Goal: Task Accomplishment & Management: Manage account settings

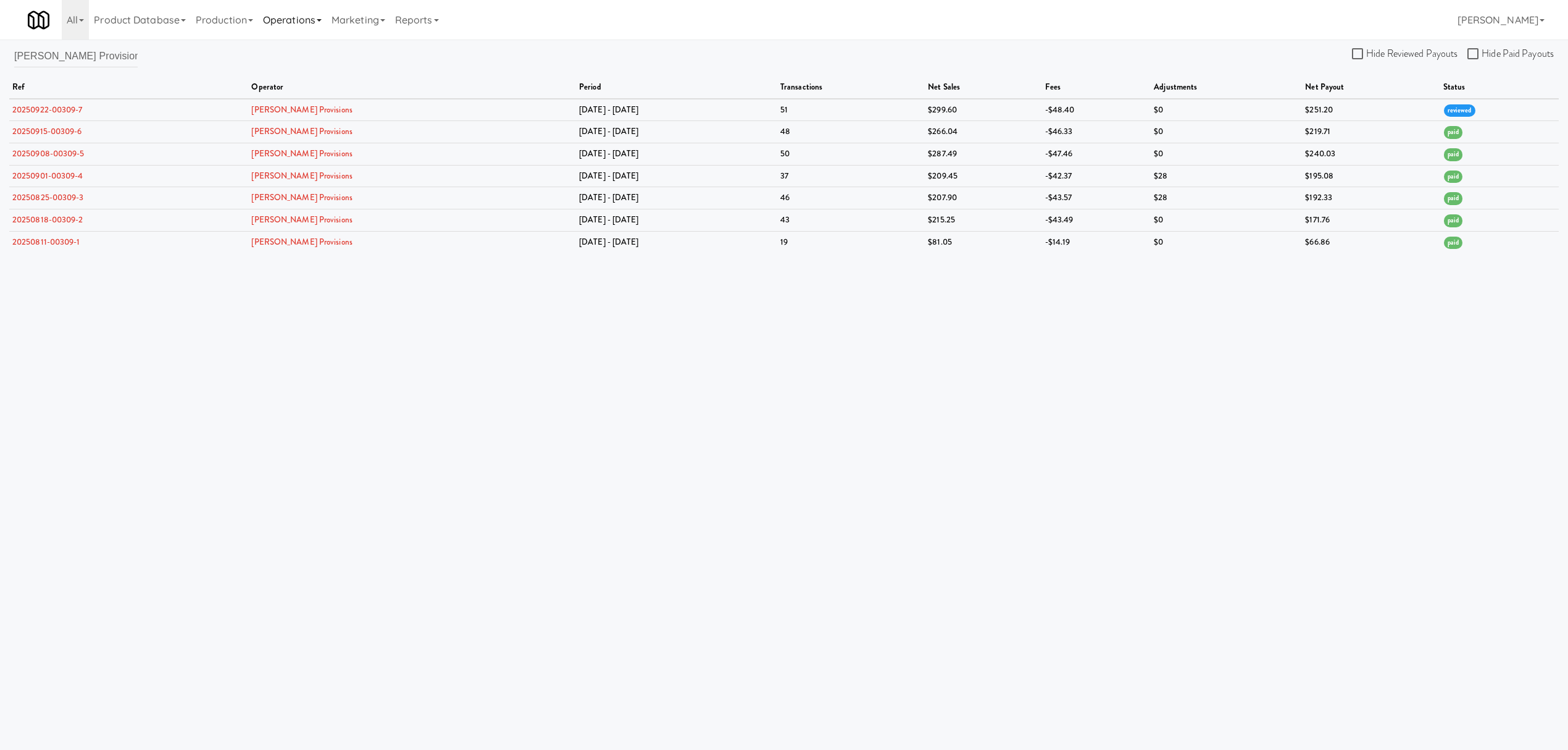
click at [306, 15] on link "Operations" at bounding box center [292, 20] width 69 height 40
click at [308, 93] on link "Operators" at bounding box center [307, 97] width 99 height 22
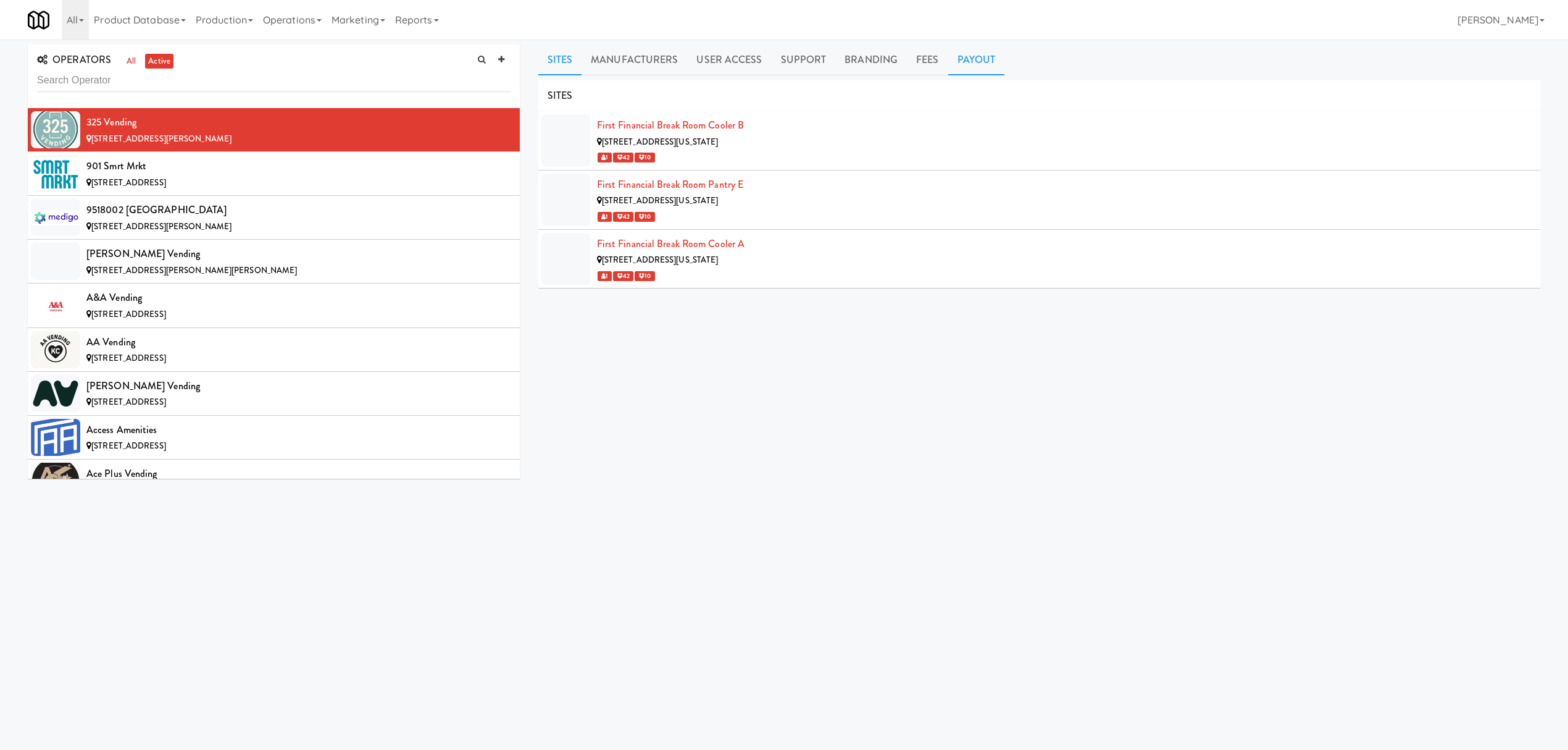
click at [966, 57] on link "Payout" at bounding box center [976, 59] width 57 height 31
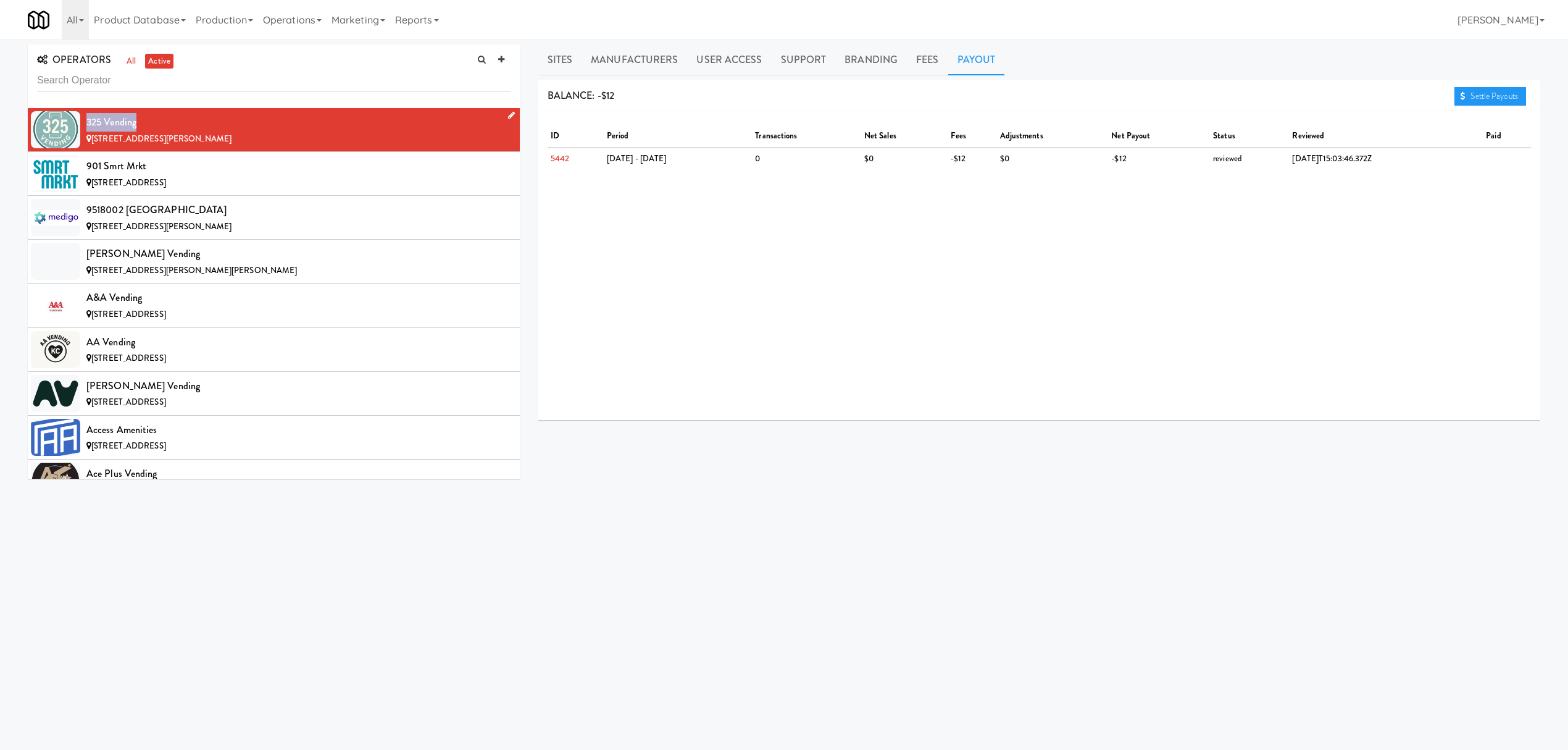
drag, startPoint x: 142, startPoint y: 121, endPoint x: 84, endPoint y: 121, distance: 58.0
click at [84, 121] on li "[STREET_ADDRESS][PERSON_NAME]" at bounding box center [274, 130] width 492 height 44
copy div "325 Vending"
click at [144, 176] on span "[STREET_ADDRESS]" at bounding box center [129, 182] width 75 height 12
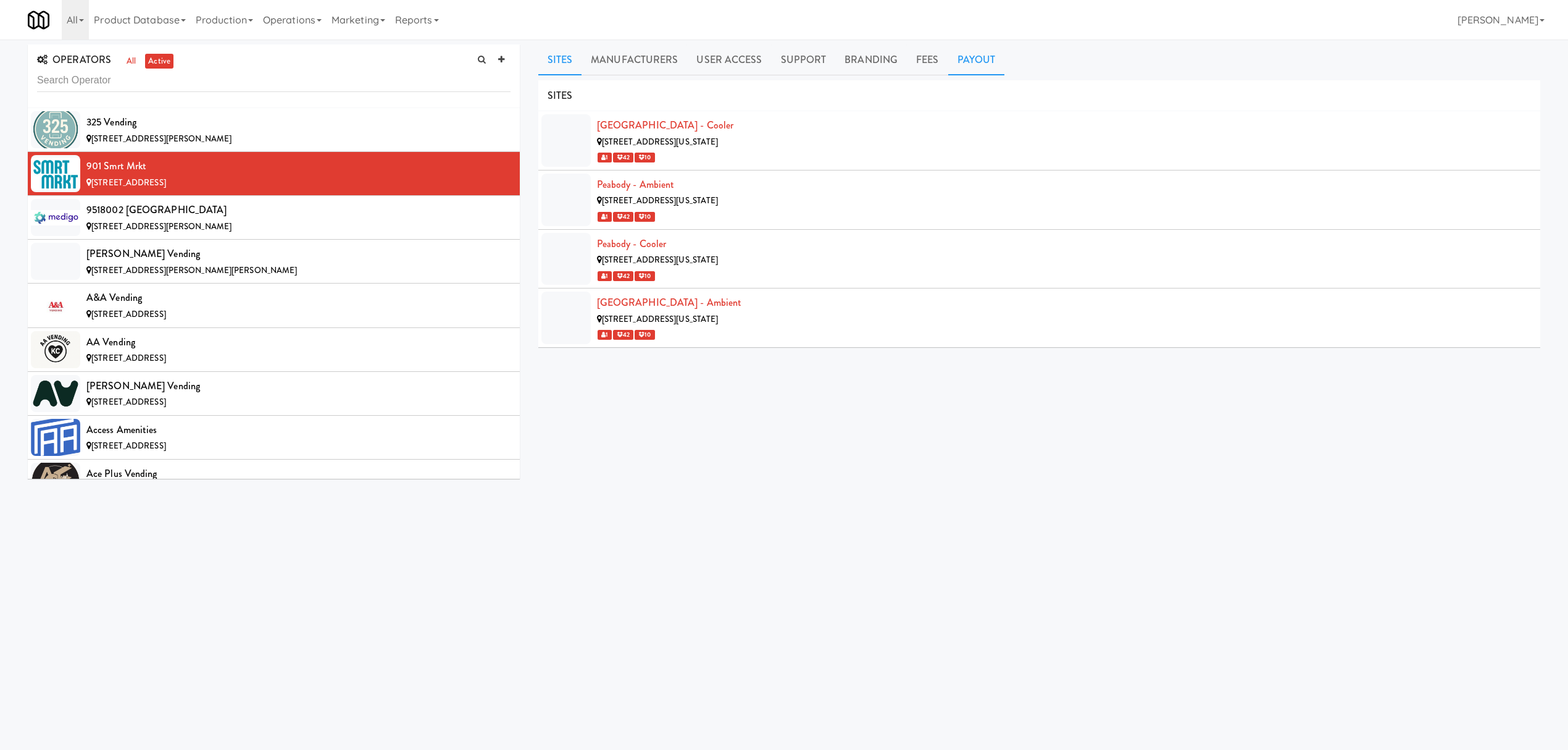
click at [989, 61] on link "Payout" at bounding box center [976, 59] width 57 height 31
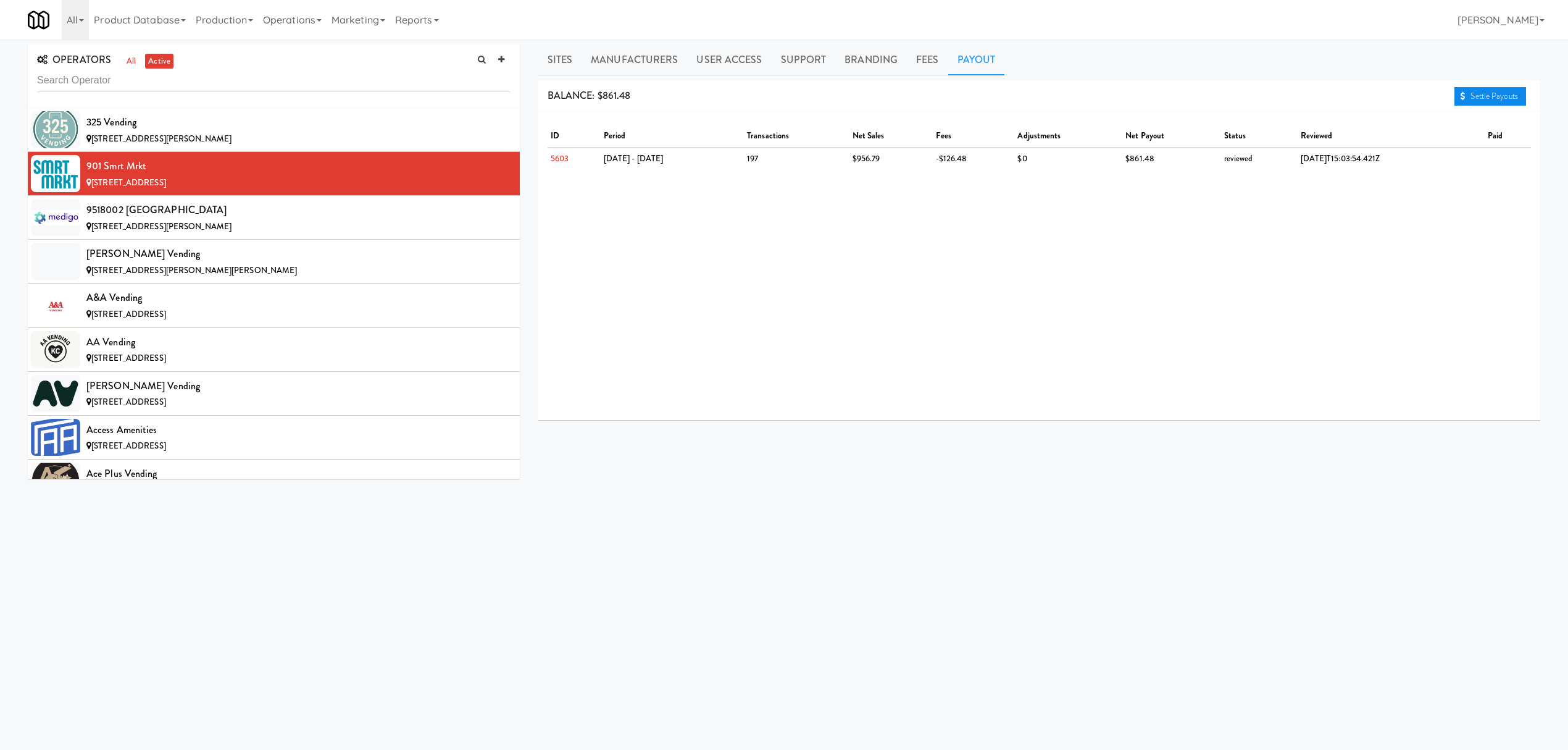
click at [1494, 96] on link "Settle Payouts" at bounding box center [1490, 96] width 71 height 18
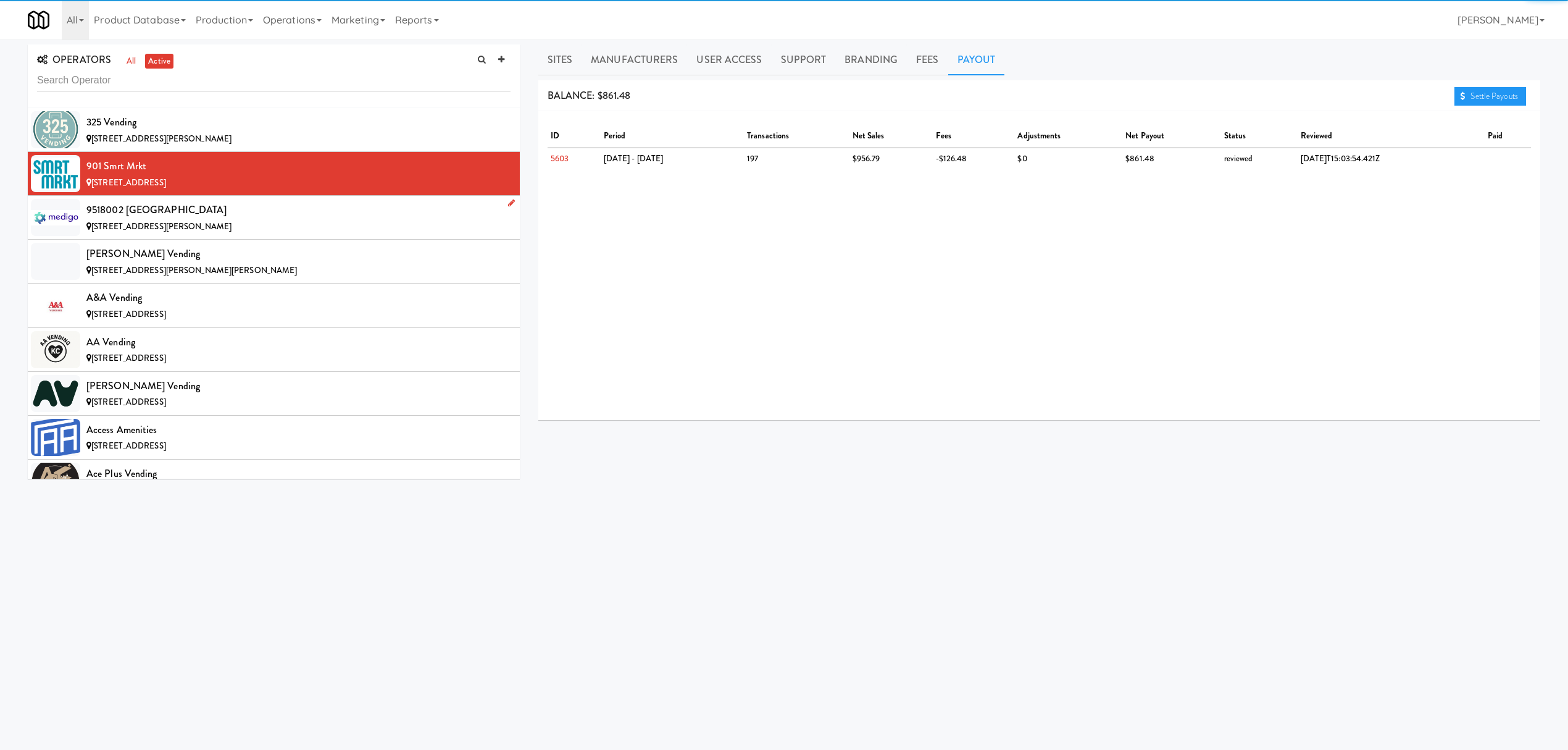
click at [268, 210] on div "9518002 [GEOGRAPHIC_DATA]" at bounding box center [298, 210] width 424 height 18
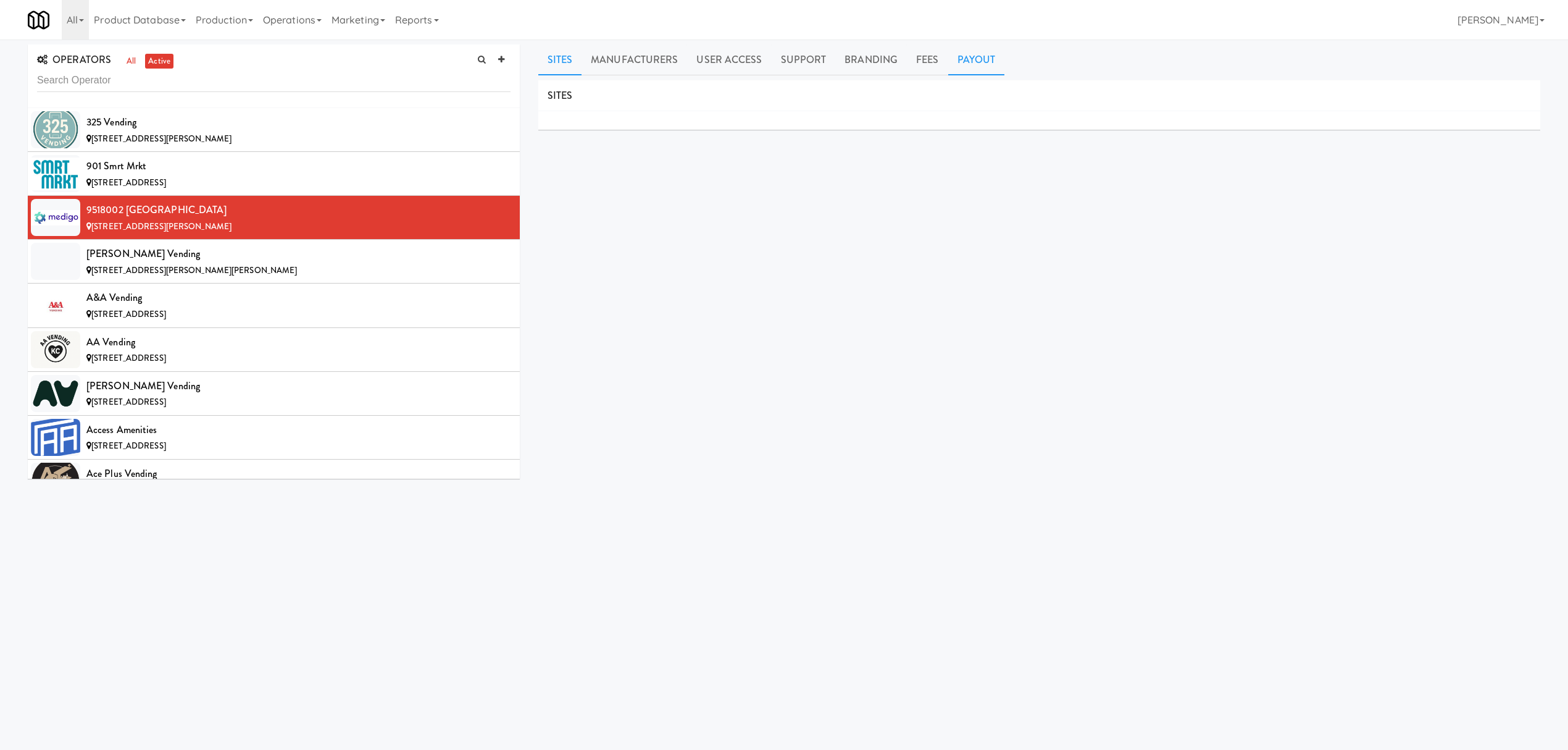
click at [984, 63] on link "Payout" at bounding box center [976, 59] width 57 height 31
drag, startPoint x: 164, startPoint y: 210, endPoint x: 80, endPoint y: 206, distance: 84.1
click at [80, 206] on li "9518002 [GEOGRAPHIC_DATA] [STREET_ADDRESS][PERSON_NAME]" at bounding box center [274, 217] width 492 height 44
copy li "9518002 [GEOGRAPHIC_DATA]"
click at [268, 260] on div "[PERSON_NAME] Vending" at bounding box center [298, 253] width 424 height 18
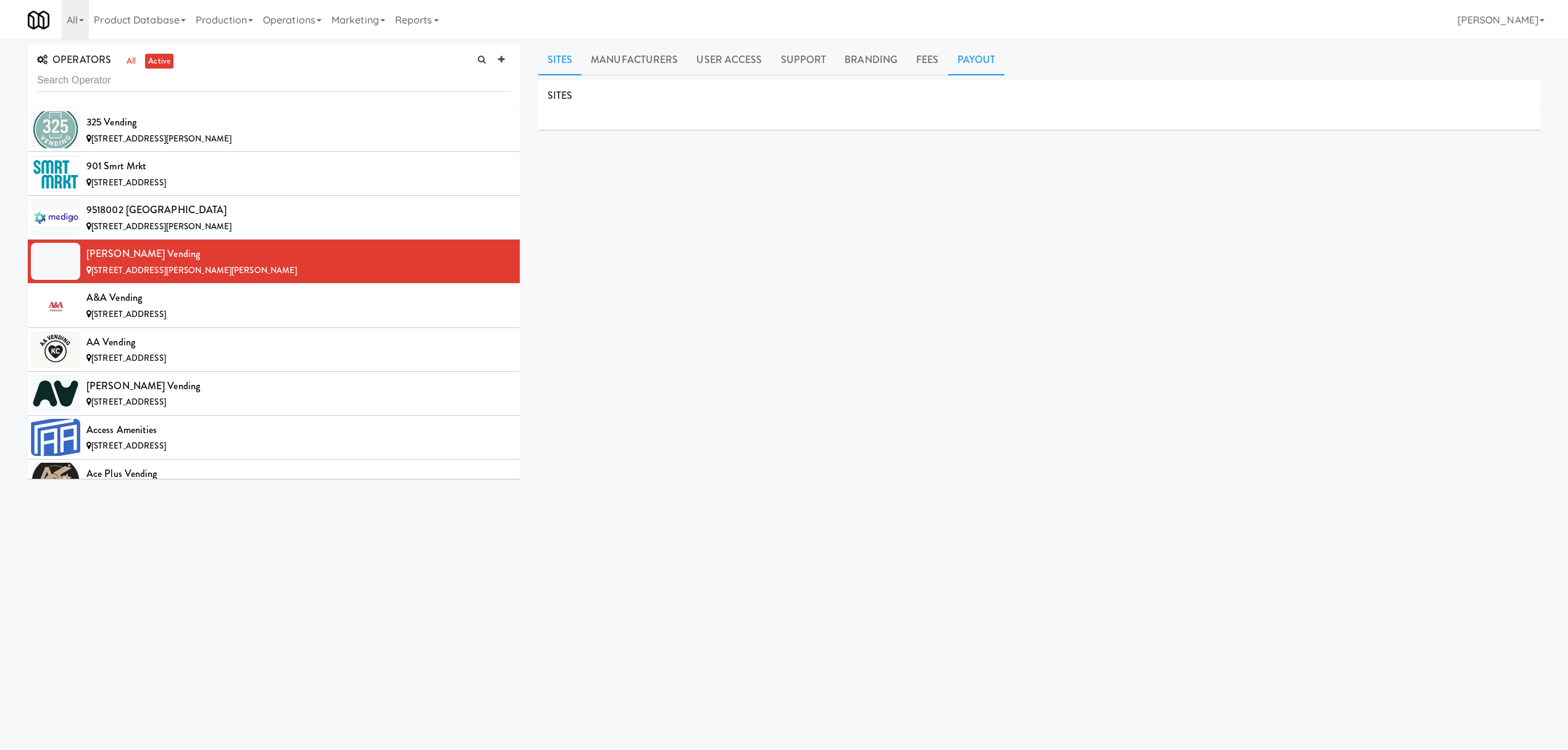
click at [970, 63] on link "Payout" at bounding box center [976, 59] width 57 height 31
click at [227, 304] on div "A&A Vending" at bounding box center [298, 297] width 424 height 18
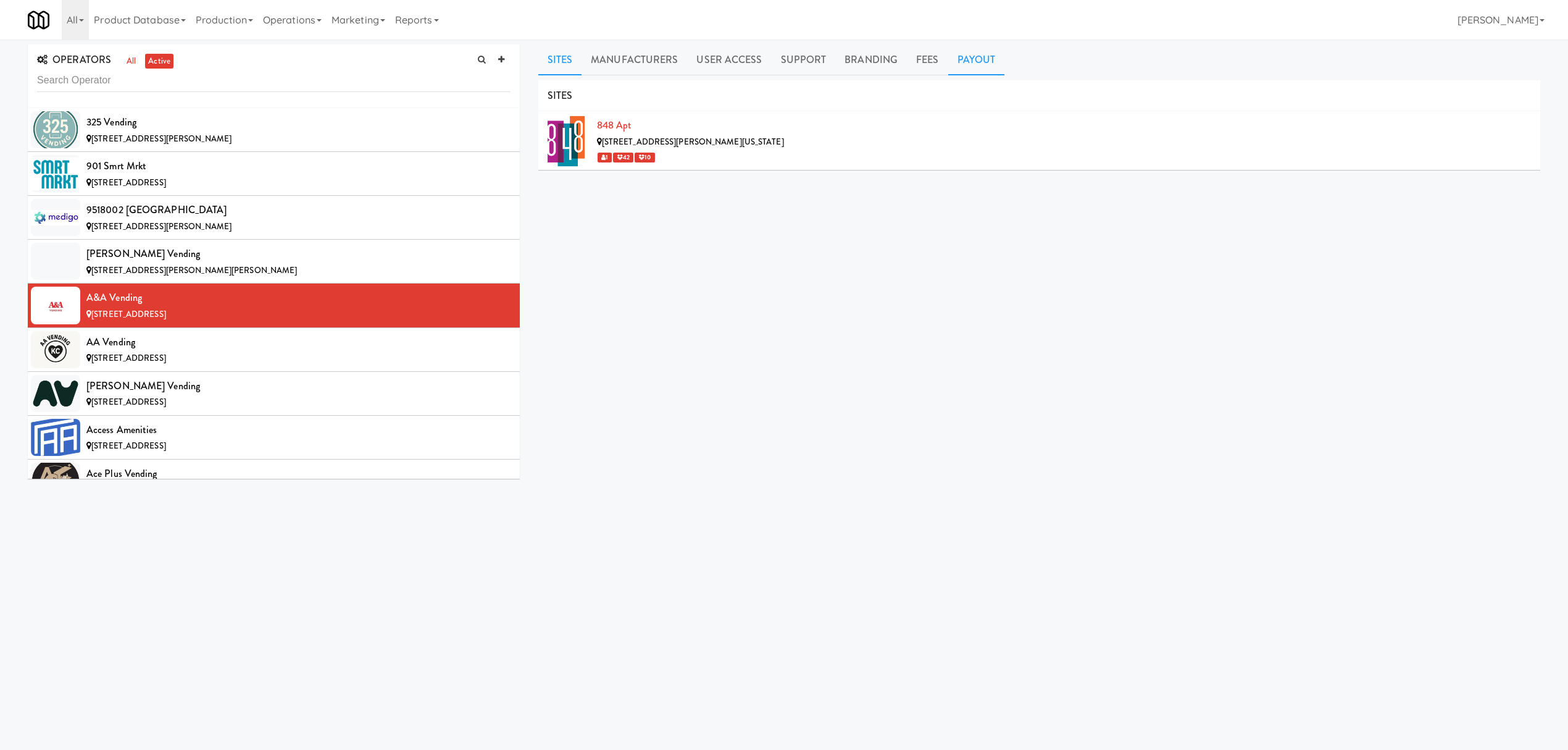
click at [980, 64] on link "Payout" at bounding box center [976, 59] width 57 height 31
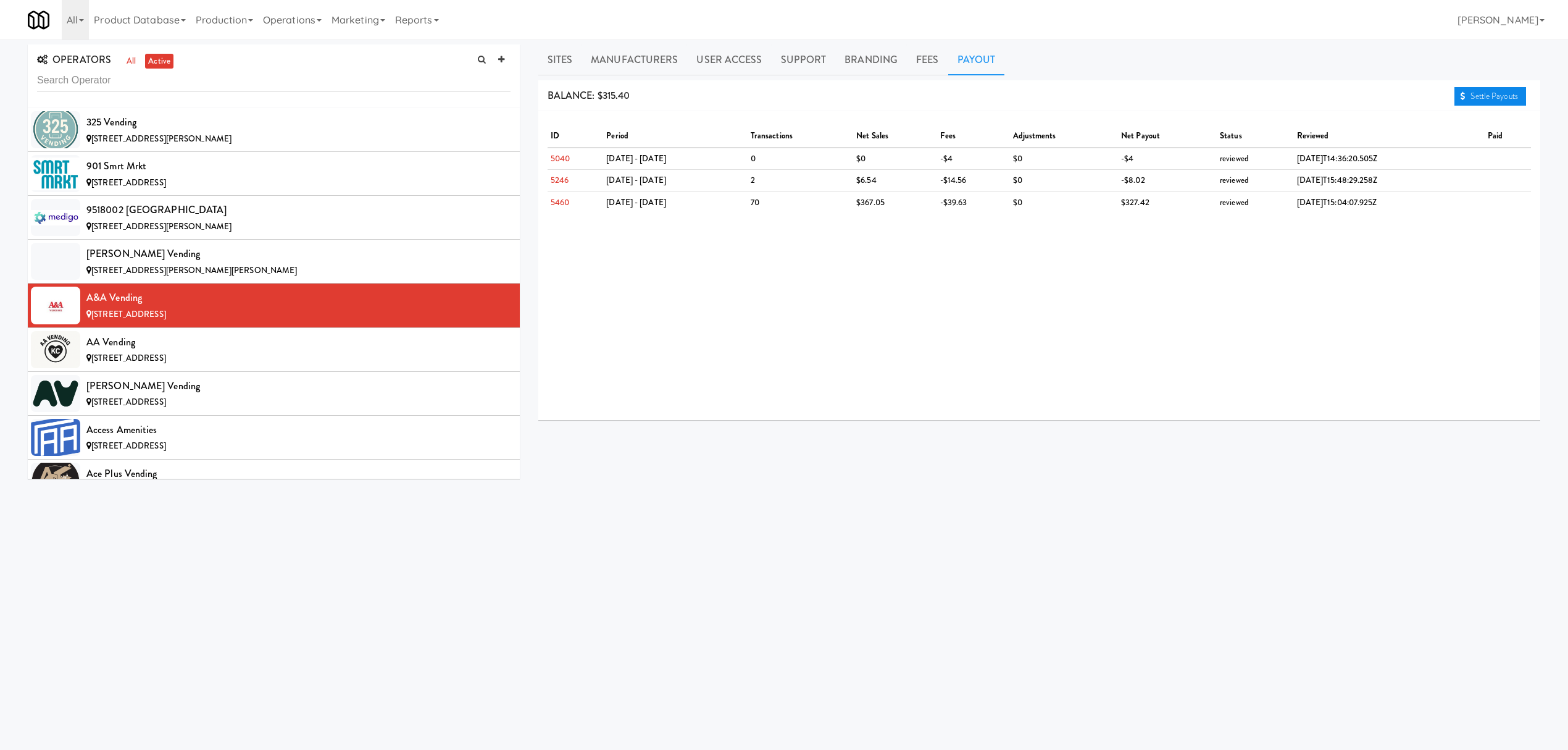
click at [1479, 92] on link "Settle Payouts" at bounding box center [1490, 96] width 71 height 18
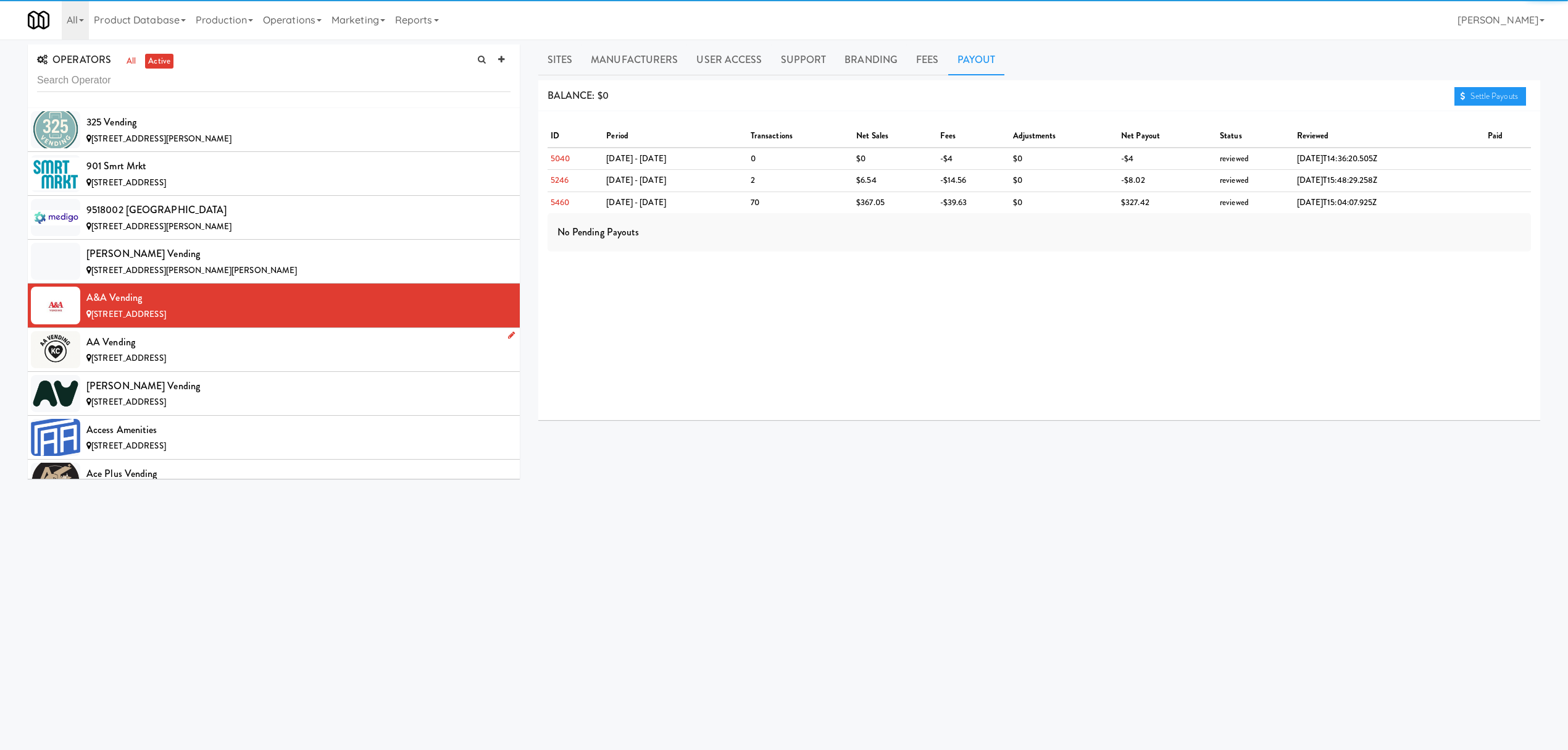
click at [291, 342] on div "AA Vending" at bounding box center [298, 342] width 424 height 18
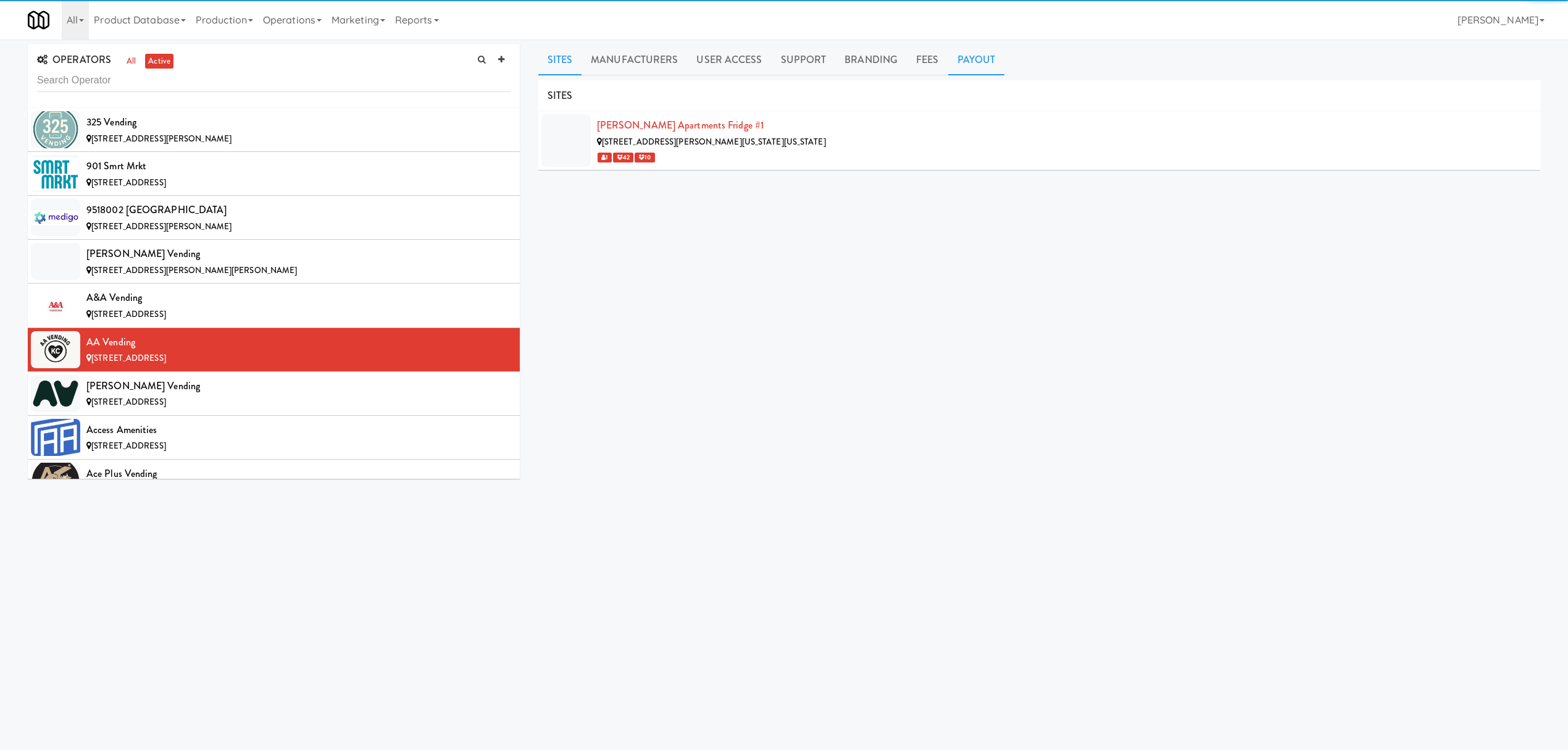
click at [964, 65] on link "Payout" at bounding box center [976, 59] width 57 height 31
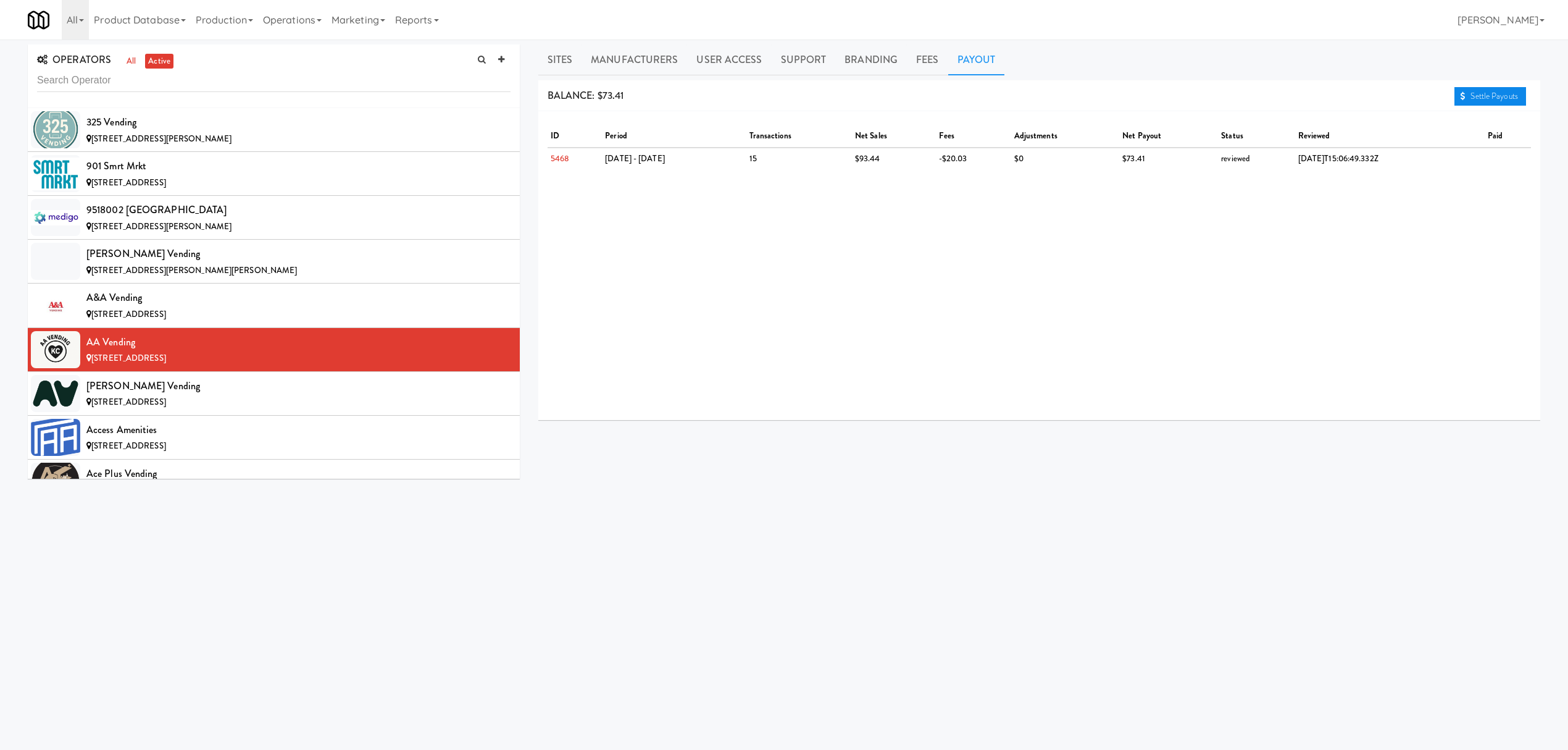
click at [1463, 99] on link "Settle Payouts" at bounding box center [1490, 96] width 71 height 18
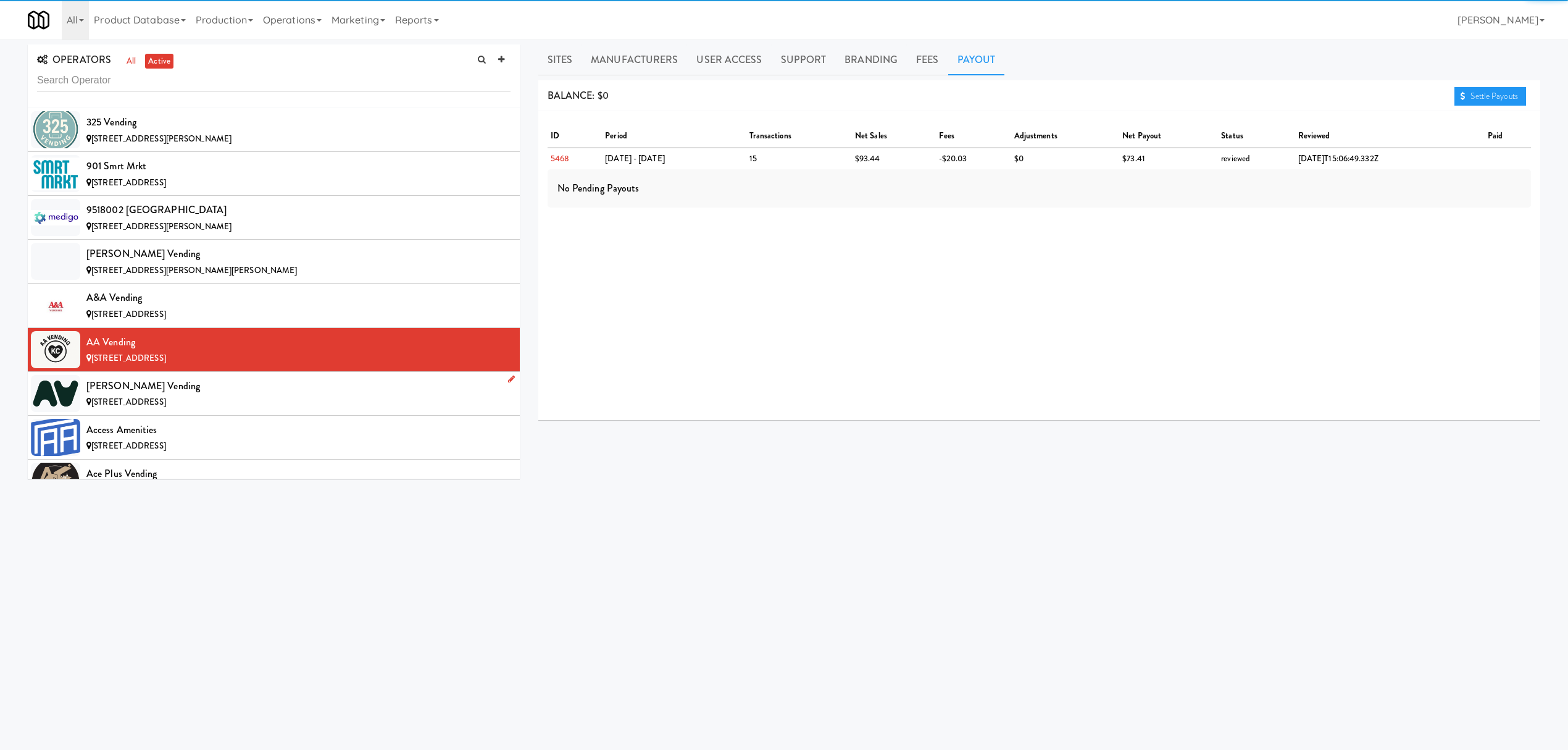
click at [216, 388] on div "[PERSON_NAME] Vending" at bounding box center [298, 386] width 424 height 18
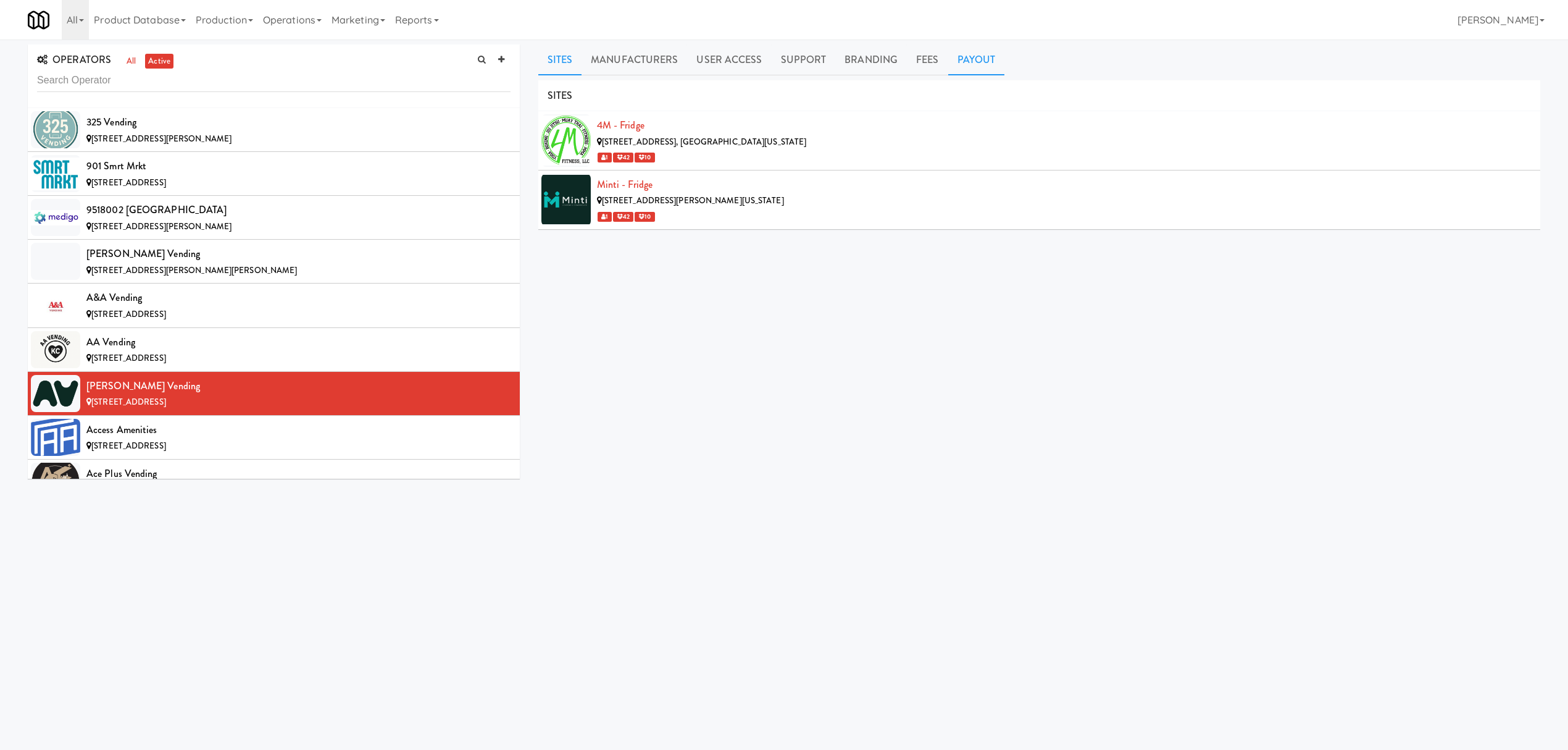
click at [972, 59] on link "Payout" at bounding box center [976, 59] width 57 height 31
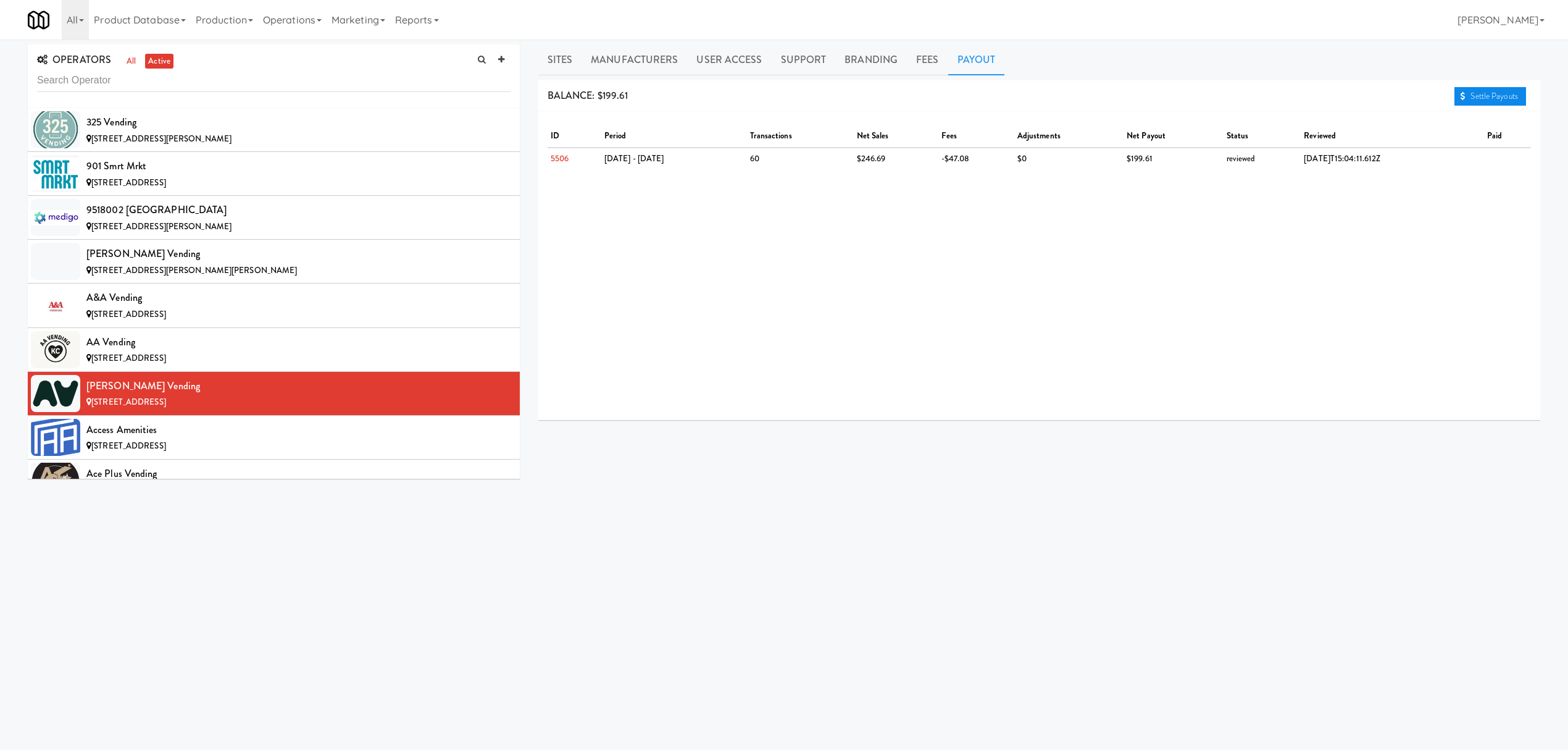
click at [1482, 99] on link "Settle Payouts" at bounding box center [1490, 96] width 71 height 18
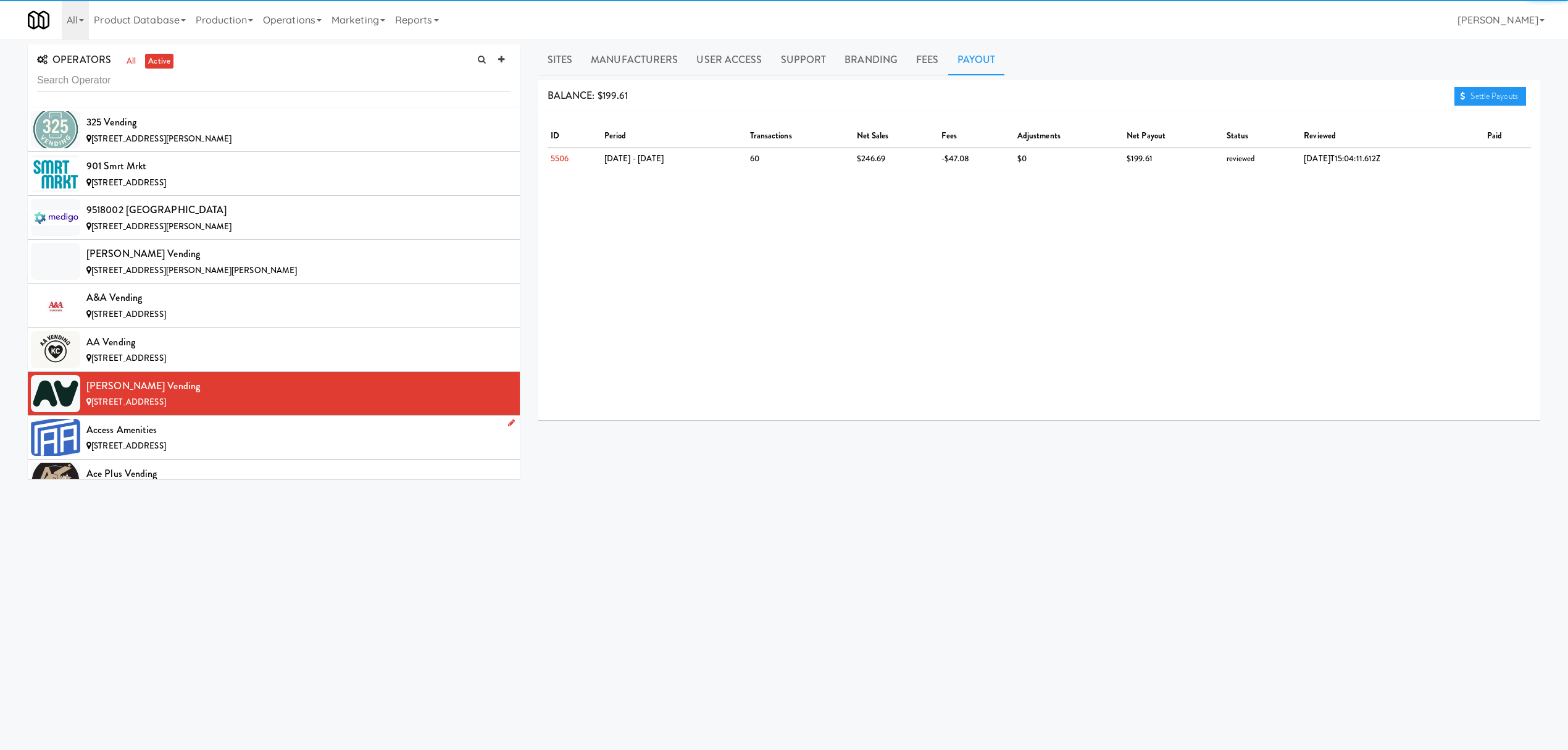
click at [243, 428] on div "Access Amenities" at bounding box center [298, 429] width 424 height 18
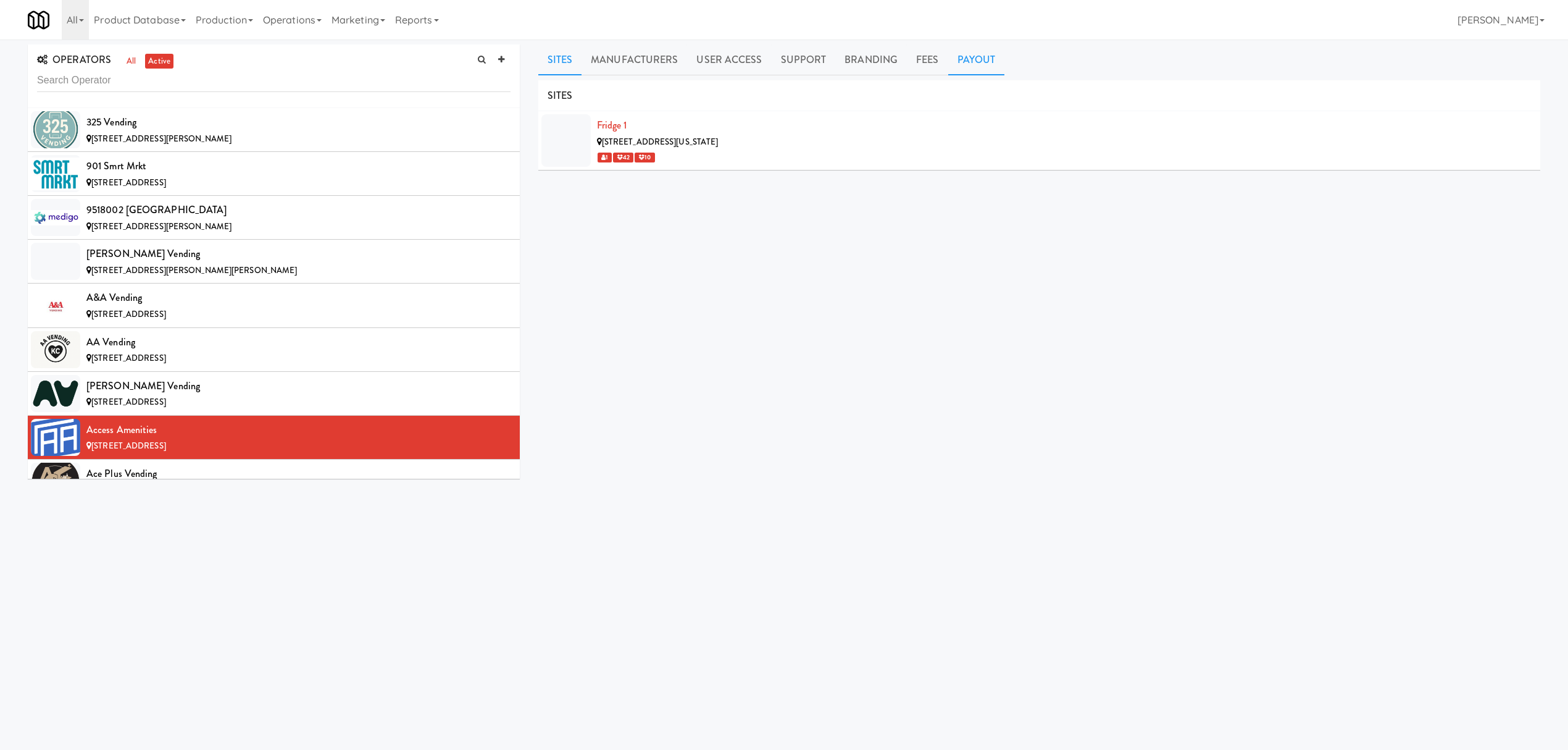
click at [967, 55] on link "Payout" at bounding box center [976, 59] width 57 height 31
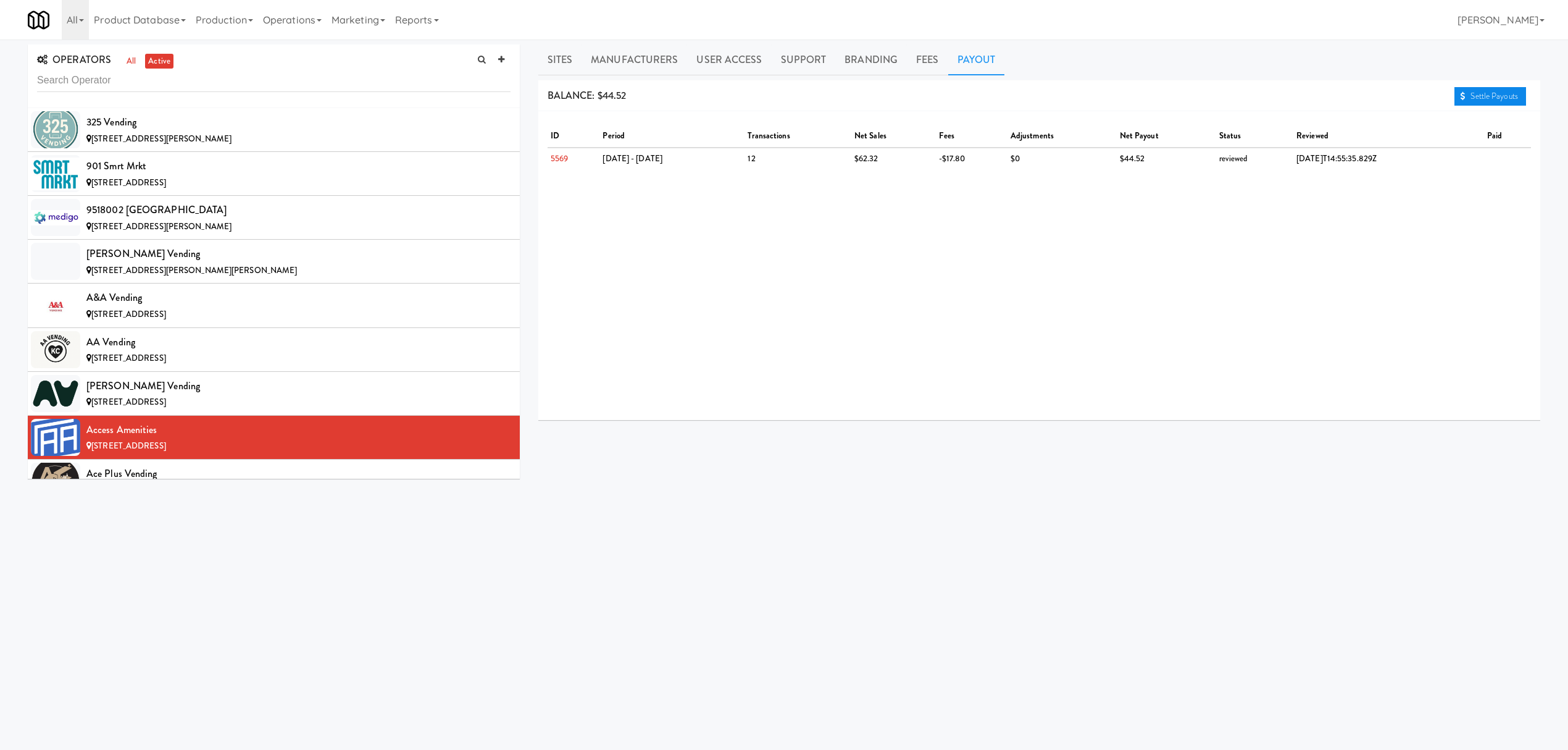
click at [1492, 101] on link "Settle Payouts" at bounding box center [1490, 96] width 71 height 18
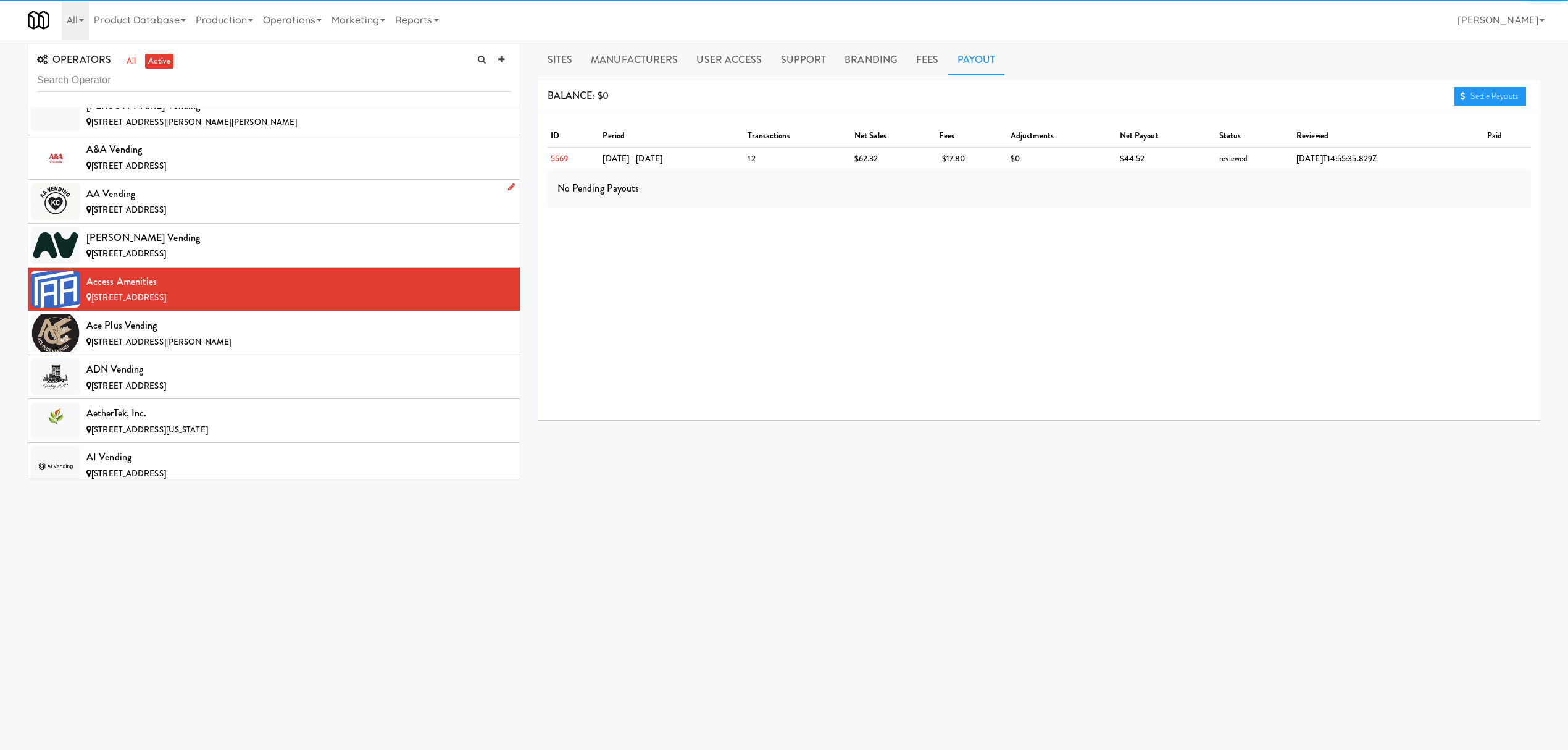
scroll to position [247, 0]
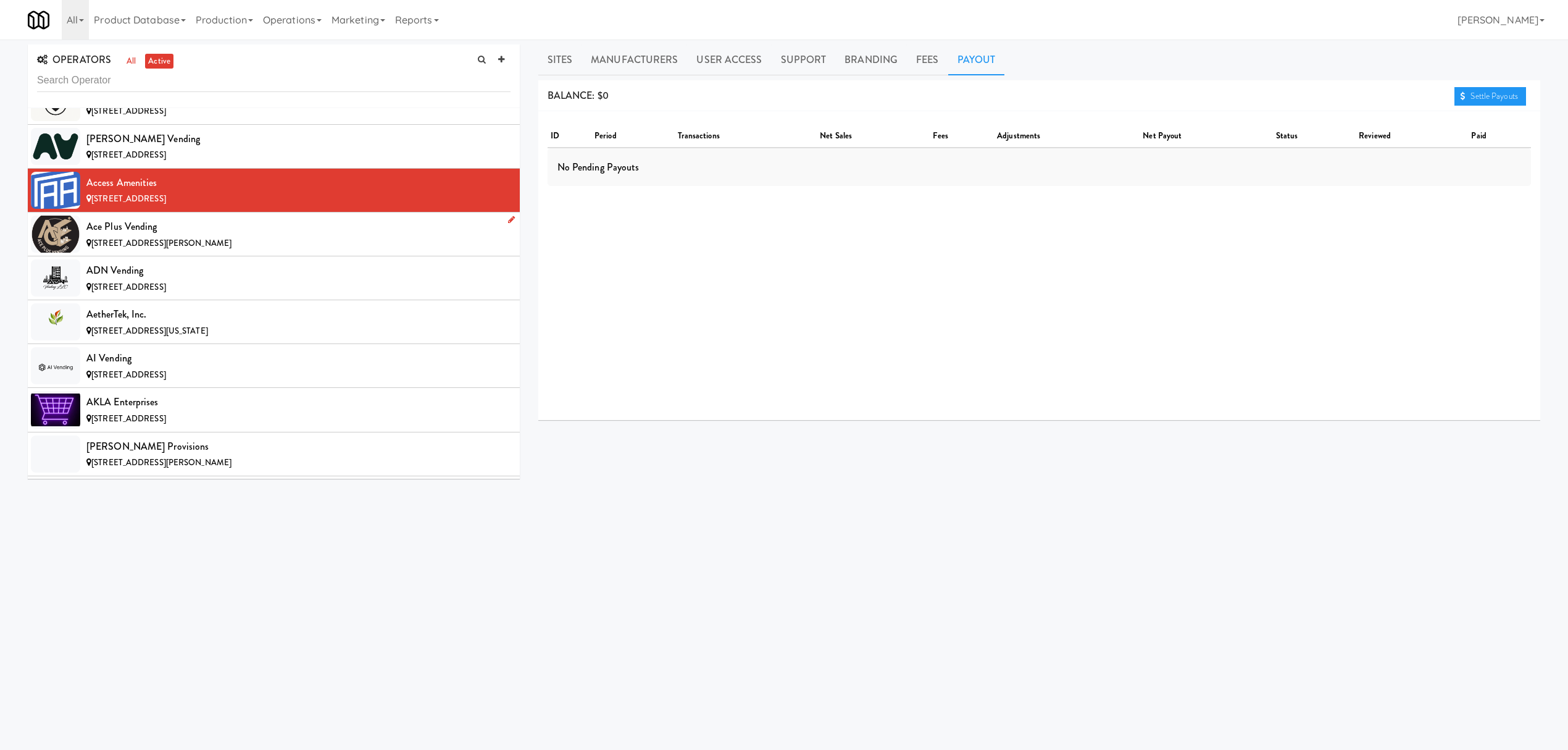
click at [266, 245] on div "[STREET_ADDRESS][PERSON_NAME]" at bounding box center [298, 243] width 424 height 16
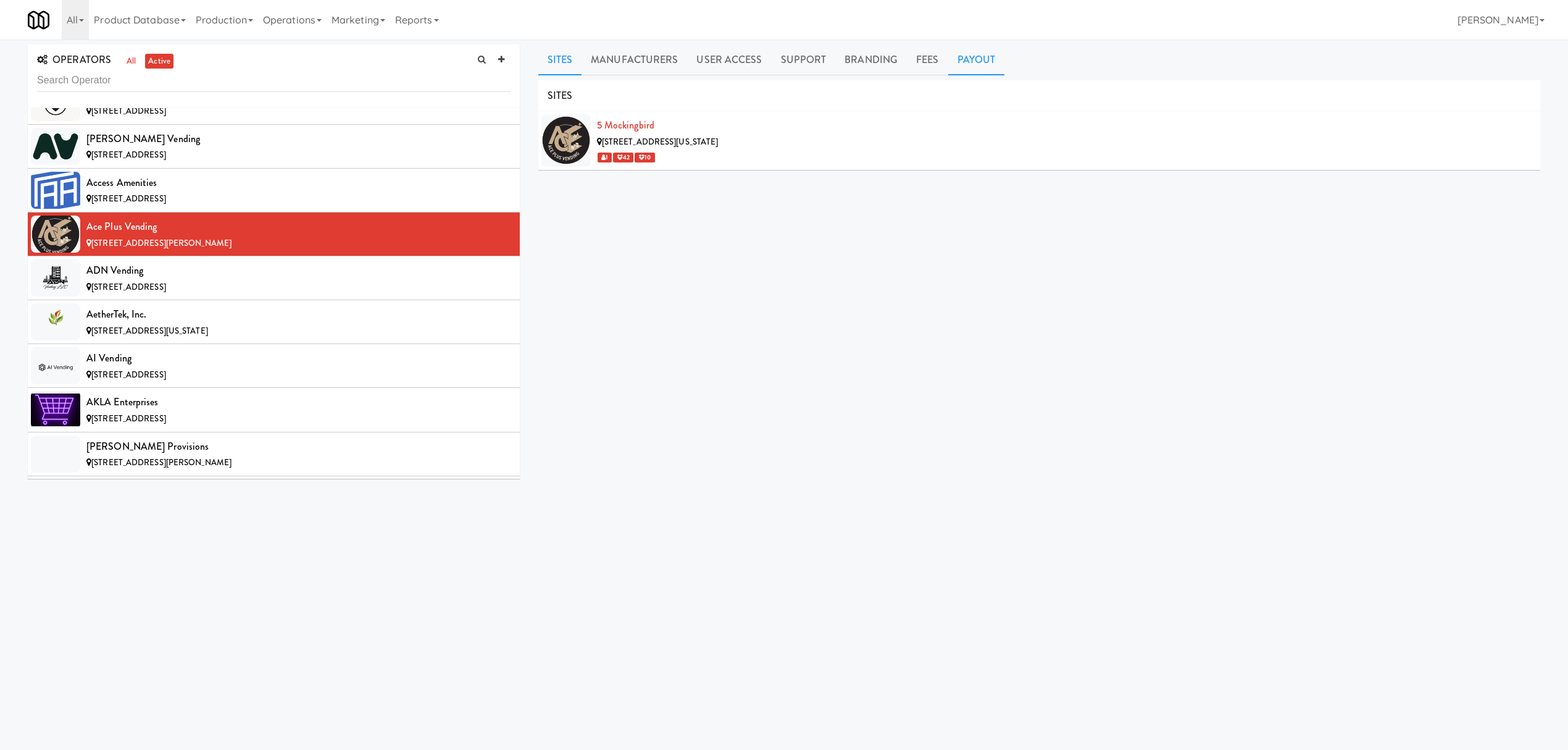
click at [976, 54] on link "Payout" at bounding box center [976, 59] width 57 height 31
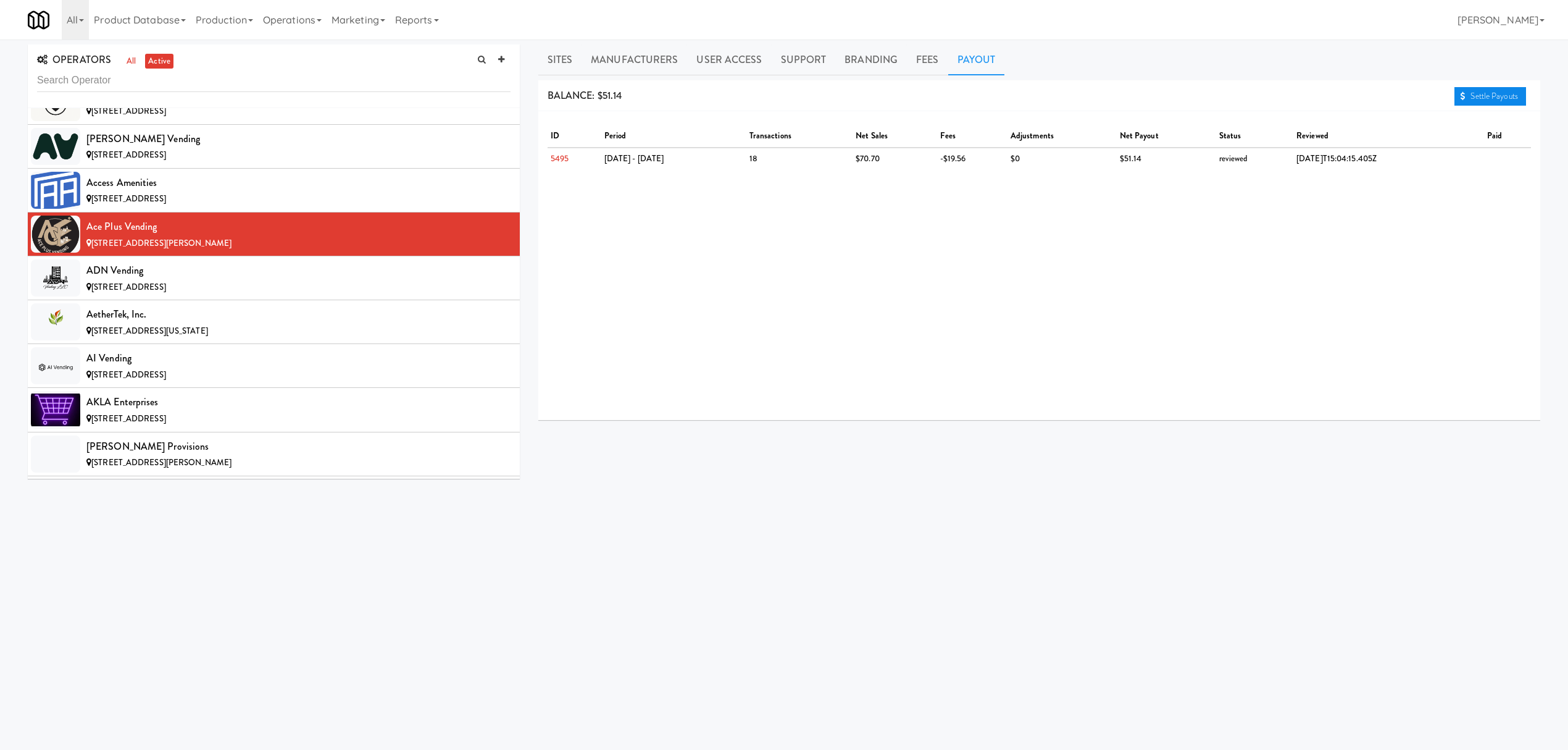
click at [1485, 89] on link "Settle Payouts" at bounding box center [1490, 96] width 71 height 18
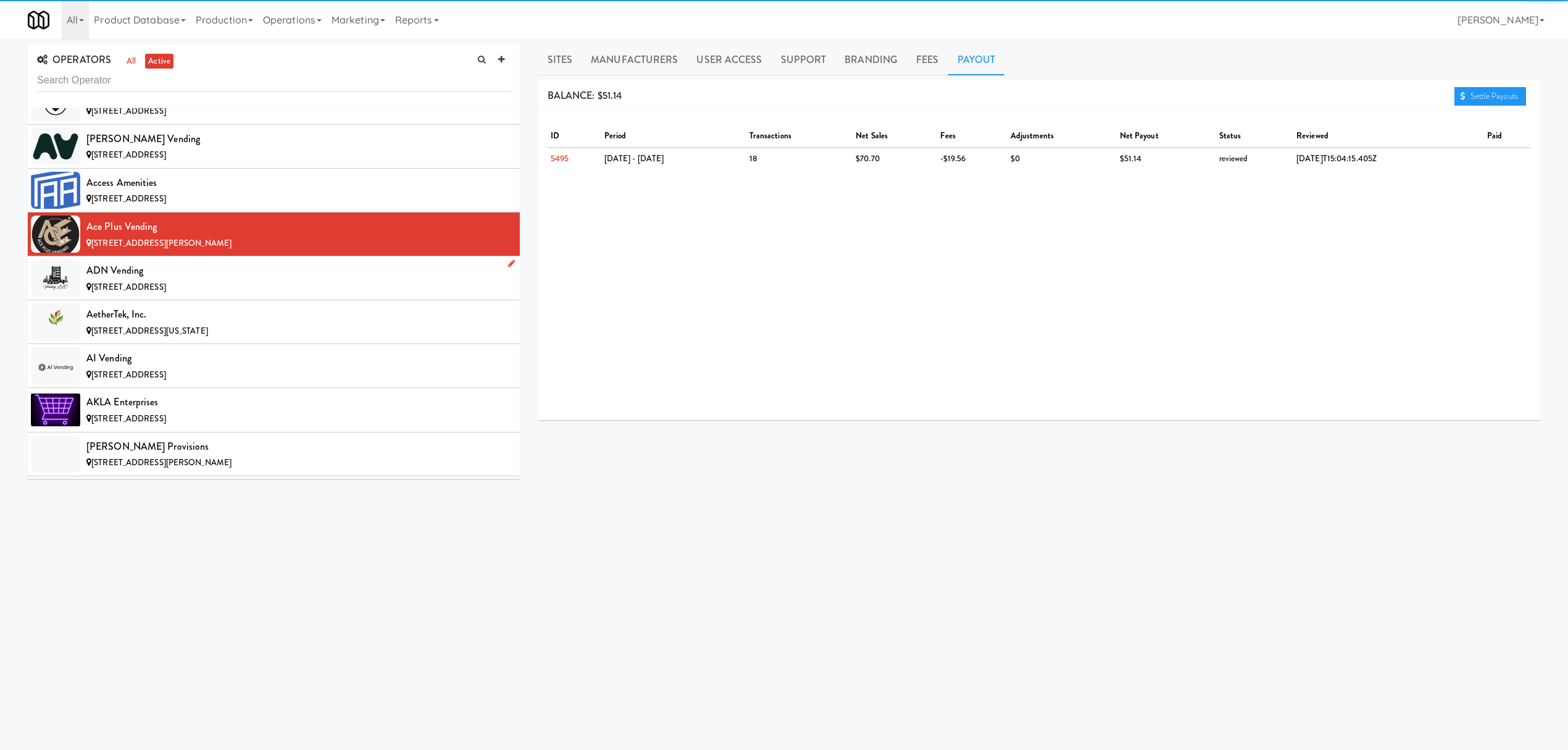
click at [322, 282] on div "[STREET_ADDRESS]" at bounding box center [298, 287] width 424 height 16
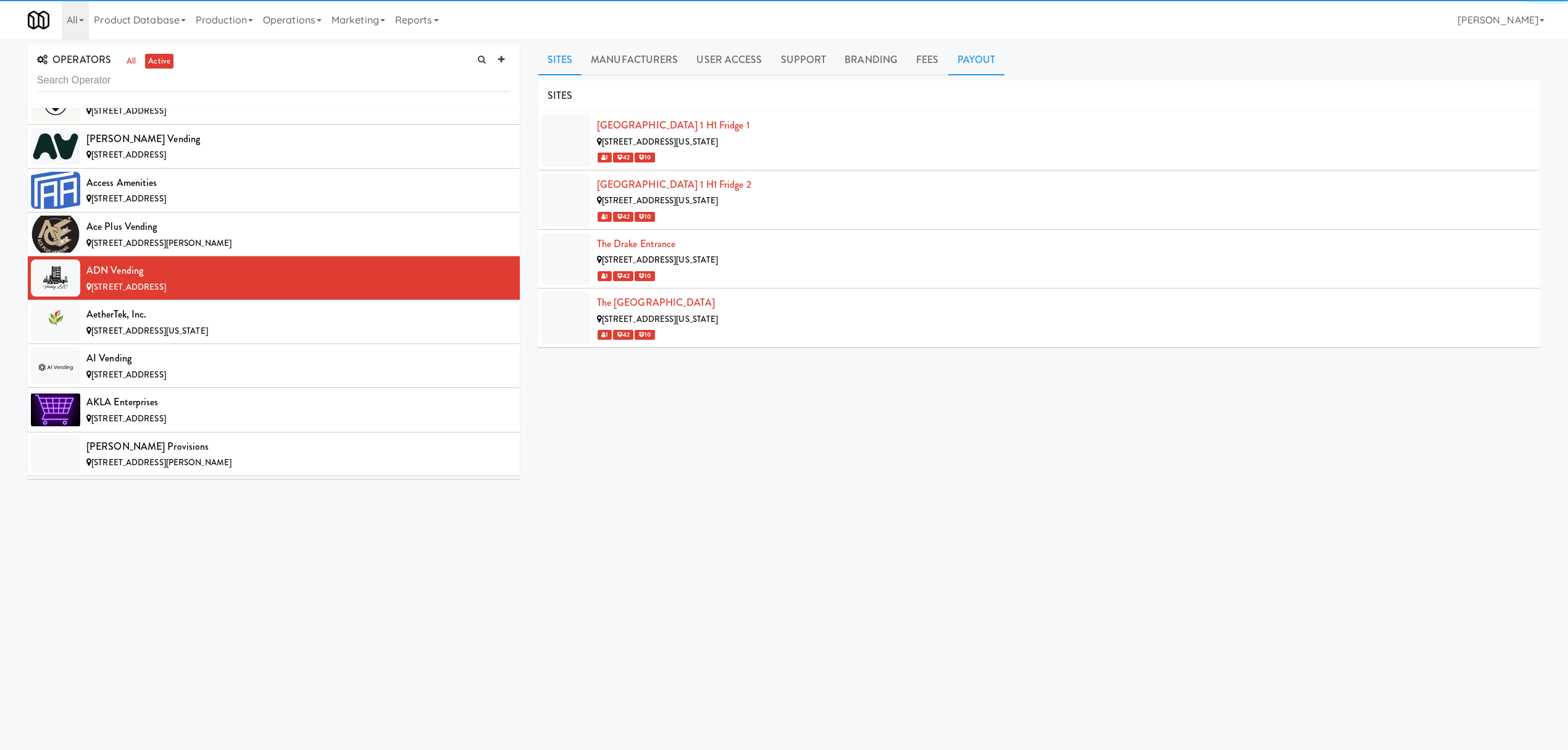
click at [974, 55] on link "Payout" at bounding box center [976, 59] width 57 height 31
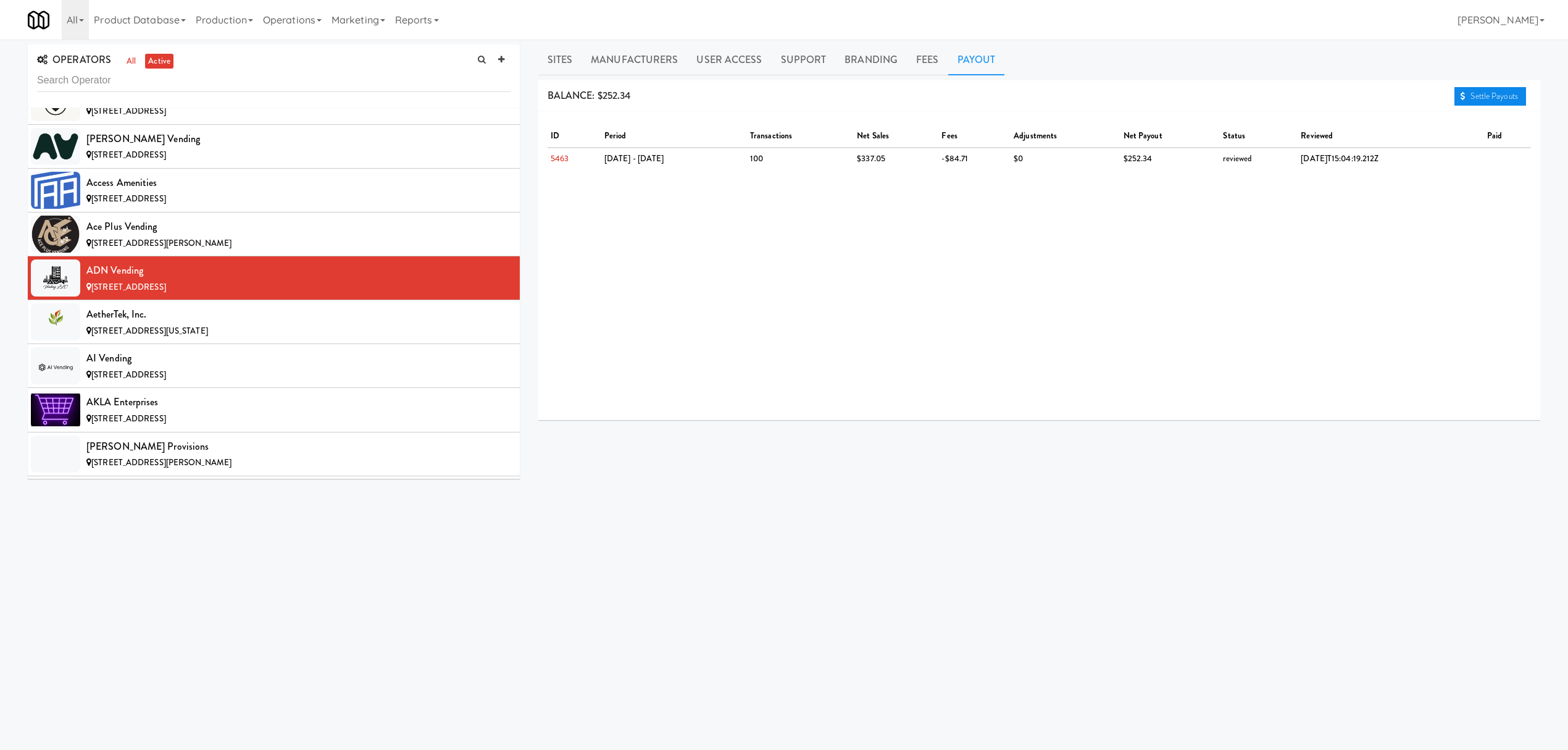
click at [1482, 103] on link "Settle Payouts" at bounding box center [1490, 96] width 71 height 18
click at [208, 322] on div "AetherTek, Inc." at bounding box center [298, 314] width 424 height 18
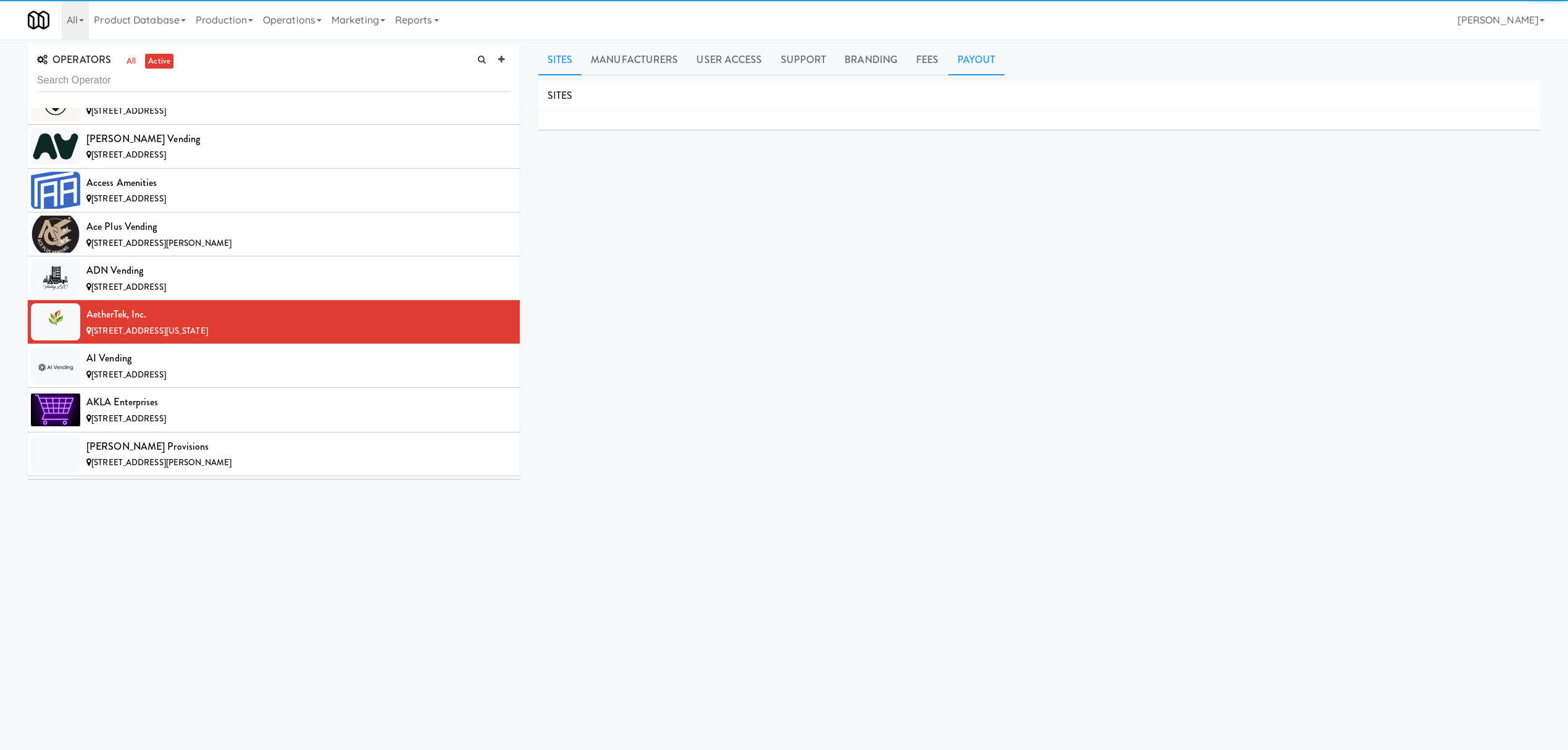
click at [961, 65] on link "Payout" at bounding box center [976, 59] width 57 height 31
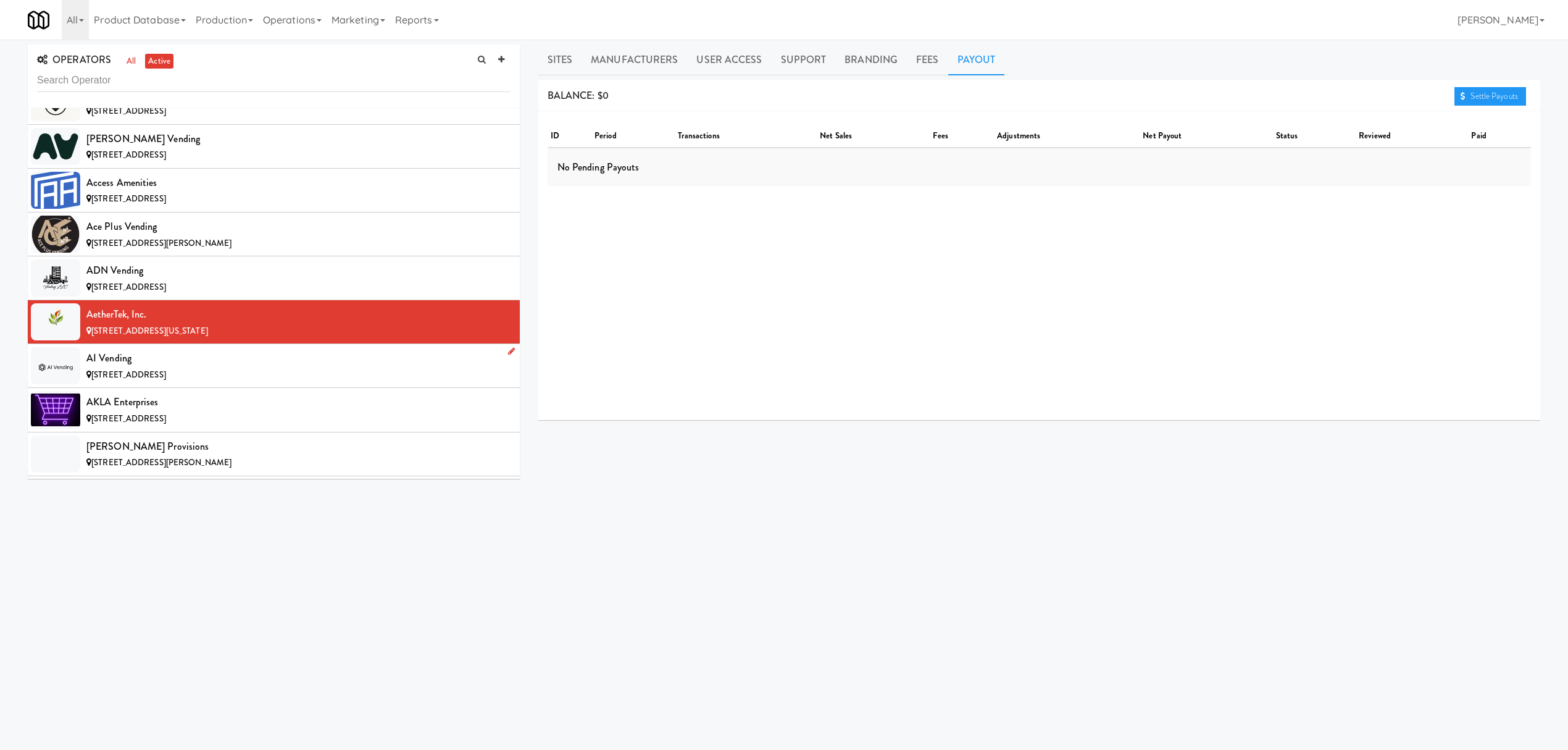
click at [323, 368] on div "AI Vending" at bounding box center [298, 358] width 424 height 18
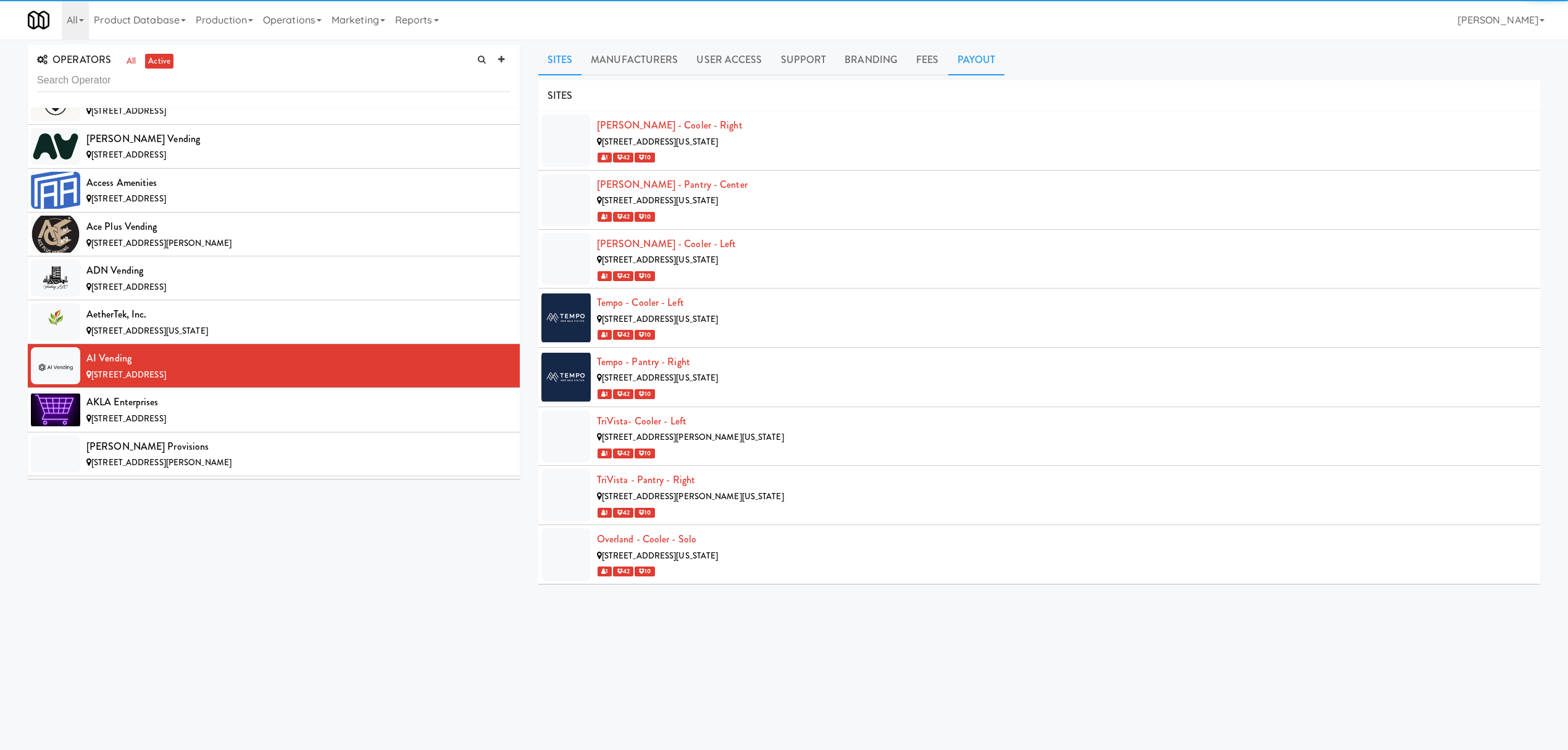
click at [954, 63] on link "Payout" at bounding box center [976, 59] width 57 height 31
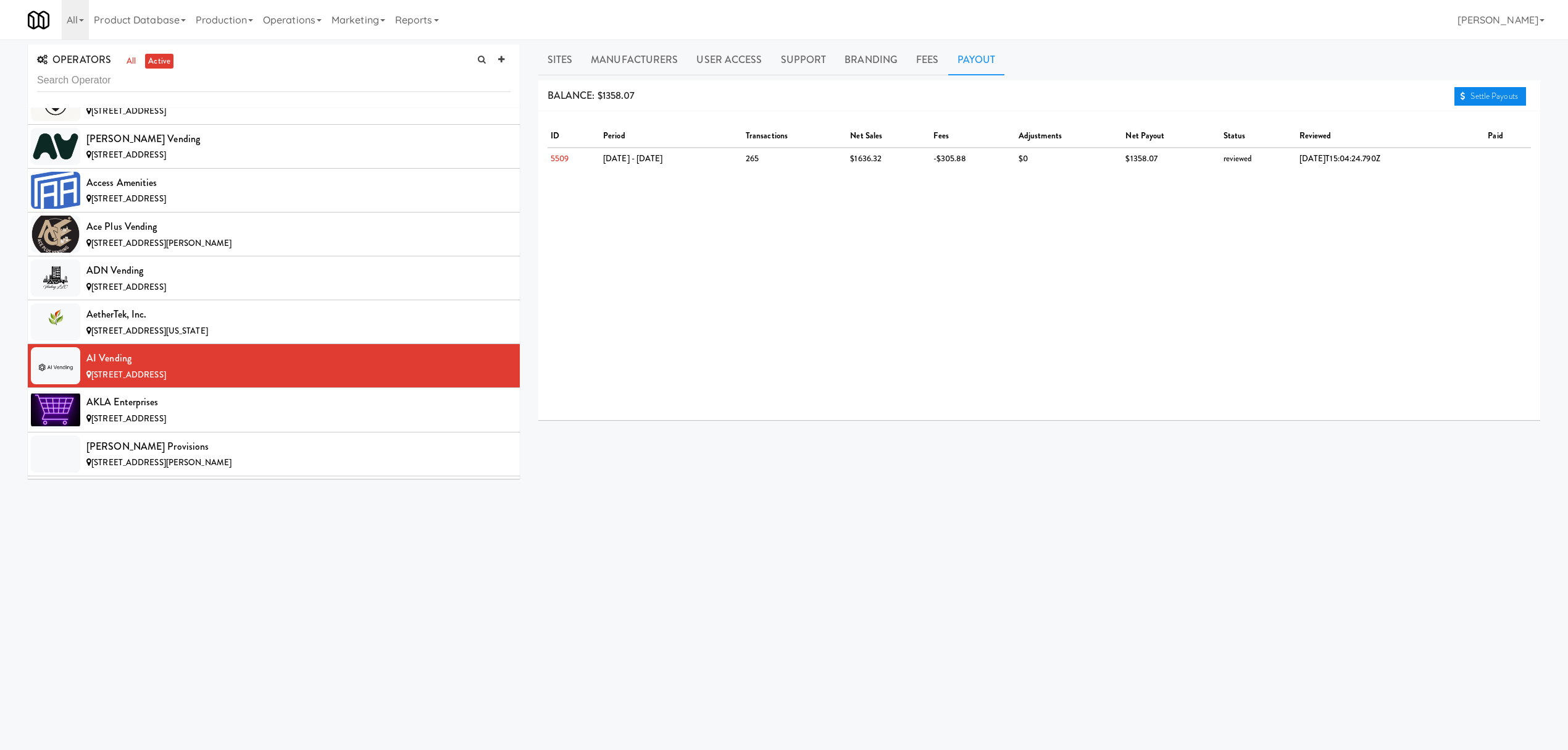
click at [1489, 96] on link "Settle Payouts" at bounding box center [1490, 96] width 71 height 18
click at [223, 405] on div "AKLA Enterprises" at bounding box center [298, 402] width 424 height 18
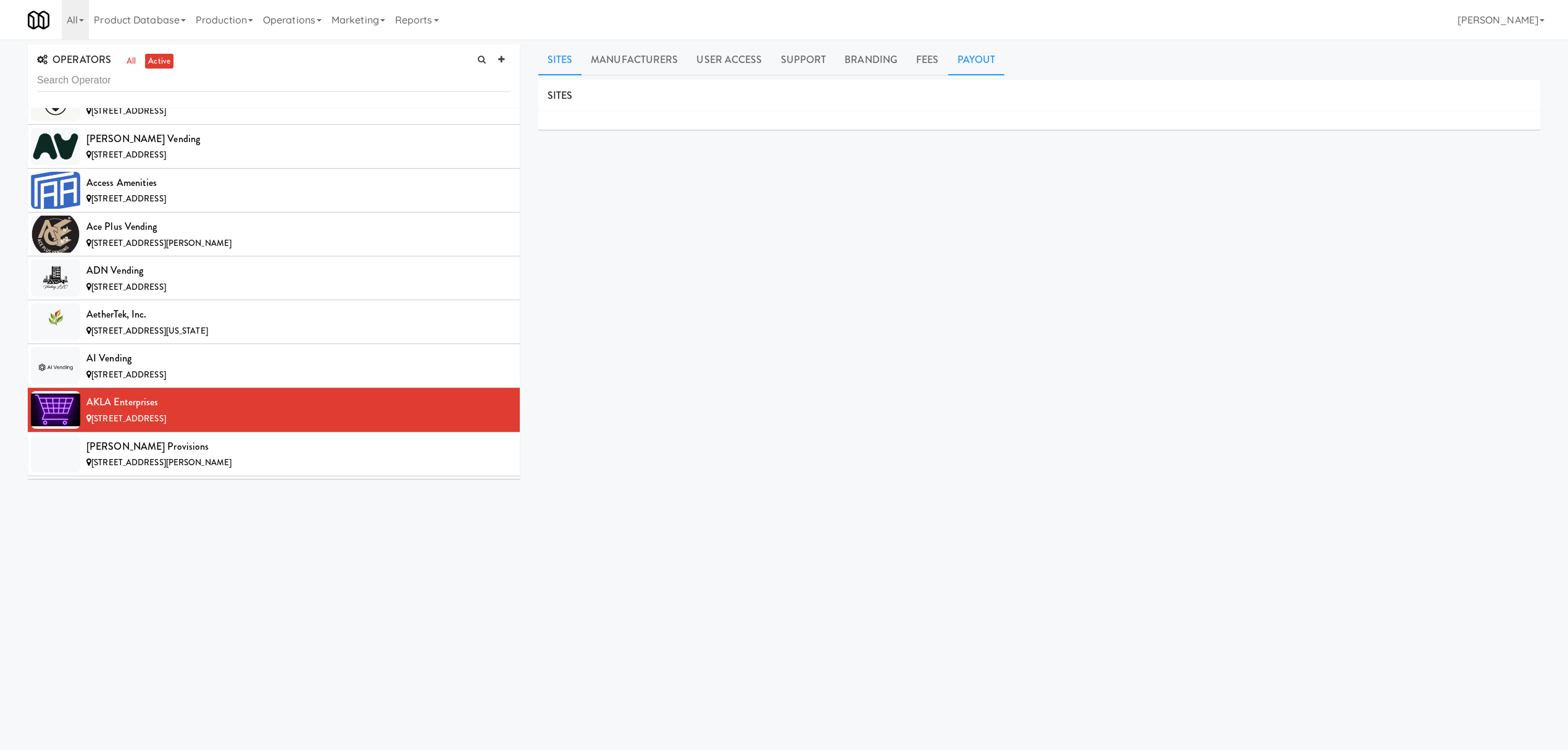
click at [957, 52] on link "Payout" at bounding box center [976, 59] width 57 height 31
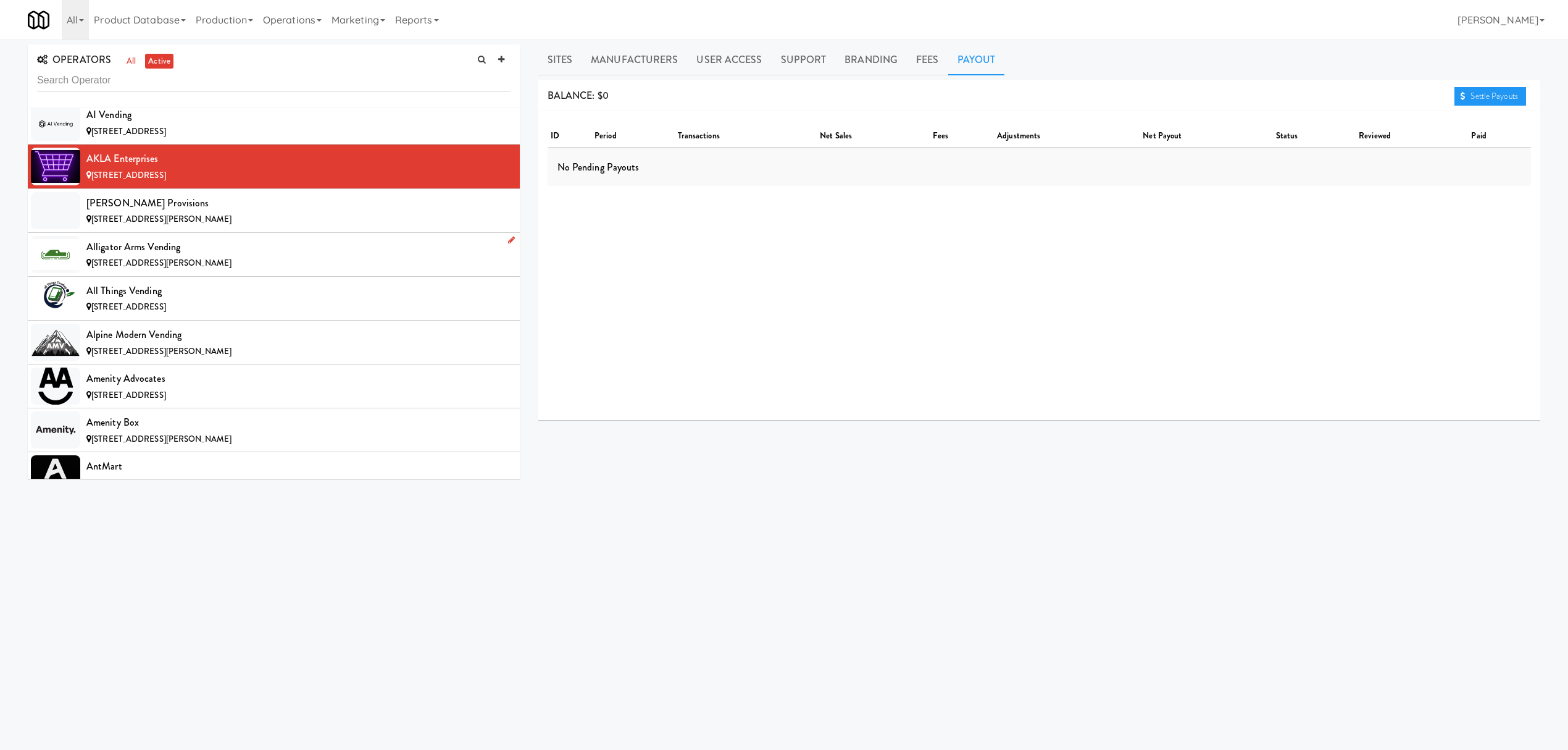
scroll to position [494, 0]
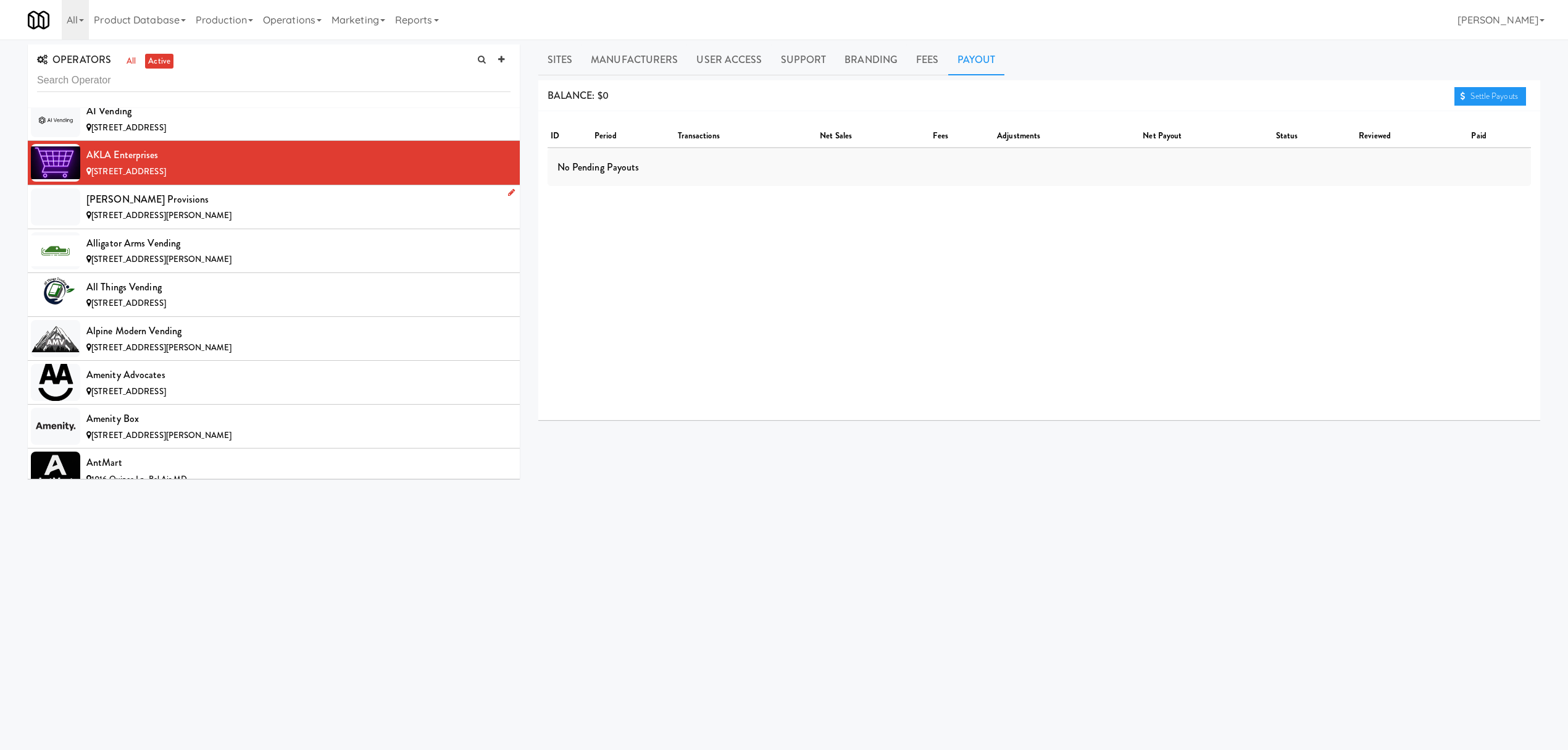
click at [193, 210] on div "[STREET_ADDRESS][PERSON_NAME]" at bounding box center [298, 216] width 424 height 16
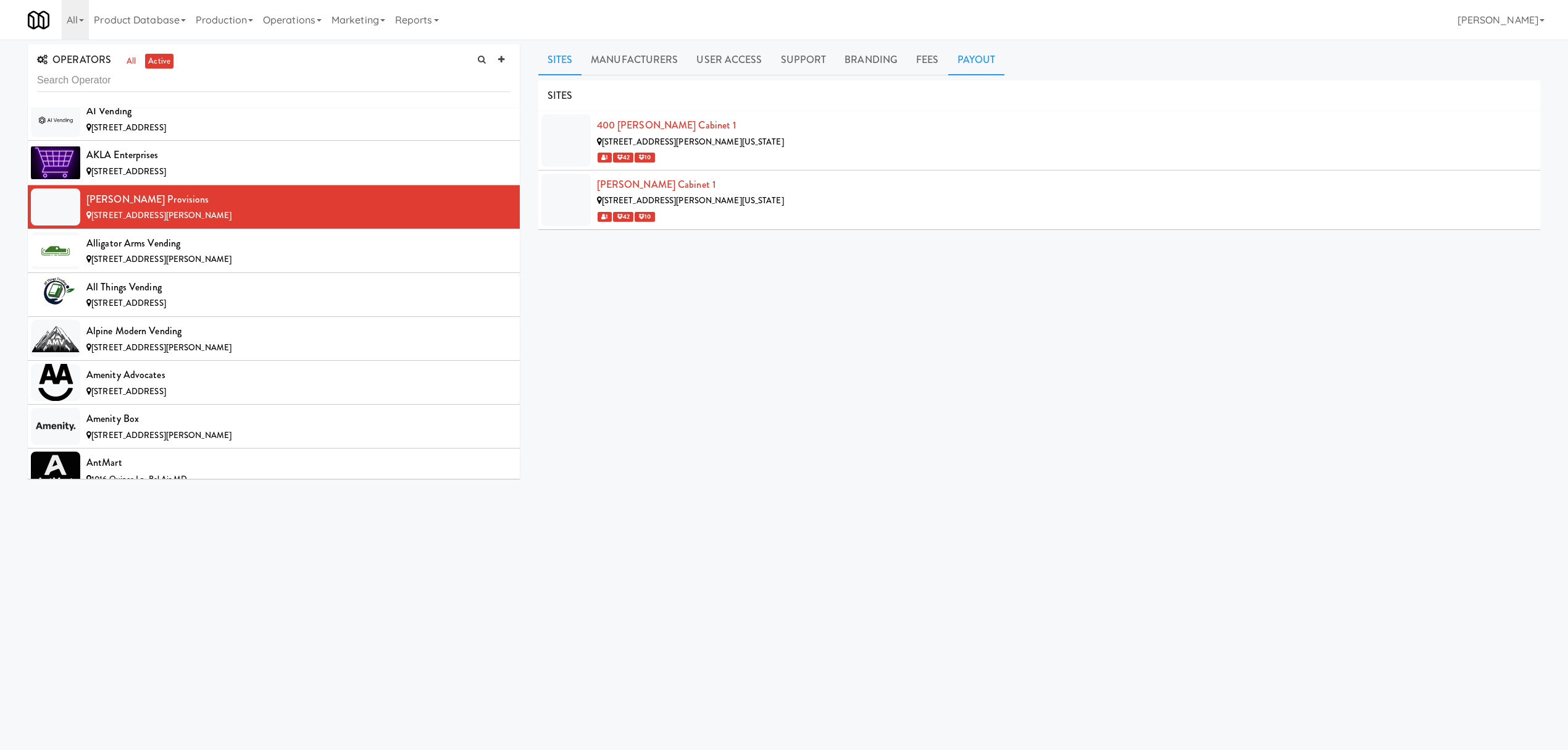
click at [978, 50] on link "Payout" at bounding box center [976, 59] width 57 height 31
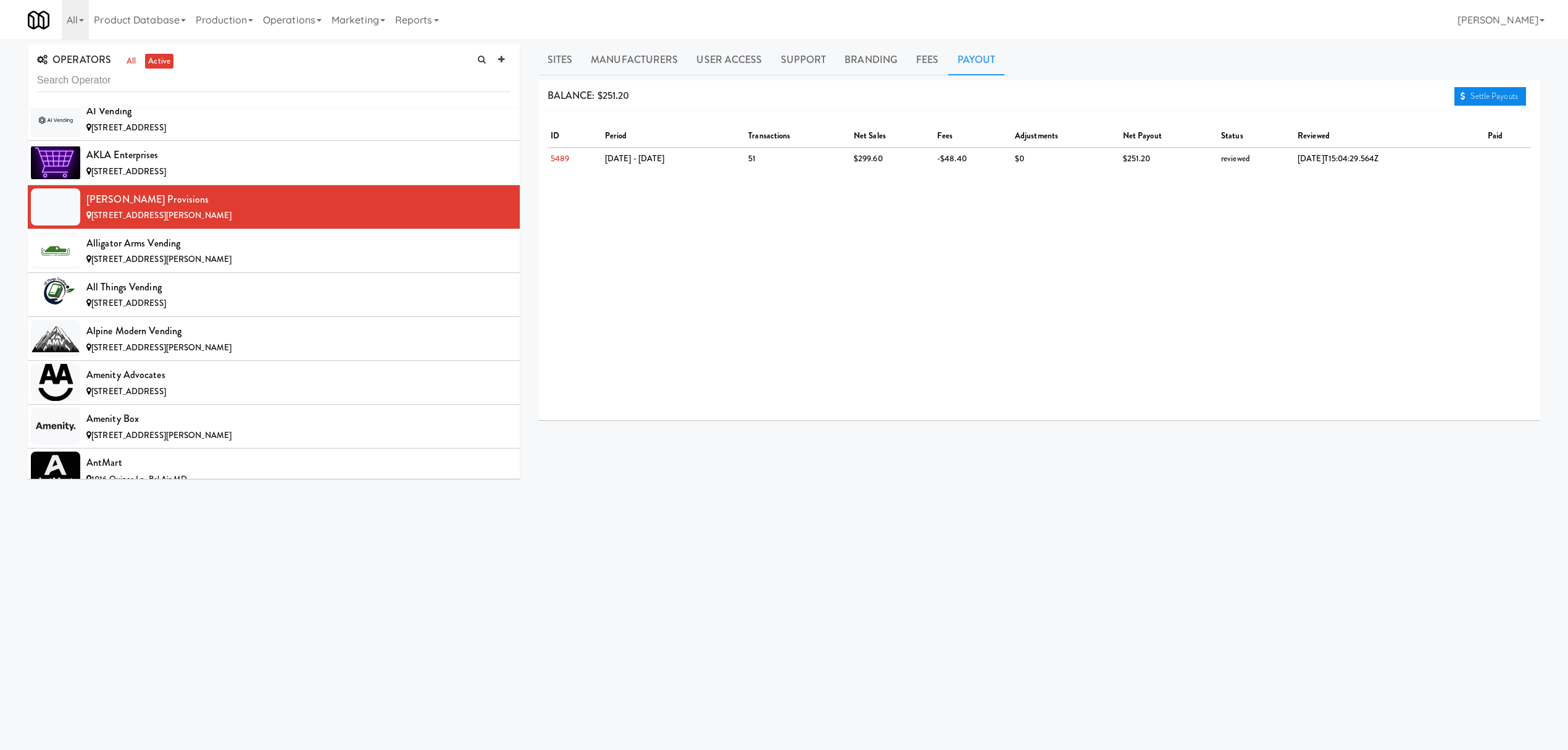
click at [1492, 96] on link "Settle Payouts" at bounding box center [1490, 96] width 71 height 18
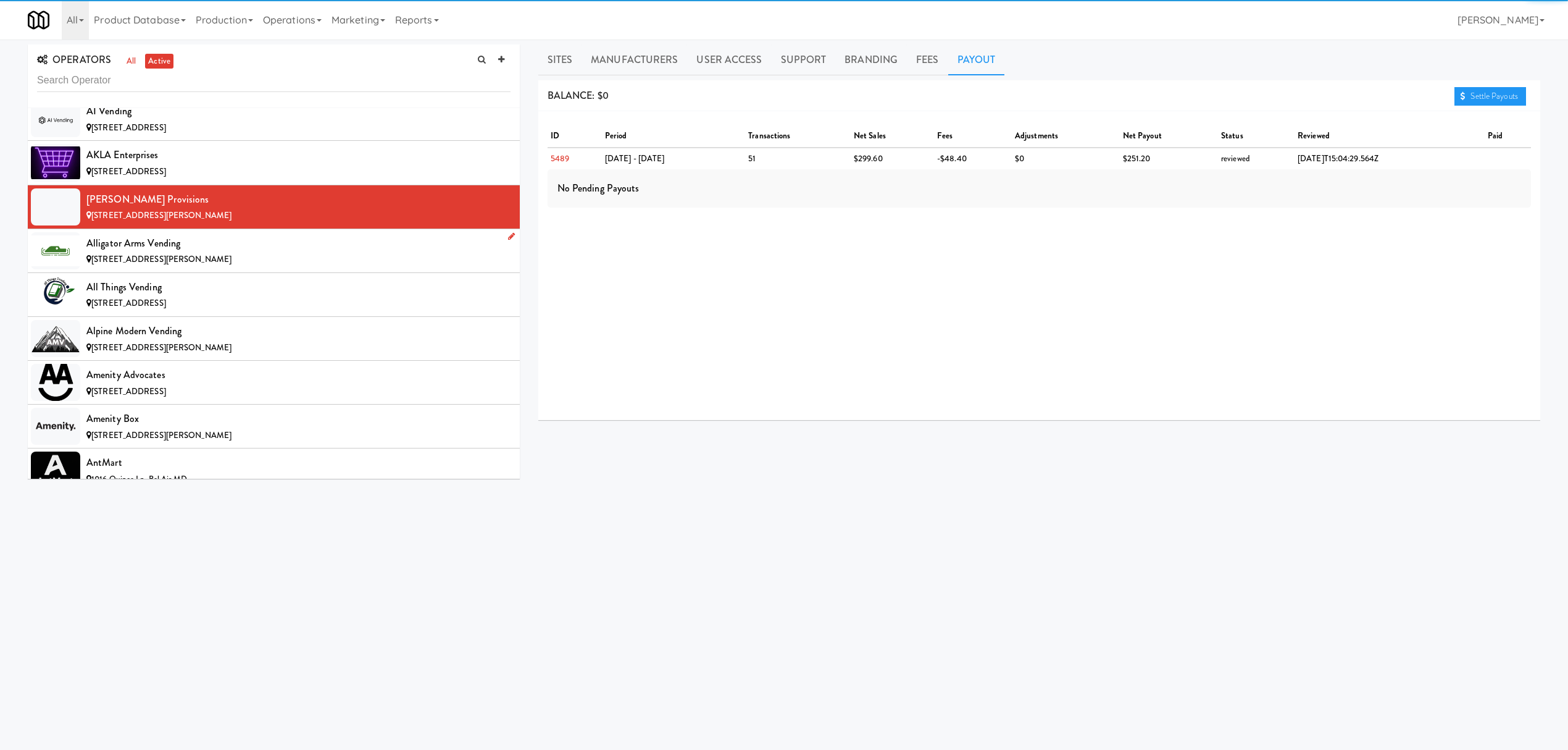
click at [262, 245] on div "Alligator Arms Vending" at bounding box center [298, 243] width 424 height 18
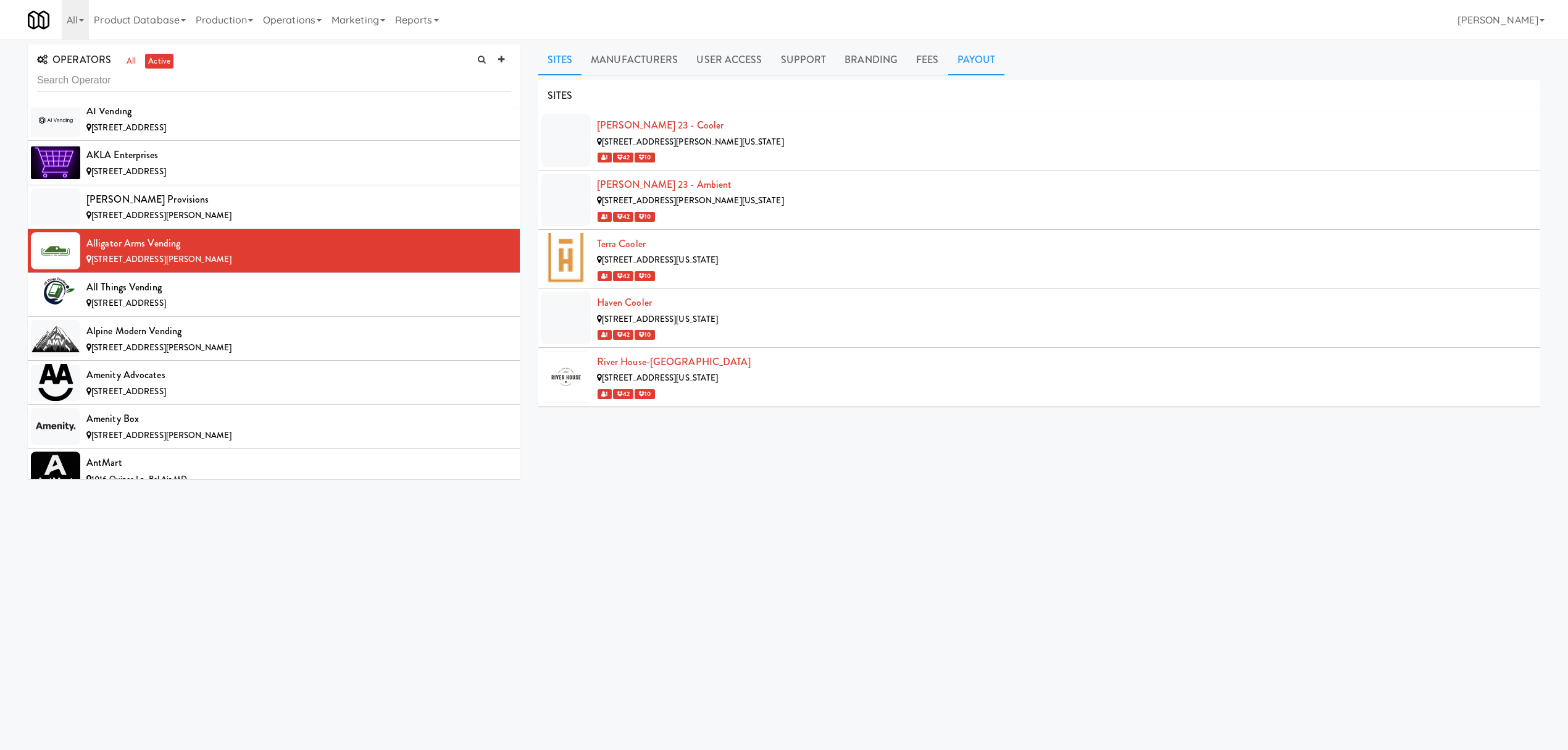
click at [970, 60] on link "Payout" at bounding box center [976, 59] width 57 height 31
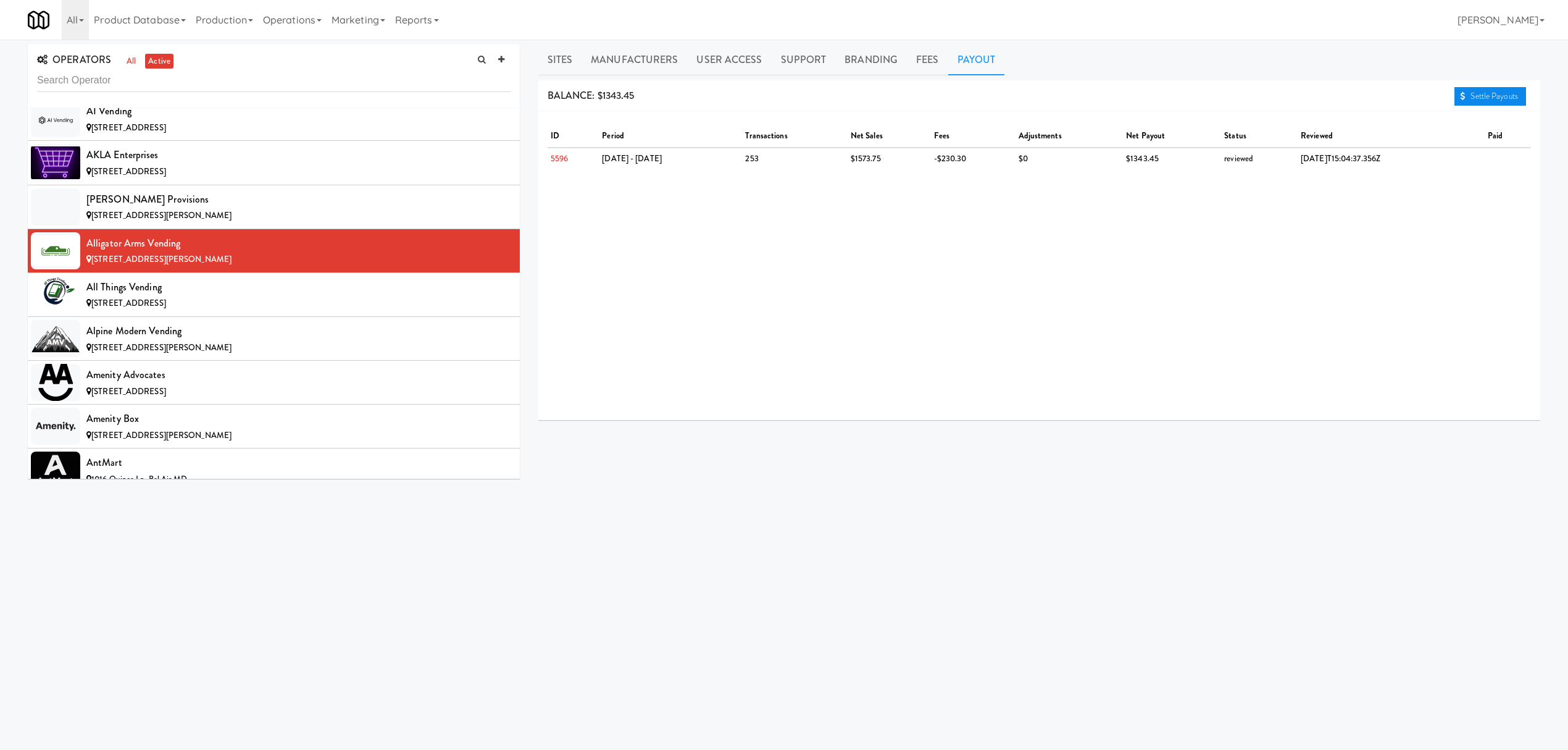
click at [1492, 95] on link "Settle Payouts" at bounding box center [1490, 96] width 71 height 18
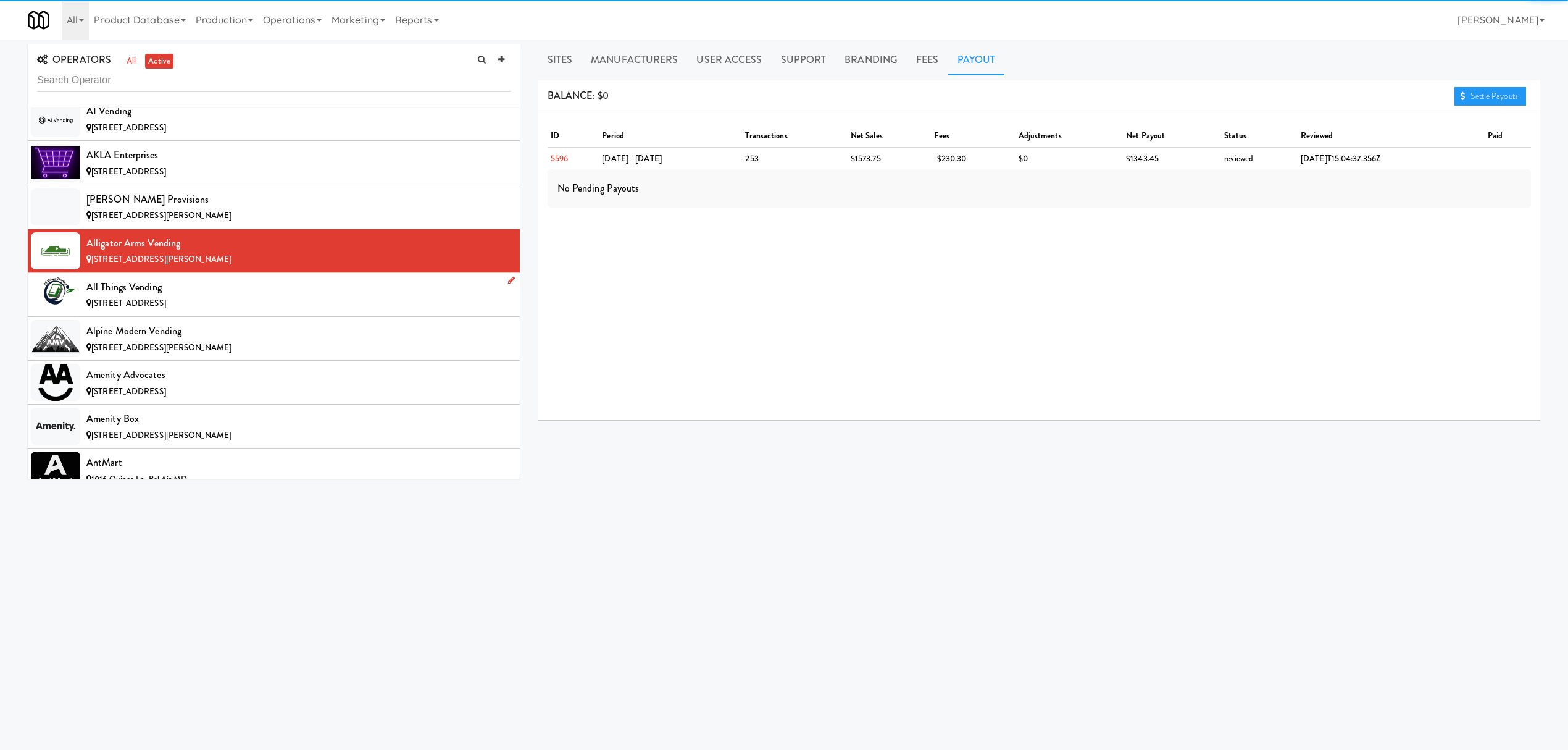
click at [228, 287] on div "All Things Vending" at bounding box center [298, 287] width 424 height 18
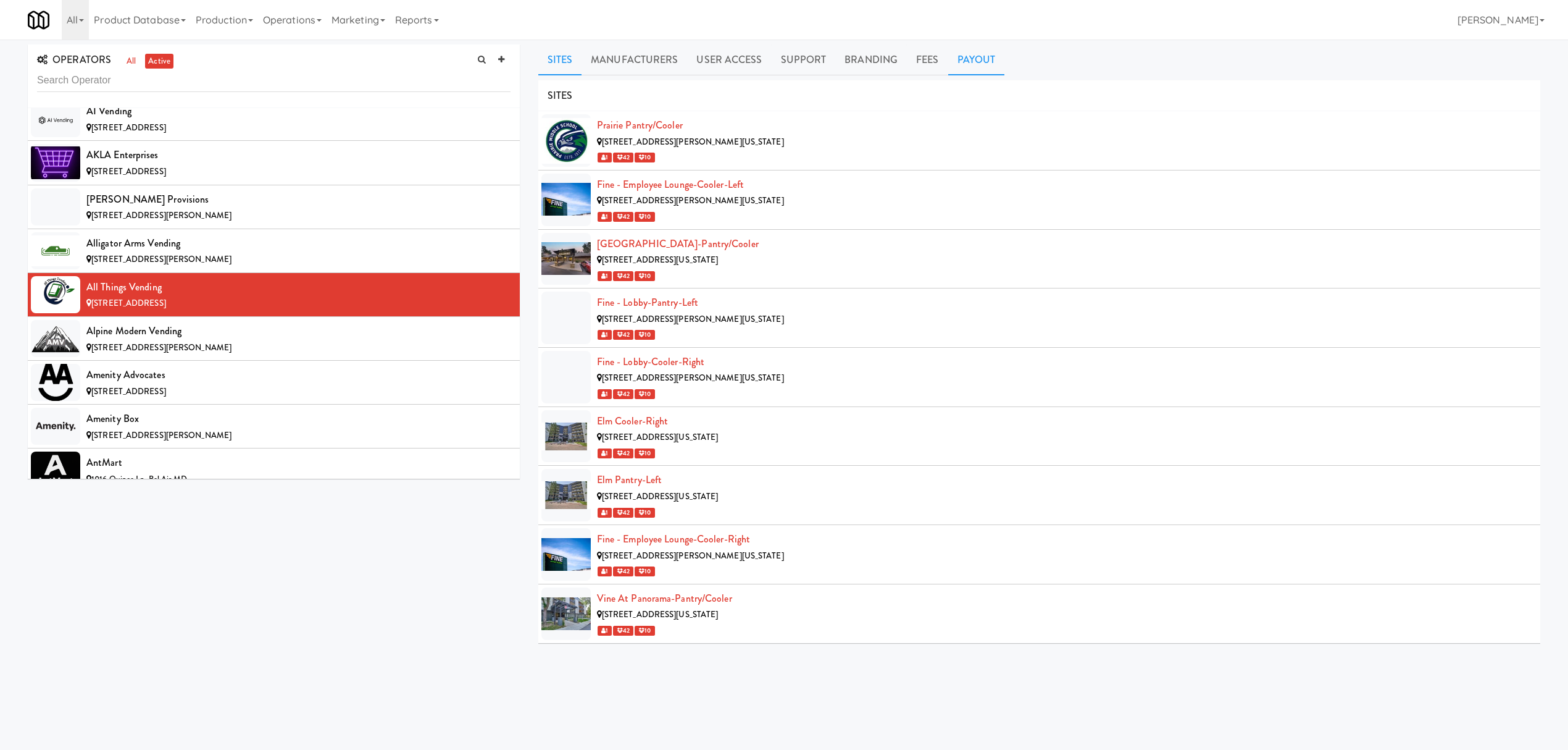
click at [985, 63] on link "Payout" at bounding box center [976, 59] width 57 height 31
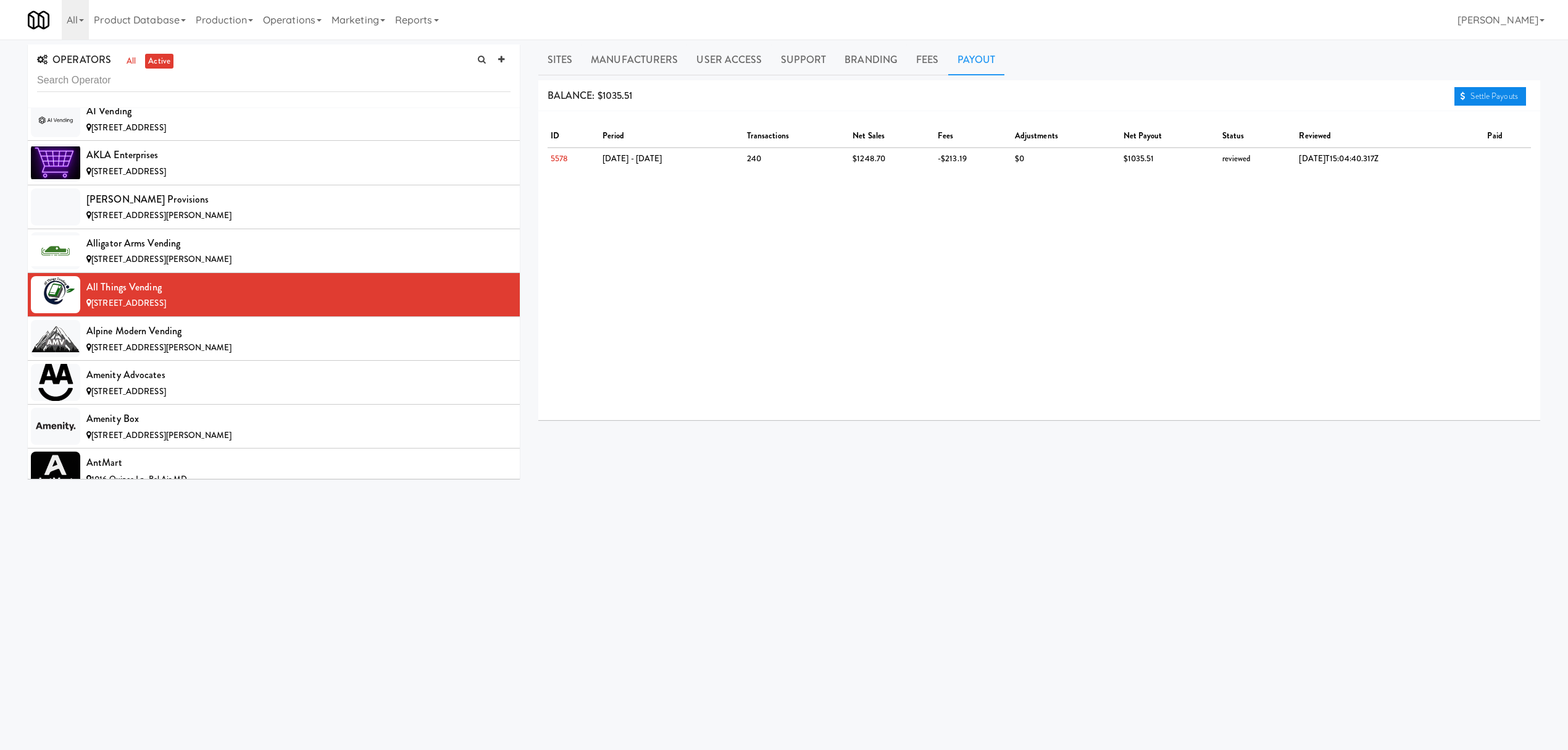
click at [1505, 87] on link "Settle Payouts" at bounding box center [1490, 96] width 71 height 18
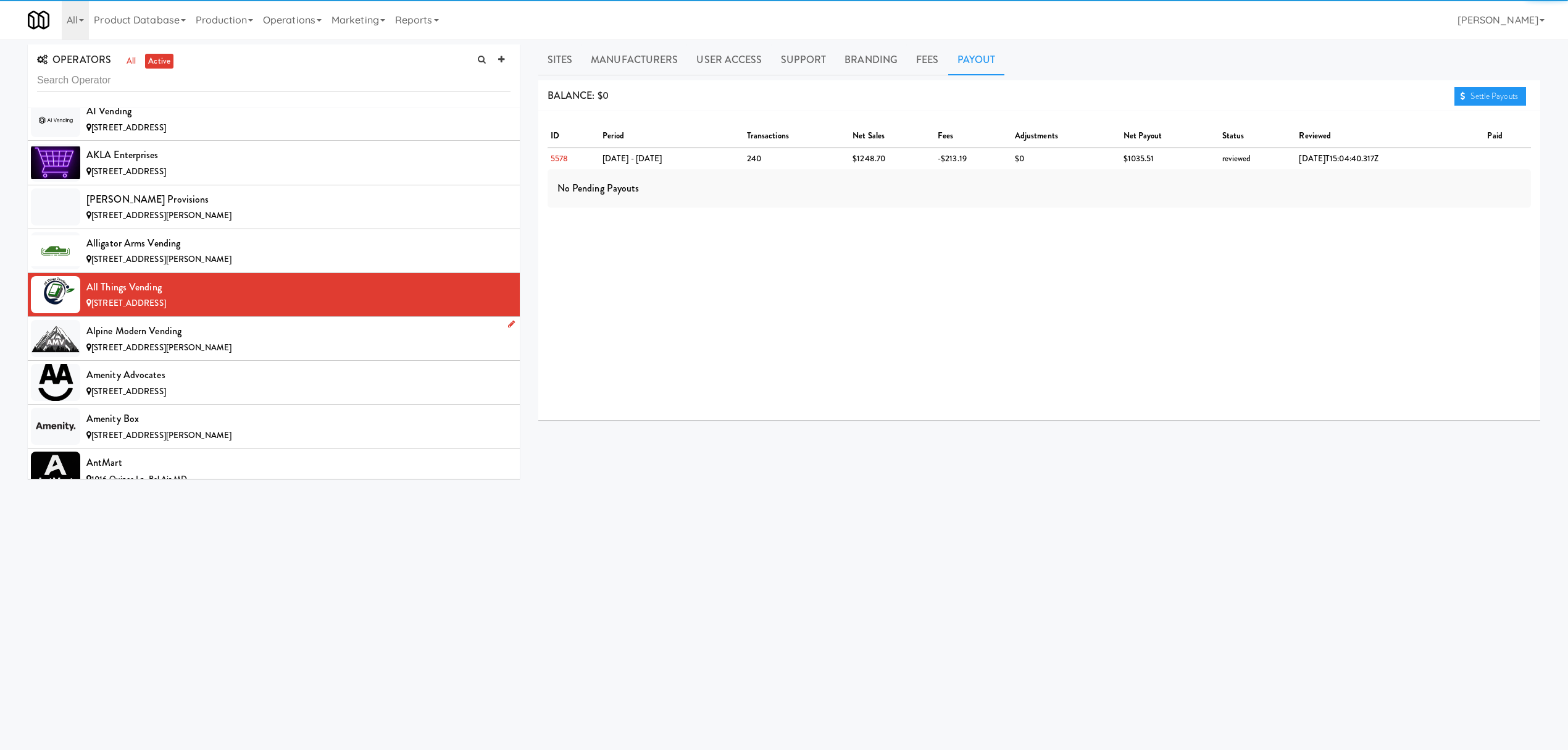
click at [202, 341] on div "Alpine Modern Vending" at bounding box center [298, 330] width 424 height 18
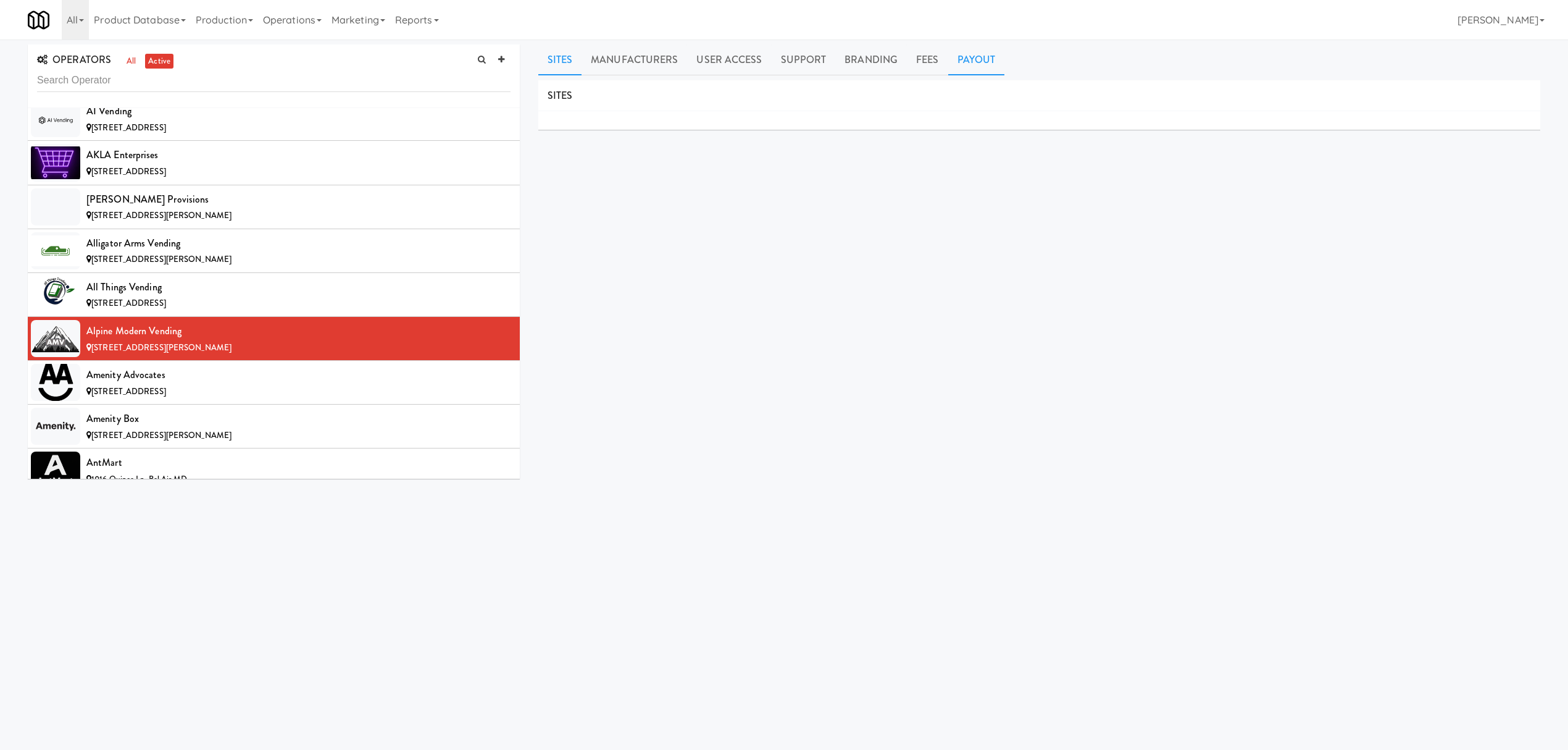
click at [978, 63] on link "Payout" at bounding box center [976, 59] width 57 height 31
click at [289, 384] on div "Amenity Advocates" at bounding box center [298, 375] width 424 height 18
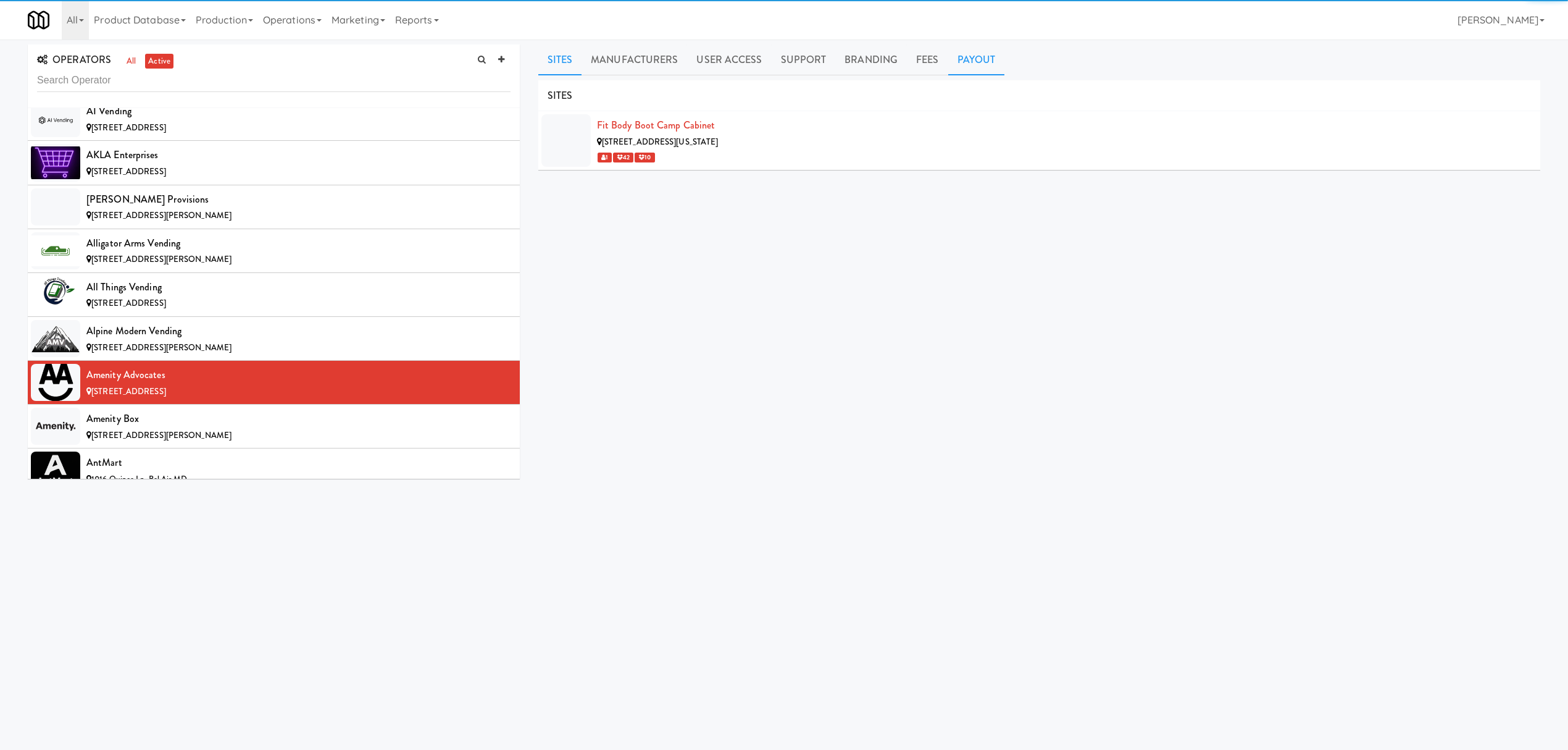
click at [967, 60] on link "Payout" at bounding box center [976, 59] width 57 height 31
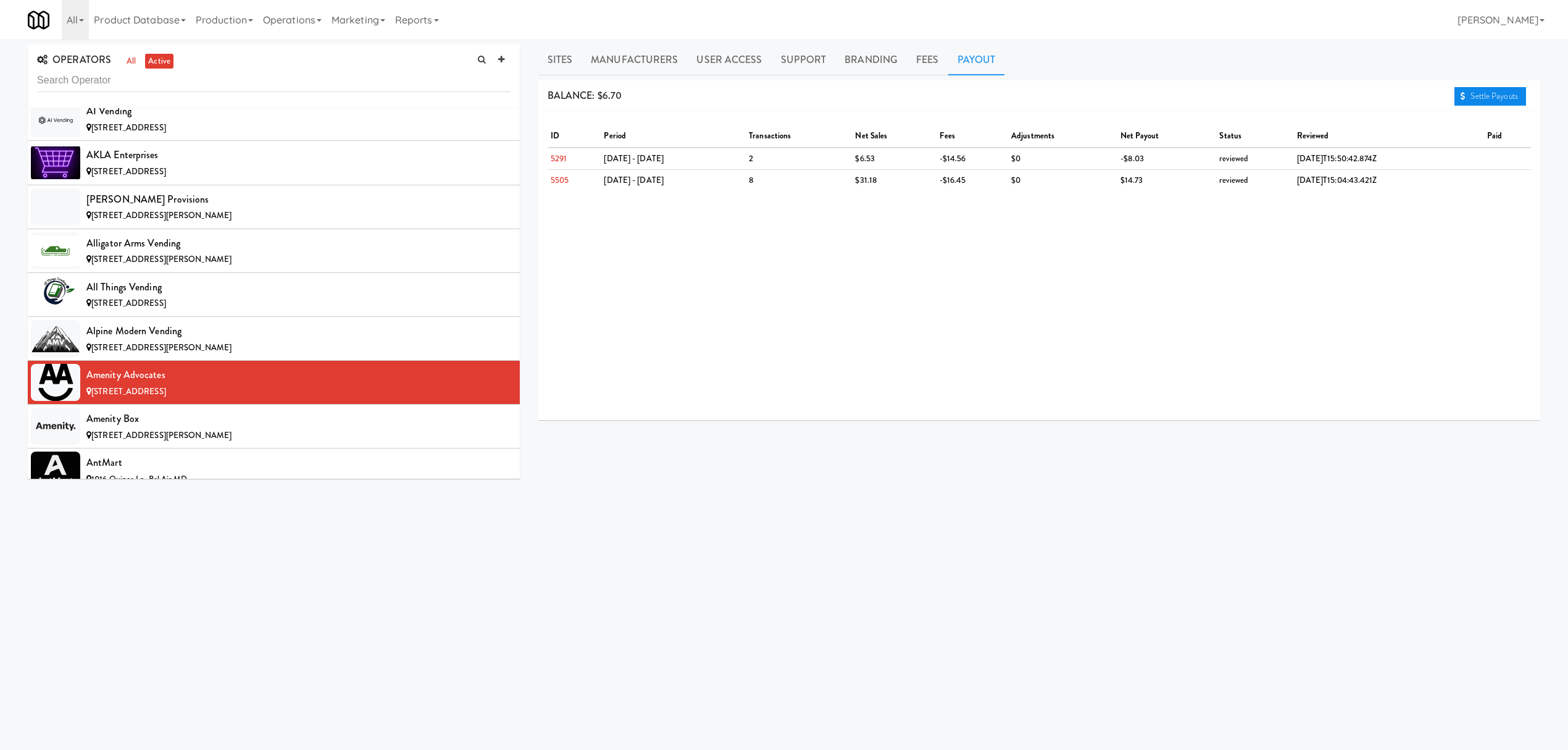
click at [1467, 94] on link "Settle Payouts" at bounding box center [1490, 96] width 71 height 18
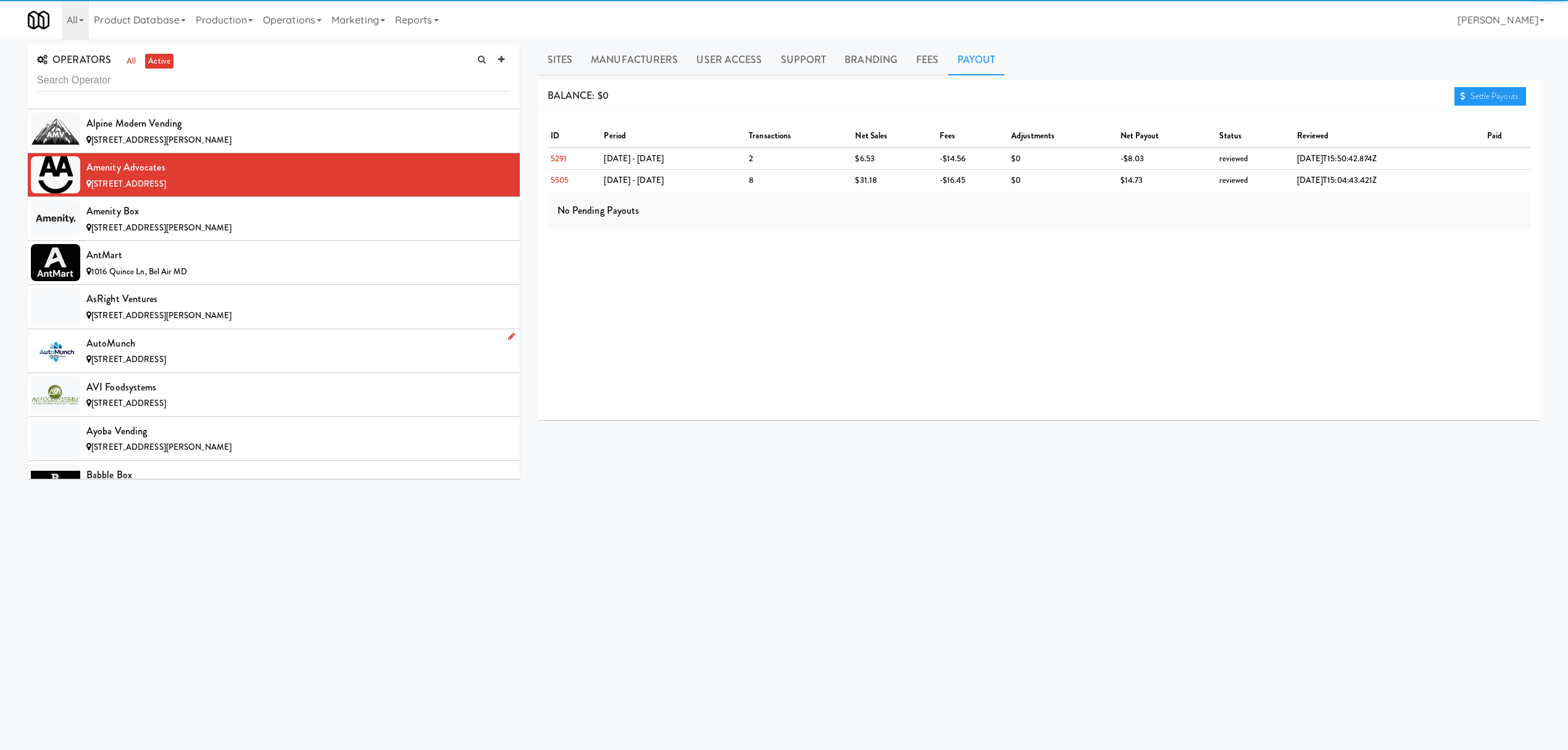
scroll to position [741, 0]
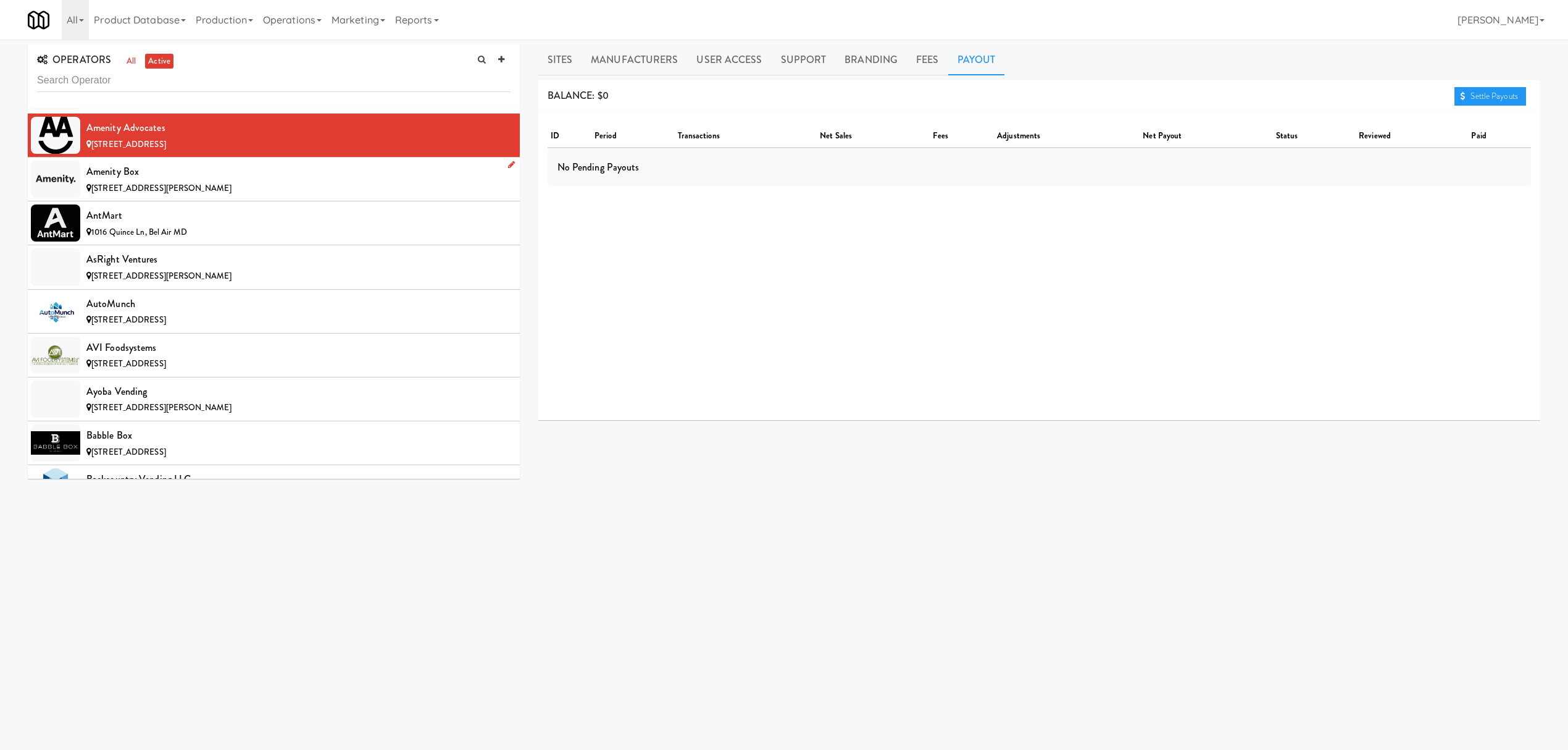
click at [176, 181] on div "Amenity Box" at bounding box center [298, 171] width 424 height 18
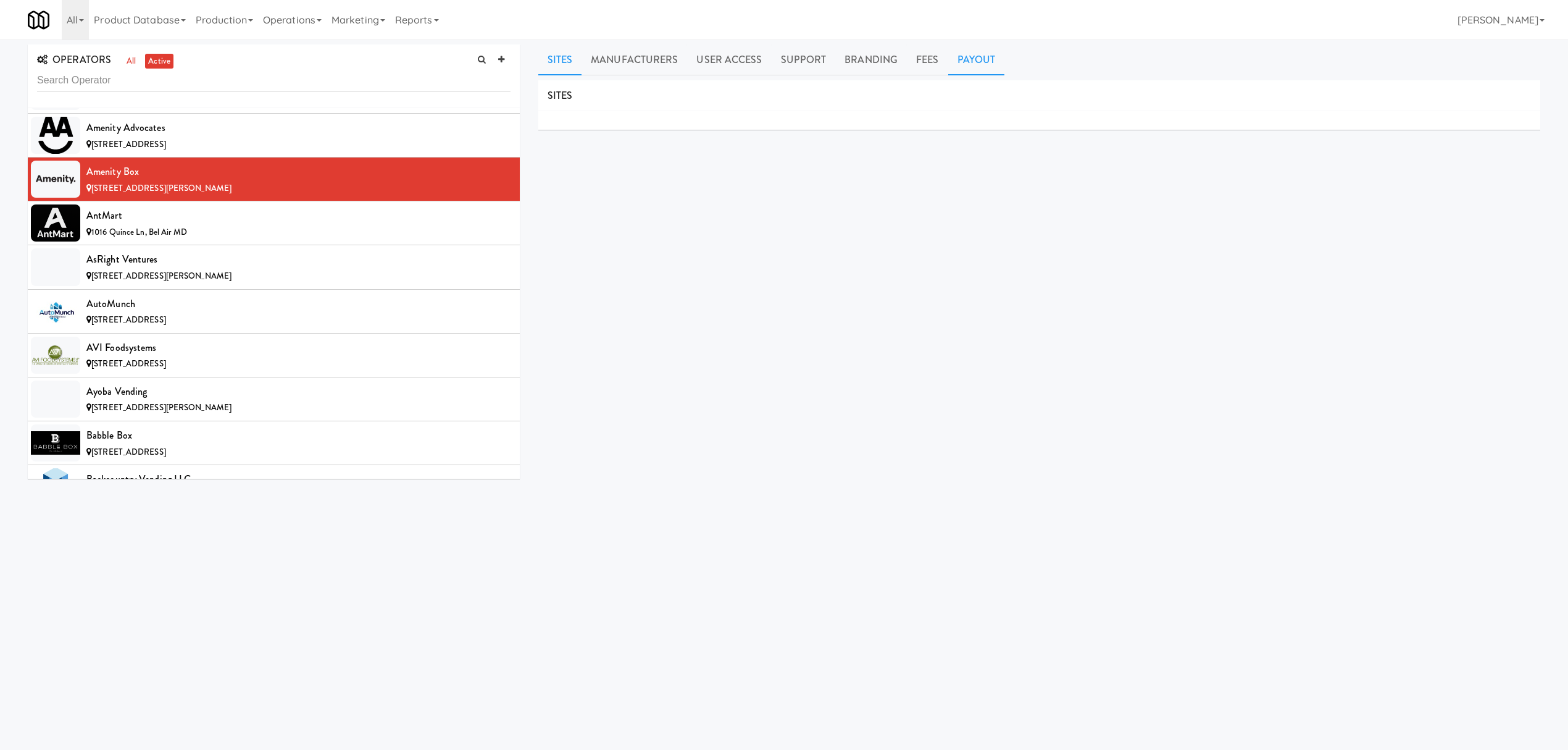
click at [966, 56] on link "Payout" at bounding box center [976, 59] width 57 height 31
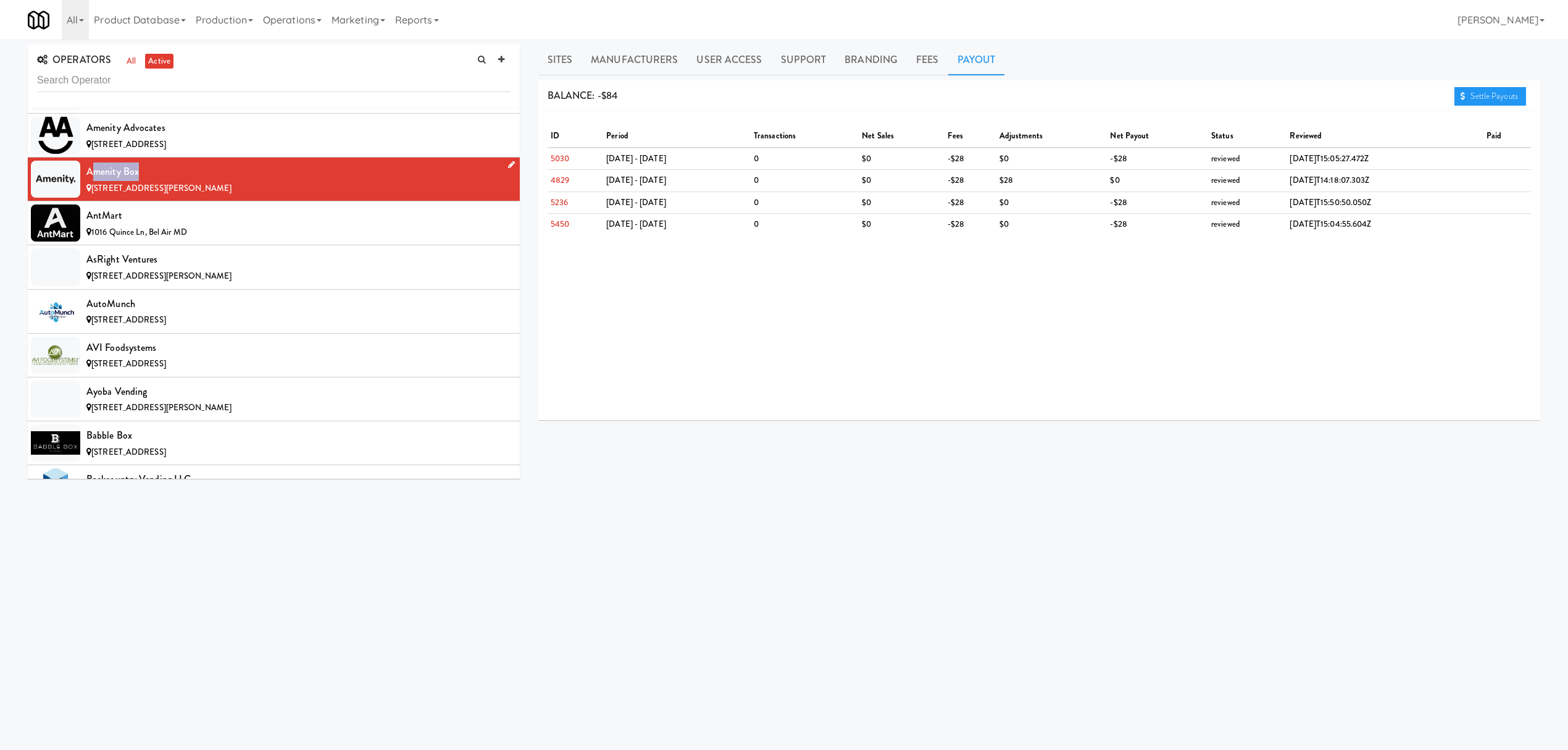
drag, startPoint x: 89, startPoint y: 173, endPoint x: 157, endPoint y: 167, distance: 68.3
click at [157, 167] on div "Amenity Box" at bounding box center [298, 171] width 424 height 18
drag, startPoint x: 85, startPoint y: 176, endPoint x: 139, endPoint y: 174, distance: 54.0
click at [139, 174] on li "Amenity [GEOGRAPHIC_DATA][STREET_ADDRESS][PERSON_NAME]" at bounding box center [274, 179] width 492 height 44
copy div "Amenity Box"
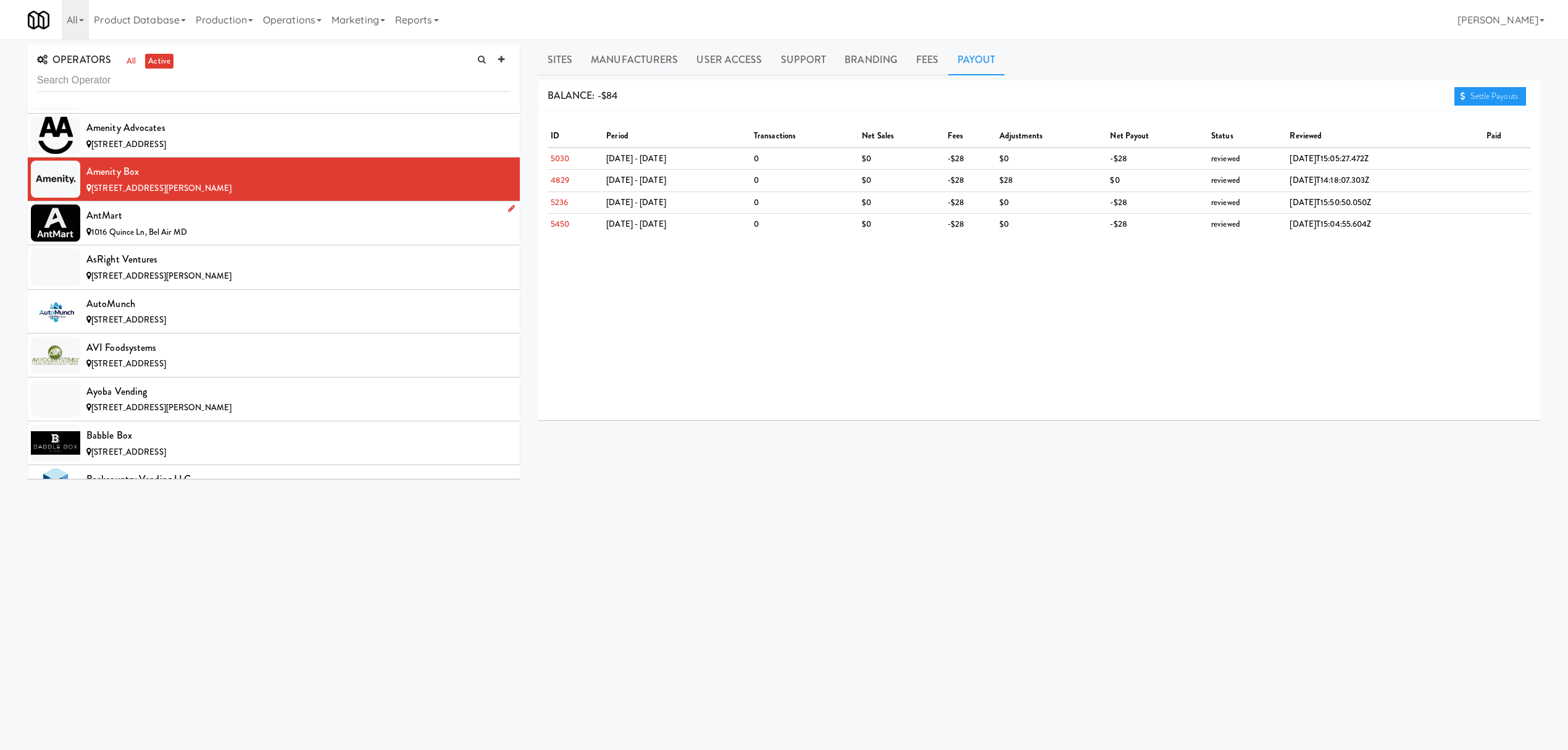
click at [263, 231] on div "1016 Quince Ln, Bel Air MD" at bounding box center [298, 232] width 424 height 16
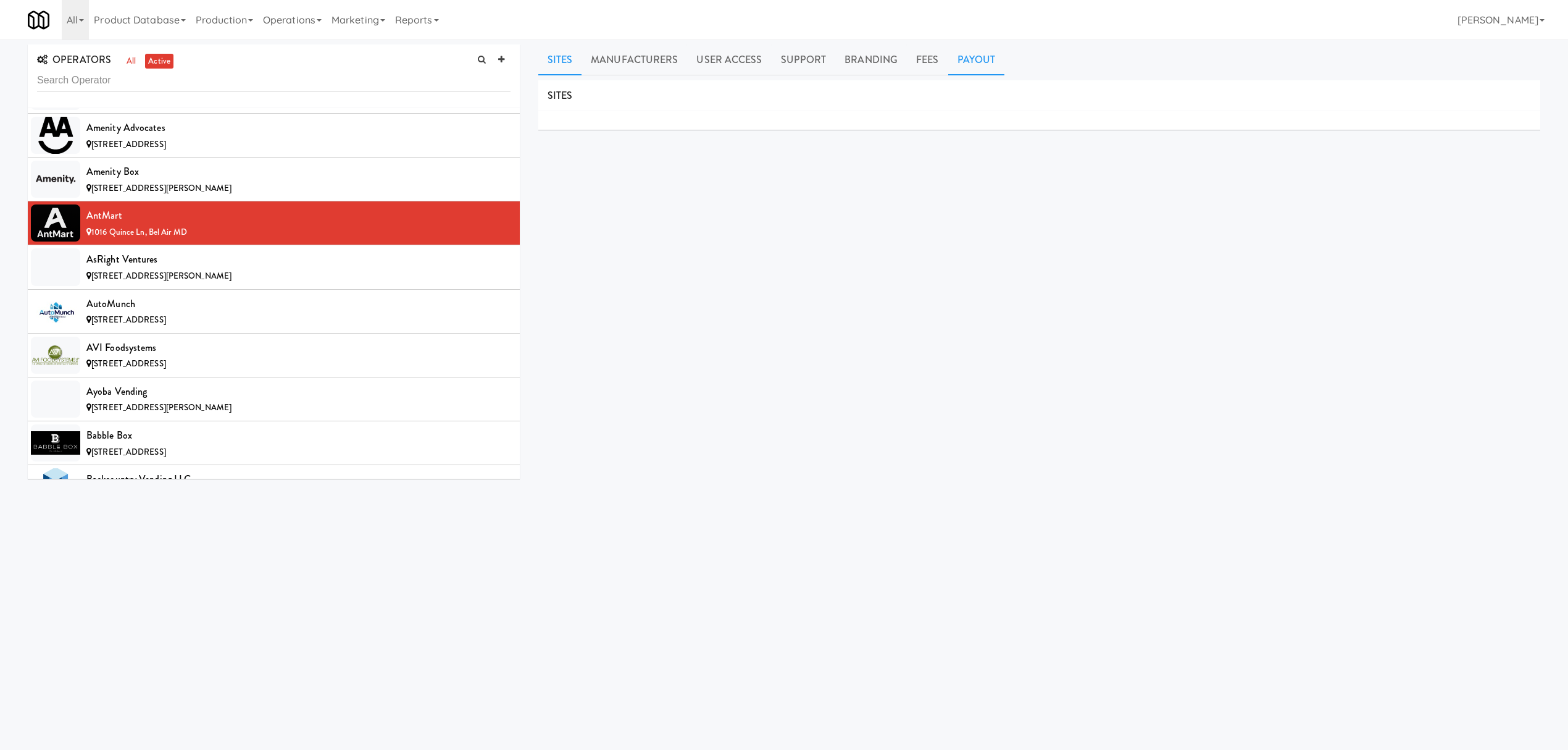
click at [958, 60] on link "Payout" at bounding box center [976, 59] width 57 height 31
click at [216, 263] on div "AsRight Ventures" at bounding box center [298, 259] width 424 height 18
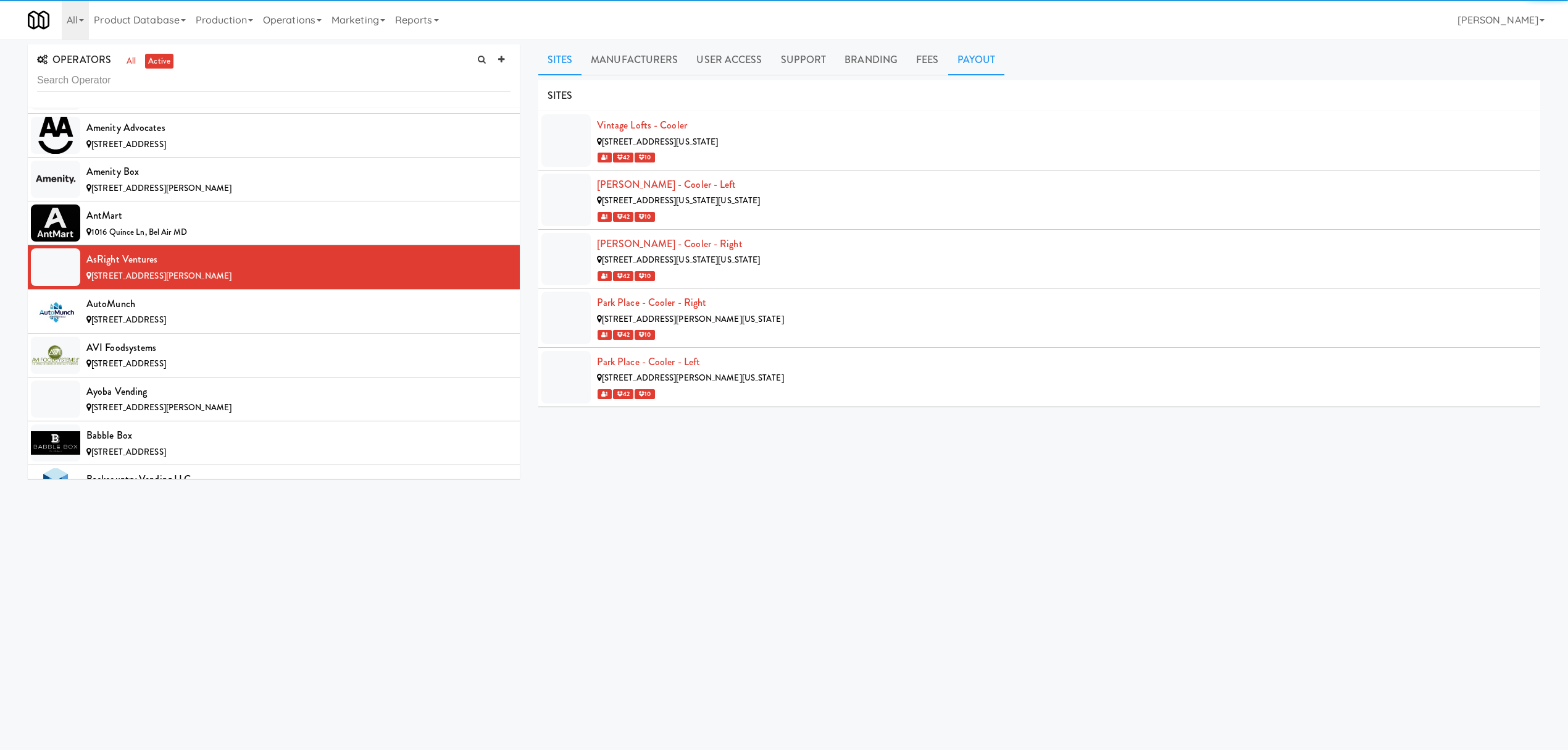
click at [955, 57] on link "Payout" at bounding box center [976, 59] width 57 height 31
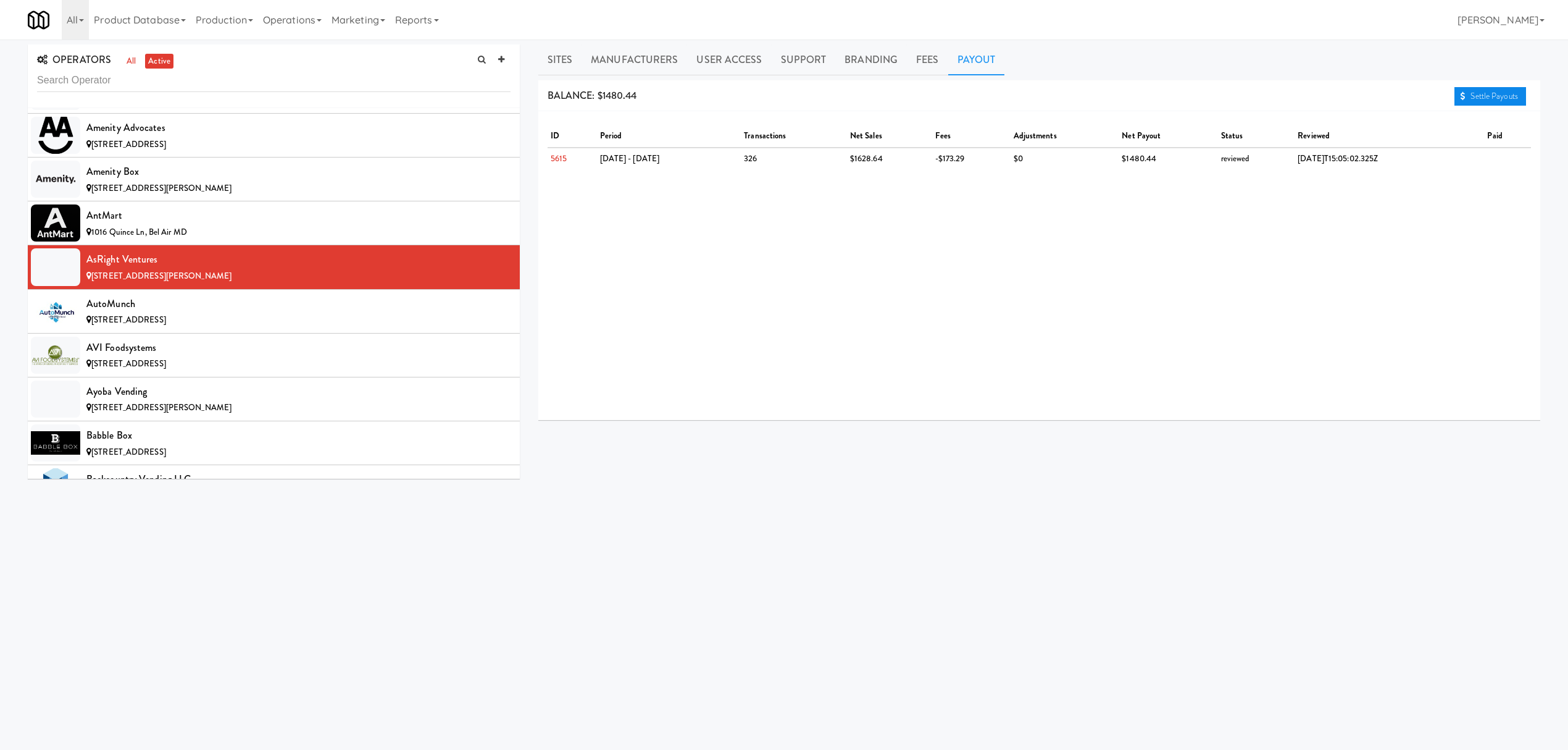
click at [1484, 94] on link "Settle Payouts" at bounding box center [1490, 96] width 71 height 18
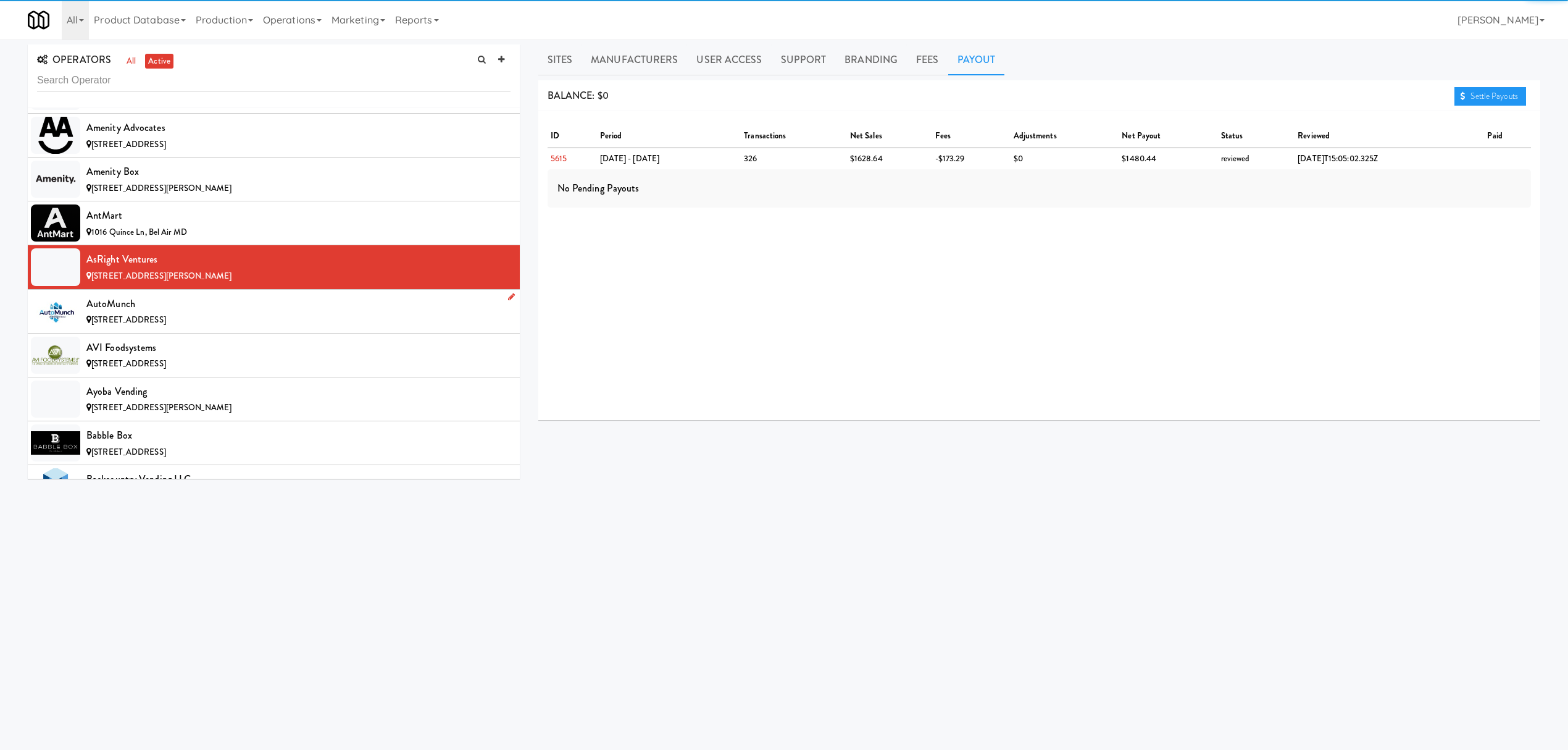
click at [260, 313] on div "AutoMunch" at bounding box center [298, 304] width 424 height 18
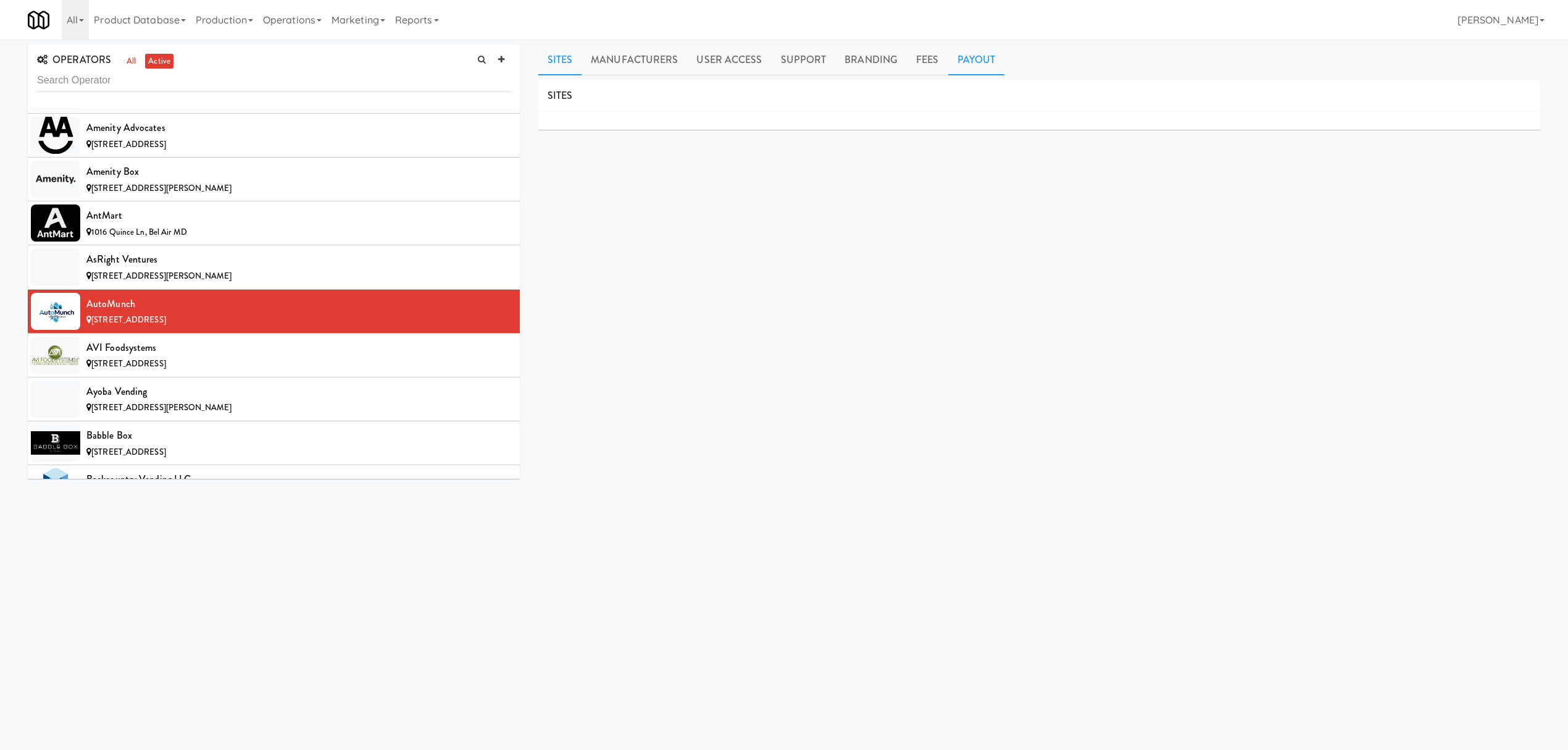
click at [966, 64] on link "Payout" at bounding box center [976, 59] width 57 height 31
click at [255, 356] on div "AVI Foodsystems" at bounding box center [298, 347] width 424 height 18
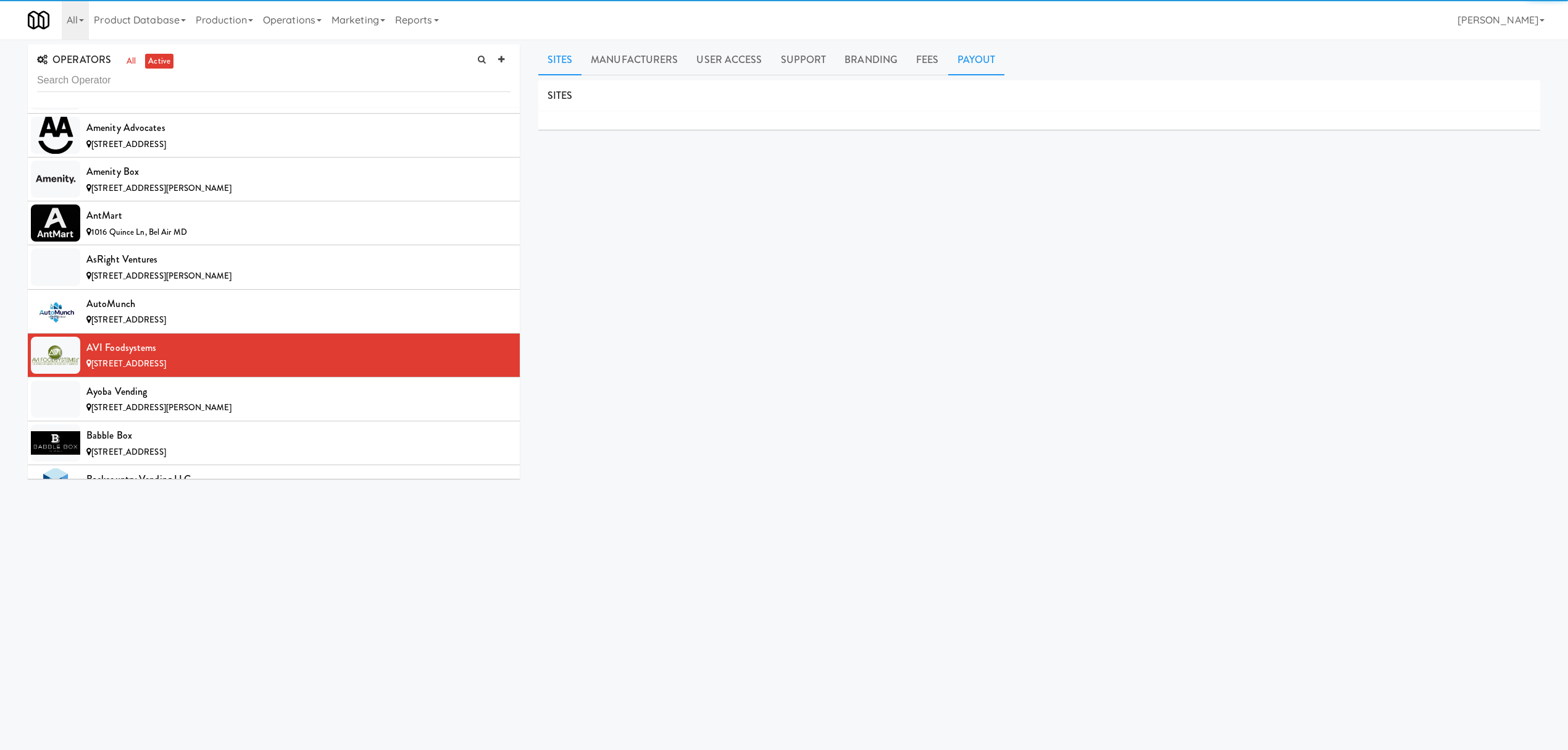
click at [976, 50] on link "Payout" at bounding box center [976, 59] width 57 height 31
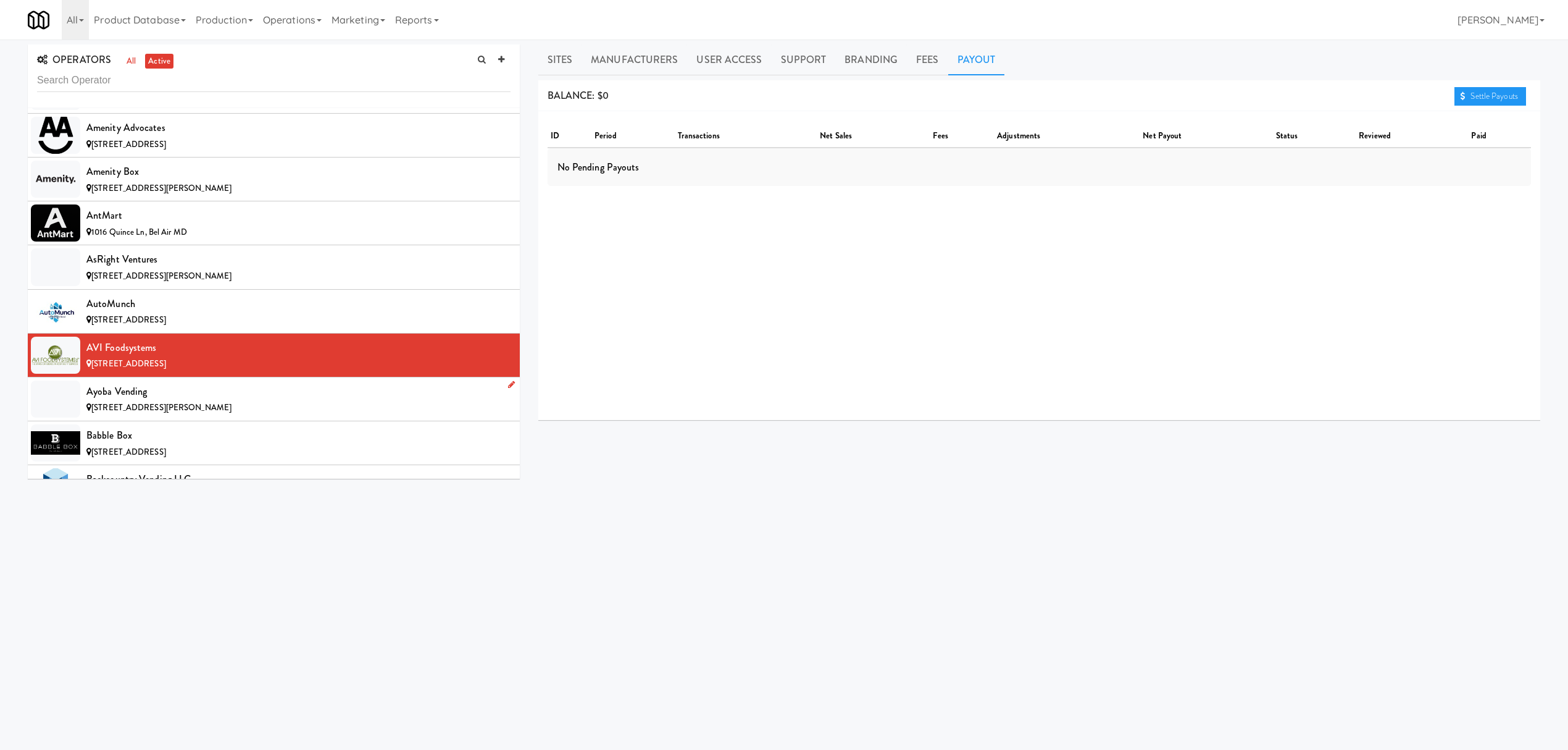
click at [191, 401] on div "Ayoba Vending" at bounding box center [298, 391] width 424 height 18
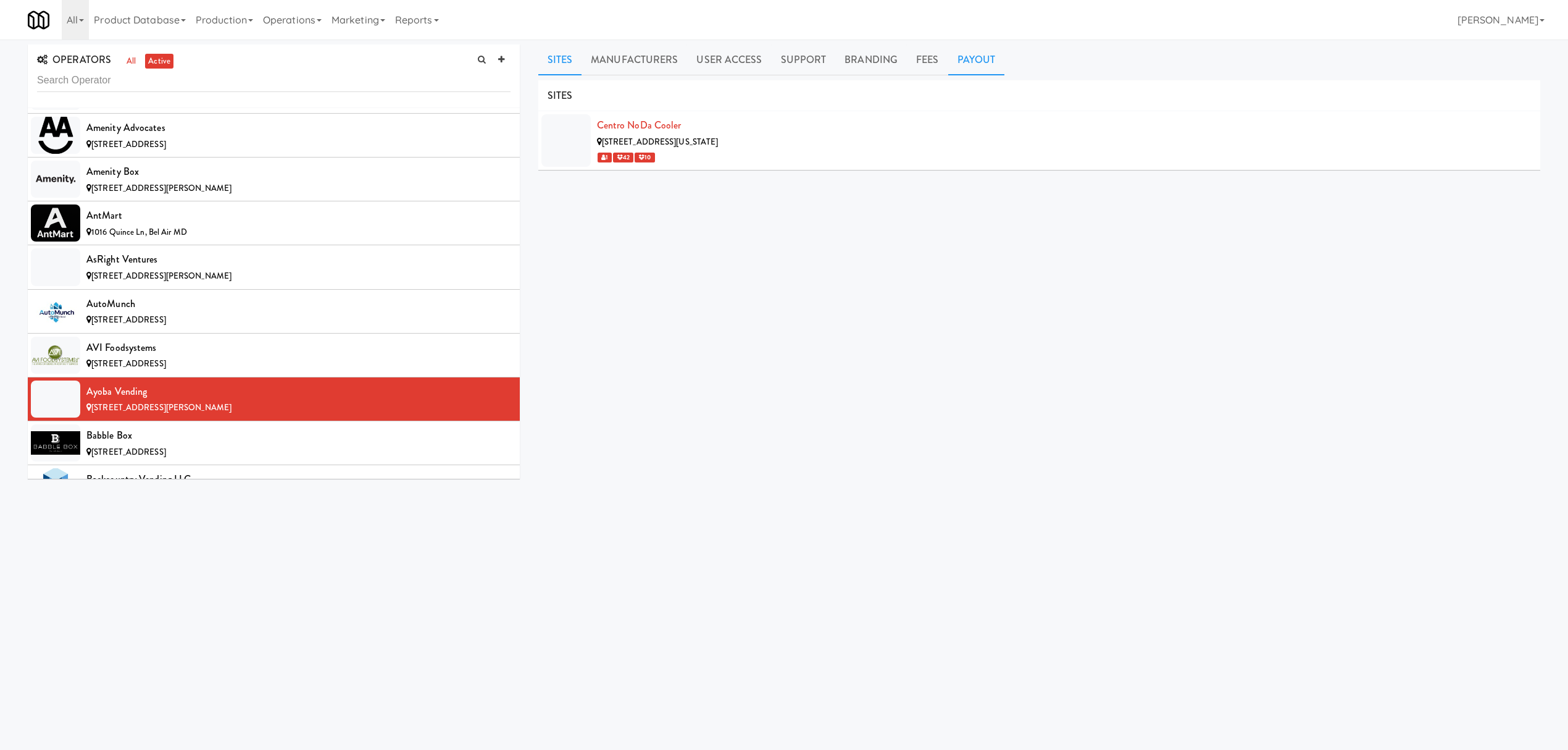
click at [963, 63] on link "Payout" at bounding box center [976, 59] width 57 height 31
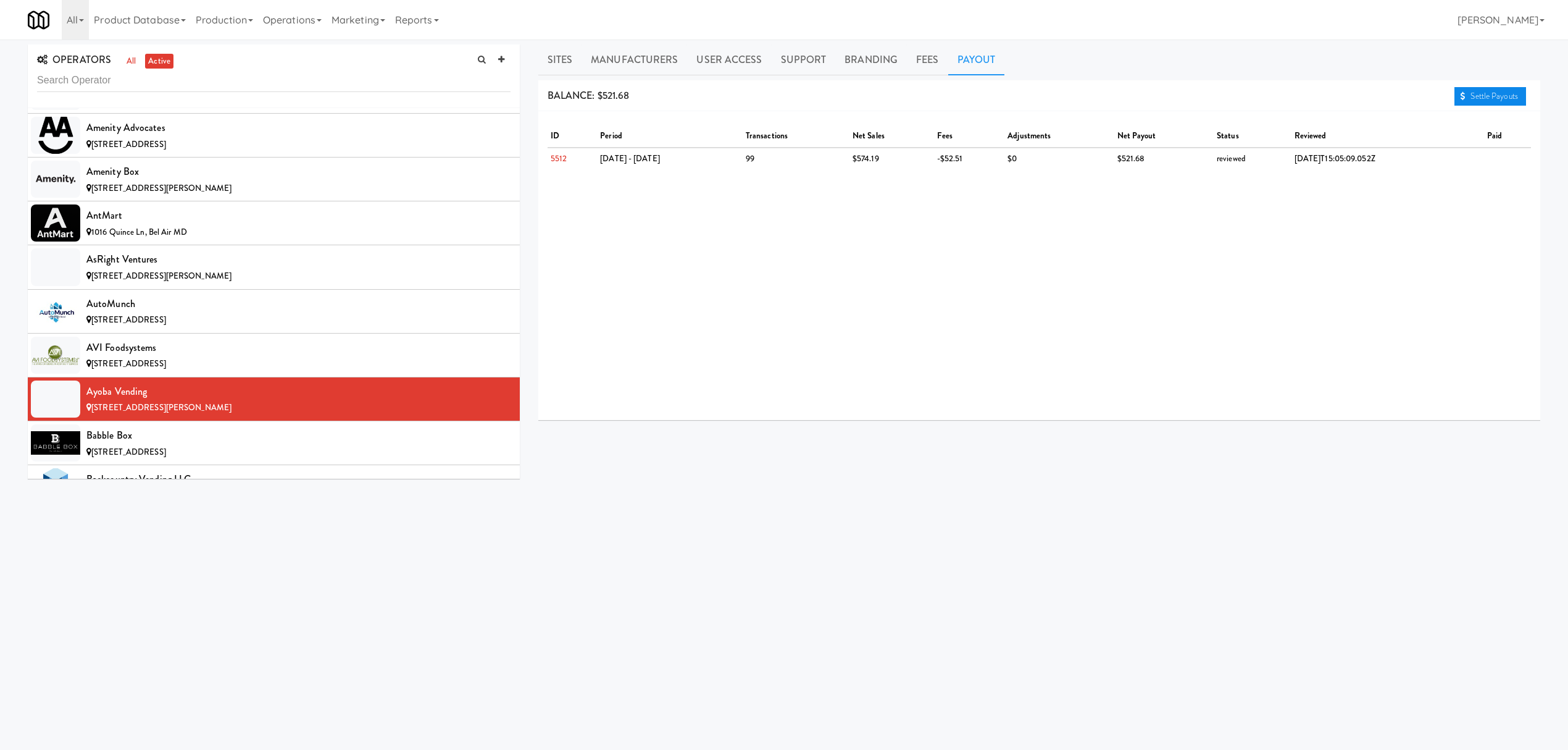
click at [1480, 95] on link "Settle Payouts" at bounding box center [1490, 96] width 71 height 18
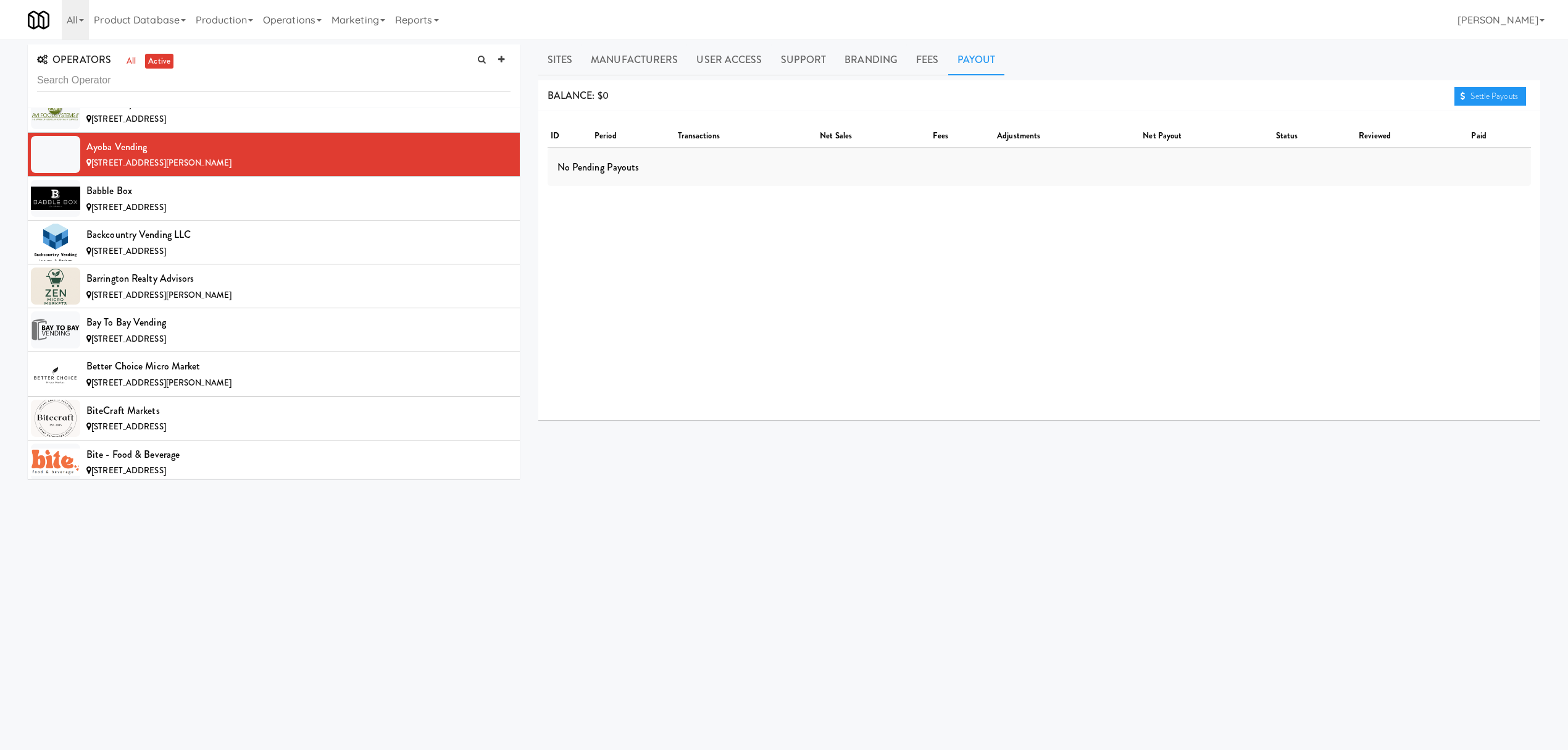
scroll to position [988, 0]
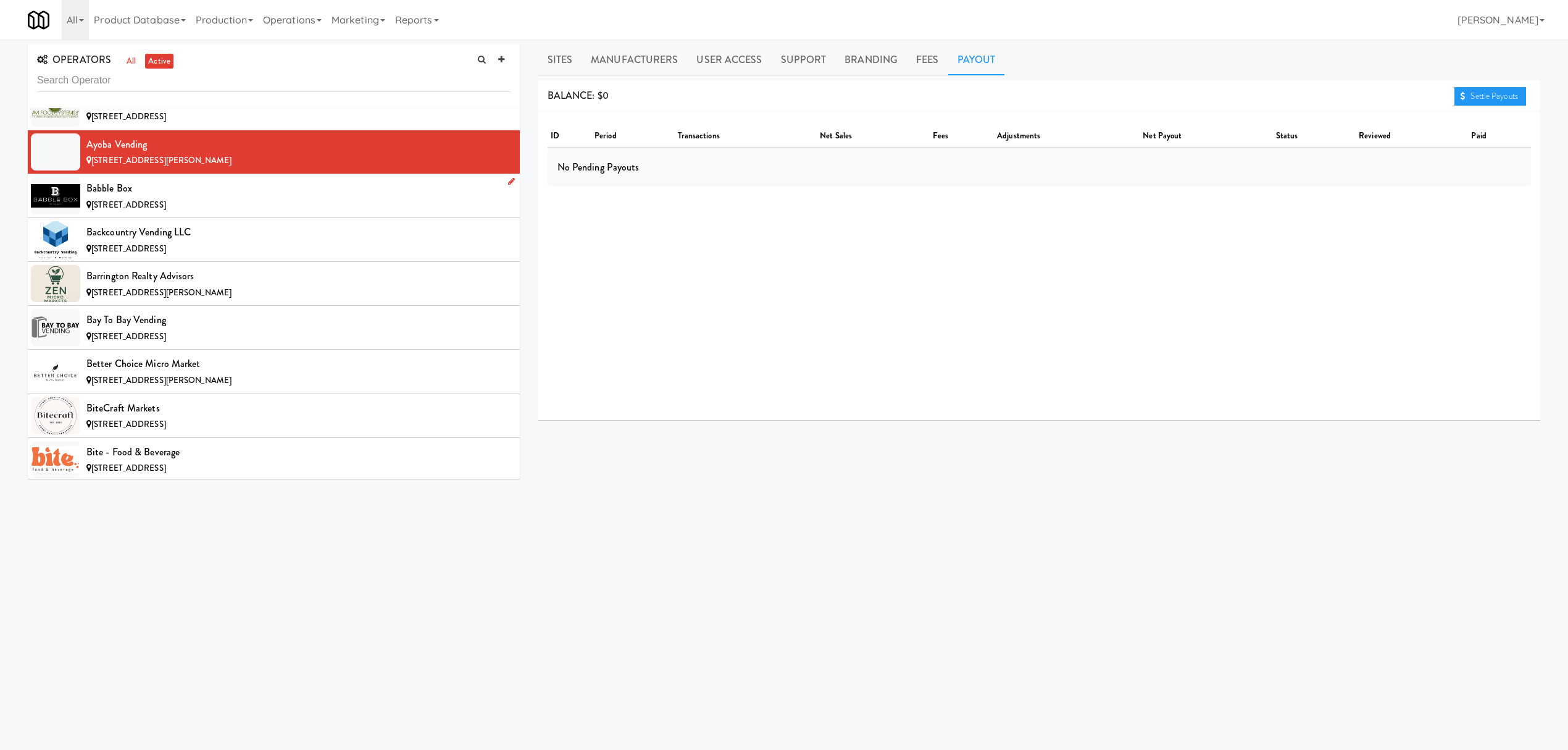
click at [202, 208] on div "[STREET_ADDRESS]" at bounding box center [298, 205] width 424 height 16
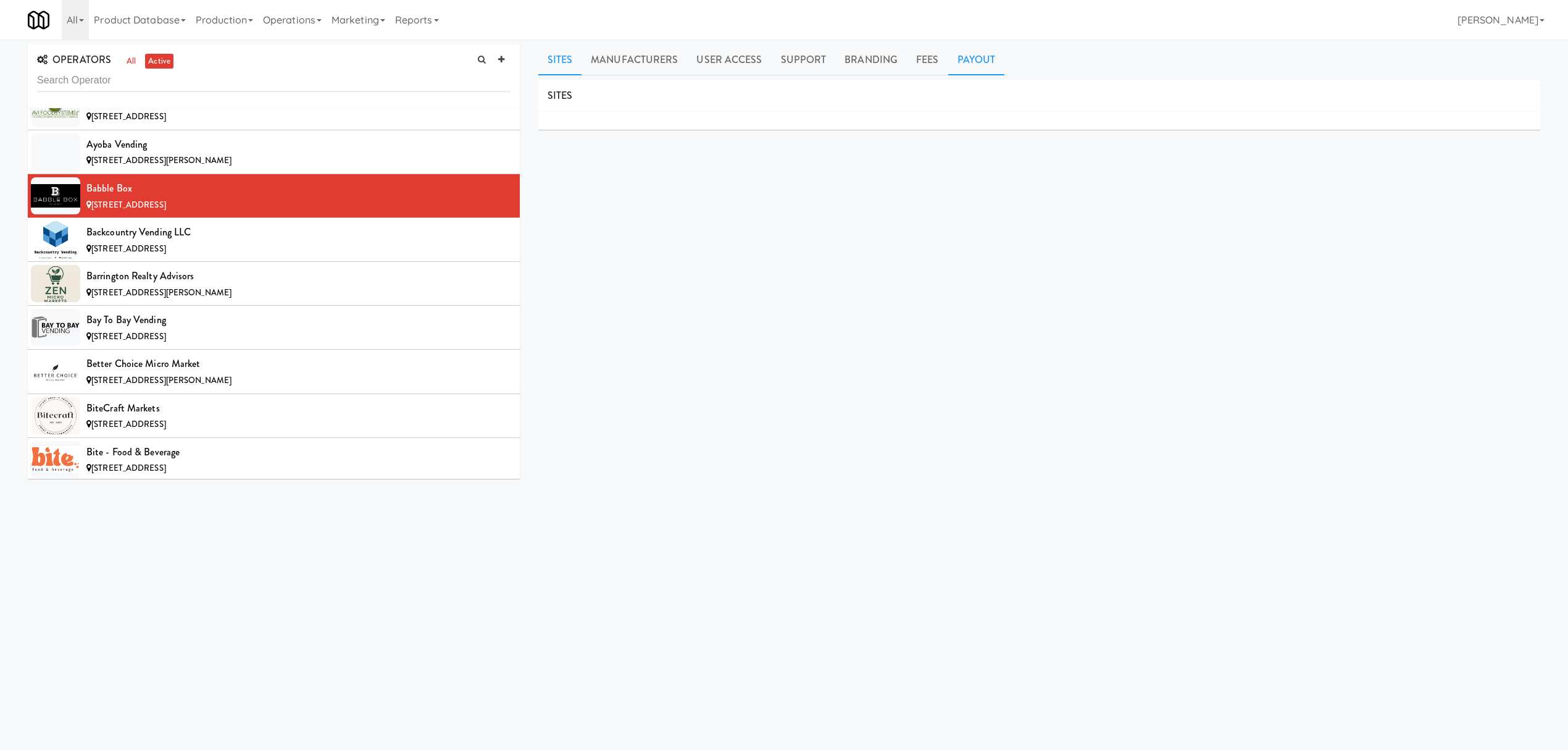
click at [970, 63] on link "Payout" at bounding box center [976, 59] width 57 height 31
click at [281, 249] on div "[STREET_ADDRESS]" at bounding box center [298, 249] width 424 height 16
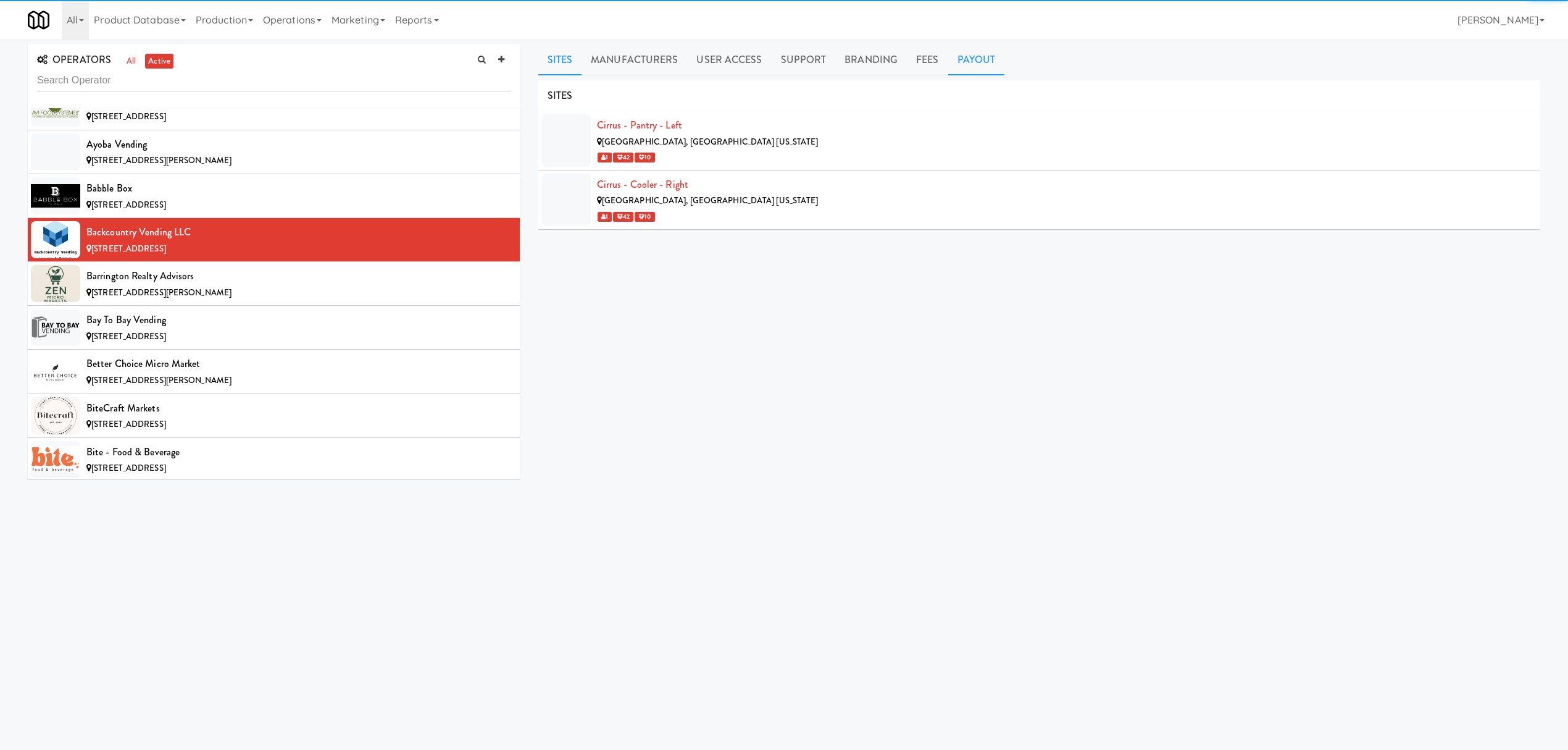
click at [961, 63] on link "Payout" at bounding box center [976, 59] width 57 height 31
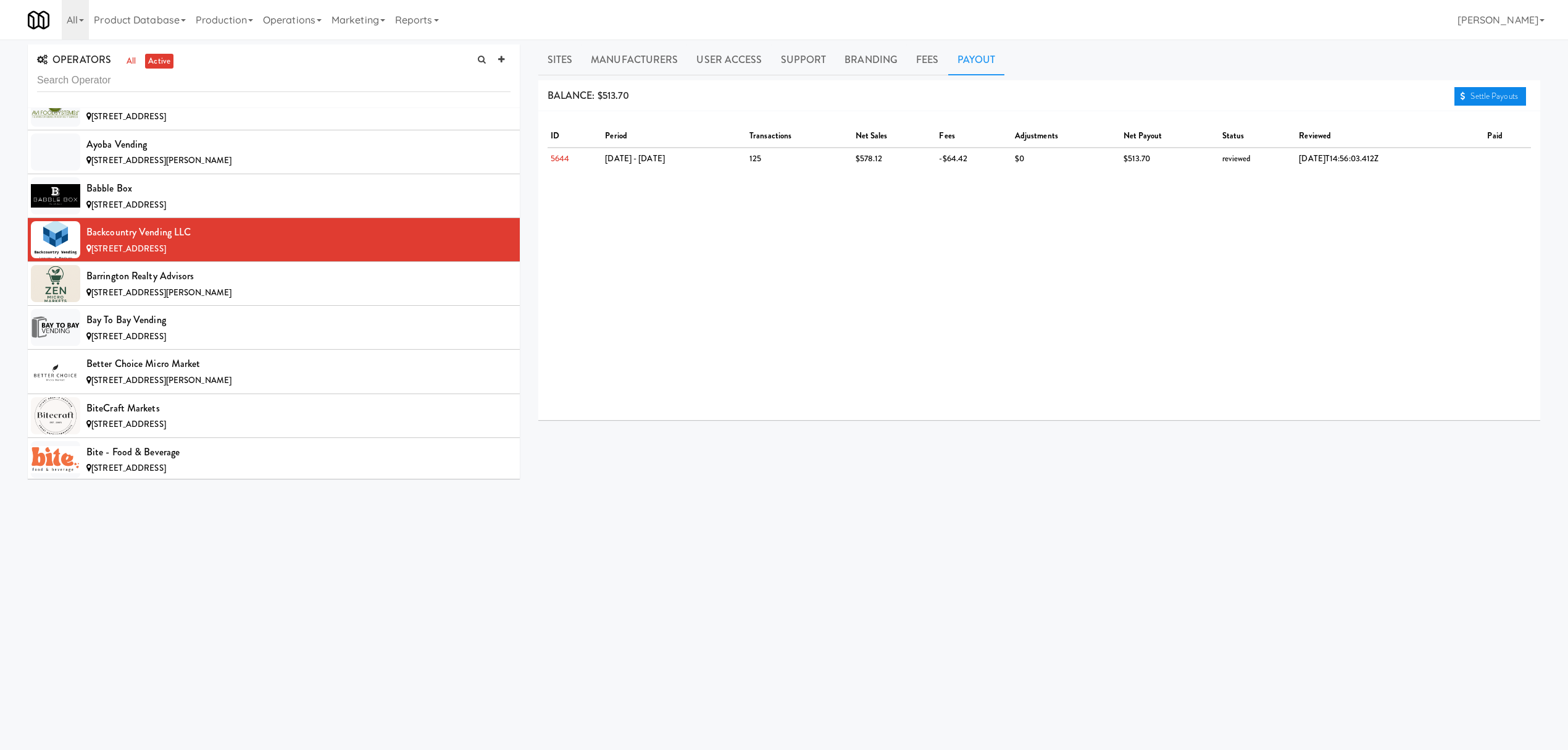
click at [1462, 102] on link "Settle Payouts" at bounding box center [1490, 96] width 71 height 18
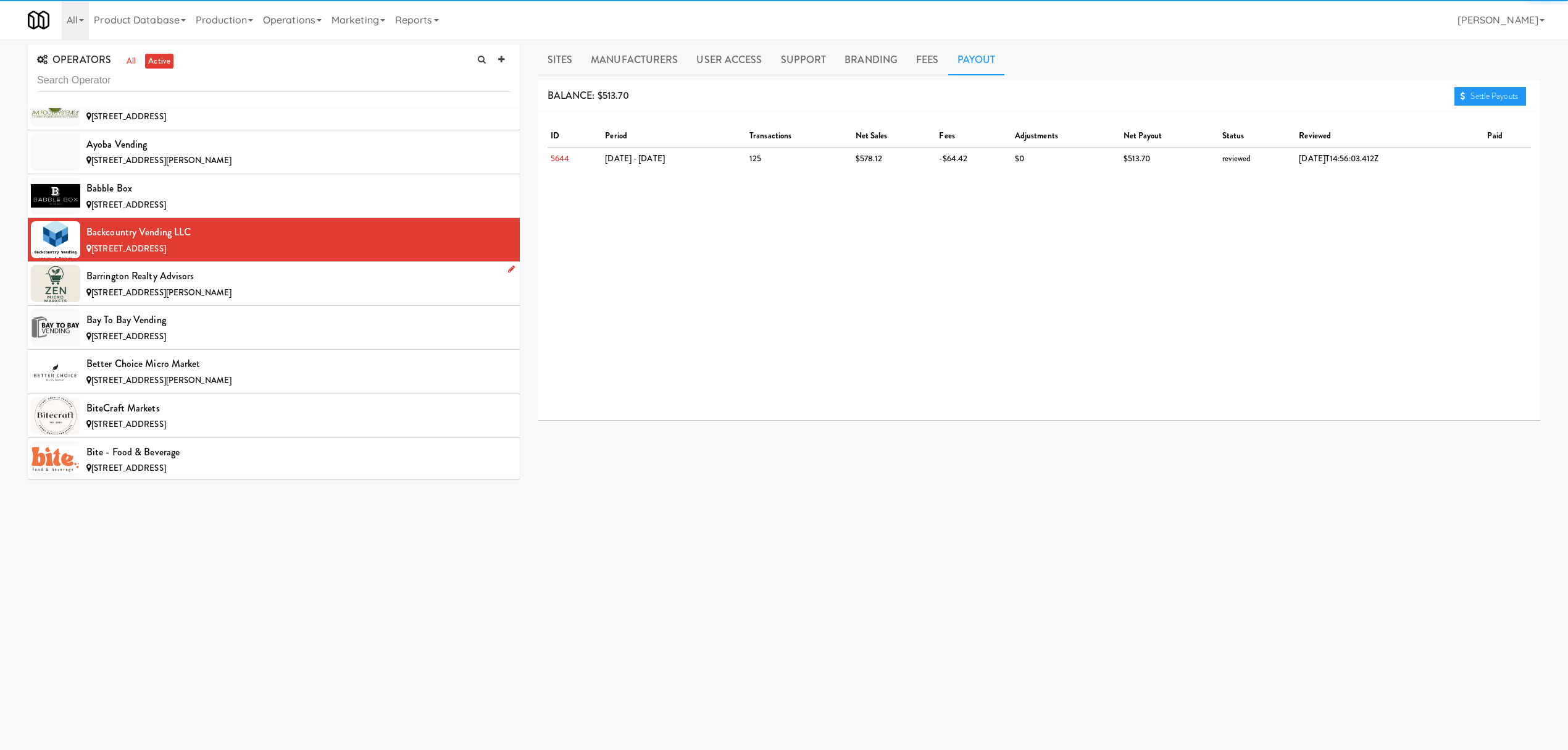
click at [242, 285] on div "Barrington Realty Advisors" at bounding box center [298, 276] width 424 height 18
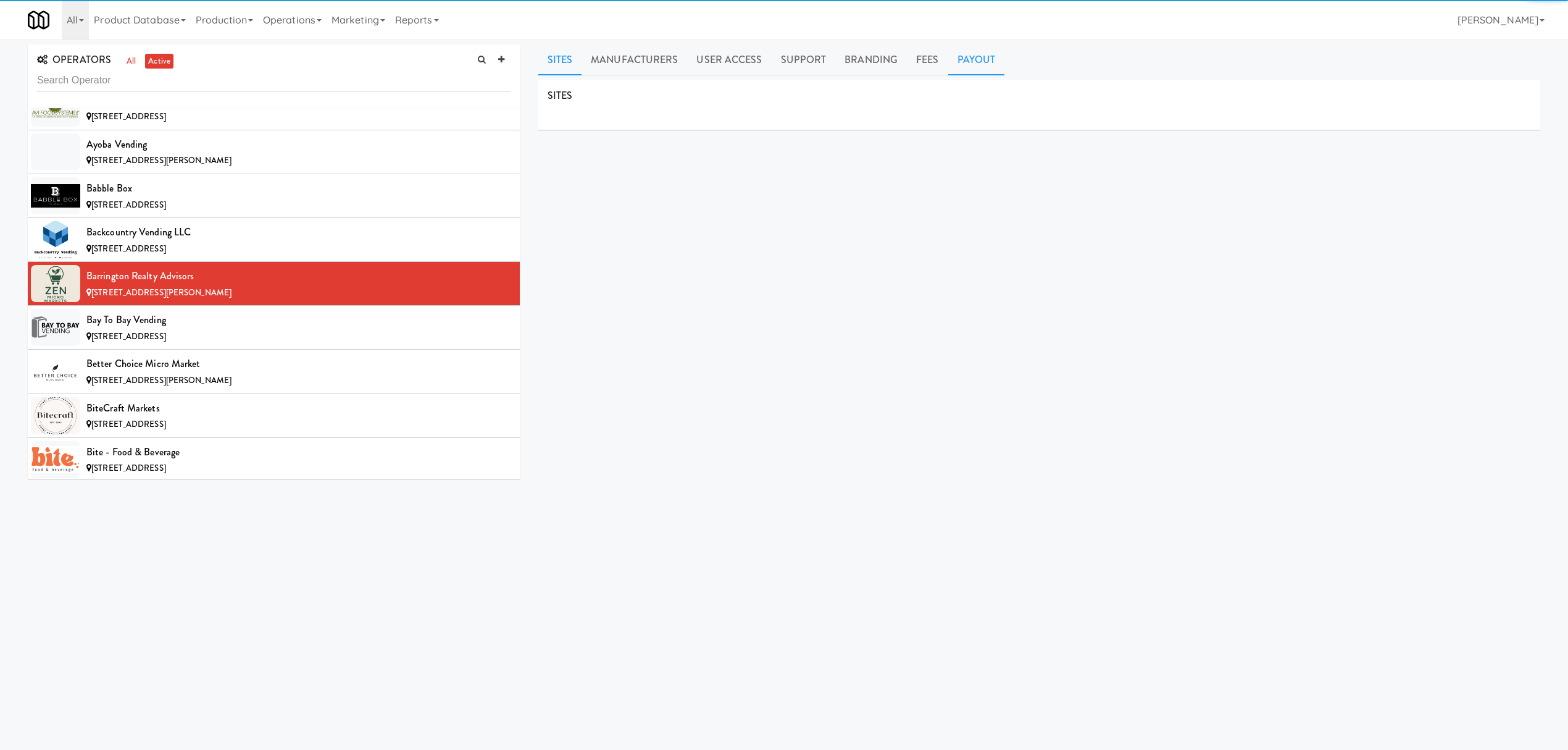
click at [970, 55] on link "Payout" at bounding box center [976, 59] width 57 height 31
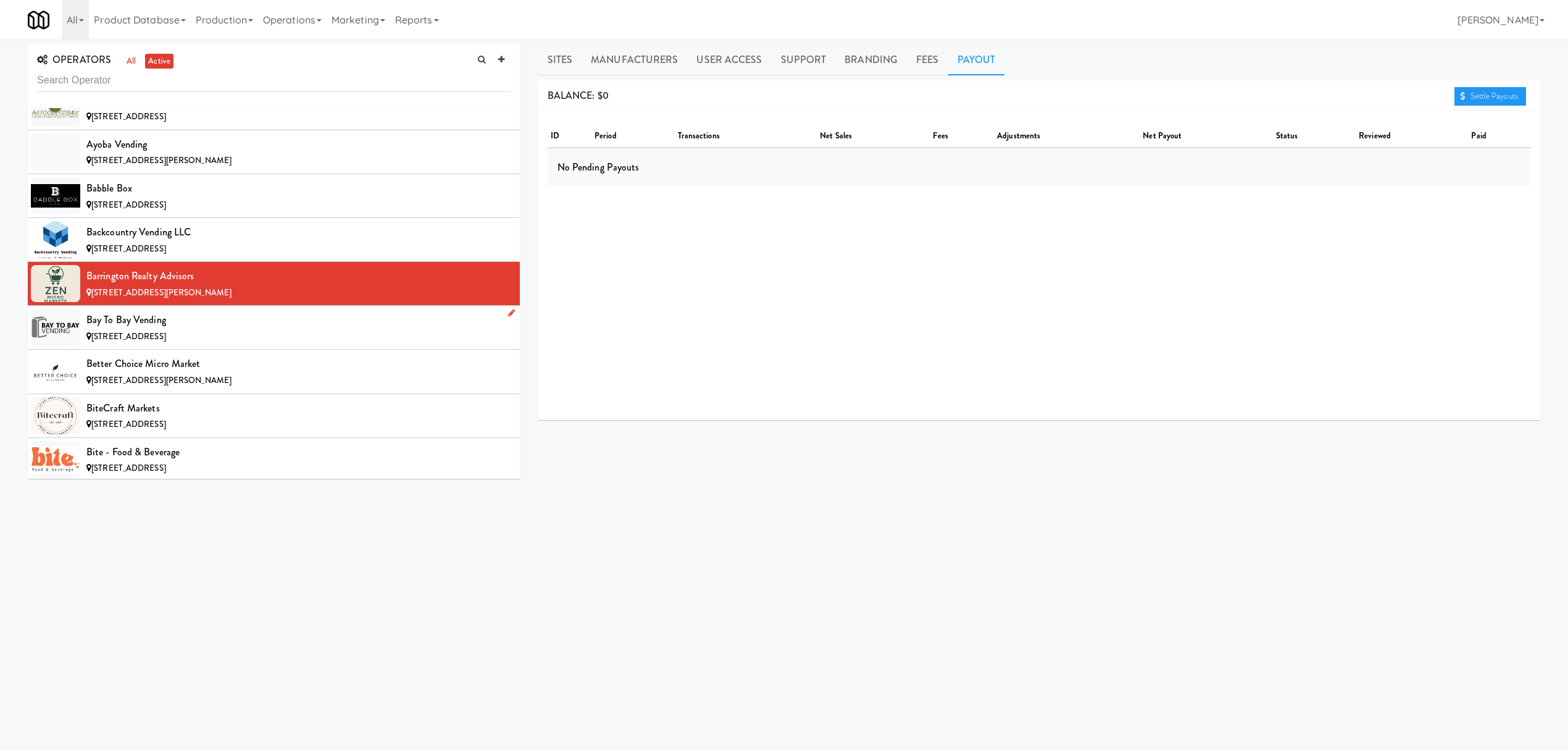
click at [268, 325] on div "Bay to Bay Vending" at bounding box center [298, 319] width 424 height 18
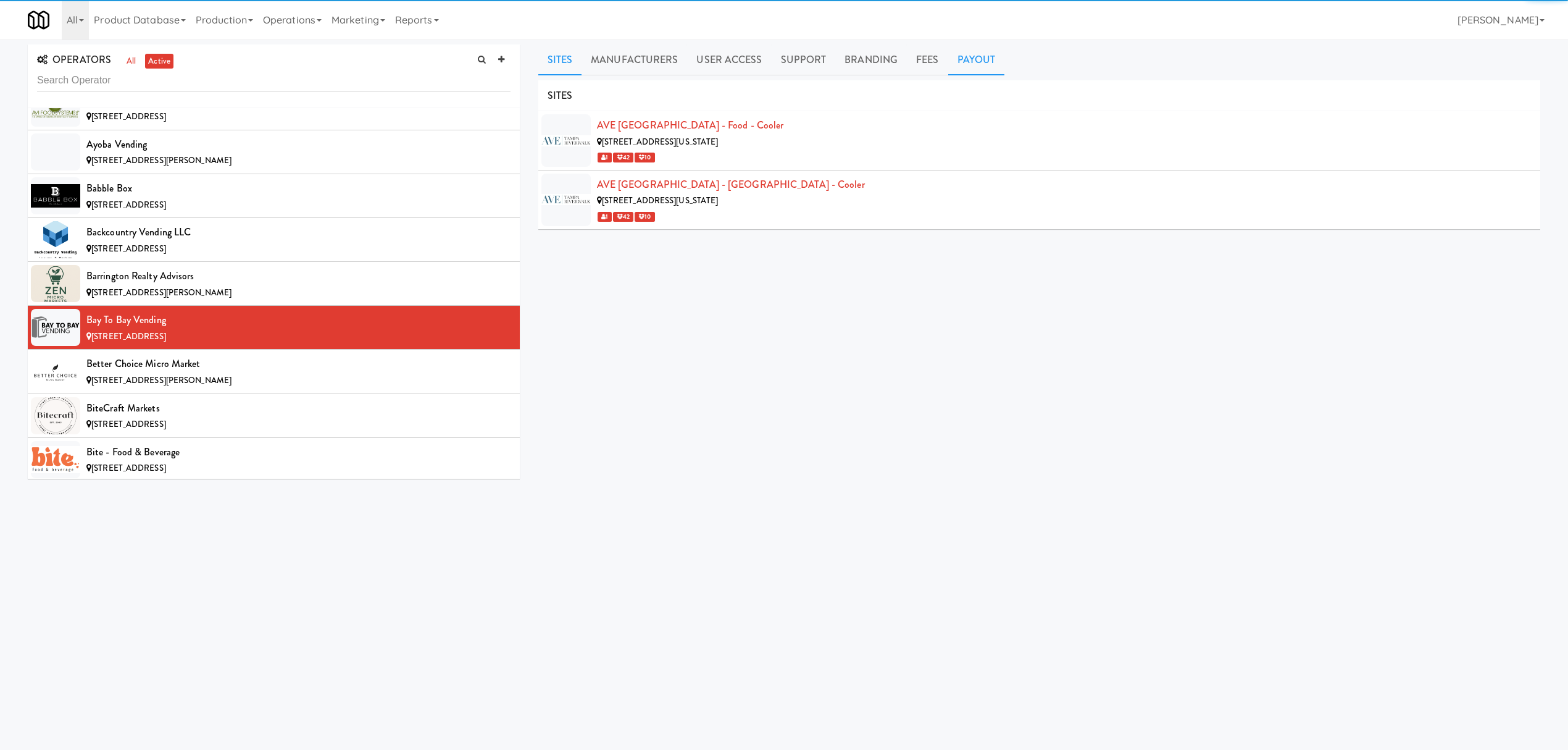
click at [981, 67] on link "Payout" at bounding box center [976, 59] width 57 height 31
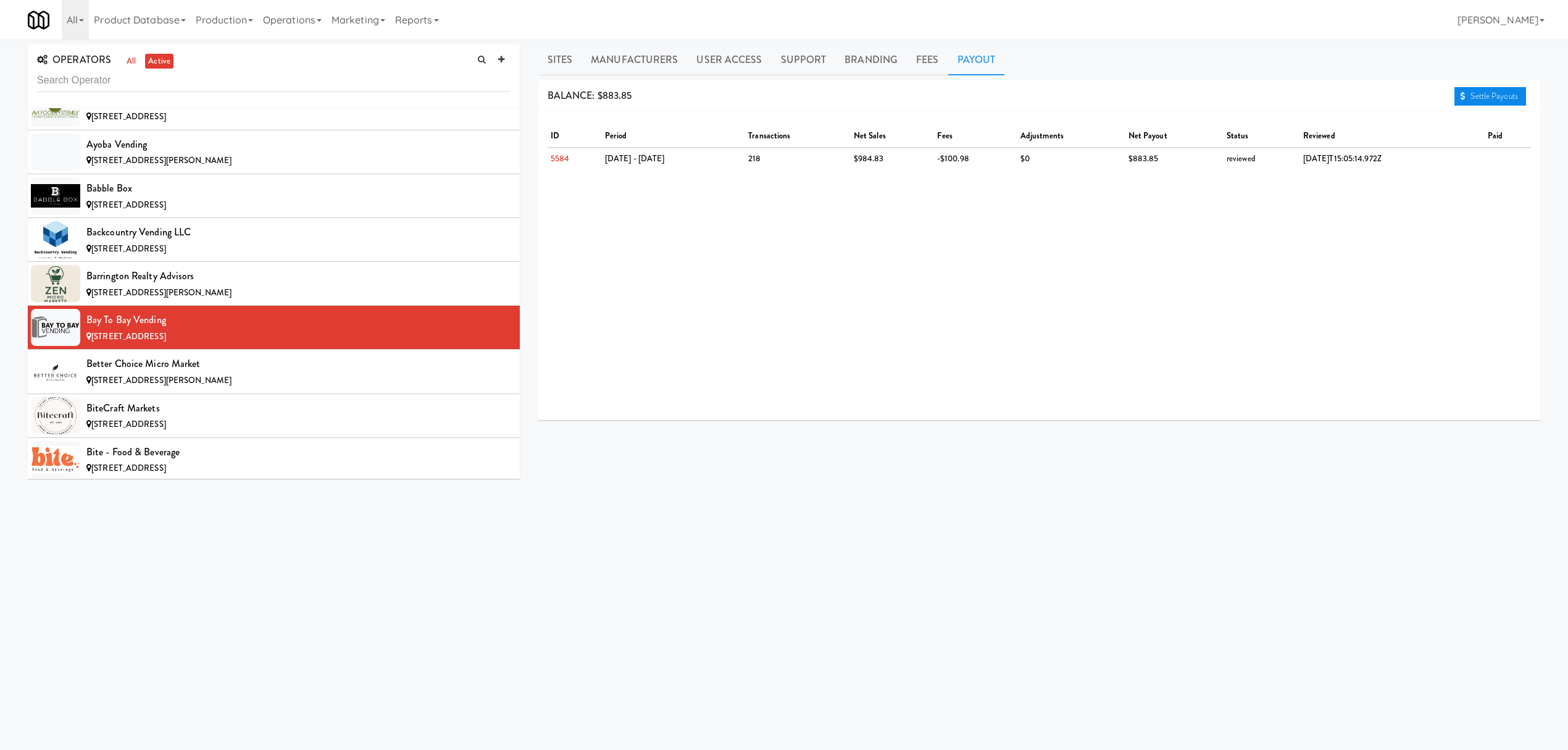
click at [1471, 91] on link "Settle Payouts" at bounding box center [1490, 96] width 71 height 18
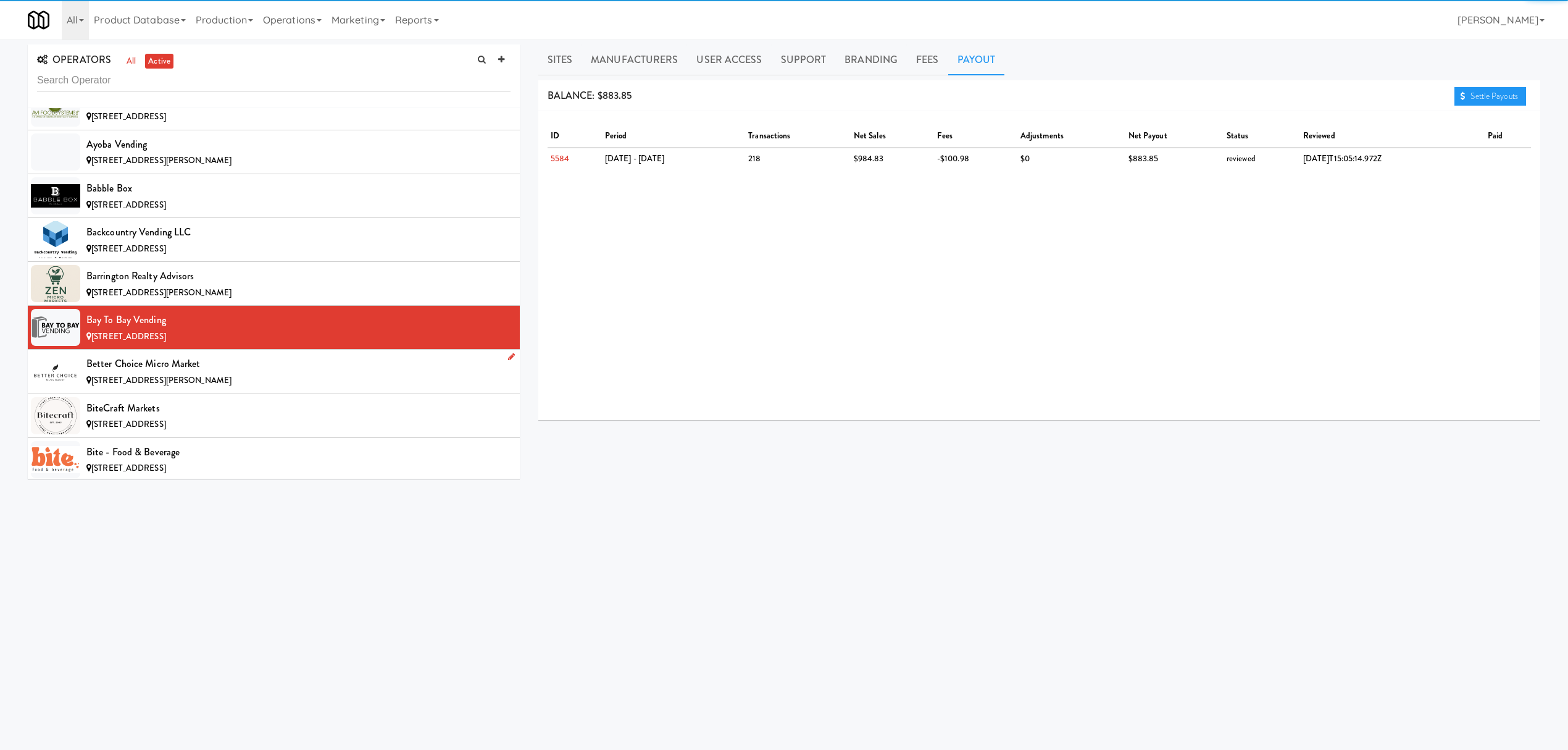
click at [245, 366] on div "Better Choice Micro Market" at bounding box center [298, 363] width 424 height 18
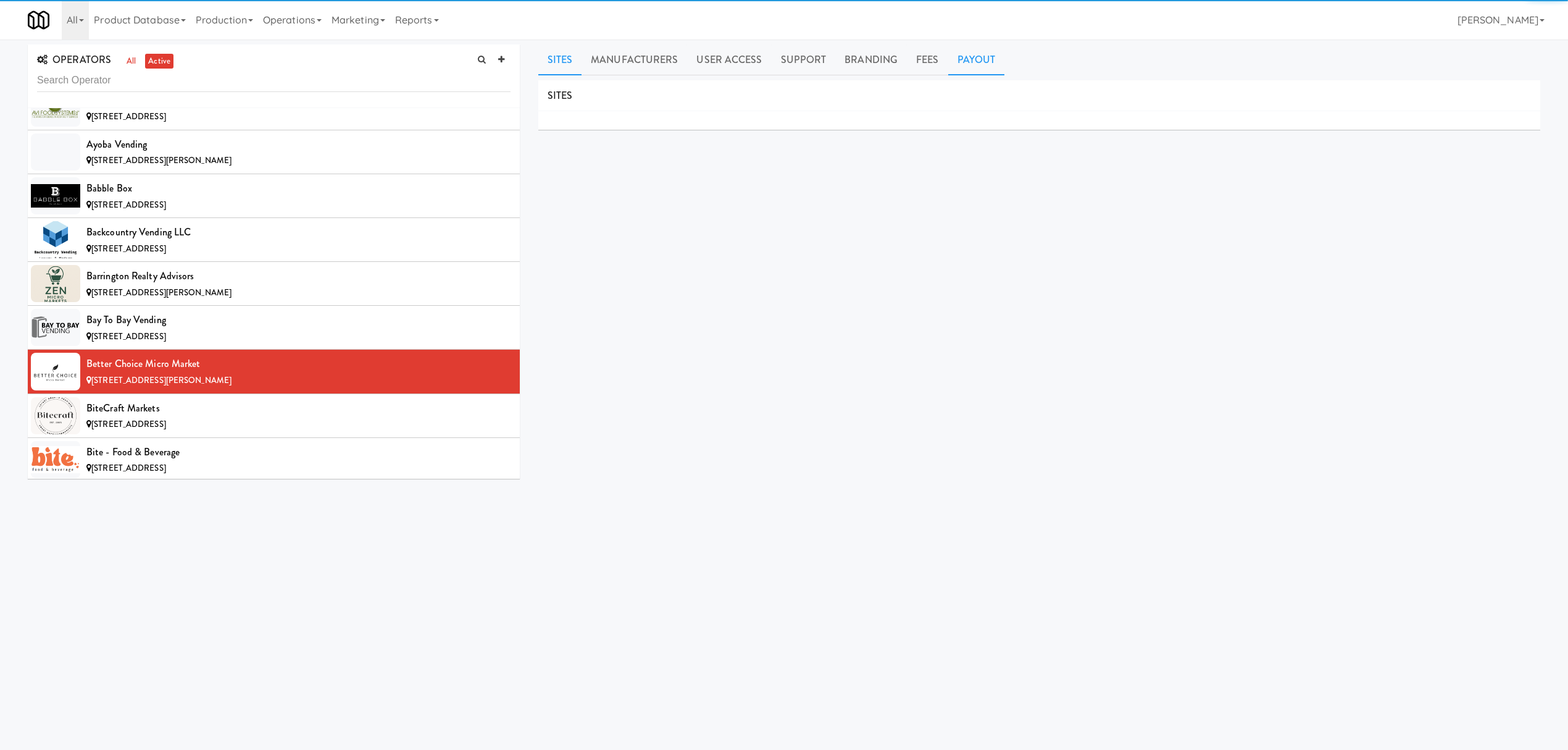
click at [970, 62] on link "Payout" at bounding box center [976, 59] width 57 height 31
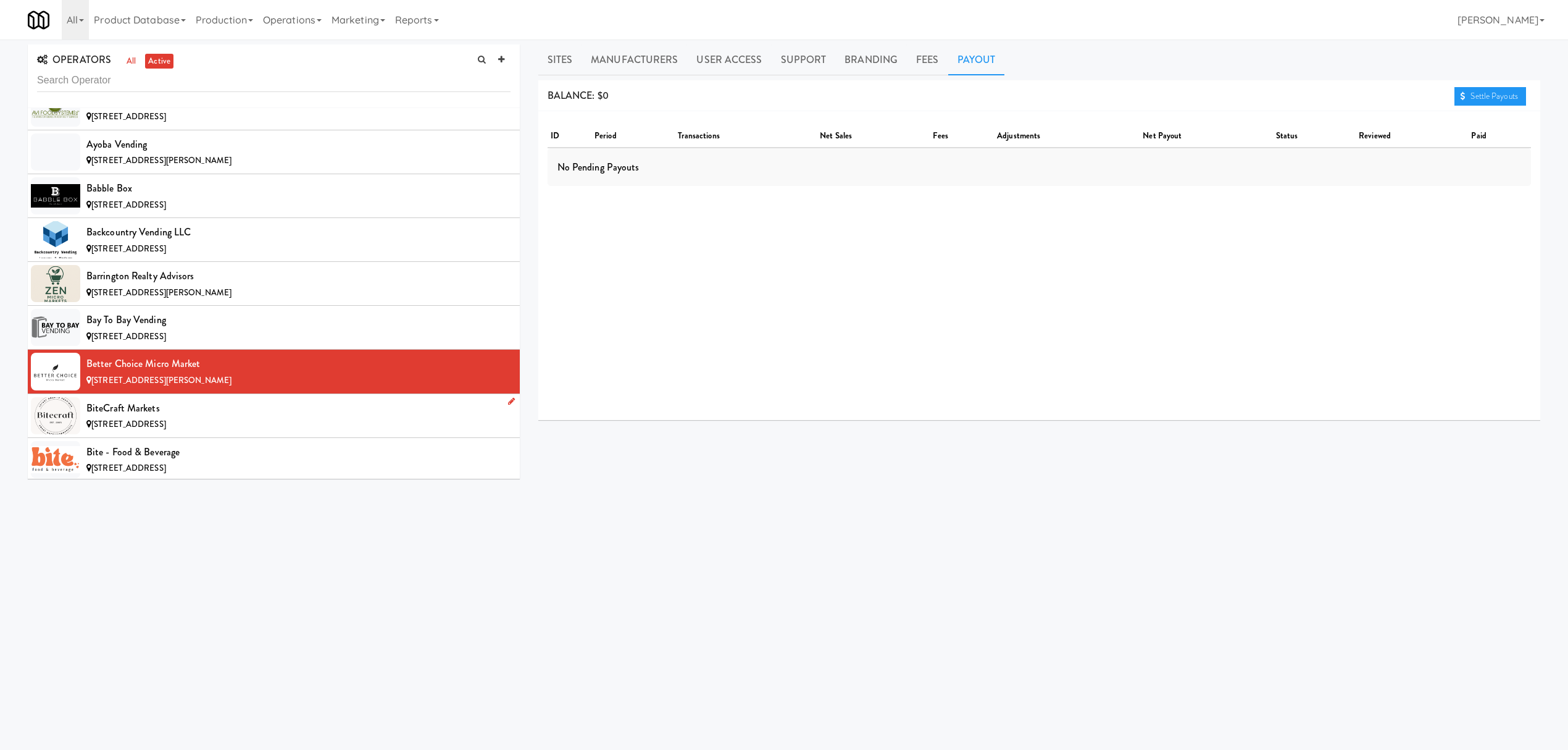
click at [225, 414] on div "BiteCraft Markets" at bounding box center [298, 408] width 424 height 18
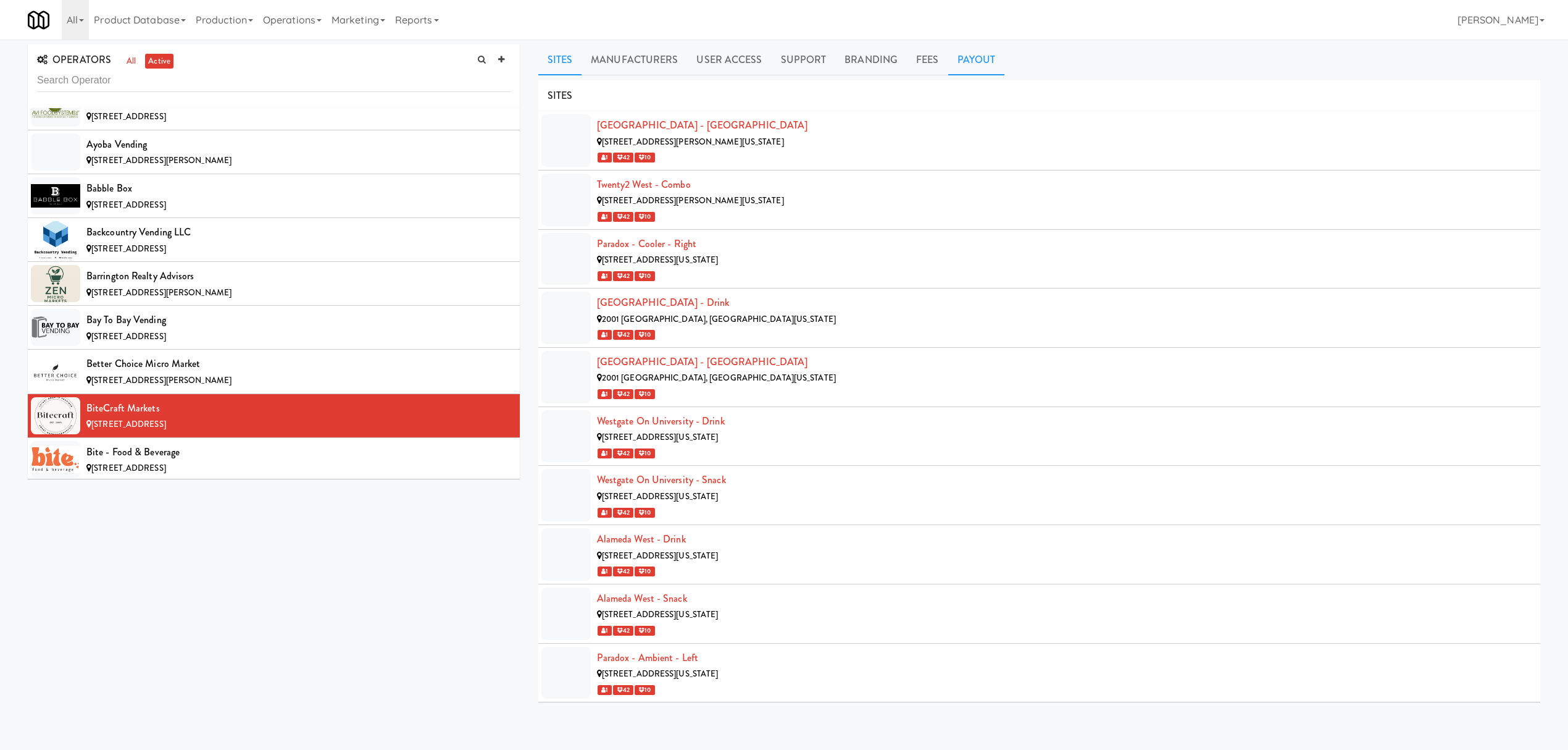
click at [963, 59] on link "Payout" at bounding box center [976, 59] width 57 height 31
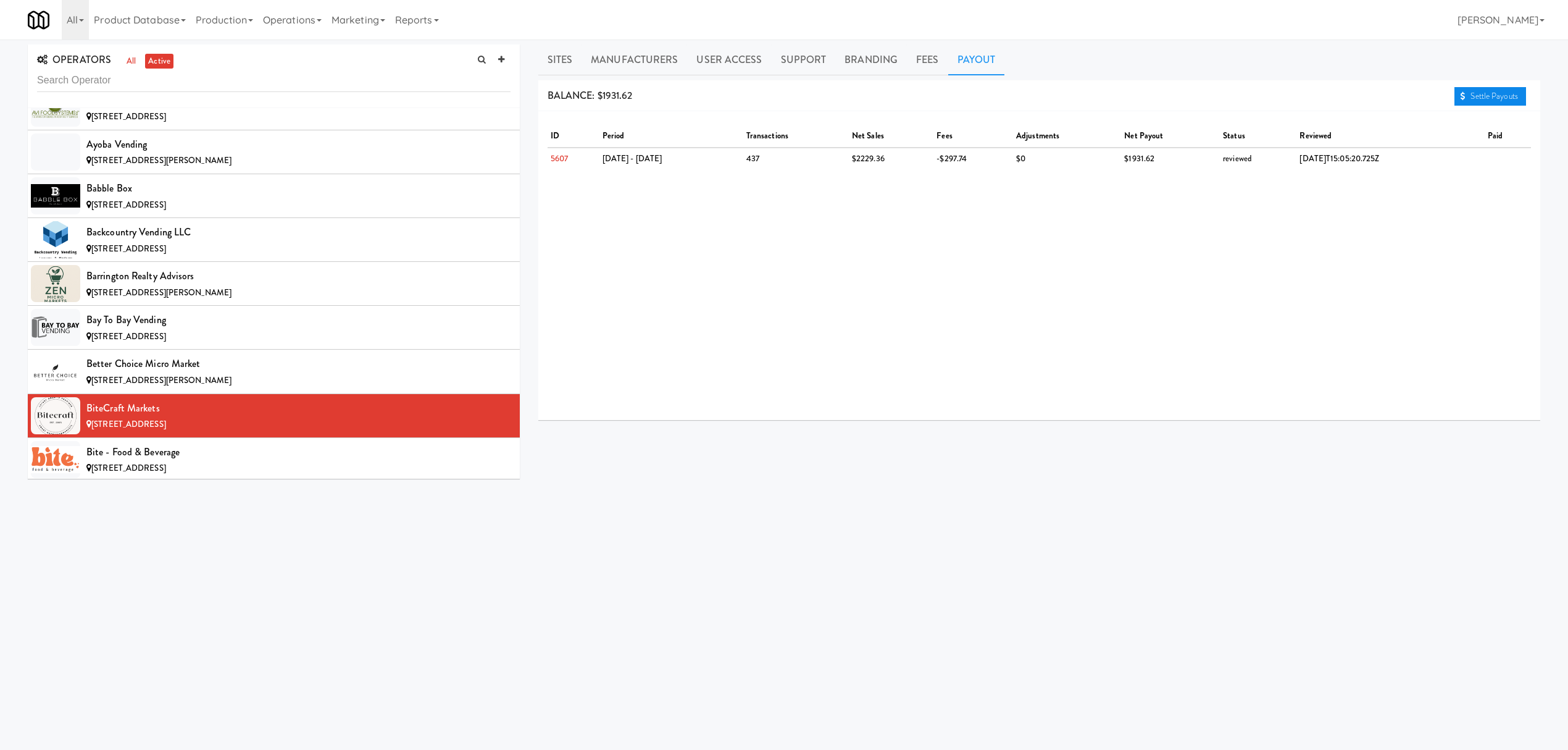
click at [1502, 99] on link "Settle Payouts" at bounding box center [1490, 96] width 71 height 18
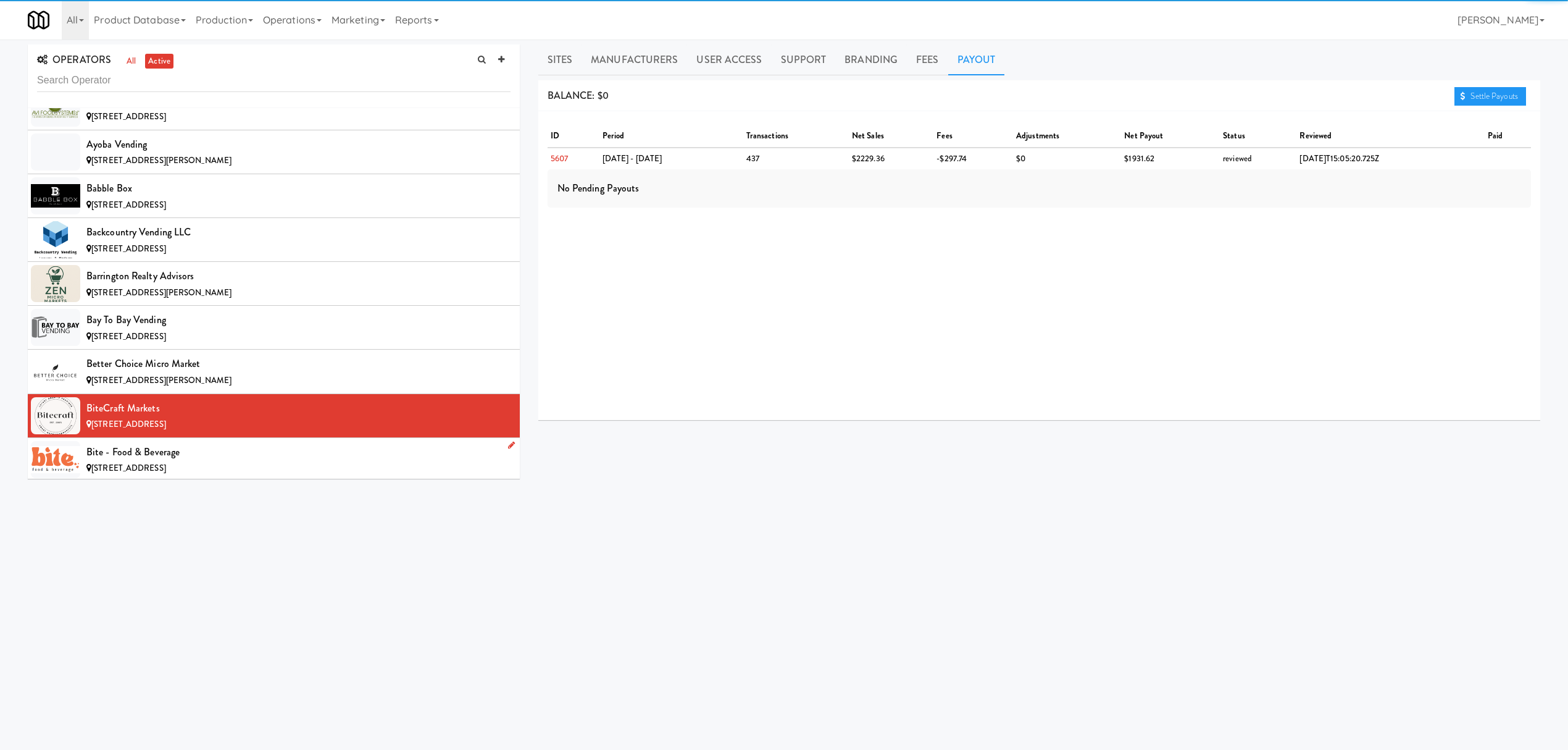
click at [201, 451] on div "Bite - Food & Beverage" at bounding box center [298, 452] width 424 height 18
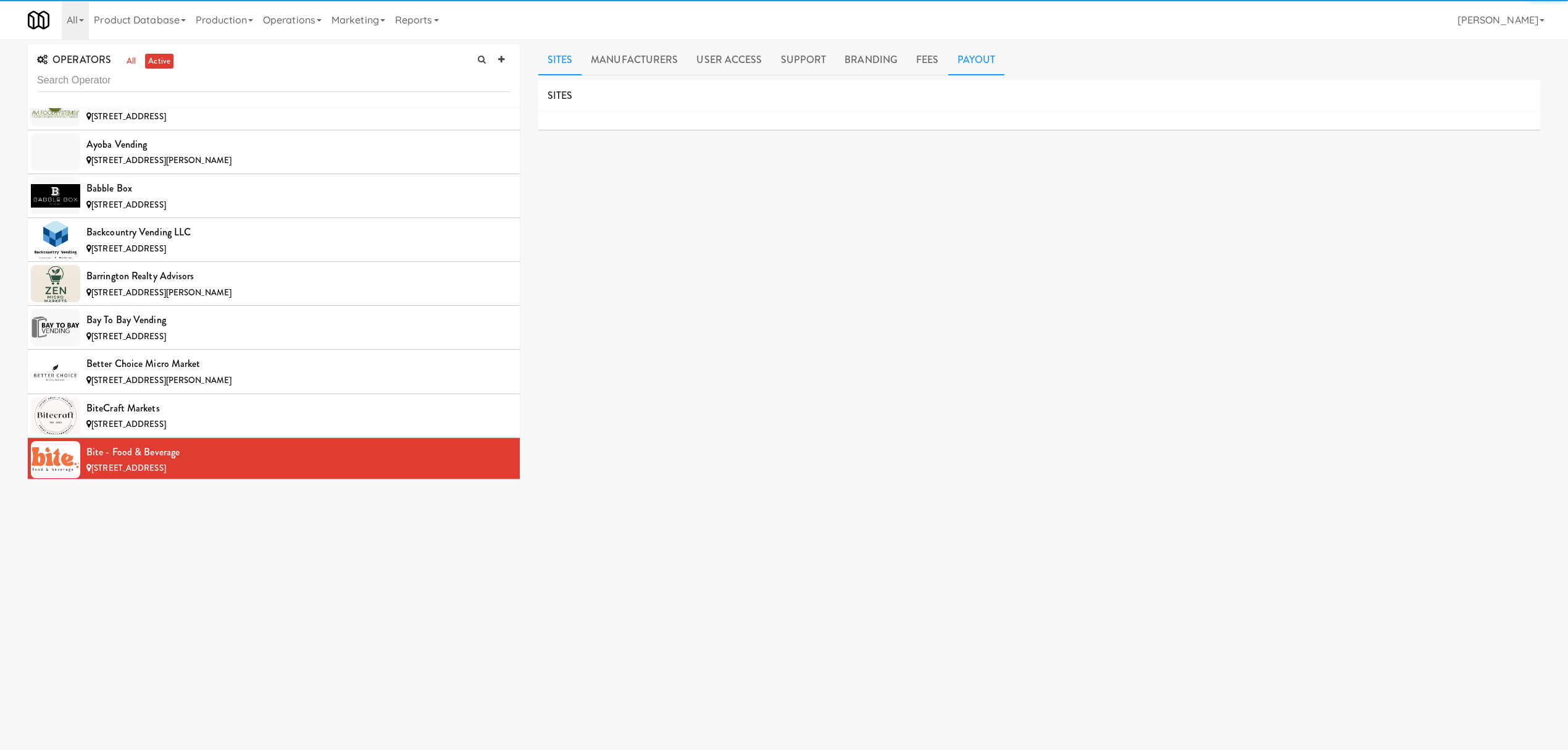
click at [981, 58] on link "Payout" at bounding box center [976, 59] width 57 height 31
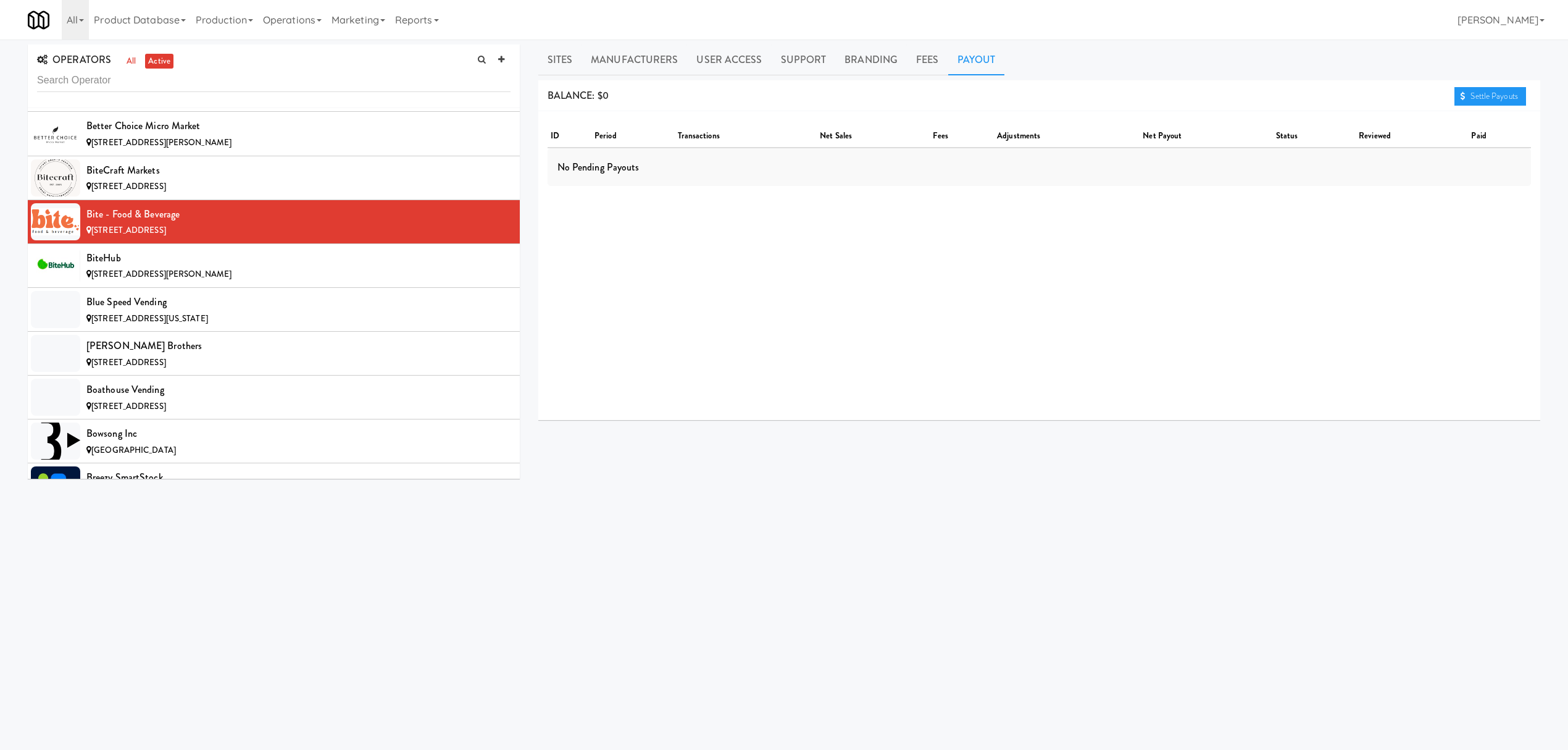
scroll to position [1317, 0]
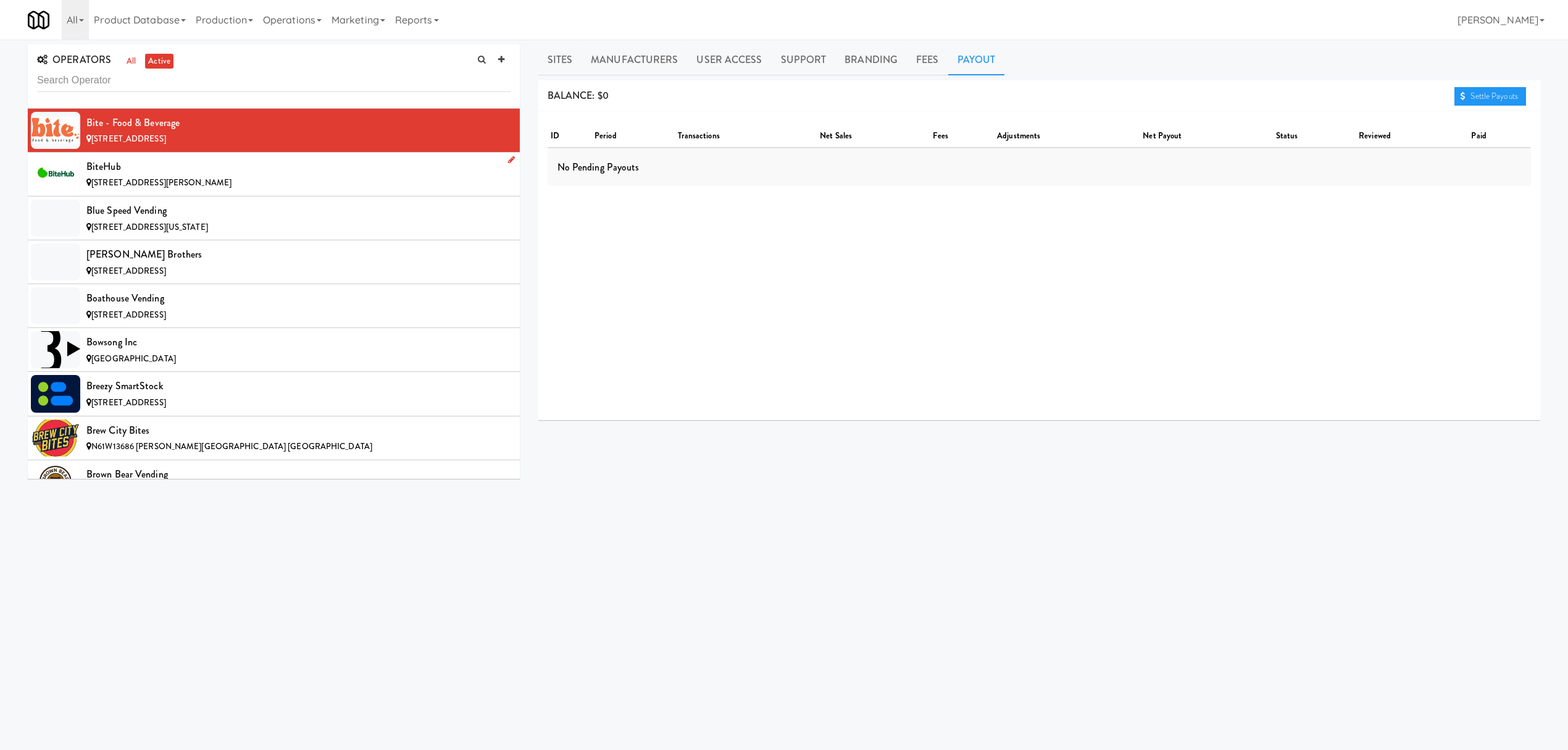
click at [225, 189] on div "[STREET_ADDRESS][PERSON_NAME]" at bounding box center [298, 183] width 424 height 16
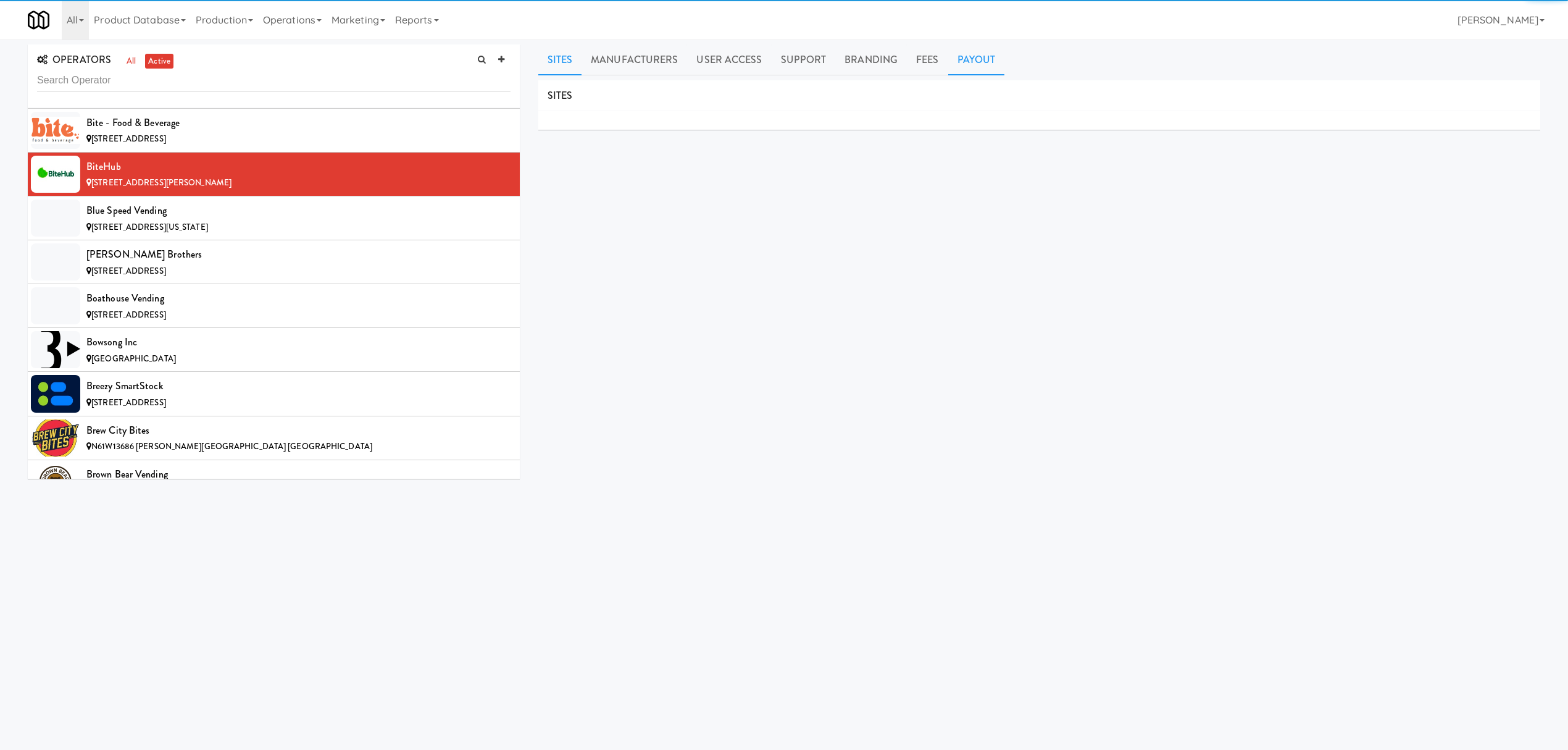
click at [979, 58] on link "Payout" at bounding box center [976, 59] width 57 height 31
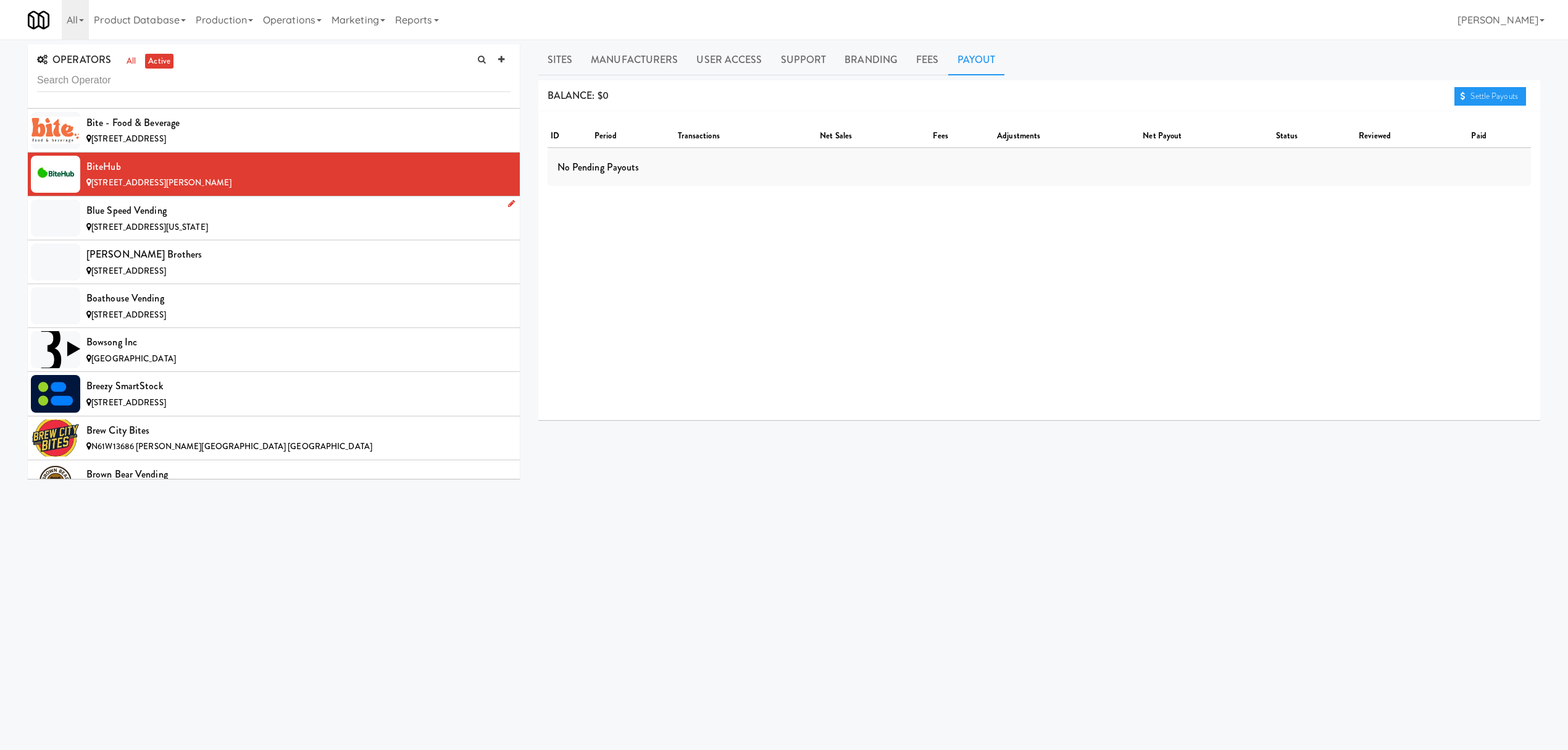
click at [208, 231] on span "[STREET_ADDRESS][US_STATE]" at bounding box center [149, 227] width 116 height 12
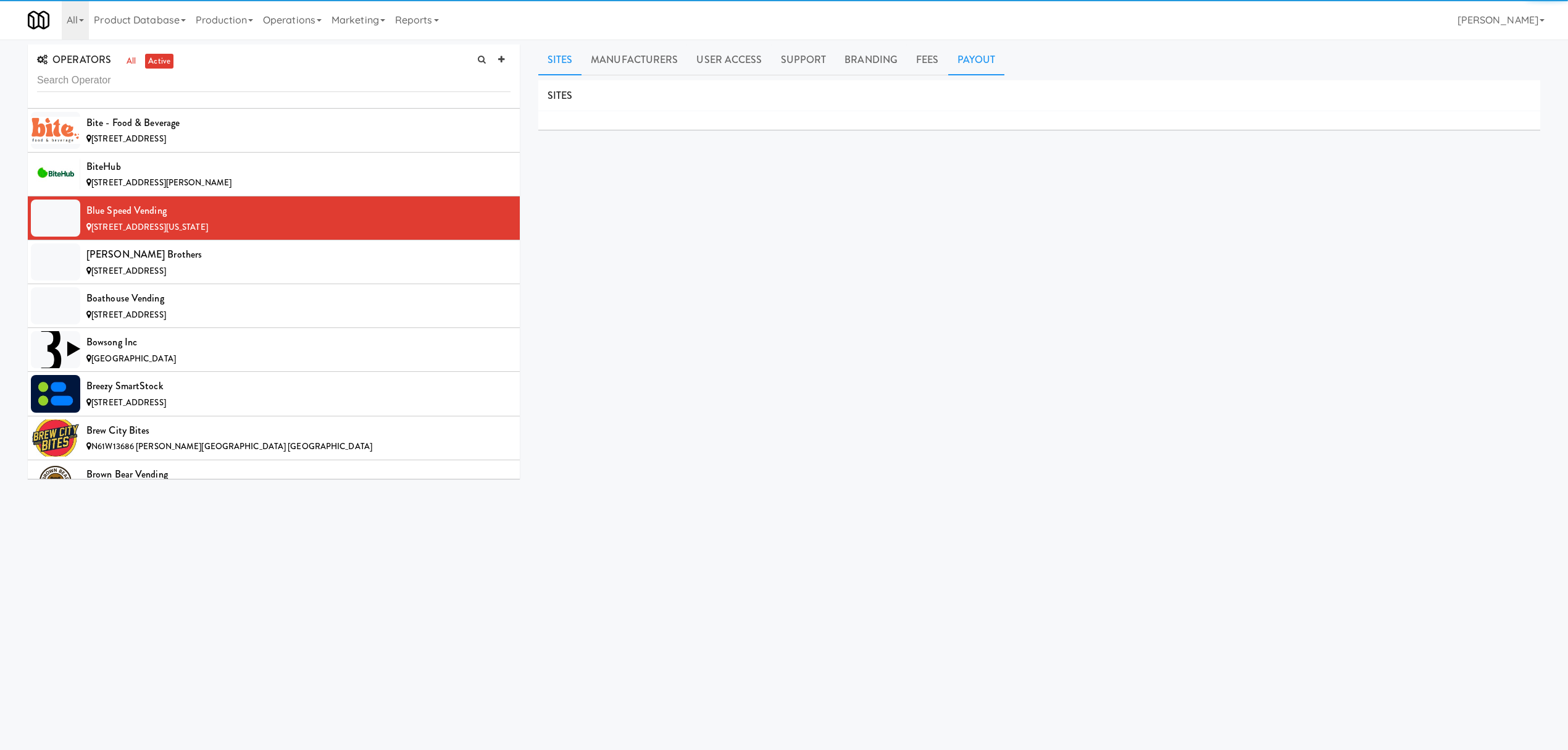
click at [973, 52] on link "Payout" at bounding box center [976, 59] width 57 height 31
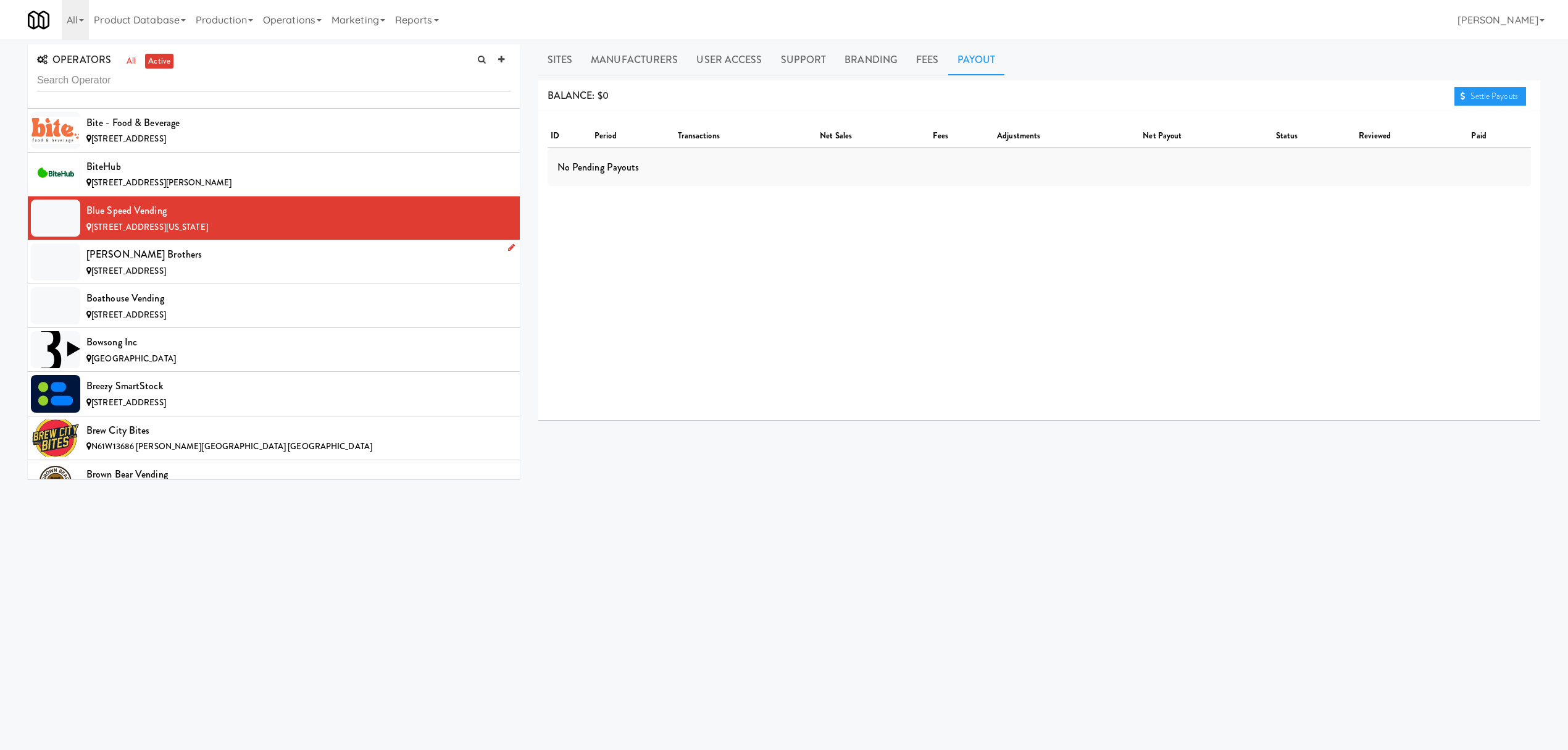
click at [308, 277] on div "[STREET_ADDRESS]" at bounding box center [298, 271] width 424 height 16
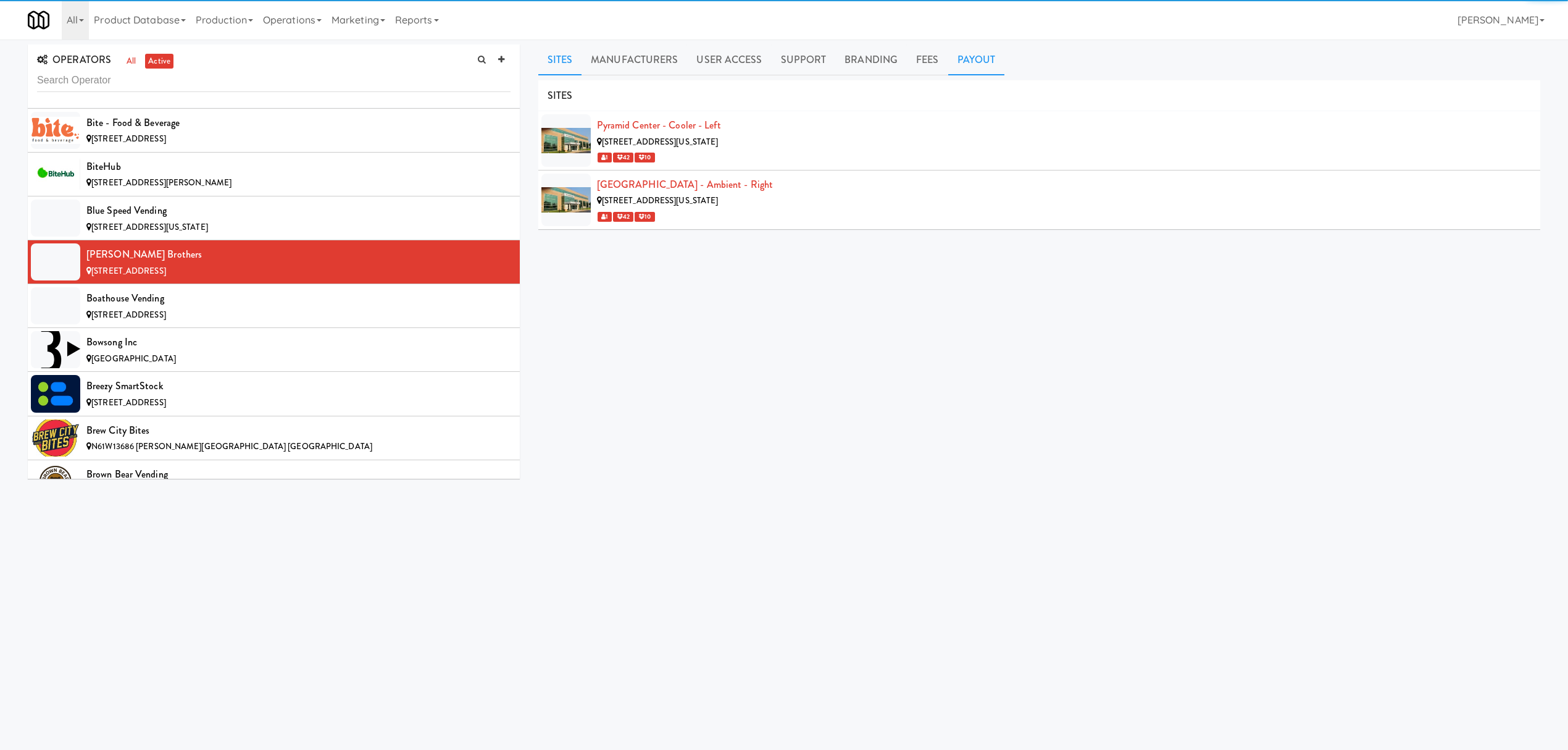
click at [988, 52] on link "Payout" at bounding box center [976, 59] width 57 height 31
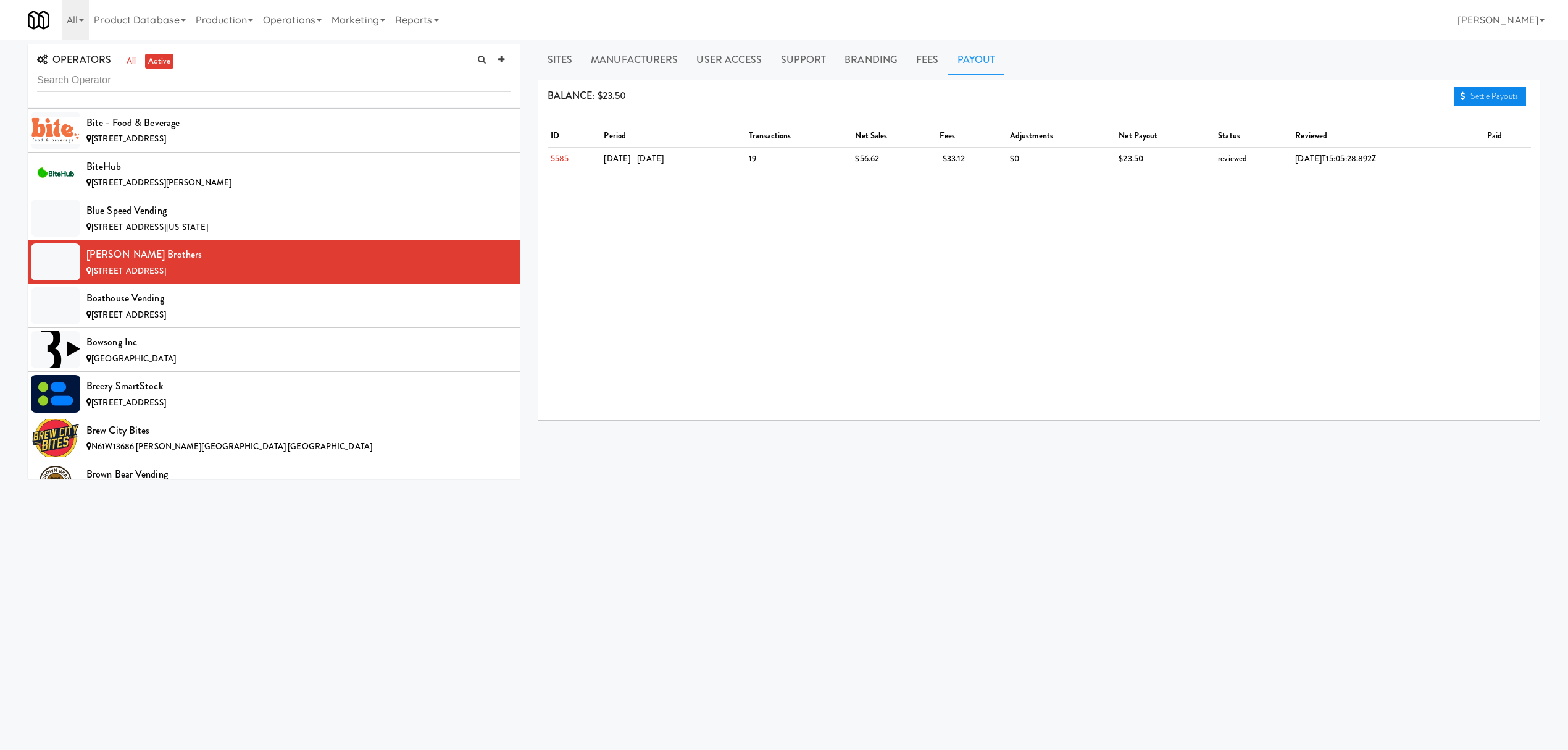
click at [1484, 99] on link "Settle Payouts" at bounding box center [1490, 96] width 71 height 18
click at [235, 308] on div "Boathouse Vending" at bounding box center [298, 298] width 424 height 18
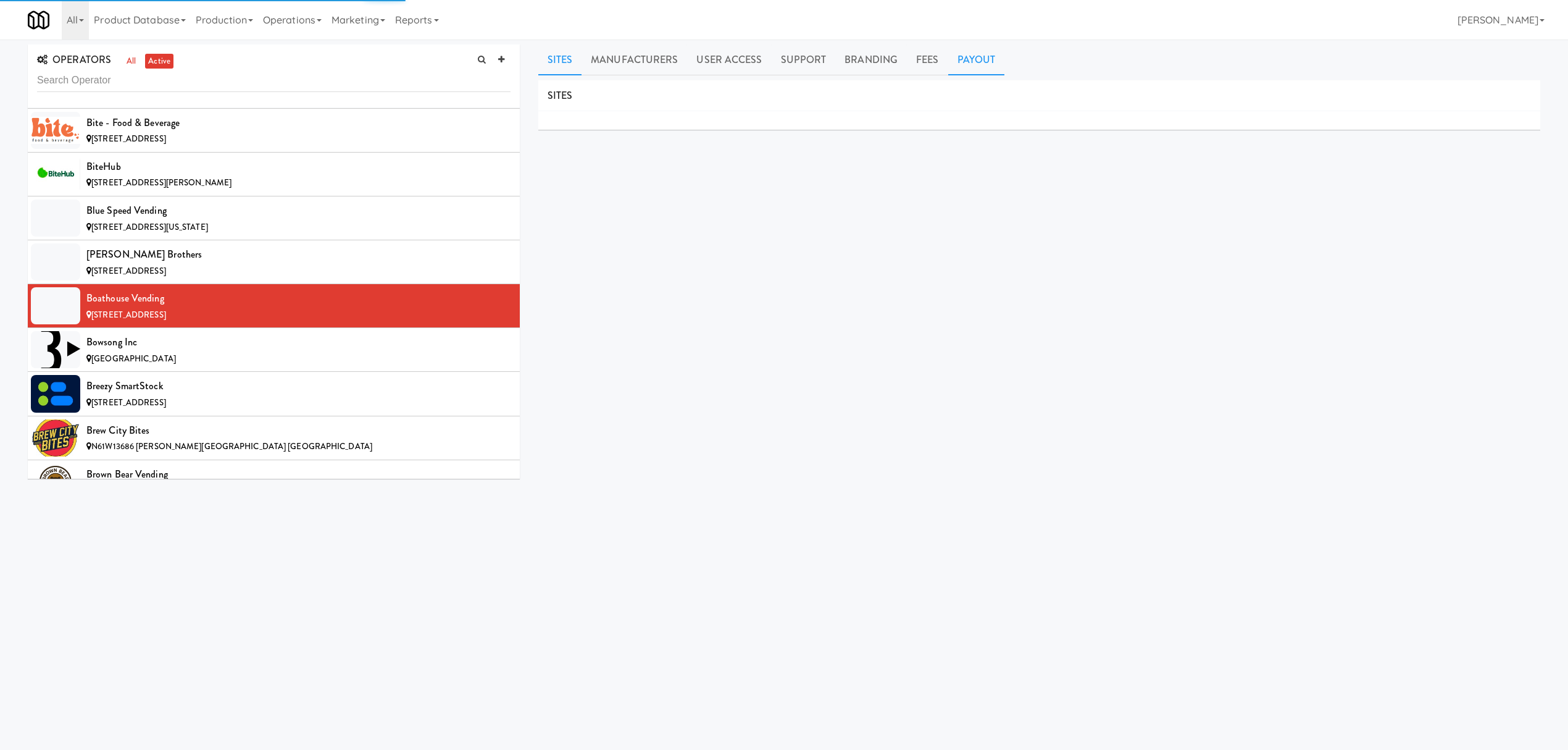
click at [966, 53] on link "Payout" at bounding box center [976, 59] width 57 height 31
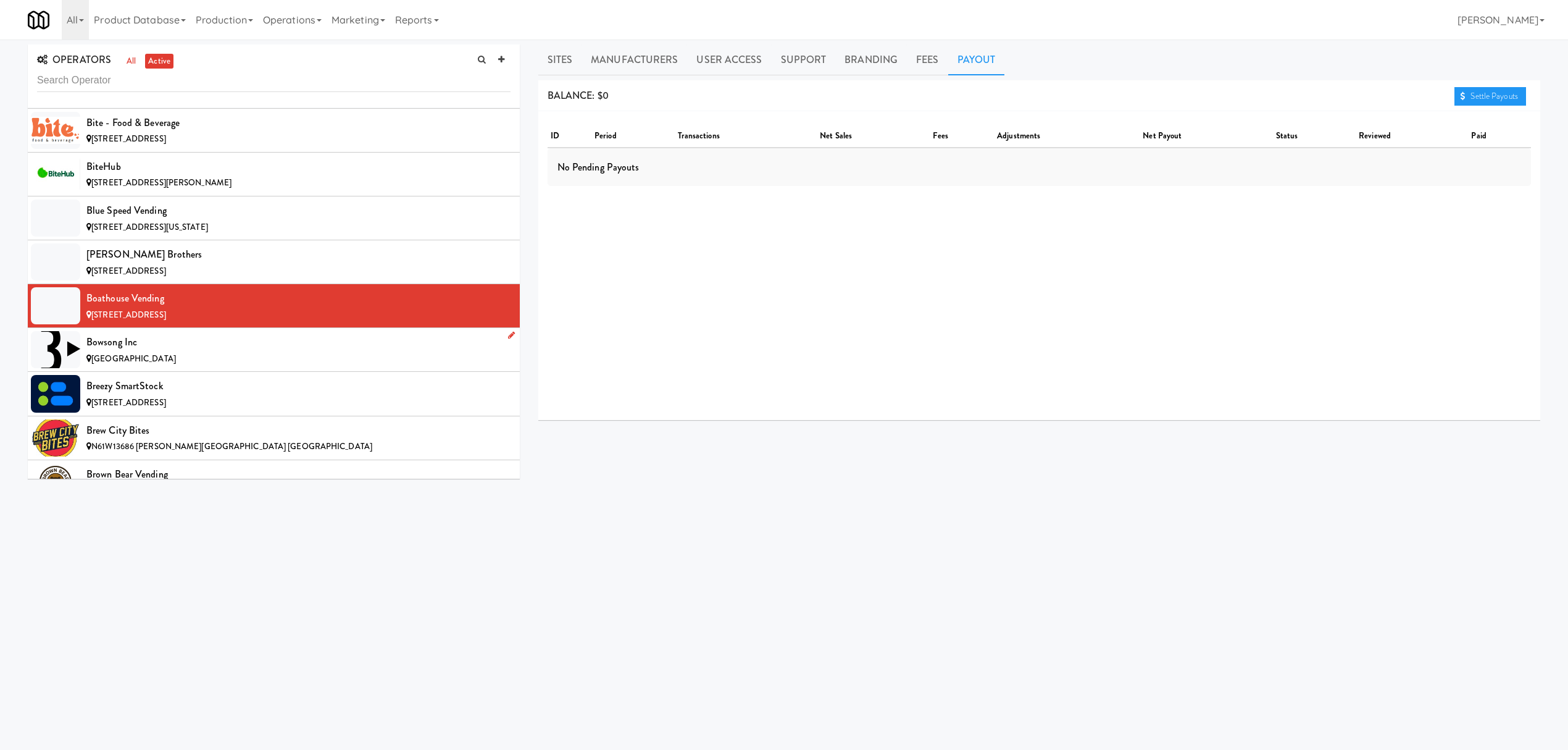
click at [266, 351] on div "Bowsong Inc" at bounding box center [298, 342] width 424 height 18
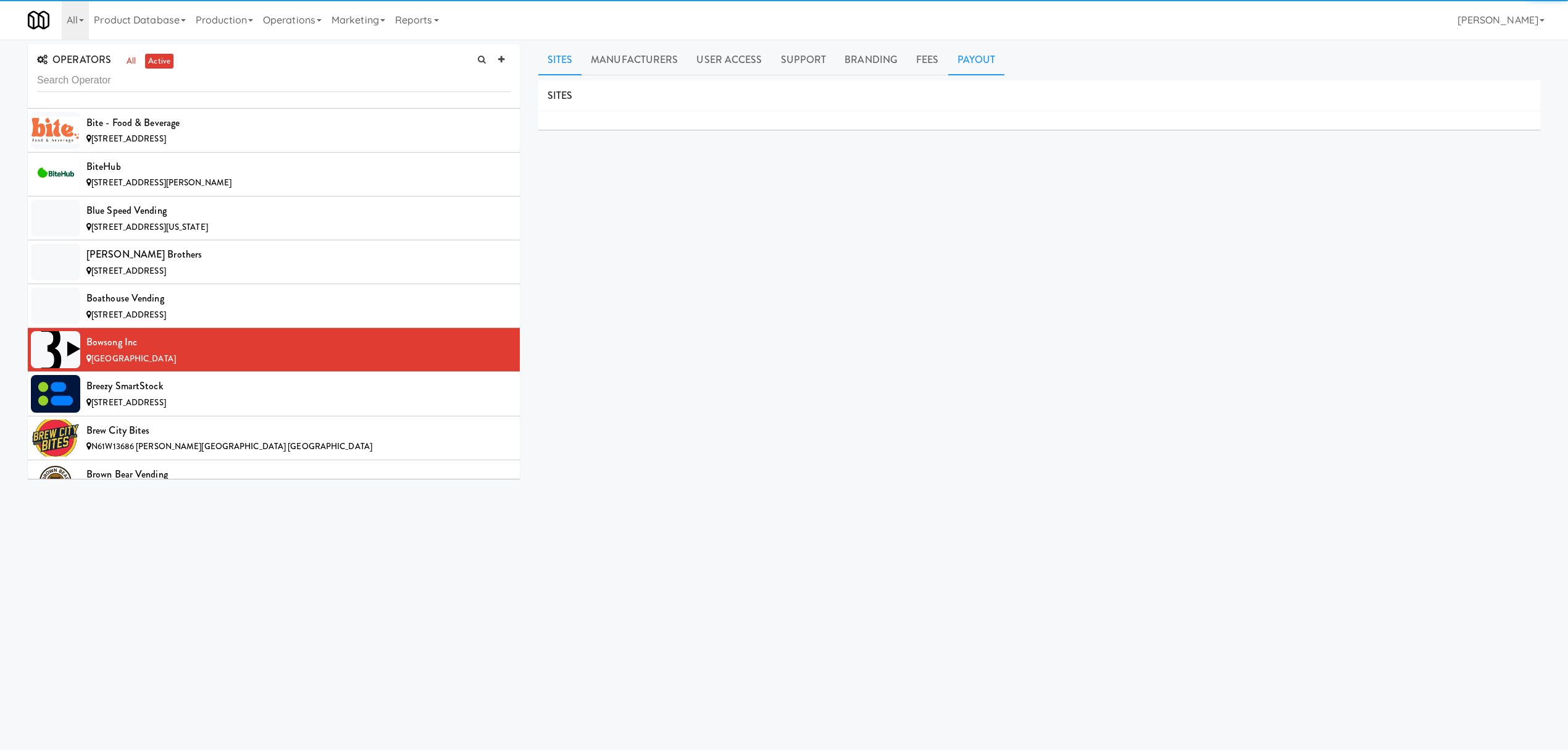
click at [970, 67] on link "Payout" at bounding box center [976, 59] width 57 height 31
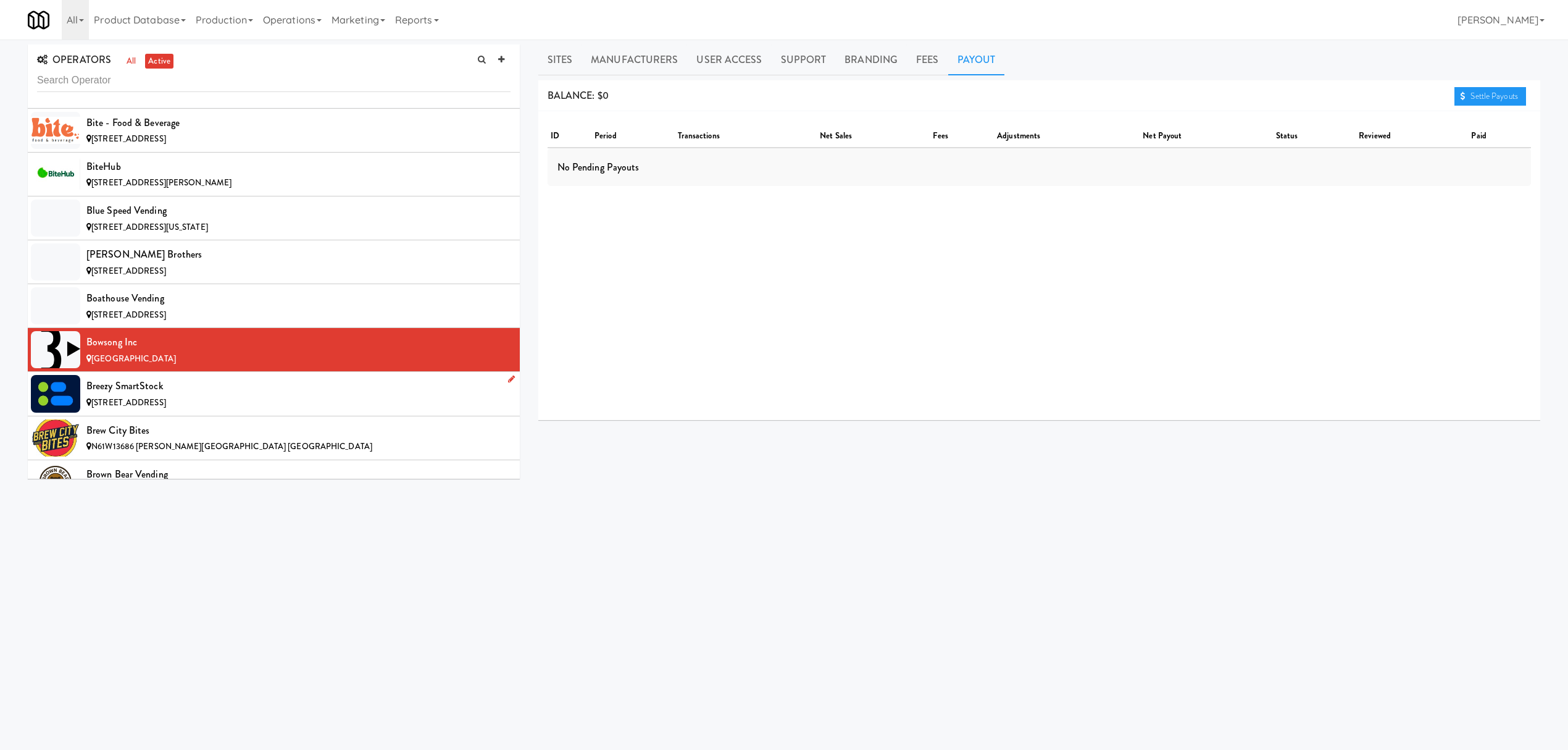
click at [230, 390] on div "Breezy SmartStock" at bounding box center [298, 386] width 424 height 18
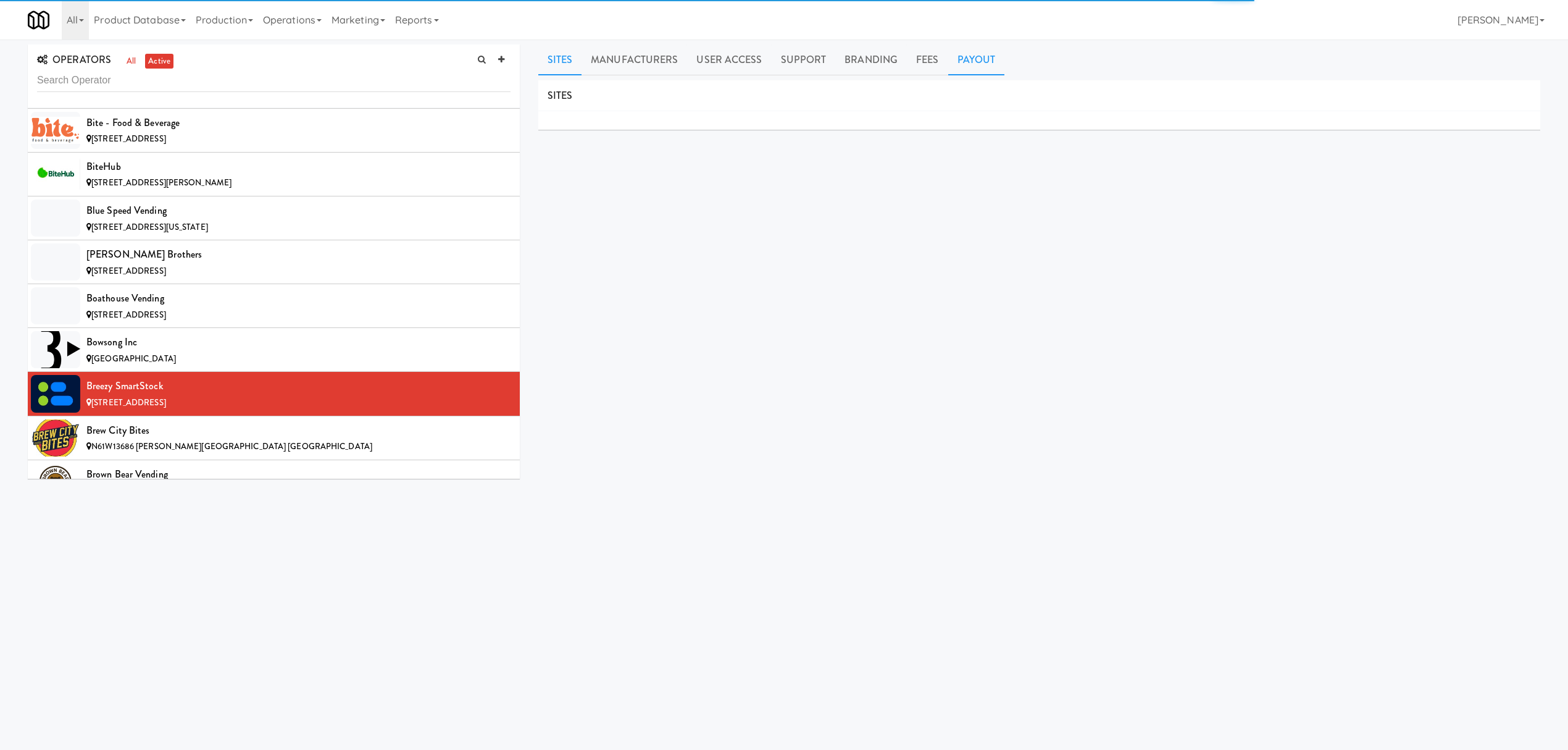
click at [966, 57] on link "Payout" at bounding box center [976, 59] width 57 height 31
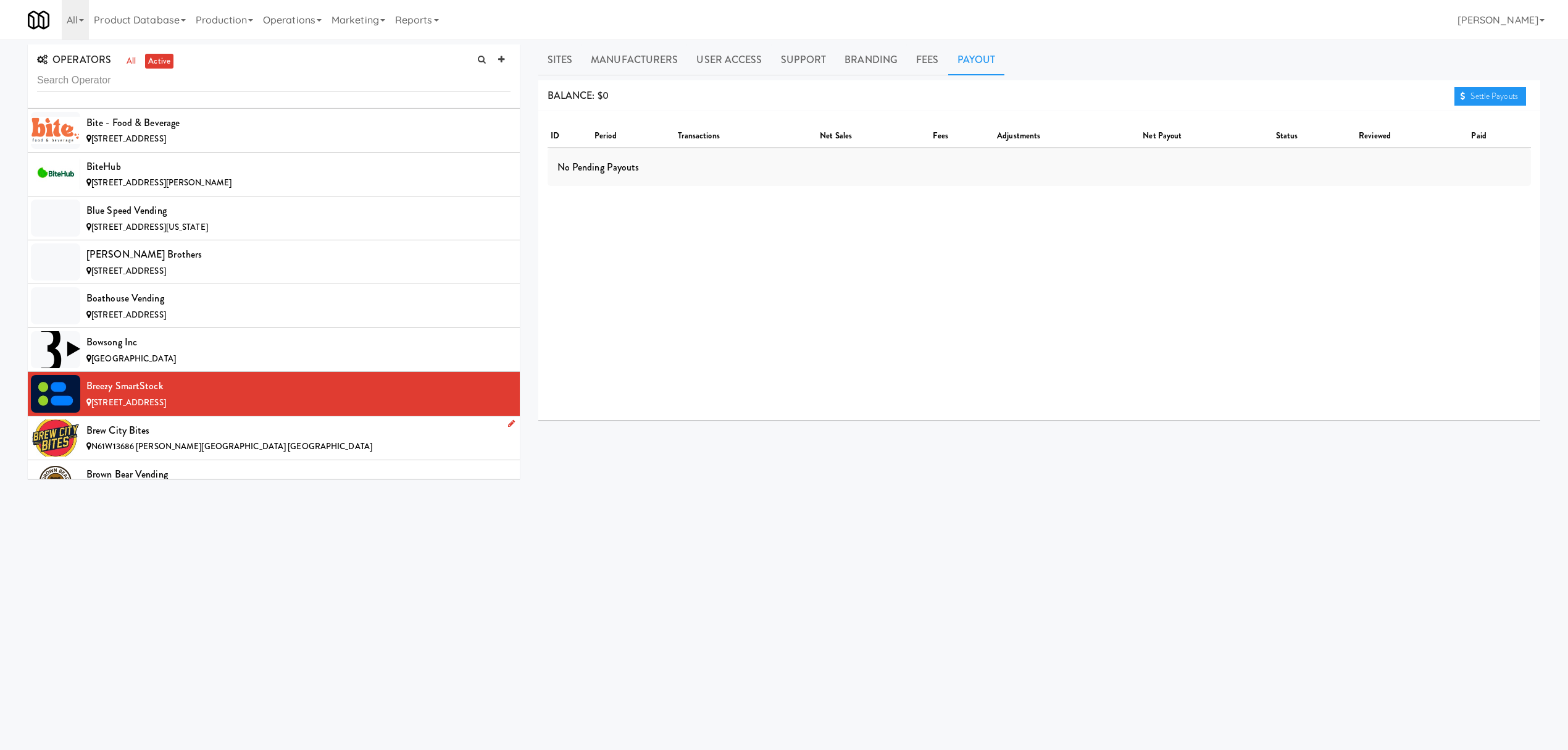
click at [169, 433] on div "Brew City Bites" at bounding box center [298, 430] width 424 height 18
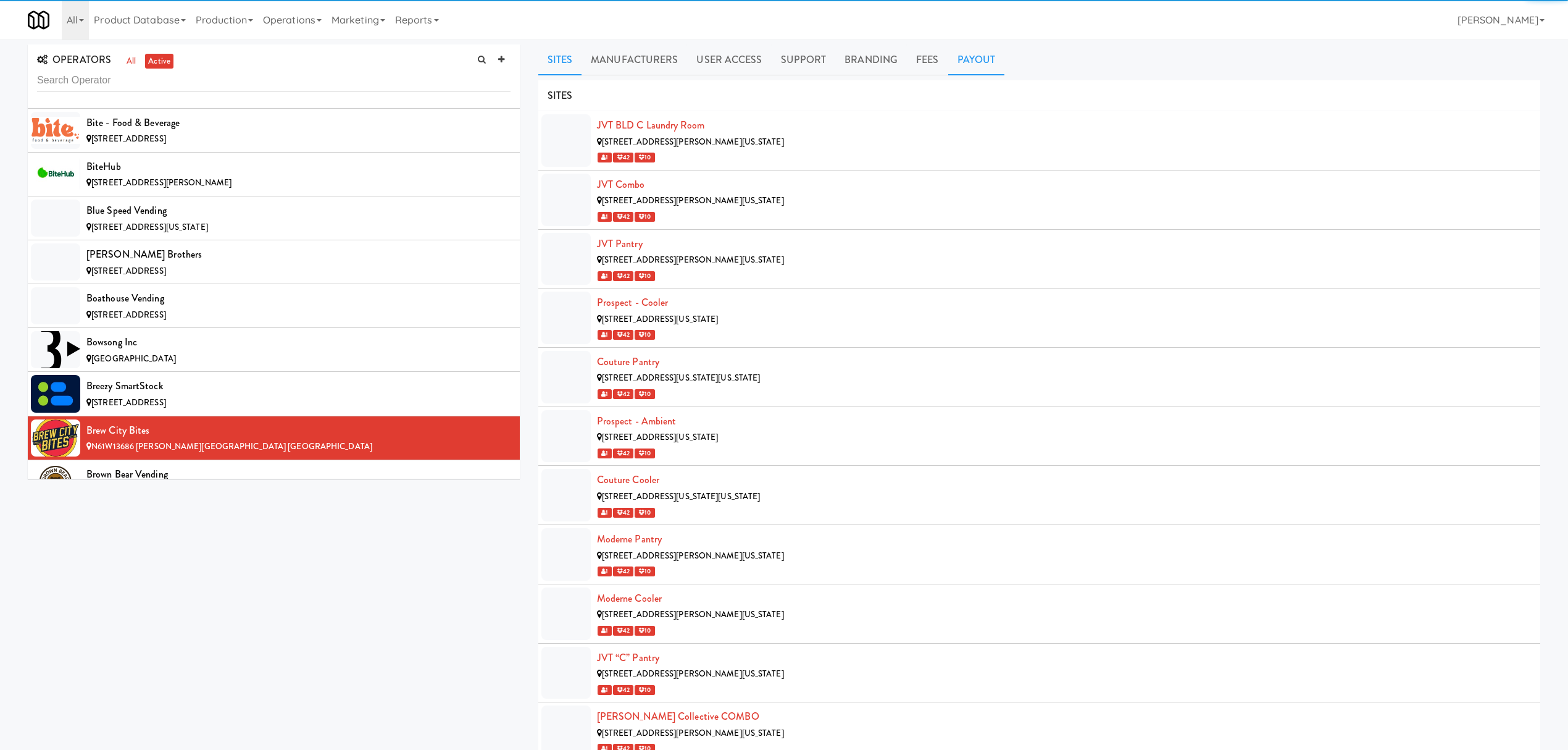
click at [978, 58] on link "Payout" at bounding box center [976, 59] width 57 height 31
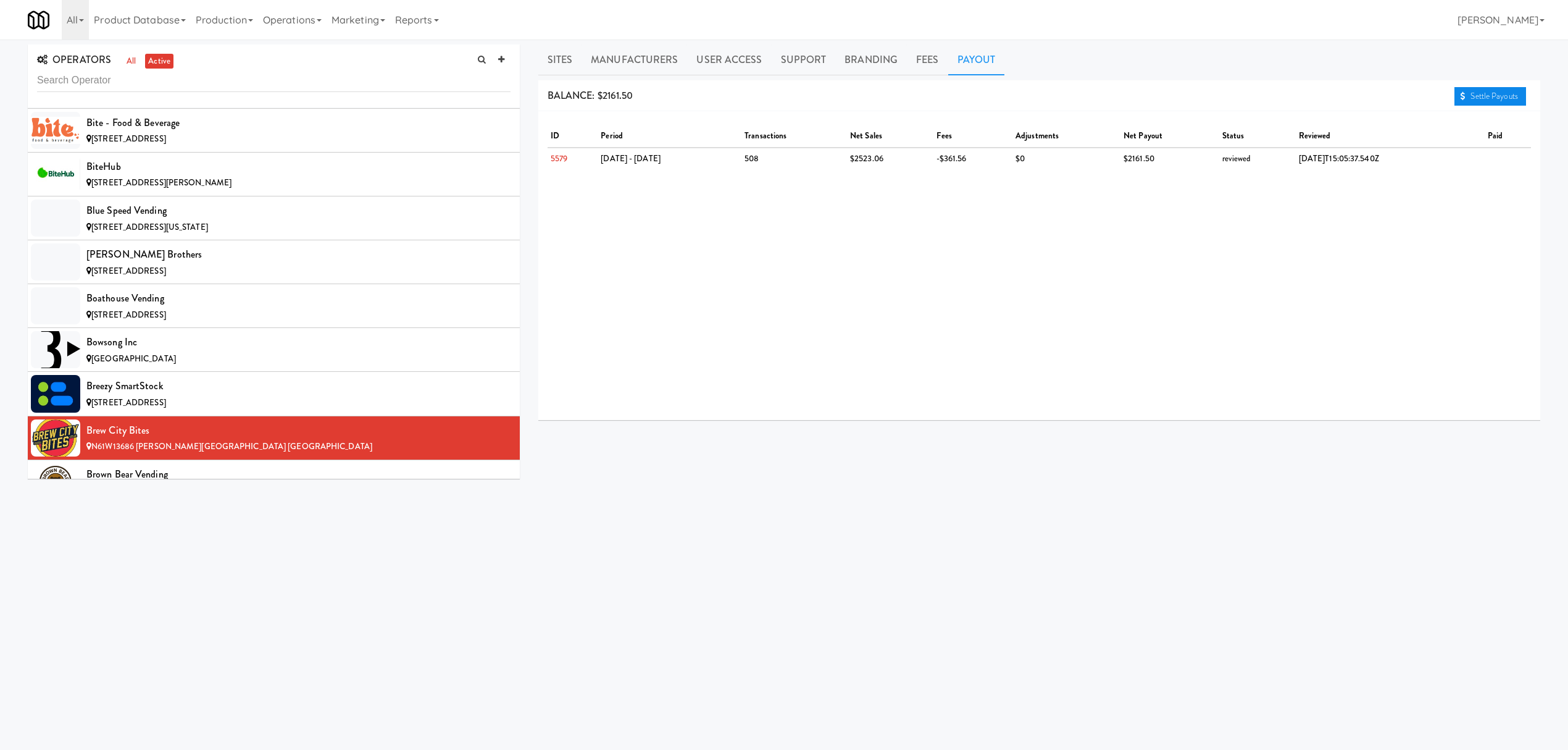
click at [1494, 96] on link "Settle Payouts" at bounding box center [1490, 96] width 71 height 18
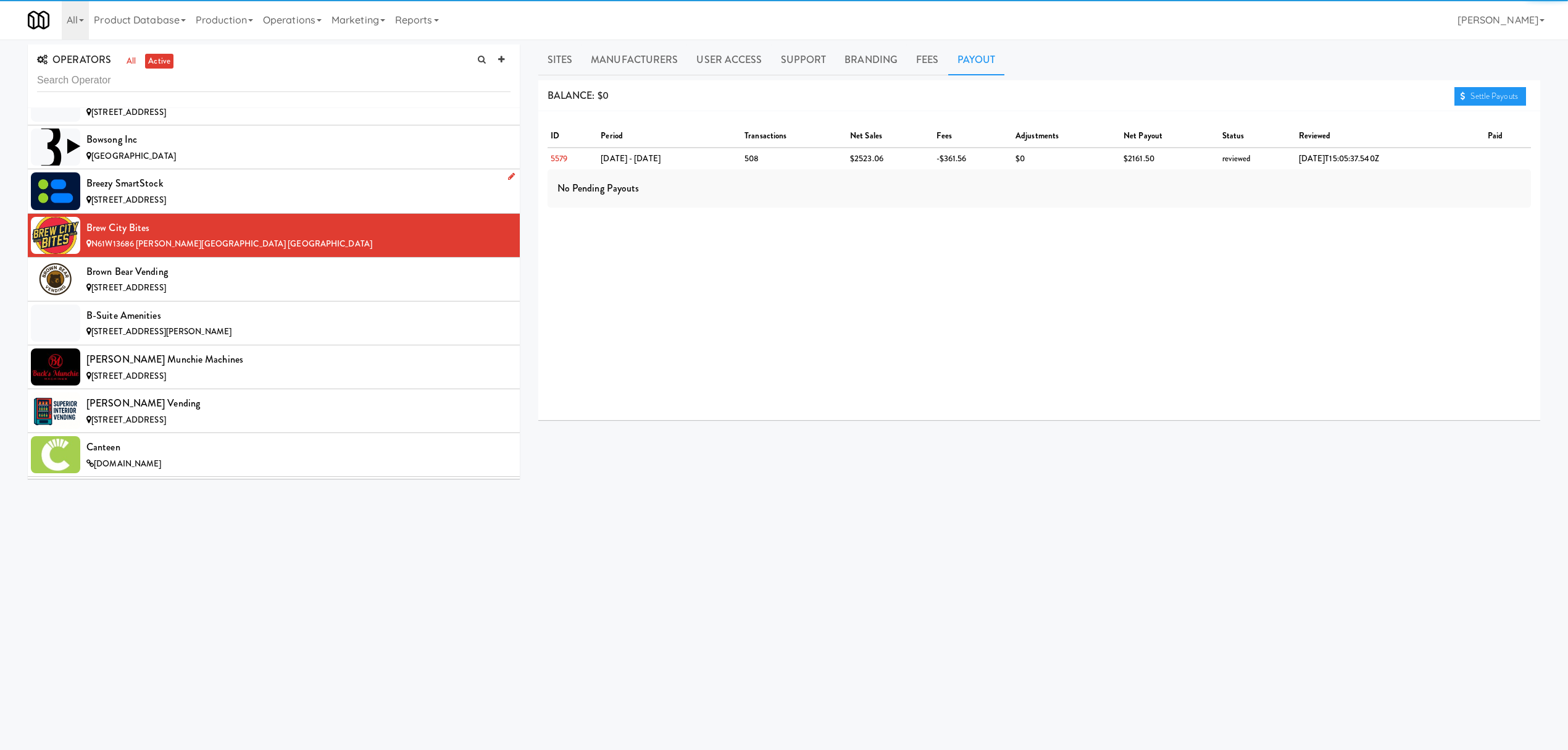
scroll to position [1565, 0]
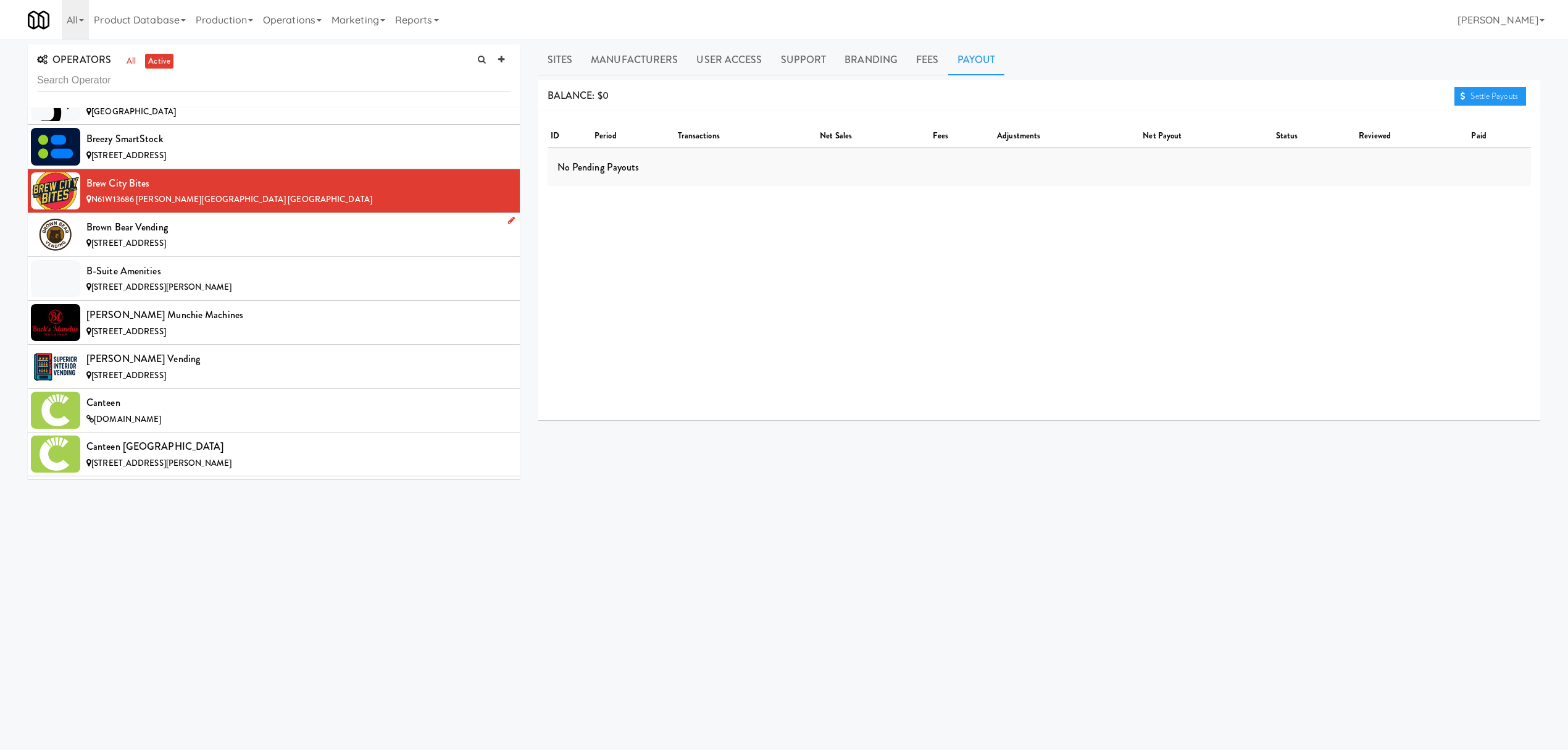
click at [202, 235] on div "Brown Bear Vending" at bounding box center [298, 227] width 424 height 18
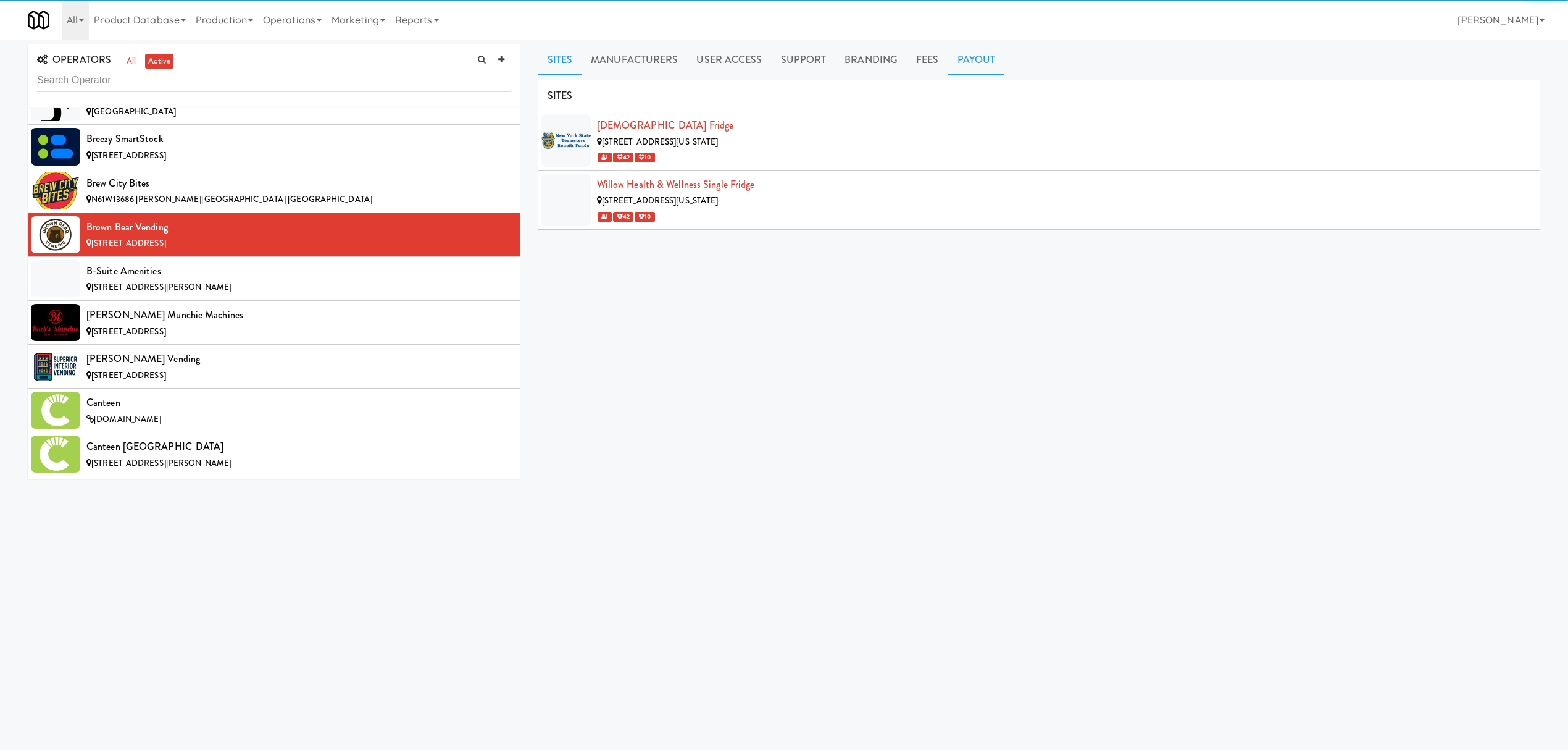
click at [988, 54] on link "Payout" at bounding box center [976, 59] width 57 height 31
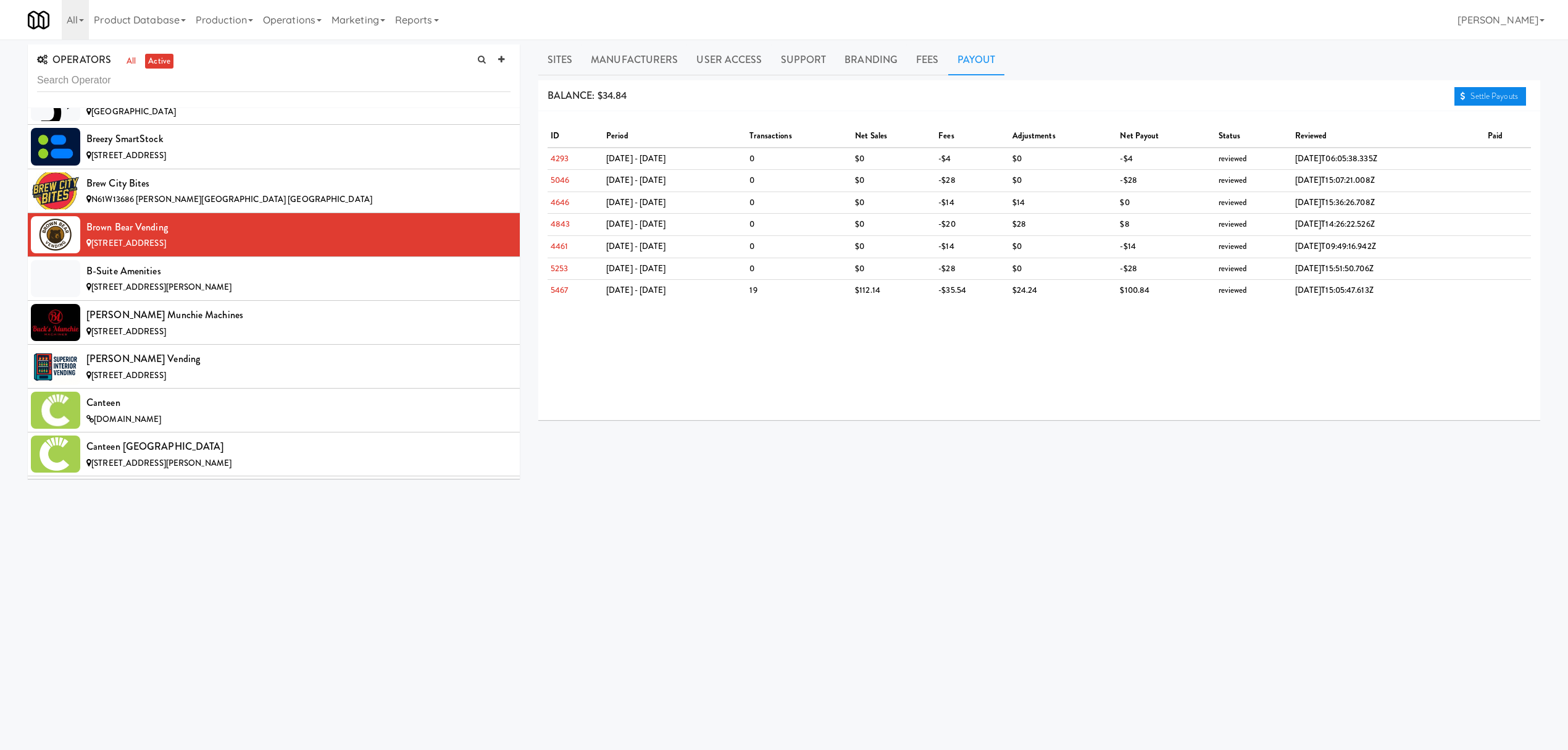
click at [1477, 94] on link "Settle Payouts" at bounding box center [1490, 96] width 71 height 18
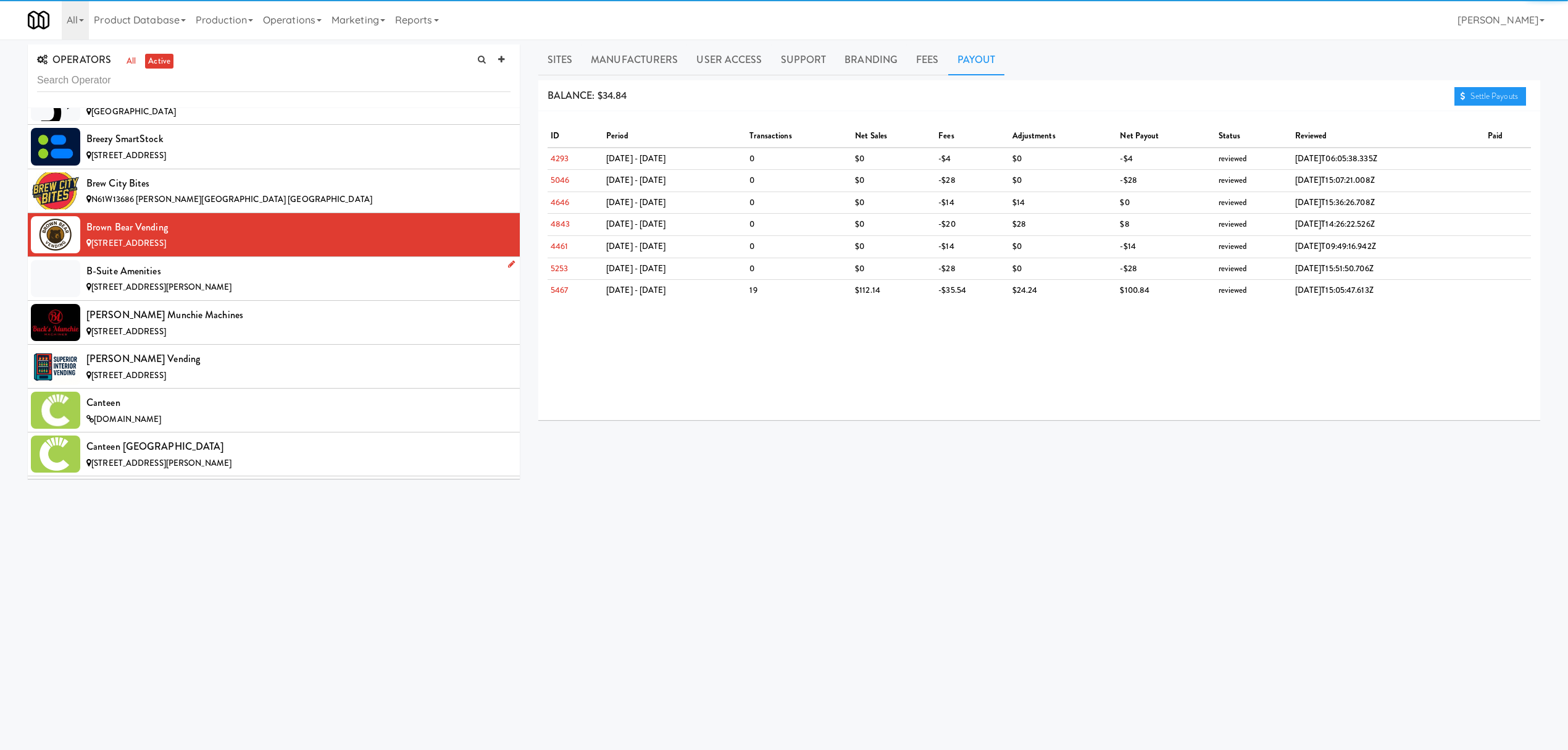
click at [215, 277] on div "B-Suite Amenities" at bounding box center [298, 270] width 424 height 18
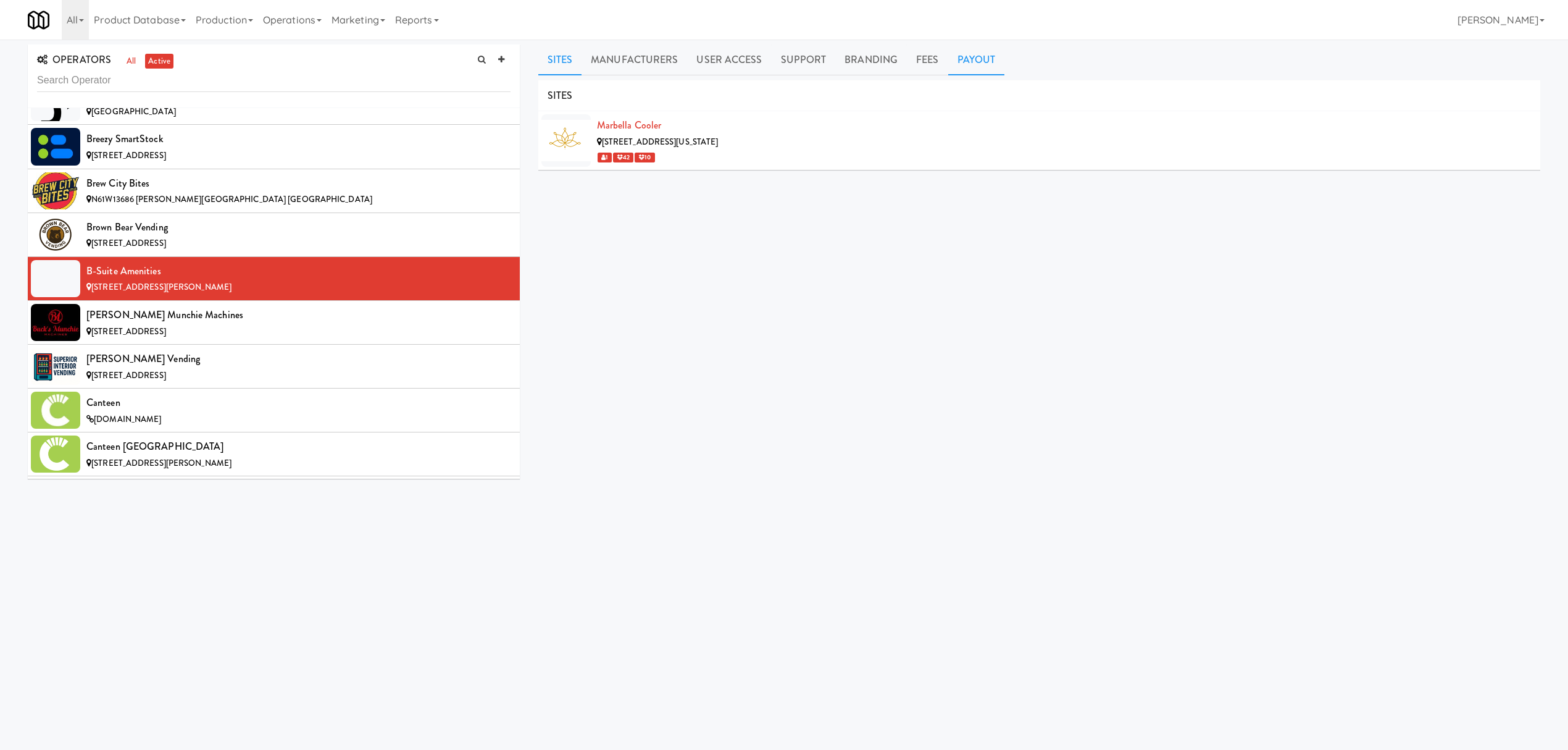
click at [978, 50] on link "Payout" at bounding box center [976, 59] width 57 height 31
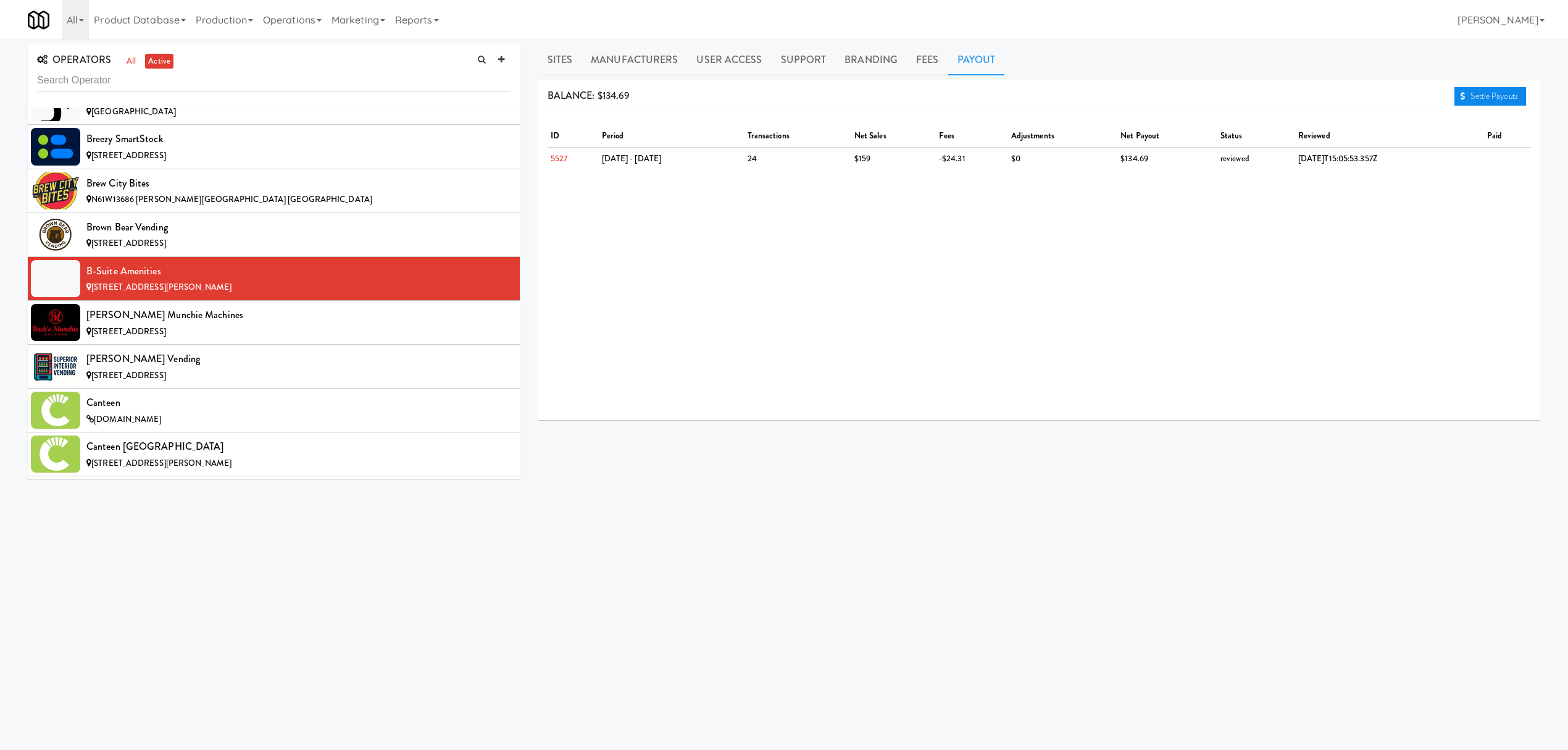
click at [1471, 90] on link "Settle Payouts" at bounding box center [1490, 96] width 71 height 18
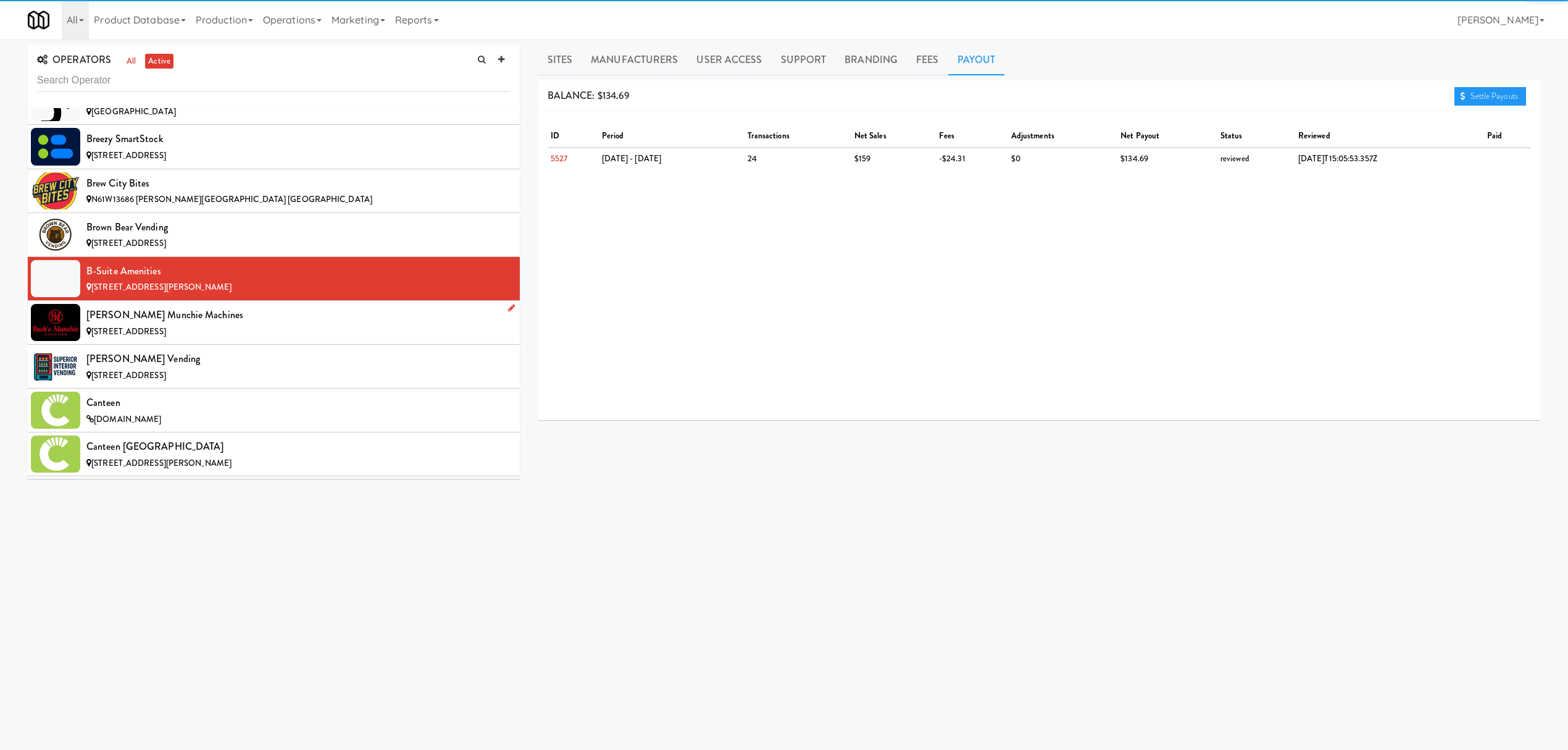
click at [244, 324] on div "[PERSON_NAME] Munchie Machines" at bounding box center [298, 315] width 424 height 18
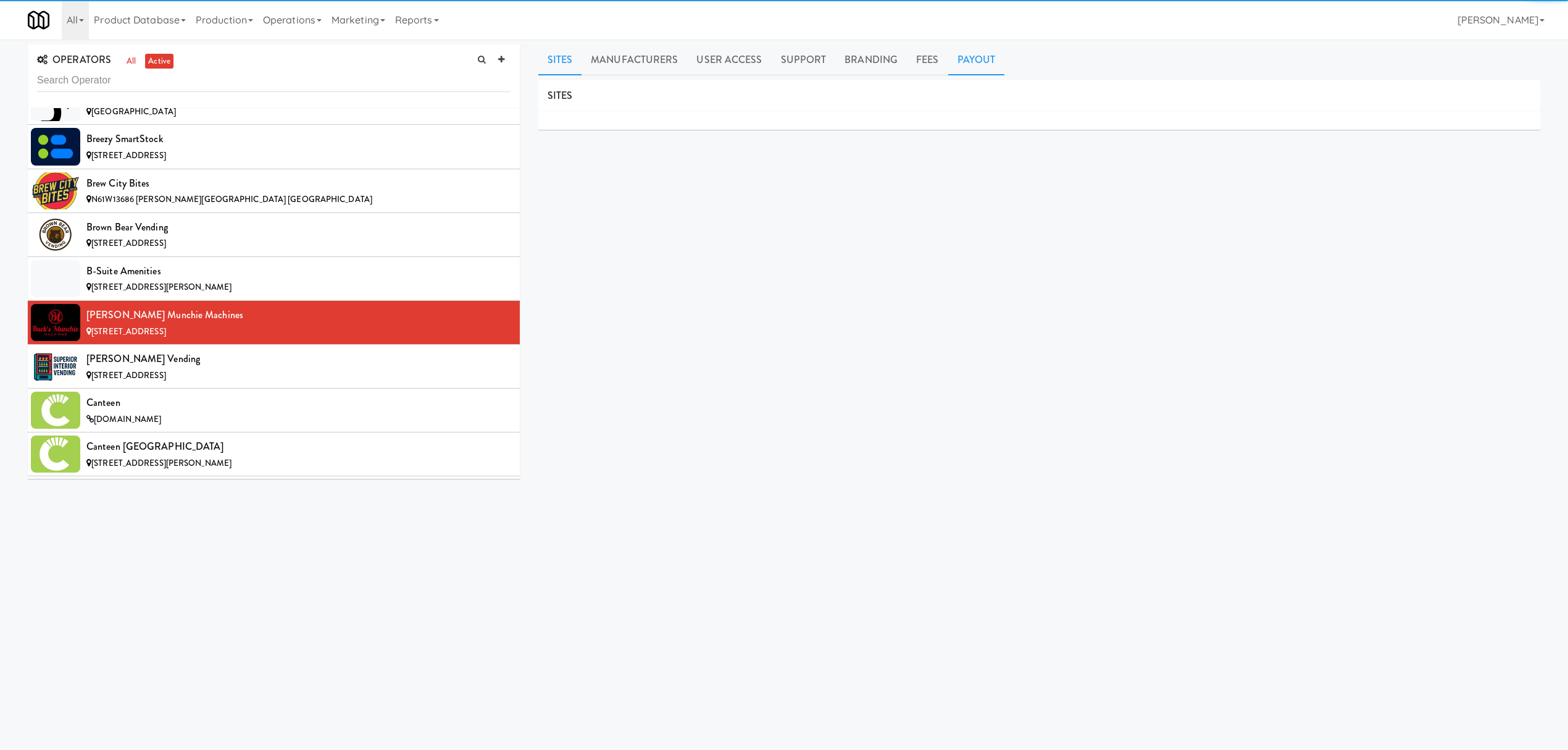
click at [970, 52] on link "Payout" at bounding box center [976, 59] width 57 height 31
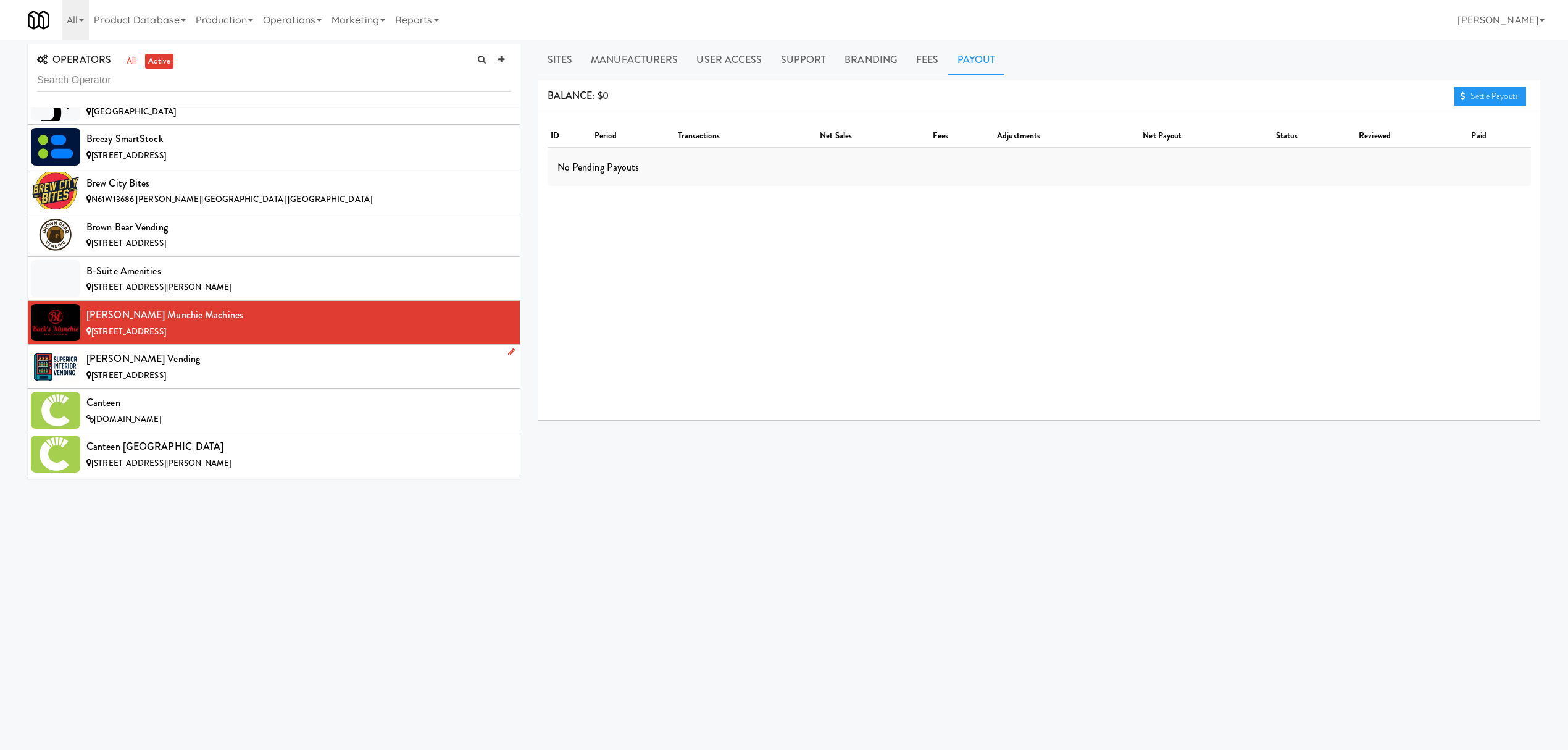
click at [266, 375] on div "[STREET_ADDRESS]" at bounding box center [298, 375] width 424 height 16
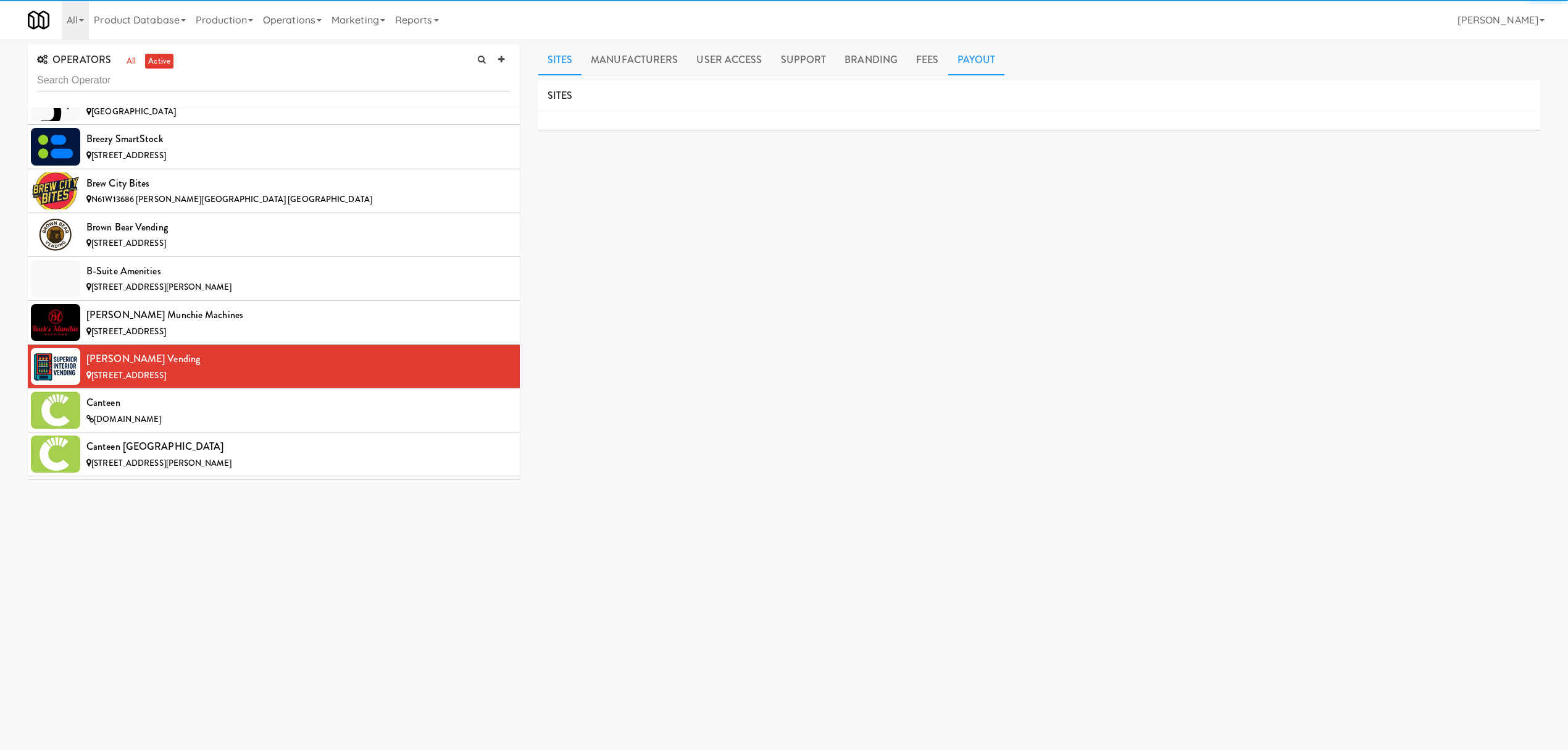
click at [978, 57] on link "Payout" at bounding box center [976, 59] width 57 height 31
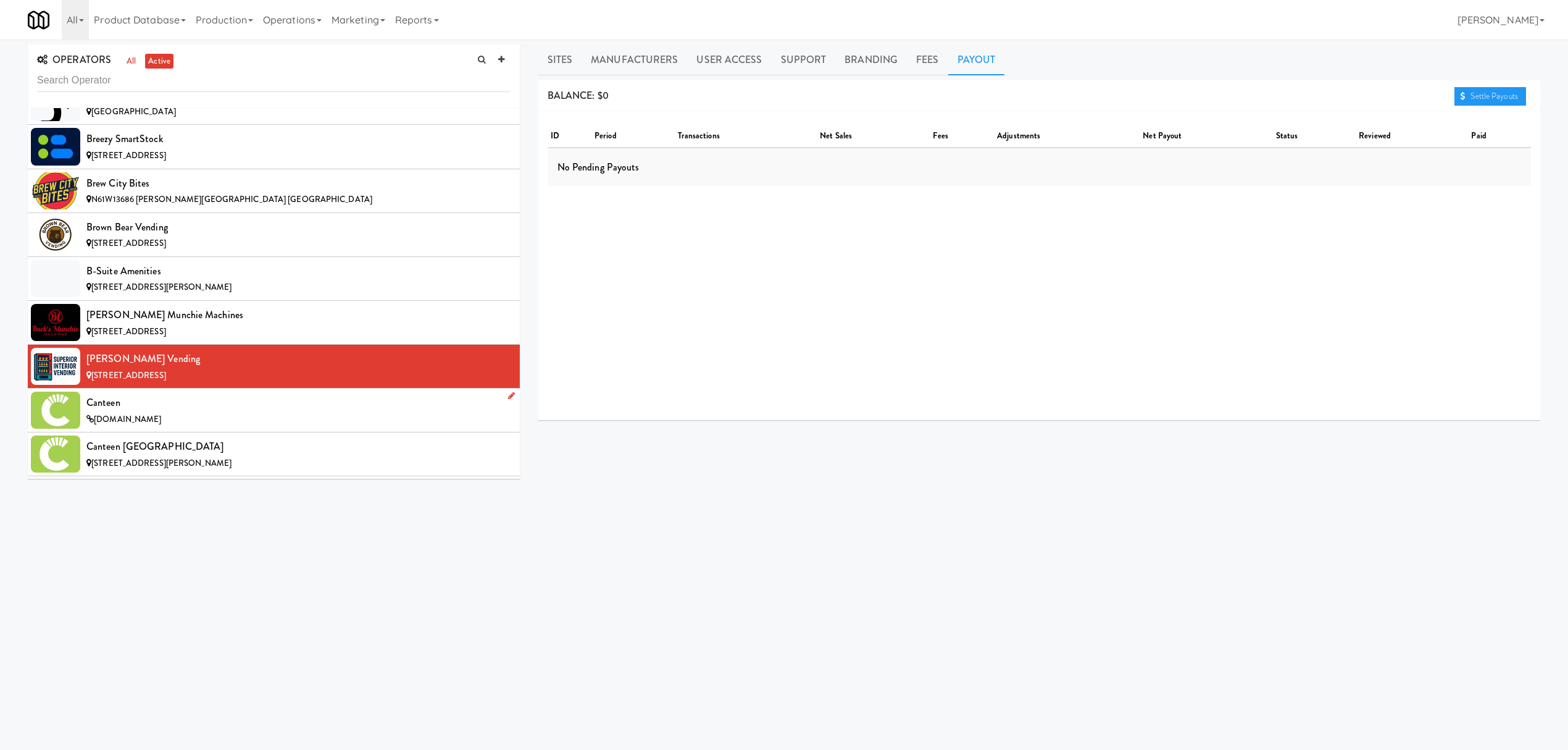
click at [248, 407] on div "Canteen" at bounding box center [298, 403] width 424 height 18
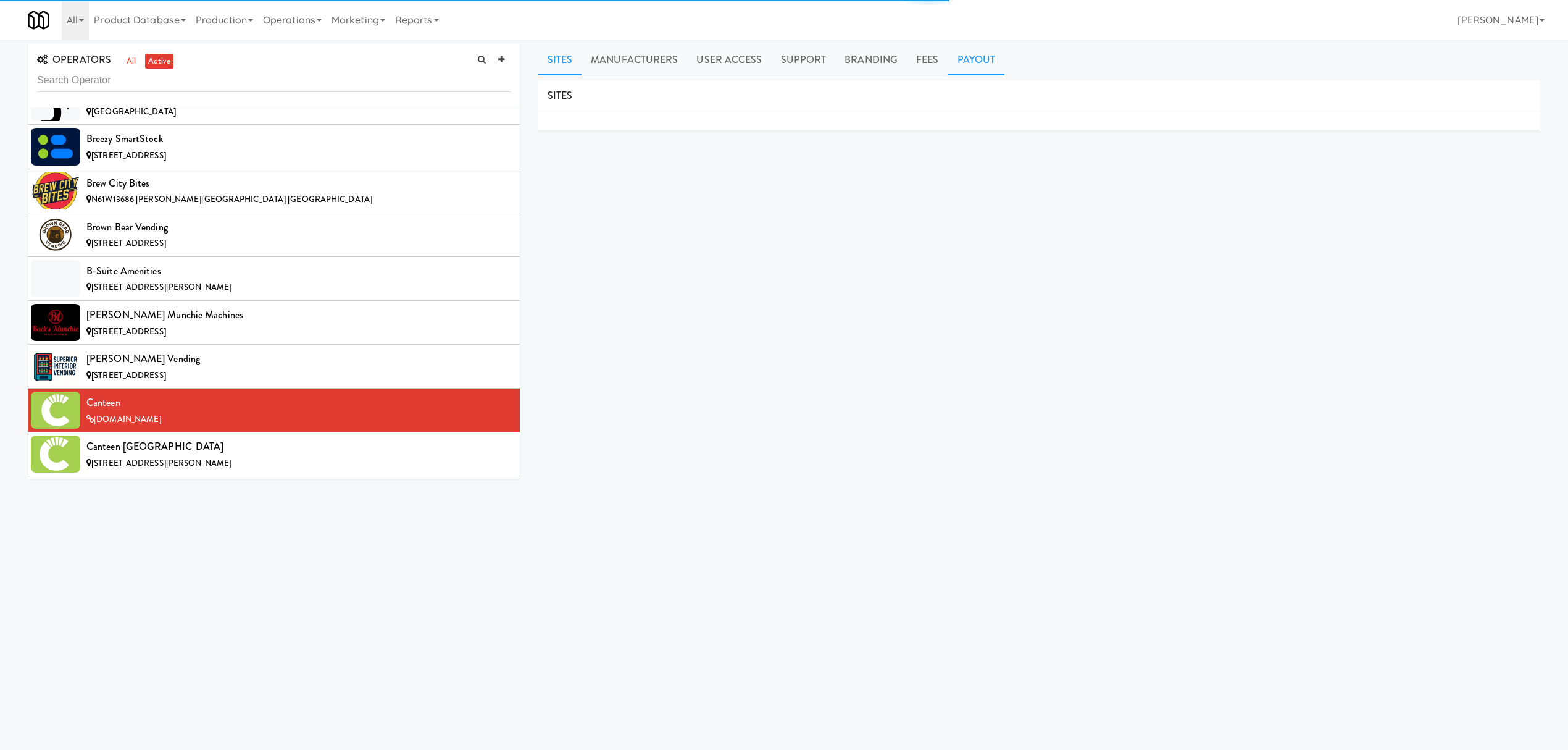
click at [990, 55] on link "Payout" at bounding box center [976, 59] width 57 height 31
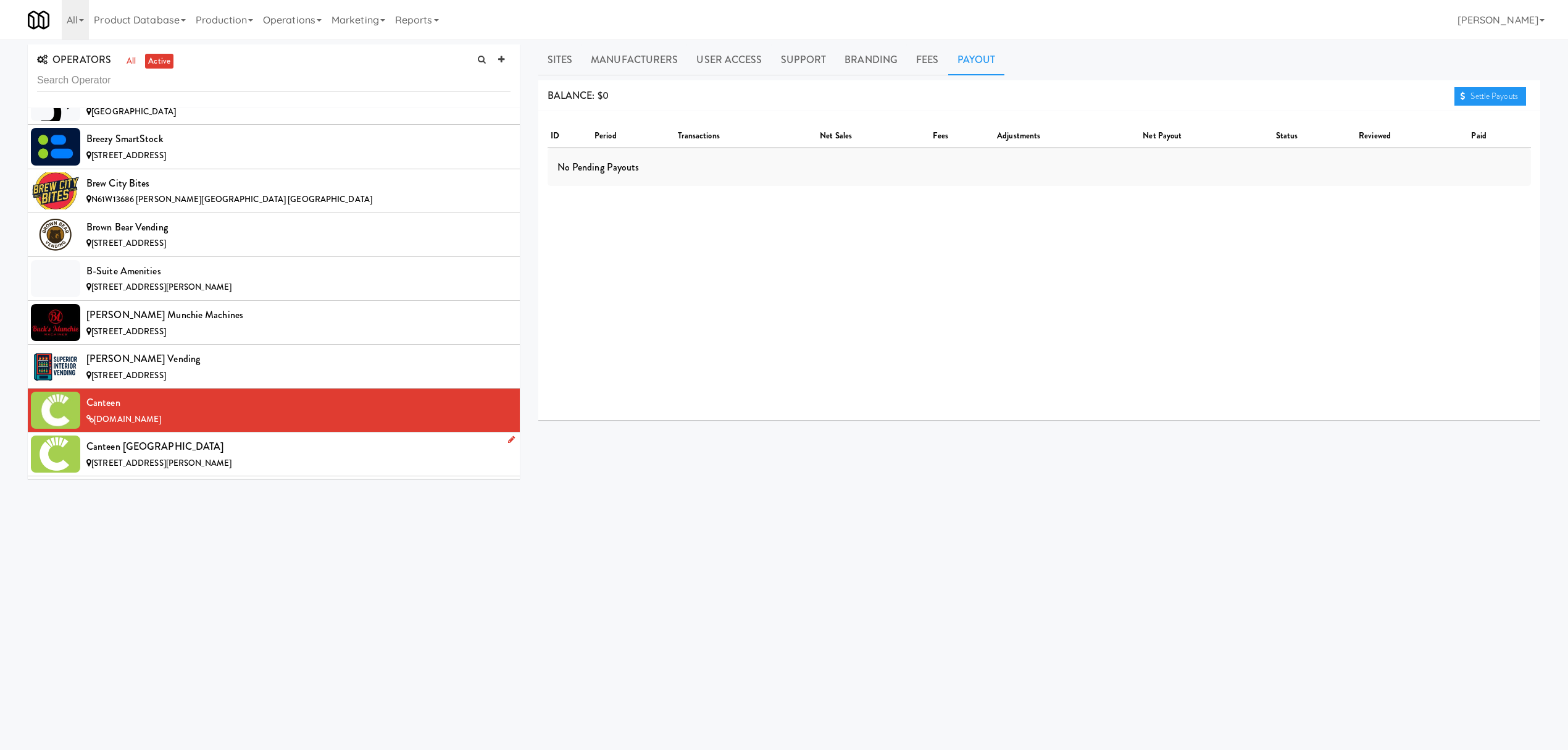
click at [232, 456] on div "Canteen [GEOGRAPHIC_DATA]" at bounding box center [298, 446] width 424 height 18
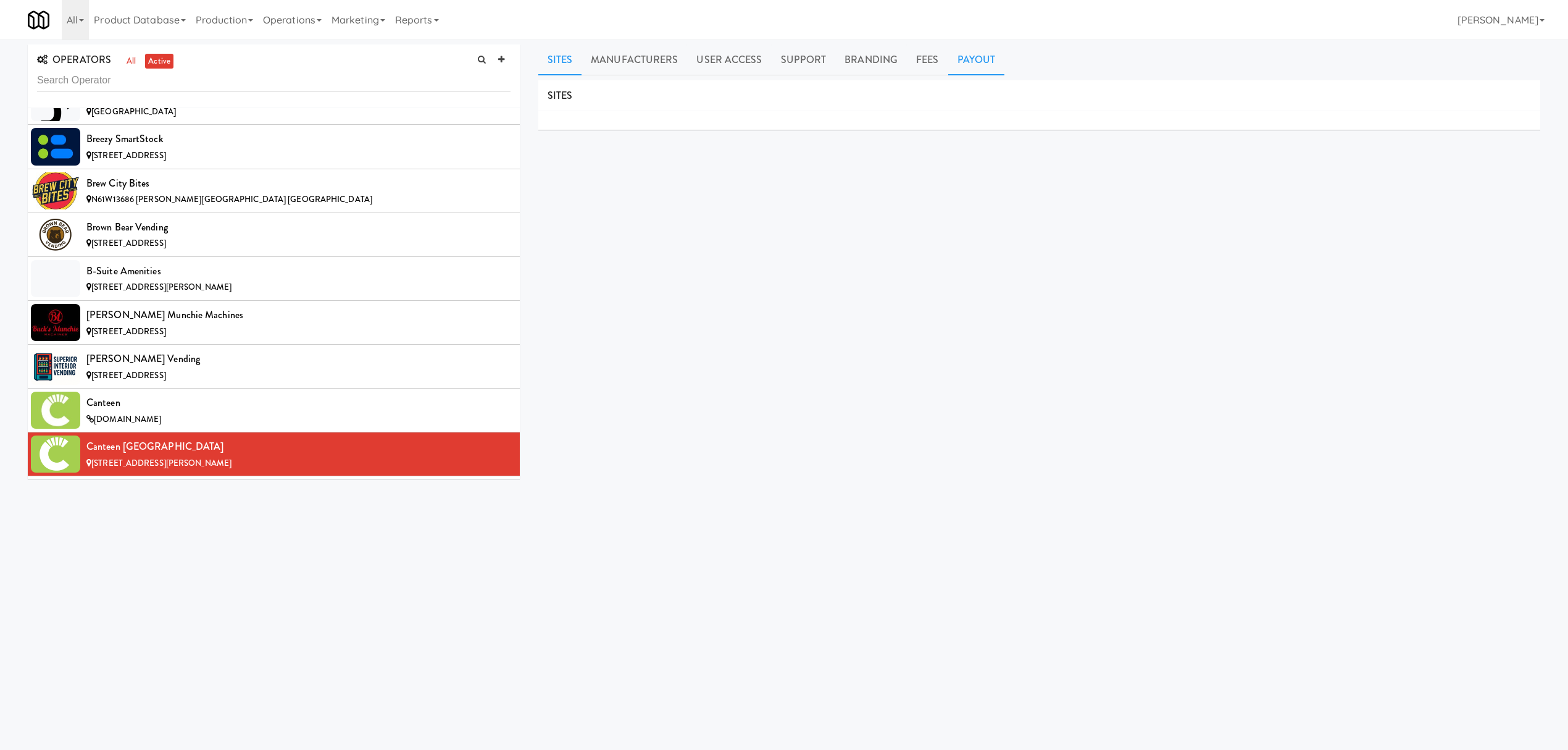
click at [956, 55] on link "Payout" at bounding box center [976, 59] width 57 height 31
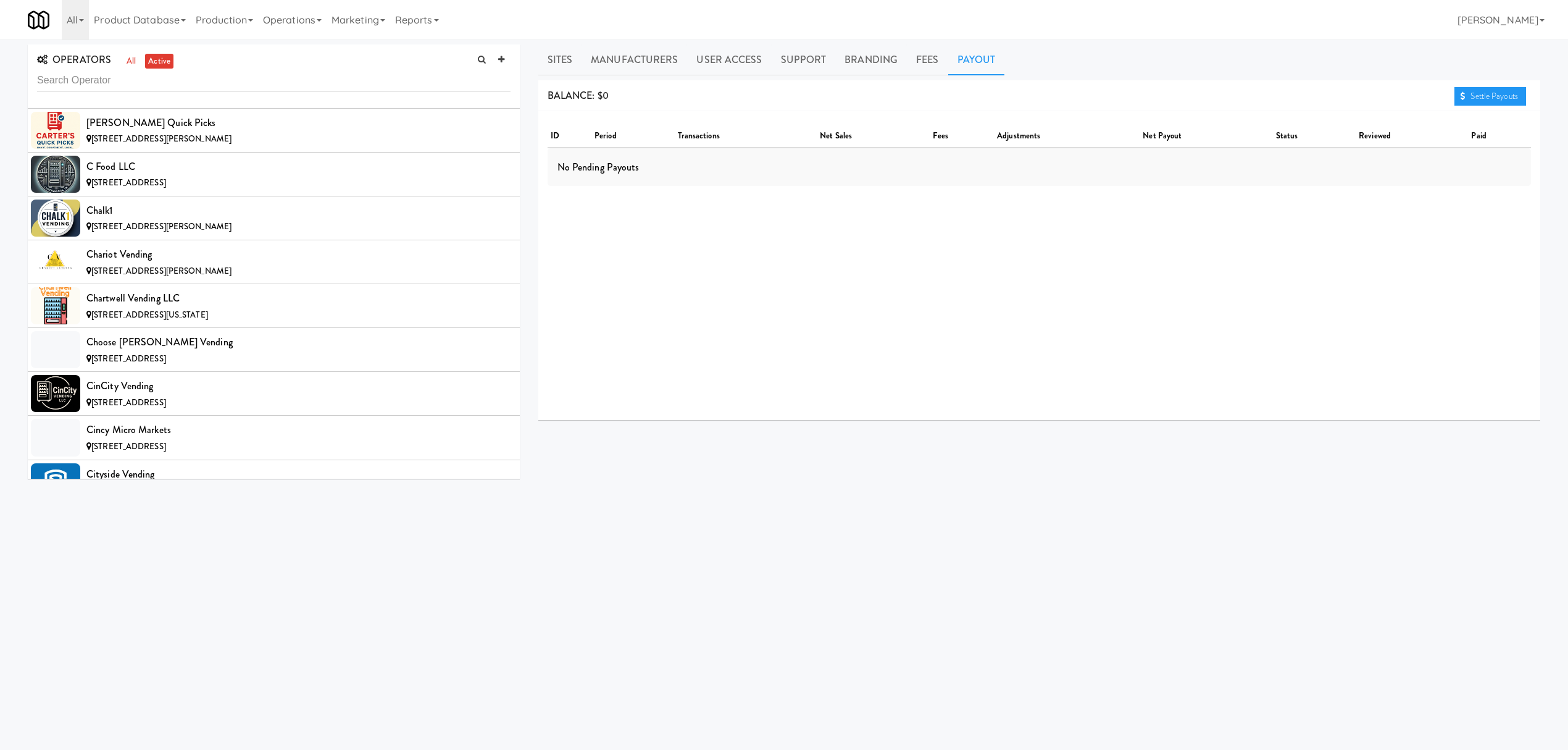
scroll to position [1811, 0]
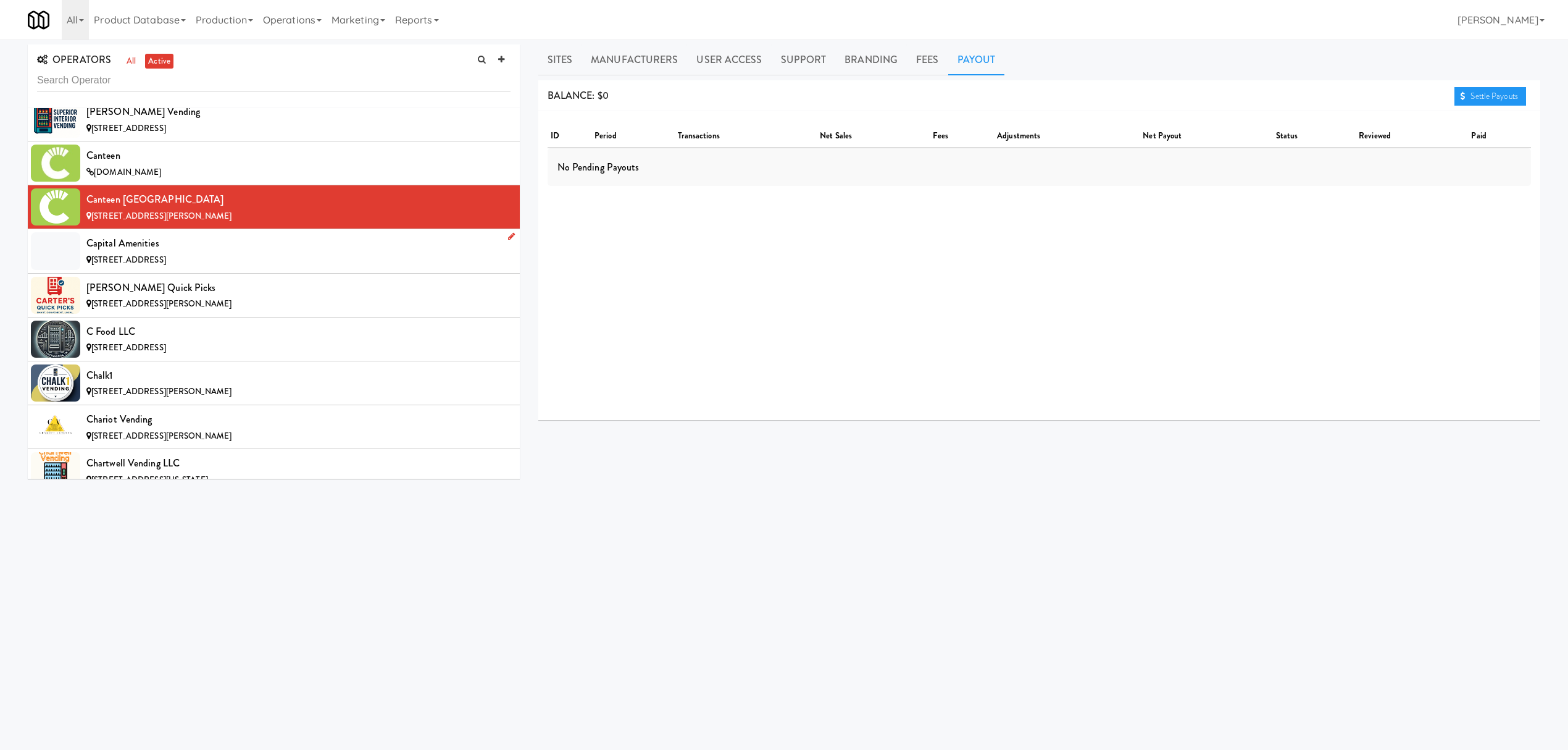
click at [240, 253] on div "Capital Amenities" at bounding box center [298, 243] width 424 height 18
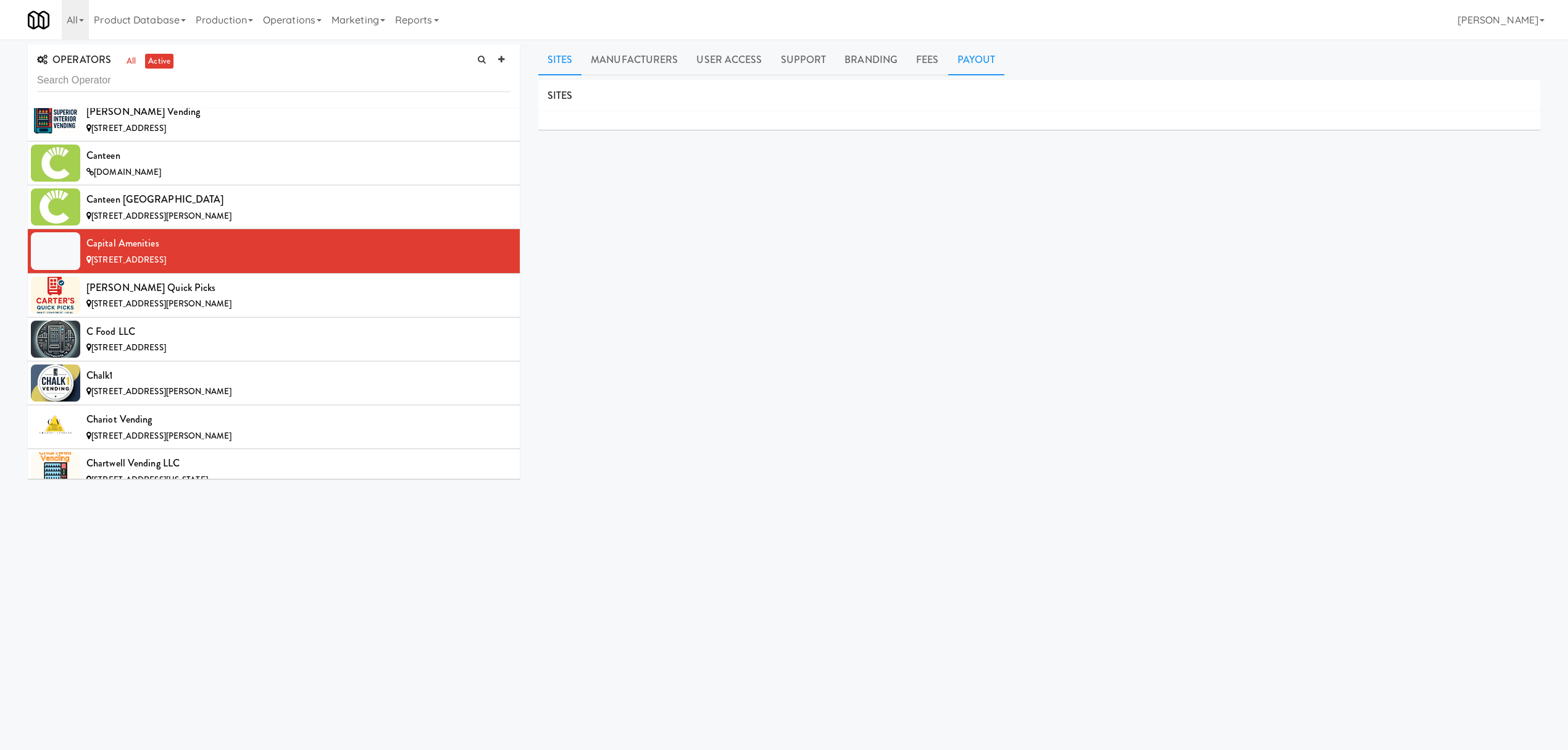
click at [978, 55] on link "Payout" at bounding box center [976, 59] width 57 height 31
click at [219, 307] on div "[STREET_ADDRESS][PERSON_NAME]" at bounding box center [298, 304] width 424 height 16
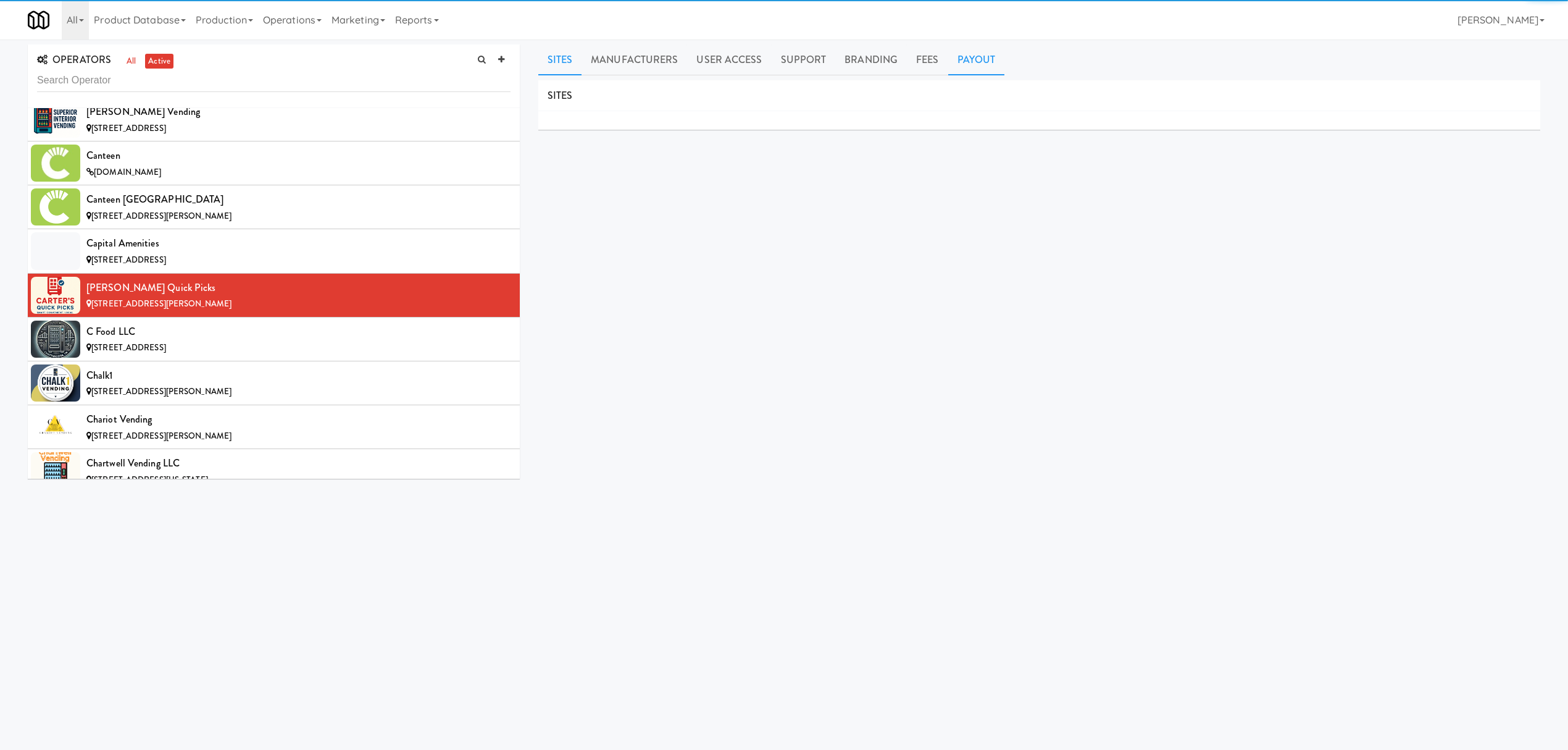
click at [962, 56] on link "Payout" at bounding box center [976, 59] width 57 height 31
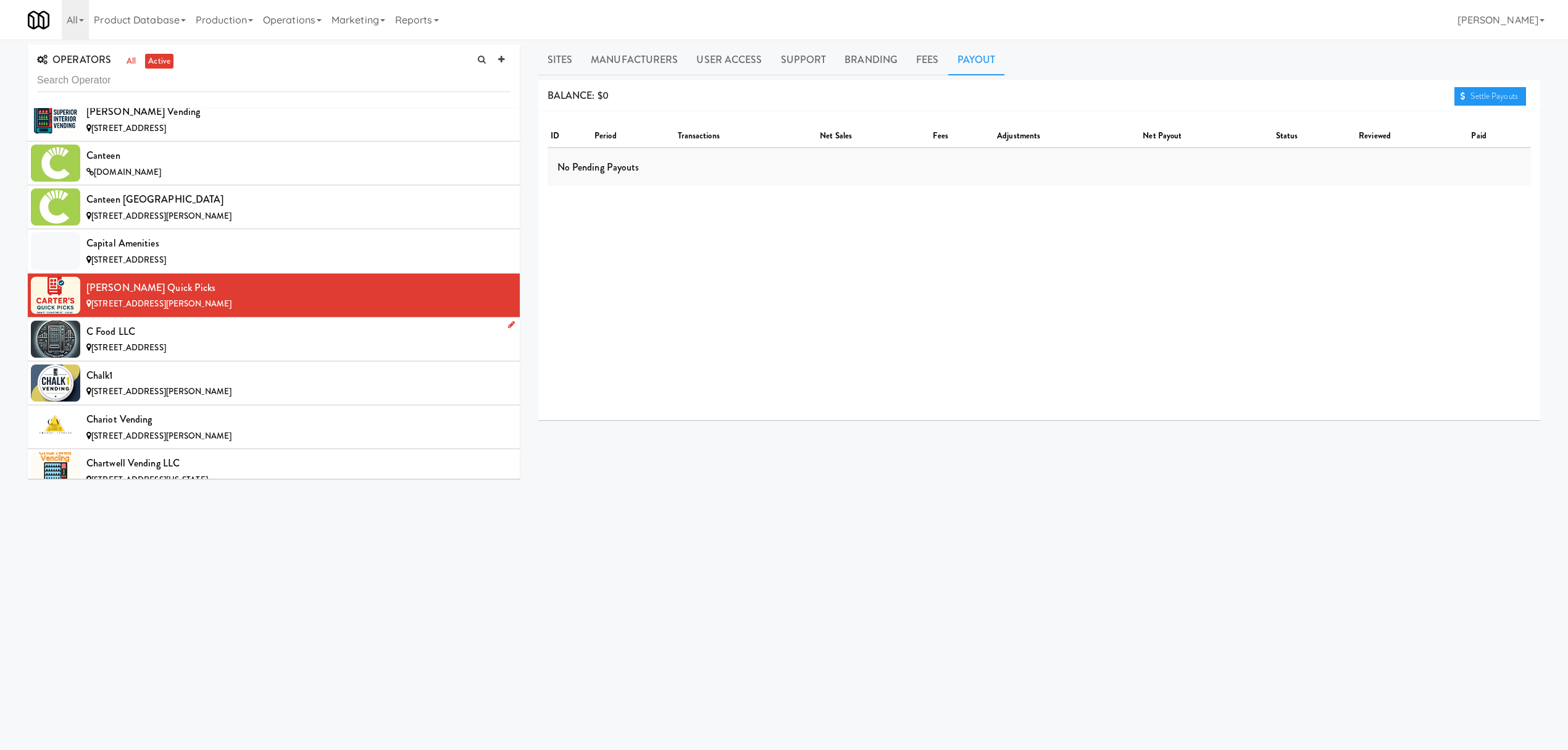
click at [193, 341] on div "C Food LLC" at bounding box center [298, 331] width 424 height 18
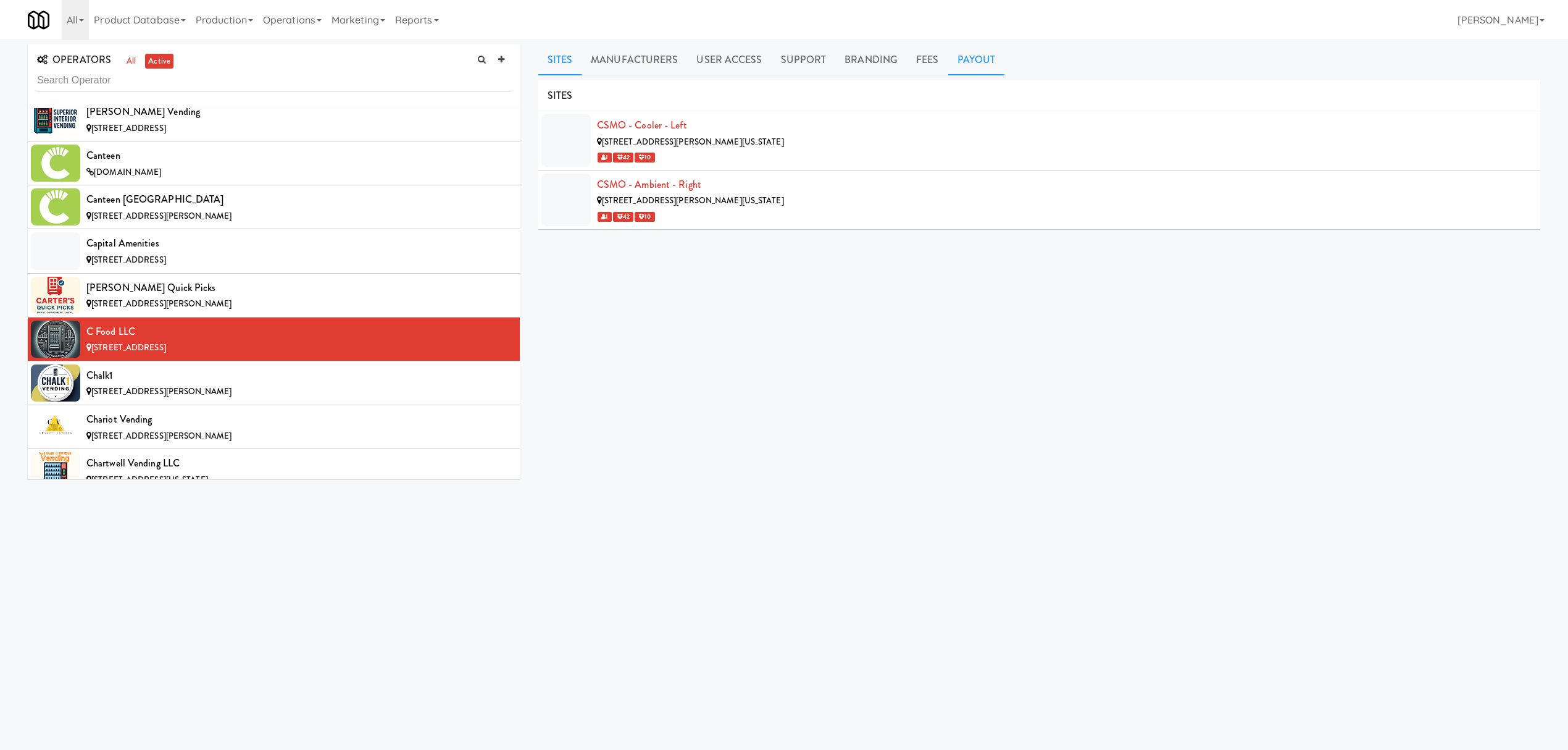
click at [962, 63] on link "Payout" at bounding box center [976, 59] width 57 height 31
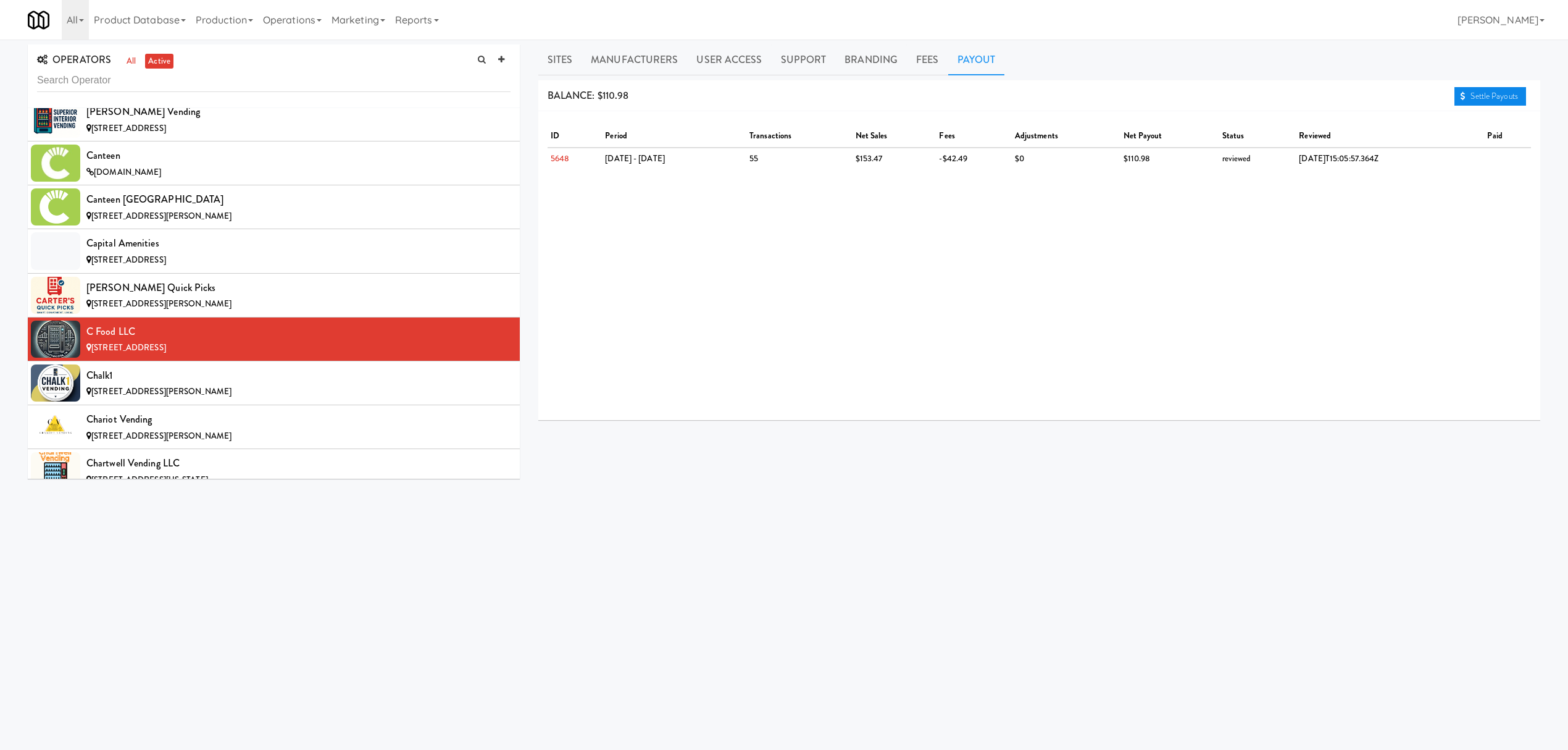
click at [1486, 87] on link "Settle Payouts" at bounding box center [1490, 96] width 71 height 18
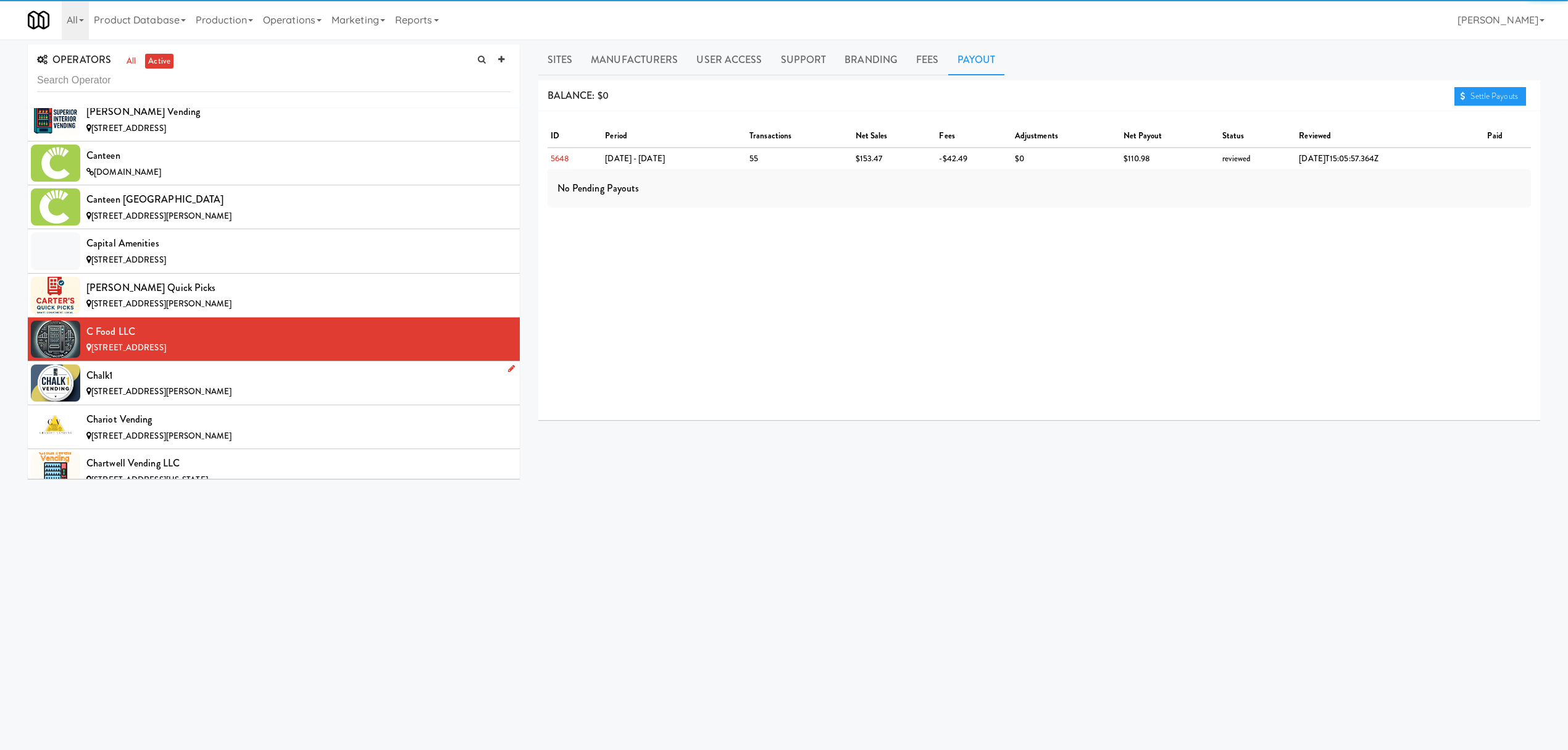
click at [223, 385] on div "Chalk1" at bounding box center [298, 375] width 424 height 18
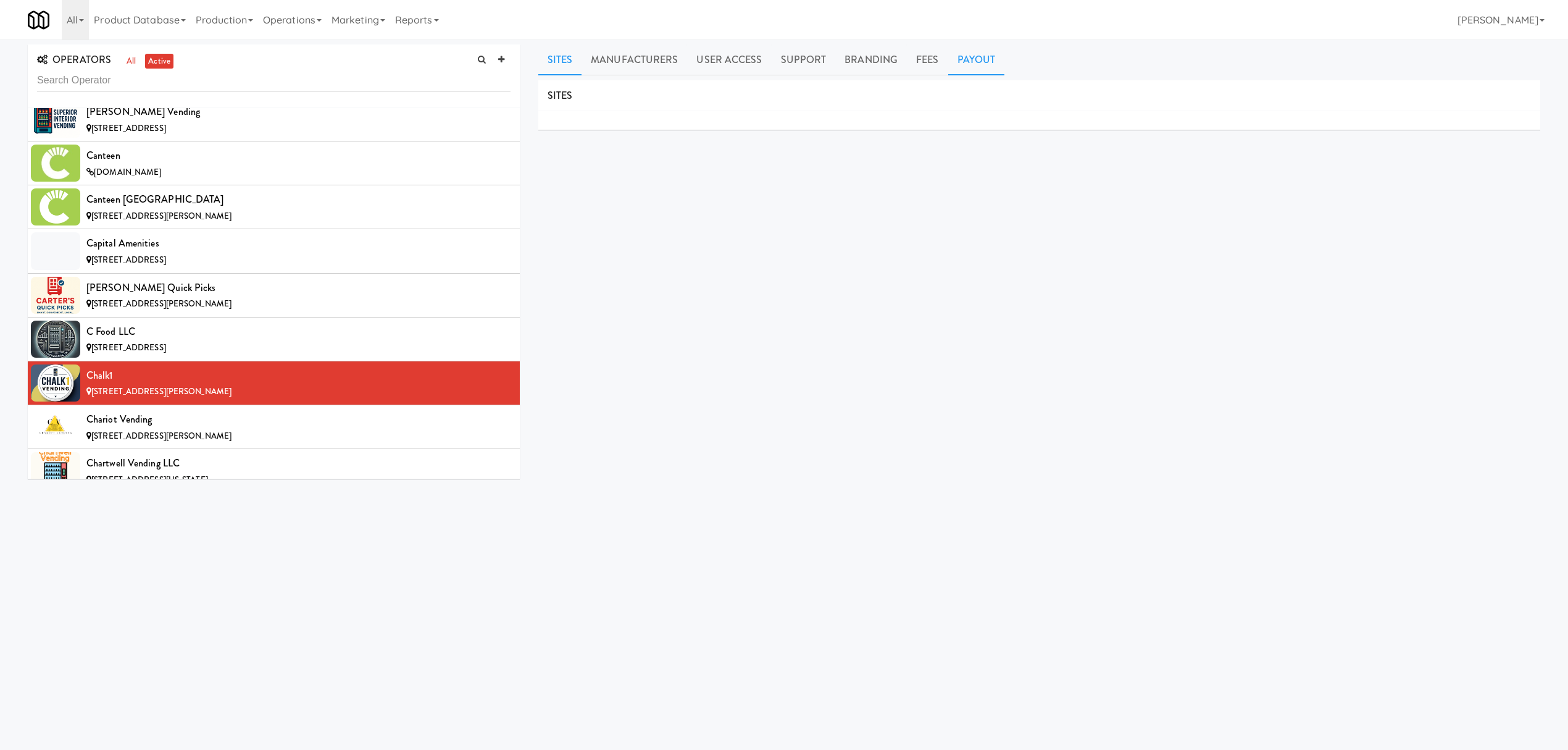
click at [976, 59] on link "Payout" at bounding box center [976, 59] width 57 height 31
click at [292, 428] on div "Chariot Vending" at bounding box center [298, 419] width 424 height 18
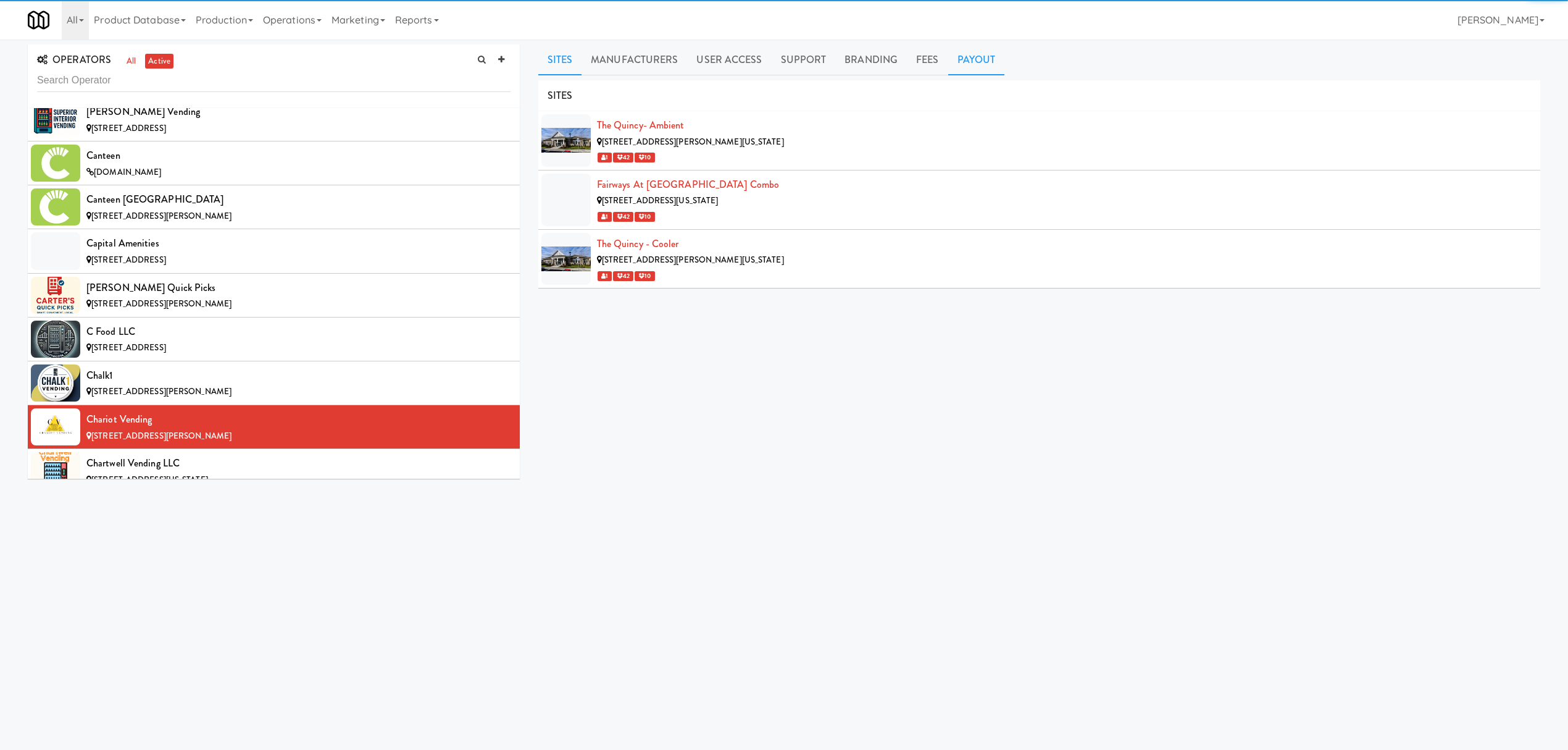
click at [972, 57] on link "Payout" at bounding box center [976, 59] width 57 height 31
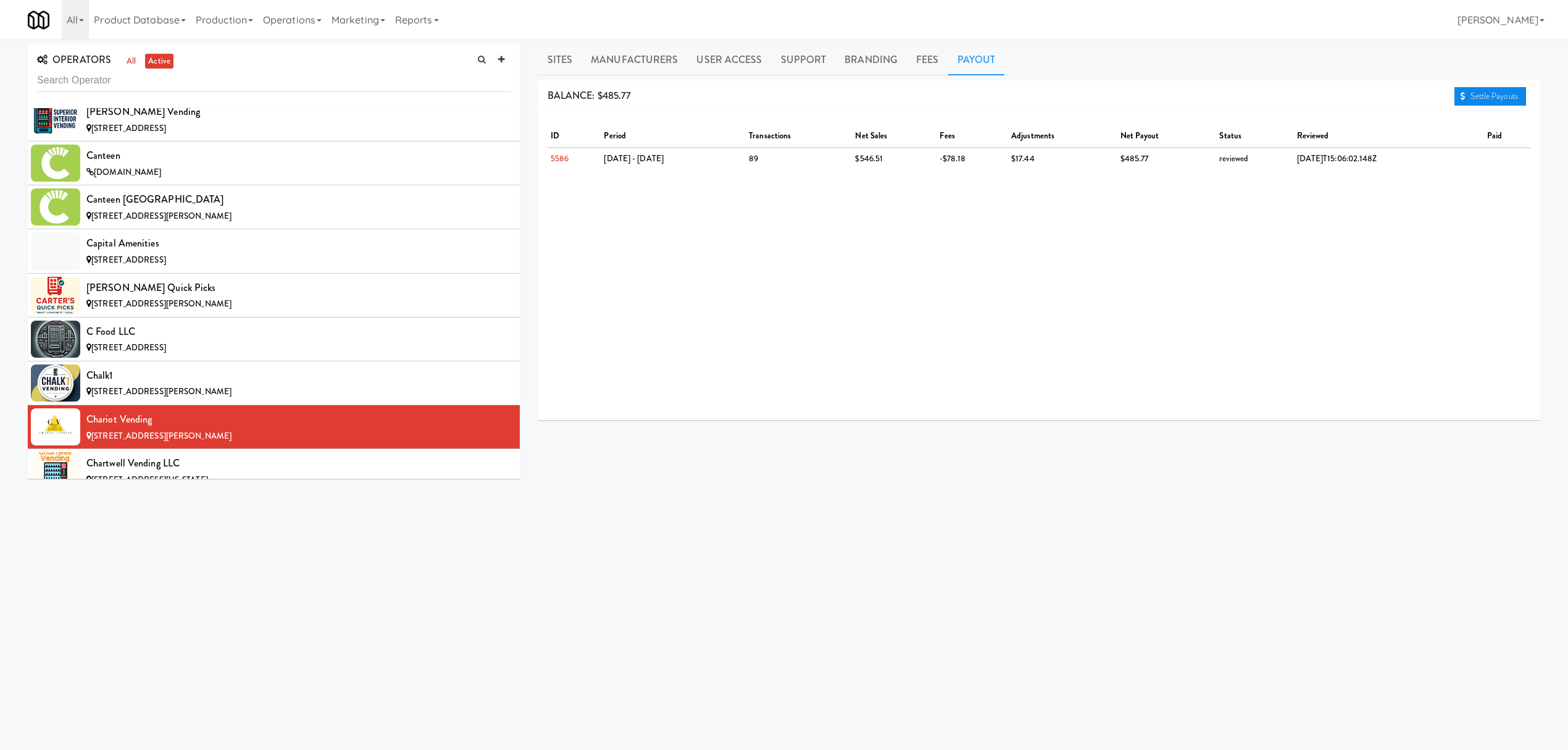
click at [1465, 93] on link "Settle Payouts" at bounding box center [1490, 96] width 71 height 18
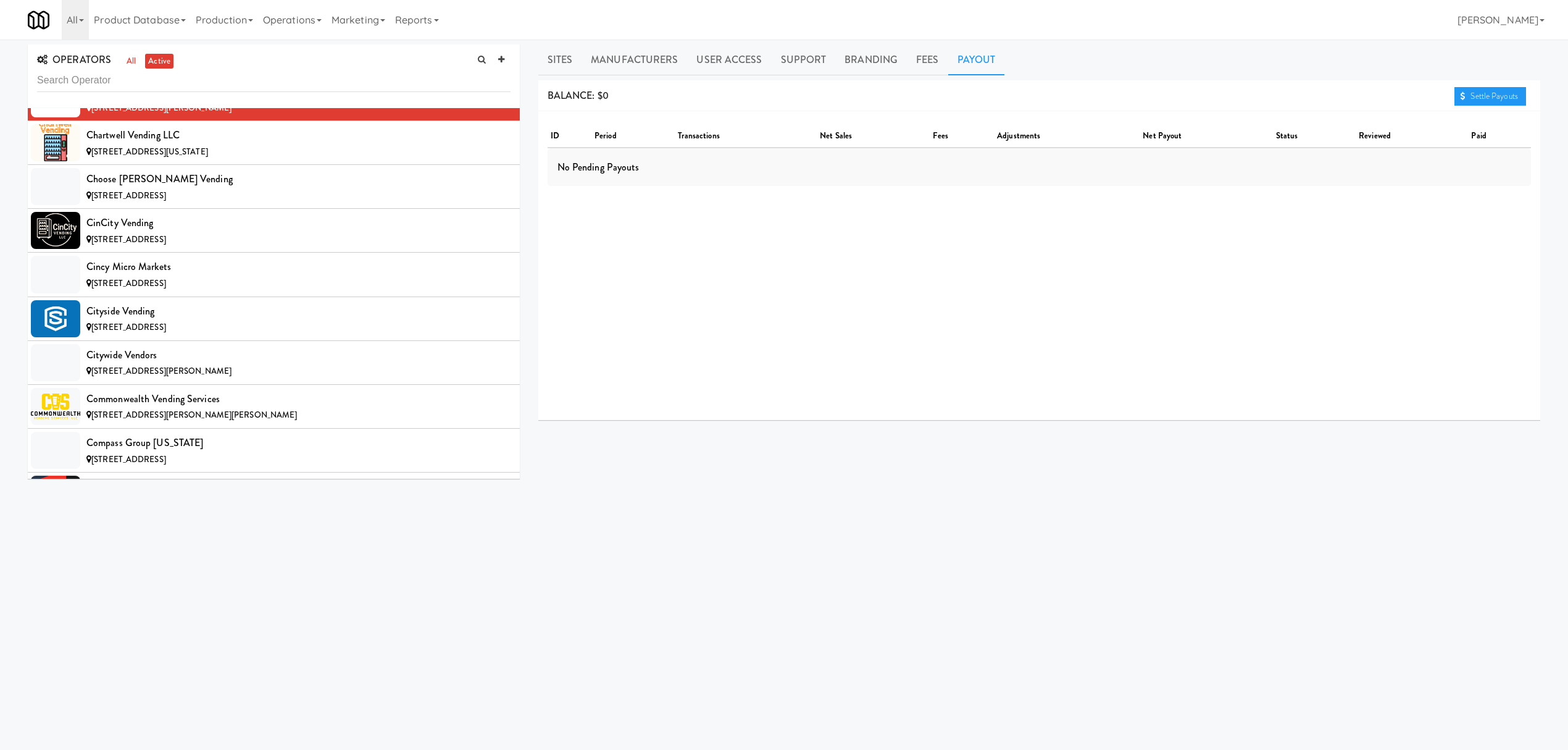
scroll to position [2141, 0]
click at [308, 143] on div "Chartwell Vending LLC" at bounding box center [298, 134] width 424 height 18
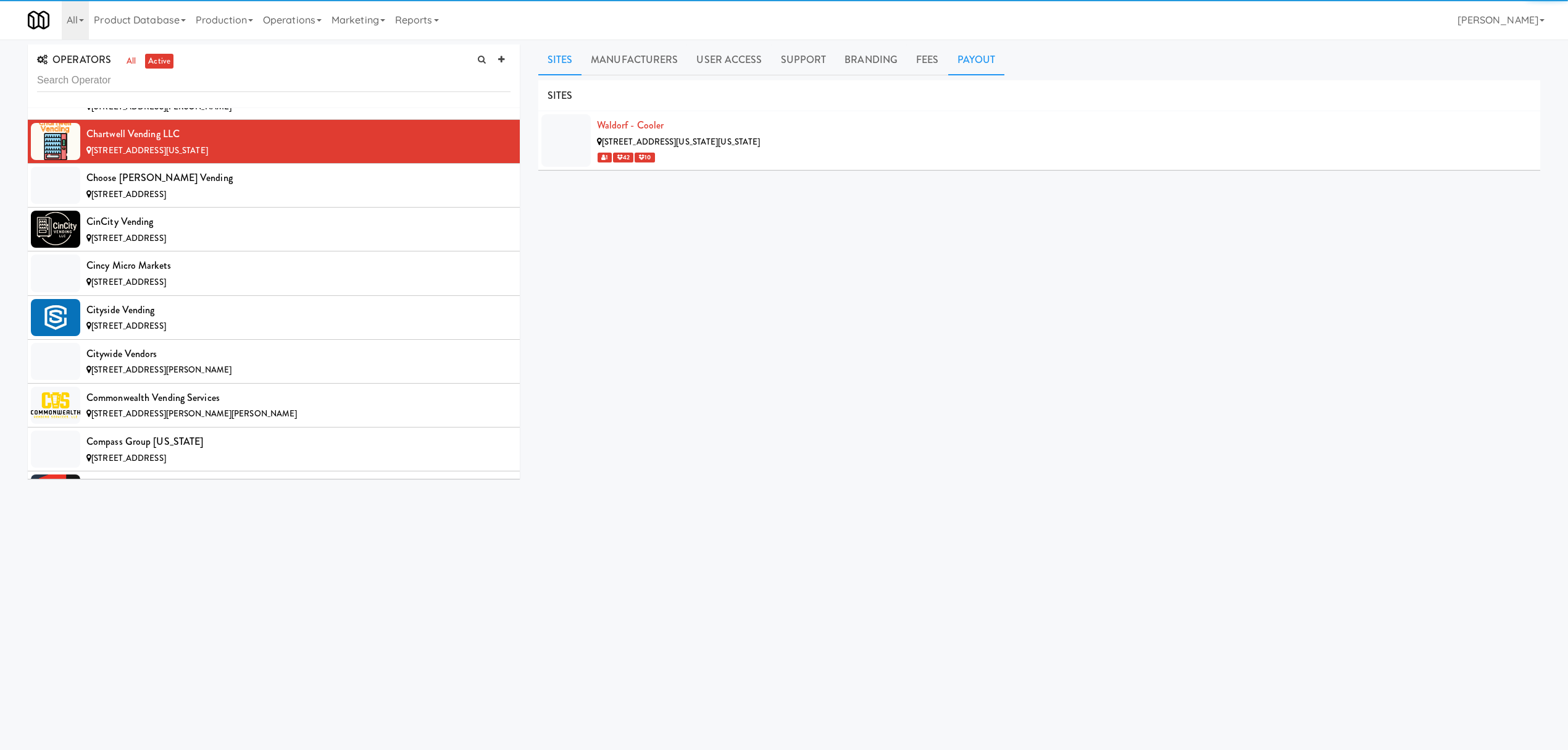
click at [982, 61] on link "Payout" at bounding box center [976, 59] width 57 height 31
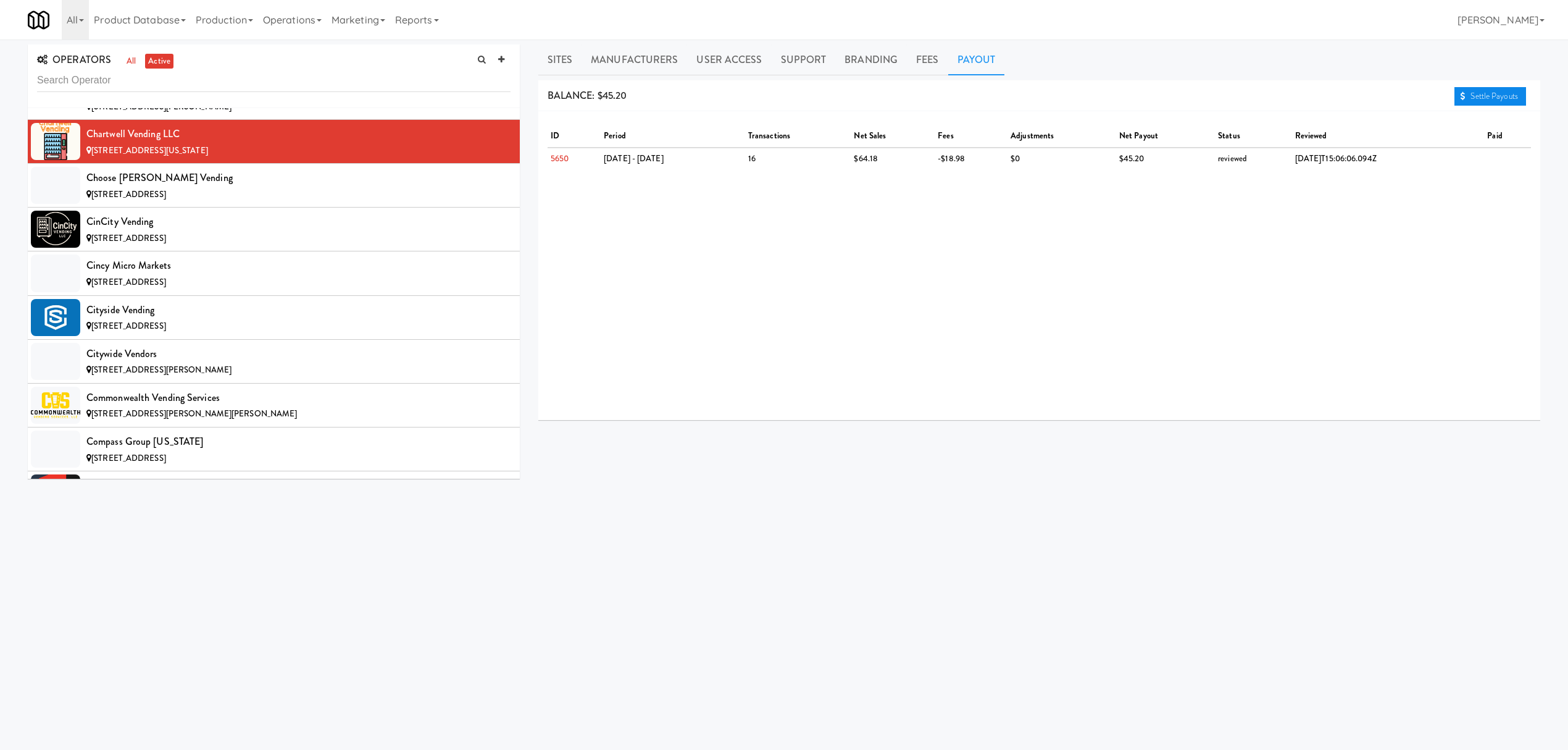
click at [1502, 96] on link "Settle Payouts" at bounding box center [1490, 96] width 71 height 18
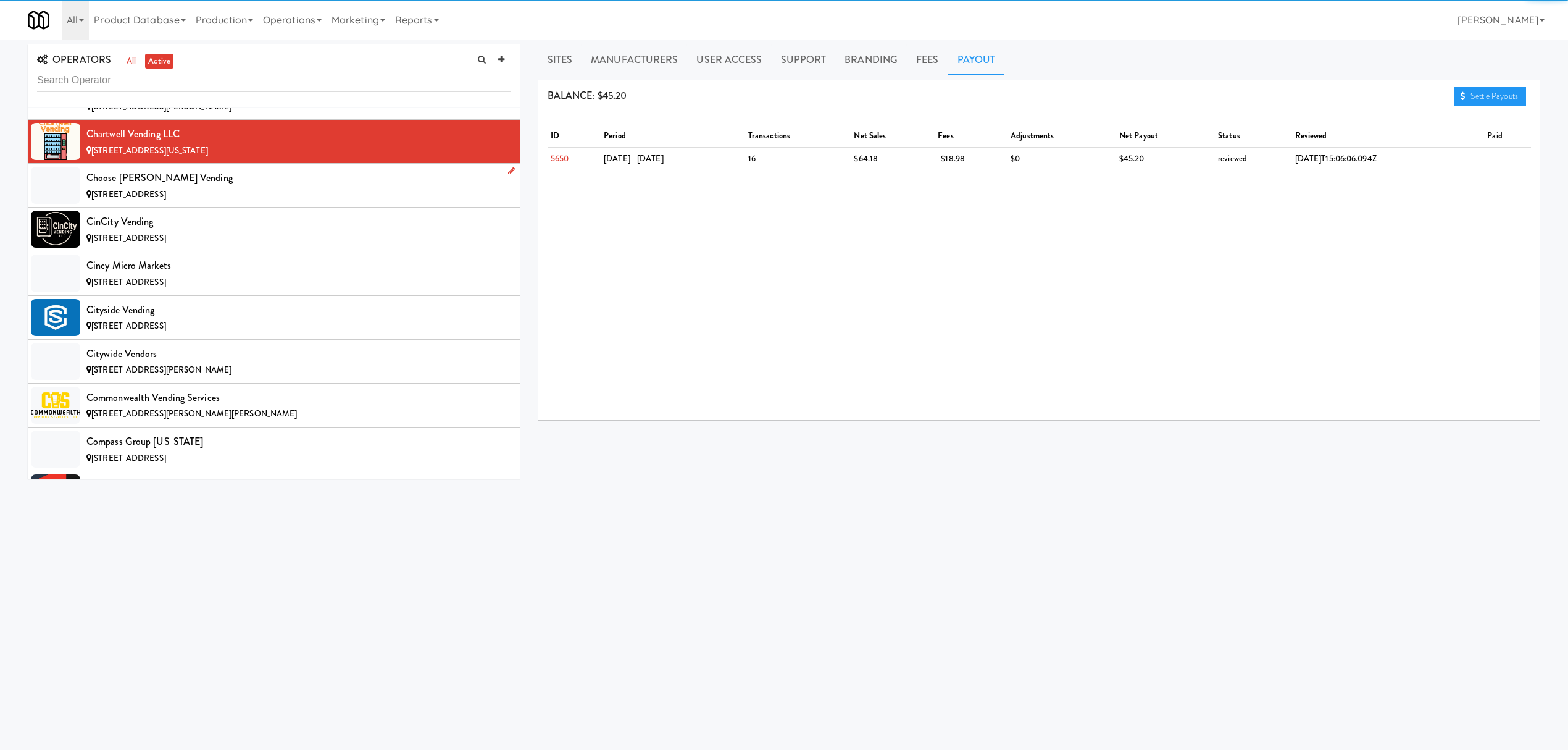
click at [235, 196] on div "[STREET_ADDRESS]" at bounding box center [298, 195] width 424 height 16
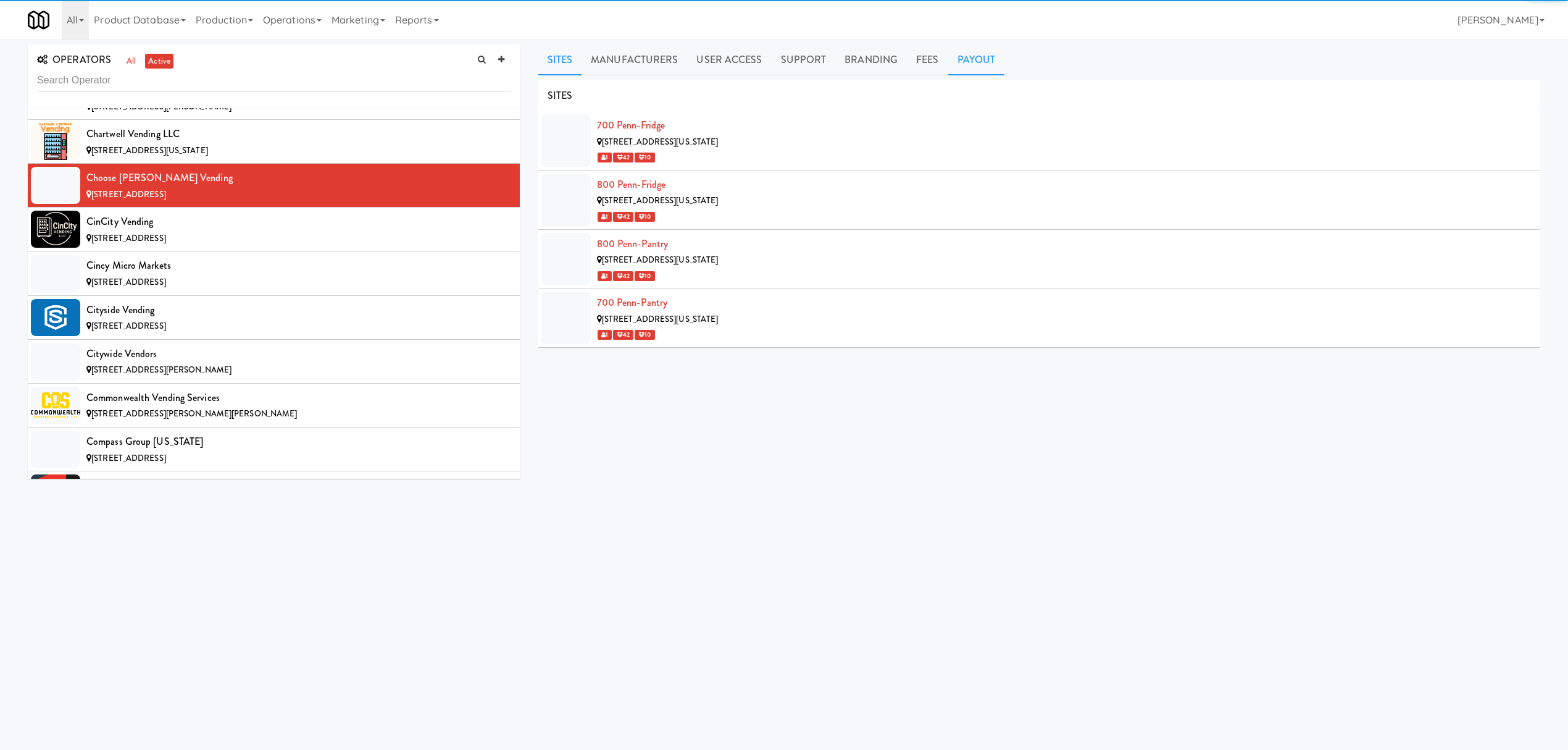
click at [967, 67] on link "Payout" at bounding box center [976, 59] width 57 height 31
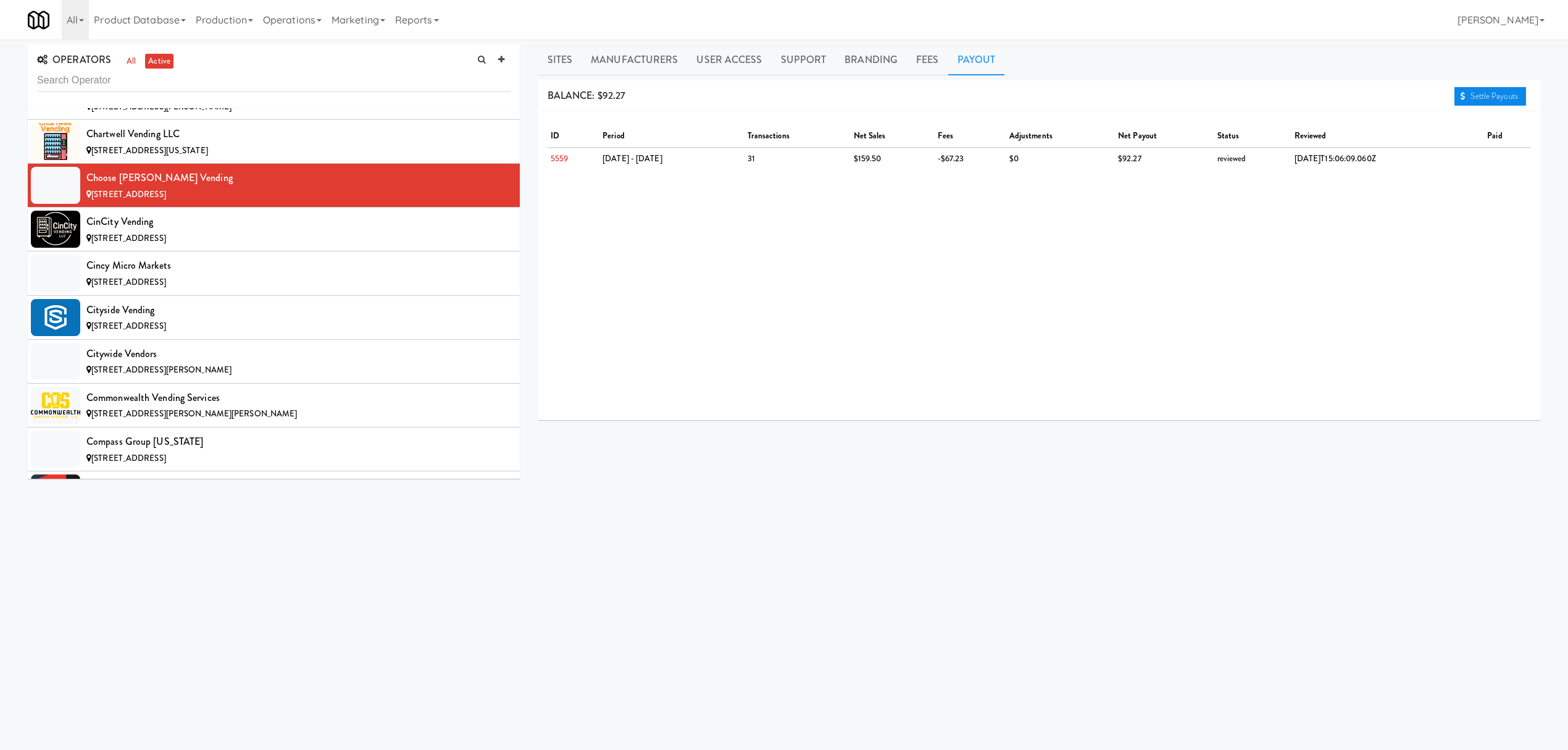
click at [1506, 99] on link "Settle Payouts" at bounding box center [1490, 96] width 71 height 18
click at [292, 231] on div "CinCity Vending" at bounding box center [298, 221] width 424 height 18
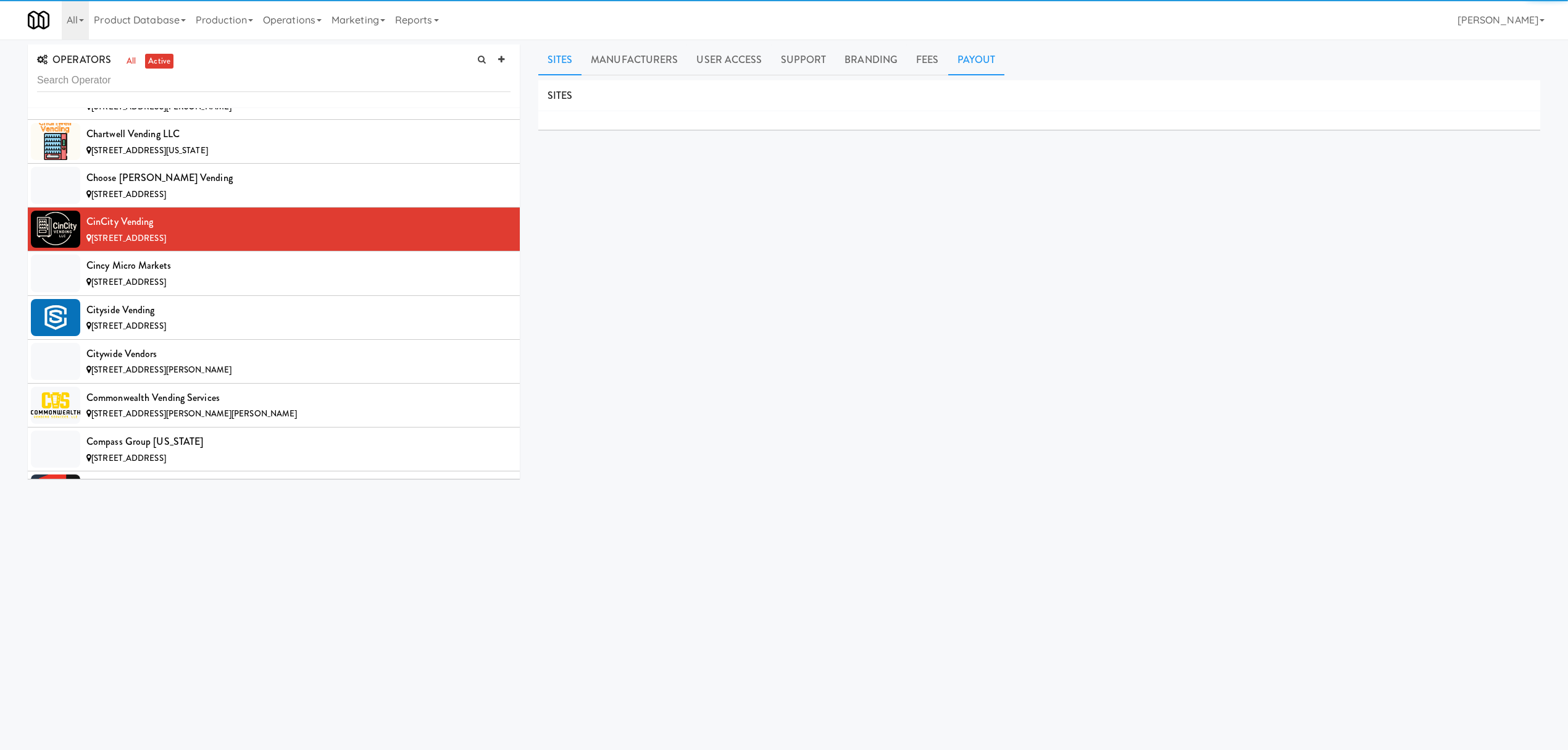
click at [948, 63] on link "Payout" at bounding box center [976, 59] width 57 height 31
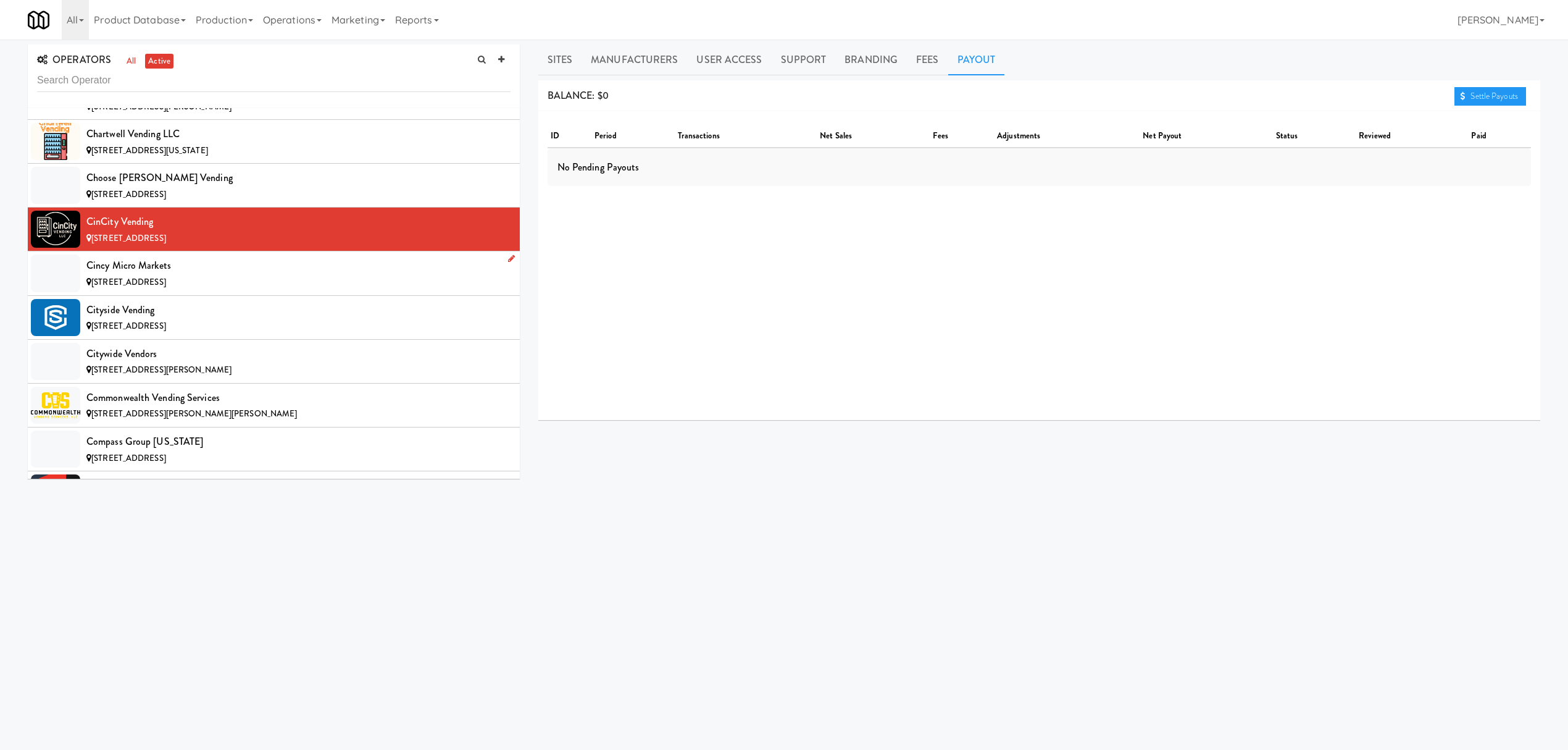
click at [220, 270] on div "Cincy Micro Markets" at bounding box center [298, 265] width 424 height 18
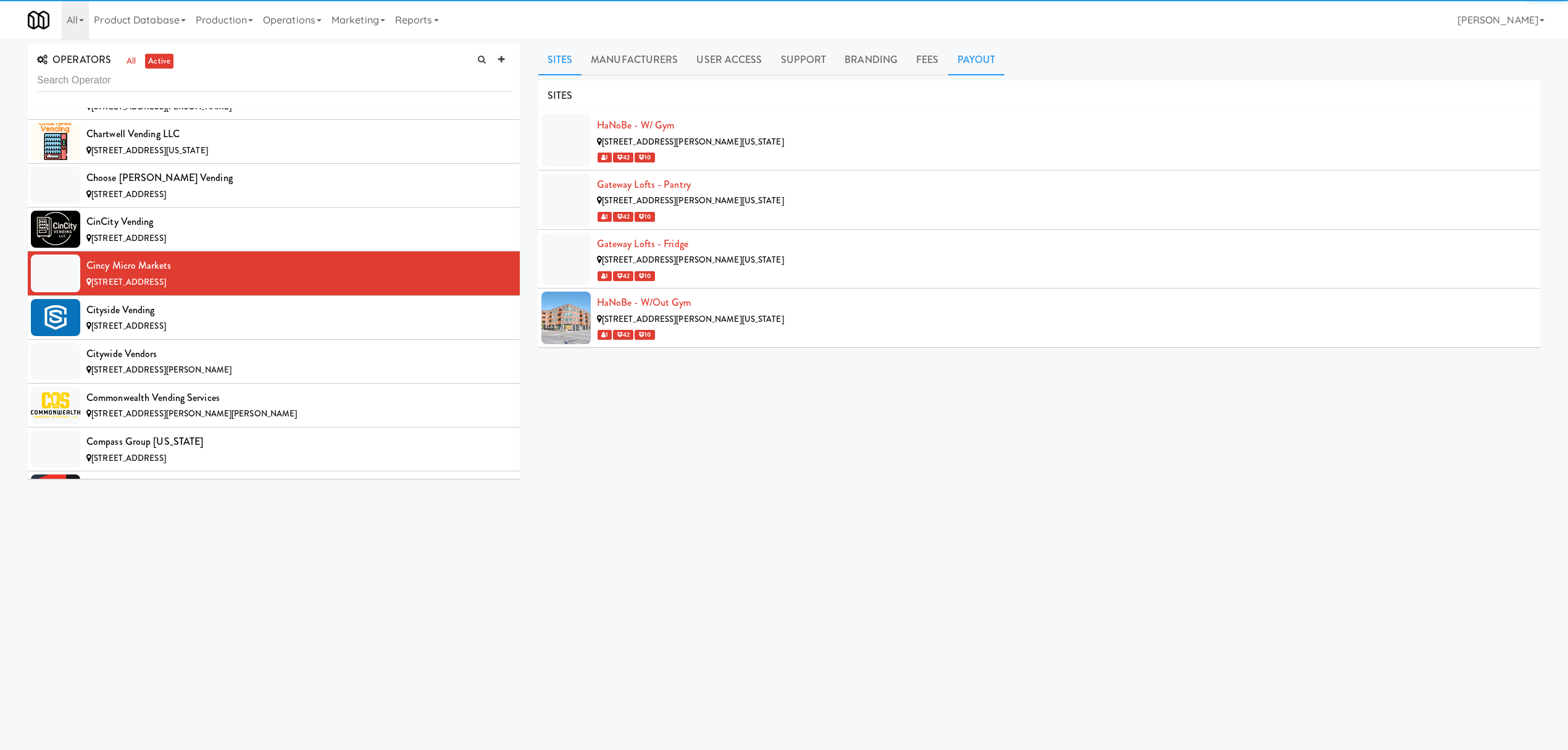
click at [970, 54] on link "Payout" at bounding box center [976, 59] width 57 height 31
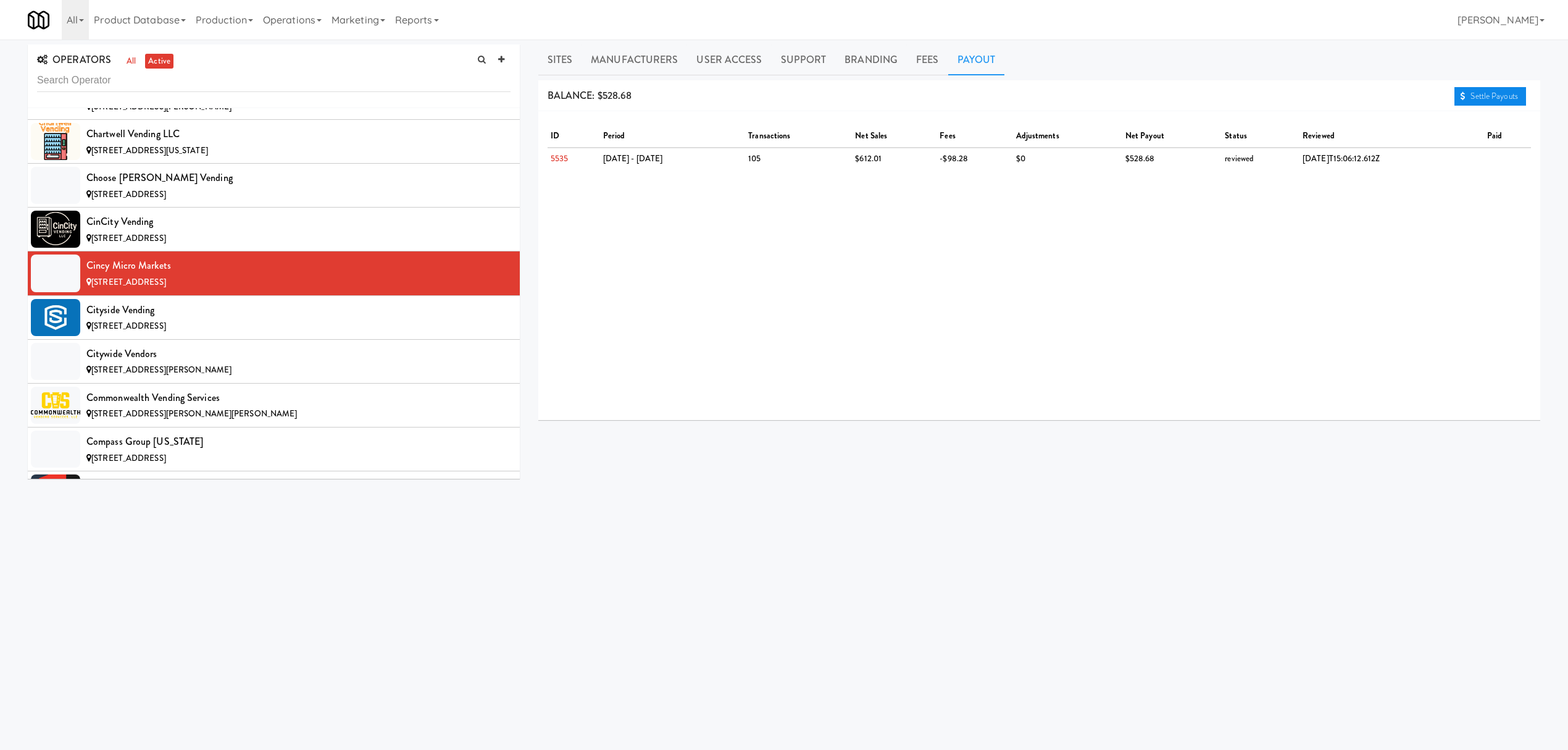
click at [1468, 97] on link "Settle Payouts" at bounding box center [1490, 96] width 71 height 18
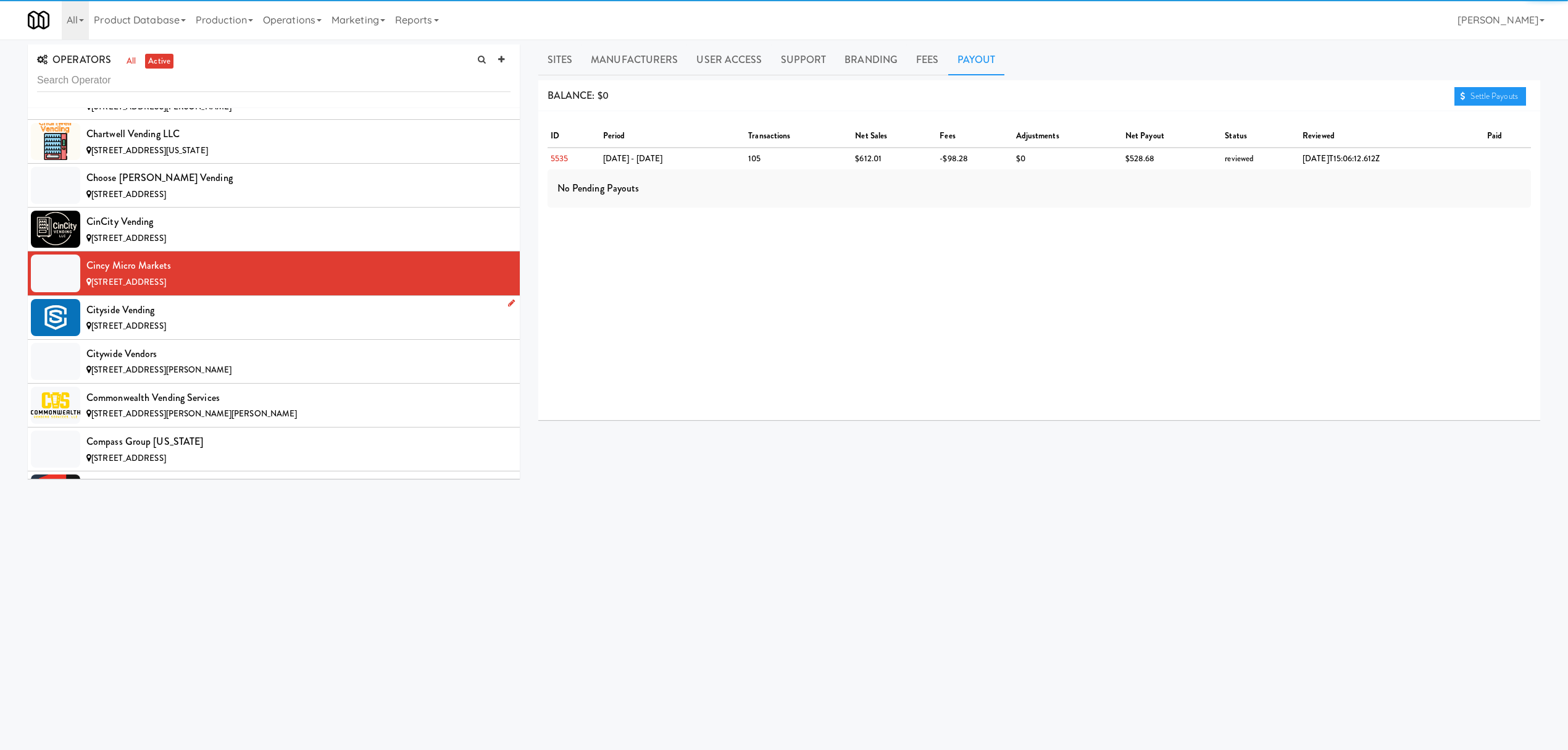
click at [305, 319] on div "Cityside Vending" at bounding box center [298, 310] width 424 height 18
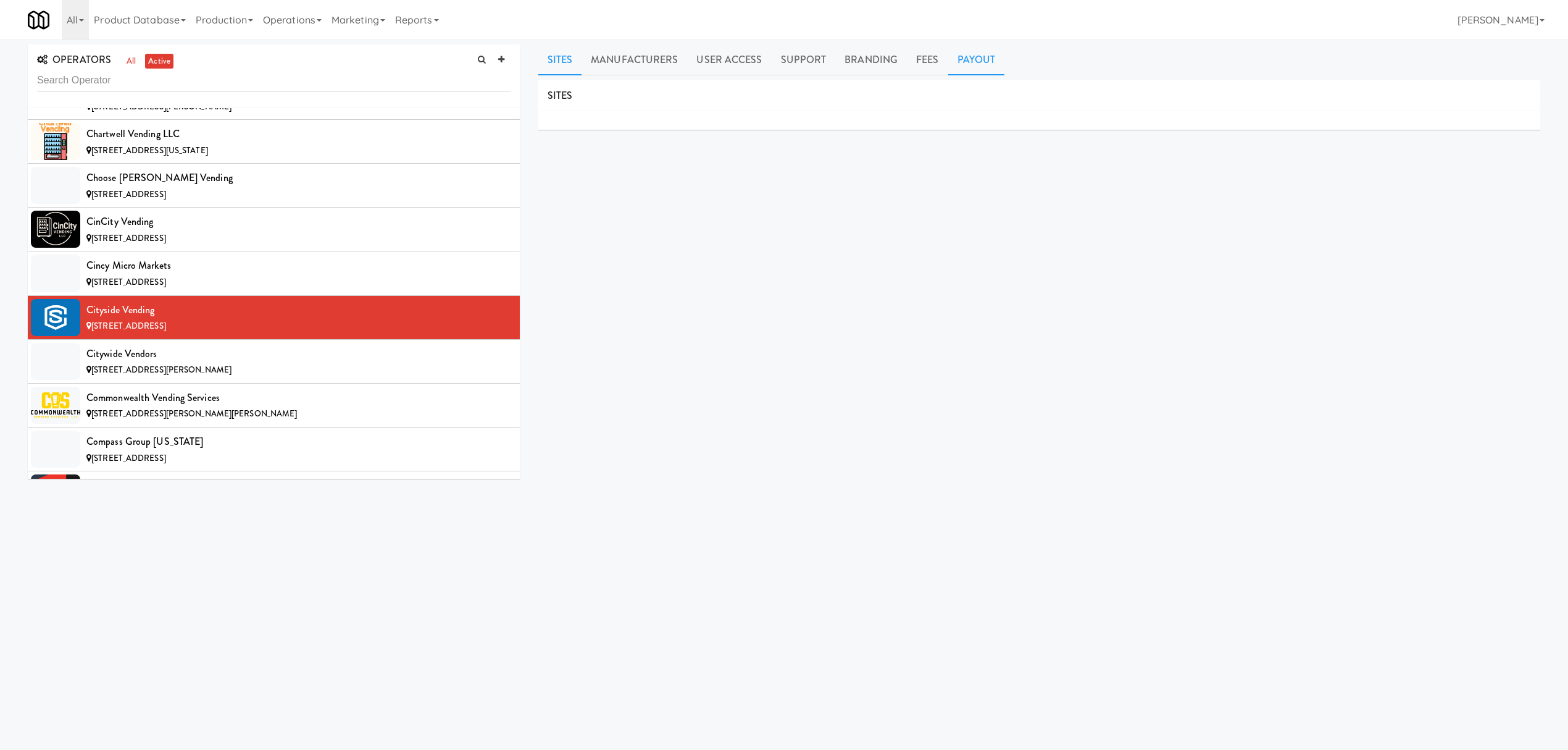
click at [968, 67] on link "Payout" at bounding box center [976, 59] width 57 height 31
click at [216, 361] on div "Citywide Vendors" at bounding box center [298, 354] width 424 height 18
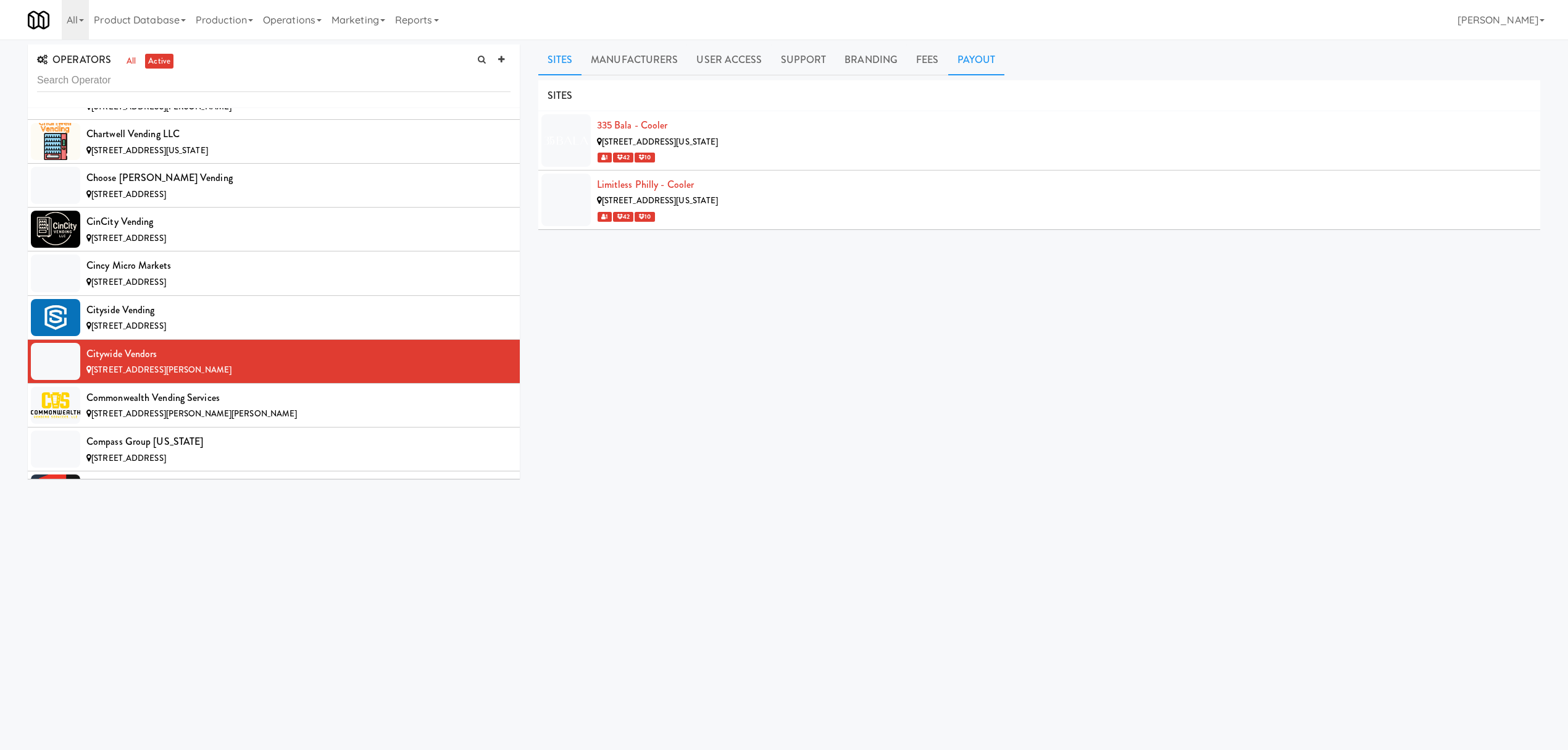
click at [972, 69] on link "Payout" at bounding box center [976, 59] width 57 height 31
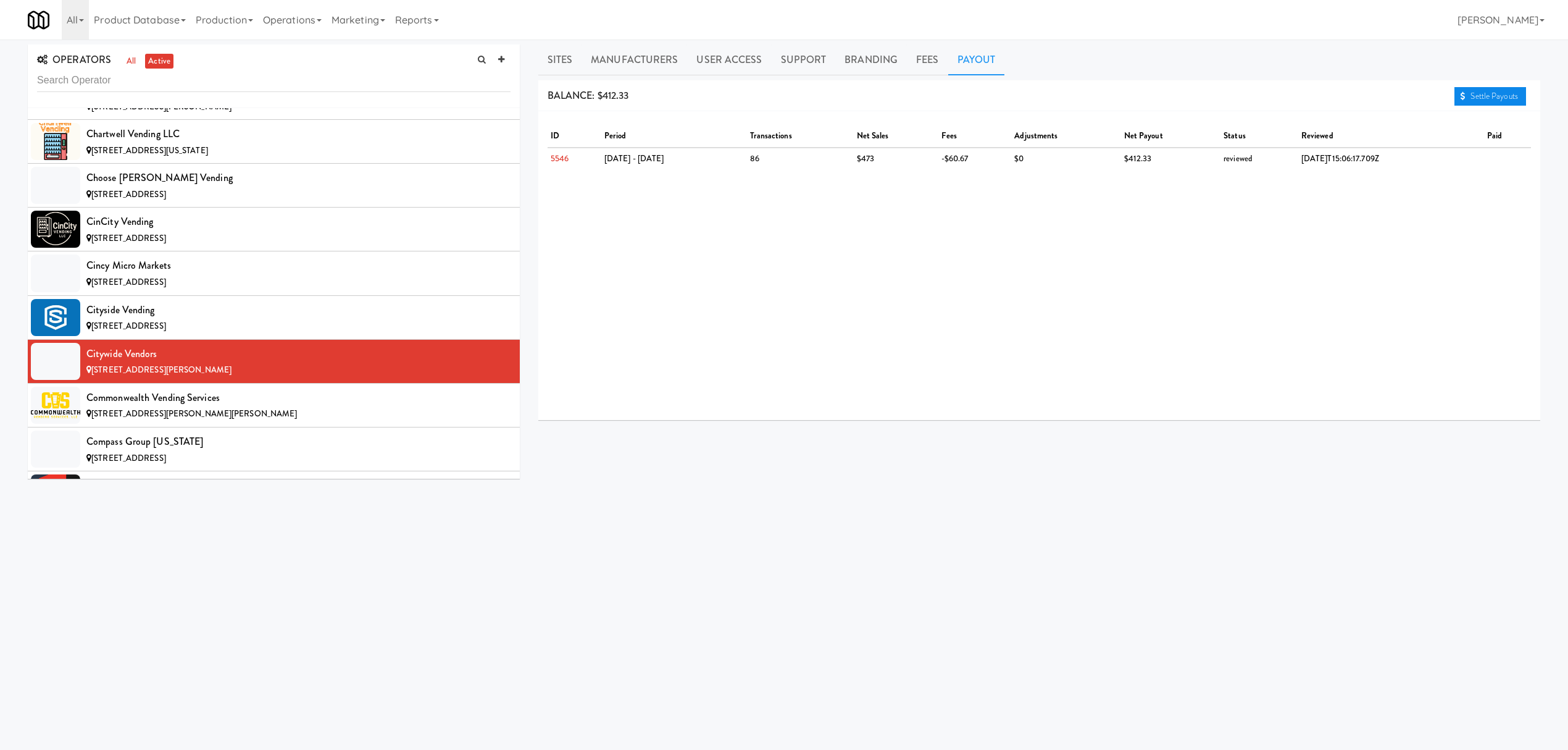
click at [1472, 97] on link "Settle Payouts" at bounding box center [1490, 96] width 71 height 18
click at [215, 419] on span "[STREET_ADDRESS][PERSON_NAME][PERSON_NAME]" at bounding box center [194, 413] width 206 height 12
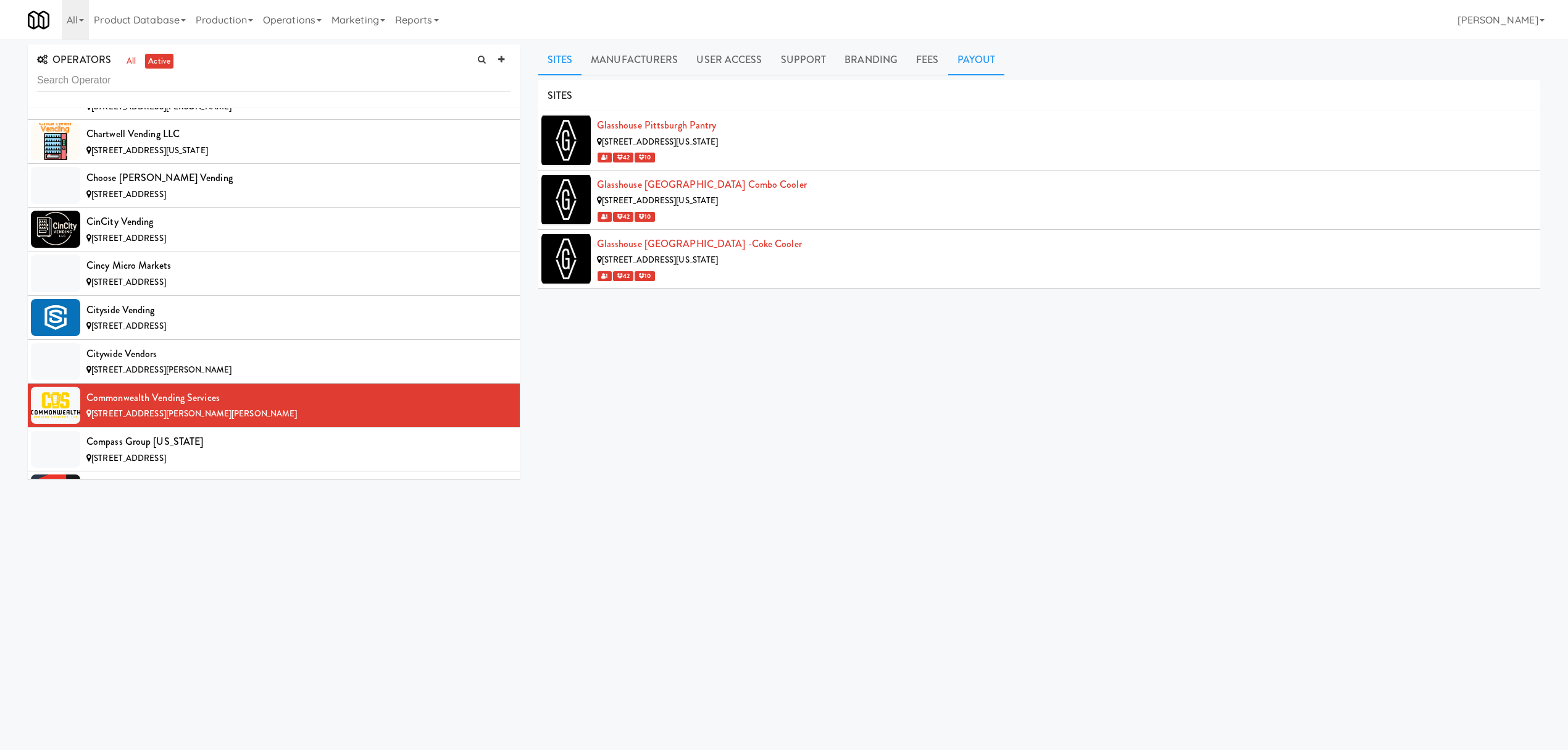
click at [973, 57] on link "Payout" at bounding box center [976, 59] width 57 height 31
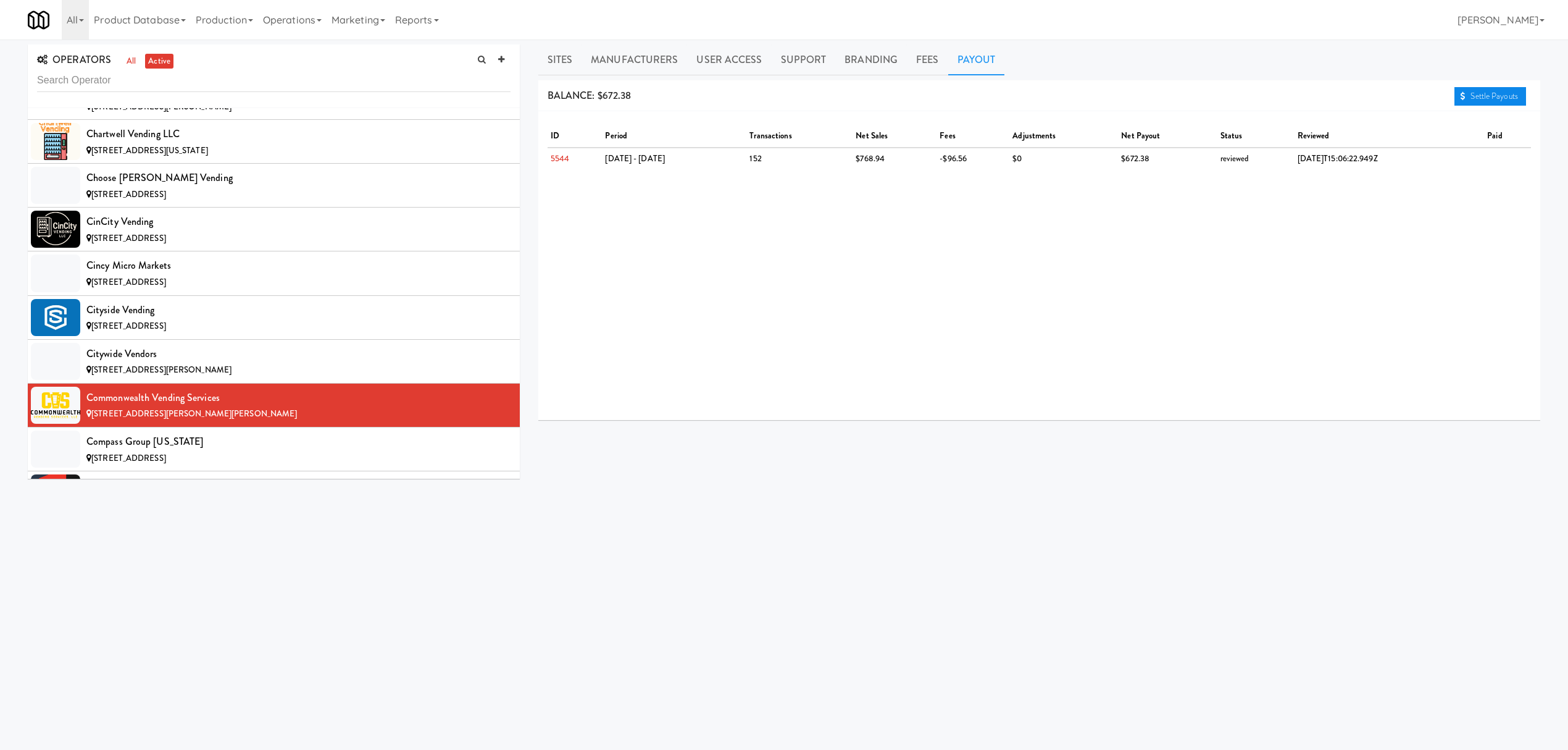
click at [1479, 99] on link "Settle Payouts" at bounding box center [1490, 96] width 71 height 18
click at [225, 451] on div "Compass Group [US_STATE]" at bounding box center [298, 441] width 424 height 18
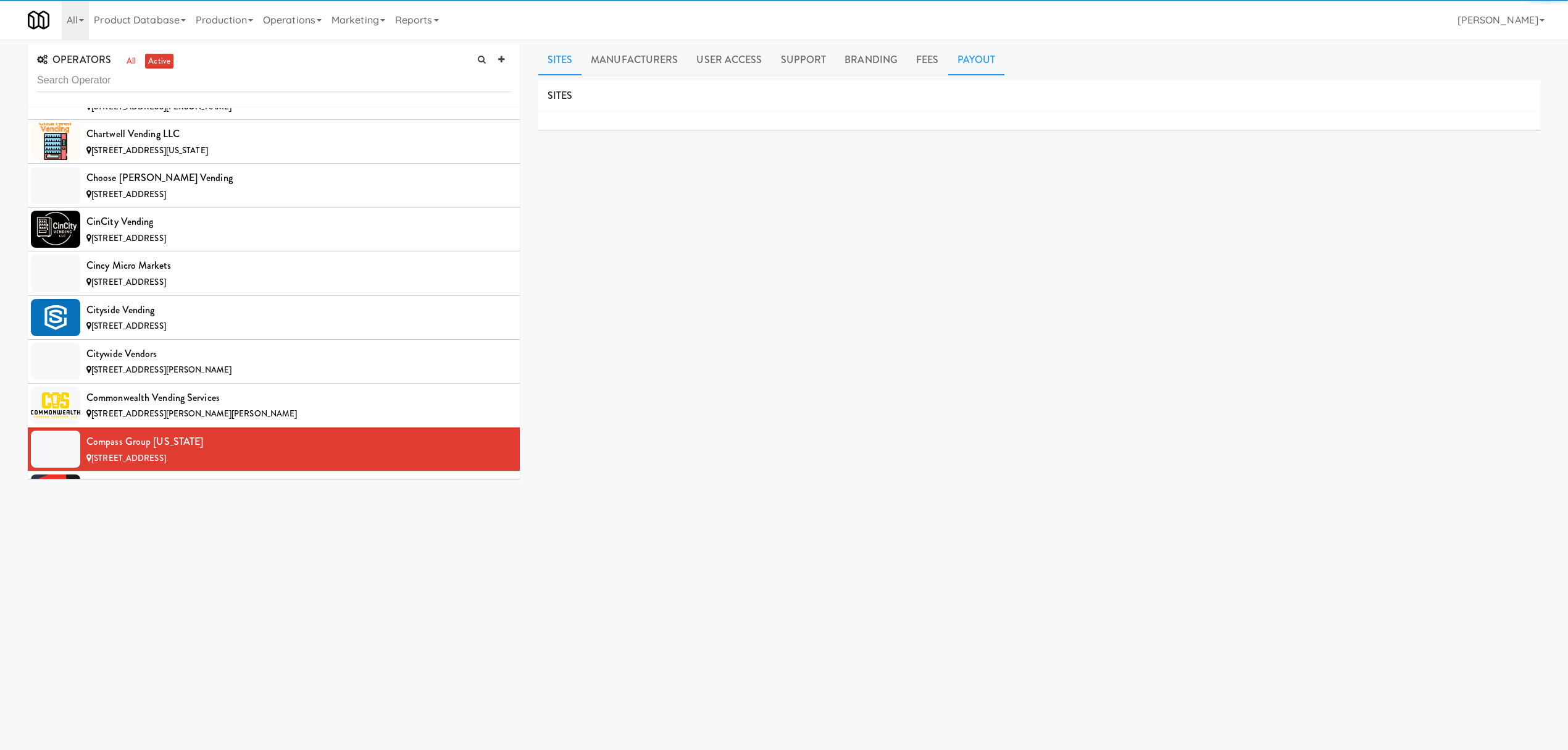
click at [989, 65] on link "Payout" at bounding box center [976, 59] width 57 height 31
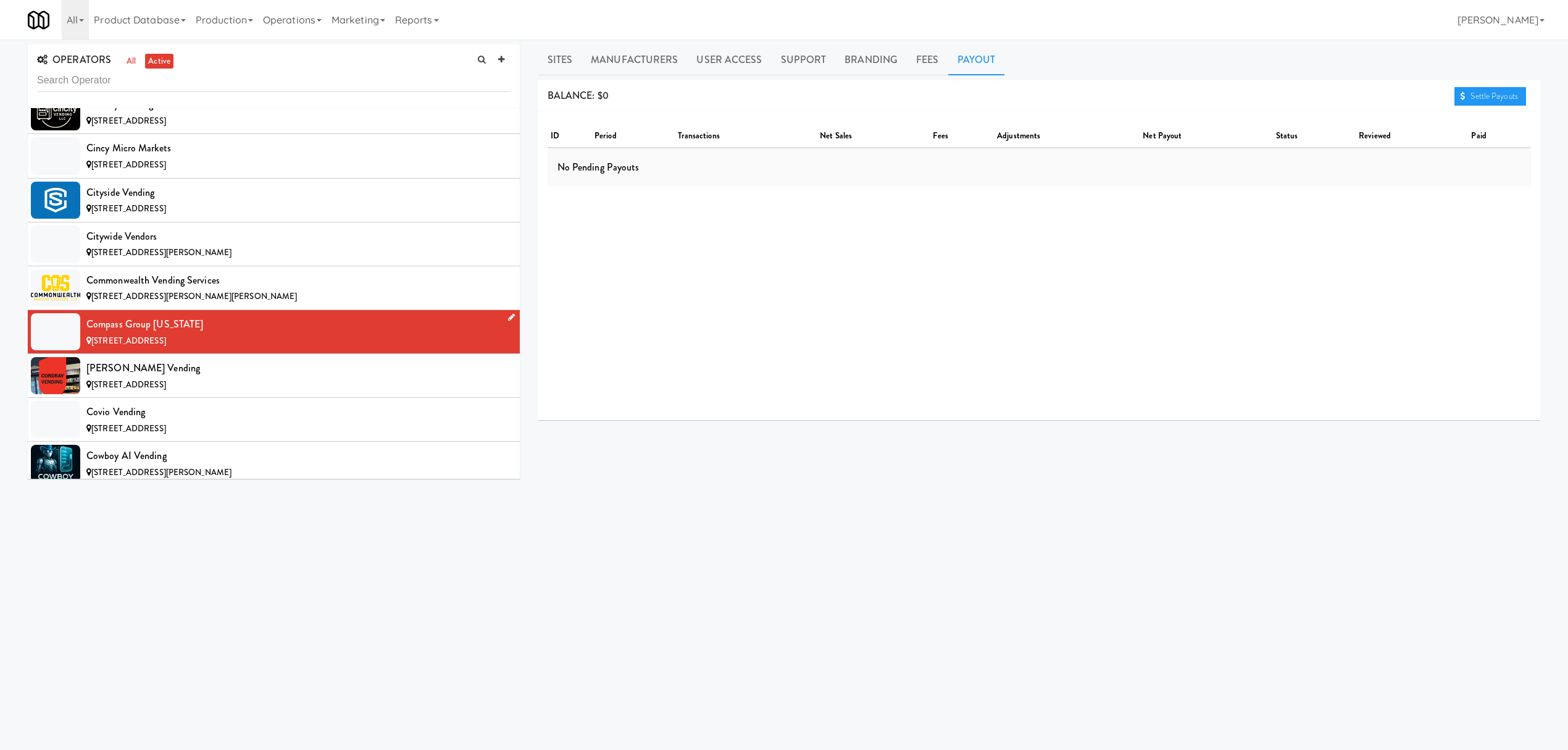
scroll to position [2306, 0]
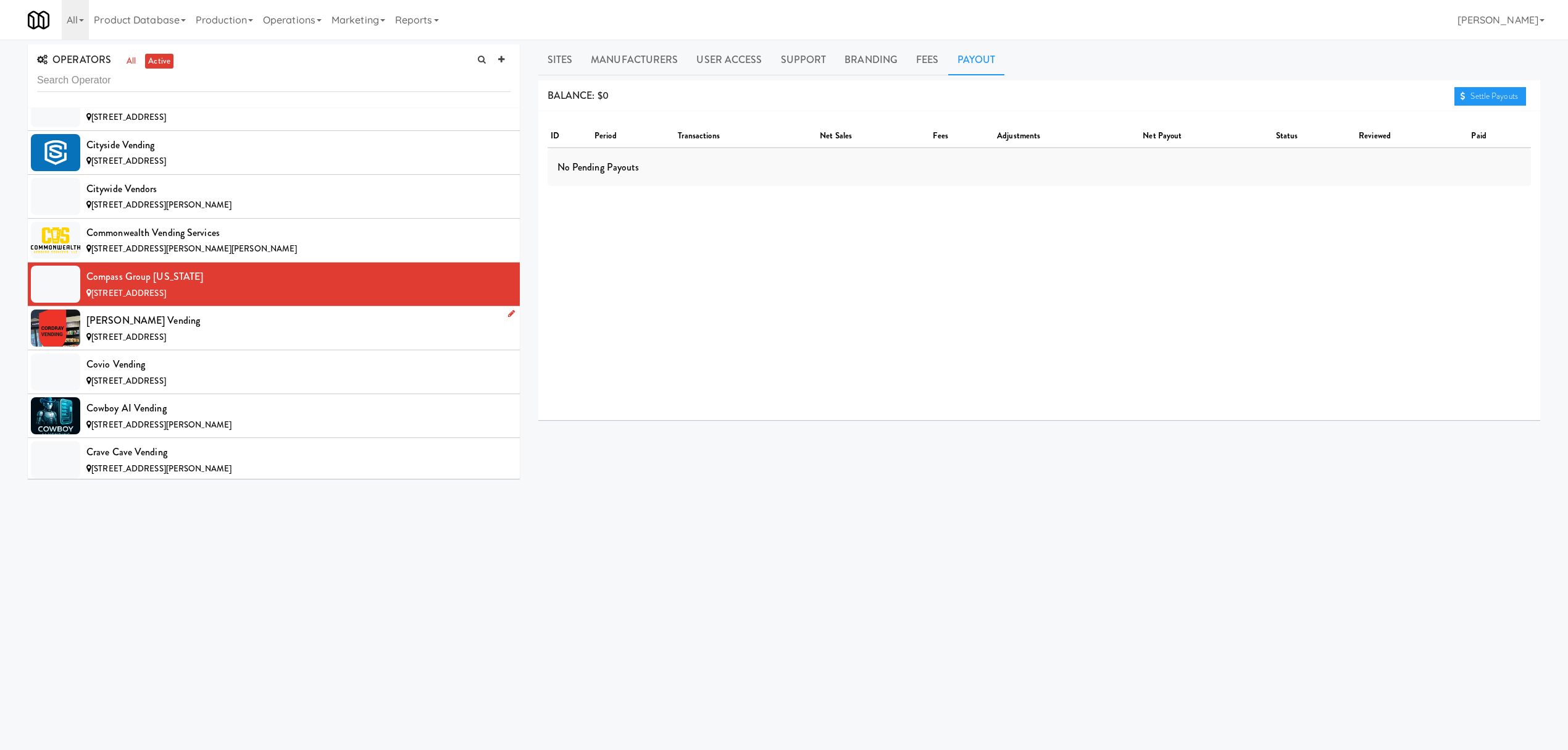
click at [202, 330] on div "[PERSON_NAME] Vending" at bounding box center [298, 320] width 424 height 18
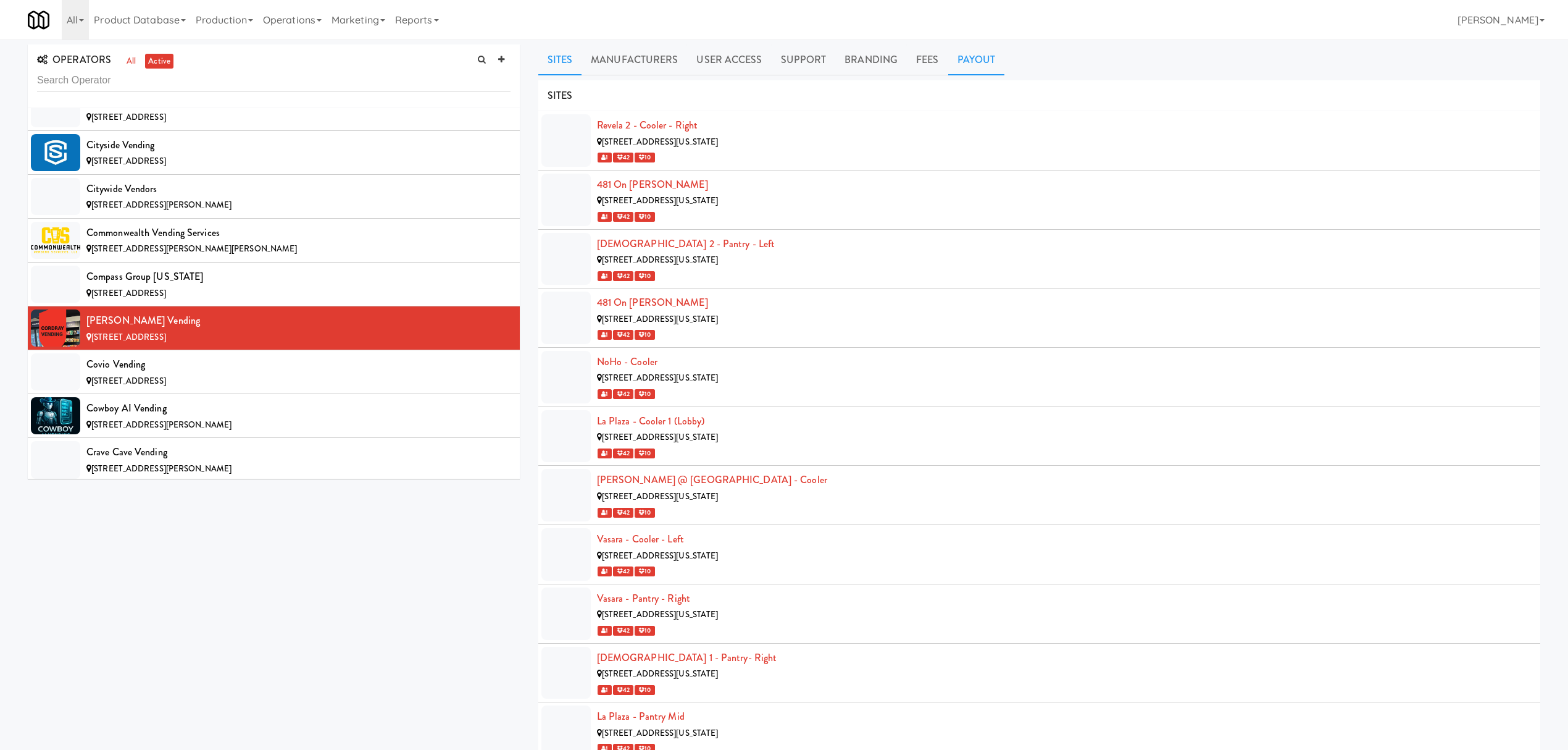
click at [976, 57] on link "Payout" at bounding box center [976, 59] width 57 height 31
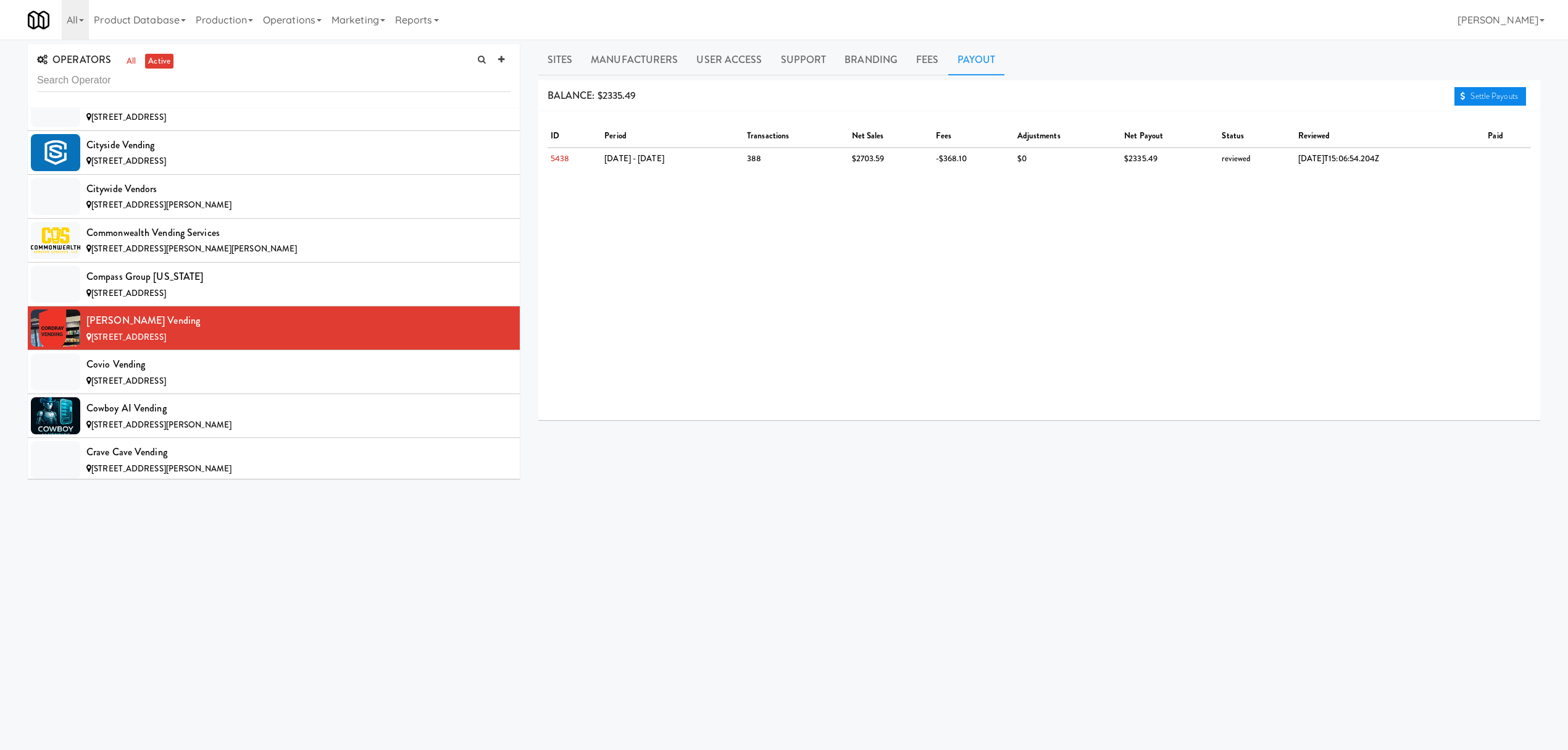
click at [1466, 91] on link "Settle Payouts" at bounding box center [1490, 96] width 71 height 18
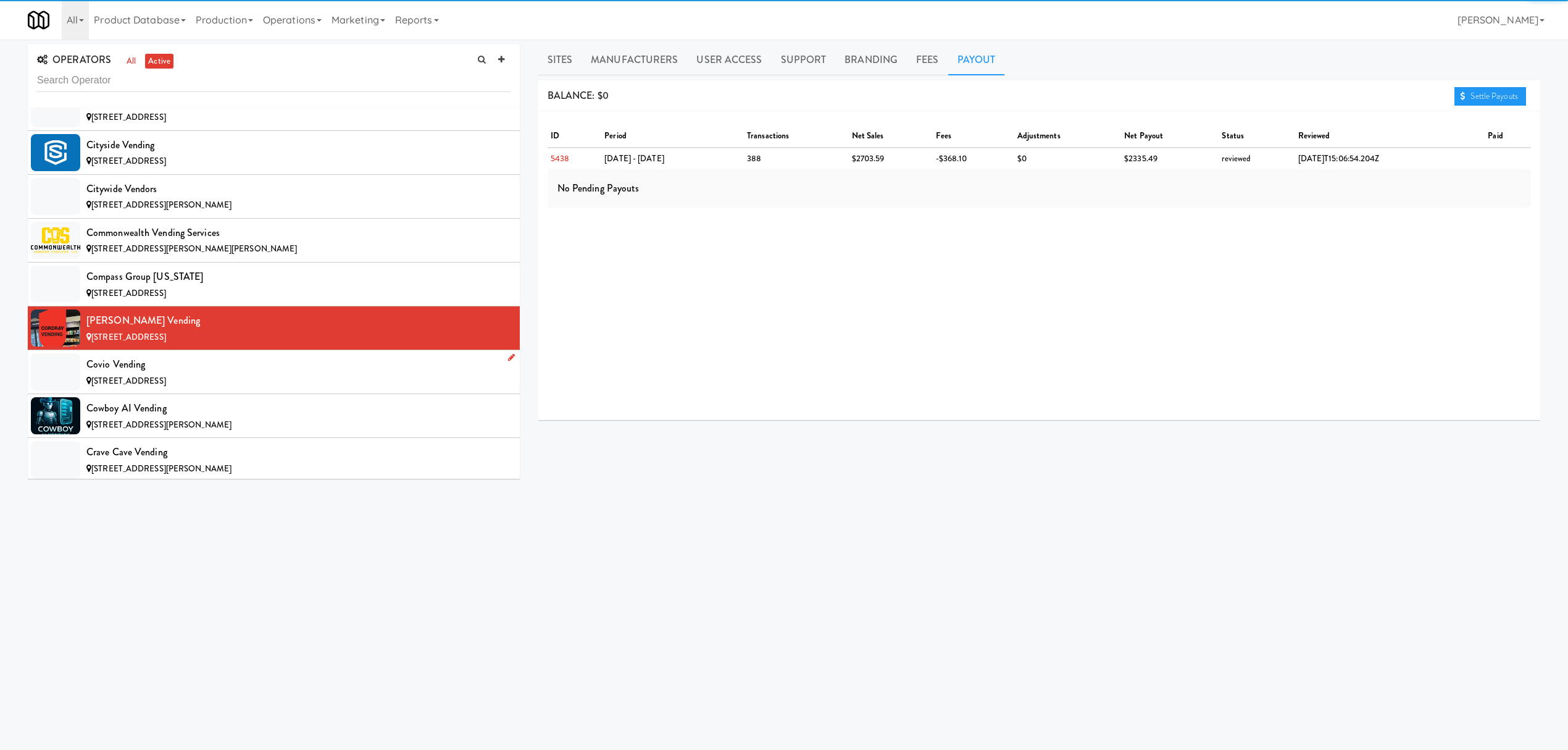
click at [138, 372] on div "Covio Vending" at bounding box center [298, 364] width 424 height 18
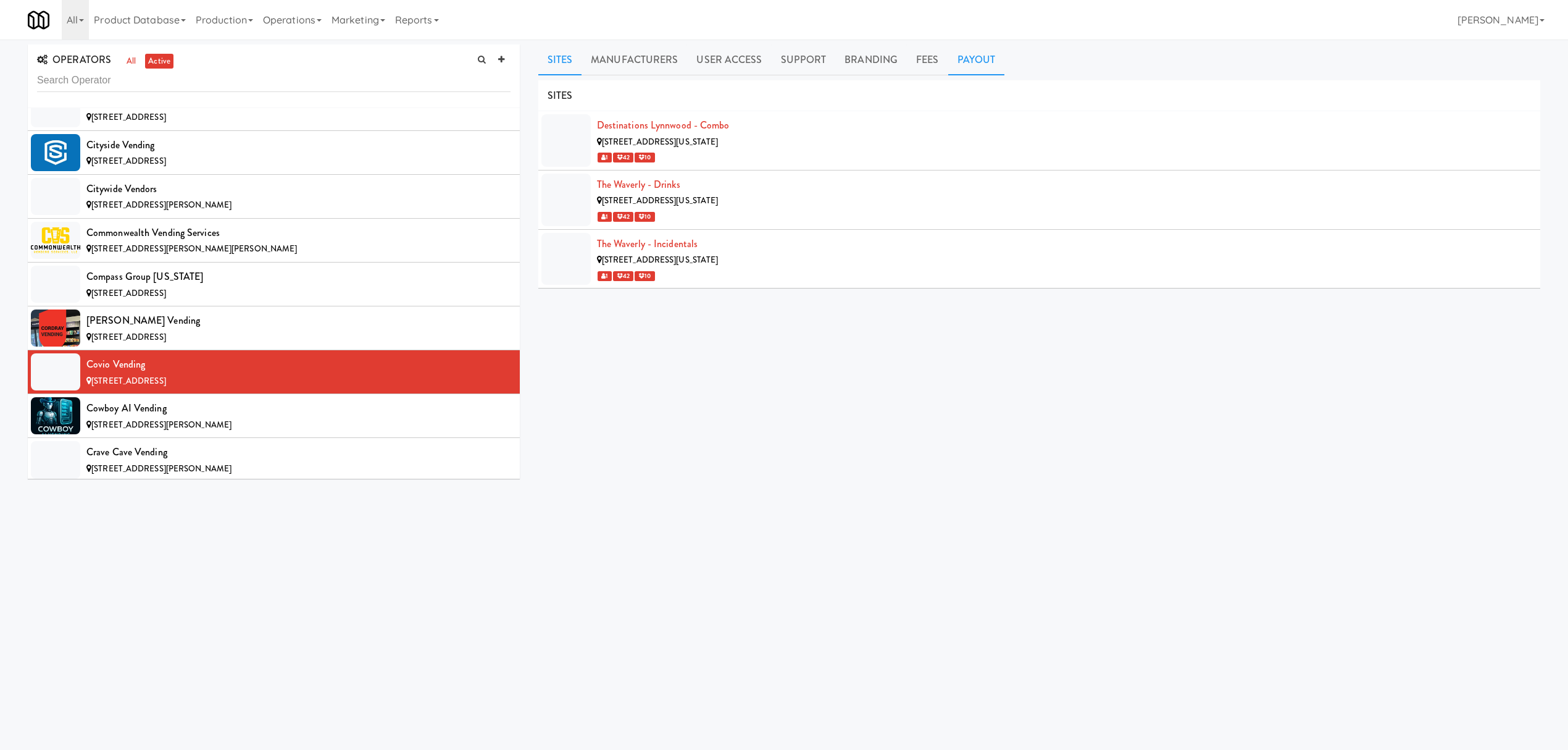
click at [978, 67] on link "Payout" at bounding box center [976, 59] width 57 height 31
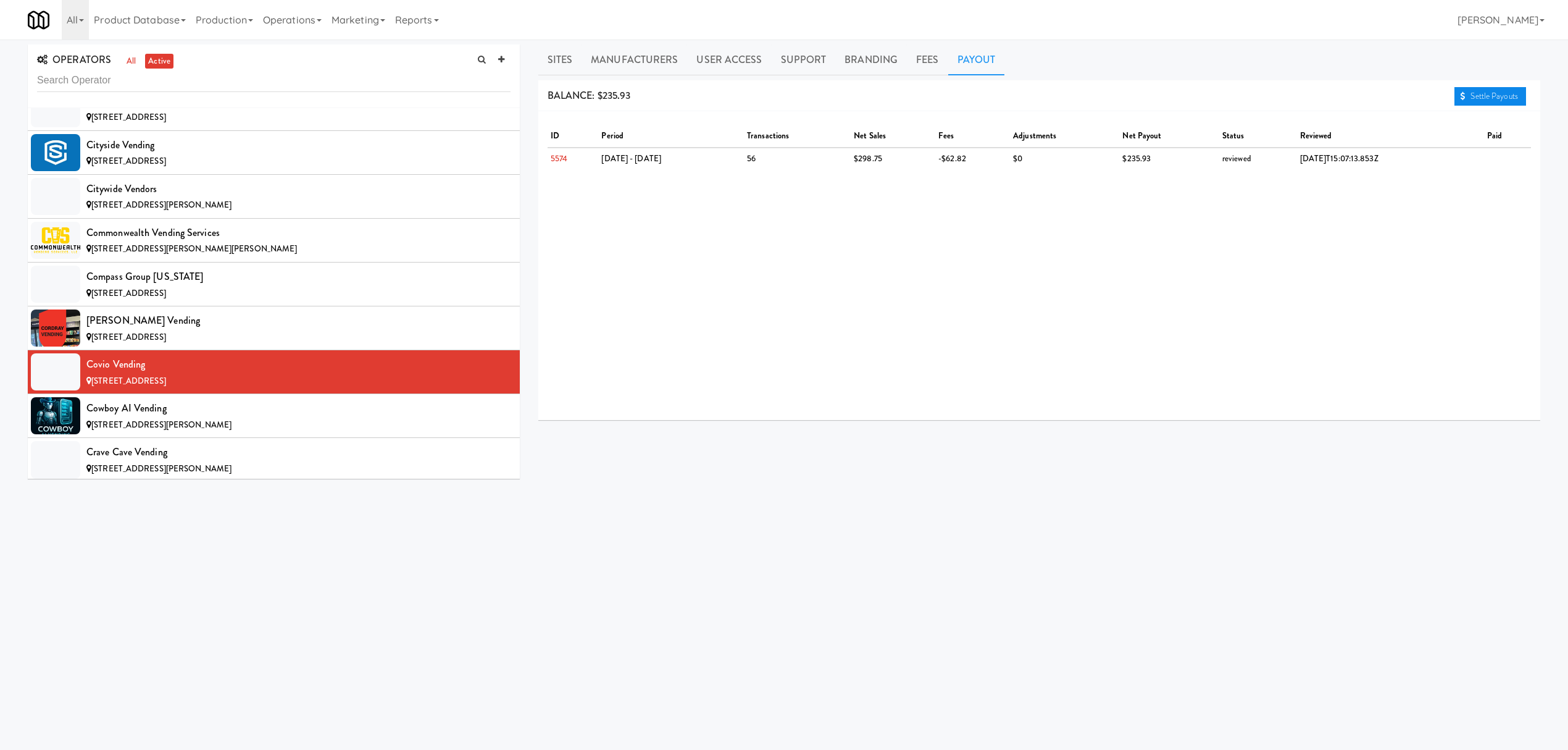
click at [1510, 96] on link "Settle Payouts" at bounding box center [1490, 96] width 71 height 18
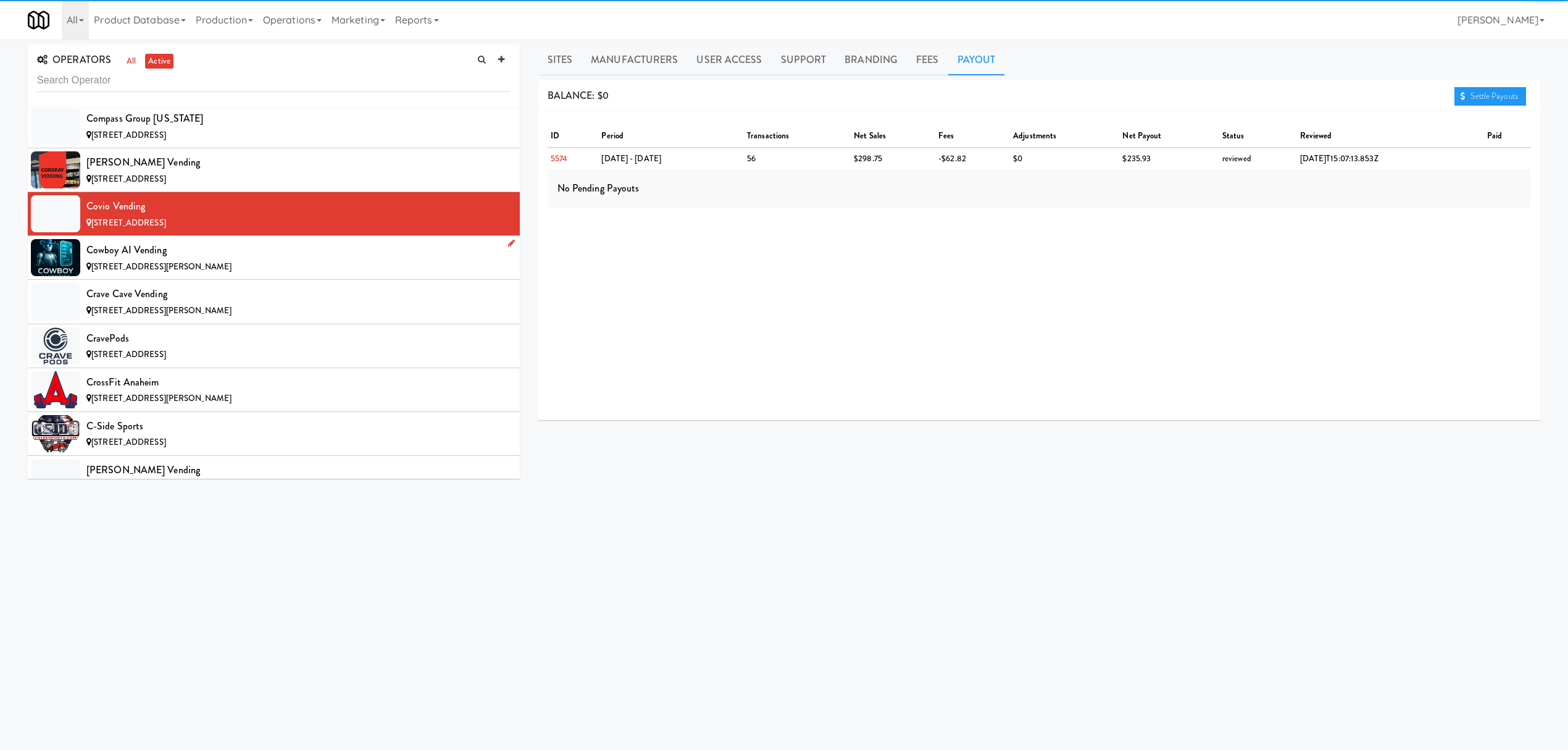
scroll to position [2471, 0]
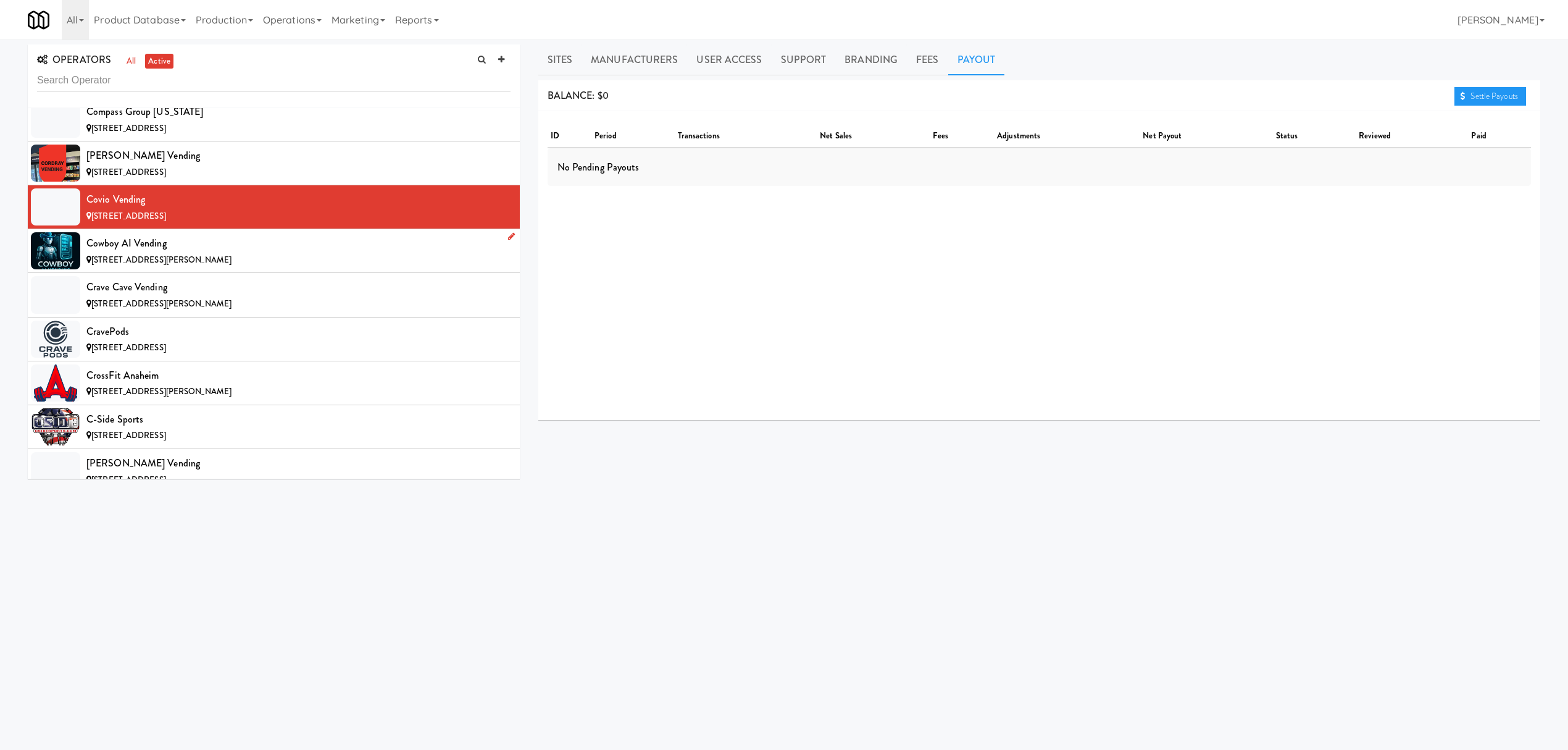
click at [208, 268] on div "[STREET_ADDRESS][PERSON_NAME]" at bounding box center [298, 260] width 424 height 16
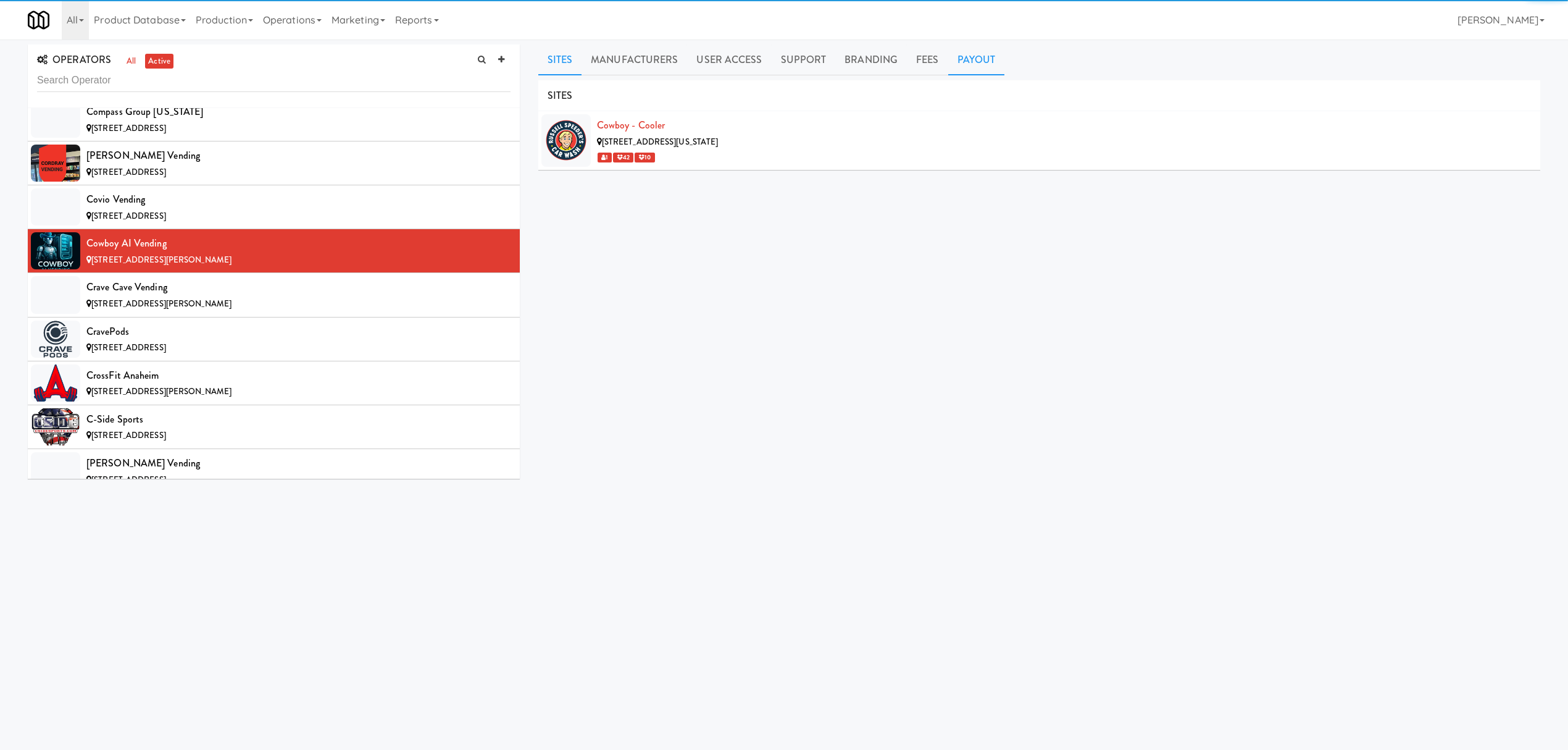
click at [985, 62] on link "Payout" at bounding box center [976, 59] width 57 height 31
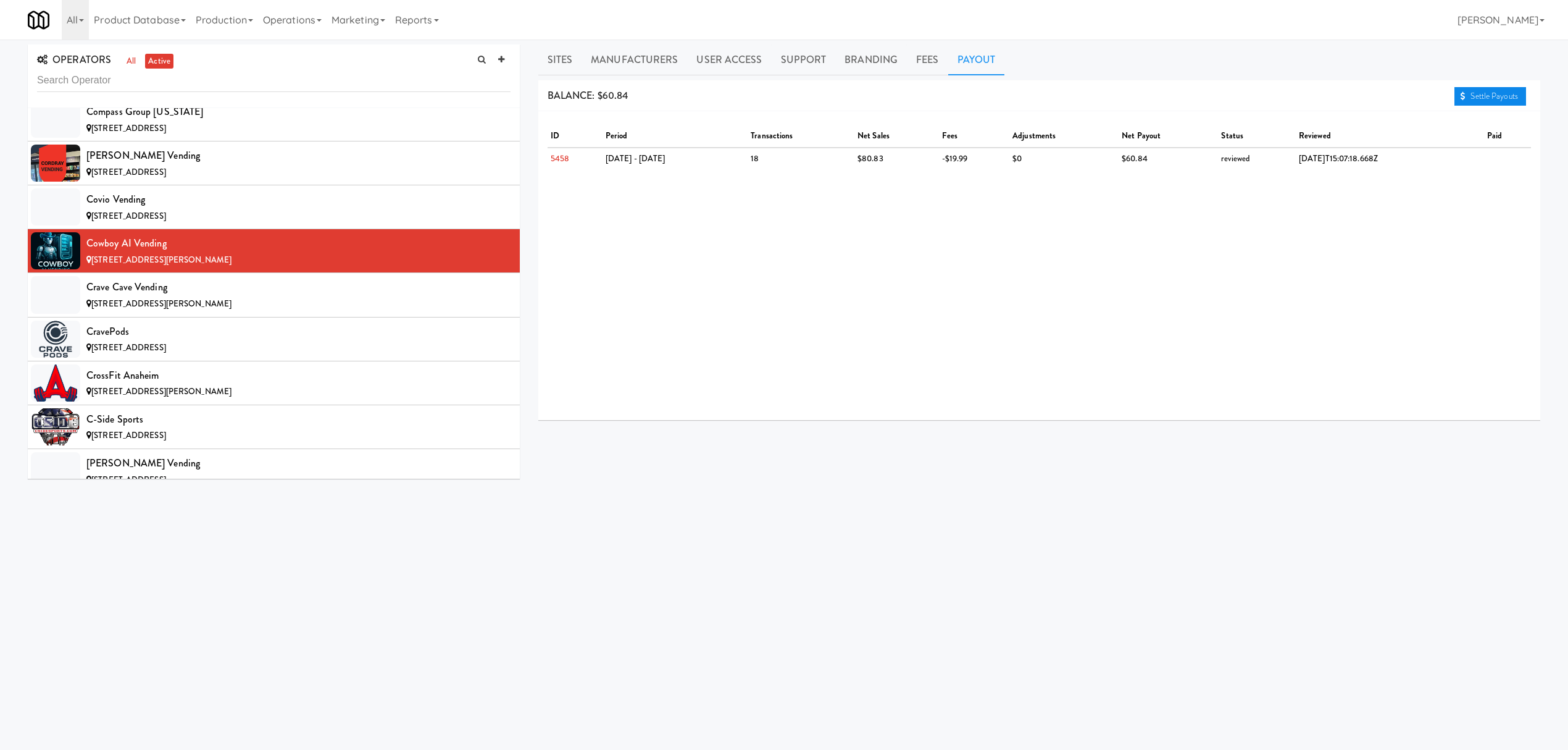
click at [1500, 100] on link "Settle Payouts" at bounding box center [1490, 96] width 71 height 18
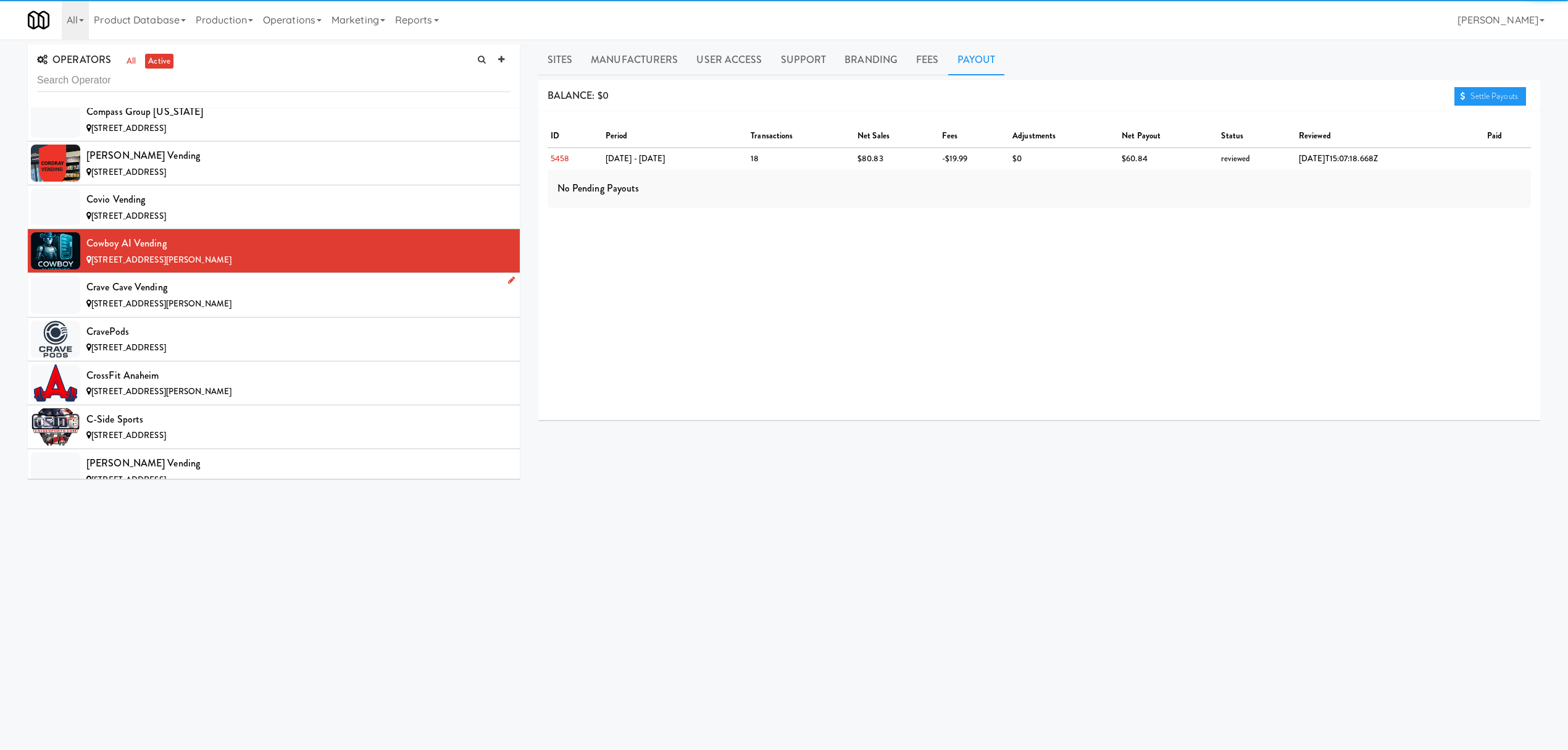
click at [190, 296] on div "Crave Cave Vending" at bounding box center [298, 287] width 424 height 18
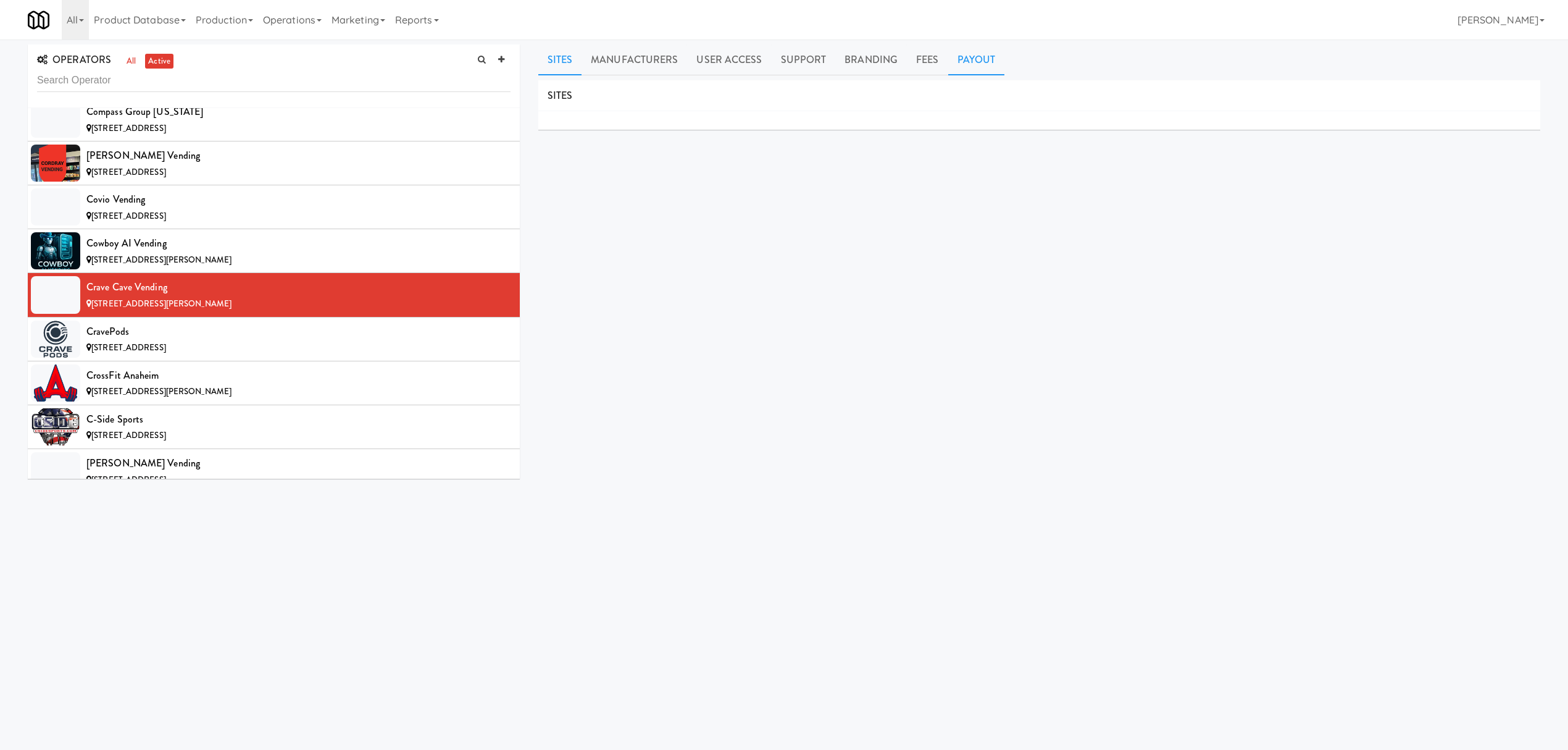
click at [961, 65] on link "Payout" at bounding box center [976, 59] width 57 height 31
click at [1490, 99] on link "Settle Payouts" at bounding box center [1490, 96] width 71 height 18
click at [114, 339] on div "CravePods" at bounding box center [298, 331] width 424 height 18
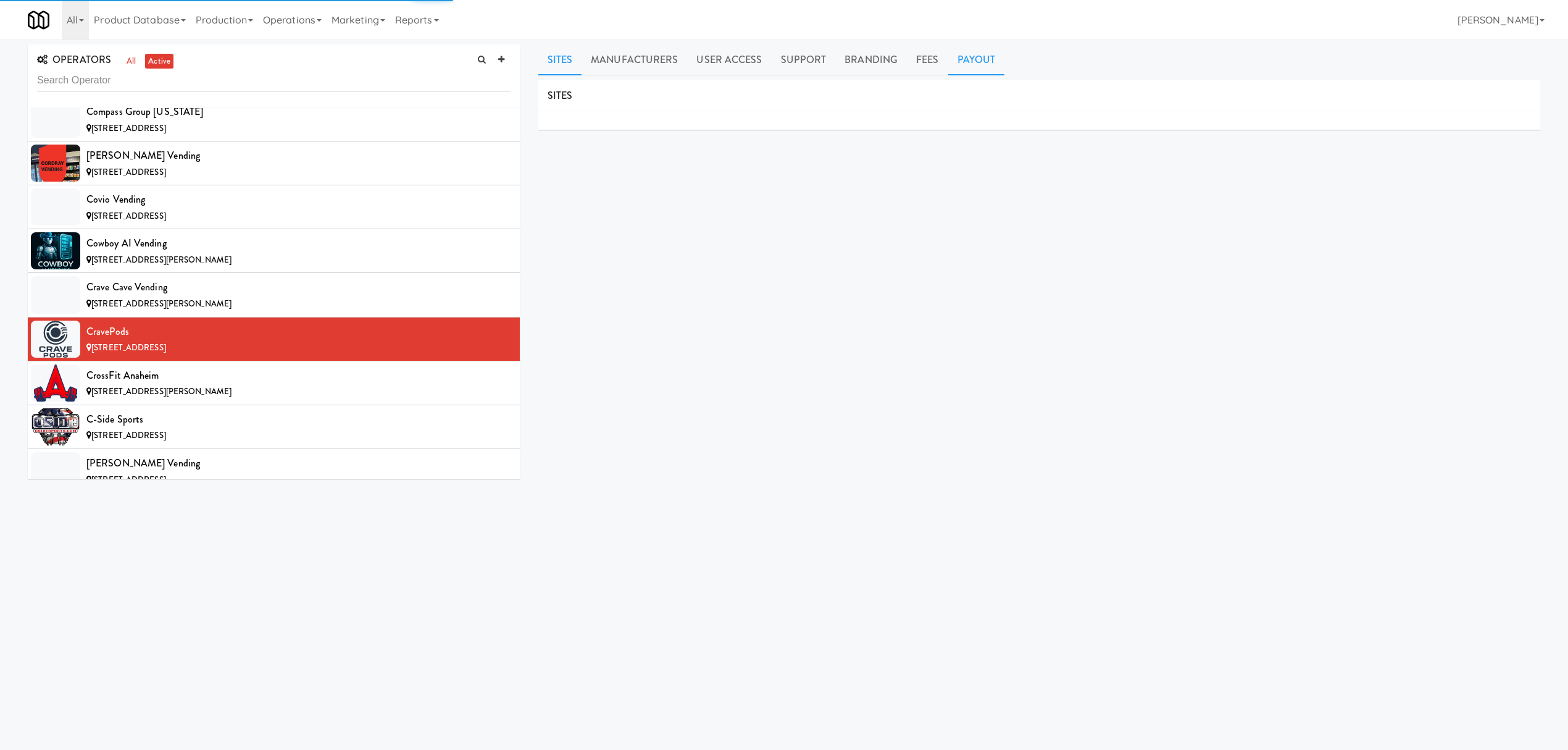
click at [985, 52] on link "Payout" at bounding box center [976, 59] width 57 height 31
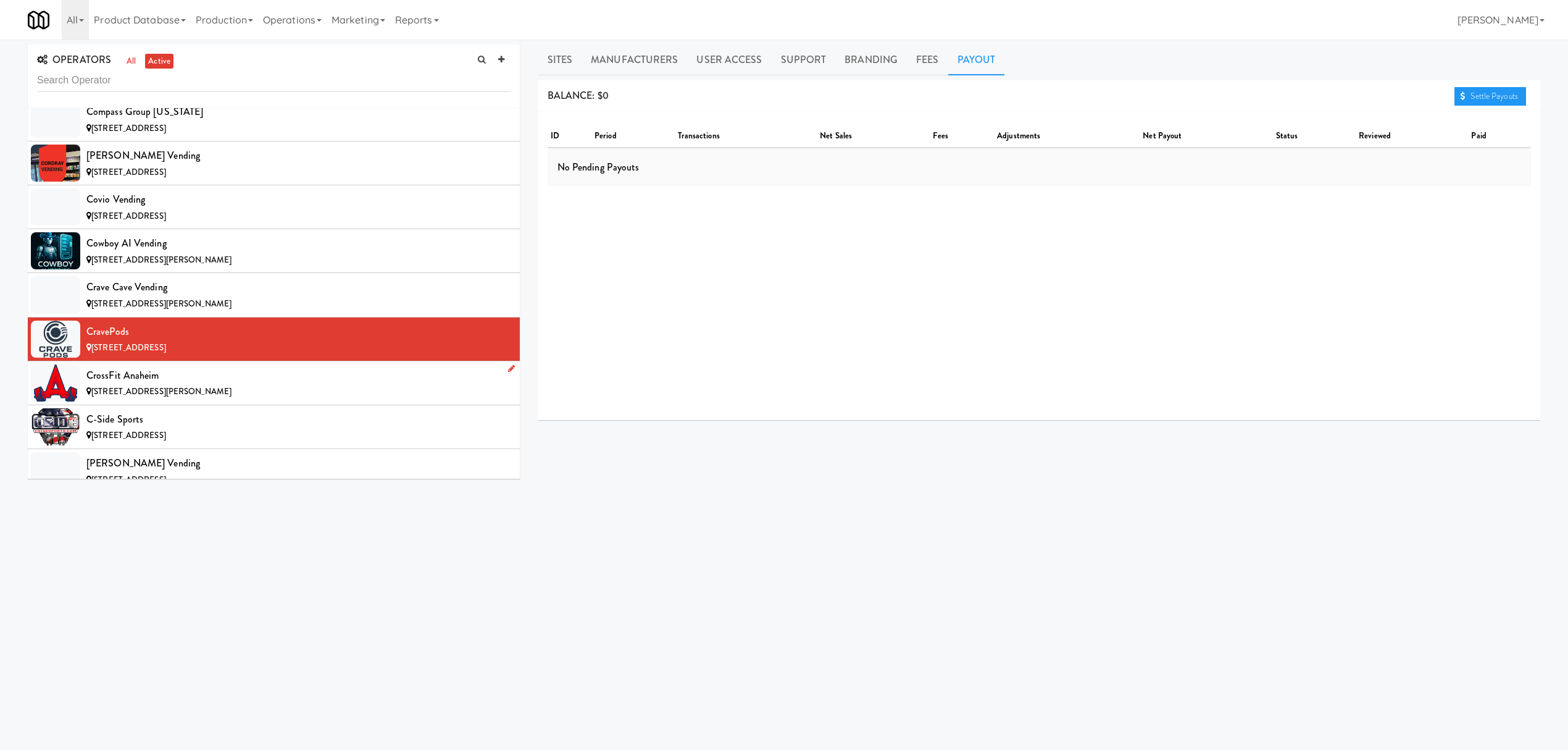
click at [176, 385] on div "CrossFit Anaheim" at bounding box center [298, 375] width 424 height 18
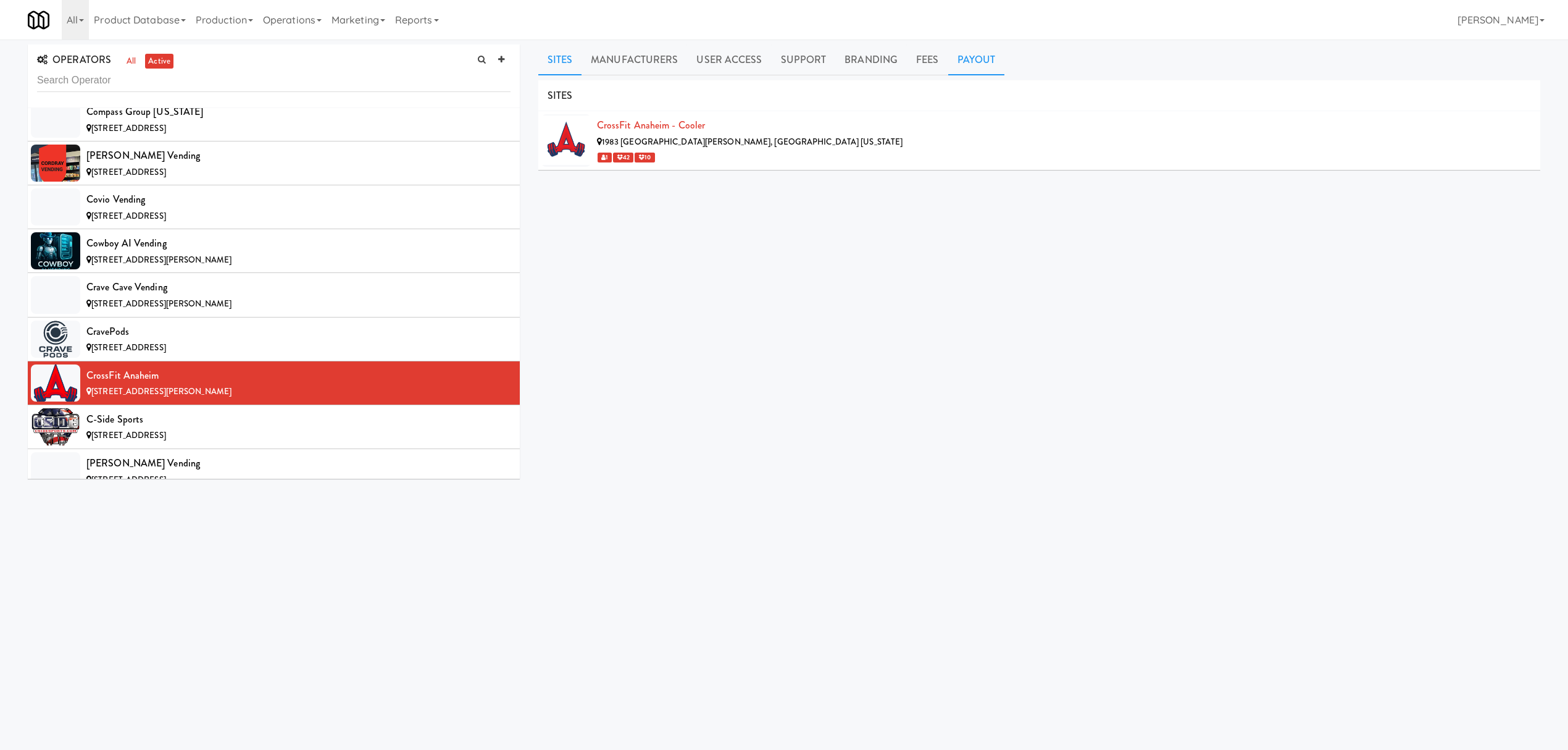
click at [985, 56] on link "Payout" at bounding box center [976, 59] width 57 height 31
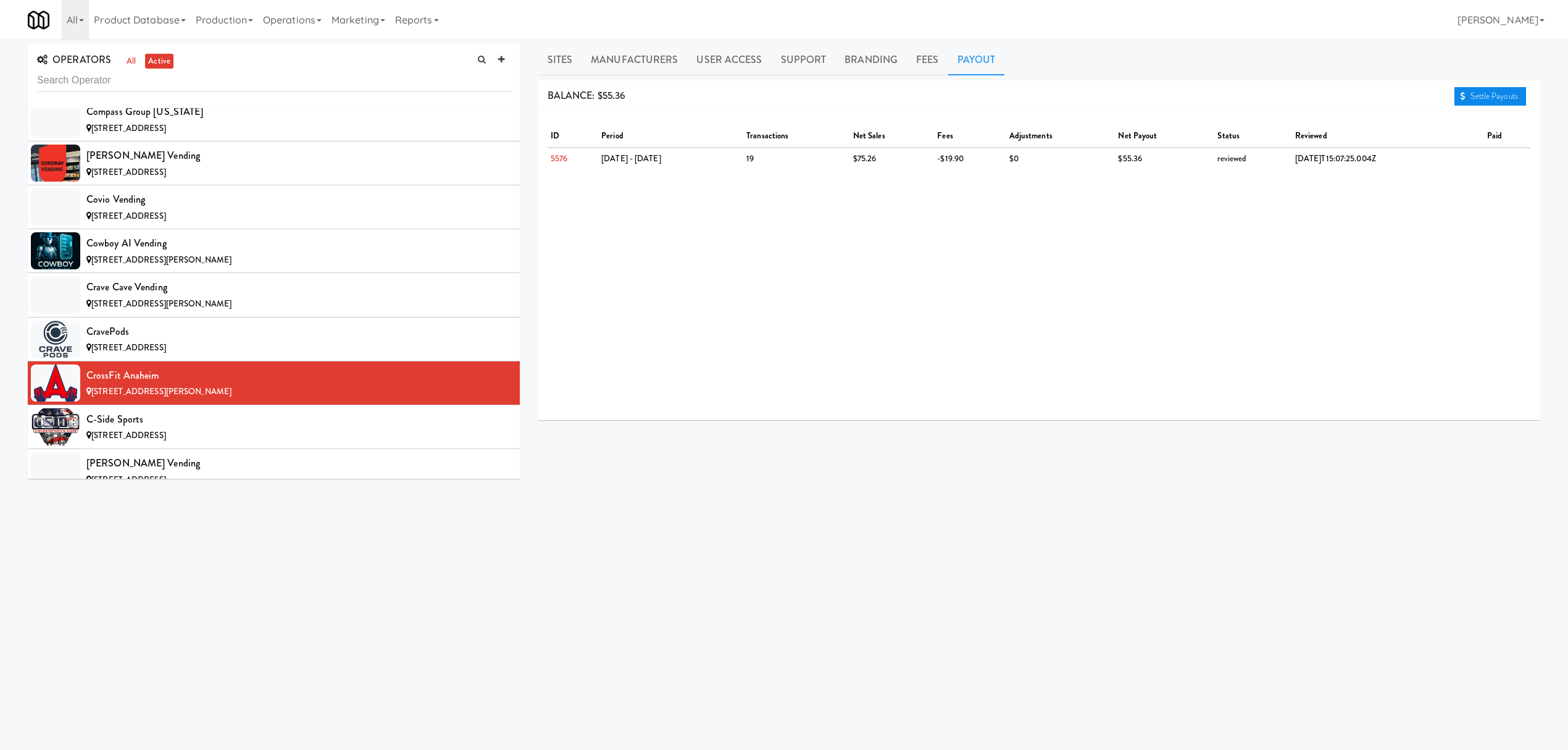
click at [1489, 100] on link "Settle Payouts" at bounding box center [1490, 96] width 71 height 18
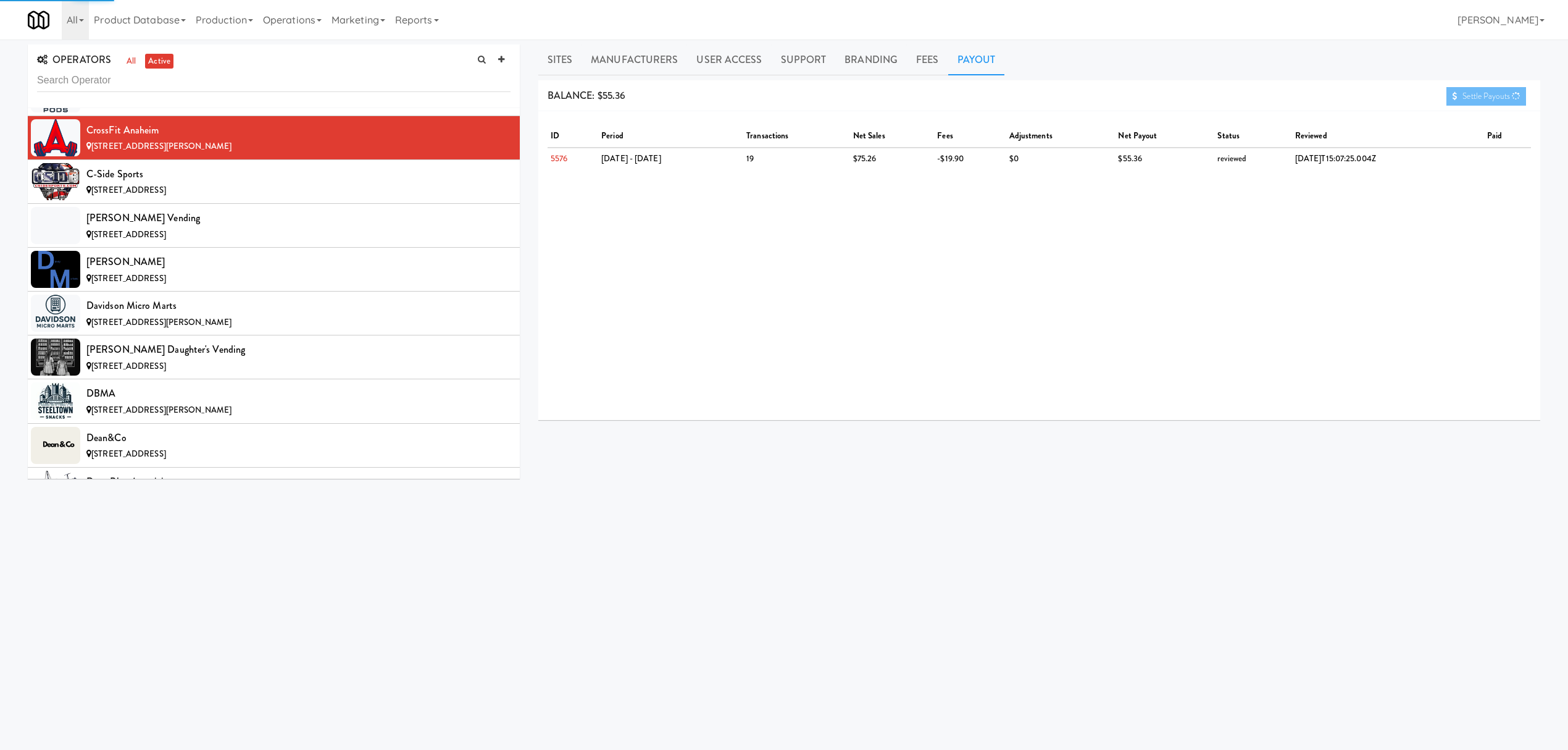
scroll to position [2718, 0]
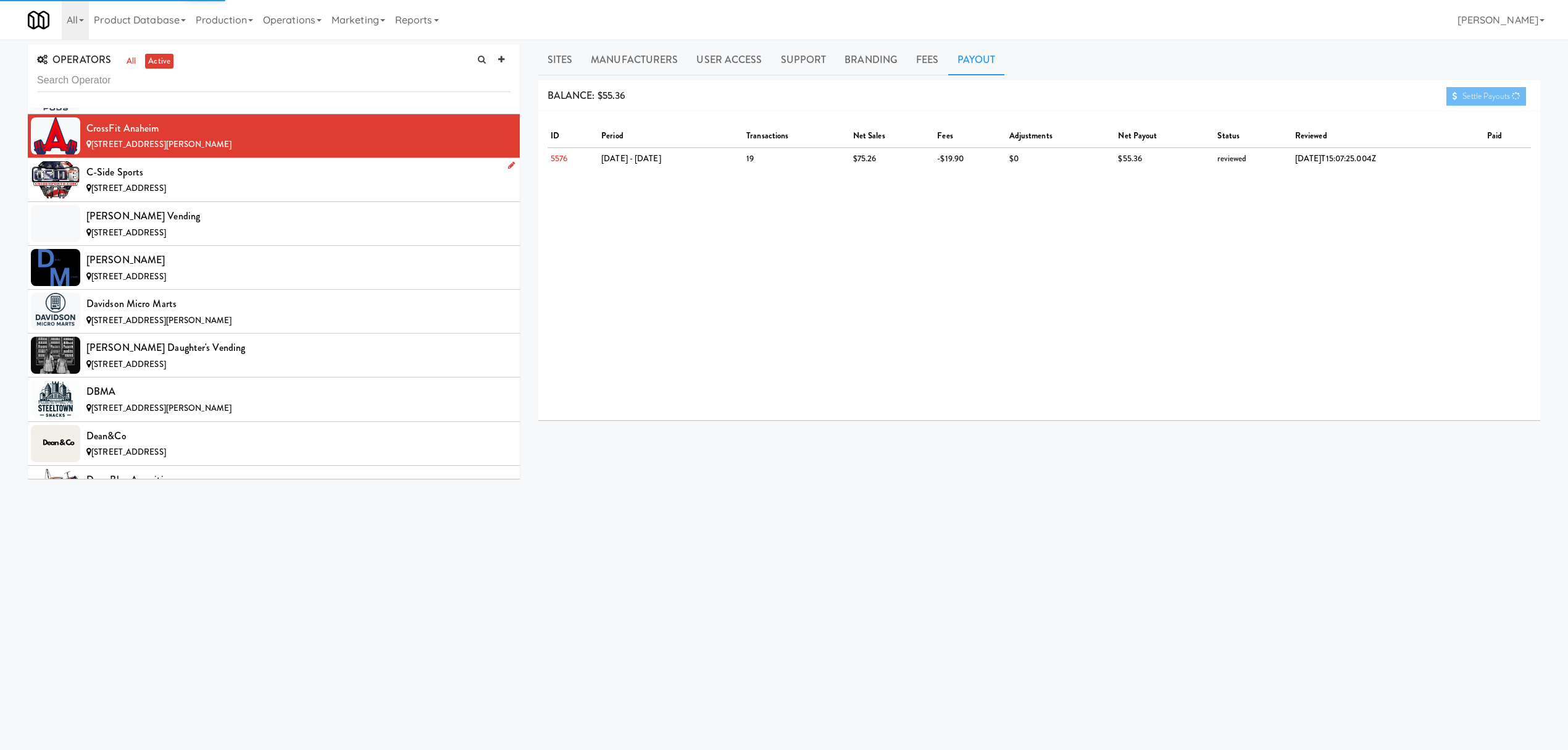
click at [260, 178] on div "C-Side Sports" at bounding box center [298, 172] width 424 height 18
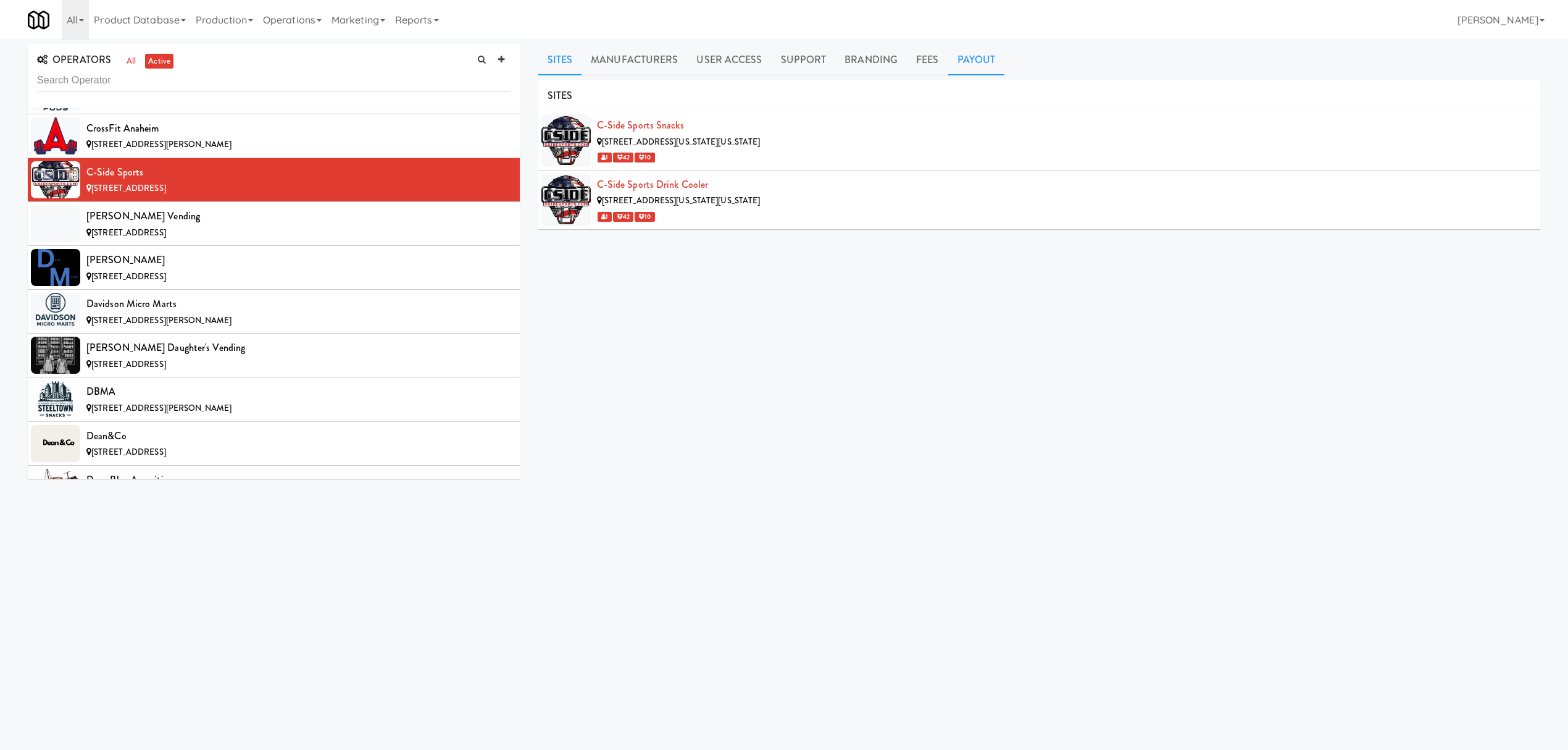
click at [976, 63] on link "Payout" at bounding box center [976, 59] width 57 height 31
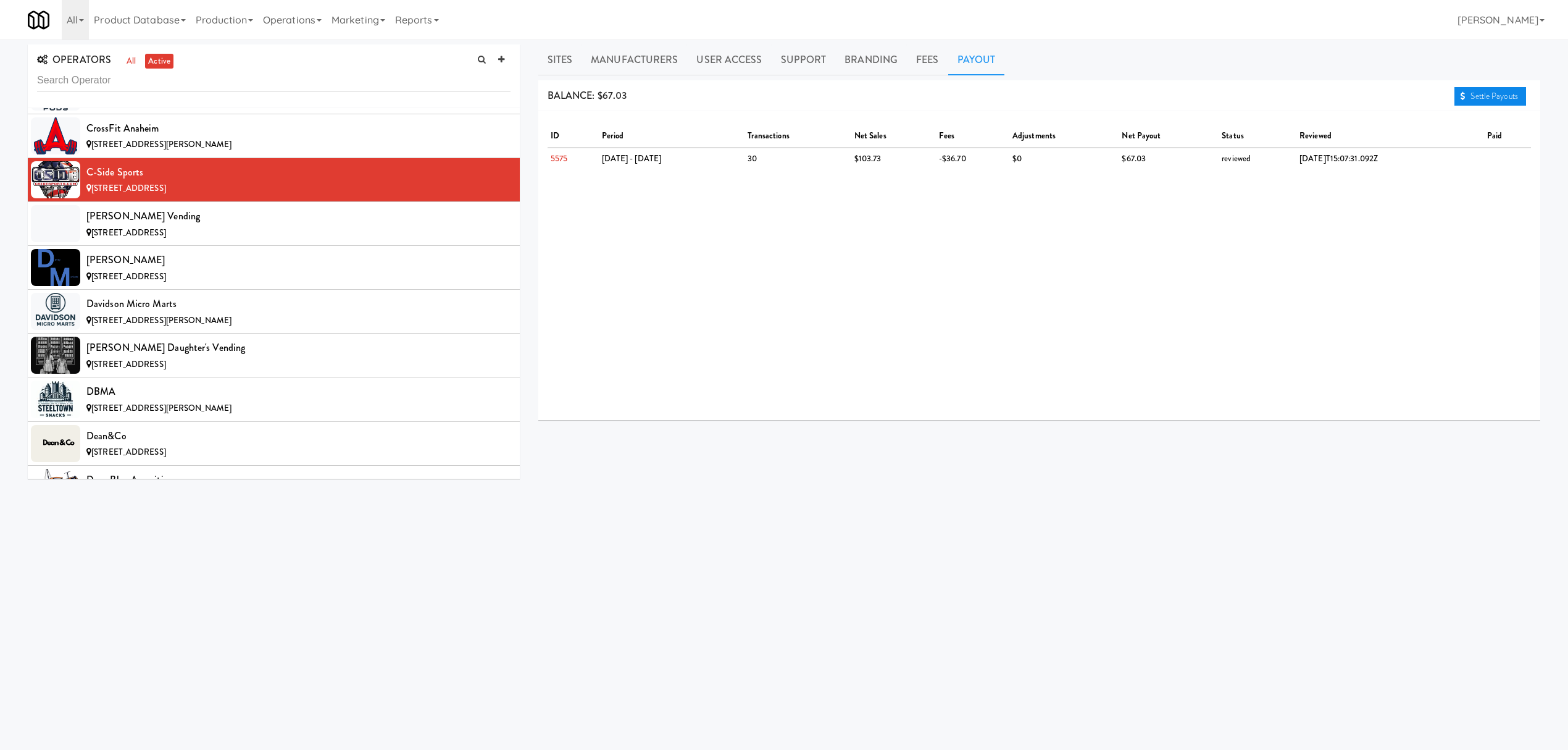
click at [1493, 96] on link "Settle Payouts" at bounding box center [1490, 96] width 71 height 18
click at [289, 225] on div "[PERSON_NAME] Vending" at bounding box center [298, 216] width 424 height 18
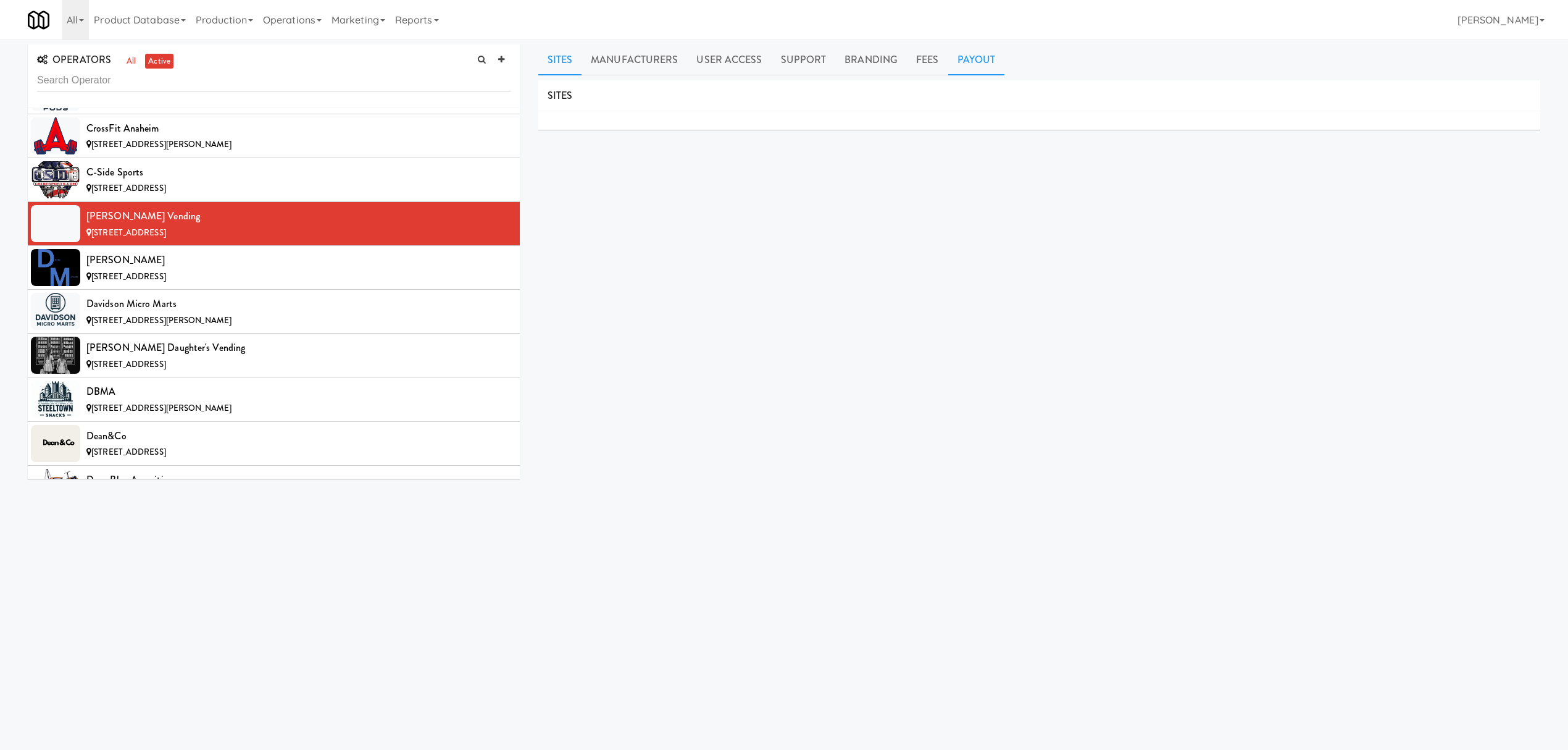
click at [970, 61] on link "Payout" at bounding box center [976, 59] width 57 height 31
click at [281, 284] on div "[STREET_ADDRESS]" at bounding box center [298, 277] width 424 height 16
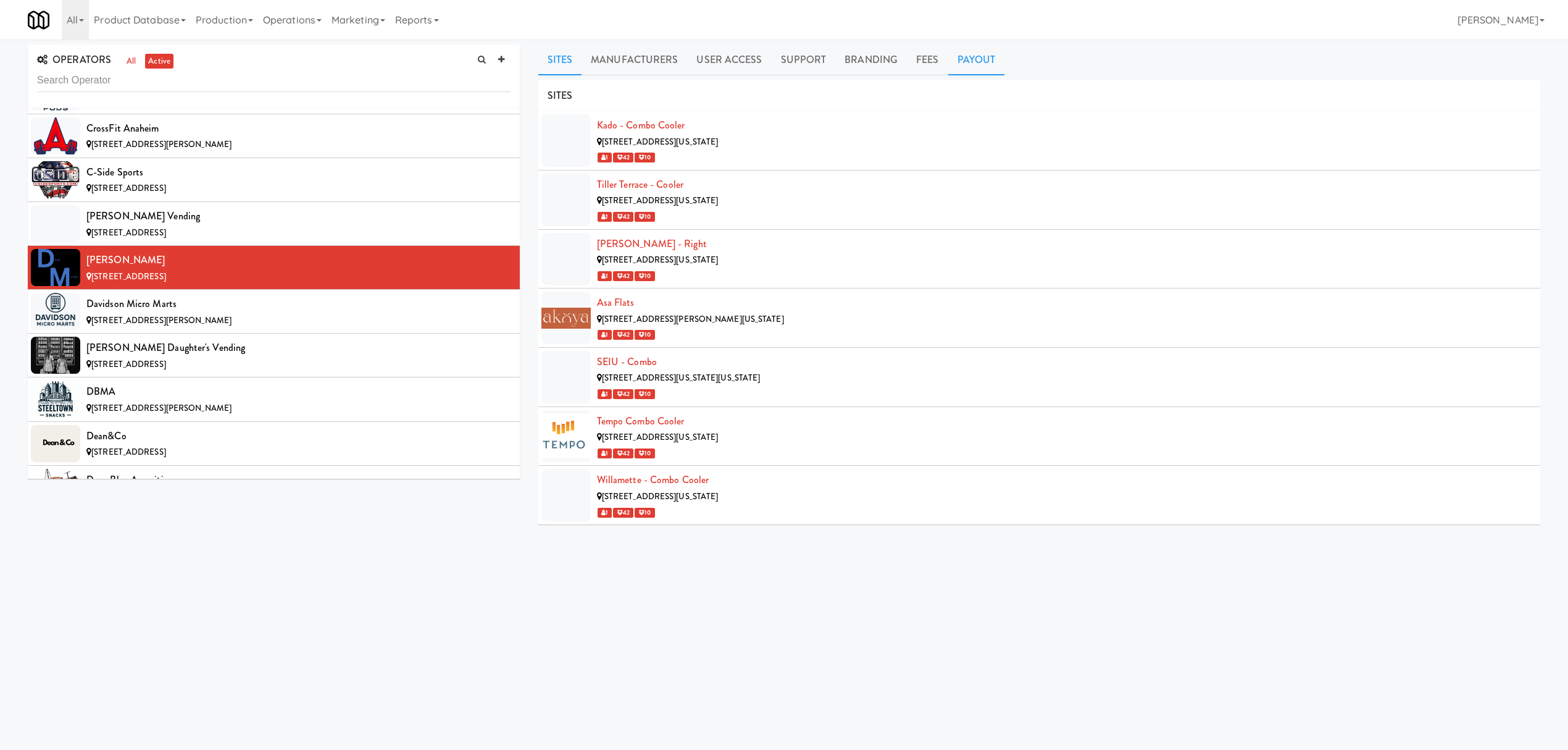
click at [978, 67] on link "Payout" at bounding box center [976, 59] width 57 height 31
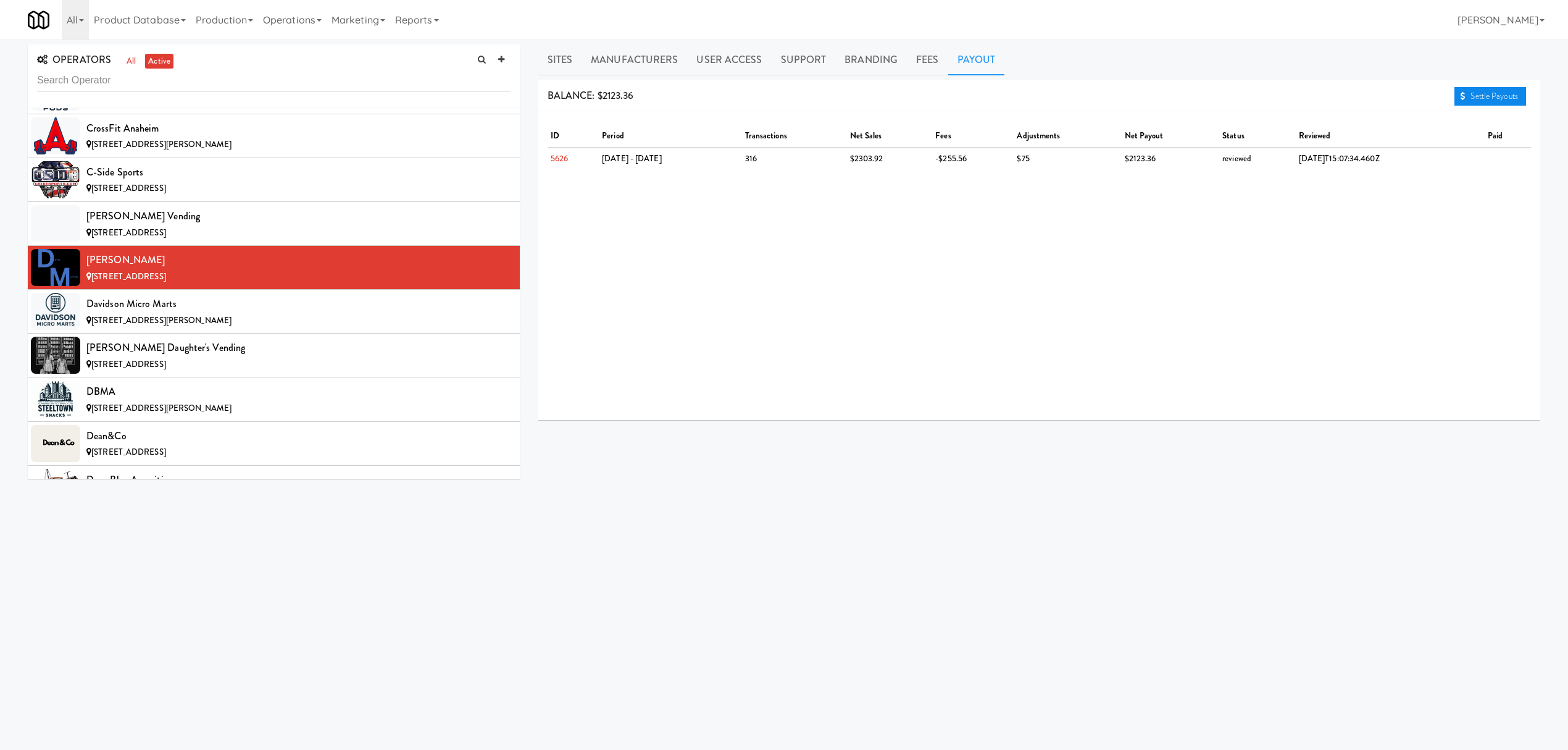
click at [1506, 96] on link "Settle Payouts" at bounding box center [1490, 96] width 71 height 18
click at [275, 328] on div "[STREET_ADDRESS][PERSON_NAME]" at bounding box center [298, 321] width 424 height 16
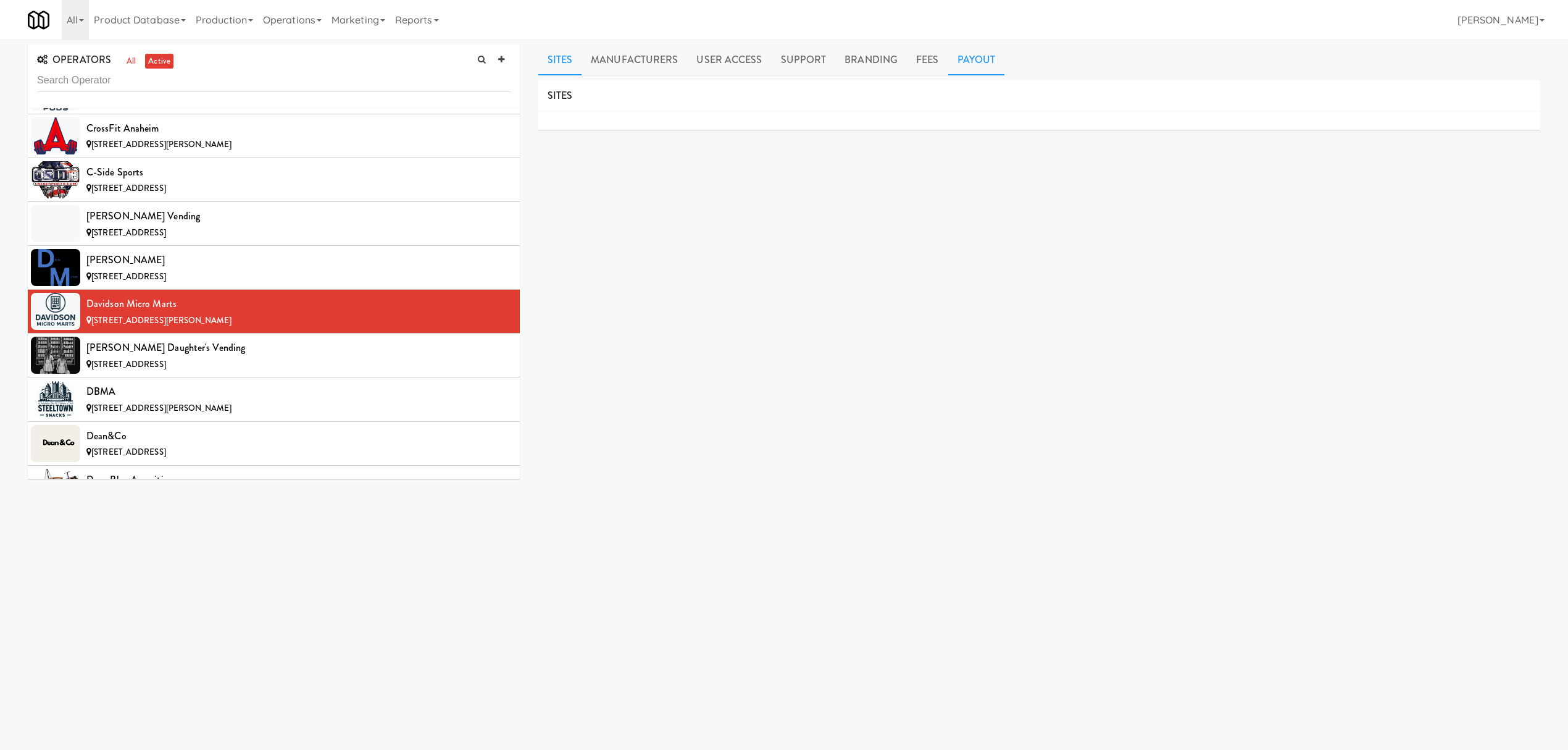
click at [950, 57] on link "Payout" at bounding box center [976, 59] width 57 height 31
click at [248, 357] on div "[PERSON_NAME] Daughter's Vending" at bounding box center [298, 347] width 424 height 18
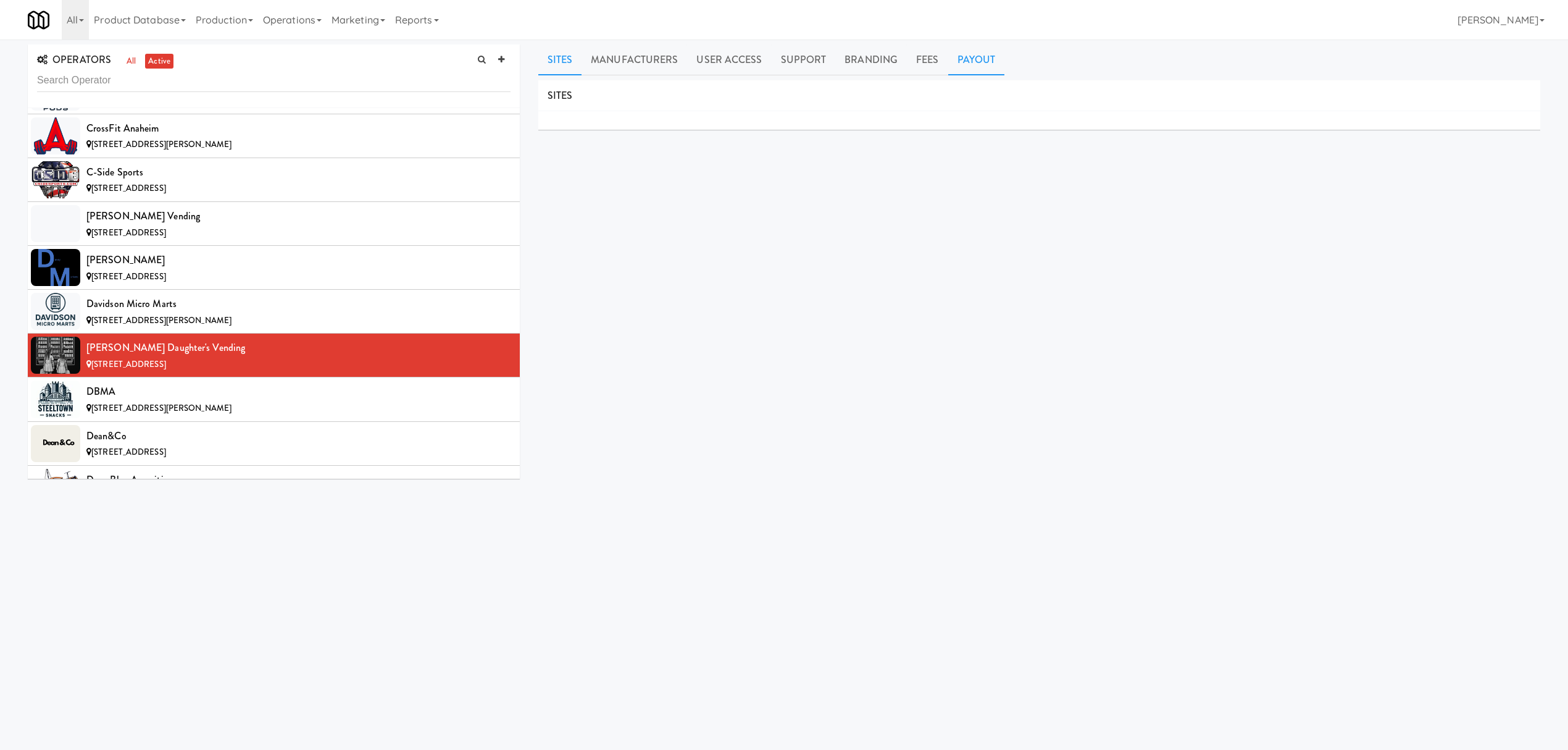
click at [974, 63] on link "Payout" at bounding box center [976, 59] width 57 height 31
click at [190, 414] on span "[STREET_ADDRESS][PERSON_NAME]" at bounding box center [161, 407] width 140 height 12
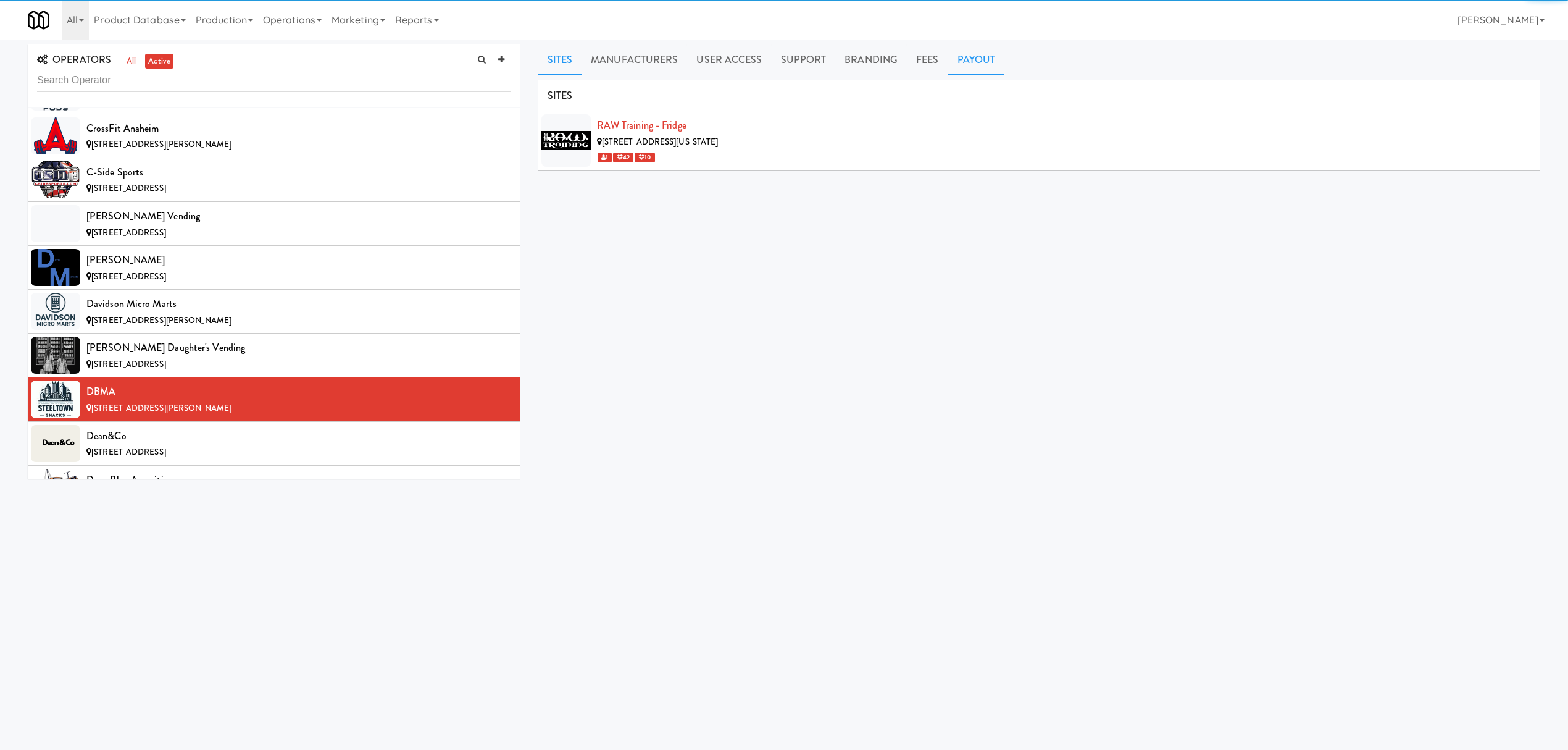
click at [963, 53] on link "Payout" at bounding box center [976, 59] width 57 height 31
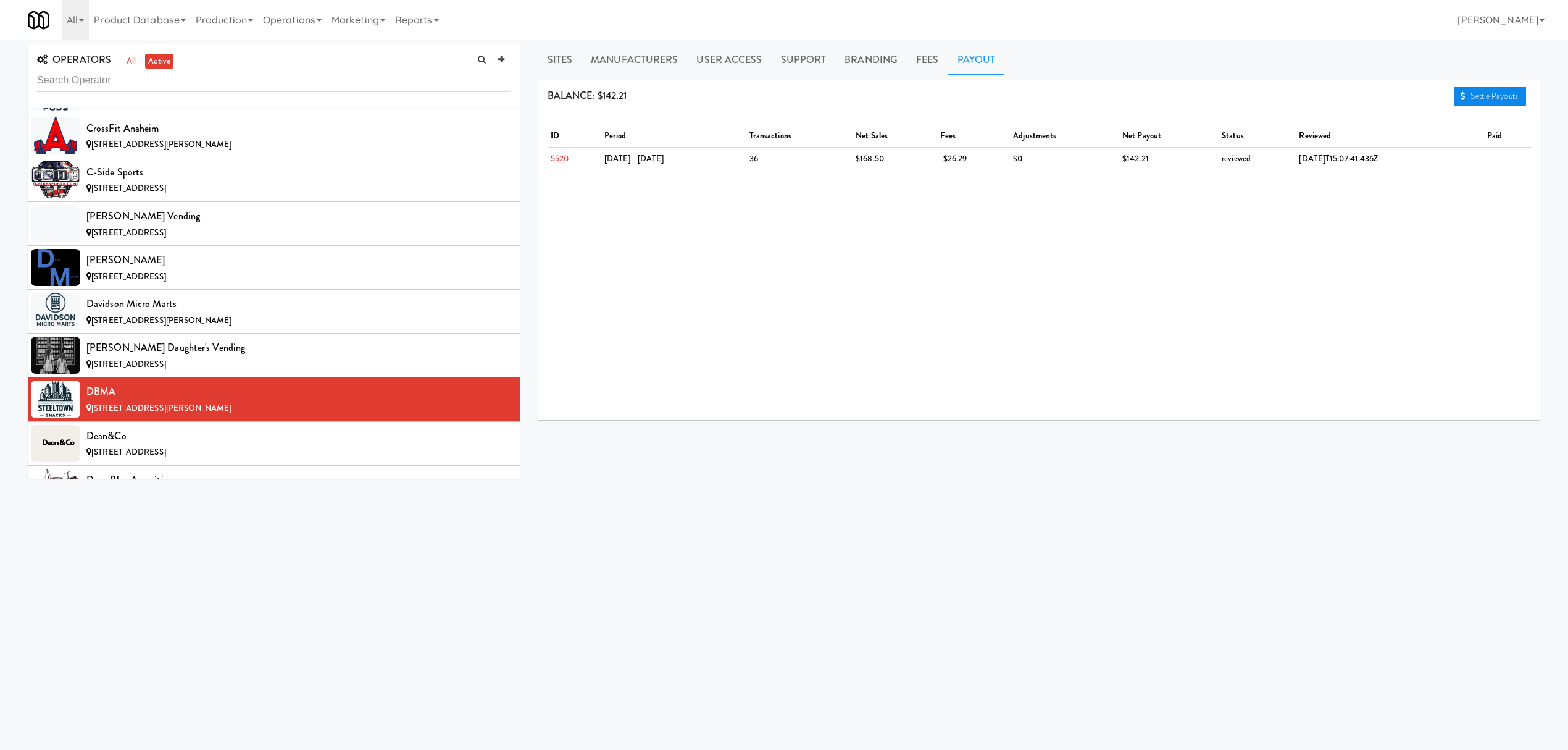
click at [1474, 99] on link "Settle Payouts" at bounding box center [1490, 96] width 71 height 18
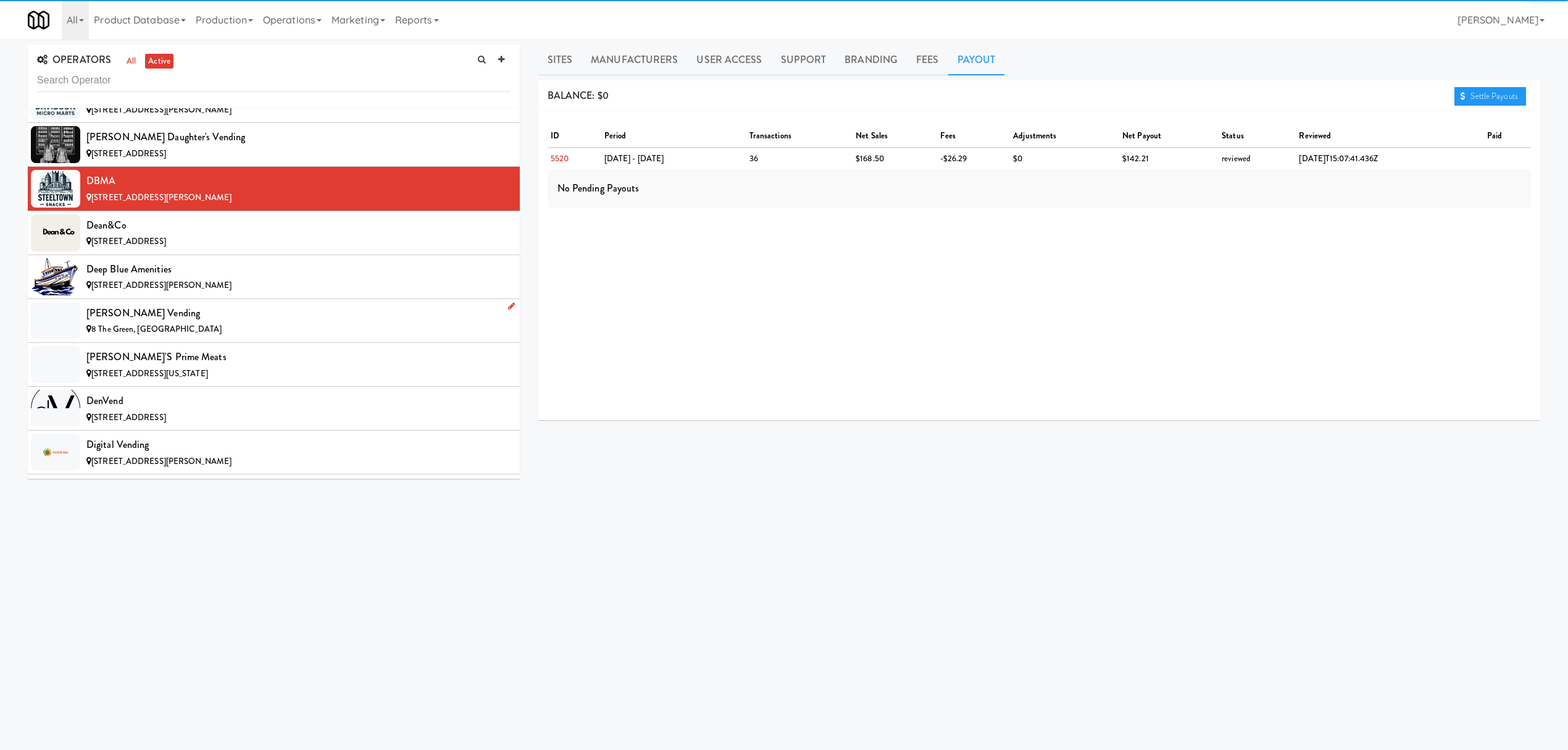
scroll to position [2965, 0]
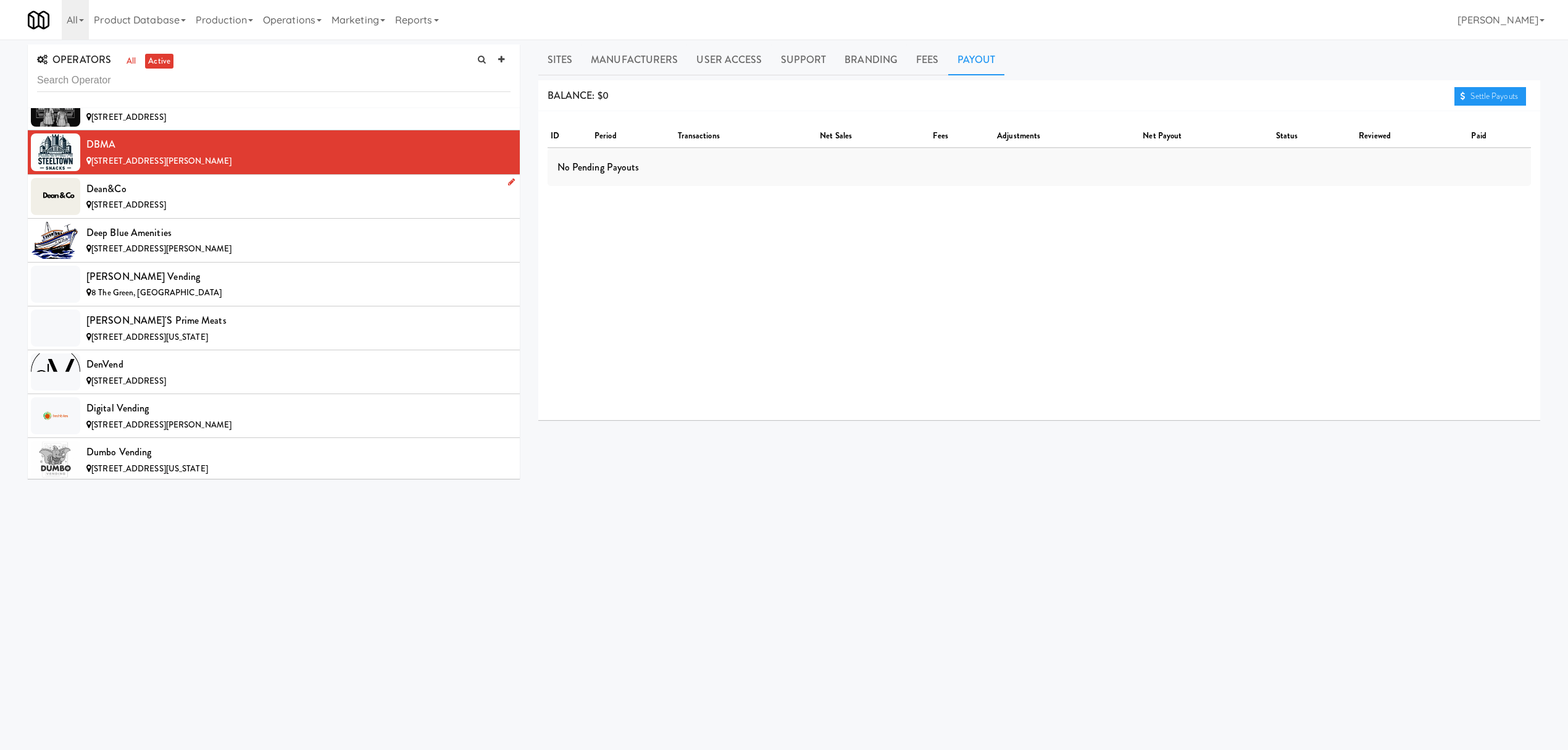
click at [257, 213] on div "[STREET_ADDRESS]" at bounding box center [298, 205] width 424 height 16
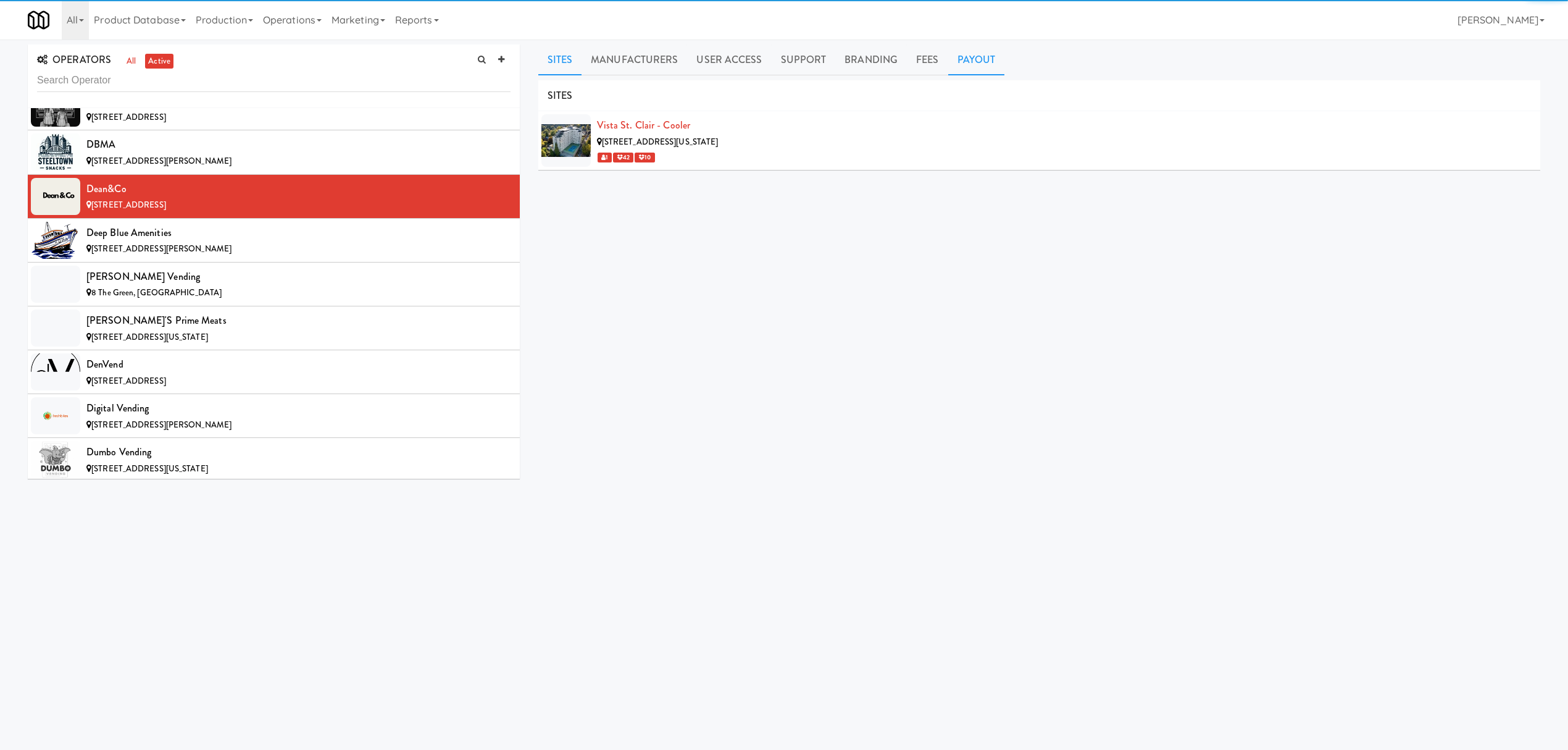
click at [985, 67] on link "Payout" at bounding box center [976, 59] width 57 height 31
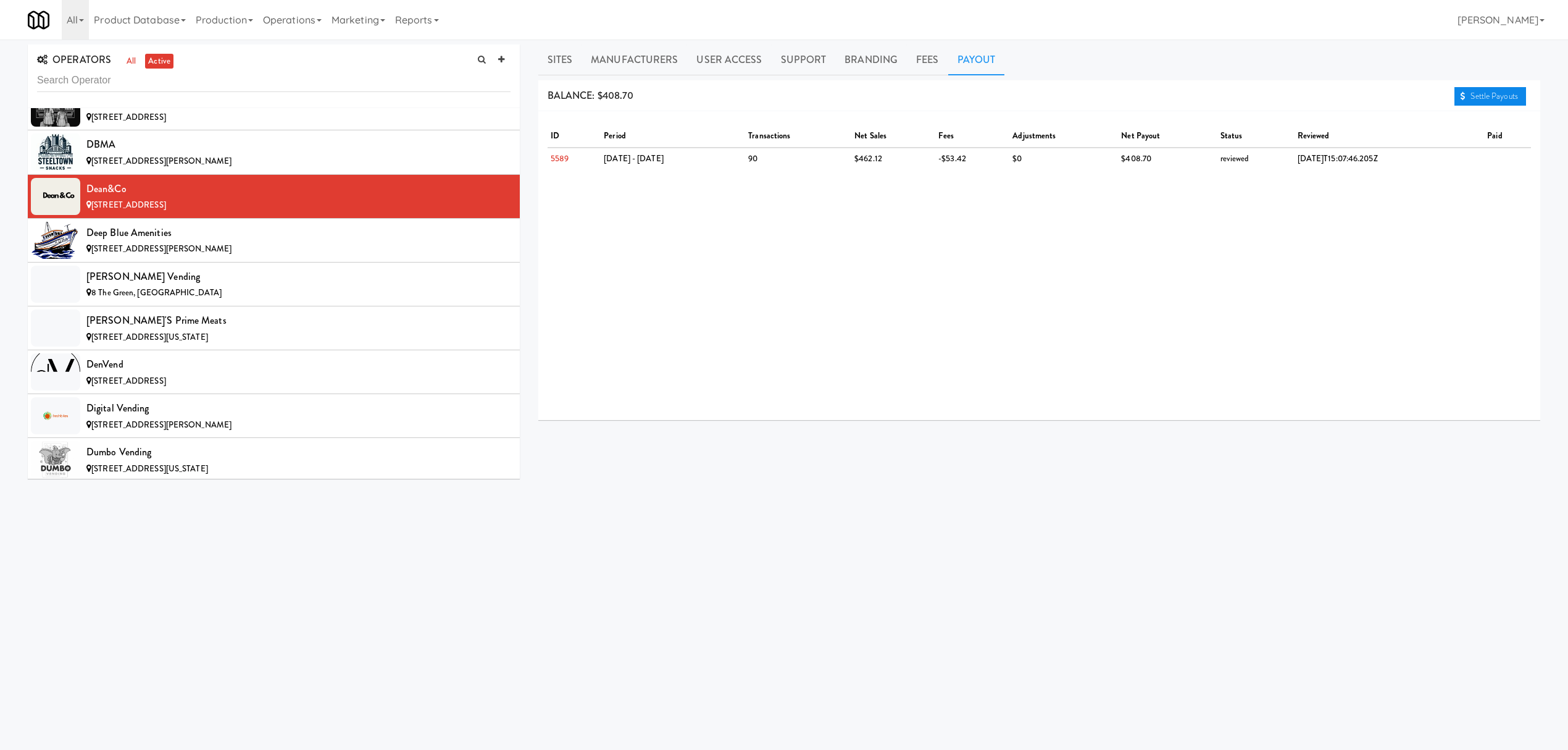
click at [1485, 97] on link "Settle Payouts" at bounding box center [1490, 96] width 71 height 18
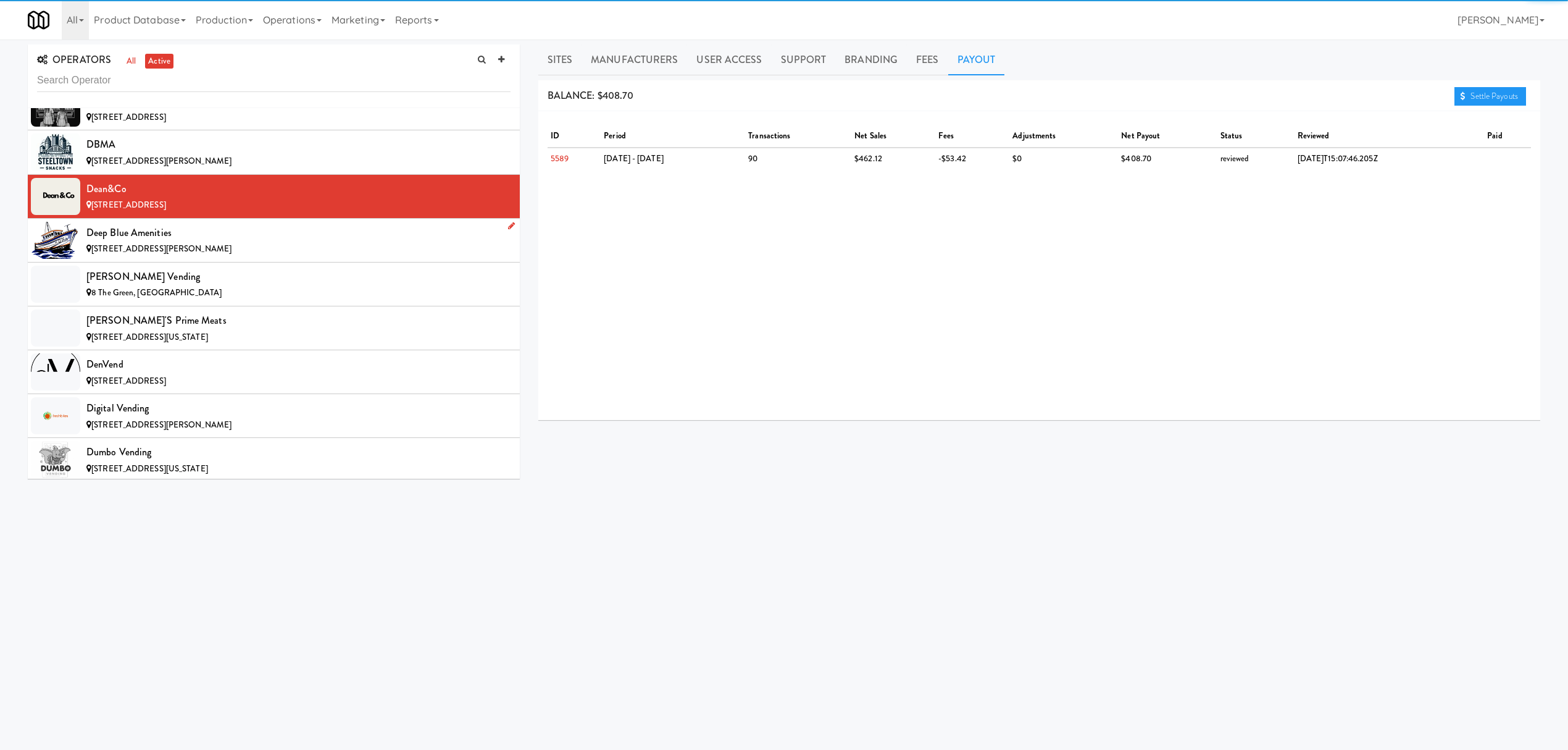
click at [220, 257] on div "[STREET_ADDRESS][PERSON_NAME]" at bounding box center [298, 249] width 424 height 16
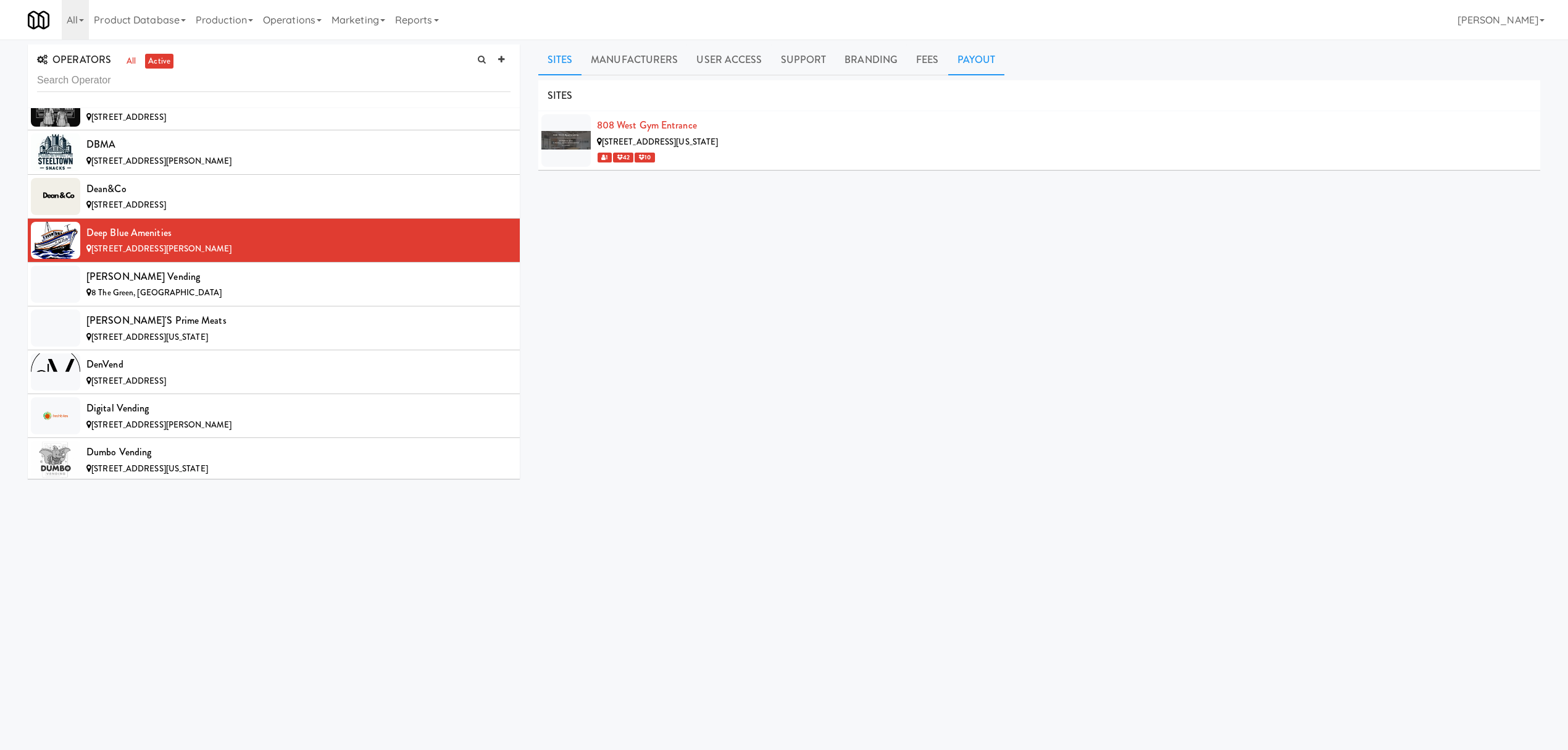
click at [976, 60] on link "Payout" at bounding box center [976, 59] width 57 height 31
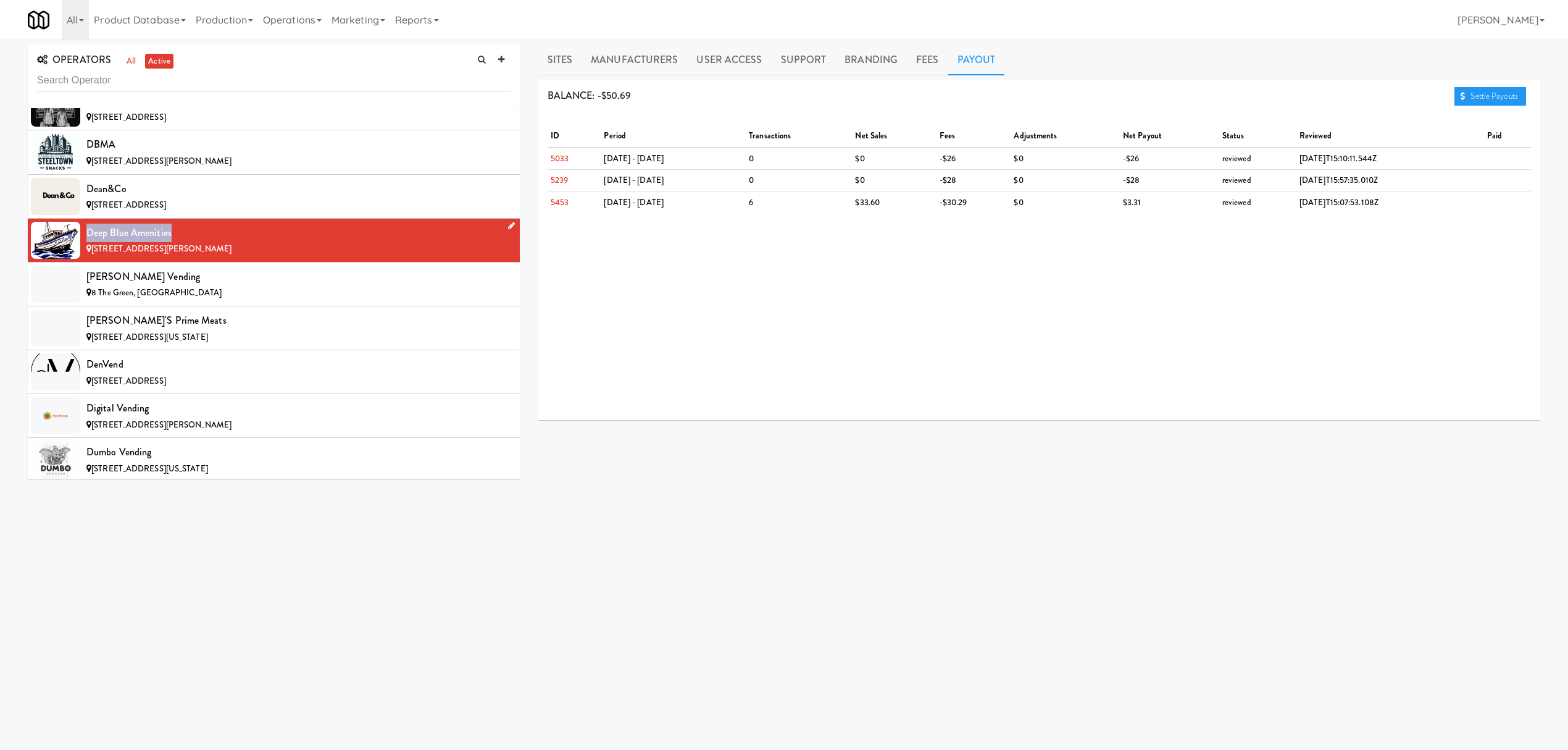
drag, startPoint x: 88, startPoint y: 245, endPoint x: 170, endPoint y: 247, distance: 82.0
click at [170, 242] on div "Deep Blue Amenities" at bounding box center [298, 232] width 424 height 18
copy div "Deep Blue Amenities"
click at [396, 286] on div "[PERSON_NAME] Vending" at bounding box center [298, 277] width 424 height 18
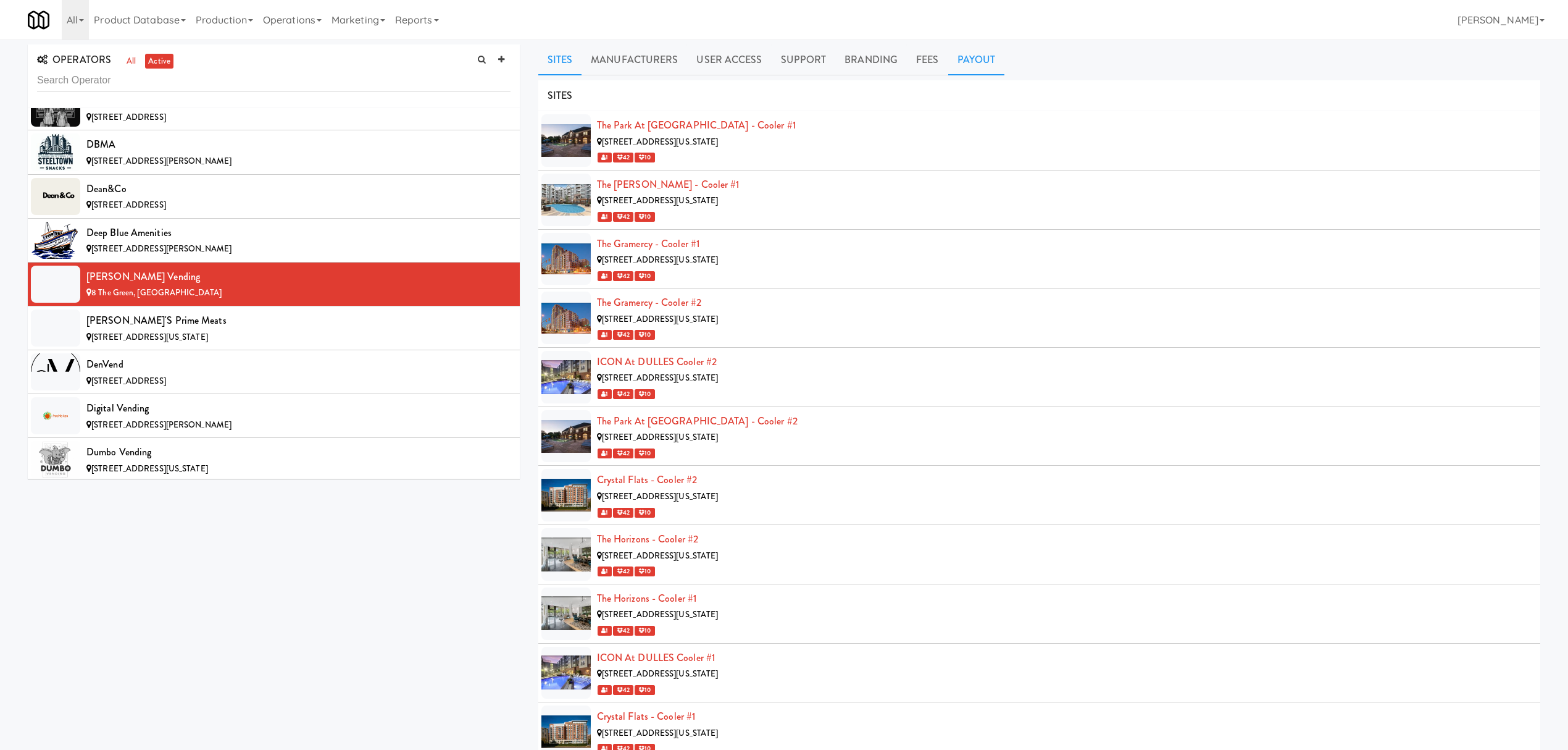
click at [963, 52] on link "Payout" at bounding box center [976, 59] width 57 height 31
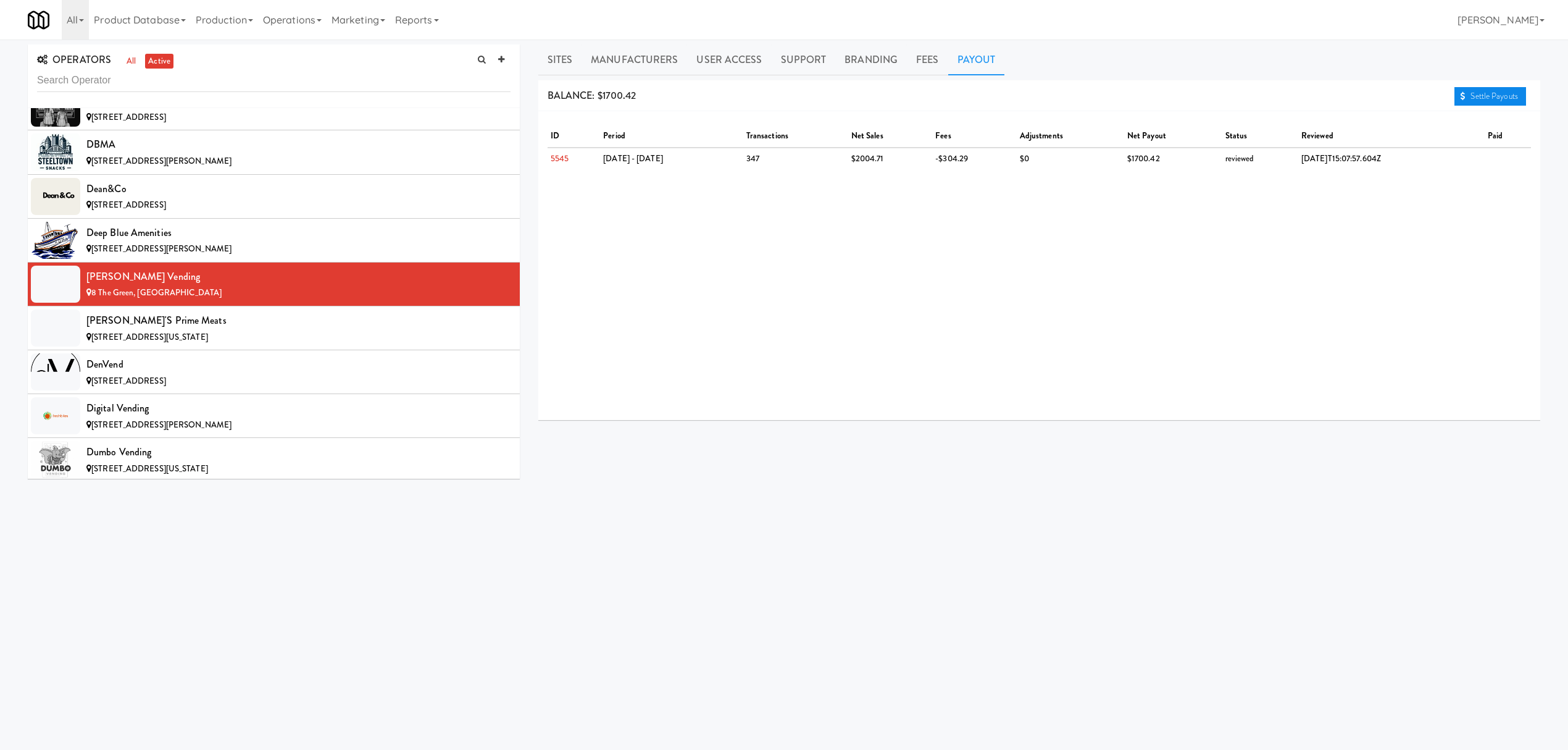
click at [1487, 99] on link "Settle Payouts" at bounding box center [1490, 96] width 71 height 18
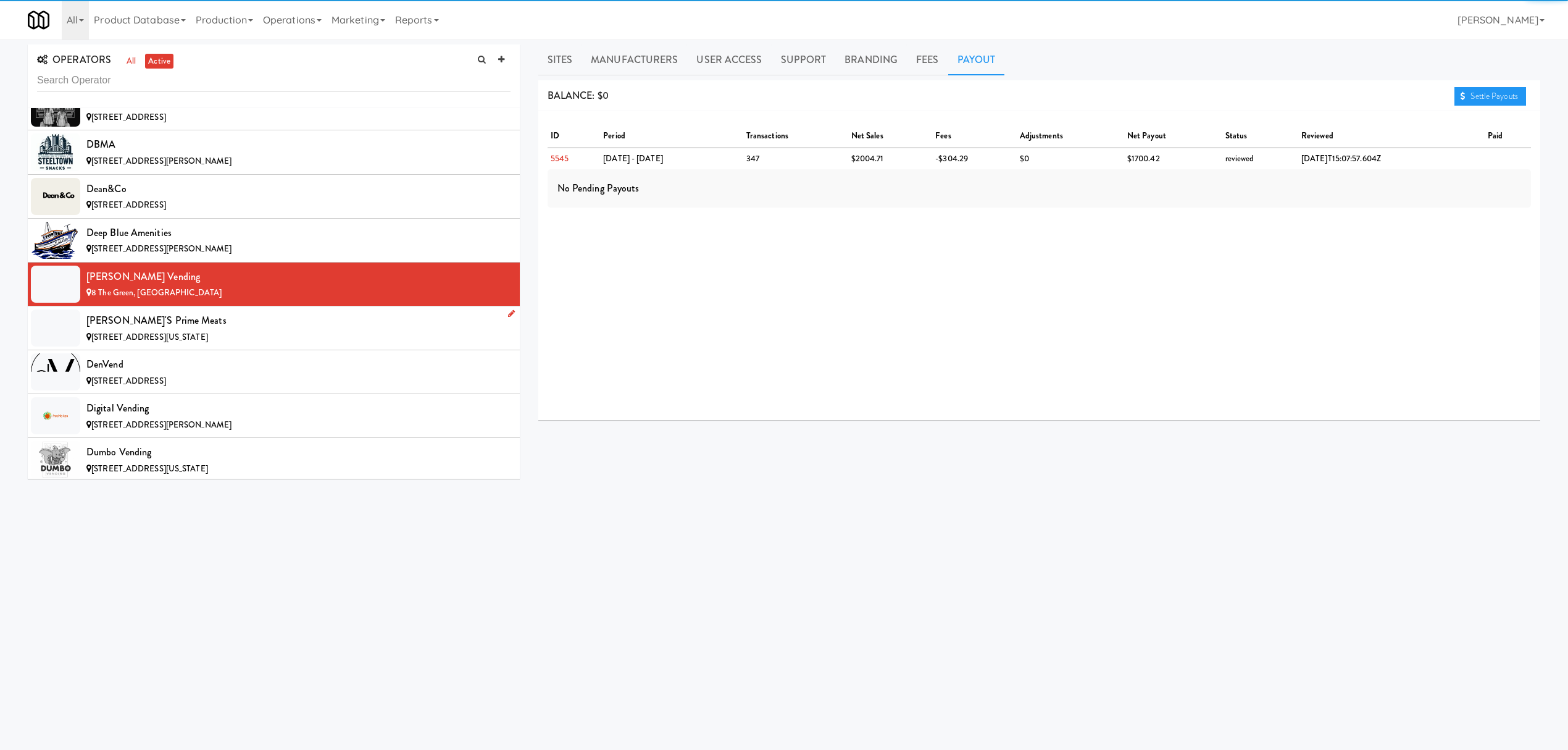
click at [182, 326] on div "[PERSON_NAME]'s Prime Meats" at bounding box center [298, 320] width 424 height 18
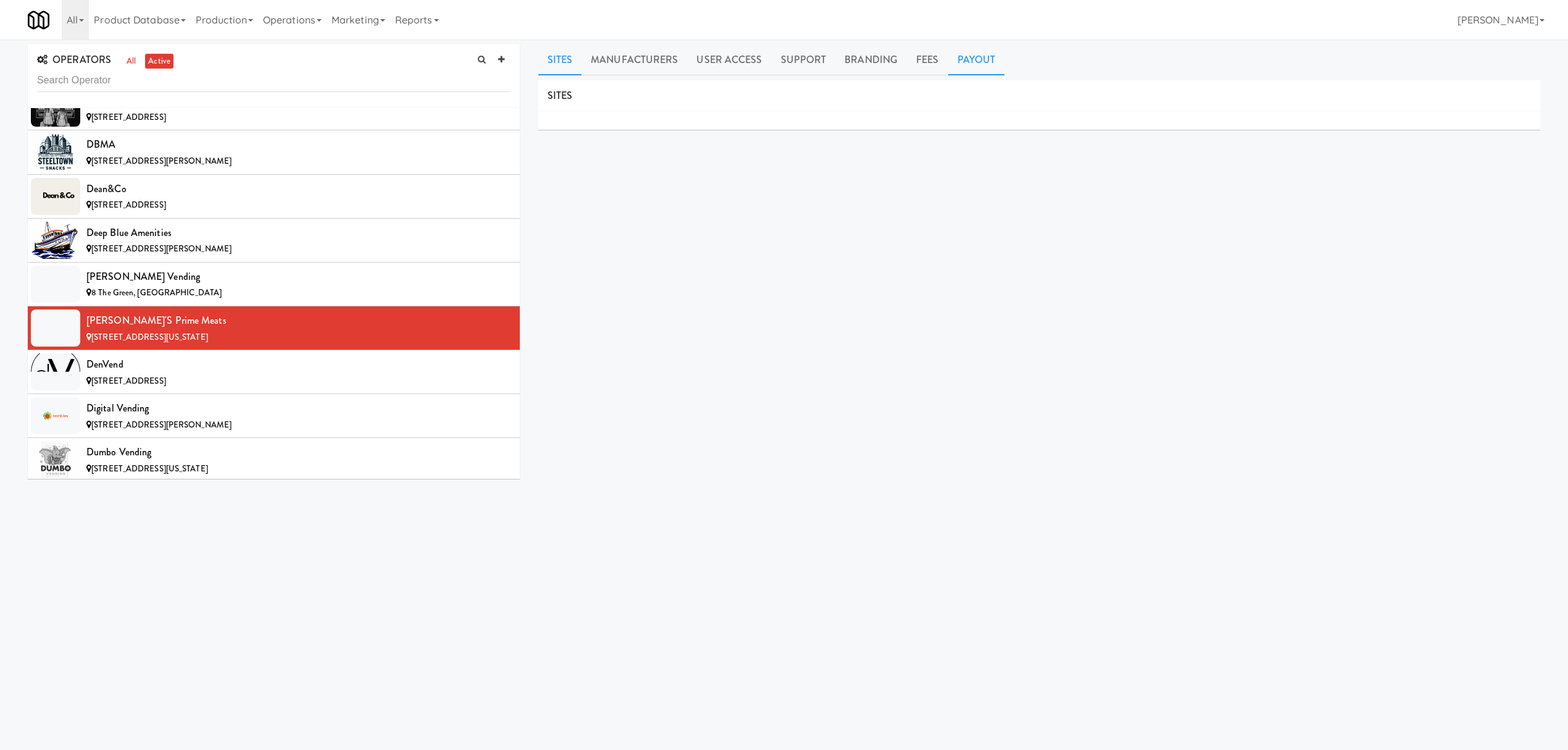
click at [980, 57] on link "Payout" at bounding box center [976, 59] width 57 height 31
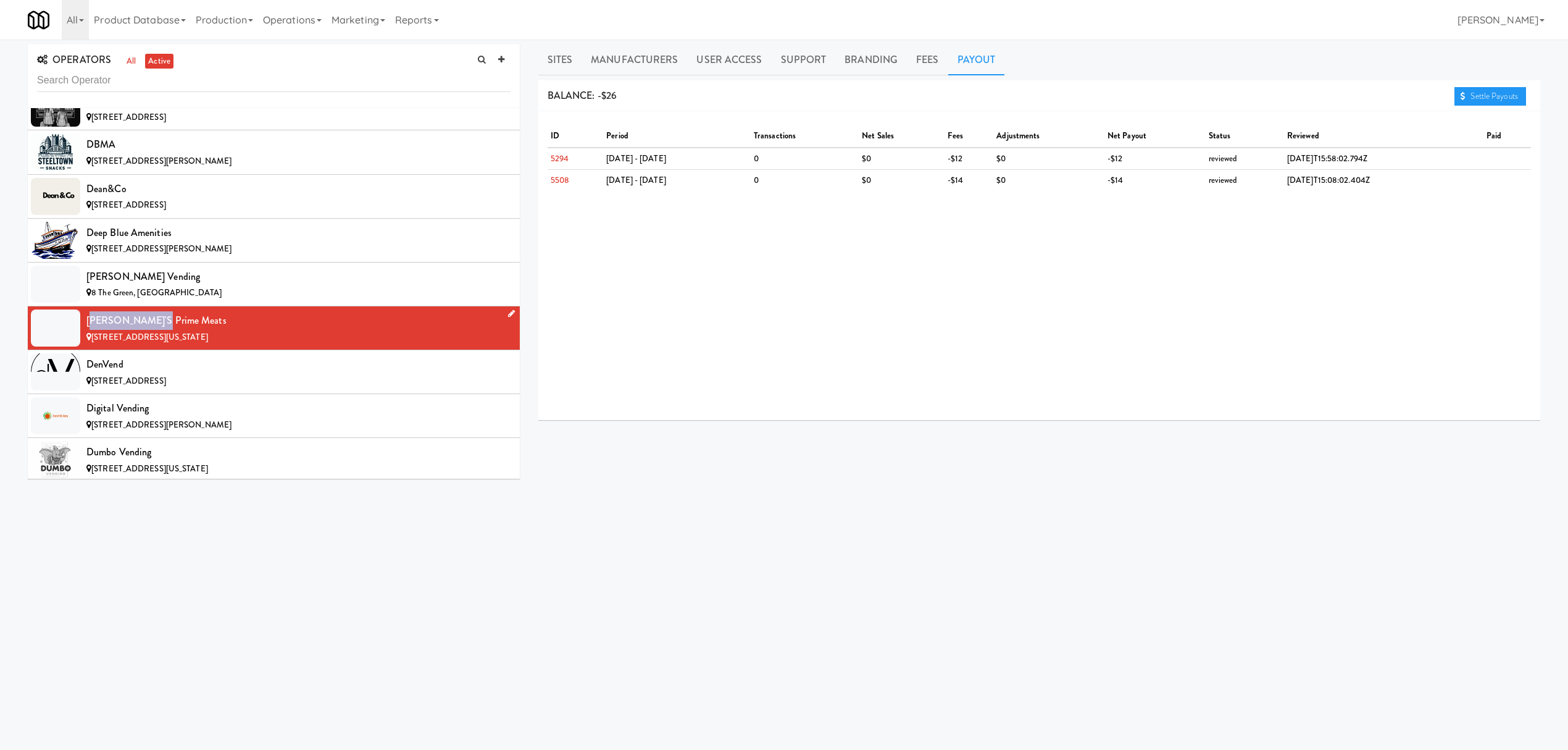
drag, startPoint x: 90, startPoint y: 334, endPoint x: 143, endPoint y: 334, distance: 53.0
click at [143, 330] on div "[PERSON_NAME]'s Prime Meats" at bounding box center [298, 320] width 424 height 18
drag, startPoint x: 89, startPoint y: 334, endPoint x: 169, endPoint y: 340, distance: 80.2
click at [169, 330] on div "[PERSON_NAME]'s Prime Meats" at bounding box center [298, 320] width 424 height 18
copy div "[PERSON_NAME]'s Prime Meats"
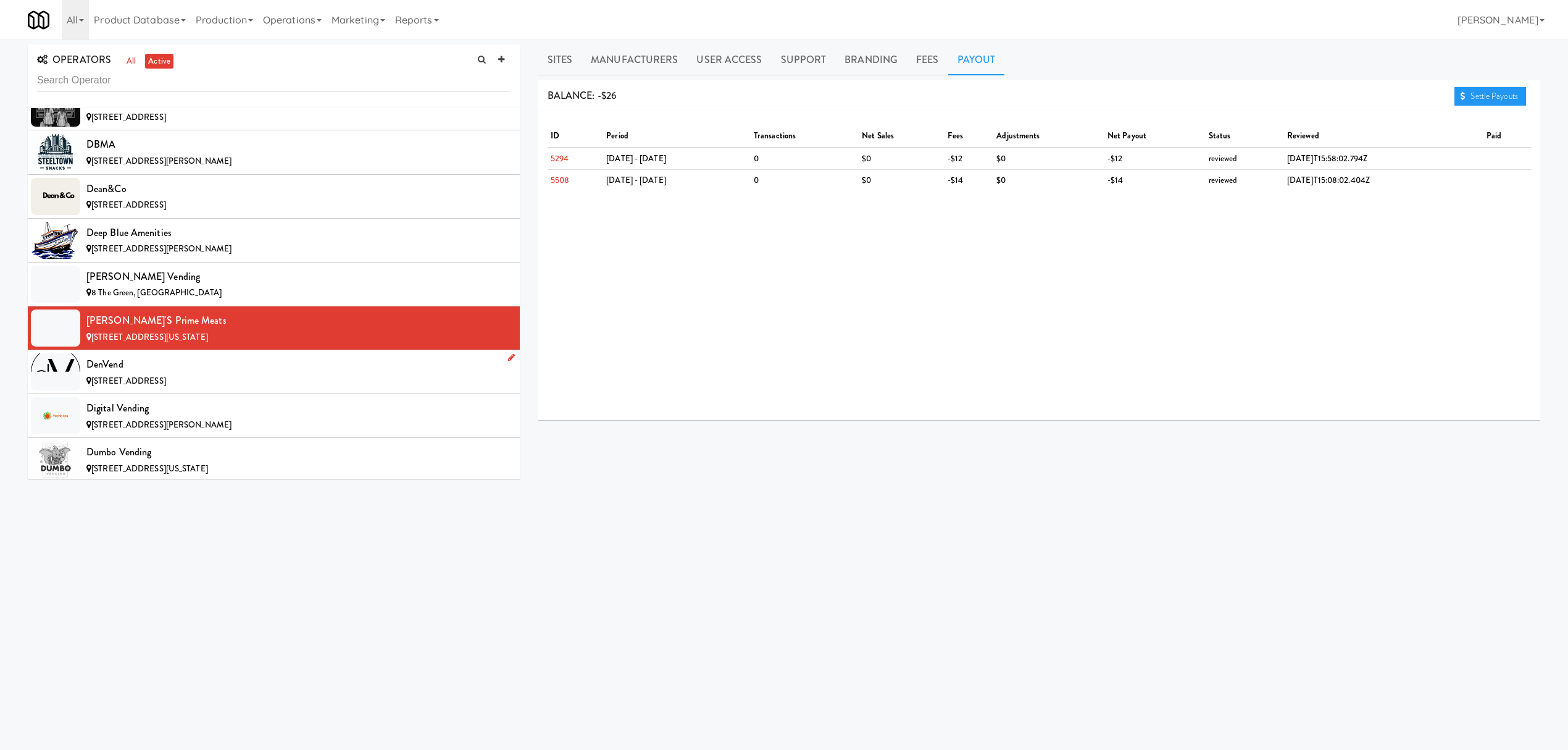
click at [268, 389] on div "[STREET_ADDRESS]" at bounding box center [298, 381] width 424 height 16
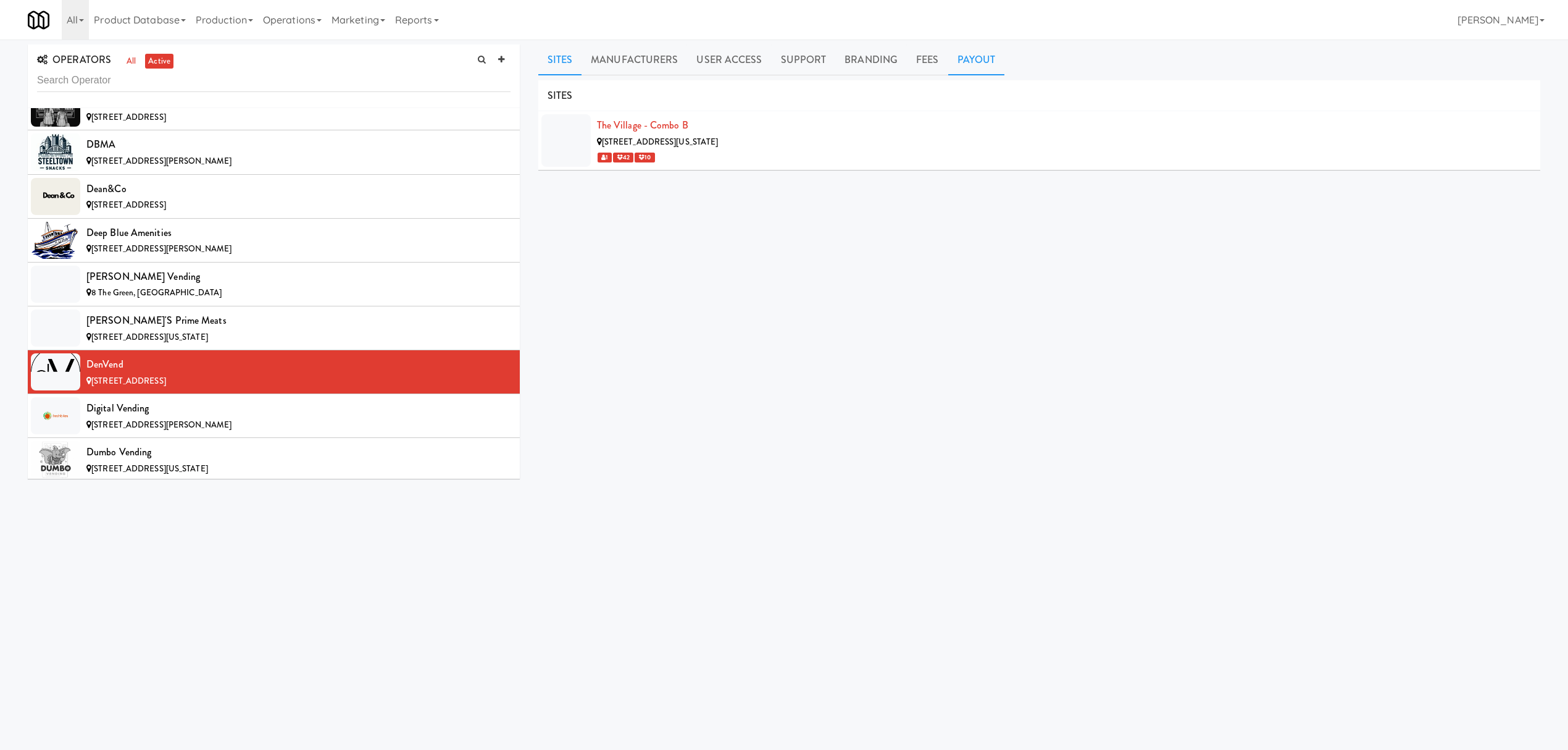
click at [961, 64] on link "Payout" at bounding box center [976, 59] width 57 height 31
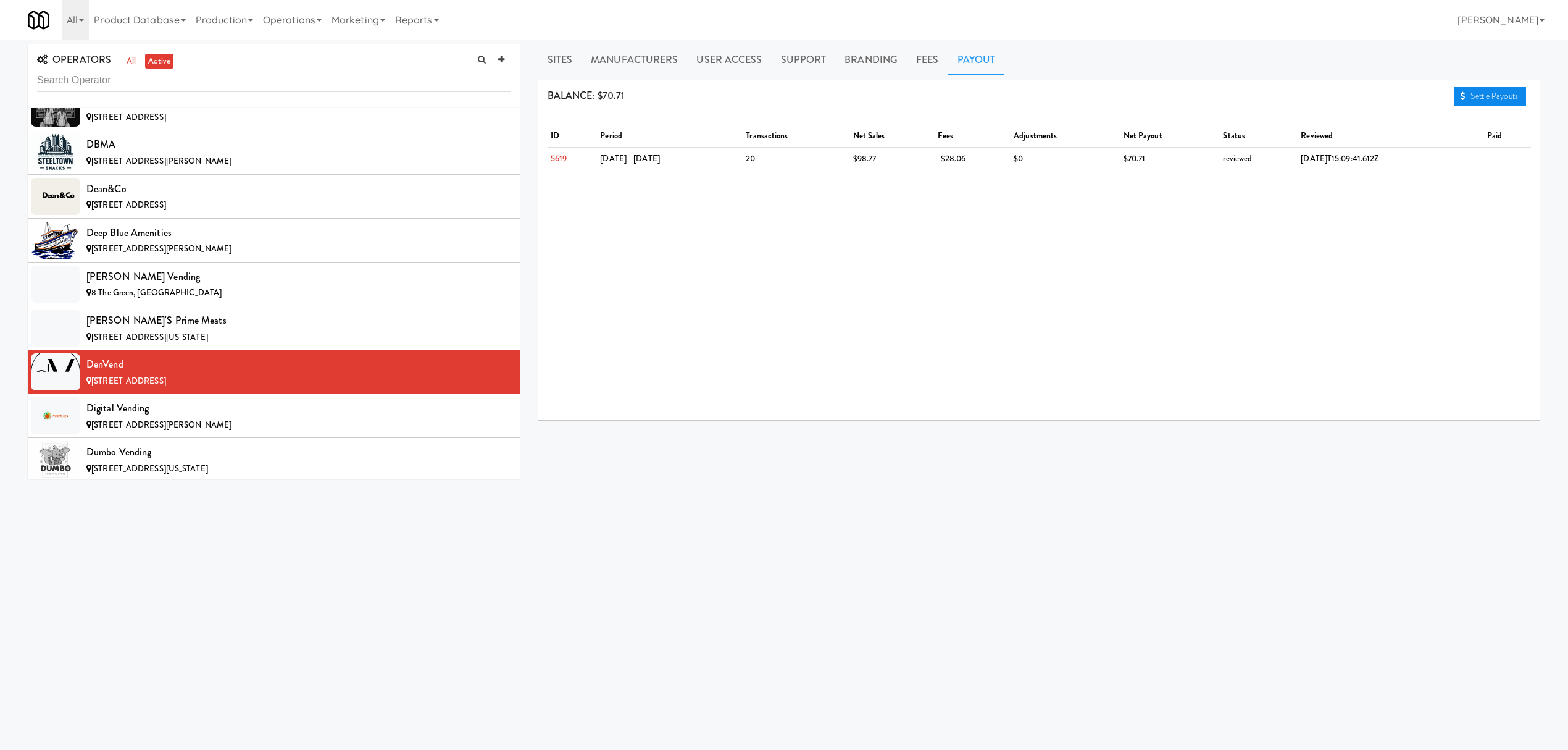
click at [1510, 95] on link "Settle Payouts" at bounding box center [1490, 96] width 71 height 18
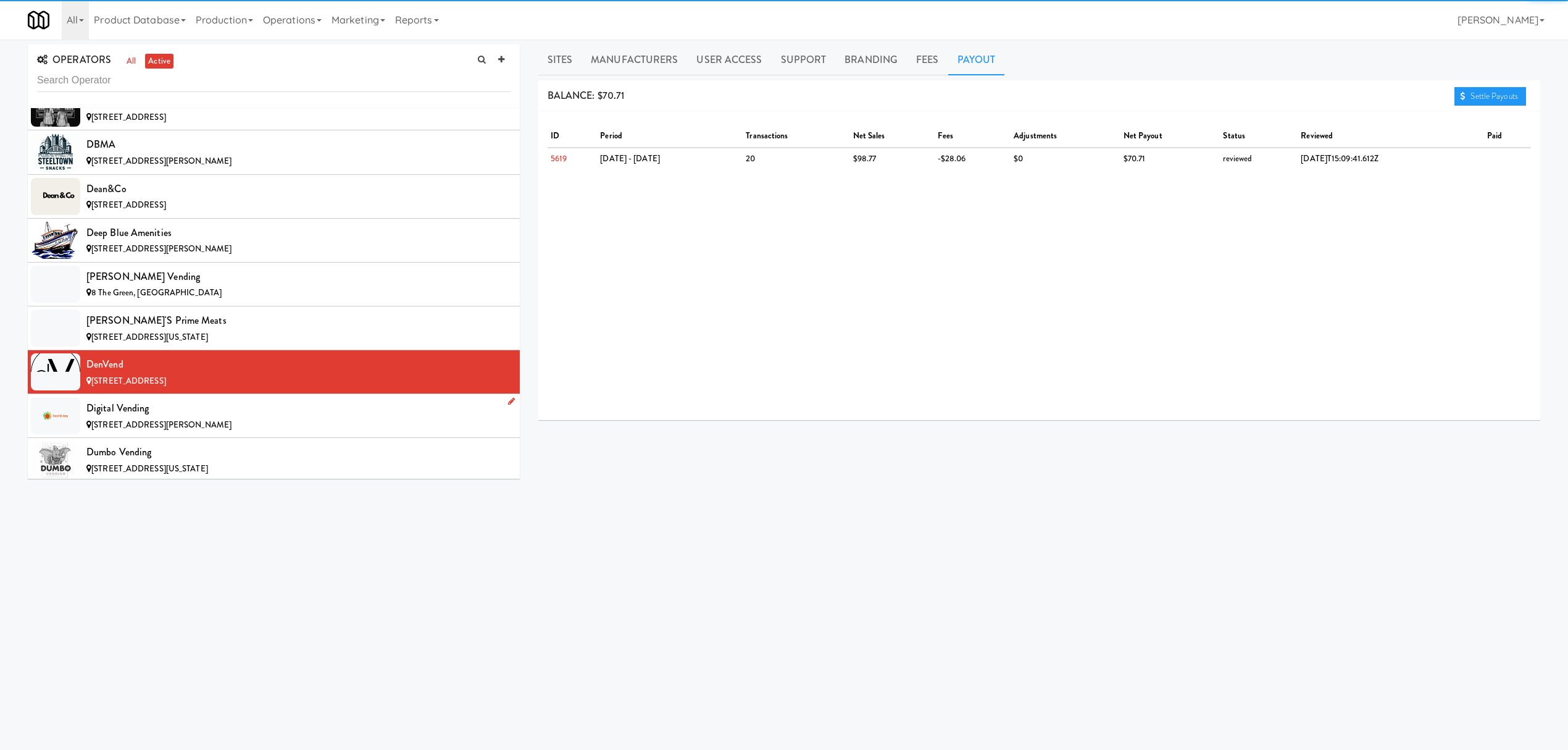
click at [249, 433] on div "[STREET_ADDRESS][PERSON_NAME]" at bounding box center [298, 425] width 424 height 16
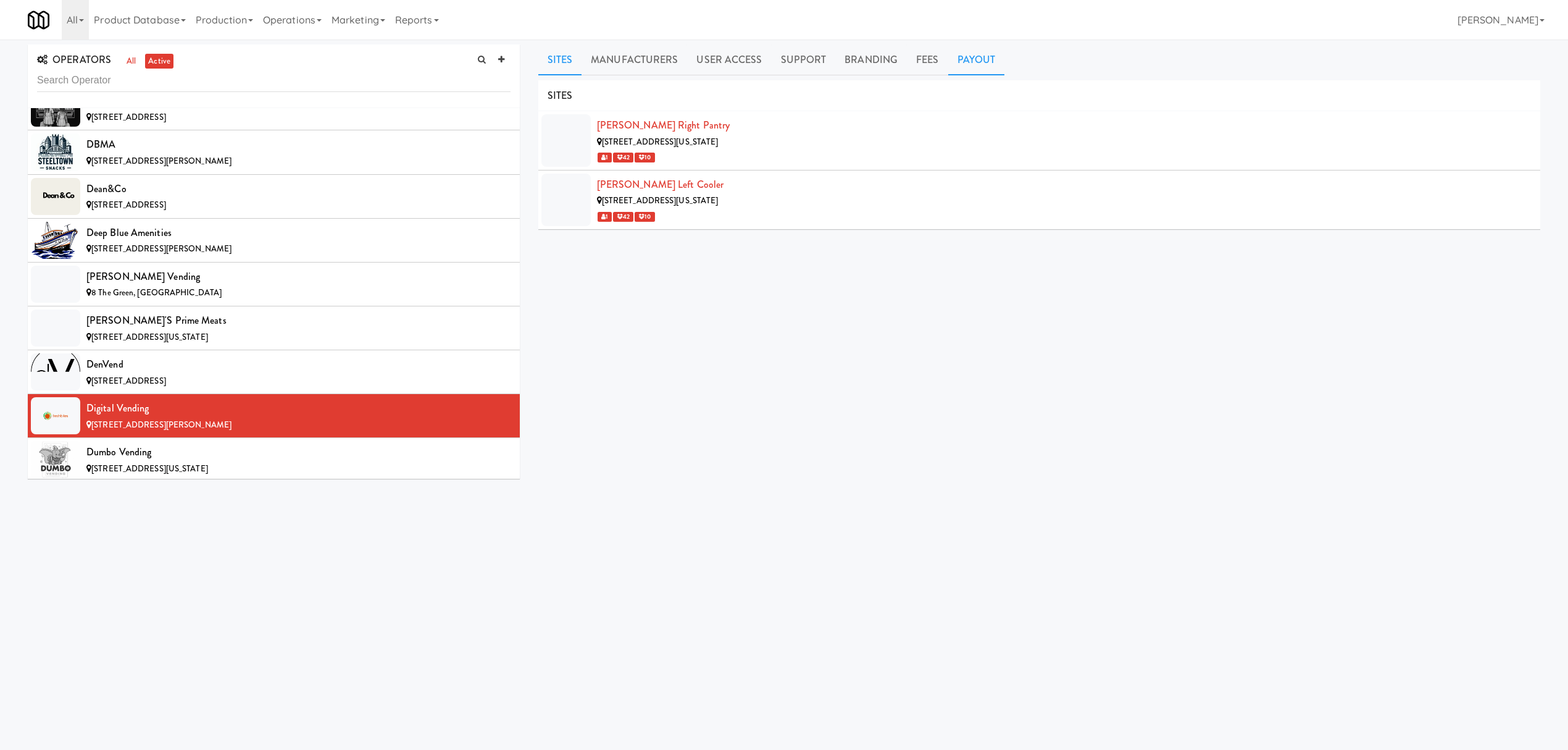
click at [964, 50] on link "Payout" at bounding box center [976, 59] width 57 height 31
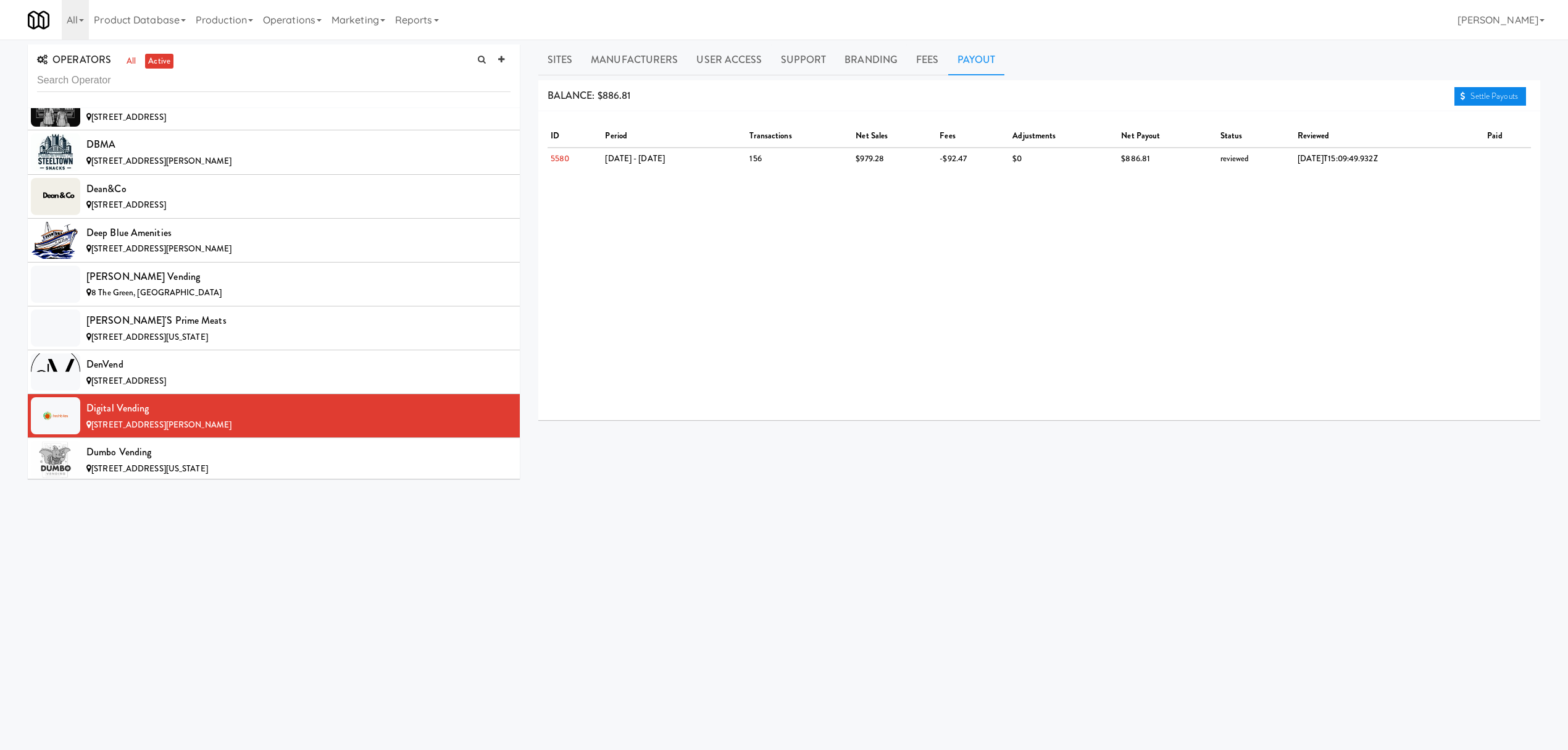
click at [1479, 99] on link "Settle Payouts" at bounding box center [1490, 96] width 71 height 18
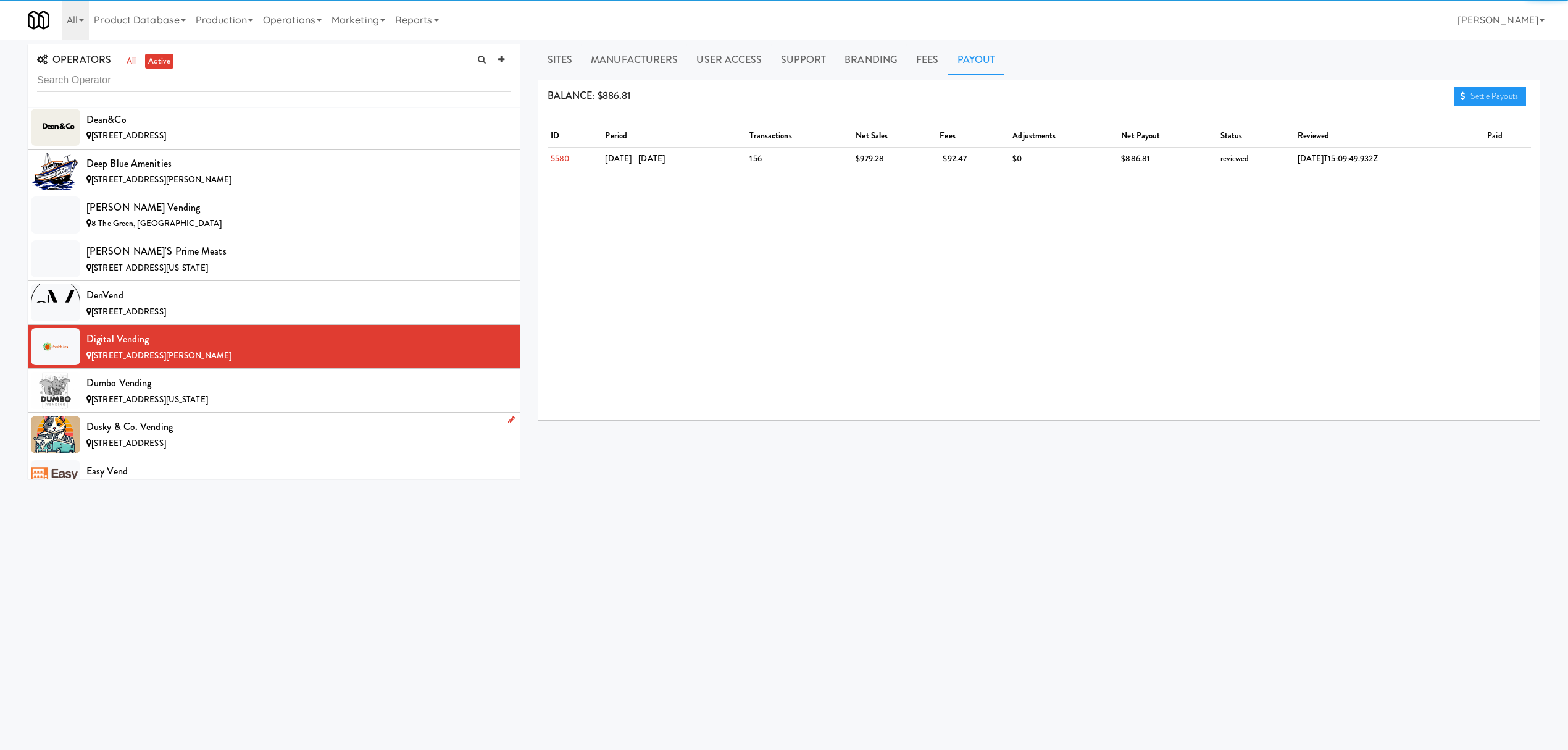
scroll to position [3212, 0]
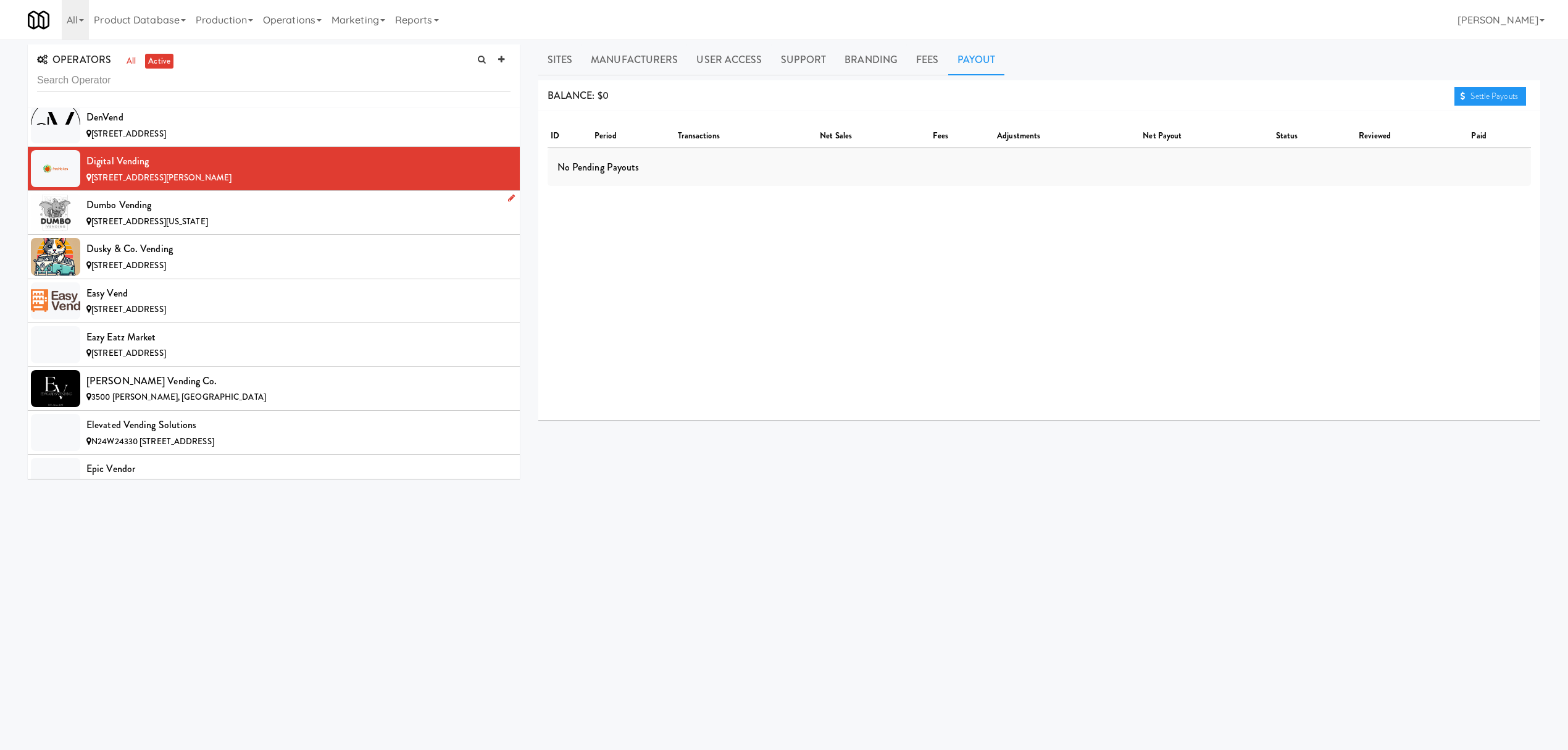
click at [185, 228] on span "[STREET_ADDRESS][US_STATE]" at bounding box center [149, 221] width 116 height 12
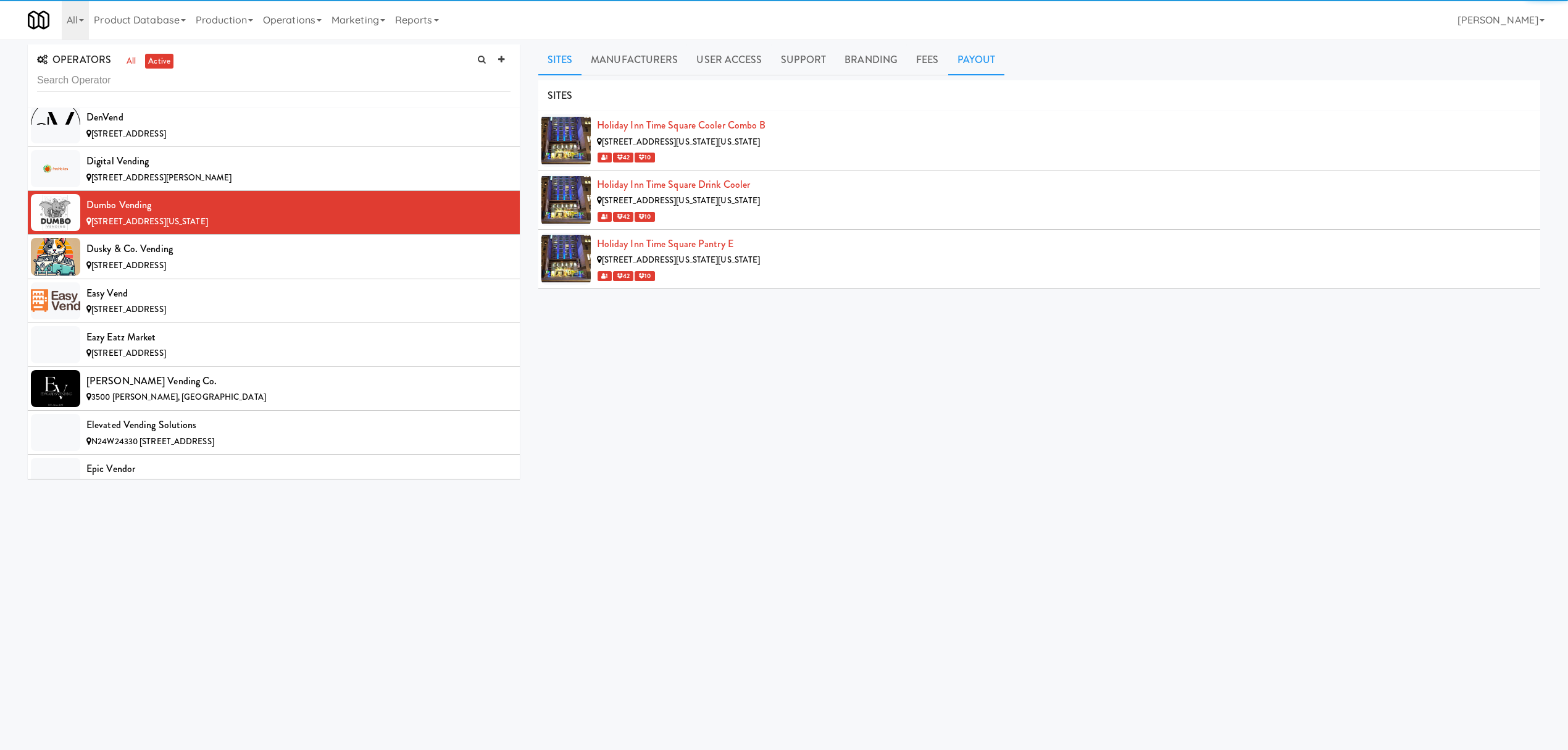
click at [978, 57] on link "Payout" at bounding box center [976, 59] width 57 height 31
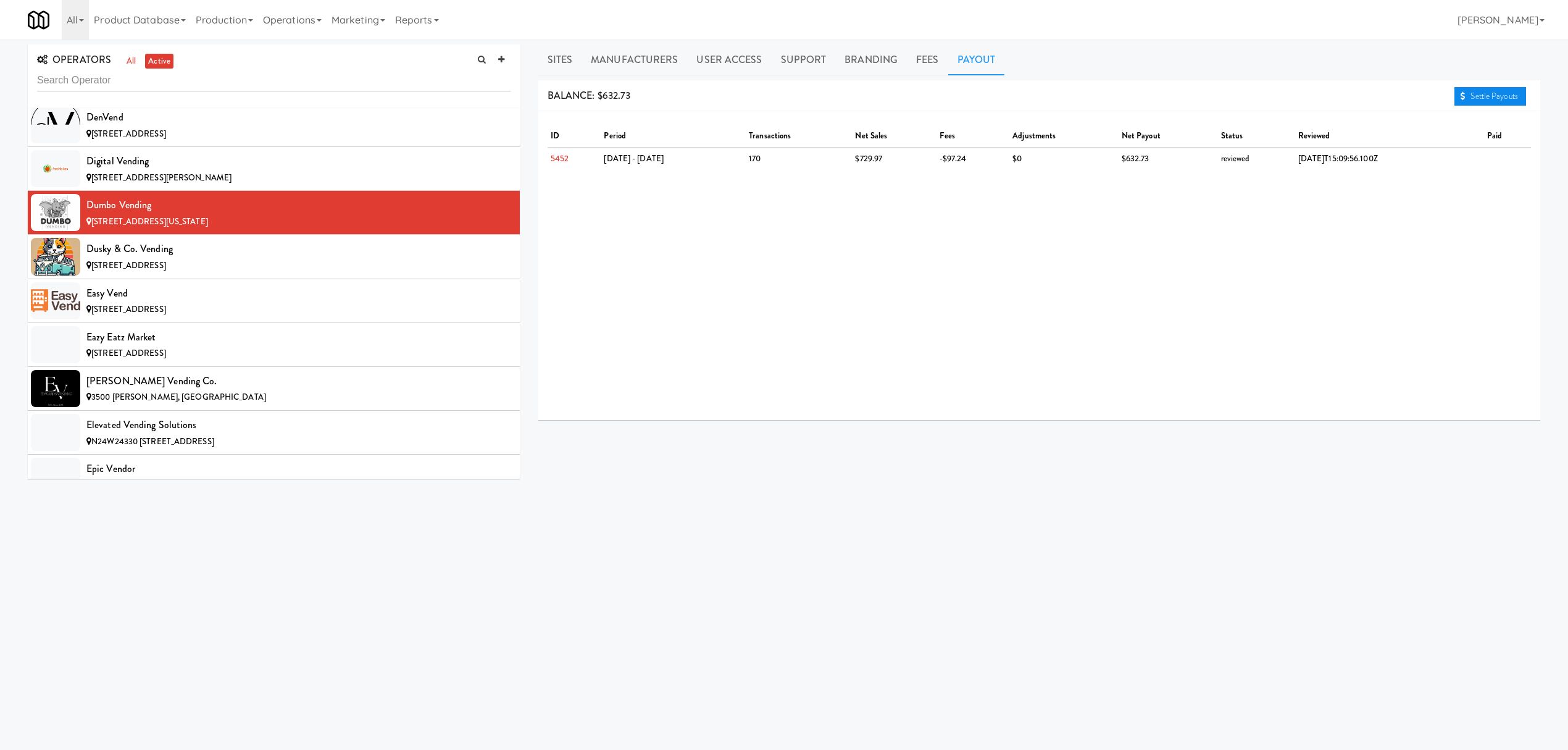
click at [1486, 94] on link "Settle Payouts" at bounding box center [1490, 96] width 71 height 18
click at [238, 258] on div "Dusky & Co. Vending" at bounding box center [298, 249] width 424 height 18
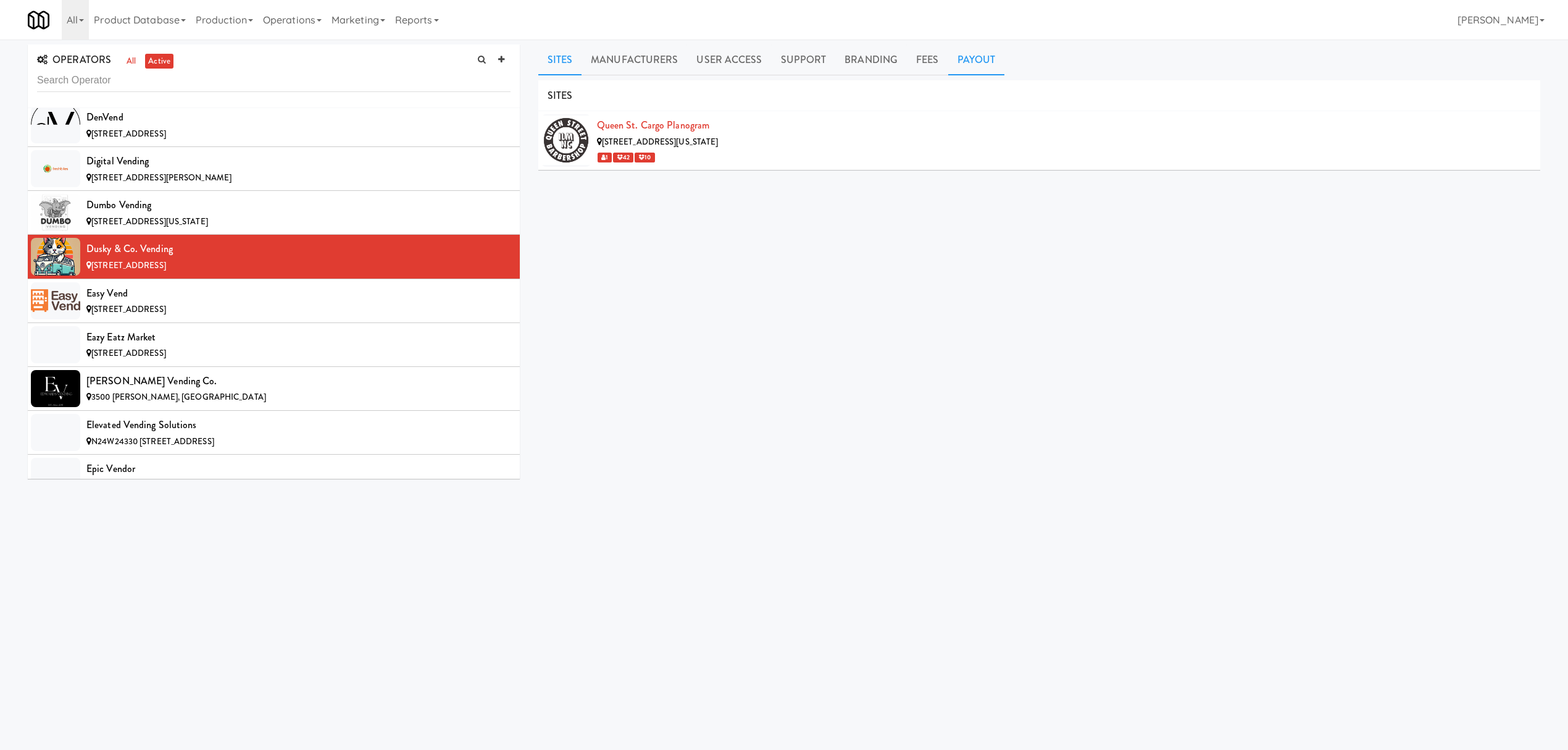
click at [983, 60] on link "Payout" at bounding box center [976, 59] width 57 height 31
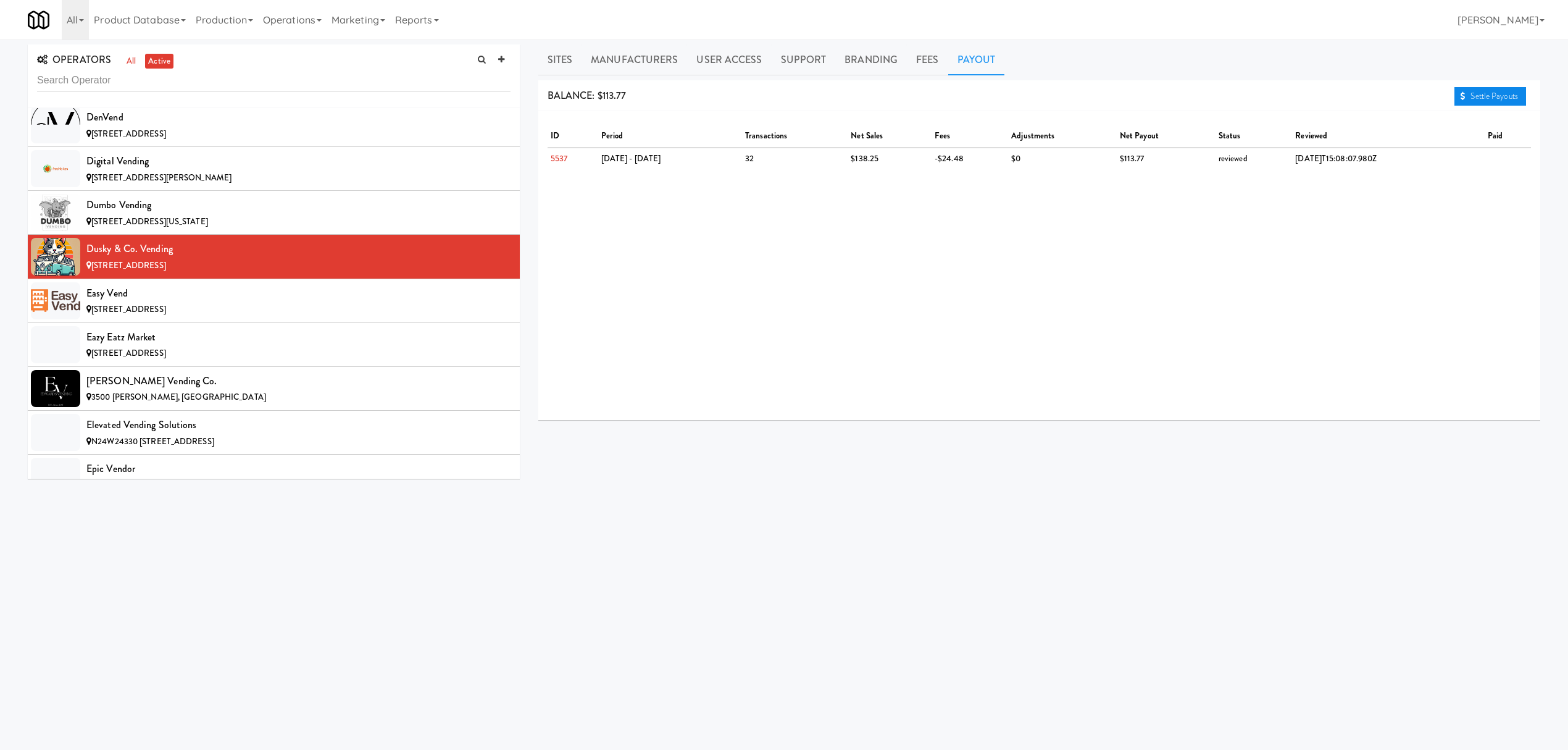
click at [1473, 95] on link "Settle Payouts" at bounding box center [1490, 96] width 71 height 18
click at [166, 315] on span "[STREET_ADDRESS]" at bounding box center [129, 309] width 75 height 12
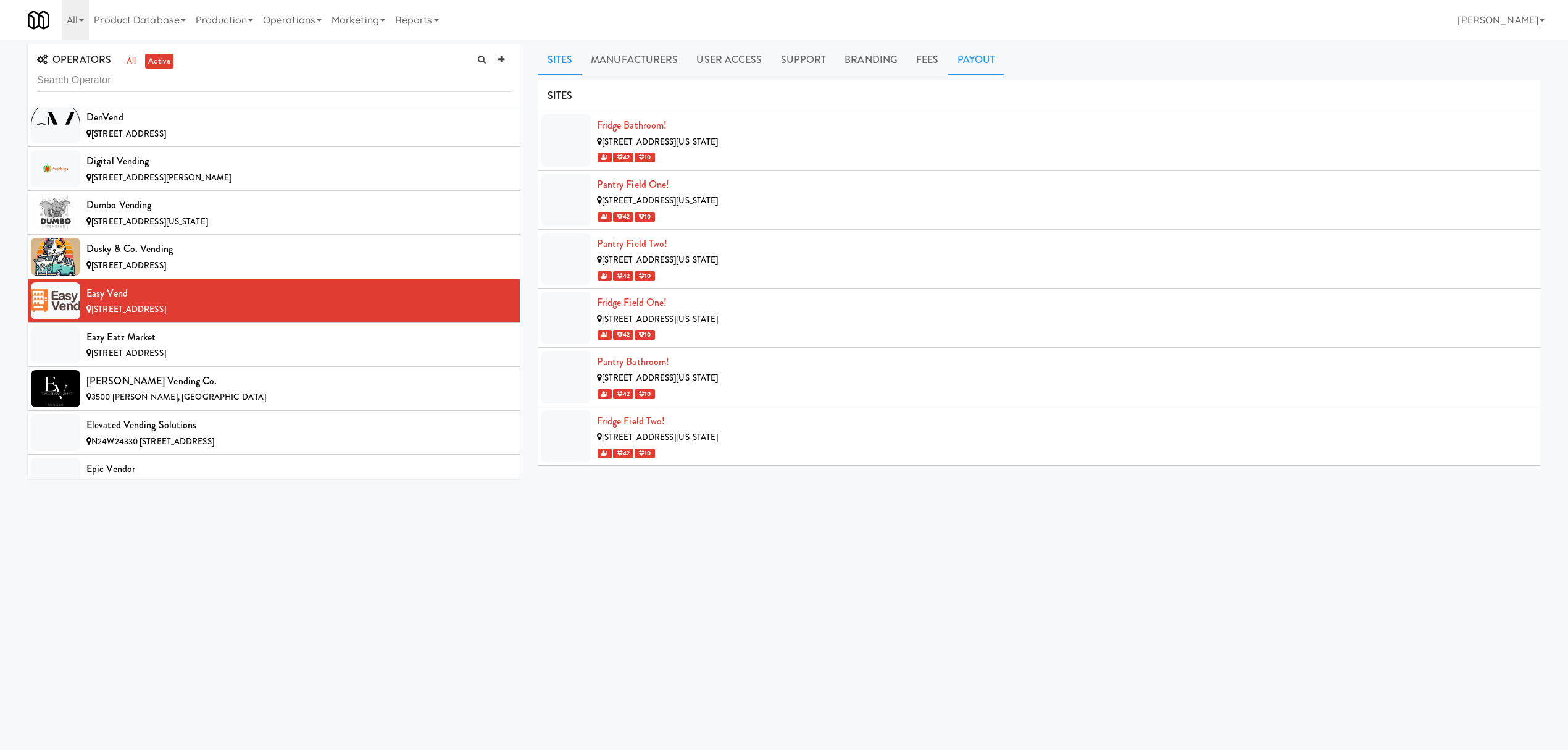
click at [981, 59] on link "Payout" at bounding box center [976, 59] width 57 height 31
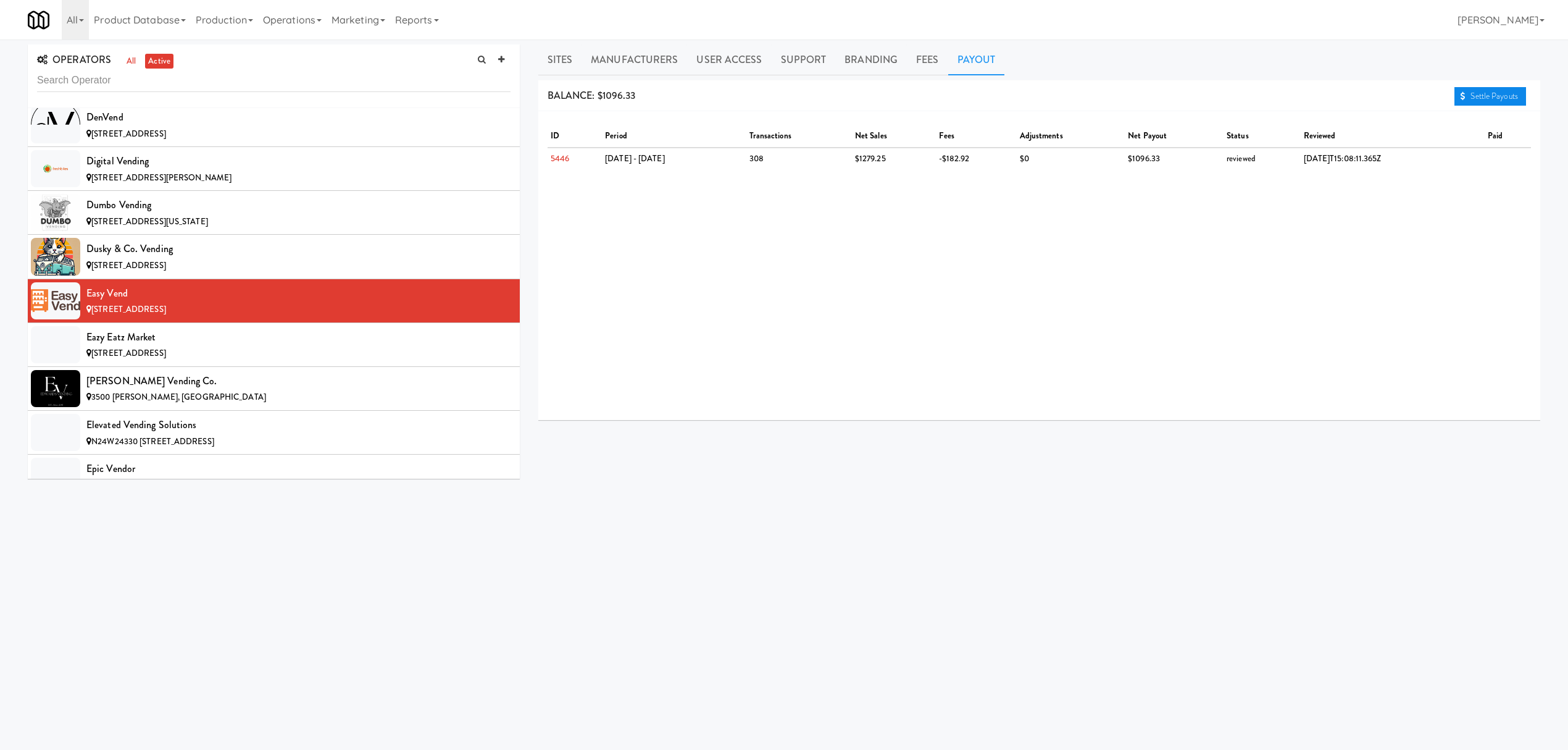
click at [1473, 99] on link "Settle Payouts" at bounding box center [1490, 96] width 71 height 18
click at [166, 359] on span "[STREET_ADDRESS]" at bounding box center [129, 353] width 75 height 12
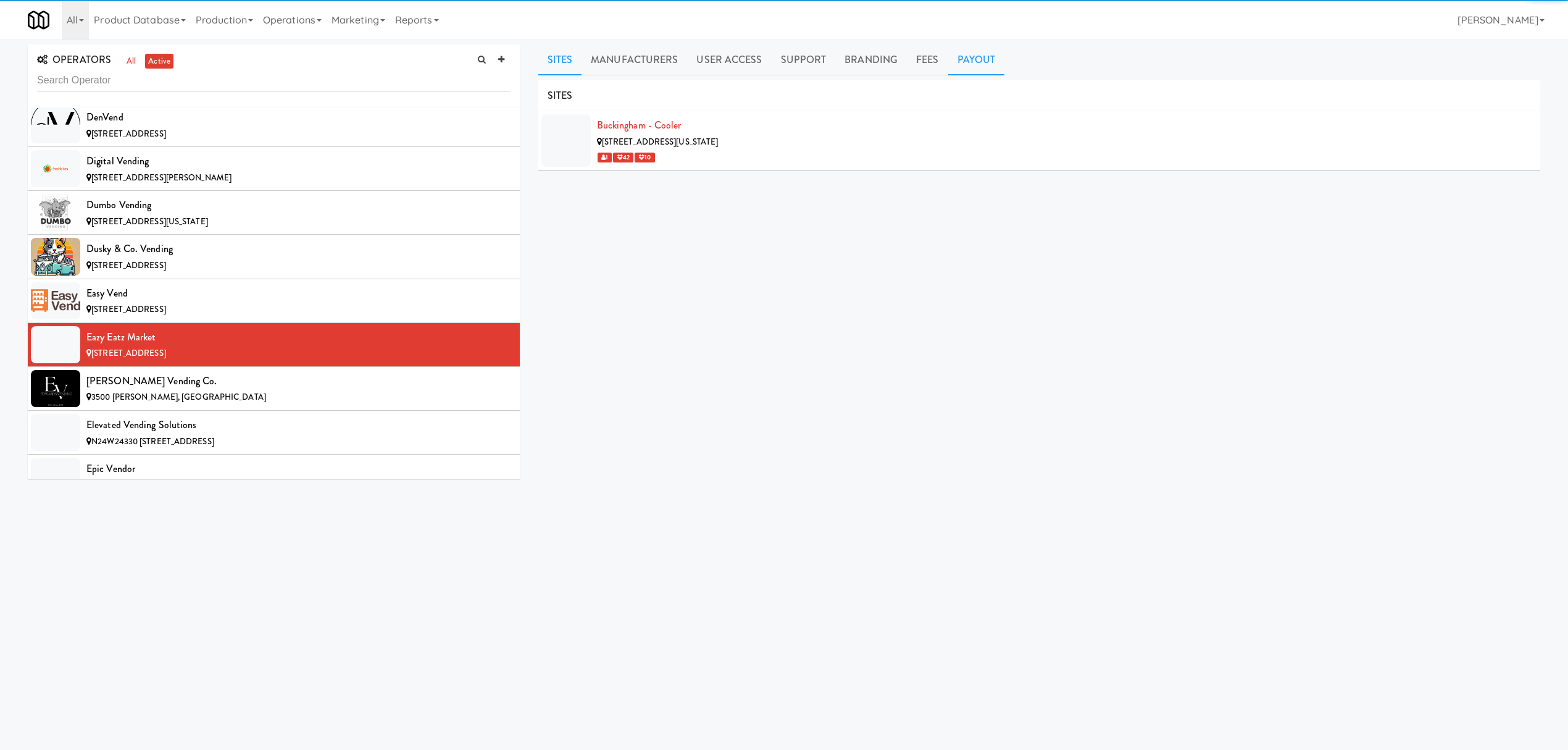
click at [959, 61] on link "Payout" at bounding box center [976, 59] width 57 height 31
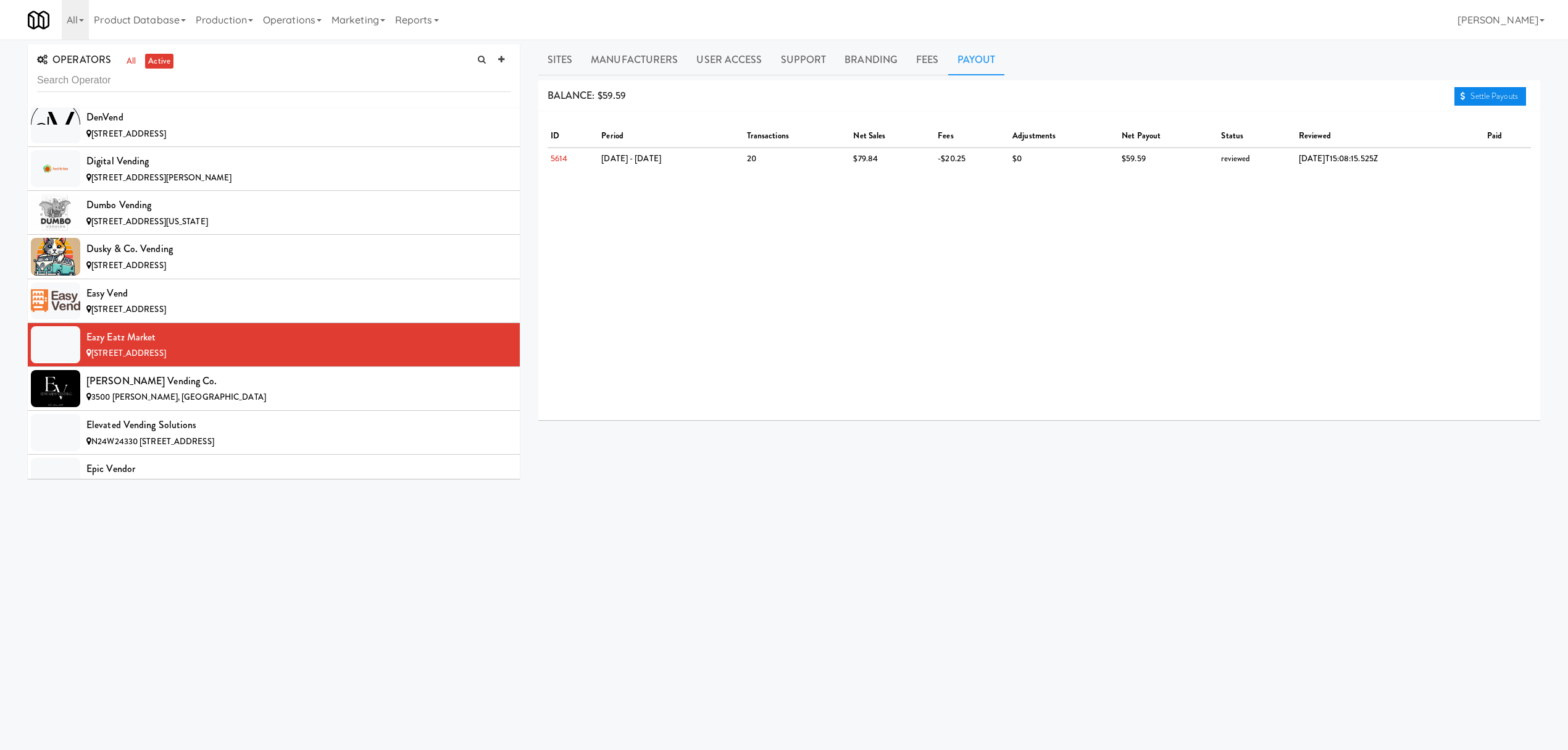
click at [1487, 101] on link "Settle Payouts" at bounding box center [1490, 96] width 71 height 18
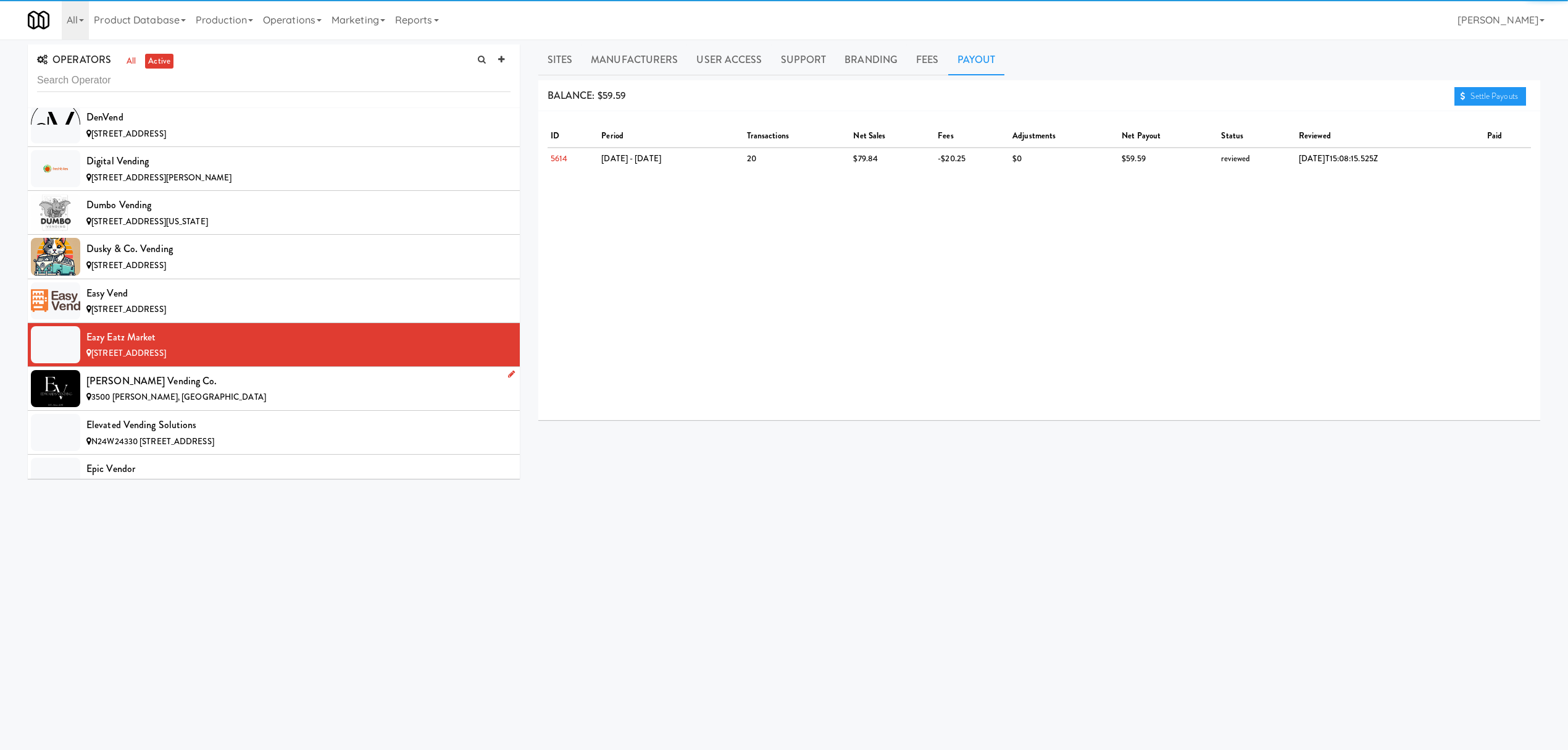
click at [214, 405] on div "3500 [PERSON_NAME], [GEOGRAPHIC_DATA]" at bounding box center [298, 397] width 424 height 16
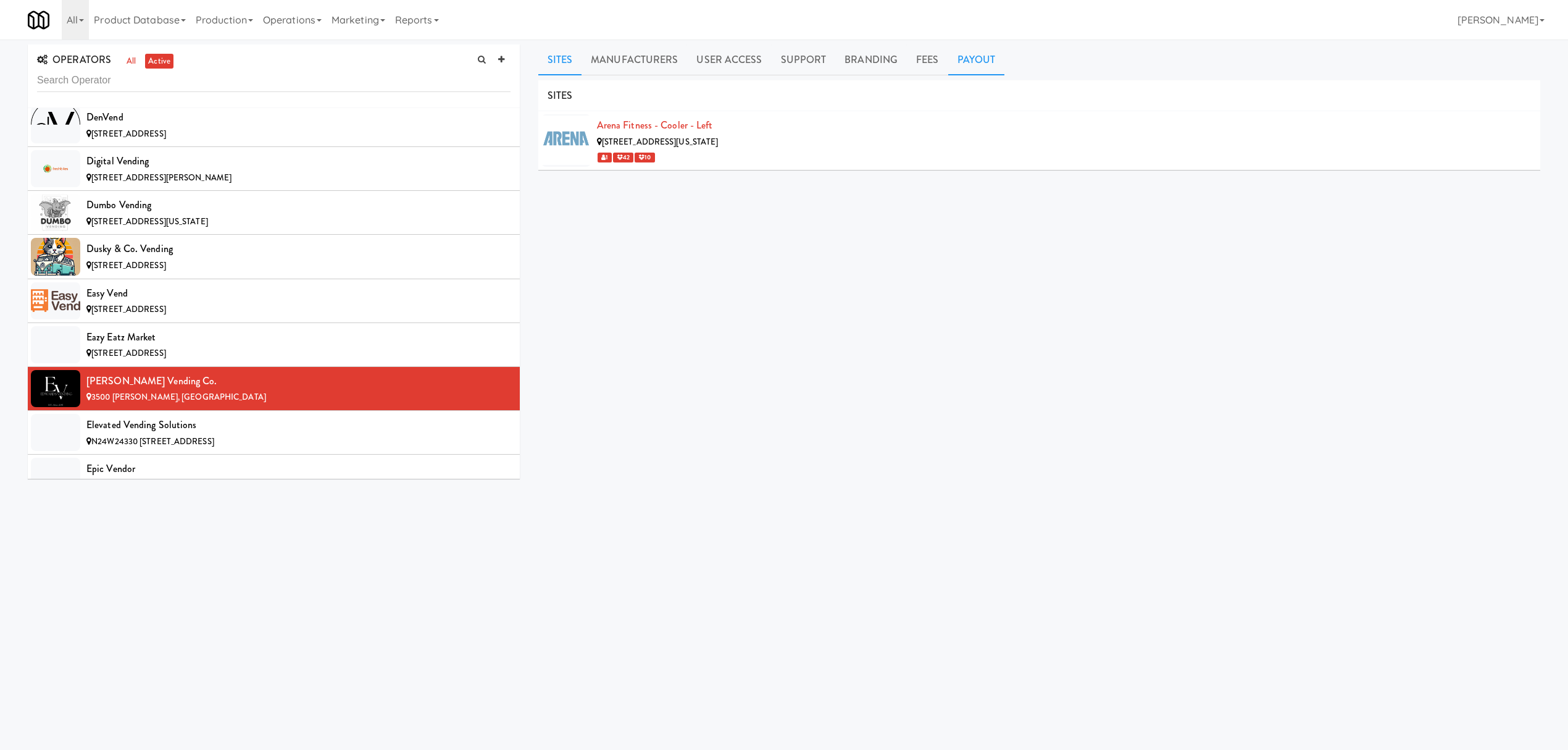
click at [957, 57] on link "Payout" at bounding box center [976, 59] width 57 height 31
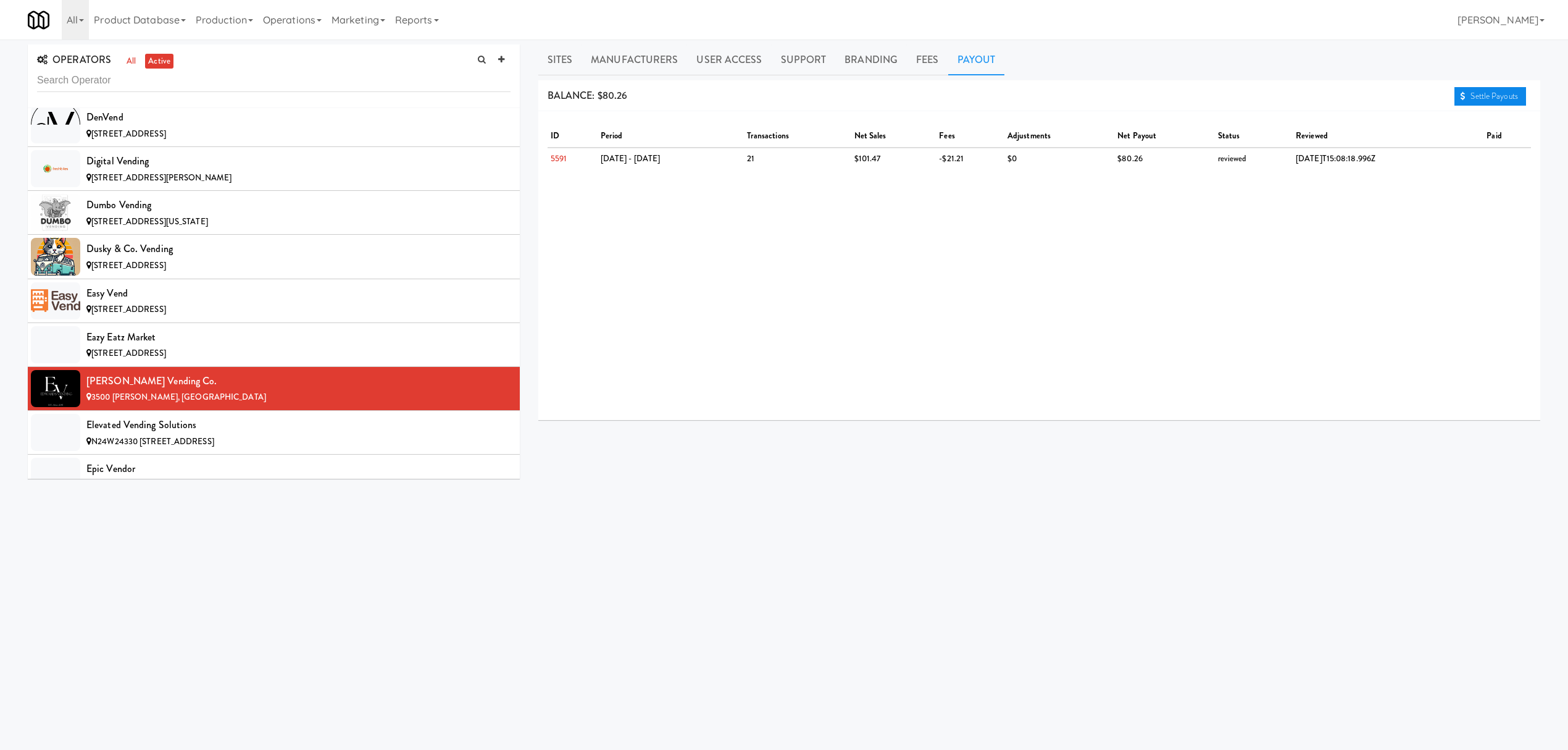
click at [1486, 93] on link "Settle Payouts" at bounding box center [1490, 96] width 71 height 18
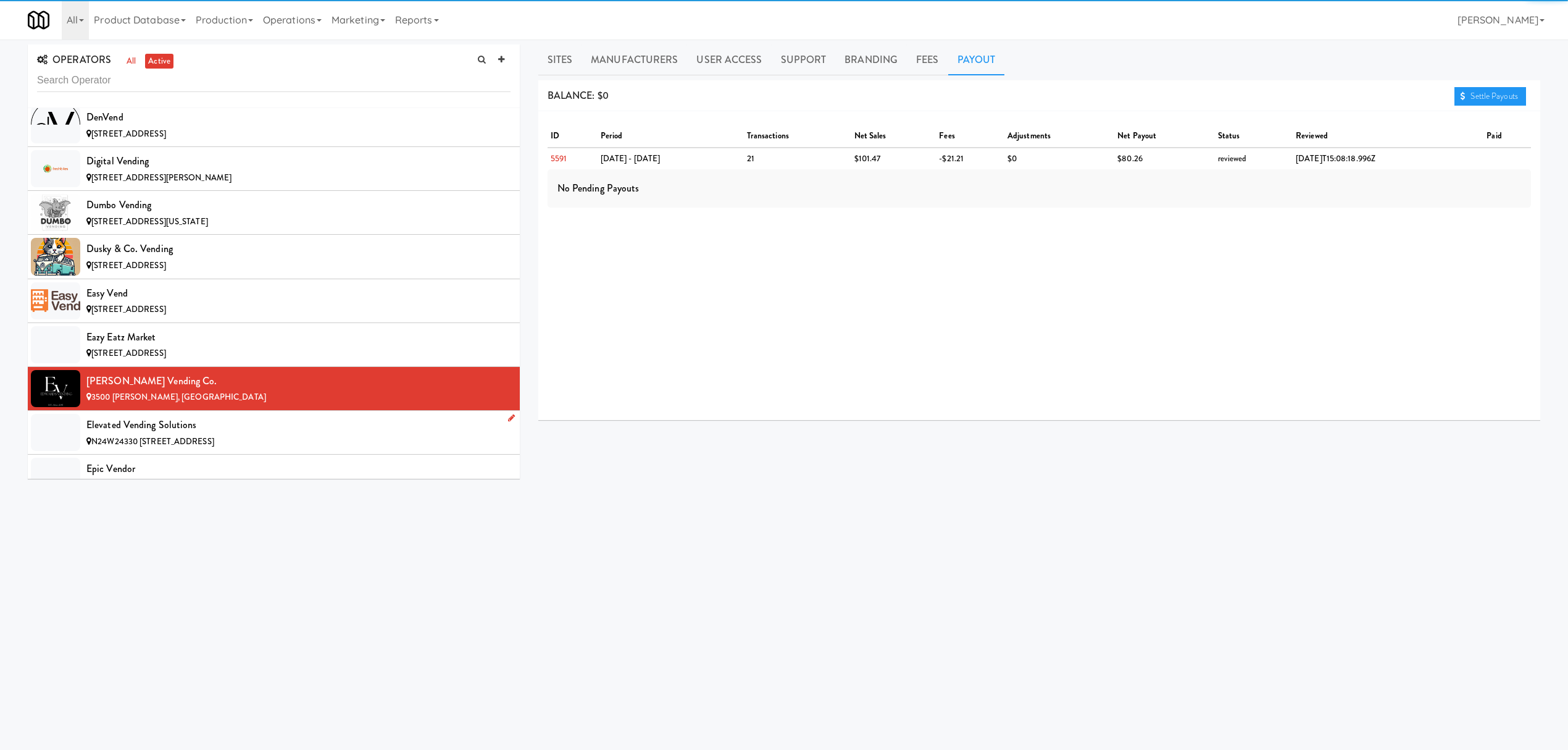
click at [319, 431] on li "Elevated Vending Solutions N24W24330 [STREET_ADDRESS]" at bounding box center [274, 433] width 492 height 44
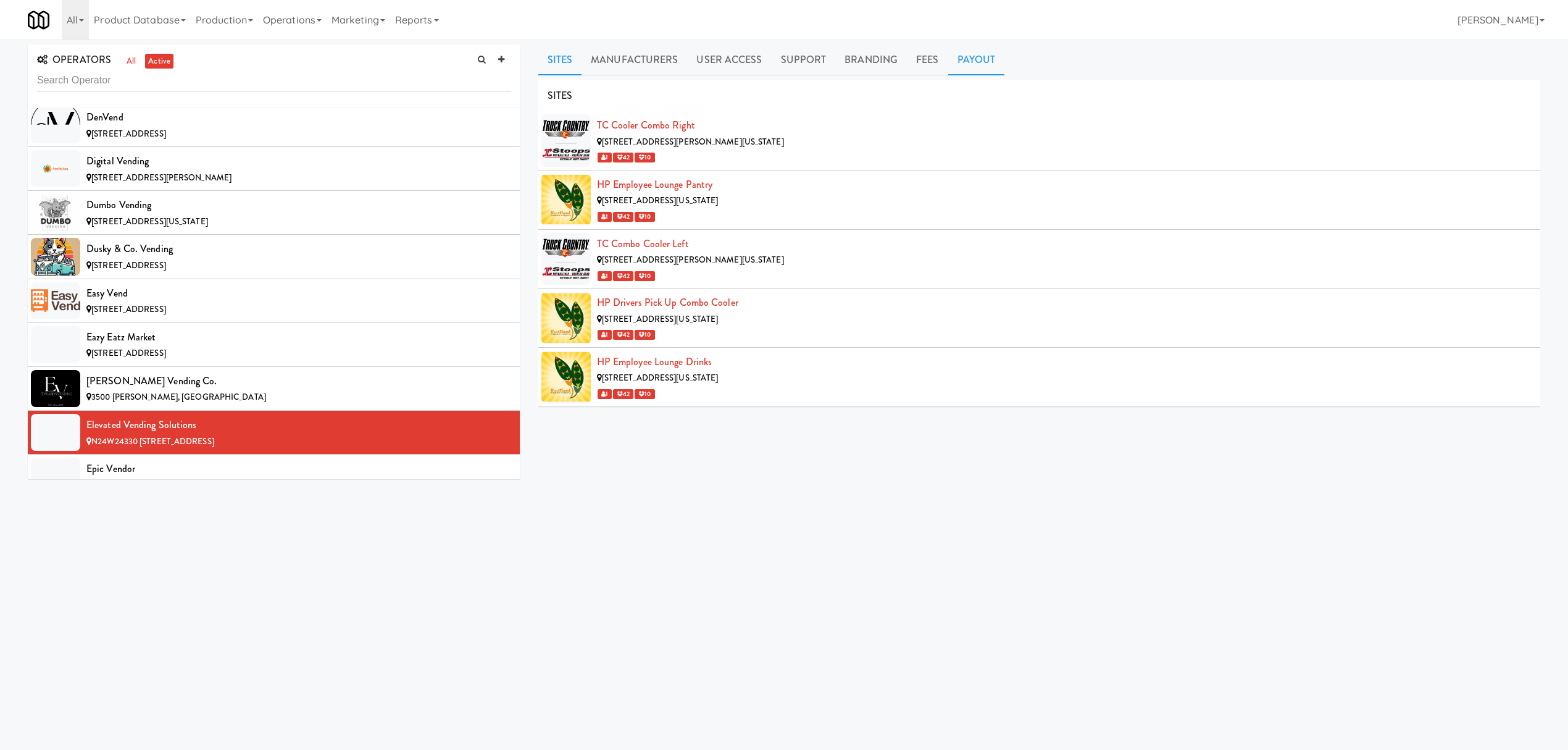
click at [950, 56] on link "Payout" at bounding box center [976, 59] width 57 height 31
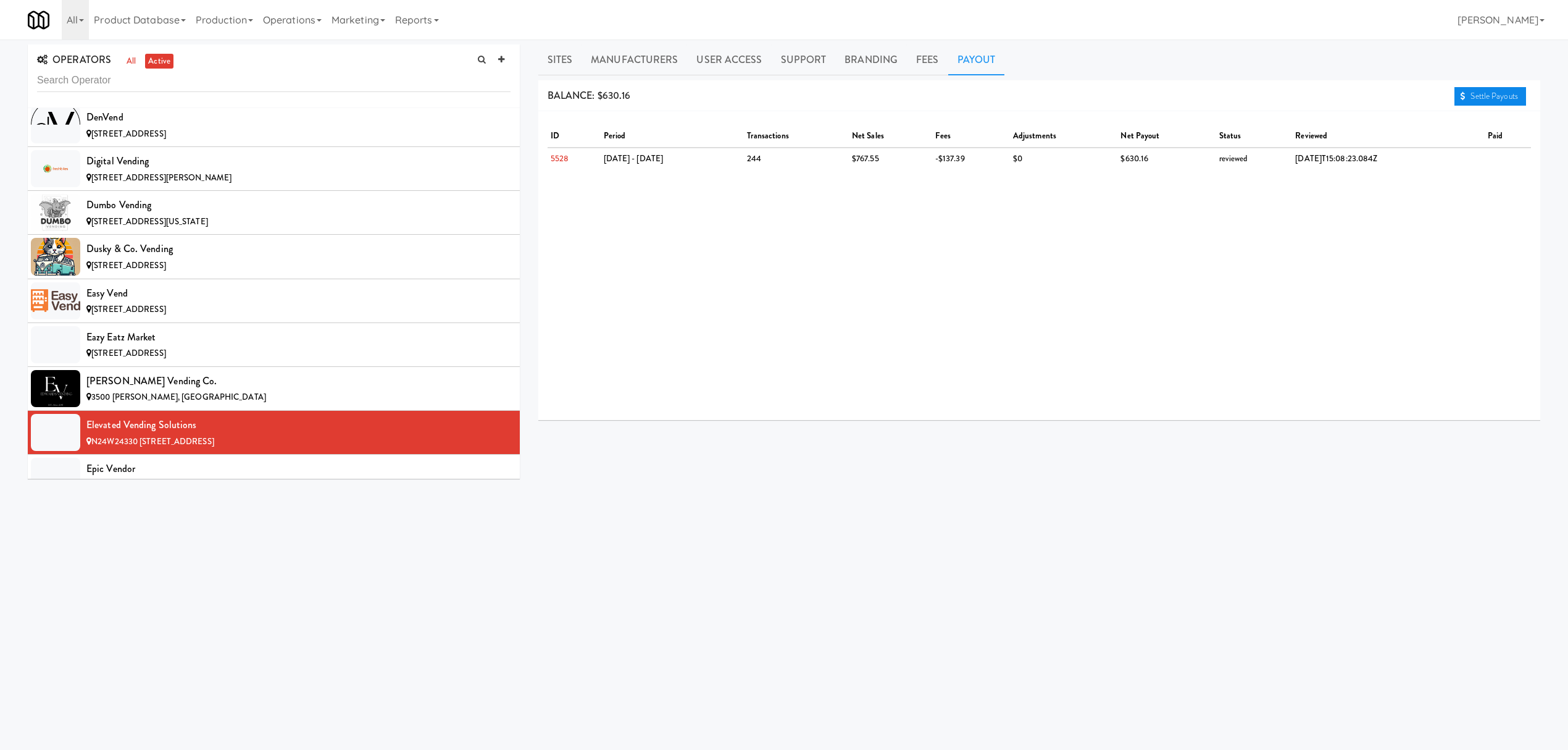
click at [1498, 99] on link "Settle Payouts" at bounding box center [1490, 96] width 71 height 18
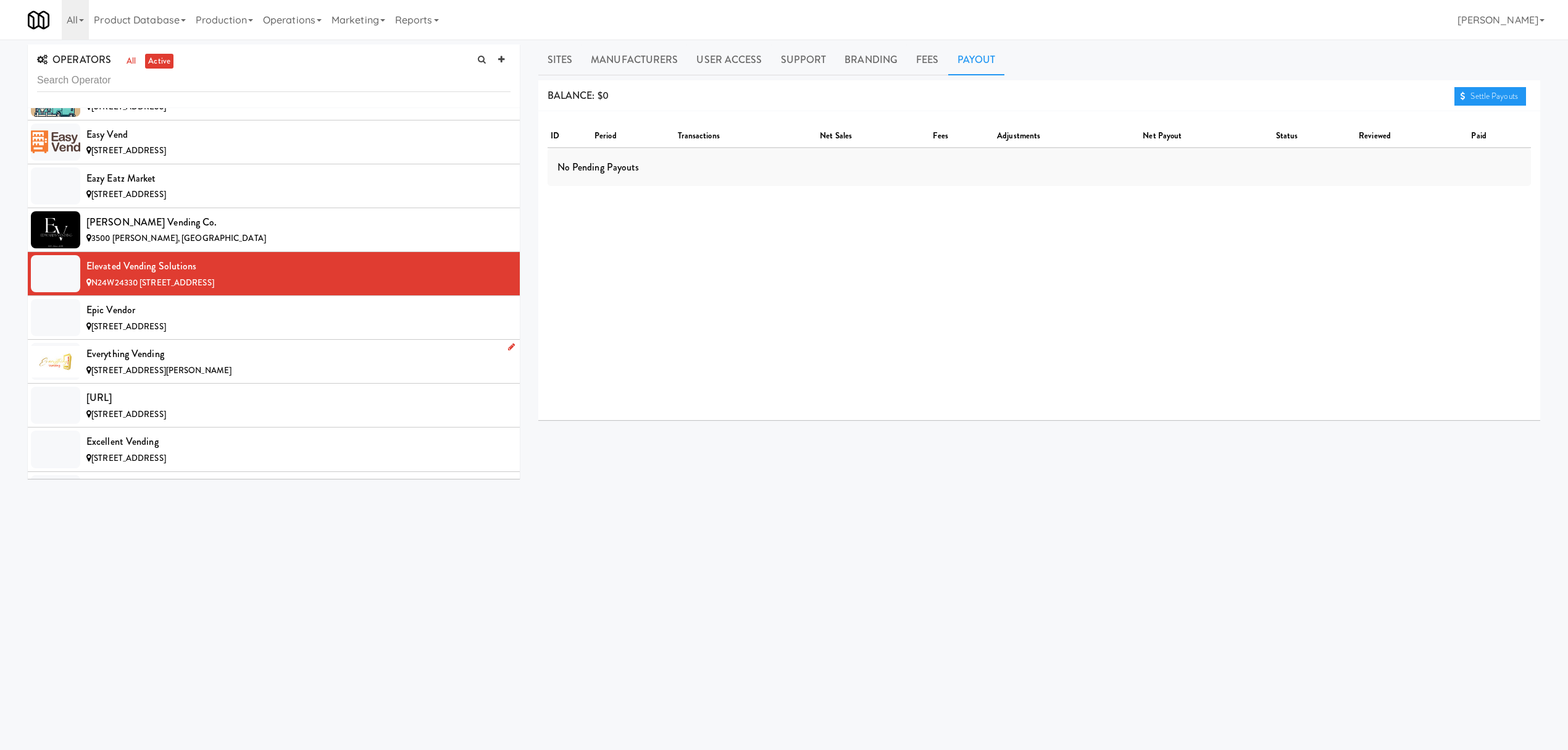
scroll to position [3376, 0]
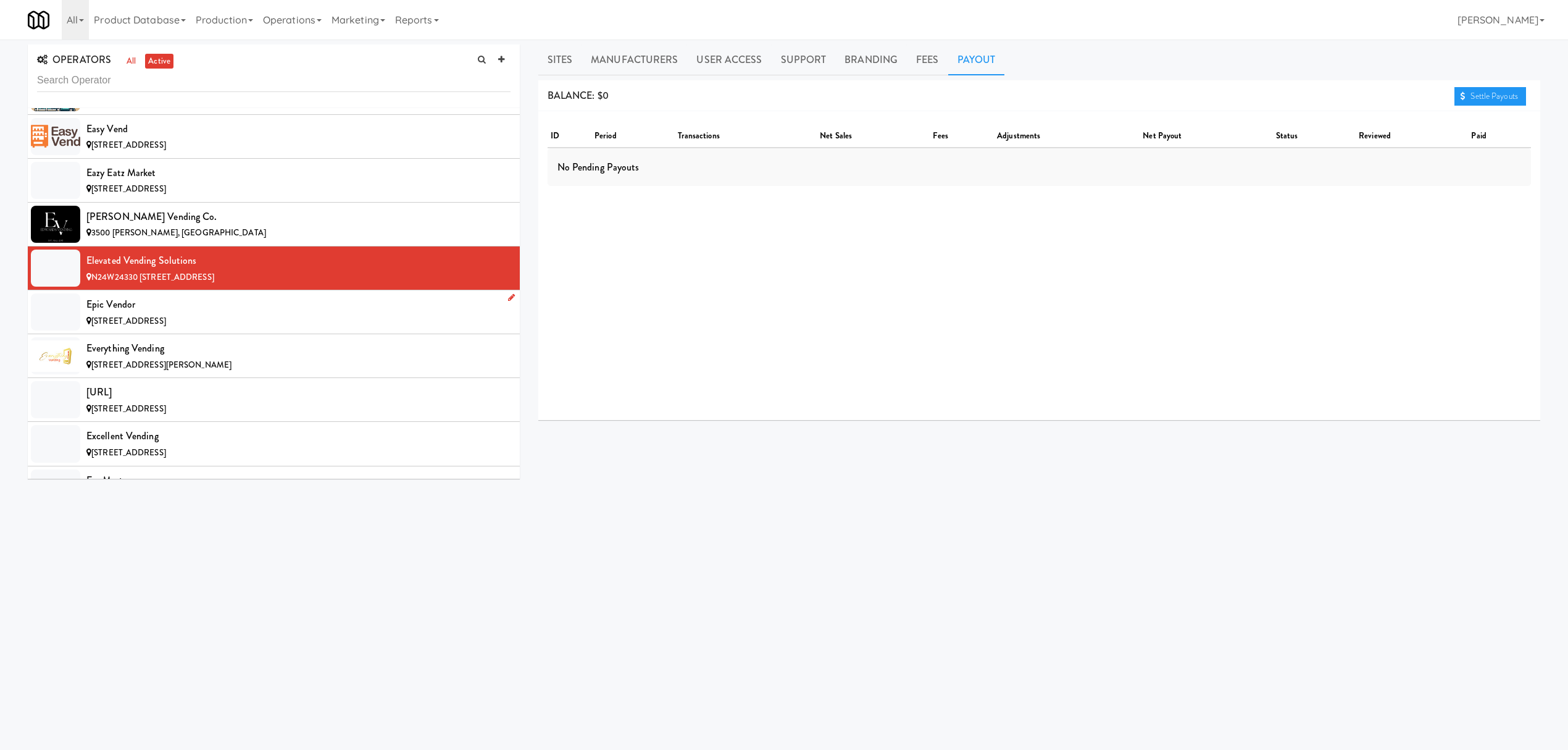
click at [293, 314] on div "Epic Vendor" at bounding box center [298, 304] width 424 height 18
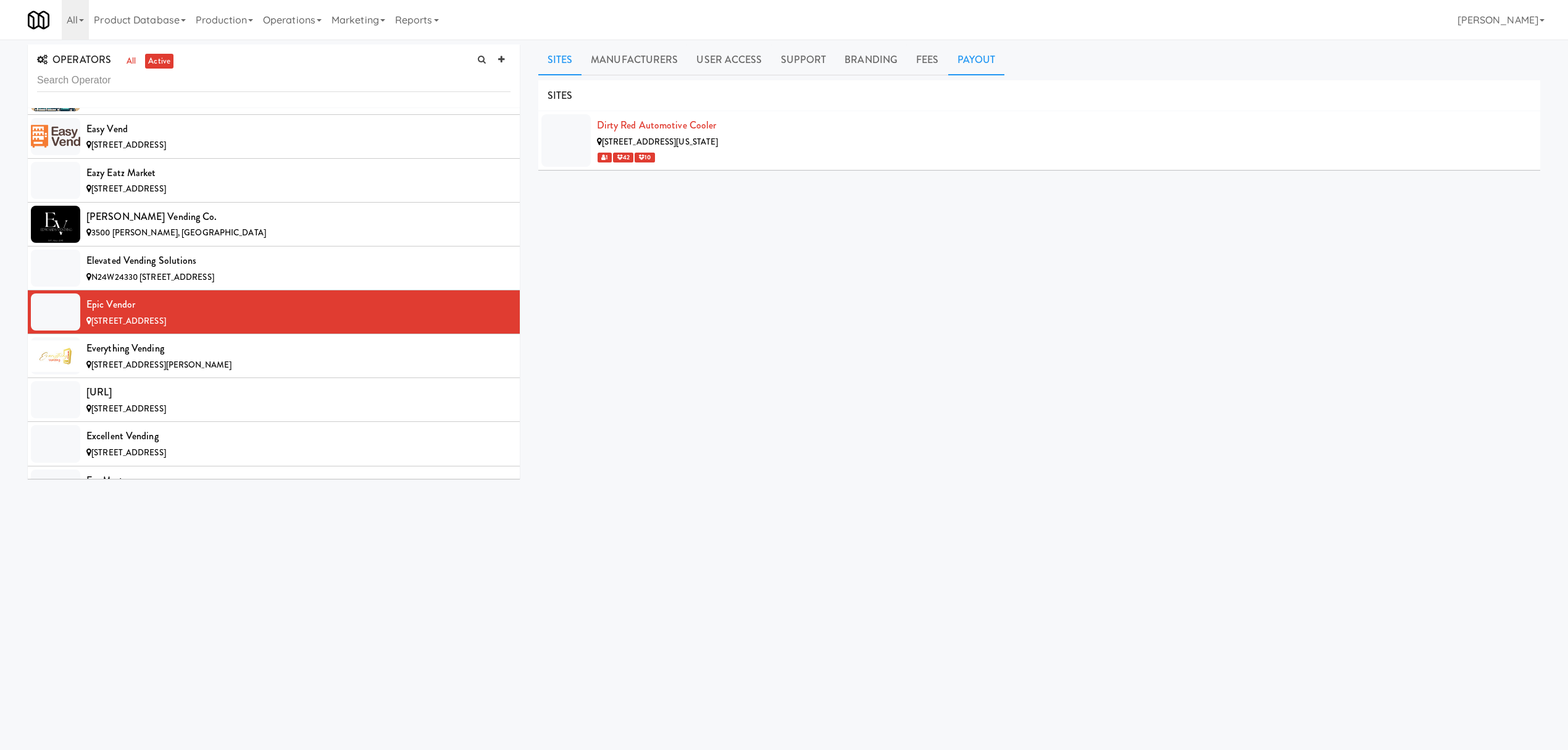
click at [986, 58] on link "Payout" at bounding box center [976, 59] width 57 height 31
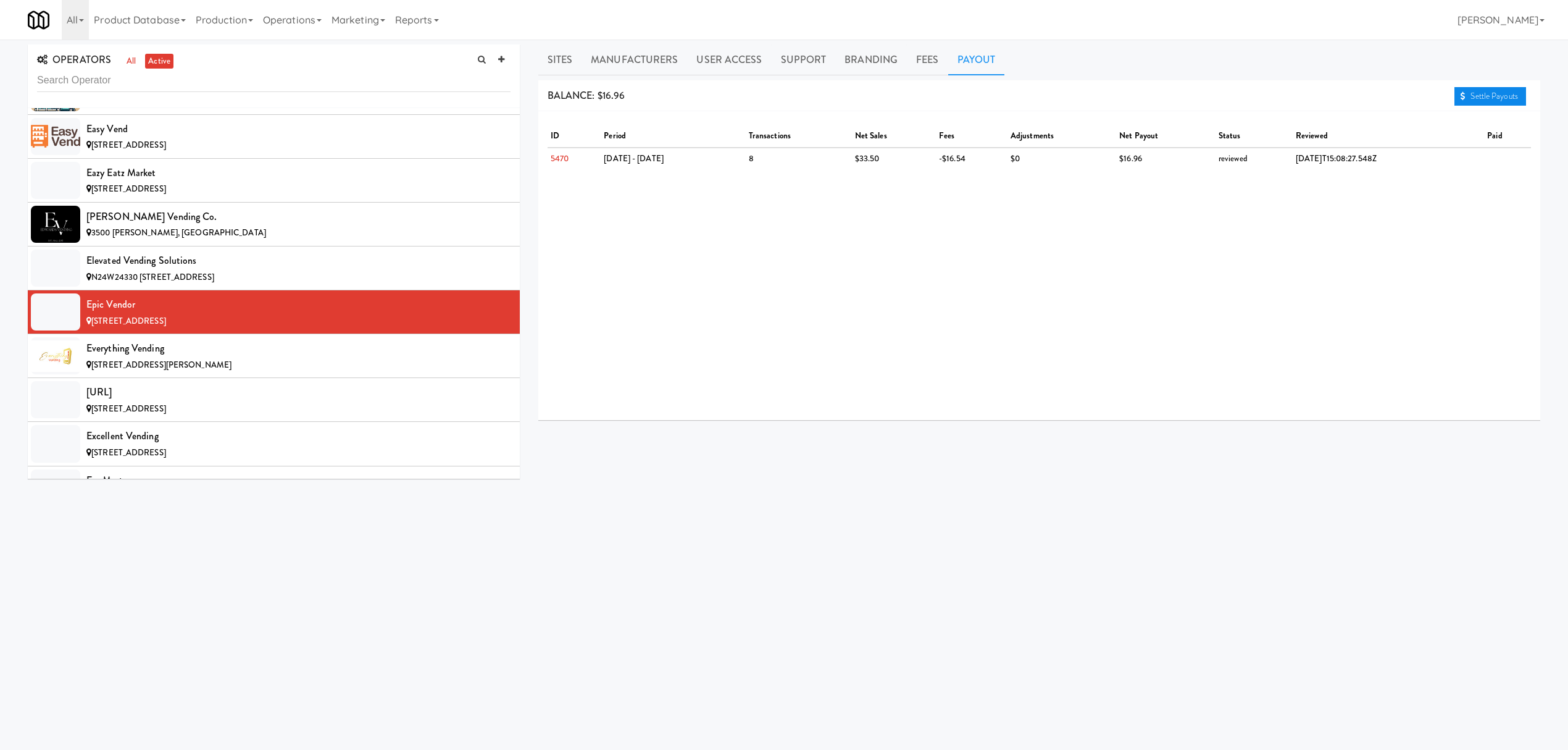
click at [1486, 95] on link "Settle Payouts" at bounding box center [1490, 96] width 71 height 18
click at [228, 373] on div "[STREET_ADDRESS][PERSON_NAME]" at bounding box center [298, 365] width 424 height 16
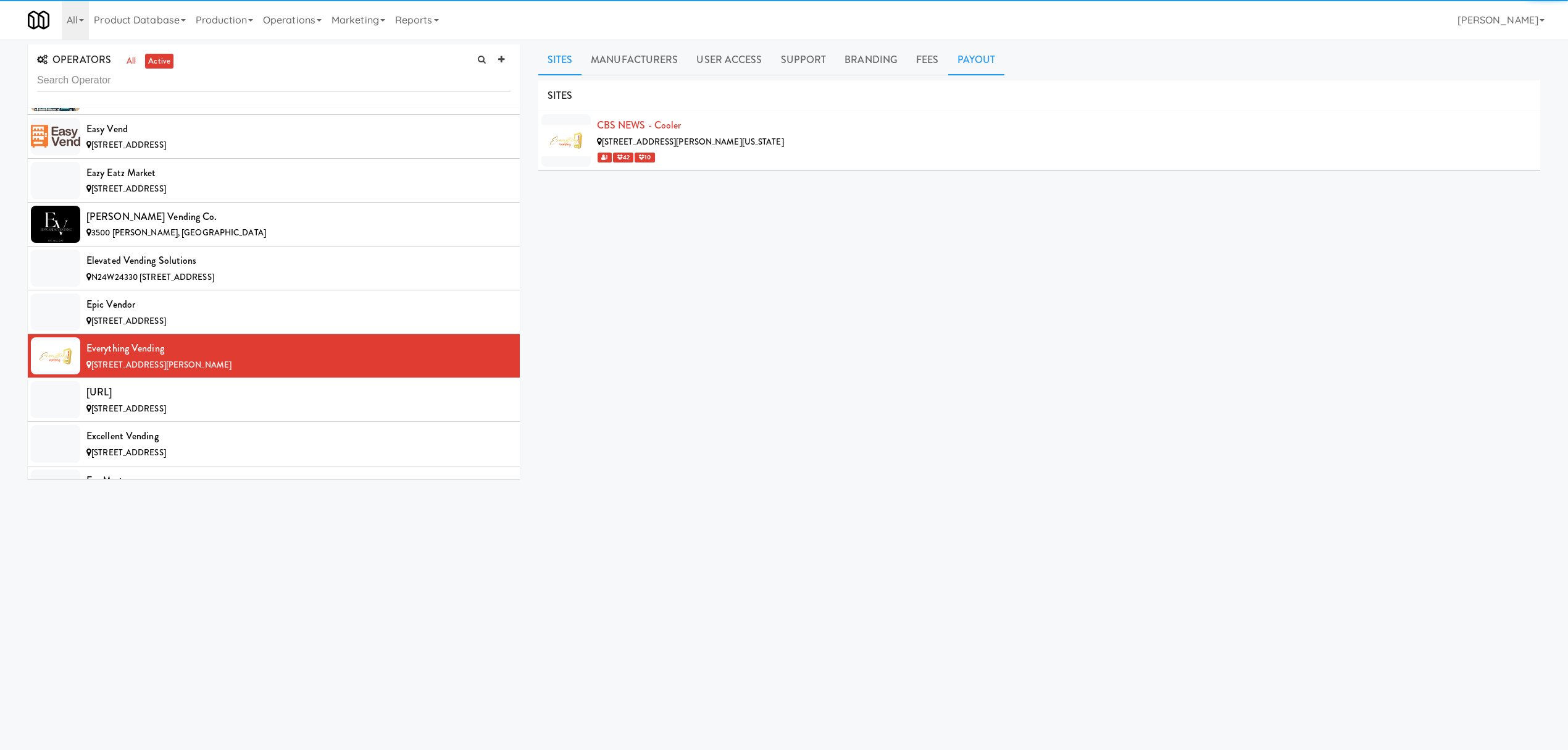
click at [964, 65] on link "Payout" at bounding box center [976, 59] width 57 height 31
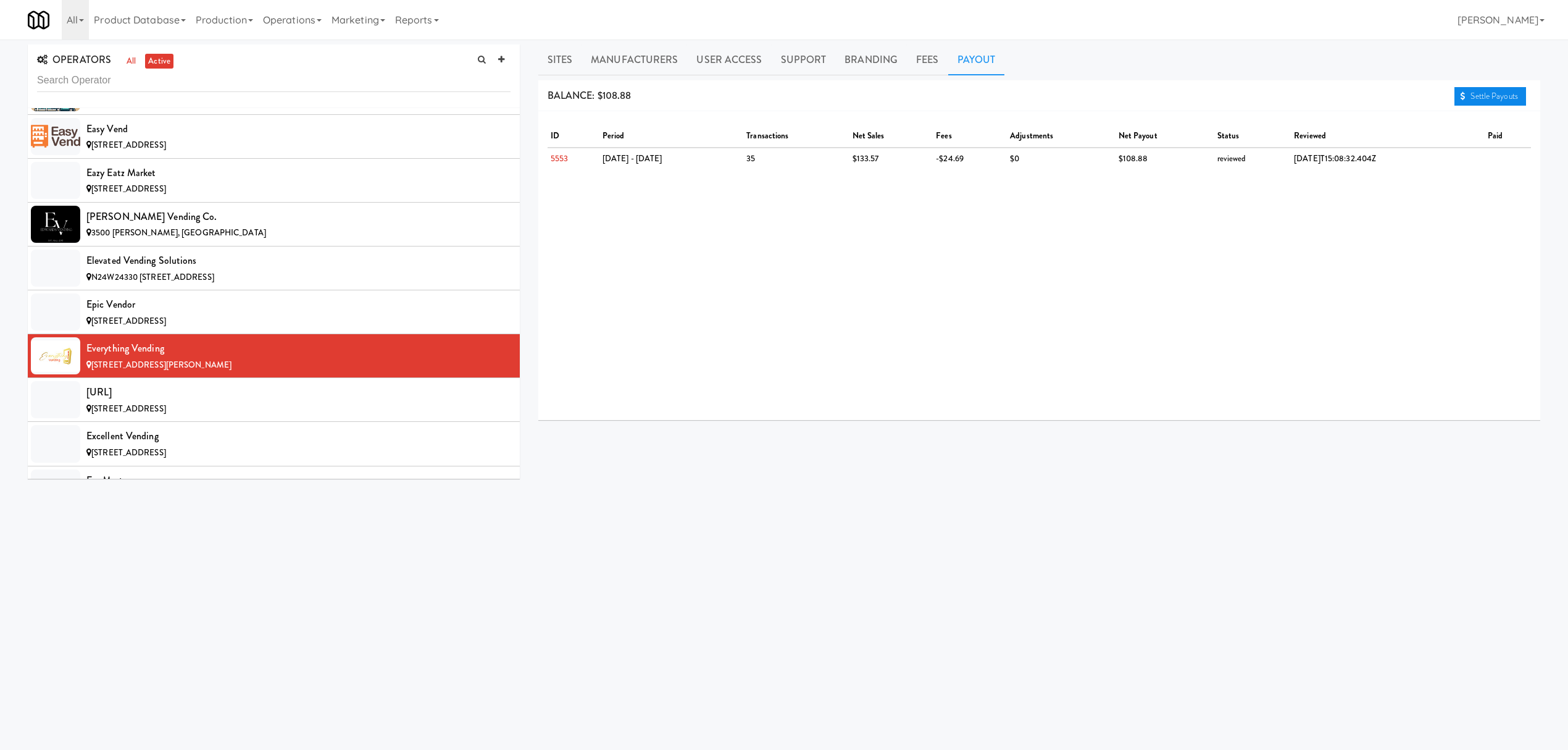
click at [1469, 91] on link "Settle Payouts" at bounding box center [1490, 96] width 71 height 18
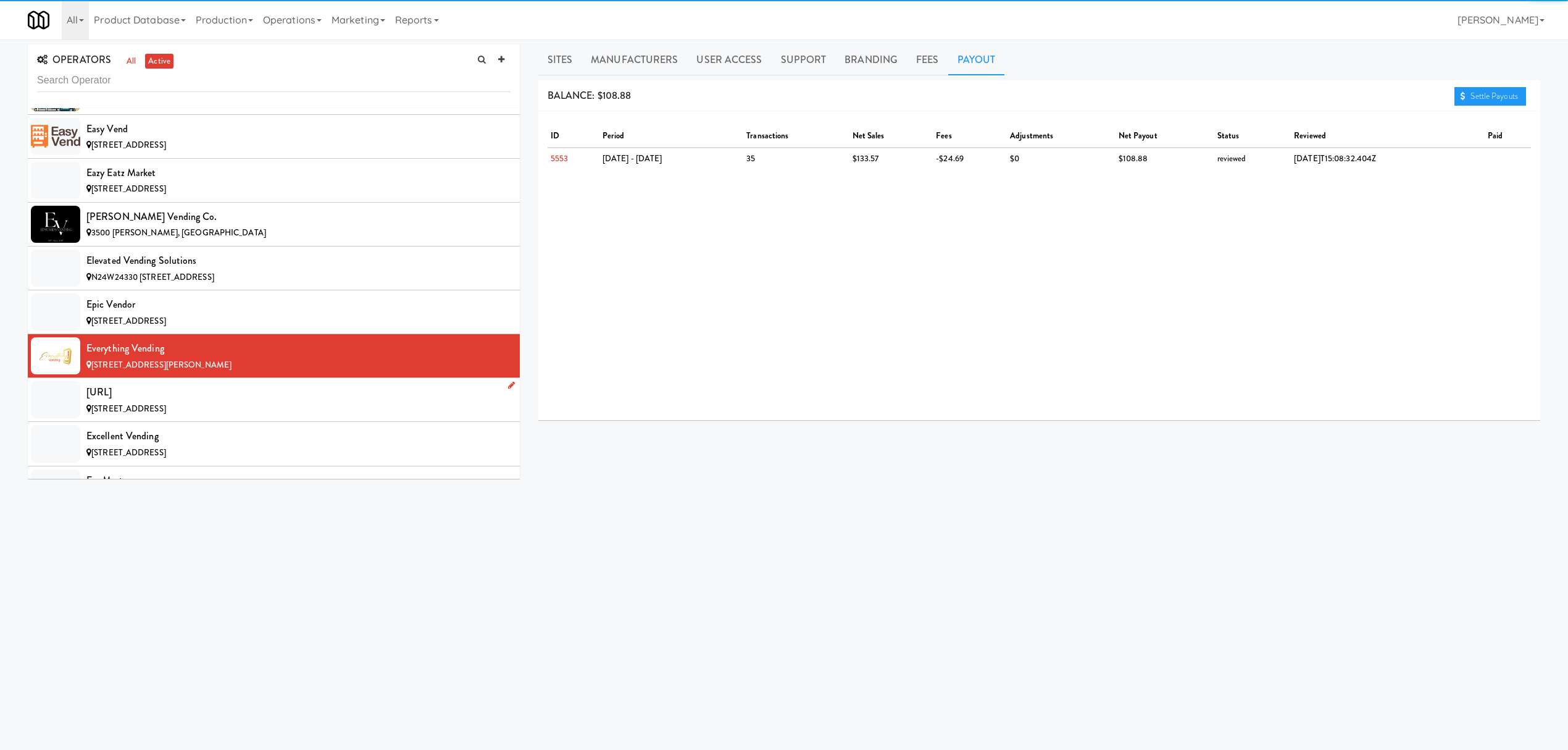
click at [289, 398] on li "[URL] [STREET_ADDRESS]" at bounding box center [274, 400] width 492 height 44
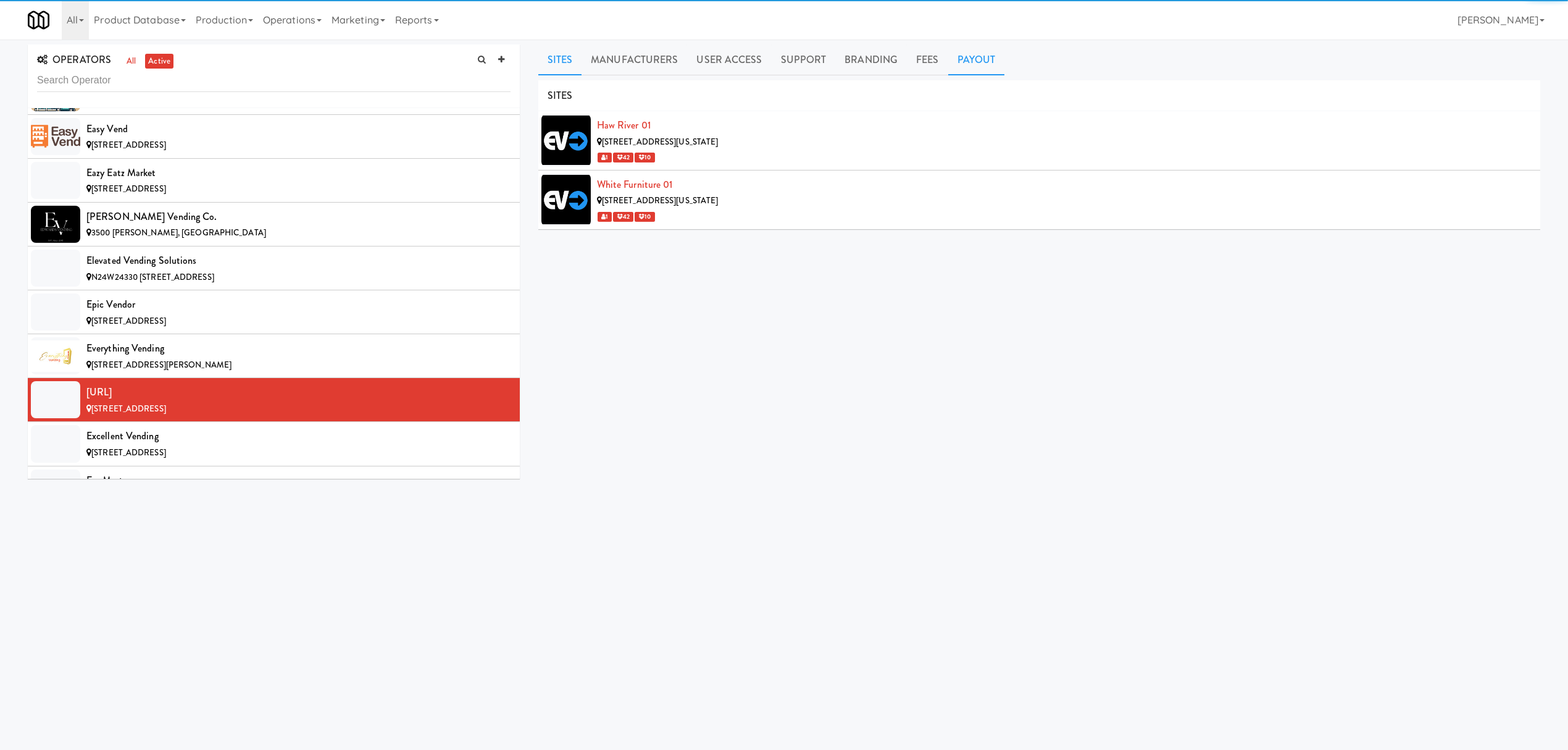
click at [980, 60] on link "Payout" at bounding box center [976, 59] width 57 height 31
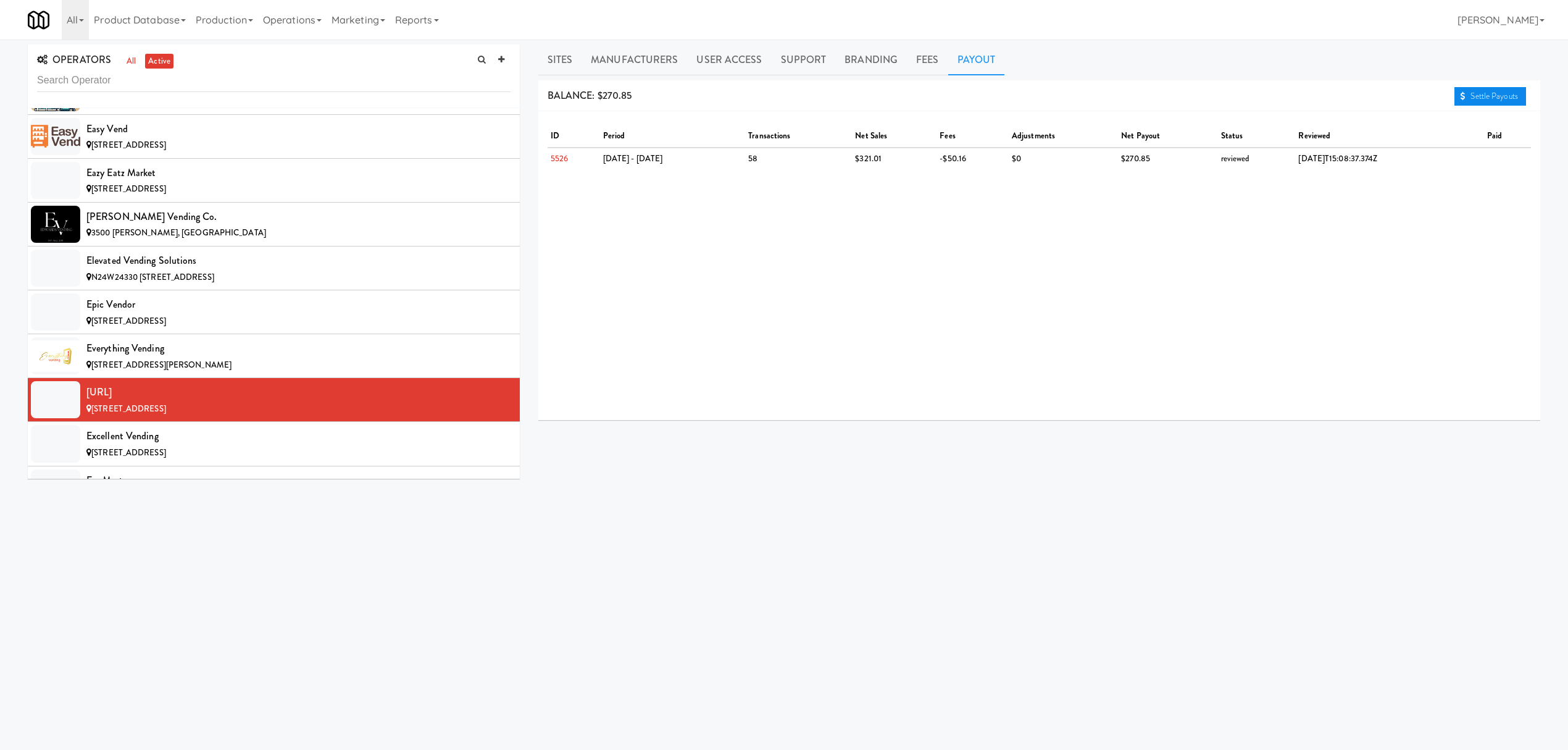
drag, startPoint x: 1500, startPoint y: 99, endPoint x: 1490, endPoint y: 102, distance: 10.4
click at [1499, 97] on link "Settle Payouts" at bounding box center [1490, 96] width 71 height 18
click at [275, 446] on div "Excellent Vending" at bounding box center [298, 436] width 424 height 18
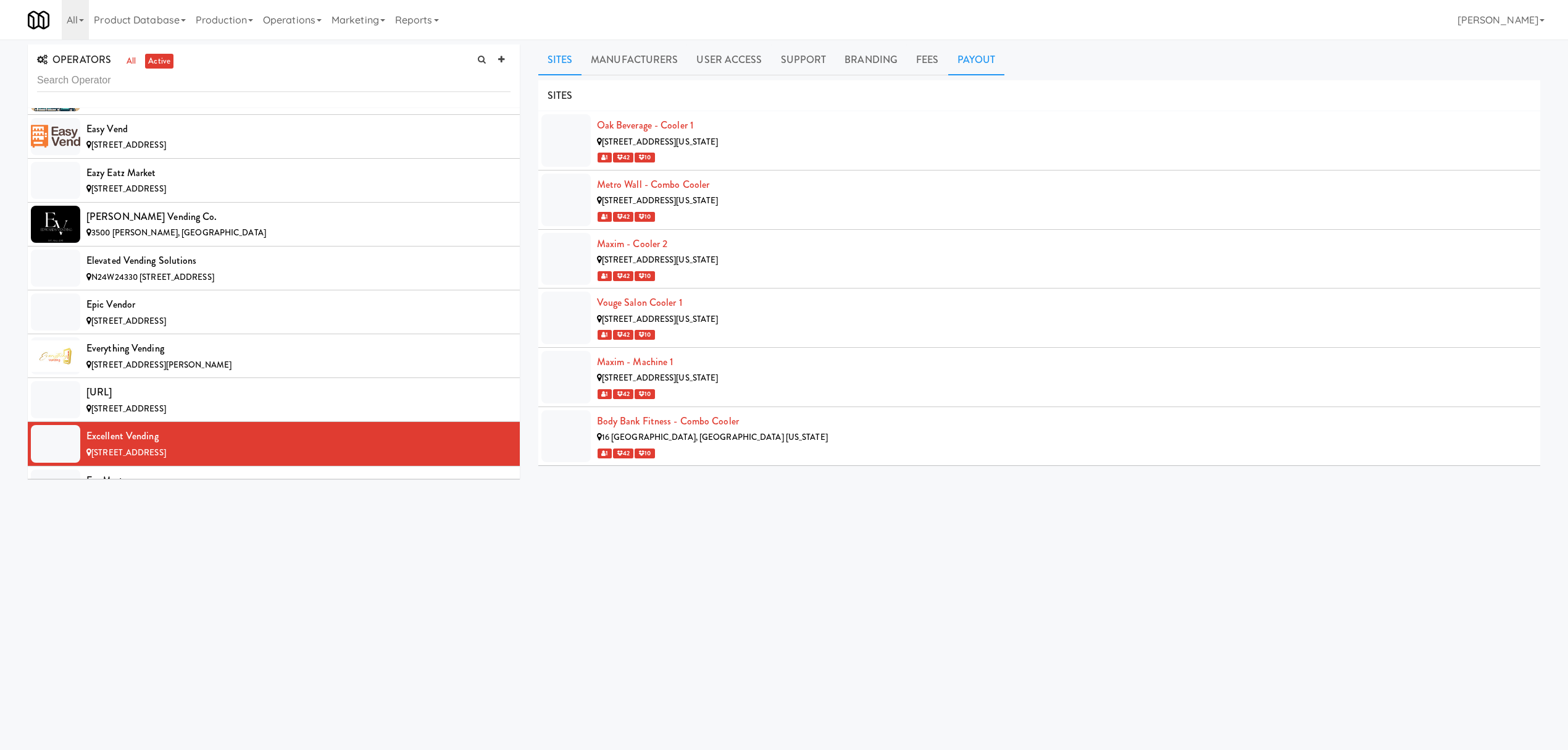
click at [954, 57] on link "Payout" at bounding box center [976, 59] width 57 height 31
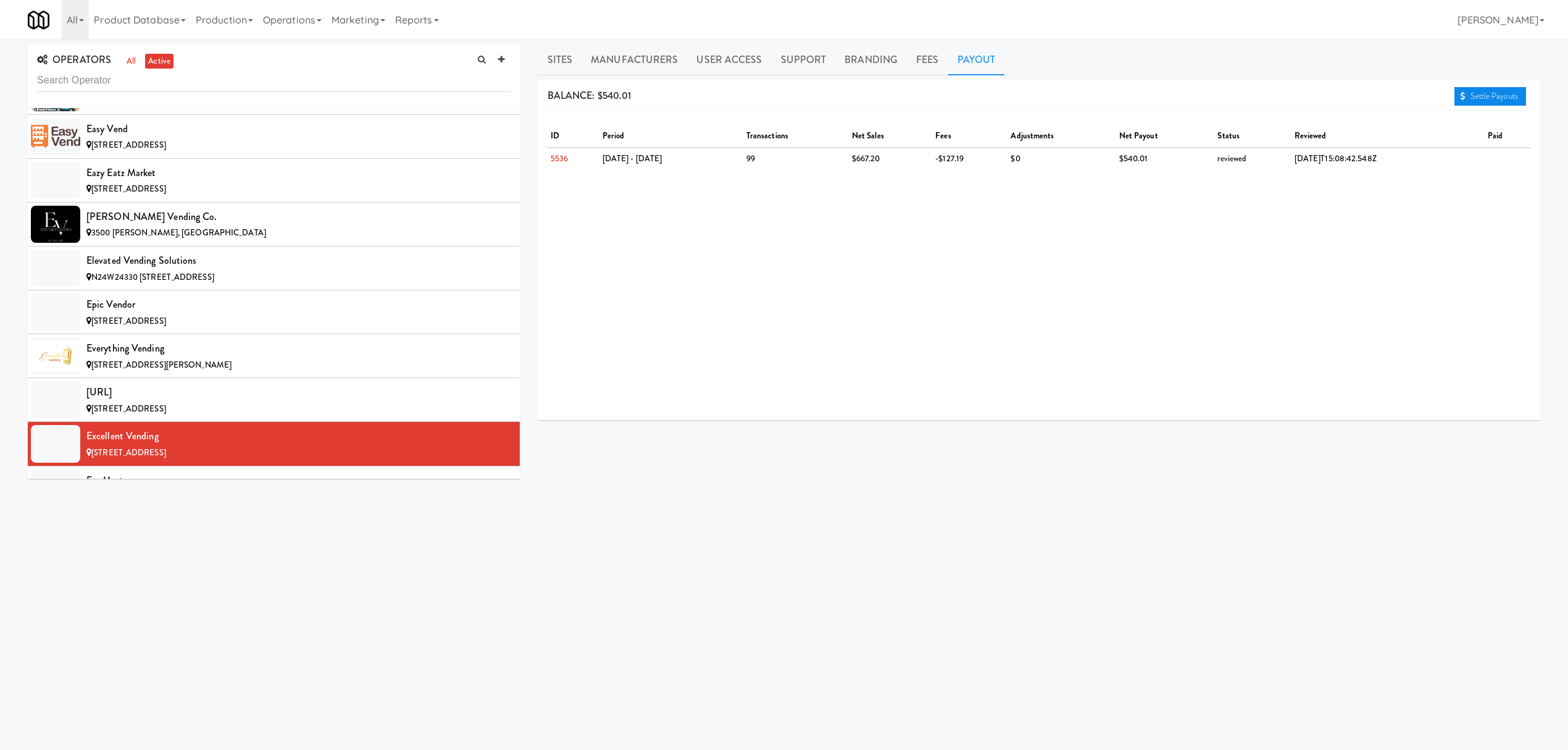
click at [1478, 99] on link "Settle Payouts" at bounding box center [1490, 96] width 71 height 18
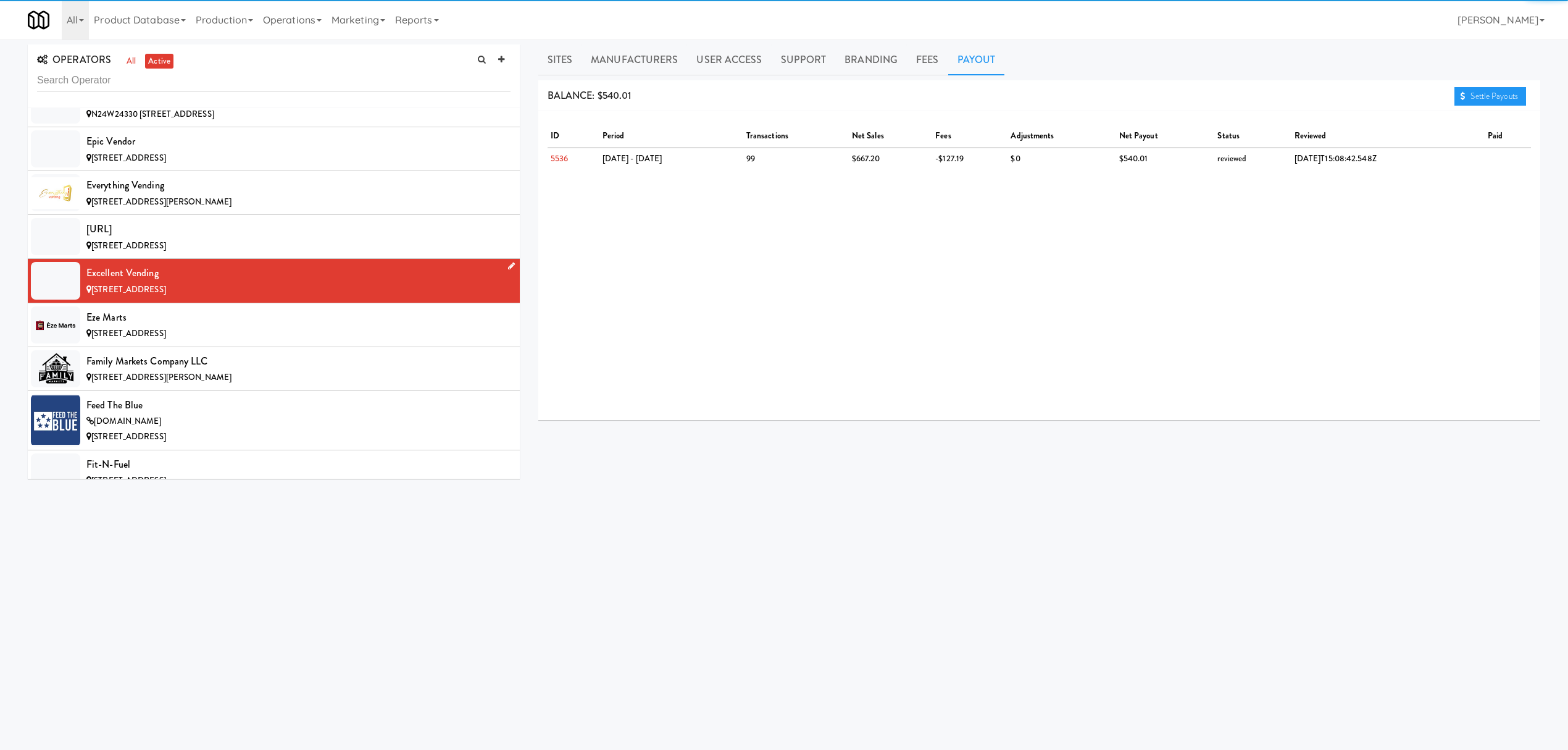
scroll to position [3541, 0]
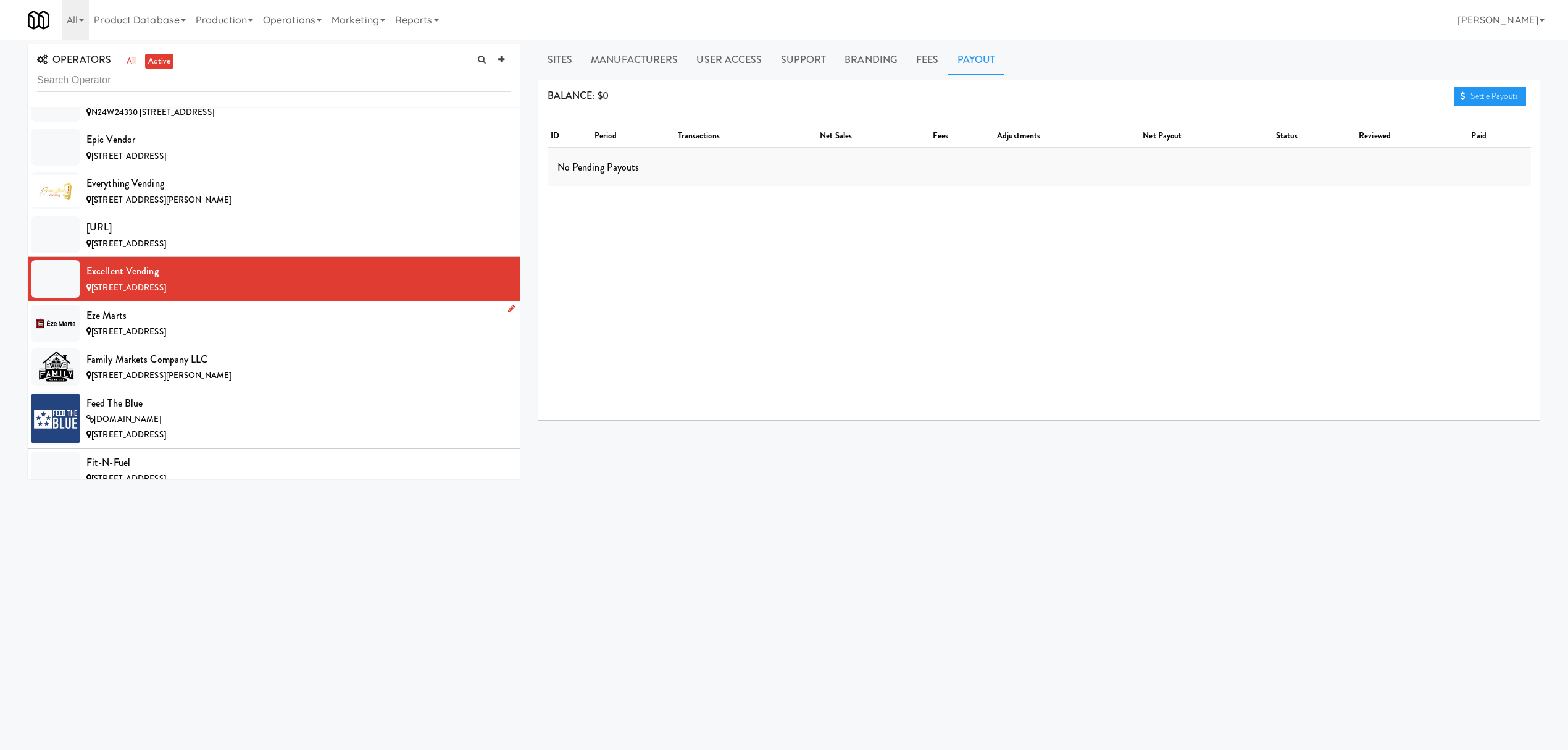
click at [195, 325] on div "Eze Marts" at bounding box center [298, 315] width 424 height 18
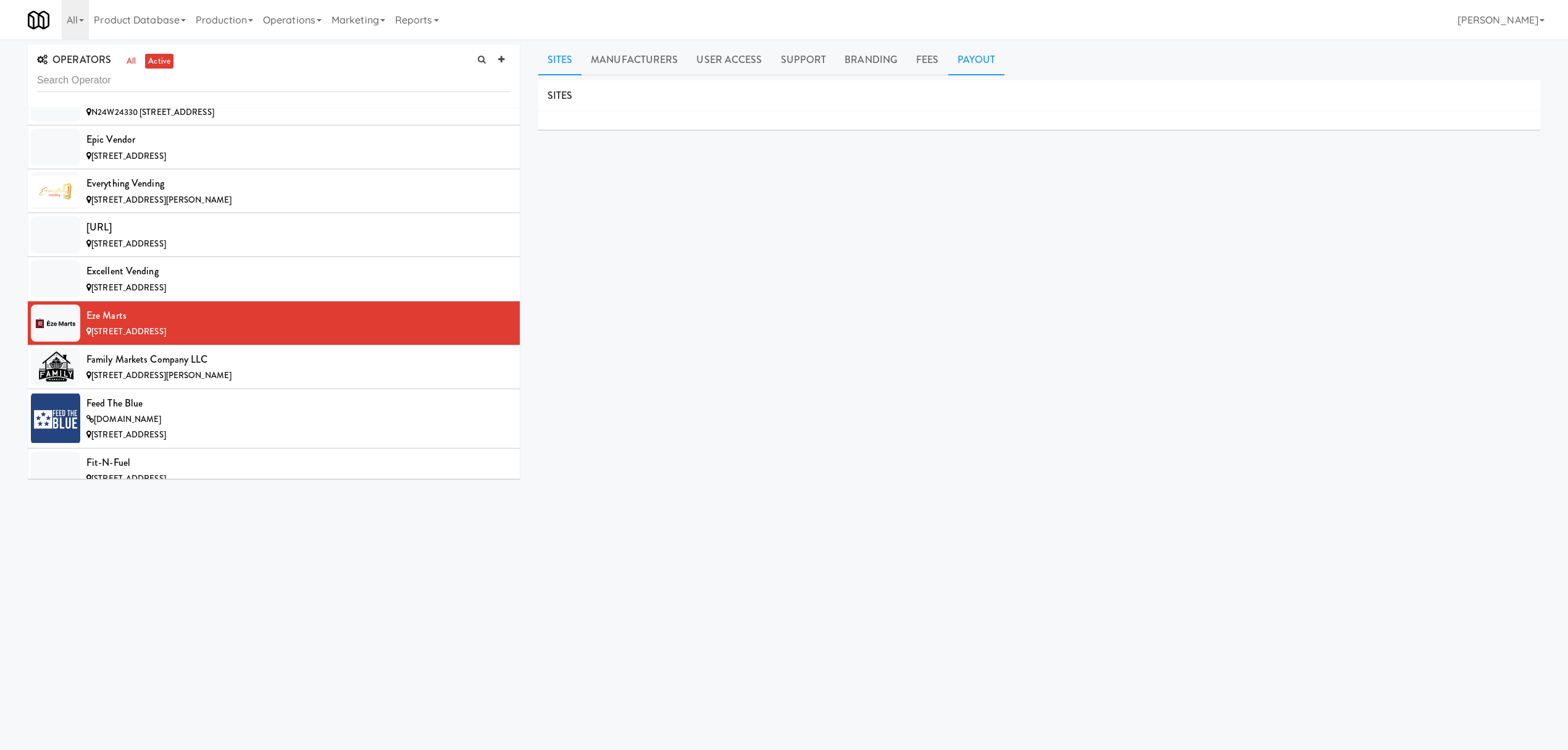
click at [963, 65] on link "Payout" at bounding box center [976, 59] width 57 height 31
click at [238, 369] on div "Family Markets Company LLC" at bounding box center [298, 359] width 424 height 18
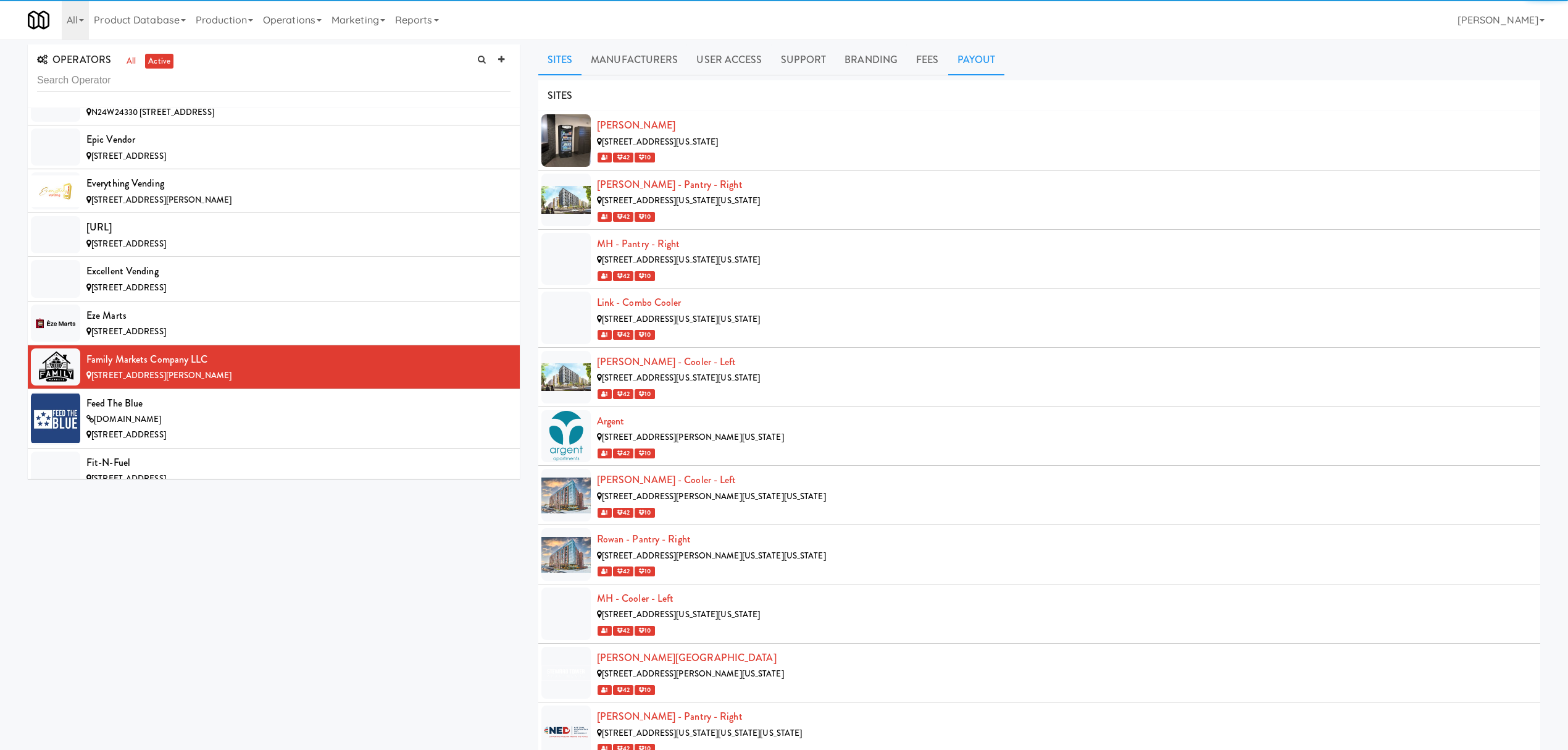
click at [959, 61] on link "Payout" at bounding box center [976, 59] width 57 height 31
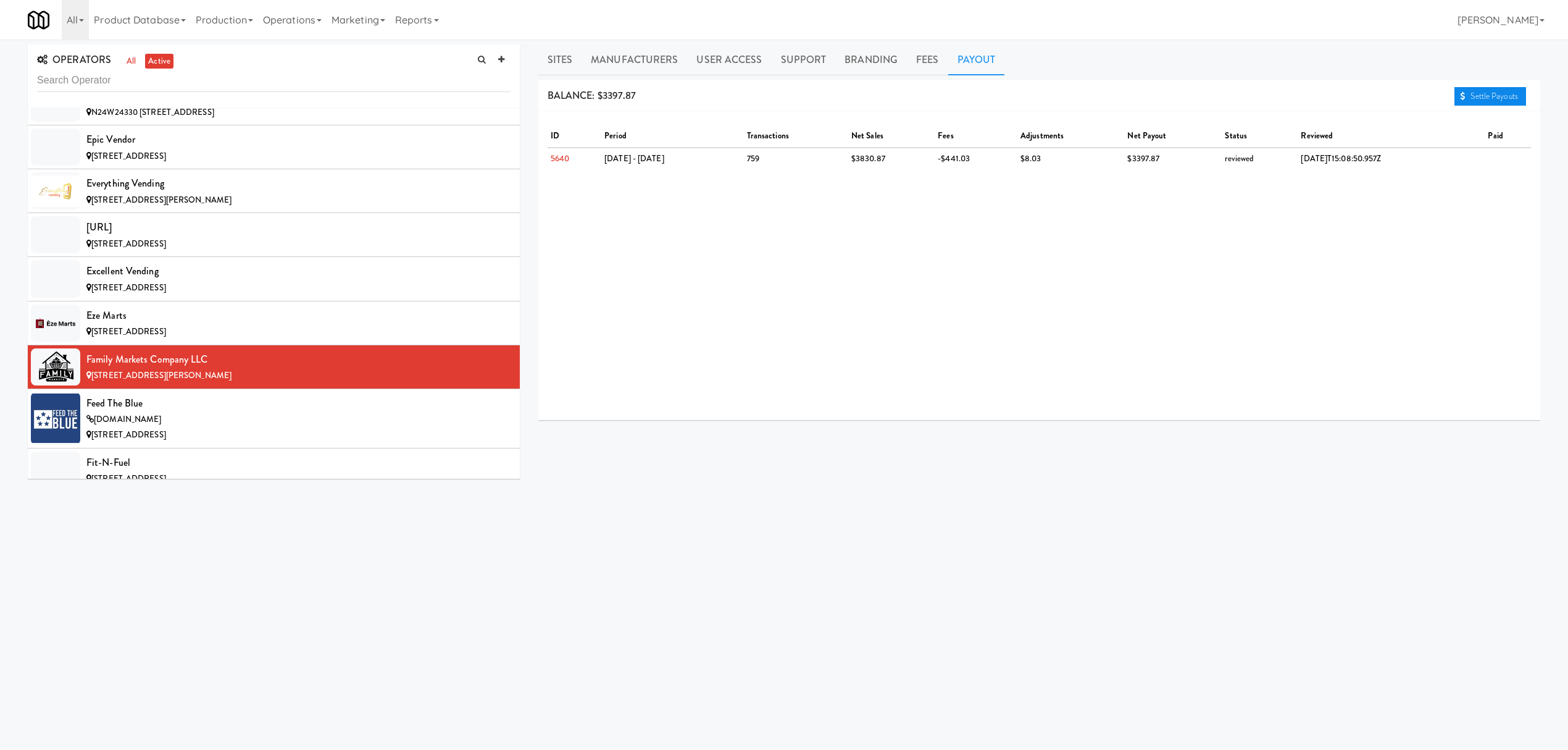
click at [1492, 97] on link "Settle Payouts" at bounding box center [1490, 96] width 71 height 18
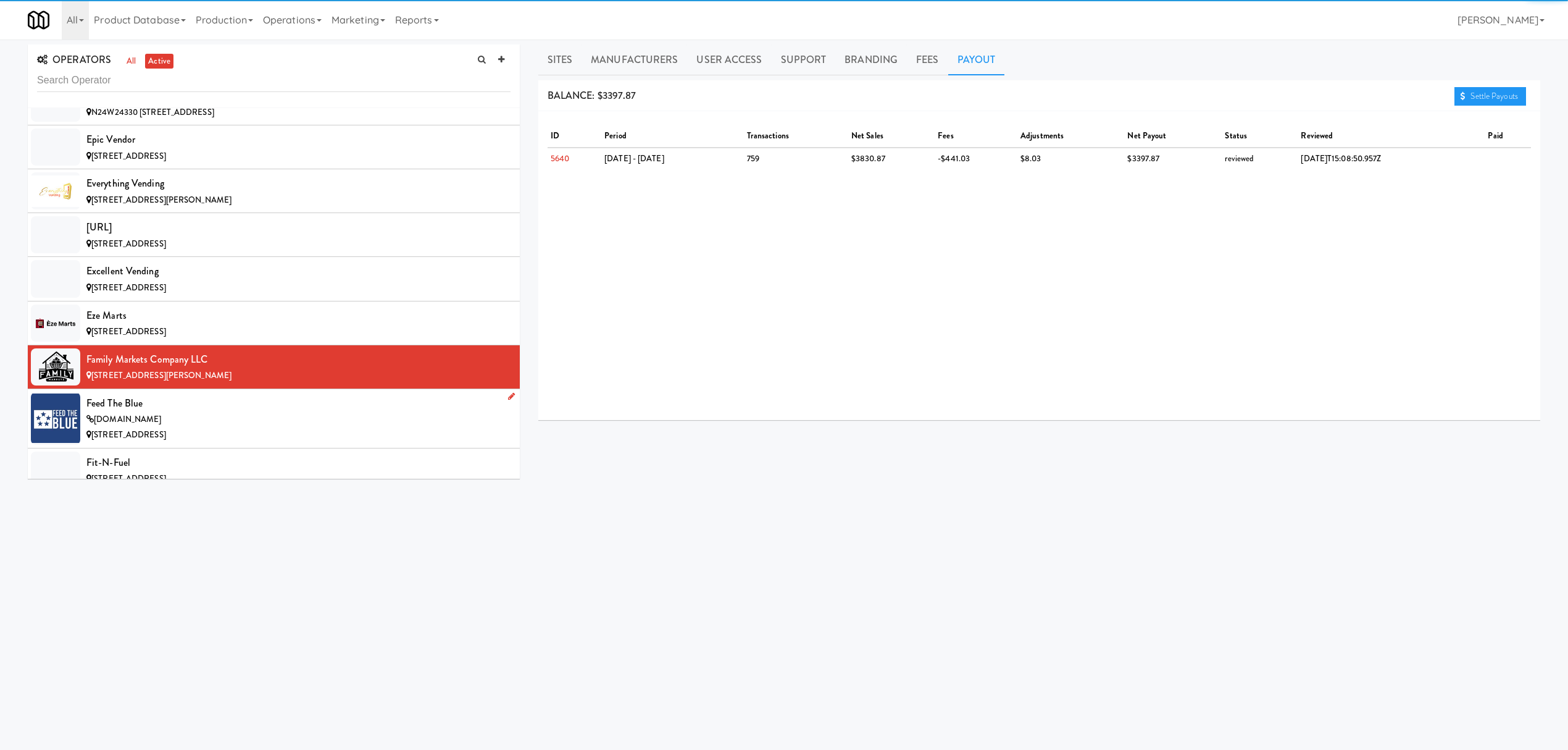
click at [227, 427] on div "[DOMAIN_NAME]" at bounding box center [298, 420] width 424 height 16
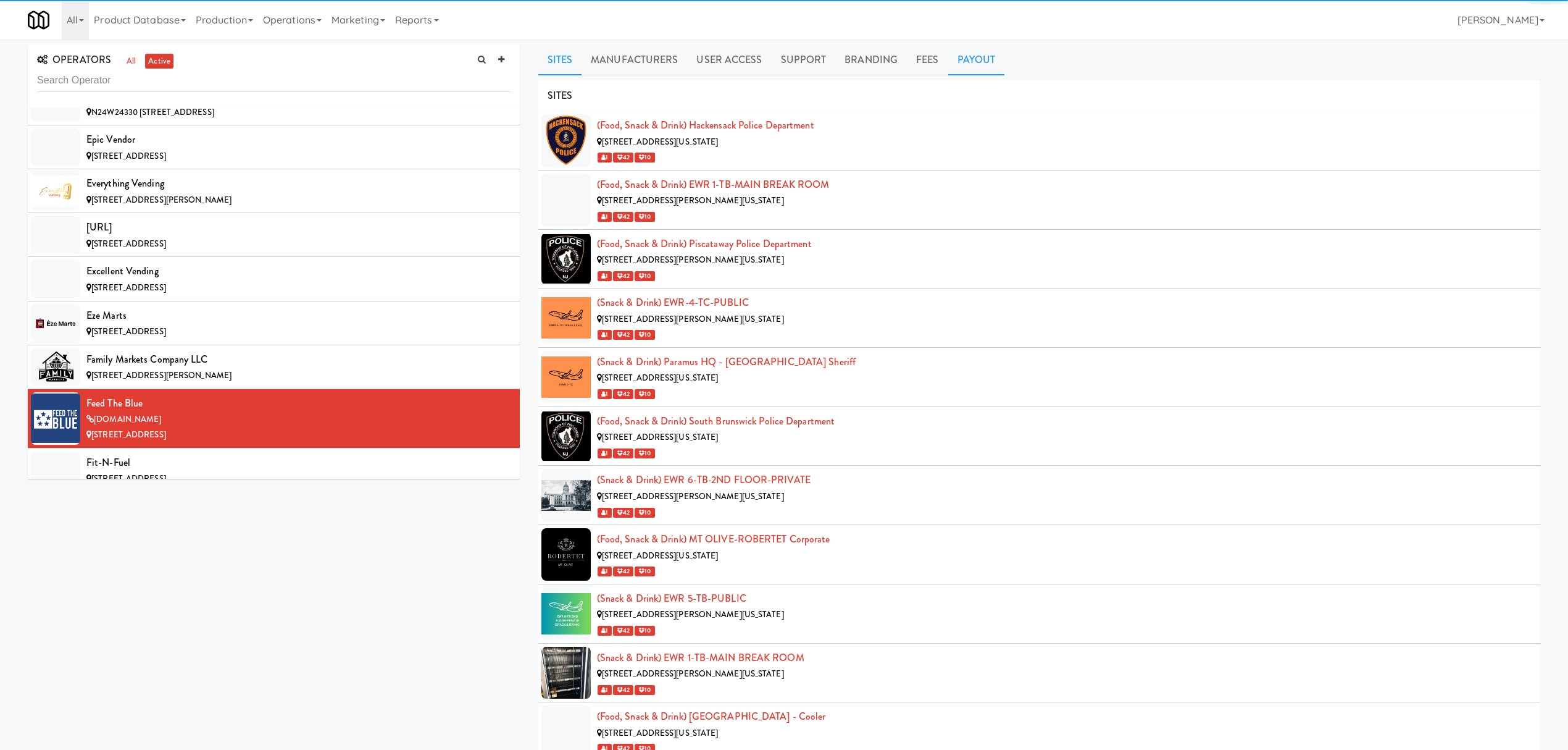
click at [966, 52] on link "Payout" at bounding box center [976, 59] width 57 height 31
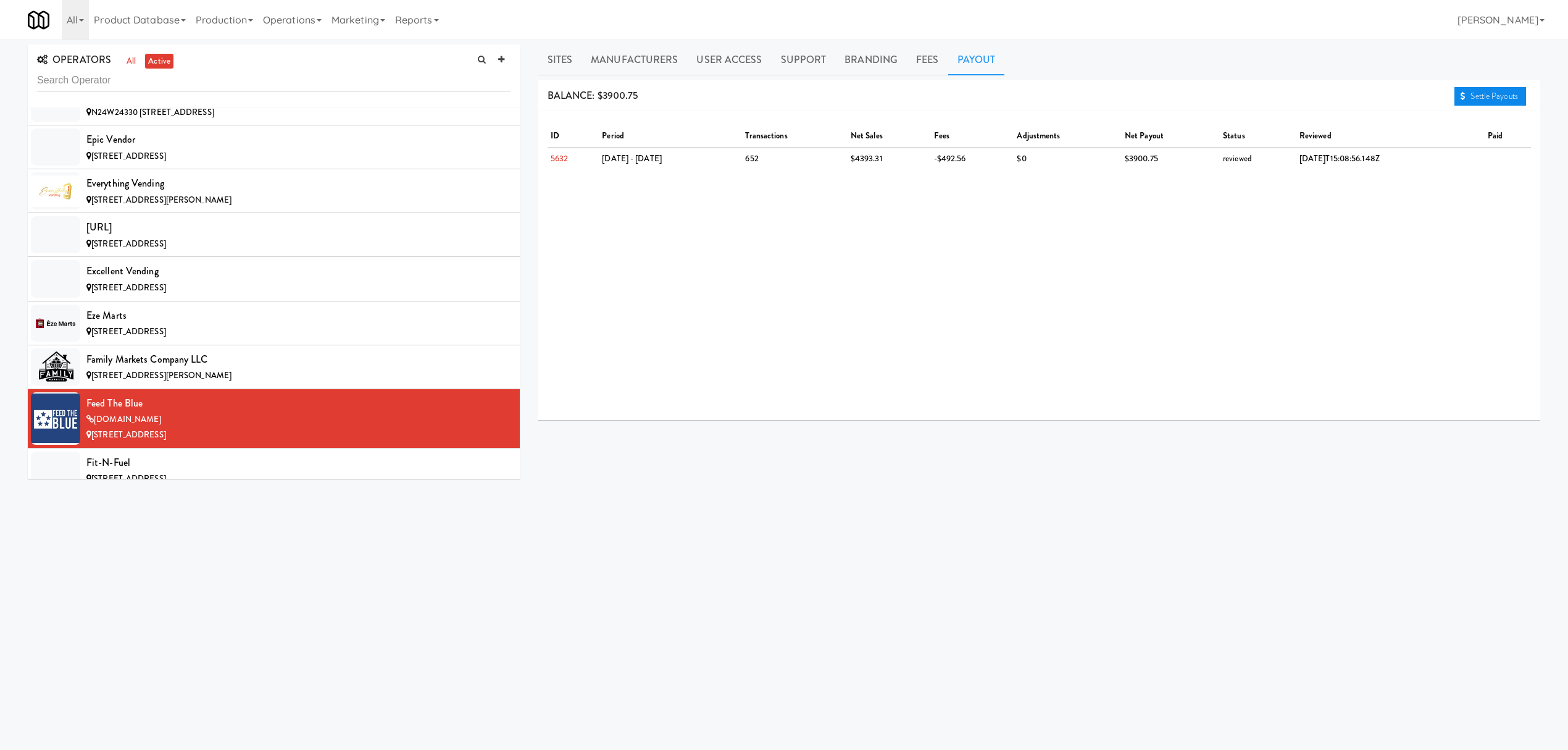
click at [1456, 97] on link "Settle Payouts" at bounding box center [1490, 96] width 71 height 18
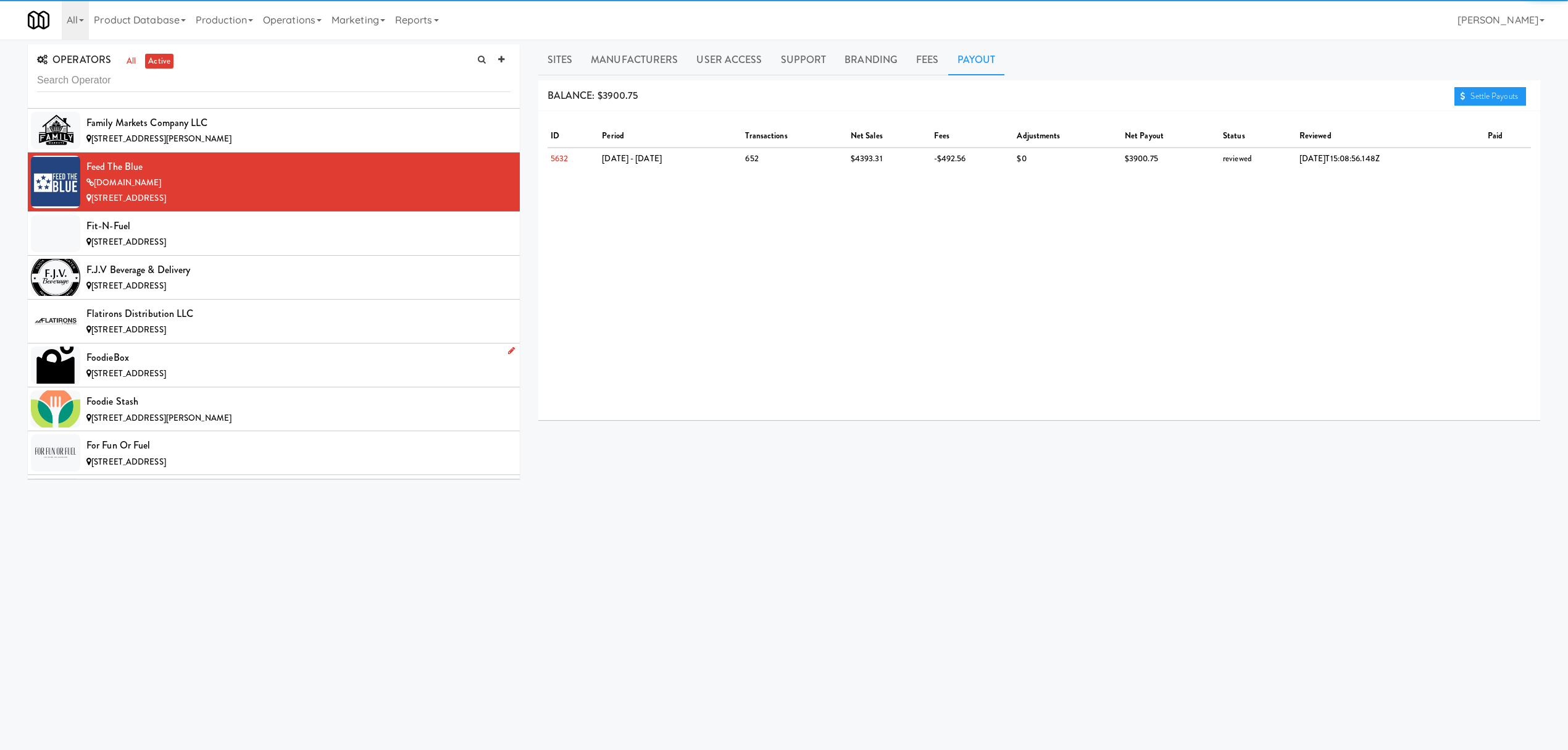
scroll to position [3788, 0]
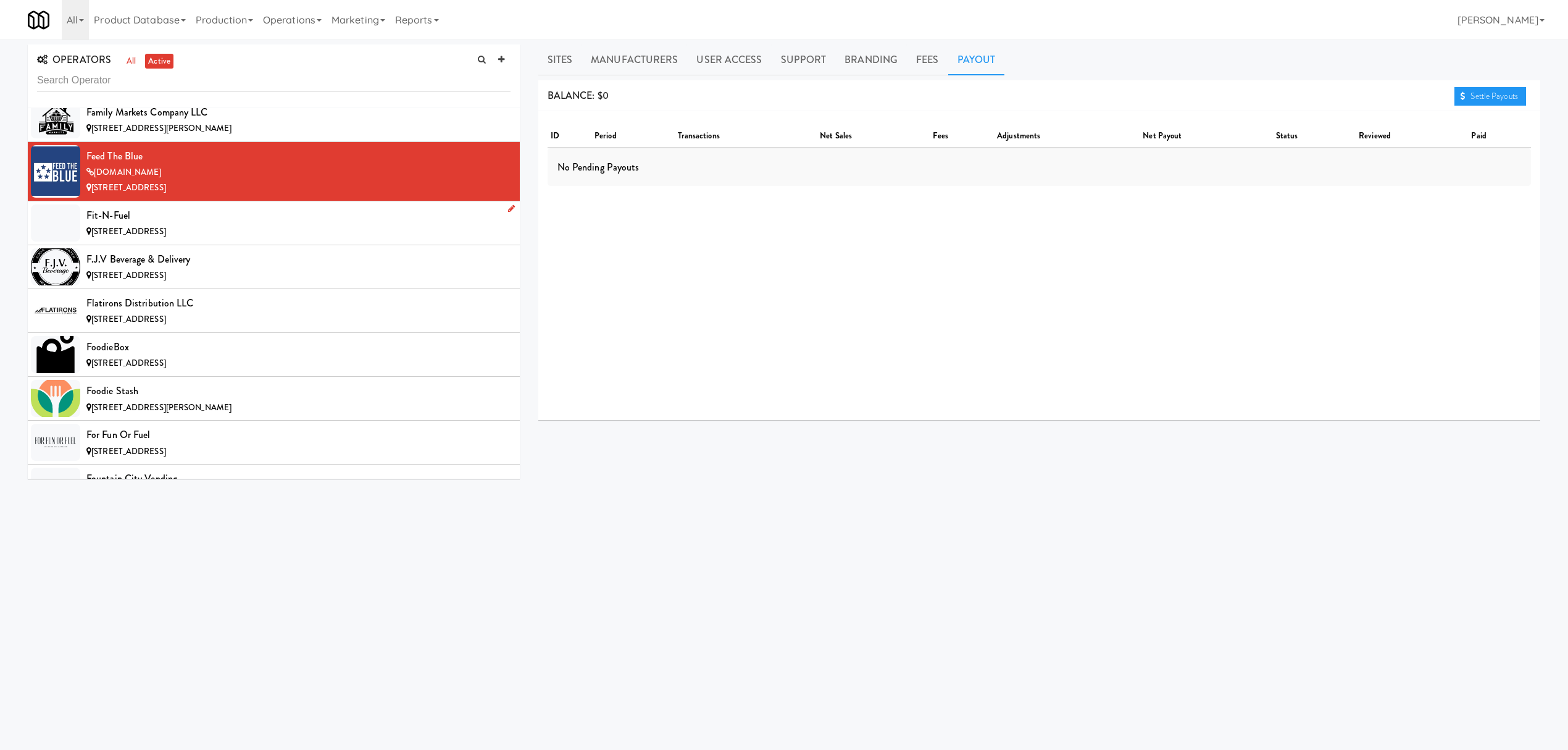
click at [166, 237] on span "[STREET_ADDRESS]" at bounding box center [129, 231] width 75 height 12
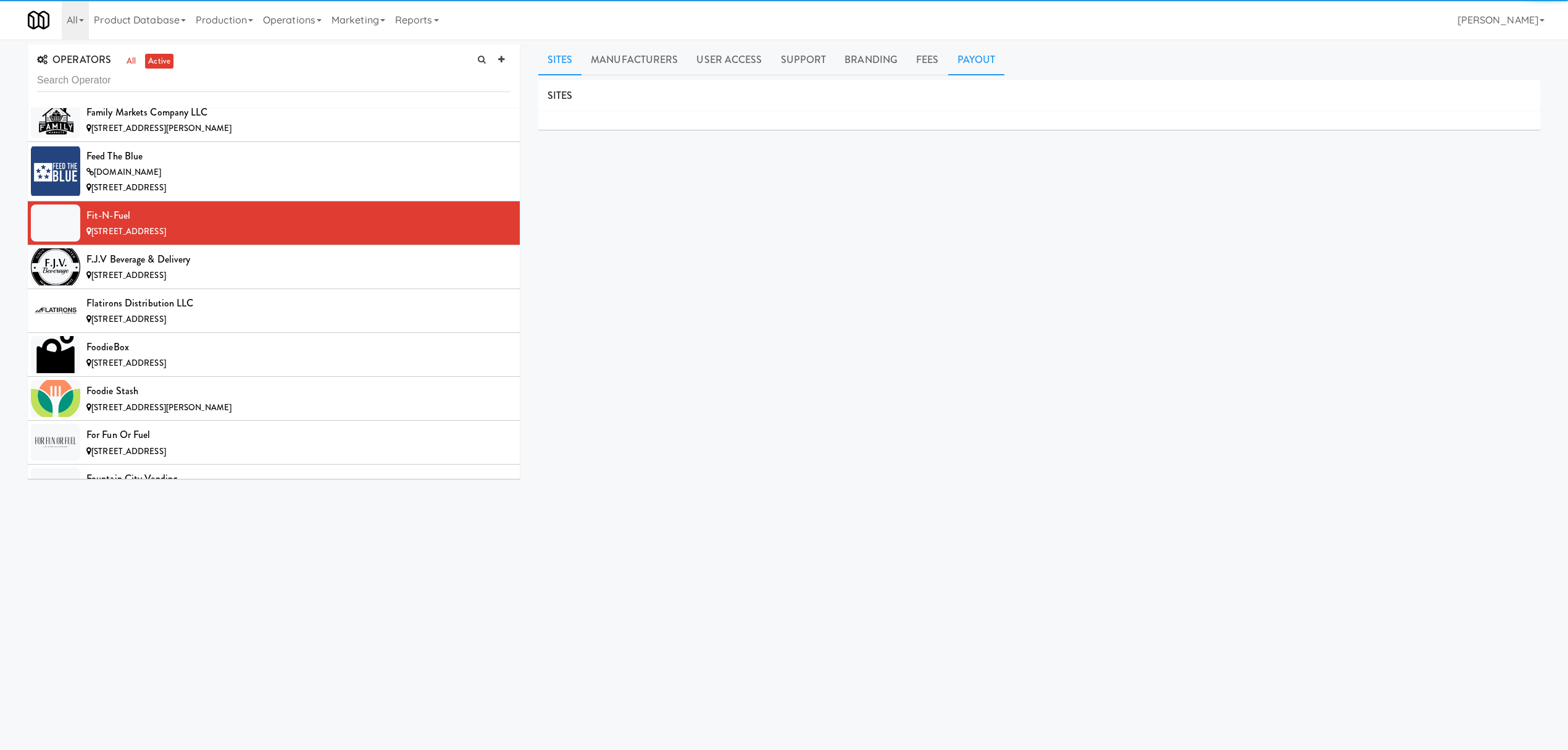
click at [969, 67] on link "Payout" at bounding box center [976, 59] width 57 height 31
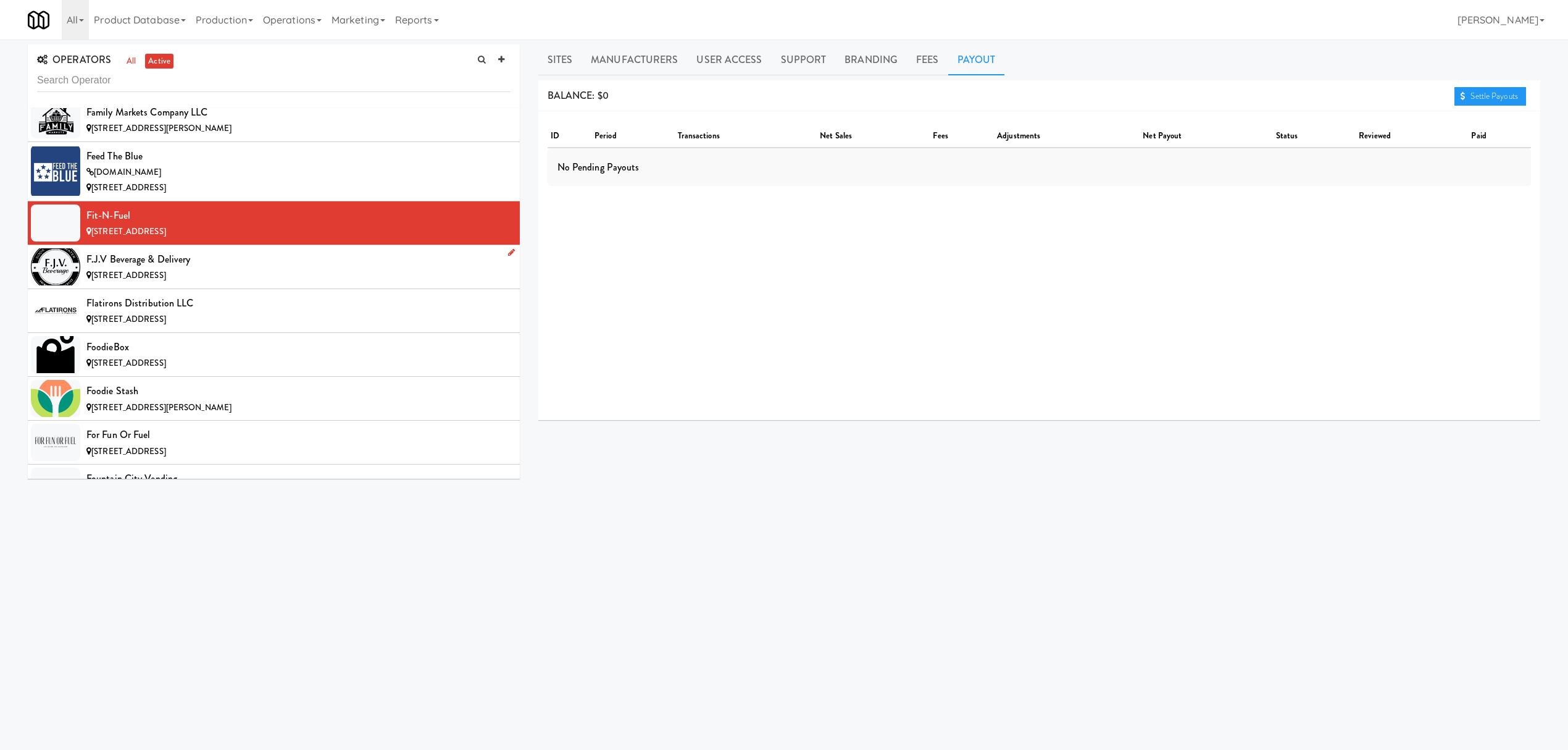
click at [376, 283] on div "[STREET_ADDRESS]" at bounding box center [298, 276] width 424 height 16
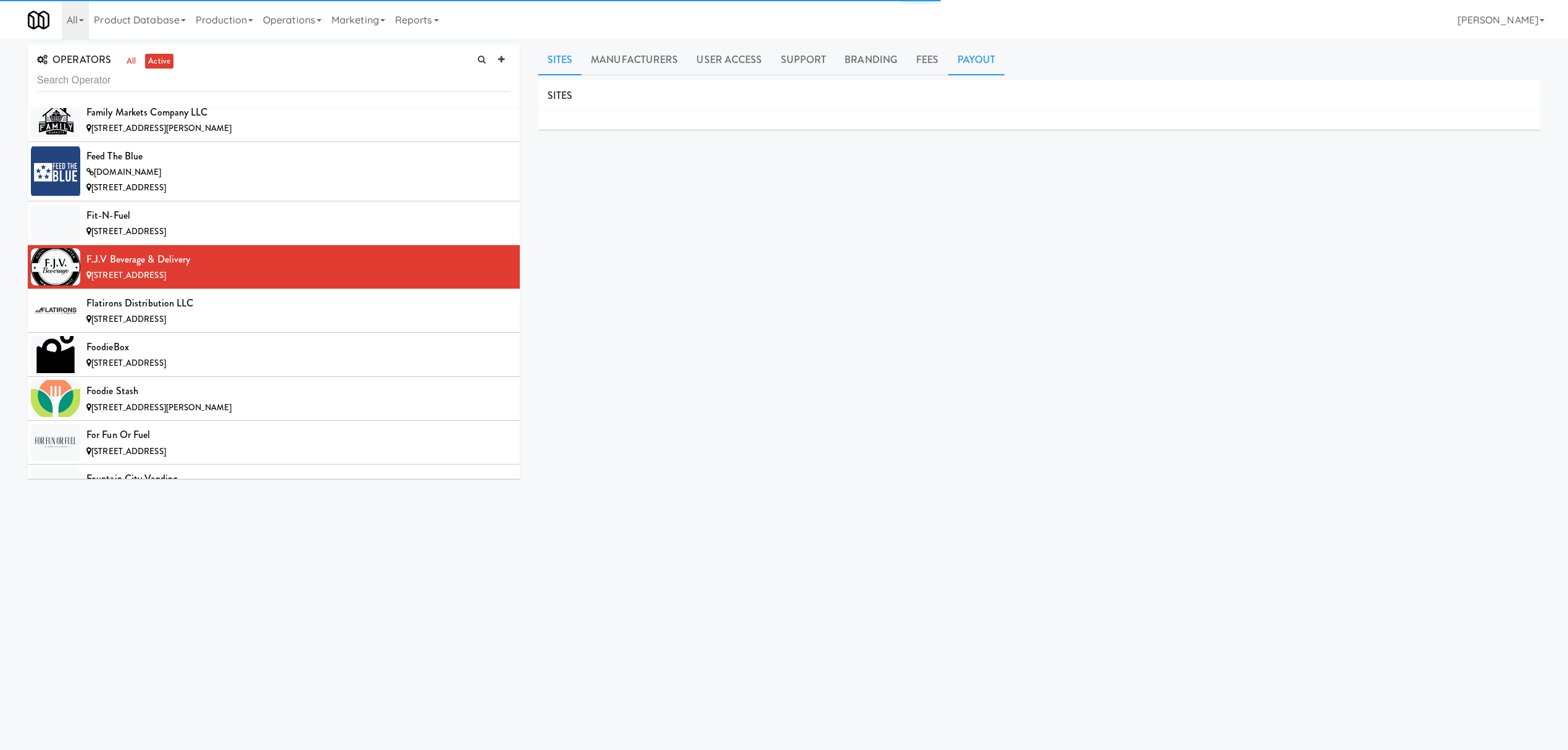
click at [952, 56] on link "Payout" at bounding box center [976, 59] width 57 height 31
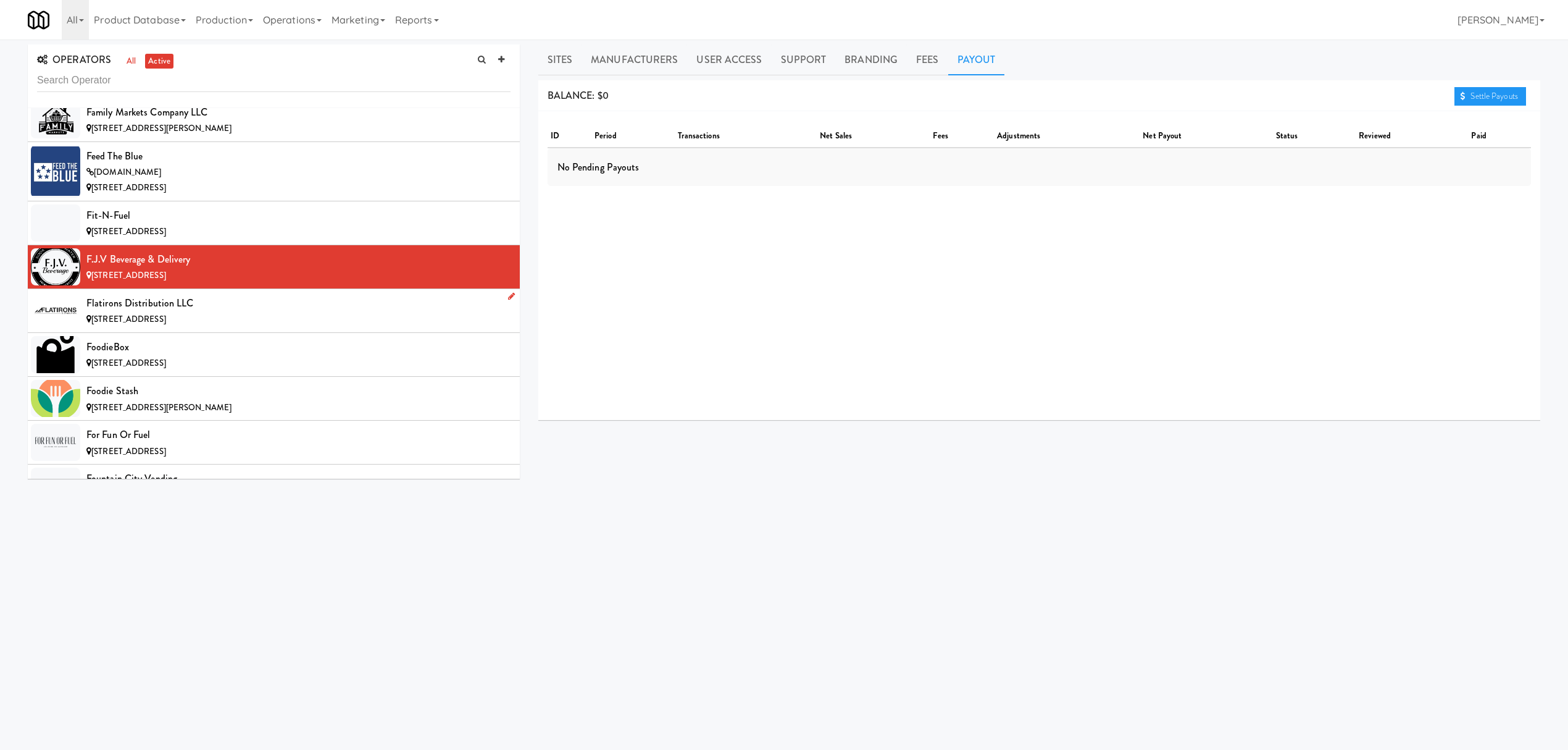
click at [189, 313] on div "Flatirons Distribution LLC" at bounding box center [298, 303] width 424 height 18
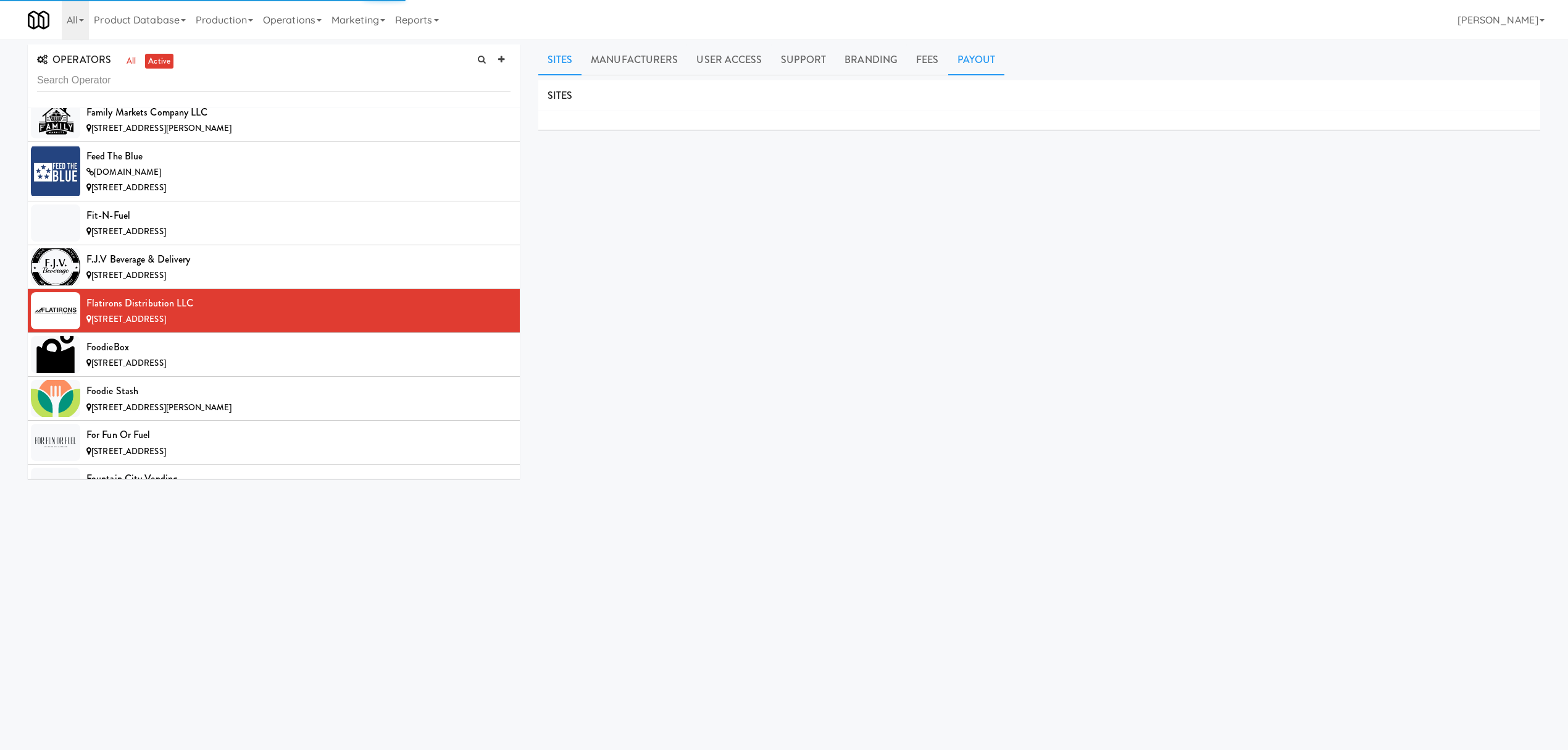
click at [948, 64] on link "Payout" at bounding box center [976, 59] width 57 height 31
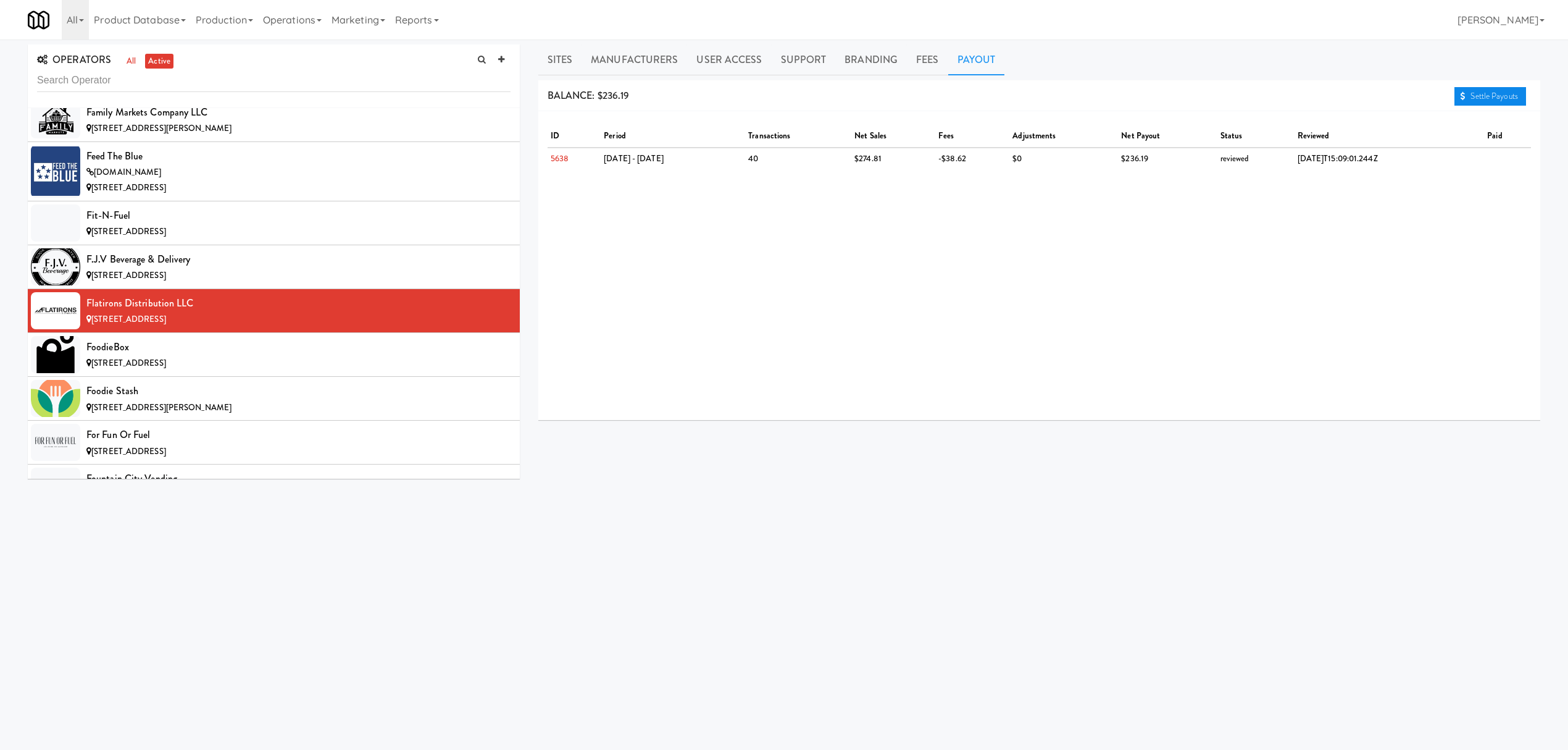
click at [1500, 97] on link "Settle Payouts" at bounding box center [1490, 96] width 71 height 18
click at [261, 356] on div "FoodieBox" at bounding box center [298, 347] width 424 height 18
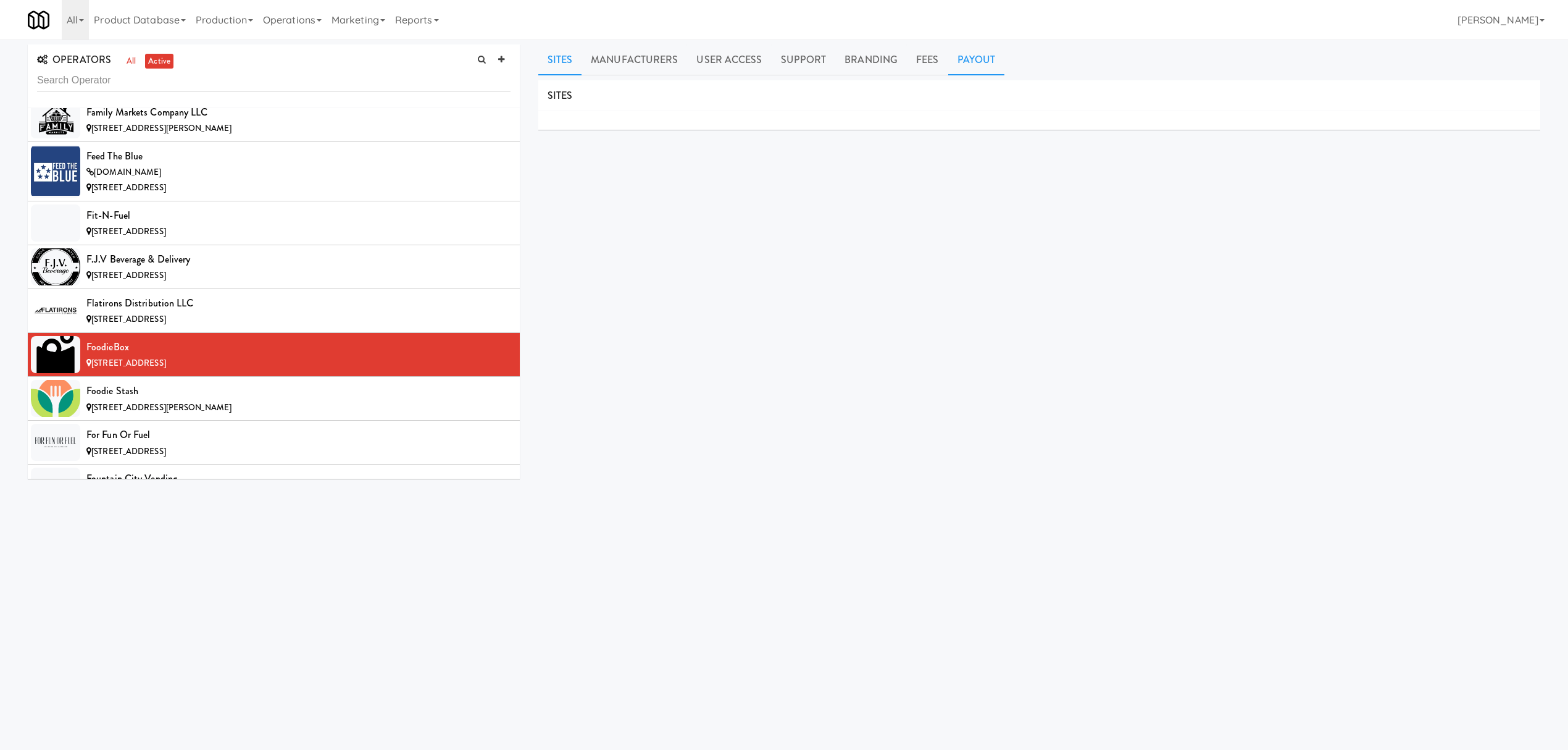
click at [976, 60] on link "Payout" at bounding box center [976, 59] width 57 height 31
click at [300, 401] on div "Foodie Stash" at bounding box center [298, 390] width 424 height 18
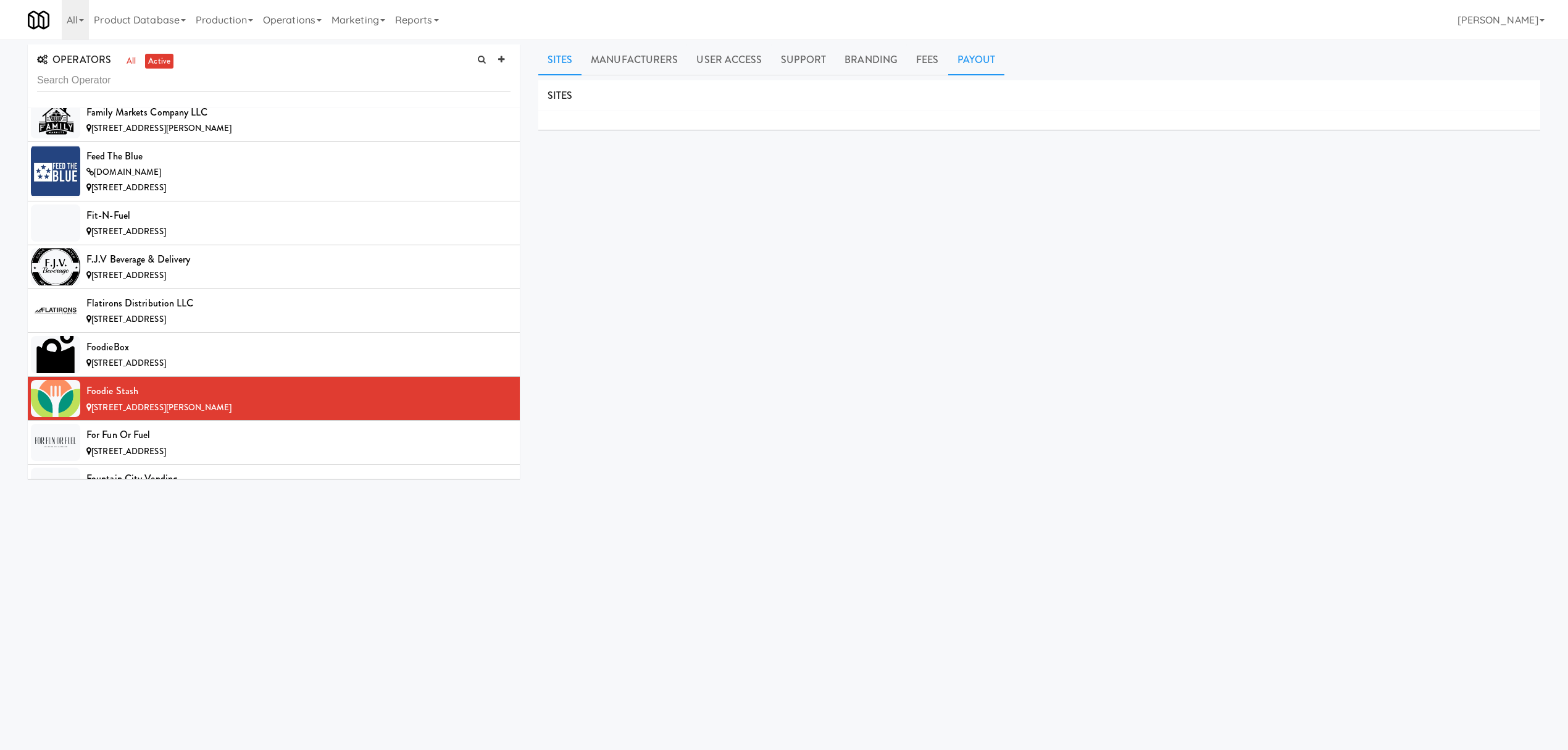
click at [978, 60] on link "Payout" at bounding box center [976, 59] width 57 height 31
click at [153, 444] on div "For Fun or Fuel" at bounding box center [298, 435] width 424 height 18
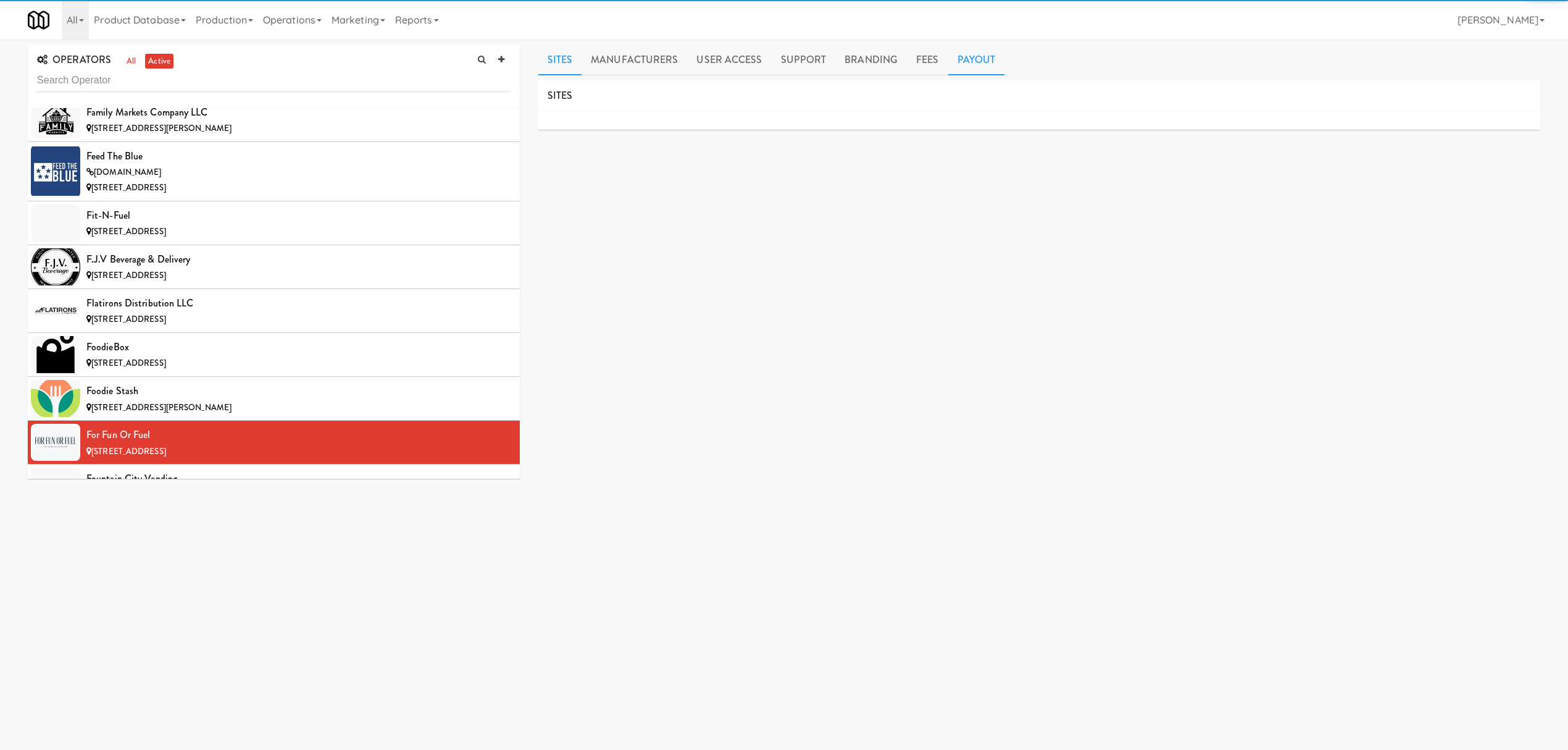
click at [963, 57] on link "Payout" at bounding box center [976, 59] width 57 height 31
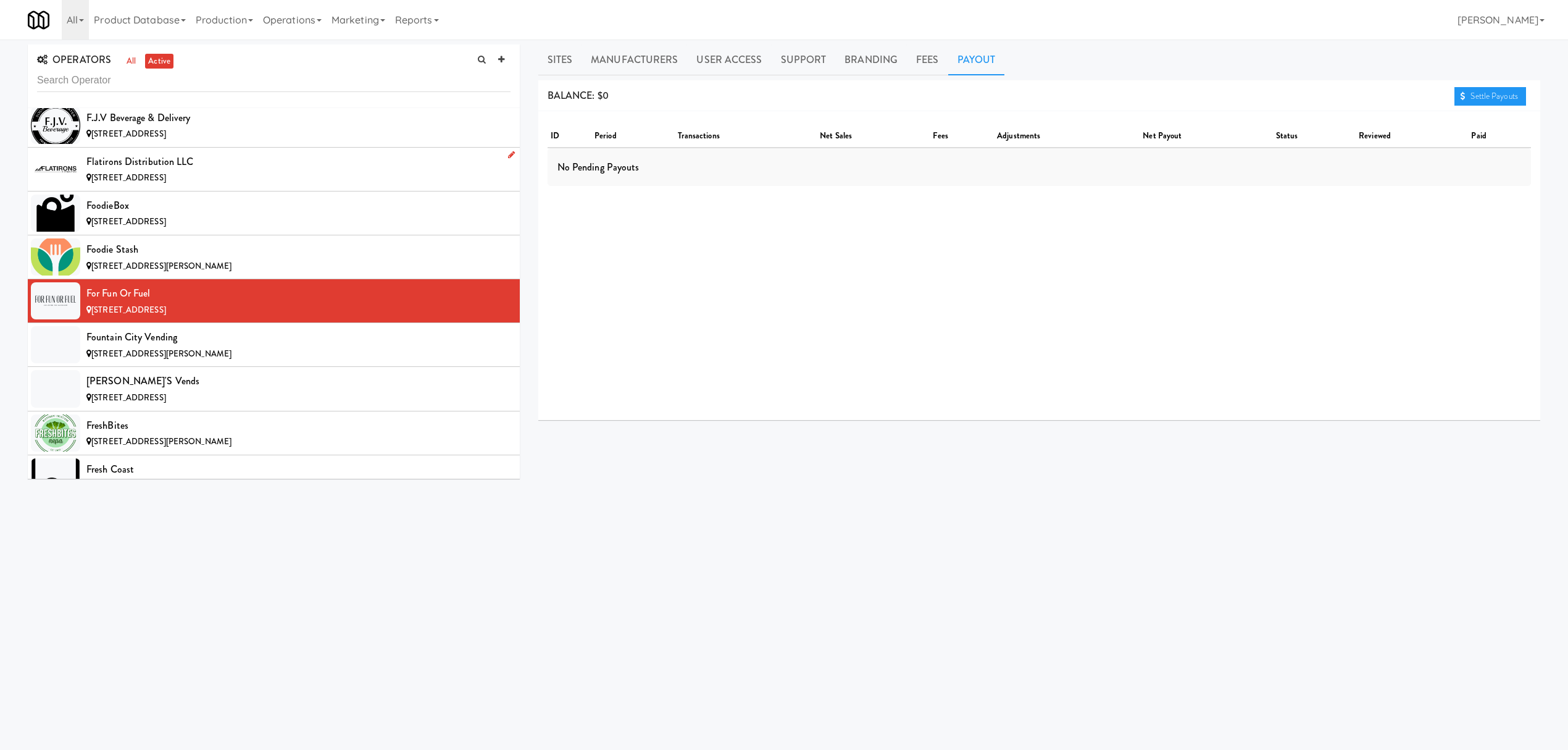
scroll to position [3953, 0]
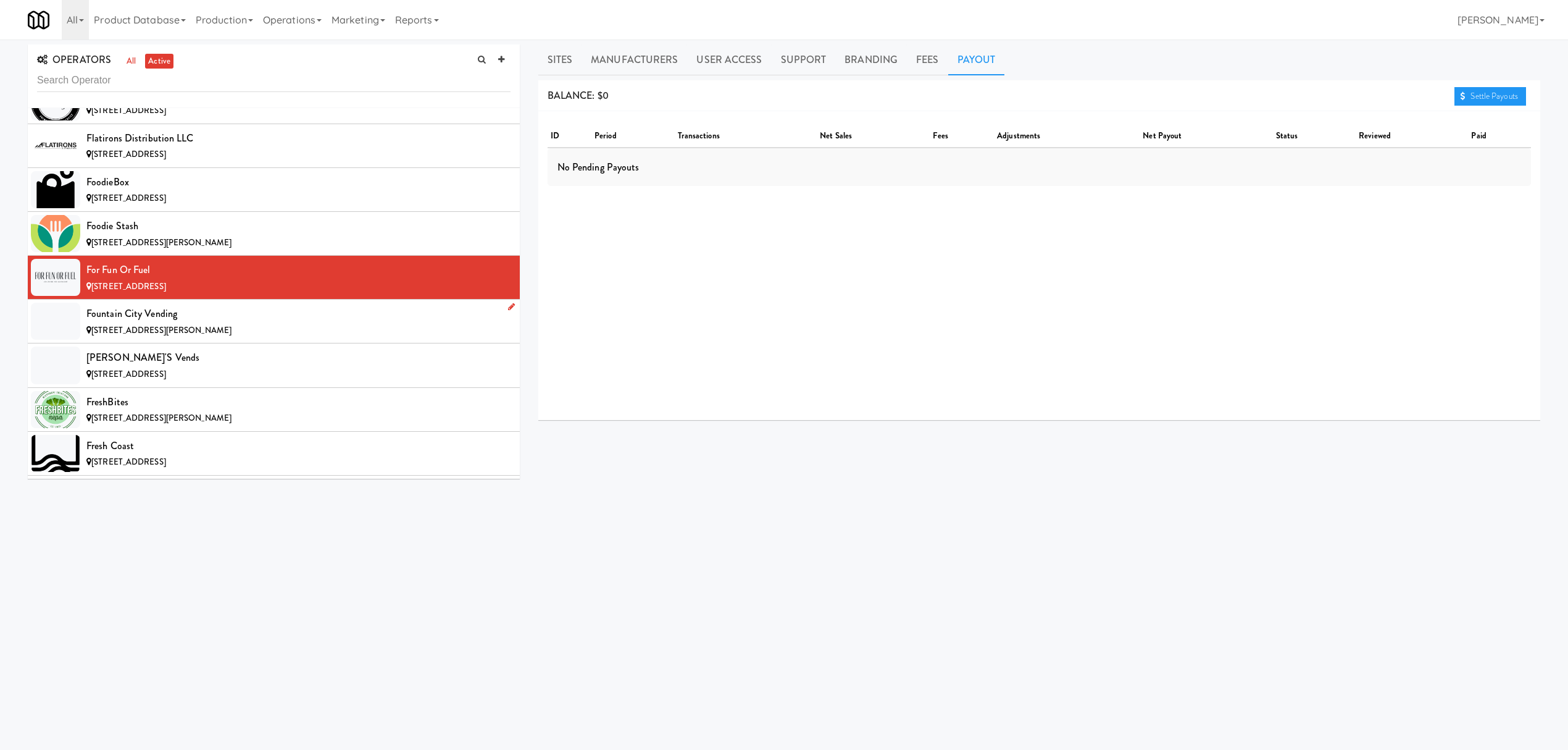
click at [194, 323] on div "Fountain City Vending" at bounding box center [298, 313] width 424 height 18
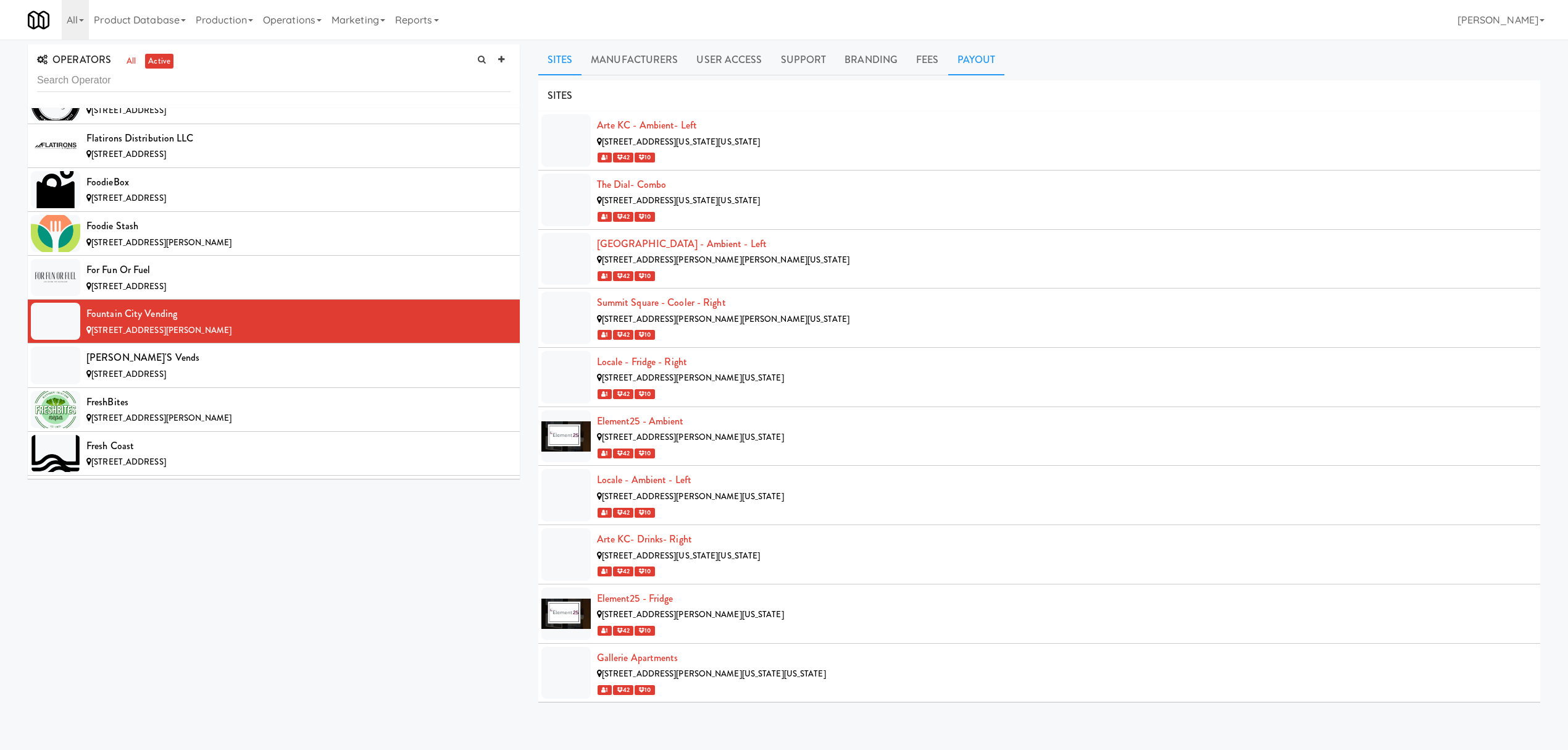
click at [983, 57] on link "Payout" at bounding box center [976, 59] width 57 height 31
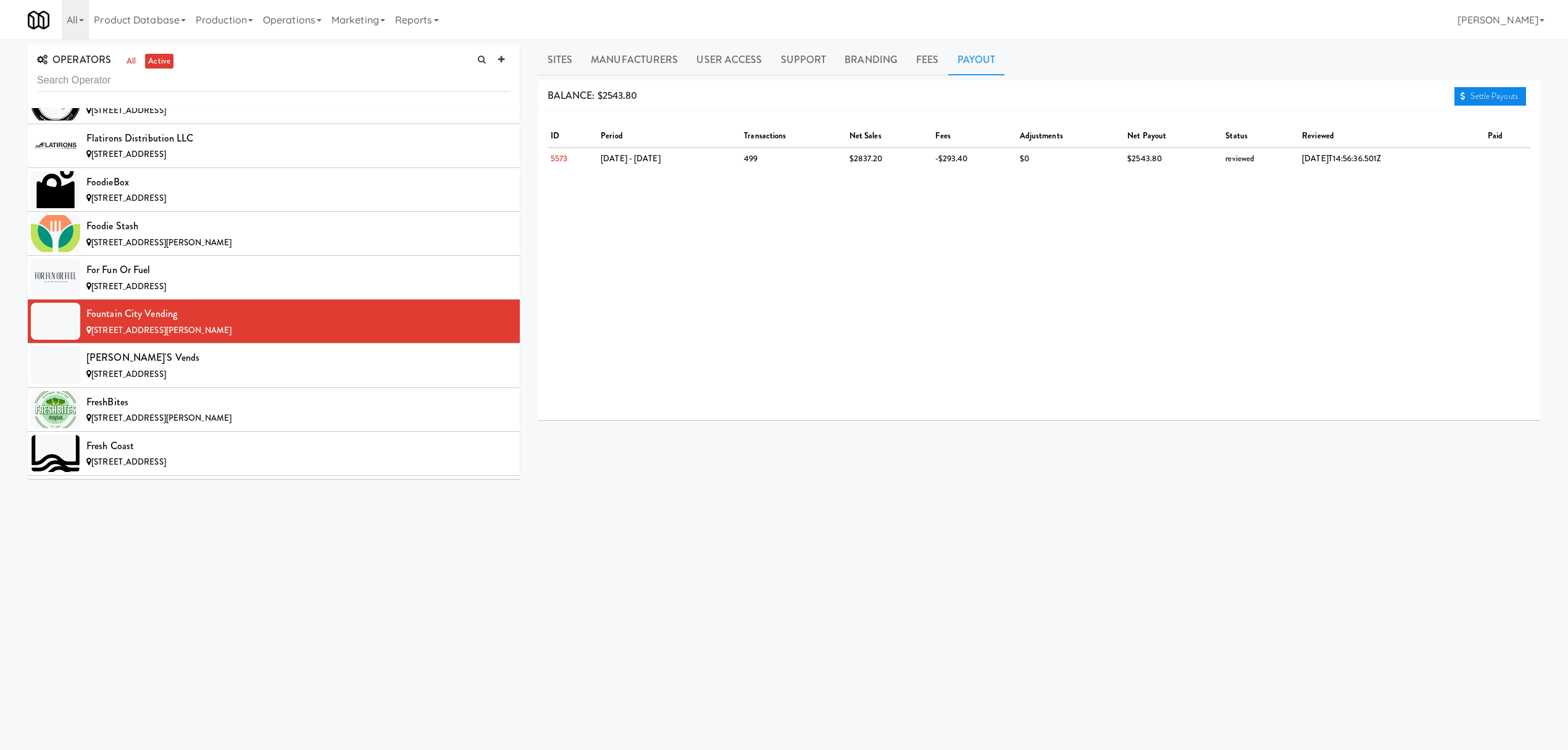
click at [1463, 97] on link "Settle Payouts" at bounding box center [1490, 96] width 71 height 18
click at [245, 367] on div "[PERSON_NAME]'s Vends" at bounding box center [298, 357] width 424 height 18
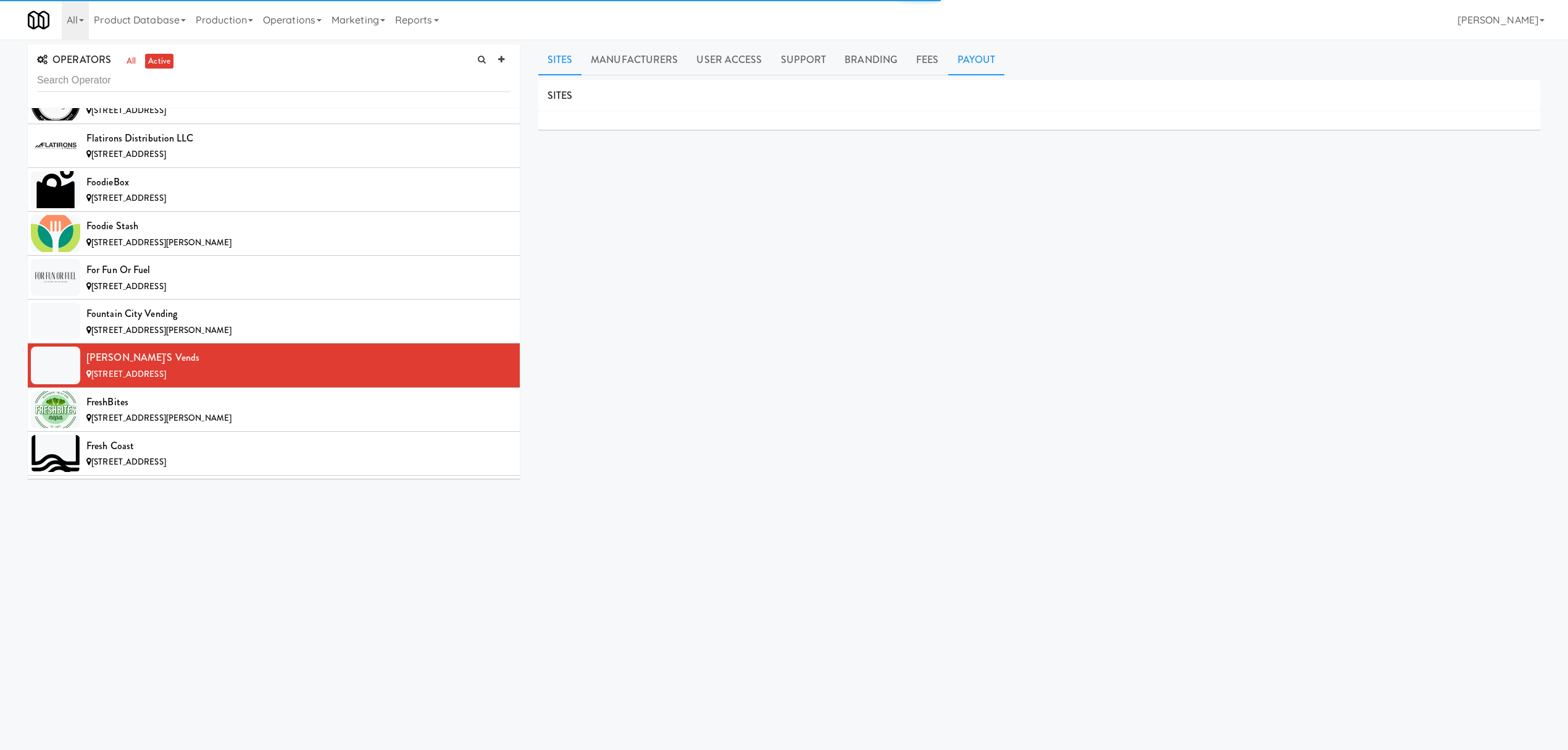
click at [991, 63] on link "Payout" at bounding box center [976, 59] width 57 height 31
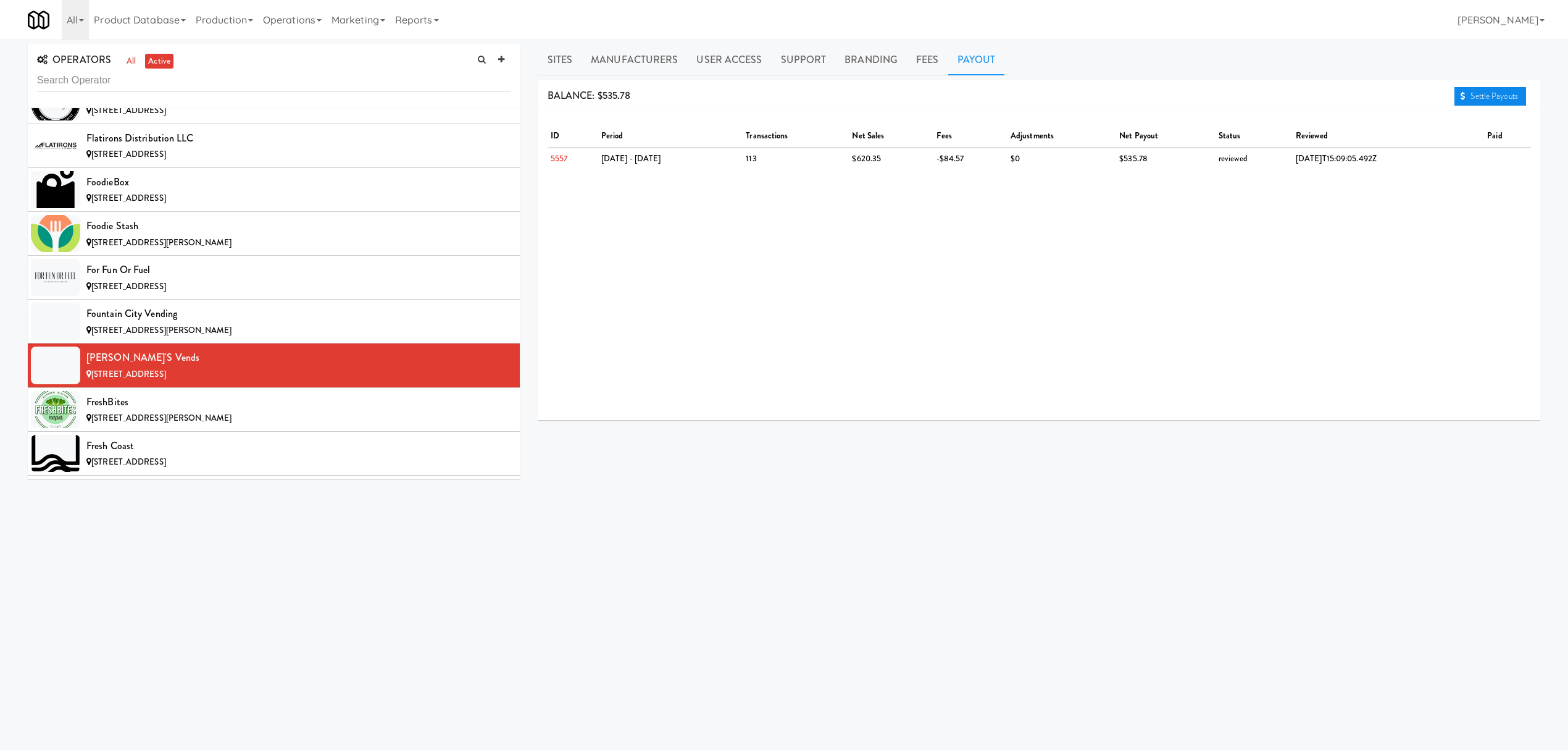
click at [1482, 99] on link "Settle Payouts" at bounding box center [1490, 96] width 71 height 18
click at [230, 411] on div "FreshBites" at bounding box center [298, 402] width 424 height 18
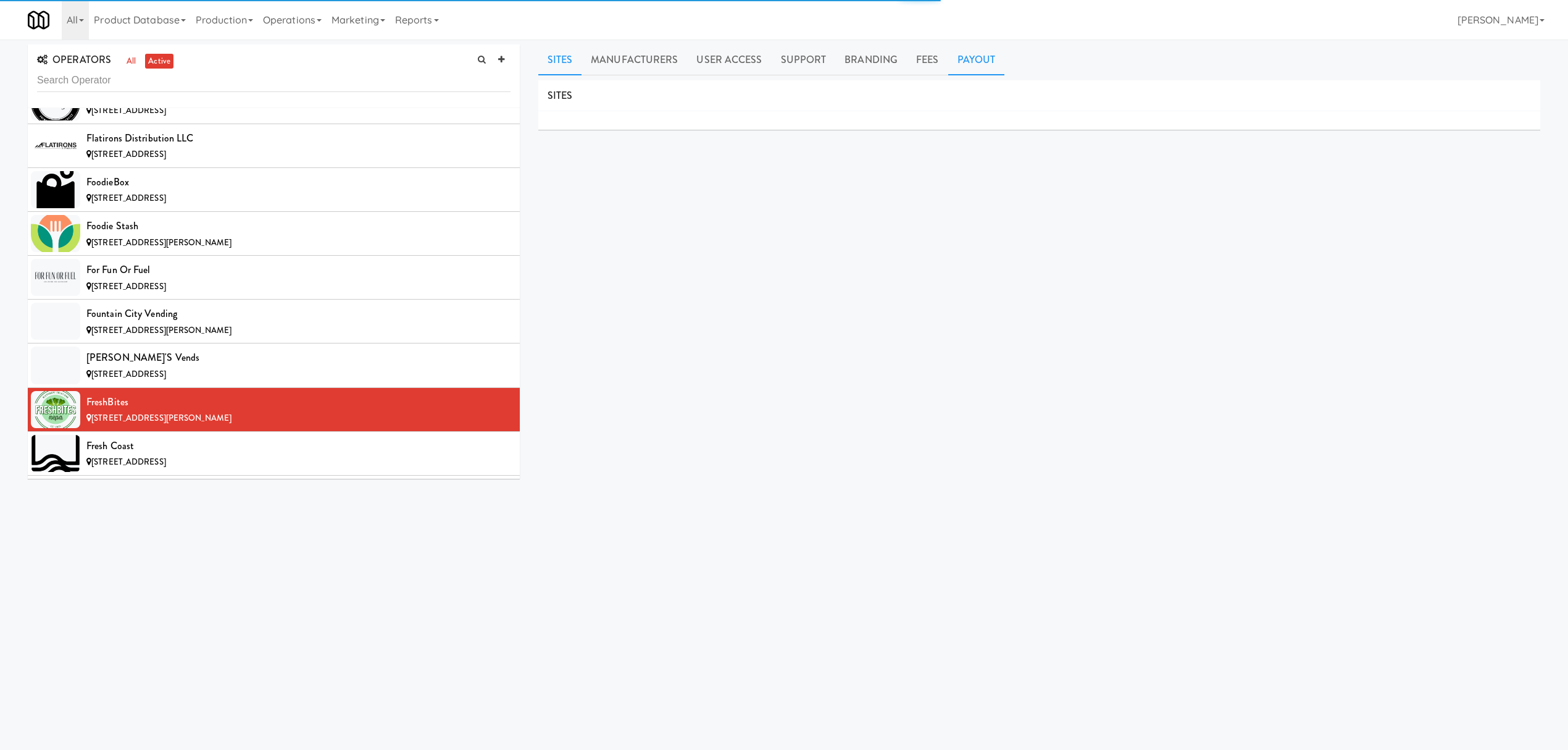
click at [967, 65] on link "Payout" at bounding box center [976, 59] width 57 height 31
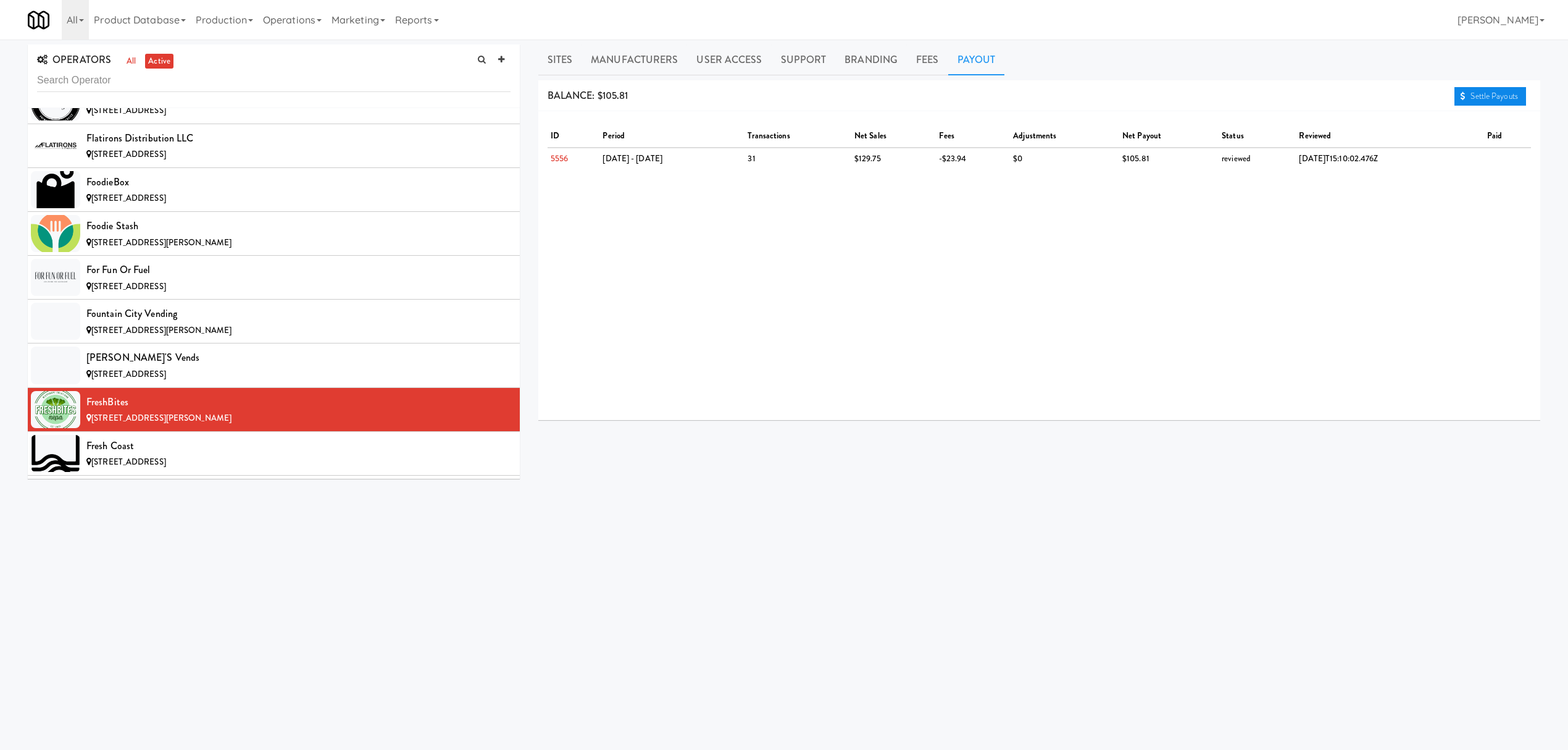
click at [1499, 95] on link "Settle Payouts" at bounding box center [1490, 96] width 71 height 18
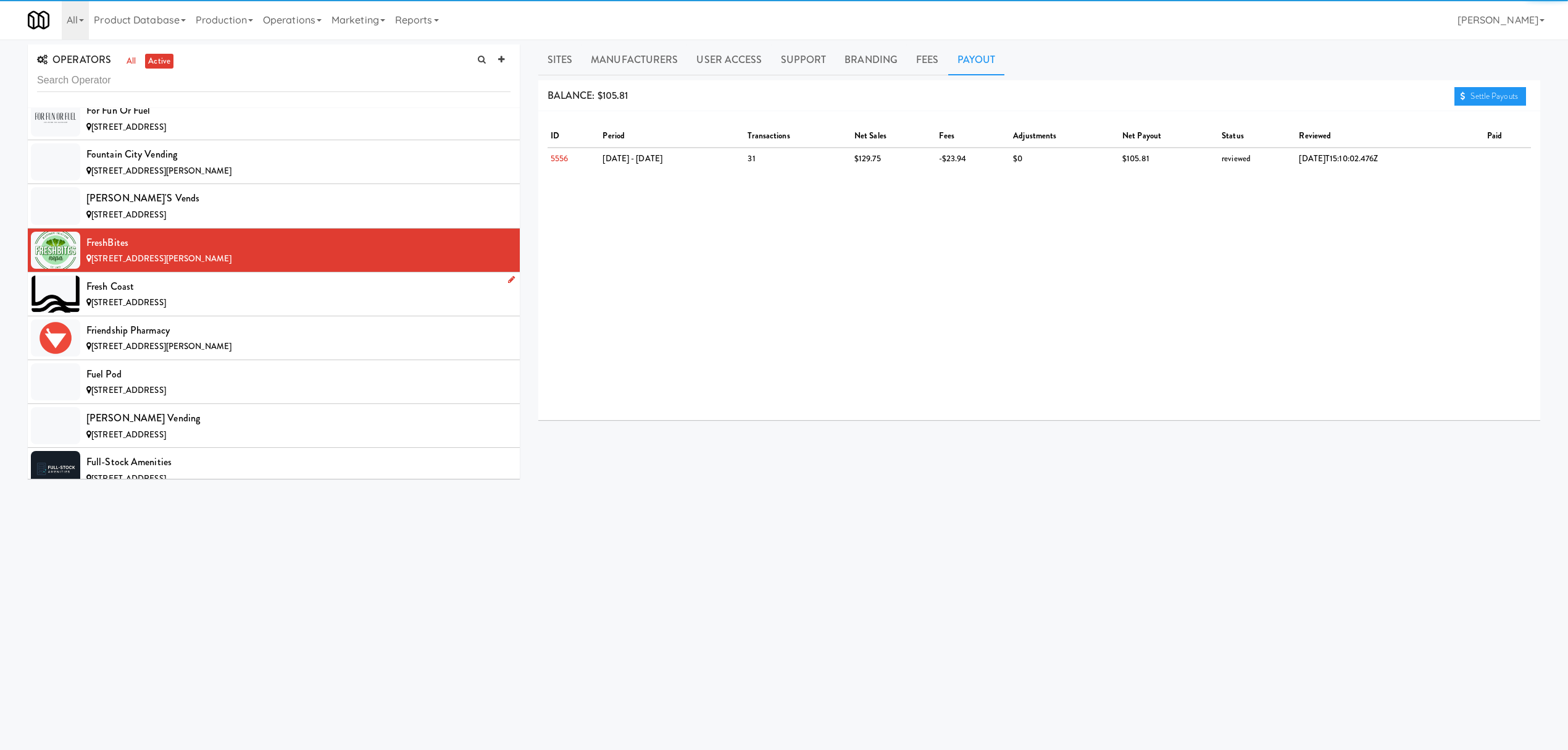
scroll to position [4117, 0]
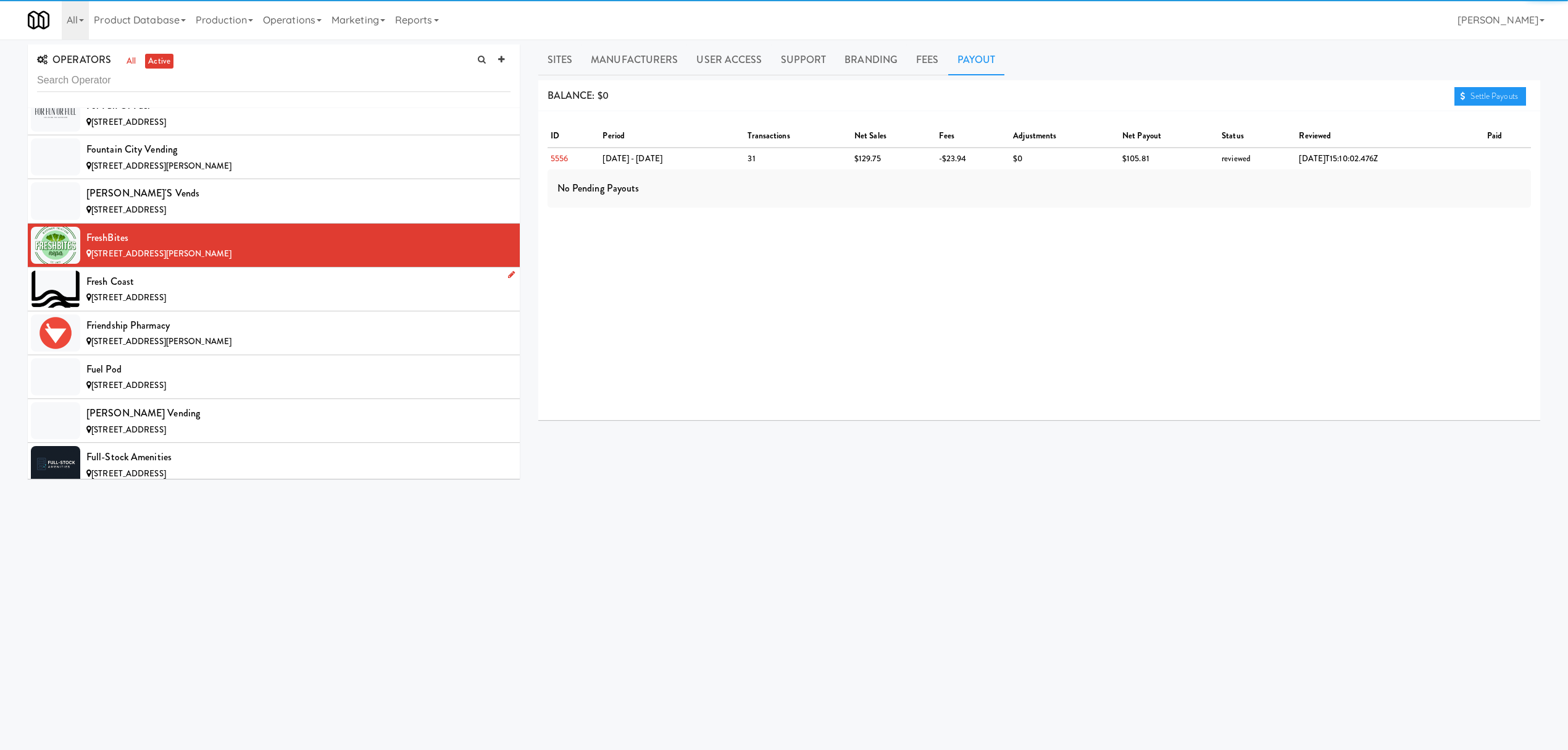
click at [232, 291] on div "Fresh Coast" at bounding box center [298, 281] width 424 height 18
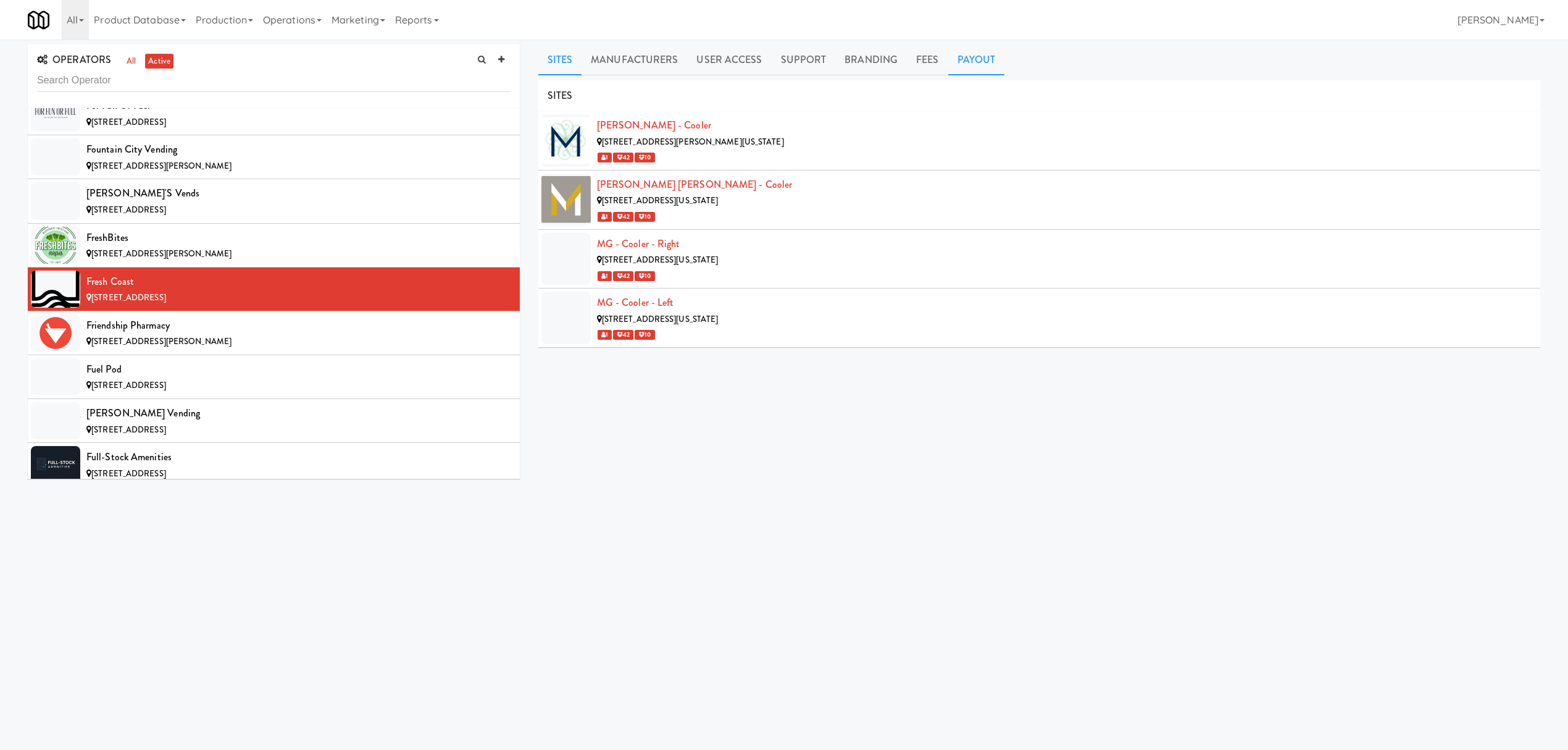
click at [973, 69] on link "Payout" at bounding box center [976, 59] width 57 height 31
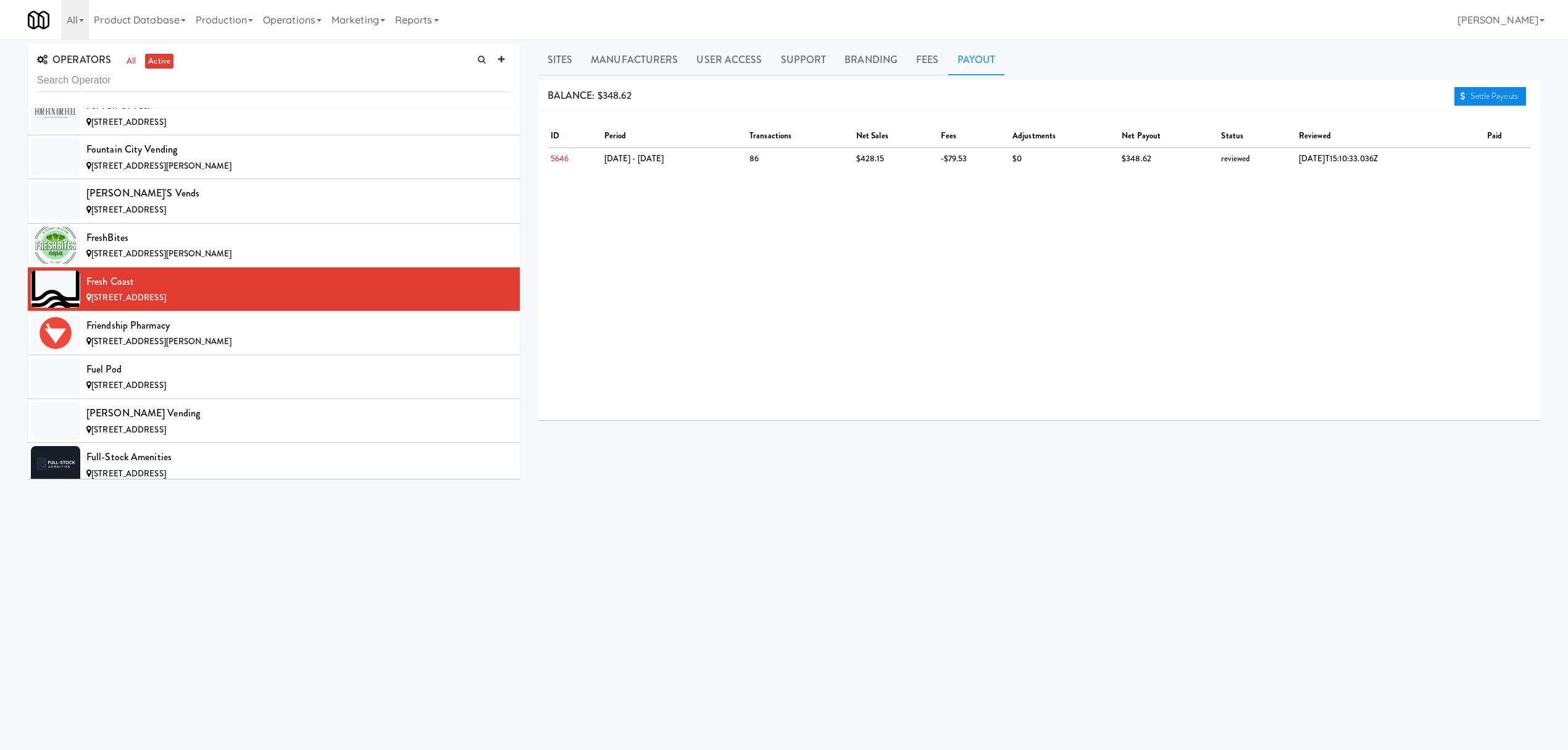
click at [1490, 100] on link "Settle Payouts" at bounding box center [1490, 96] width 71 height 18
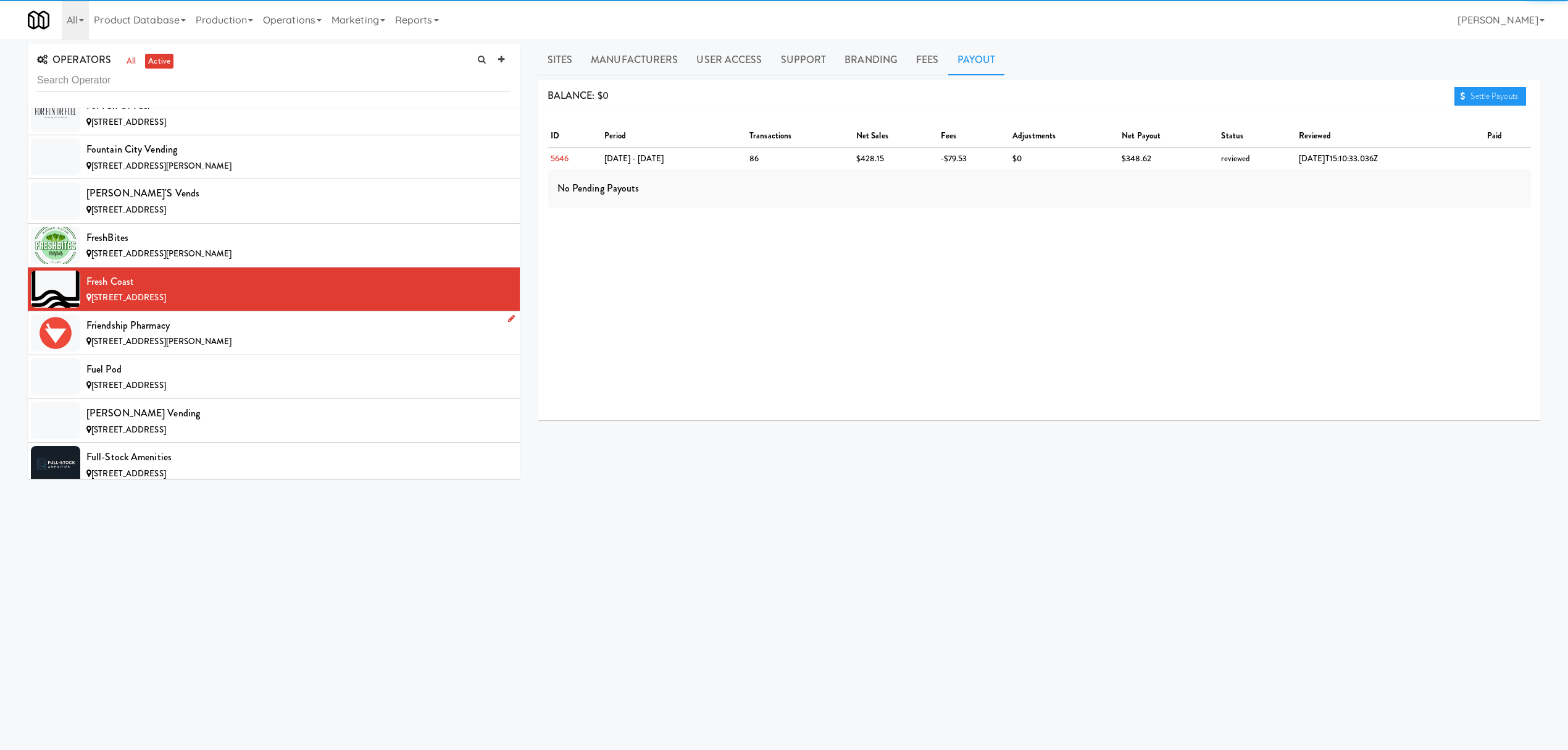
click at [278, 334] on div "Friendship Pharmacy" at bounding box center [298, 325] width 424 height 18
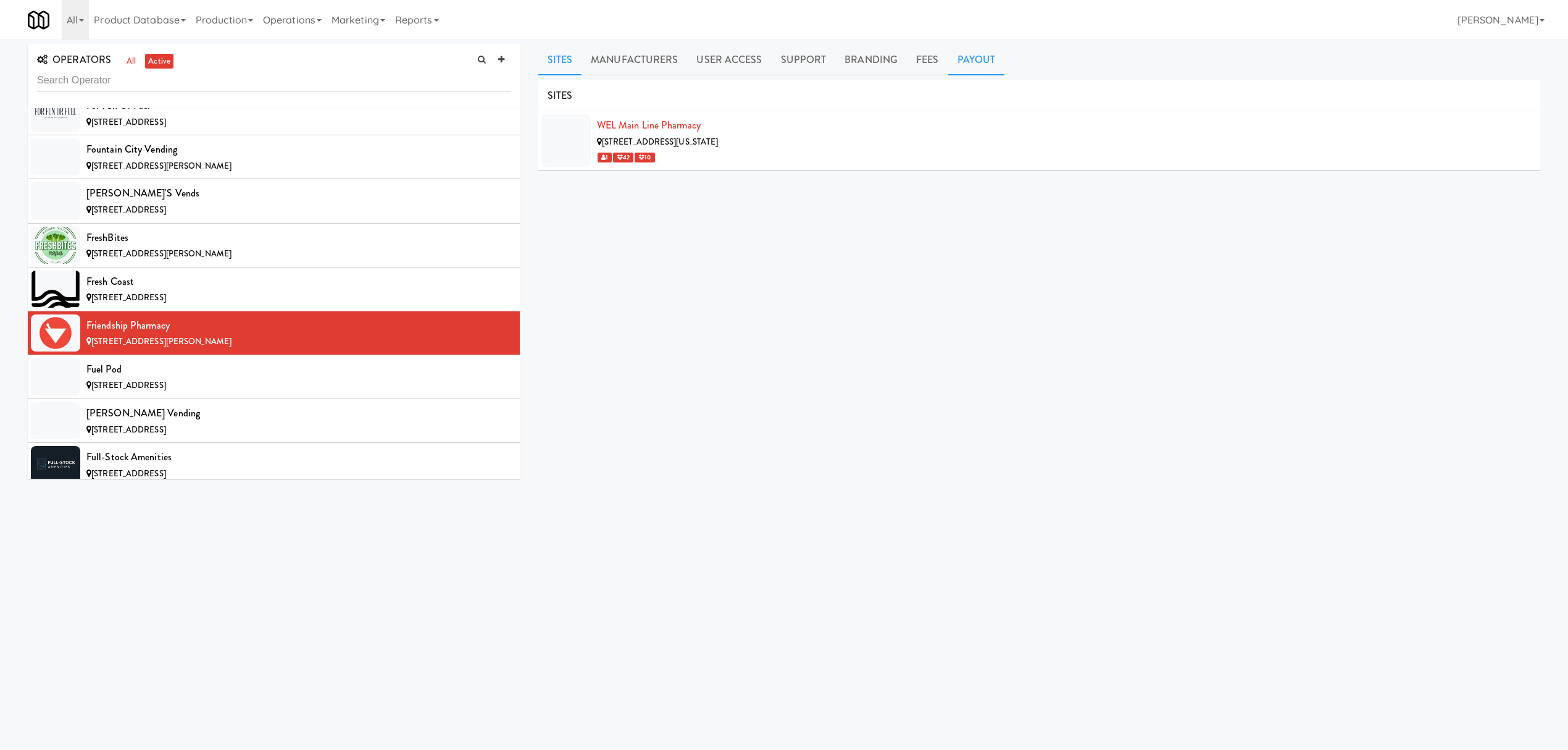
click at [968, 57] on link "Payout" at bounding box center [976, 59] width 57 height 31
click at [274, 379] on div "Fuel Pod" at bounding box center [298, 369] width 424 height 18
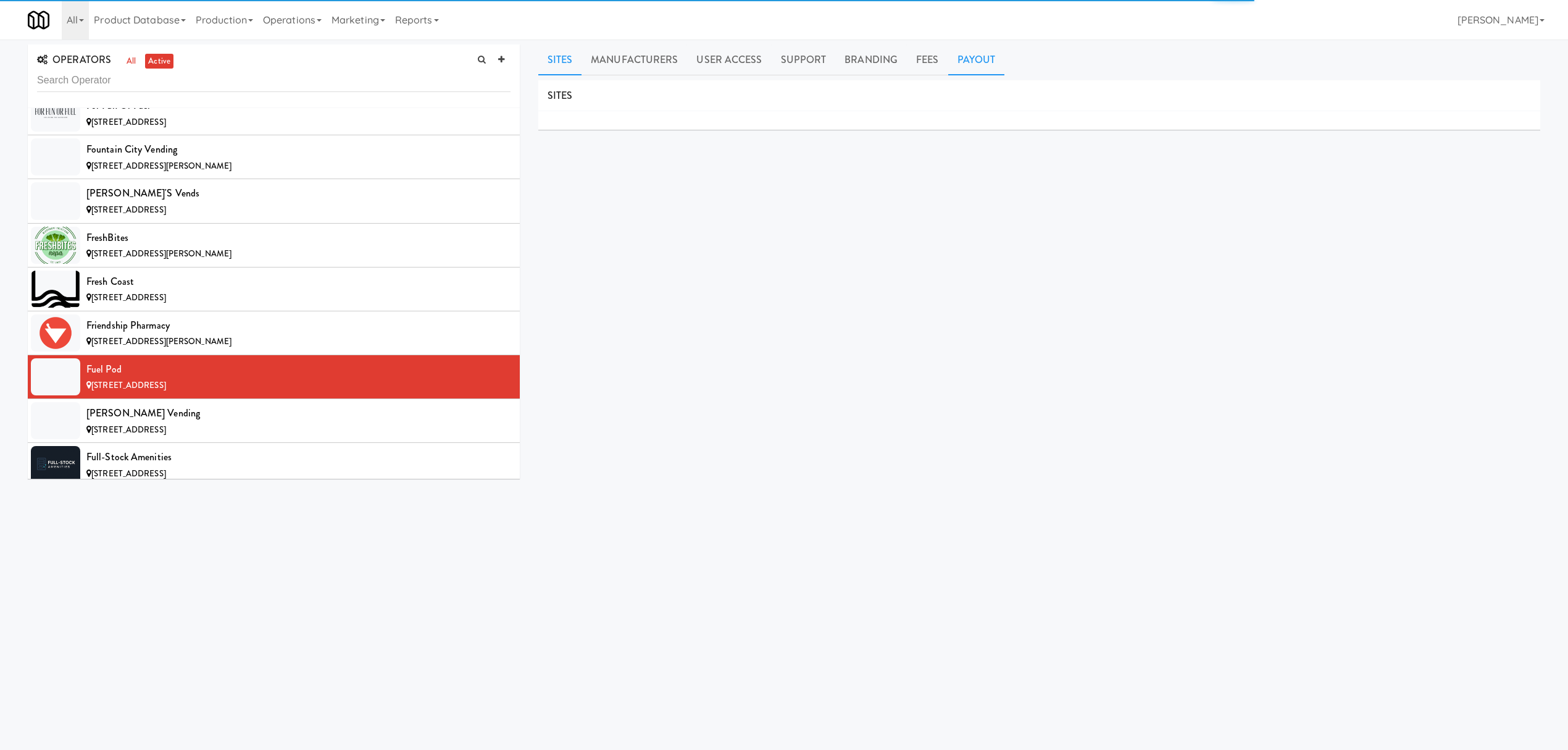
click at [959, 63] on link "Payout" at bounding box center [976, 59] width 57 height 31
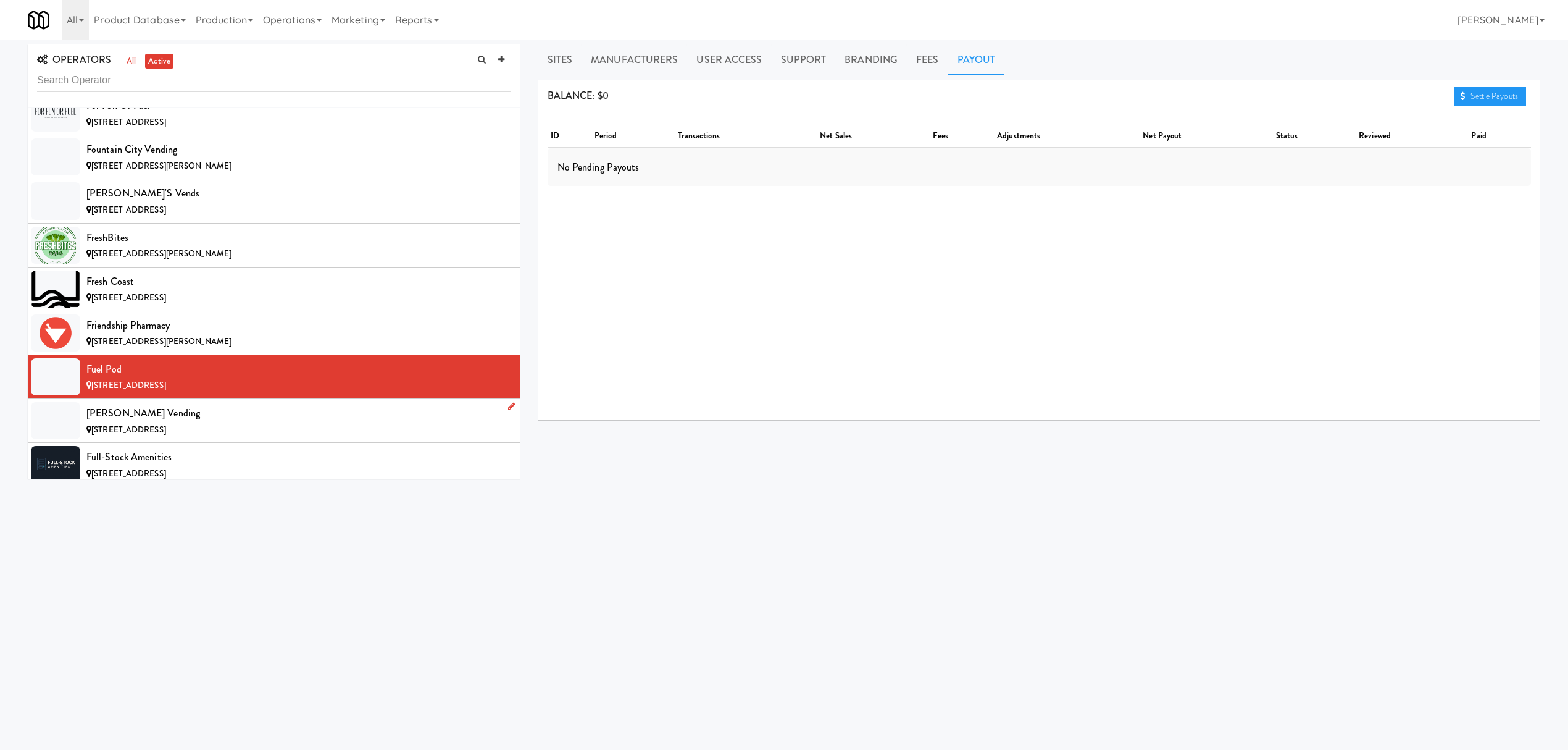
click at [289, 422] on div "[PERSON_NAME] Vending" at bounding box center [298, 413] width 424 height 18
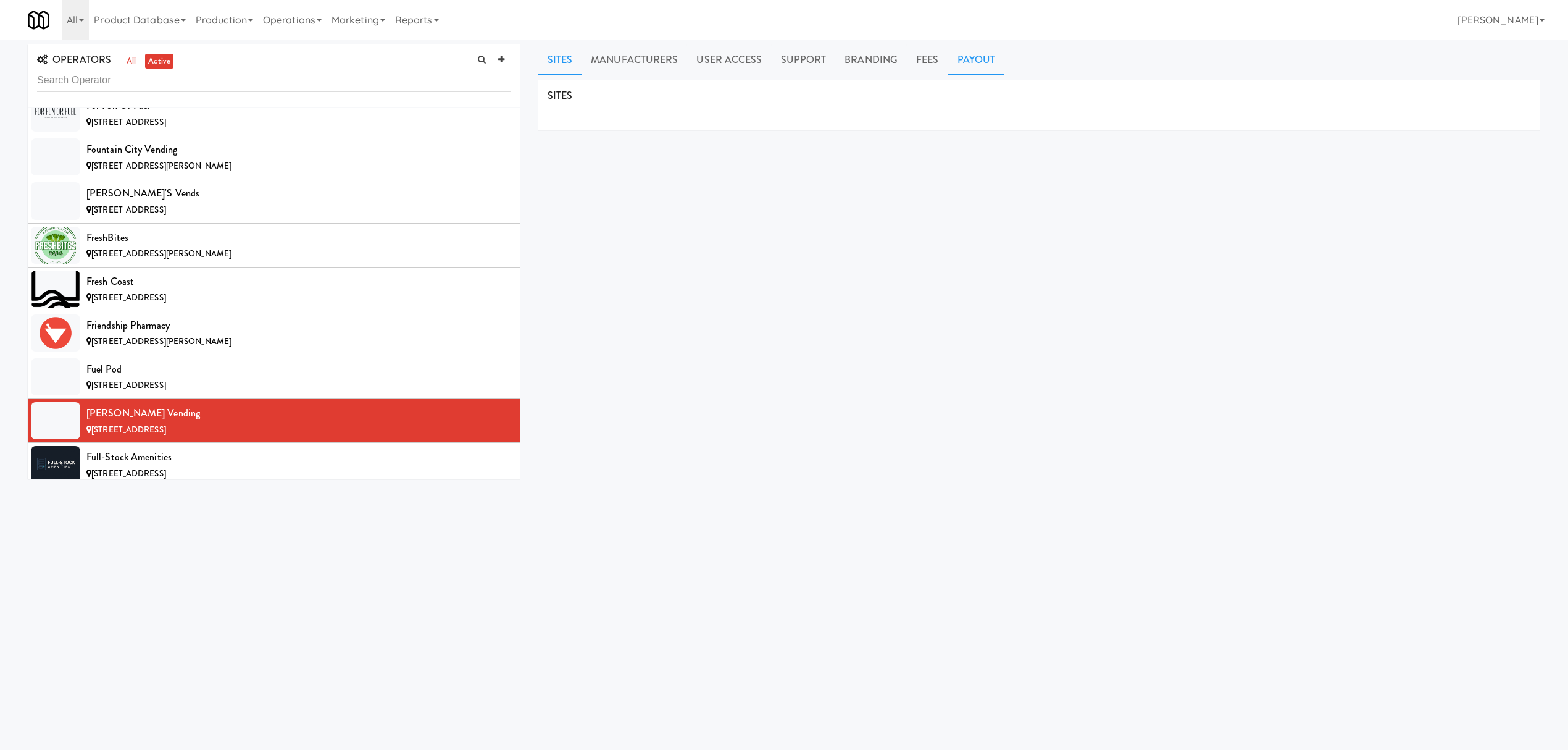
click at [954, 54] on link "Payout" at bounding box center [976, 59] width 57 height 31
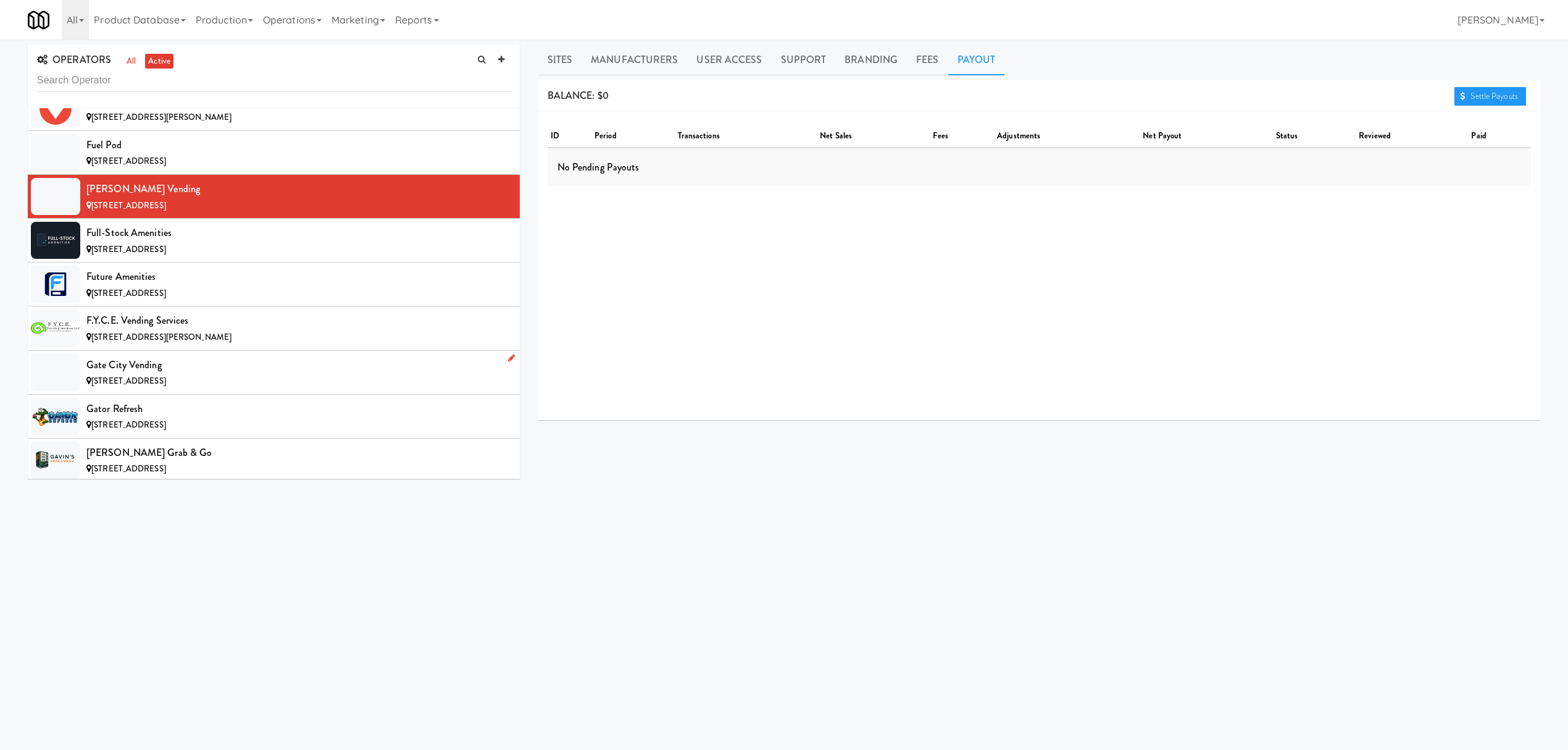
scroll to position [4364, 0]
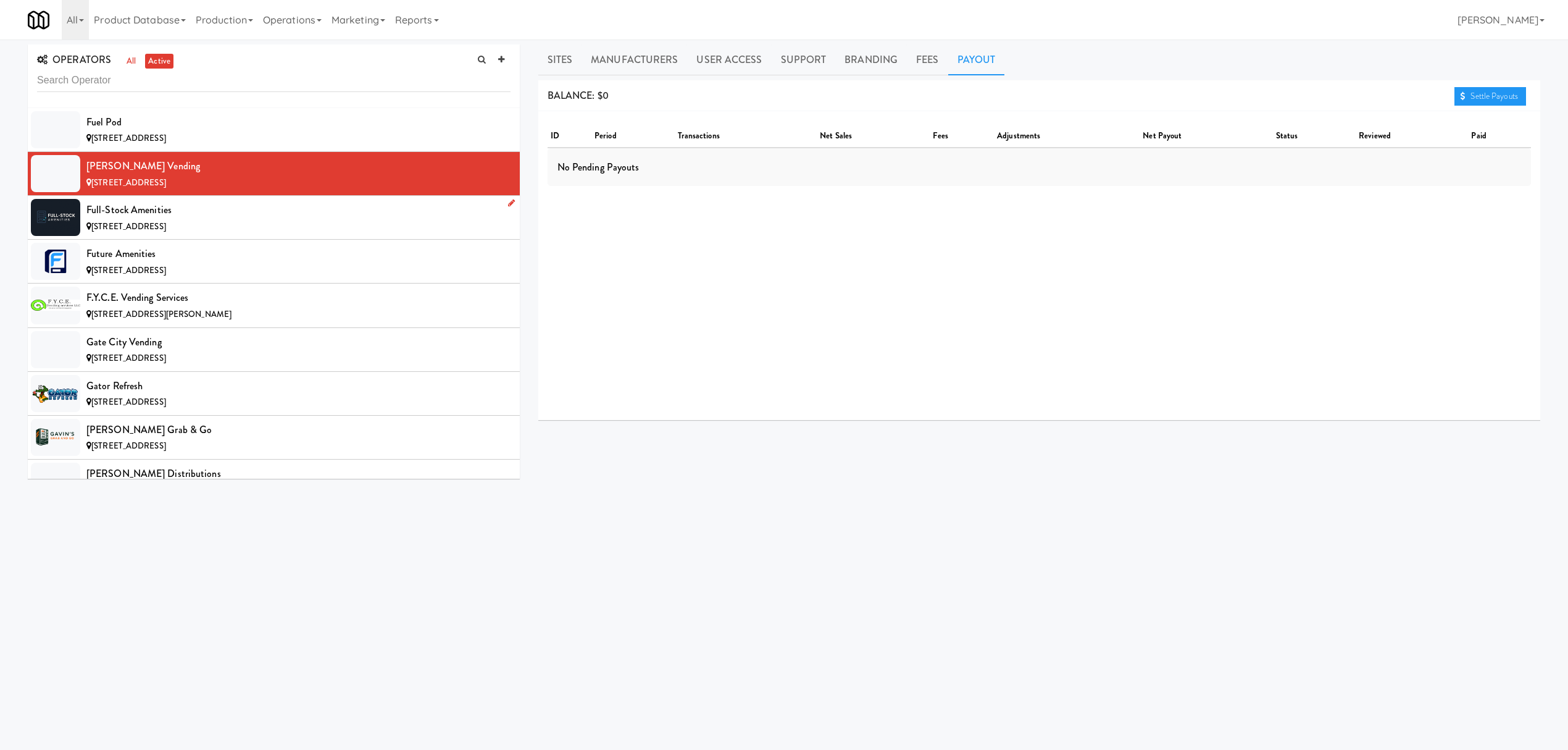
click at [238, 235] on div "[STREET_ADDRESS]" at bounding box center [298, 227] width 424 height 16
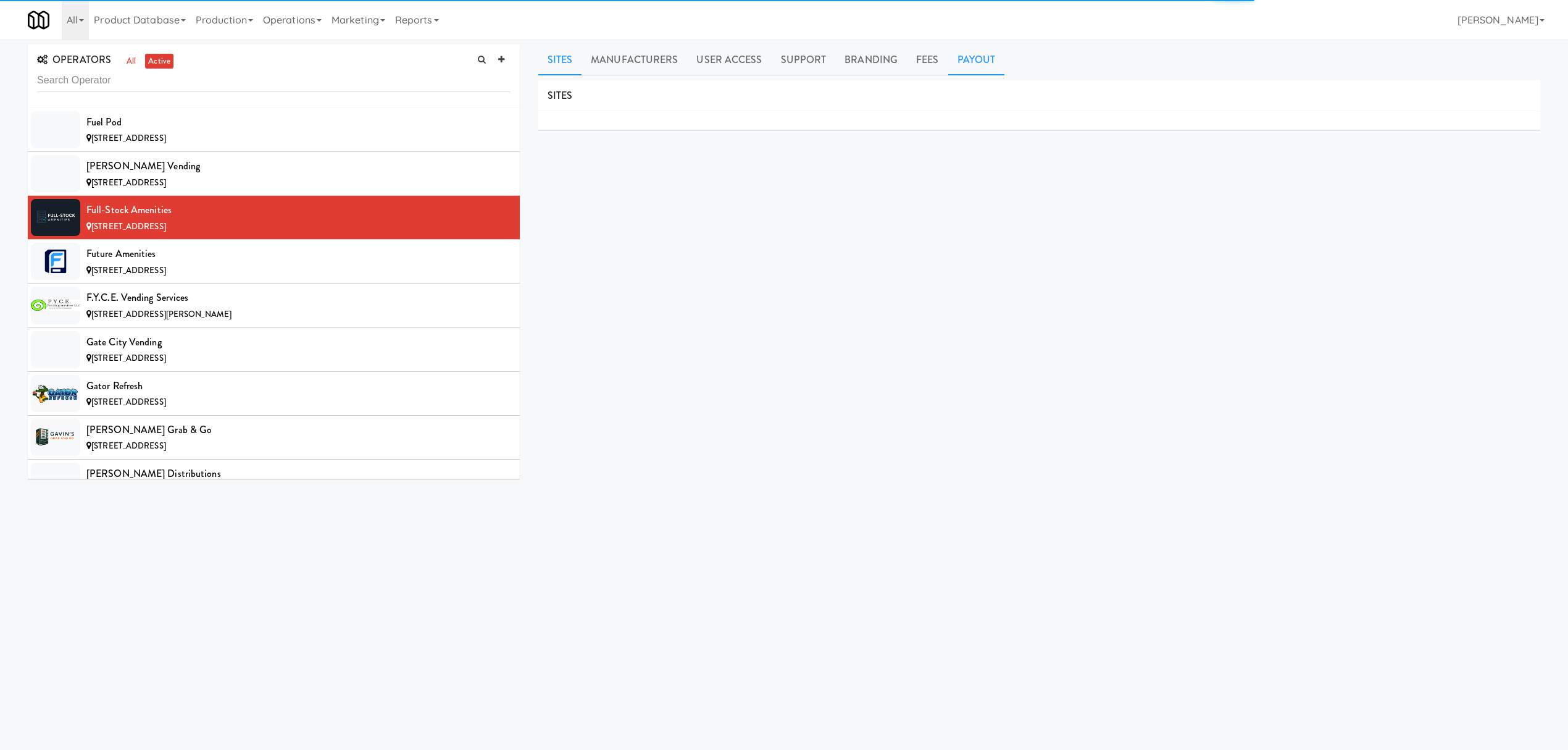
click at [961, 54] on link "Payout" at bounding box center [976, 59] width 57 height 31
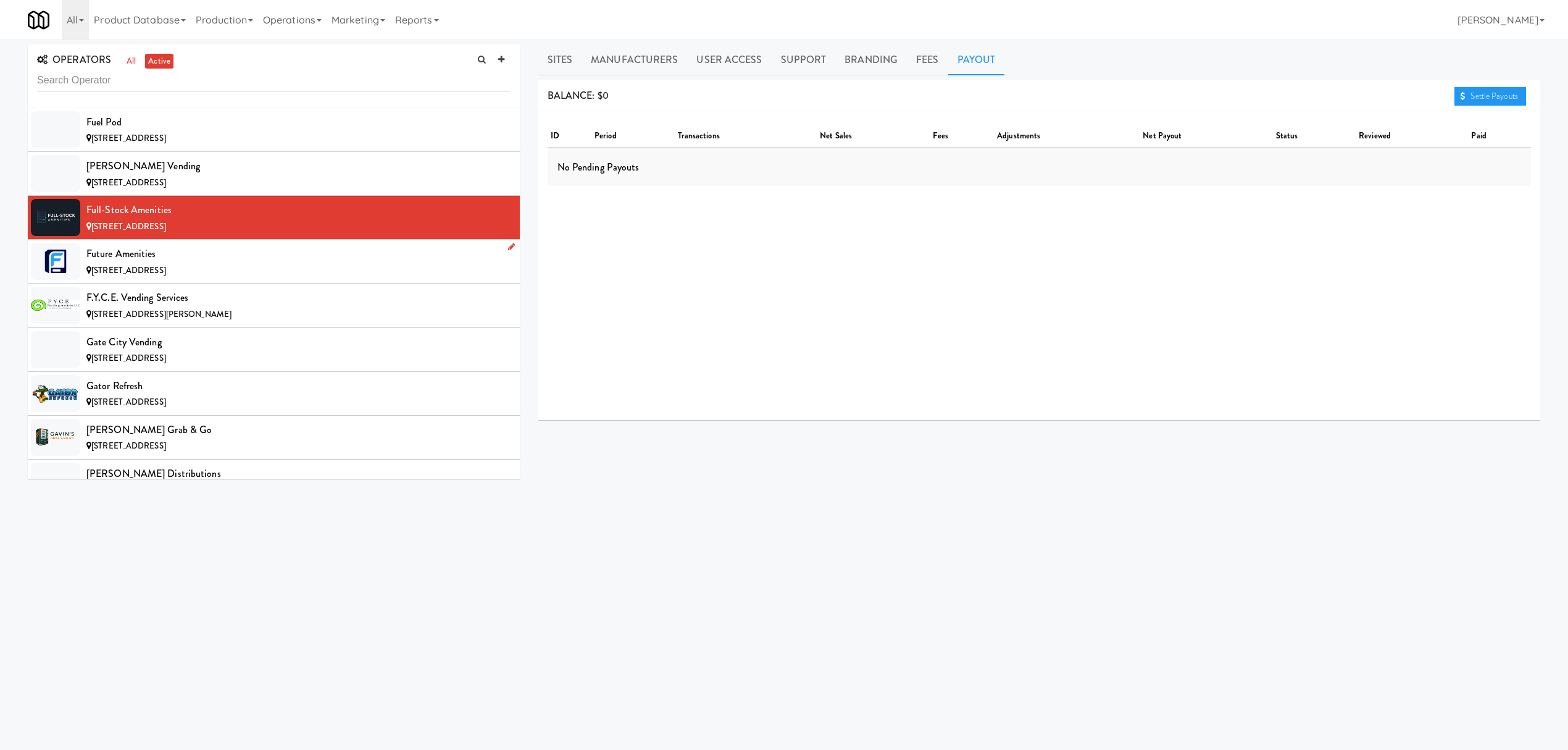
click at [238, 279] on div "[STREET_ADDRESS]" at bounding box center [298, 270] width 424 height 16
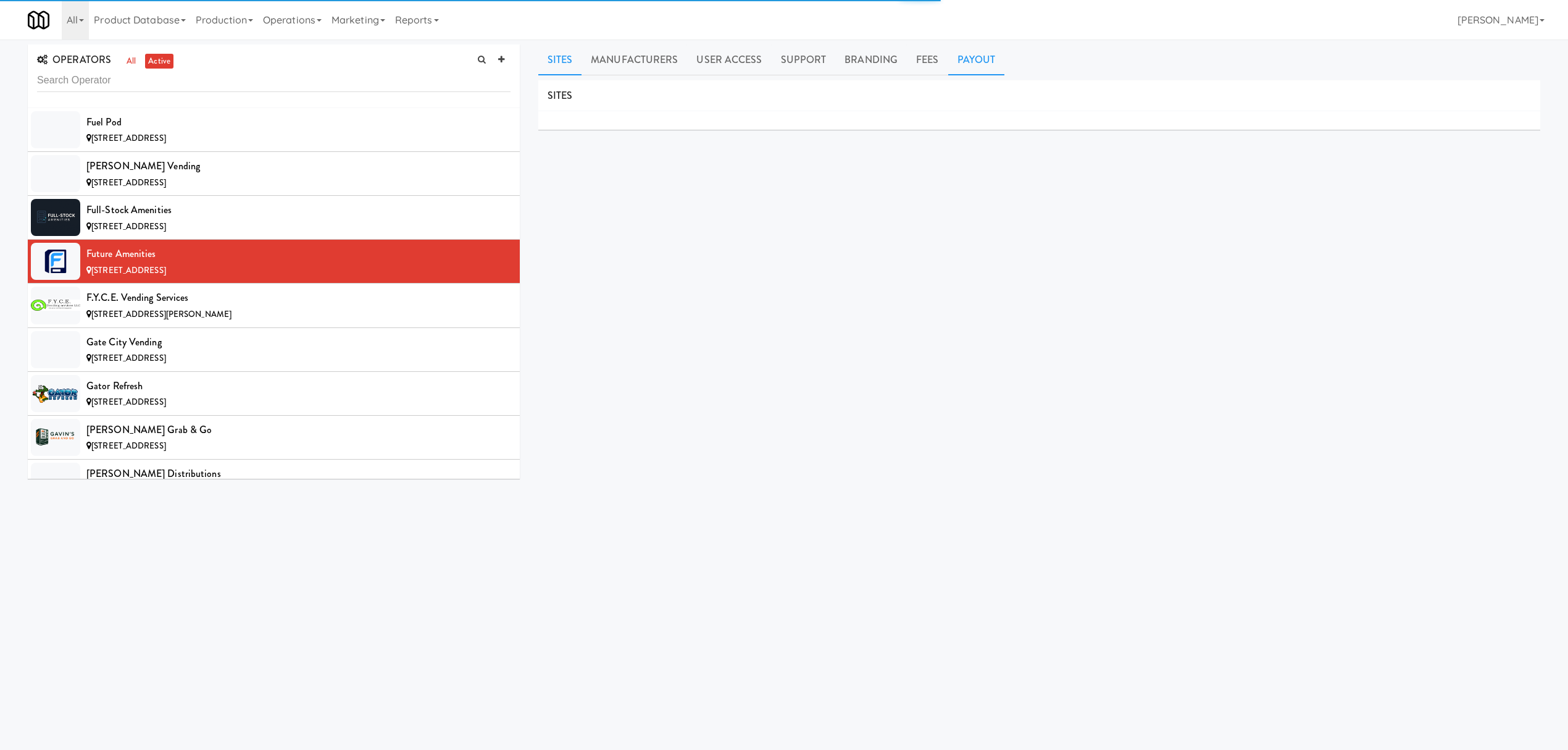
click at [964, 56] on link "Payout" at bounding box center [976, 59] width 57 height 31
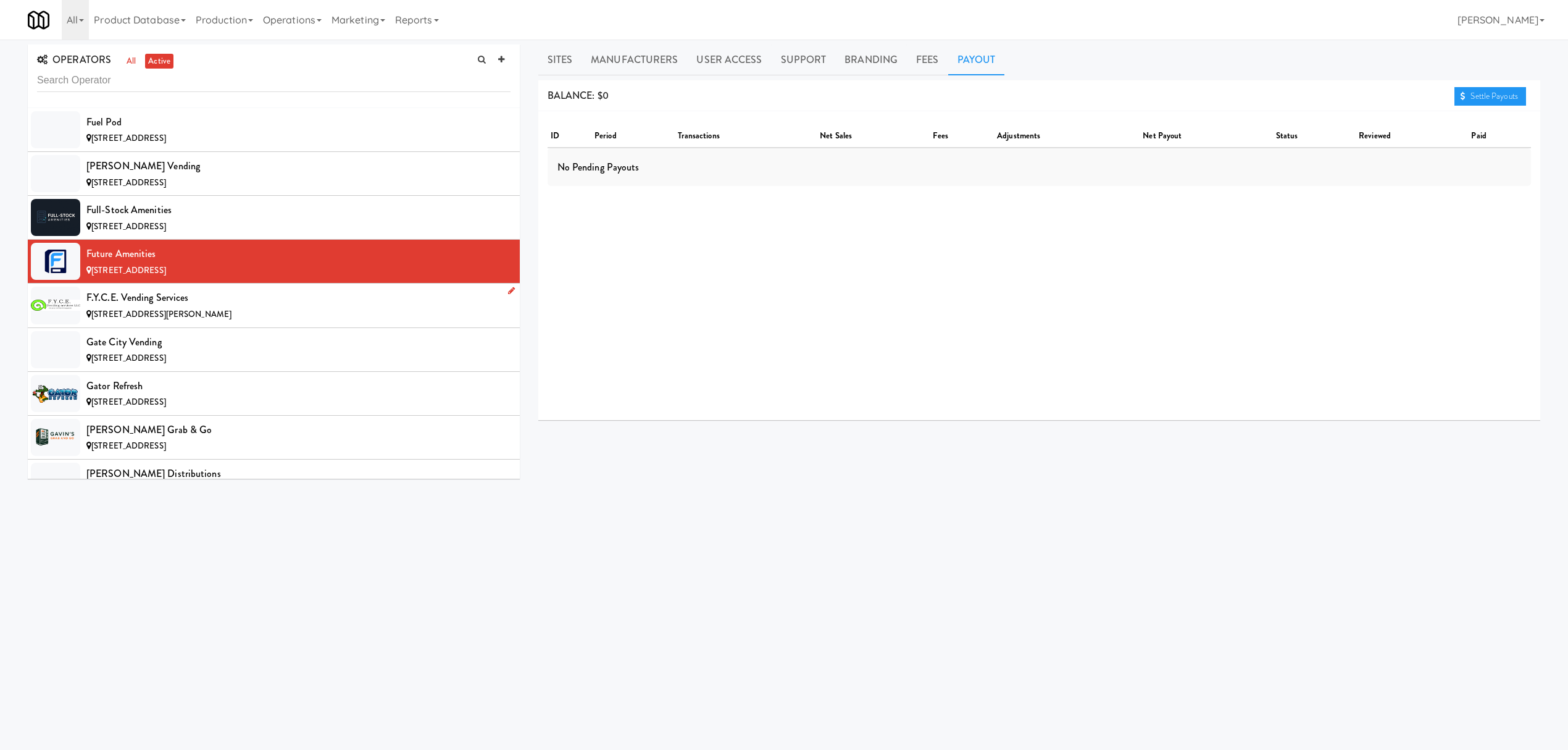
click at [249, 304] on li "F.Y.C.E. Vending Services [STREET_ADDRESS][PERSON_NAME]" at bounding box center [274, 305] width 492 height 44
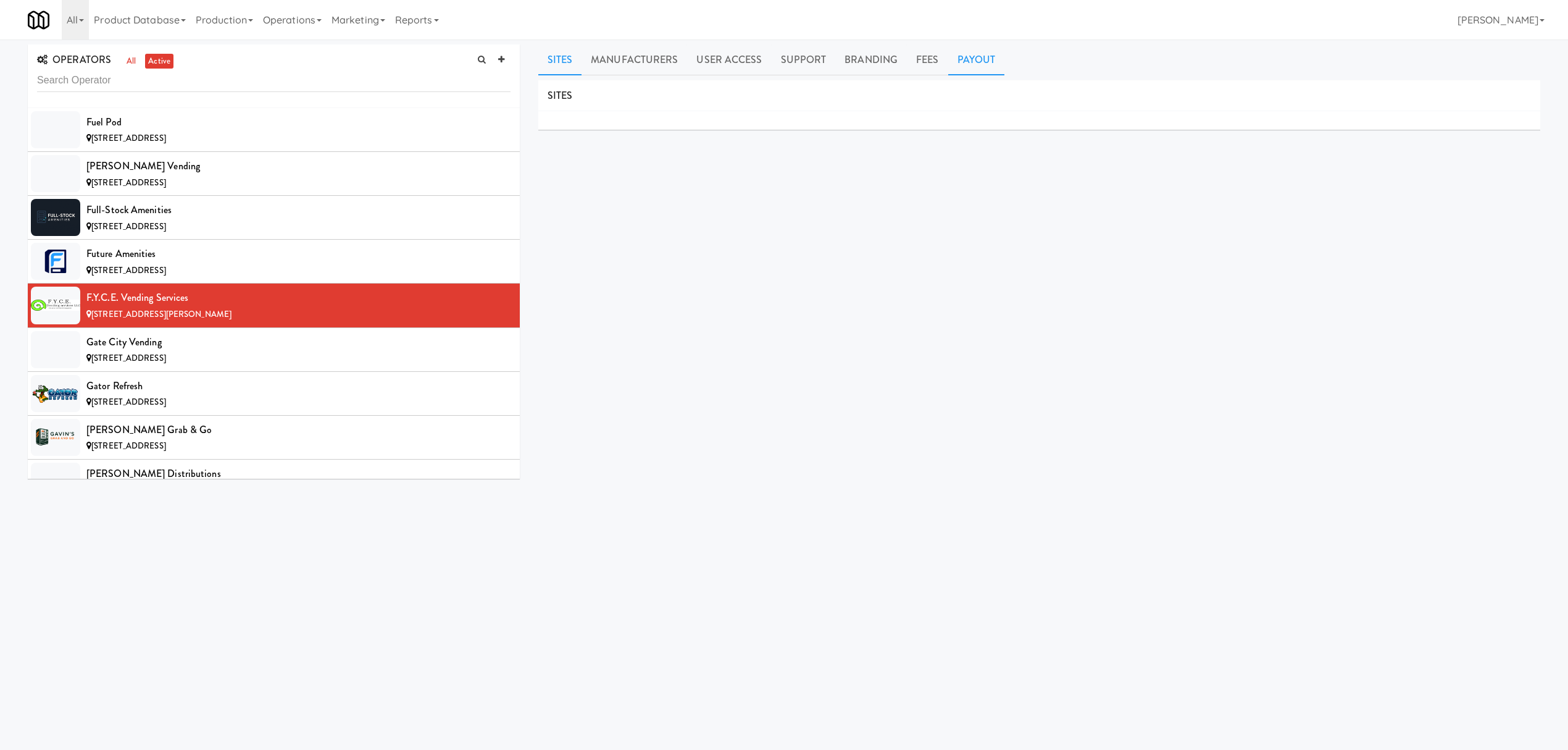
click at [976, 56] on link "Payout" at bounding box center [976, 59] width 57 height 31
click at [188, 351] on div "Gate City Vending" at bounding box center [298, 342] width 424 height 18
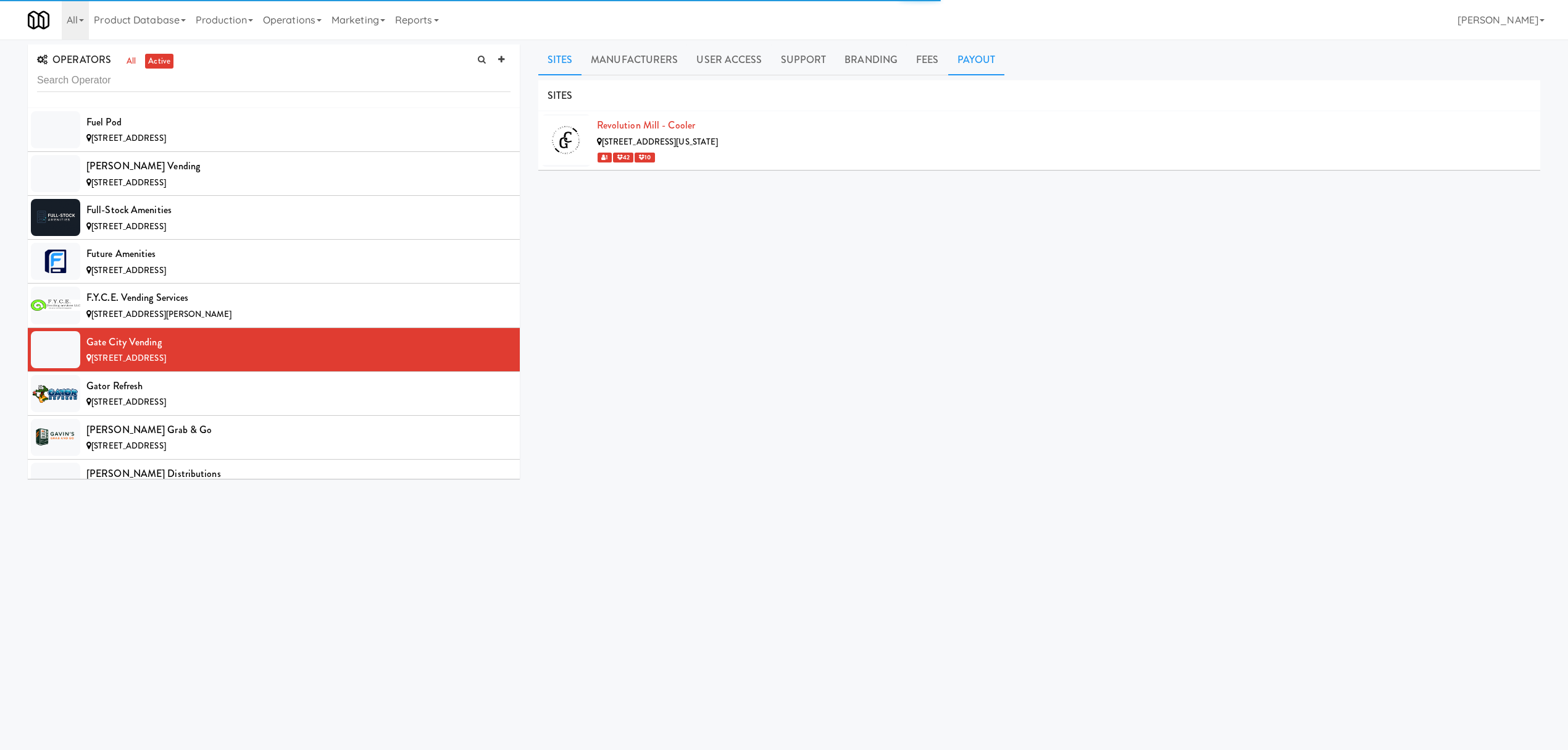
click at [959, 54] on link "Payout" at bounding box center [976, 59] width 57 height 31
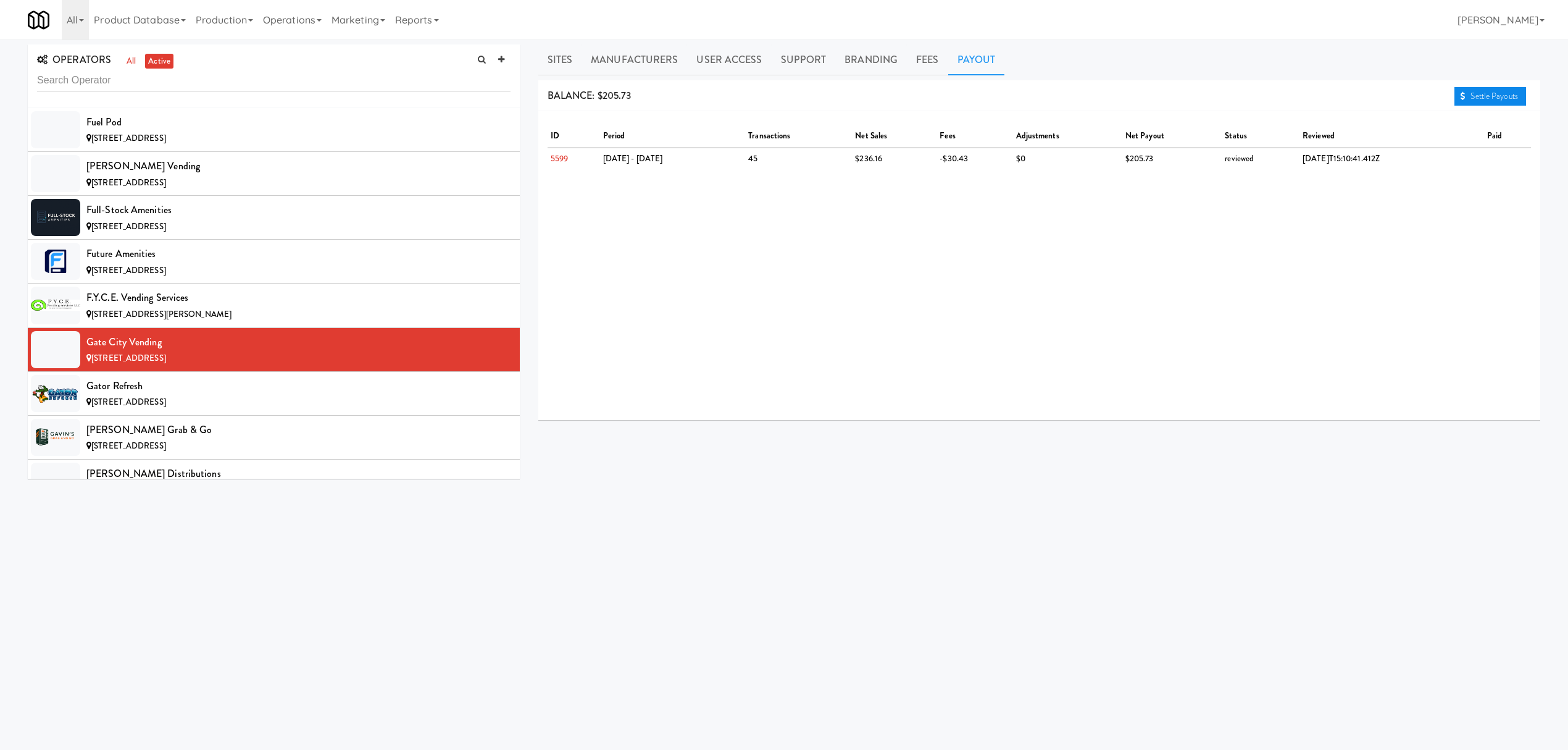
click at [1493, 102] on link "Settle Payouts" at bounding box center [1490, 96] width 71 height 18
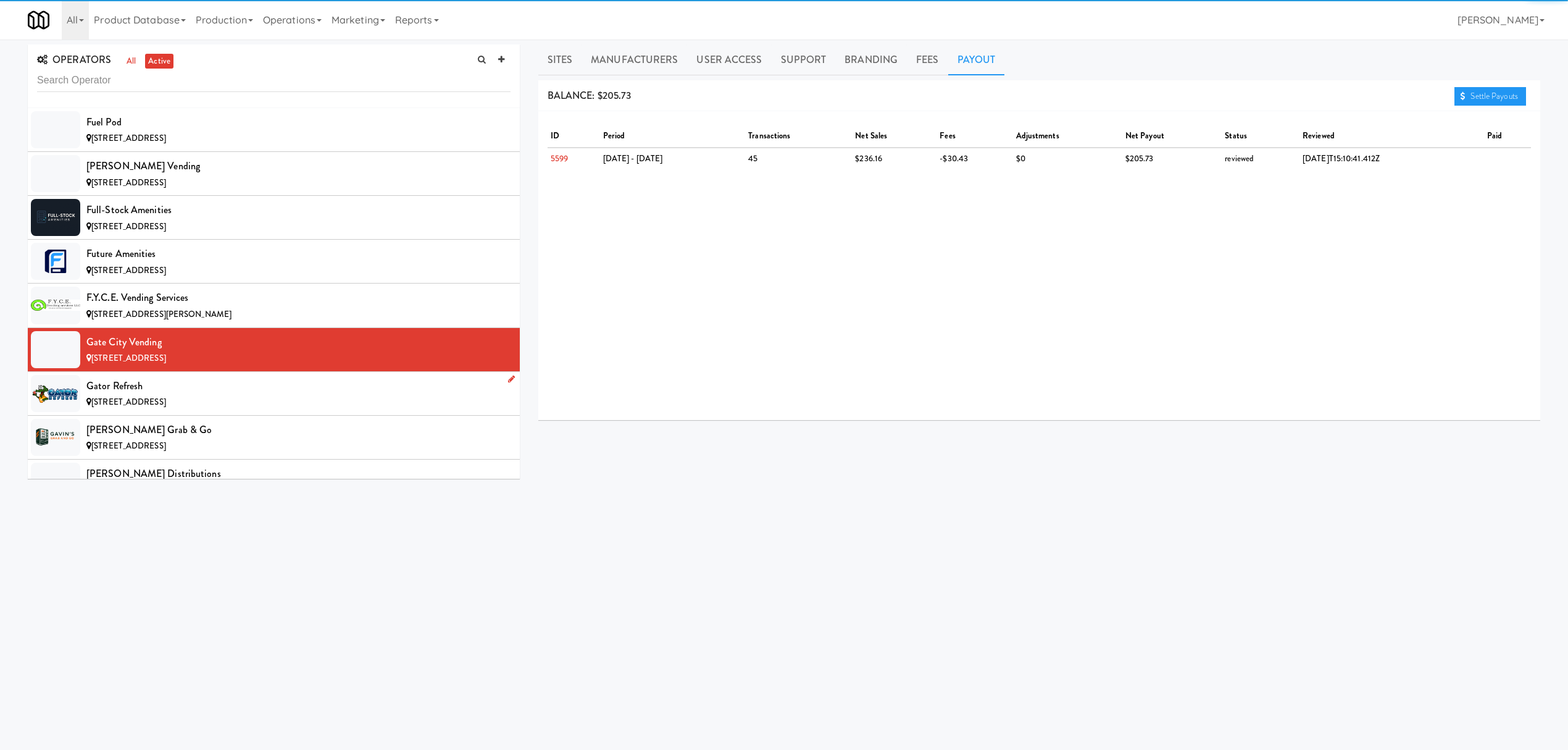
click at [328, 395] on div "Gator Refresh" at bounding box center [298, 386] width 424 height 18
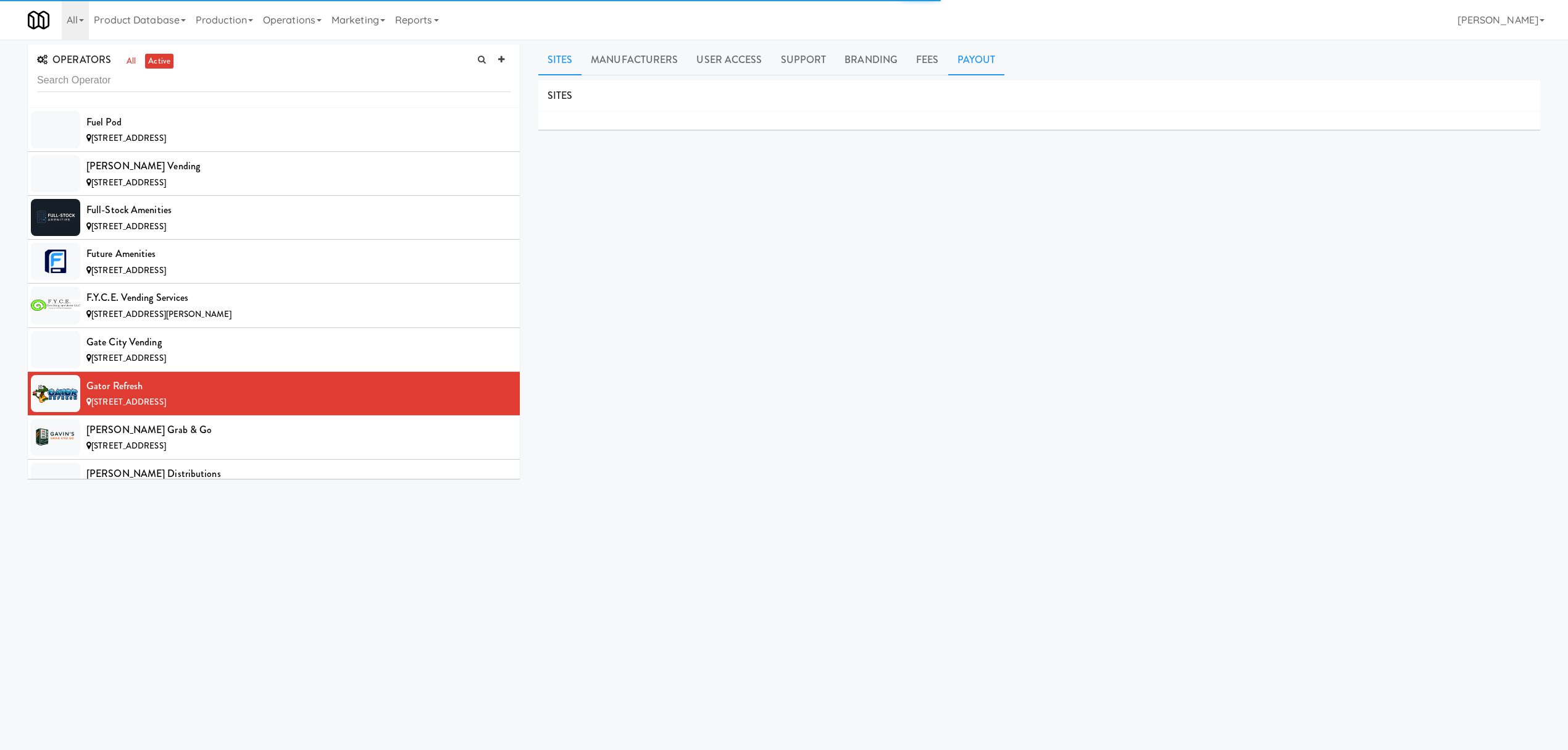
click at [959, 50] on link "Payout" at bounding box center [976, 59] width 57 height 31
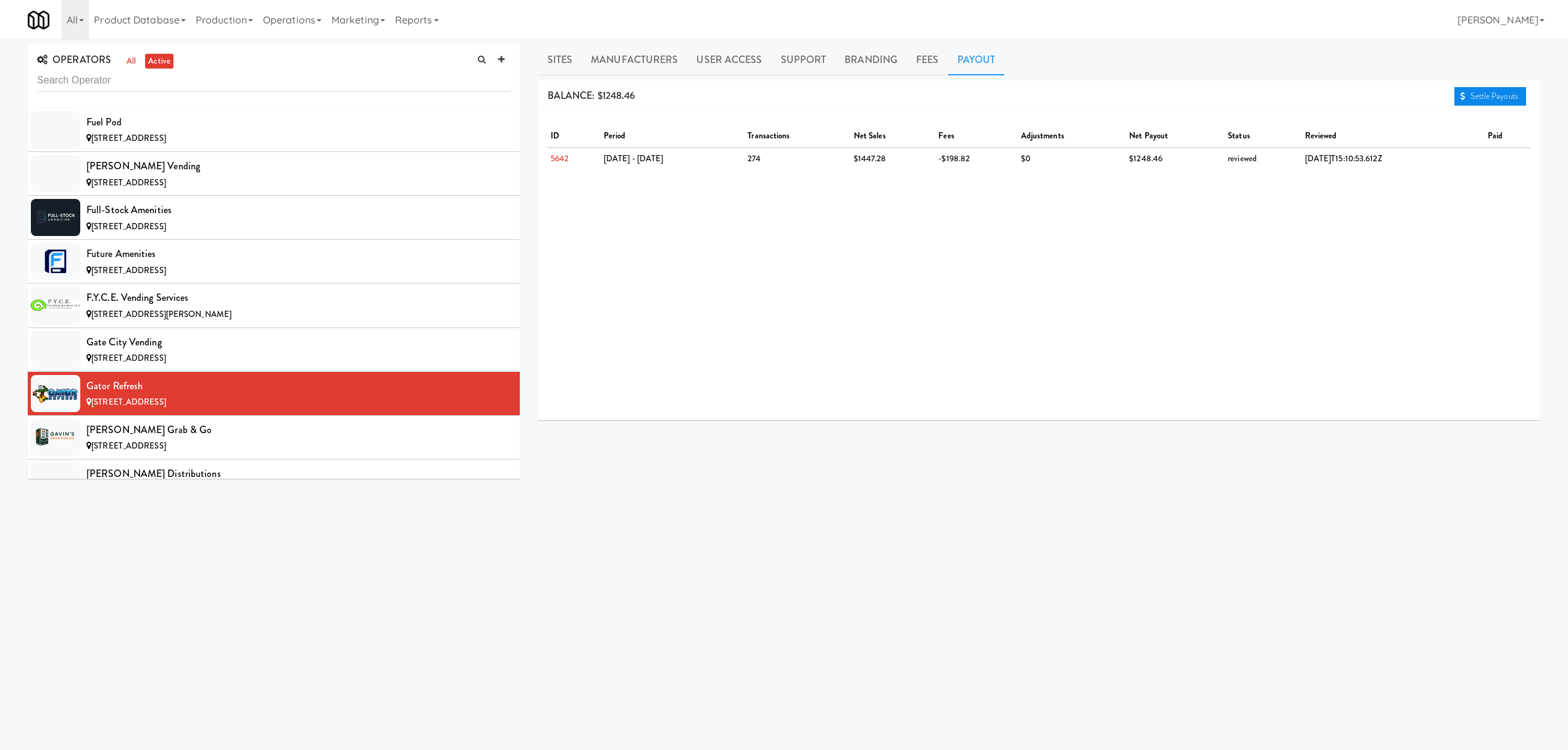
click at [1490, 95] on link "Settle Payouts" at bounding box center [1490, 96] width 71 height 18
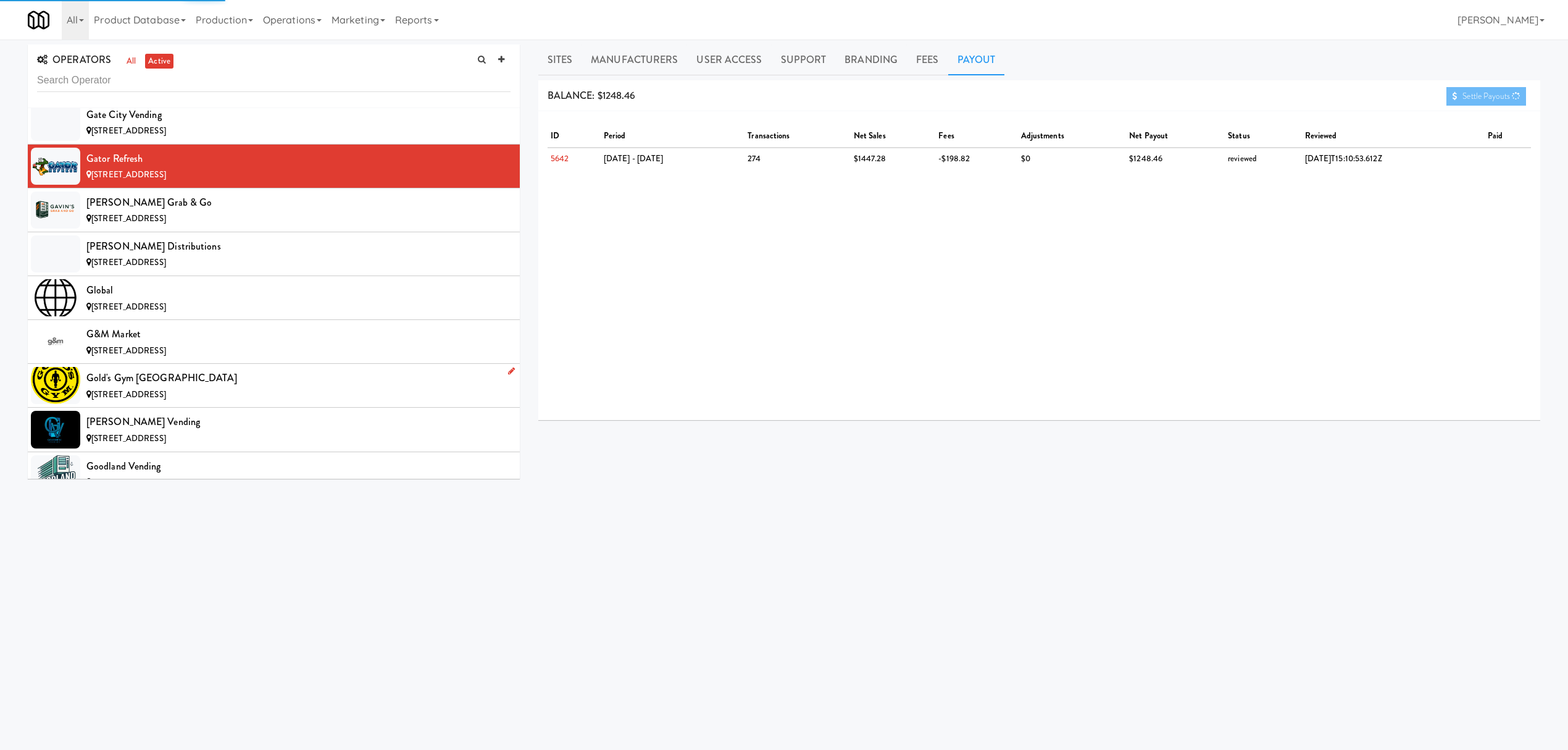
scroll to position [4612, 0]
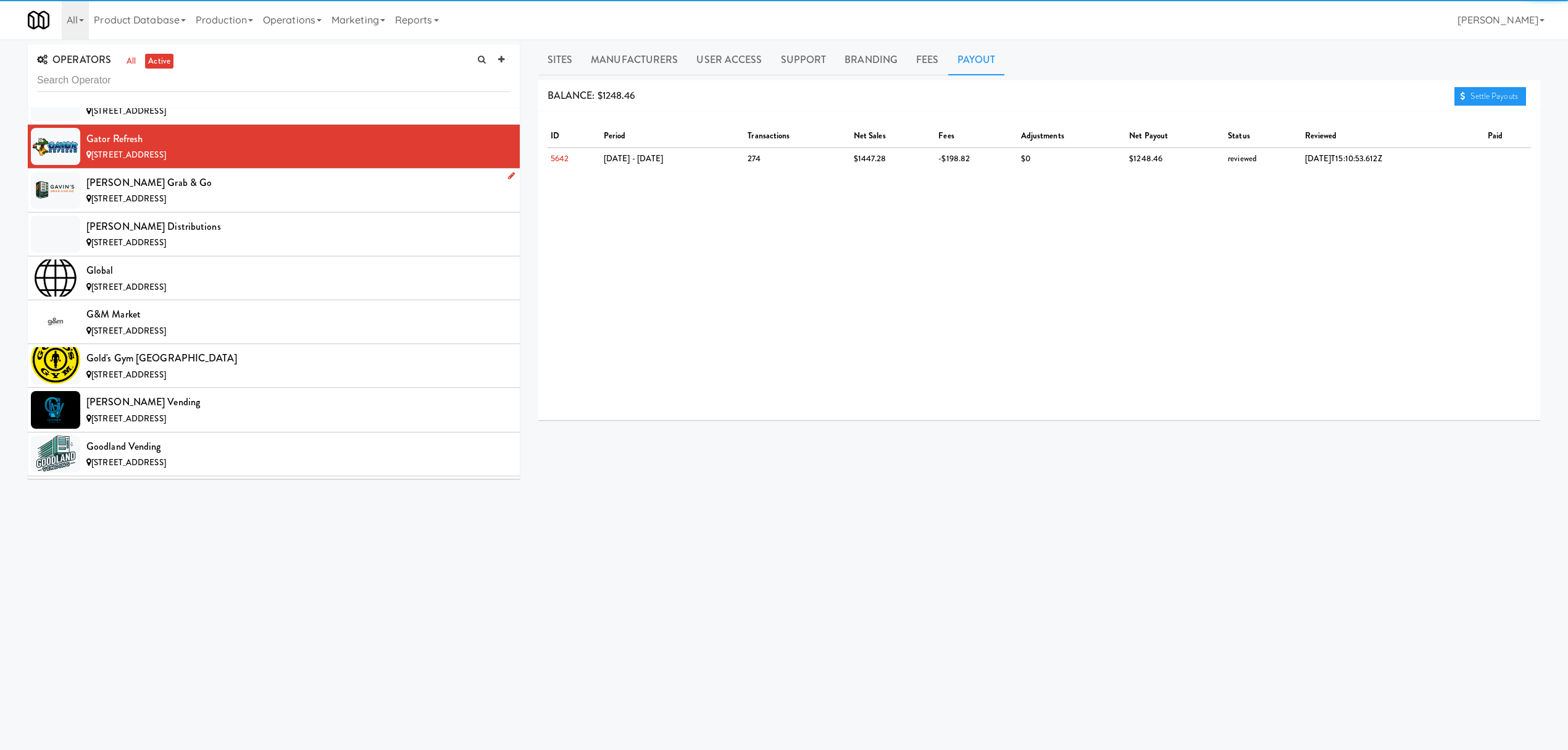
click at [231, 192] on div "[PERSON_NAME] Grab & Go" at bounding box center [298, 183] width 424 height 18
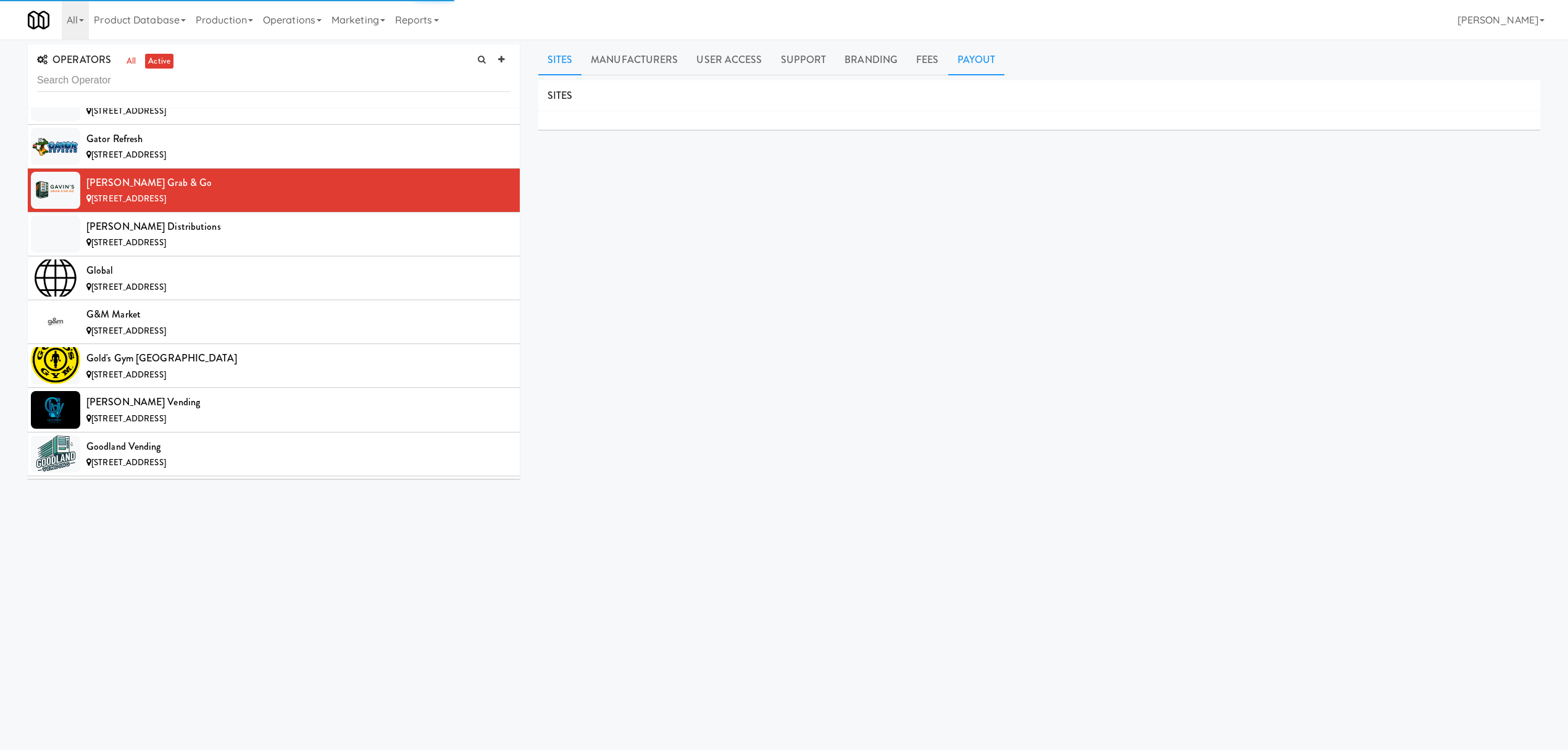
click at [957, 62] on link "Payout" at bounding box center [976, 59] width 57 height 31
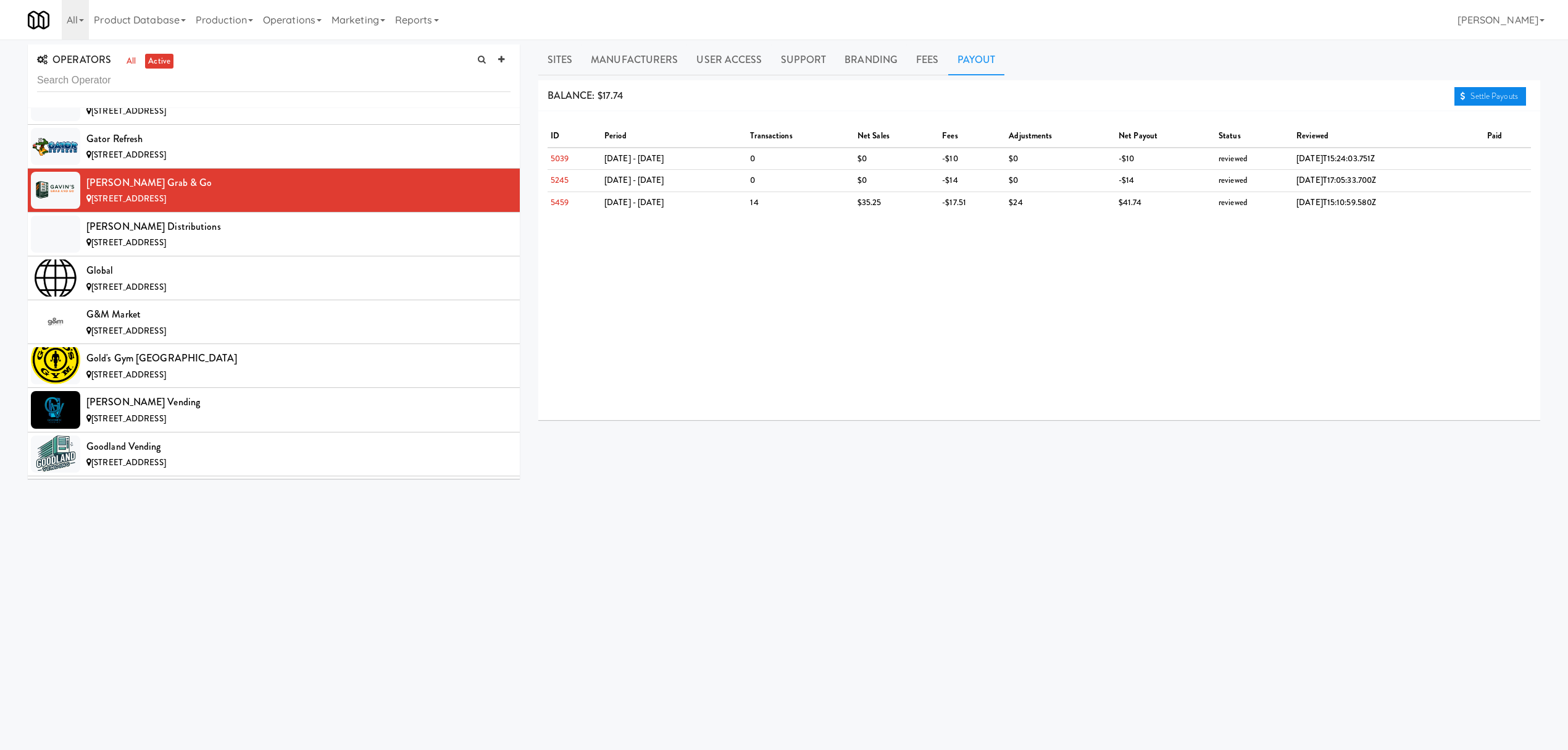
click at [1487, 95] on link "Settle Payouts" at bounding box center [1490, 96] width 71 height 18
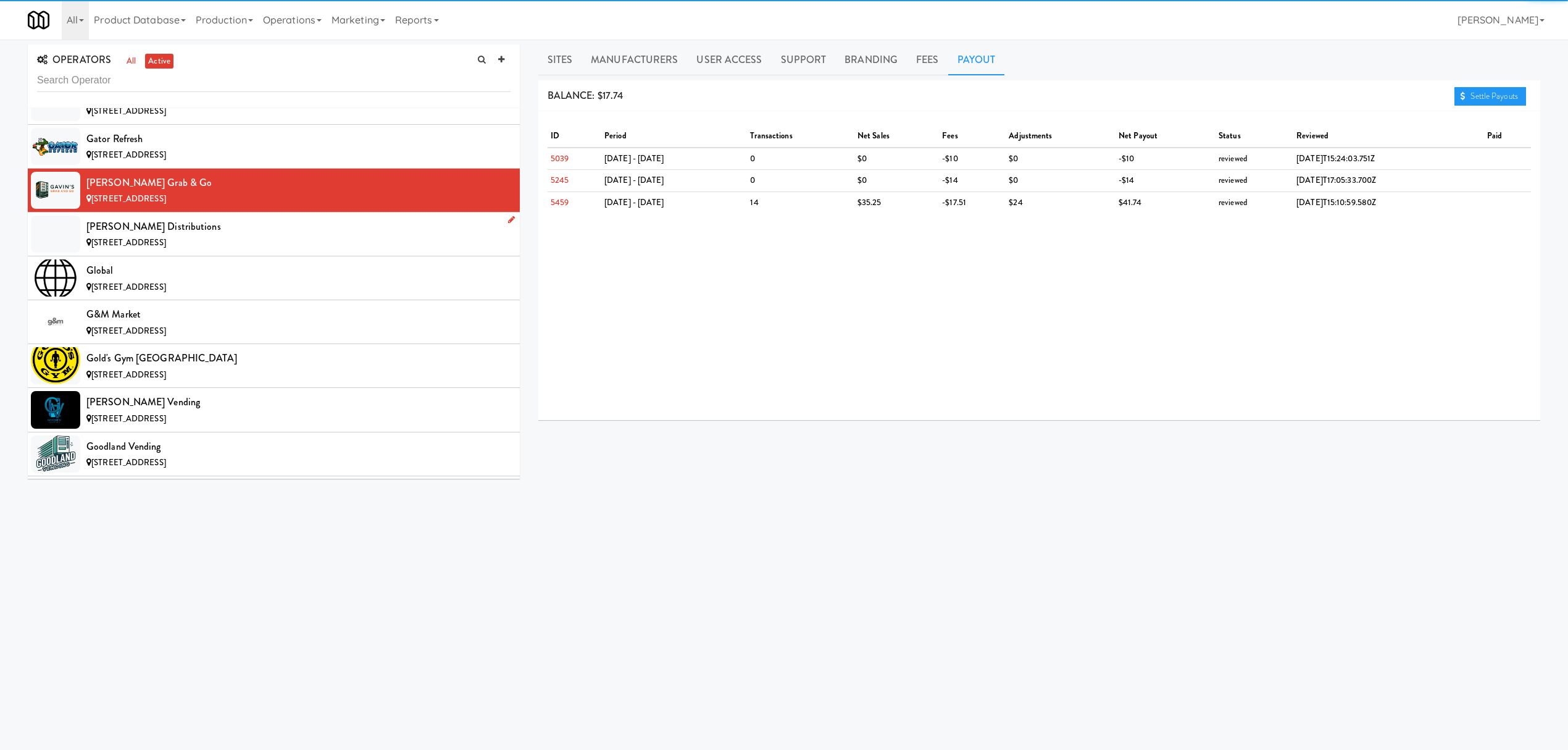
click at [228, 236] on div "[PERSON_NAME] Distributions" at bounding box center [298, 226] width 424 height 18
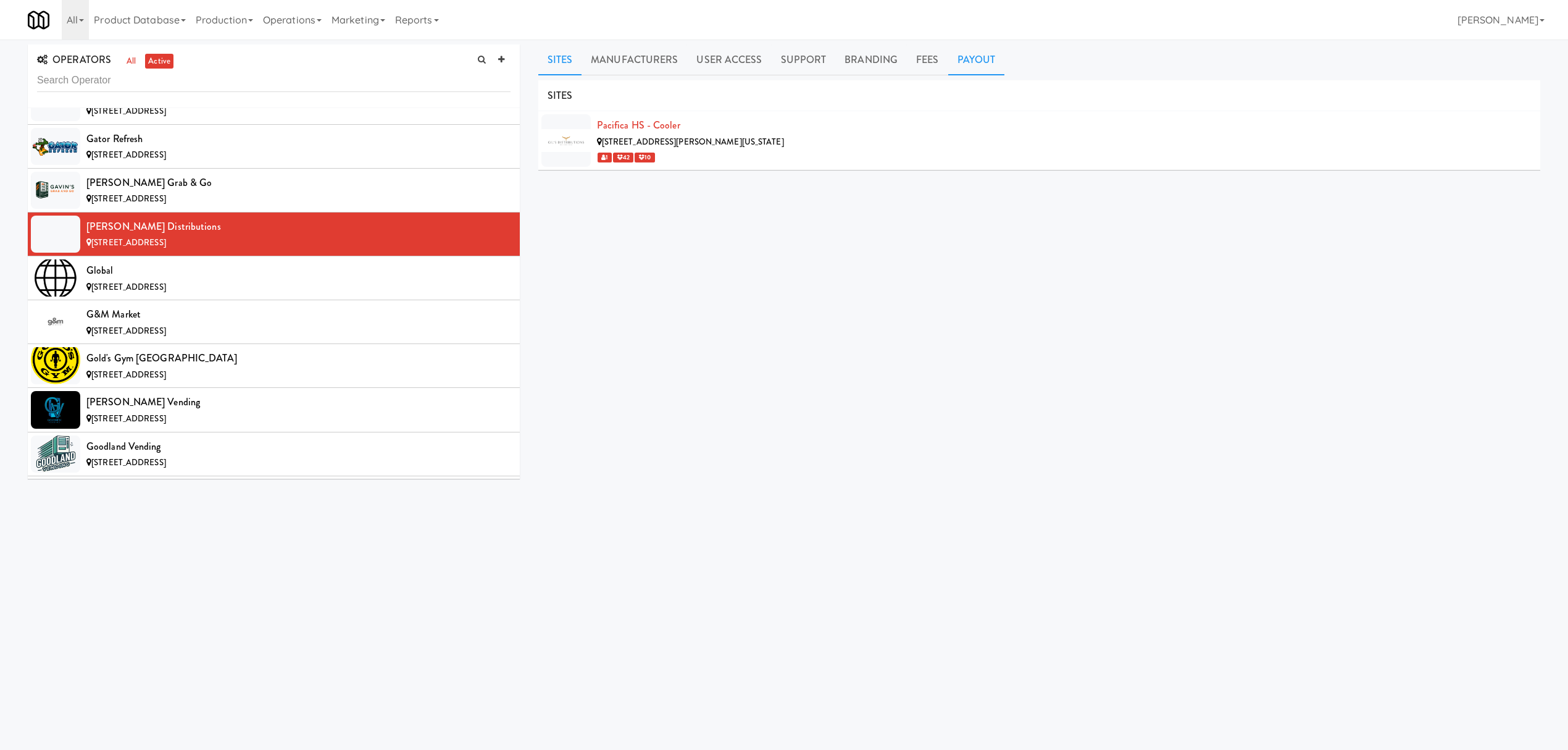
click at [959, 65] on link "Payout" at bounding box center [976, 59] width 57 height 31
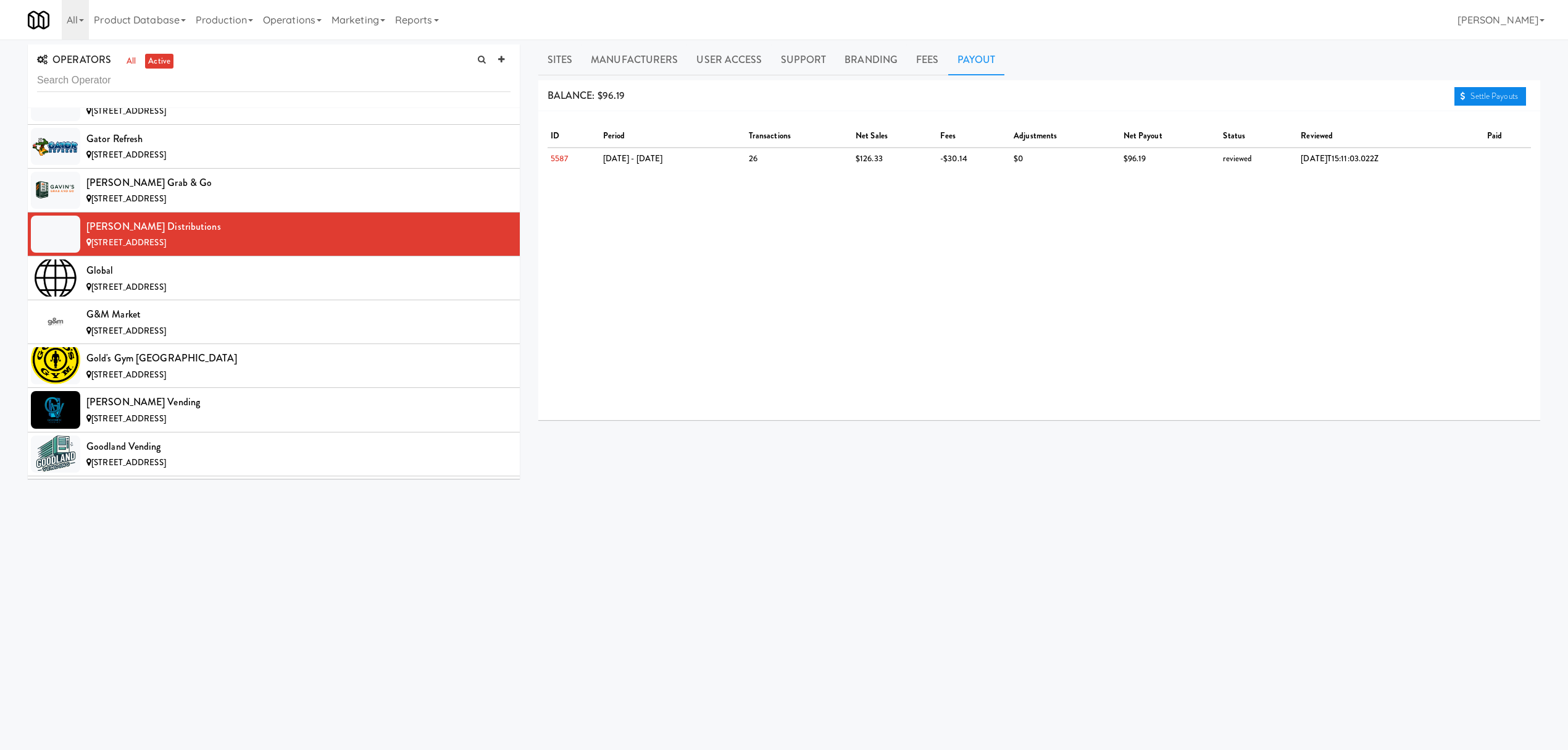
click at [1494, 93] on link "Settle Payouts" at bounding box center [1490, 96] width 71 height 18
click at [203, 280] on div "Global" at bounding box center [298, 270] width 424 height 18
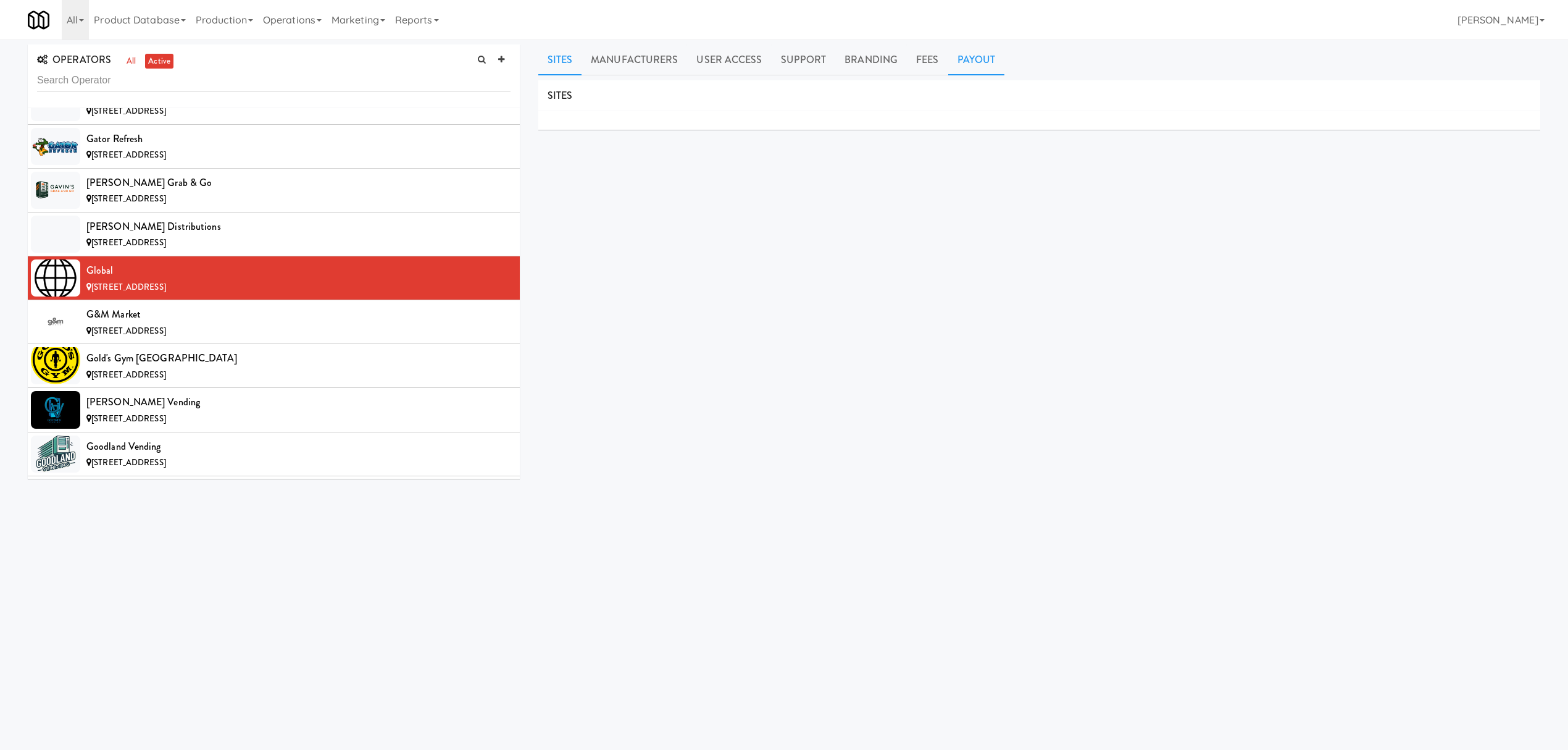
click at [981, 63] on link "Payout" at bounding box center [976, 59] width 57 height 31
click at [249, 324] on div "G&M Market" at bounding box center [298, 314] width 424 height 18
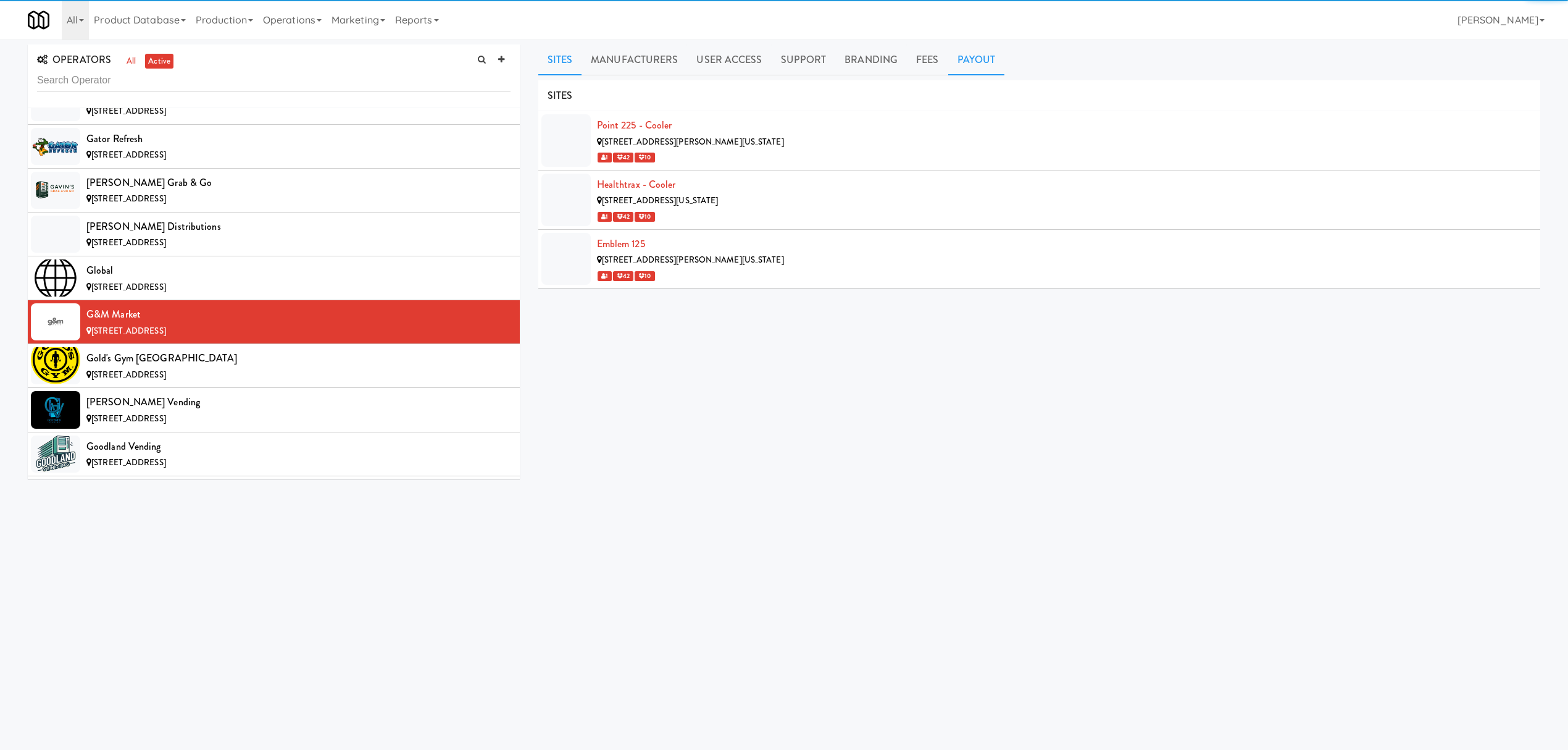
click at [961, 59] on link "Payout" at bounding box center [976, 59] width 57 height 31
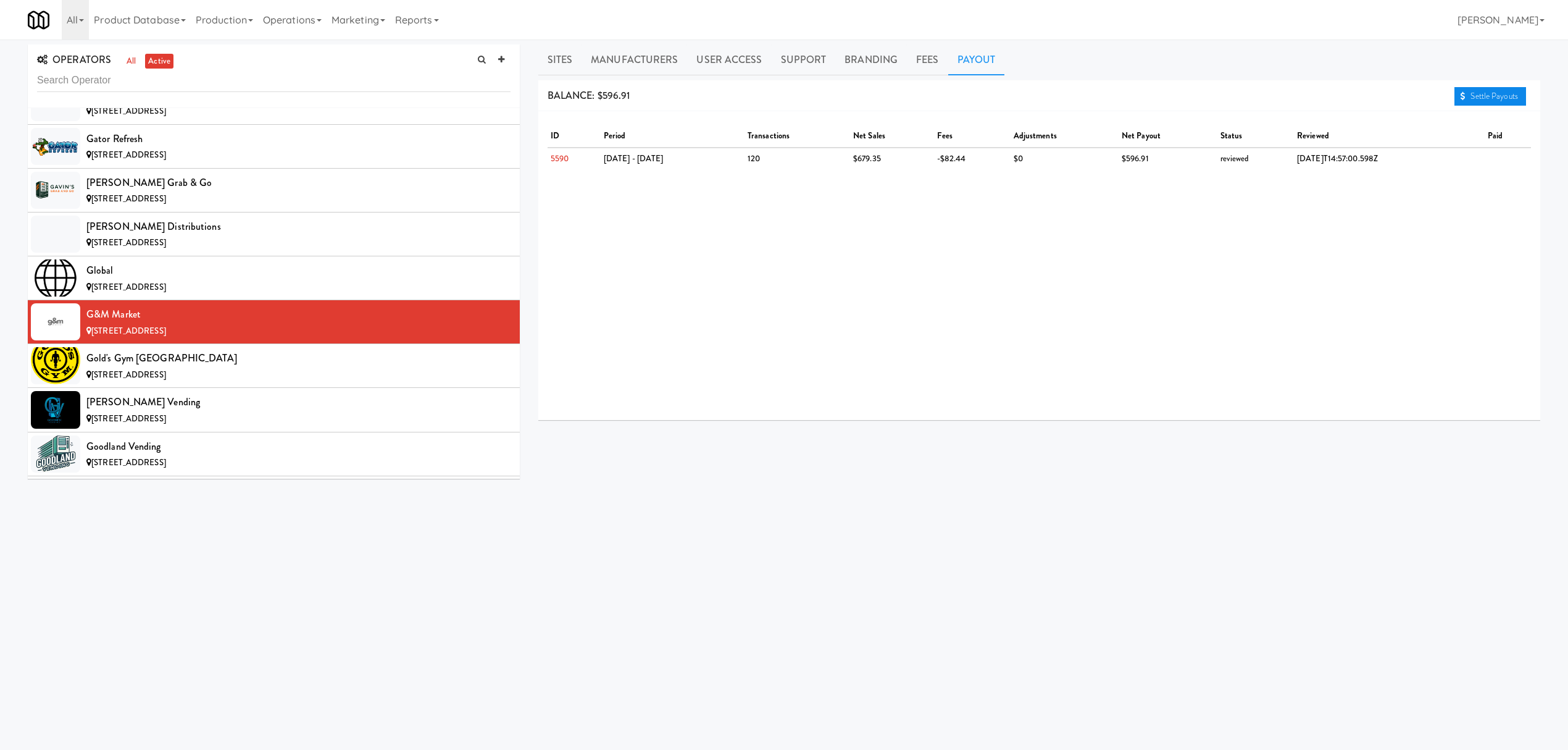
click at [1493, 96] on link "Settle Payouts" at bounding box center [1490, 96] width 71 height 18
click at [225, 368] on div "Gold's Gym [GEOGRAPHIC_DATA]" at bounding box center [298, 358] width 424 height 18
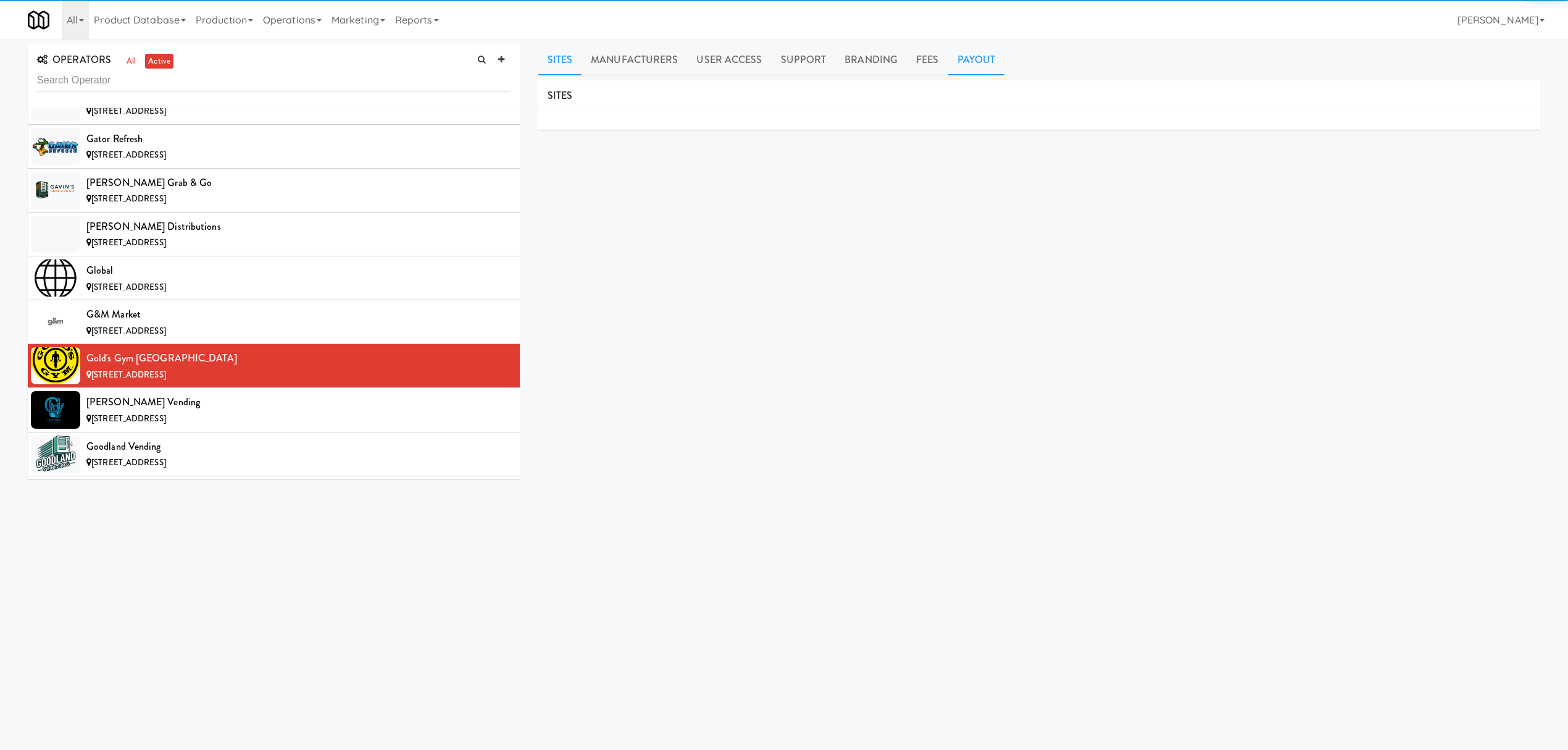
click at [966, 57] on link "Payout" at bounding box center [976, 59] width 57 height 31
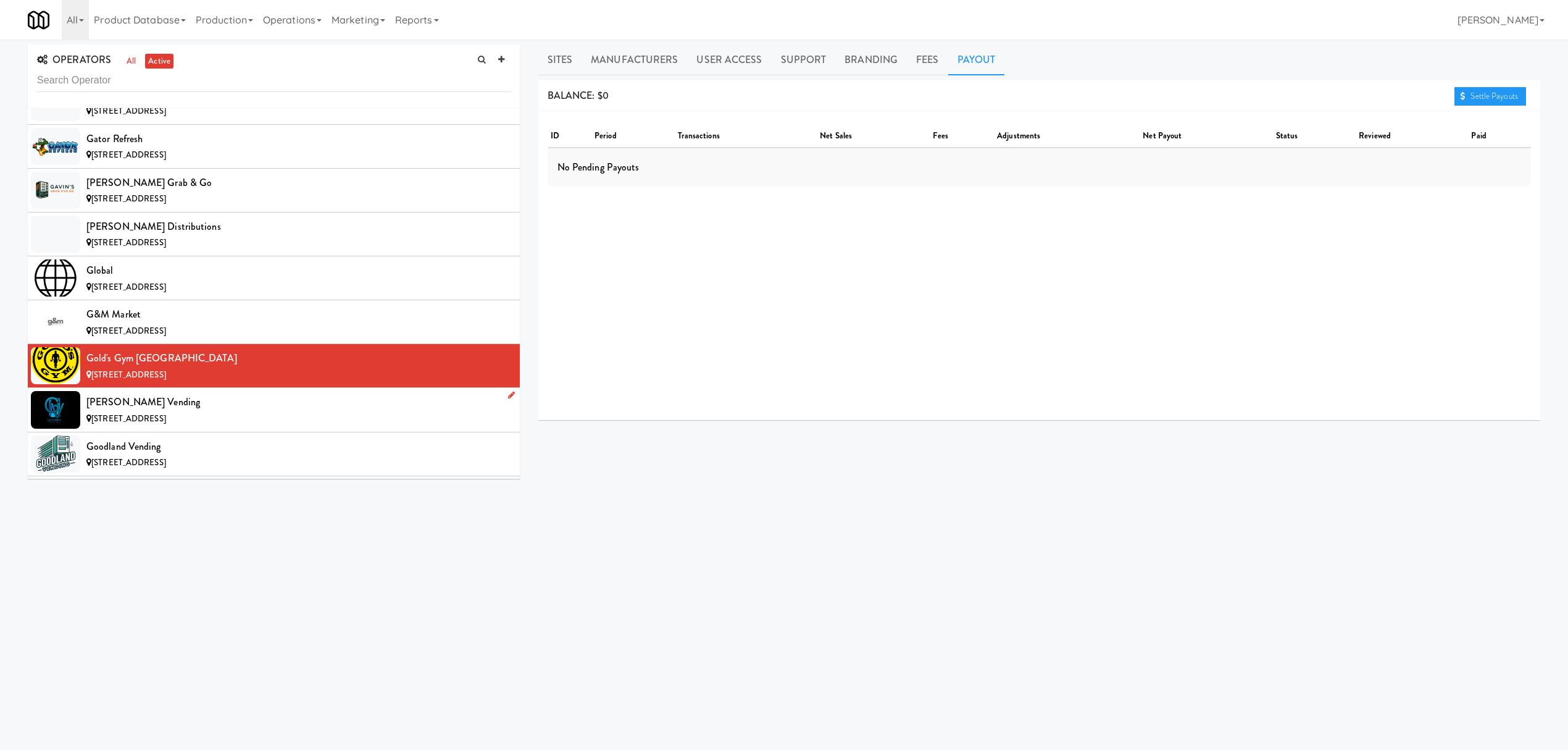
click at [161, 411] on div "[PERSON_NAME] Vending" at bounding box center [298, 402] width 424 height 18
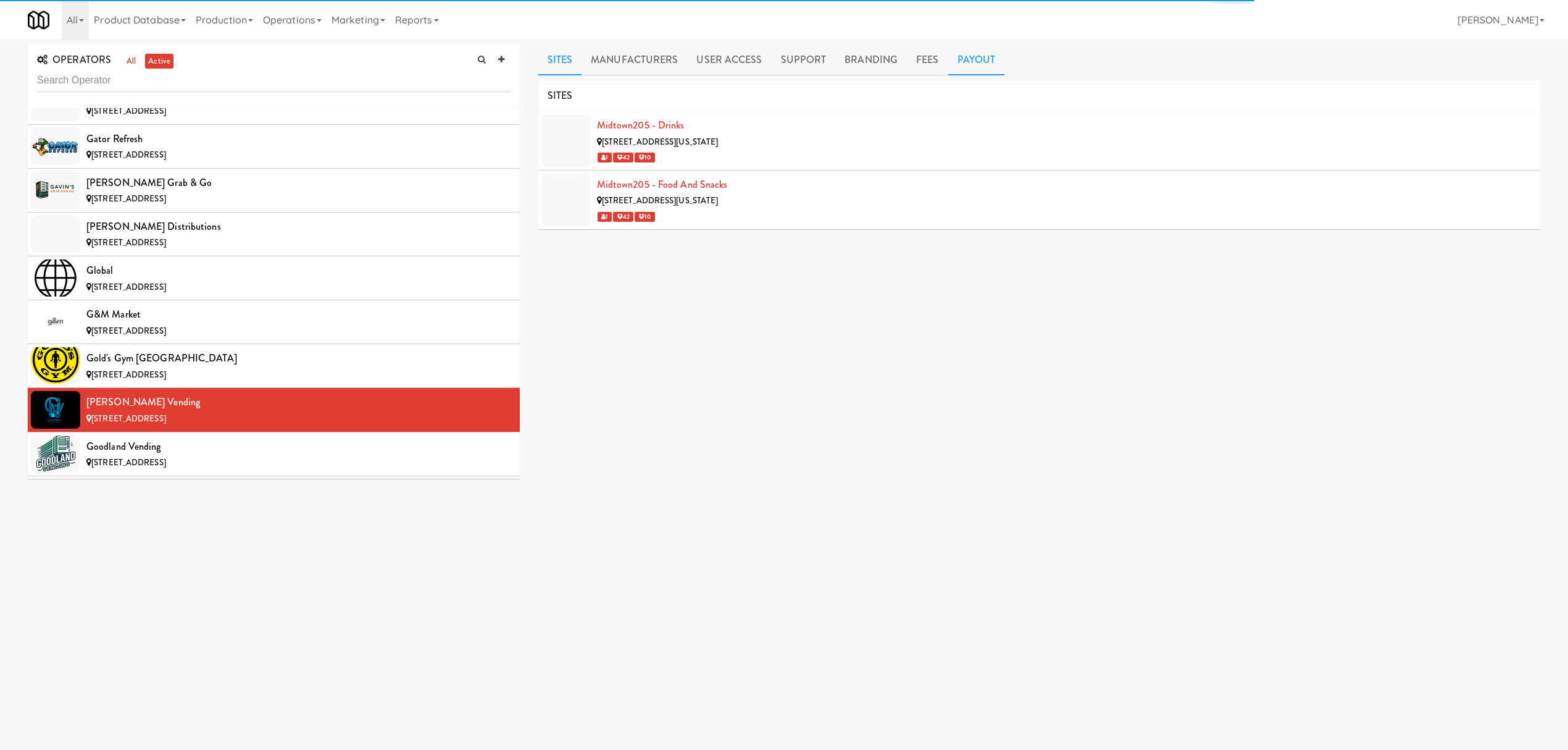
click at [965, 56] on link "Payout" at bounding box center [976, 59] width 57 height 31
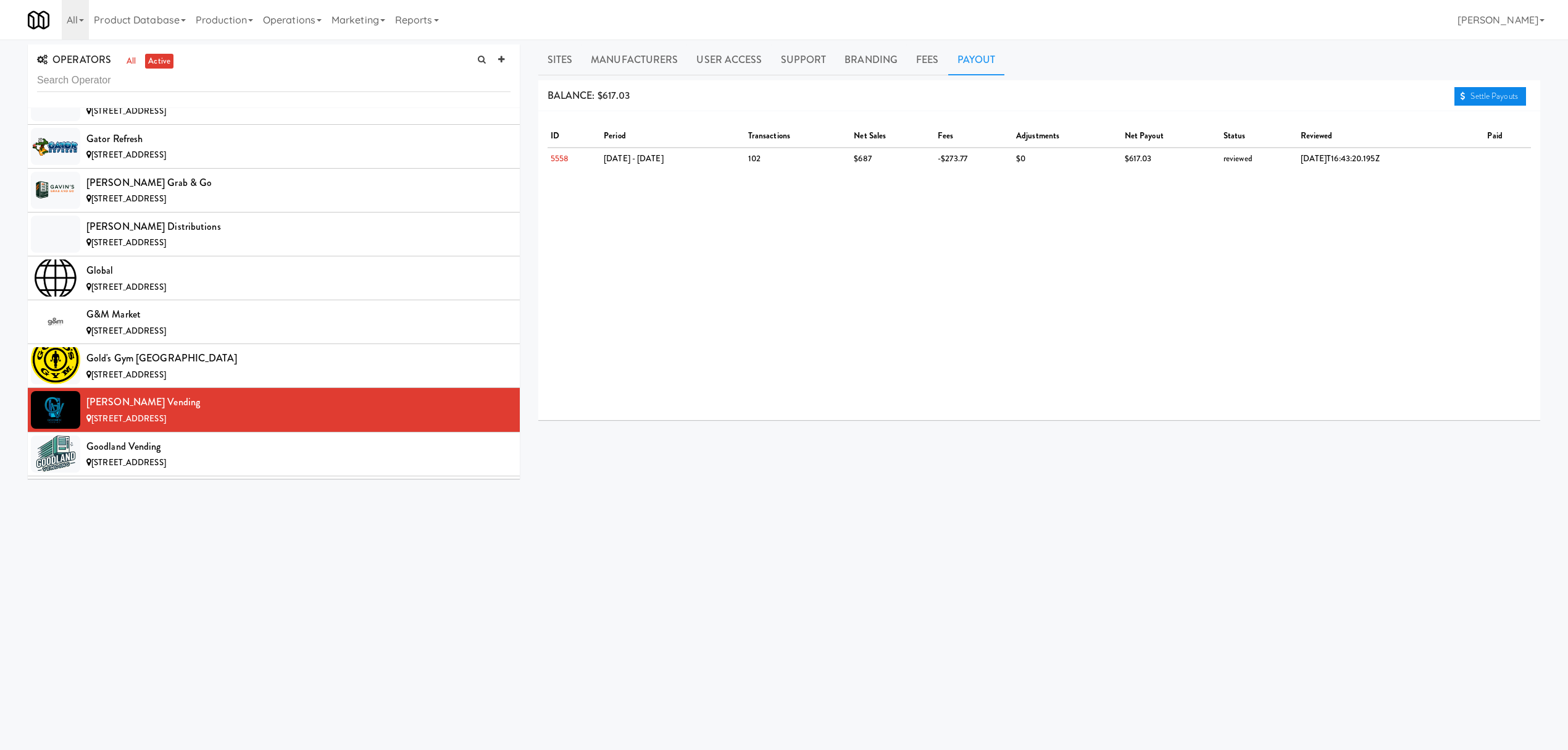
click at [1479, 95] on link "Settle Payouts" at bounding box center [1490, 96] width 71 height 18
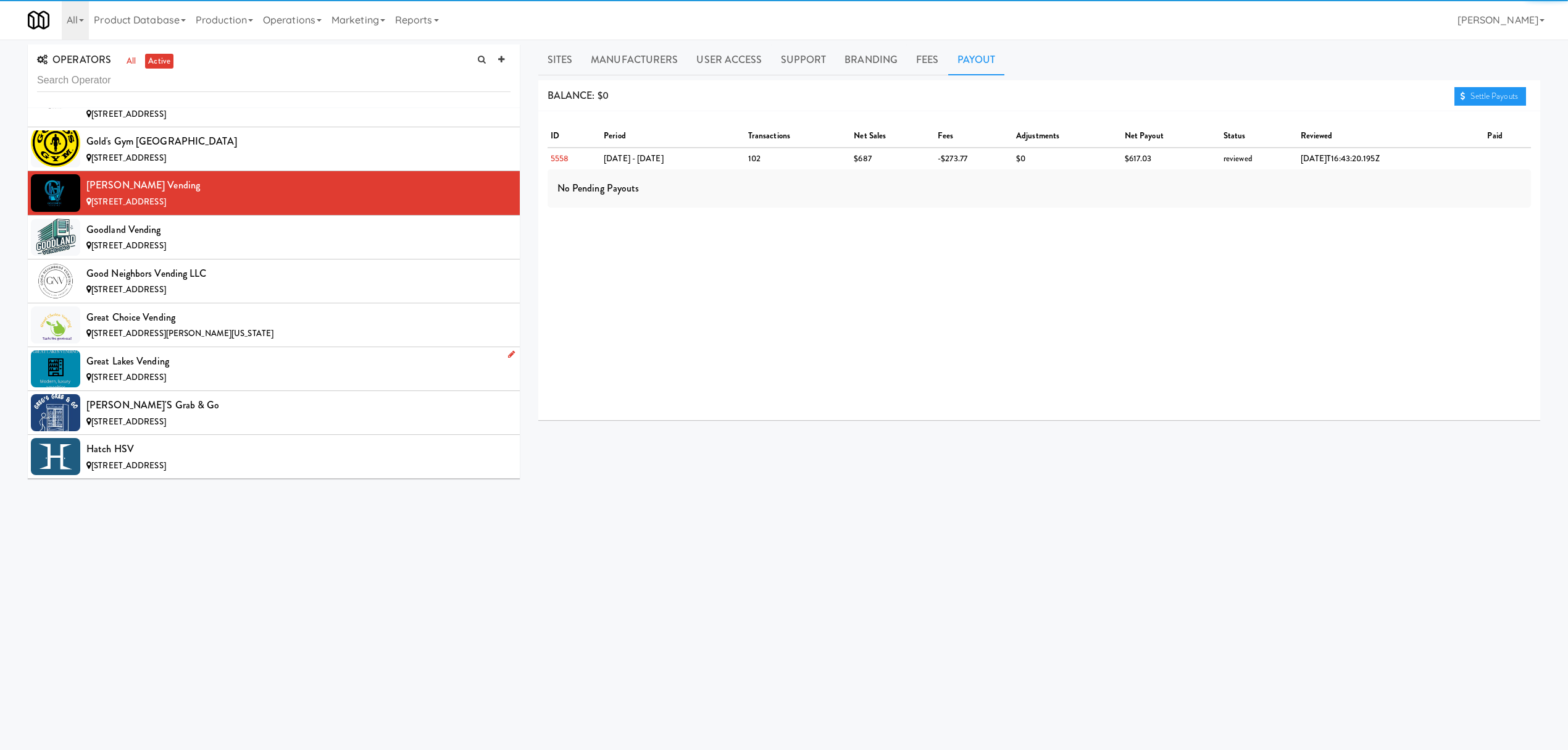
scroll to position [4858, 0]
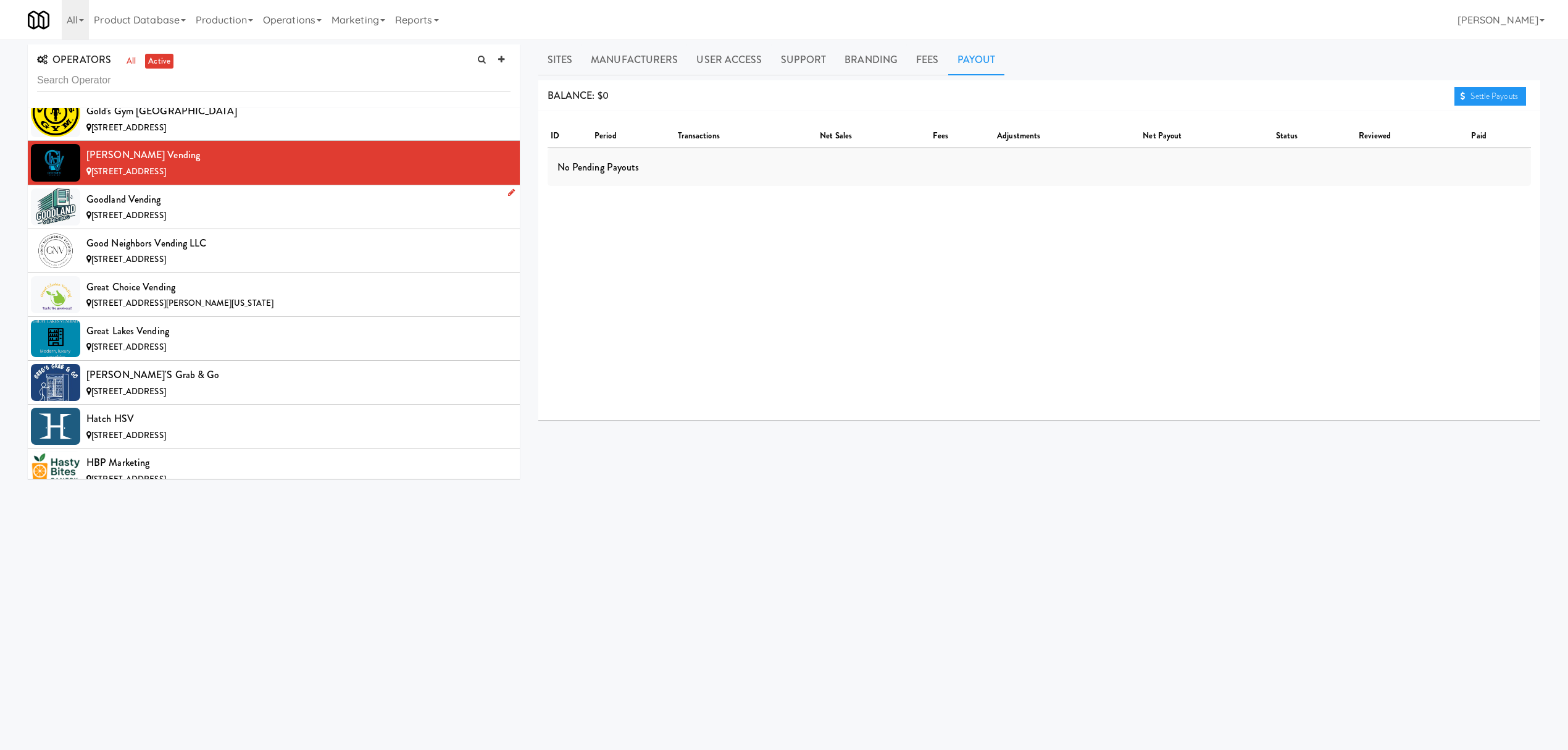
click at [166, 221] on span "[STREET_ADDRESS]" at bounding box center [129, 215] width 75 height 12
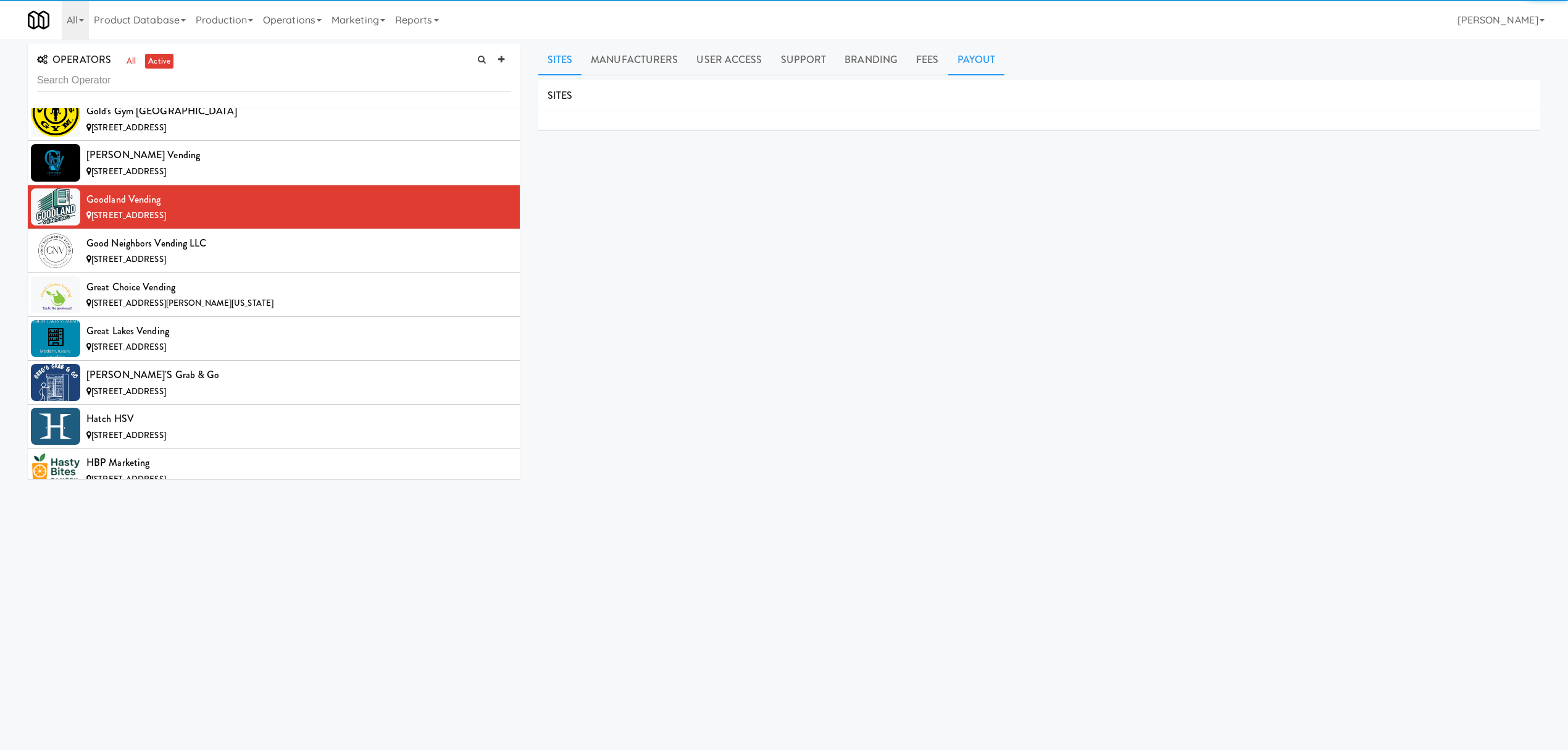
click at [957, 53] on link "Payout" at bounding box center [976, 59] width 57 height 31
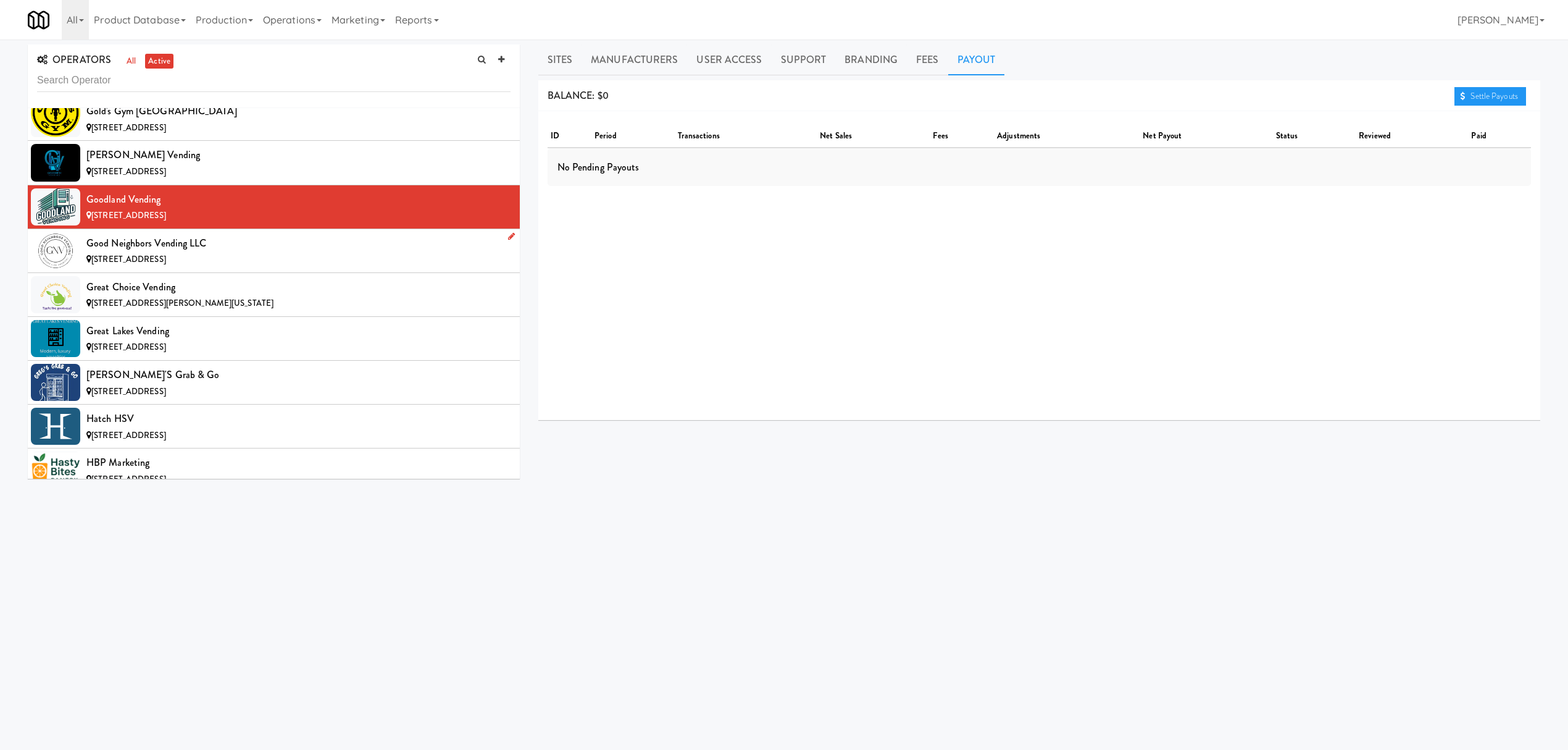
click at [155, 253] on div "Good Neighbors Vending LLC" at bounding box center [298, 243] width 424 height 18
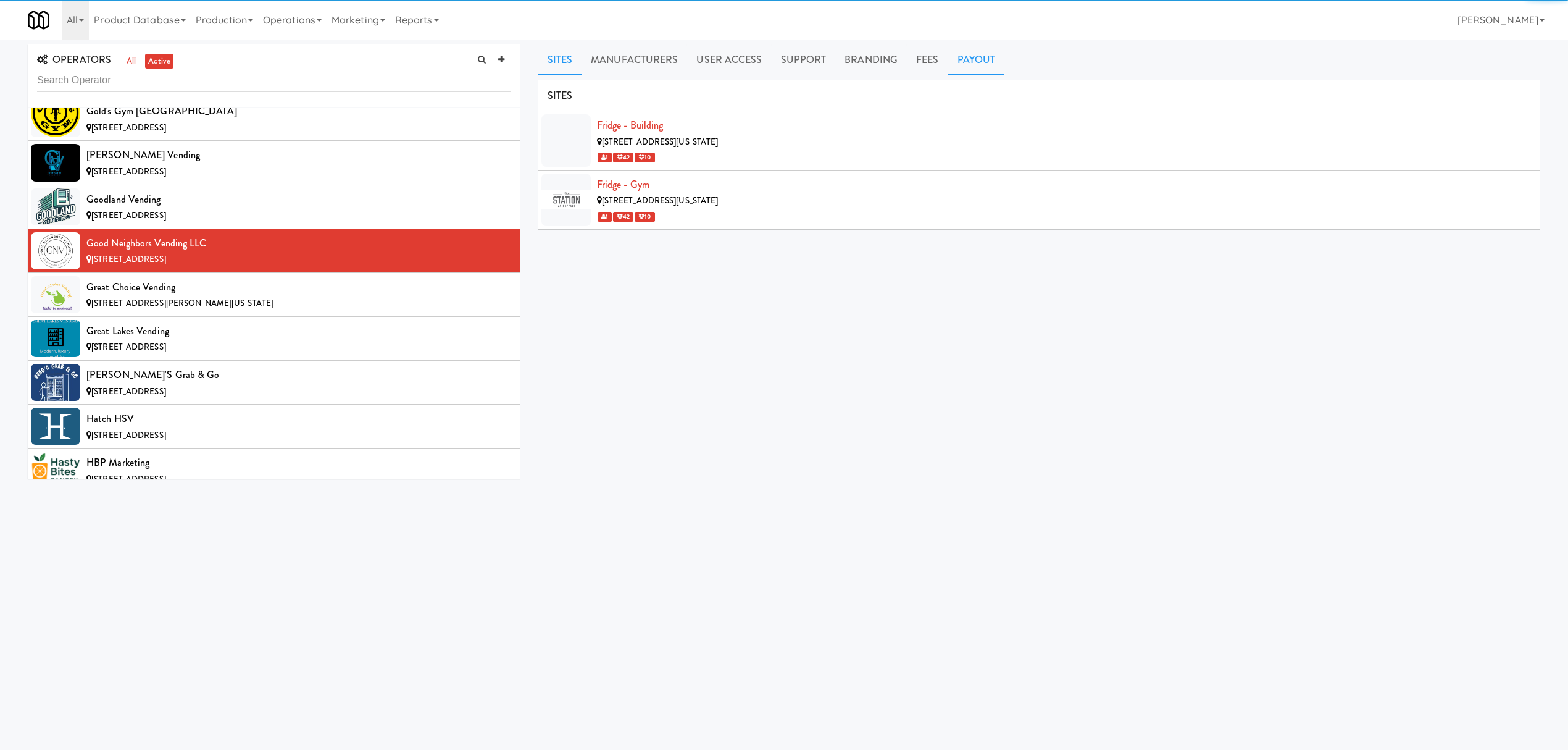
click at [972, 57] on link "Payout" at bounding box center [976, 59] width 57 height 31
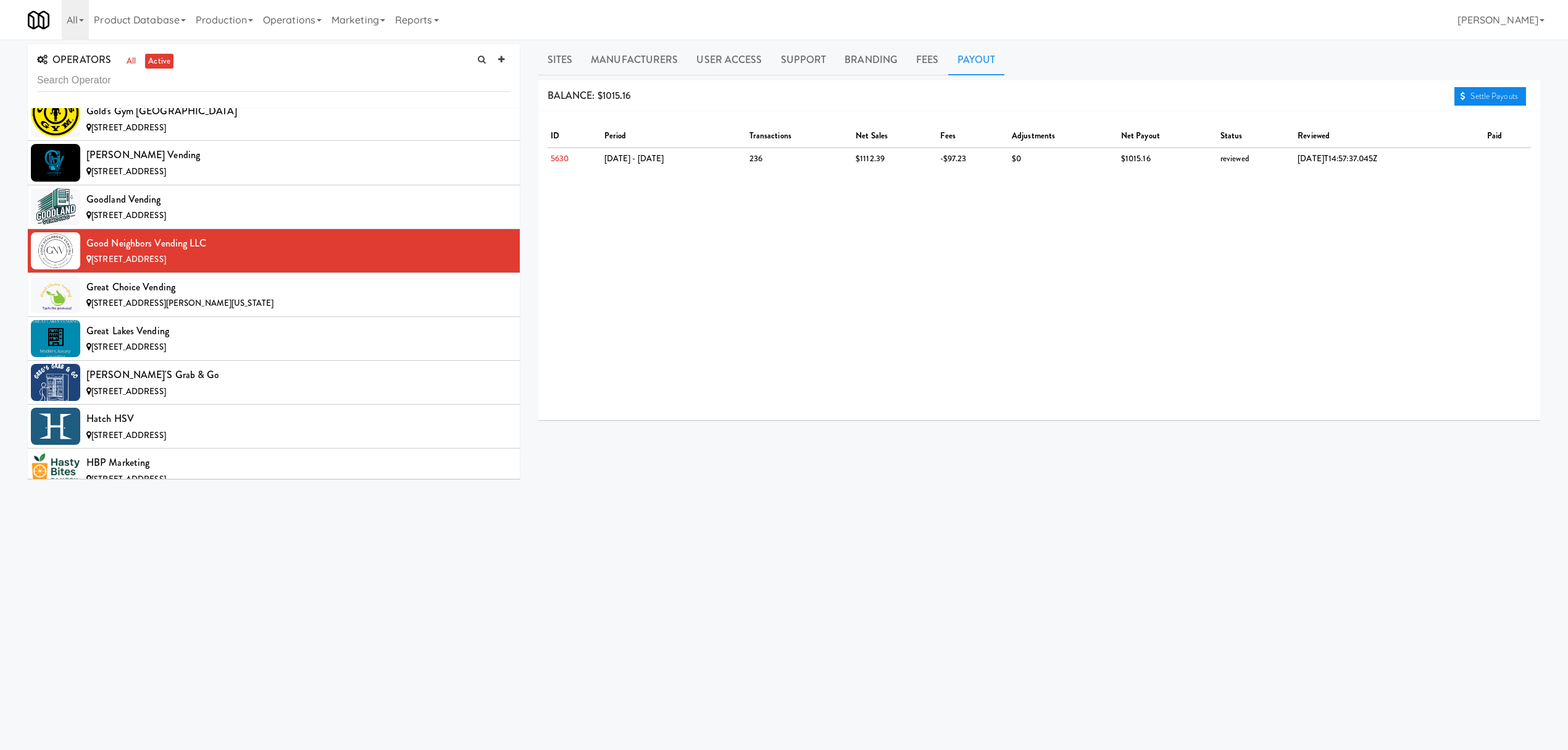
click at [1482, 97] on link "Settle Payouts" at bounding box center [1490, 96] width 71 height 18
click at [226, 311] on div "[STREET_ADDRESS][PERSON_NAME][US_STATE]" at bounding box center [298, 303] width 424 height 16
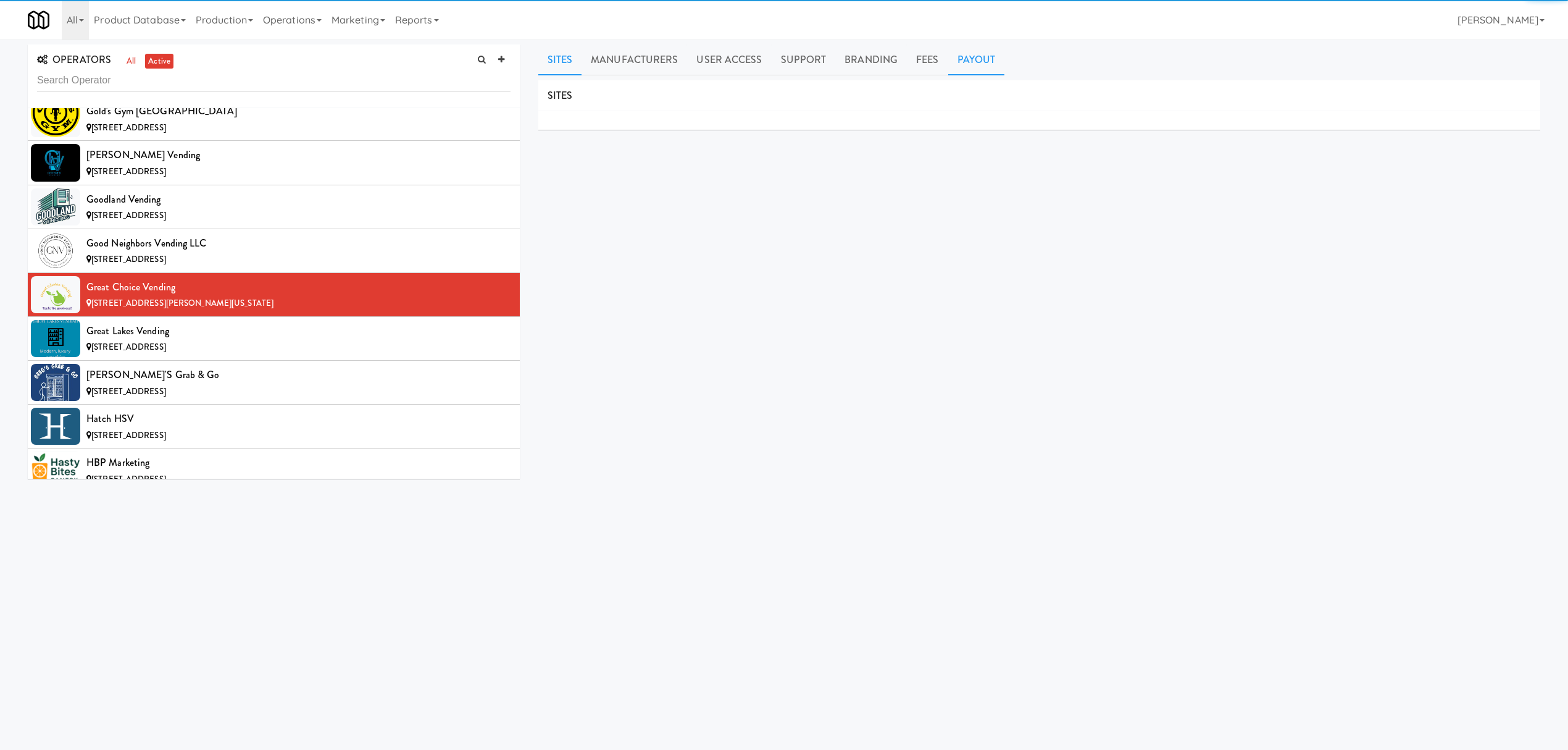
click at [968, 69] on link "Payout" at bounding box center [976, 59] width 57 height 31
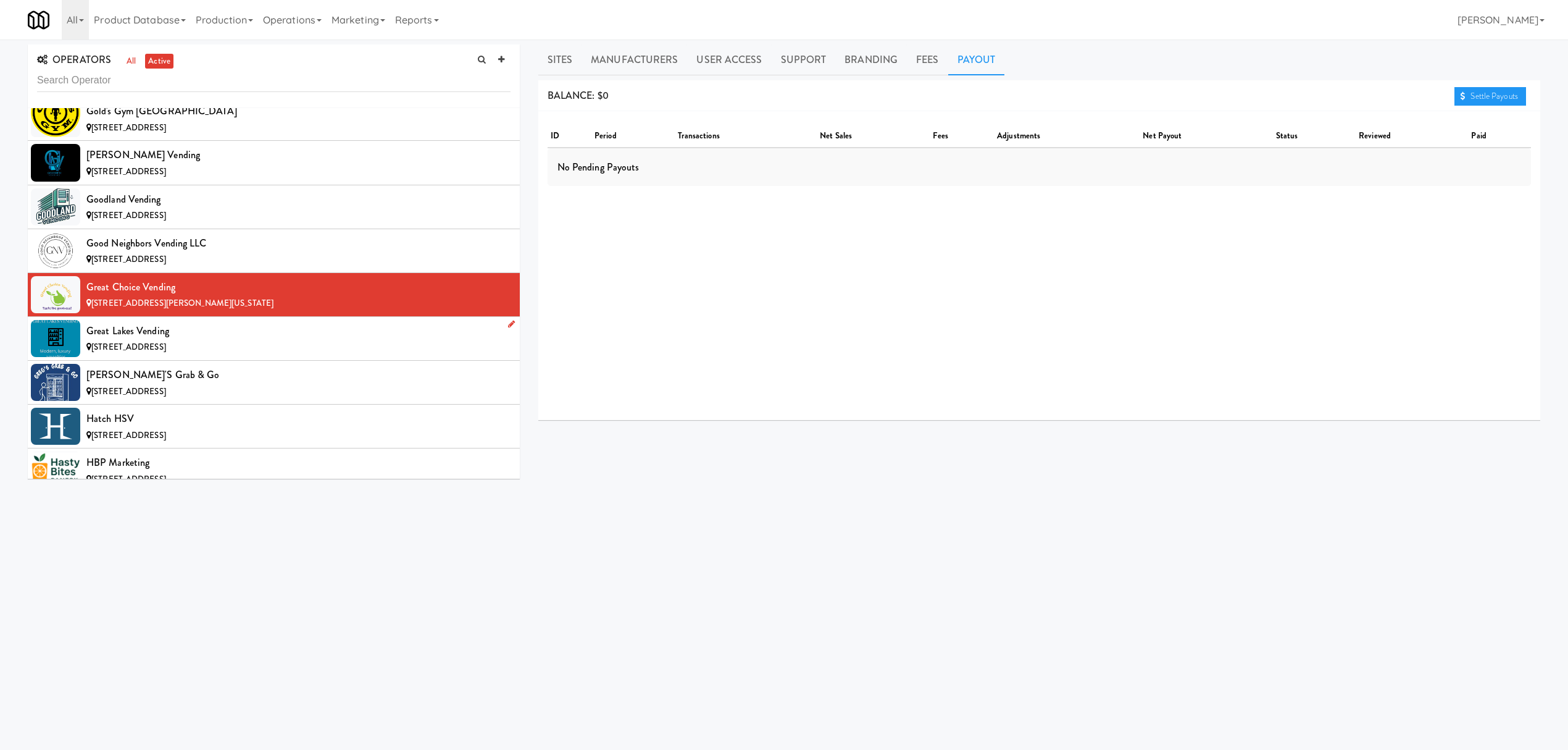
click at [167, 341] on div "Great Lakes Vending" at bounding box center [298, 330] width 424 height 18
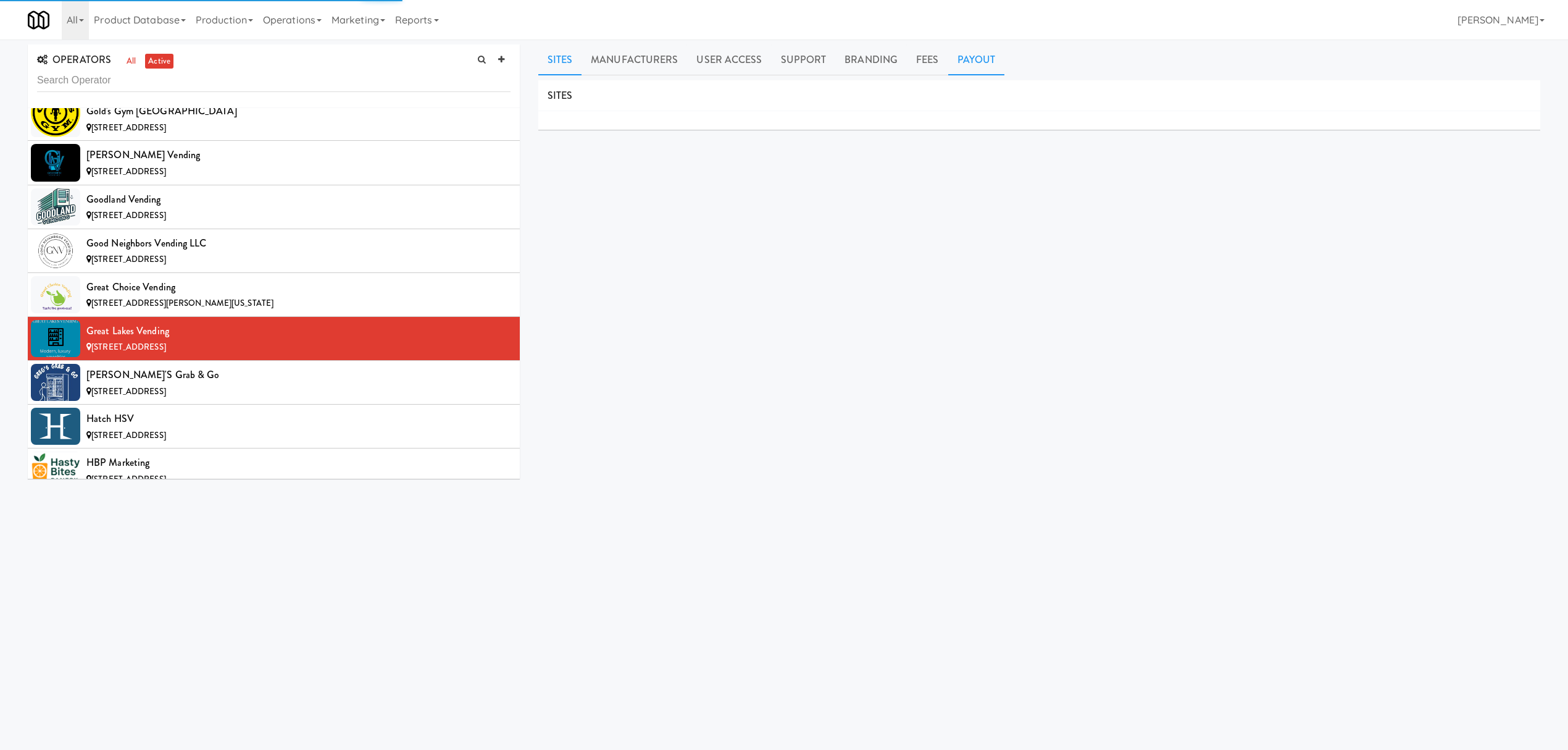
click at [978, 63] on link "Payout" at bounding box center [976, 59] width 57 height 31
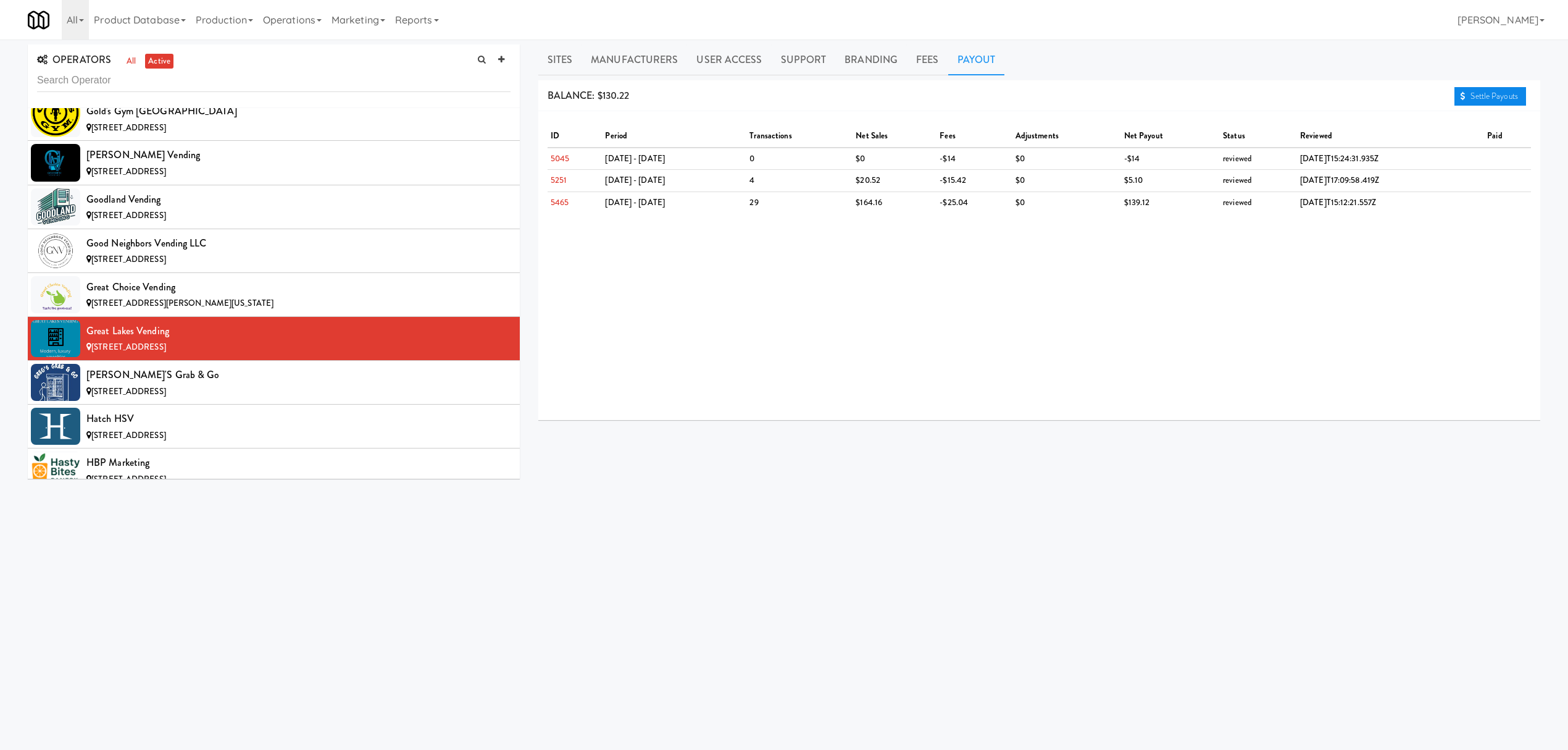
click at [1480, 94] on link "Settle Payouts" at bounding box center [1490, 96] width 71 height 18
click at [241, 384] on div "[PERSON_NAME]'s Grab & Go" at bounding box center [298, 375] width 424 height 18
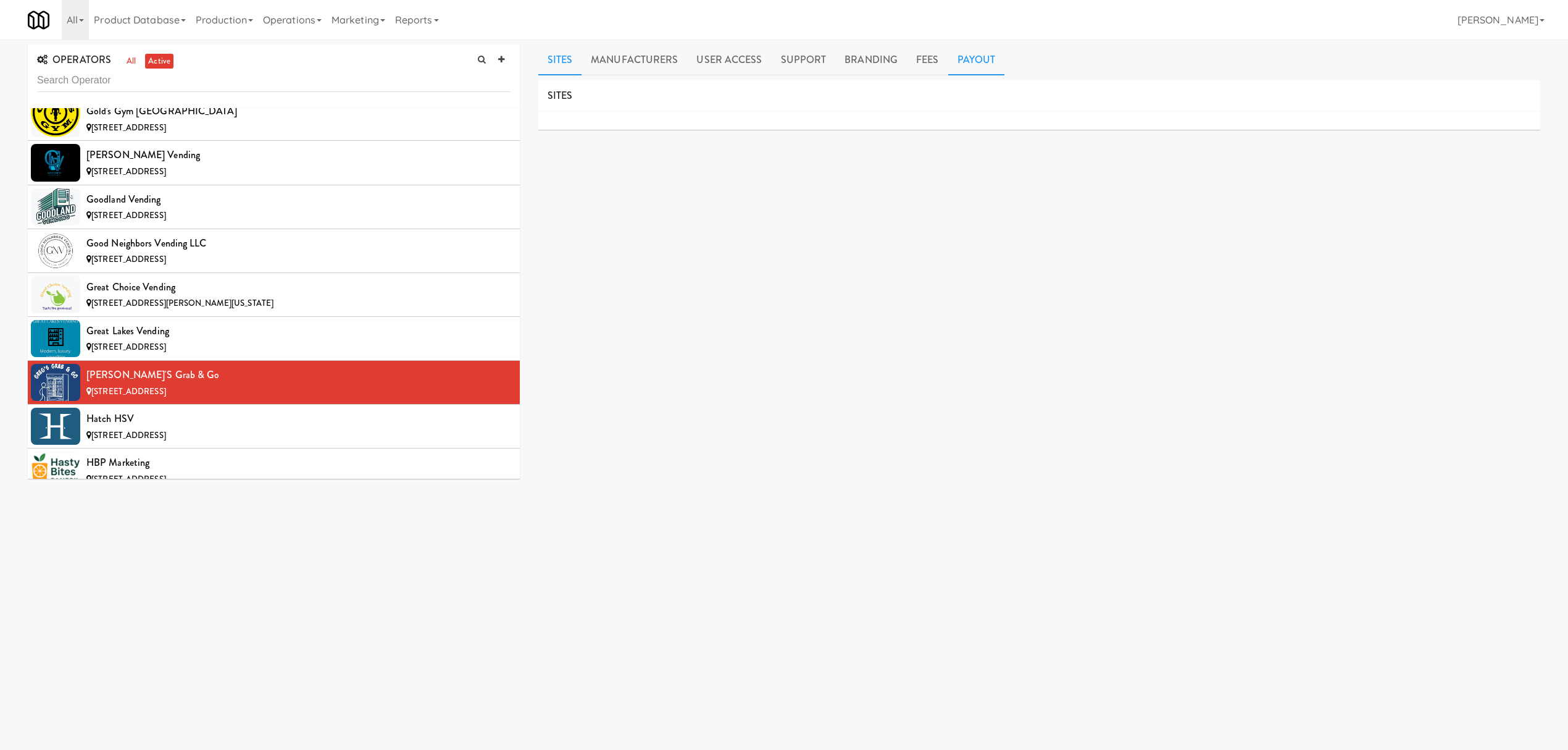
click at [976, 68] on link "Payout" at bounding box center [976, 59] width 57 height 31
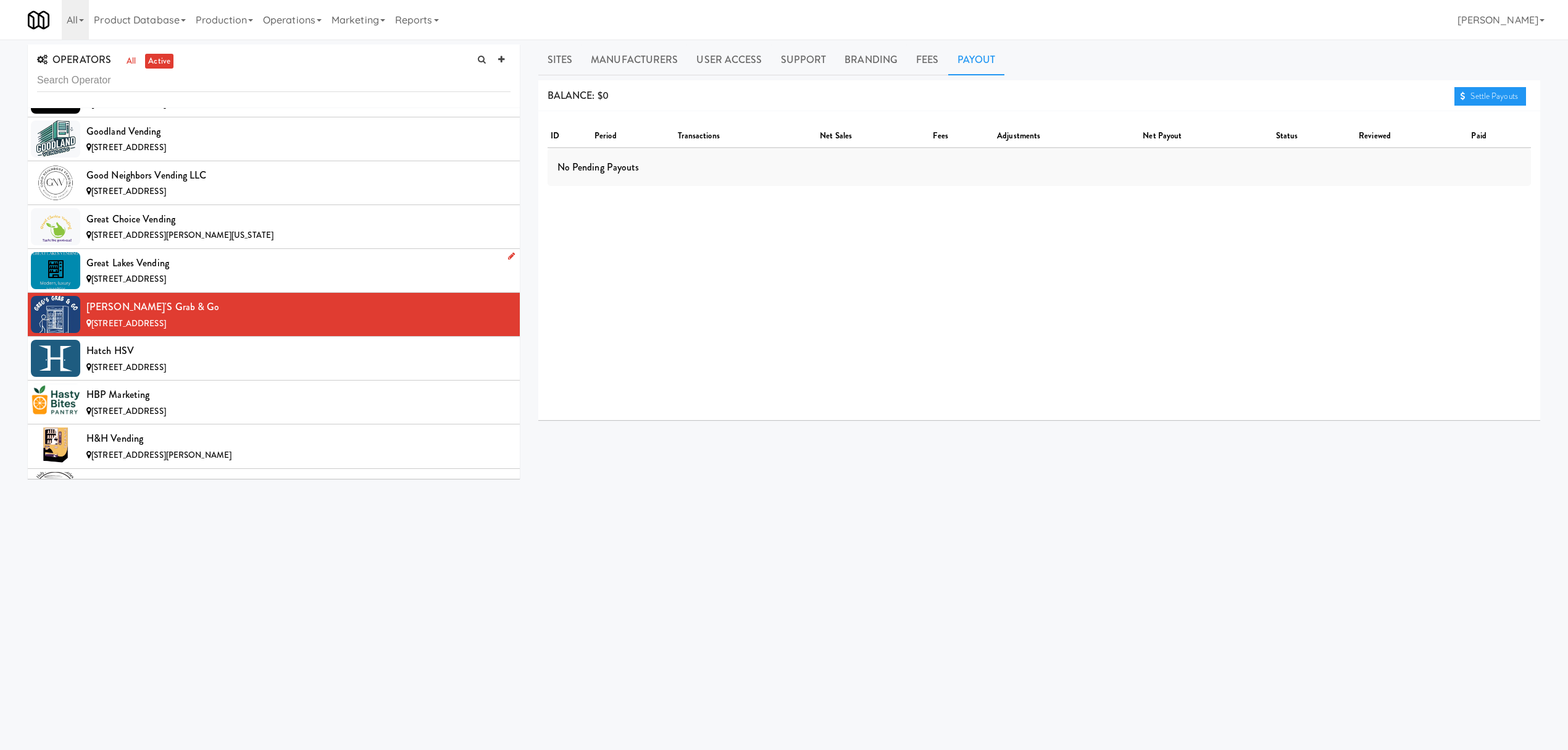
scroll to position [5106, 0]
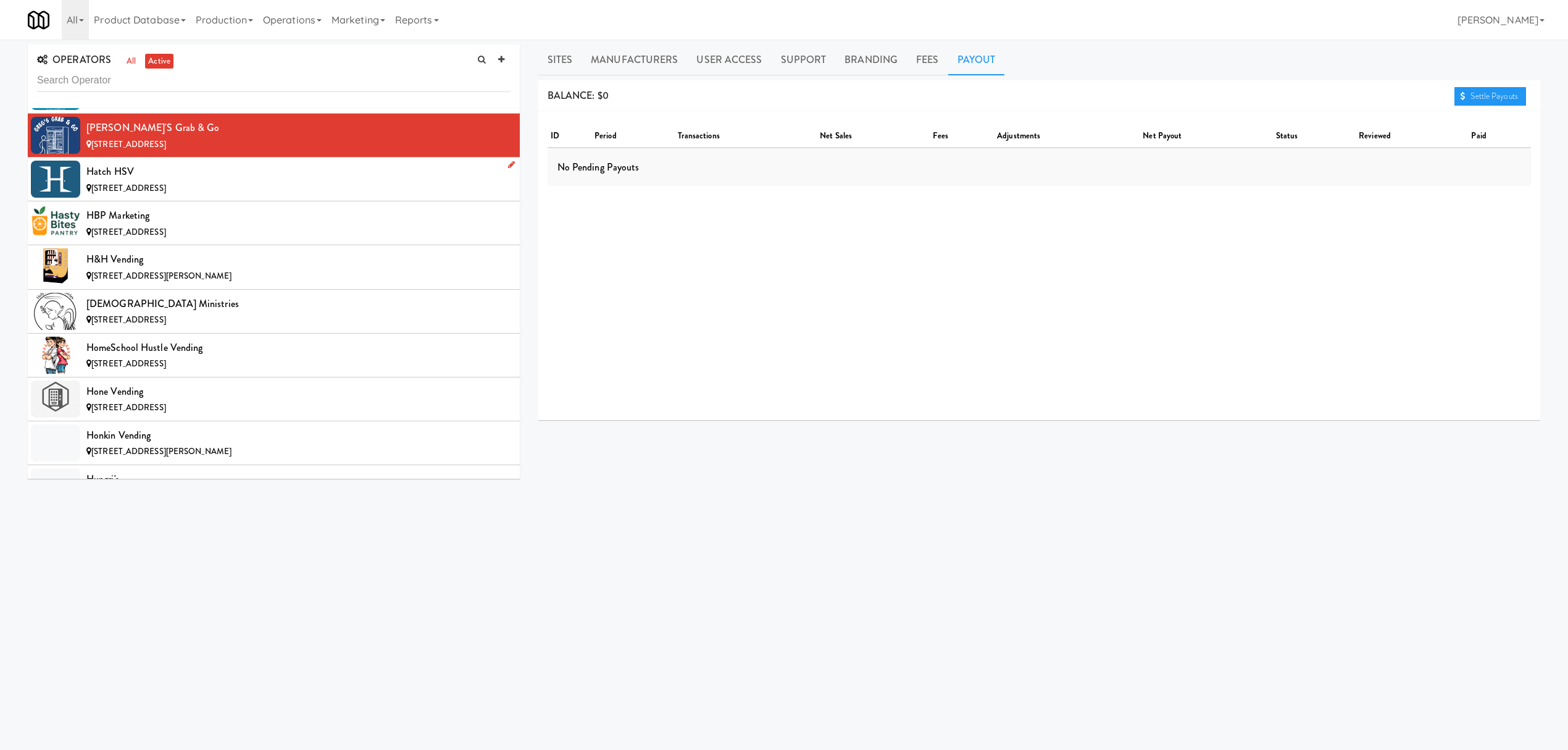
click at [217, 196] on div "[STREET_ADDRESS]" at bounding box center [298, 189] width 424 height 16
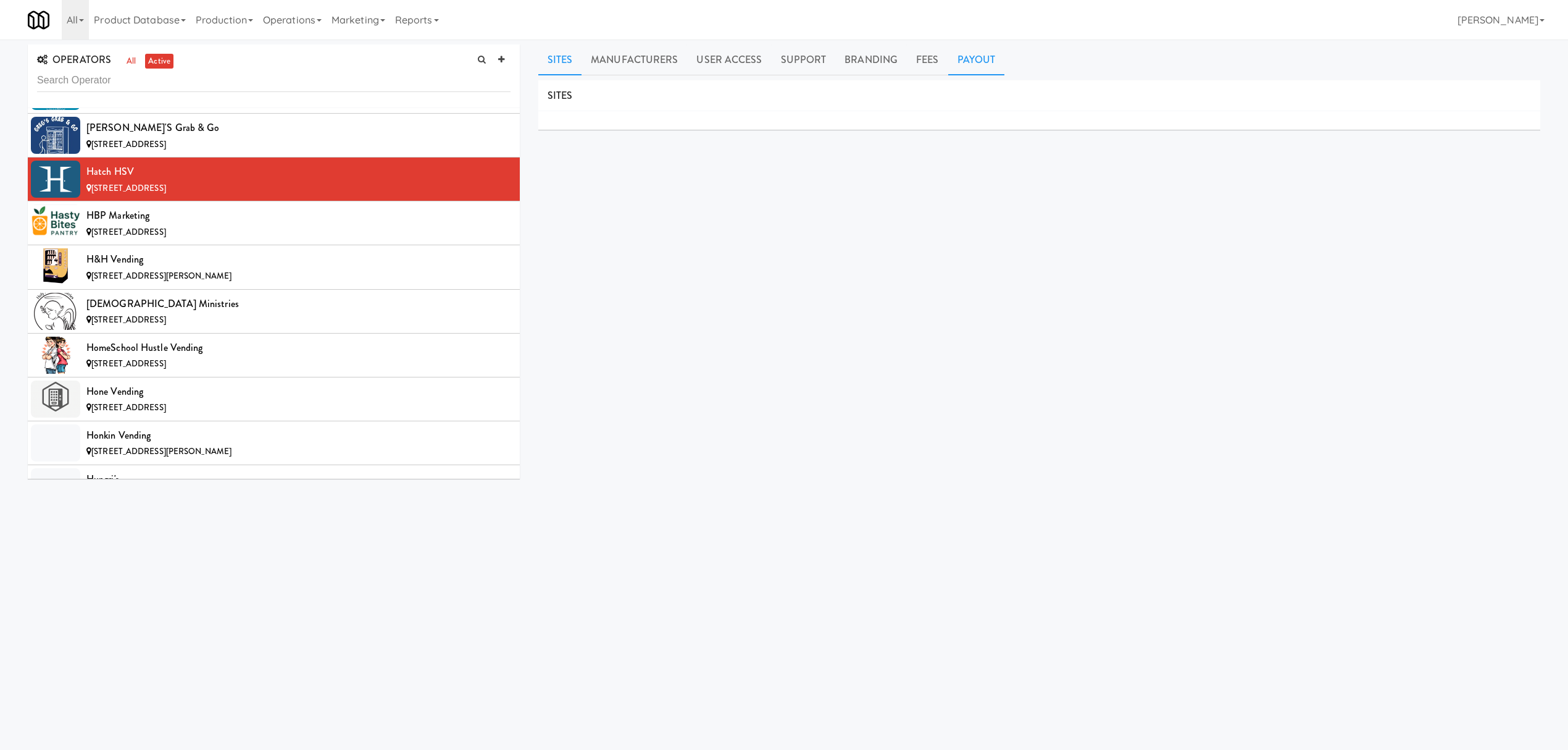
click at [990, 67] on link "Payout" at bounding box center [976, 59] width 57 height 31
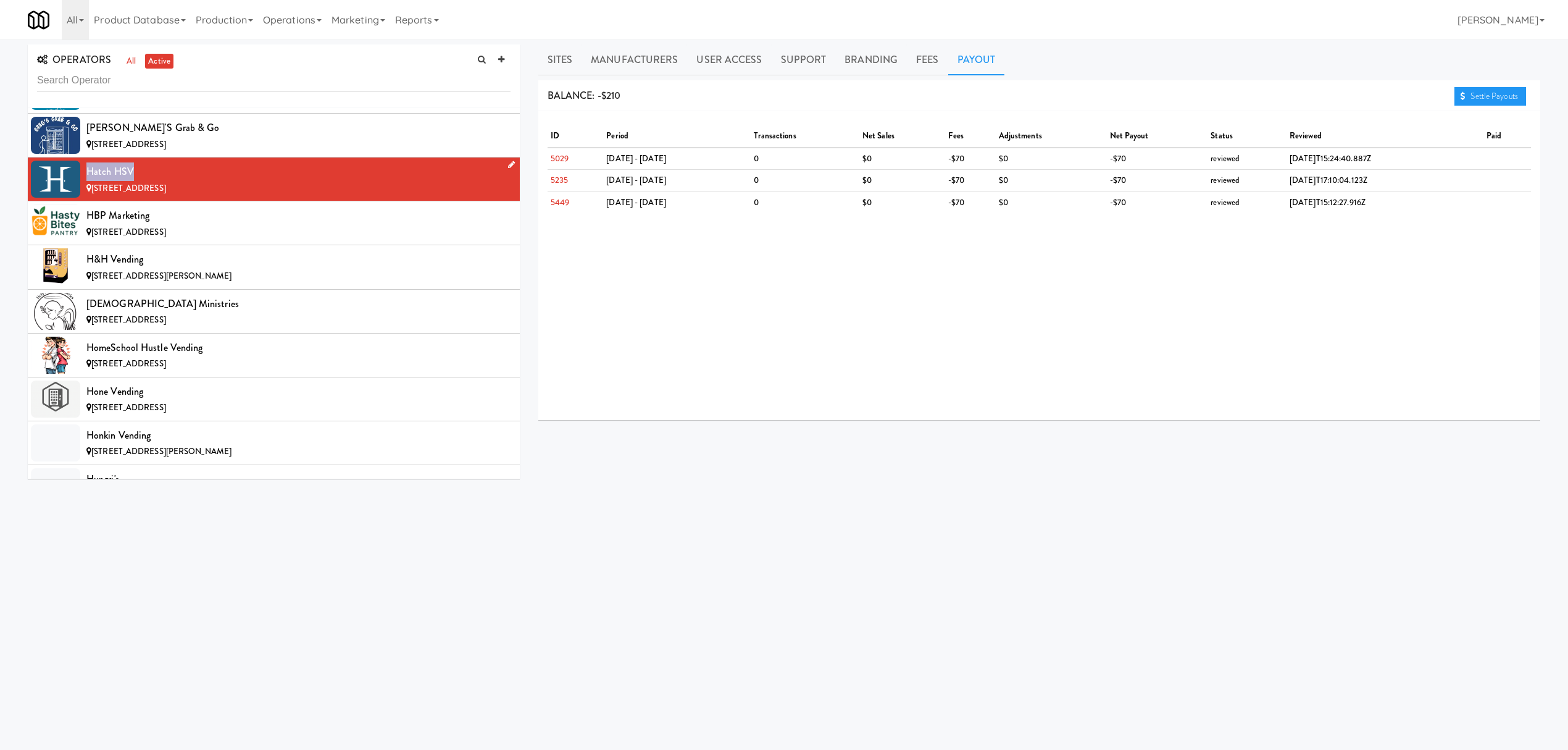
drag, startPoint x: 138, startPoint y: 191, endPoint x: 87, endPoint y: 196, distance: 51.2
click at [87, 181] on div "Hatch HSV" at bounding box center [298, 171] width 424 height 18
copy div "Hatch HSV"
click at [206, 225] on div "HBP Marketing" at bounding box center [298, 215] width 424 height 18
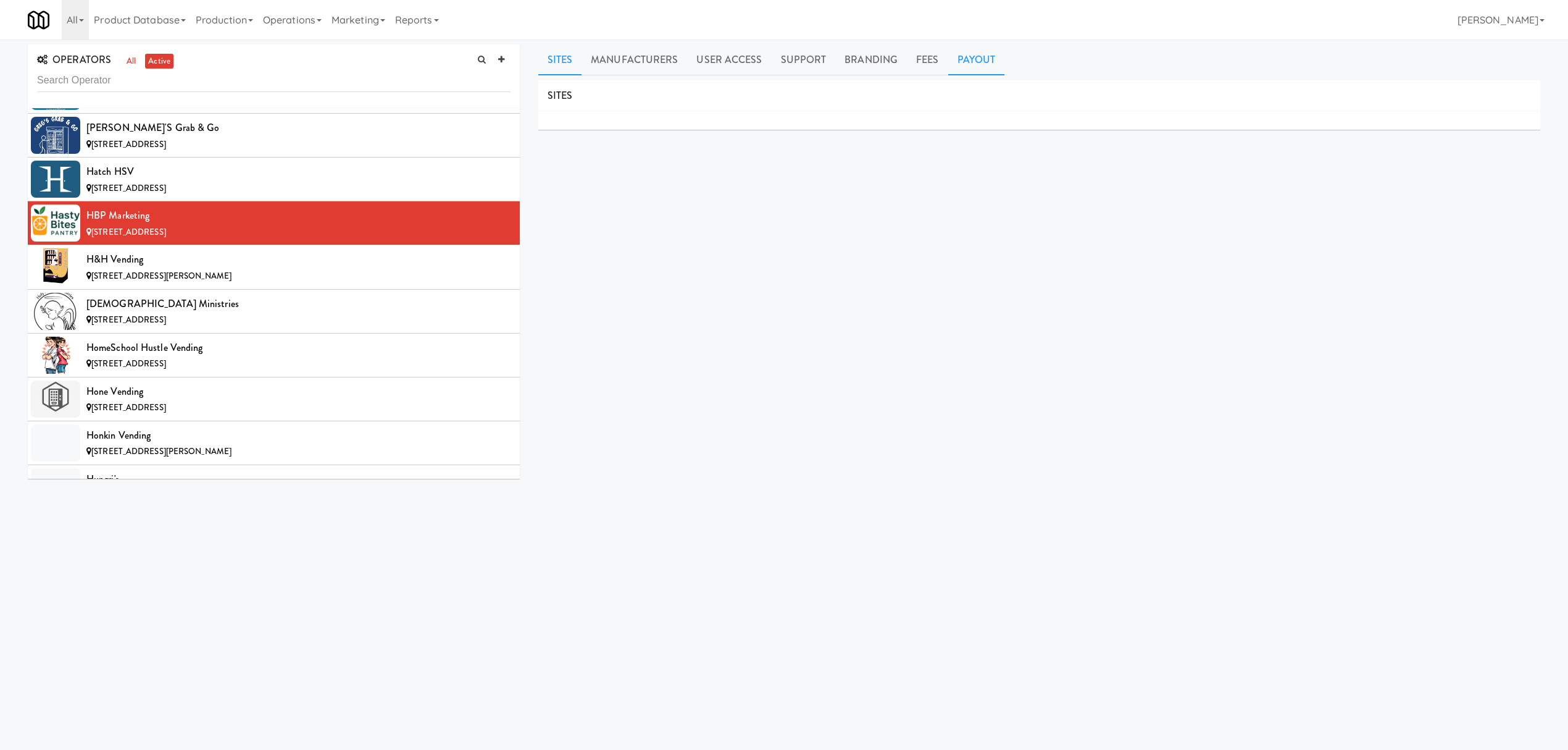
click at [961, 63] on link "Payout" at bounding box center [976, 59] width 57 height 31
click at [186, 272] on li "H&H Vending [STREET_ADDRESS][PERSON_NAME]" at bounding box center [274, 267] width 492 height 44
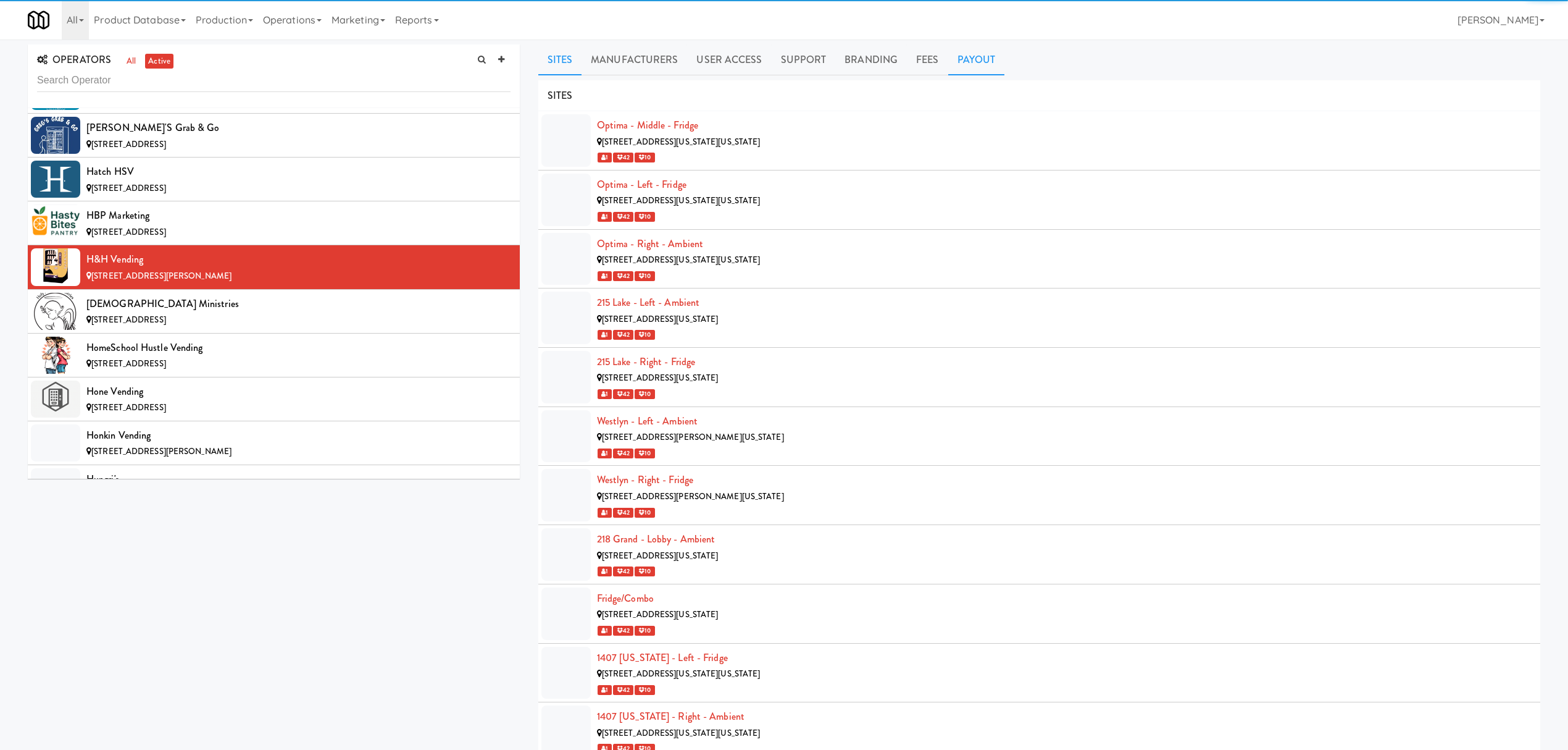
click at [983, 46] on link "Payout" at bounding box center [976, 59] width 57 height 31
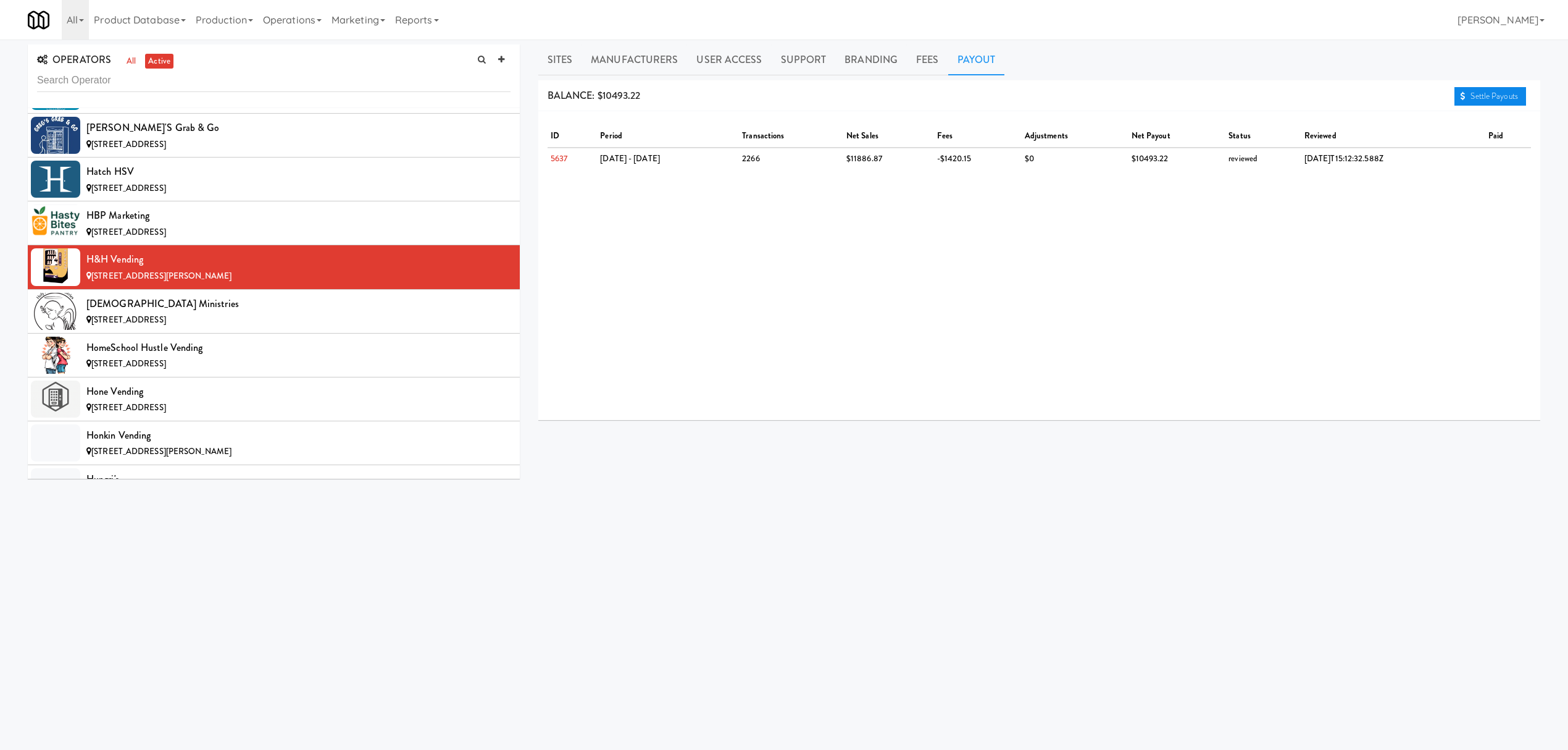
click at [1466, 97] on link "Settle Payouts" at bounding box center [1490, 96] width 71 height 18
click at [174, 313] on div "[DEMOGRAPHIC_DATA] Ministries" at bounding box center [298, 304] width 424 height 18
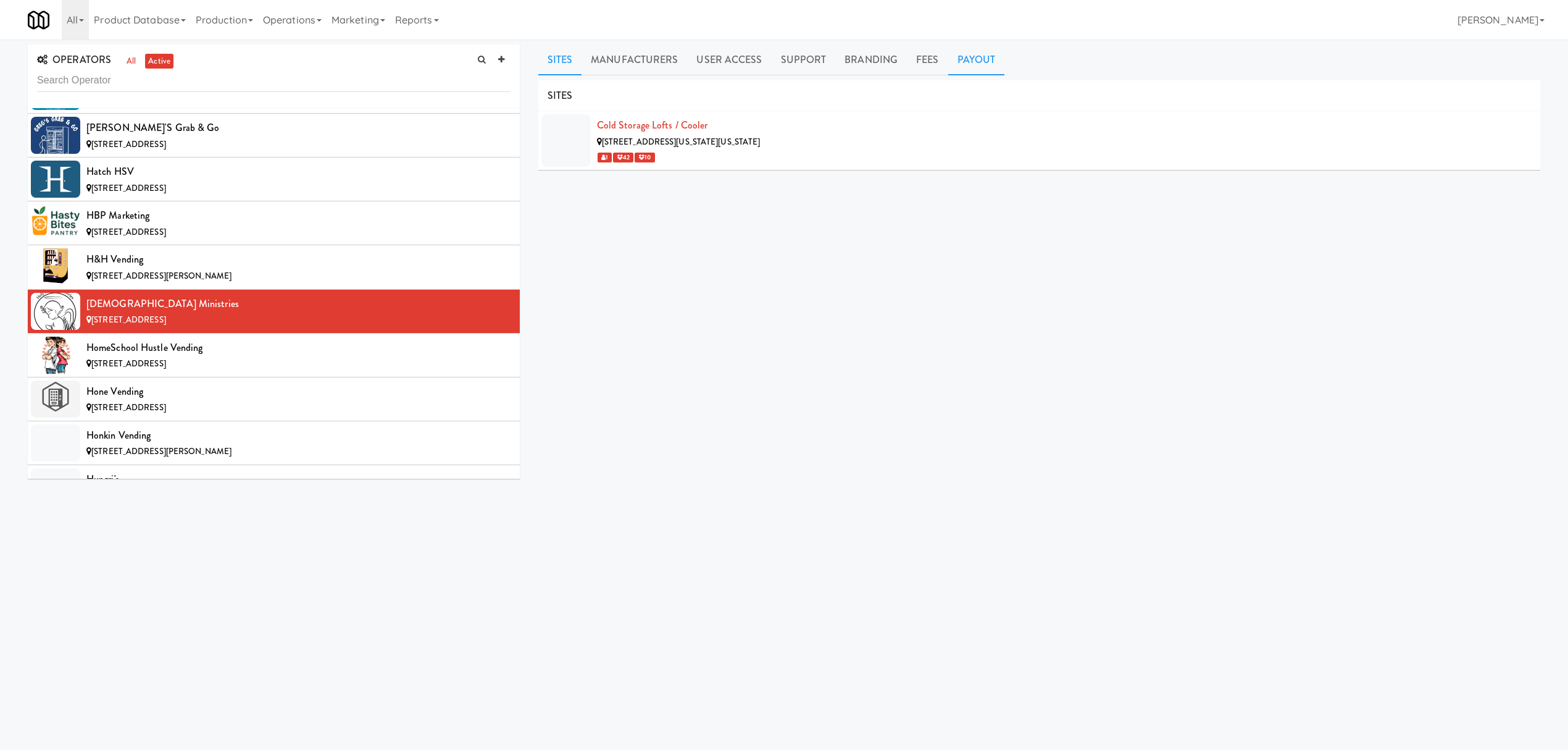
click at [959, 50] on link "Payout" at bounding box center [976, 59] width 57 height 31
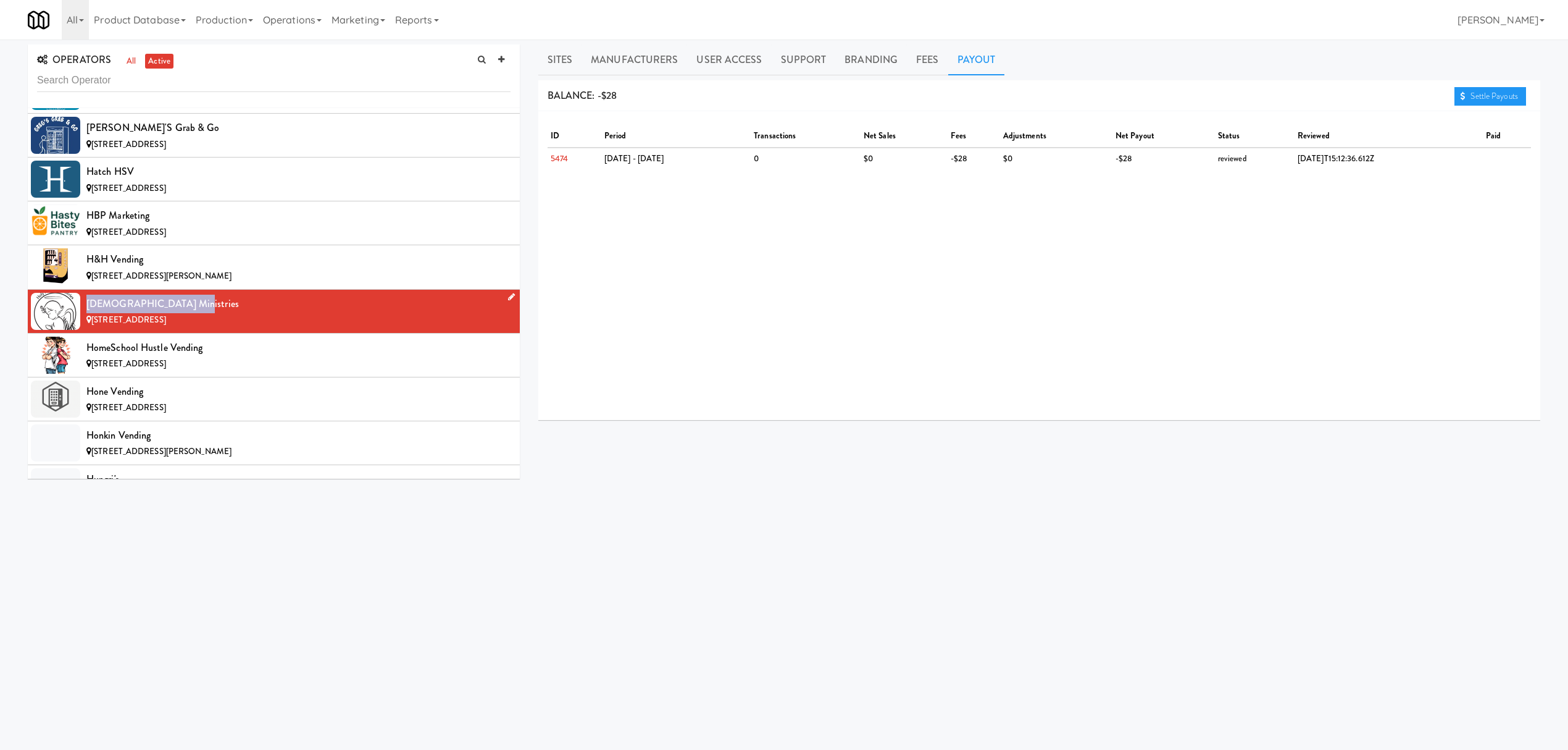
drag, startPoint x: 86, startPoint y: 329, endPoint x: 189, endPoint y: 329, distance: 103.0
click at [189, 313] on div "[DEMOGRAPHIC_DATA] Ministries" at bounding box center [298, 304] width 424 height 18
copy div "[DEMOGRAPHIC_DATA] Ministries"
click at [285, 357] on div "HomeSchool Hustle Vending" at bounding box center [298, 347] width 424 height 18
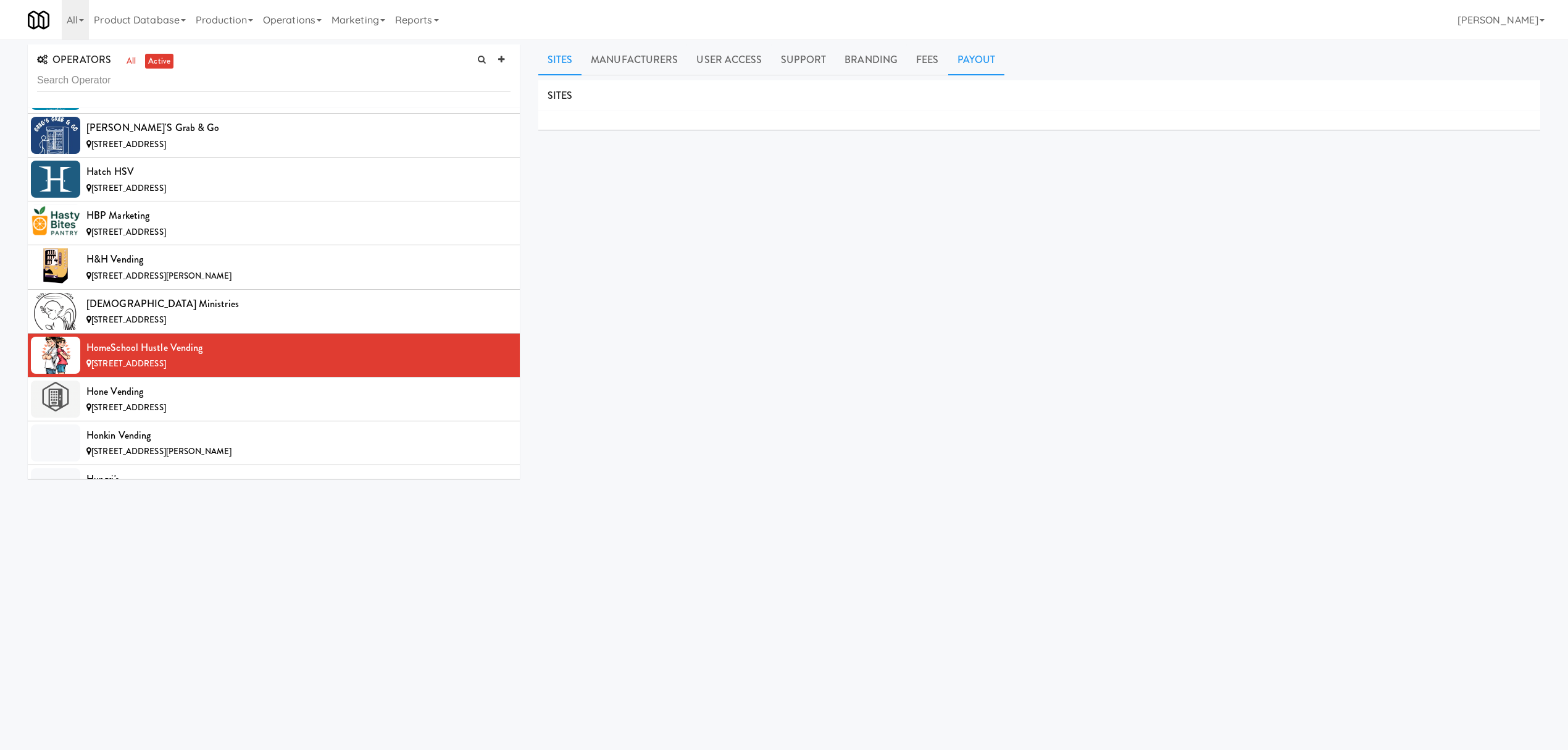
click at [974, 58] on link "Payout" at bounding box center [976, 59] width 57 height 31
click at [153, 413] on span "[STREET_ADDRESS]" at bounding box center [129, 407] width 75 height 12
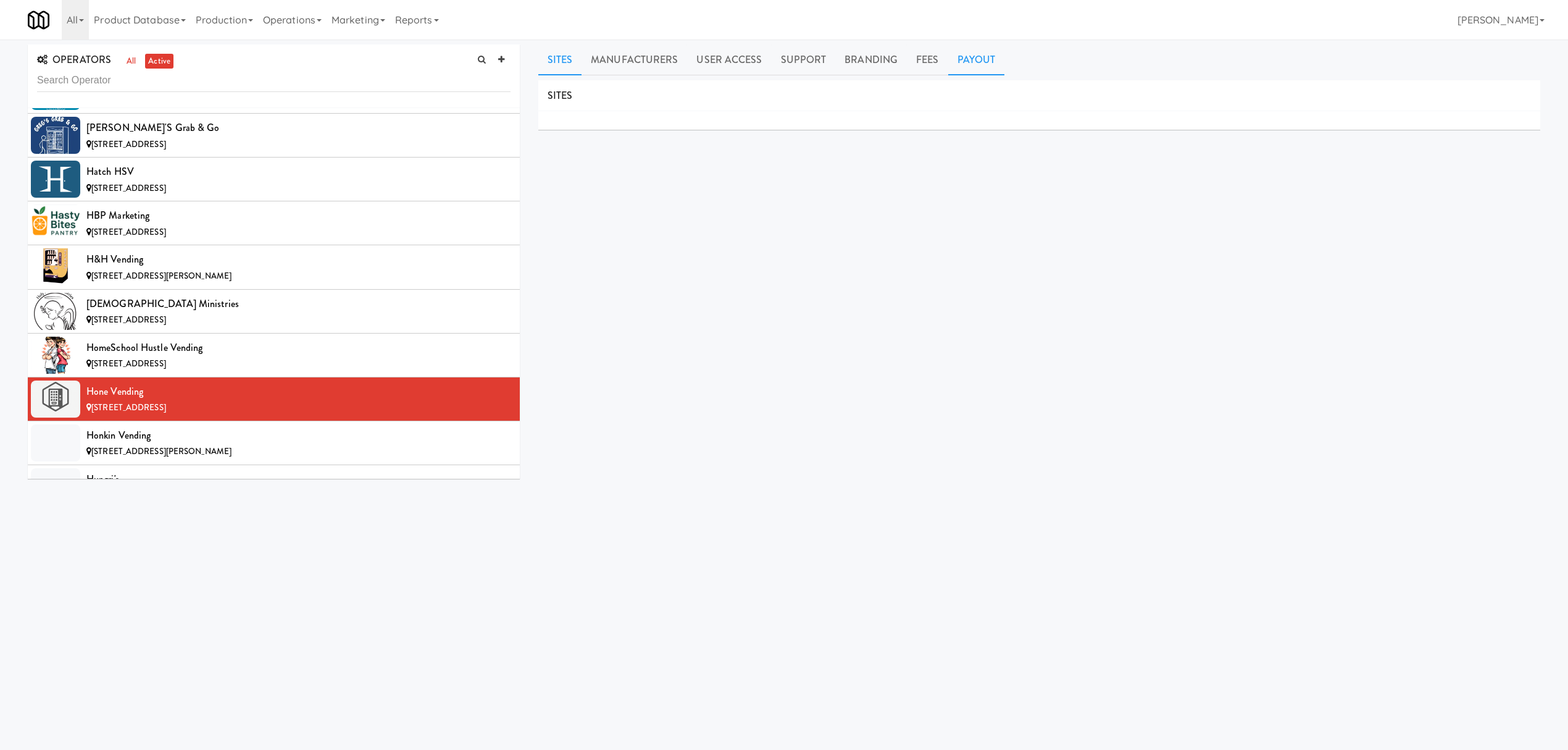
click at [973, 50] on link "Payout" at bounding box center [976, 59] width 57 height 31
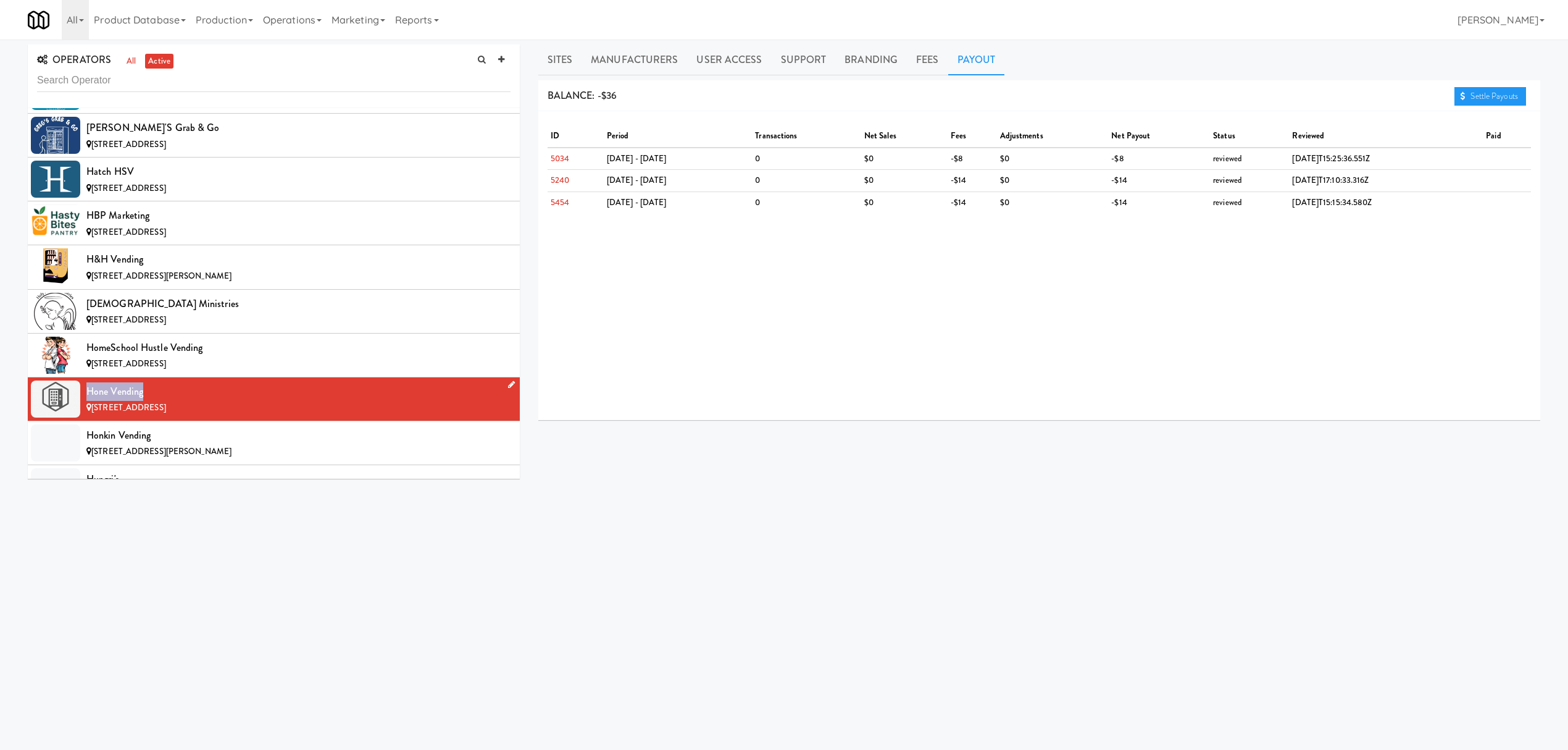
drag, startPoint x: 89, startPoint y: 418, endPoint x: 151, endPoint y: 418, distance: 62.0
click at [151, 401] on div "Hone Vending" at bounding box center [298, 391] width 424 height 18
copy div "Hone Vending"
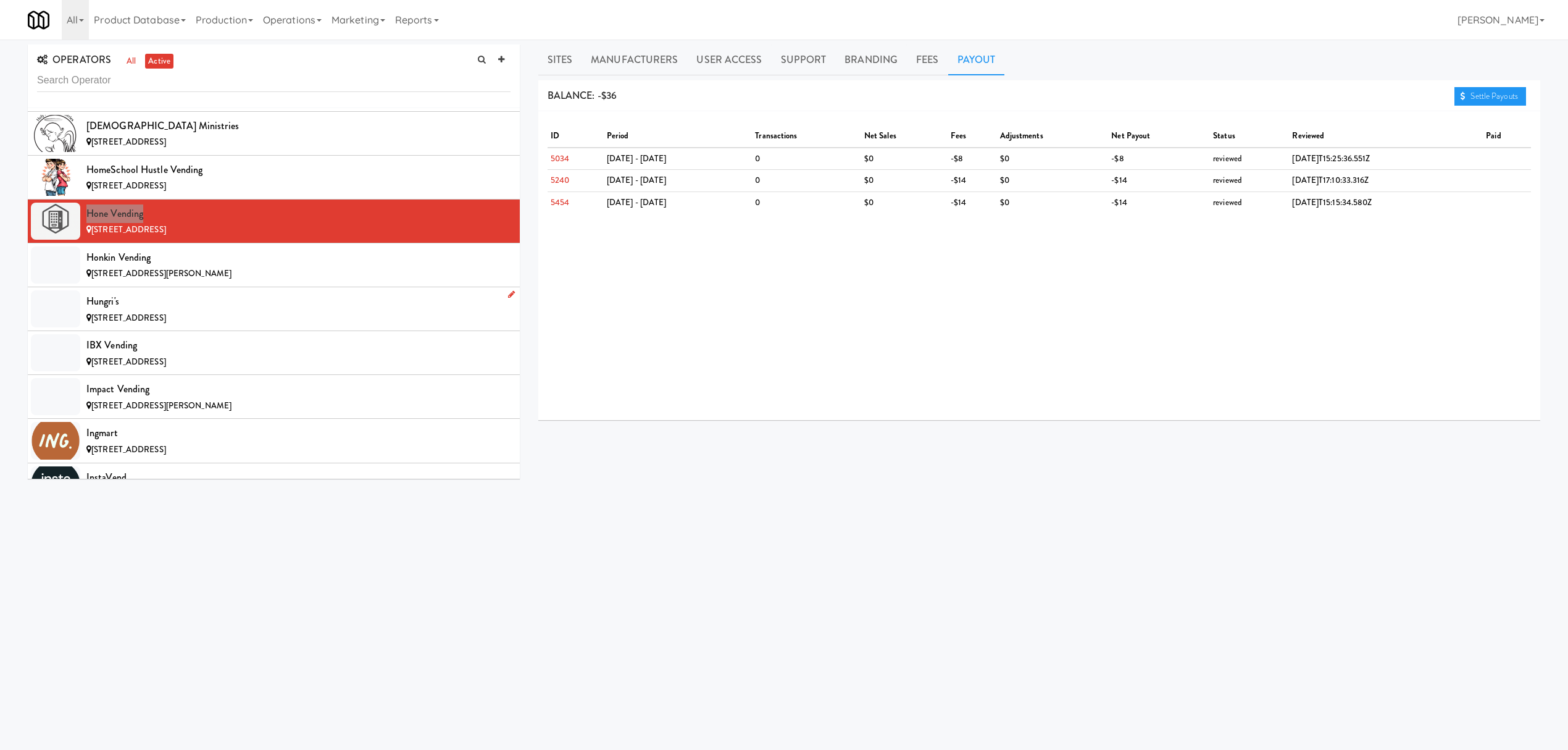
scroll to position [5353, 0]
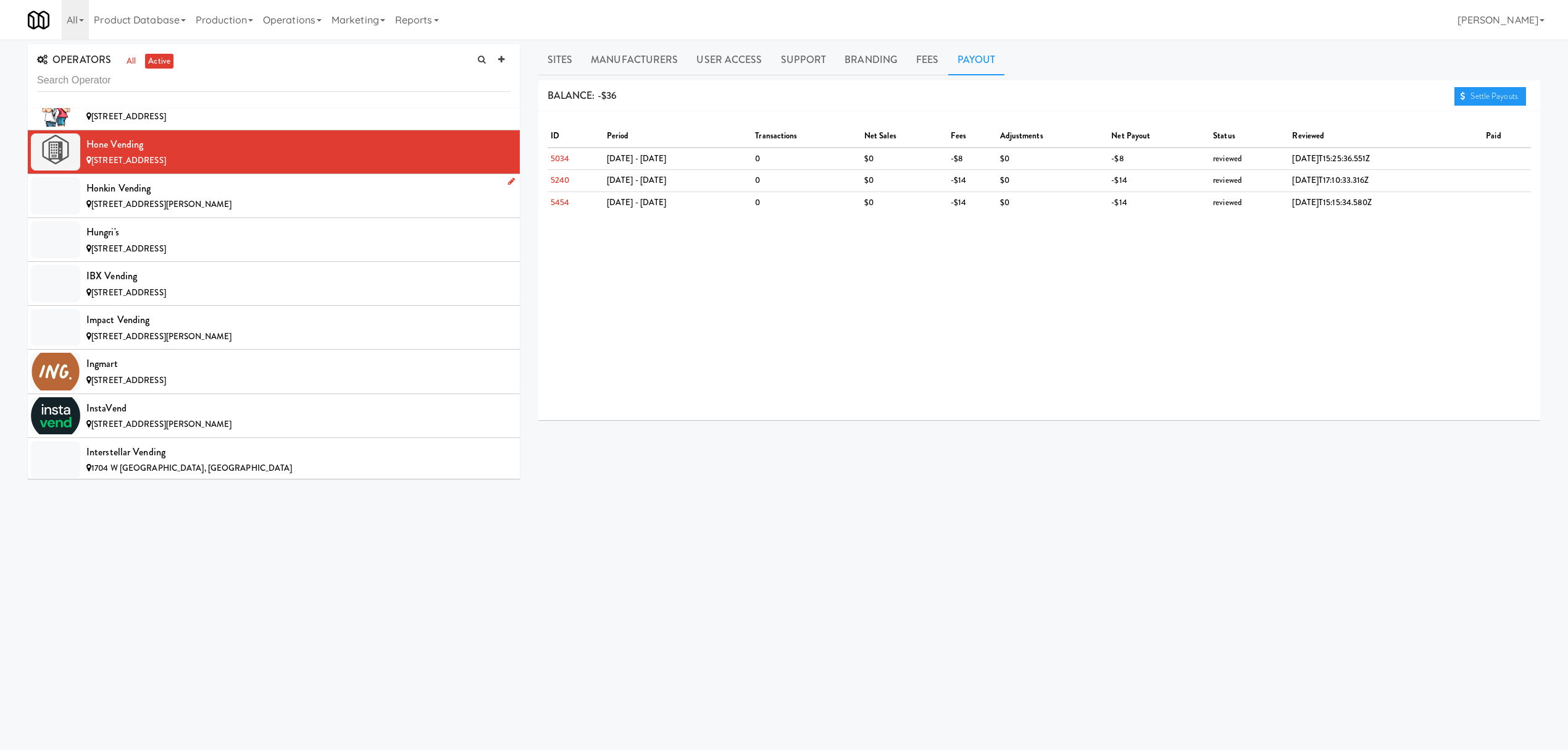
click at [188, 198] on div "Honkin Vending" at bounding box center [298, 188] width 424 height 18
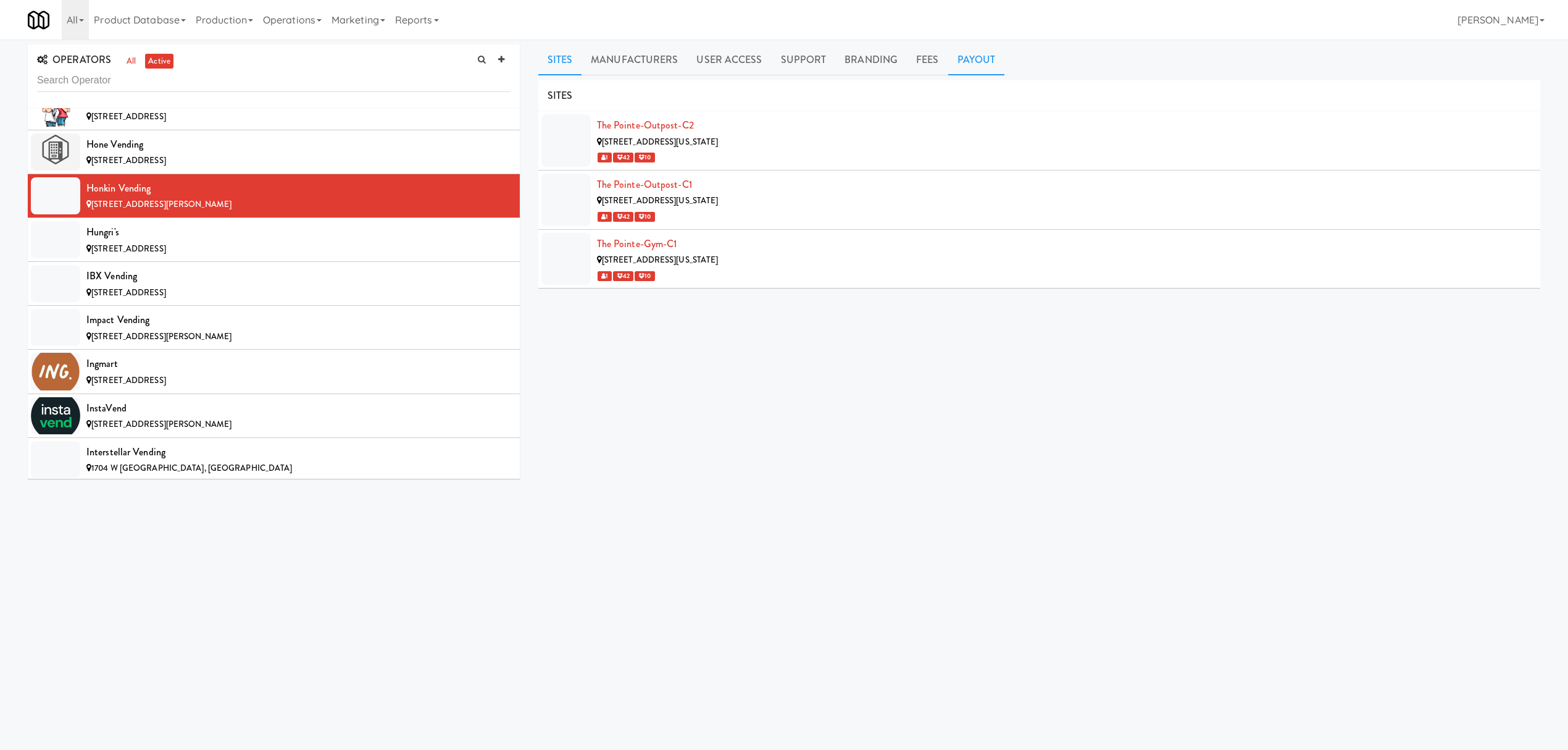
click at [958, 57] on link "Payout" at bounding box center [976, 59] width 57 height 31
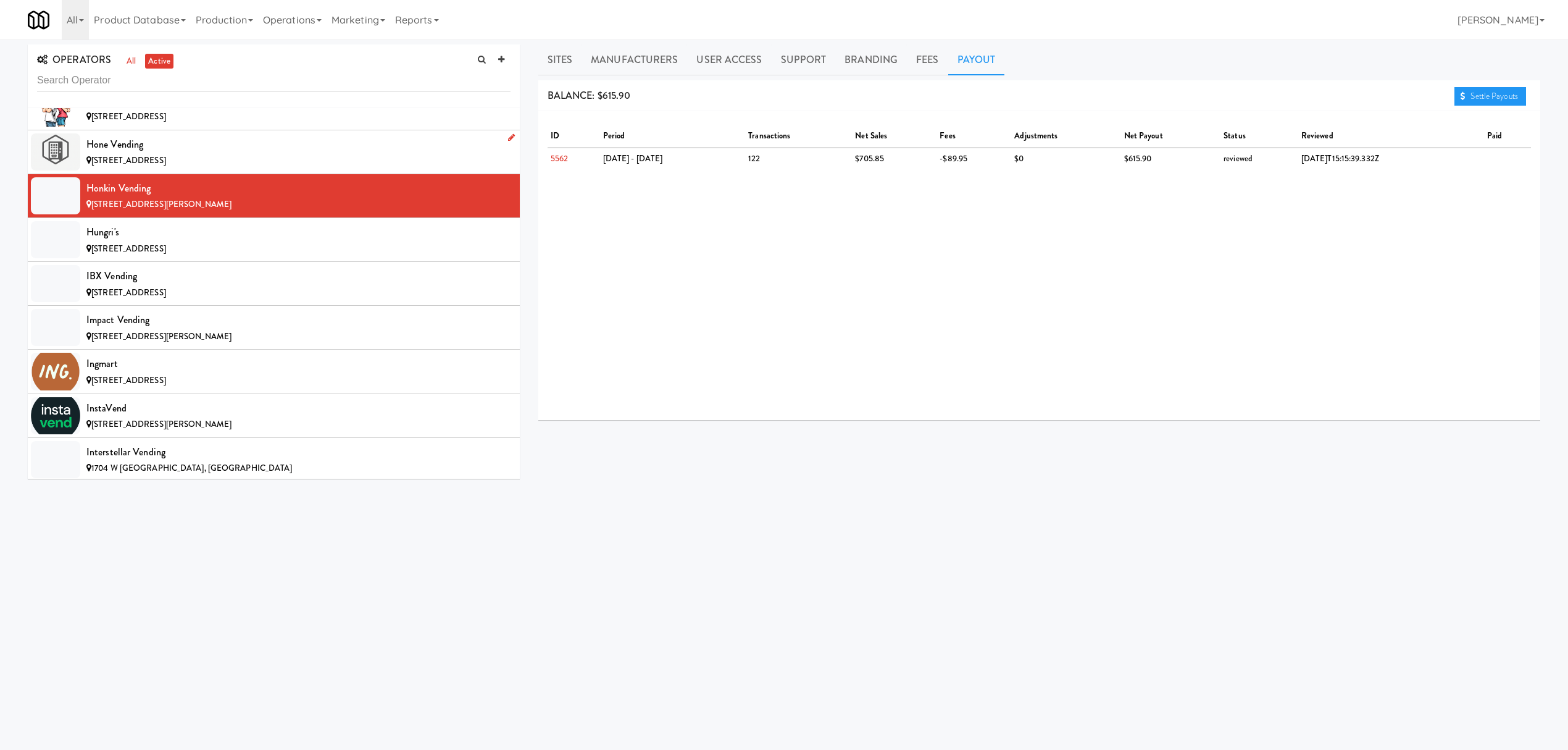
click at [203, 154] on div "Hone Vending" at bounding box center [298, 144] width 424 height 18
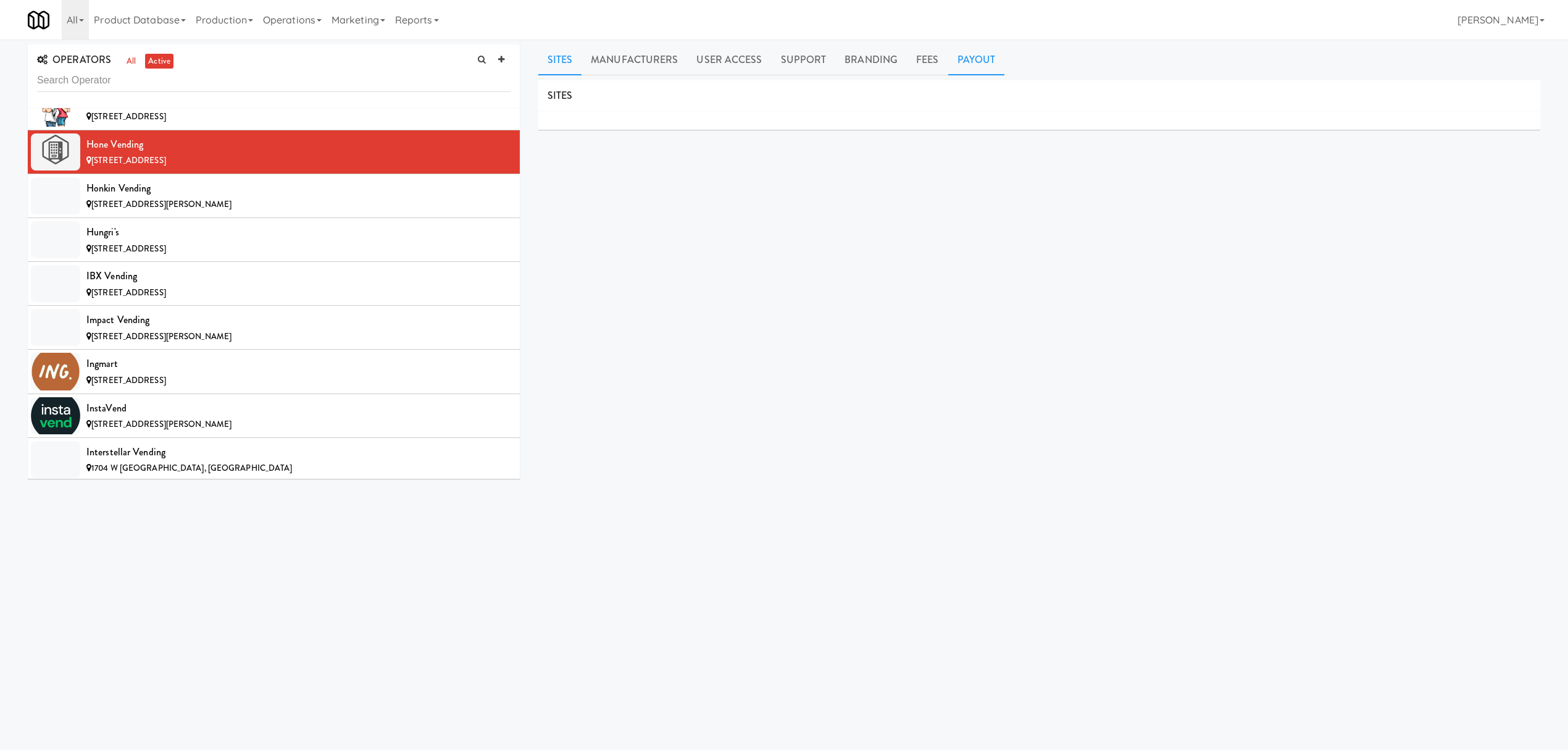
click at [965, 59] on link "Payout" at bounding box center [976, 59] width 57 height 31
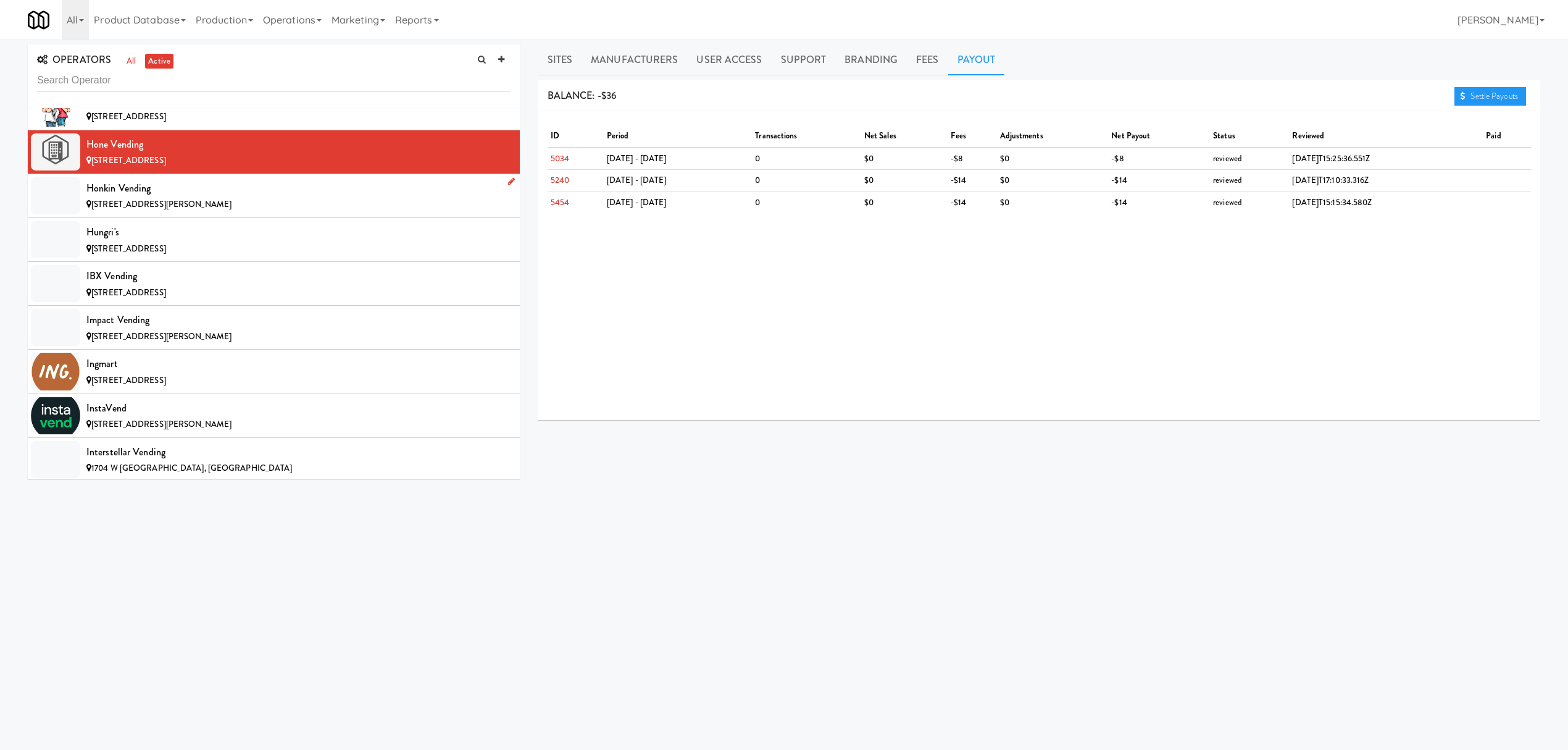
click at [156, 198] on div "Honkin Vending" at bounding box center [298, 188] width 424 height 18
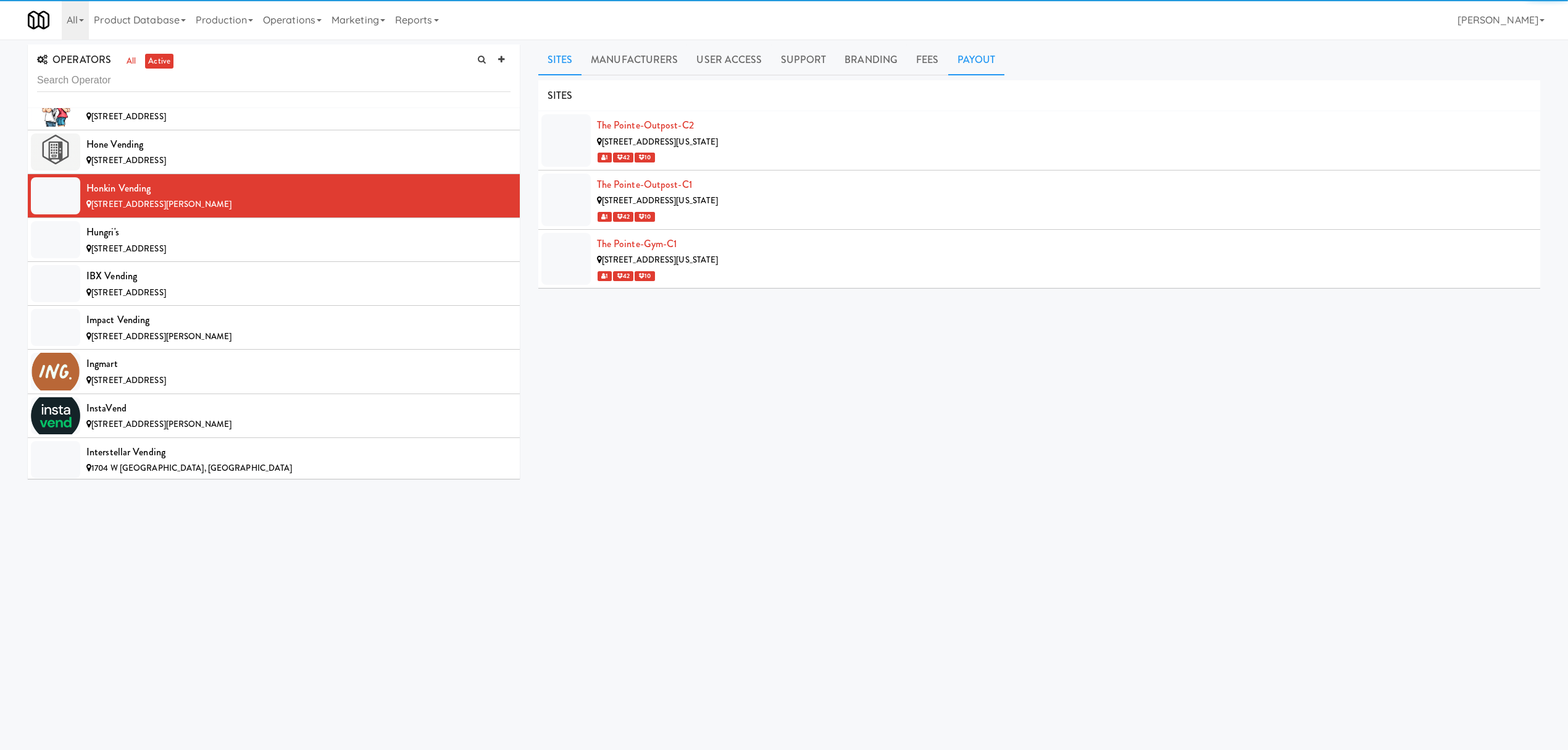
click at [958, 57] on link "Payout" at bounding box center [976, 59] width 57 height 31
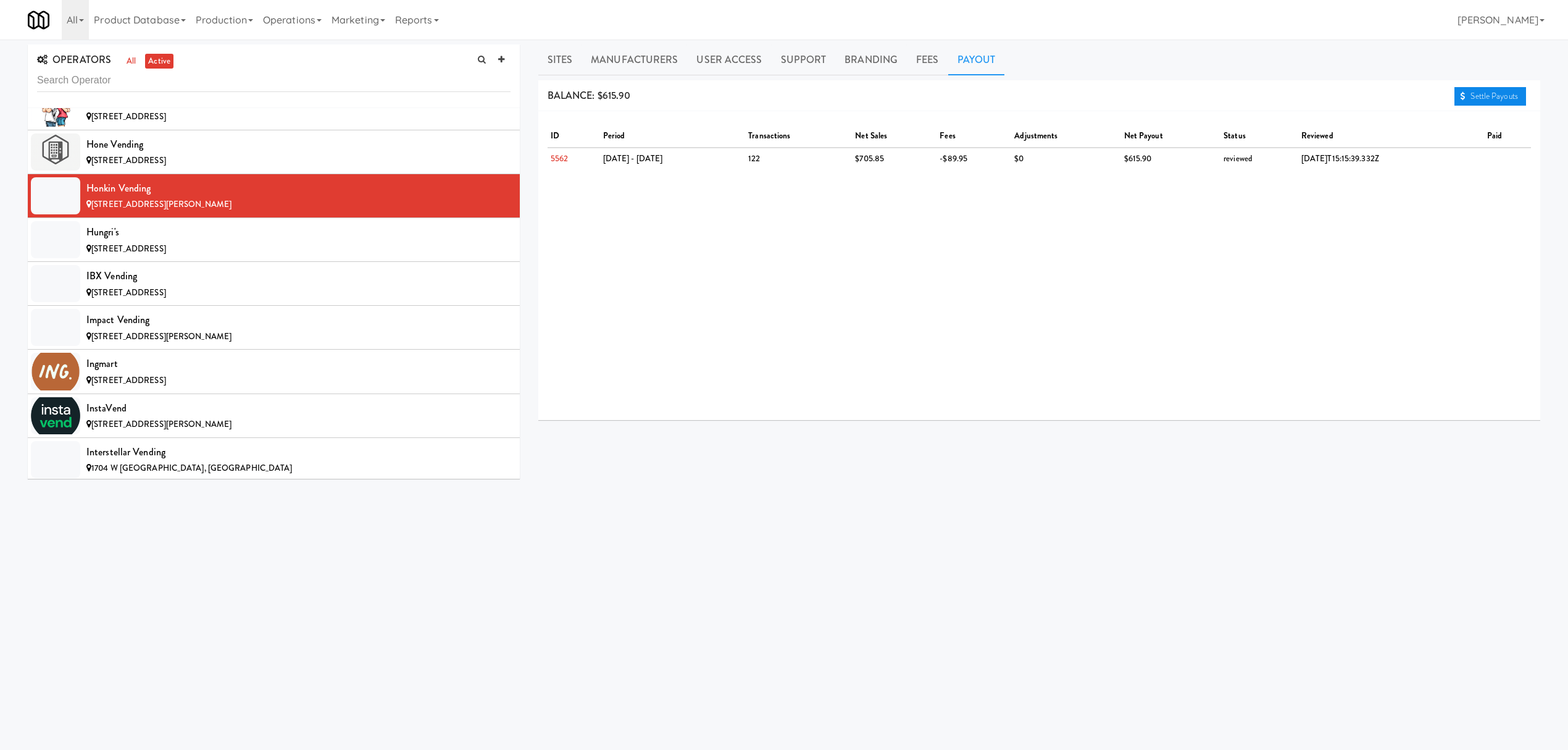
click at [1482, 101] on link "Settle Payouts" at bounding box center [1490, 96] width 71 height 18
click at [208, 242] on div "Hungri's" at bounding box center [298, 232] width 424 height 18
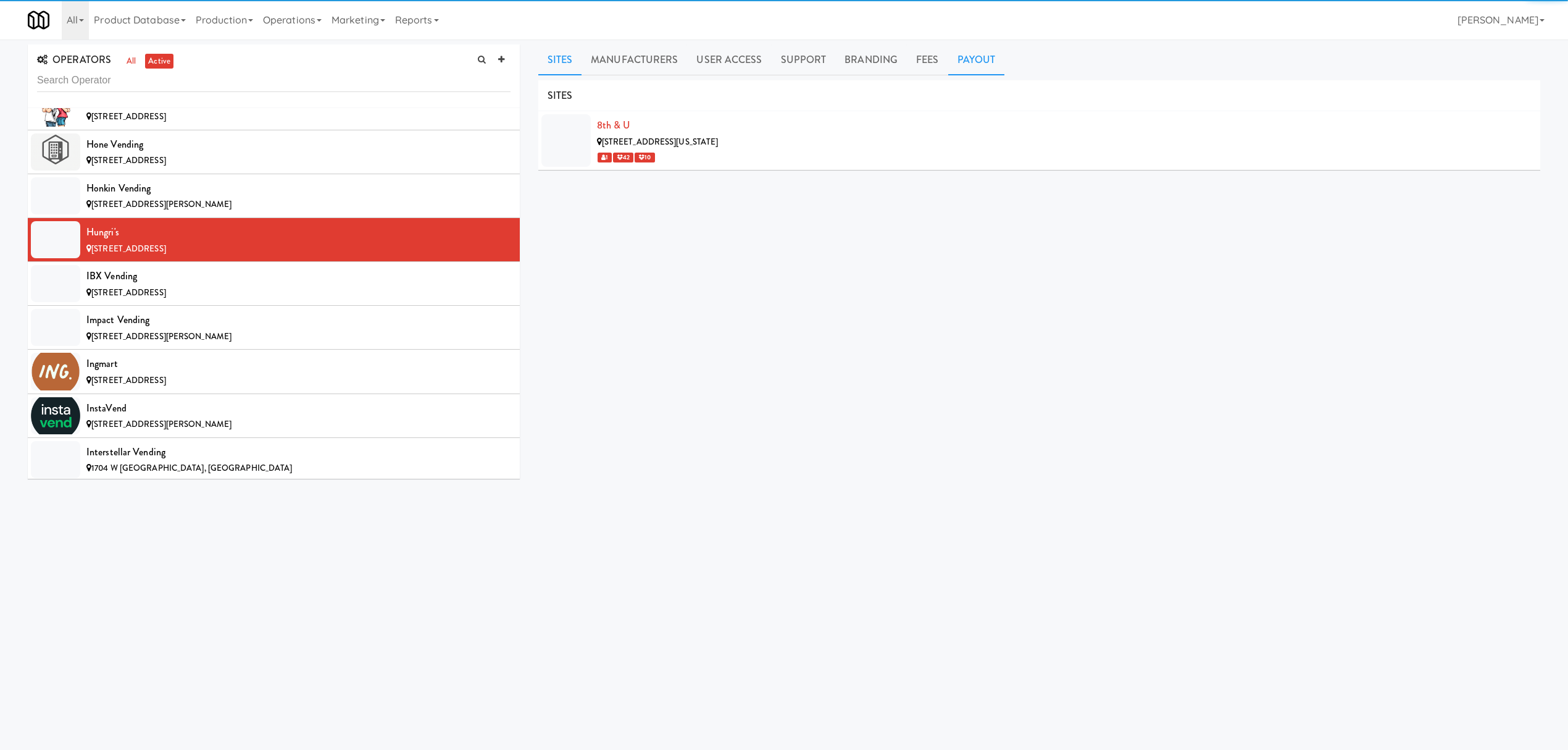
click at [976, 57] on link "Payout" at bounding box center [976, 59] width 57 height 31
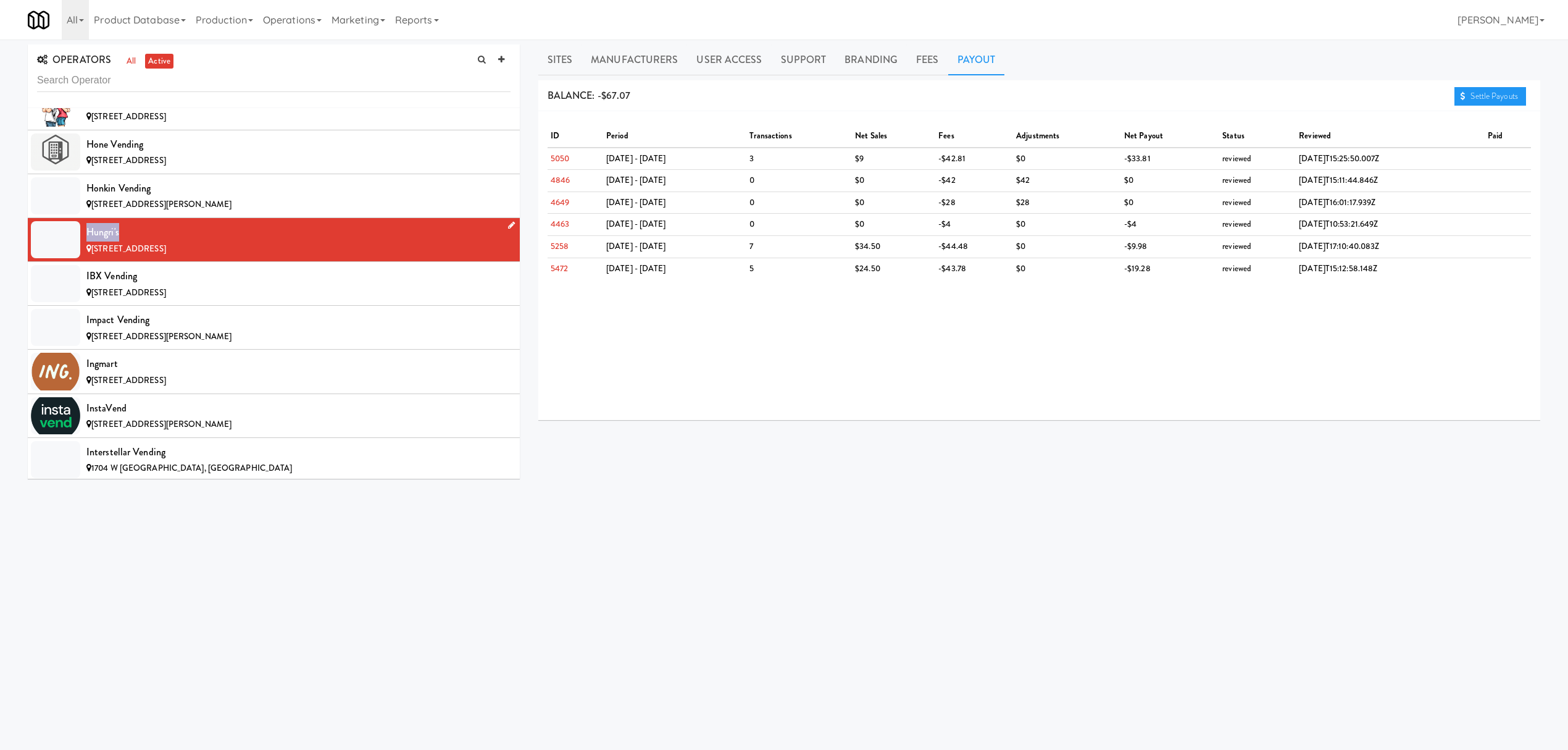
drag, startPoint x: 86, startPoint y: 257, endPoint x: 146, endPoint y: 260, distance: 60.1
click at [146, 242] on div "Hungri's" at bounding box center [298, 232] width 424 height 18
copy div "Hungri's"
click at [208, 285] on div "IBX Vending" at bounding box center [298, 276] width 424 height 18
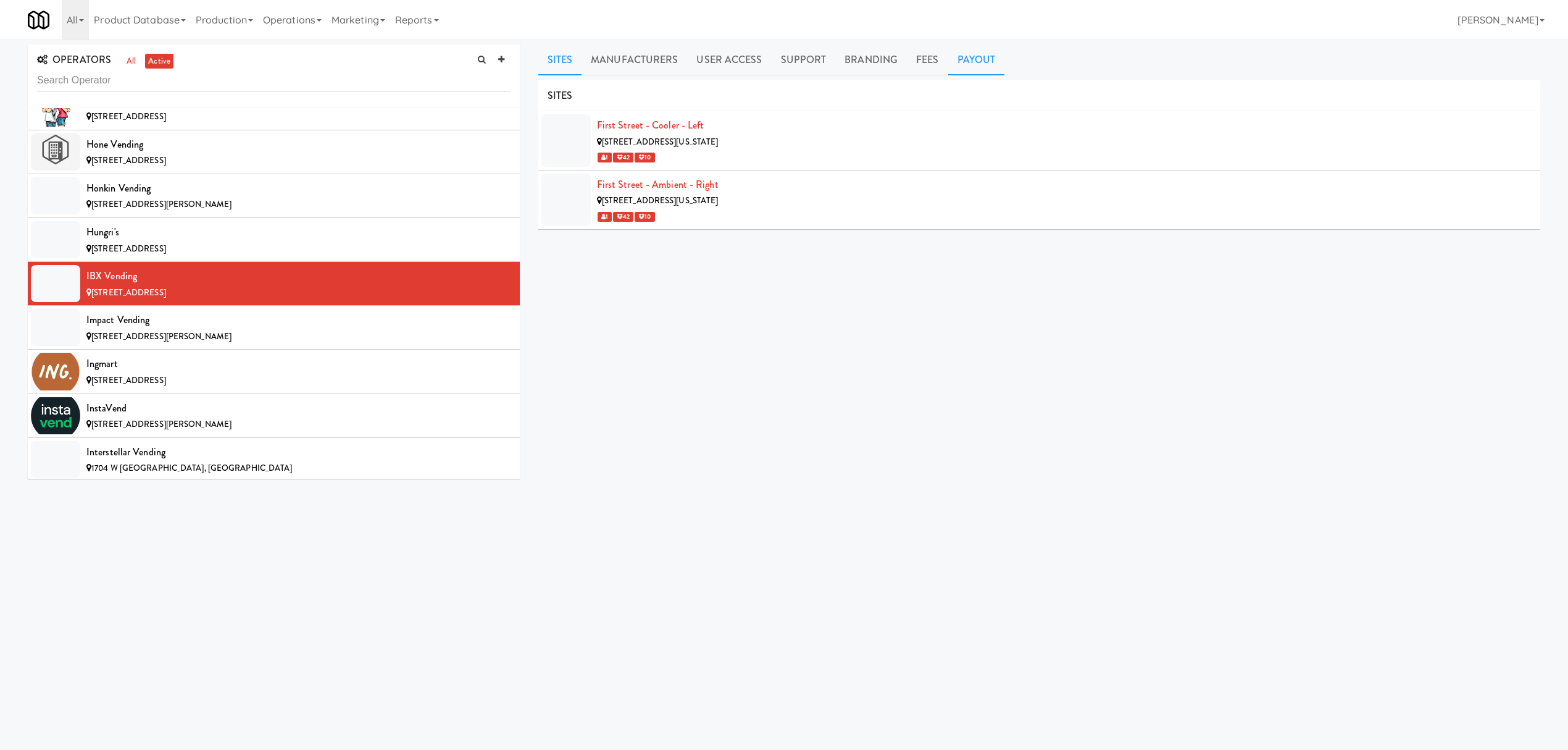
click at [973, 50] on link "Payout" at bounding box center [976, 59] width 57 height 31
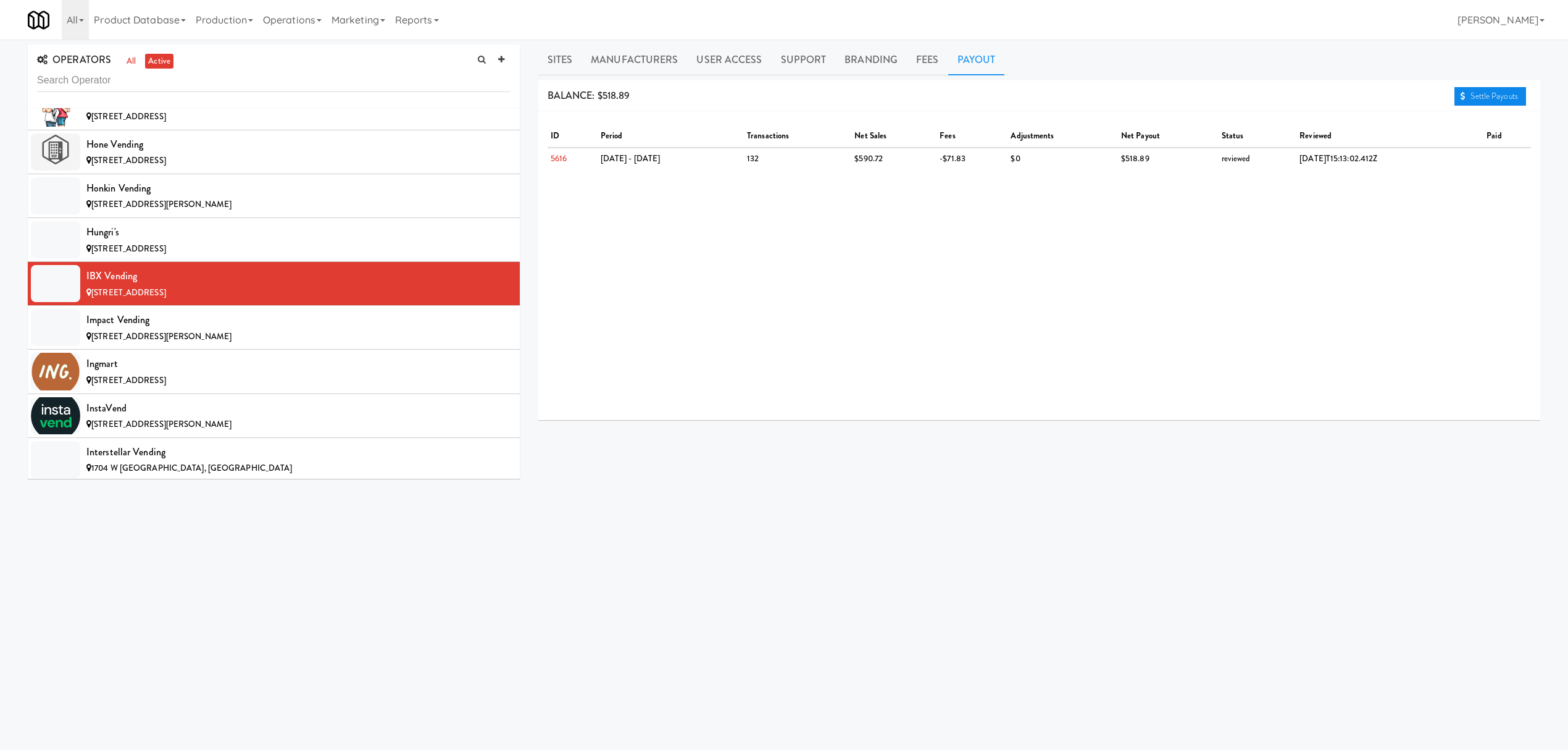
click at [1490, 93] on link "Settle Payouts" at bounding box center [1490, 96] width 71 height 18
click at [227, 329] on div "Impact Vending" at bounding box center [298, 319] width 424 height 18
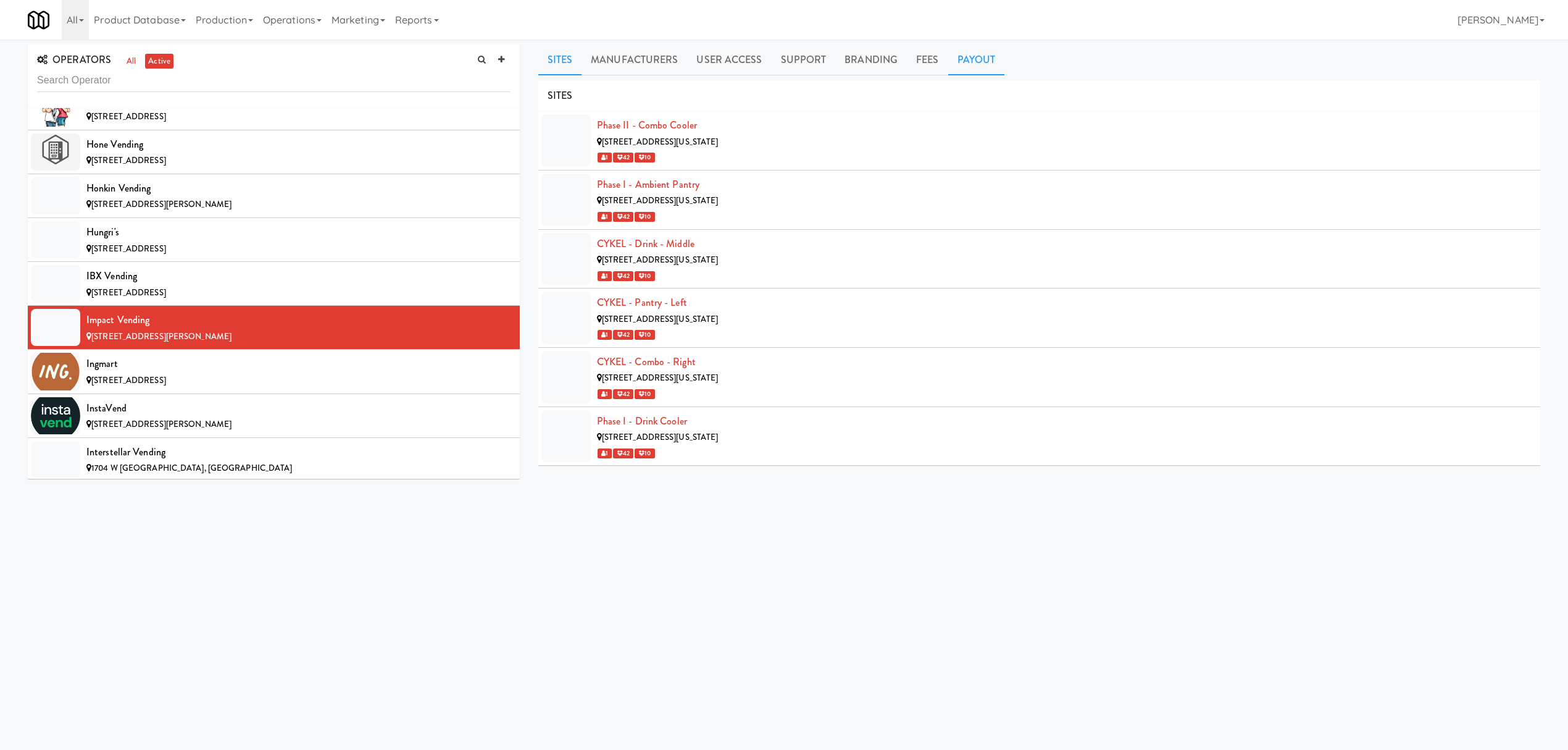
click at [965, 48] on link "Payout" at bounding box center [976, 59] width 57 height 31
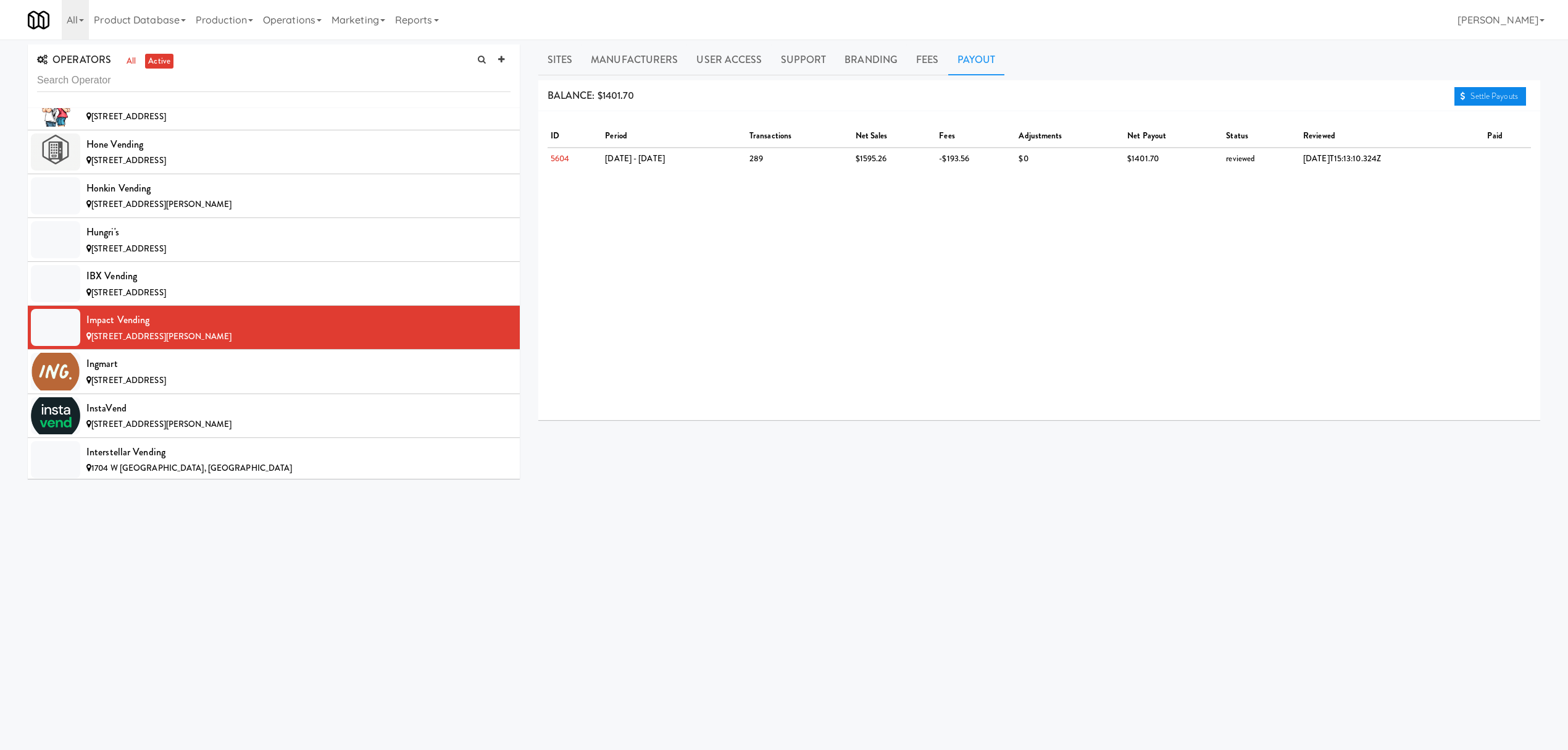
click at [1473, 96] on link "Settle Payouts" at bounding box center [1490, 96] width 71 height 18
click at [164, 373] on div "Ingmart" at bounding box center [298, 363] width 424 height 18
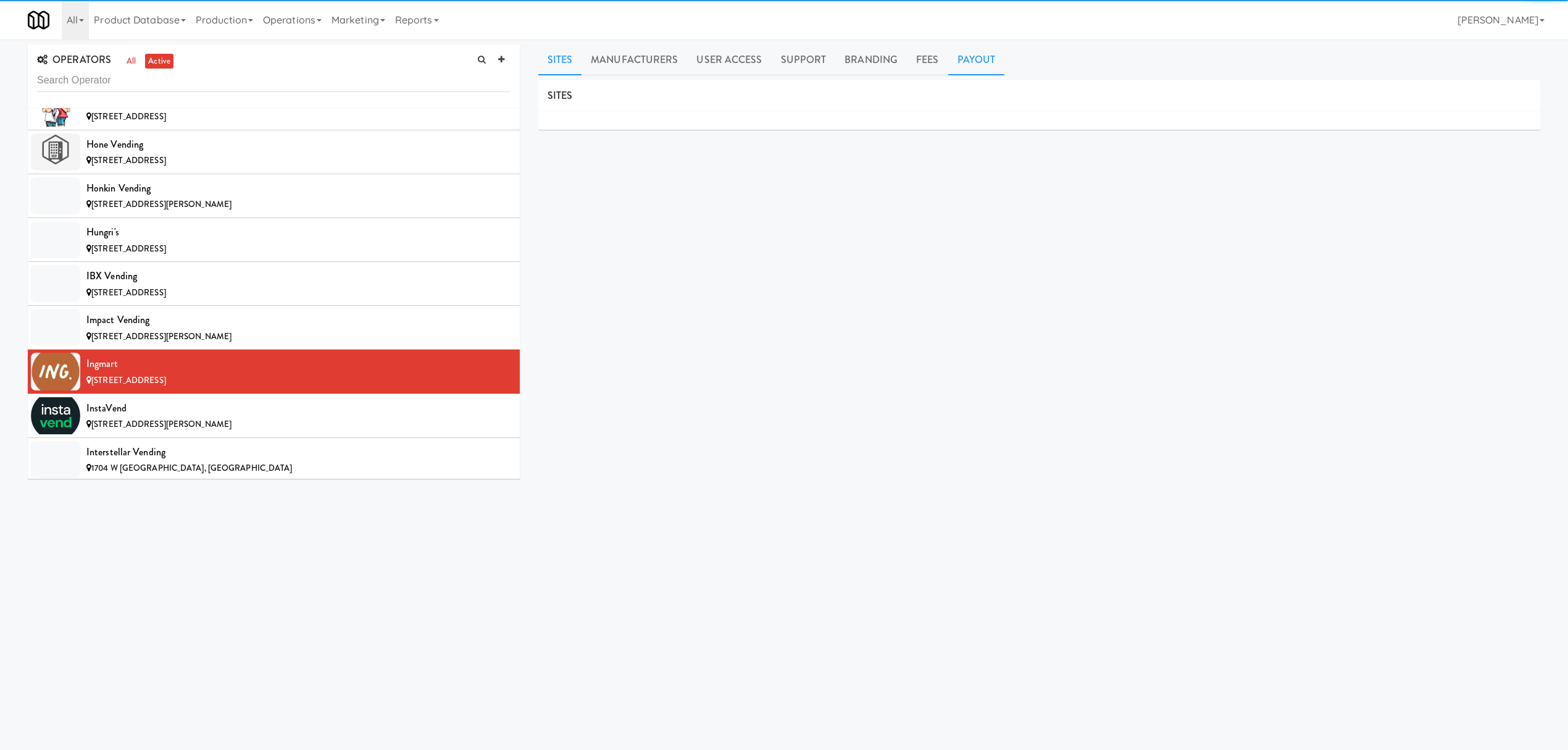
click at [981, 50] on link "Payout" at bounding box center [976, 59] width 57 height 31
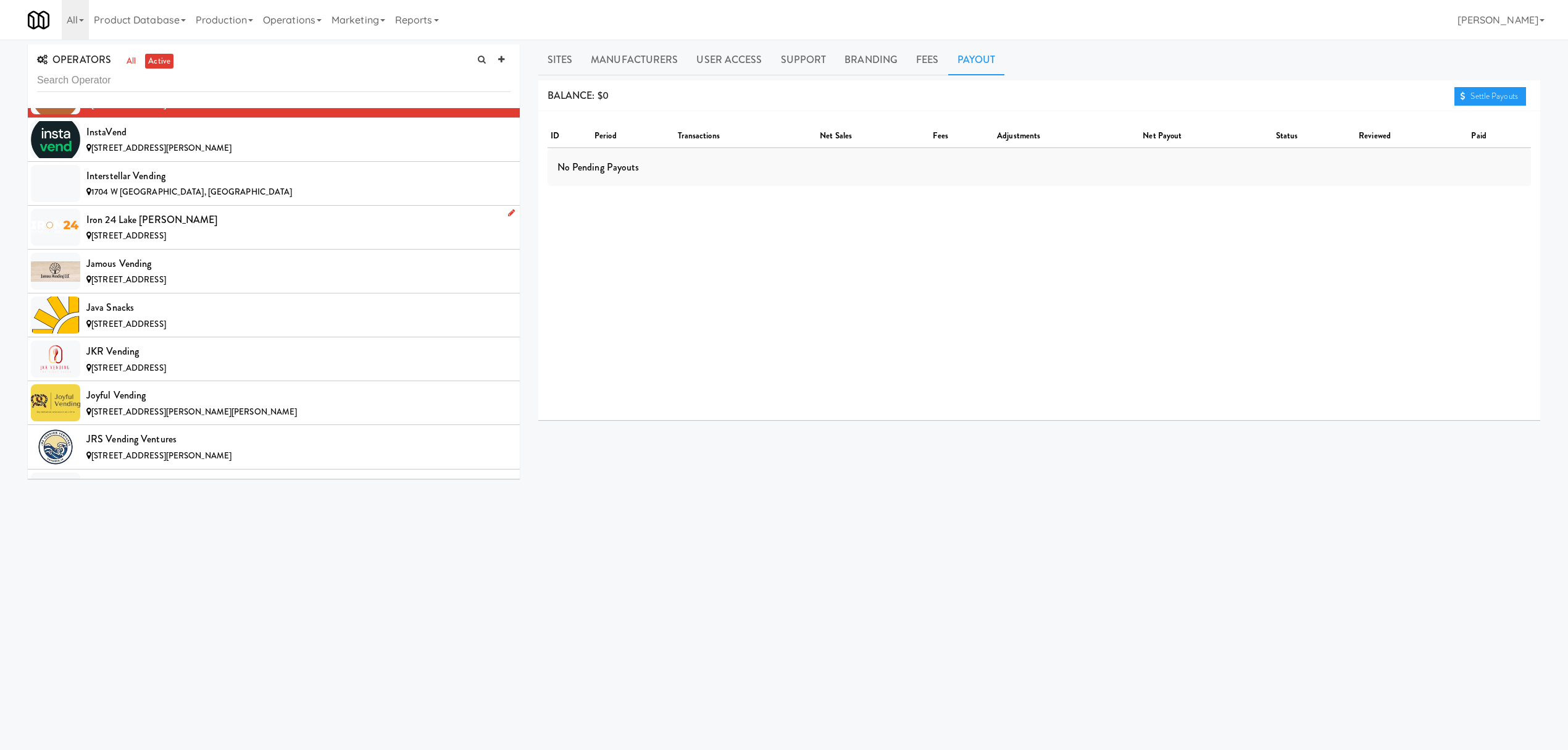
scroll to position [5600, 0]
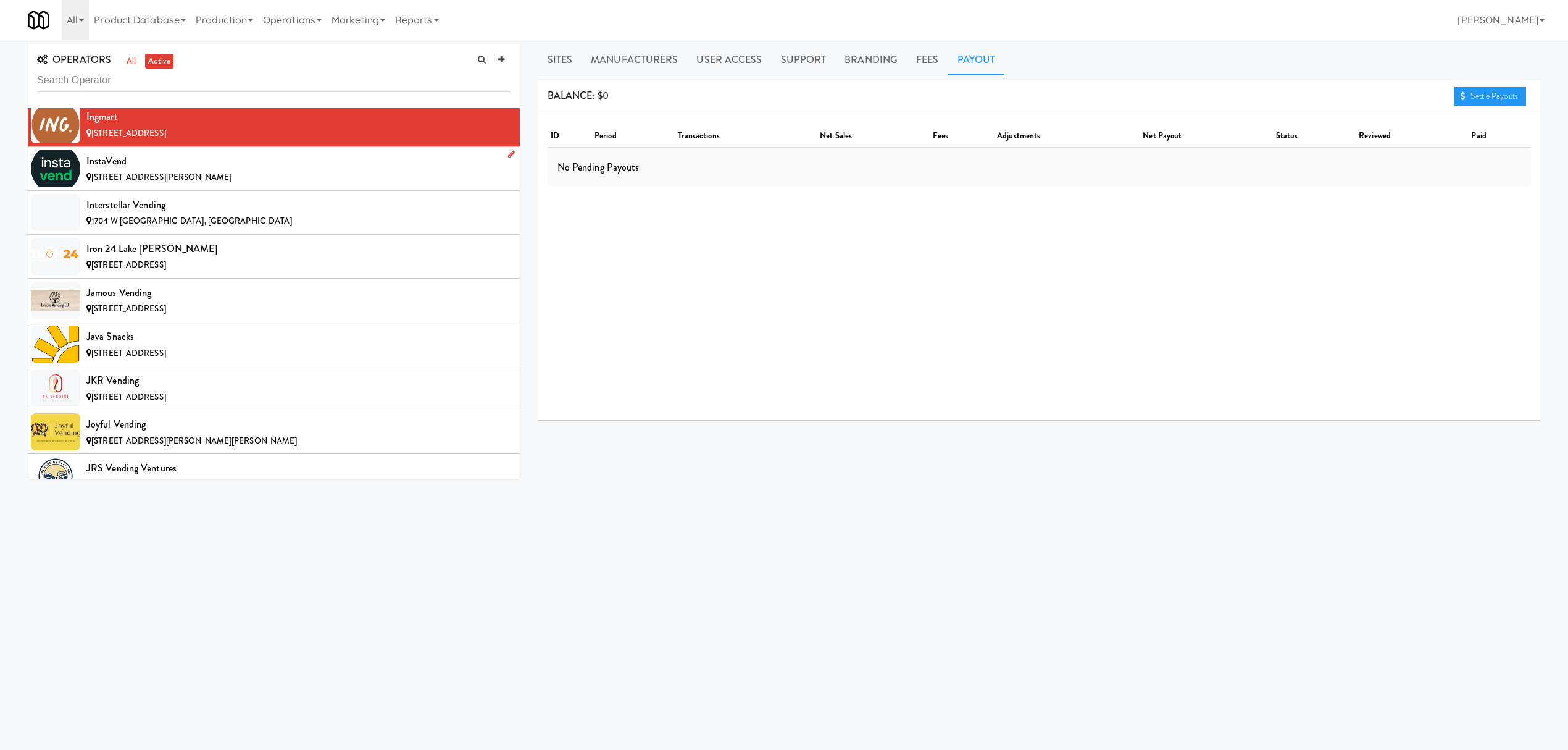
click at [197, 170] on div "InstaVend" at bounding box center [298, 161] width 424 height 18
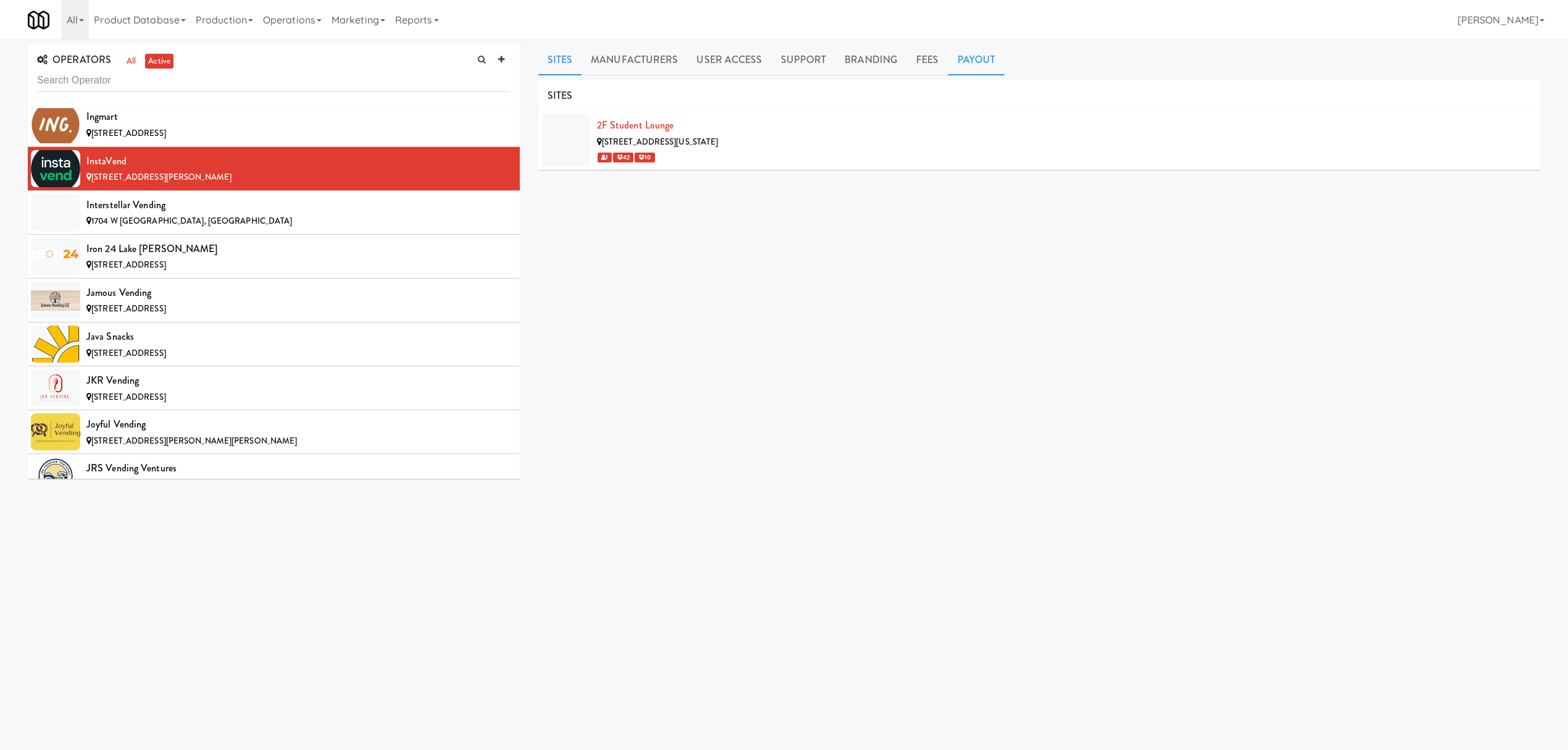
click at [973, 60] on link "Payout" at bounding box center [976, 59] width 57 height 31
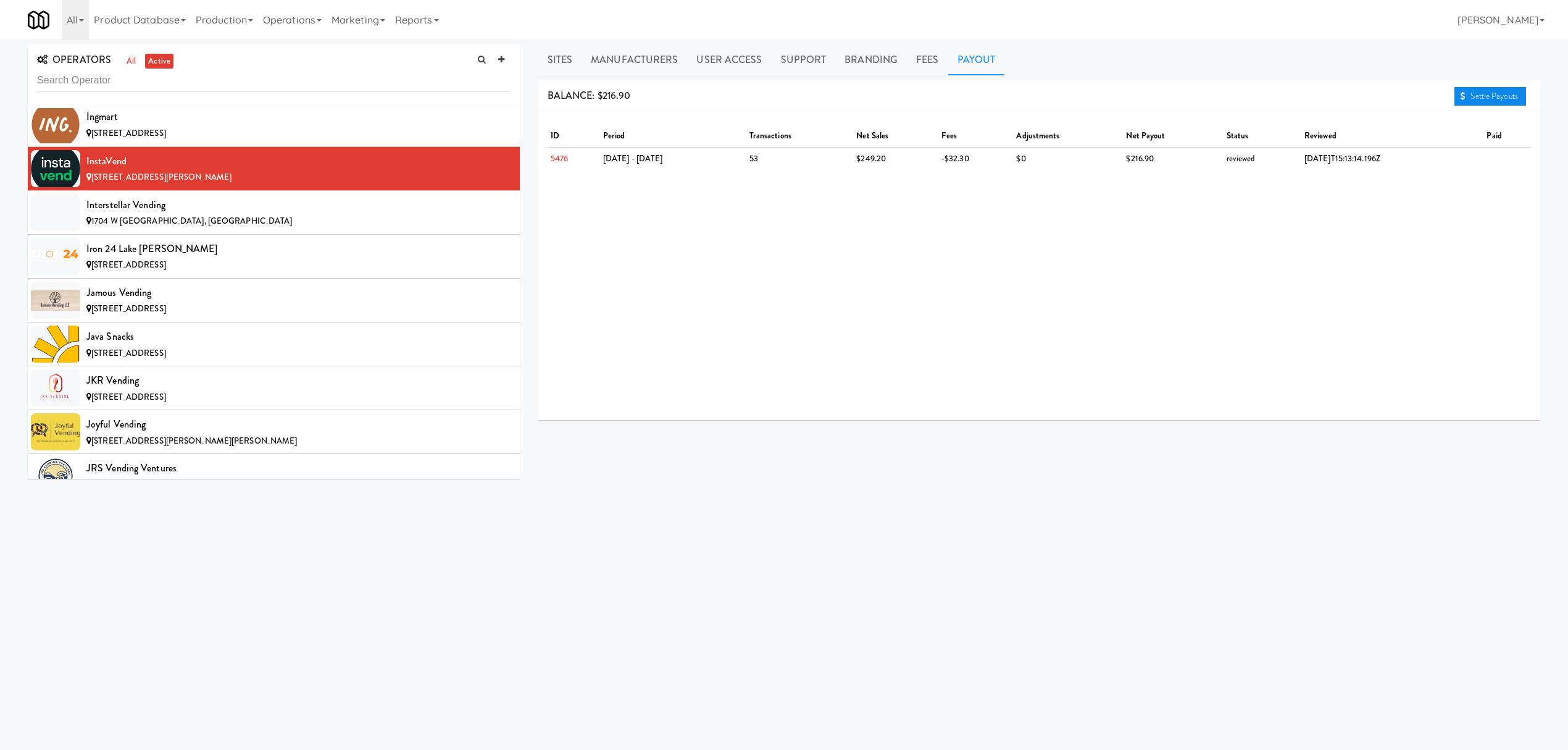
click at [1495, 97] on link "Settle Payouts" at bounding box center [1490, 96] width 71 height 18
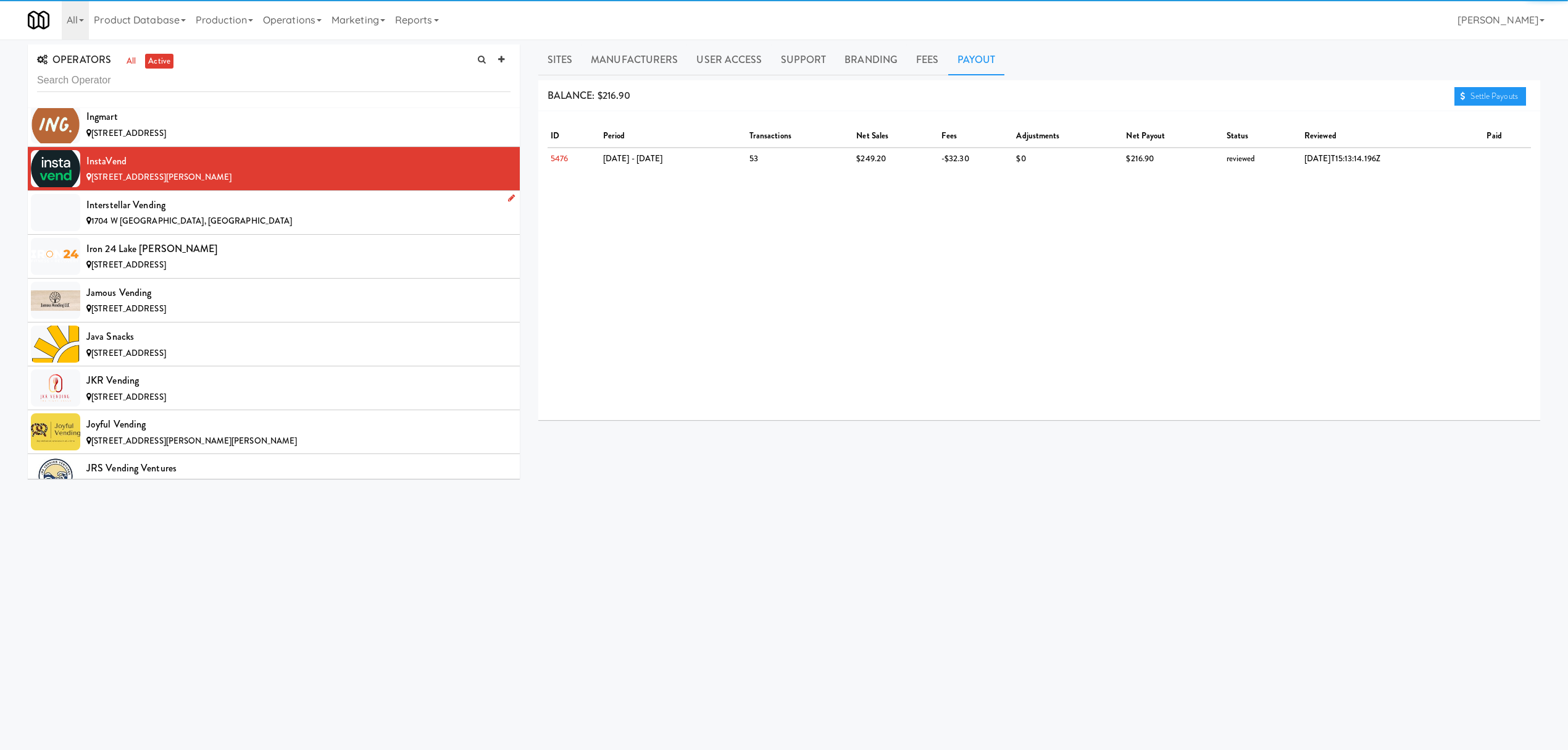
click at [297, 215] on div "Interstellar Vending" at bounding box center [298, 204] width 424 height 18
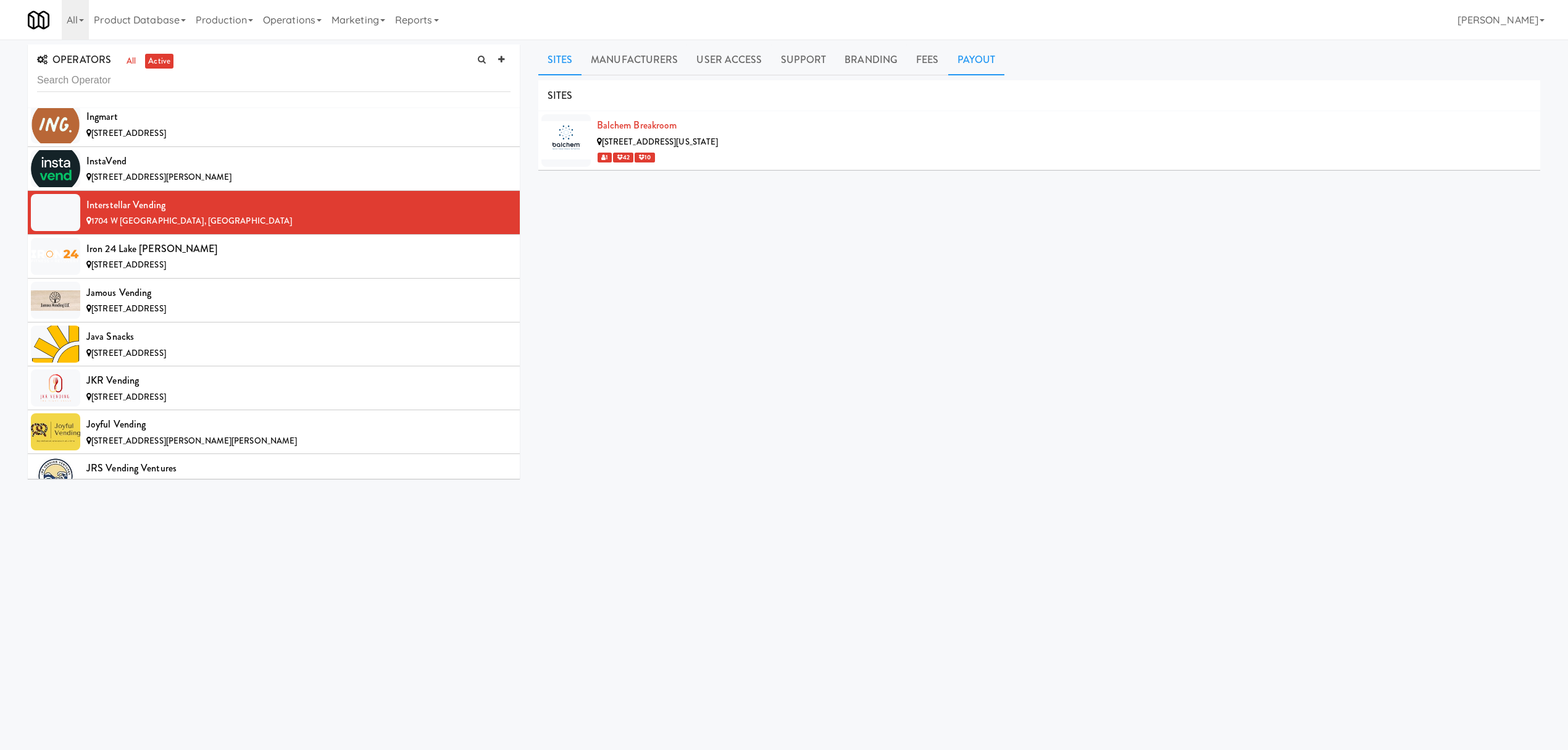
click at [976, 52] on link "Payout" at bounding box center [976, 59] width 57 height 31
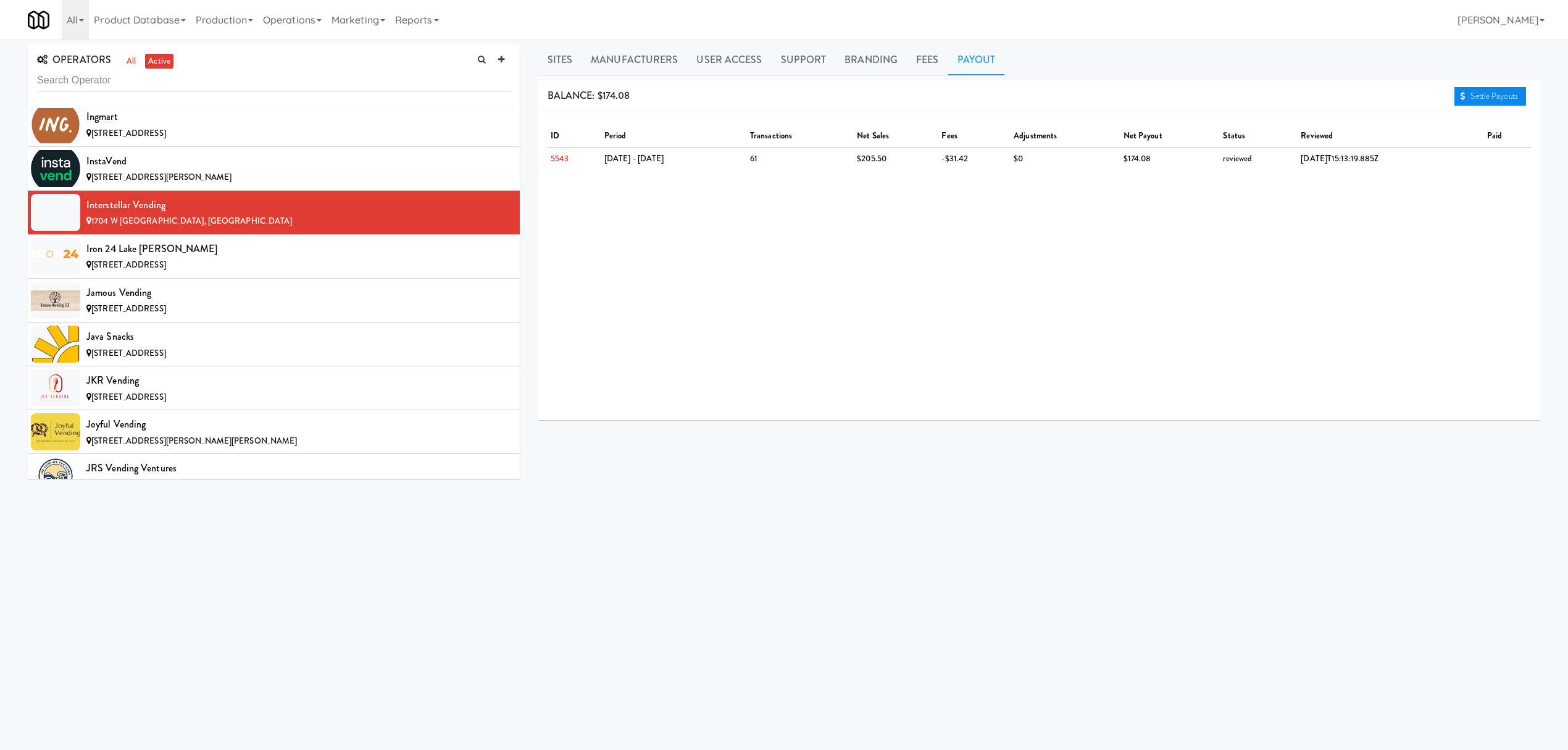
click at [1486, 99] on link "Settle Payouts" at bounding box center [1490, 96] width 71 height 18
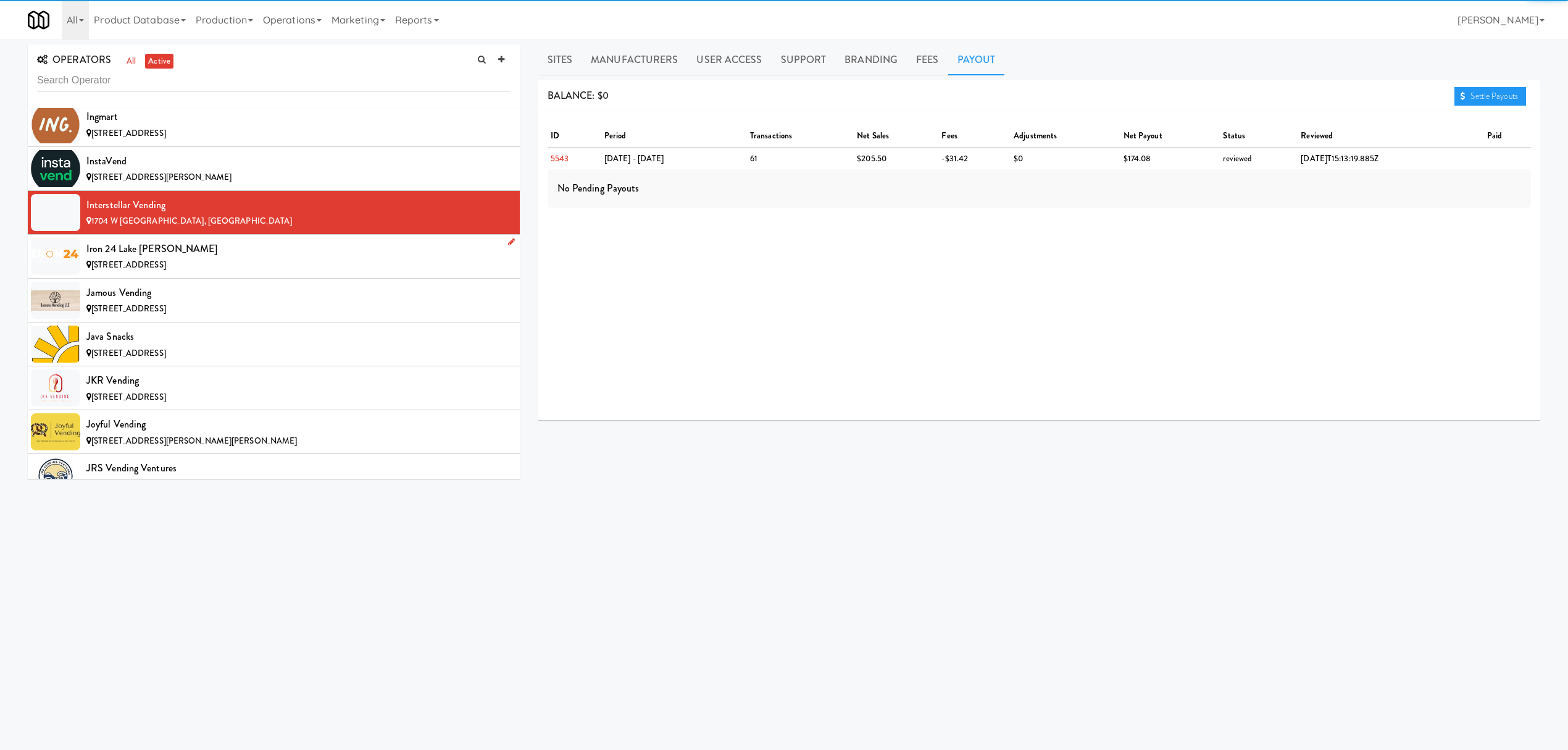
click at [285, 262] on li "Iron [GEOGRAPHIC_DATA][PERSON_NAME] [STREET_ADDRESS]" at bounding box center [274, 257] width 492 height 44
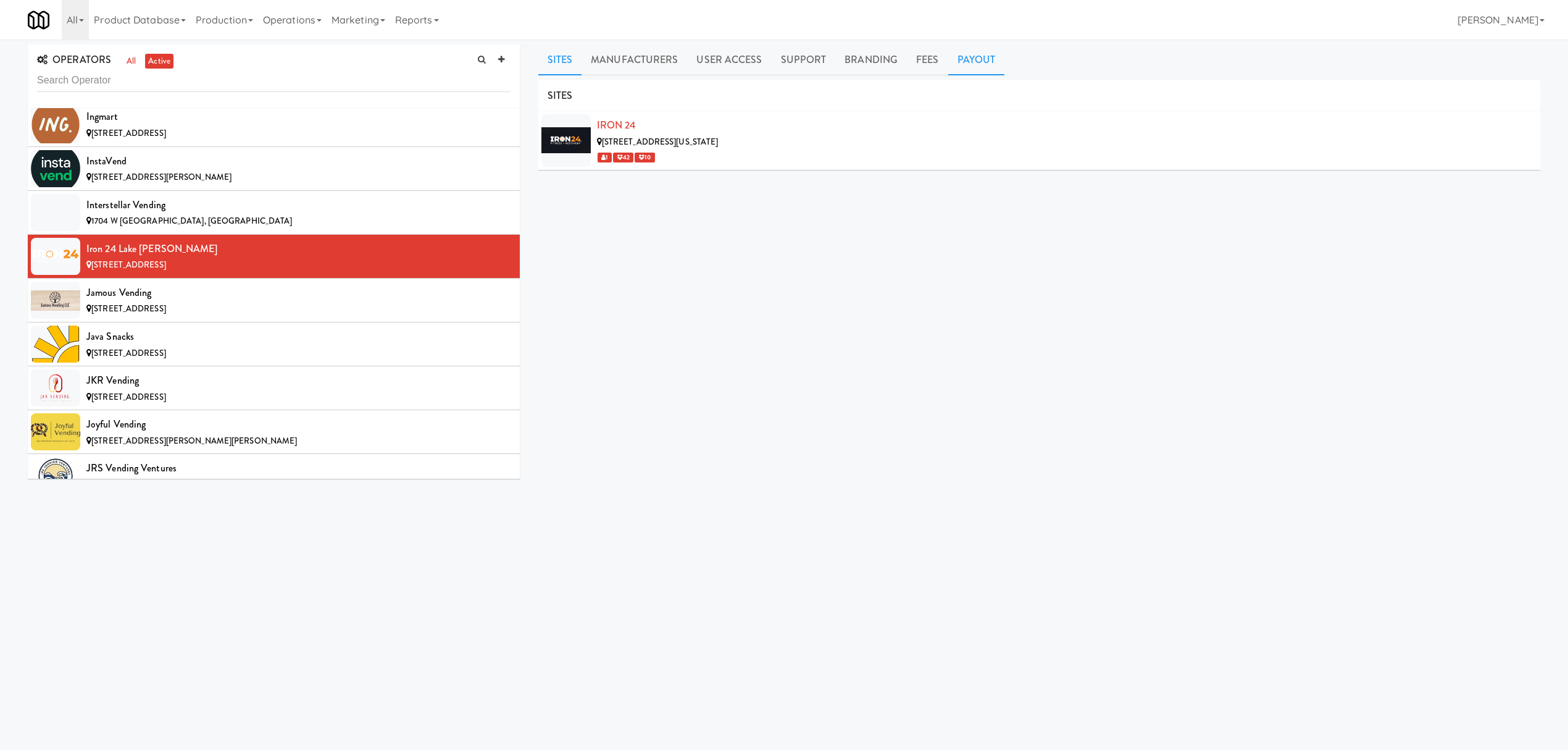
click at [974, 55] on link "Payout" at bounding box center [976, 59] width 57 height 31
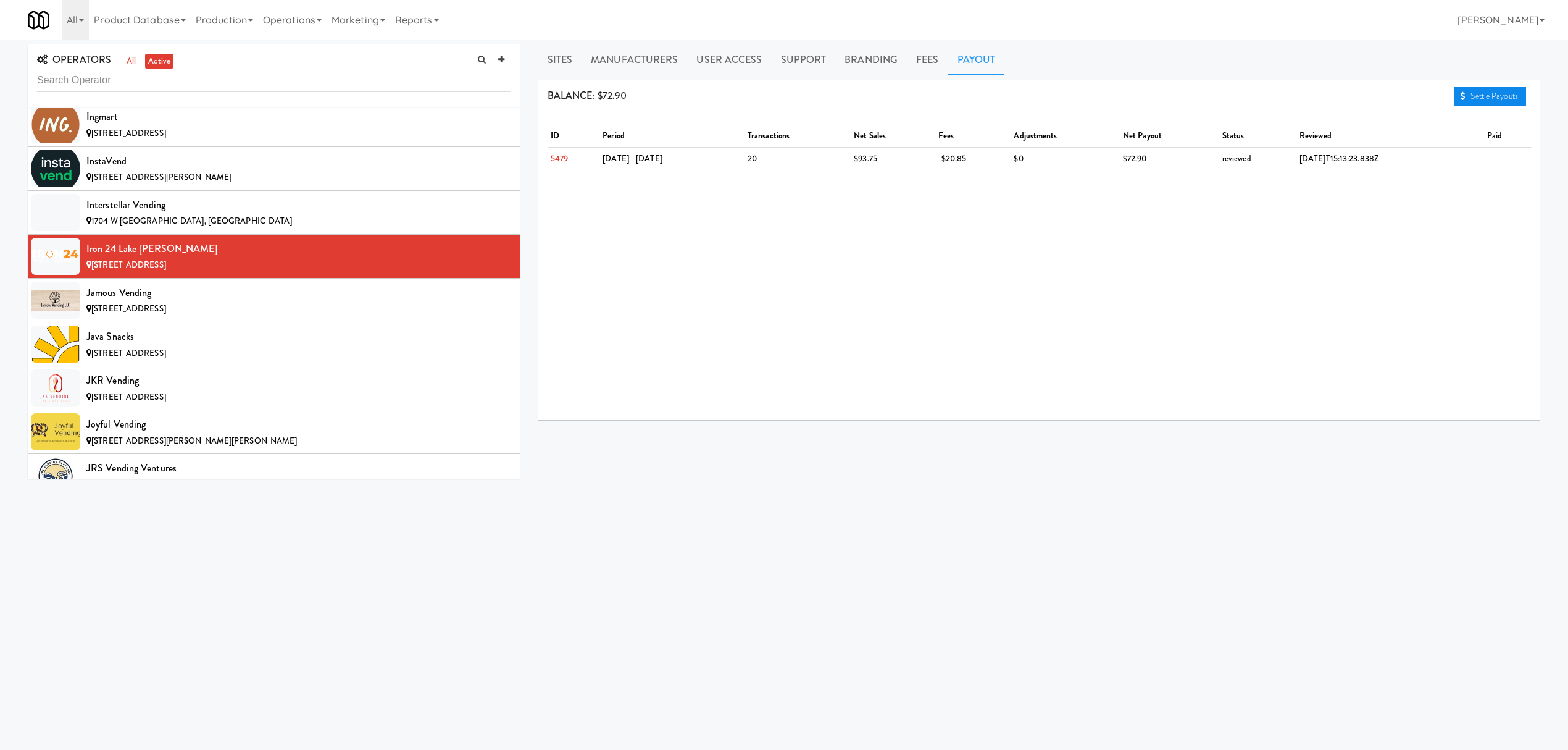
click at [1477, 100] on link "Settle Payouts" at bounding box center [1490, 96] width 71 height 18
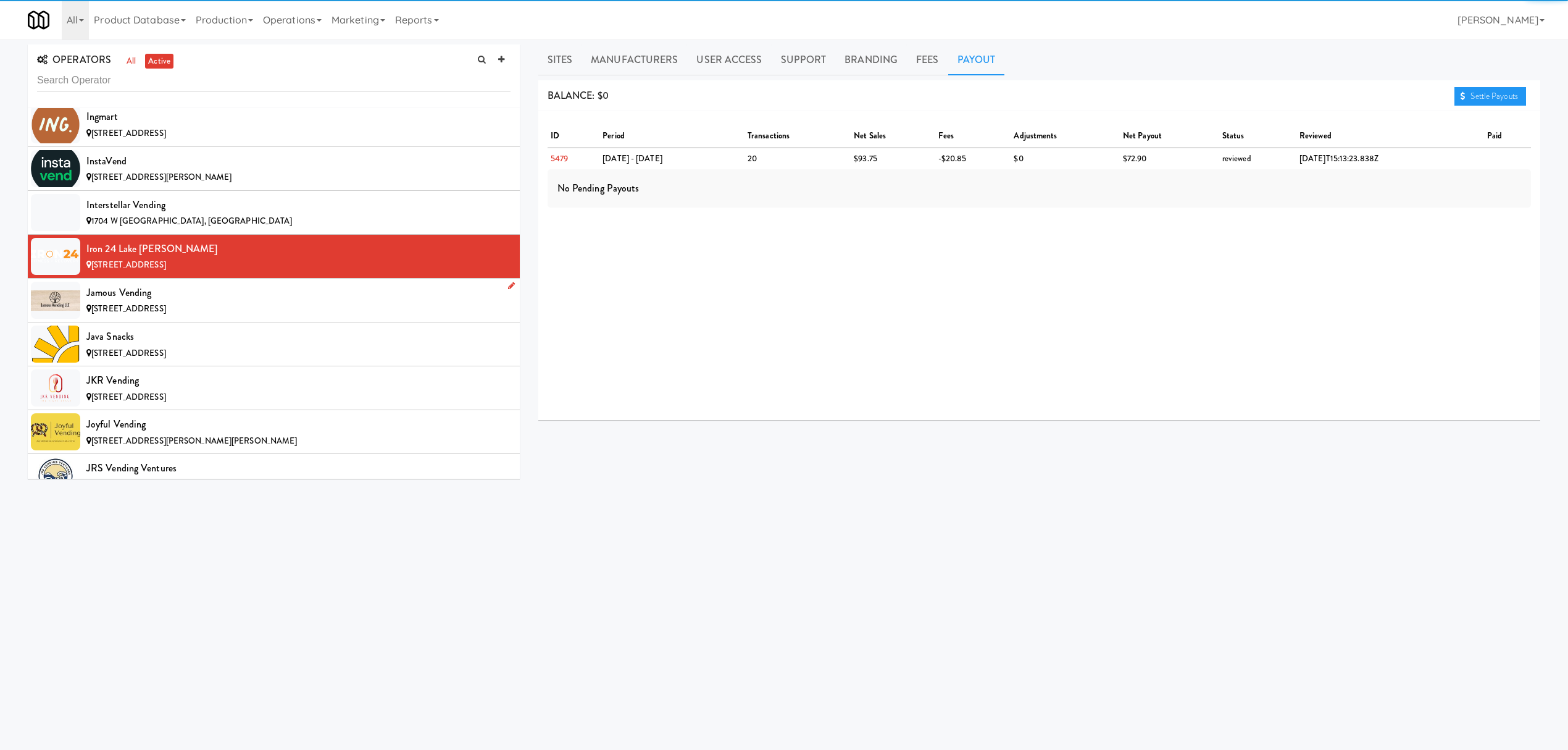
click at [195, 302] on div "Jamous Vending" at bounding box center [298, 292] width 424 height 18
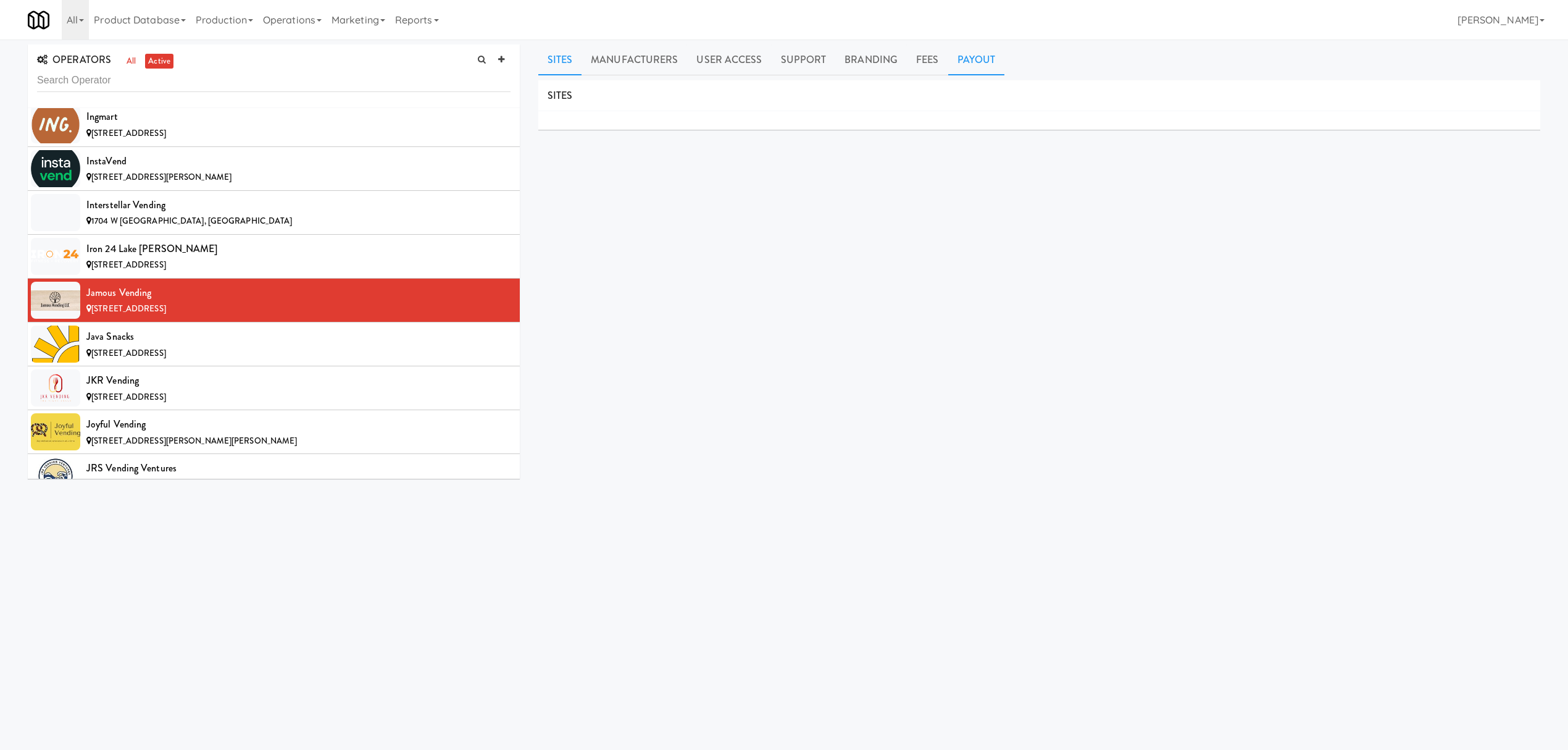
click at [976, 58] on link "Payout" at bounding box center [976, 59] width 57 height 31
click at [213, 346] on div "Java Snacks" at bounding box center [298, 337] width 424 height 18
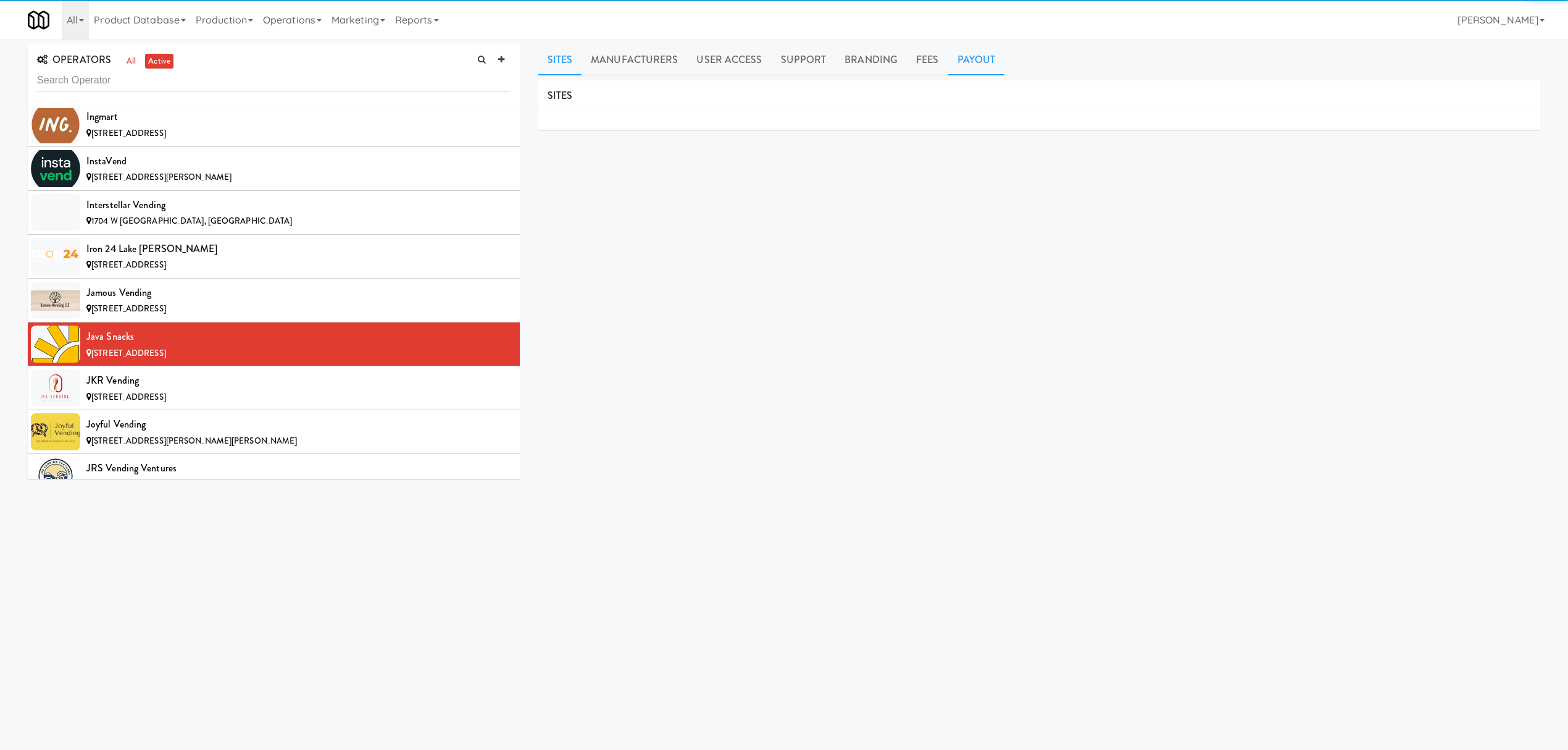
click at [968, 55] on link "Payout" at bounding box center [976, 59] width 57 height 31
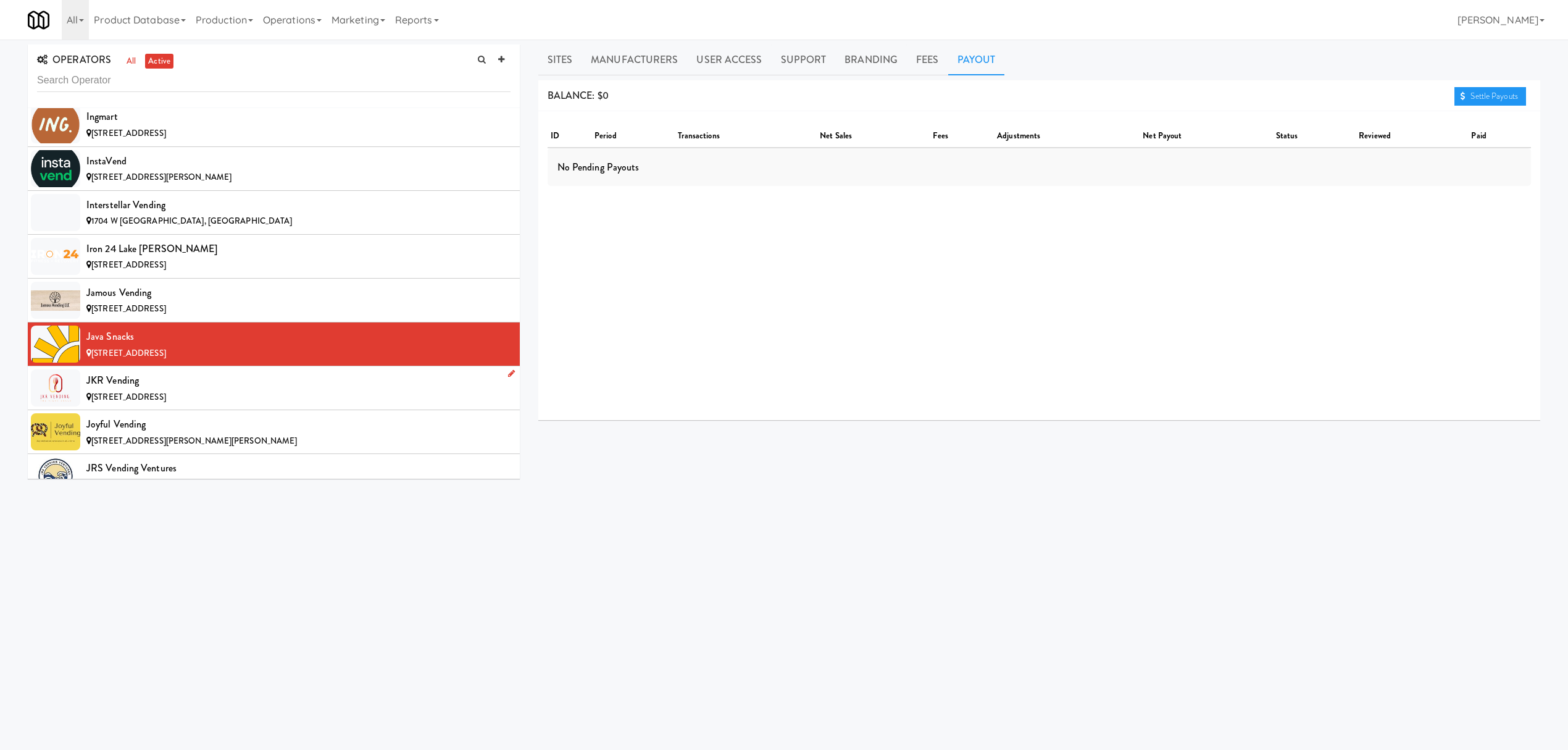
click at [178, 390] on div "JKR Vending" at bounding box center [298, 380] width 424 height 18
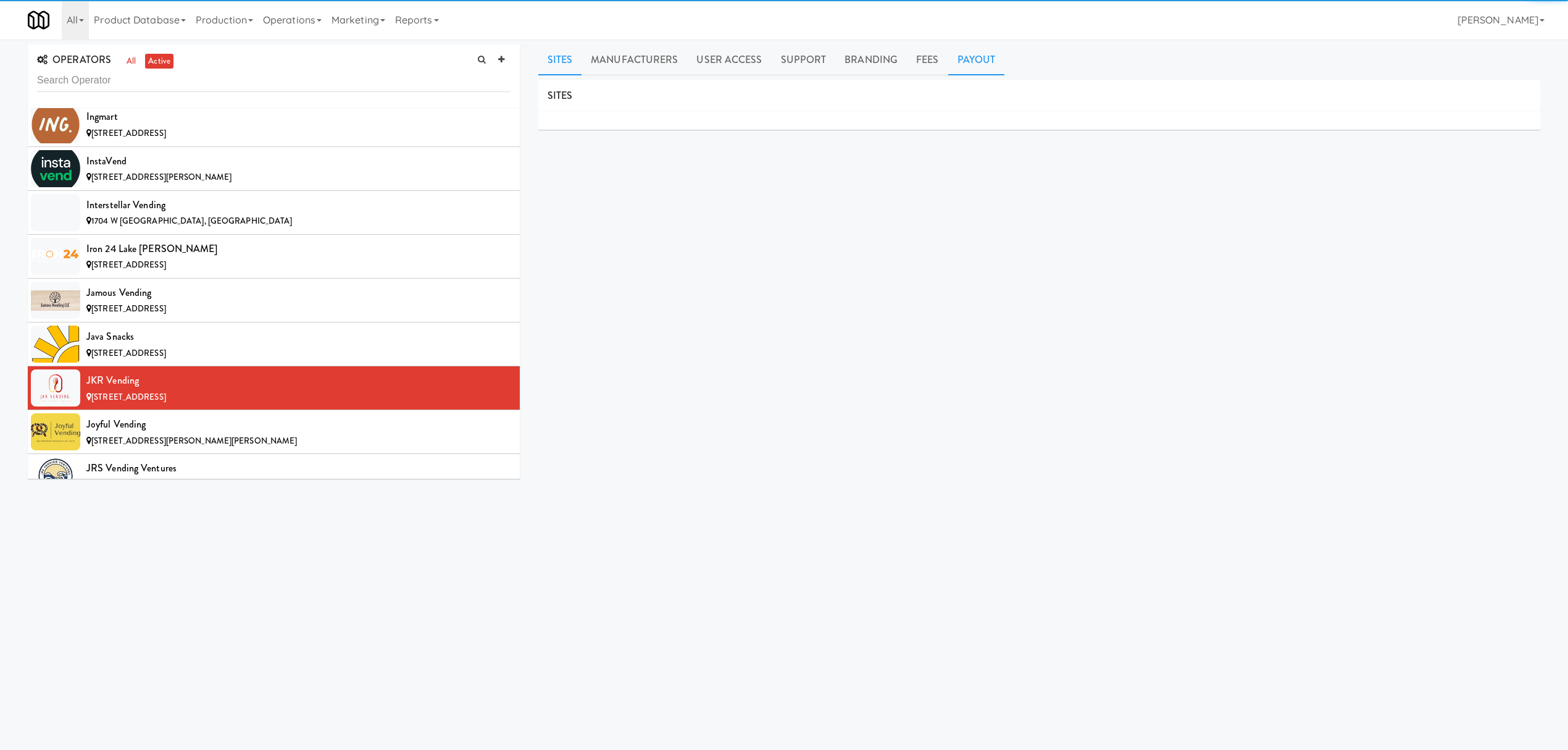
click at [976, 55] on link "Payout" at bounding box center [976, 59] width 57 height 31
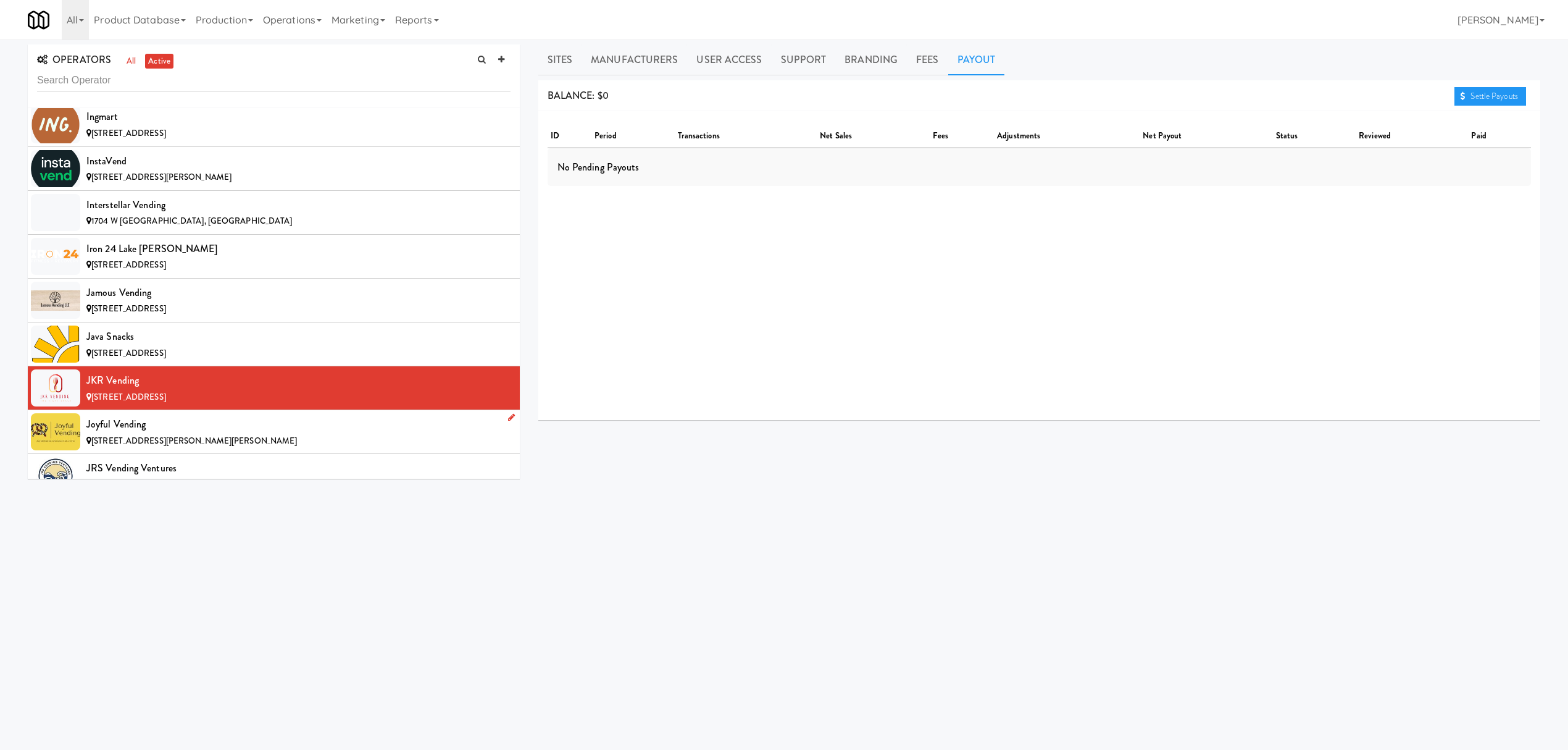
click at [189, 434] on div "Joyful Vending" at bounding box center [298, 424] width 424 height 18
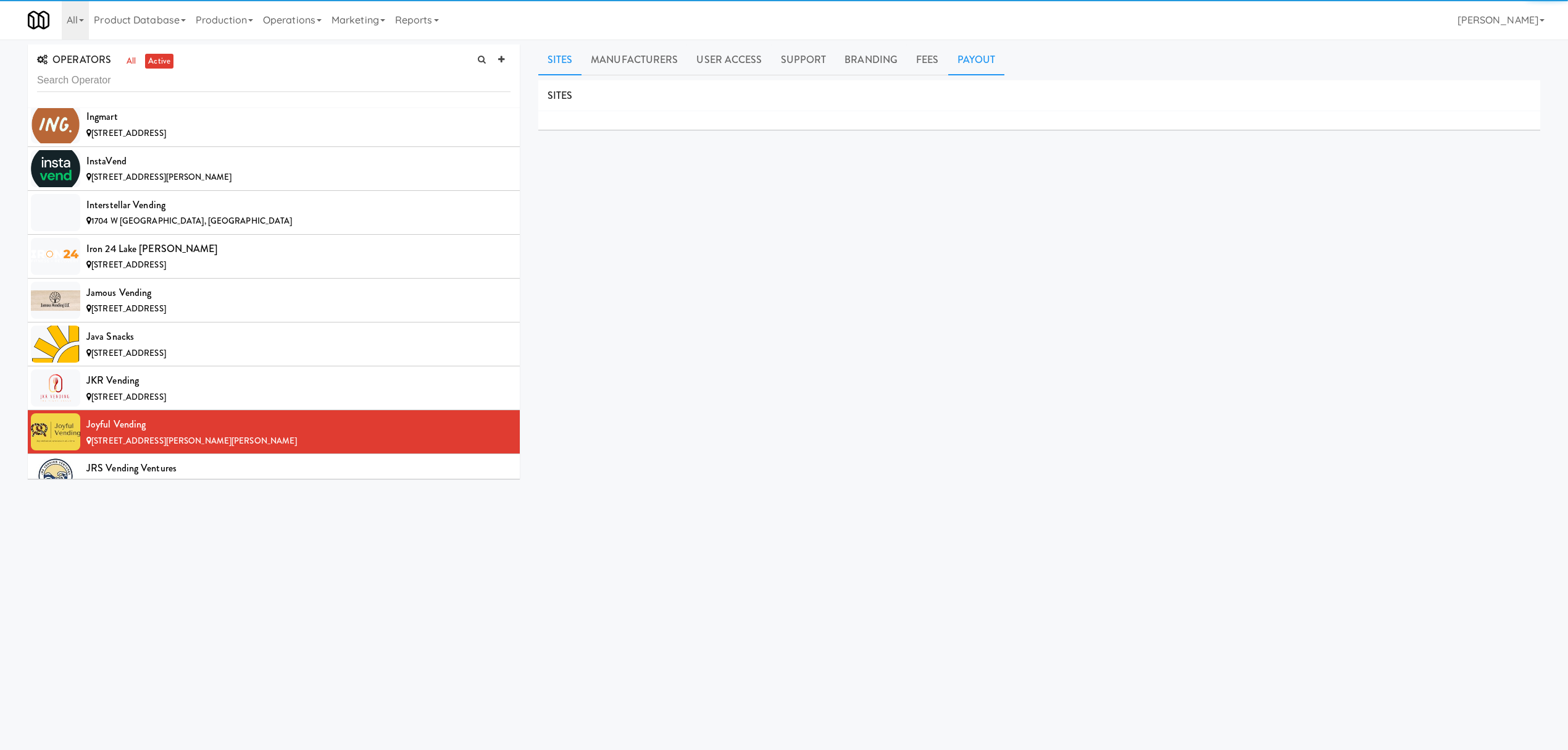
click at [967, 52] on link "Payout" at bounding box center [976, 59] width 57 height 31
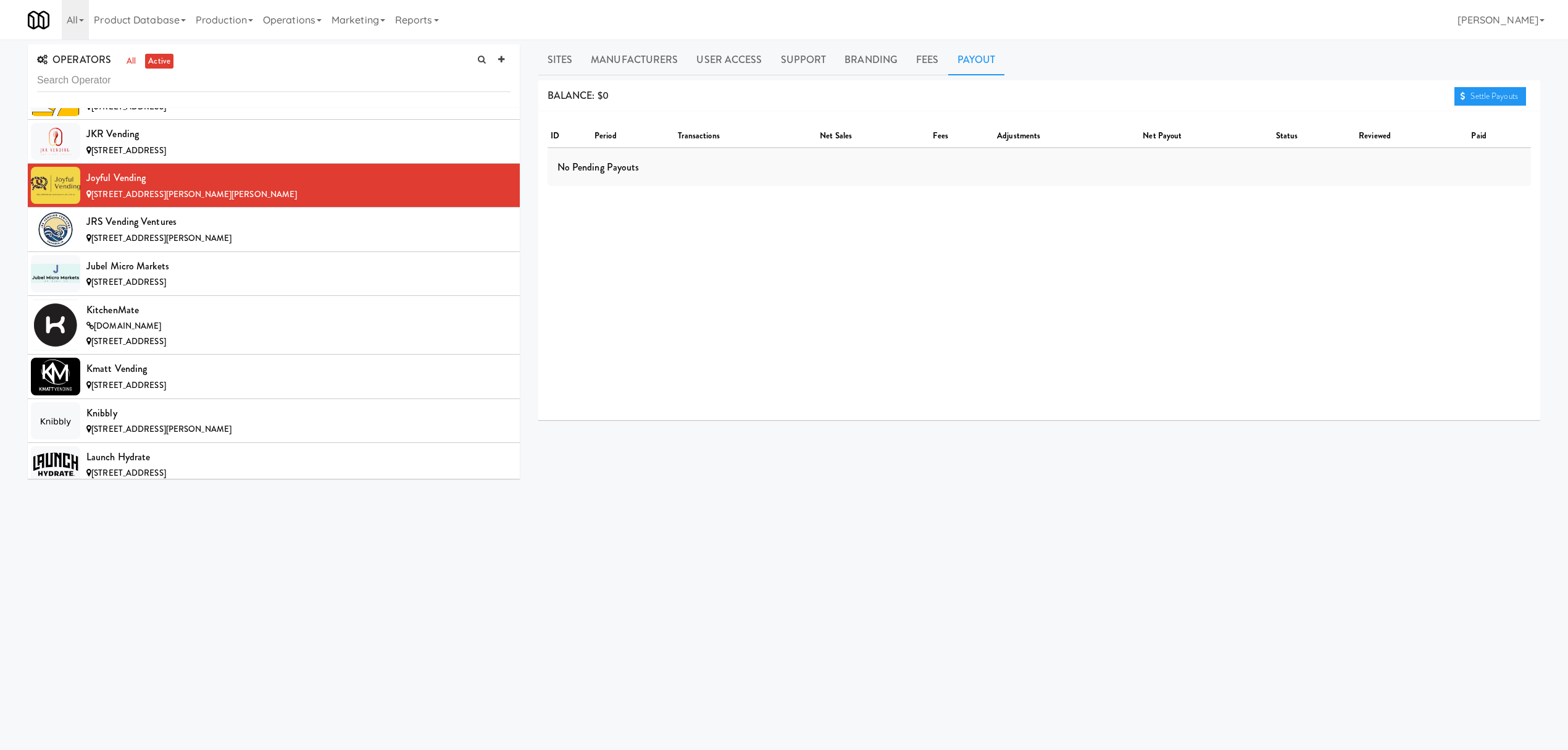
scroll to position [5847, 0]
click at [184, 230] on div "JRS Vending Ventures" at bounding box center [298, 221] width 424 height 18
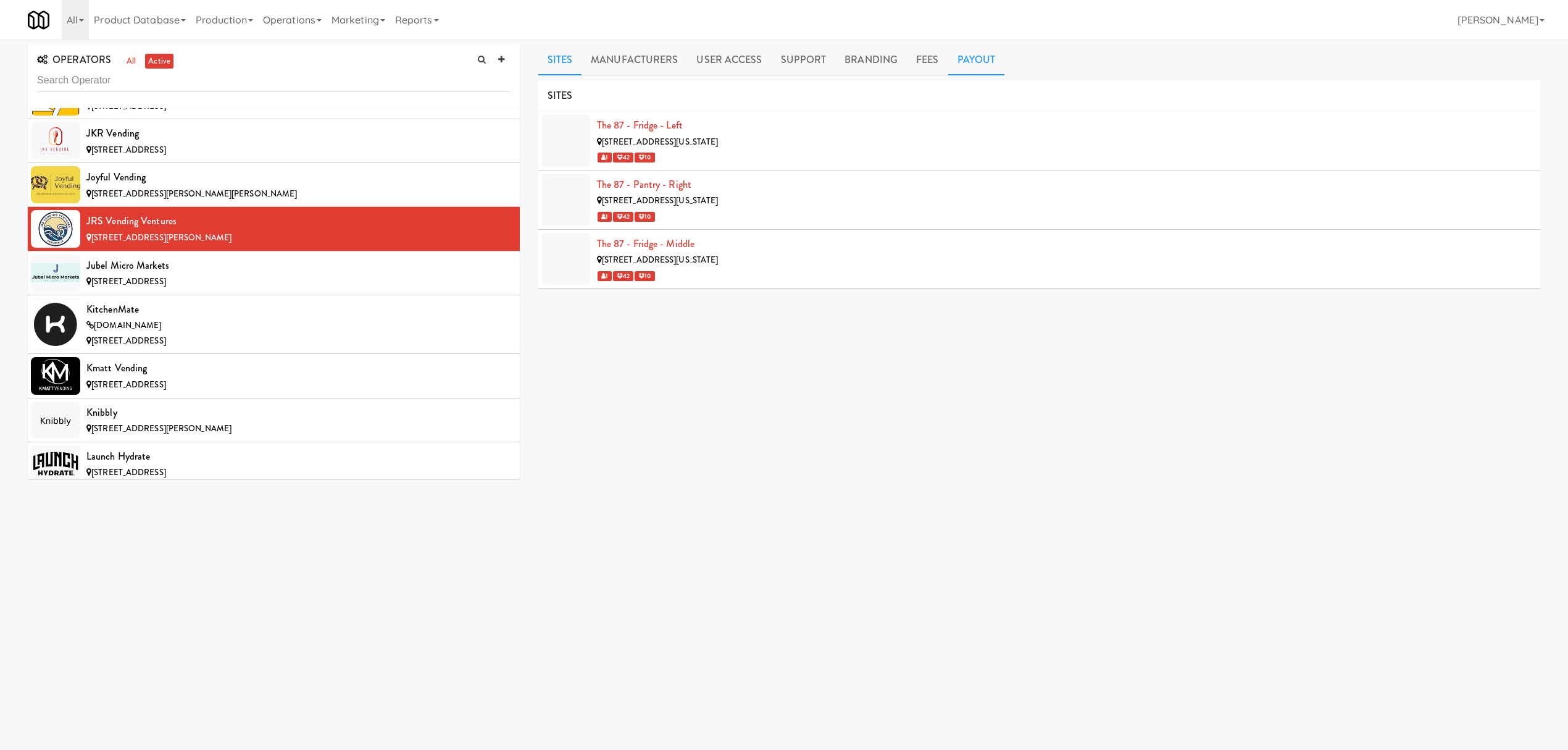
click at [949, 58] on link "Payout" at bounding box center [976, 59] width 57 height 31
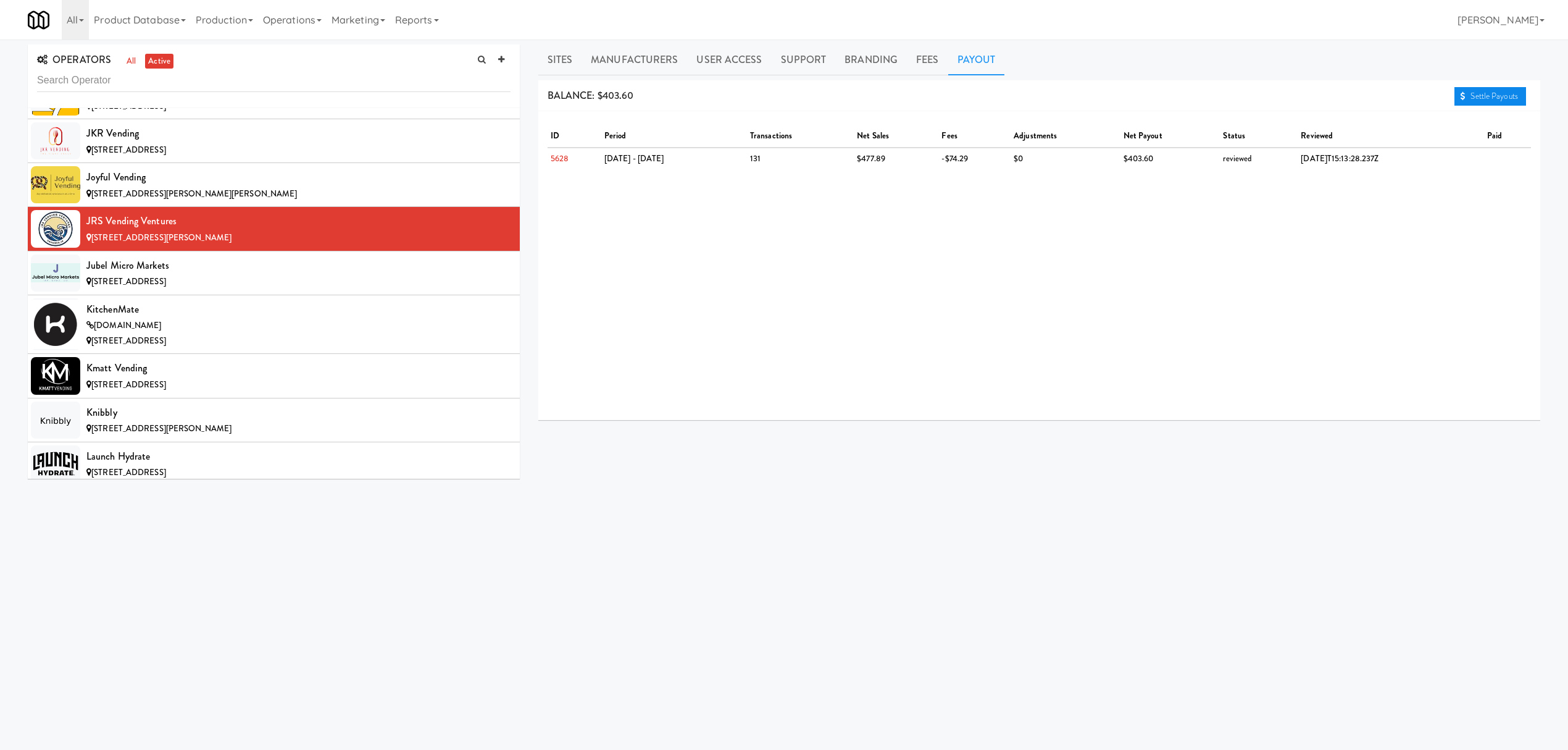
click at [1505, 91] on link "Settle Payouts" at bounding box center [1490, 96] width 71 height 18
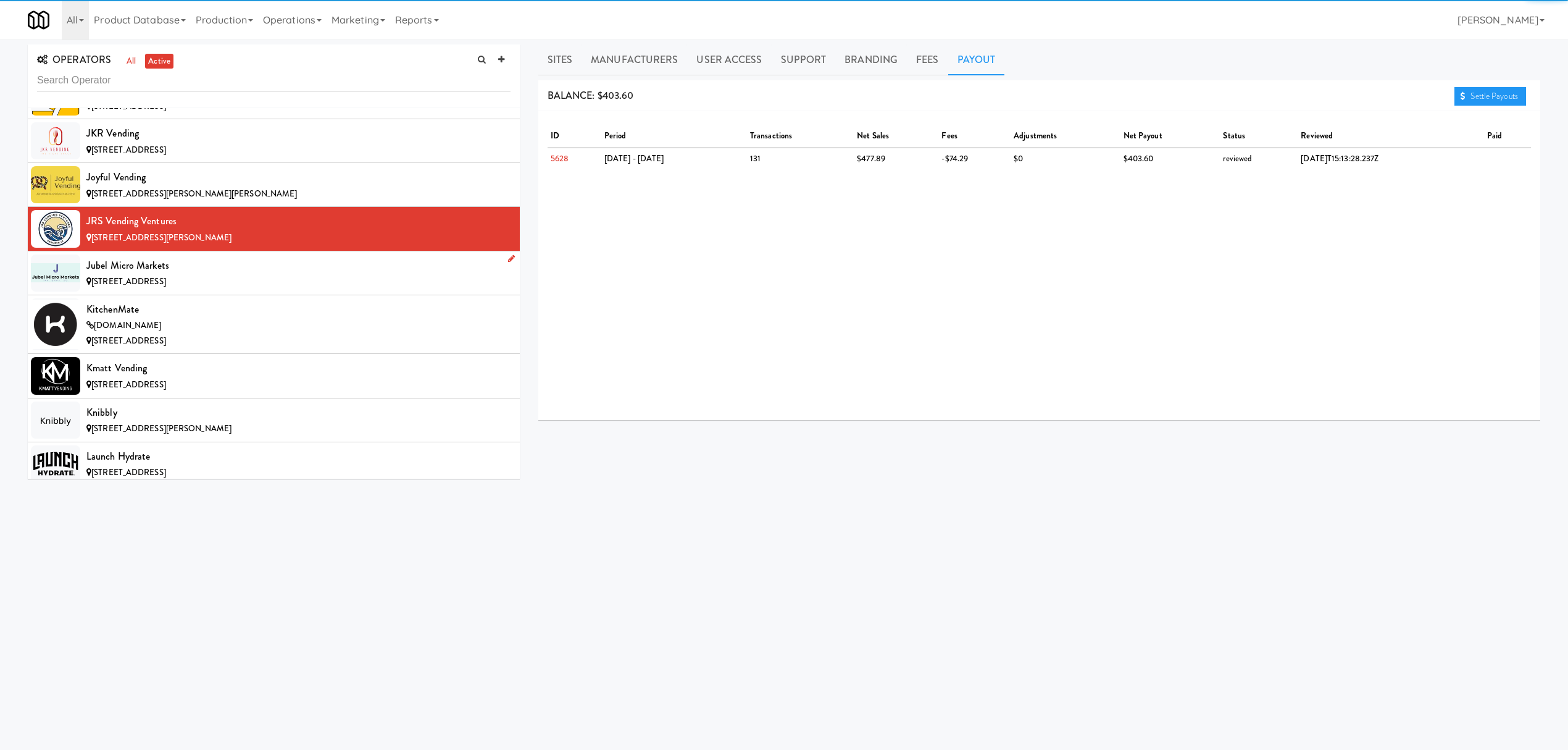
click at [265, 275] on div "Jubel Micro Markets" at bounding box center [298, 265] width 424 height 18
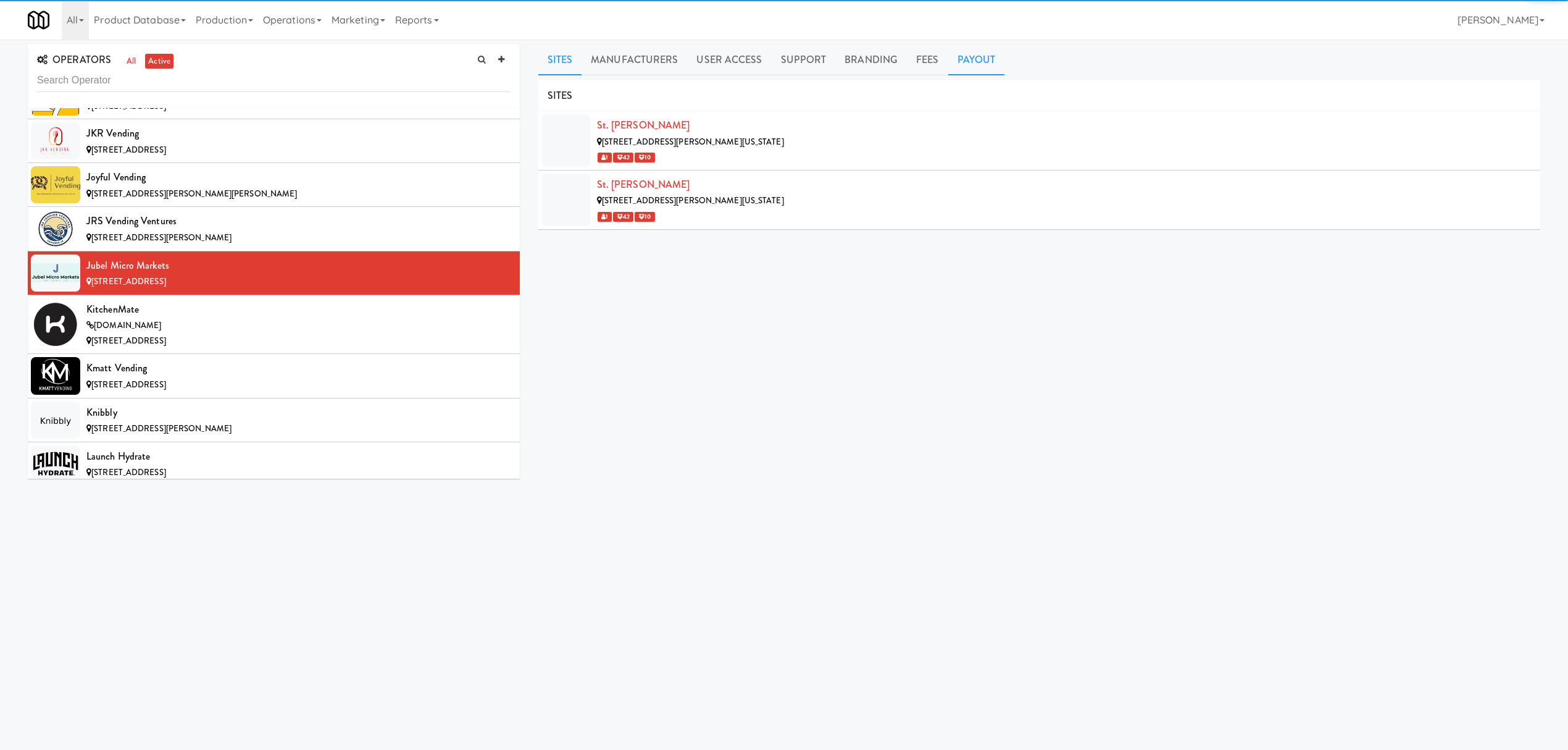
click at [988, 53] on link "Payout" at bounding box center [976, 59] width 57 height 31
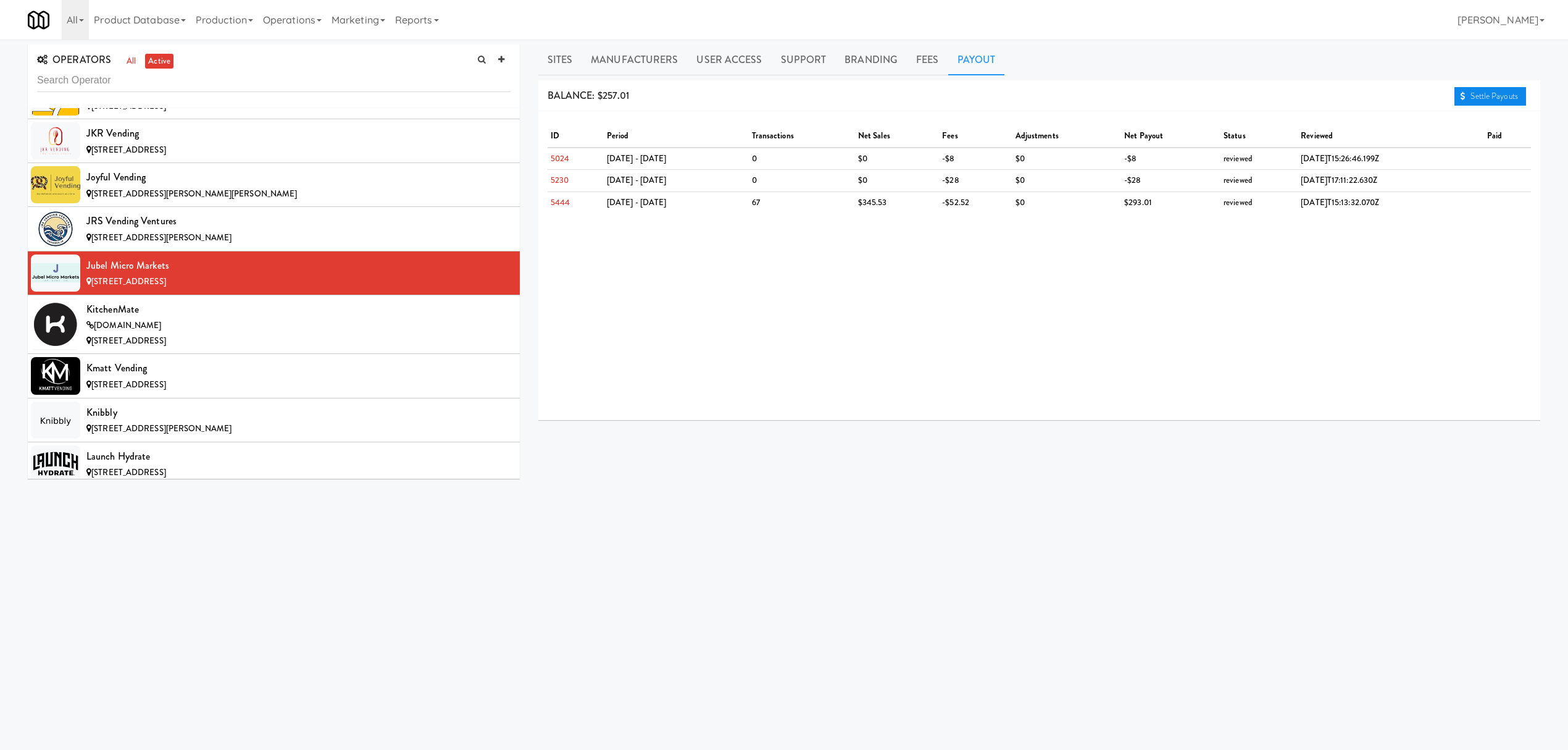
click at [1477, 95] on link "Settle Payouts" at bounding box center [1490, 96] width 71 height 18
click at [154, 319] on div "KitchenMate" at bounding box center [298, 309] width 424 height 18
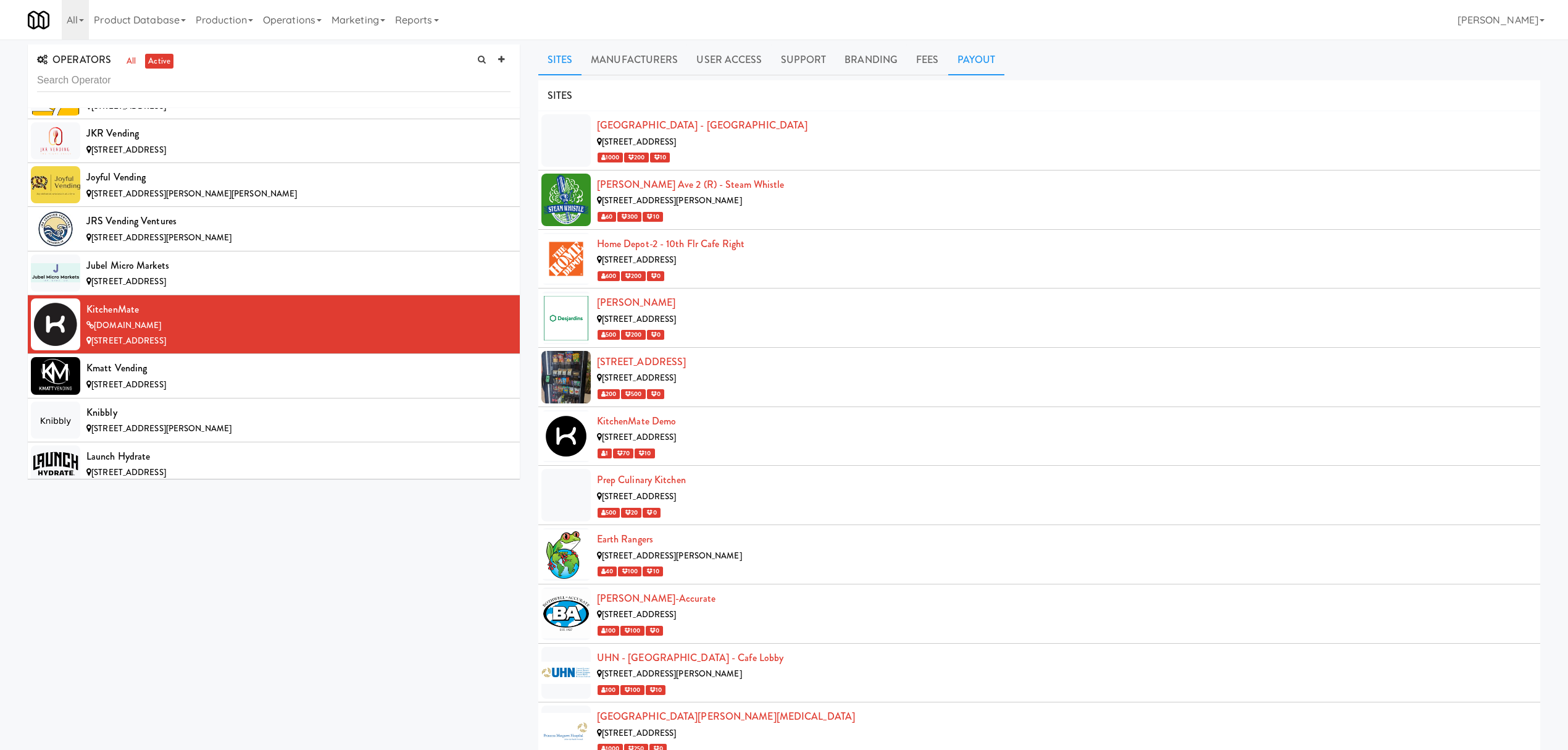
click at [989, 58] on link "Payout" at bounding box center [976, 59] width 57 height 31
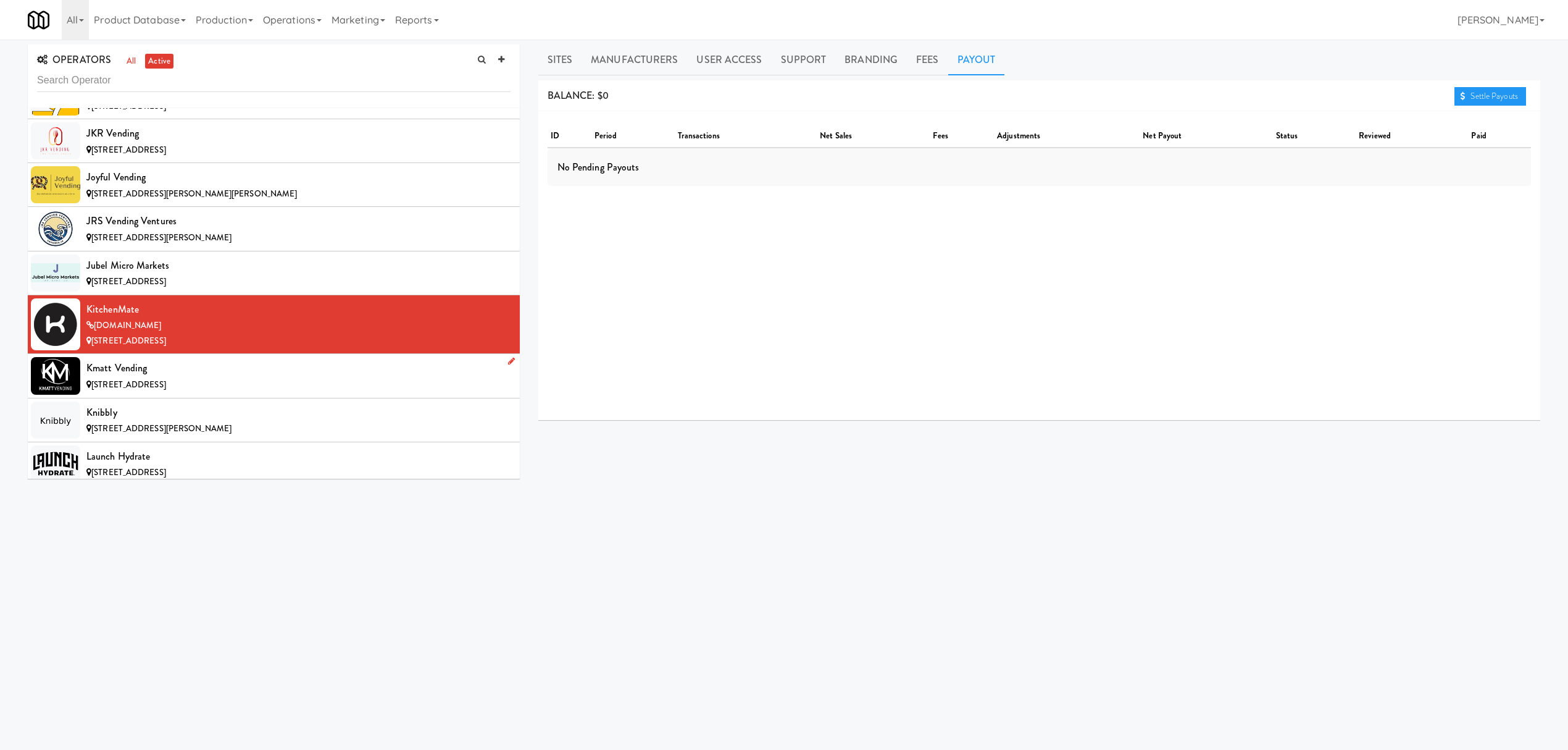
click at [122, 377] on div "Kmatt Vending" at bounding box center [298, 368] width 424 height 18
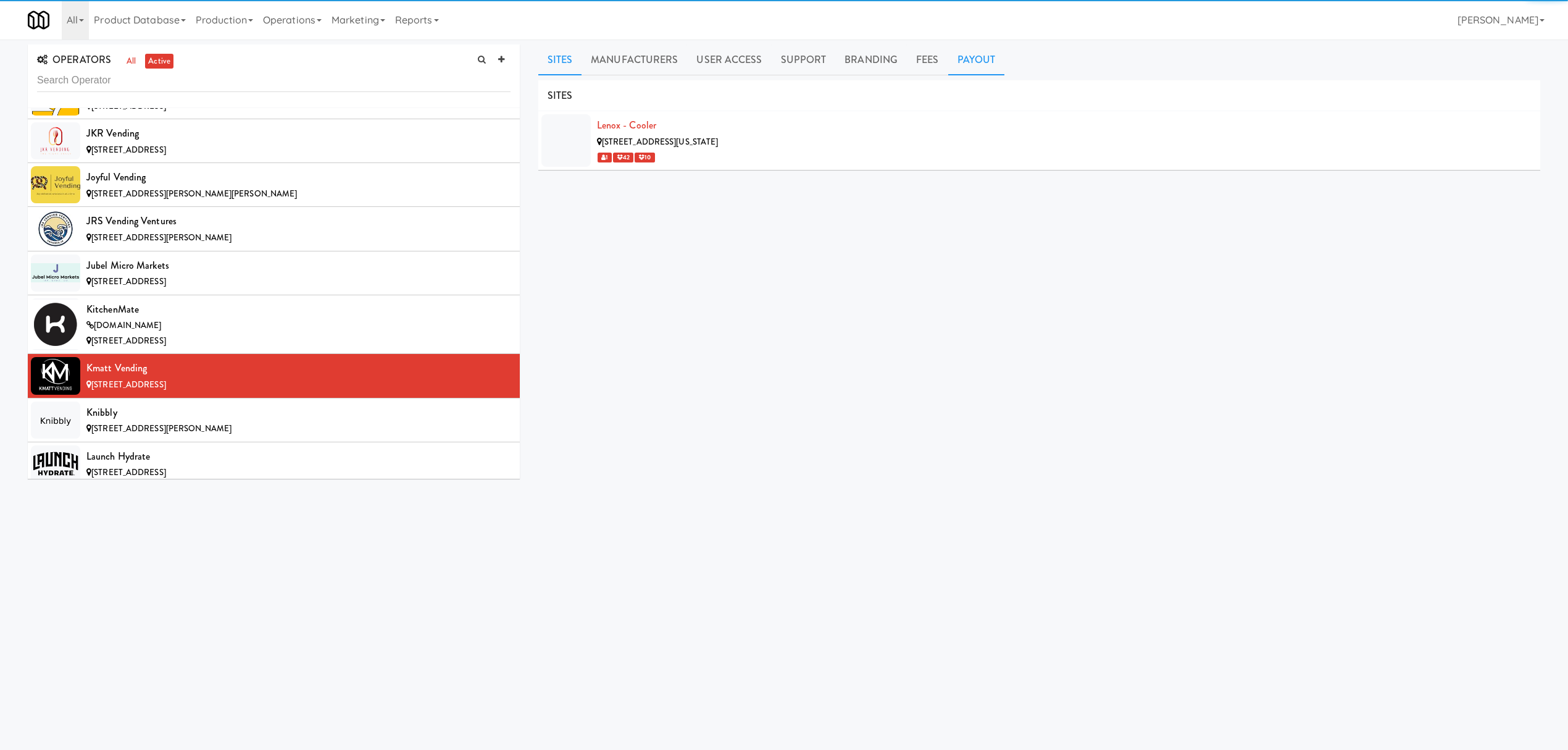
click at [950, 57] on link "Payout" at bounding box center [976, 59] width 57 height 31
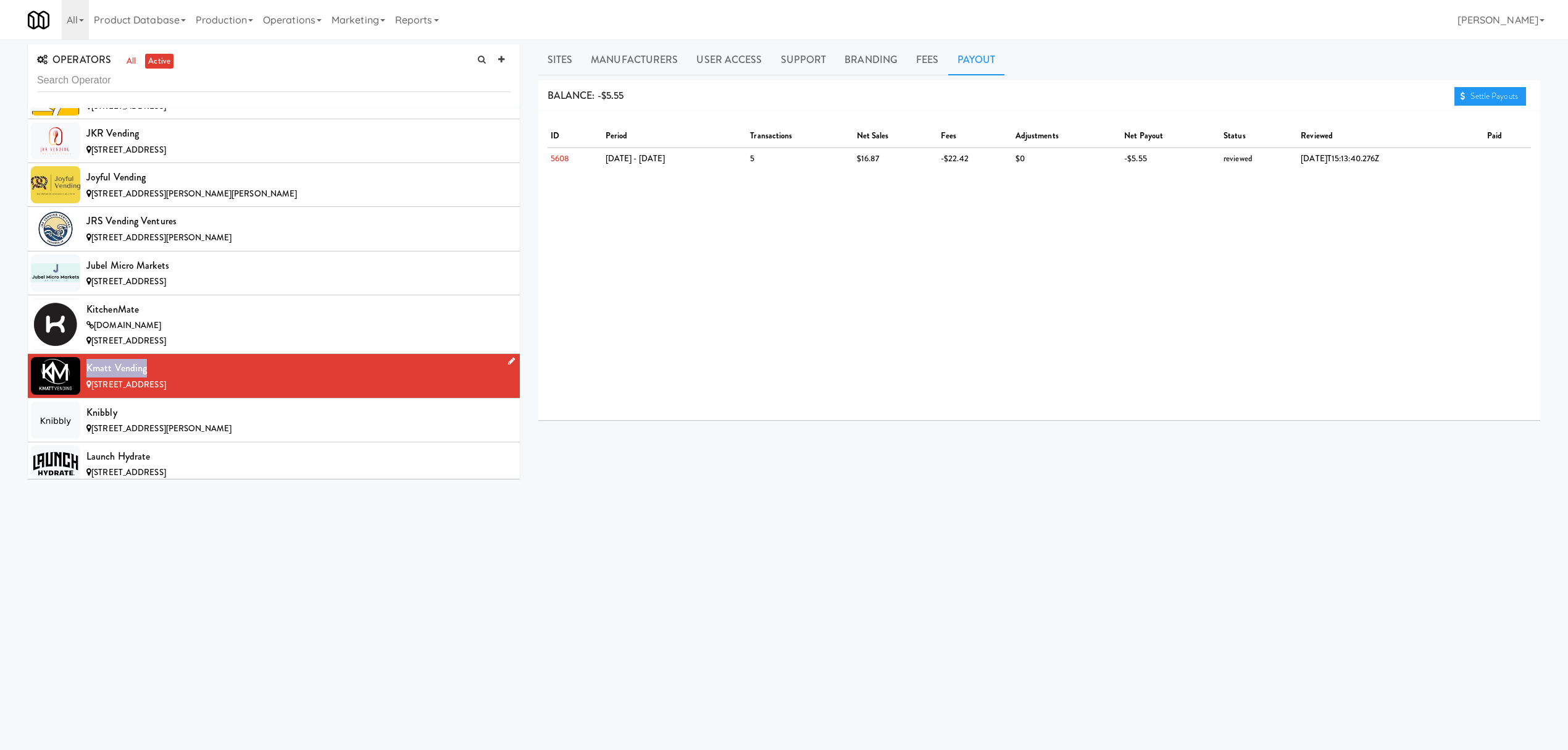
drag, startPoint x: 88, startPoint y: 395, endPoint x: 186, endPoint y: 394, distance: 98.0
click at [186, 377] on div "Kmatt Vending" at bounding box center [298, 368] width 424 height 18
copy div "Kmatt Vending"
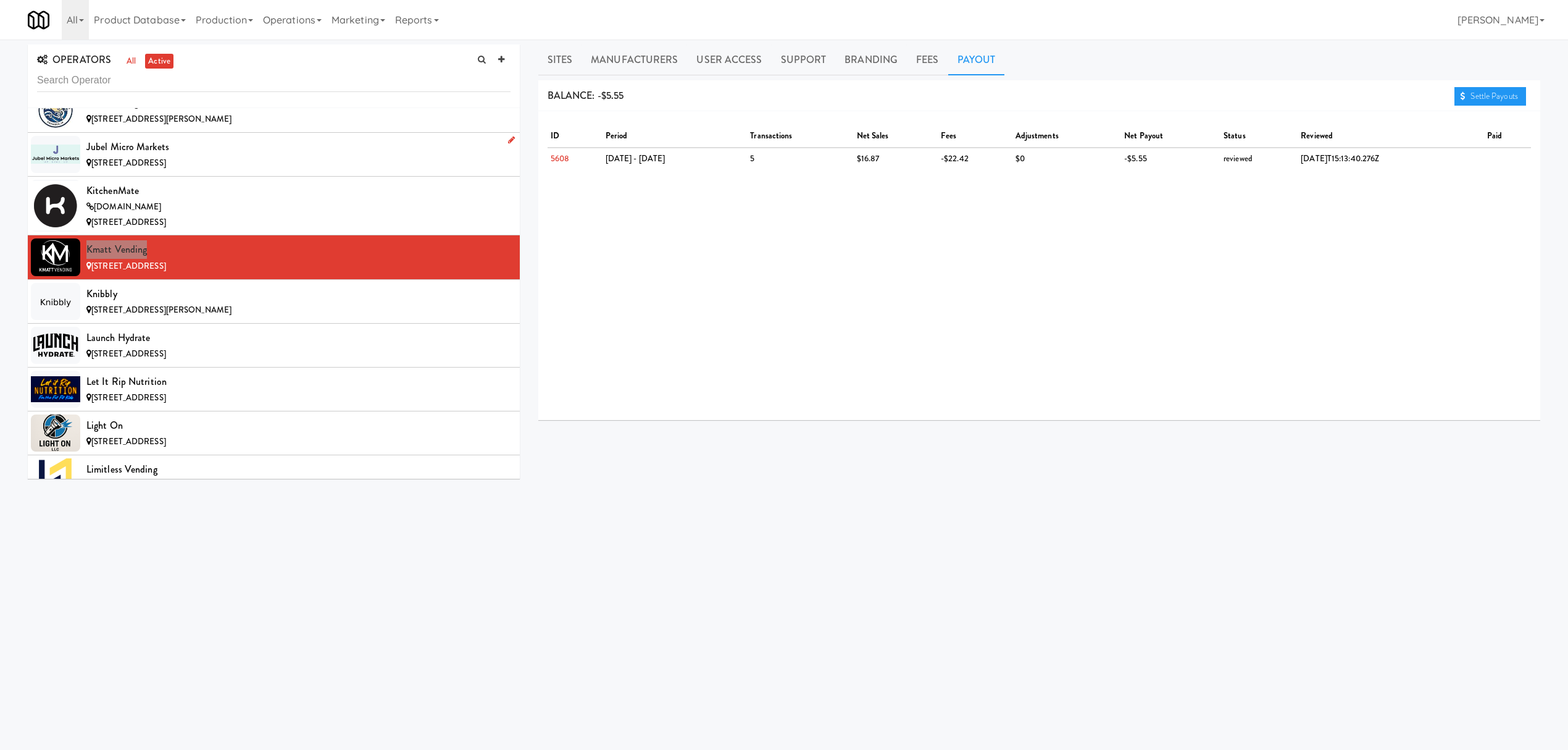
scroll to position [6012, 0]
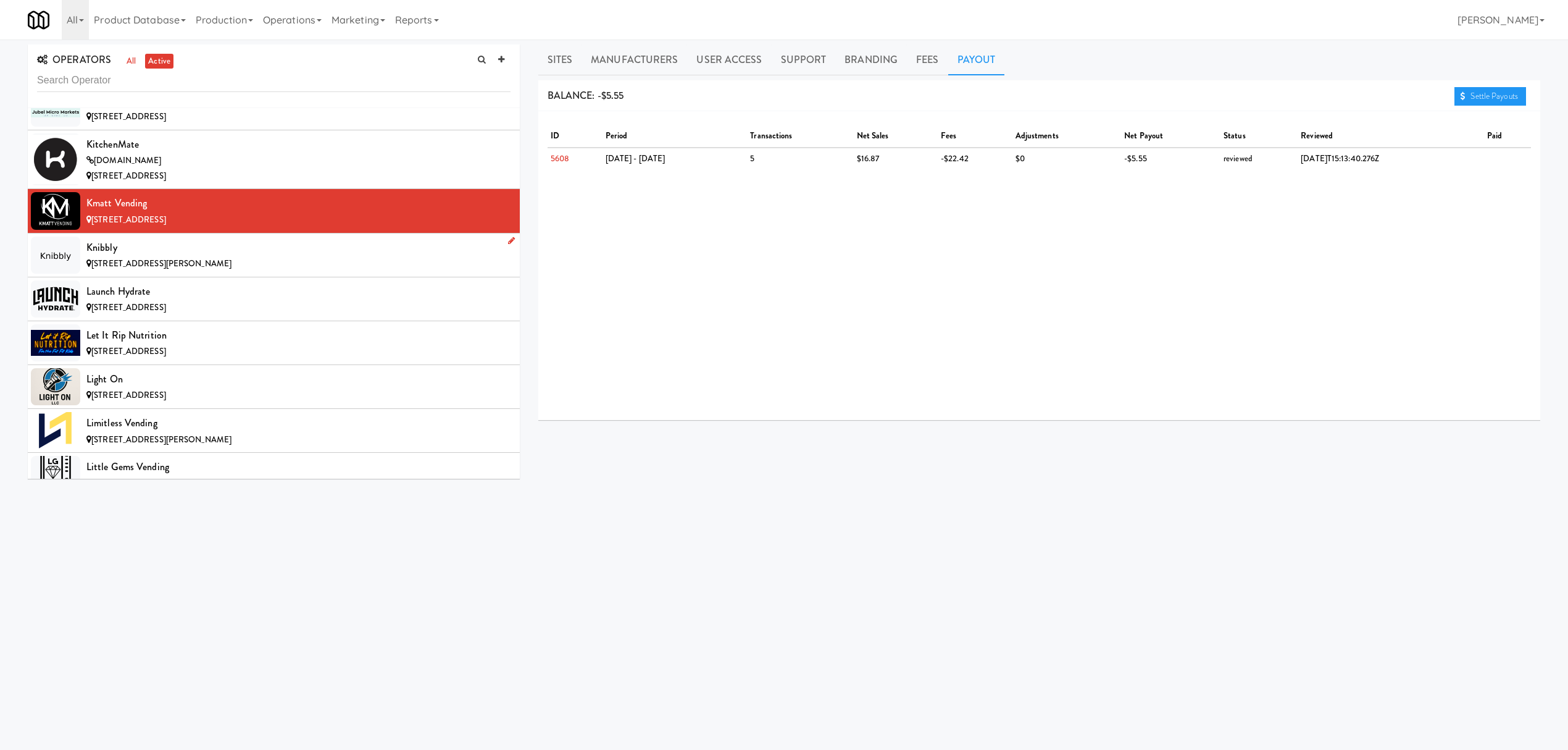
click at [257, 272] on div "[STREET_ADDRESS][PERSON_NAME]" at bounding box center [298, 264] width 424 height 16
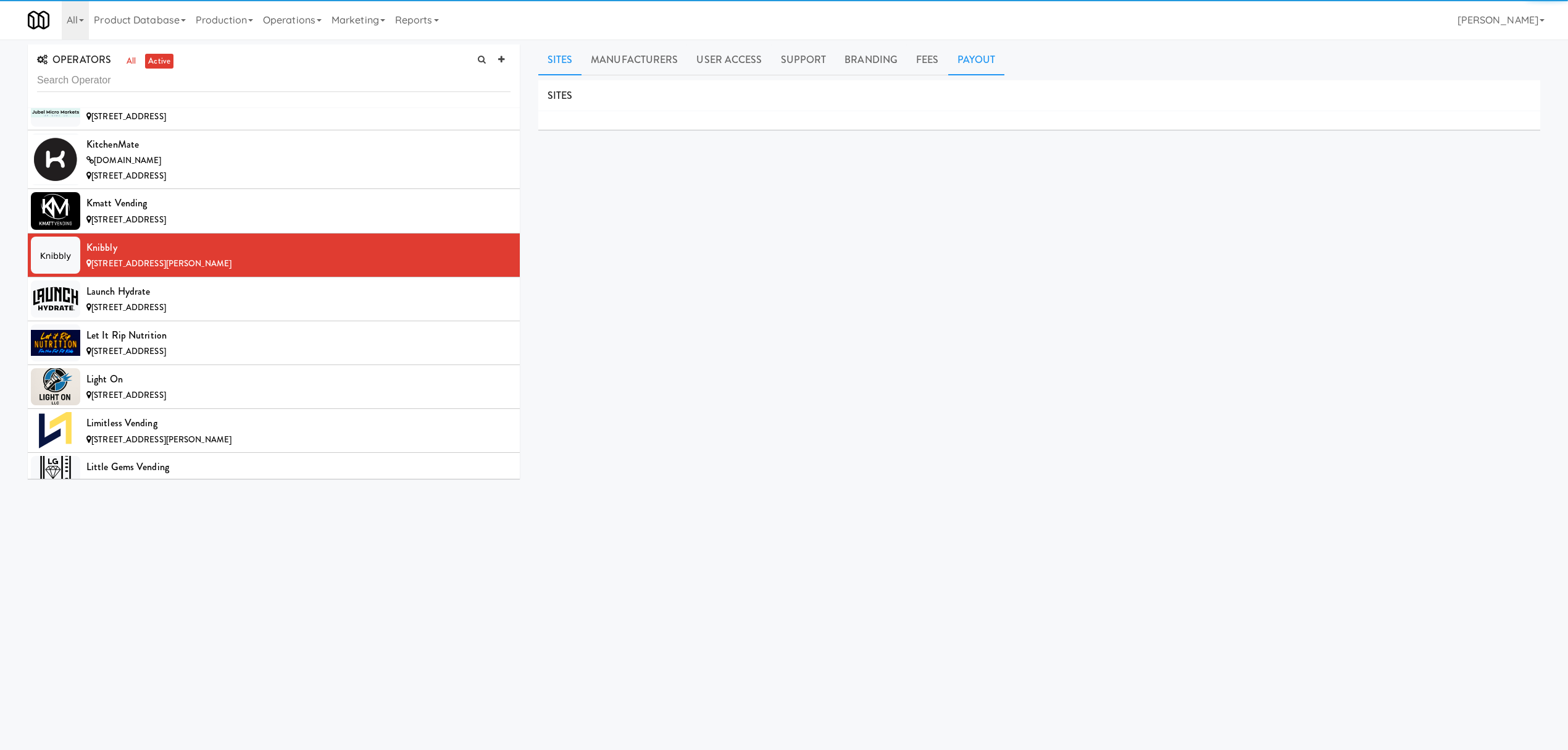
click at [974, 65] on link "Payout" at bounding box center [976, 59] width 57 height 31
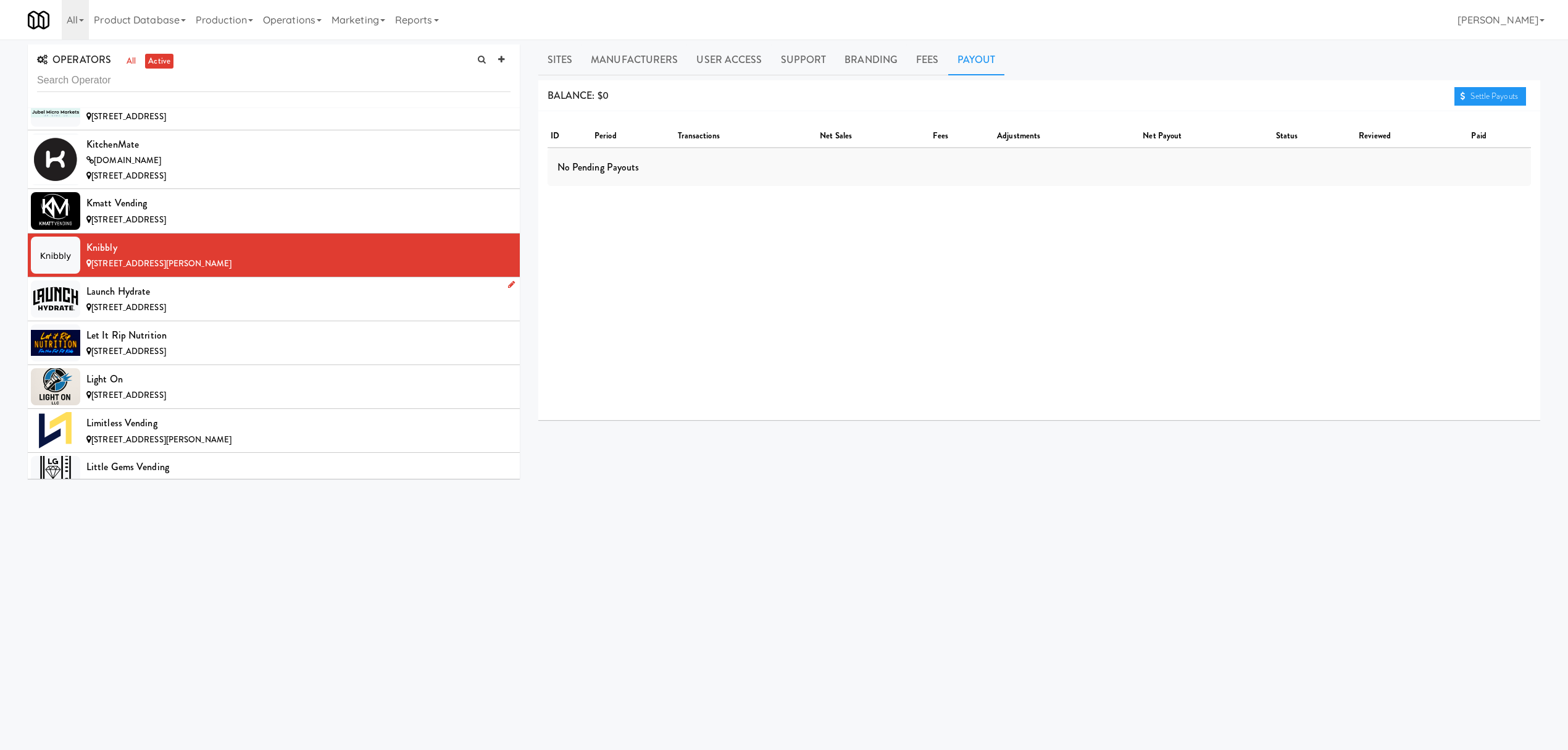
click at [166, 313] on span "[STREET_ADDRESS]" at bounding box center [129, 307] width 75 height 12
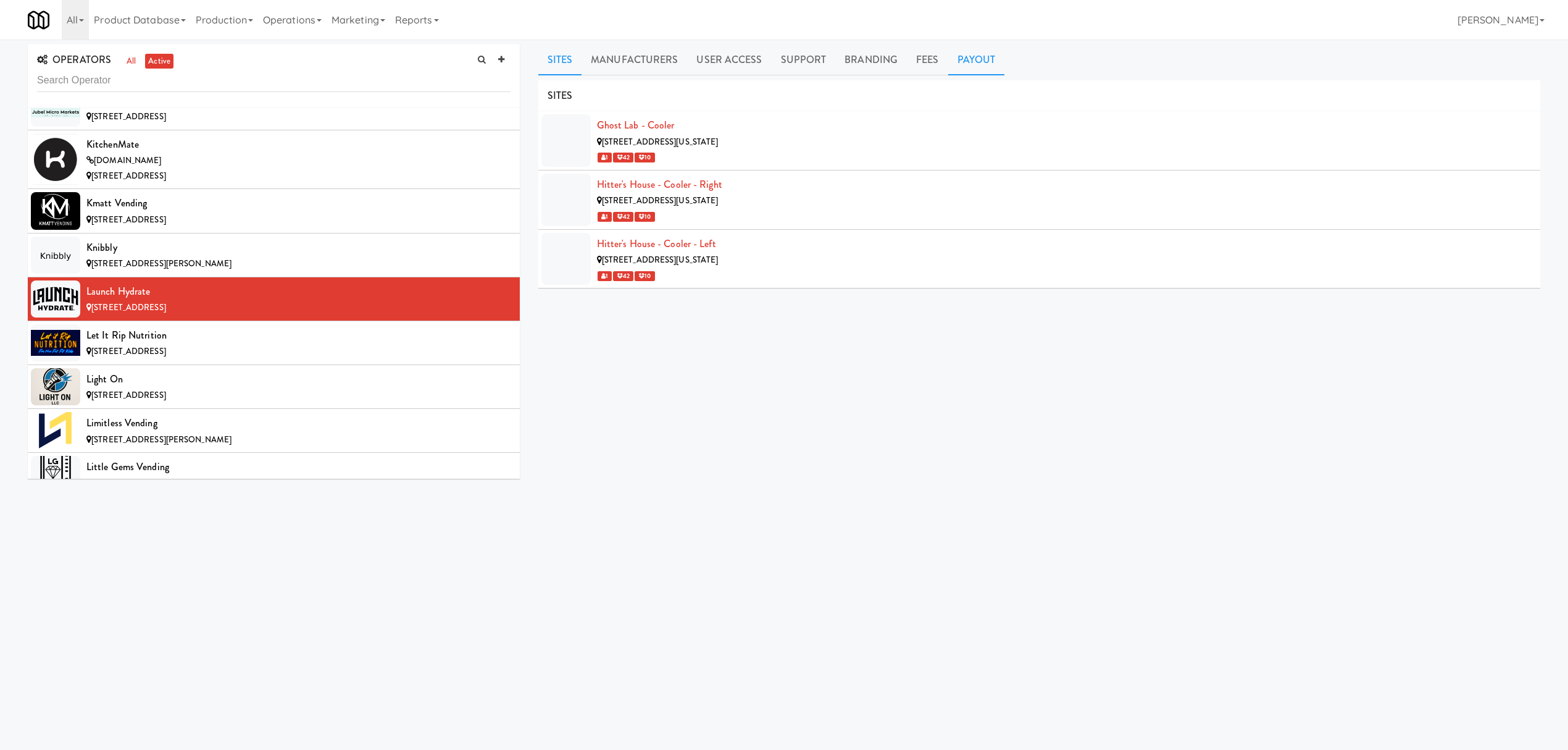
click at [987, 61] on link "Payout" at bounding box center [976, 59] width 57 height 31
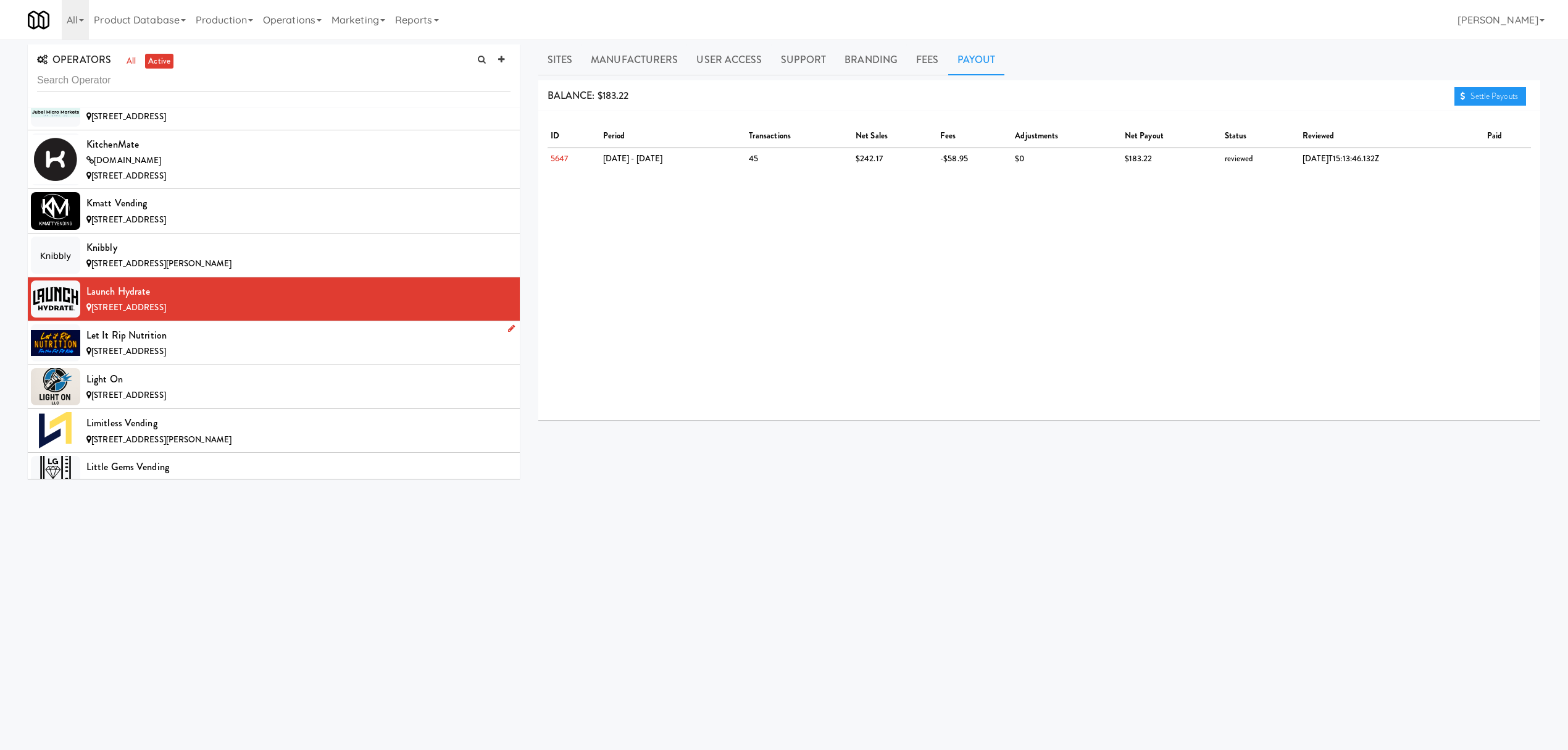
click at [258, 345] on div "Let it Rip Nutrition" at bounding box center [298, 335] width 424 height 18
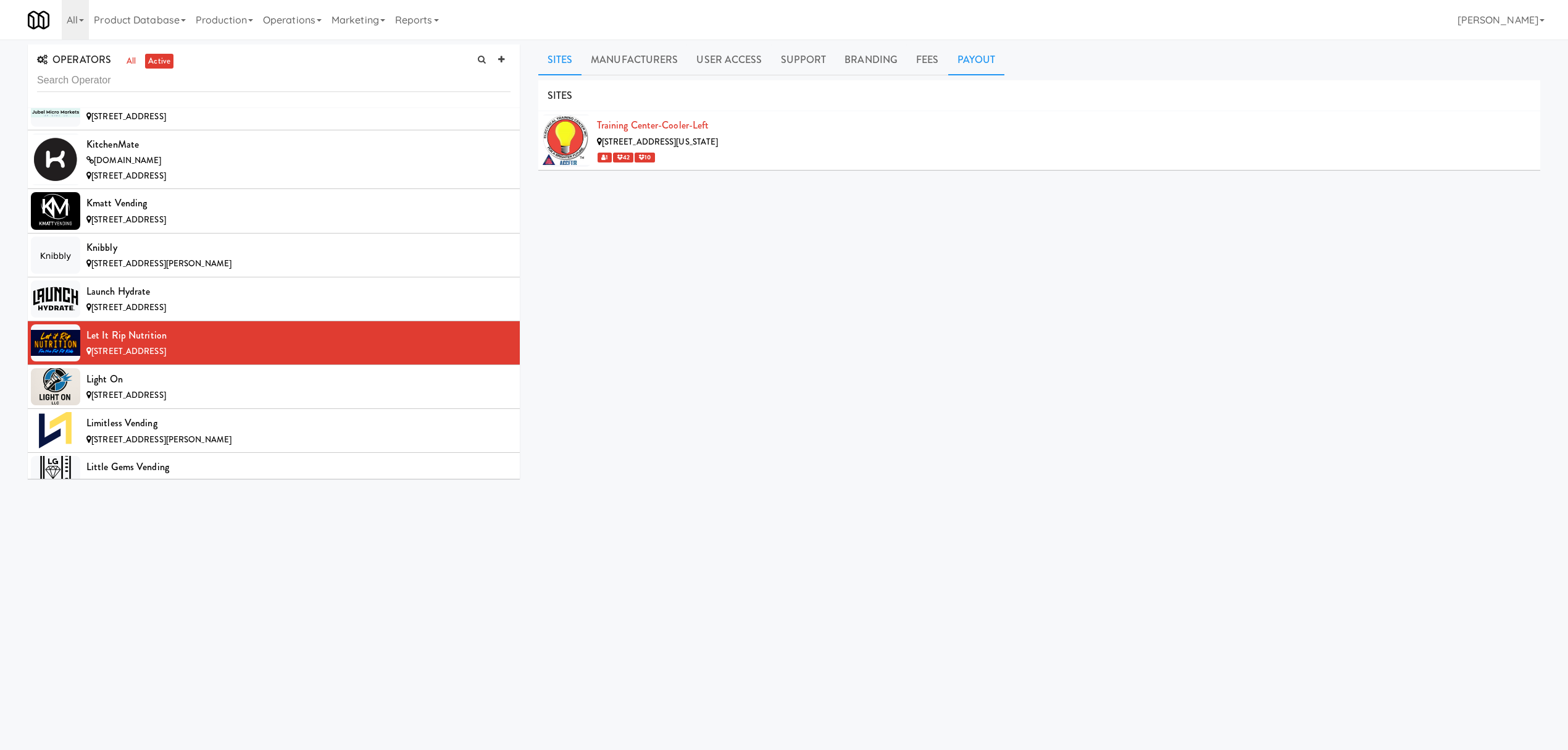
click at [961, 59] on link "Payout" at bounding box center [976, 59] width 57 height 31
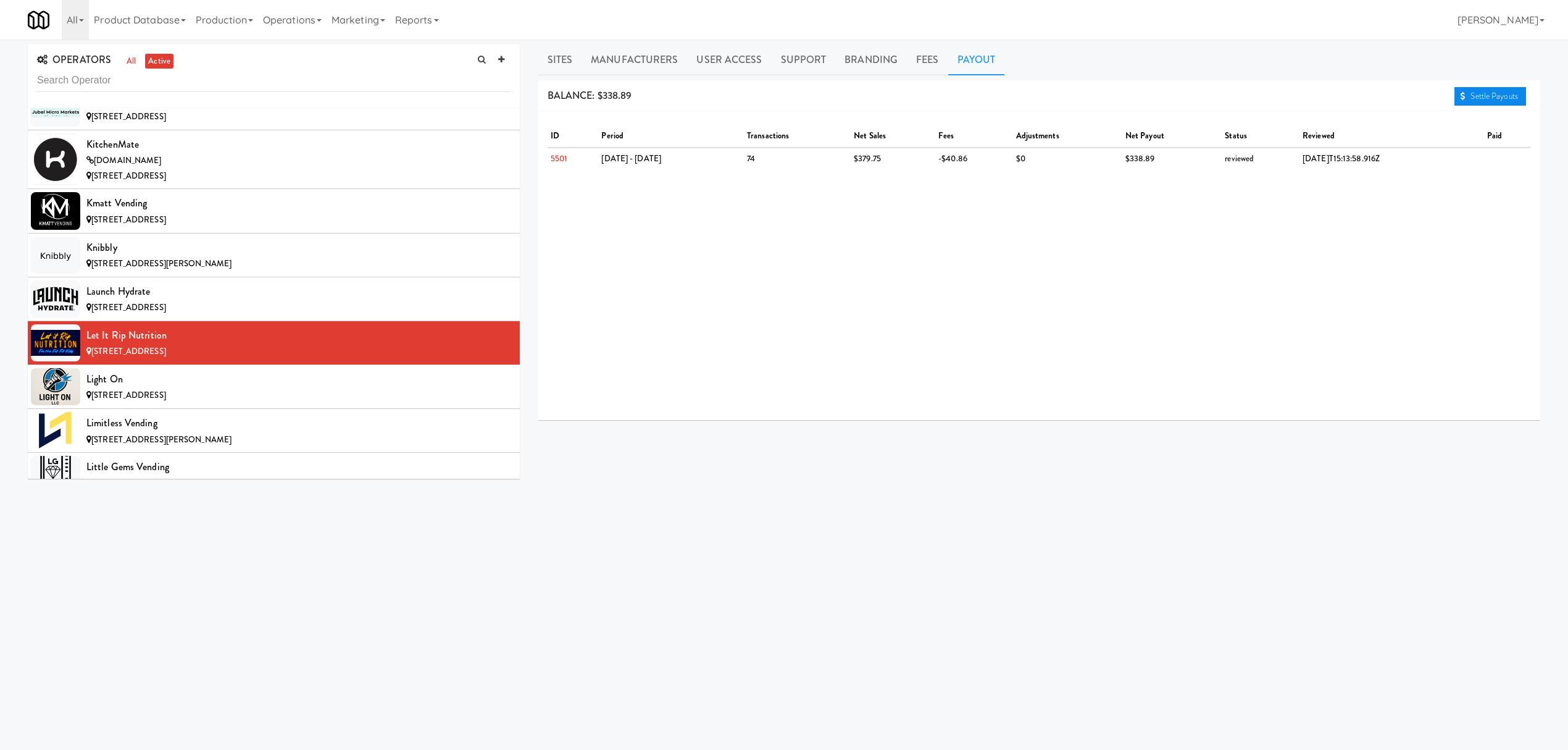
click at [1494, 97] on link "Settle Payouts" at bounding box center [1490, 96] width 71 height 18
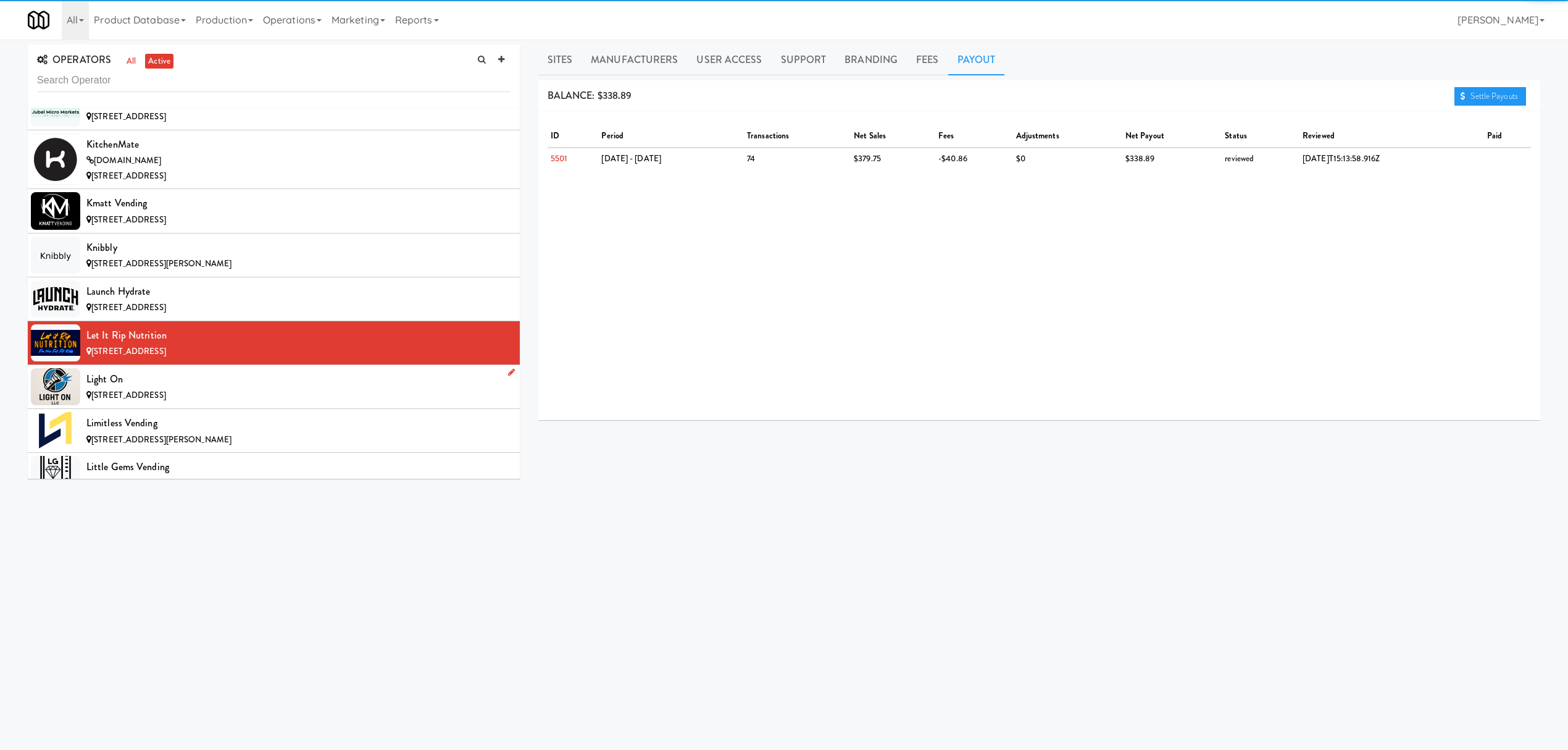
click at [257, 388] on div "Light On" at bounding box center [298, 379] width 424 height 18
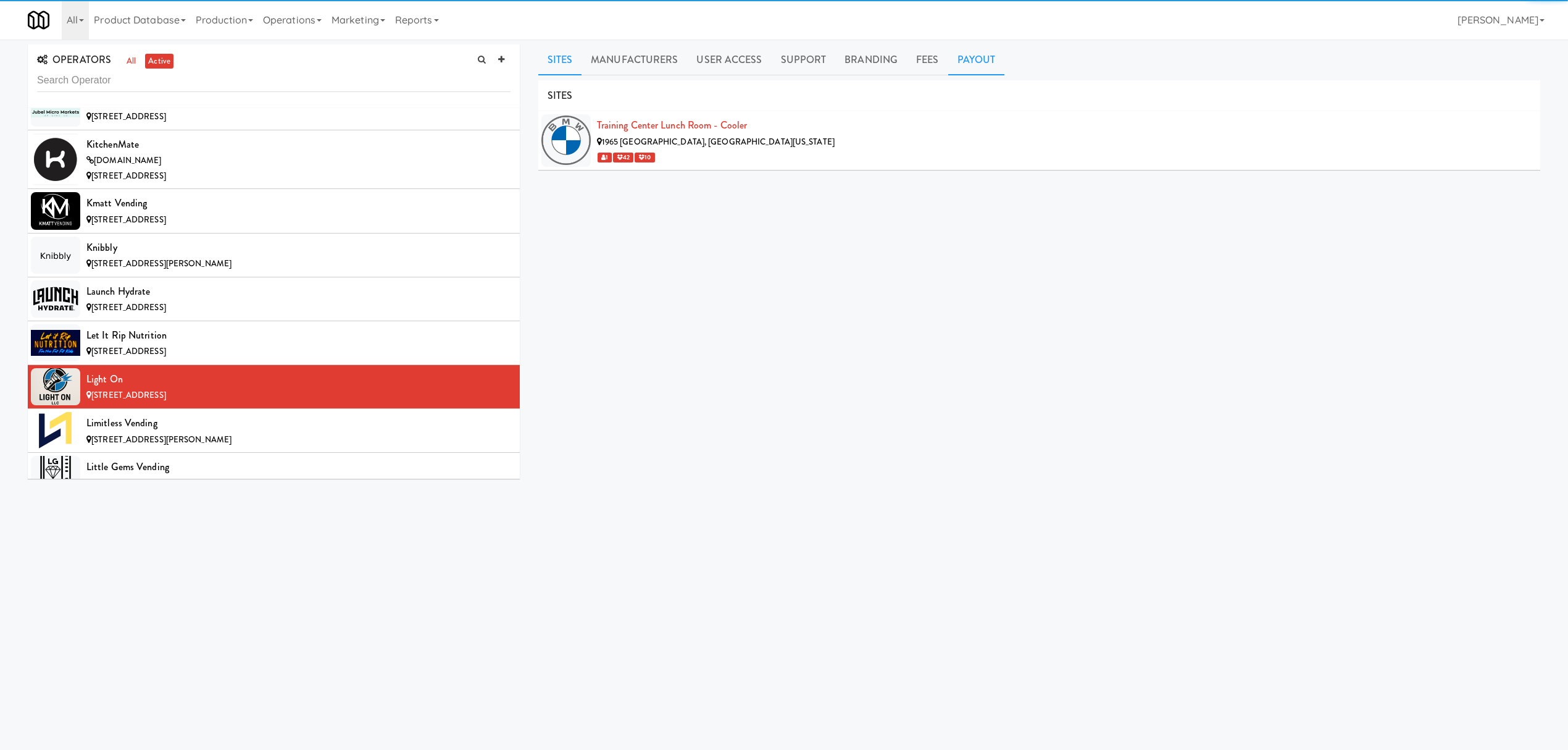
click at [964, 58] on link "Payout" at bounding box center [976, 59] width 57 height 31
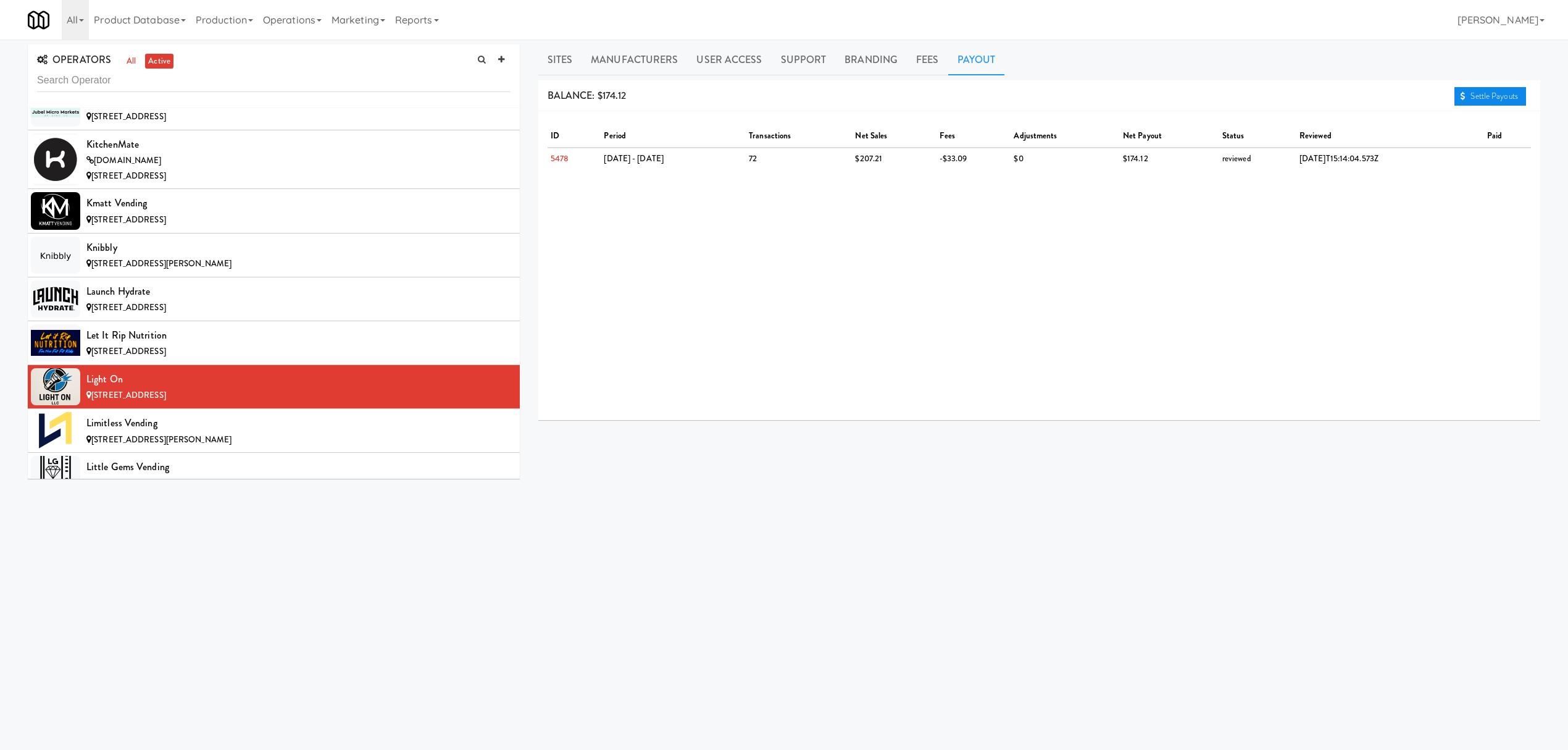
click at [1507, 97] on link "Settle Payouts" at bounding box center [1490, 96] width 71 height 18
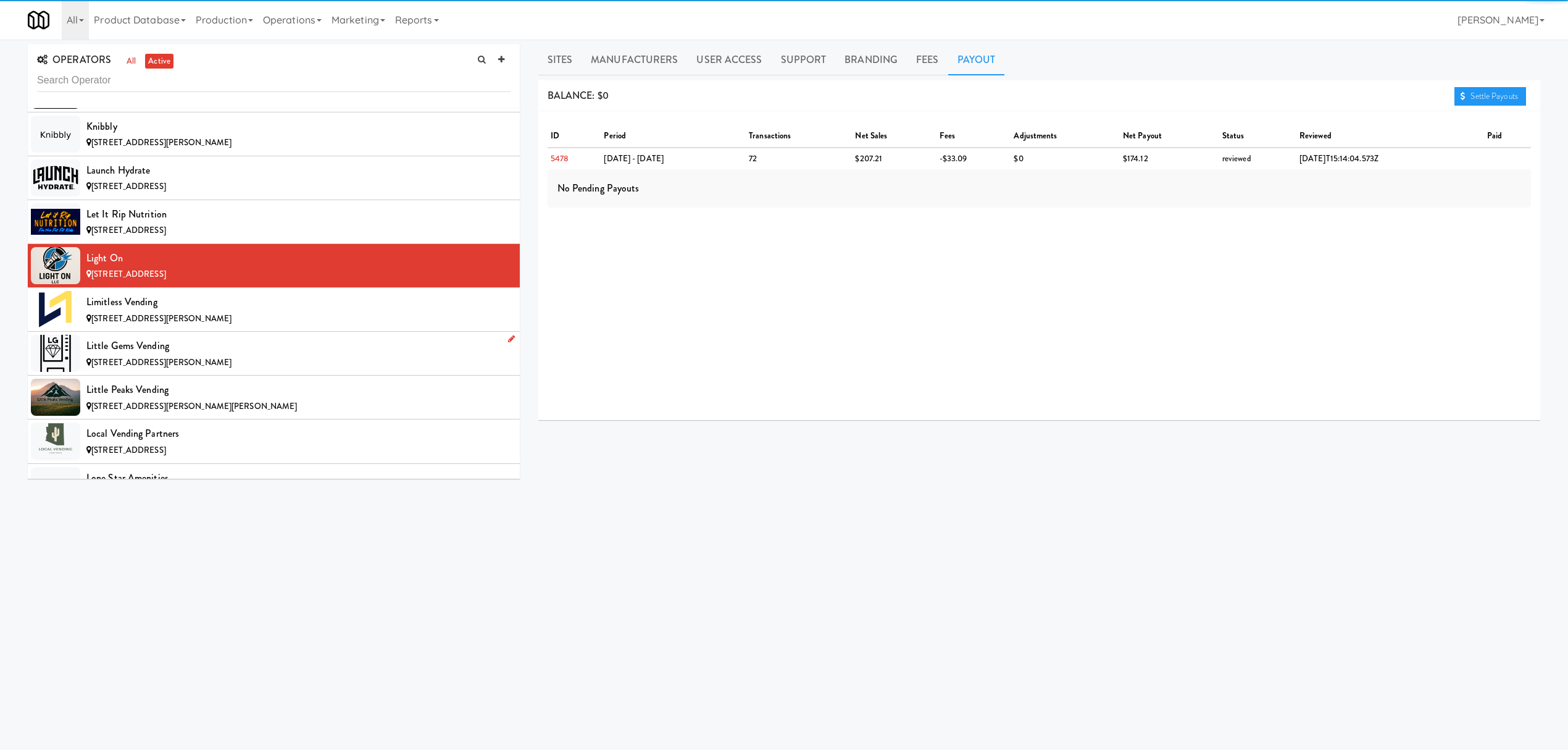
scroll to position [6176, 0]
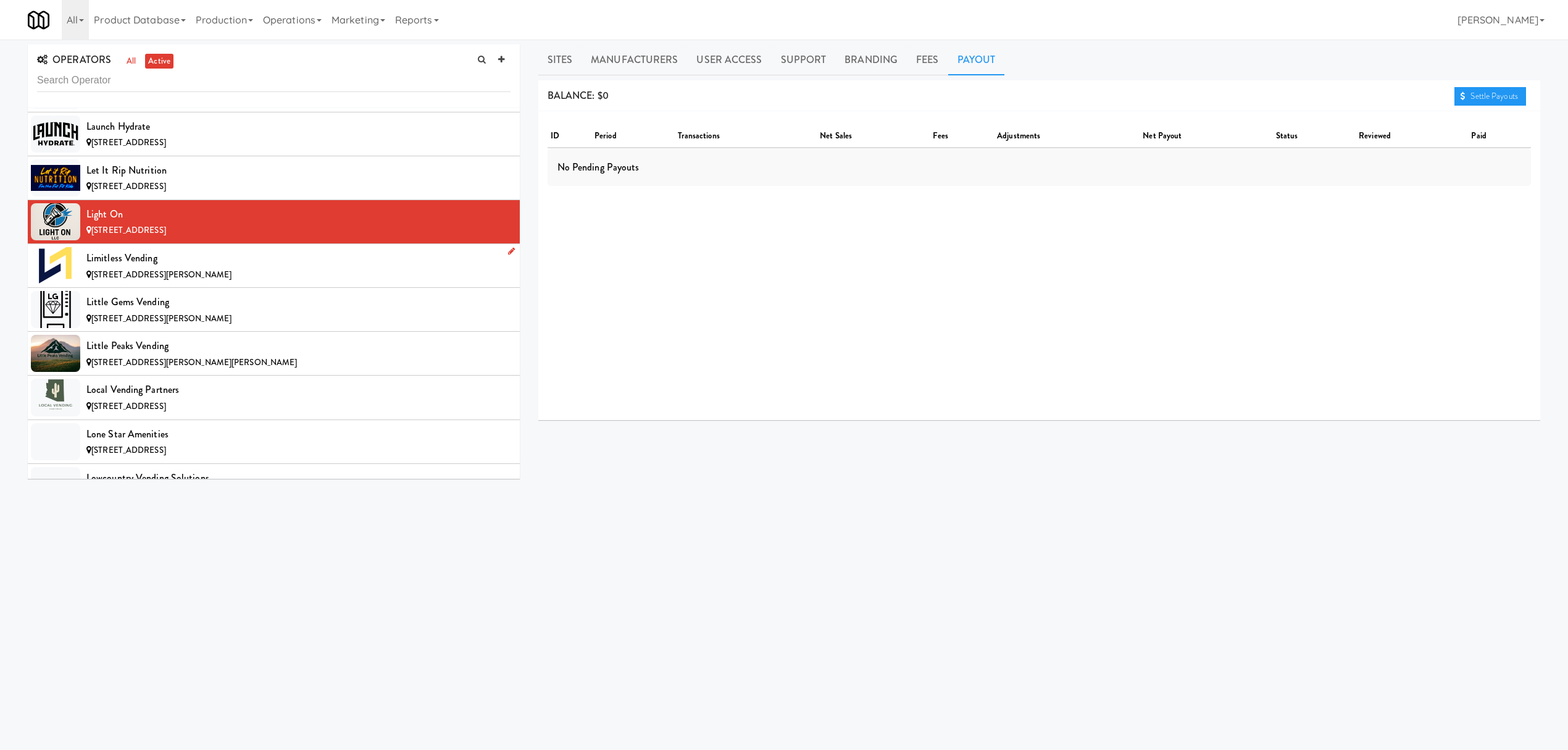
click at [176, 281] on span "[STREET_ADDRESS][PERSON_NAME]" at bounding box center [161, 274] width 140 height 12
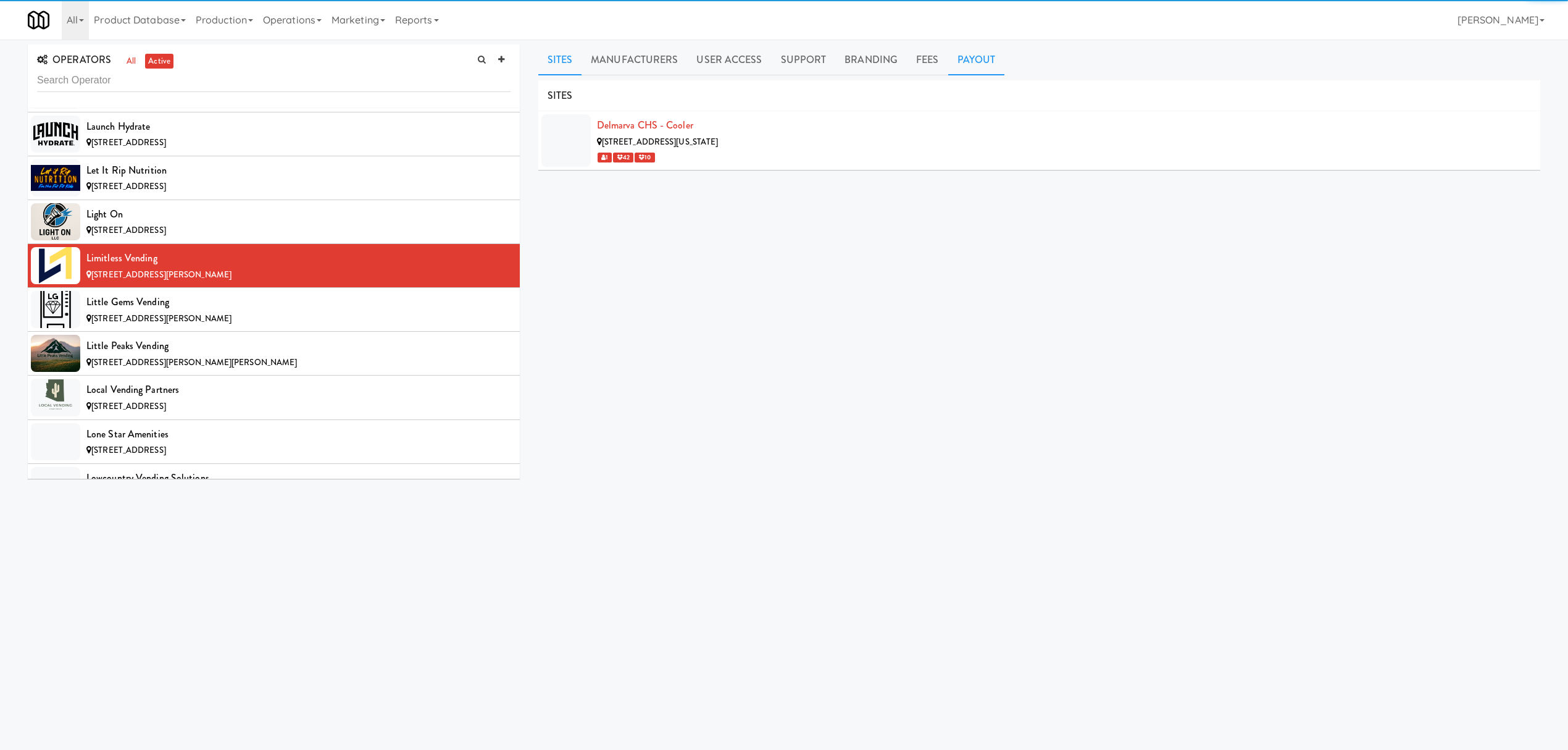
click at [983, 63] on link "Payout" at bounding box center [976, 59] width 57 height 31
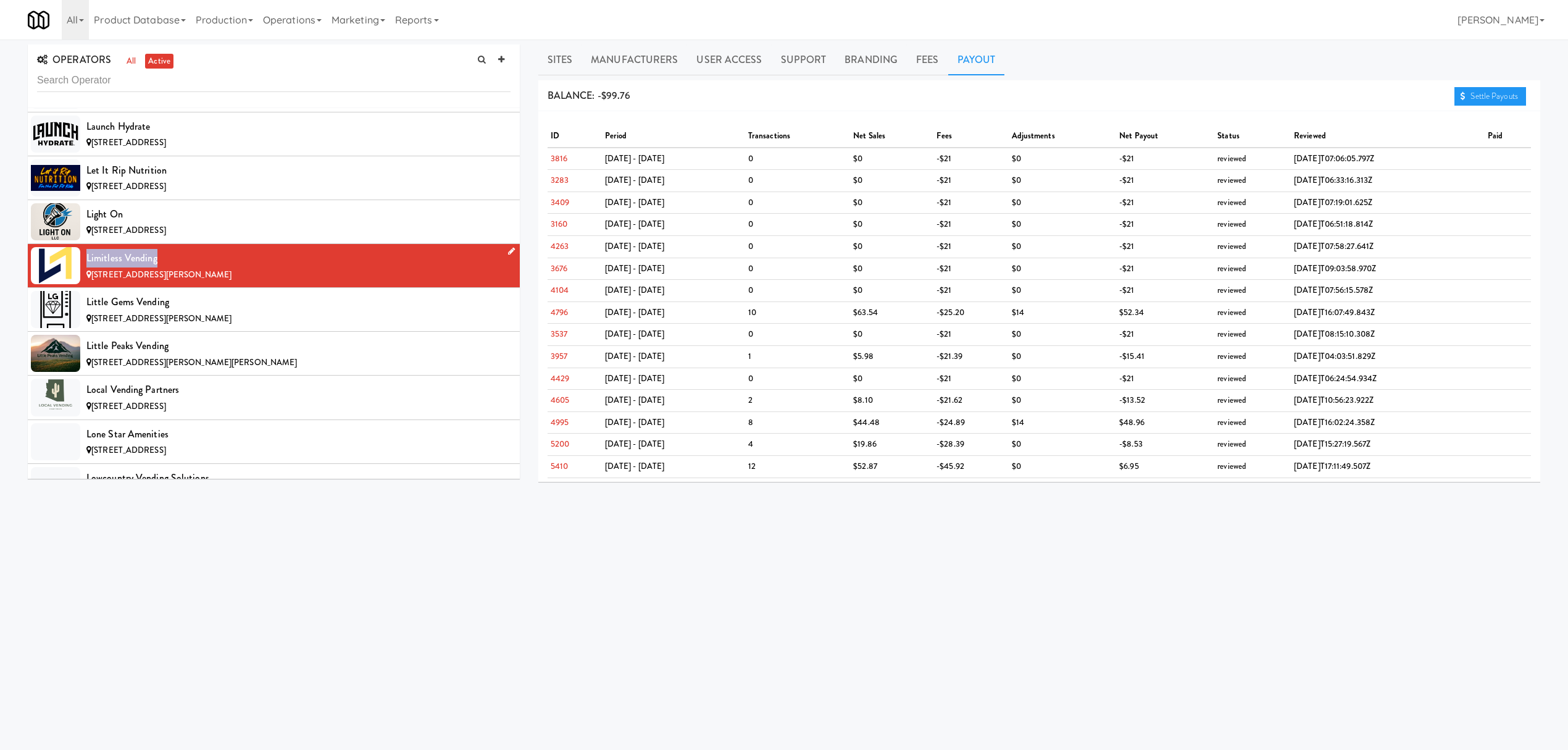
drag, startPoint x: 87, startPoint y: 287, endPoint x: 167, endPoint y: 285, distance: 80.0
click at [167, 268] on div "Limitless Vending" at bounding box center [298, 257] width 424 height 18
click at [255, 311] on div "Little Gems Vending" at bounding box center [298, 302] width 424 height 18
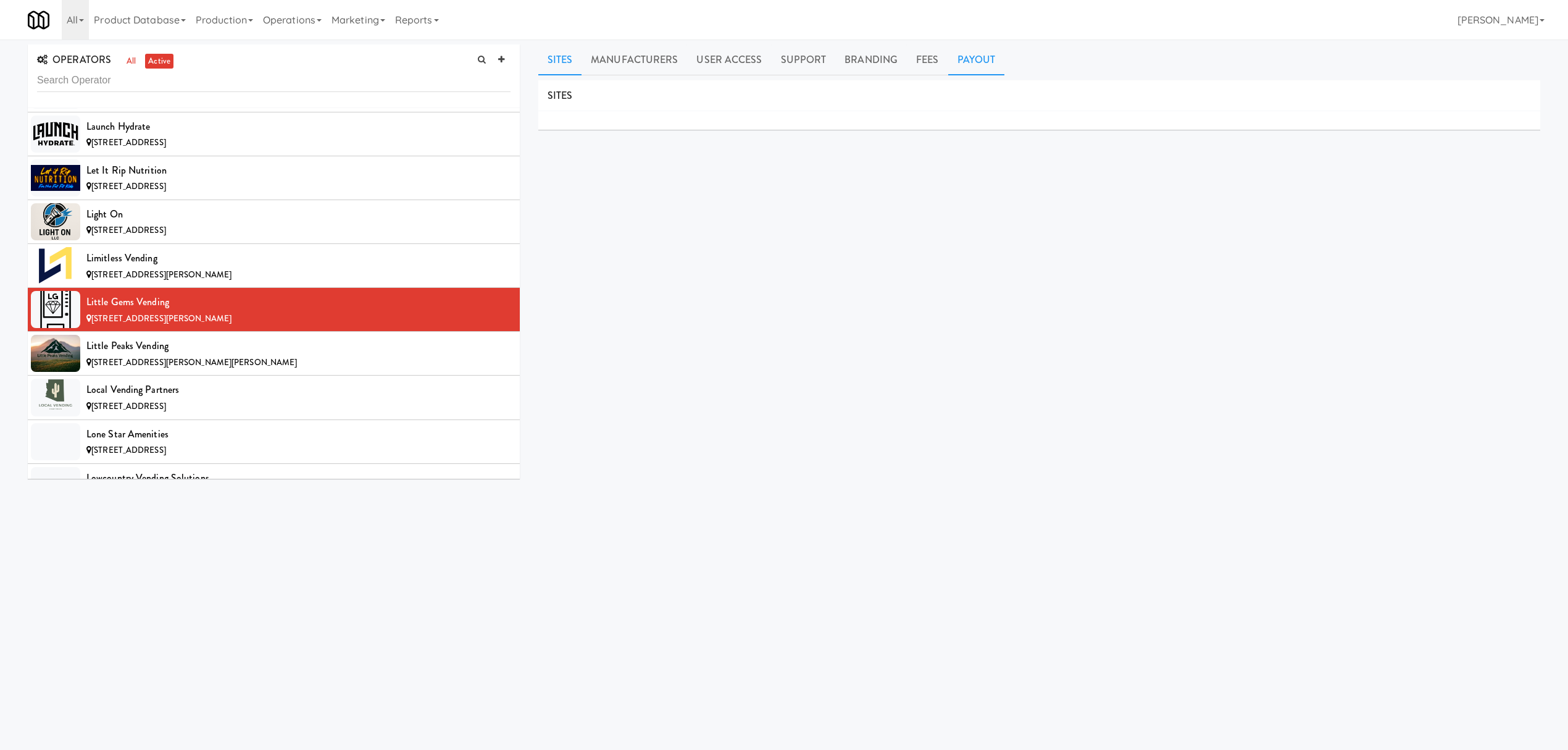
click at [982, 55] on link "Payout" at bounding box center [976, 59] width 57 height 31
click at [281, 355] on div "Little Peaks Vending" at bounding box center [298, 345] width 424 height 18
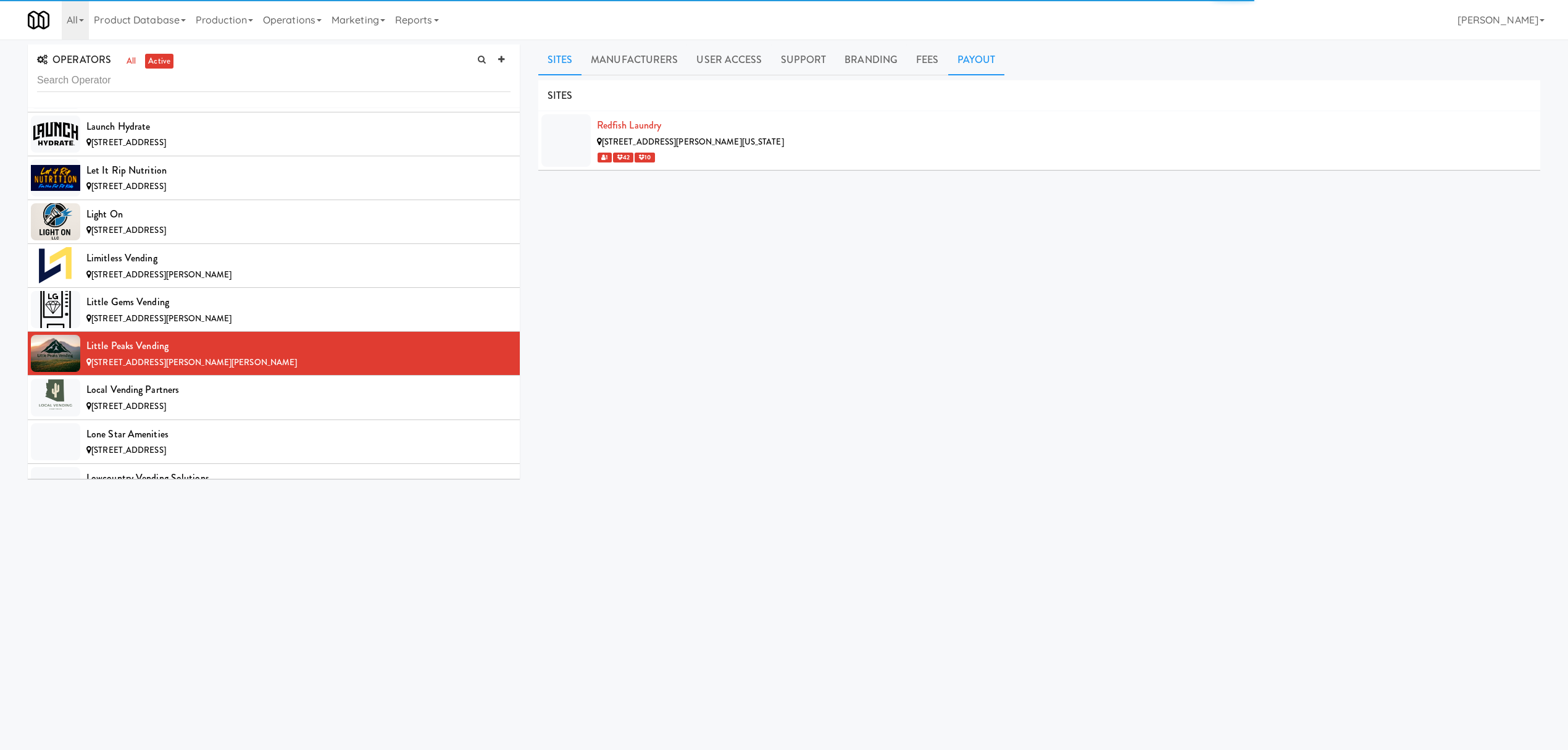
click at [965, 58] on link "Payout" at bounding box center [976, 59] width 57 height 31
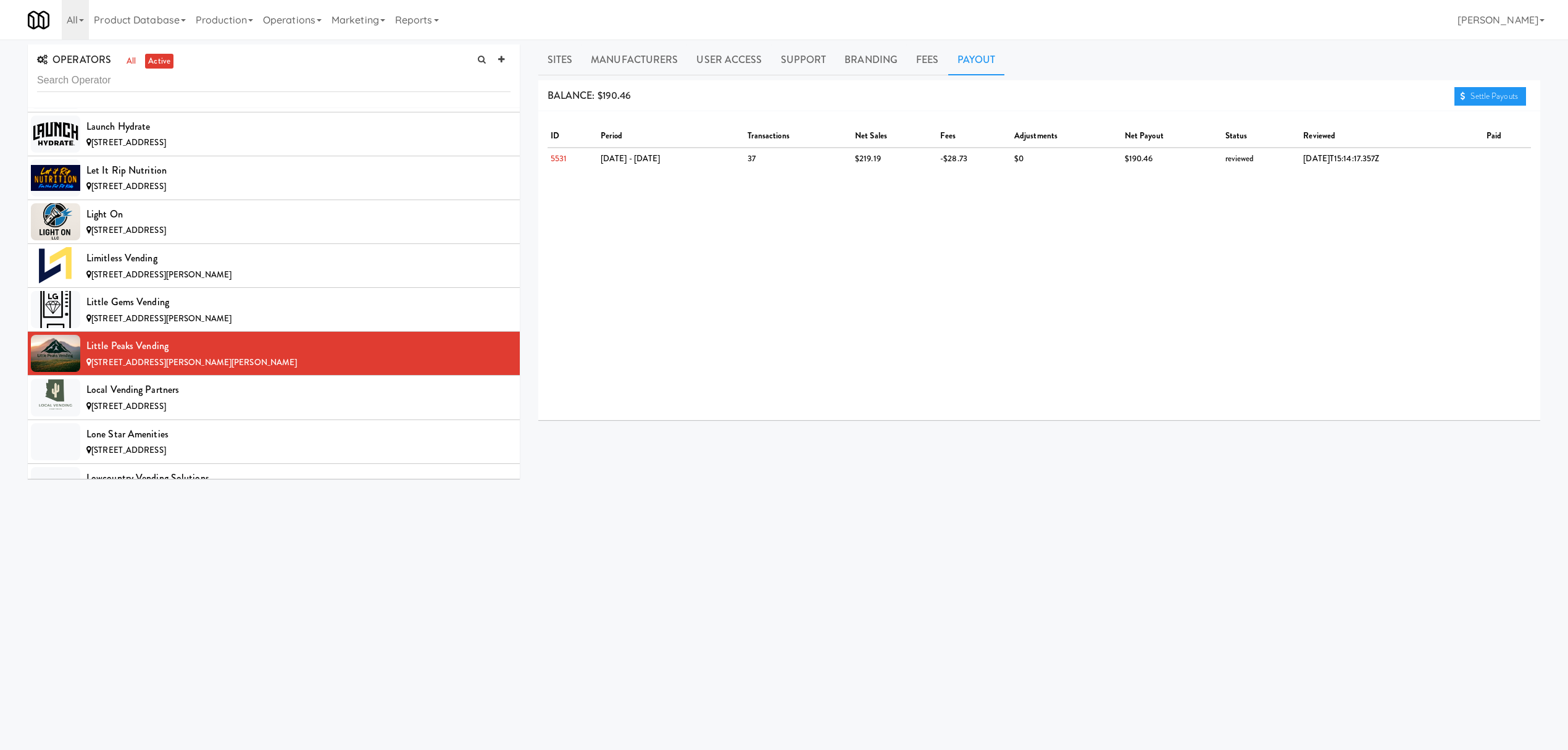
click at [1473, 87] on div "Settle Payouts" at bounding box center [1492, 96] width 76 height 20
click at [1470, 89] on link "Settle Payouts" at bounding box center [1490, 96] width 71 height 18
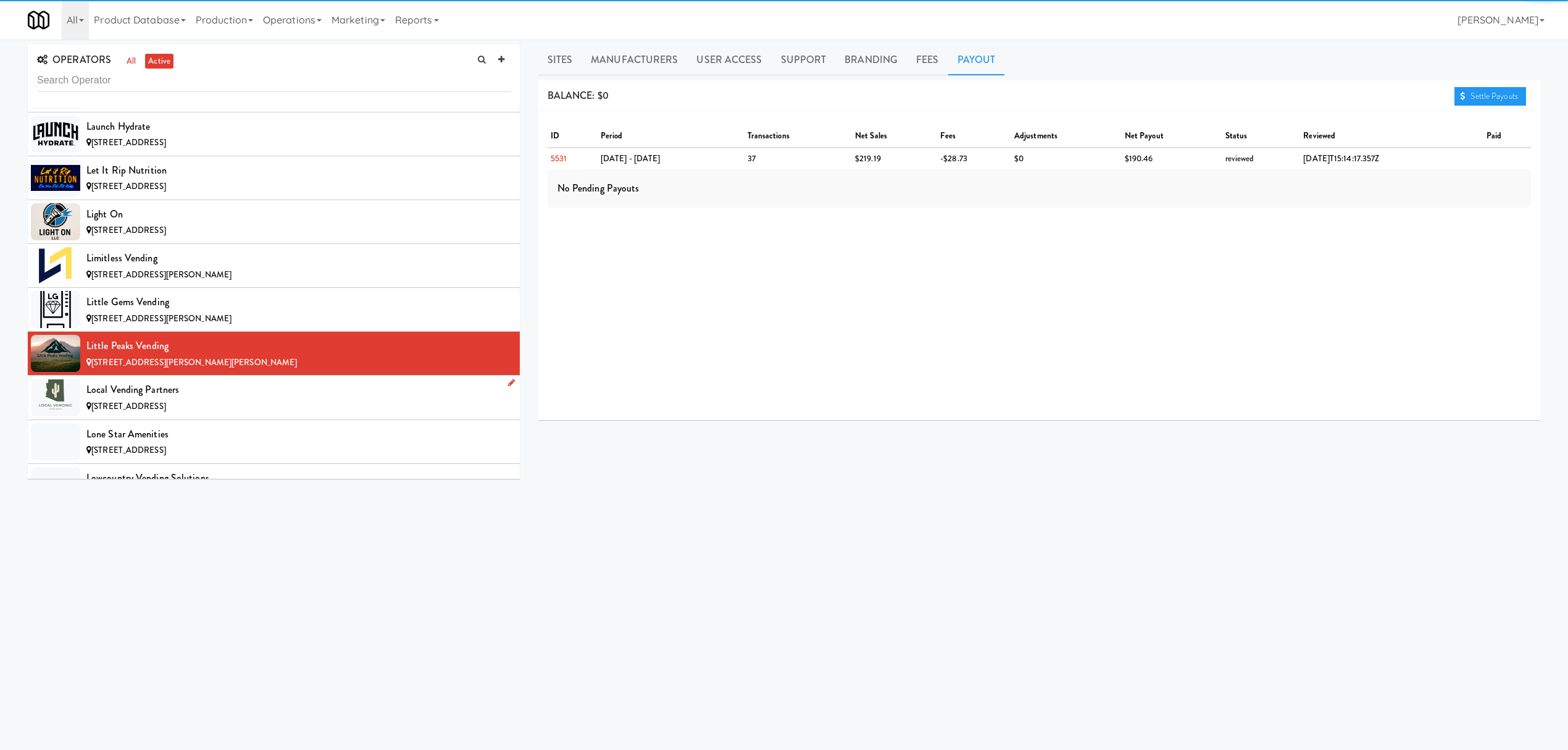
click at [174, 399] on div "Local Vending Partners" at bounding box center [298, 390] width 424 height 18
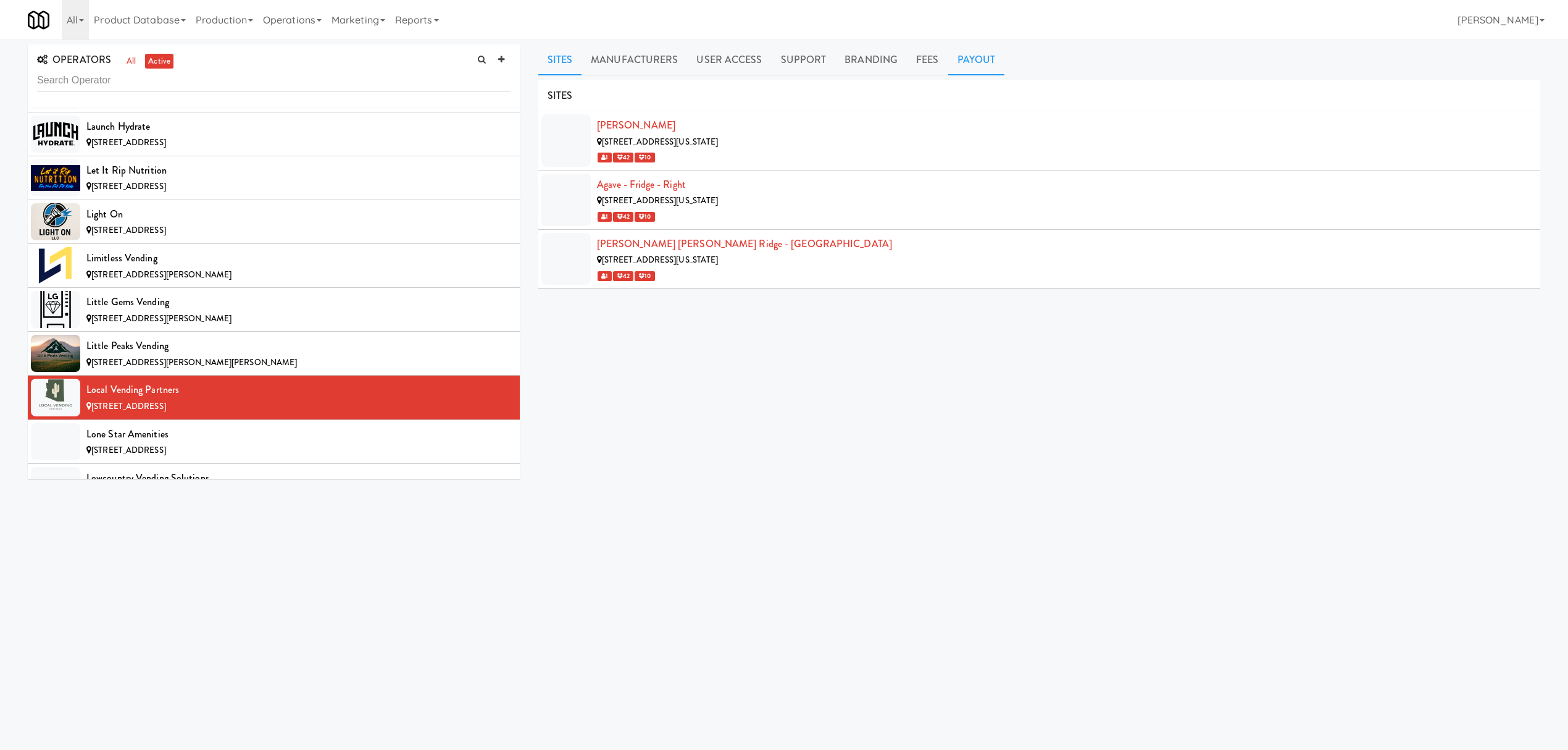
click at [974, 60] on link "Payout" at bounding box center [976, 59] width 57 height 31
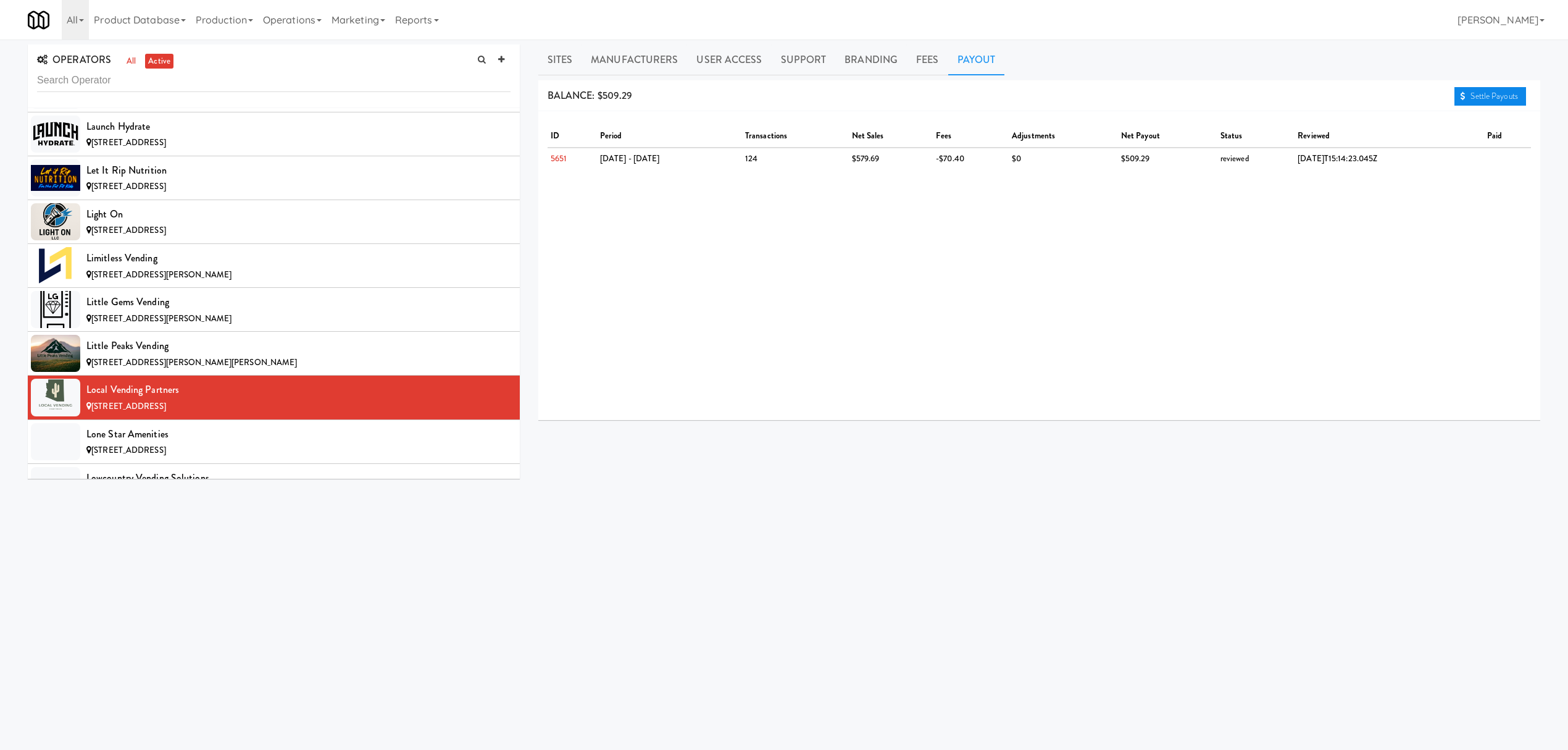
click at [1467, 94] on link "Settle Payouts" at bounding box center [1490, 96] width 71 height 18
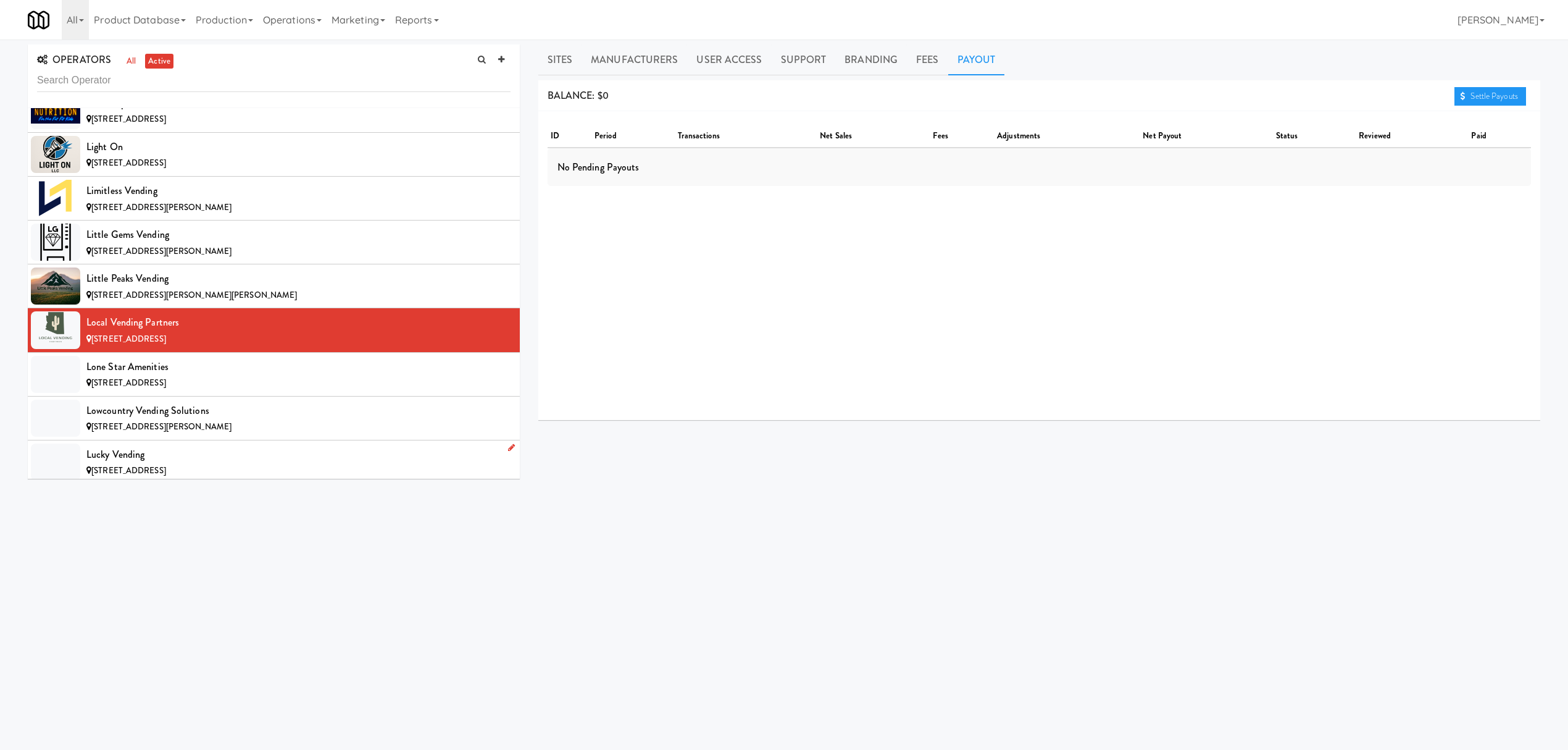
scroll to position [6341, 0]
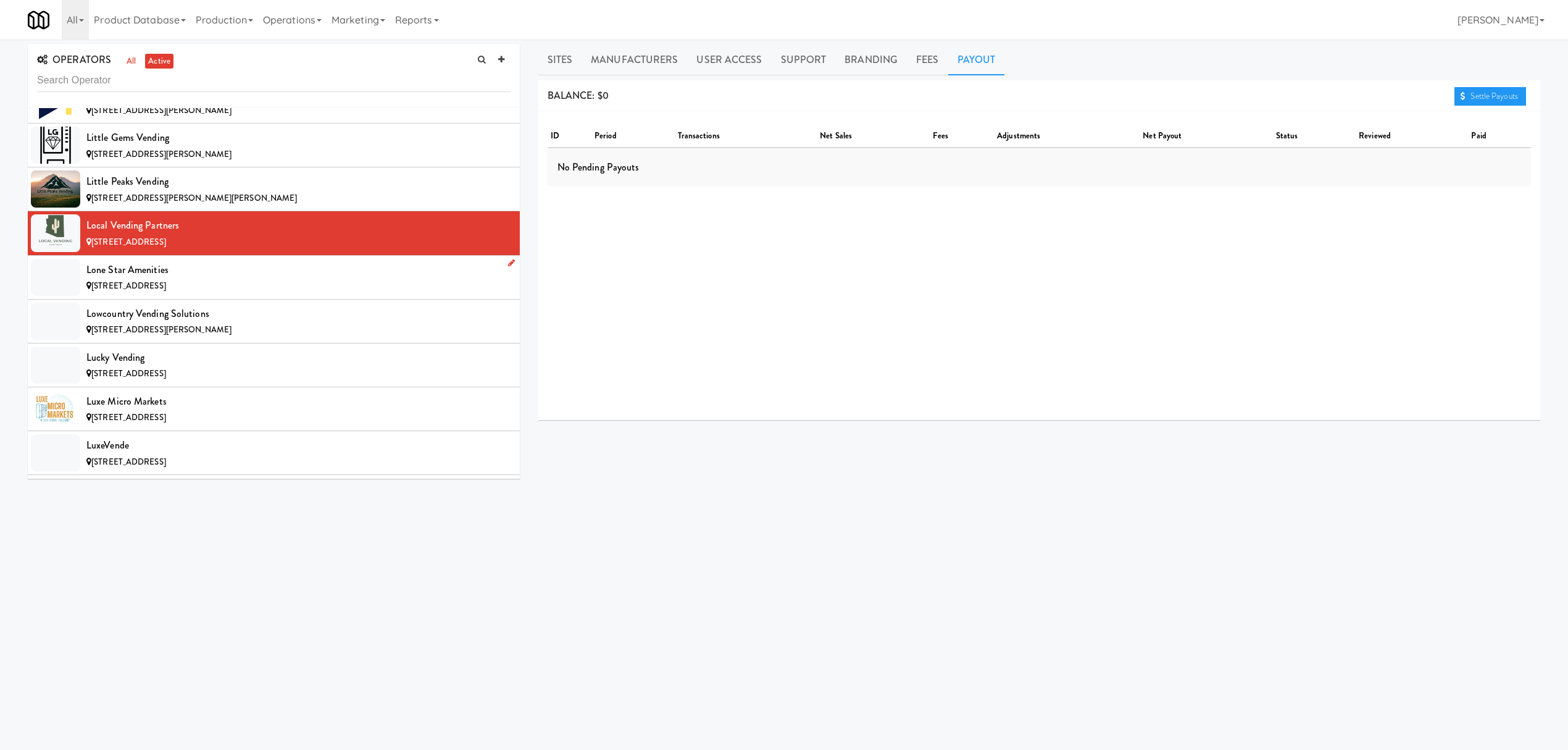
click at [242, 294] on div "[STREET_ADDRESS]" at bounding box center [298, 286] width 424 height 16
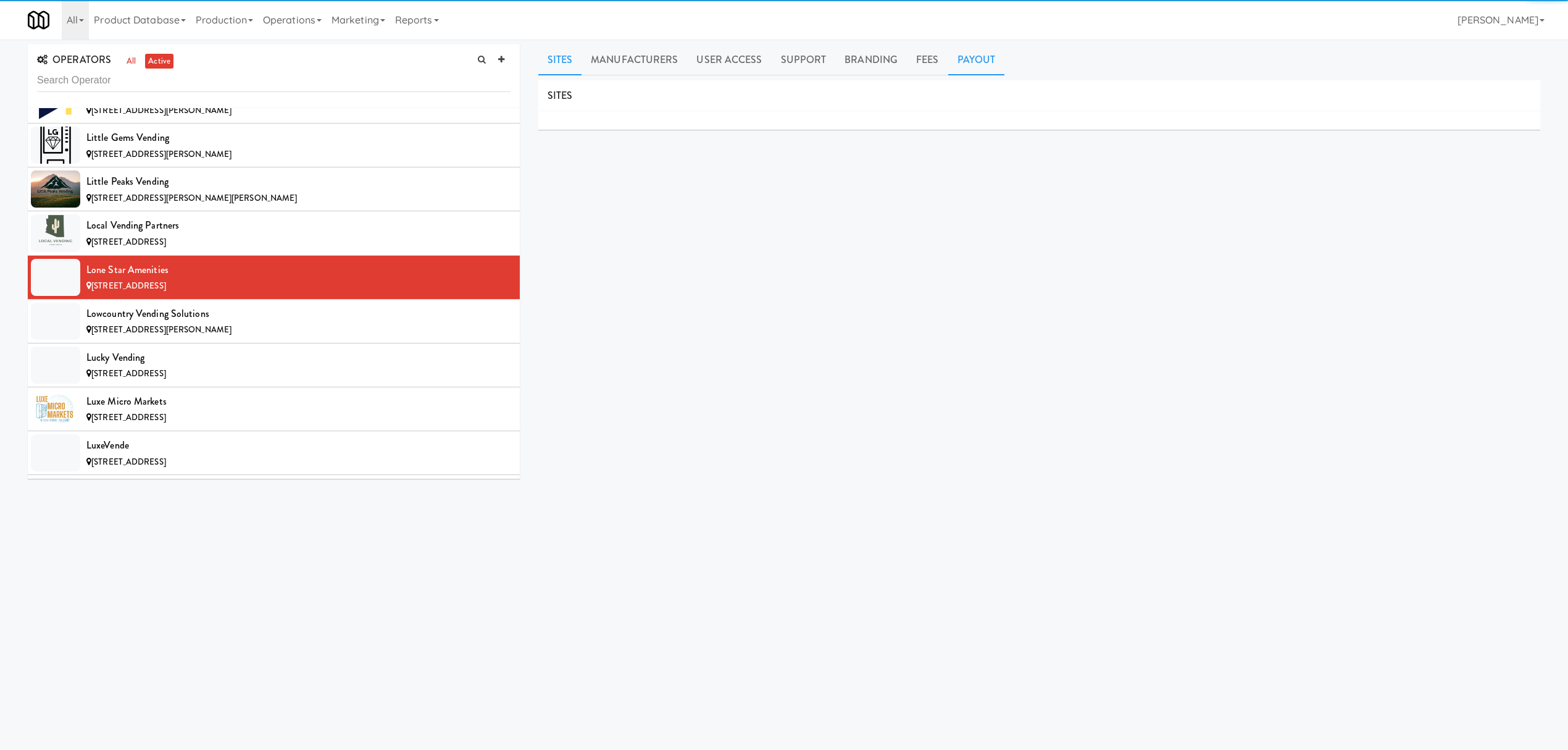
click at [973, 64] on link "Payout" at bounding box center [976, 59] width 57 height 31
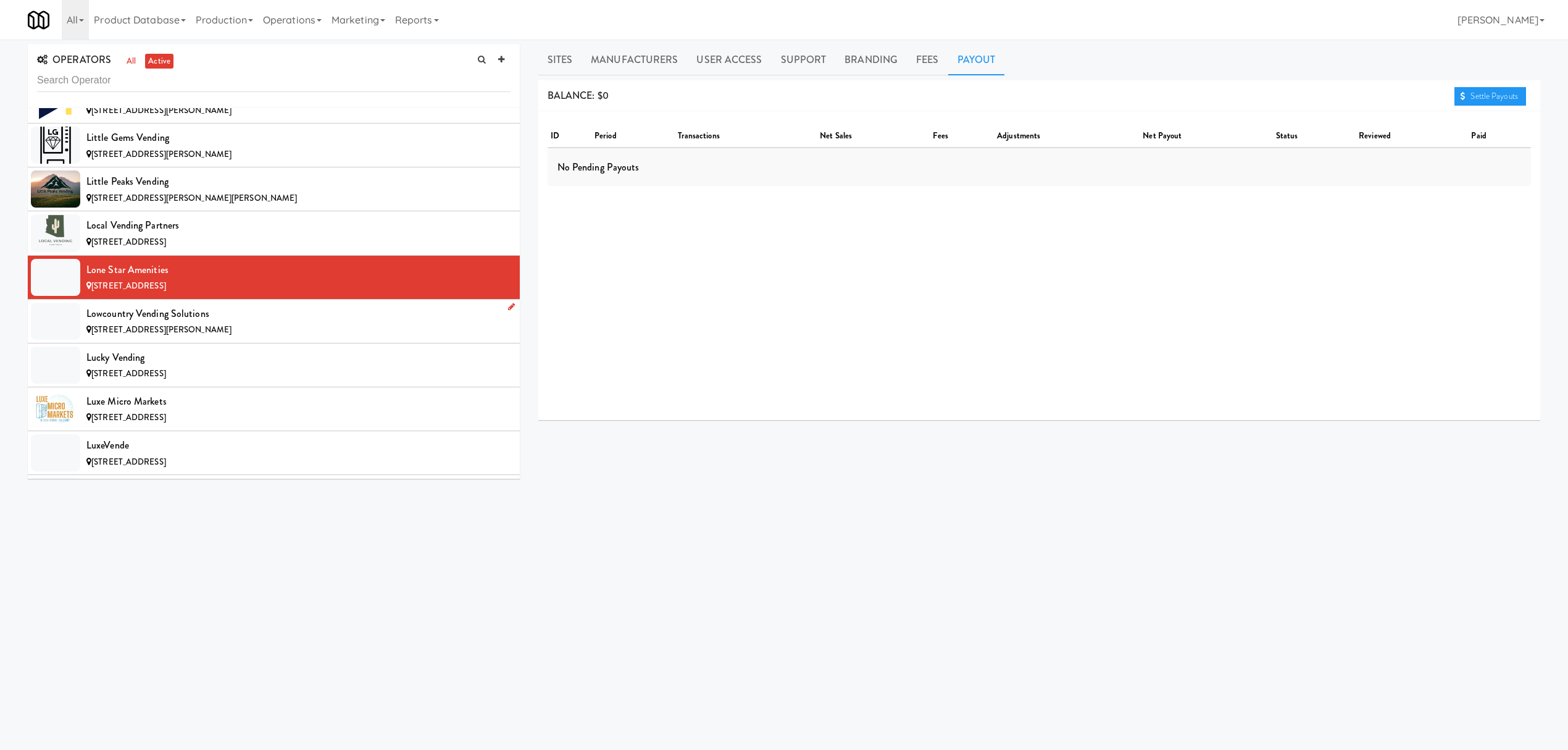
click at [257, 338] on div "[STREET_ADDRESS][PERSON_NAME]" at bounding box center [298, 330] width 424 height 16
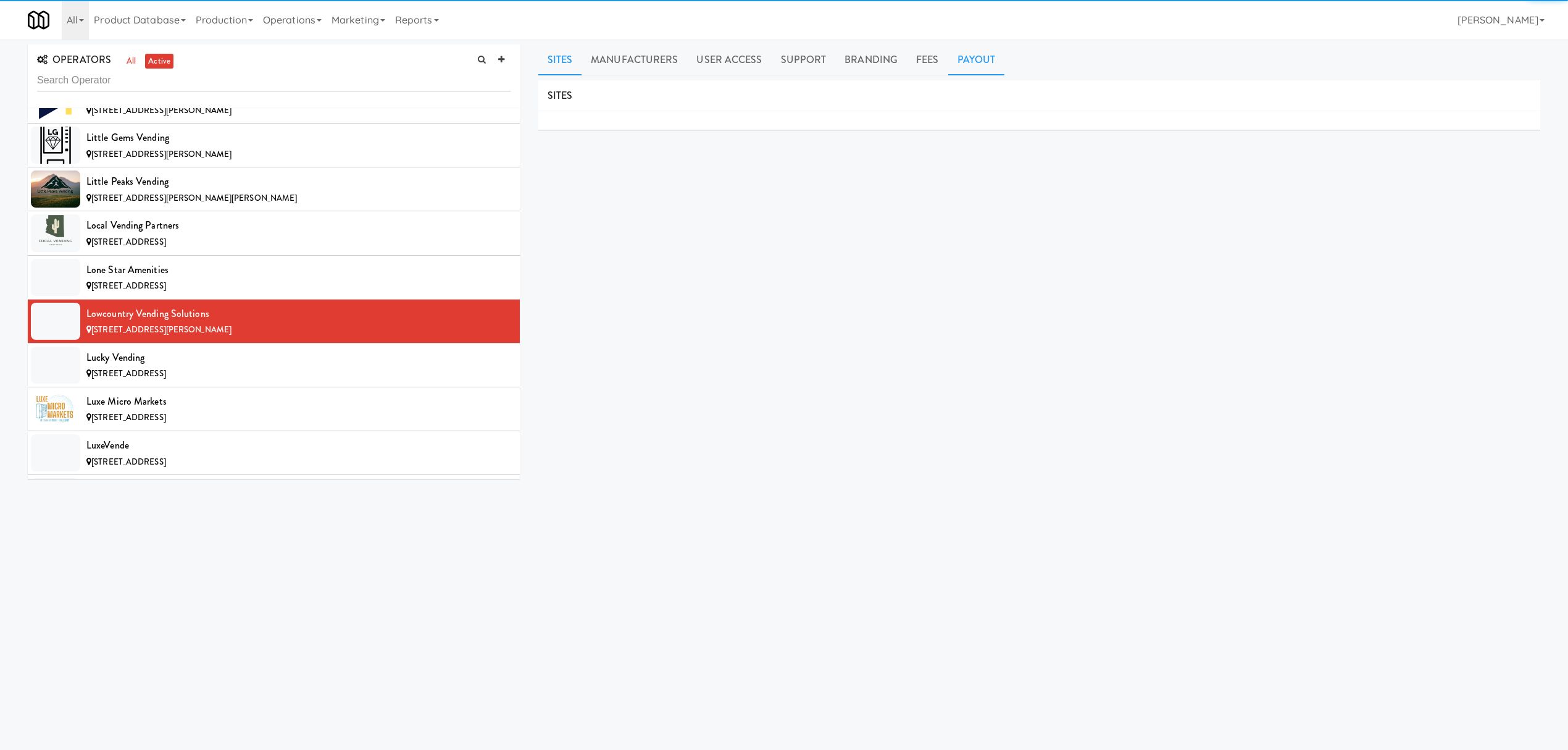
click at [966, 53] on link "Payout" at bounding box center [976, 59] width 57 height 31
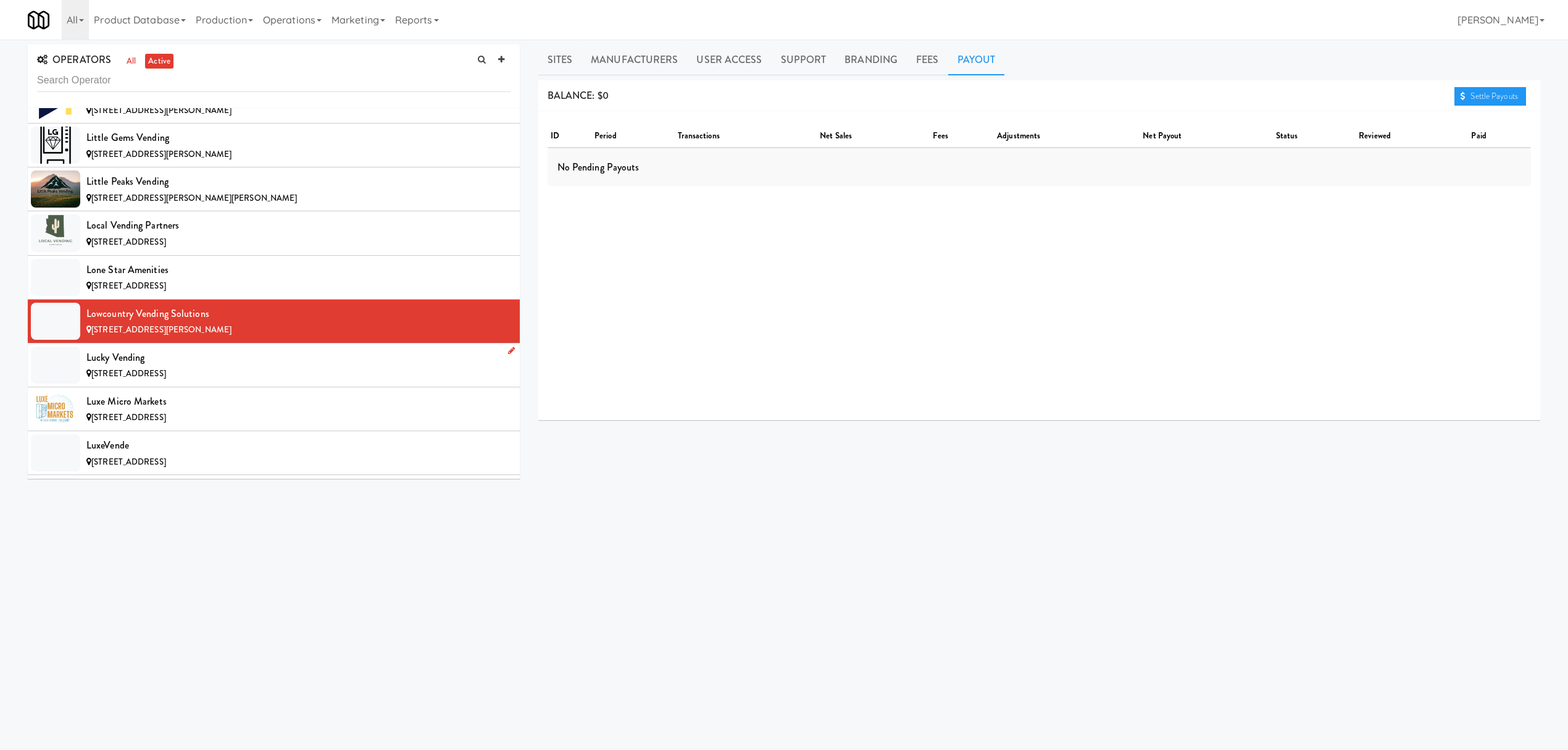
click at [214, 367] on div "Lucky Vending" at bounding box center [298, 357] width 424 height 18
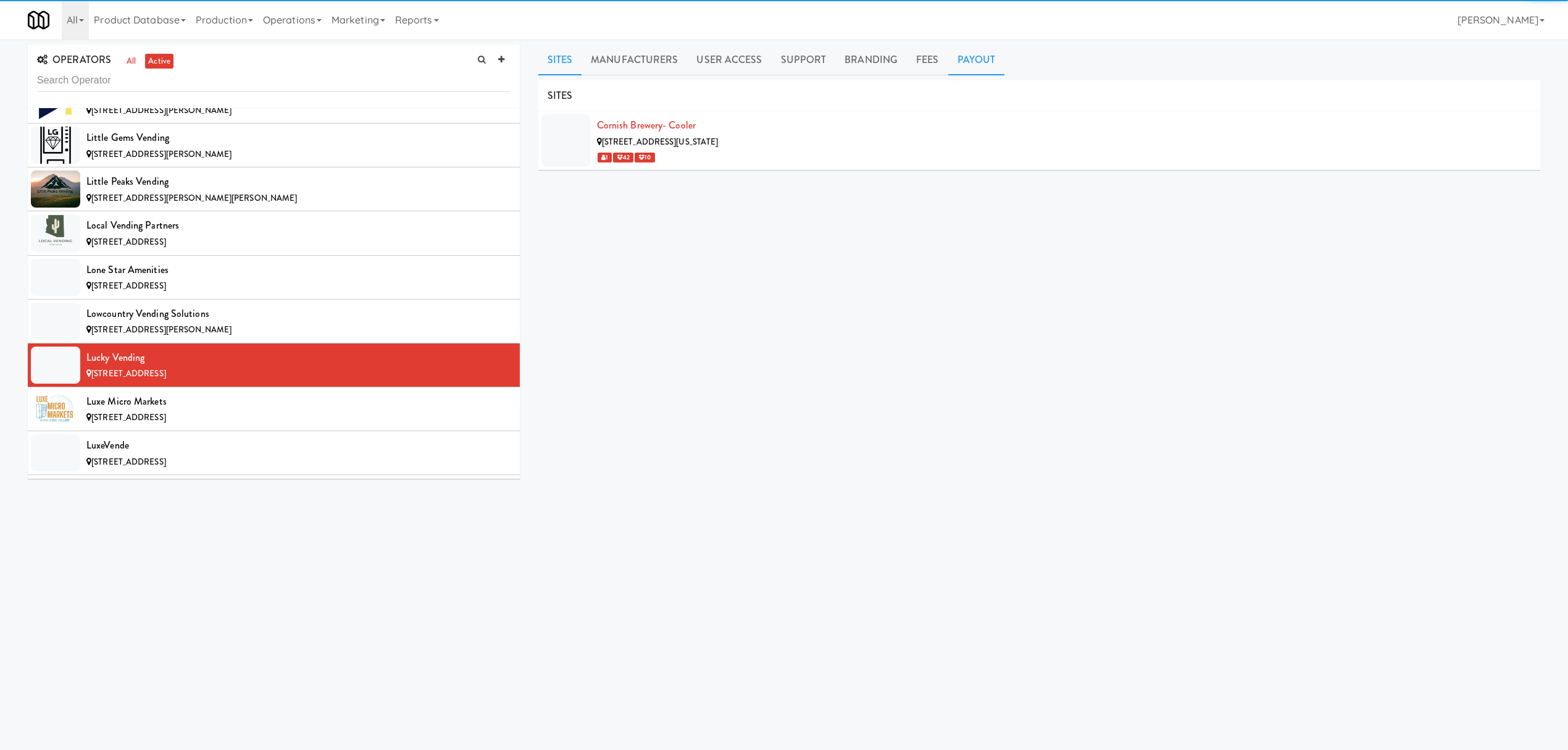
click at [982, 55] on link "Payout" at bounding box center [976, 59] width 57 height 31
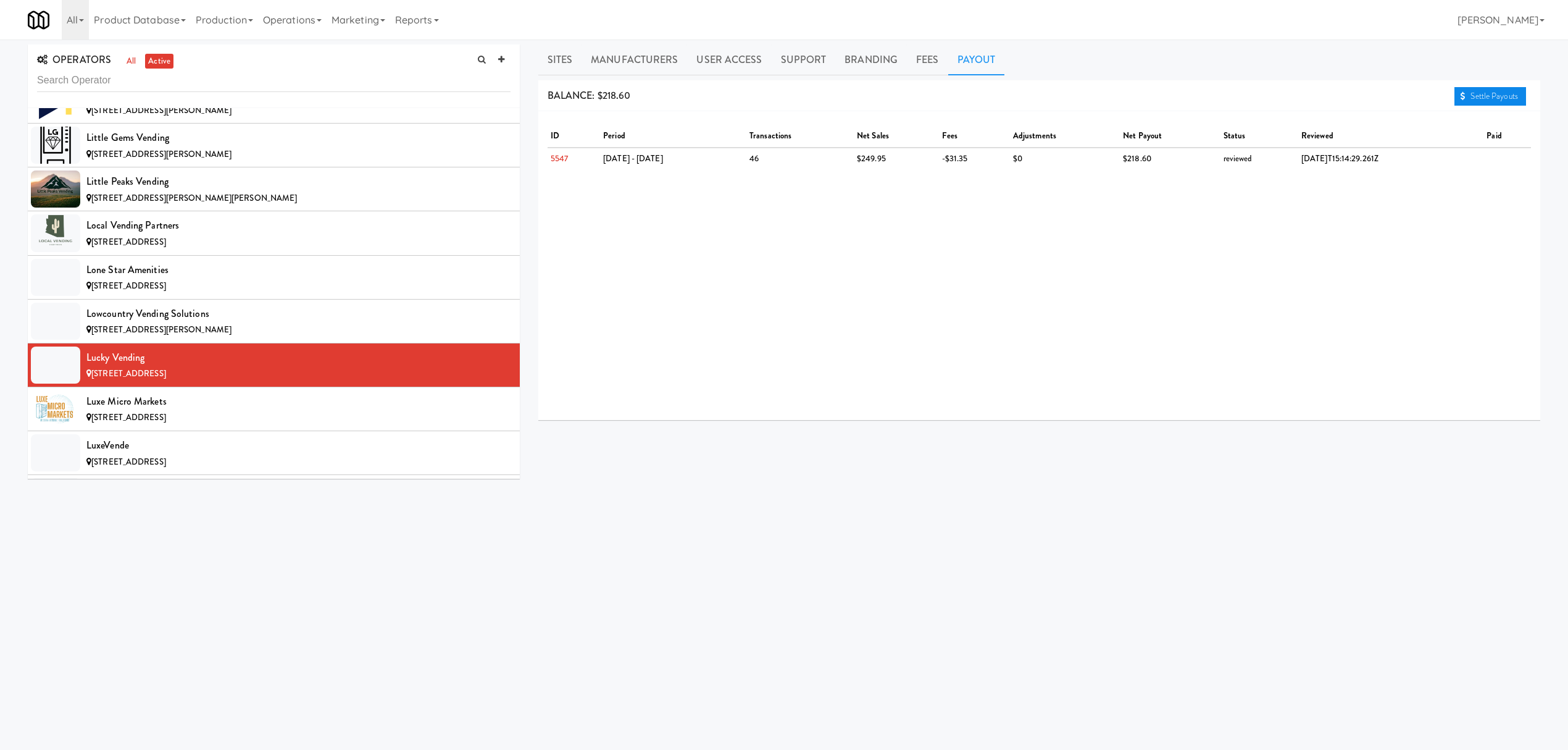
click at [1495, 95] on link "Settle Payouts" at bounding box center [1490, 96] width 71 height 18
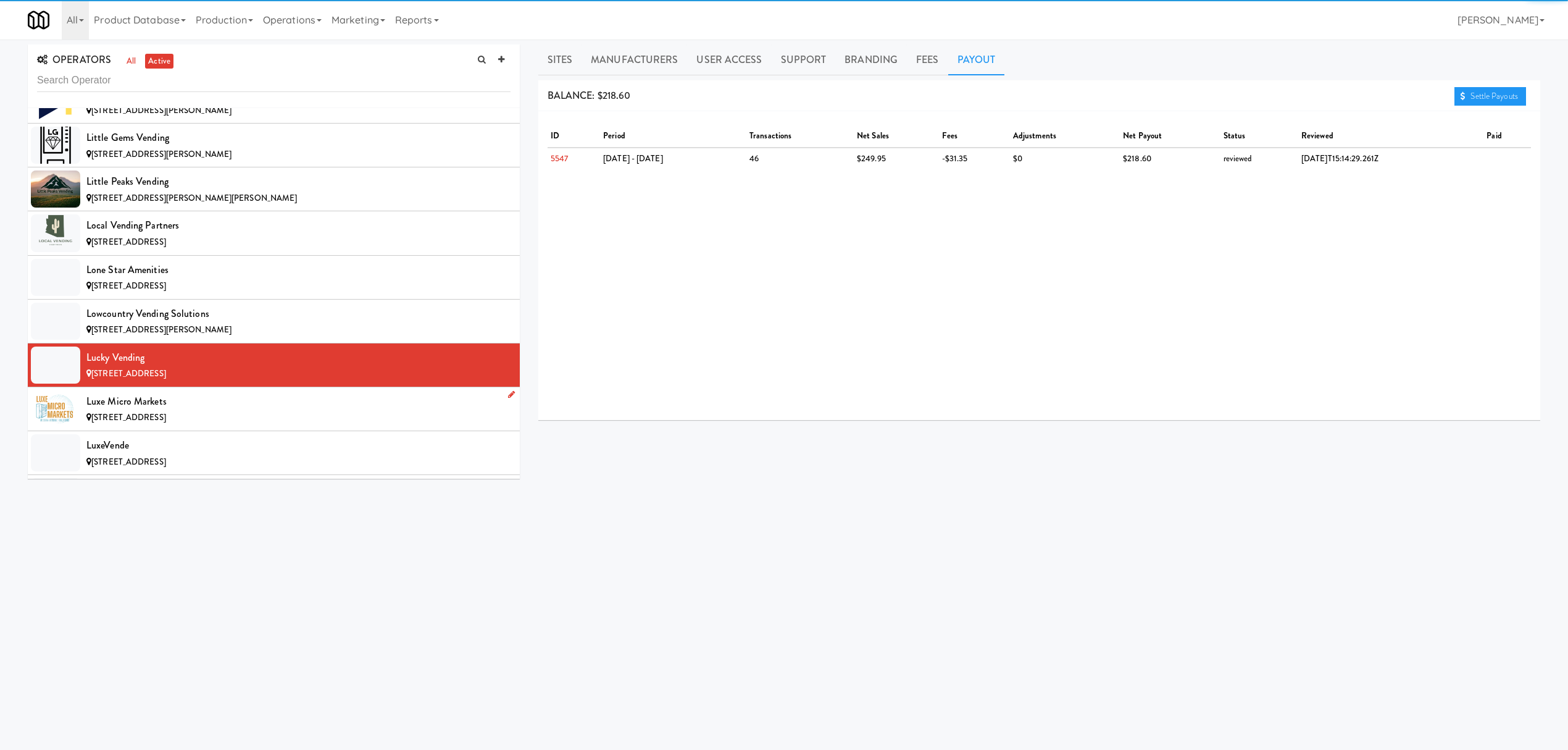
click at [246, 411] on div "Luxe Micro Markets" at bounding box center [298, 401] width 424 height 18
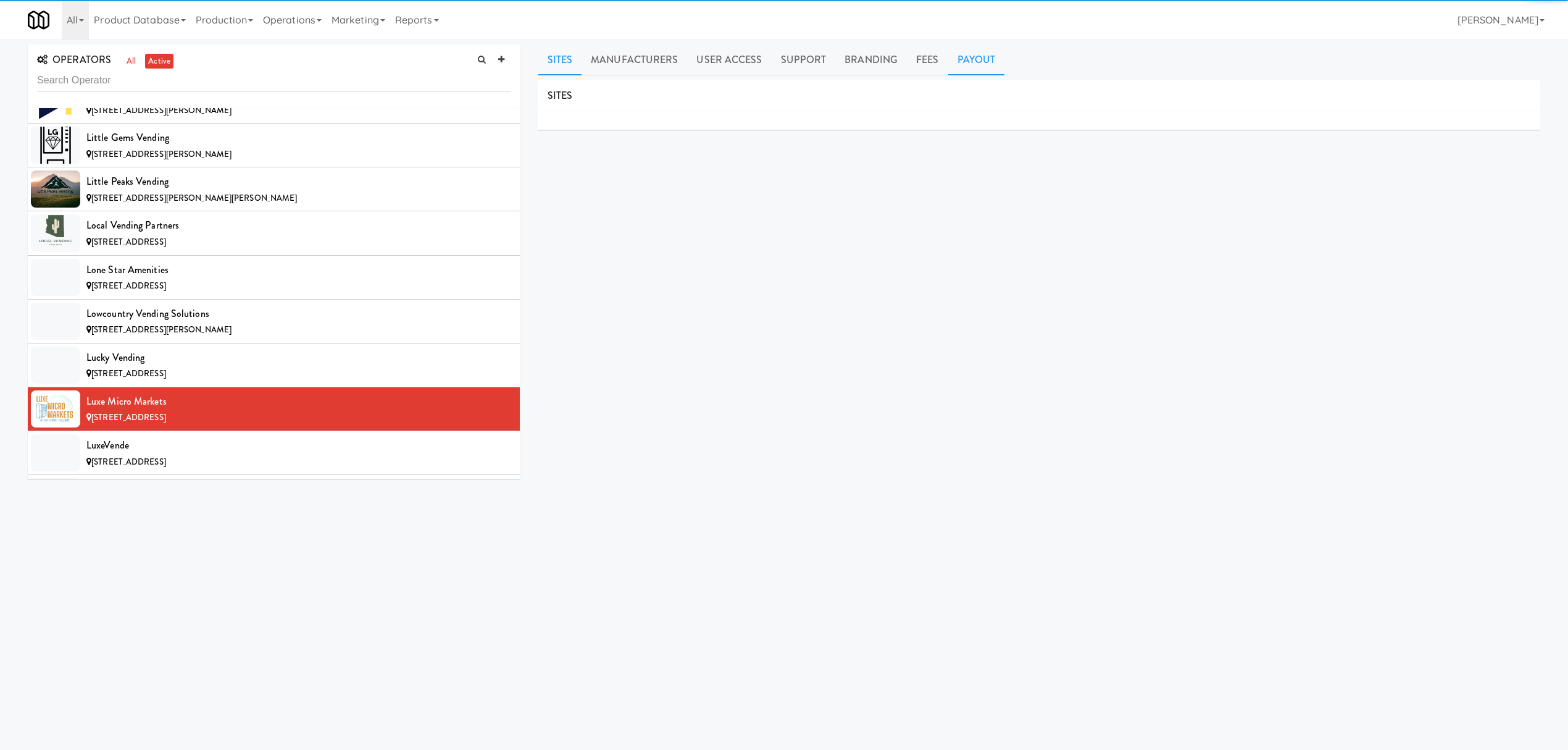
click at [982, 60] on link "Payout" at bounding box center [976, 59] width 57 height 31
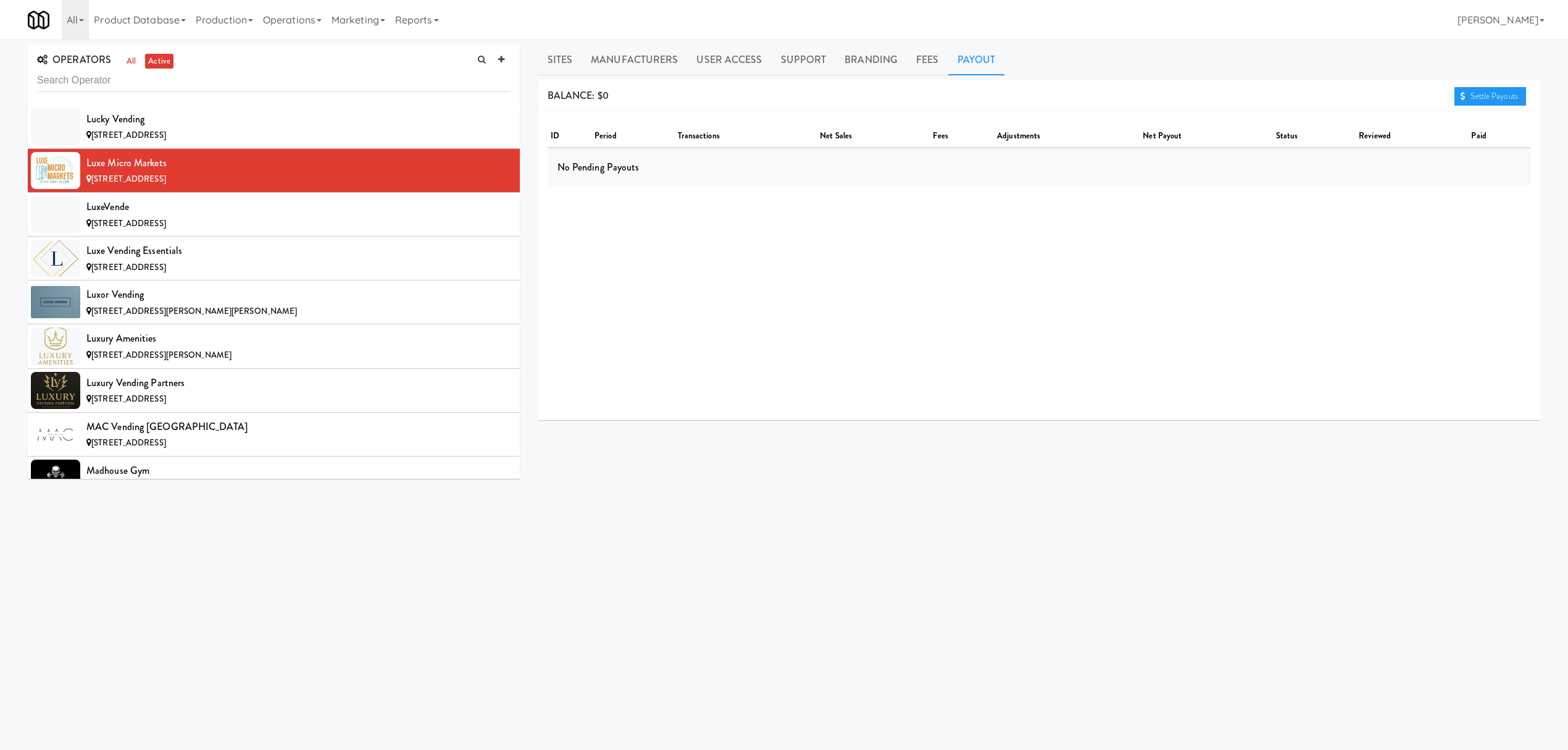
scroll to position [6588, 0]
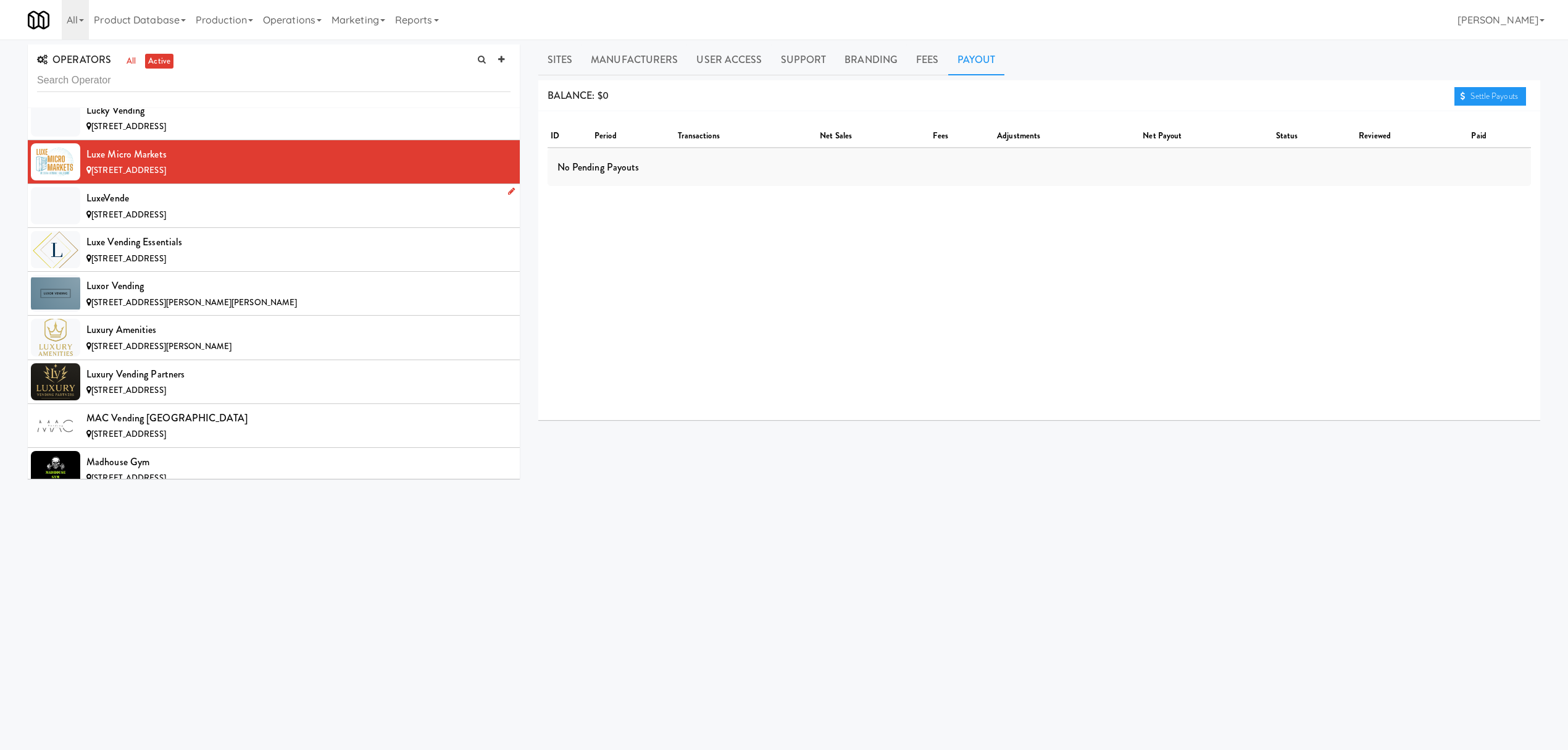
click at [194, 208] on div "LuxeVende" at bounding box center [298, 198] width 424 height 18
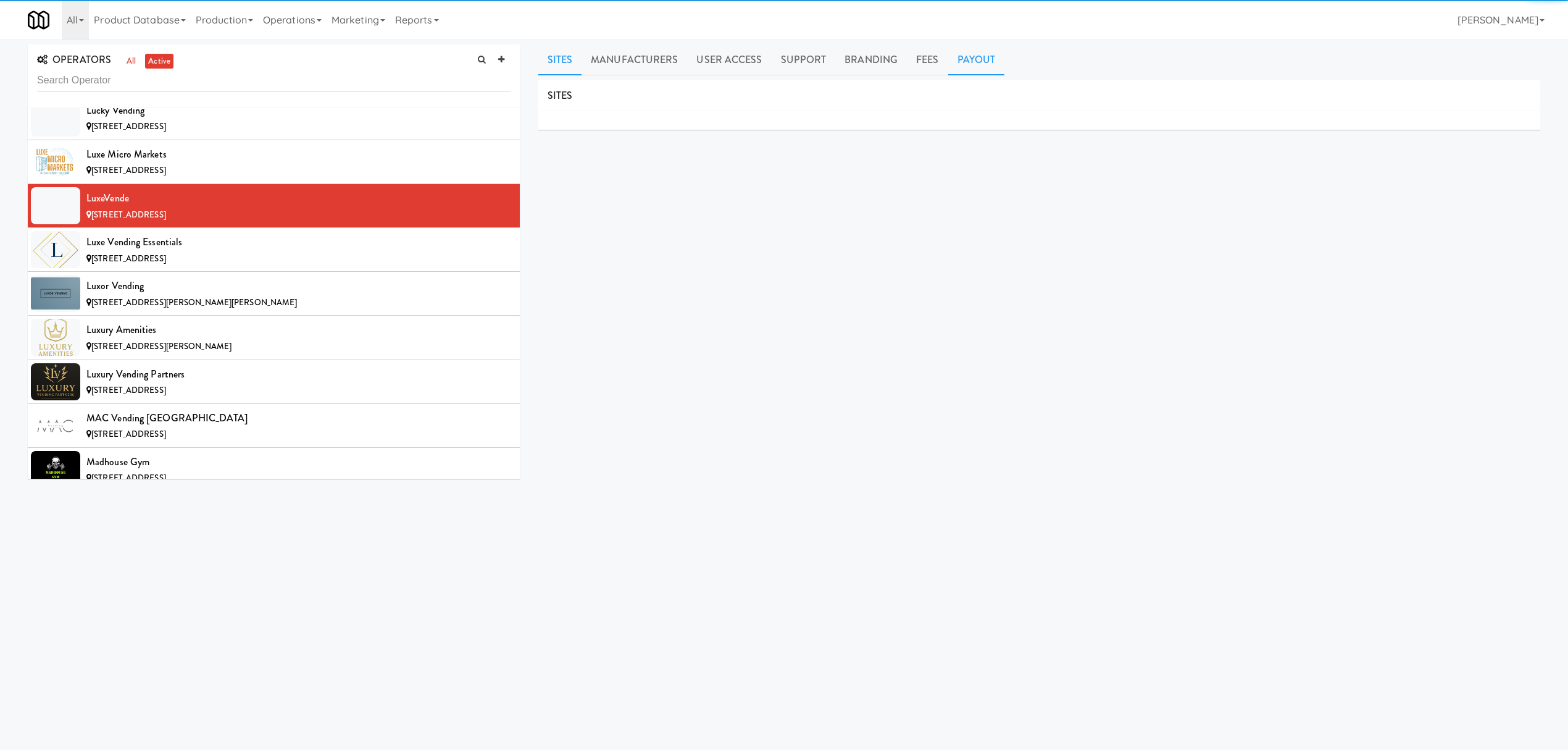
click at [982, 65] on link "Payout" at bounding box center [976, 59] width 57 height 31
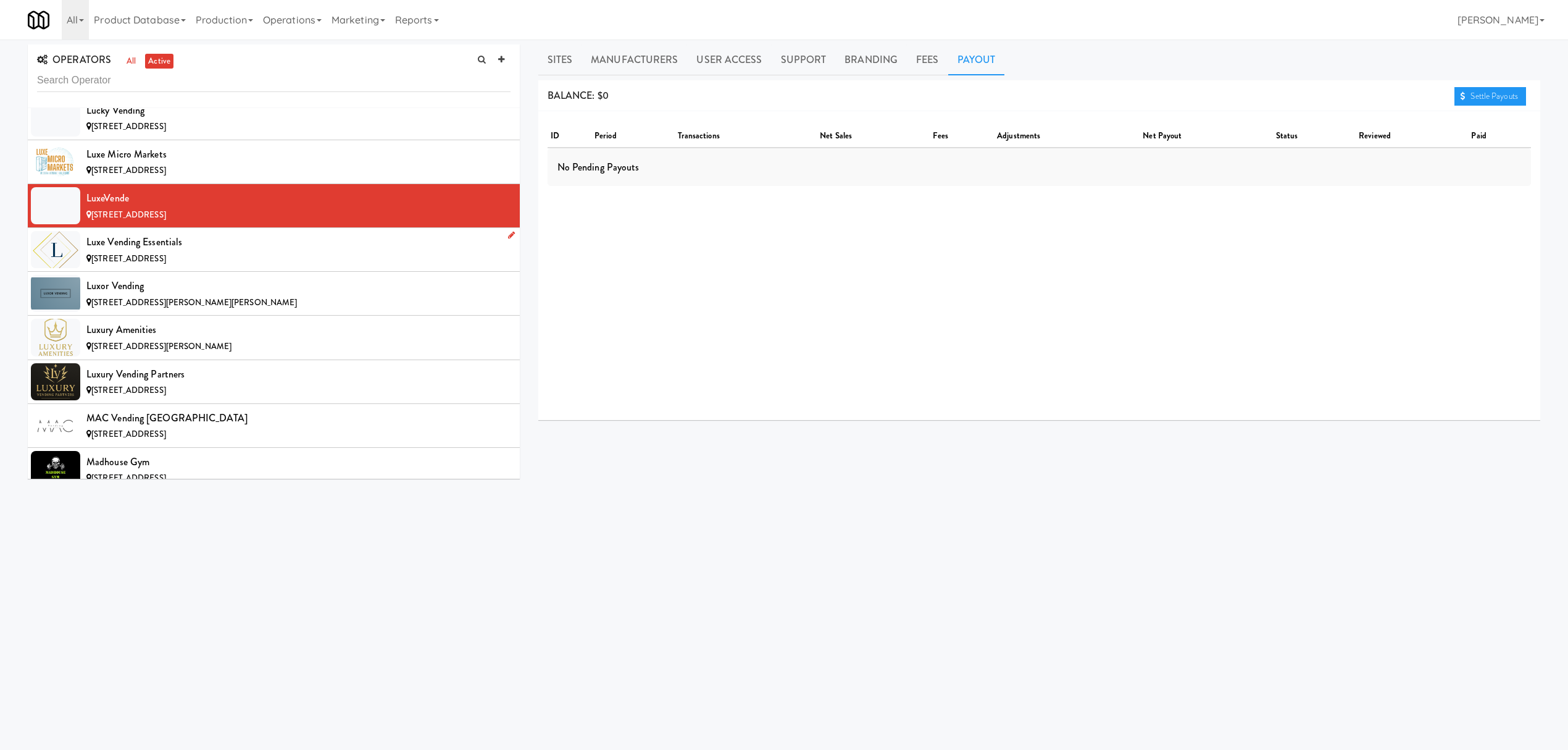
click at [221, 267] on div "[STREET_ADDRESS]" at bounding box center [298, 259] width 424 height 16
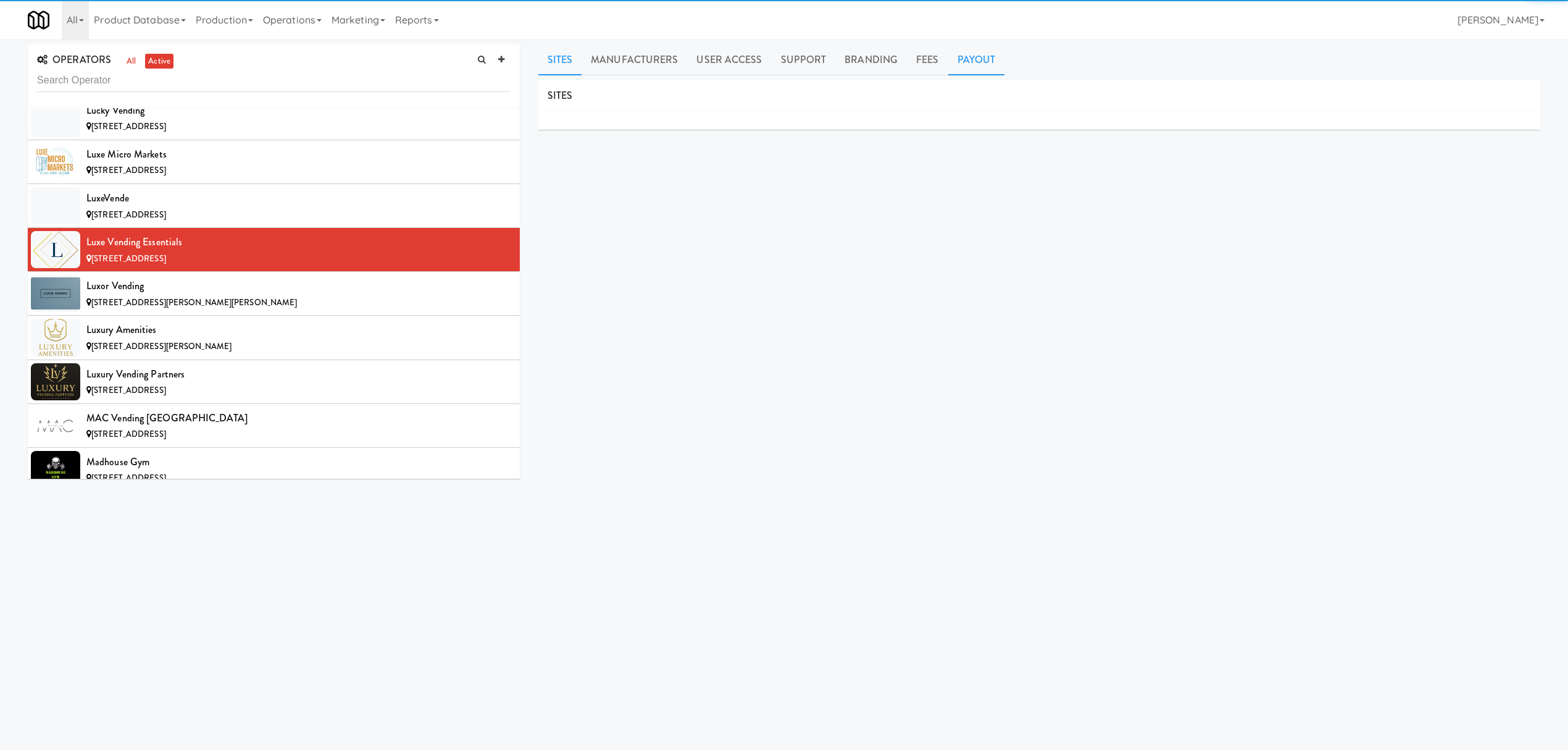
click at [957, 53] on link "Payout" at bounding box center [976, 59] width 57 height 31
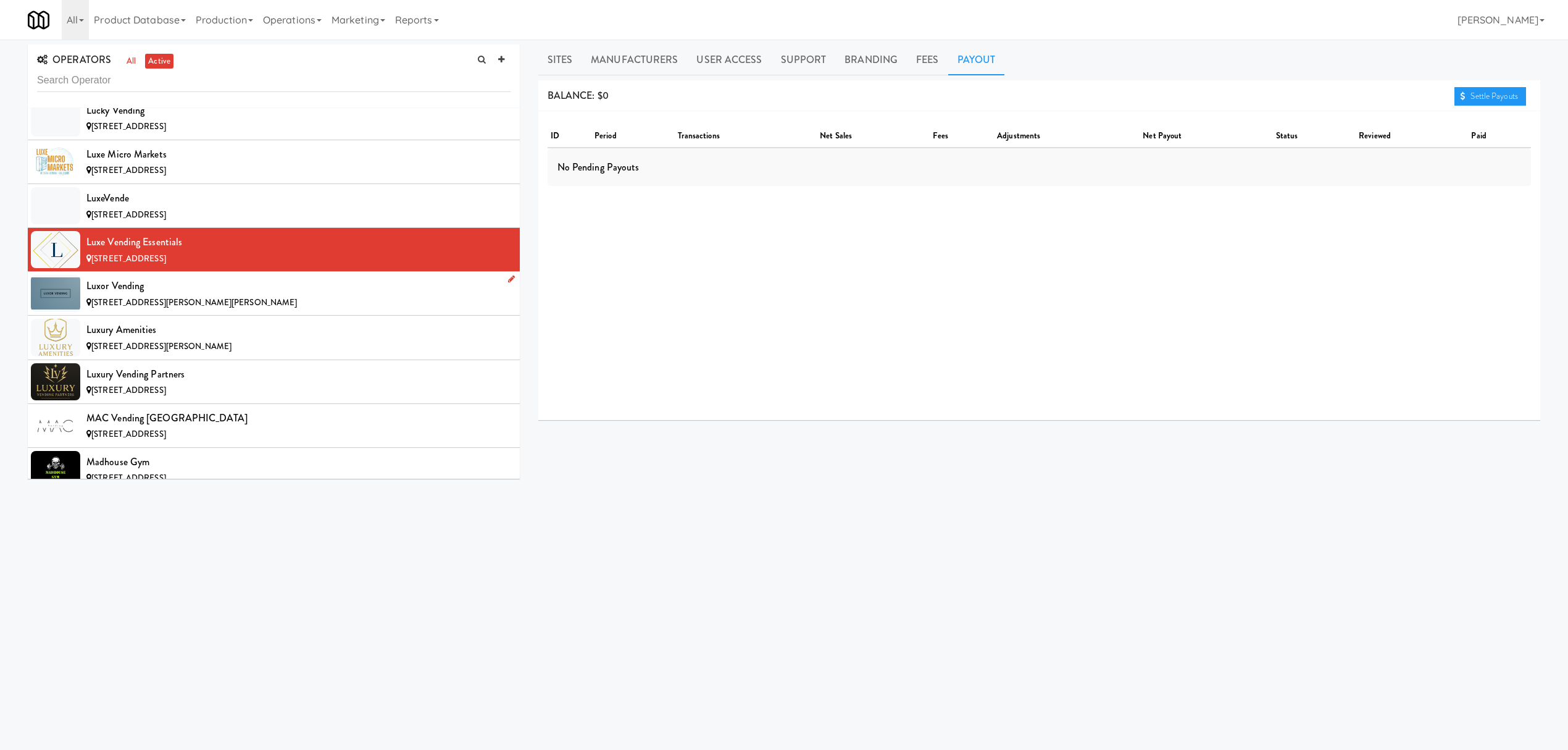
click at [199, 308] on span "[STREET_ADDRESS][PERSON_NAME][PERSON_NAME]" at bounding box center [194, 302] width 206 height 12
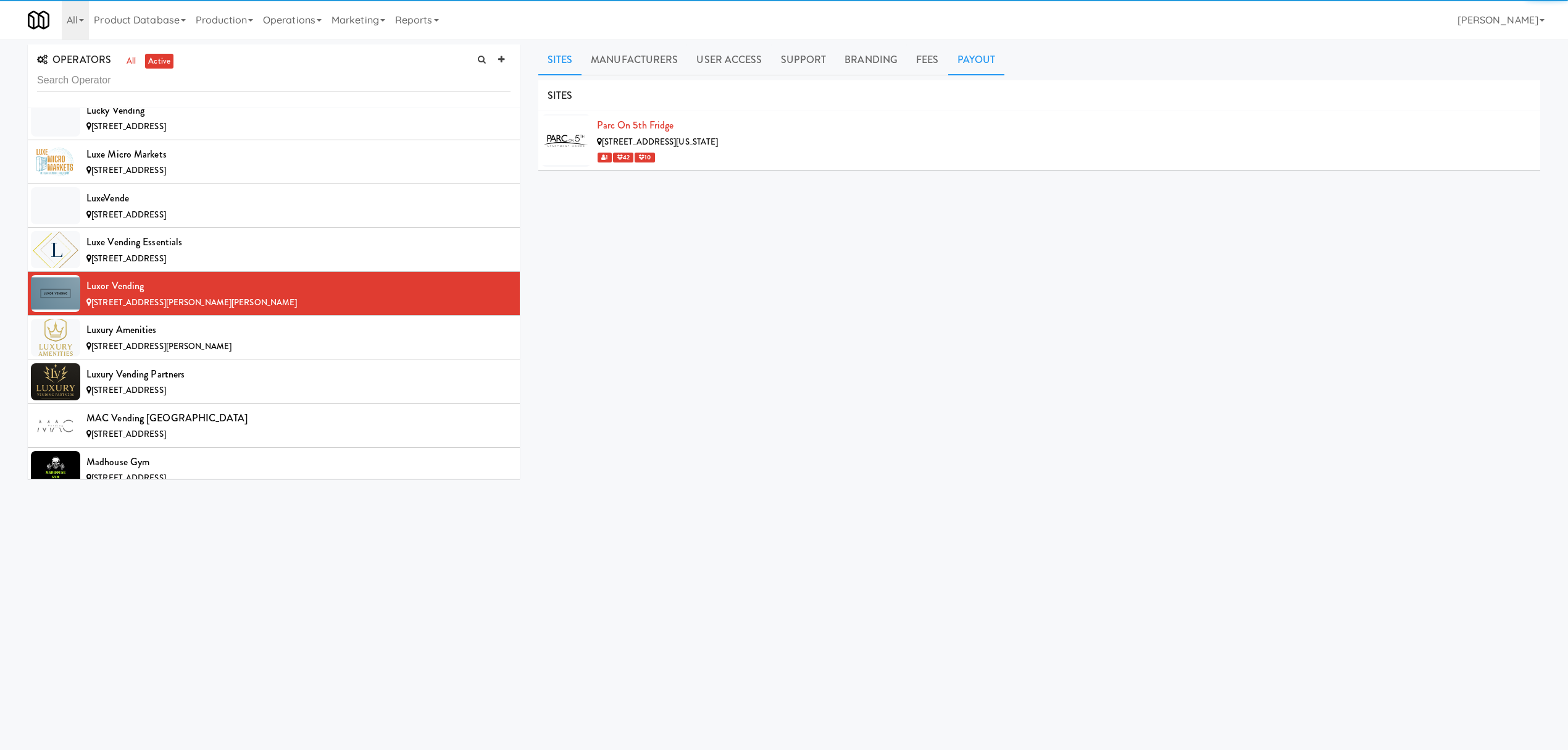
click at [979, 60] on link "Payout" at bounding box center [976, 59] width 57 height 31
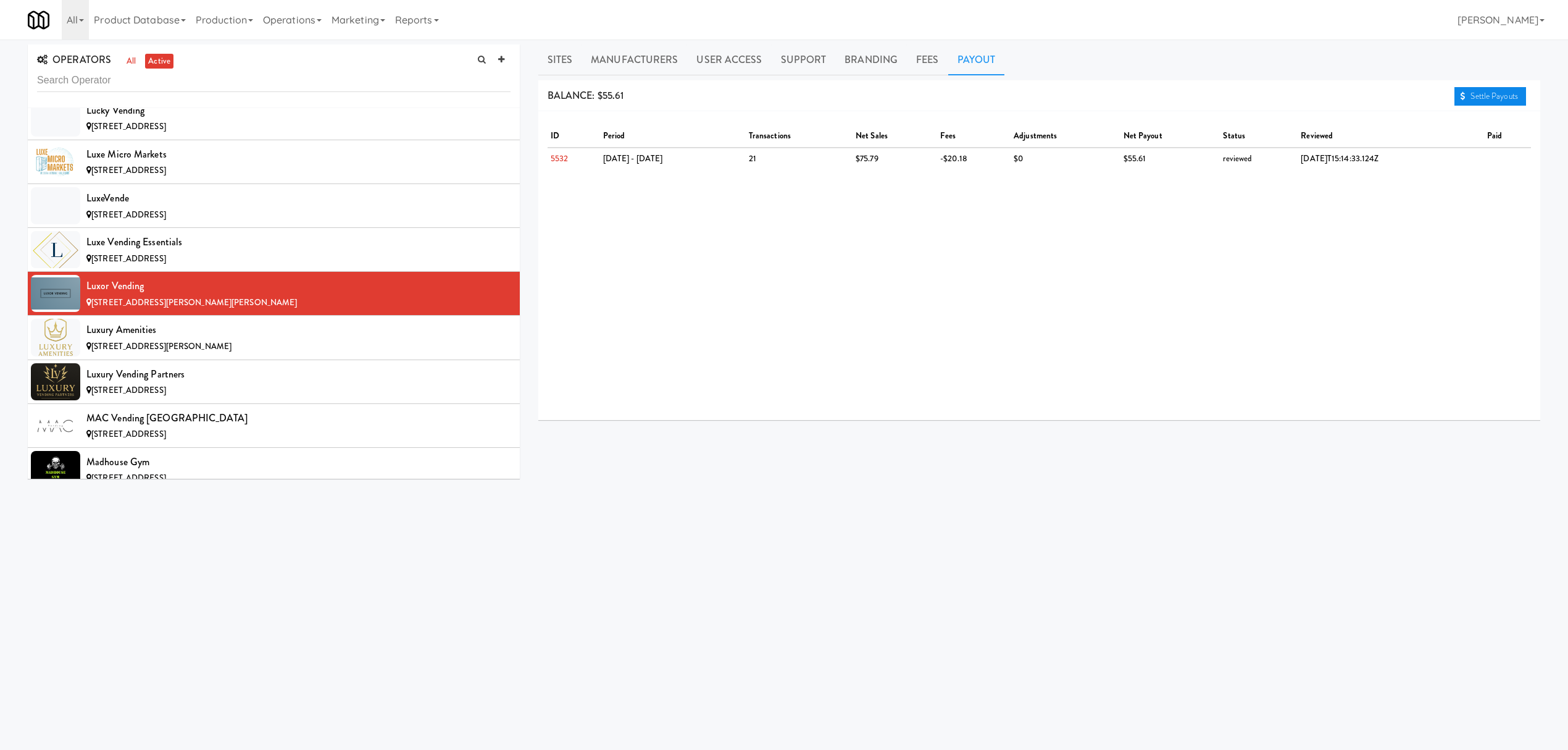
click at [1465, 93] on link "Settle Payouts" at bounding box center [1490, 96] width 71 height 18
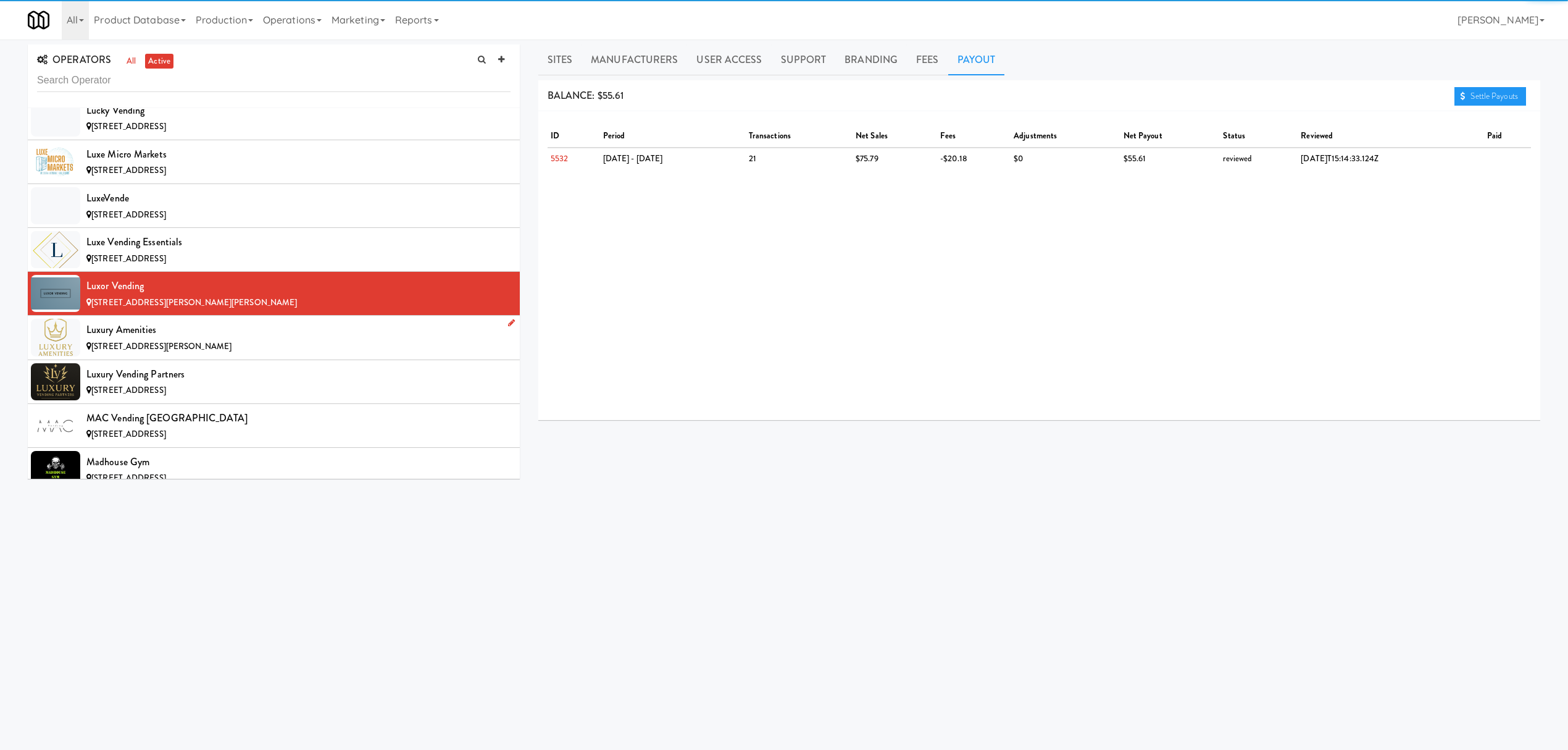
click at [251, 339] on div "Luxury Amenities" at bounding box center [298, 330] width 424 height 18
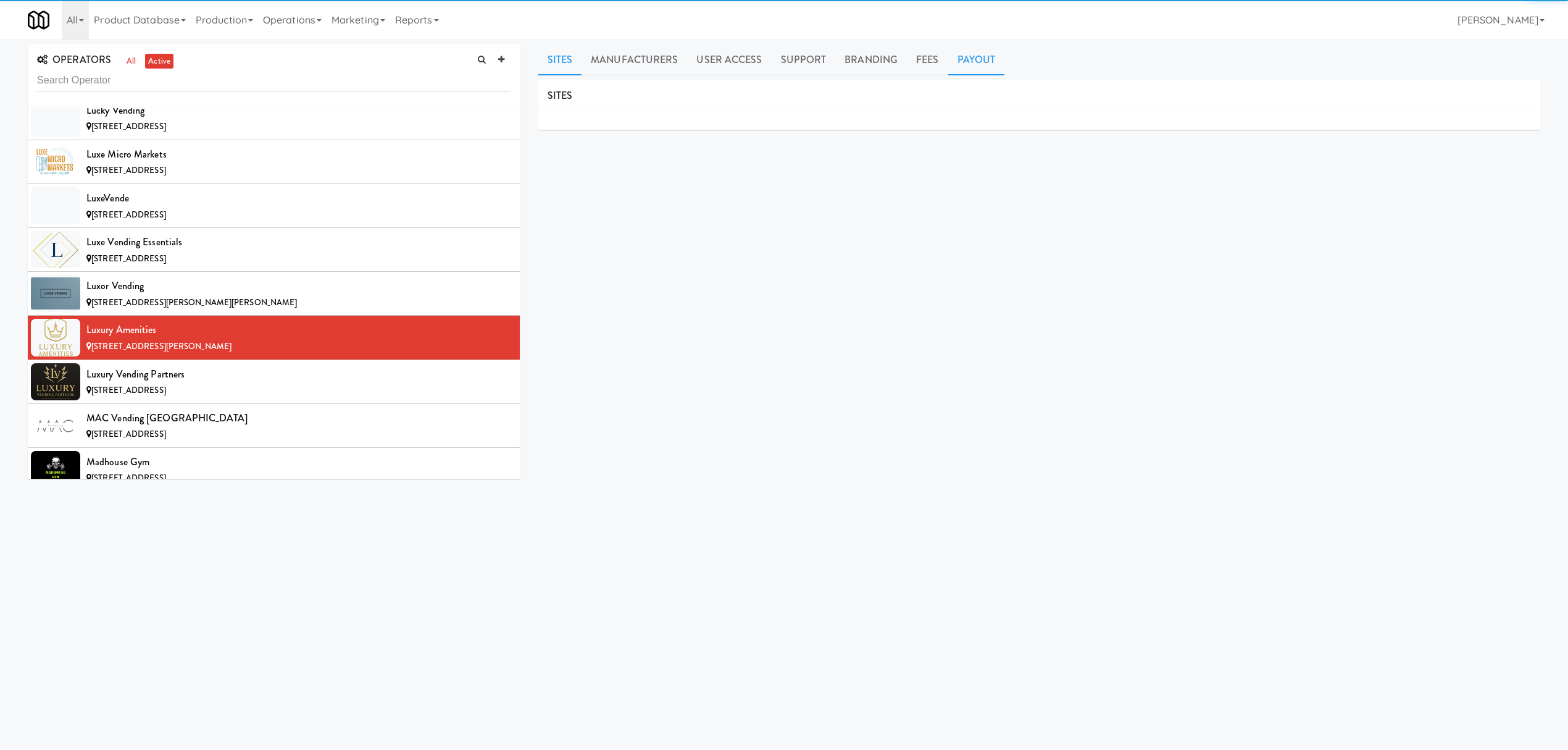
click at [982, 64] on link "Payout" at bounding box center [976, 59] width 57 height 31
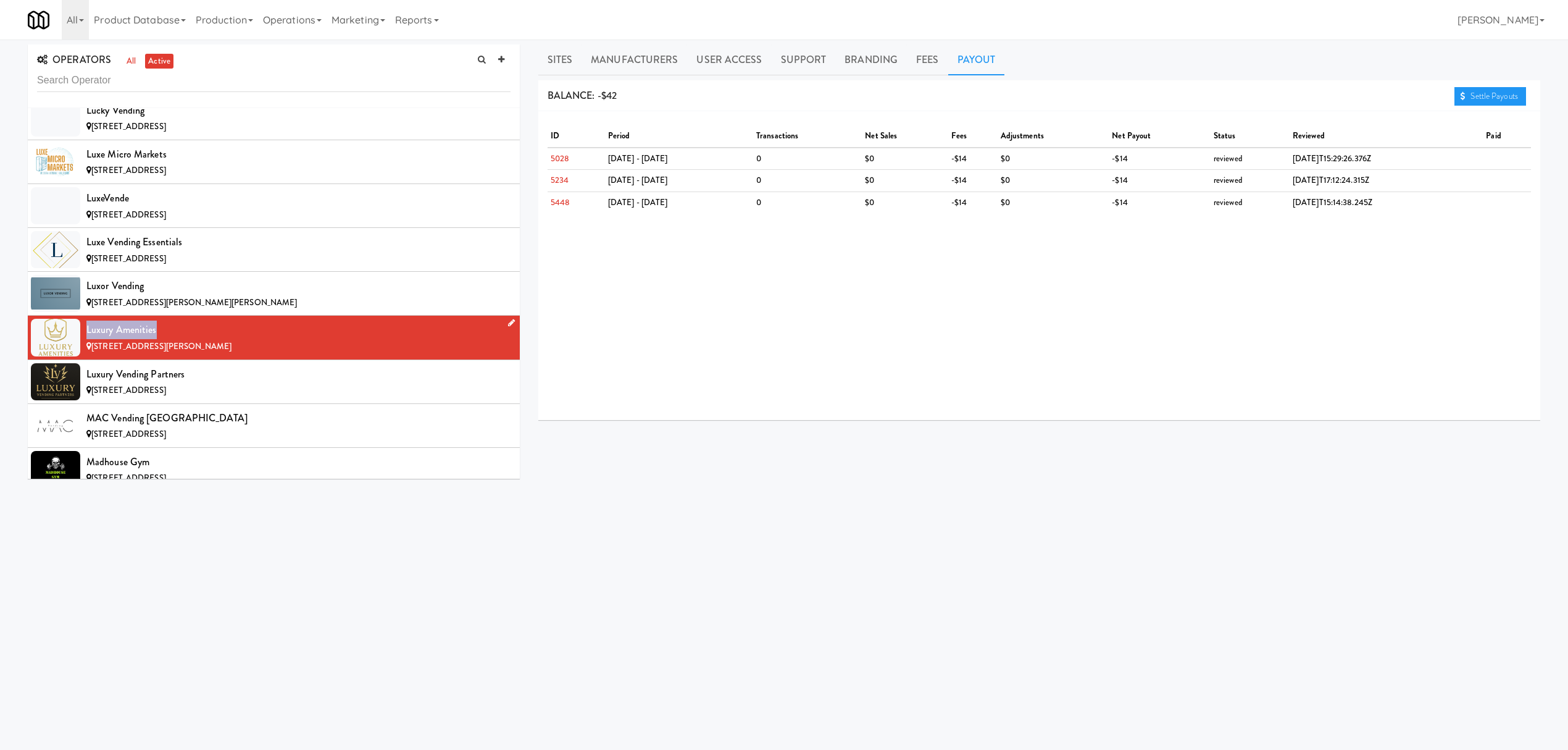
drag, startPoint x: 87, startPoint y: 359, endPoint x: 155, endPoint y: 359, distance: 68.0
click at [155, 339] on div "Luxury Amenities" at bounding box center [298, 330] width 424 height 18
click at [566, 59] on link "Sites" at bounding box center [560, 59] width 44 height 31
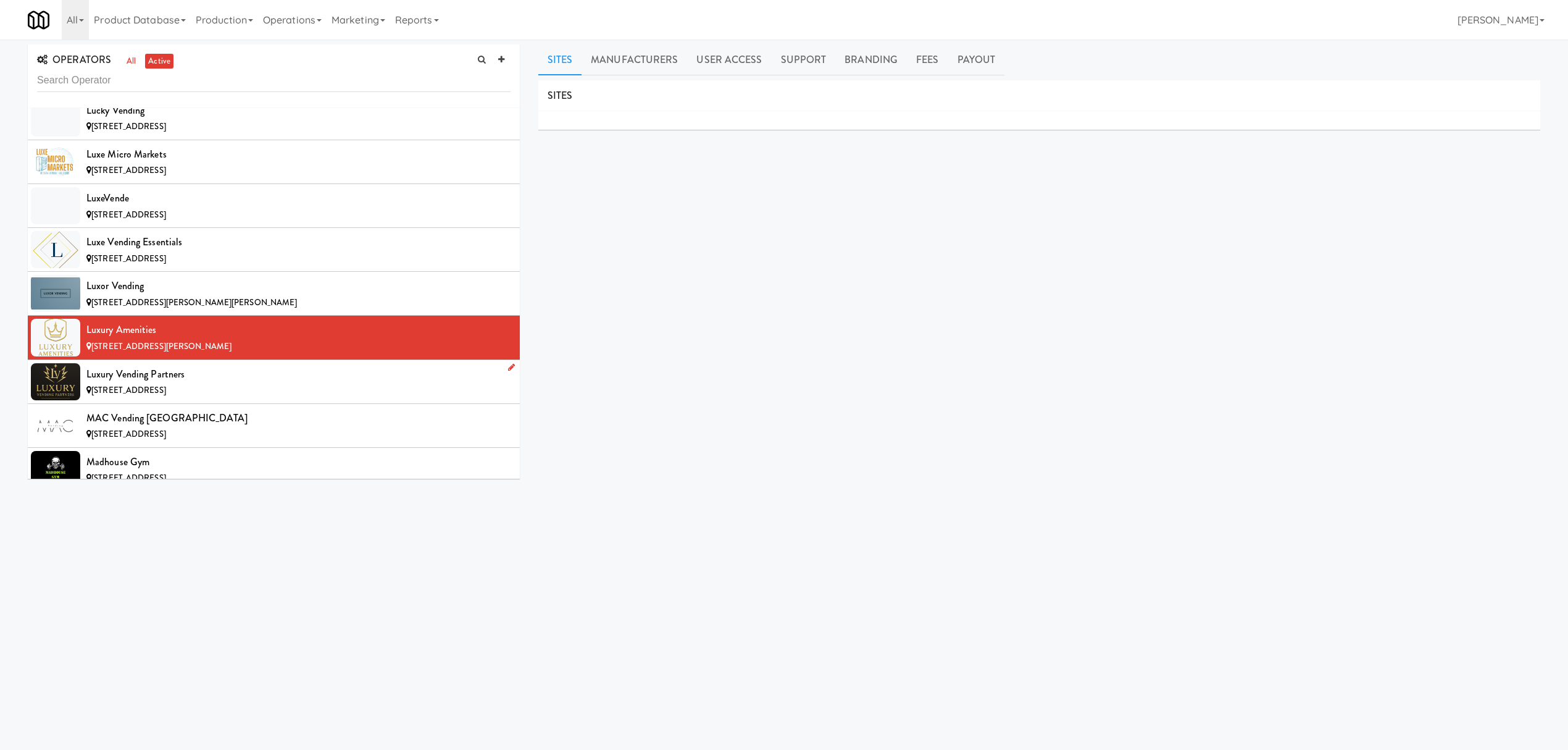
click at [311, 399] on div "[STREET_ADDRESS]" at bounding box center [298, 390] width 424 height 16
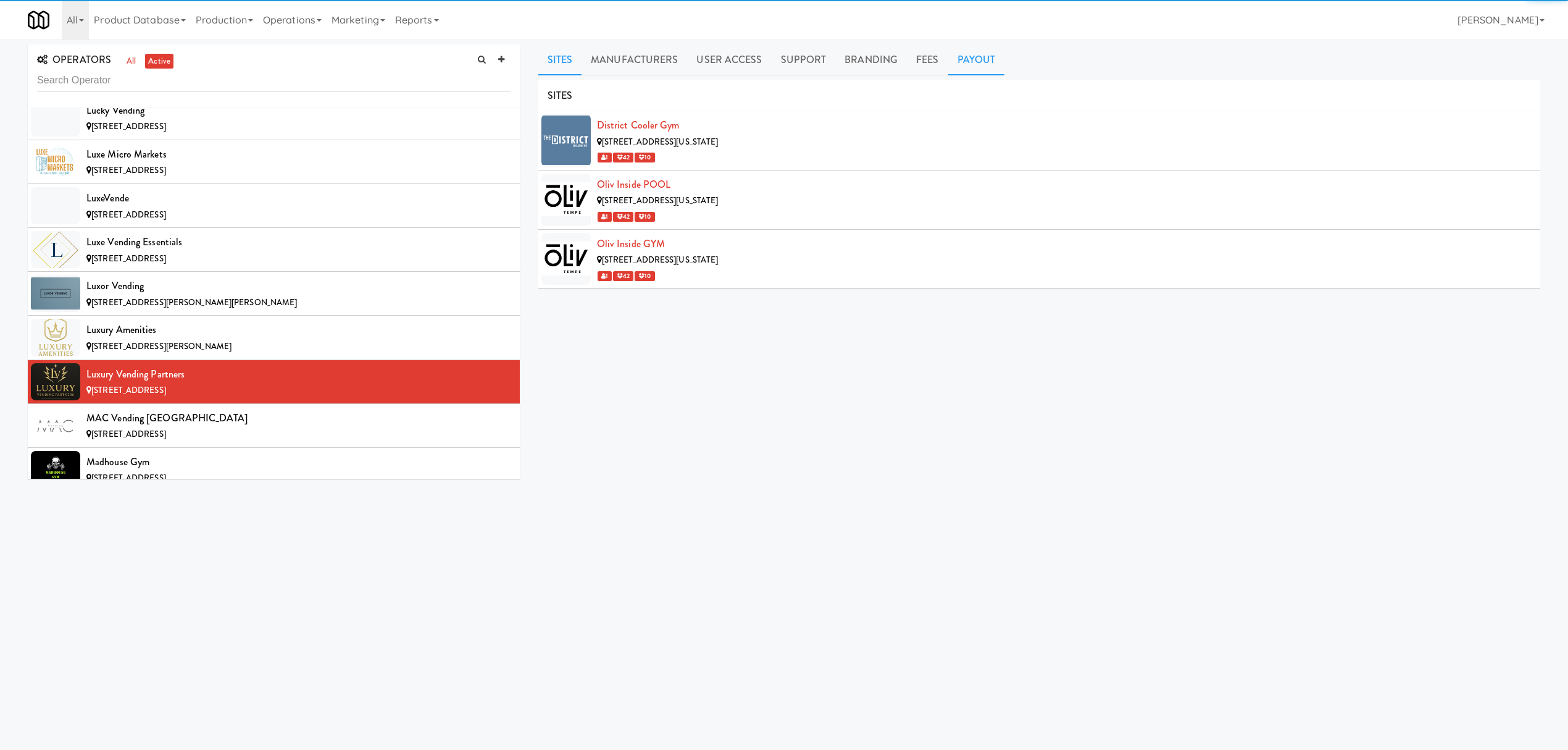
click at [996, 61] on link "Payout" at bounding box center [976, 59] width 57 height 31
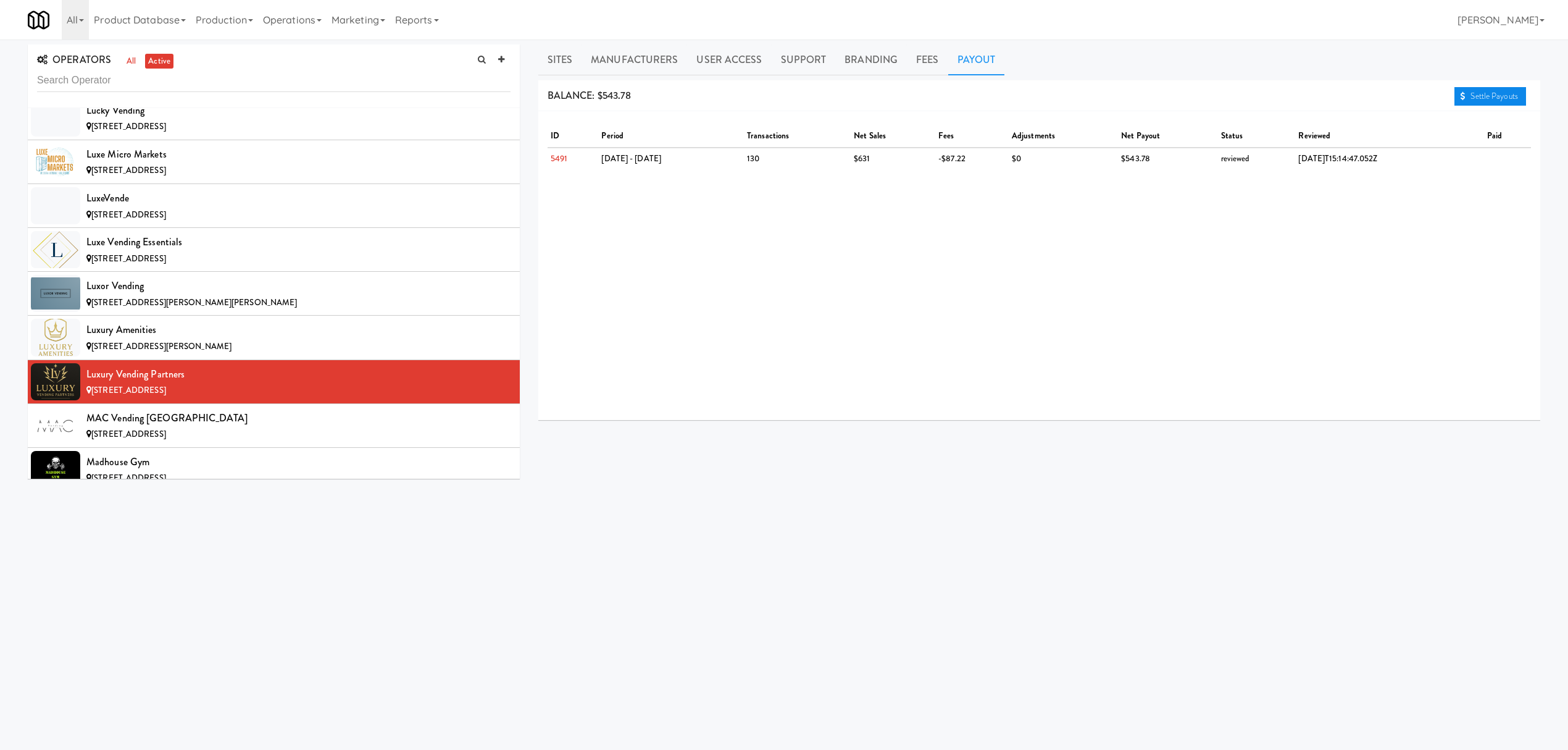
click at [1486, 91] on link "Settle Payouts" at bounding box center [1490, 96] width 71 height 18
click at [171, 427] on div "MAC Vending [GEOGRAPHIC_DATA]" at bounding box center [298, 418] width 424 height 18
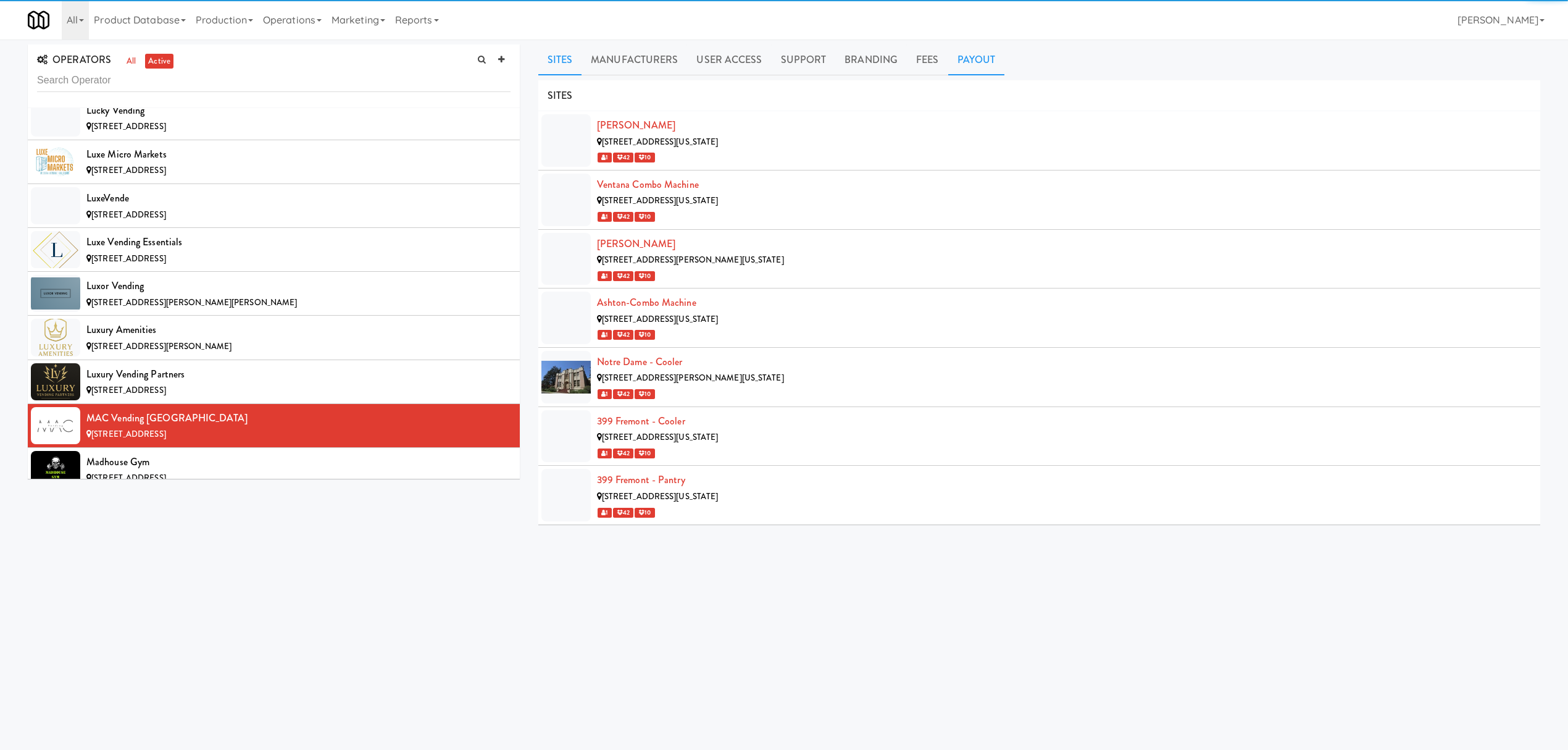
click at [978, 63] on link "Payout" at bounding box center [976, 59] width 57 height 31
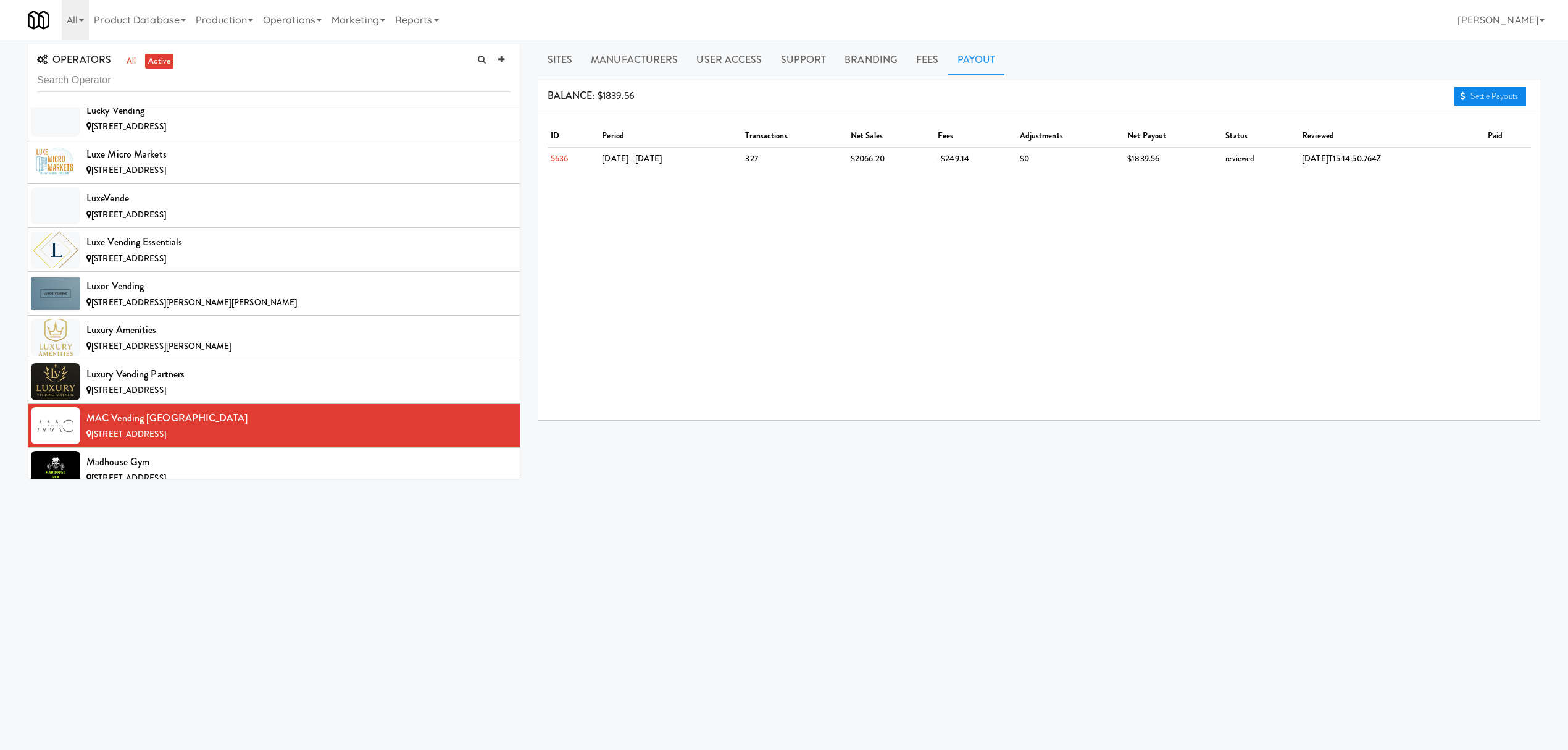
click at [1472, 97] on link "Settle Payouts" at bounding box center [1490, 96] width 71 height 18
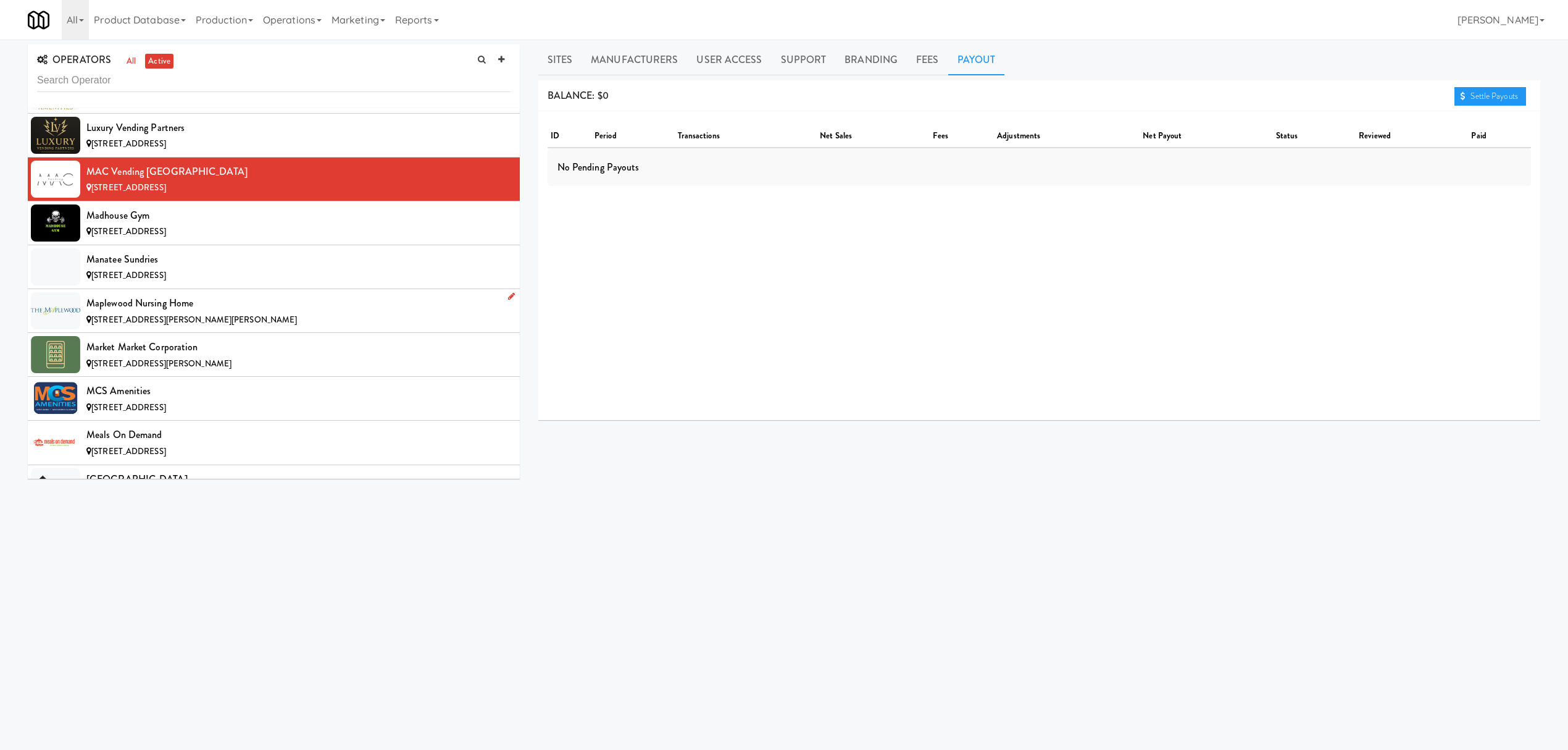
scroll to position [6835, 0]
click at [166, 236] on span "[STREET_ADDRESS]" at bounding box center [129, 230] width 75 height 12
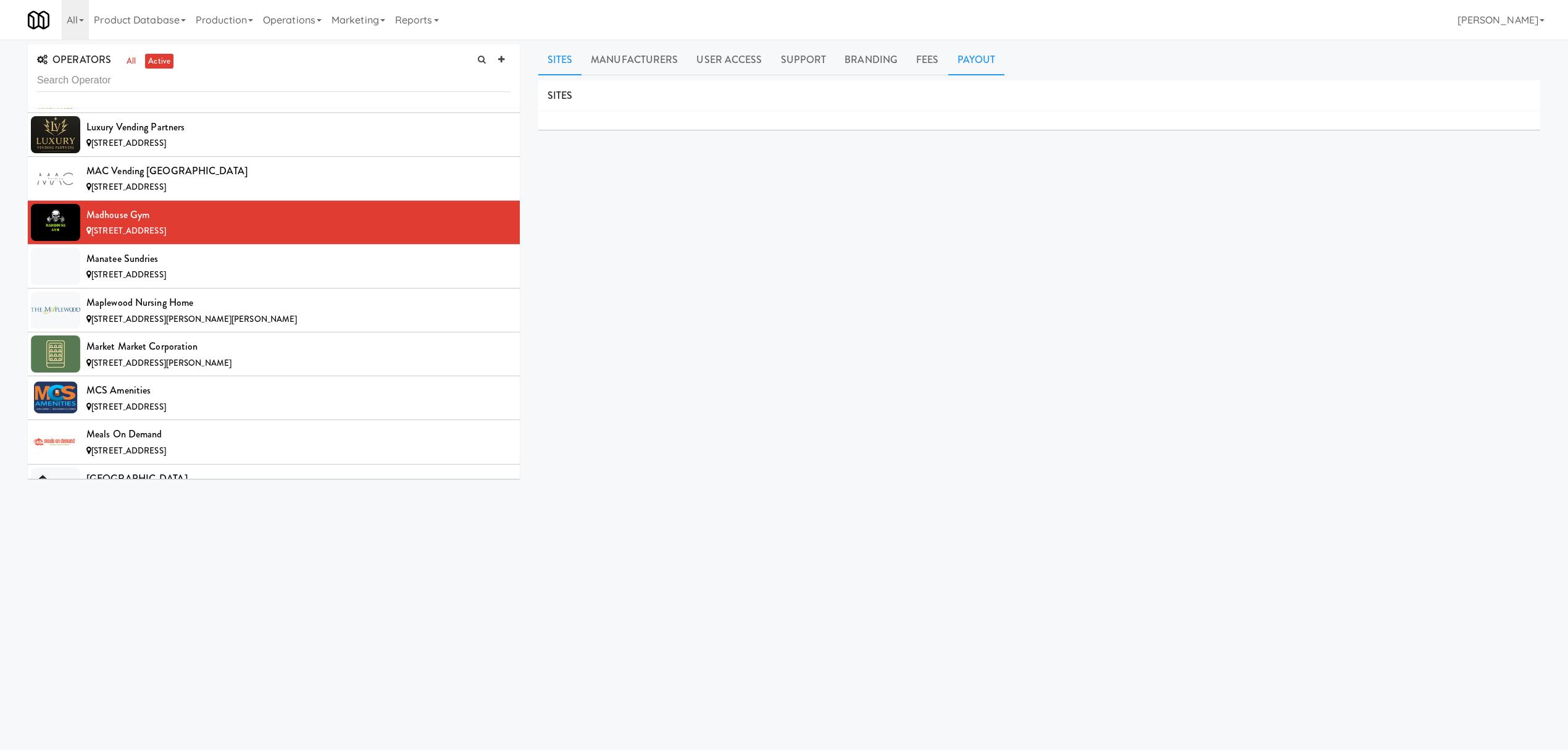
click at [976, 57] on link "Payout" at bounding box center [976, 59] width 57 height 31
click at [193, 283] on div "[STREET_ADDRESS]" at bounding box center [298, 275] width 424 height 16
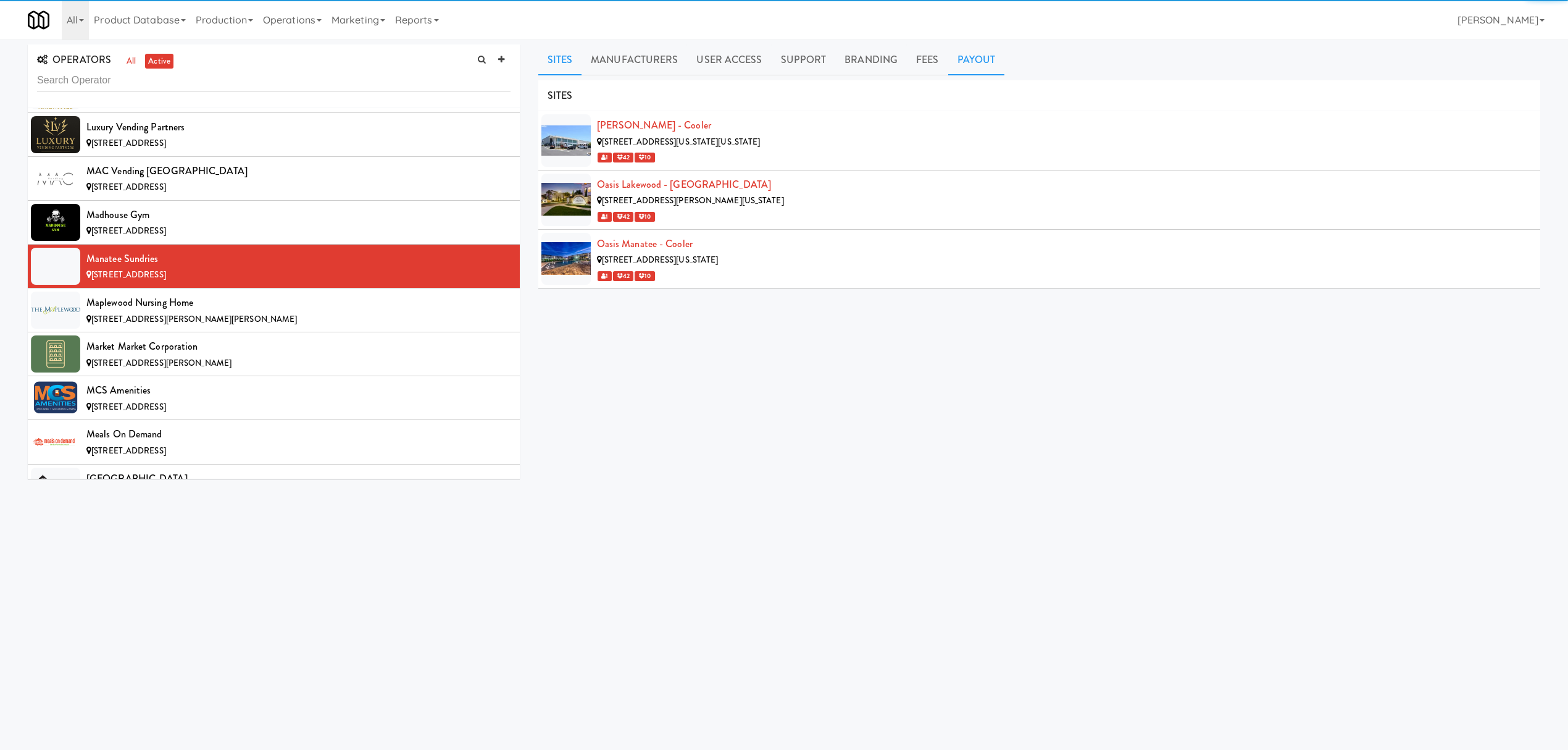
click at [983, 55] on link "Payout" at bounding box center [976, 59] width 57 height 31
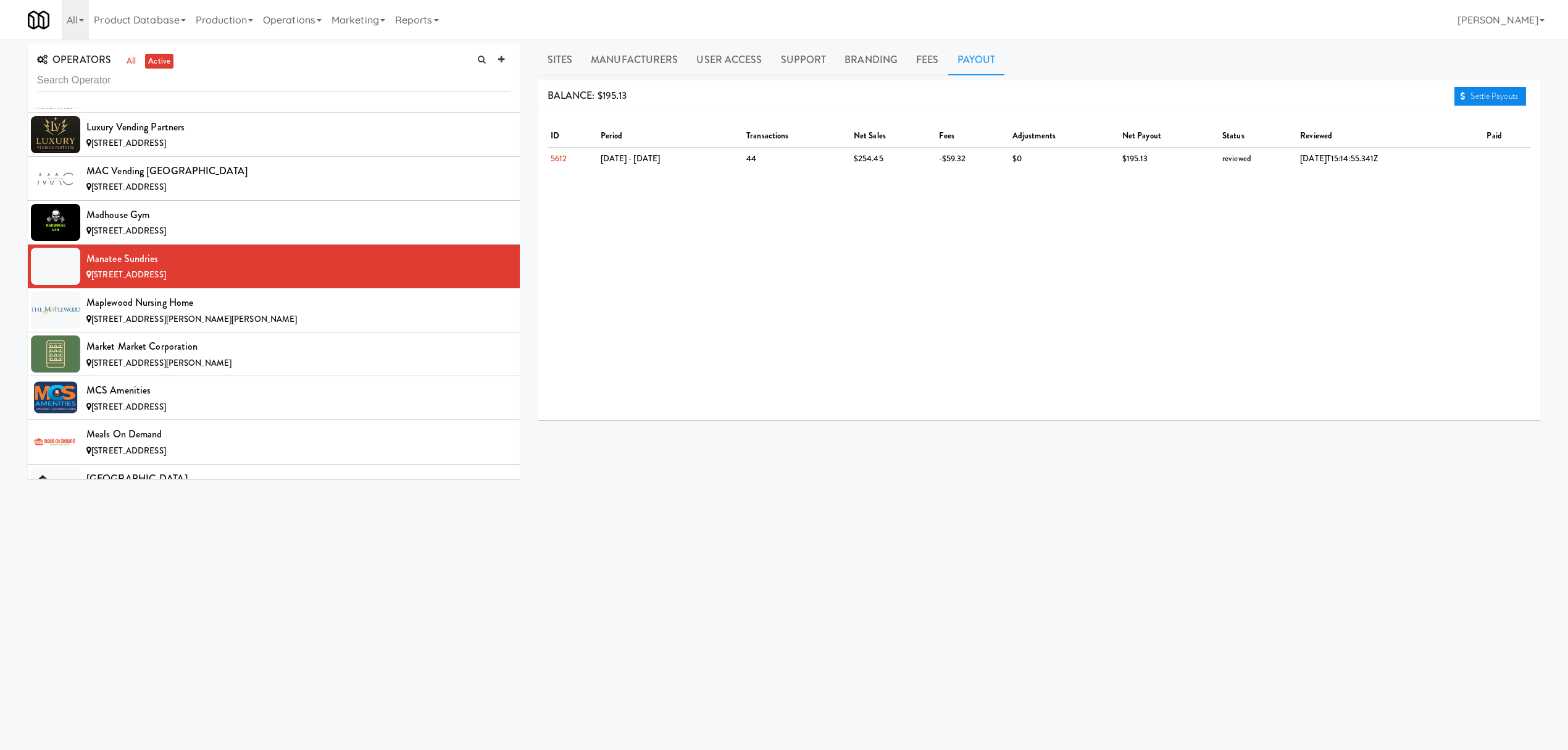
click at [1492, 99] on link "Settle Payouts" at bounding box center [1490, 96] width 71 height 18
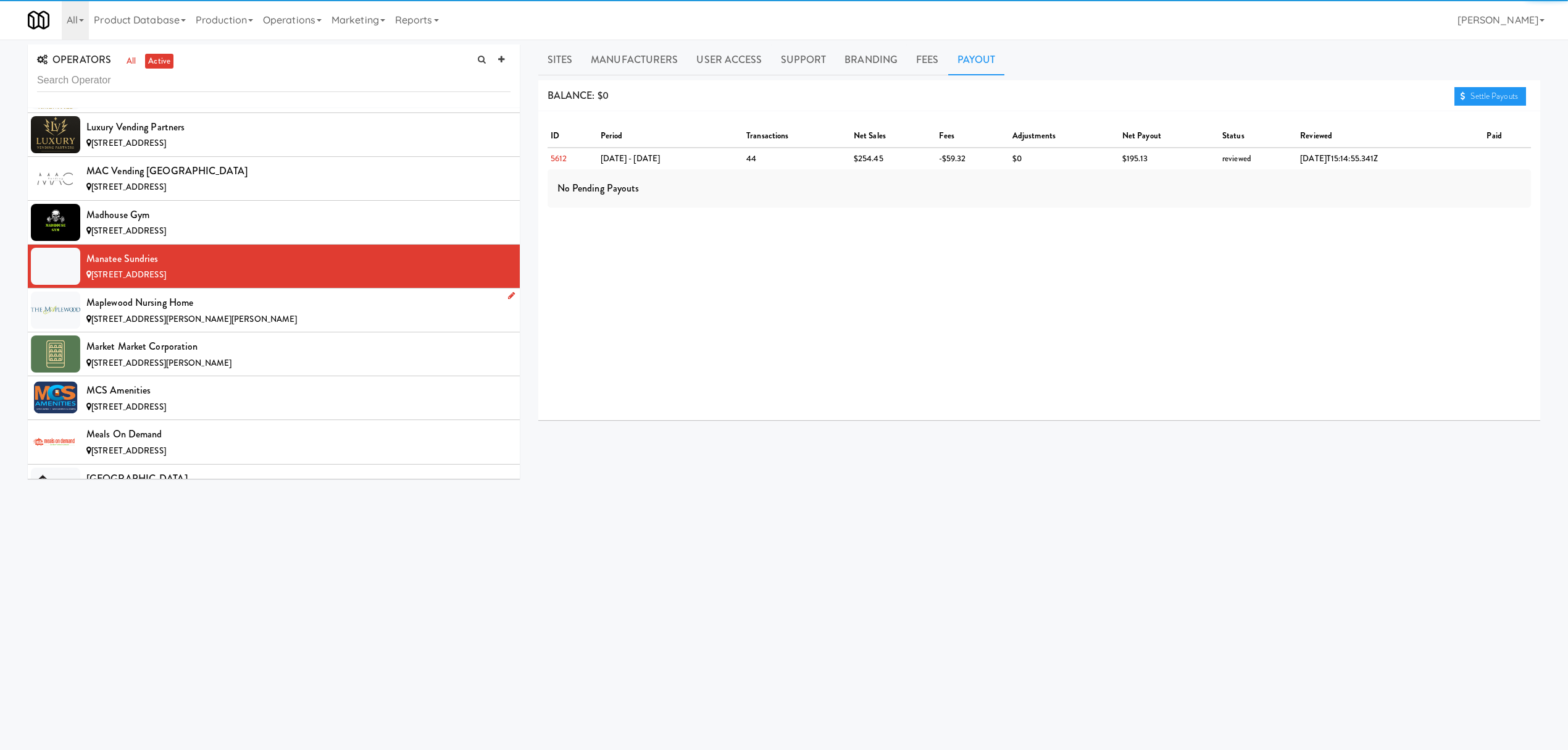
click at [213, 312] on div "Maplewood Nursing Home" at bounding box center [298, 302] width 424 height 18
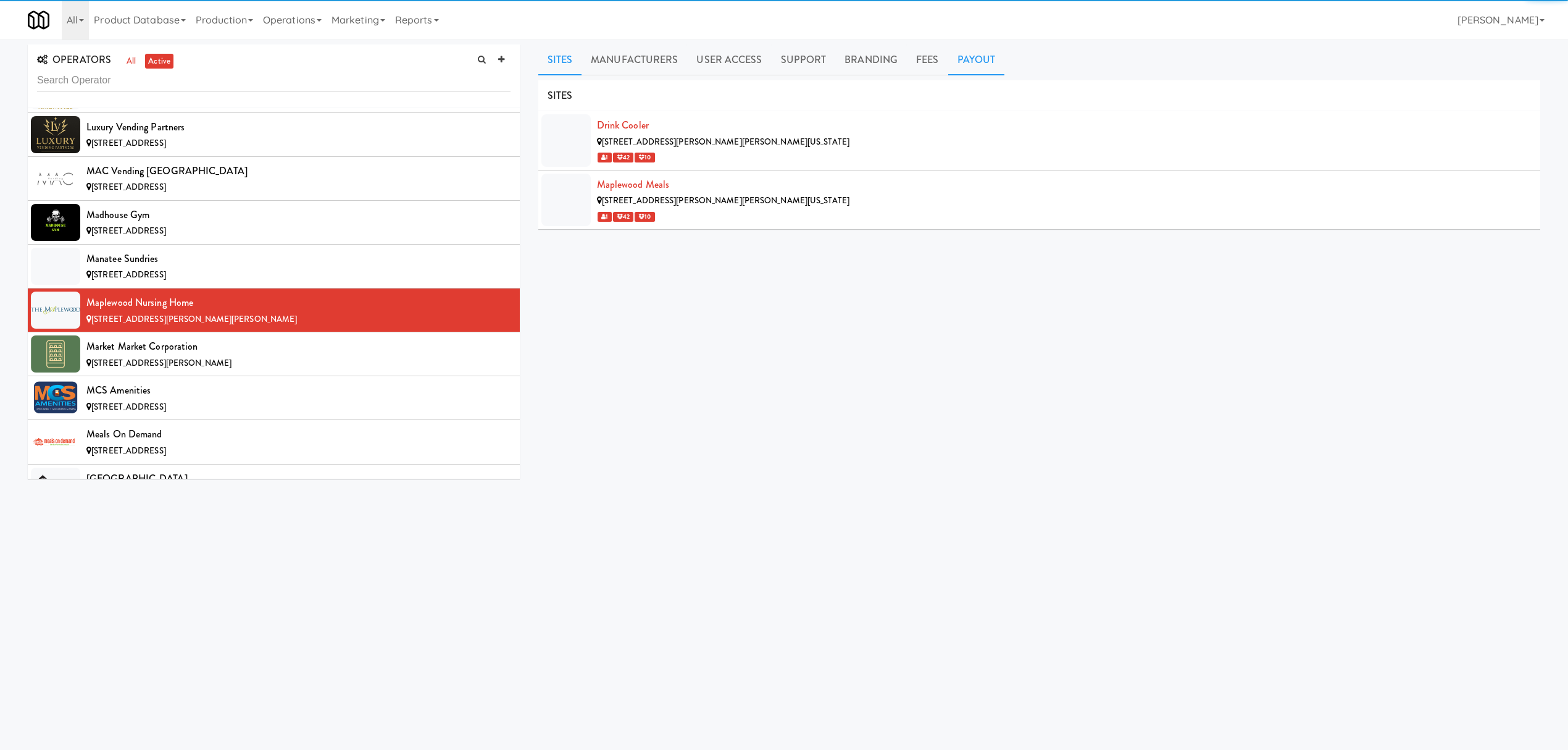
click at [976, 55] on link "Payout" at bounding box center [976, 59] width 57 height 31
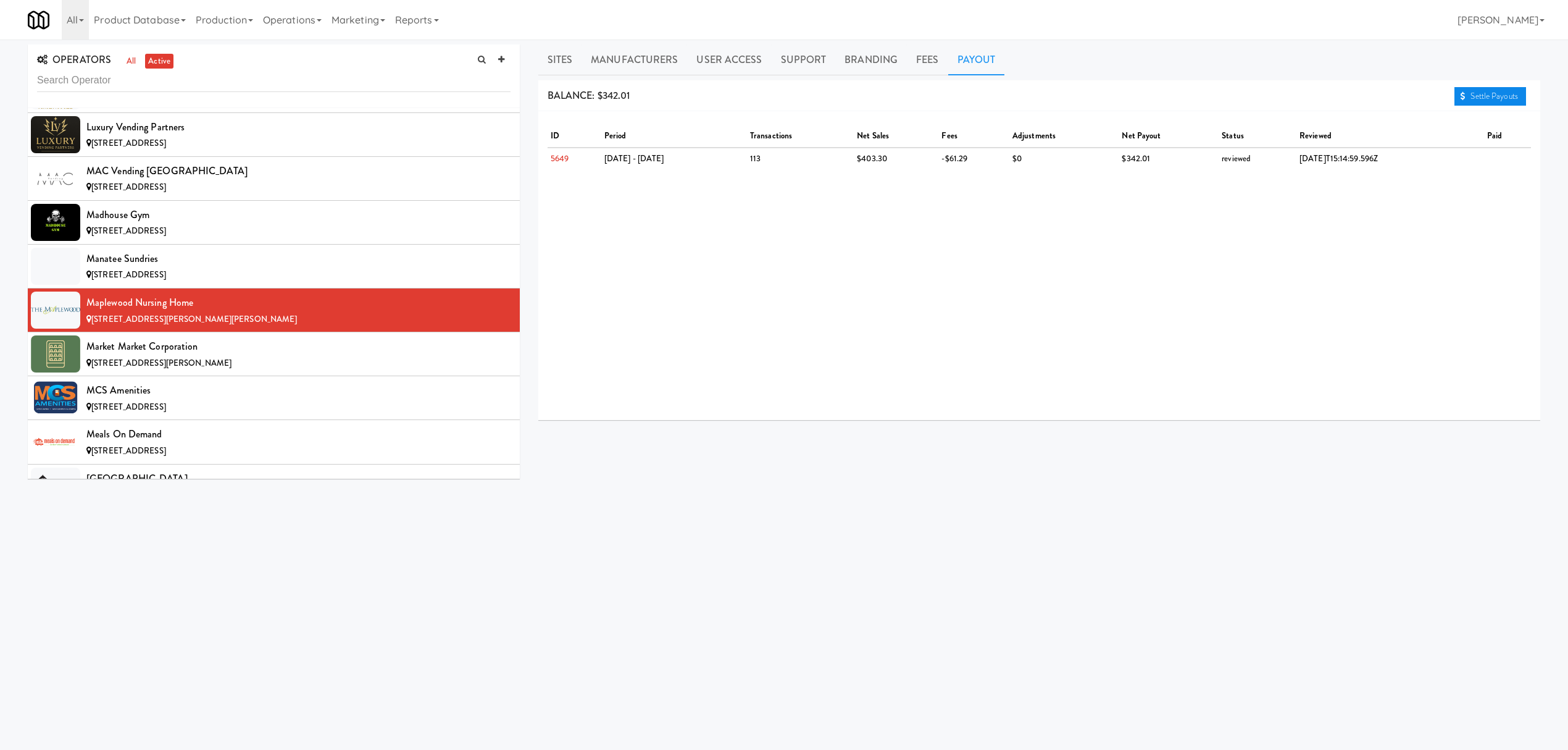
click at [1469, 93] on link "Settle Payouts" at bounding box center [1490, 96] width 71 height 18
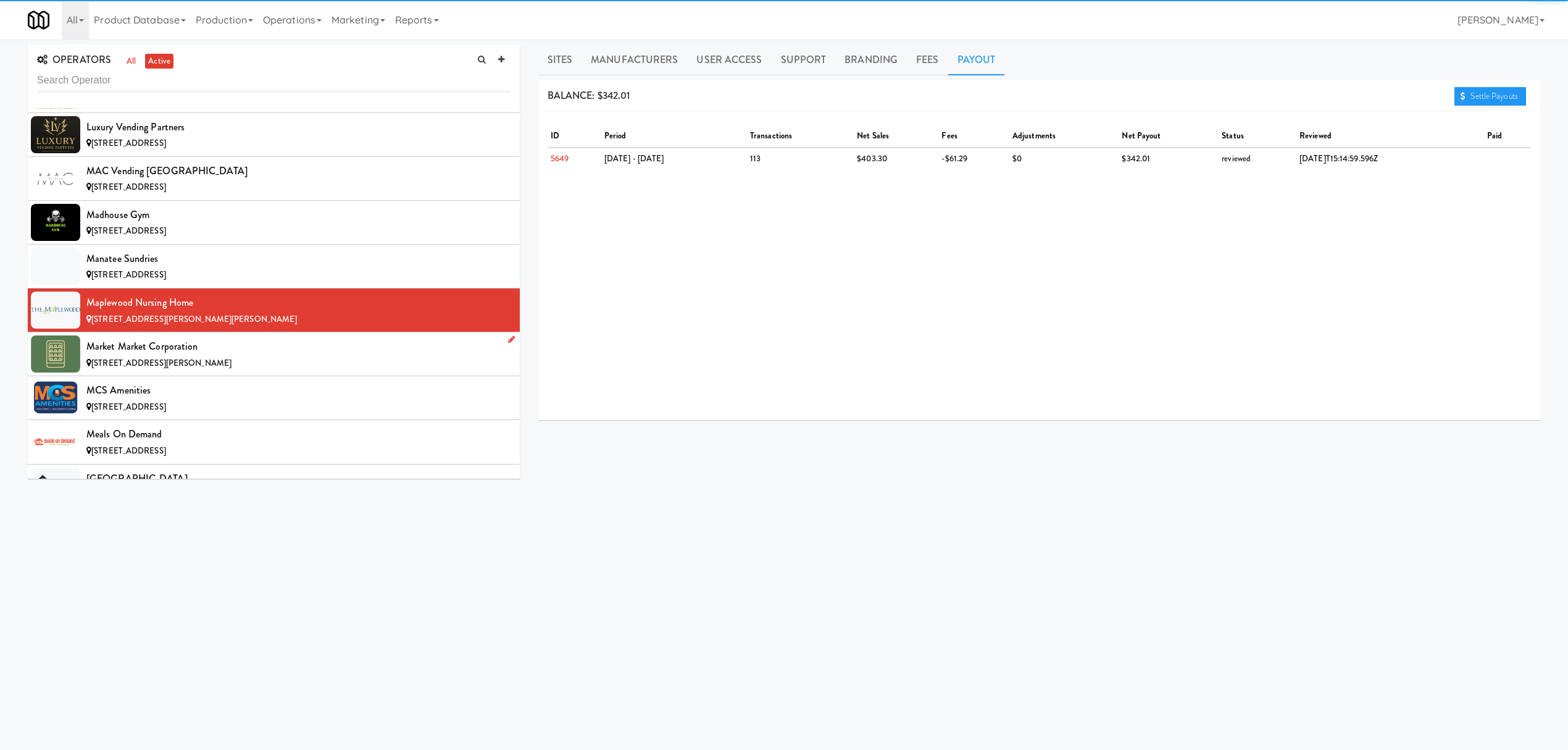
click at [238, 356] on div "Market Market Corporation" at bounding box center [298, 346] width 424 height 18
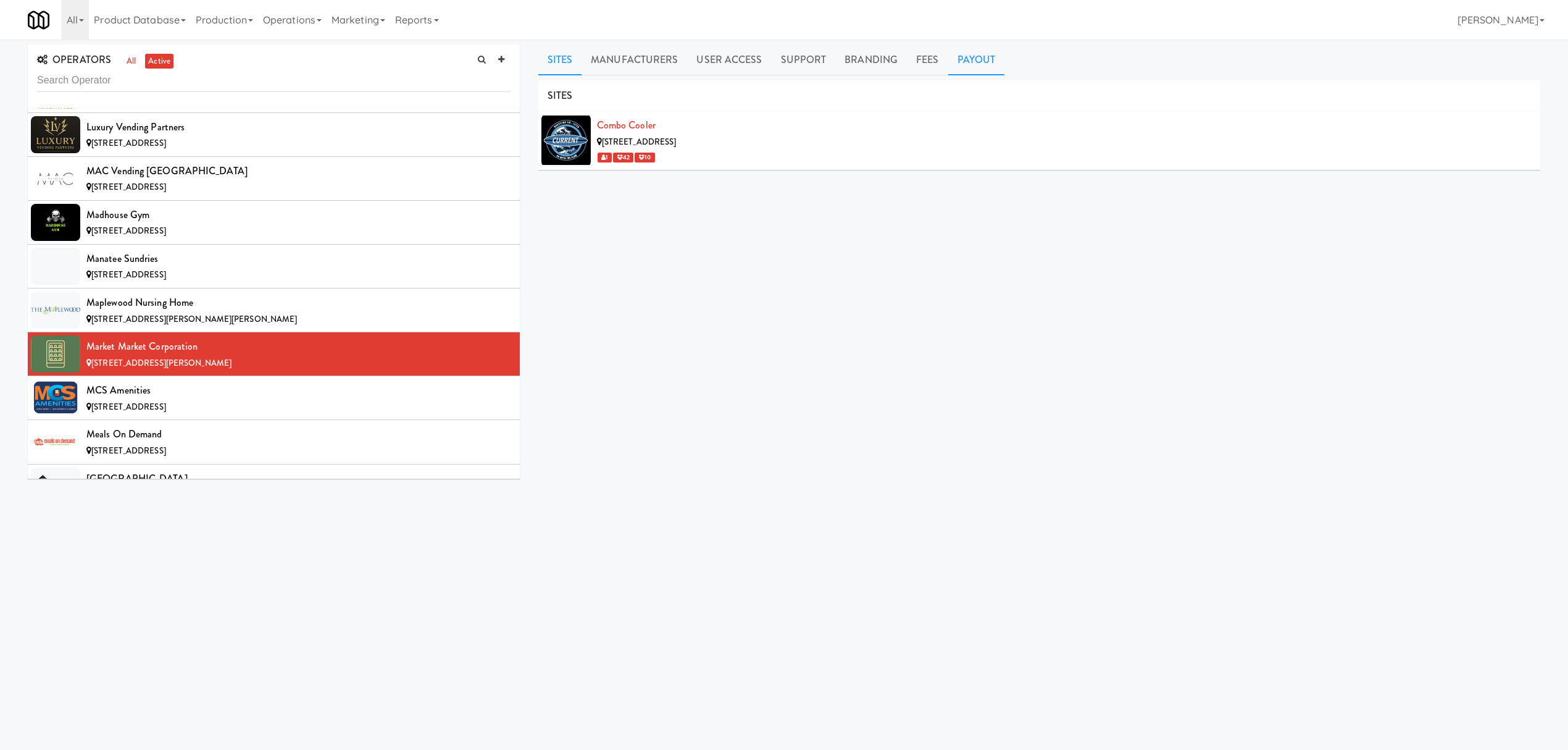
click at [979, 60] on link "Payout" at bounding box center [976, 59] width 57 height 31
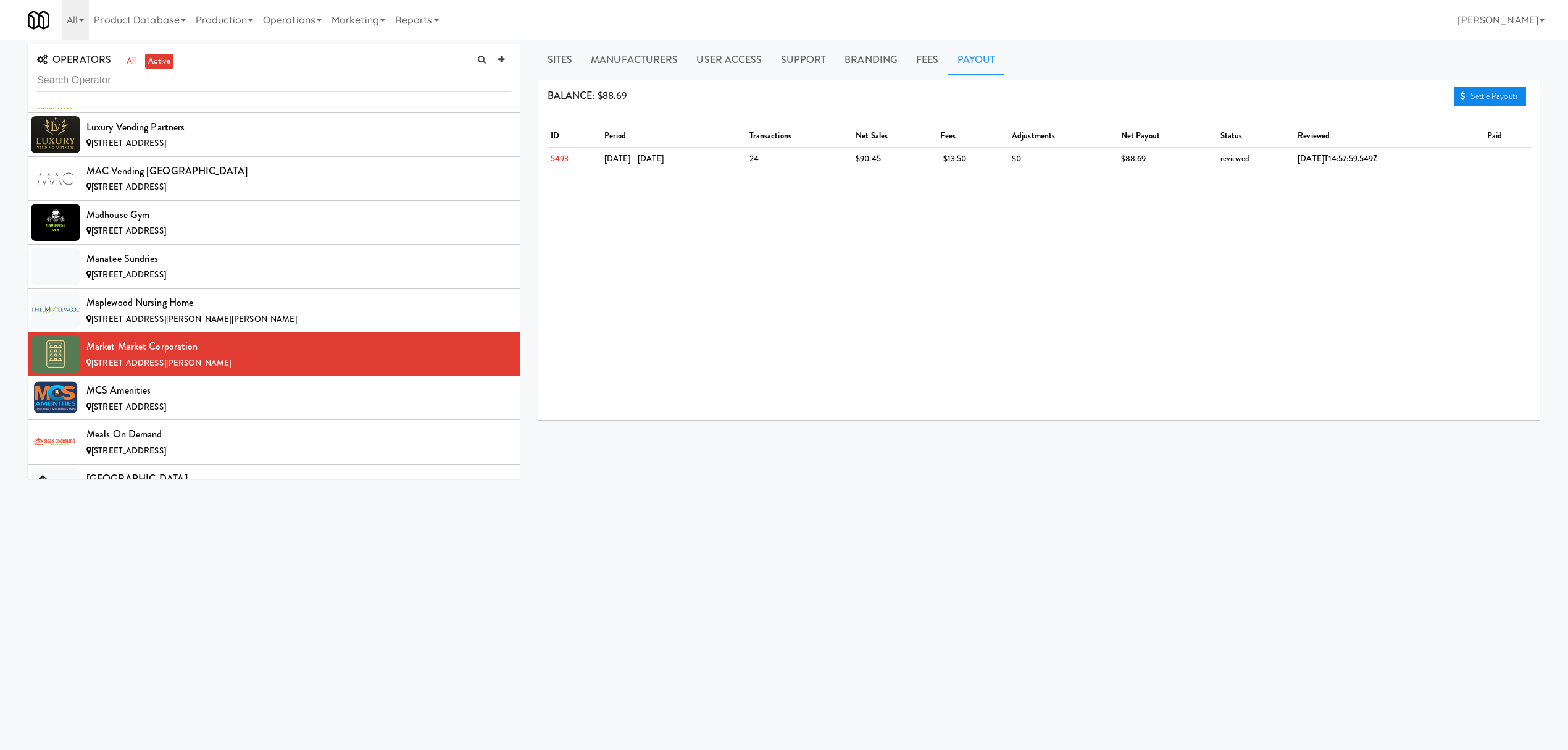
click at [1460, 99] on icon at bounding box center [1462, 96] width 5 height 8
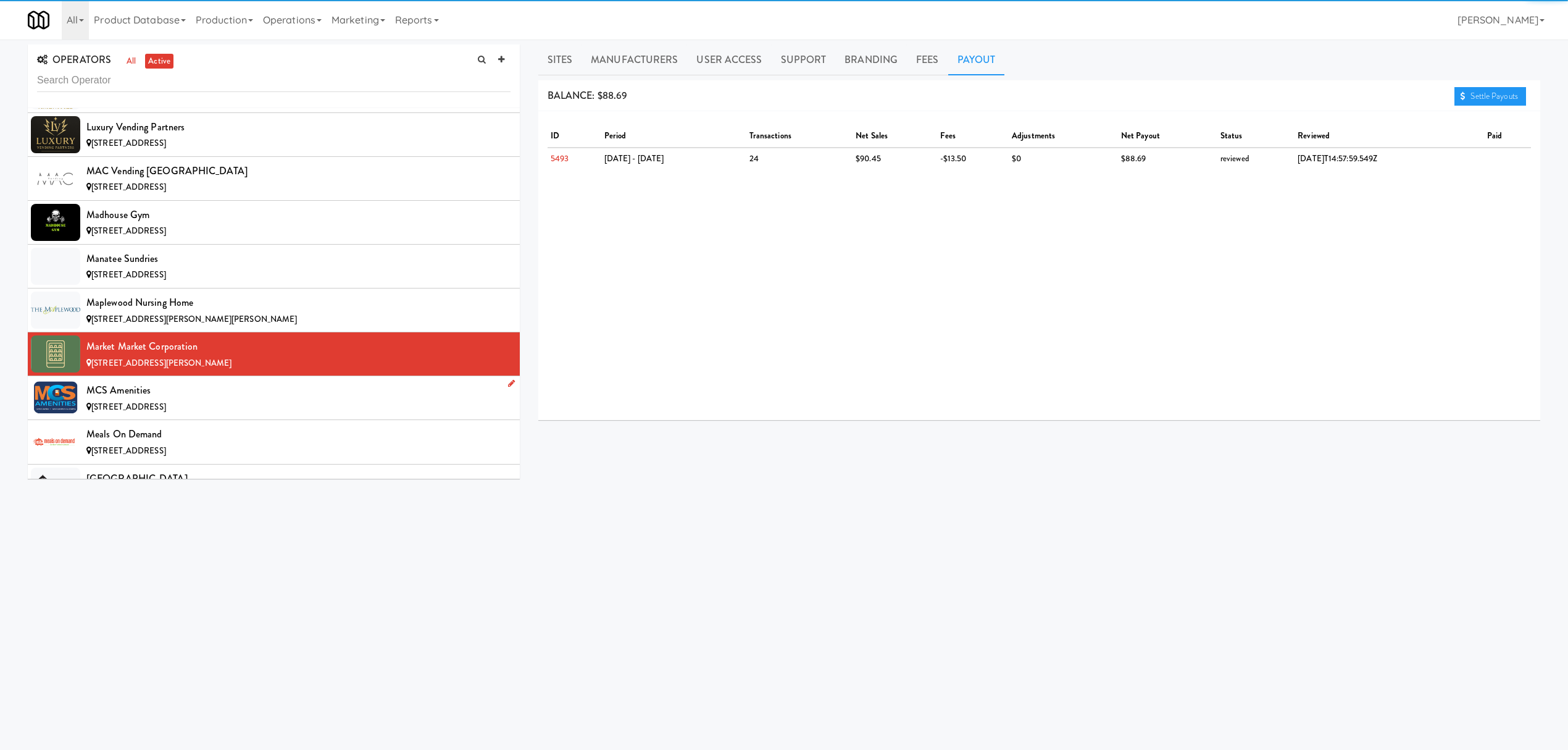
click at [166, 413] on span "[STREET_ADDRESS]" at bounding box center [129, 406] width 75 height 12
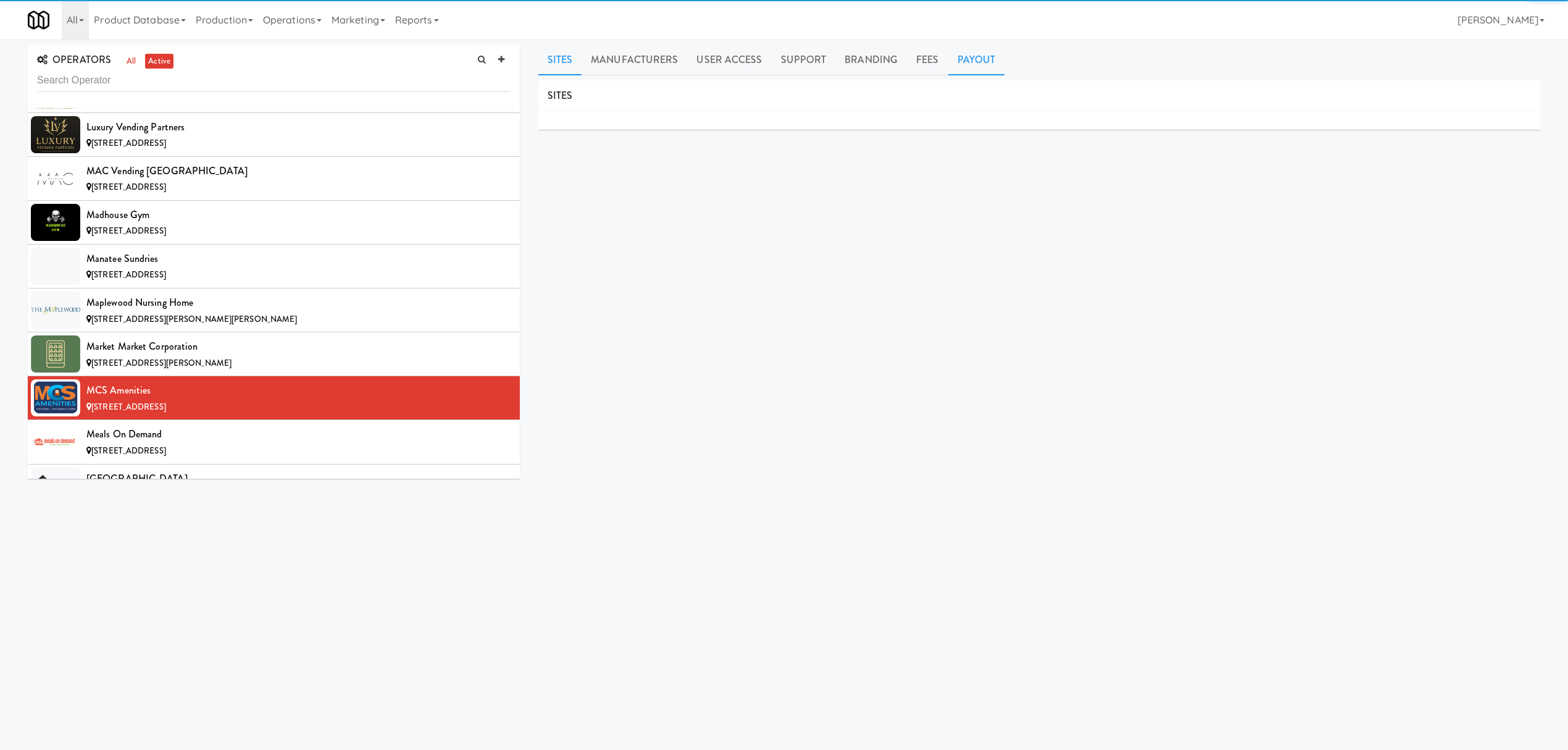
click at [965, 59] on link "Payout" at bounding box center [976, 59] width 57 height 31
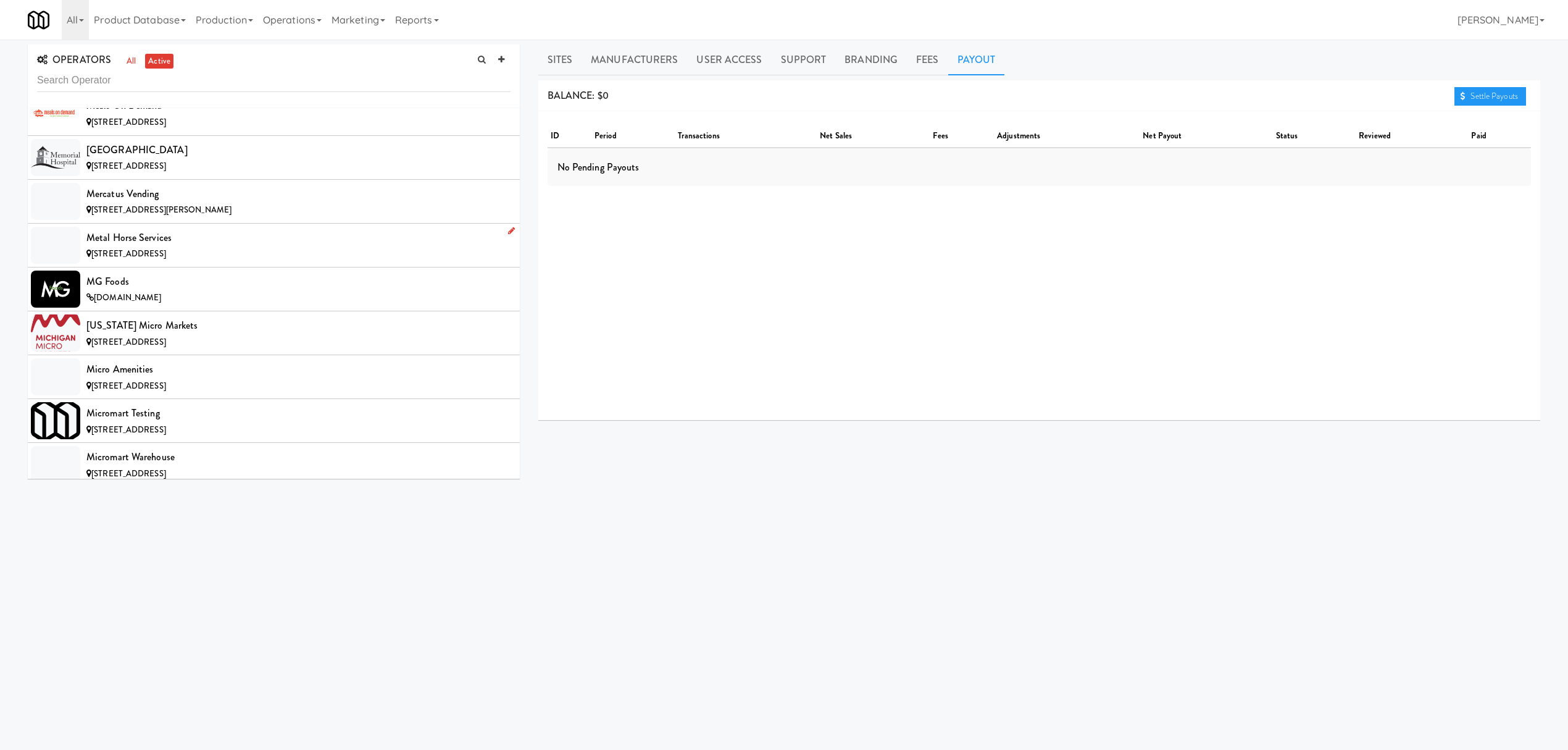
scroll to position [7165, 0]
click at [189, 129] on div "[STREET_ADDRESS]" at bounding box center [298, 121] width 424 height 16
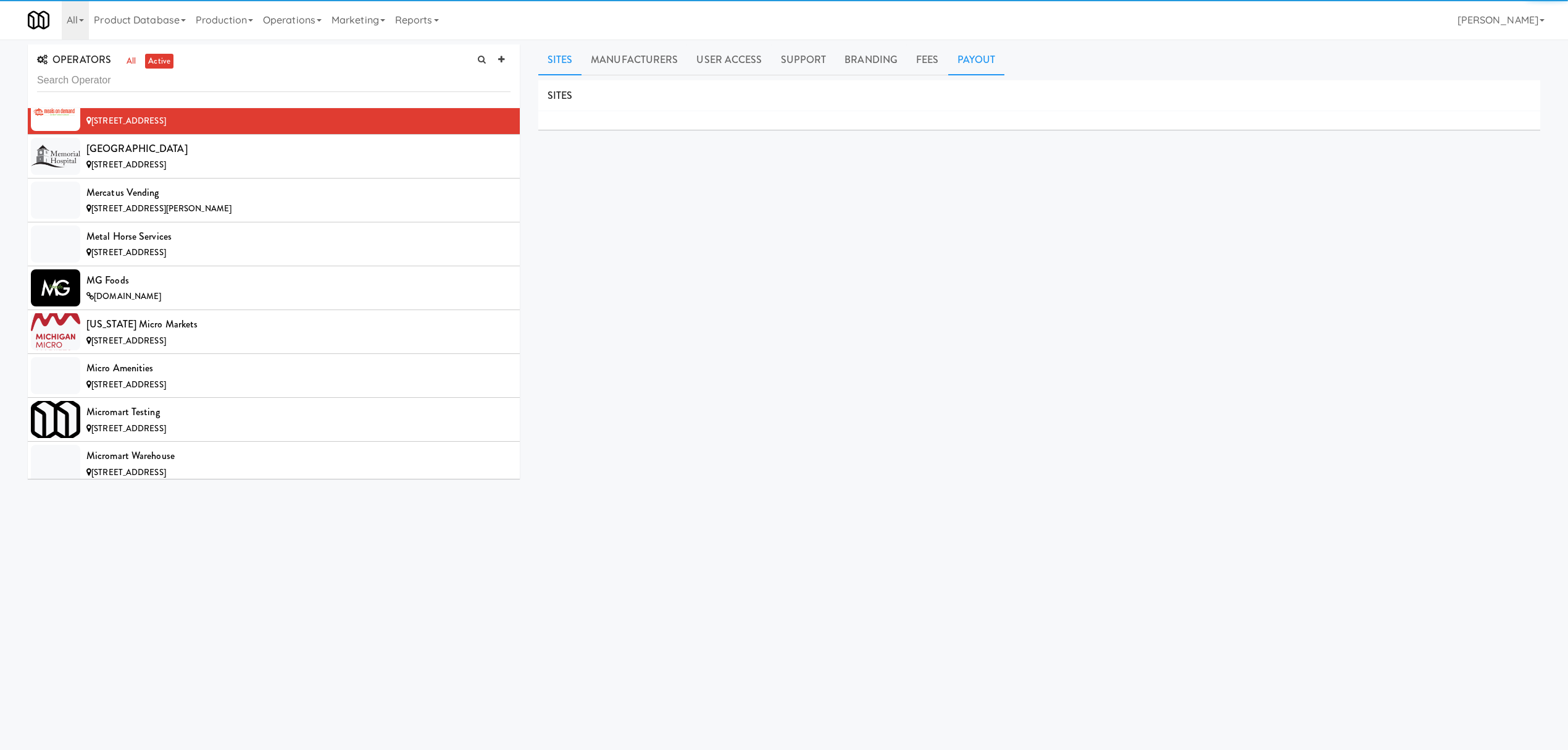
click at [974, 56] on link "Payout" at bounding box center [976, 59] width 57 height 31
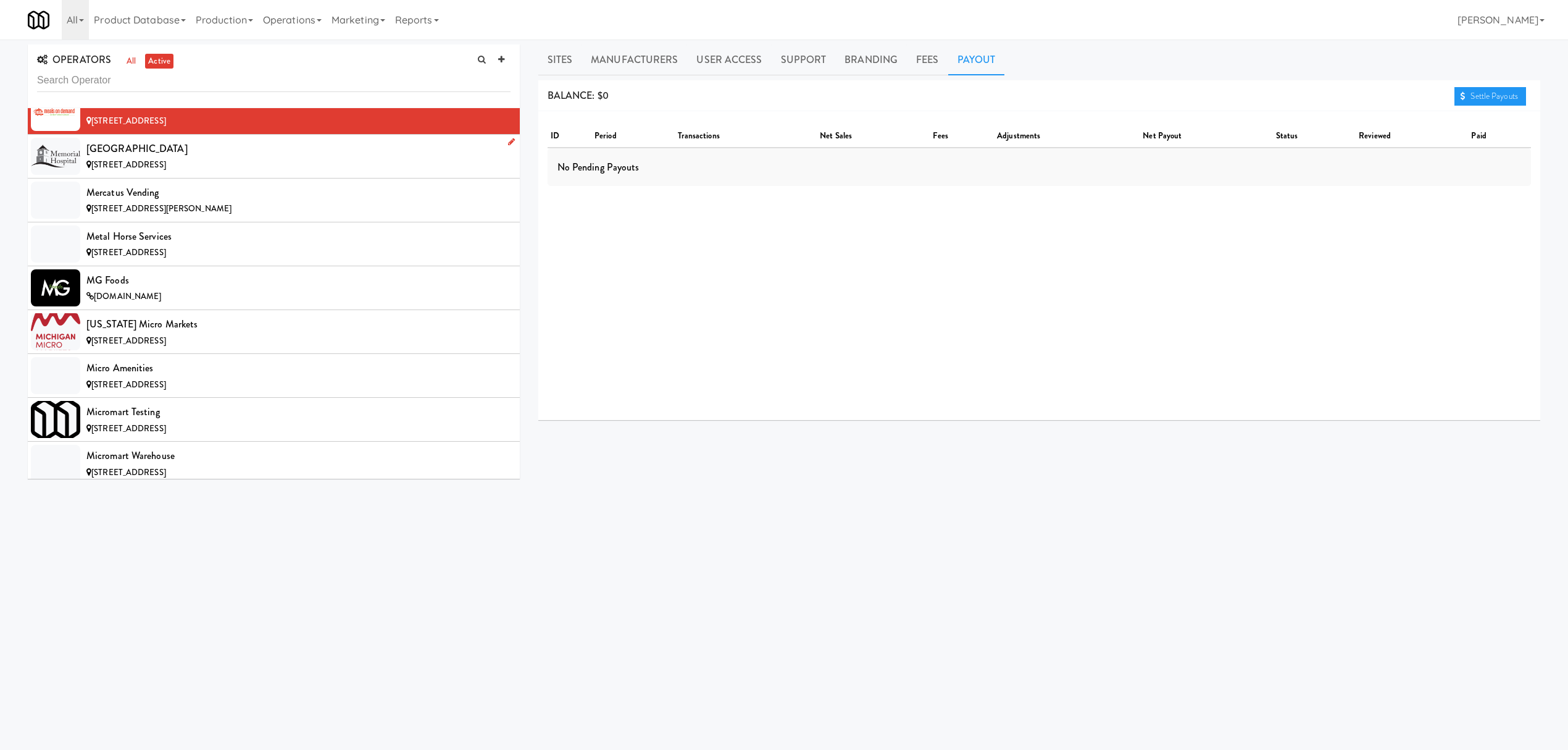
click at [157, 170] on span "[STREET_ADDRESS]" at bounding box center [129, 164] width 75 height 12
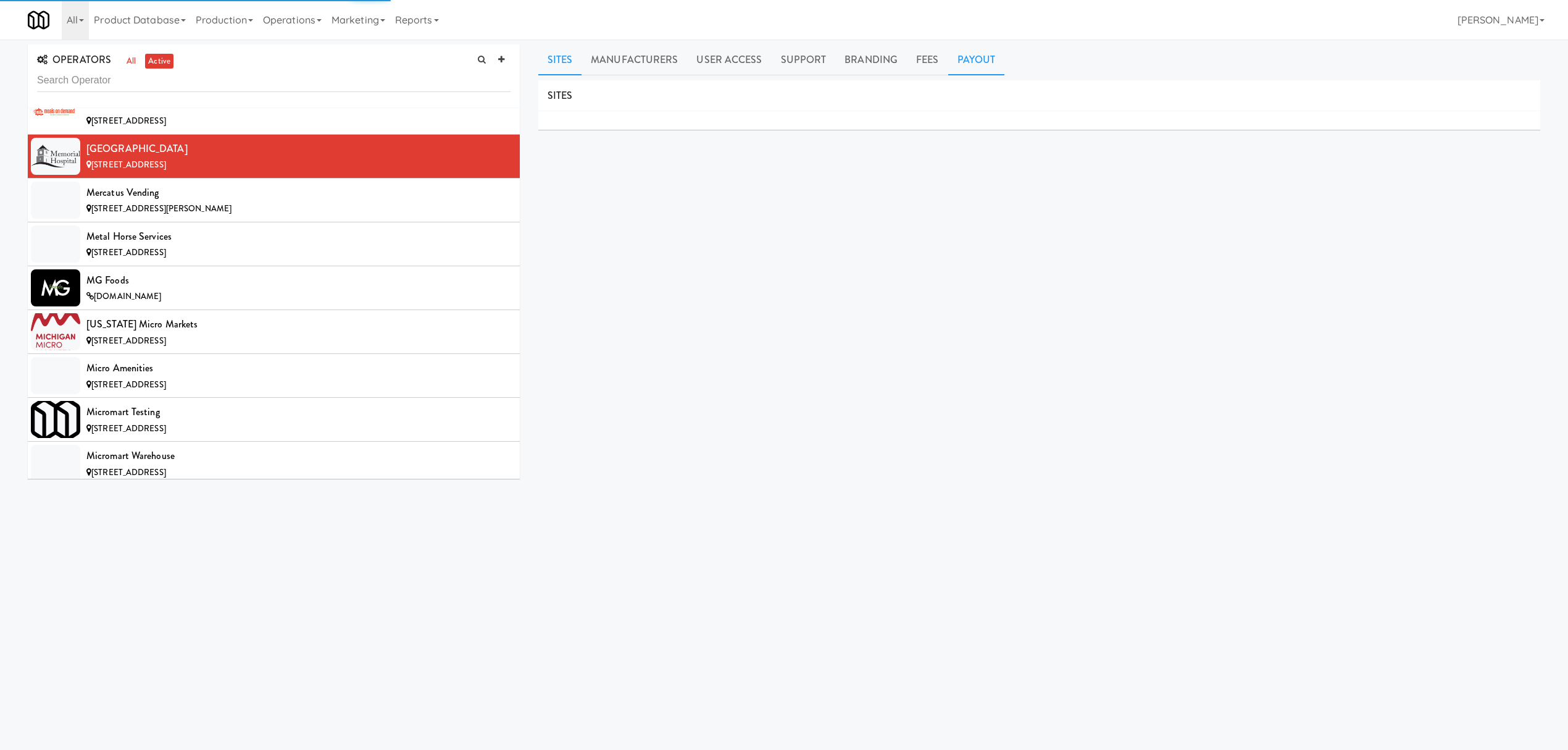
click at [979, 65] on link "Payout" at bounding box center [976, 59] width 57 height 31
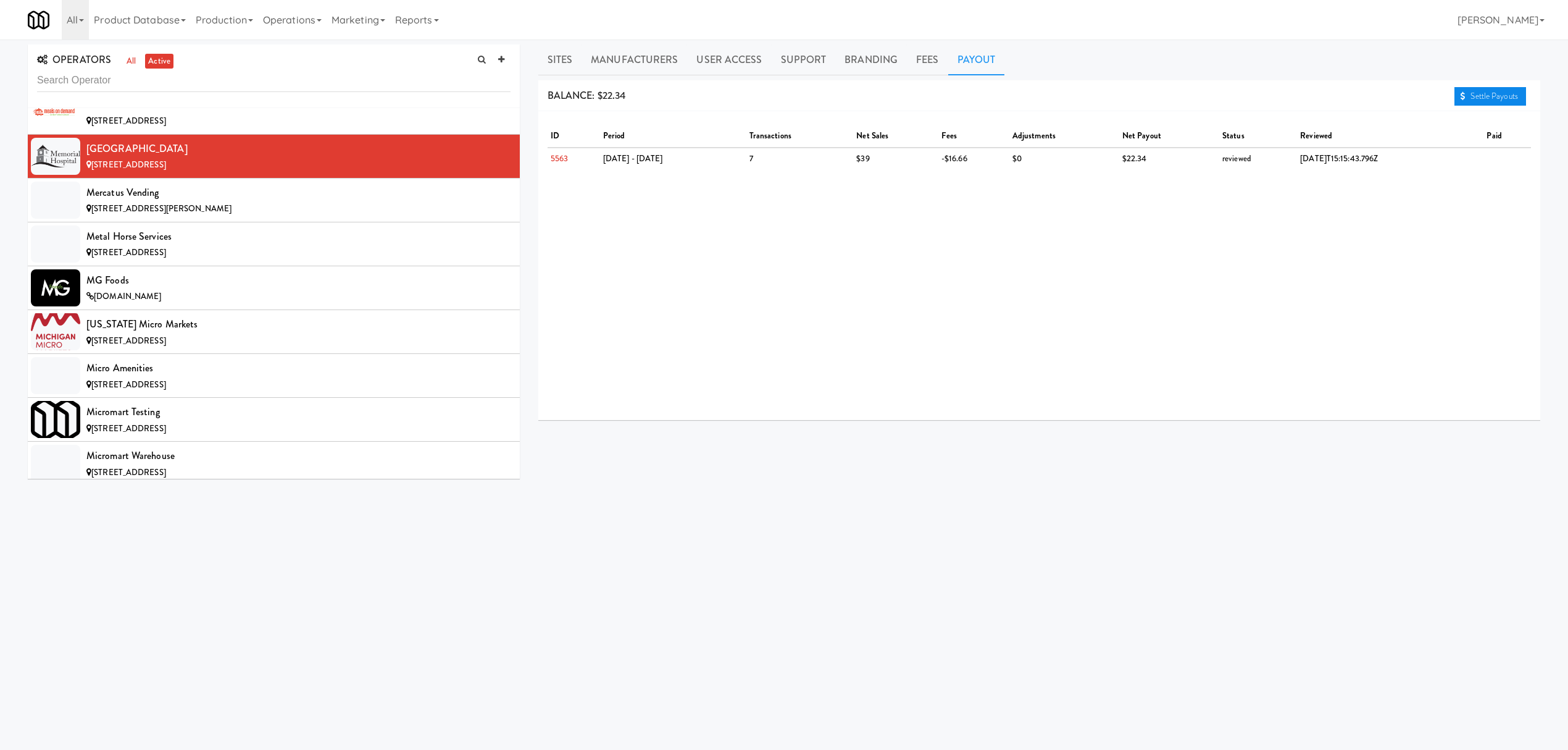
click at [1475, 95] on link "Settle Payouts" at bounding box center [1490, 96] width 71 height 18
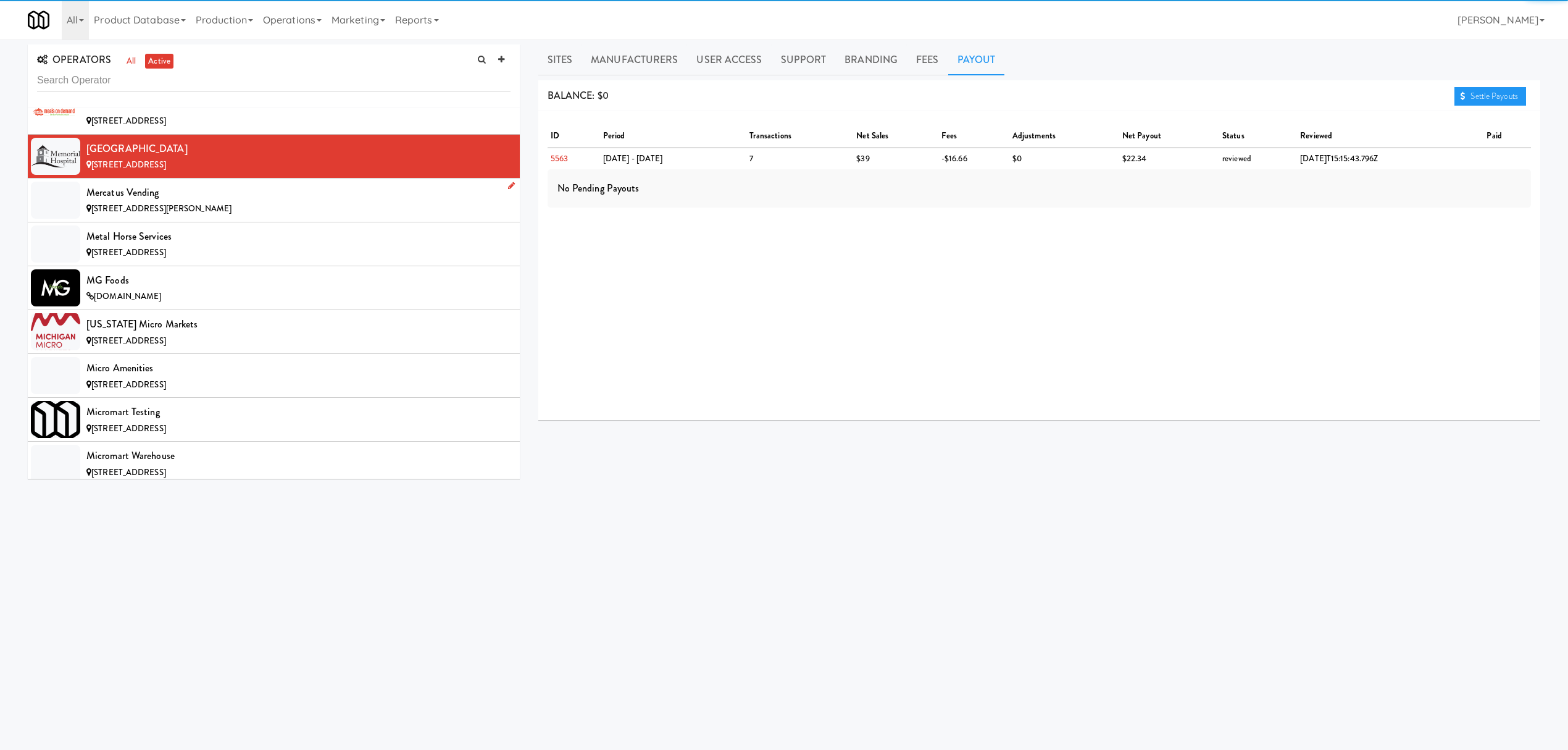
click at [174, 217] on div "[STREET_ADDRESS][PERSON_NAME]" at bounding box center [298, 209] width 424 height 16
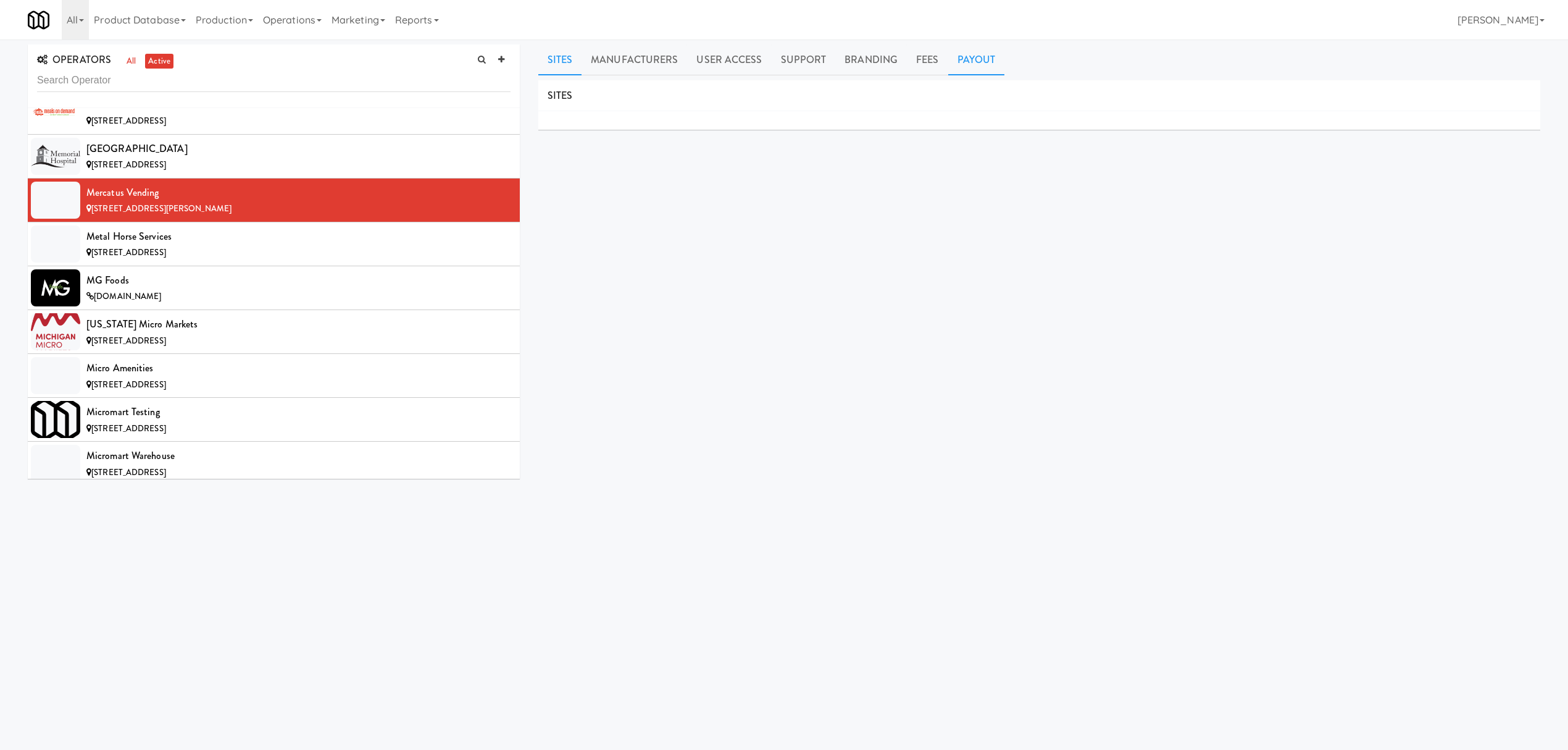
click at [978, 58] on link "Payout" at bounding box center [976, 59] width 57 height 31
click at [250, 246] on div "Metal Horse Services" at bounding box center [298, 236] width 424 height 18
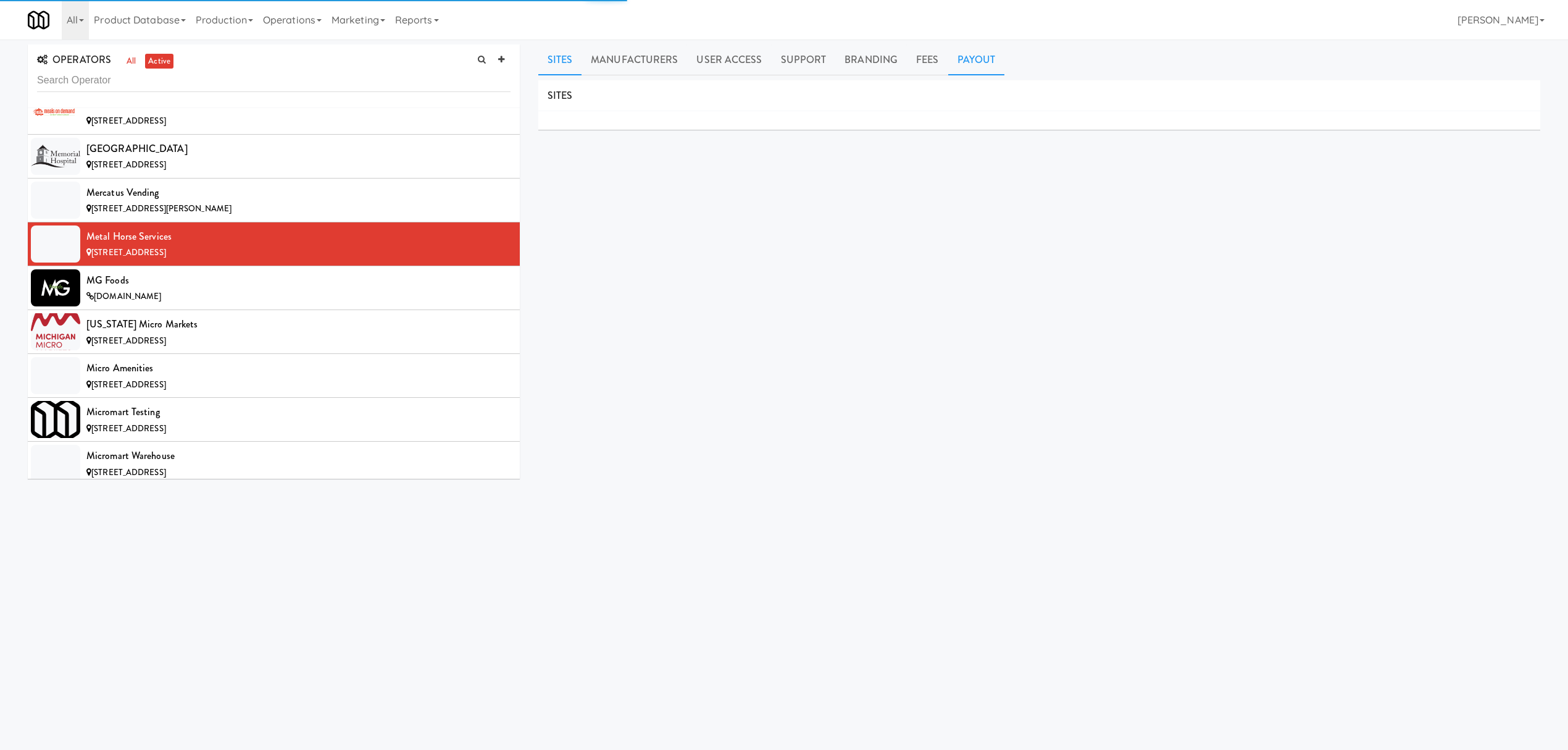
click at [970, 67] on link "Payout" at bounding box center [976, 59] width 57 height 31
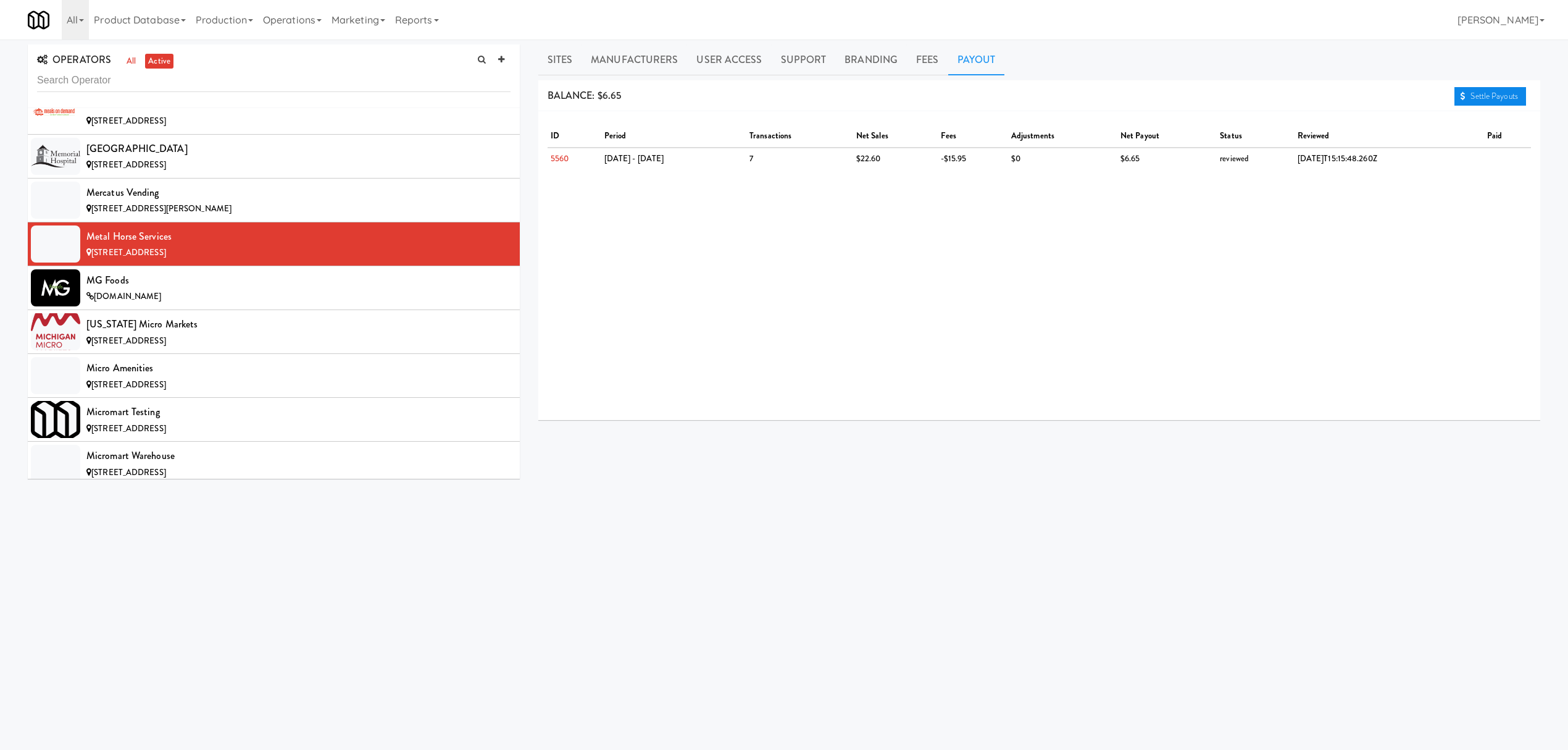
click at [1490, 89] on link "Settle Payouts" at bounding box center [1490, 96] width 71 height 18
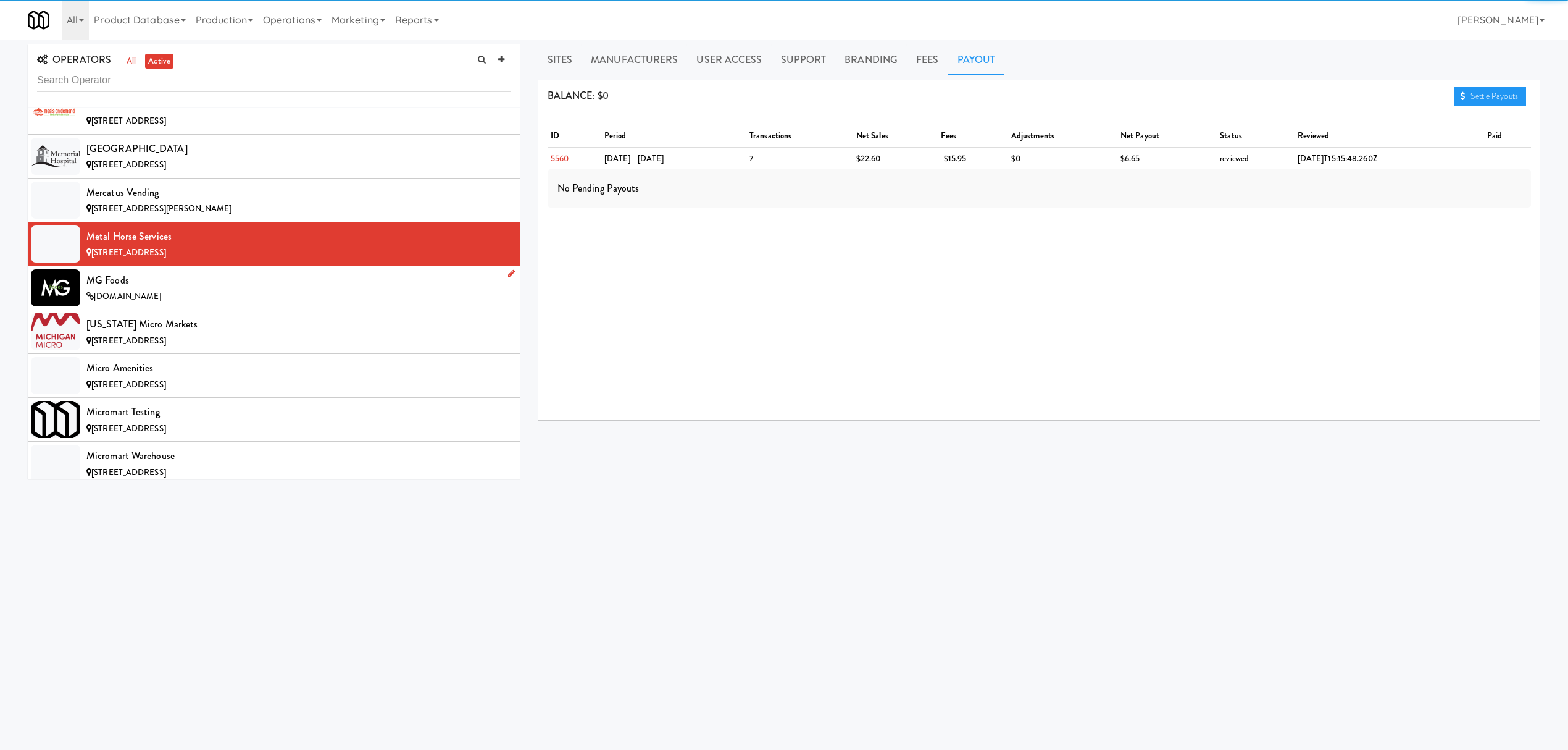
click at [230, 304] on div "[DOMAIN_NAME]" at bounding box center [298, 296] width 424 height 16
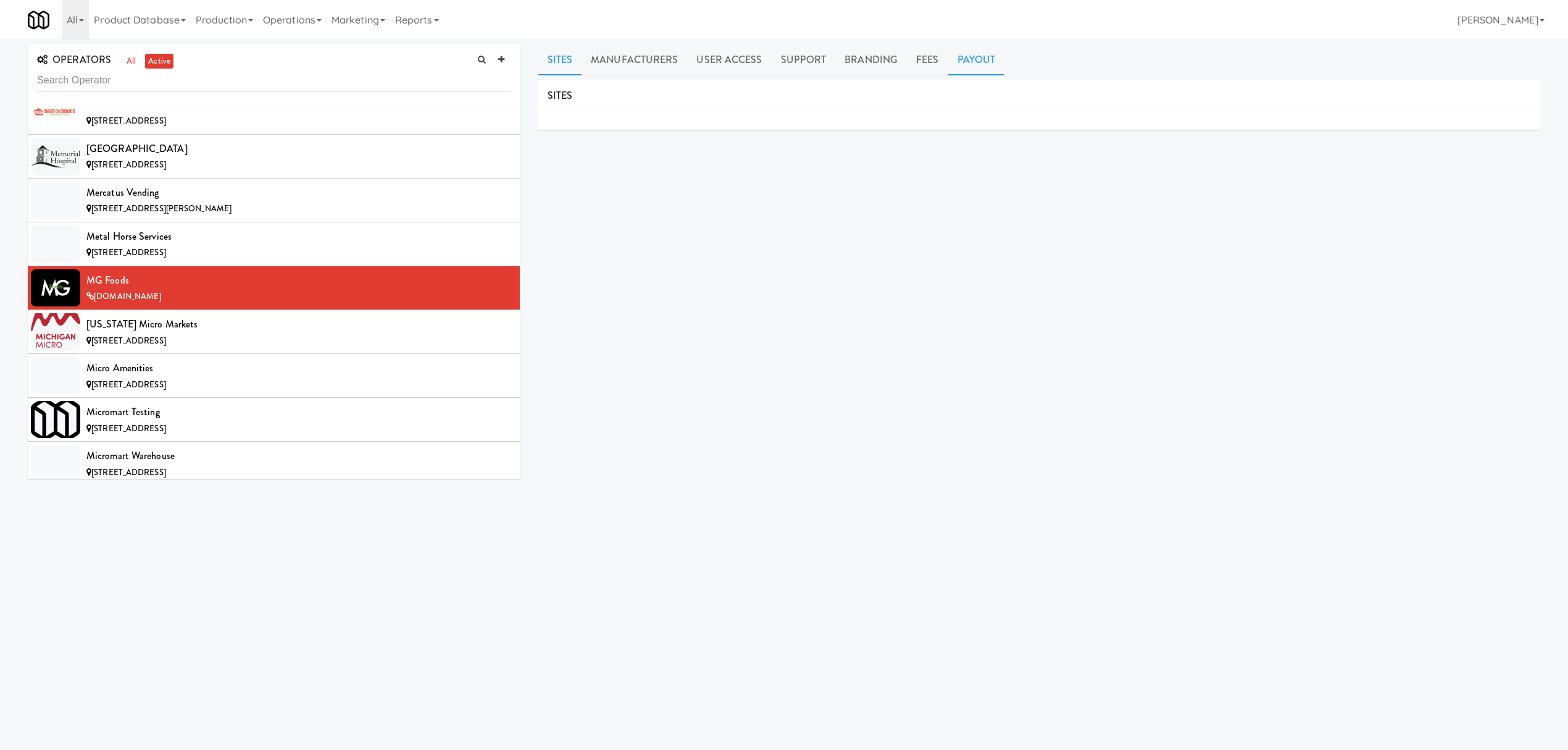
click at [978, 62] on link "Payout" at bounding box center [976, 59] width 57 height 31
click at [234, 334] on div "[US_STATE] Micro Markets" at bounding box center [298, 324] width 424 height 18
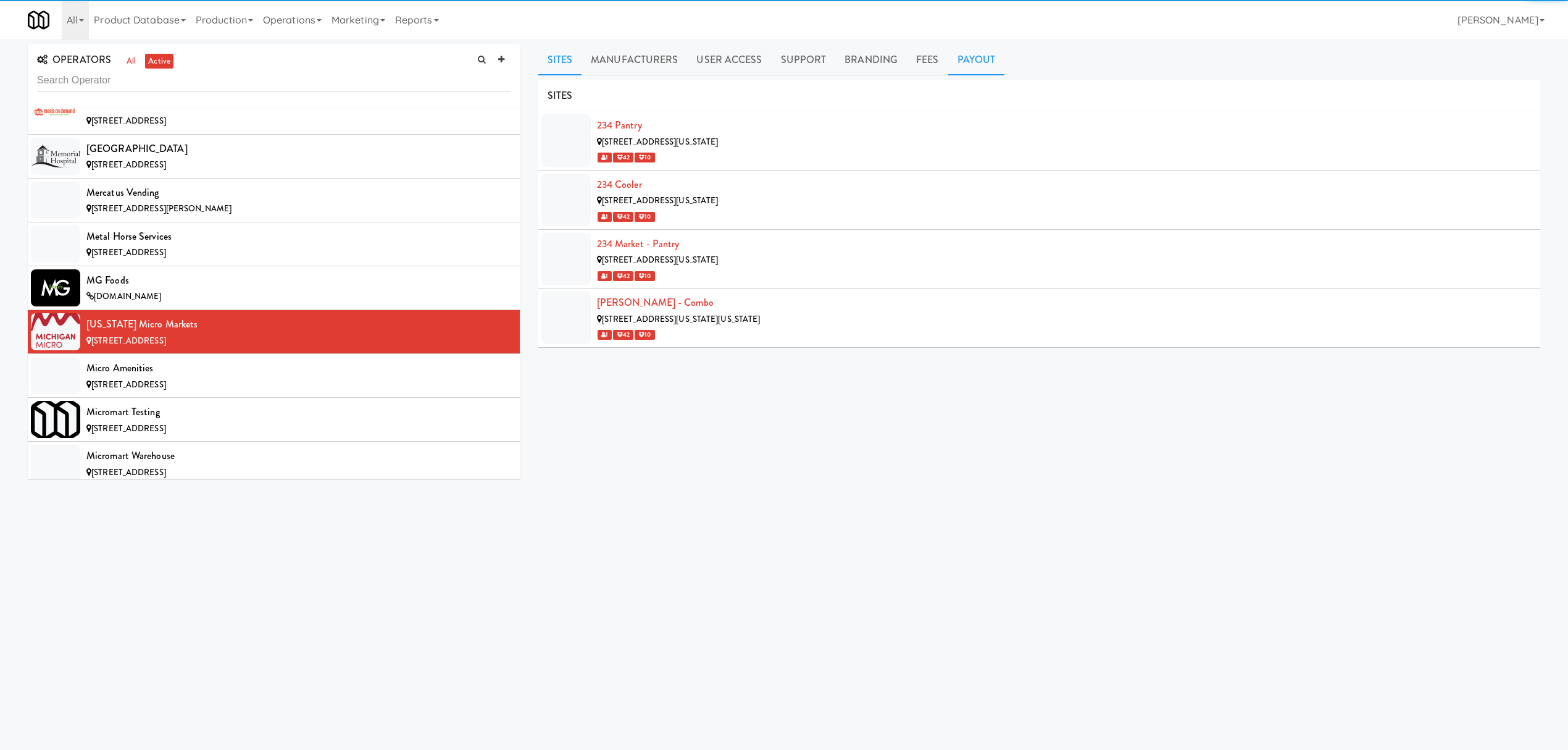
click at [963, 54] on link "Payout" at bounding box center [976, 59] width 57 height 31
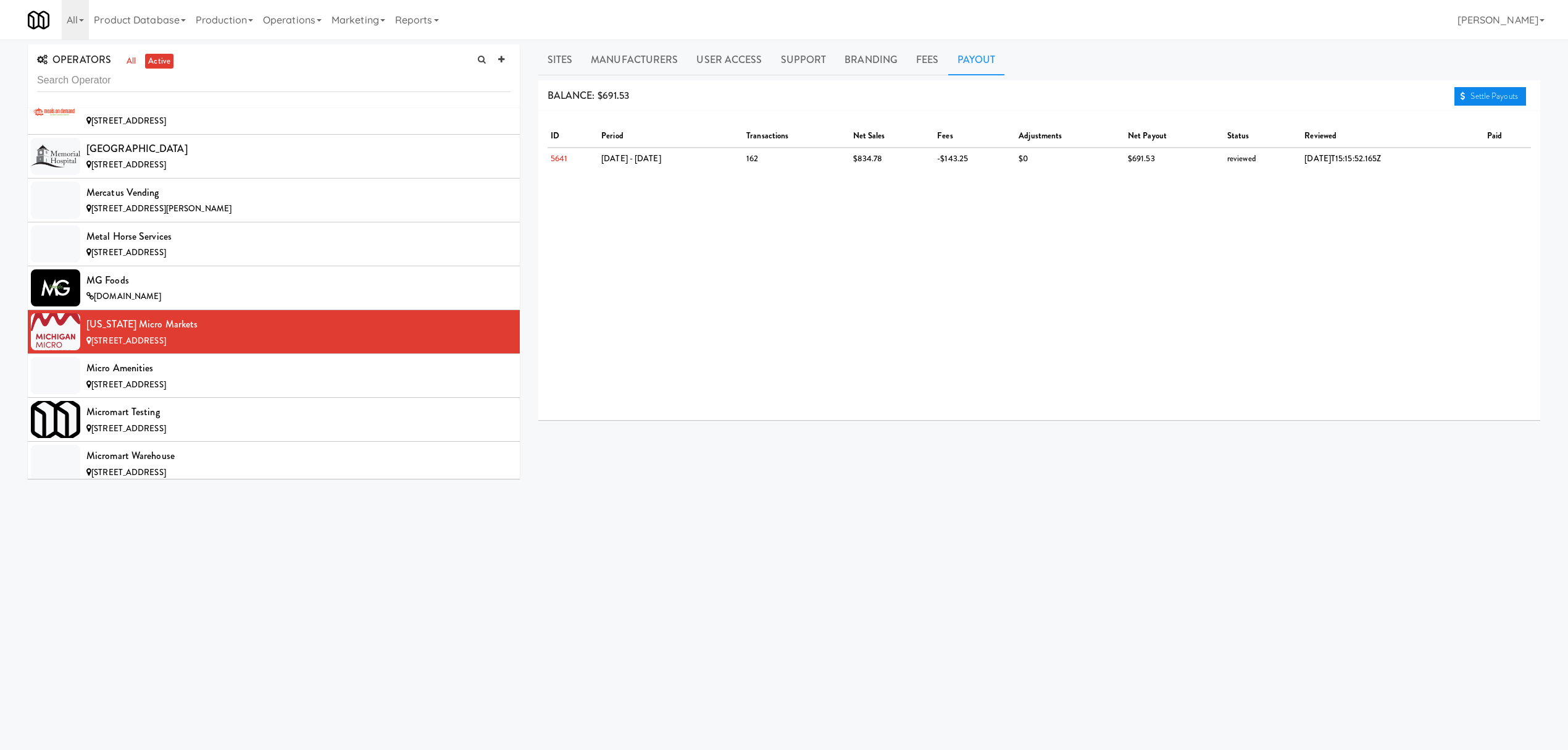
click at [1479, 95] on link "Settle Payouts" at bounding box center [1490, 96] width 71 height 18
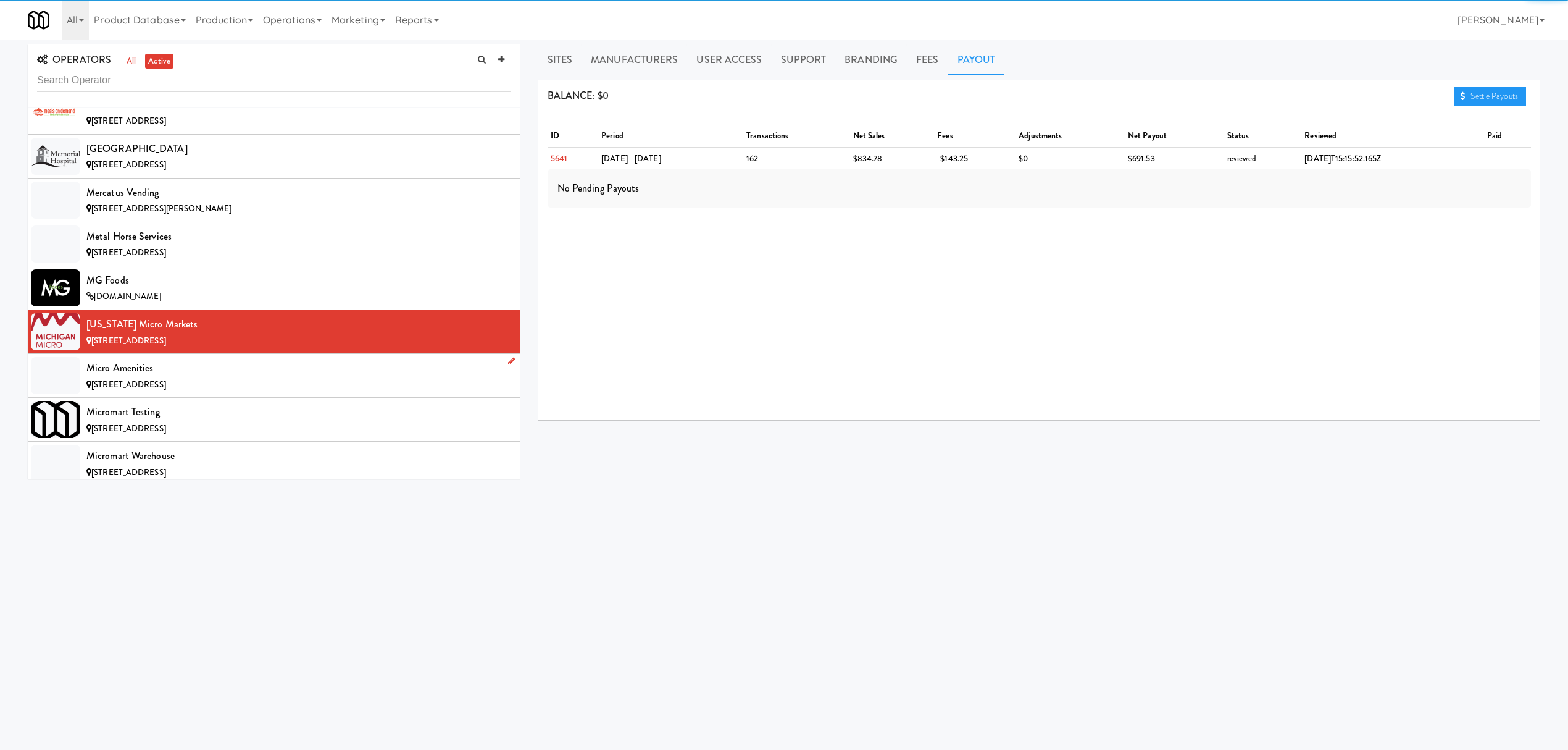
click at [178, 377] on div "Micro Amenities" at bounding box center [298, 368] width 424 height 18
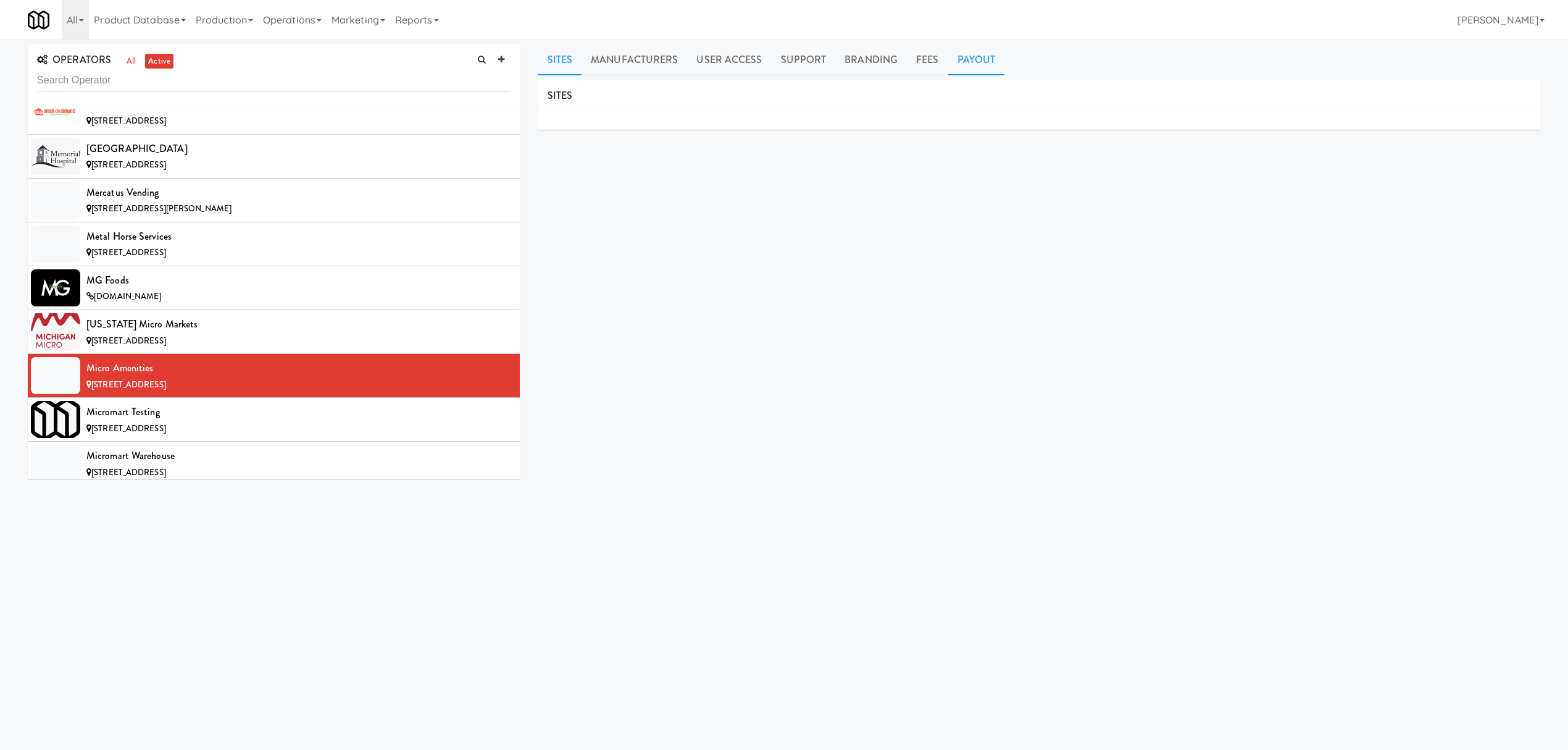
click at [993, 56] on link "Payout" at bounding box center [976, 59] width 57 height 31
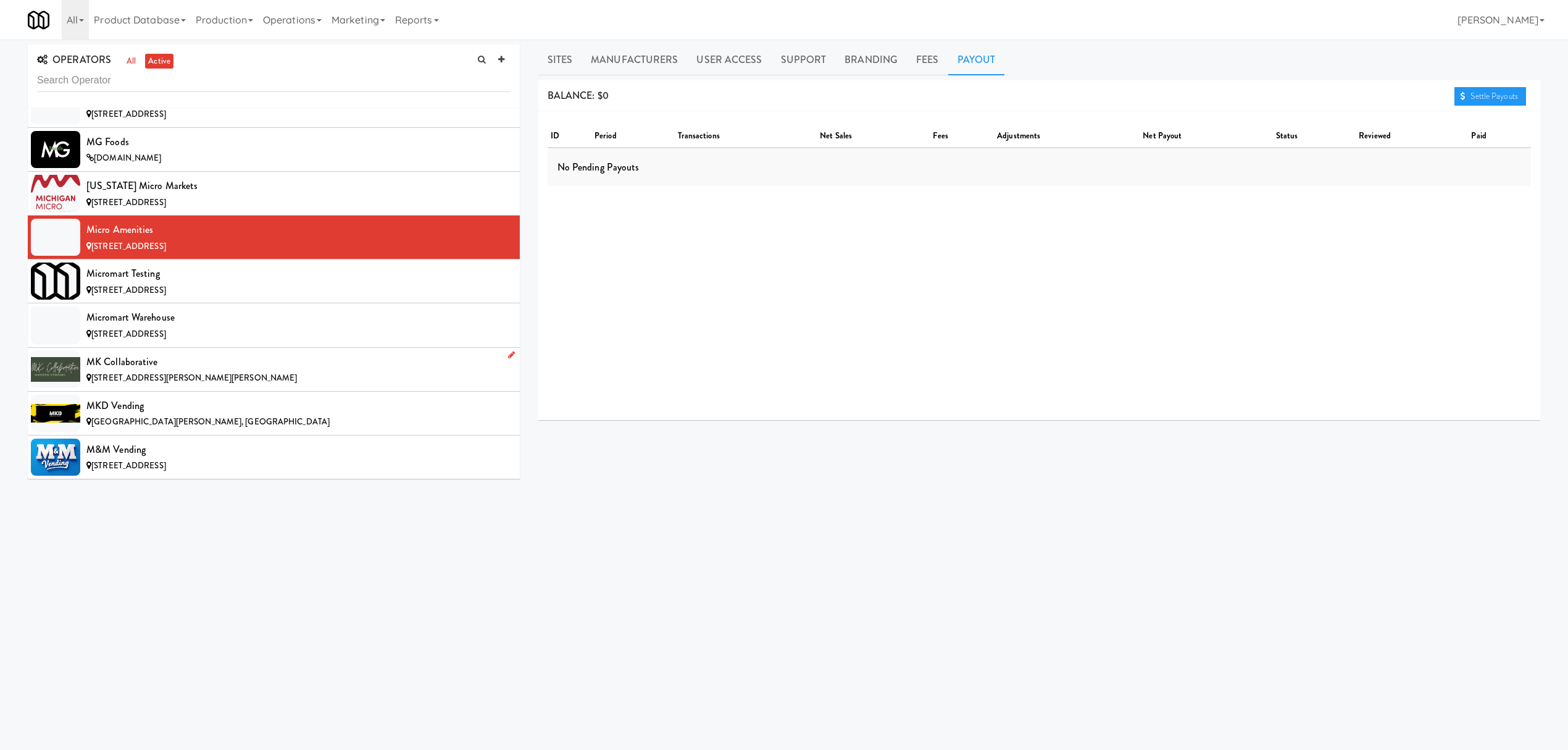
scroll to position [7329, 0]
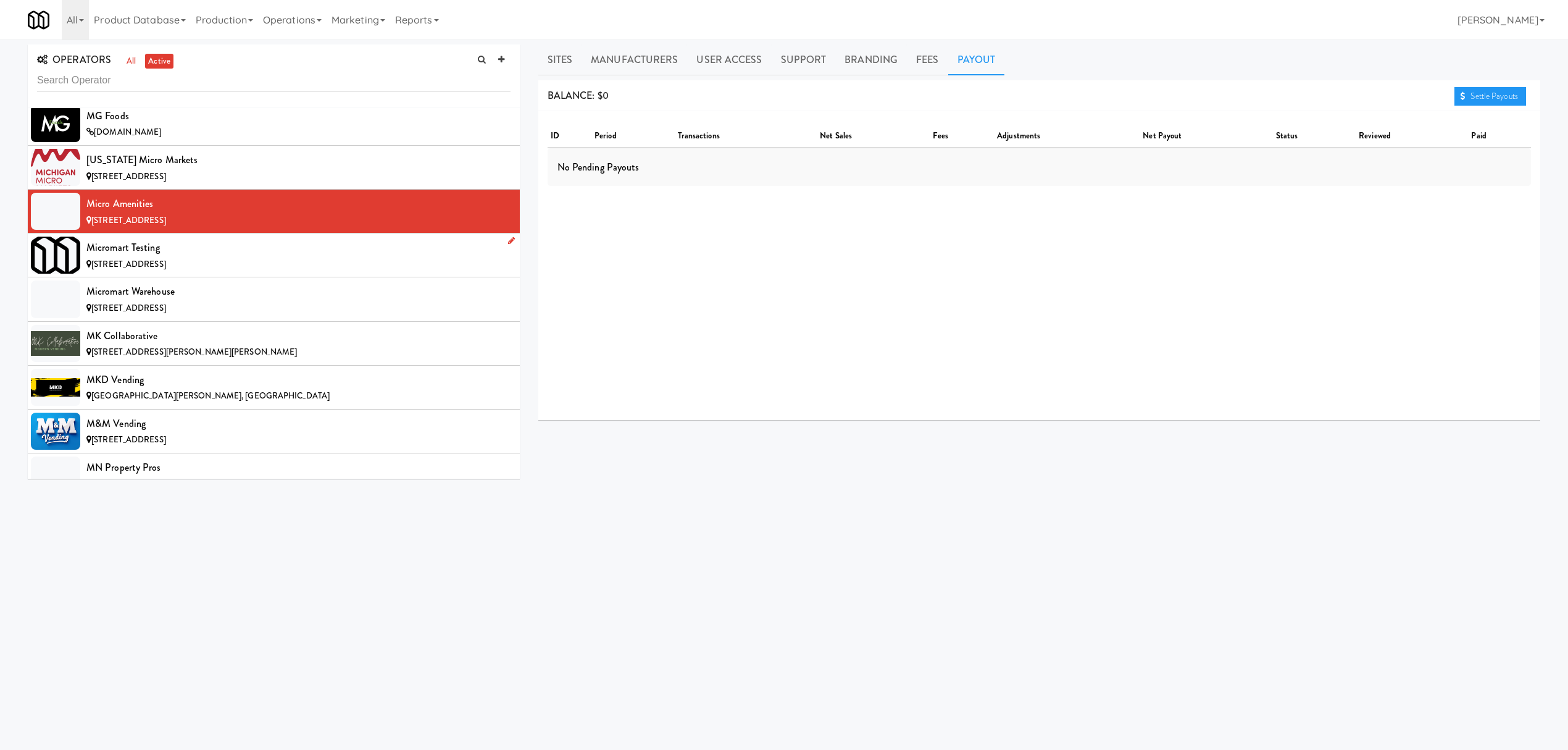
click at [189, 272] on div "[STREET_ADDRESS]" at bounding box center [298, 264] width 424 height 16
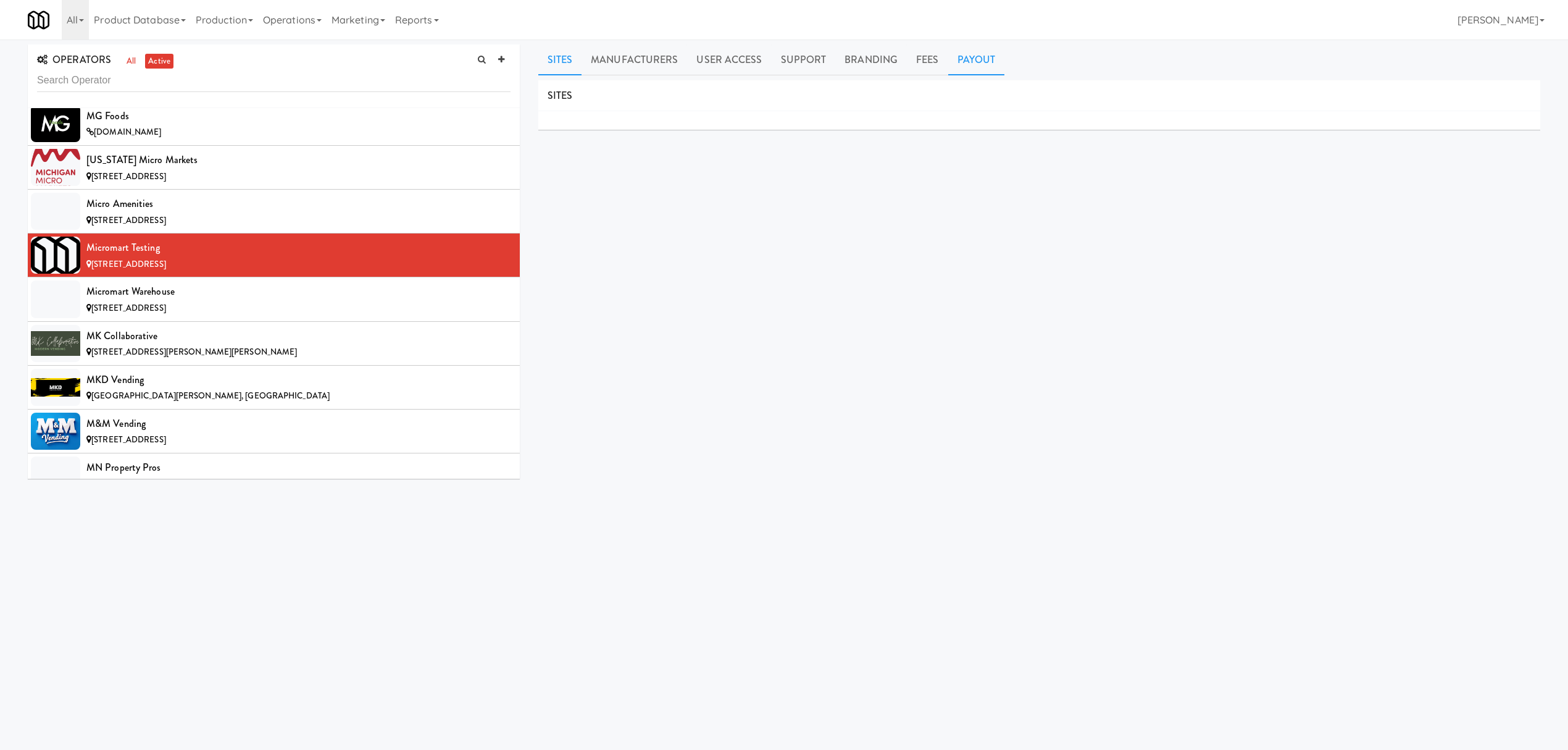
click at [961, 62] on link "Payout" at bounding box center [976, 59] width 57 height 31
click at [223, 301] on div "Micromart Warehouse" at bounding box center [298, 291] width 424 height 18
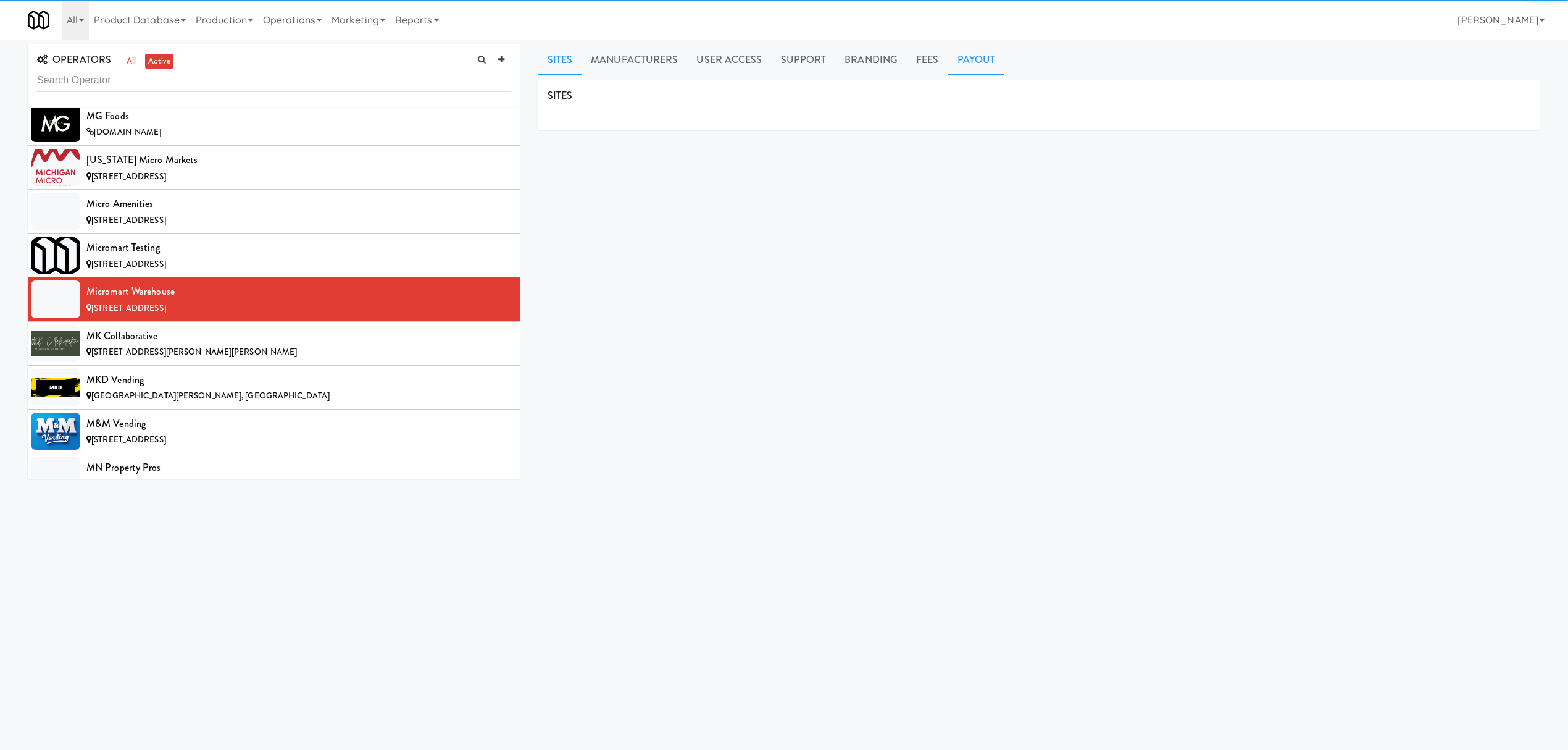
click at [964, 57] on link "Payout" at bounding box center [976, 59] width 57 height 31
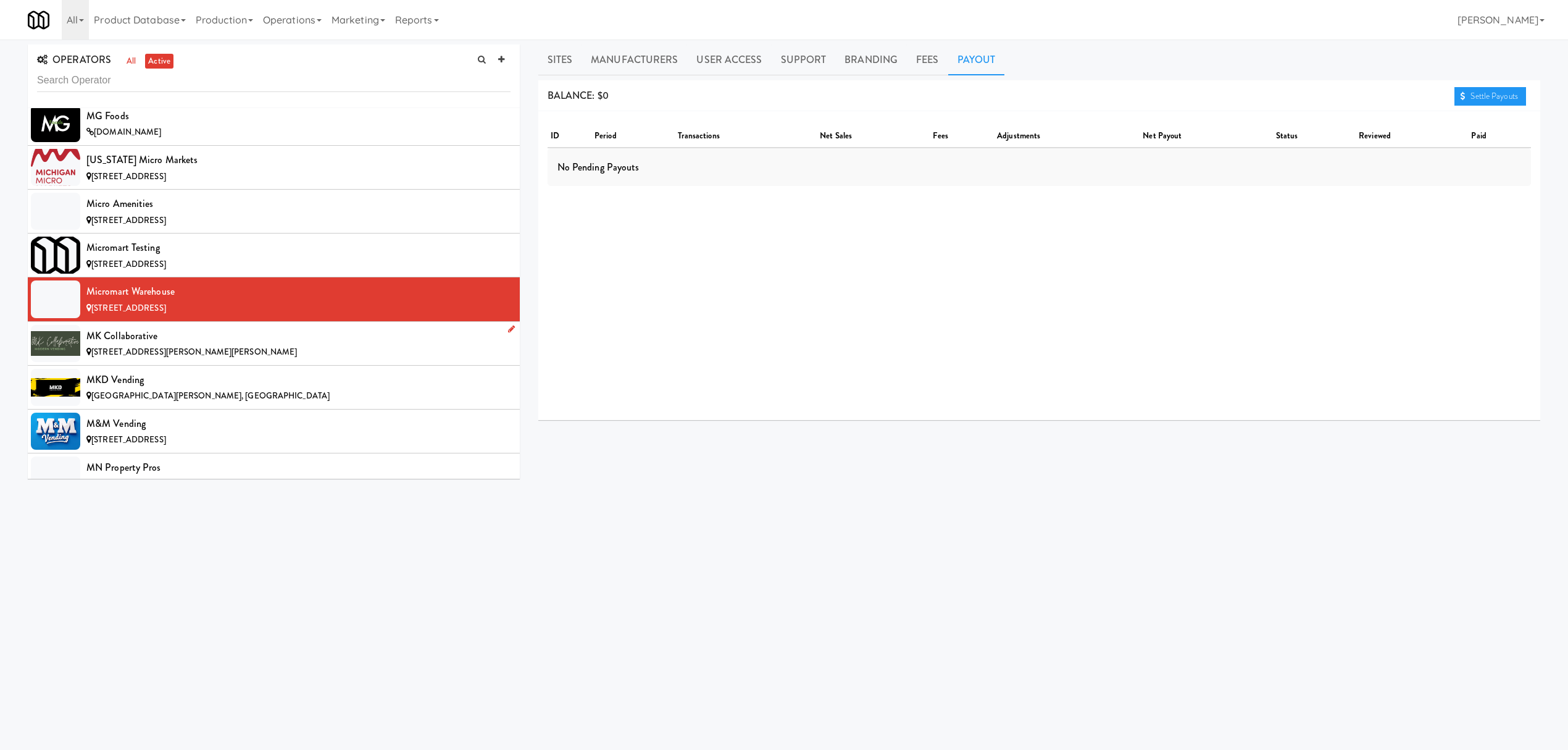
click at [170, 345] on div "MK Collaborative" at bounding box center [298, 336] width 424 height 18
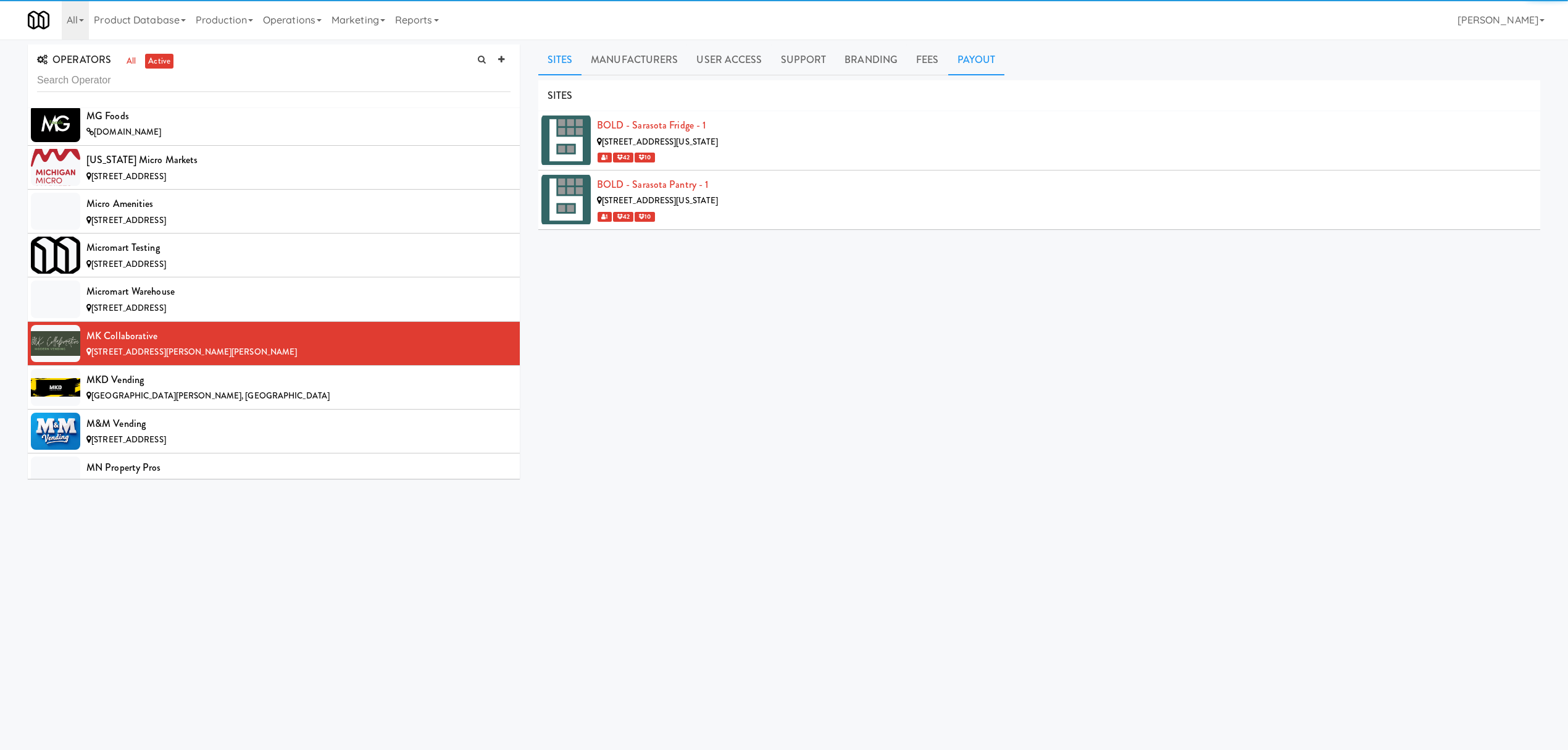
click at [952, 63] on link "Payout" at bounding box center [976, 59] width 57 height 31
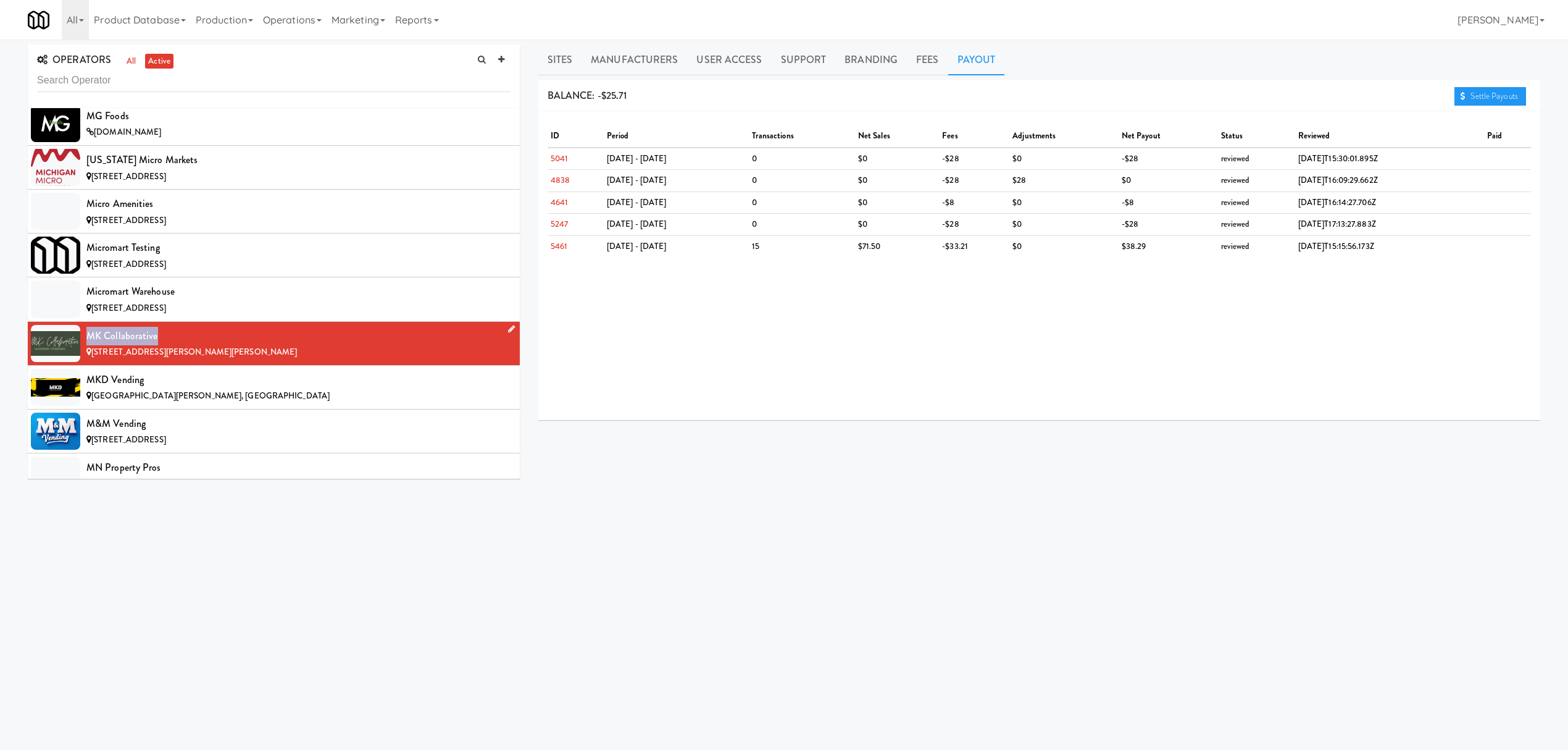
drag, startPoint x: 89, startPoint y: 369, endPoint x: 163, endPoint y: 364, distance: 74.2
click at [163, 345] on div "MK Collaborative" at bounding box center [298, 336] width 424 height 18
click at [571, 65] on link "Sites" at bounding box center [560, 59] width 44 height 31
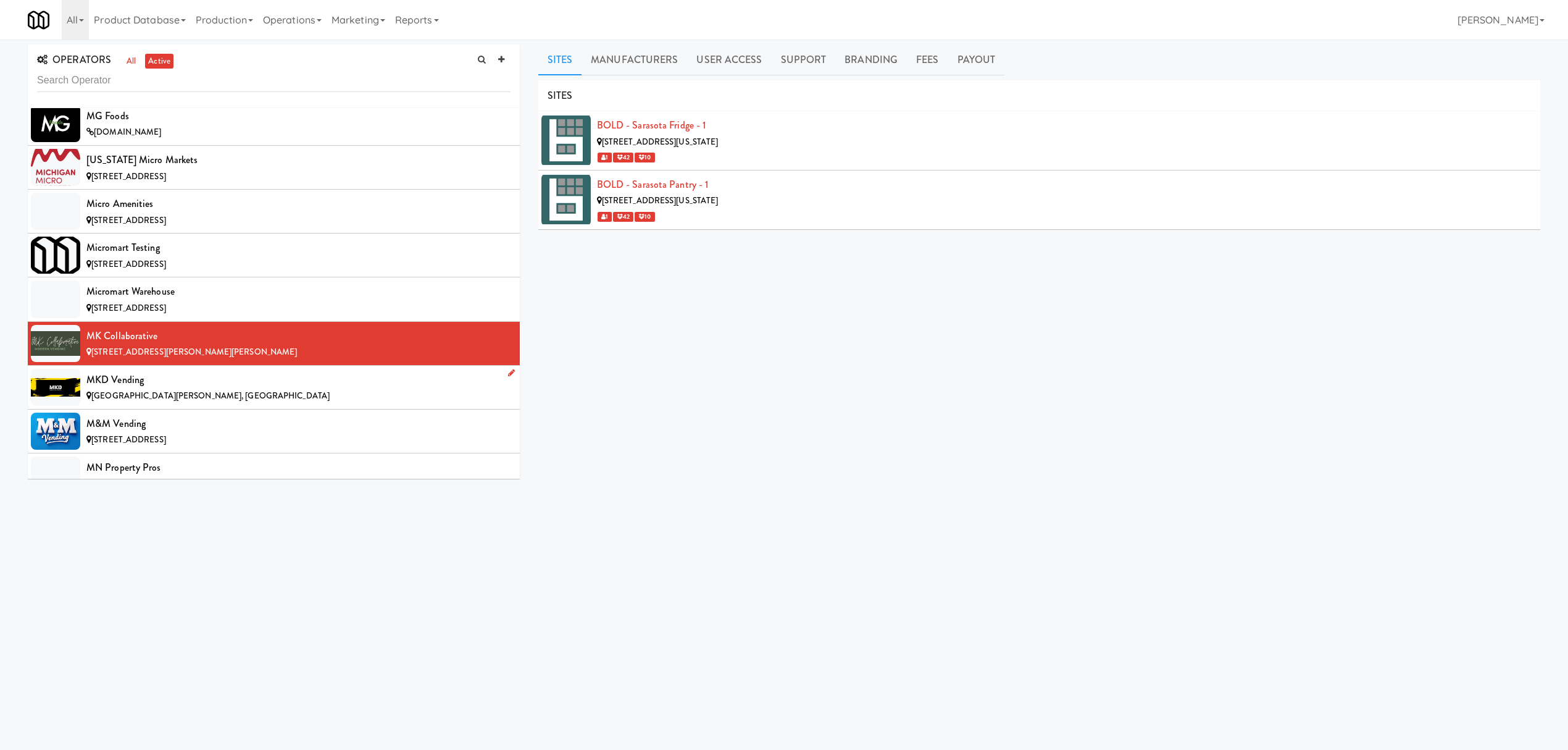
click at [174, 389] on div "MKD Vending" at bounding box center [298, 379] width 424 height 18
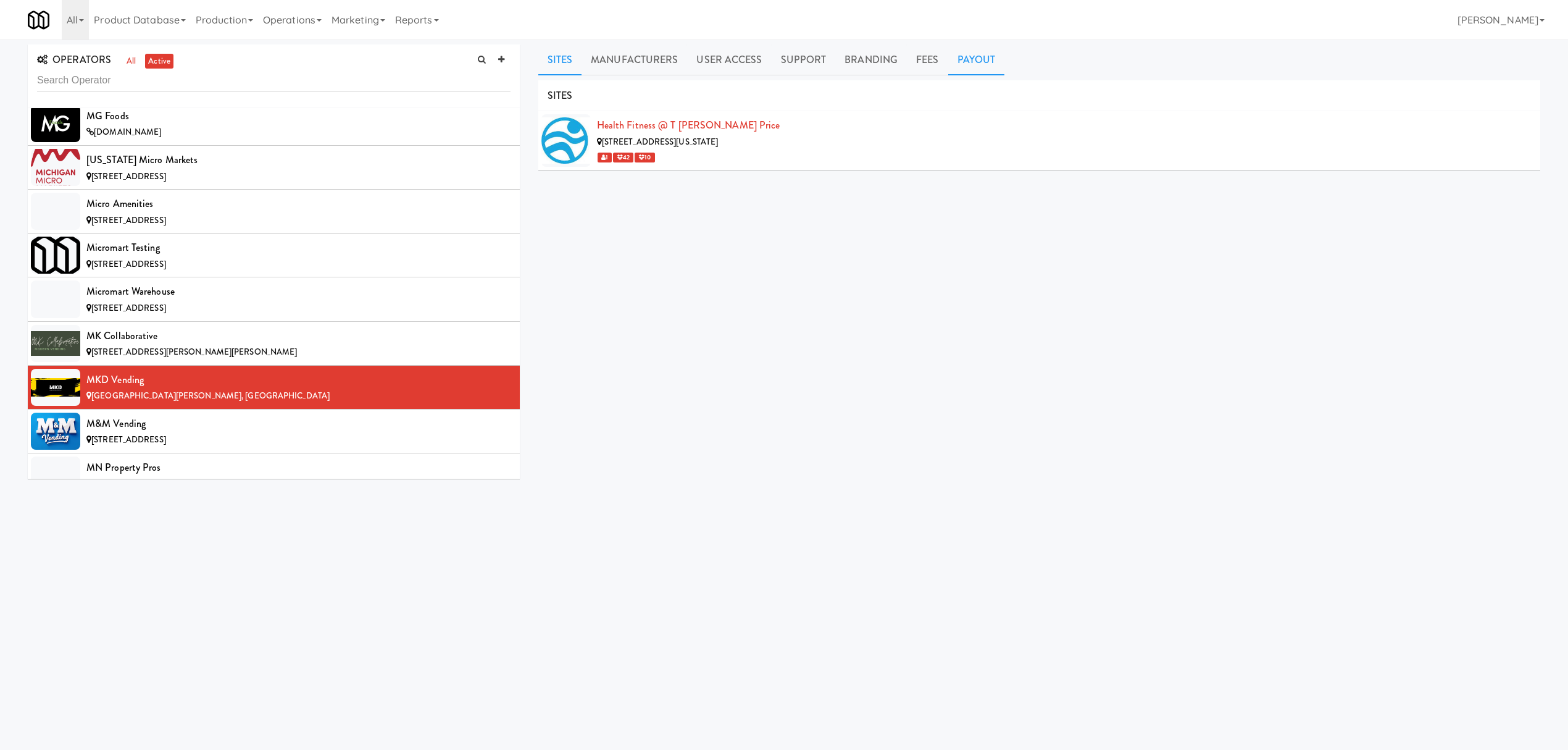
click at [986, 53] on link "Payout" at bounding box center [976, 59] width 57 height 31
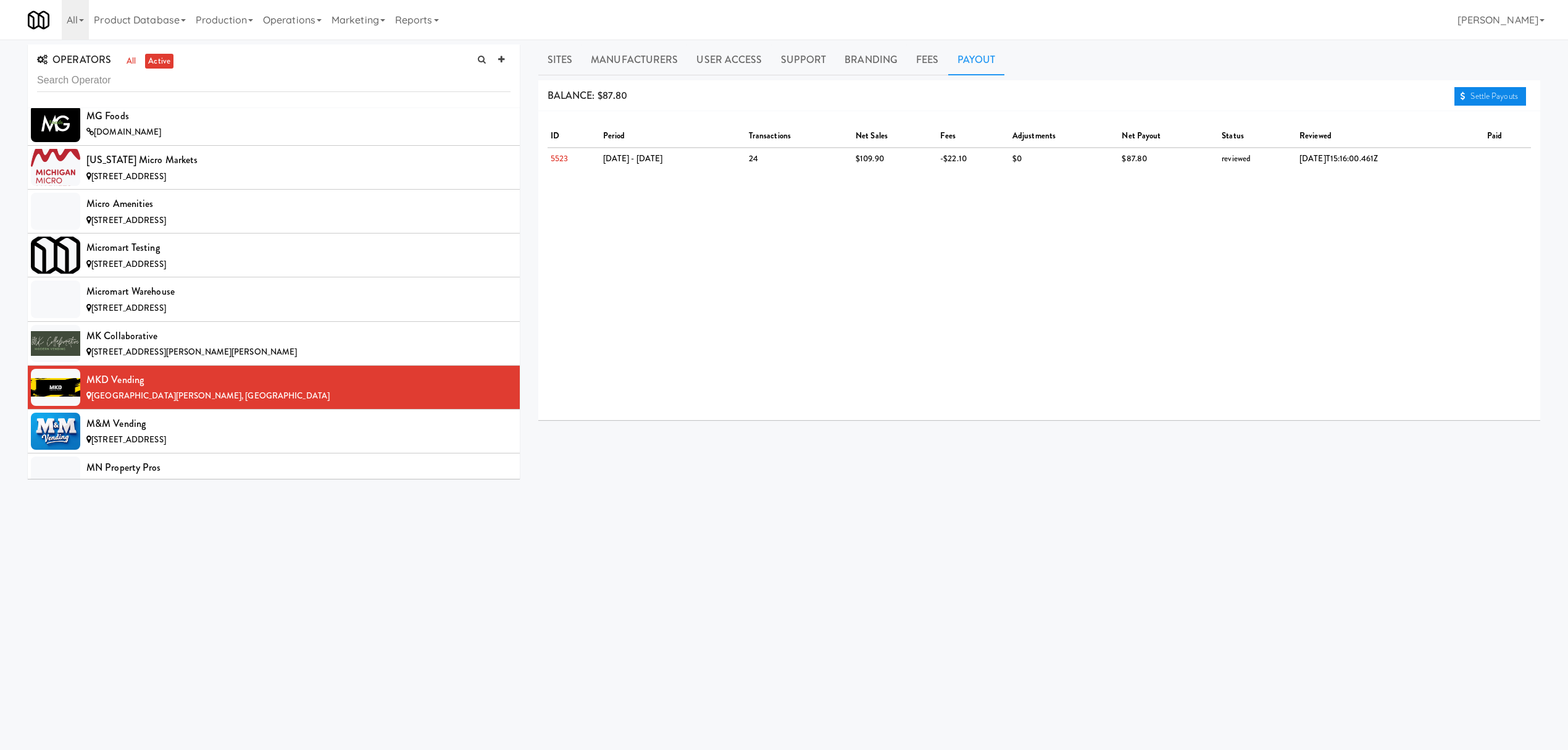
click at [1490, 94] on link "Settle Payouts" at bounding box center [1490, 96] width 71 height 18
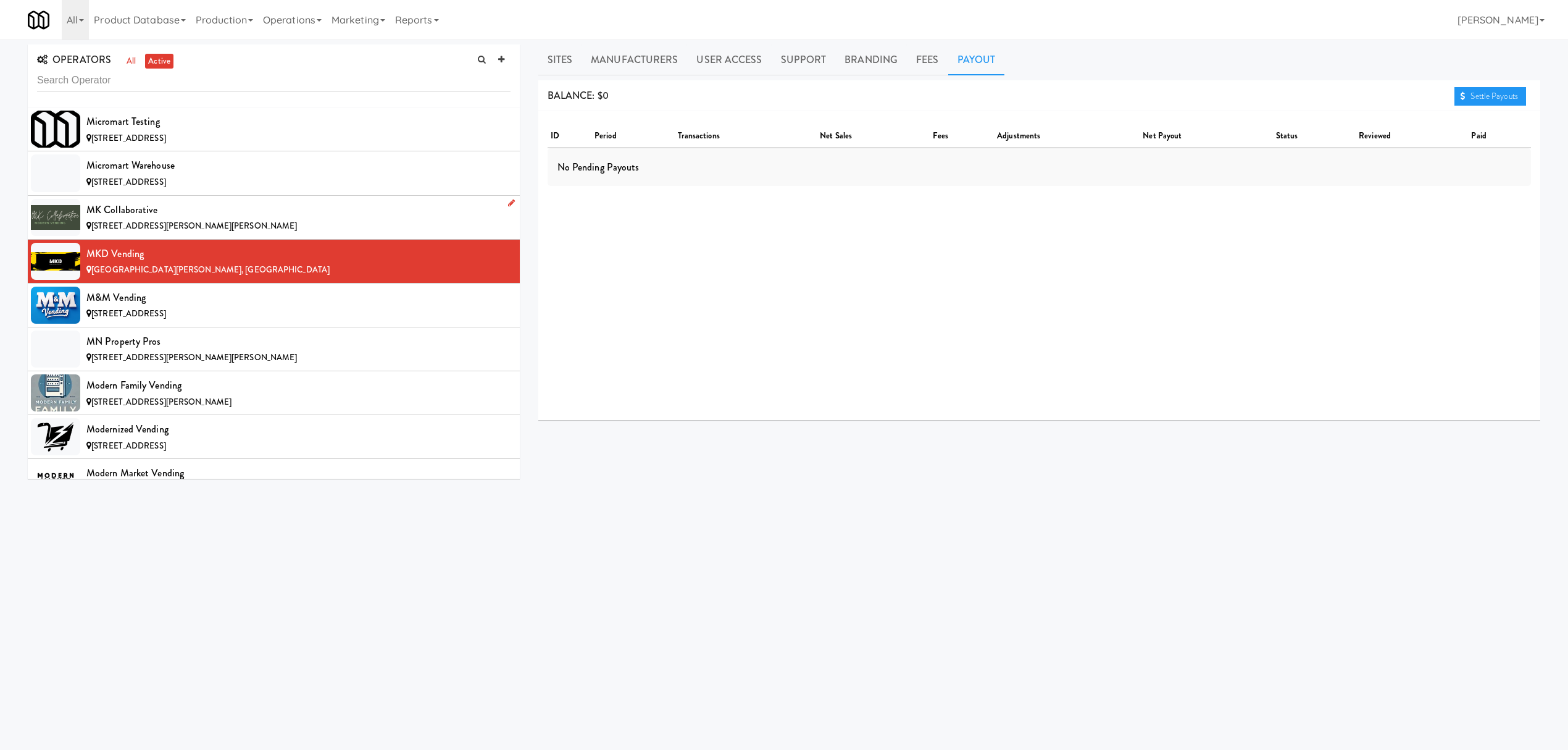
scroll to position [7495, 0]
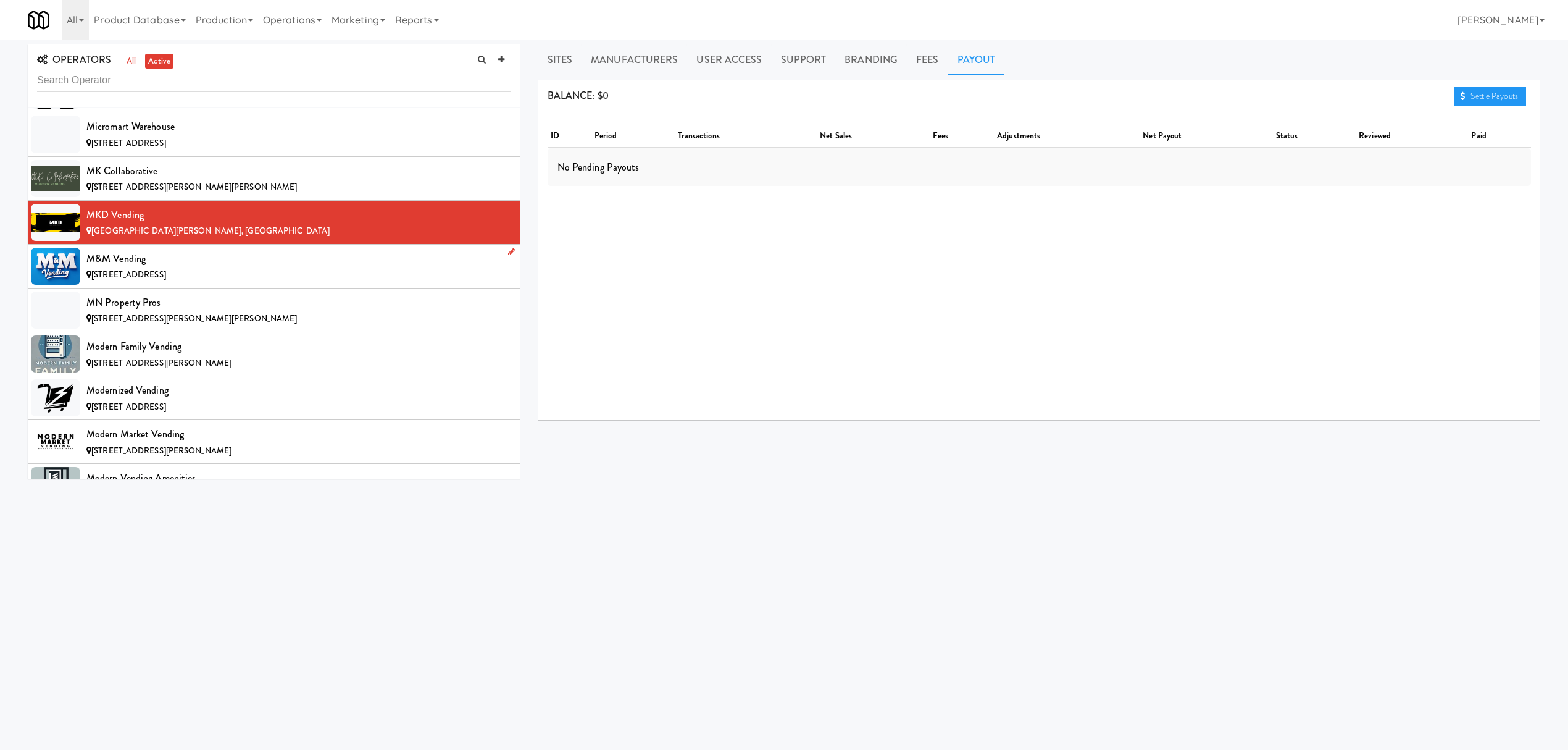
click at [214, 283] on div "[STREET_ADDRESS]" at bounding box center [298, 275] width 424 height 16
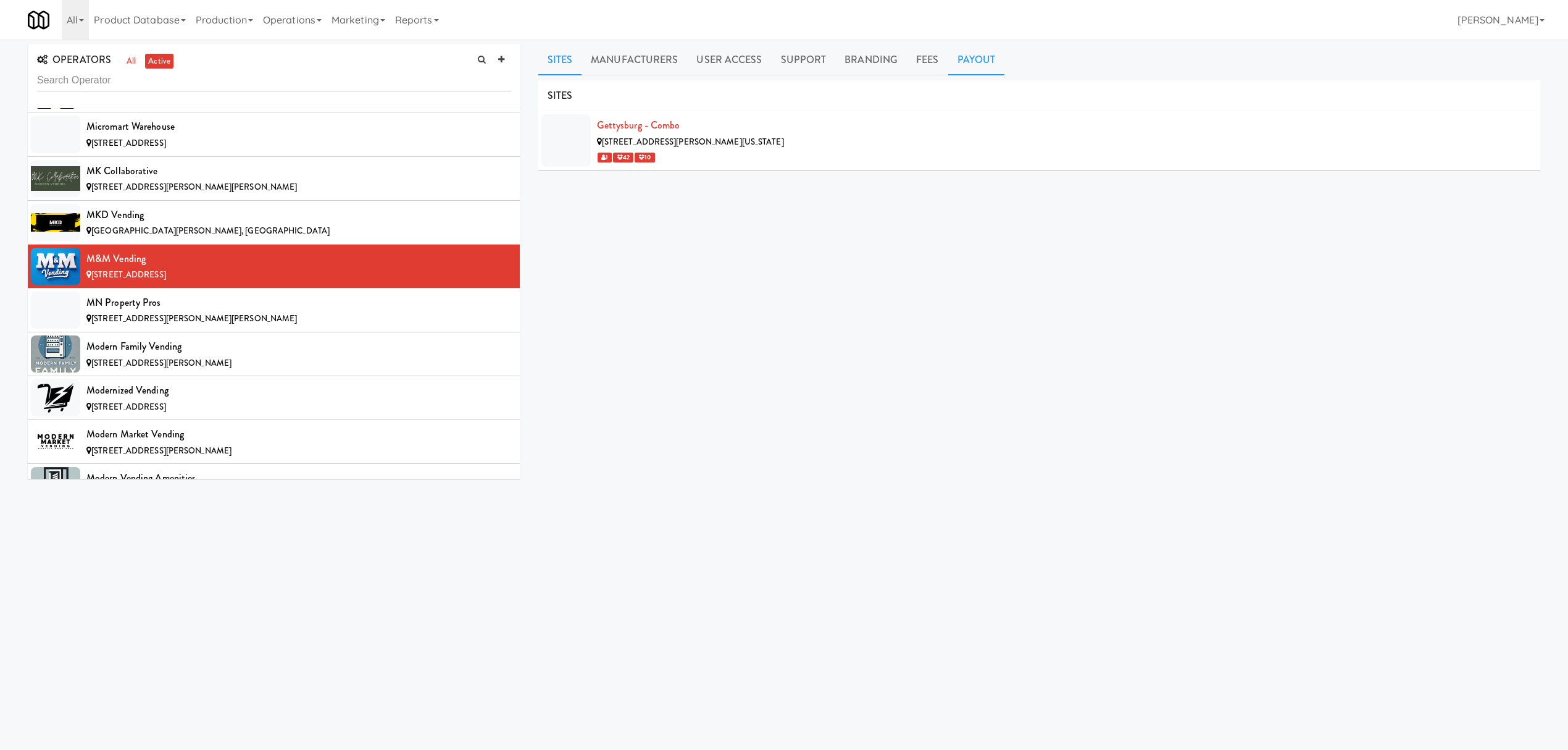
click at [971, 60] on link "Payout" at bounding box center [976, 59] width 57 height 31
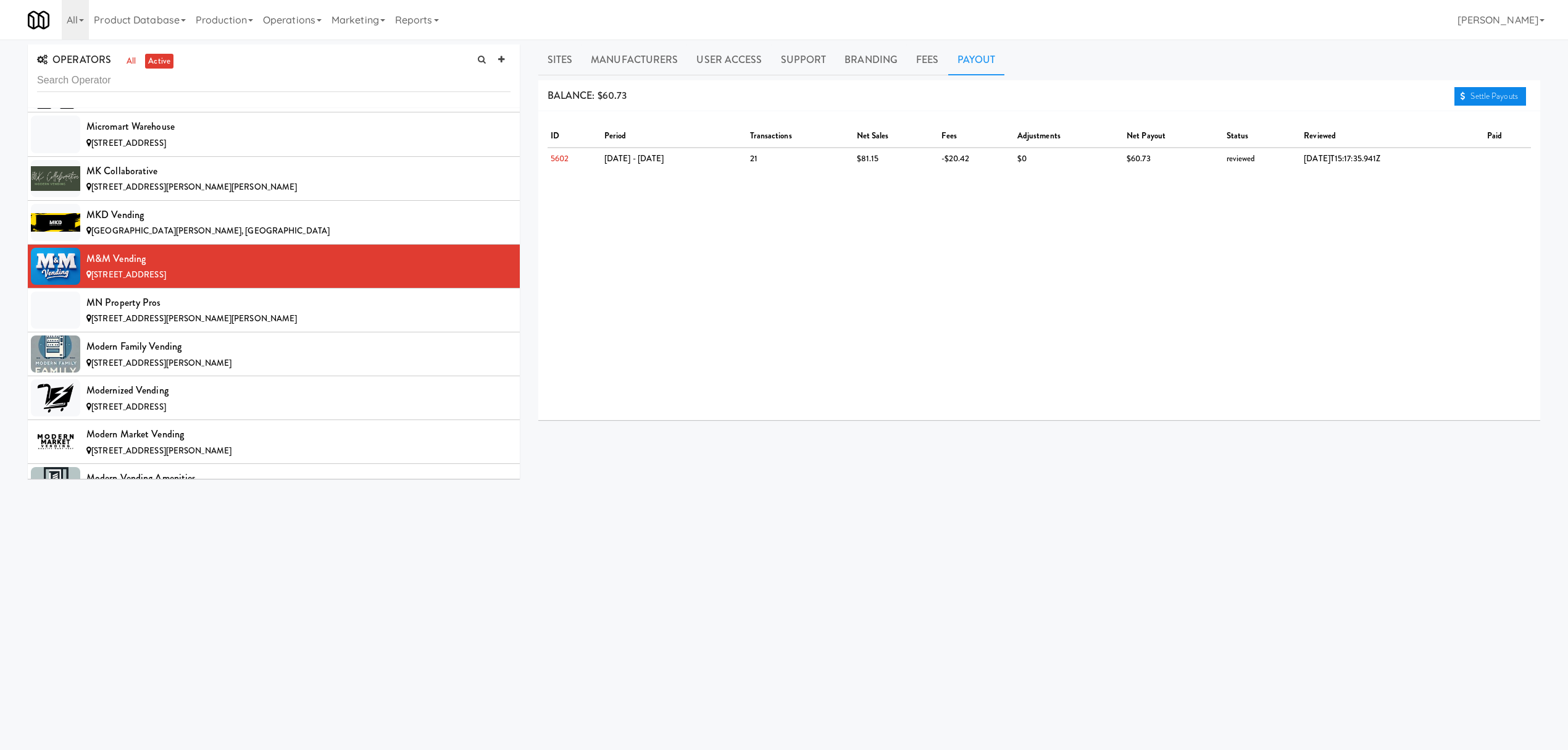
click at [1470, 93] on link "Settle Payouts" at bounding box center [1490, 96] width 71 height 18
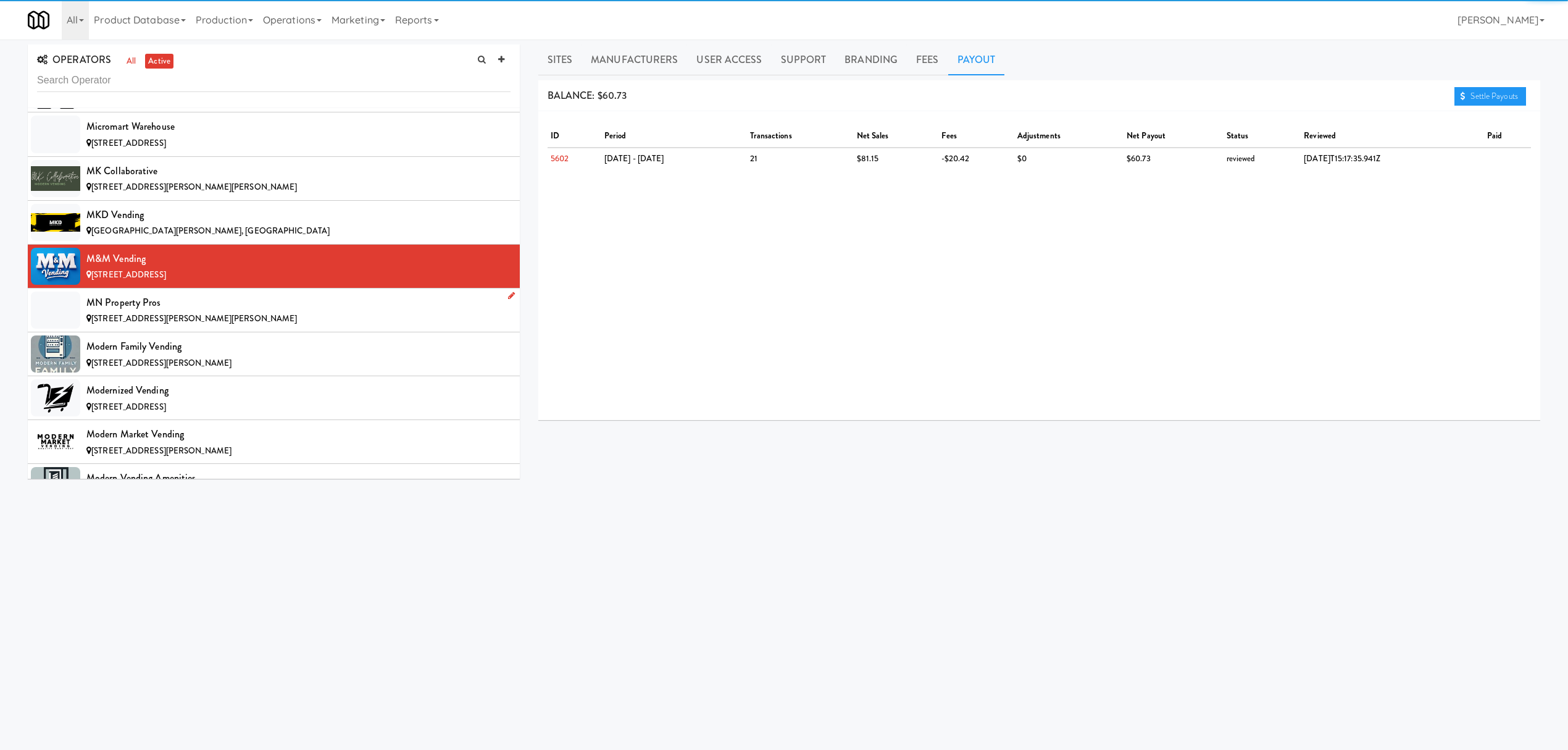
click at [285, 312] on div "MN Property Pros" at bounding box center [298, 302] width 424 height 18
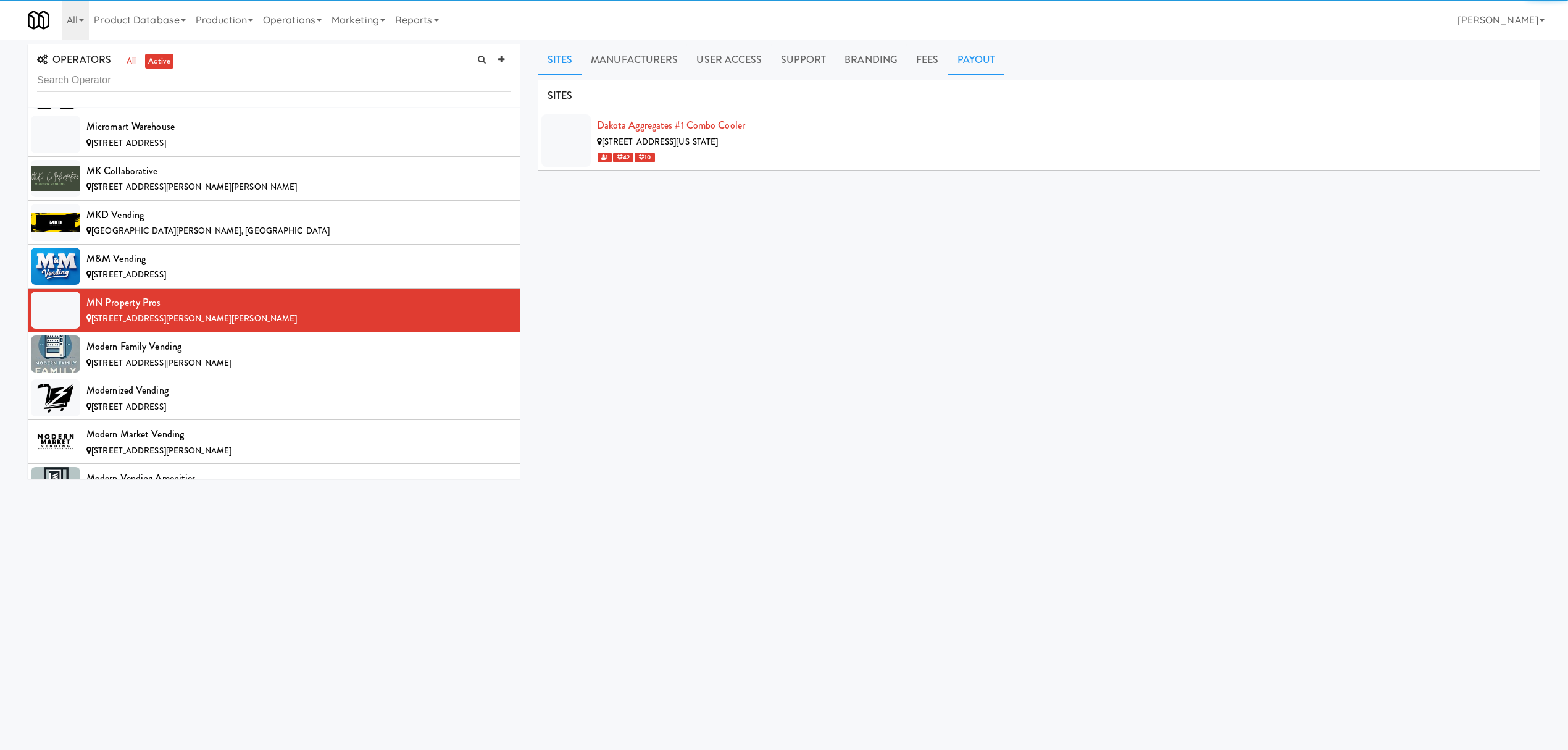
click at [984, 72] on link "Payout" at bounding box center [976, 59] width 57 height 31
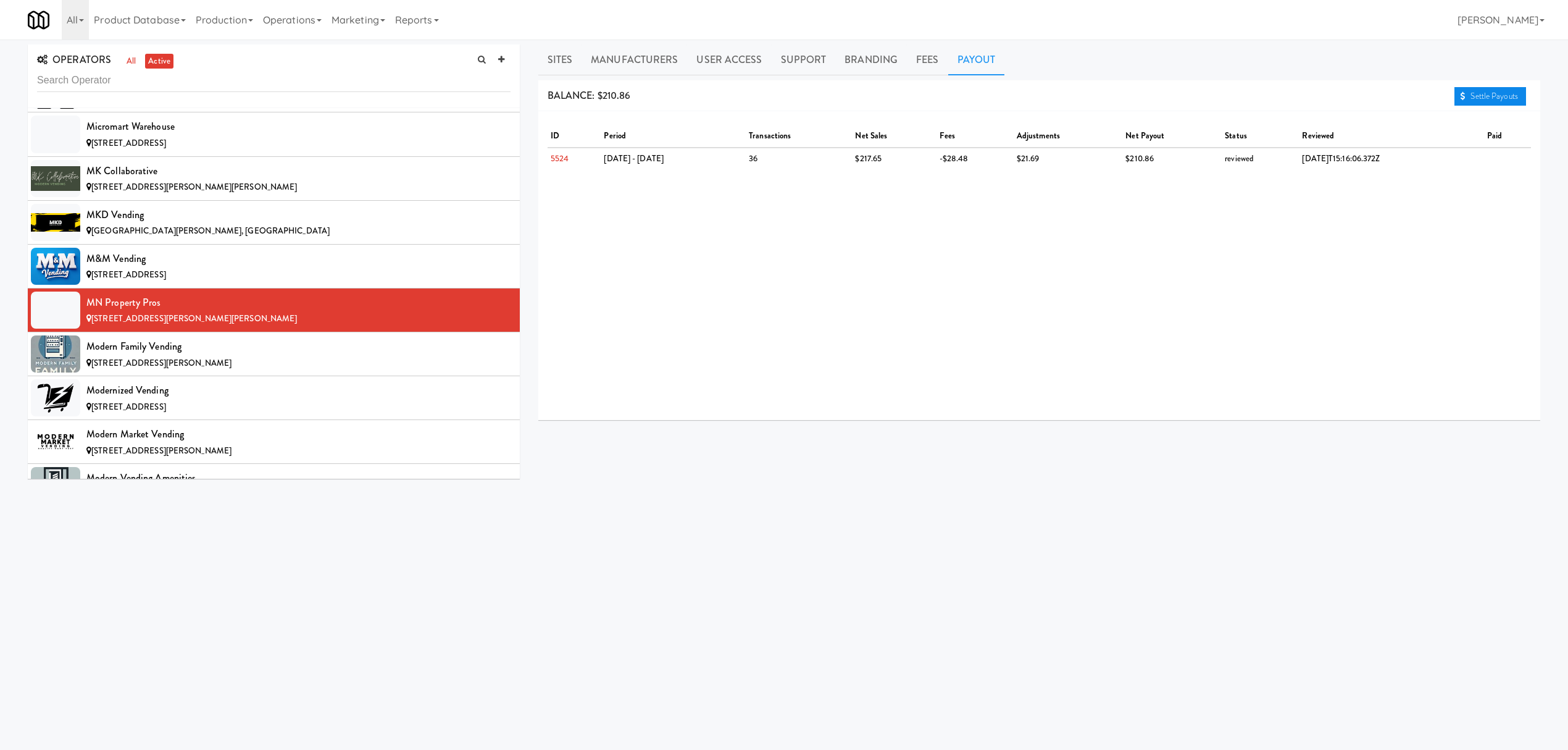
click at [1475, 97] on link "Settle Payouts" at bounding box center [1490, 96] width 71 height 18
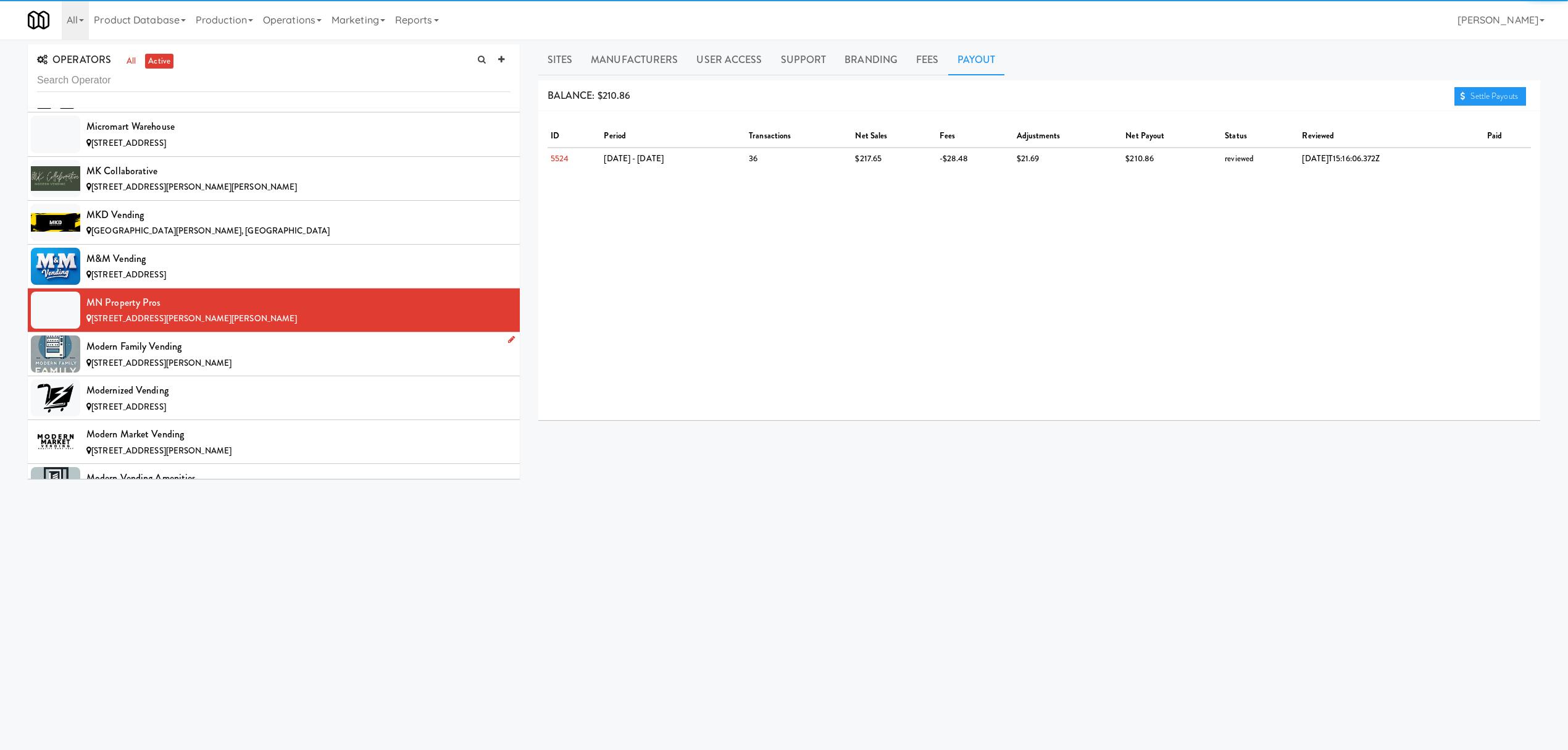
click at [131, 369] on span "[STREET_ADDRESS][PERSON_NAME]" at bounding box center [161, 362] width 140 height 12
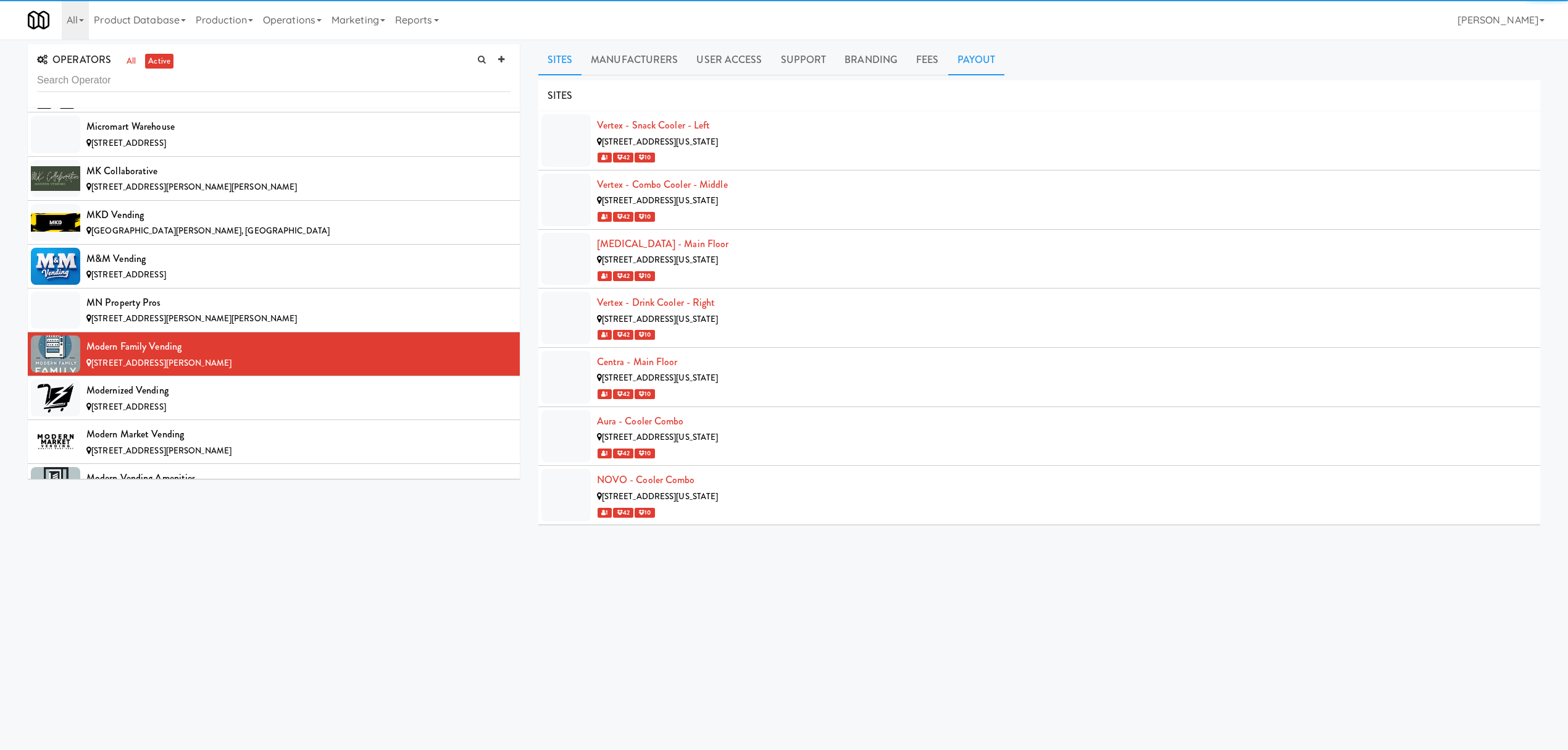
click at [981, 69] on link "Payout" at bounding box center [976, 59] width 57 height 31
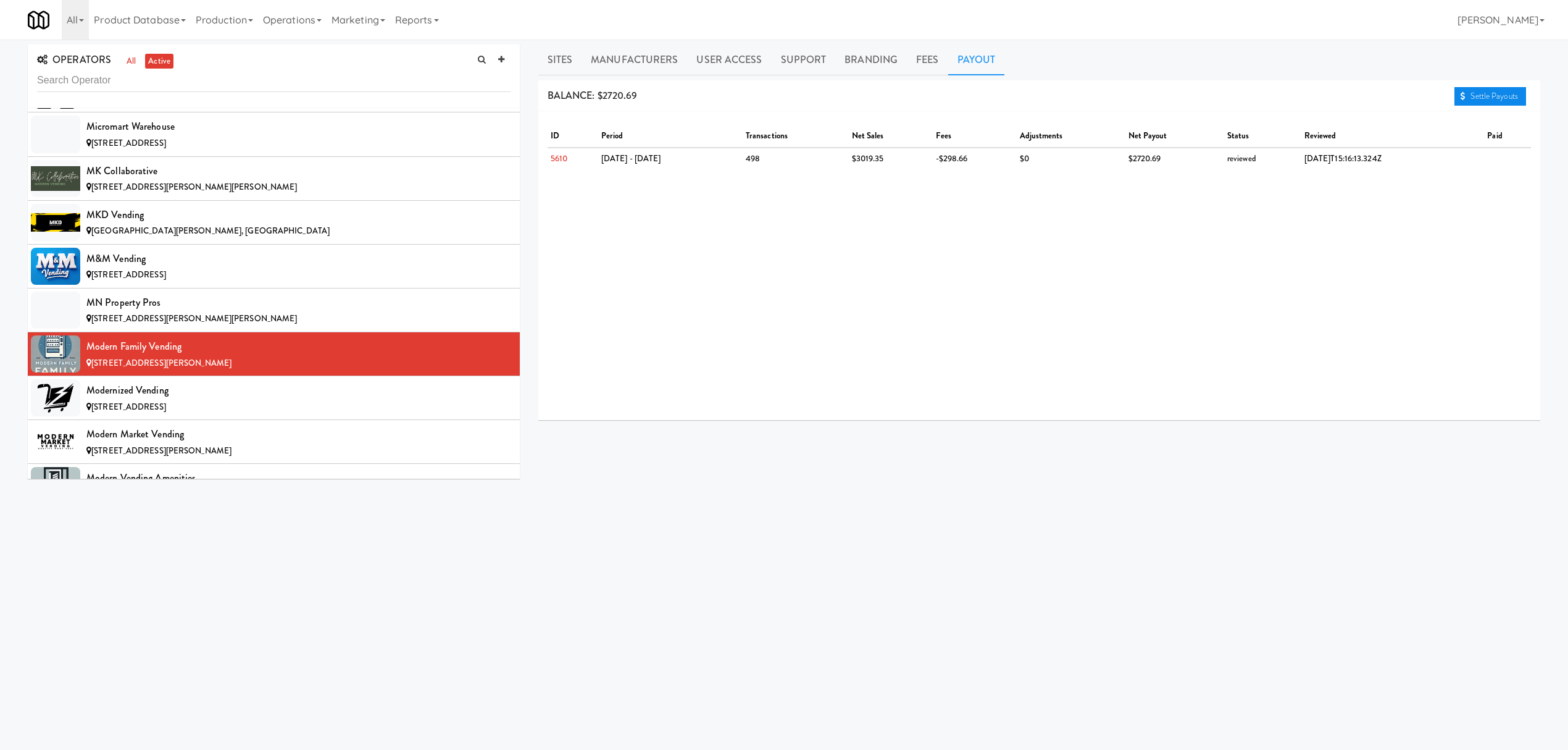
click at [1475, 95] on link "Settle Payouts" at bounding box center [1490, 96] width 71 height 18
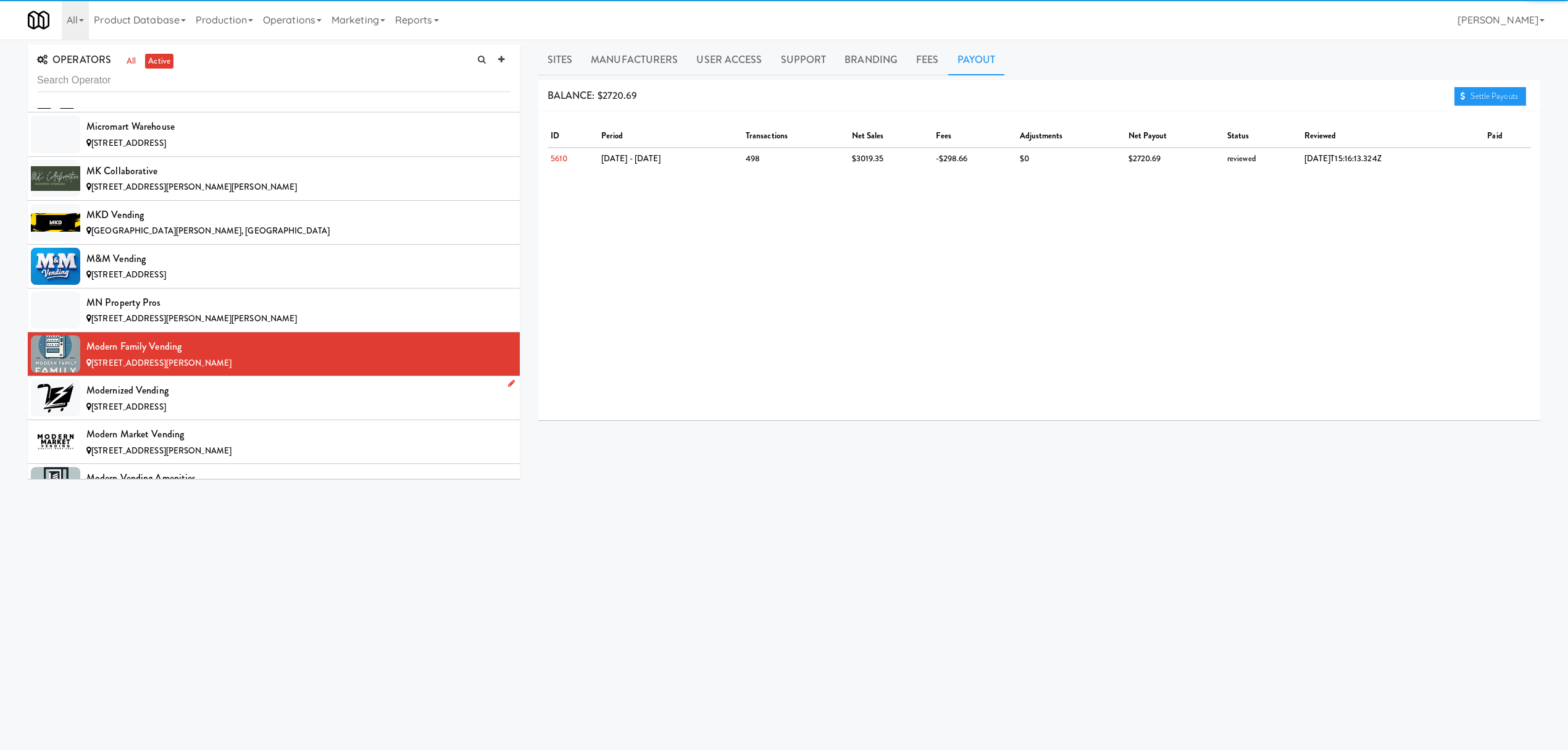
click at [178, 400] on div "Modernized Vending" at bounding box center [298, 390] width 424 height 18
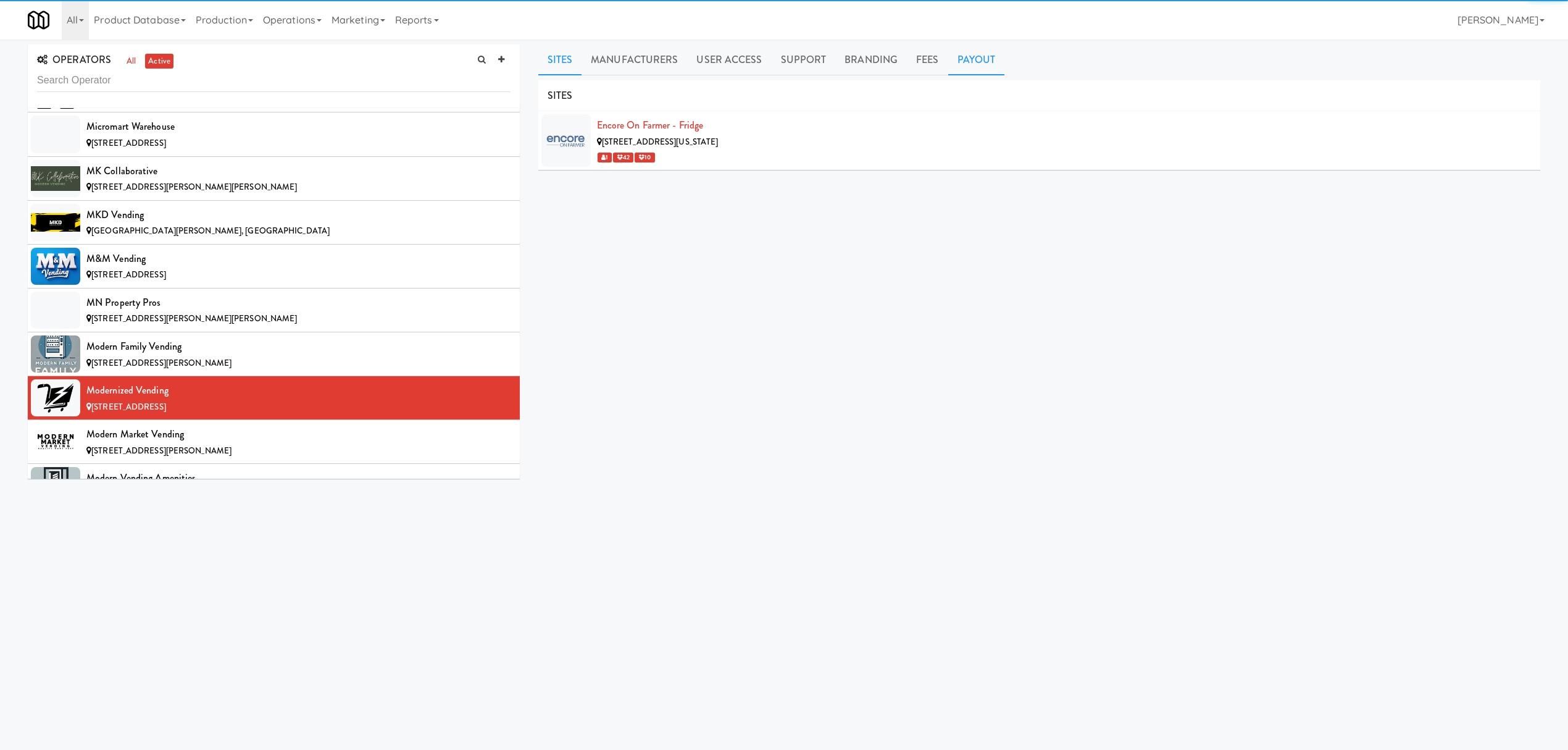
click at [987, 58] on link "Payout" at bounding box center [976, 59] width 57 height 31
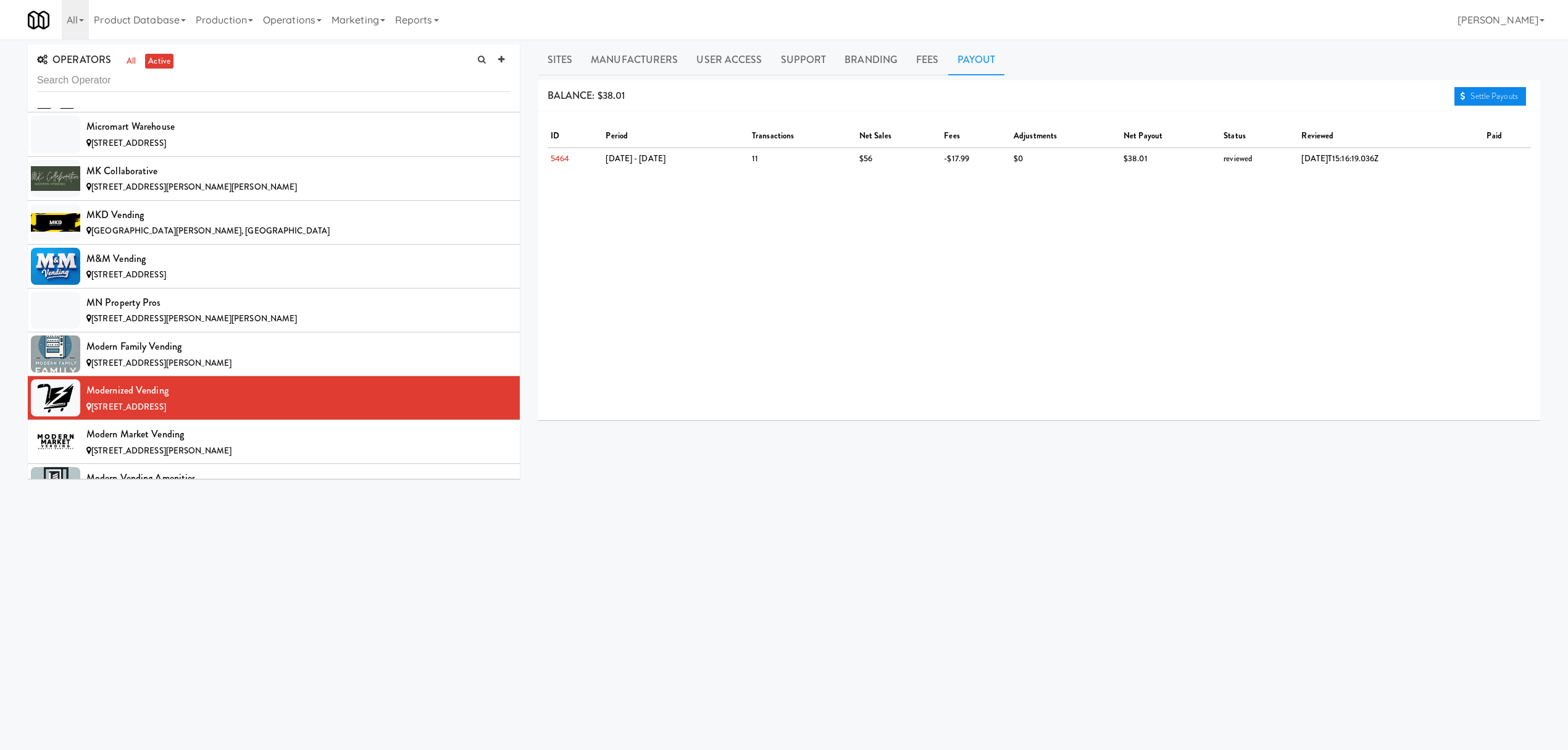
click at [1469, 99] on link "Settle Payouts" at bounding box center [1490, 96] width 71 height 18
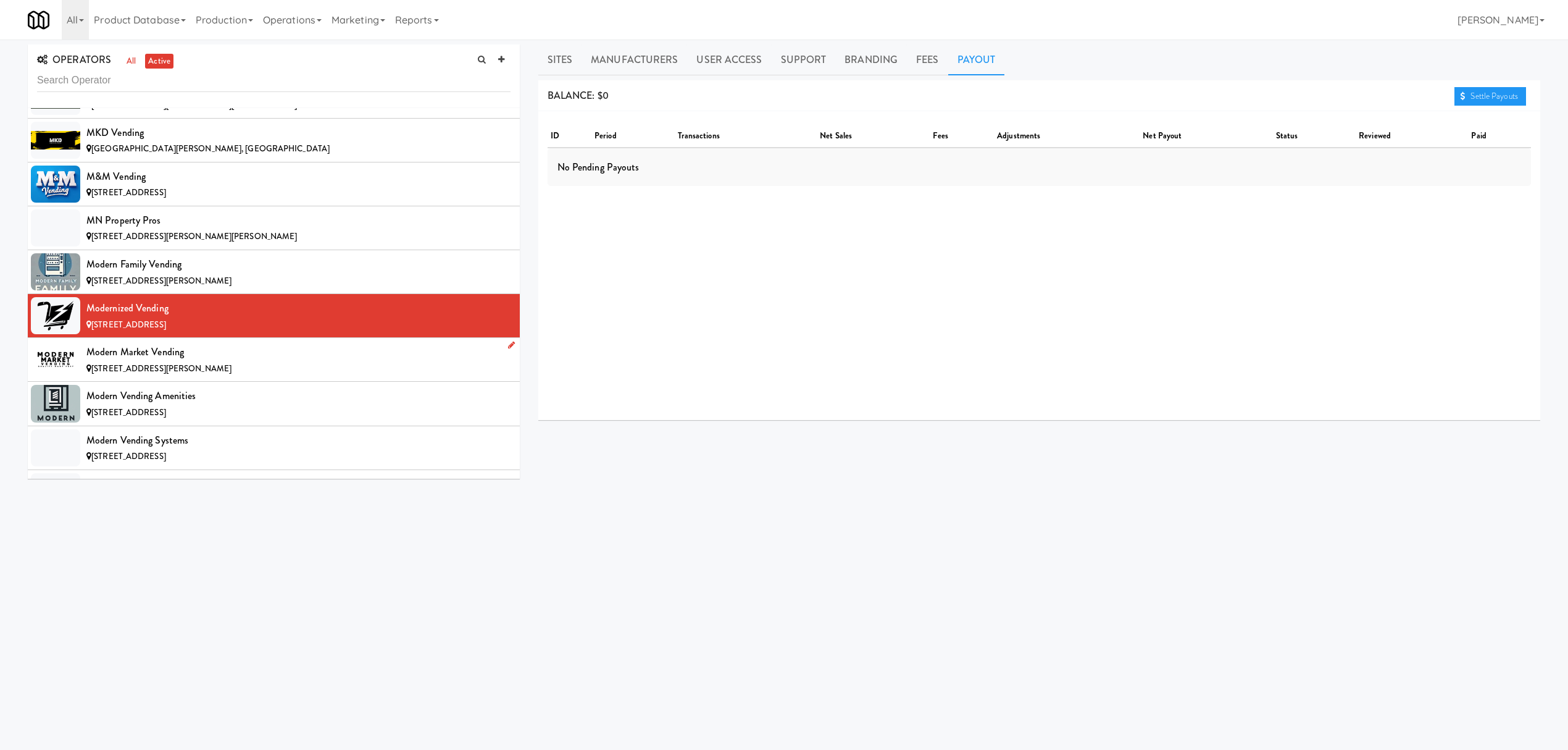
click at [232, 361] on div "Modern Market Vending" at bounding box center [298, 351] width 424 height 18
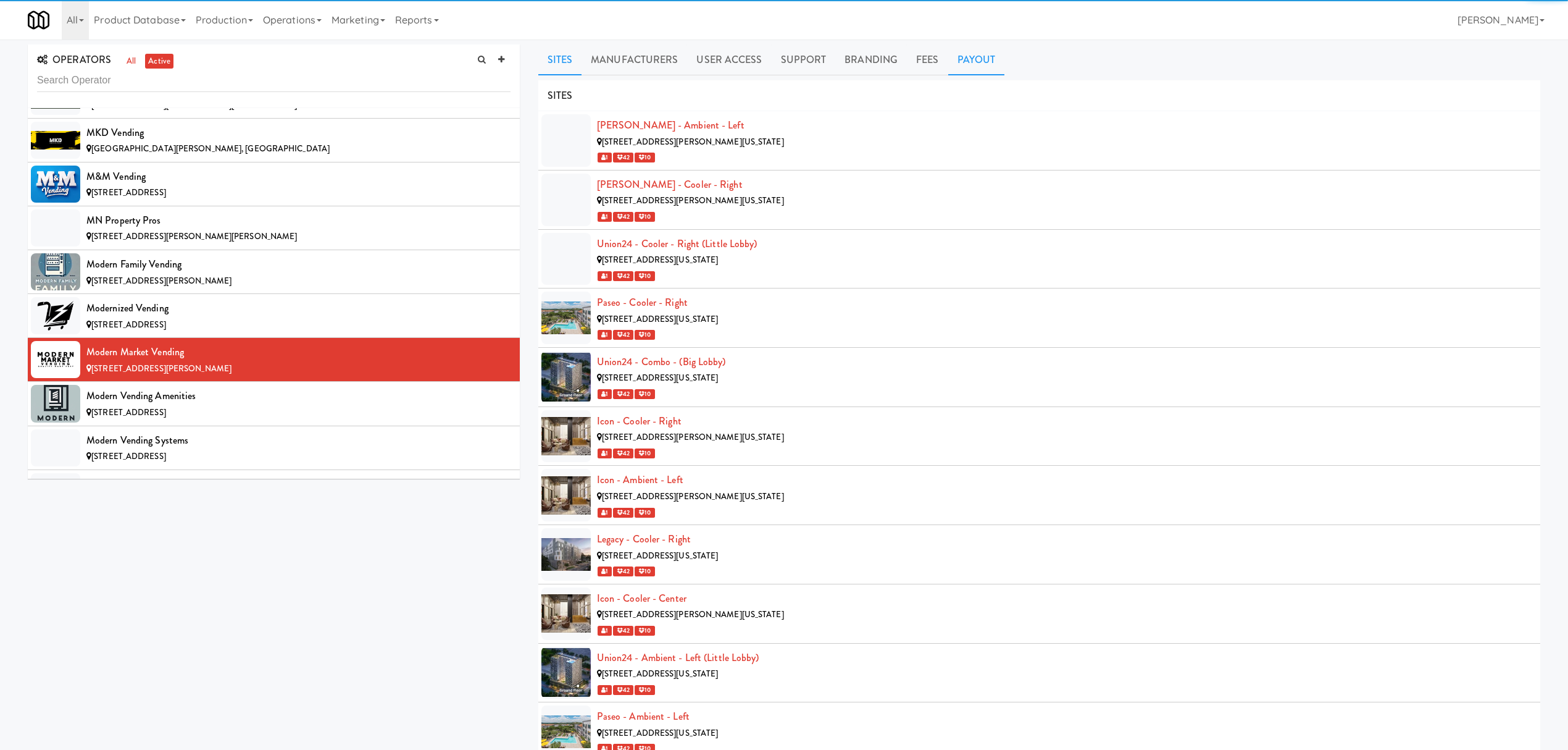
click at [986, 62] on link "Payout" at bounding box center [976, 59] width 57 height 31
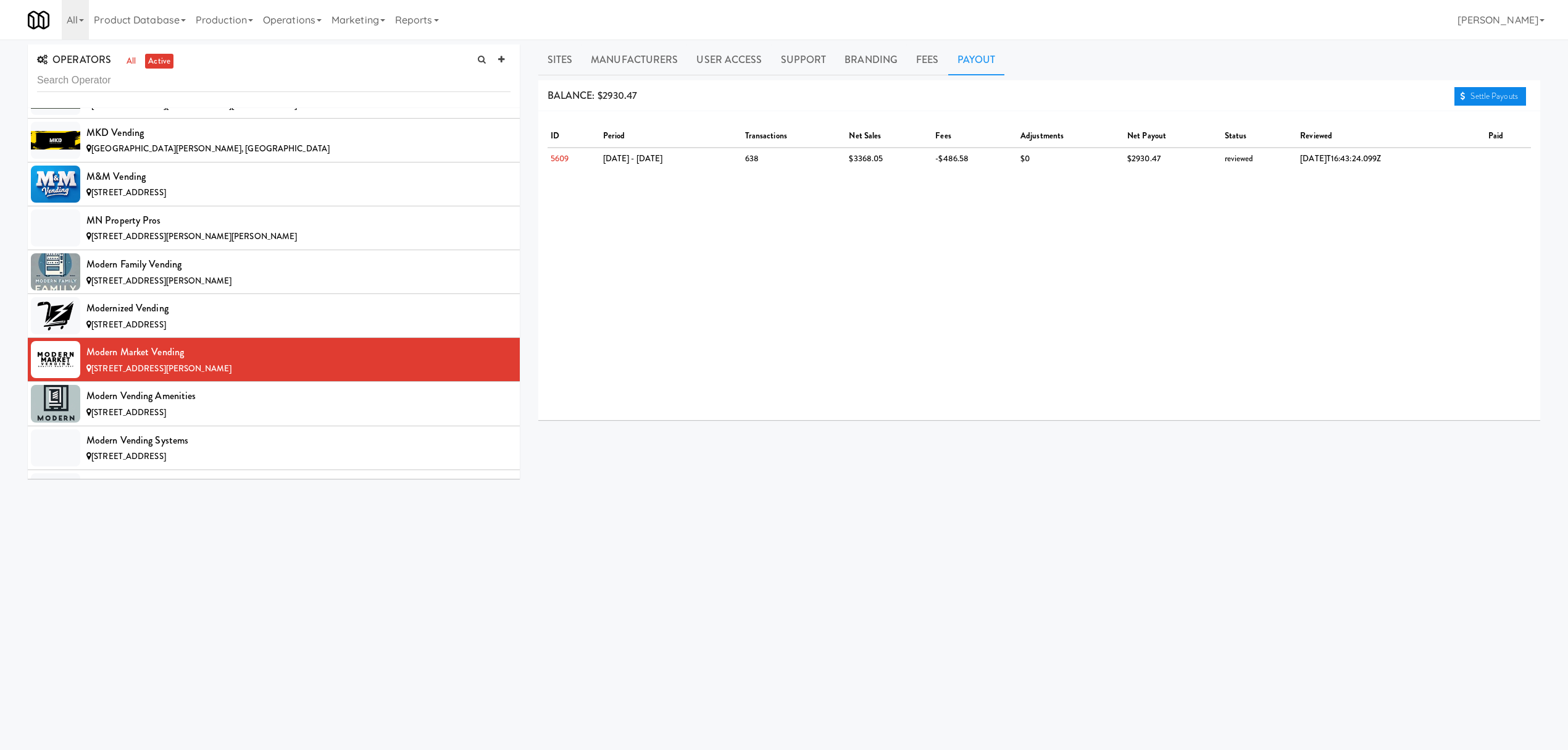
click at [1505, 99] on link "Settle Payouts" at bounding box center [1490, 96] width 71 height 18
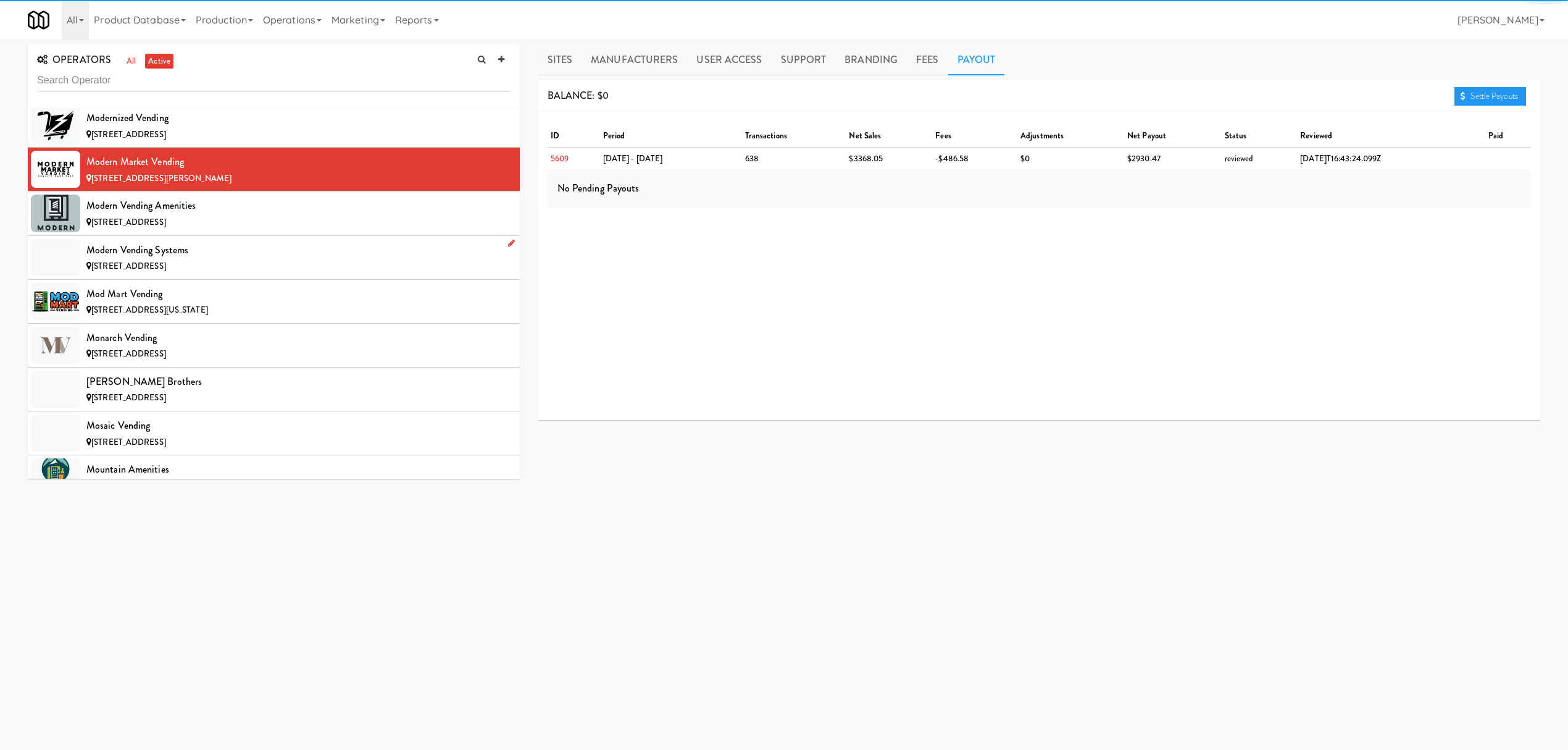
scroll to position [7824, 0]
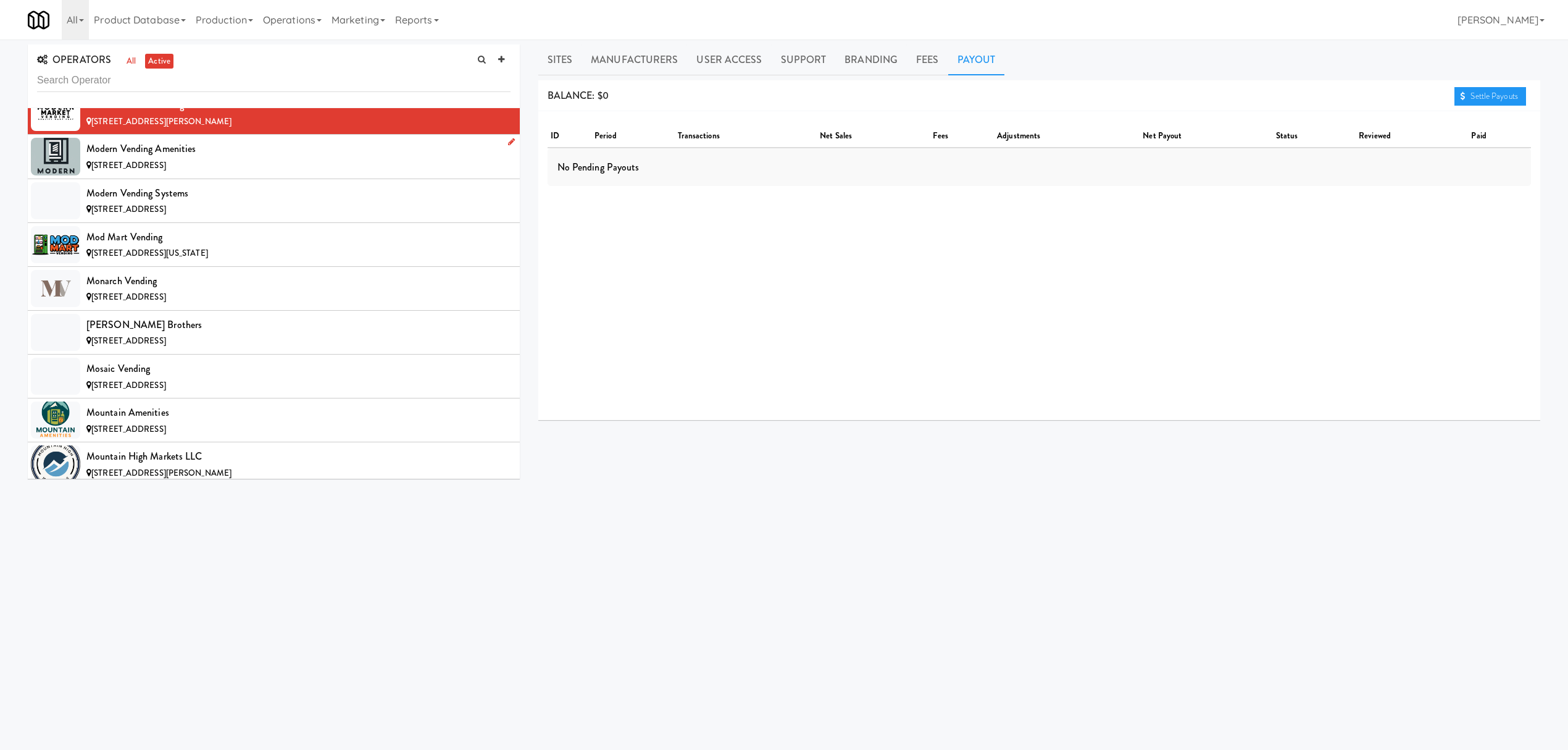
click at [139, 158] on div "Modern Vending Amenities" at bounding box center [298, 149] width 424 height 18
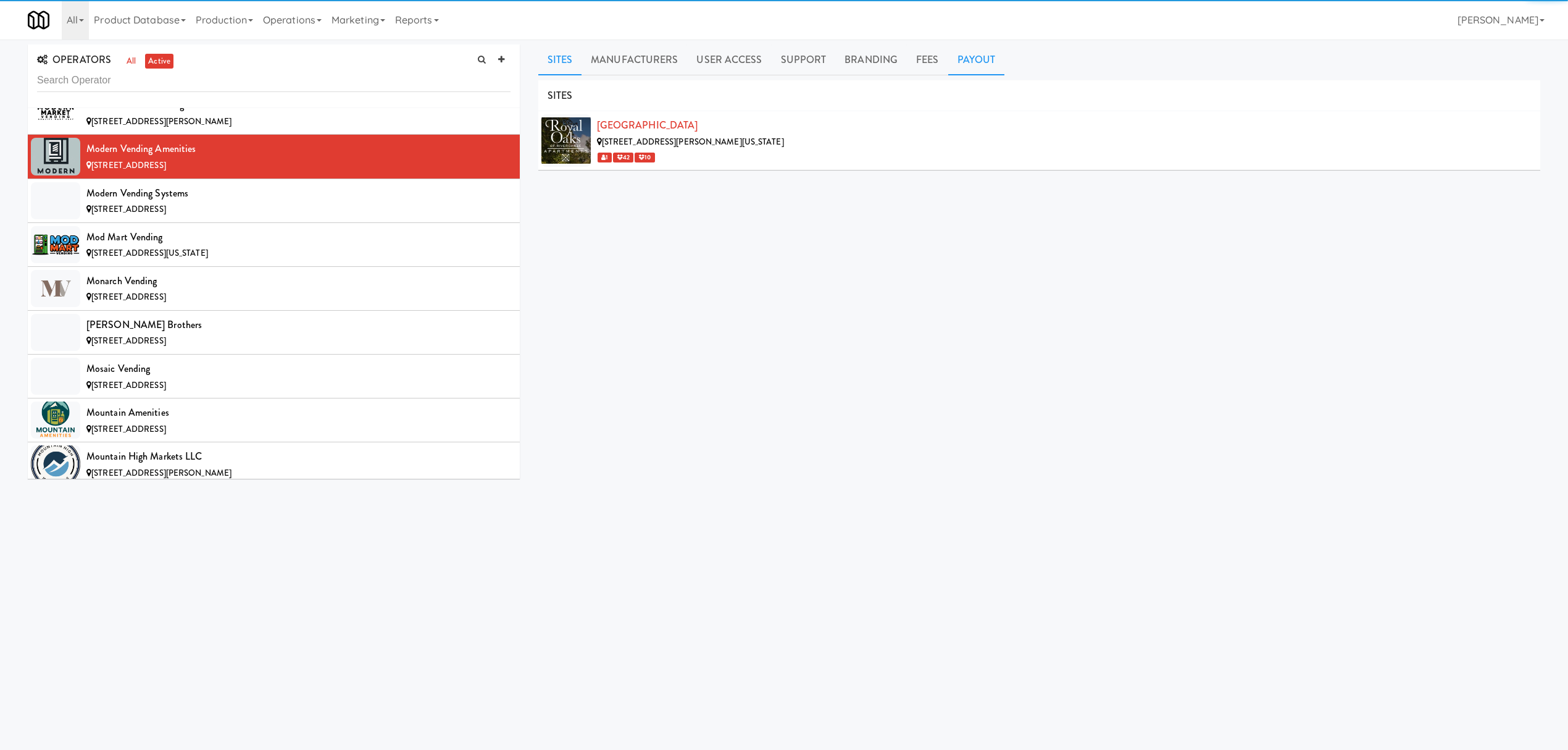
click at [958, 72] on link "Payout" at bounding box center [976, 59] width 57 height 31
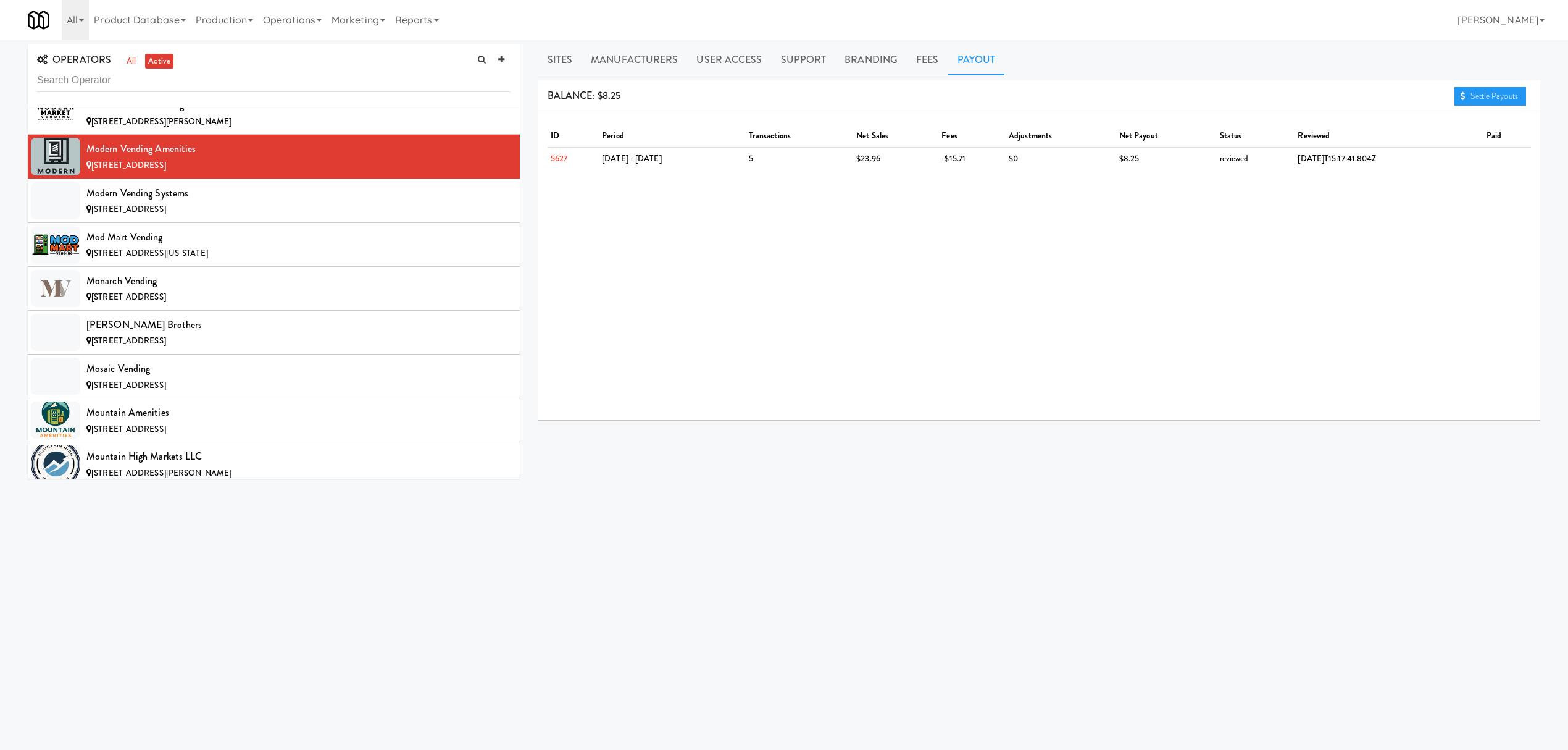
click at [1451, 88] on div "BALANCE: $8.25 Settle Payouts" at bounding box center [1040, 96] width 1002 height 31
click at [1471, 93] on link "Settle Payouts" at bounding box center [1490, 96] width 71 height 18
click at [244, 202] on div "Modern Vending Systems" at bounding box center [298, 193] width 424 height 18
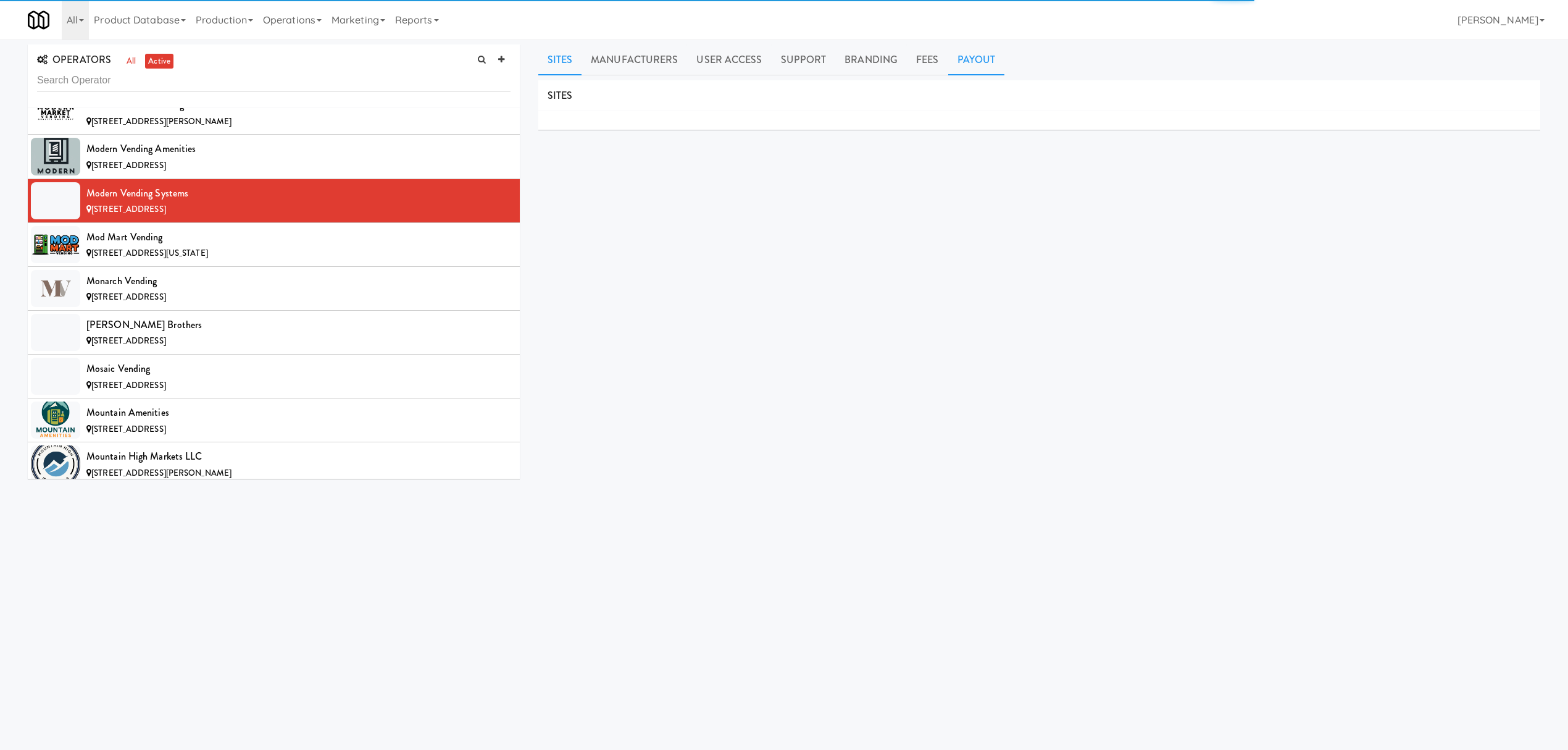
click at [964, 64] on link "Payout" at bounding box center [976, 59] width 57 height 31
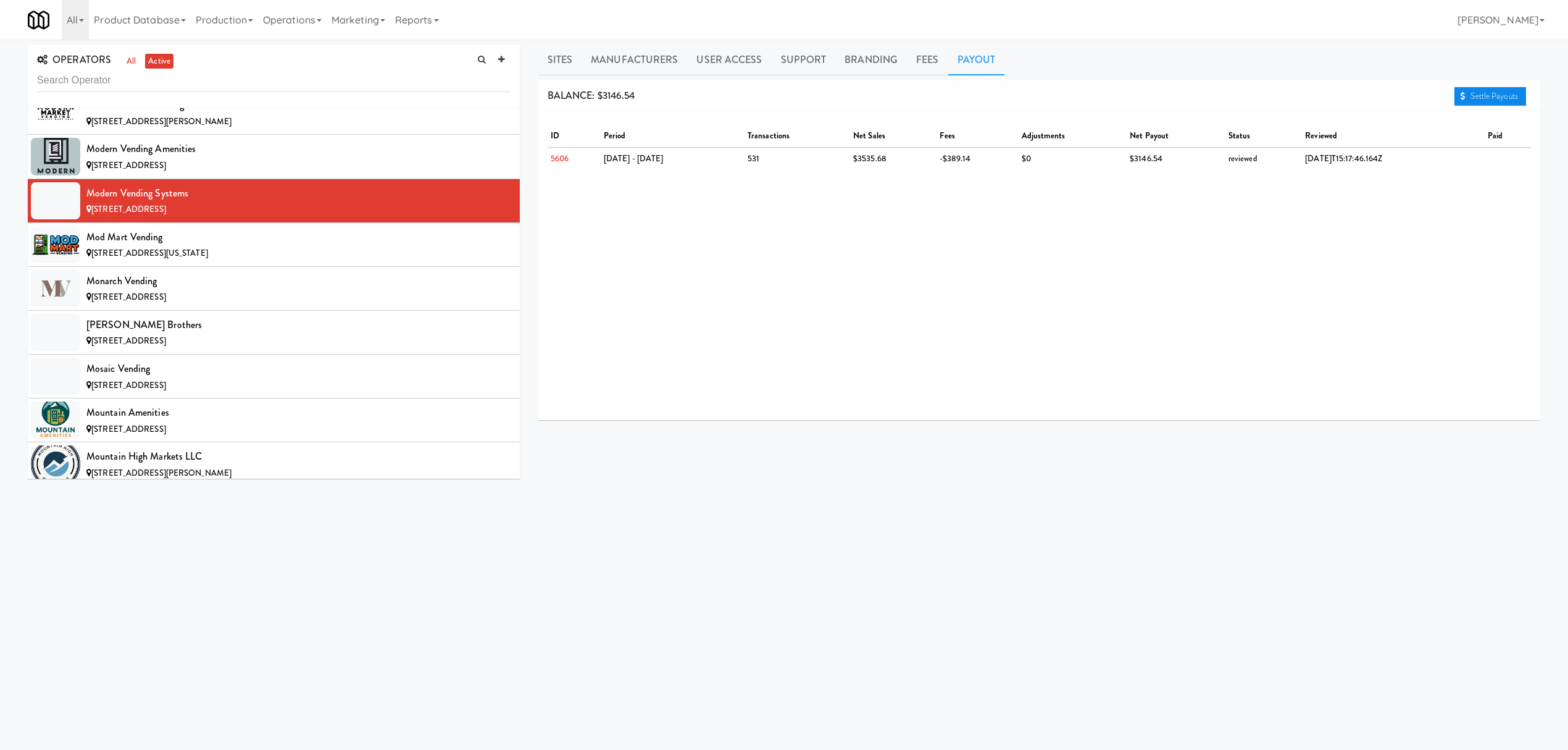
click at [1483, 97] on link "Settle Payouts" at bounding box center [1490, 96] width 71 height 18
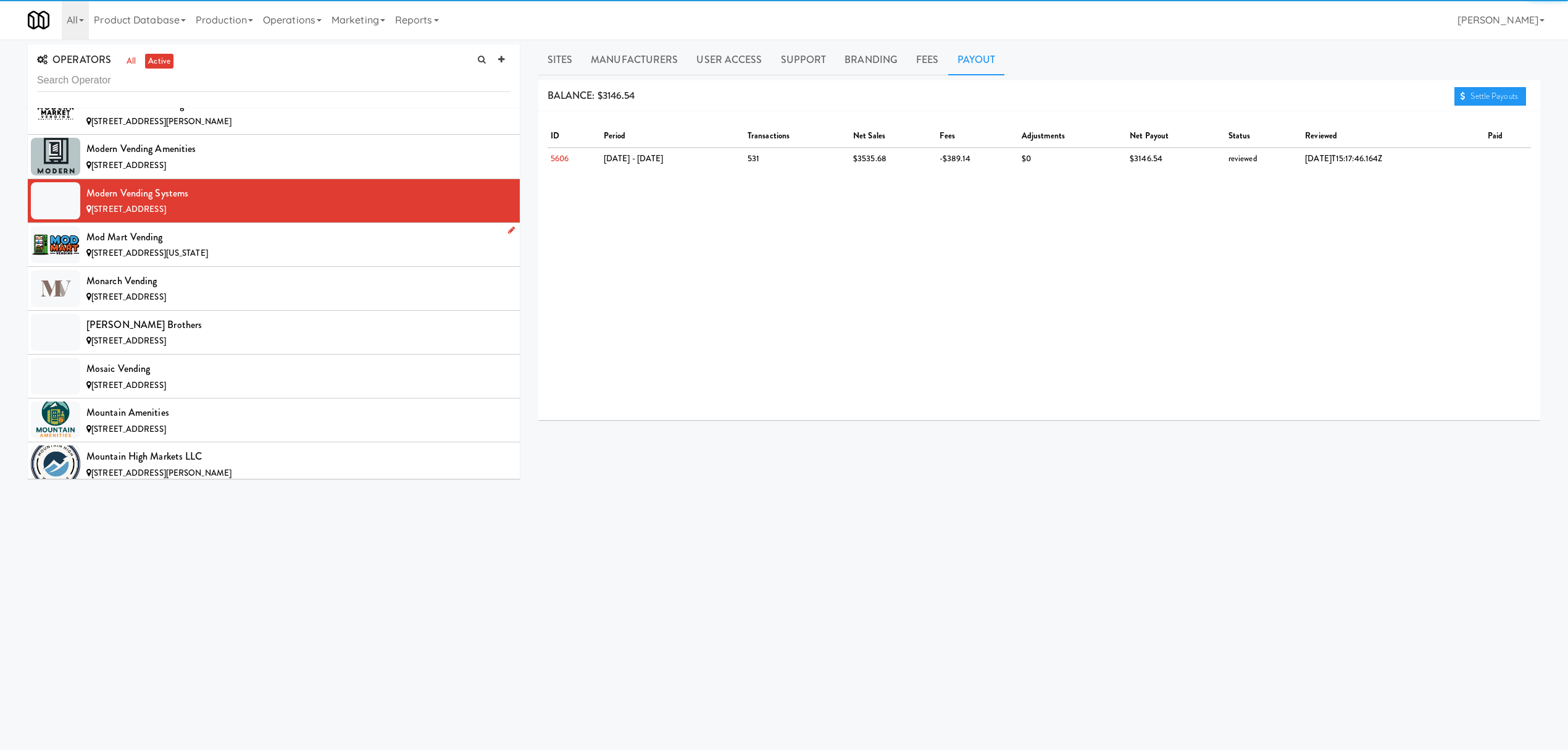
click at [211, 247] on div "Mod Mart Vending" at bounding box center [298, 237] width 424 height 18
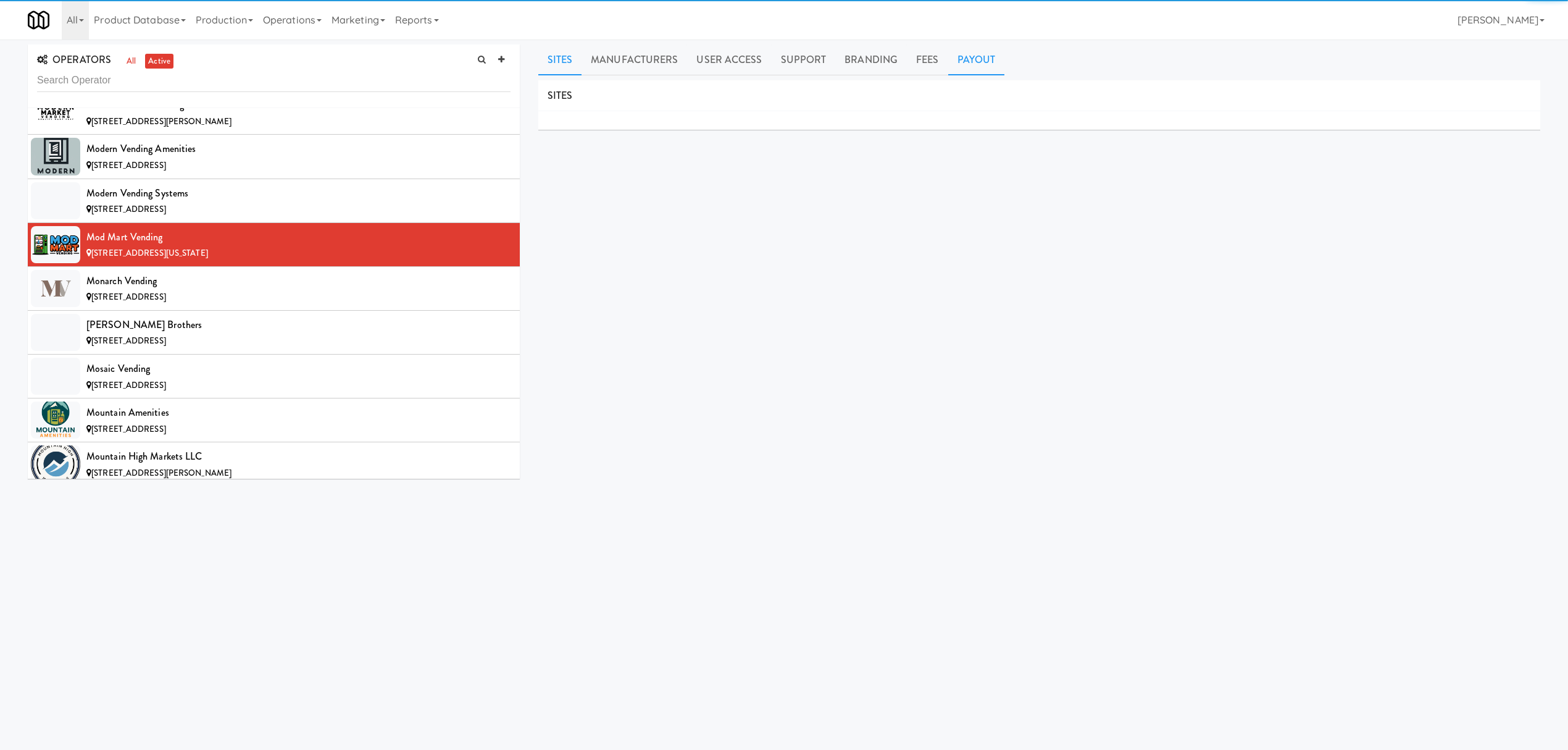
click at [972, 69] on link "Payout" at bounding box center [976, 59] width 57 height 31
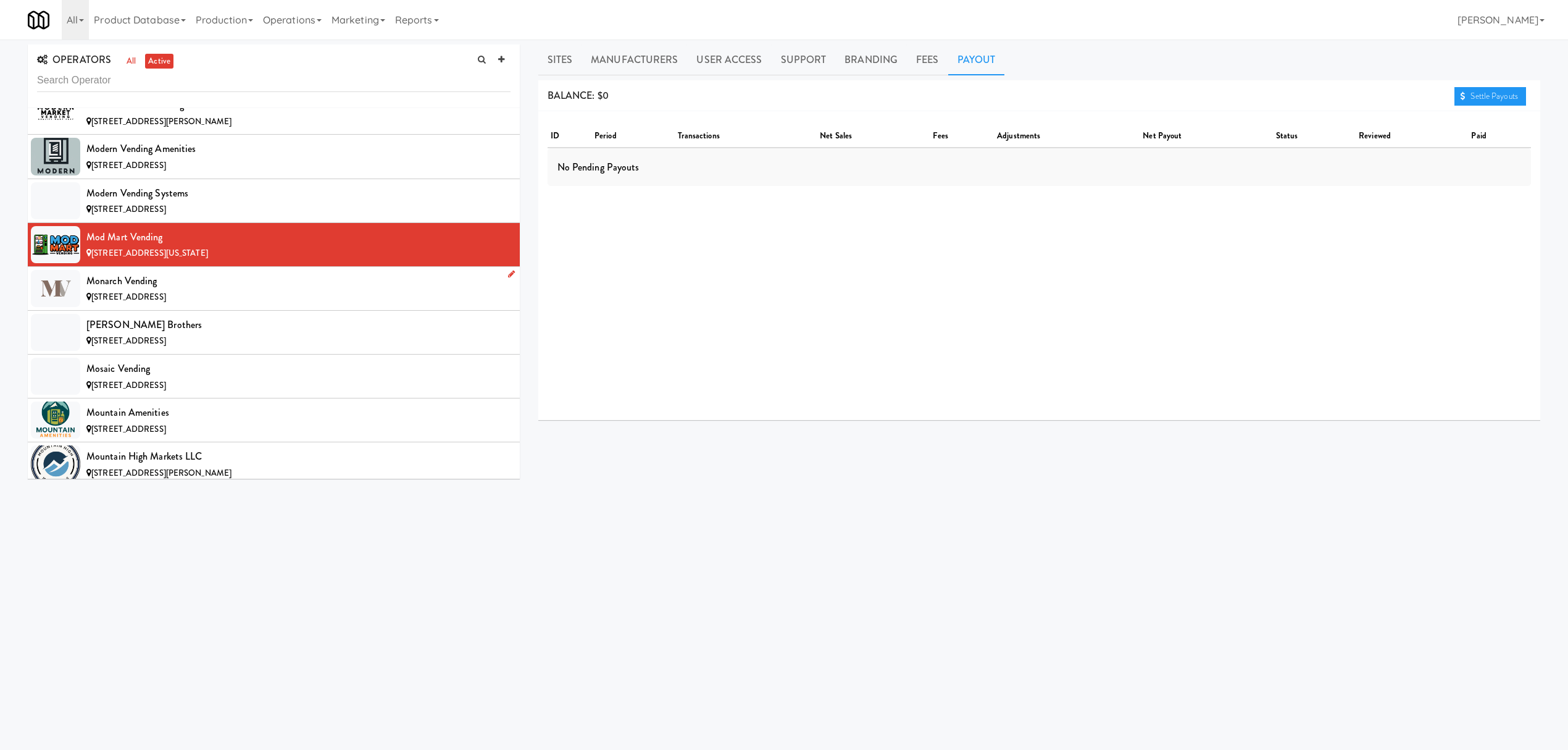
click at [247, 290] on div "Monarch Vending" at bounding box center [298, 281] width 424 height 18
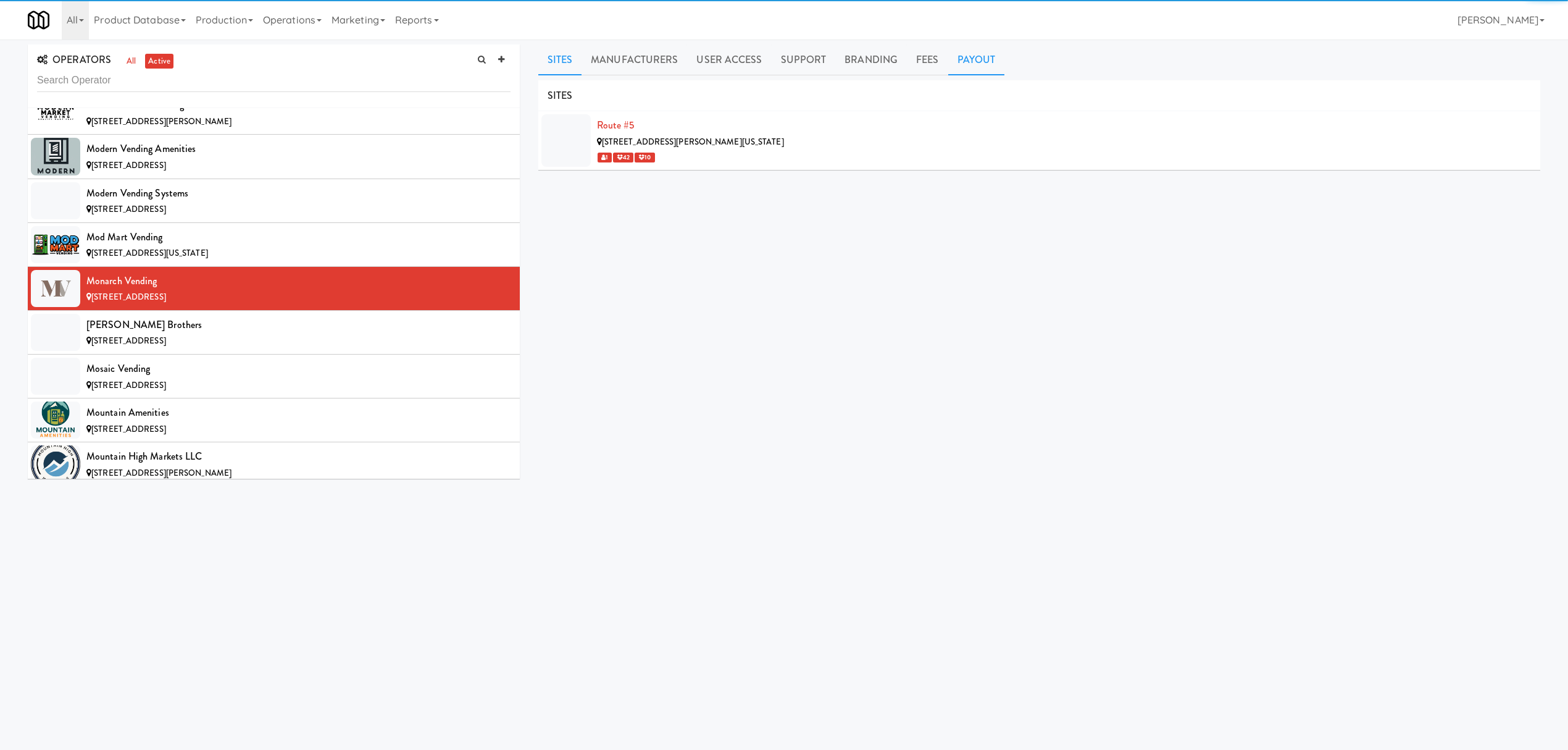
click at [954, 67] on link "Payout" at bounding box center [976, 59] width 57 height 31
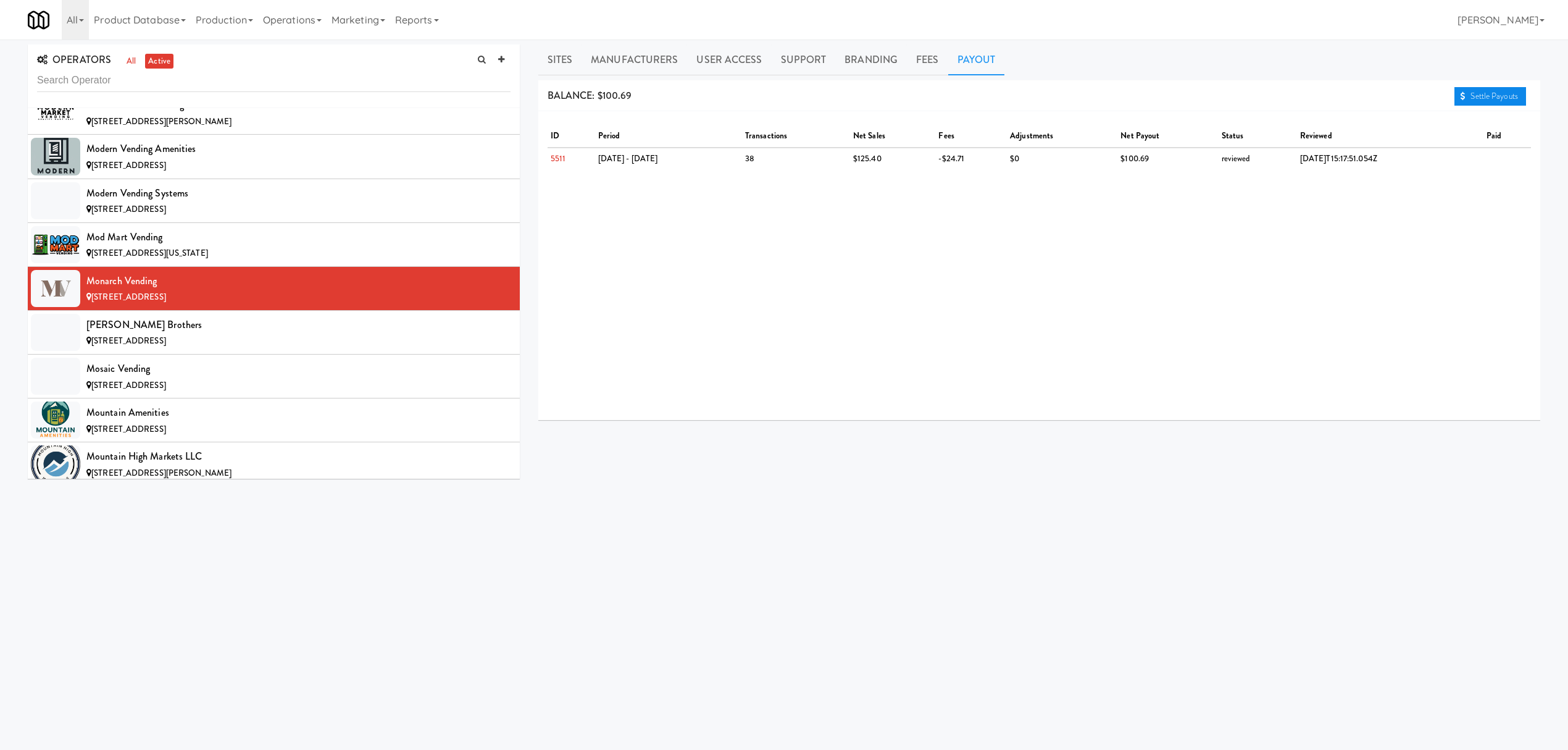
click at [1484, 99] on link "Settle Payouts" at bounding box center [1490, 96] width 71 height 18
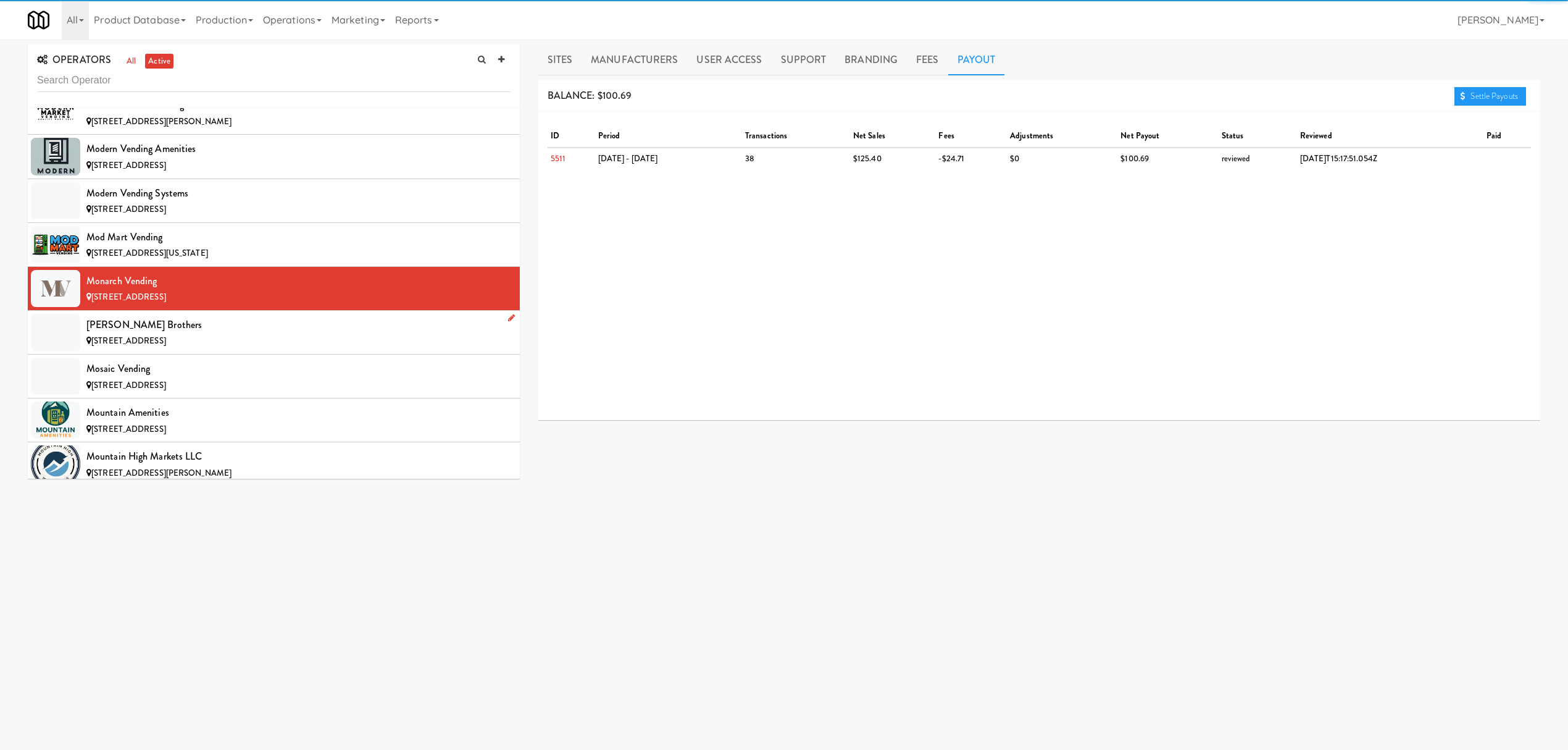
click at [171, 334] on div "[PERSON_NAME] Brothers" at bounding box center [298, 324] width 424 height 18
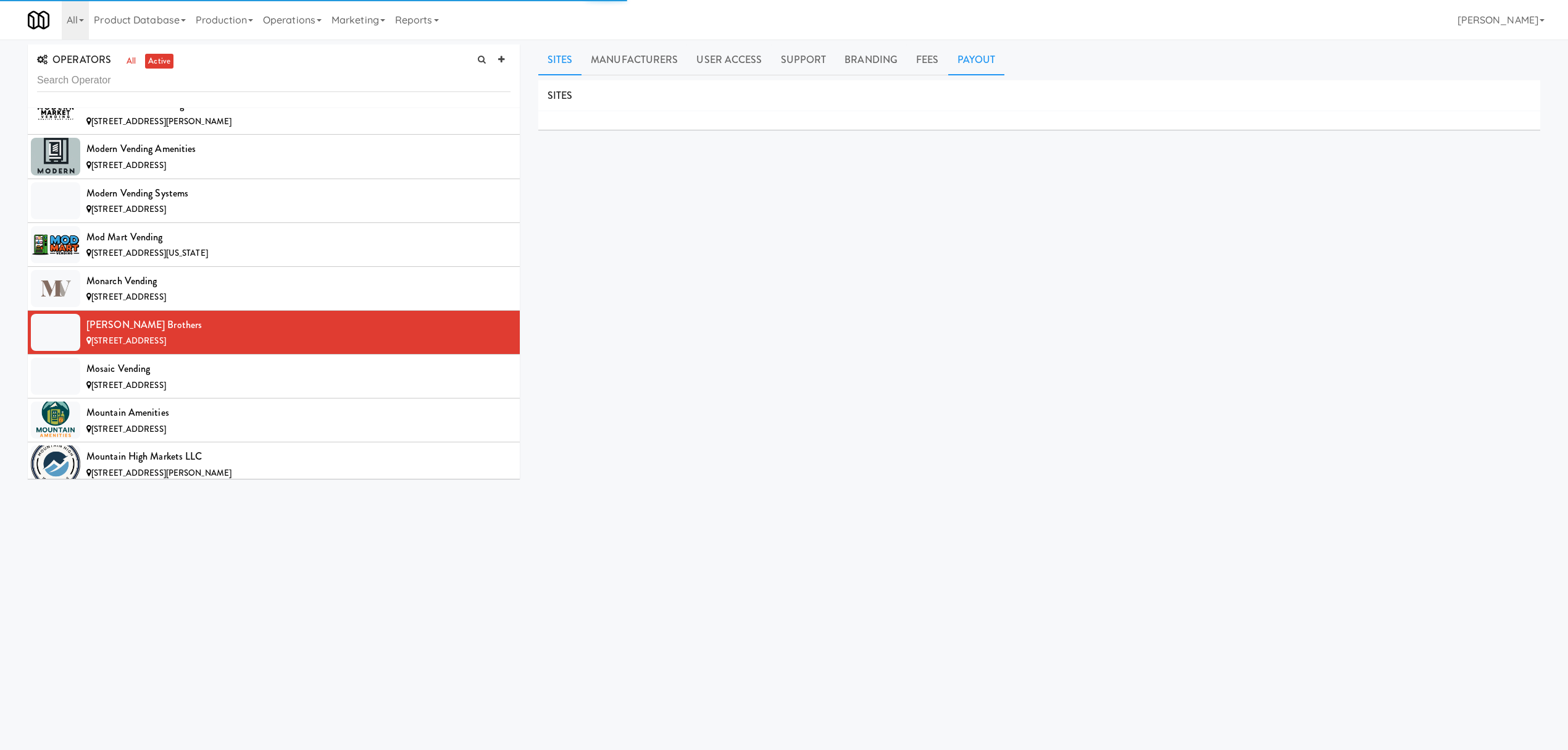
click at [990, 61] on link "Payout" at bounding box center [976, 59] width 57 height 31
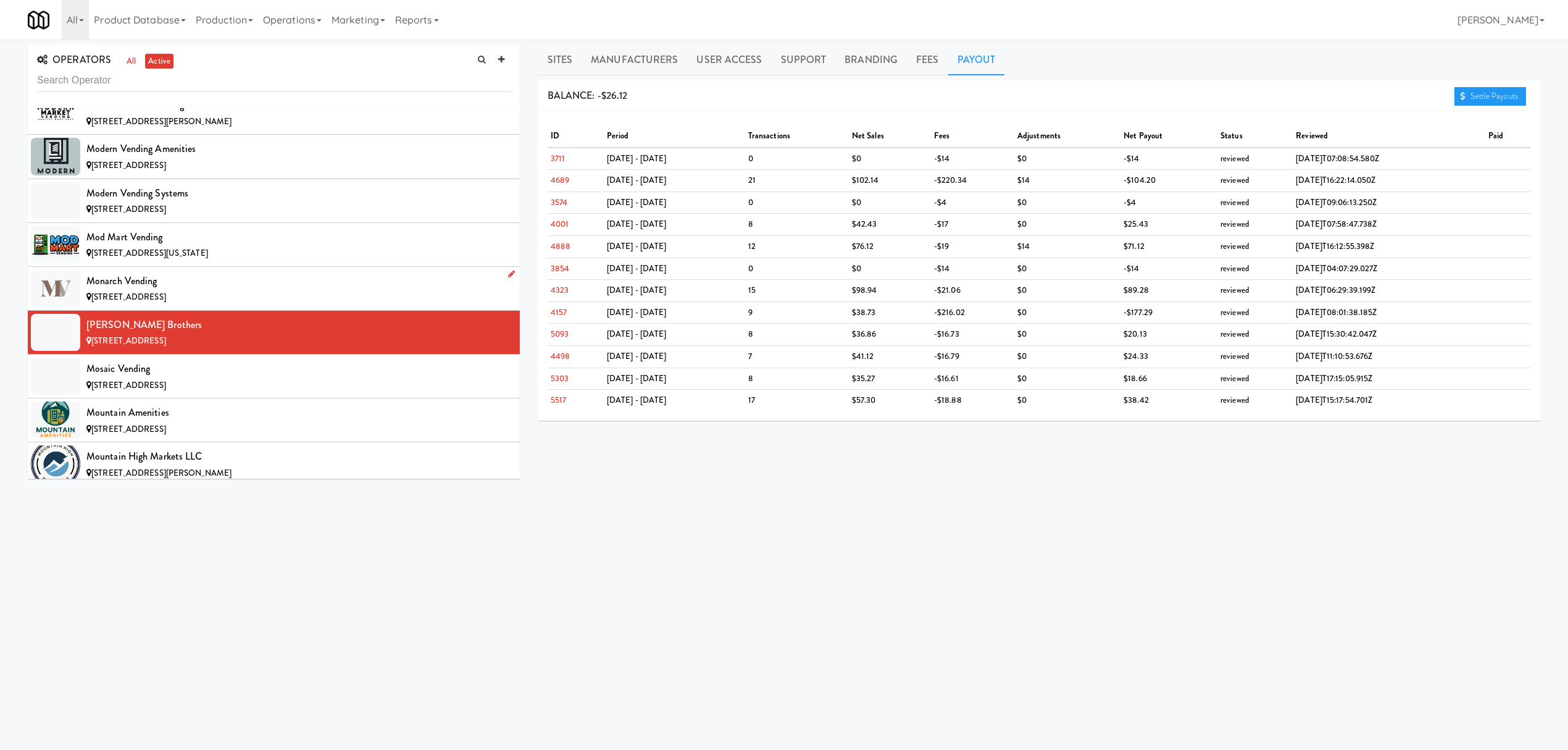
click at [116, 290] on div "Monarch Vending" at bounding box center [298, 281] width 424 height 18
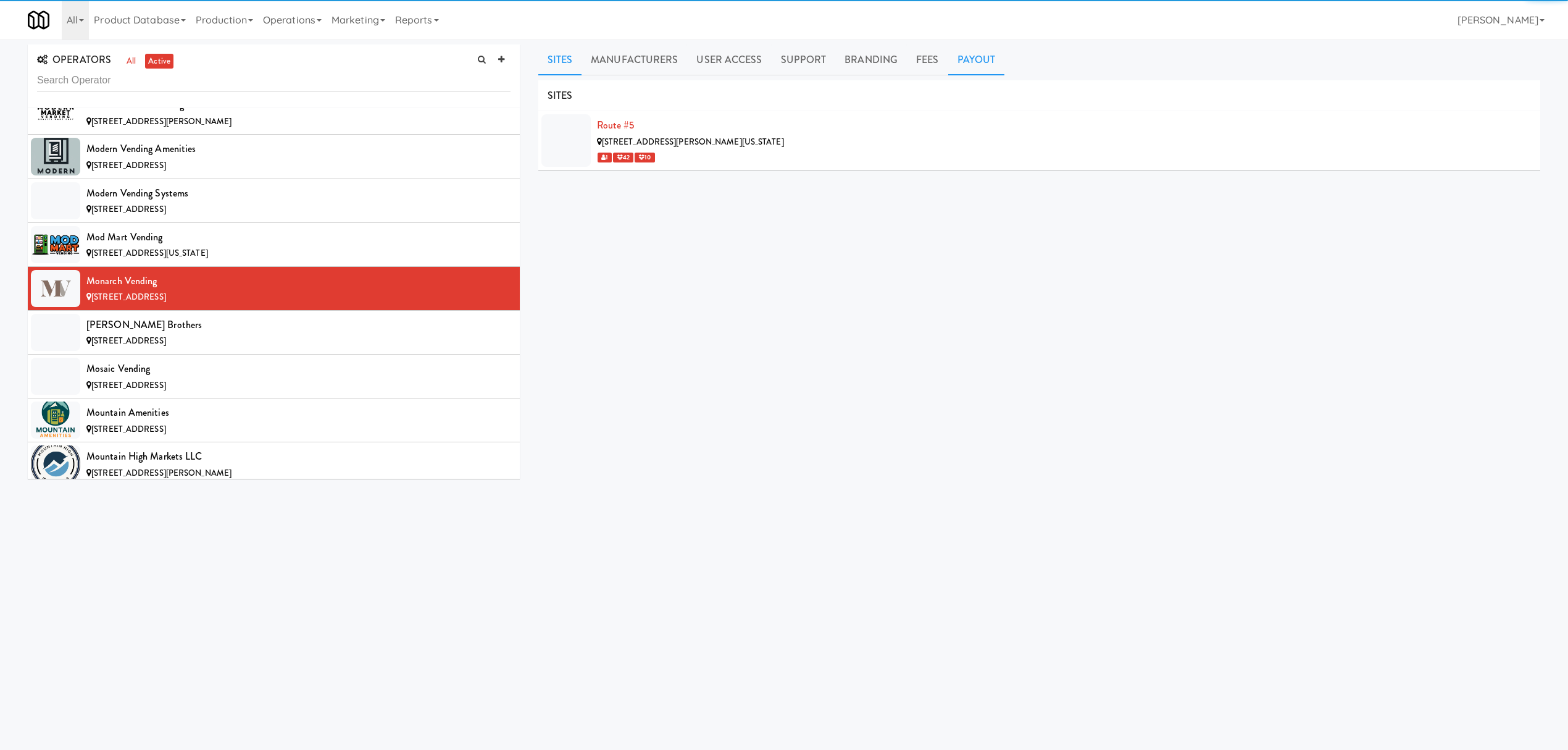
click at [972, 54] on link "Payout" at bounding box center [976, 59] width 57 height 31
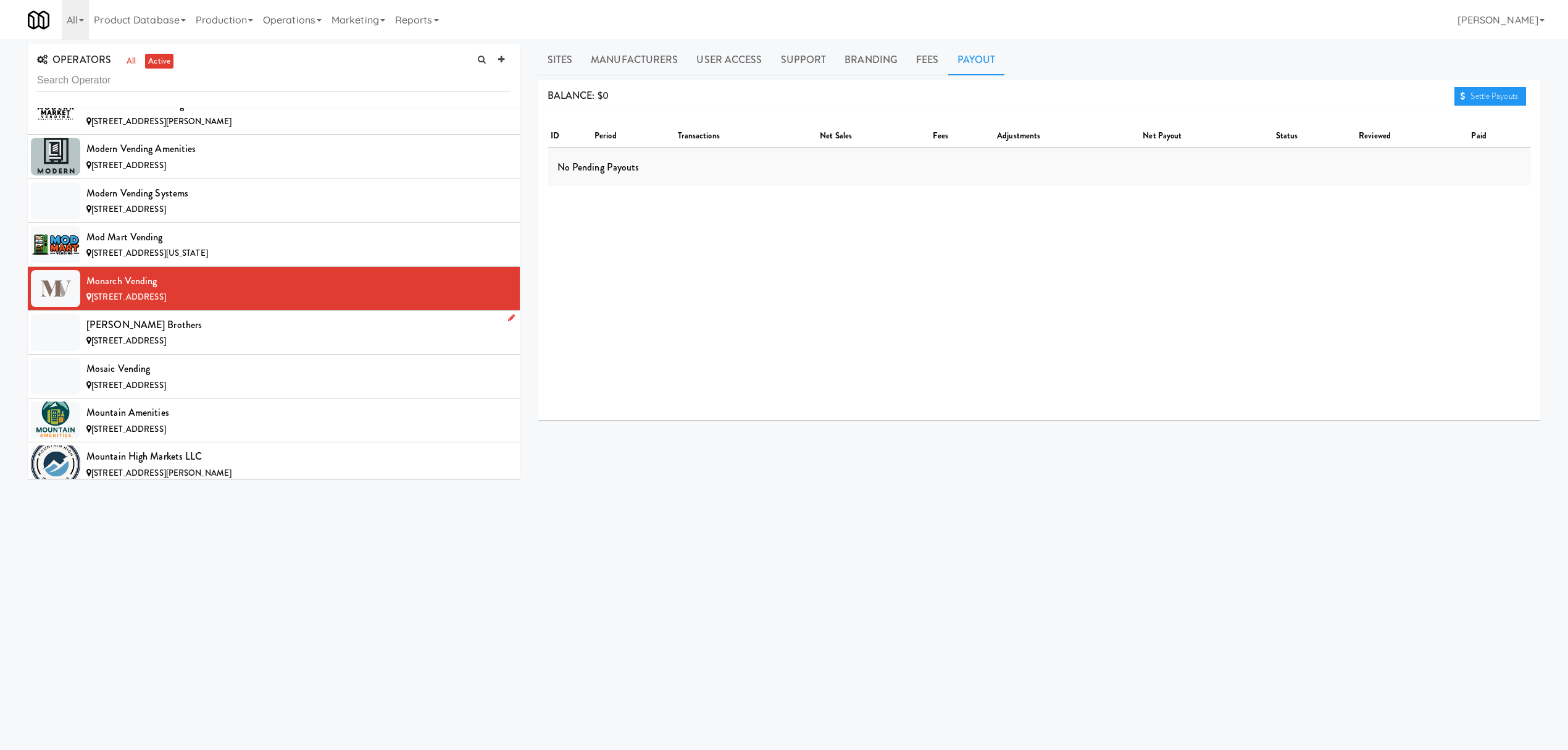
click at [241, 334] on div "[PERSON_NAME] Brothers" at bounding box center [298, 324] width 424 height 18
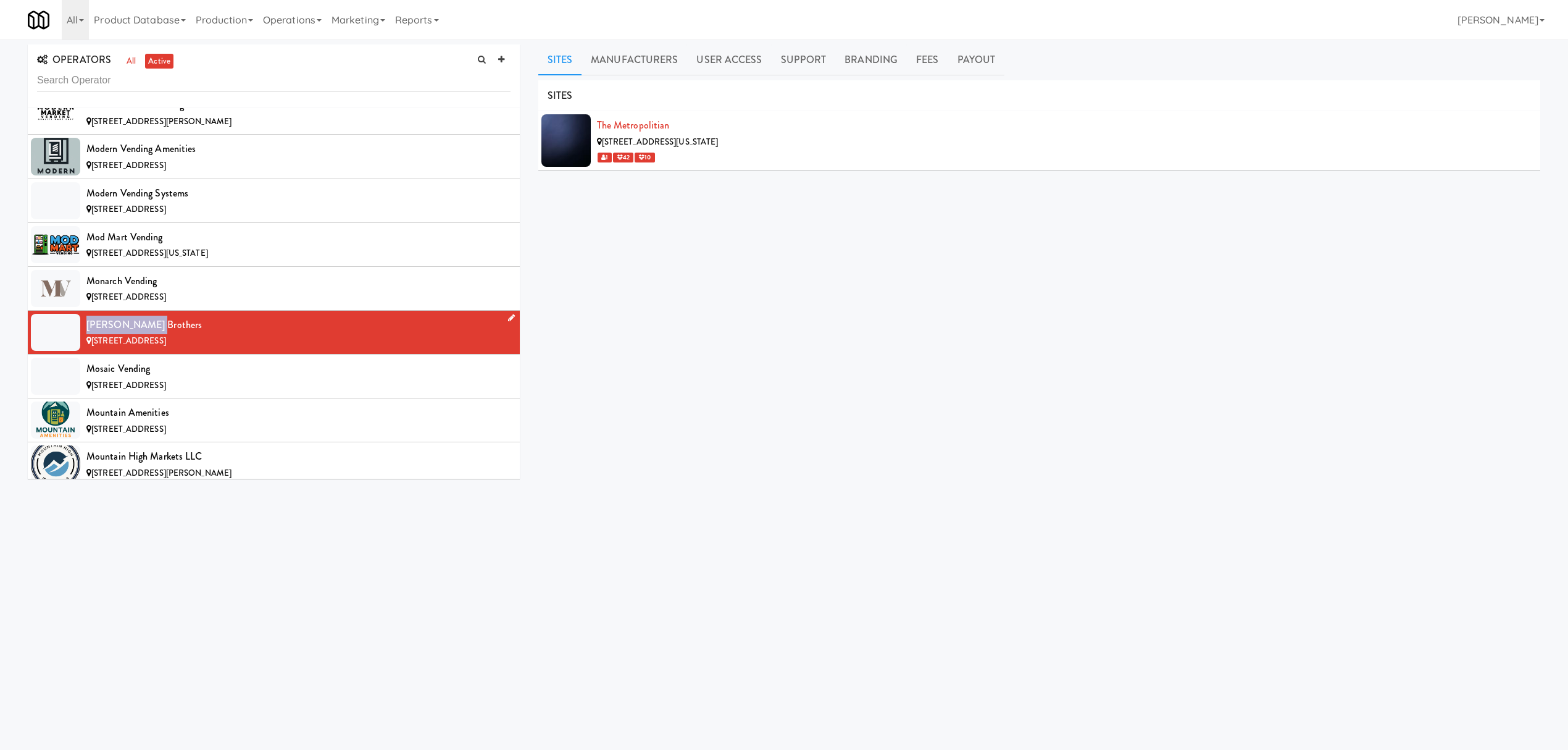
drag, startPoint x: 89, startPoint y: 360, endPoint x: 150, endPoint y: 360, distance: 61.0
click at [150, 334] on div "[PERSON_NAME] Brothers" at bounding box center [298, 324] width 424 height 18
click at [970, 50] on link "Payout" at bounding box center [976, 59] width 57 height 31
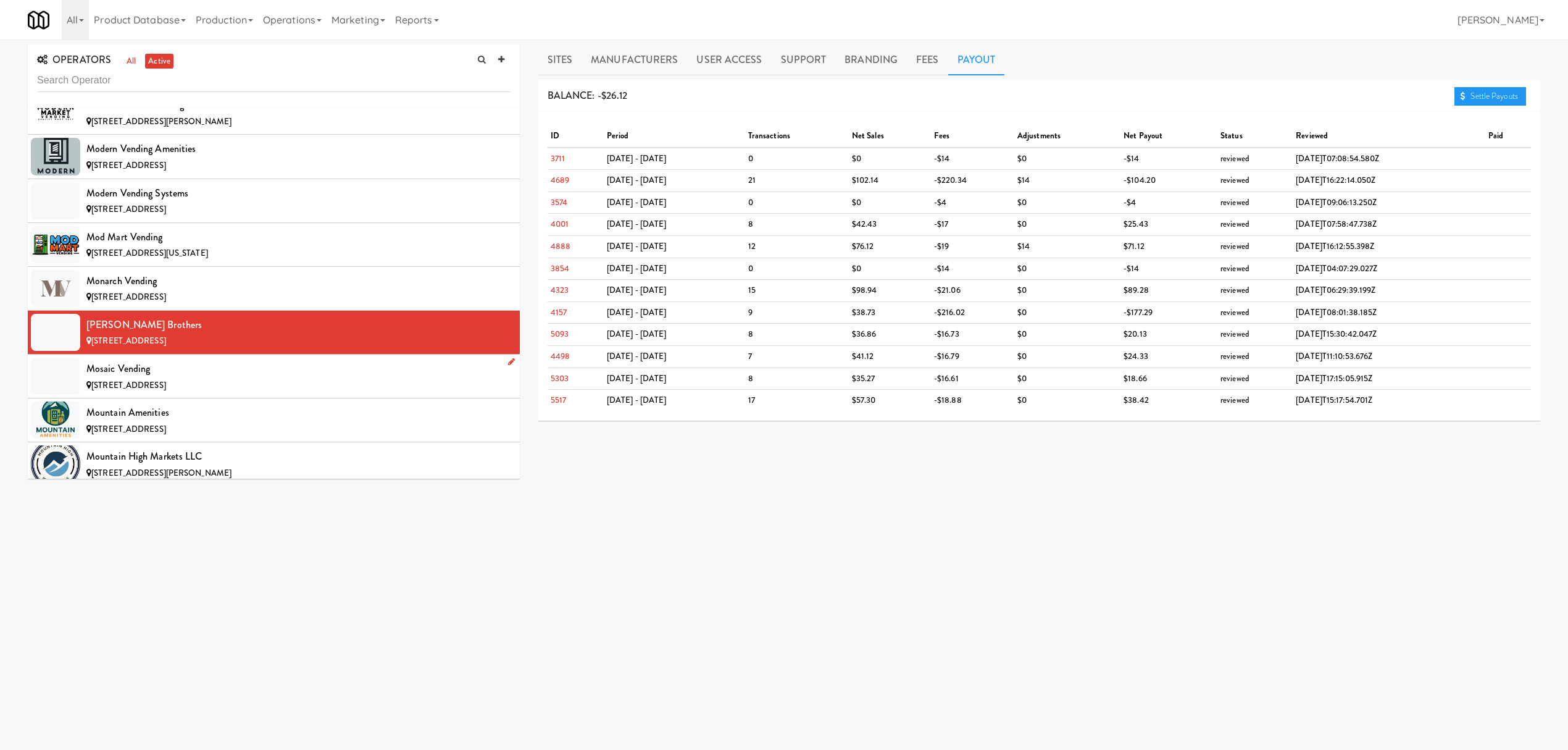
click at [223, 378] on div "Mosaic Vending" at bounding box center [298, 369] width 424 height 18
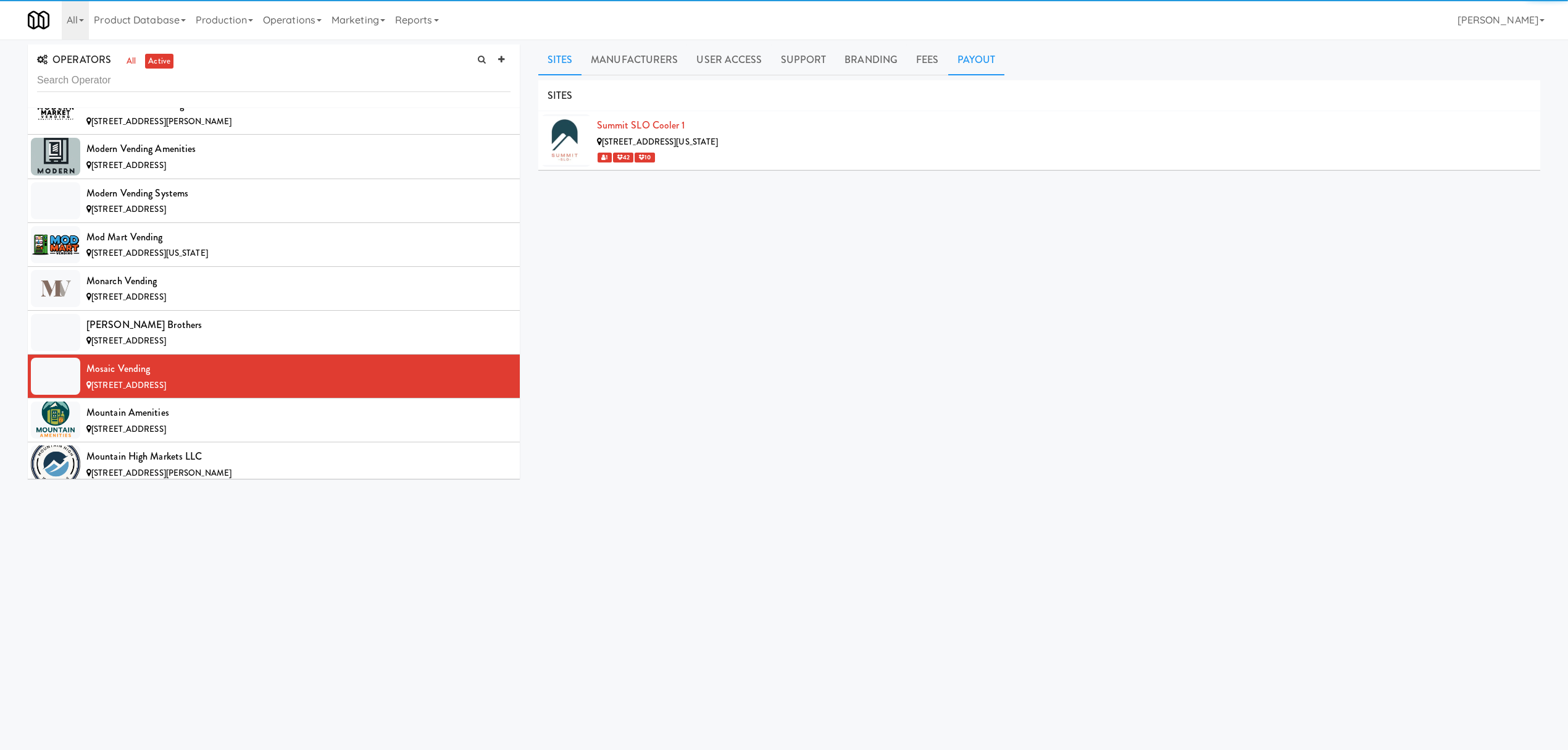
click at [971, 56] on link "Payout" at bounding box center [976, 59] width 57 height 31
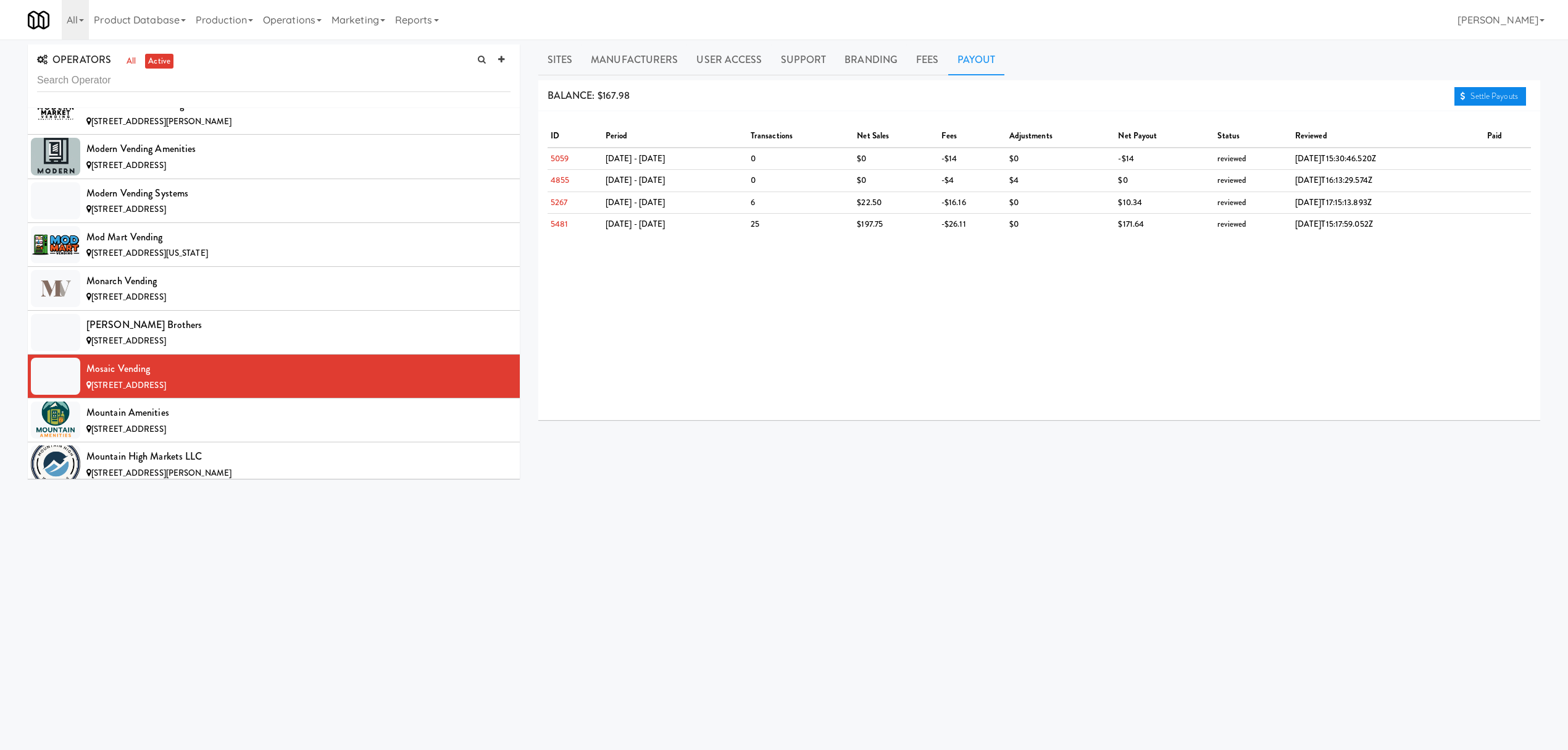
click at [1498, 96] on link "Settle Payouts" at bounding box center [1490, 96] width 71 height 18
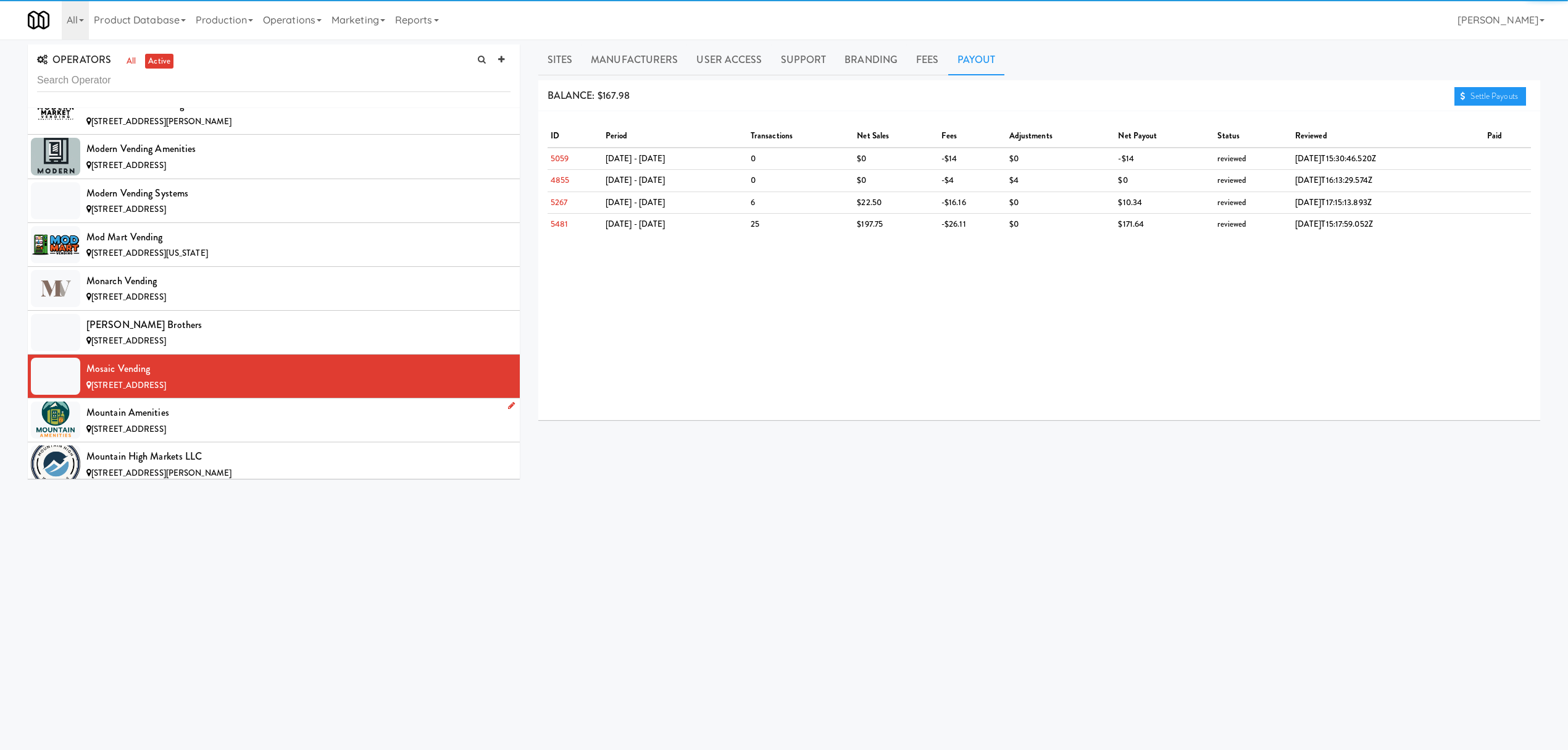
click at [176, 422] on div "Mountain Amenities" at bounding box center [298, 412] width 424 height 18
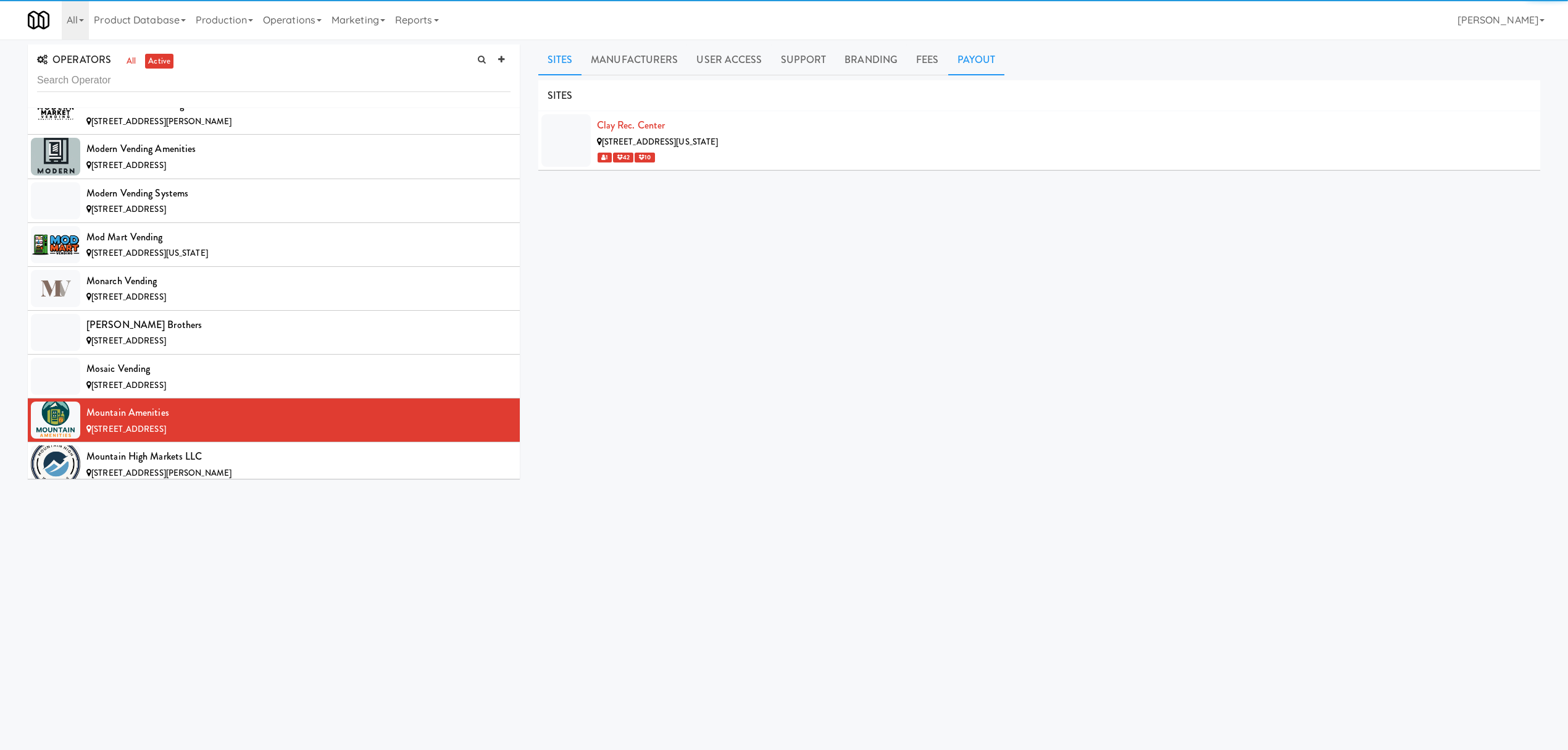
click at [956, 52] on link "Payout" at bounding box center [976, 59] width 57 height 31
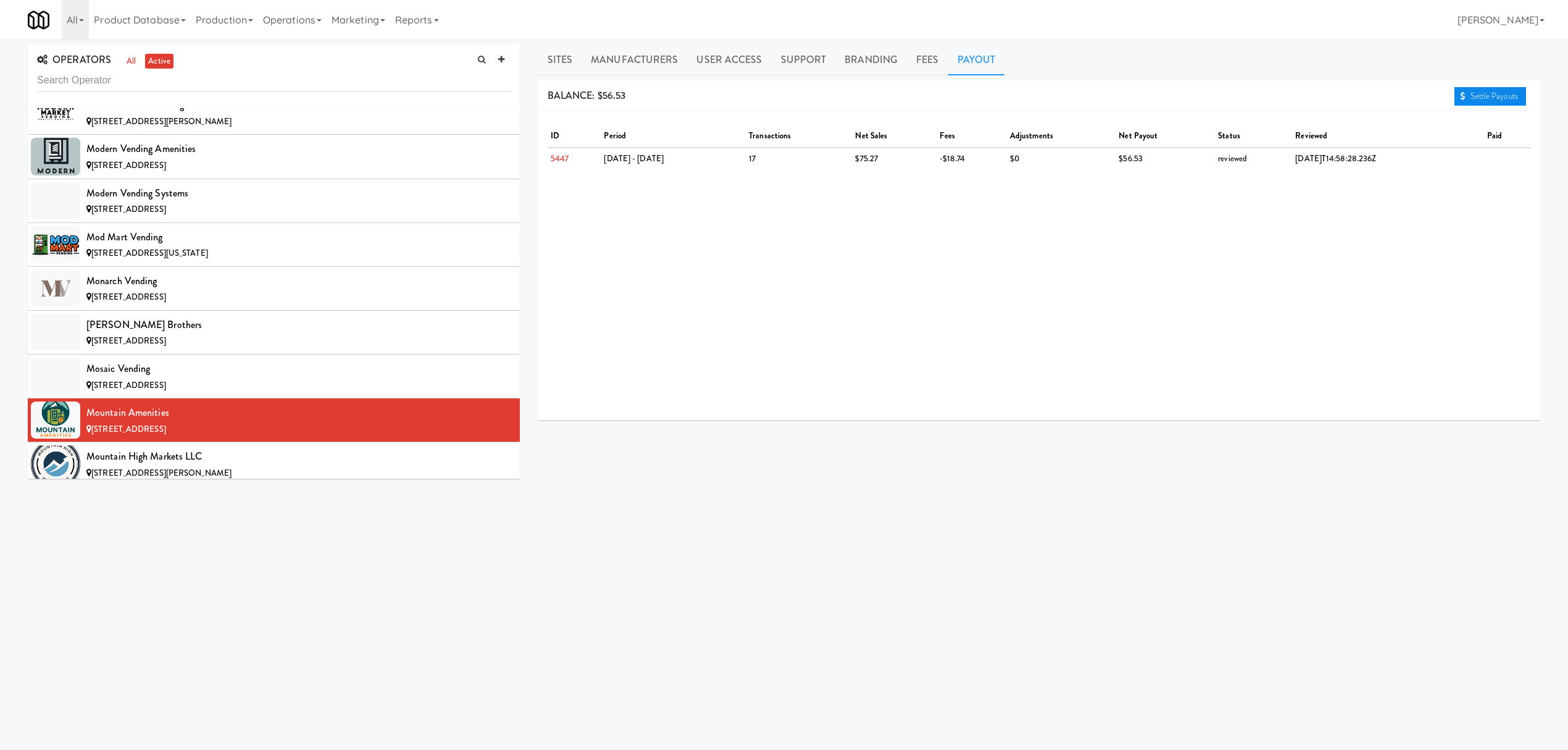
click at [1465, 102] on link "Settle Payouts" at bounding box center [1490, 96] width 71 height 18
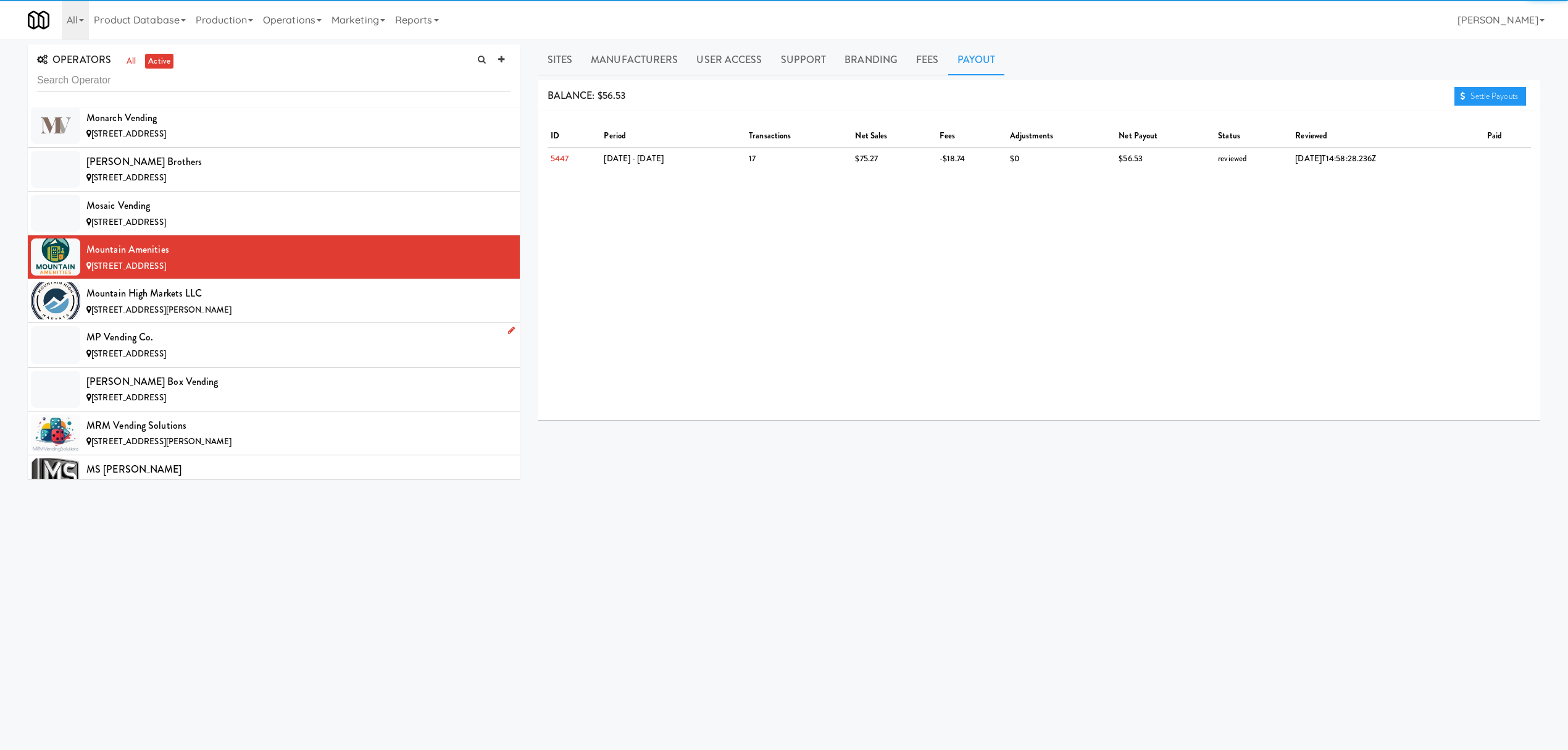
scroll to position [7988, 0]
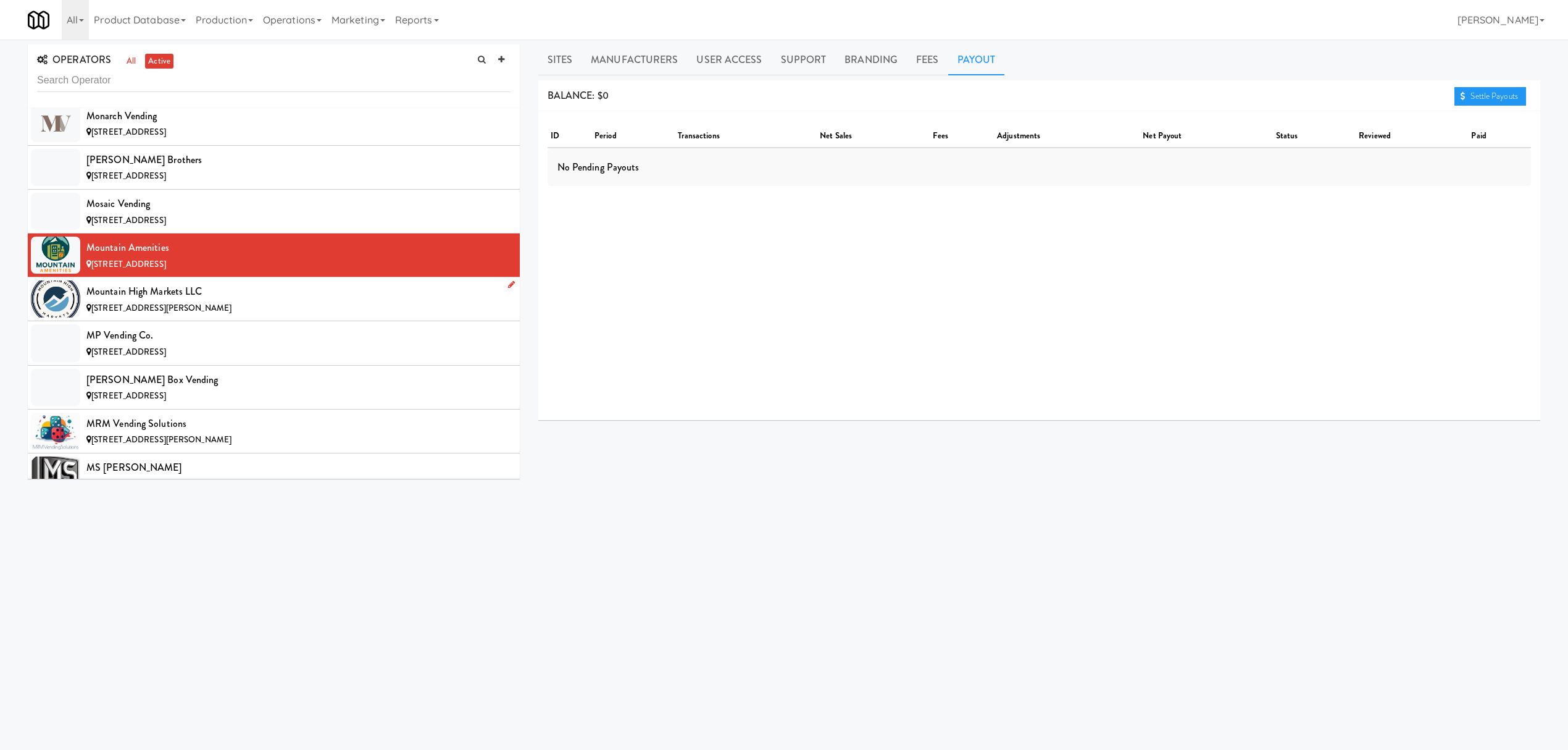
click at [181, 314] on span "[STREET_ADDRESS][PERSON_NAME]" at bounding box center [161, 307] width 140 height 12
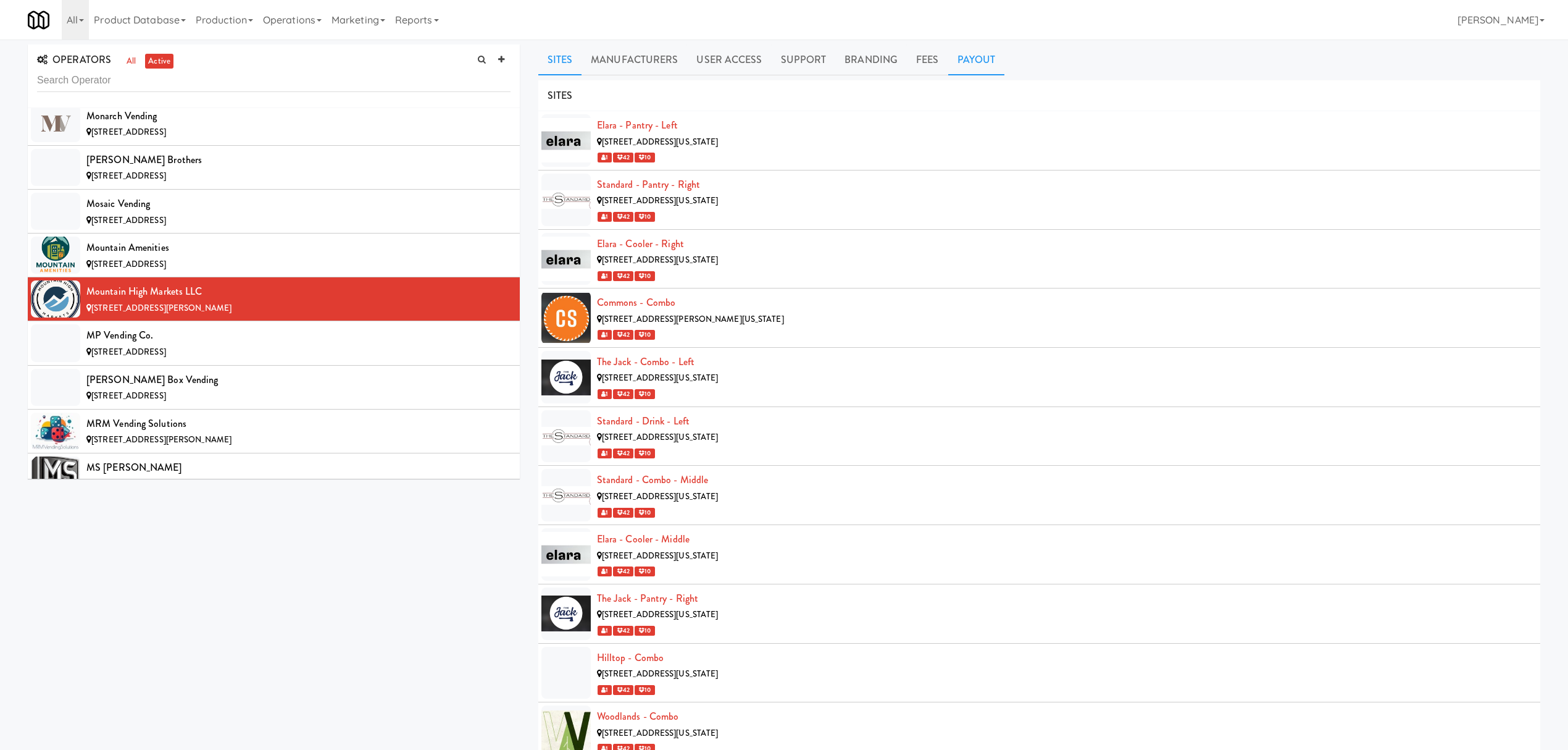
click at [957, 64] on link "Payout" at bounding box center [976, 59] width 57 height 31
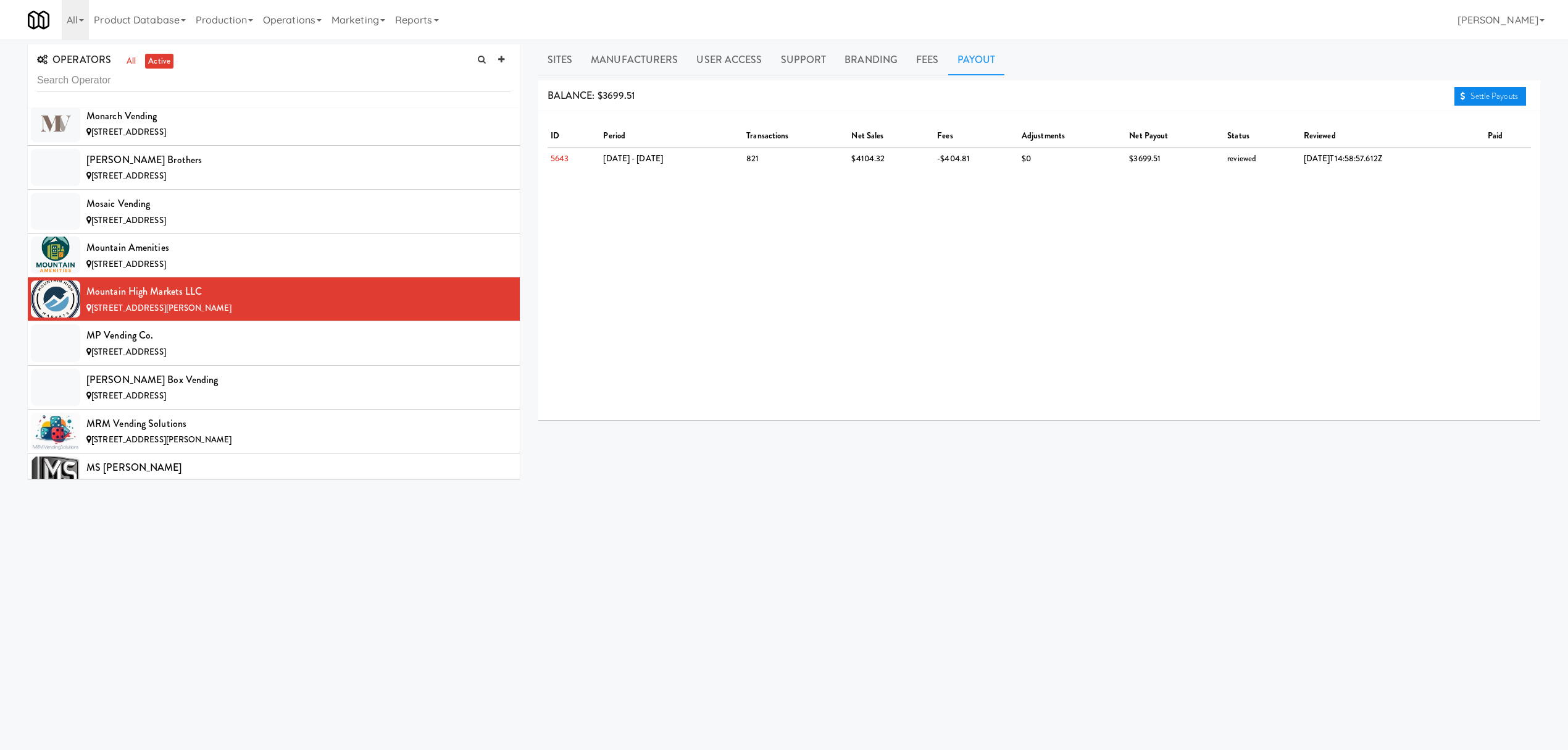
click at [1492, 101] on link "Settle Payouts" at bounding box center [1490, 96] width 71 height 18
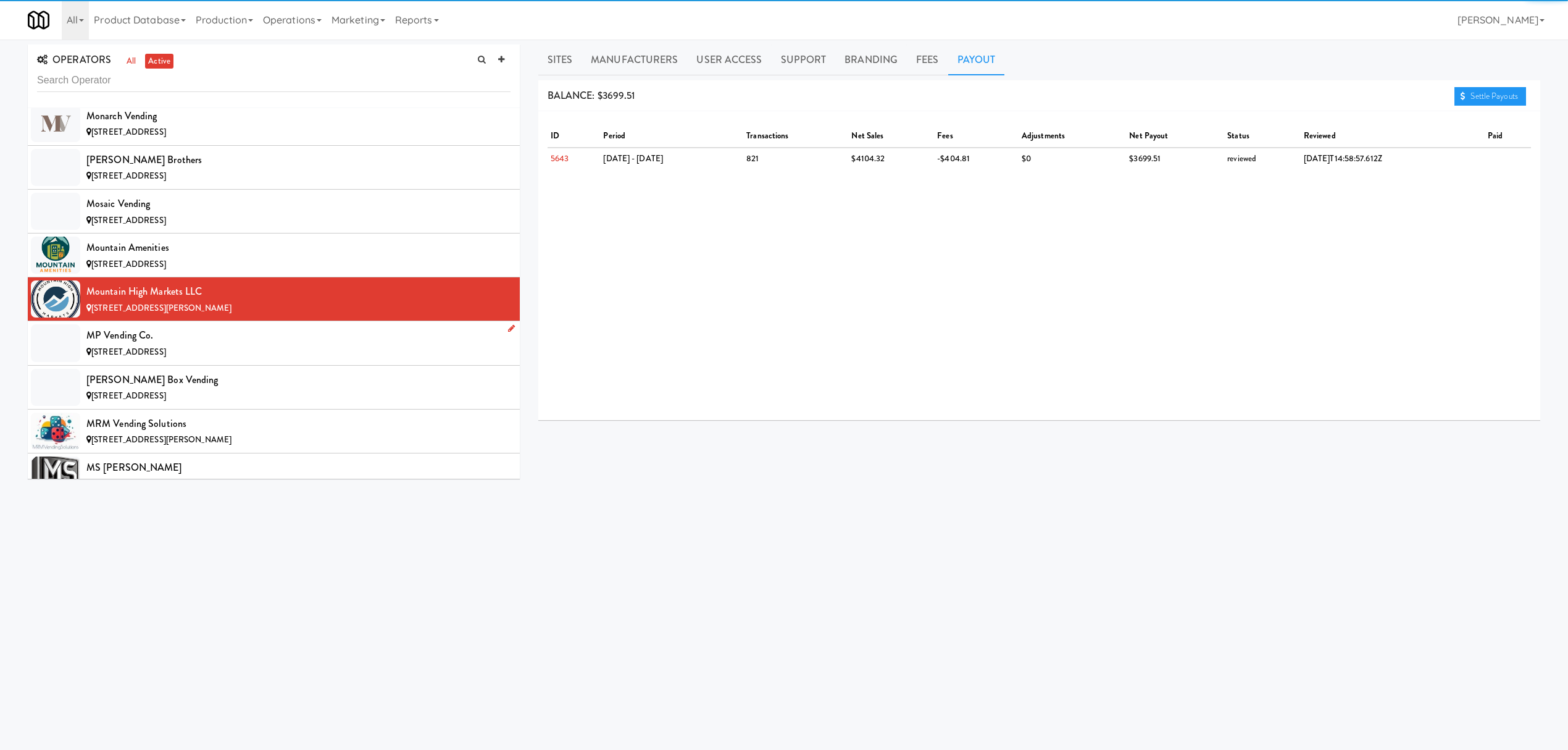
click at [202, 360] on div "[STREET_ADDRESS]" at bounding box center [298, 352] width 424 height 16
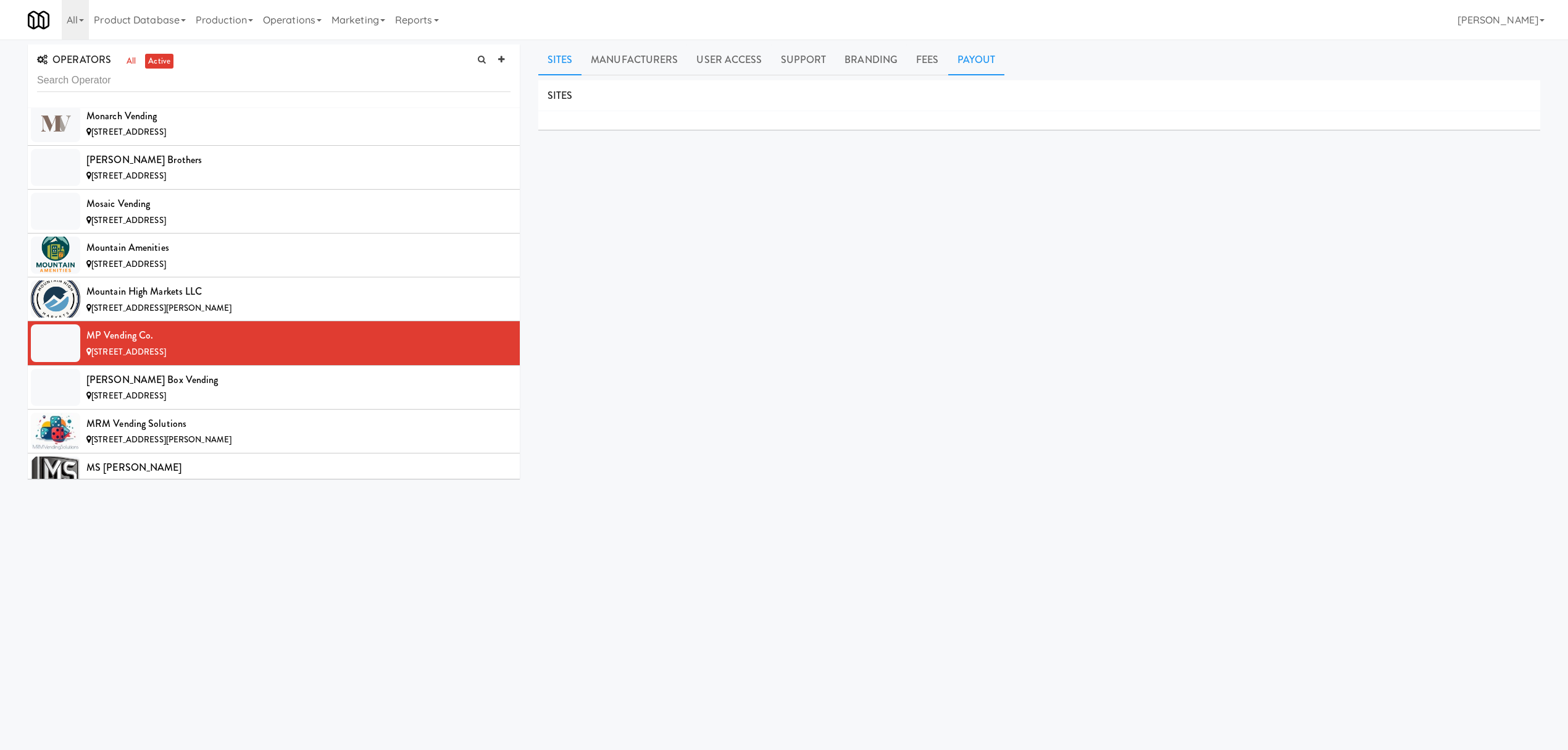
click at [987, 56] on link "Payout" at bounding box center [976, 59] width 57 height 31
click at [1475, 99] on link "Settle Payouts" at bounding box center [1490, 96] width 71 height 18
click at [129, 389] on div "[PERSON_NAME] Box Vending" at bounding box center [298, 379] width 424 height 18
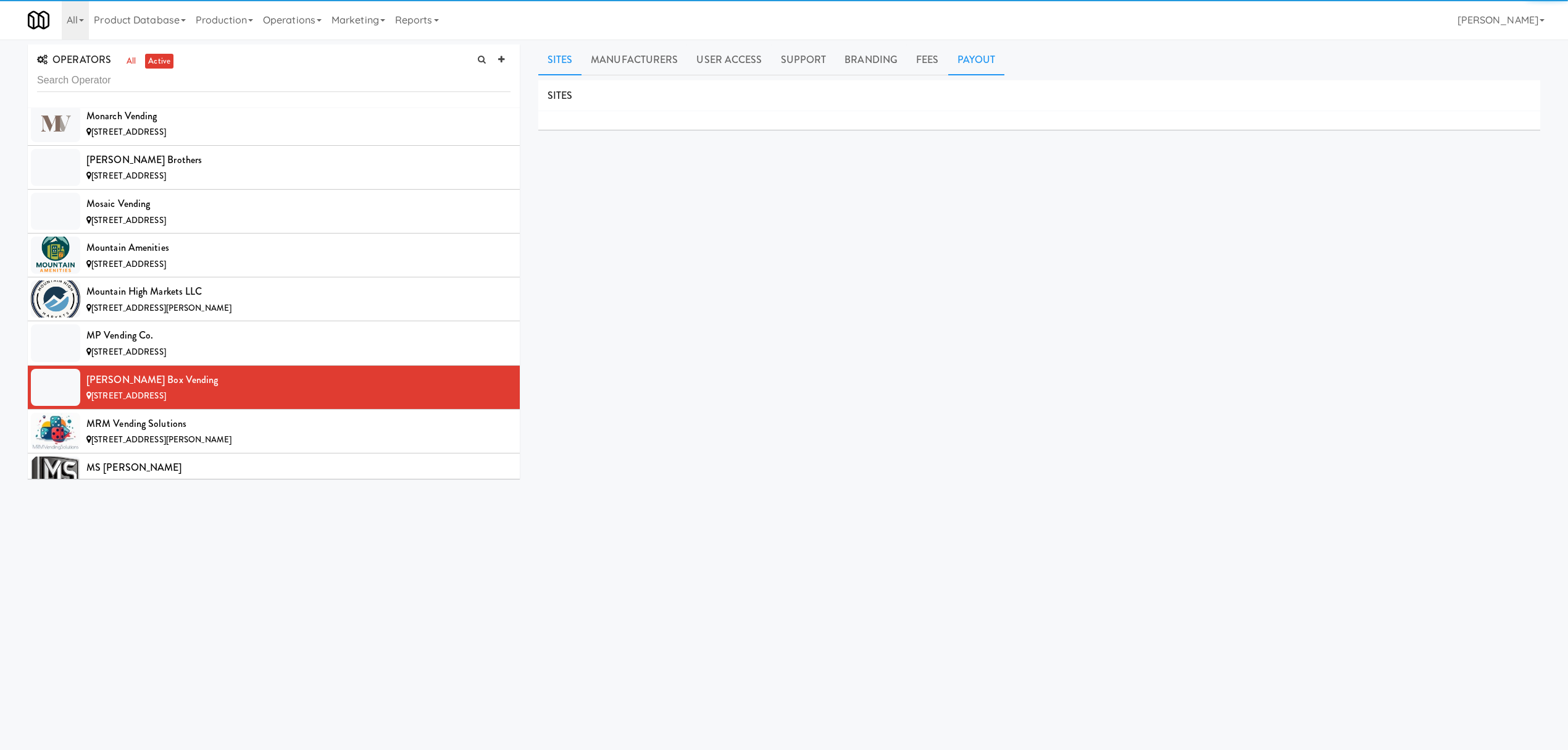
click at [978, 48] on link "Payout" at bounding box center [976, 59] width 57 height 31
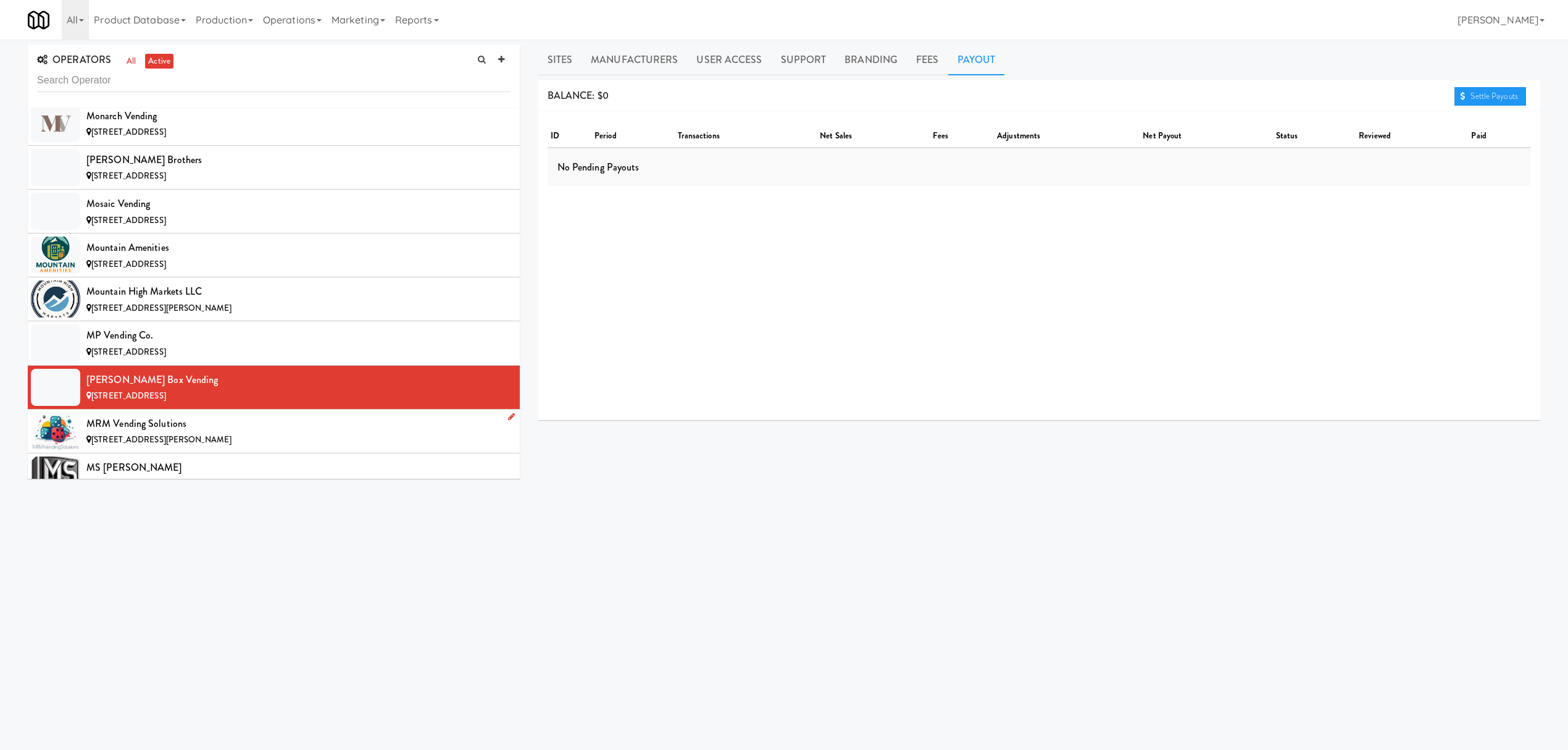
click at [214, 433] on div "MRM Vending Solutions" at bounding box center [298, 423] width 424 height 18
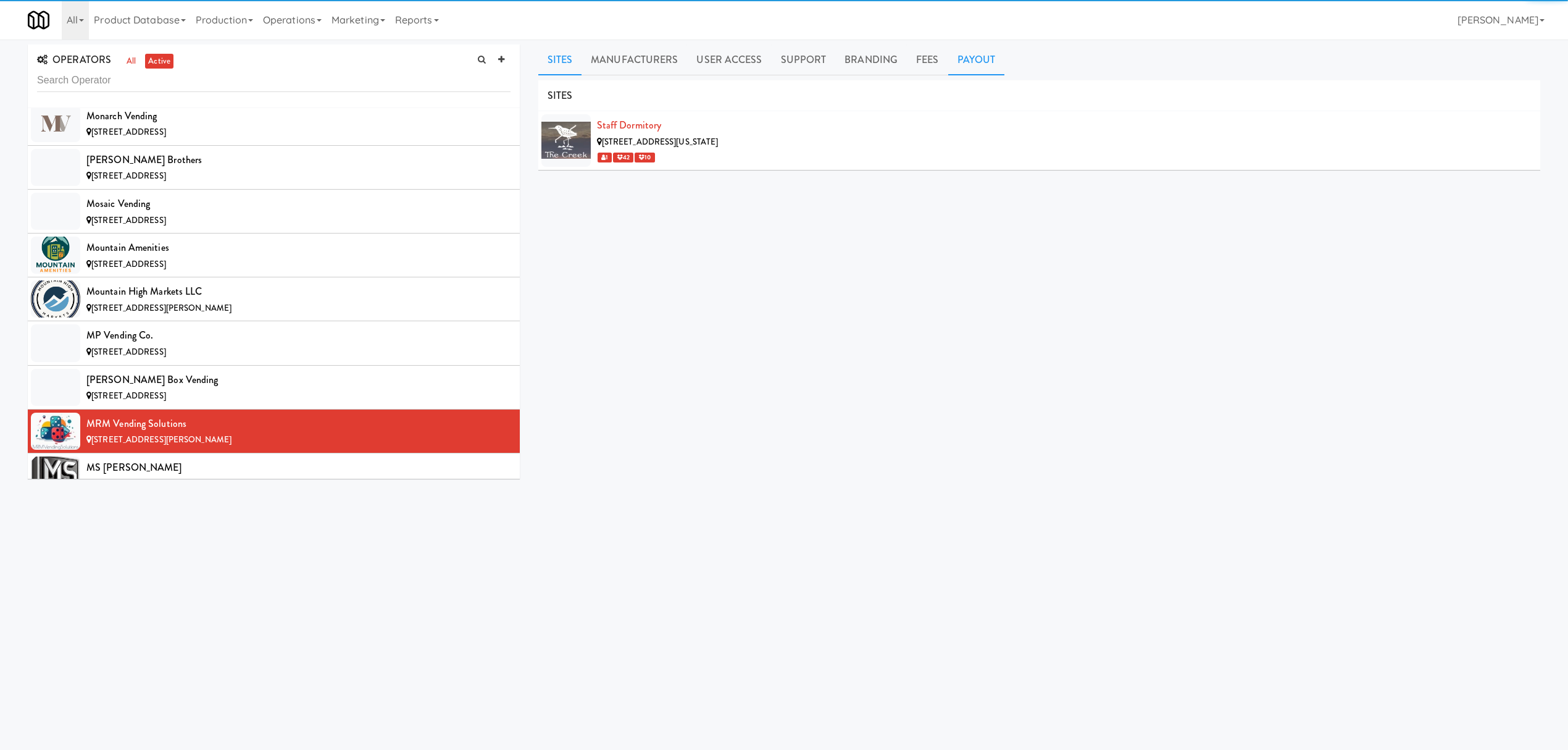
click at [976, 59] on link "Payout" at bounding box center [976, 59] width 57 height 31
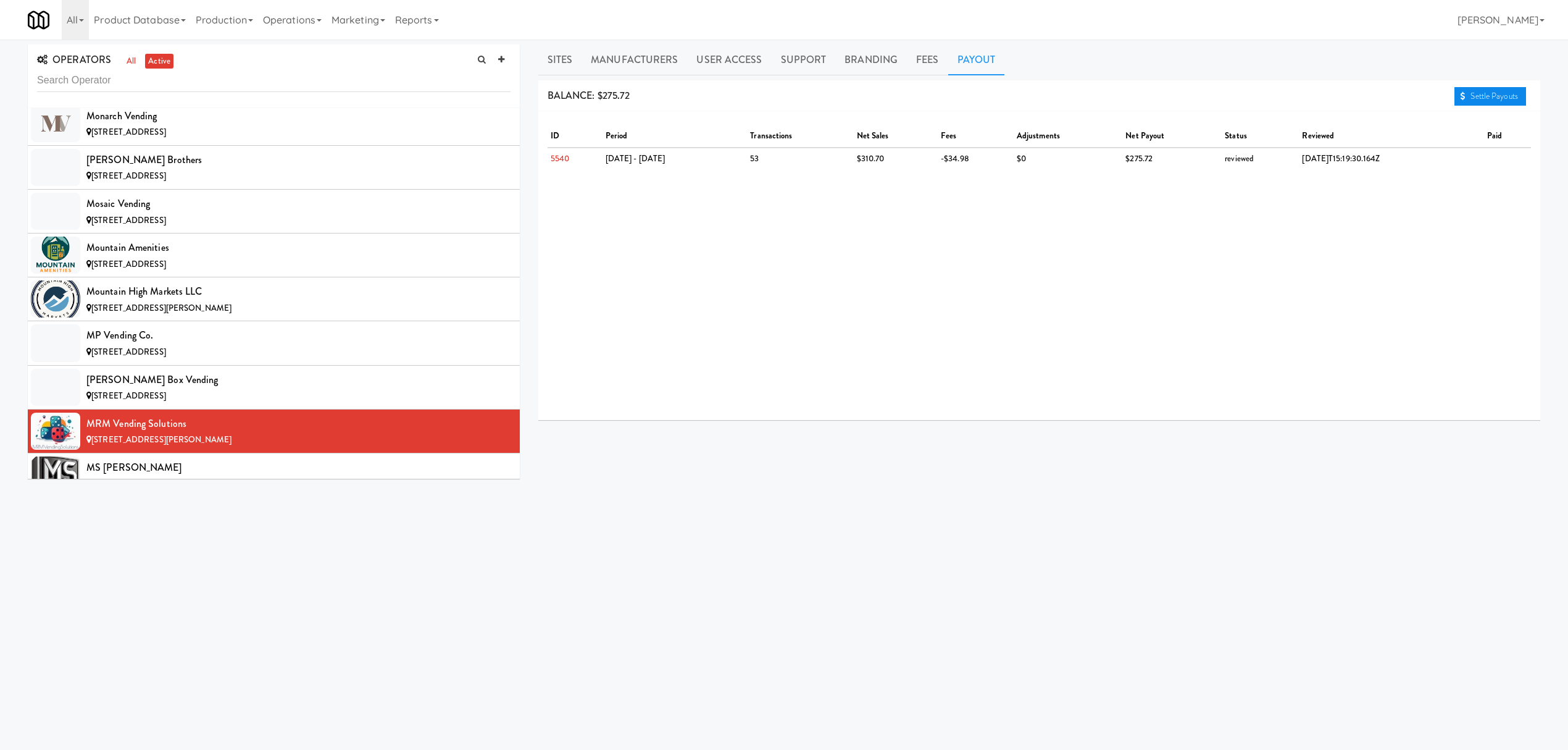
click at [1492, 102] on link "Settle Payouts" at bounding box center [1490, 96] width 71 height 18
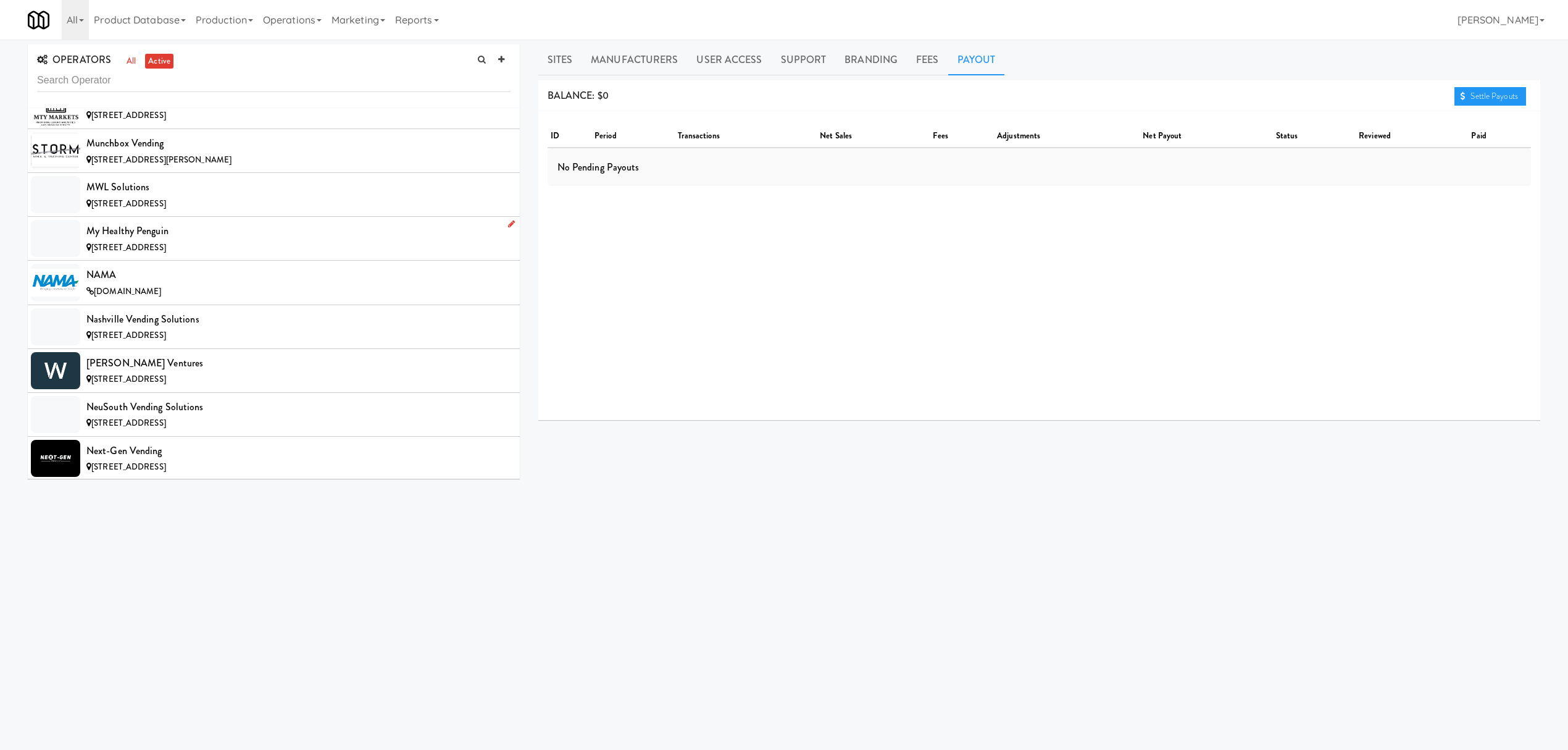
scroll to position [8317, 0]
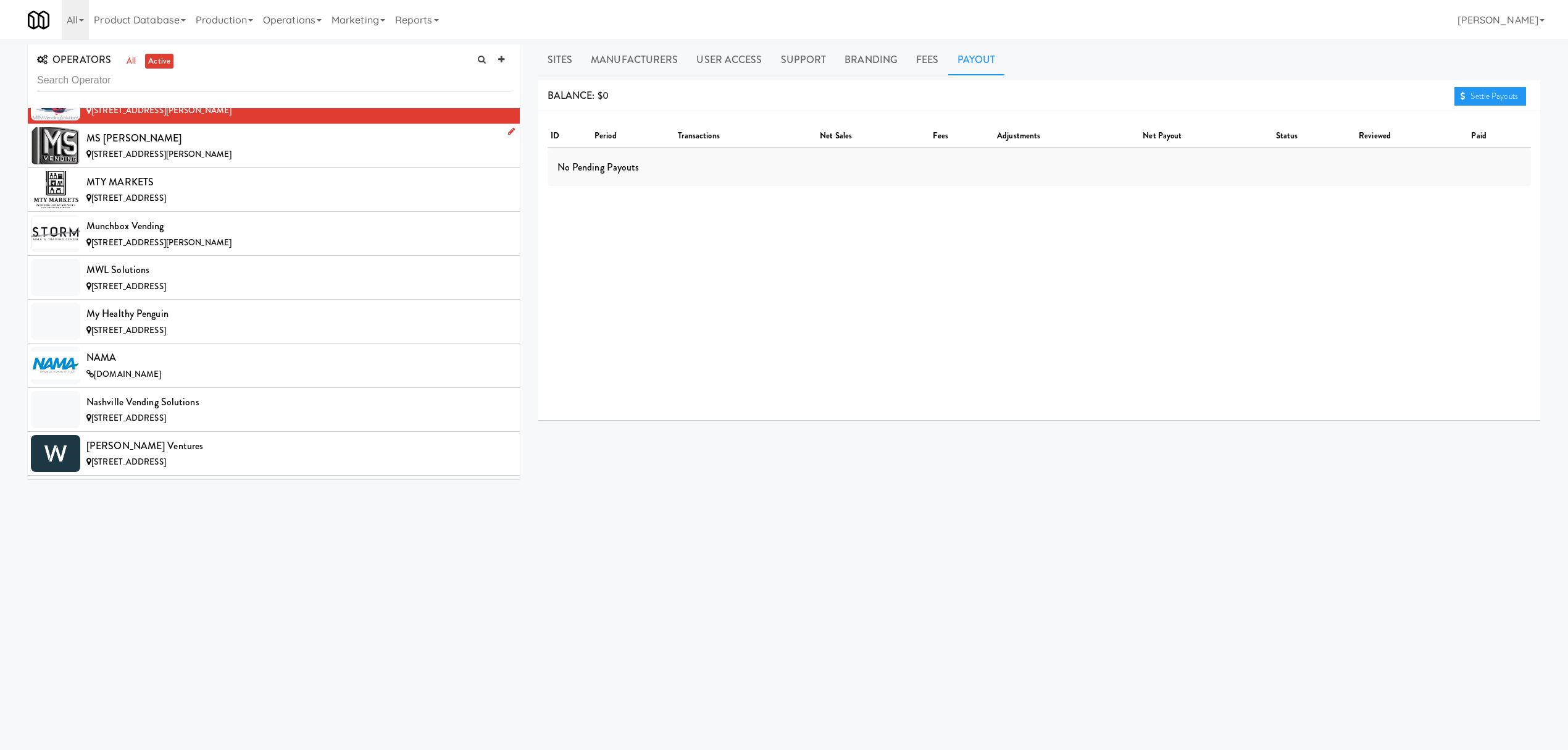
click at [225, 162] on div "[STREET_ADDRESS][PERSON_NAME]" at bounding box center [298, 155] width 424 height 16
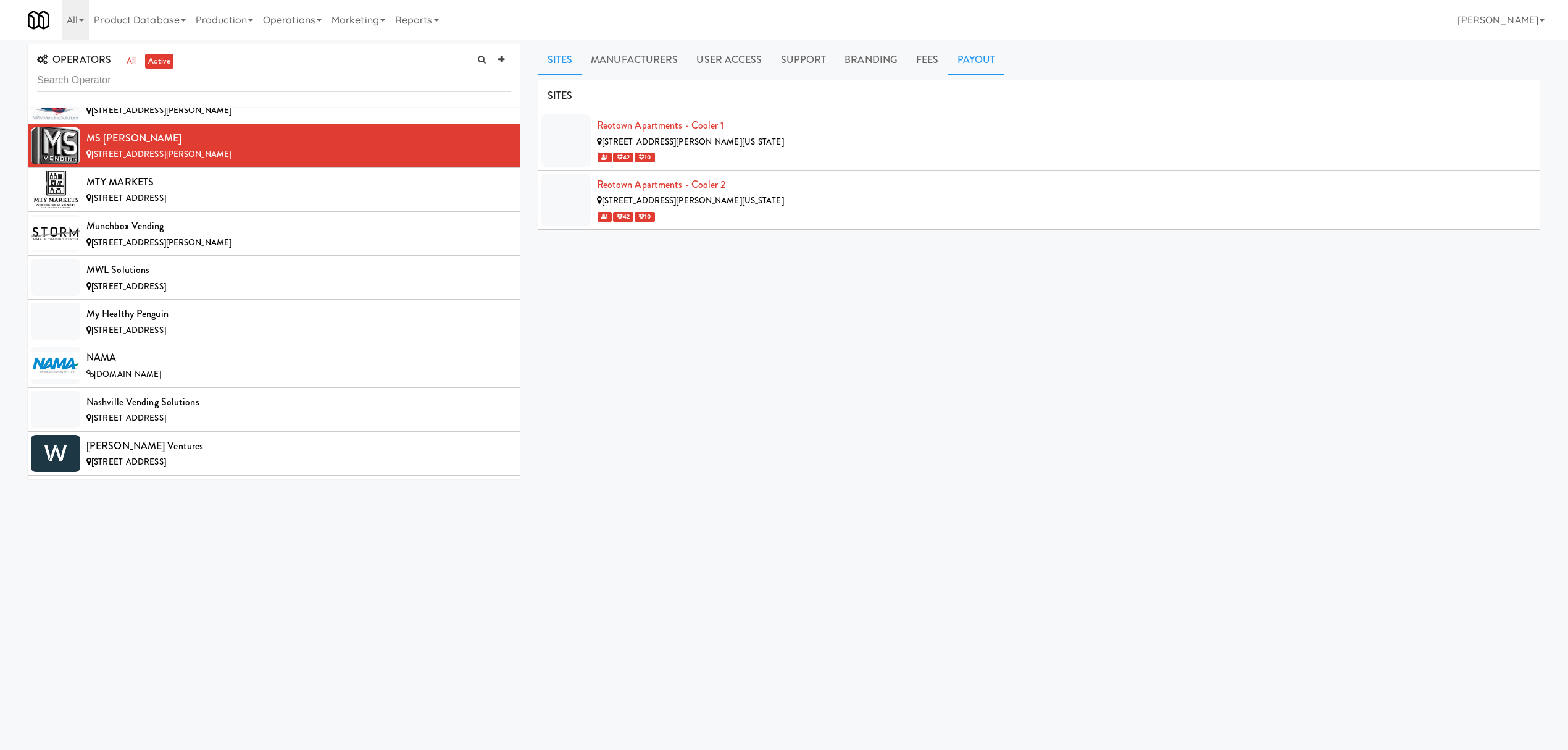
click at [966, 70] on link "Payout" at bounding box center [976, 59] width 57 height 31
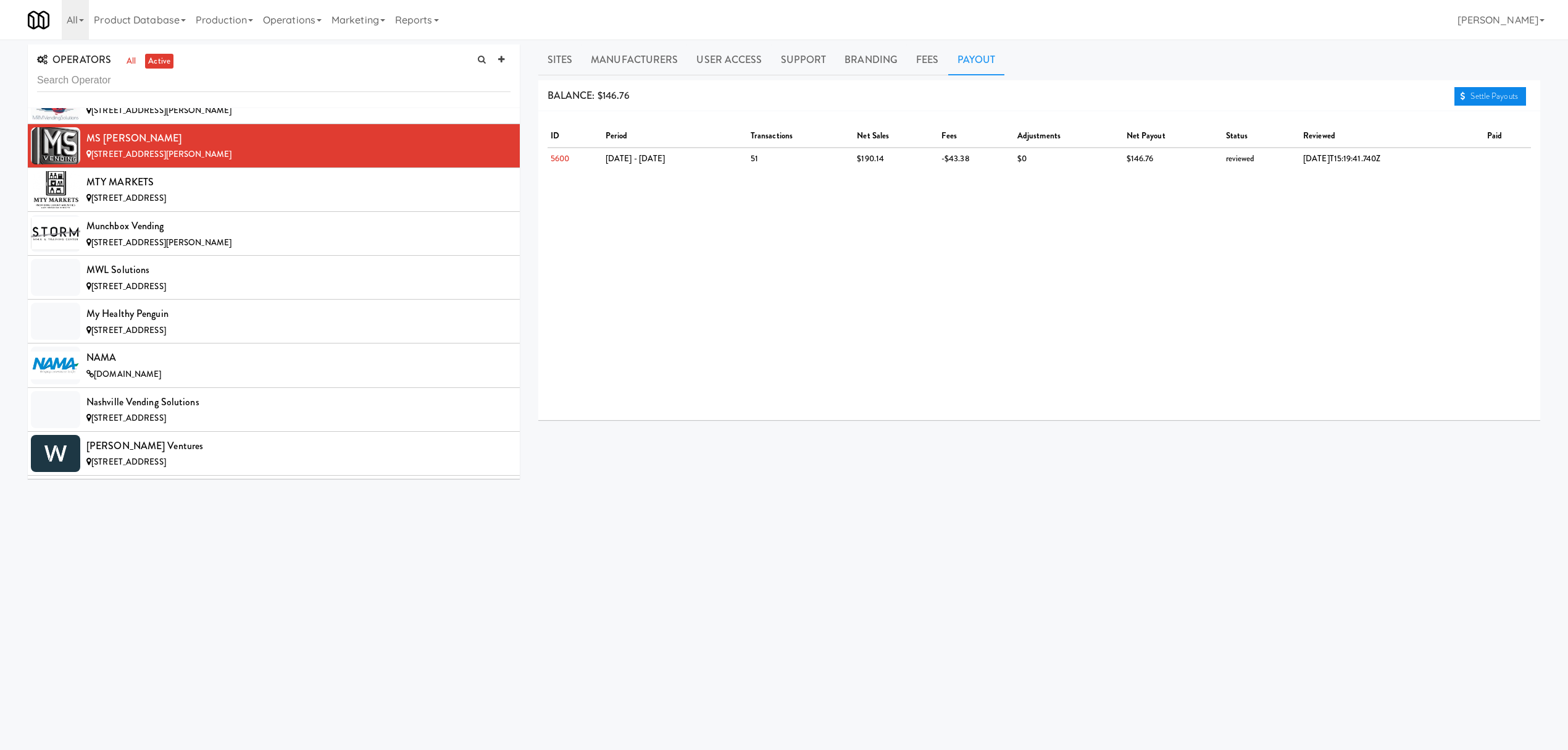
click at [1473, 94] on link "Settle Payouts" at bounding box center [1490, 96] width 71 height 18
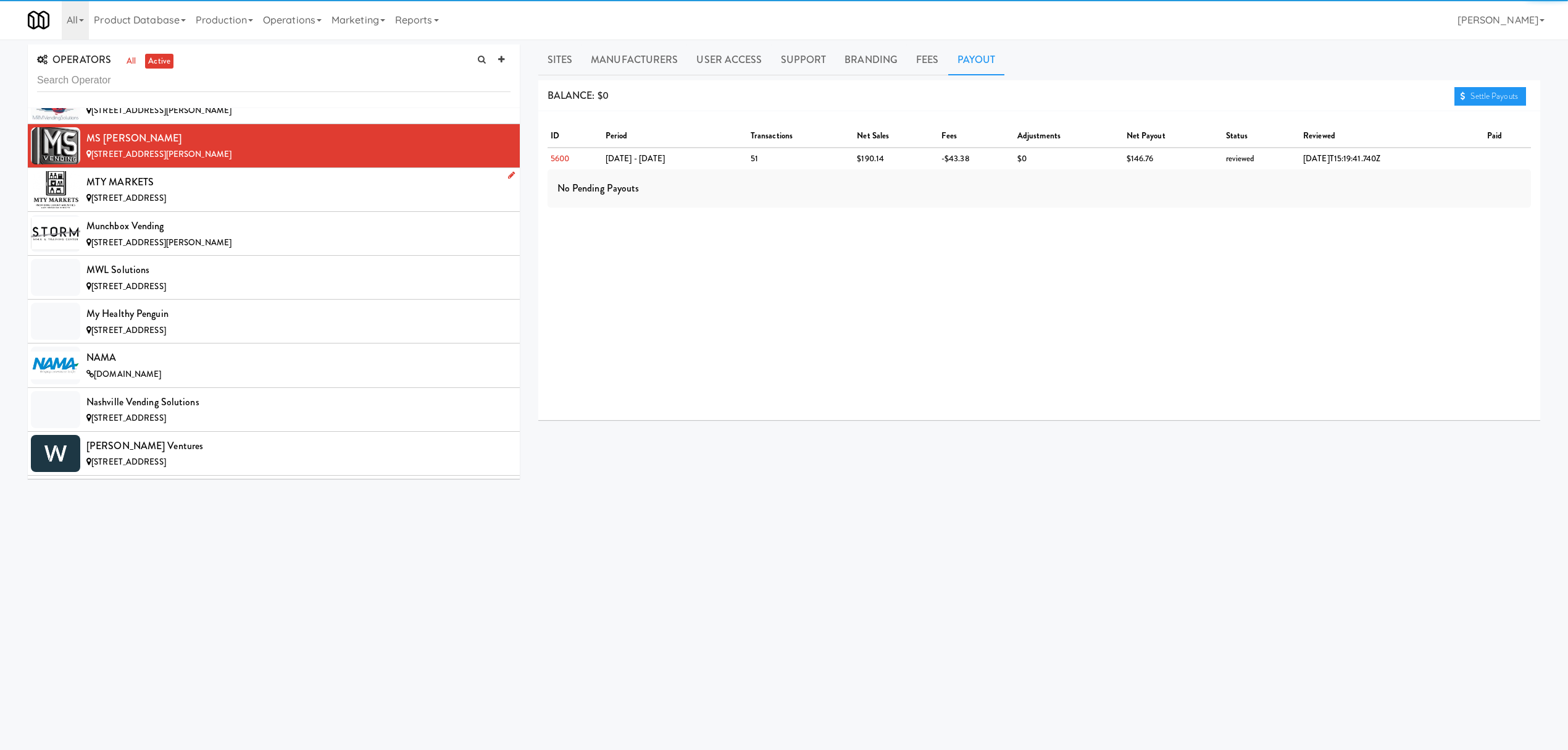
click at [174, 191] on div "MTY MARKETS" at bounding box center [298, 182] width 424 height 18
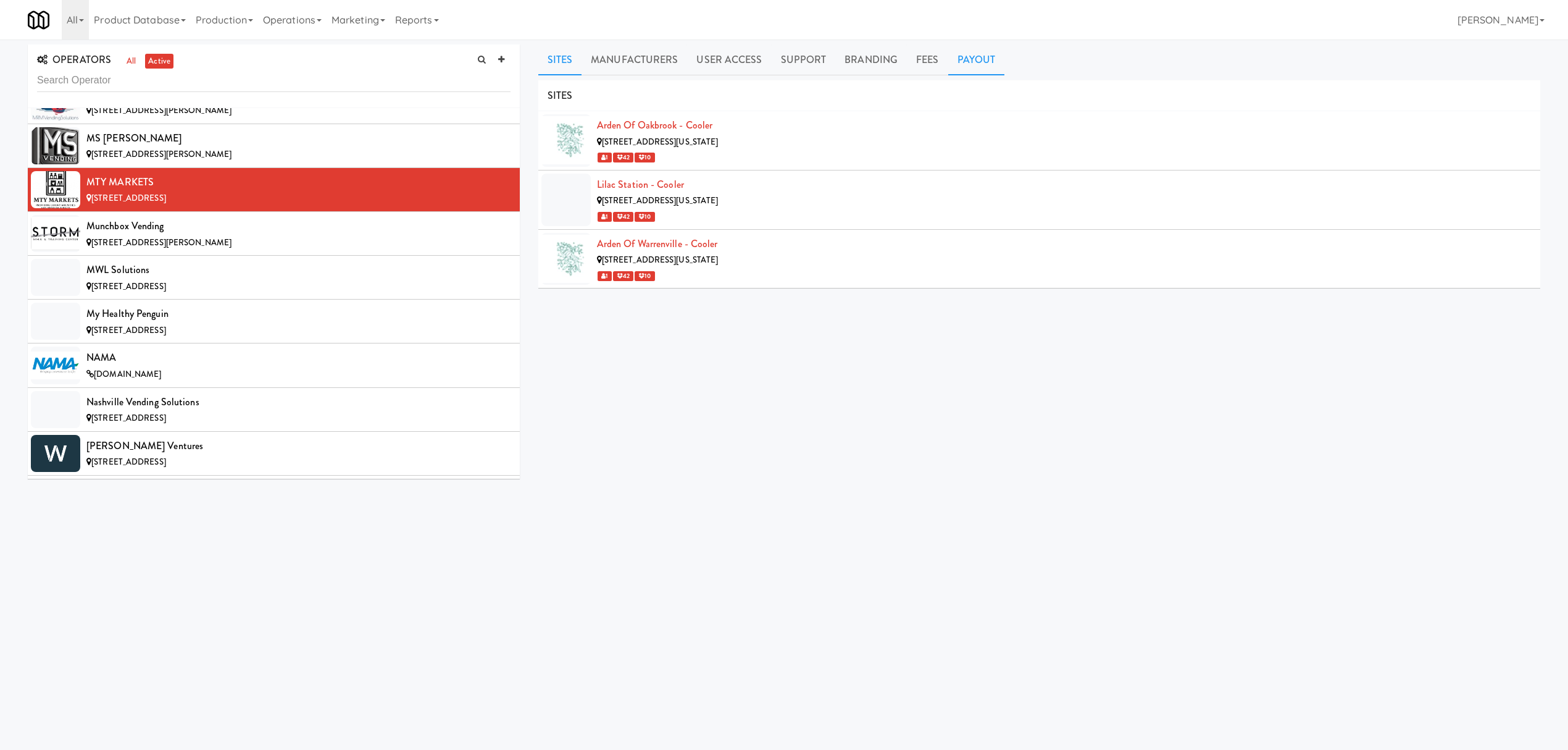
click at [964, 65] on link "Payout" at bounding box center [976, 59] width 57 height 31
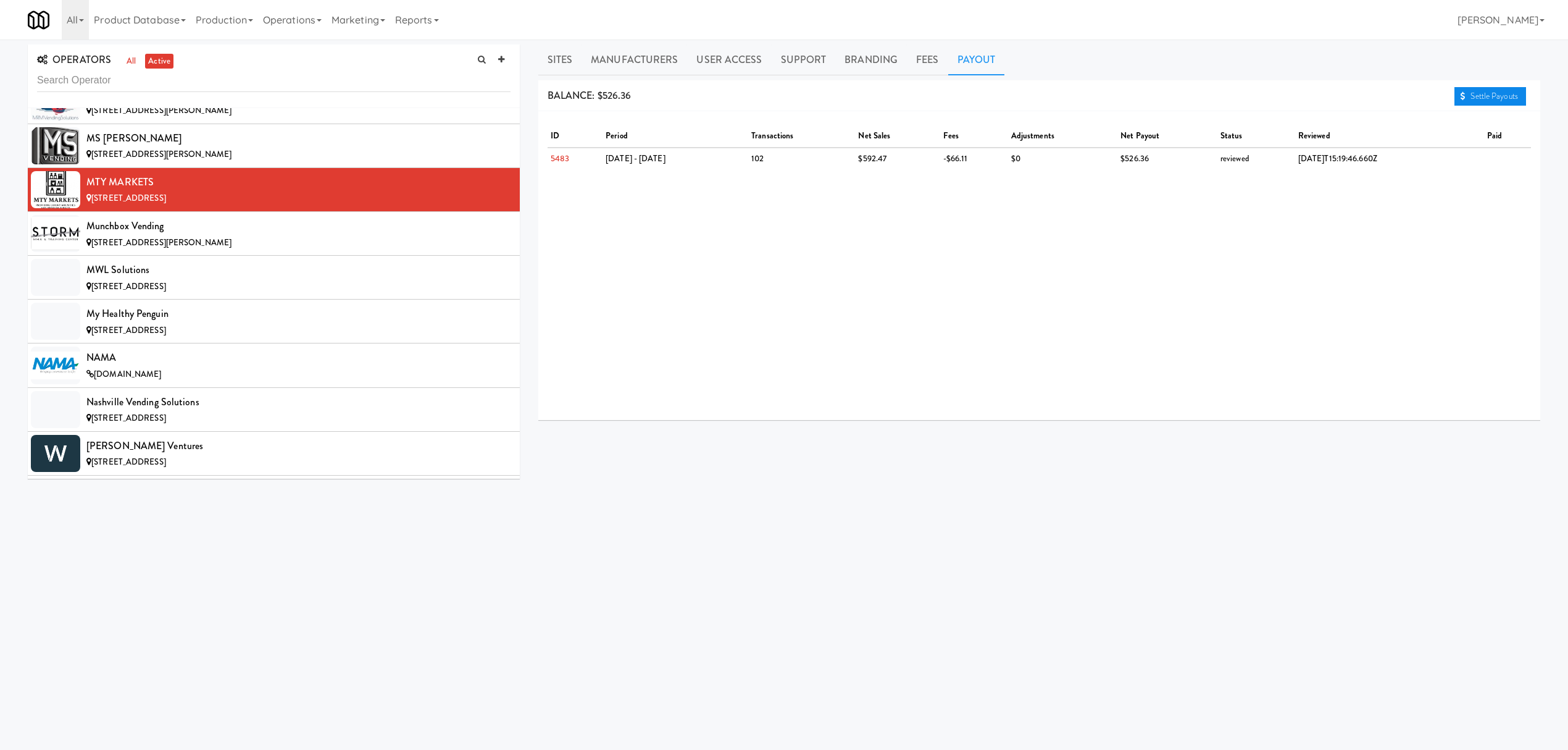
click at [1488, 99] on link "Settle Payouts" at bounding box center [1490, 96] width 71 height 18
click at [149, 249] on span "[STREET_ADDRESS][PERSON_NAME]" at bounding box center [161, 242] width 140 height 12
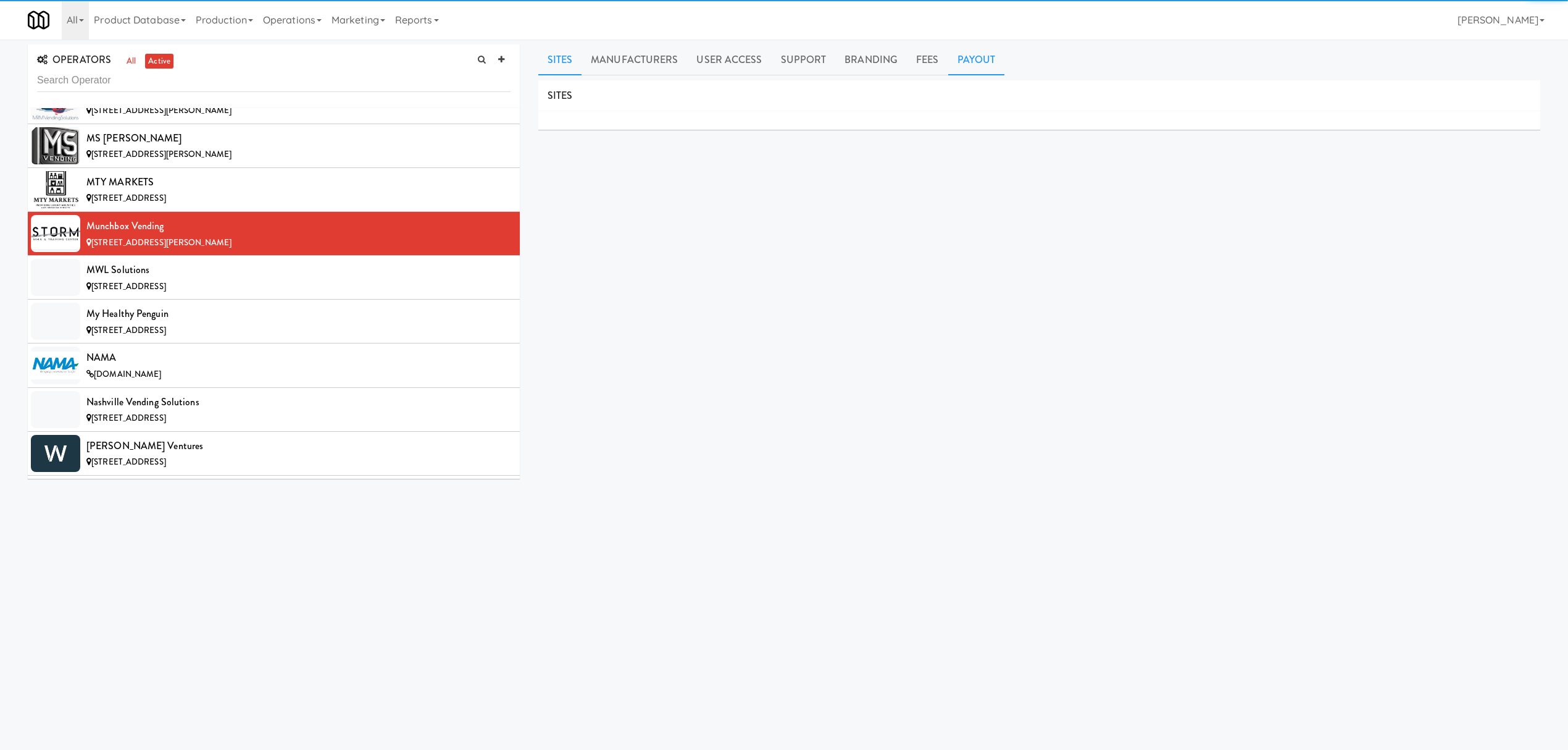
click at [969, 64] on link "Payout" at bounding box center [976, 59] width 57 height 31
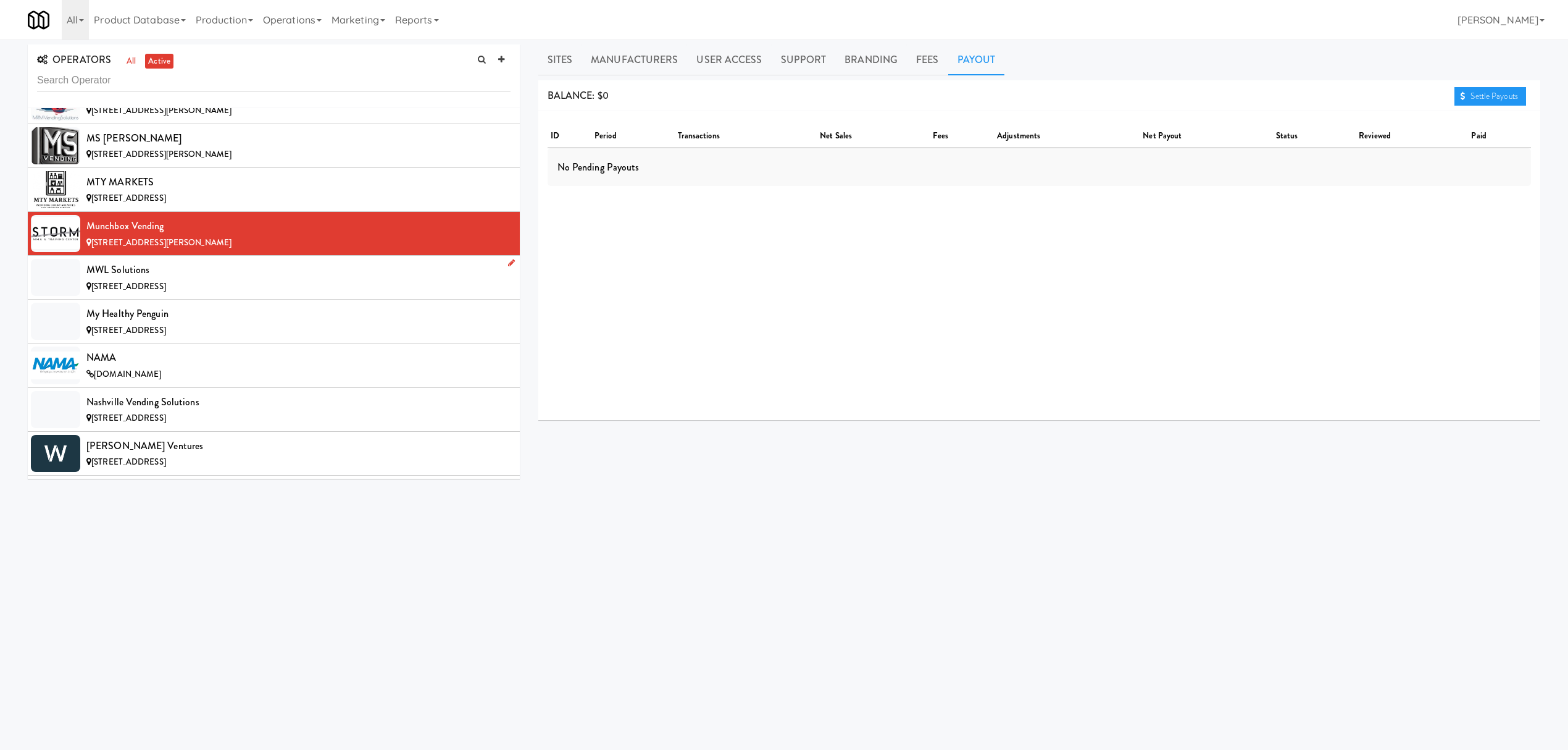
click at [204, 279] on div "MWL Solutions" at bounding box center [298, 270] width 424 height 18
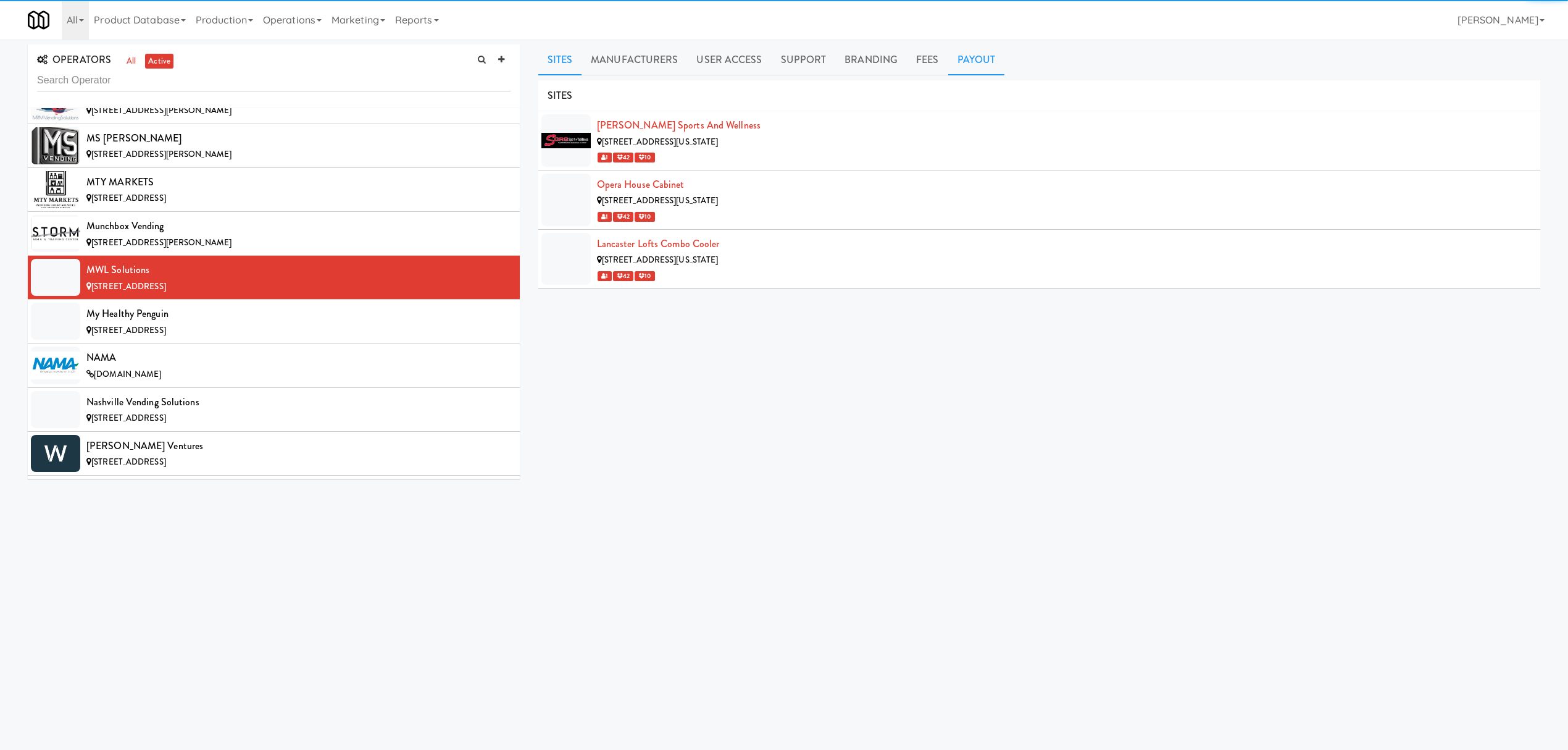
click at [967, 60] on link "Payout" at bounding box center [976, 59] width 57 height 31
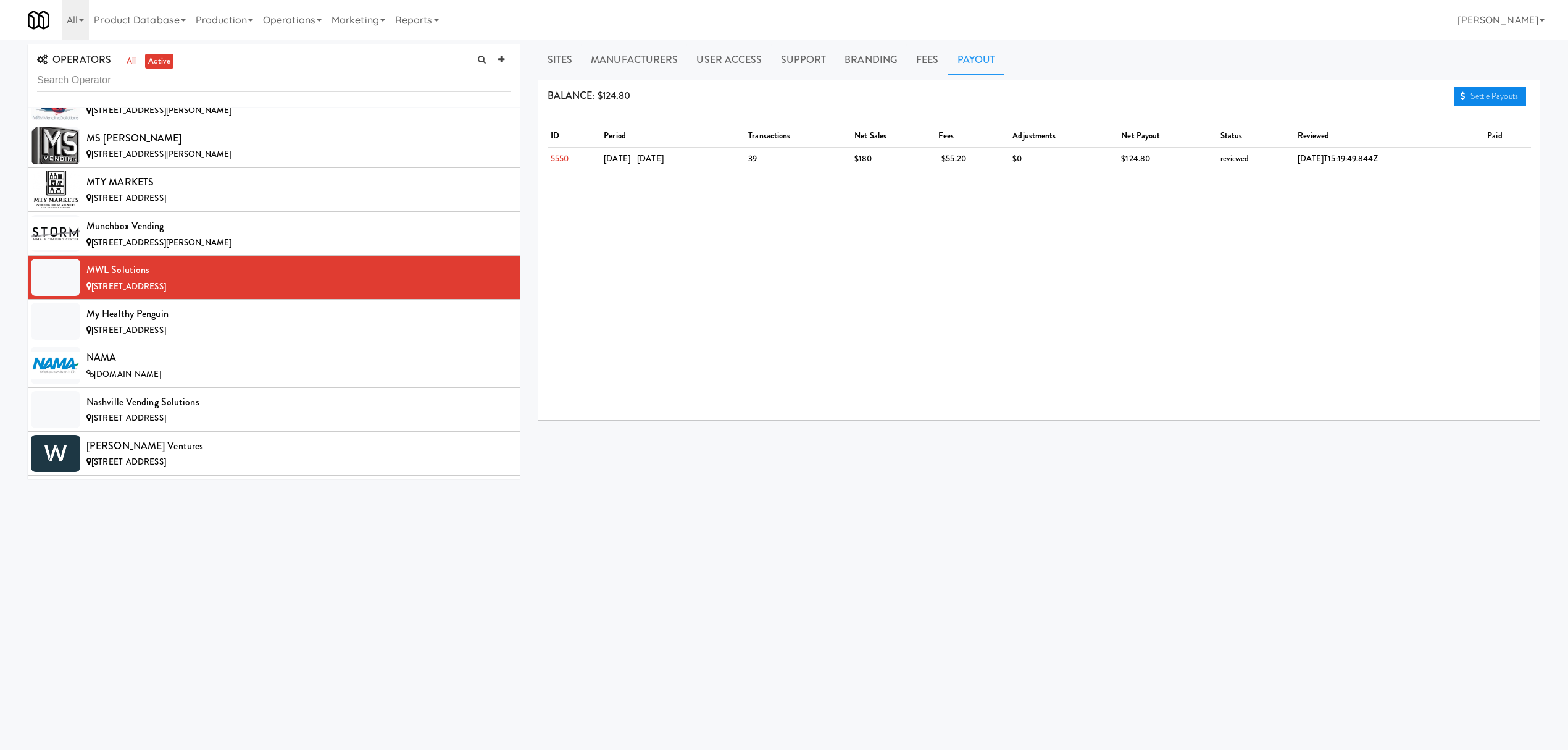
click at [1475, 95] on link "Settle Payouts" at bounding box center [1490, 96] width 71 height 18
click at [208, 323] on div "My Healthy Penguin" at bounding box center [298, 313] width 424 height 18
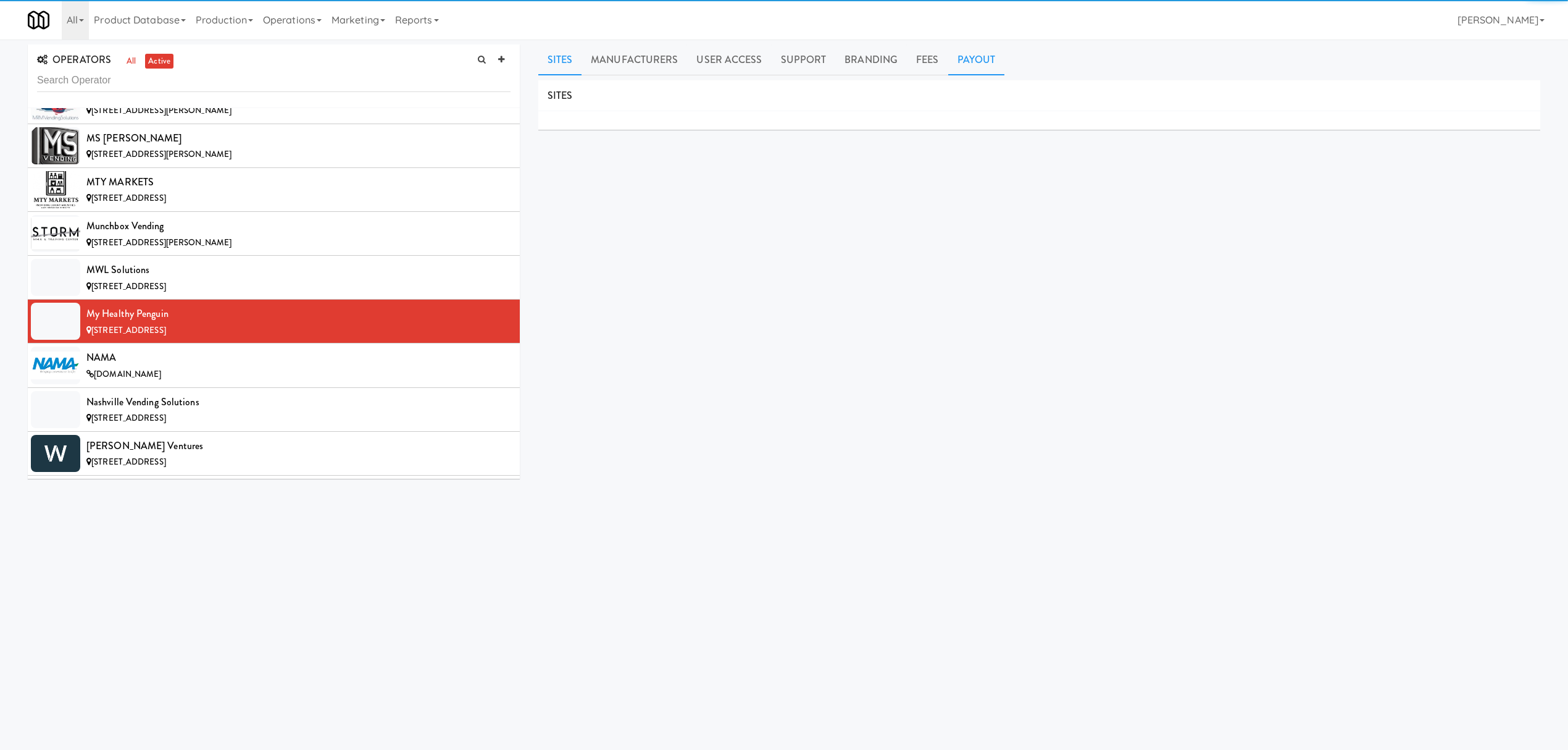
click at [969, 48] on link "Payout" at bounding box center [976, 59] width 57 height 31
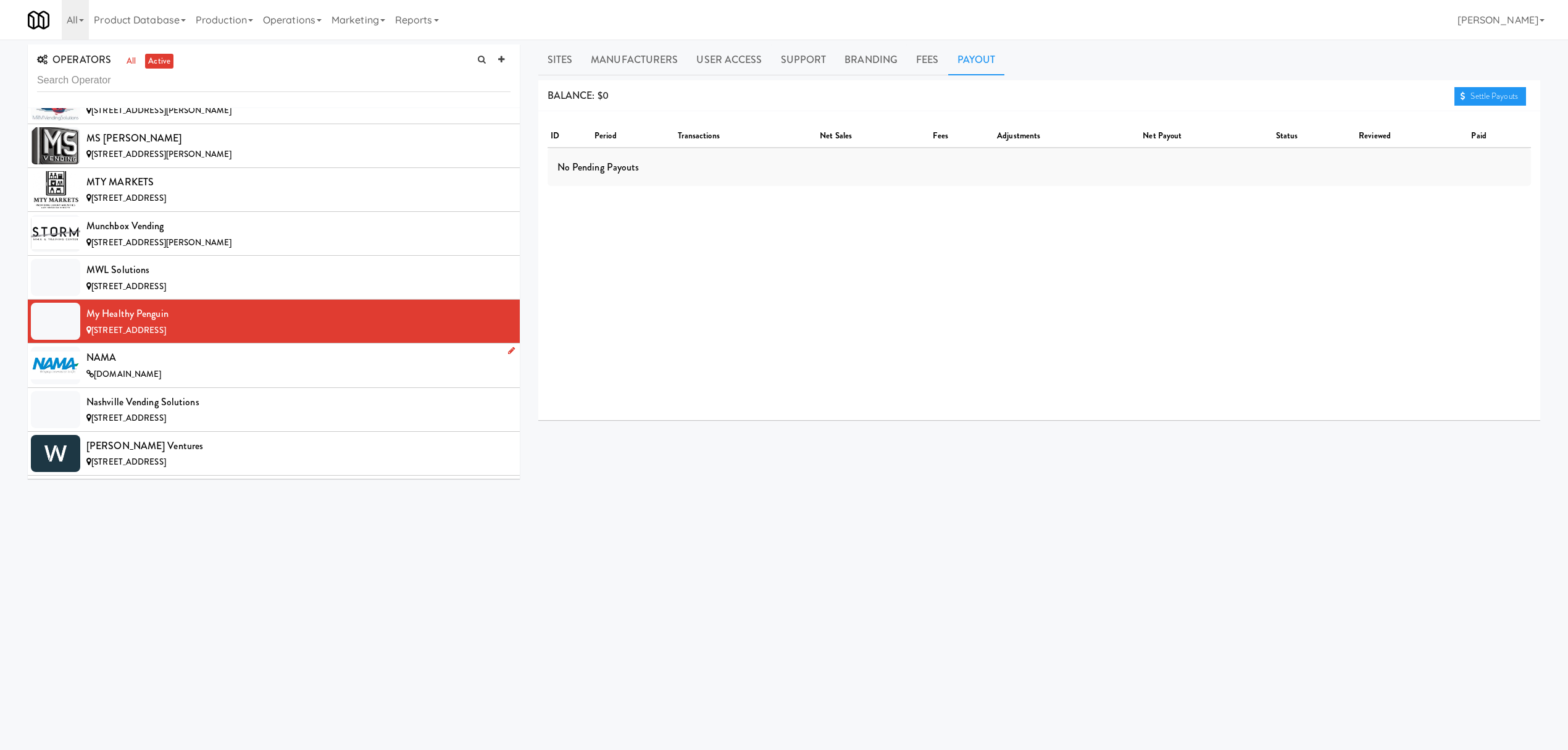
click at [186, 367] on div "NAMA" at bounding box center [298, 357] width 424 height 18
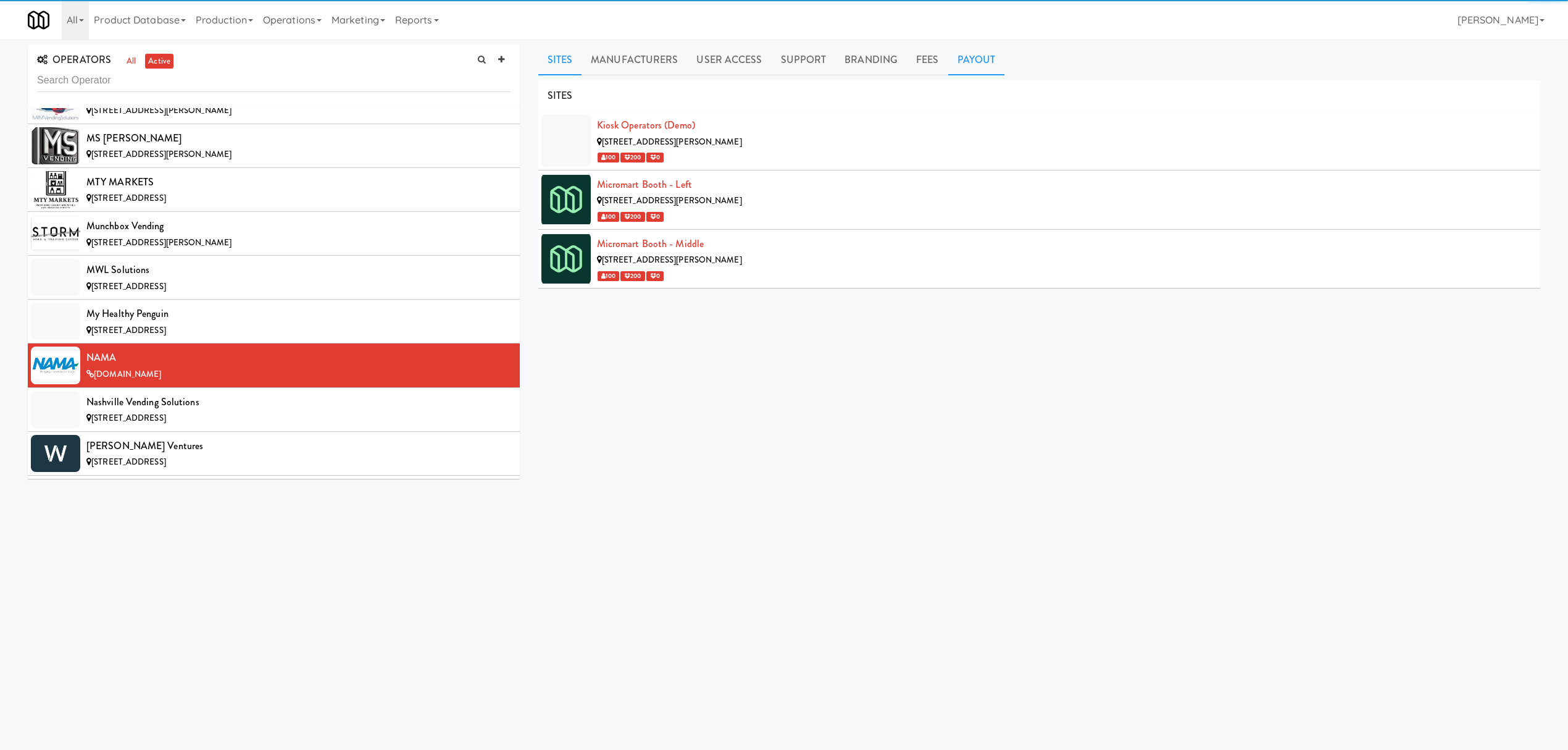
click at [957, 50] on link "Payout" at bounding box center [976, 59] width 57 height 31
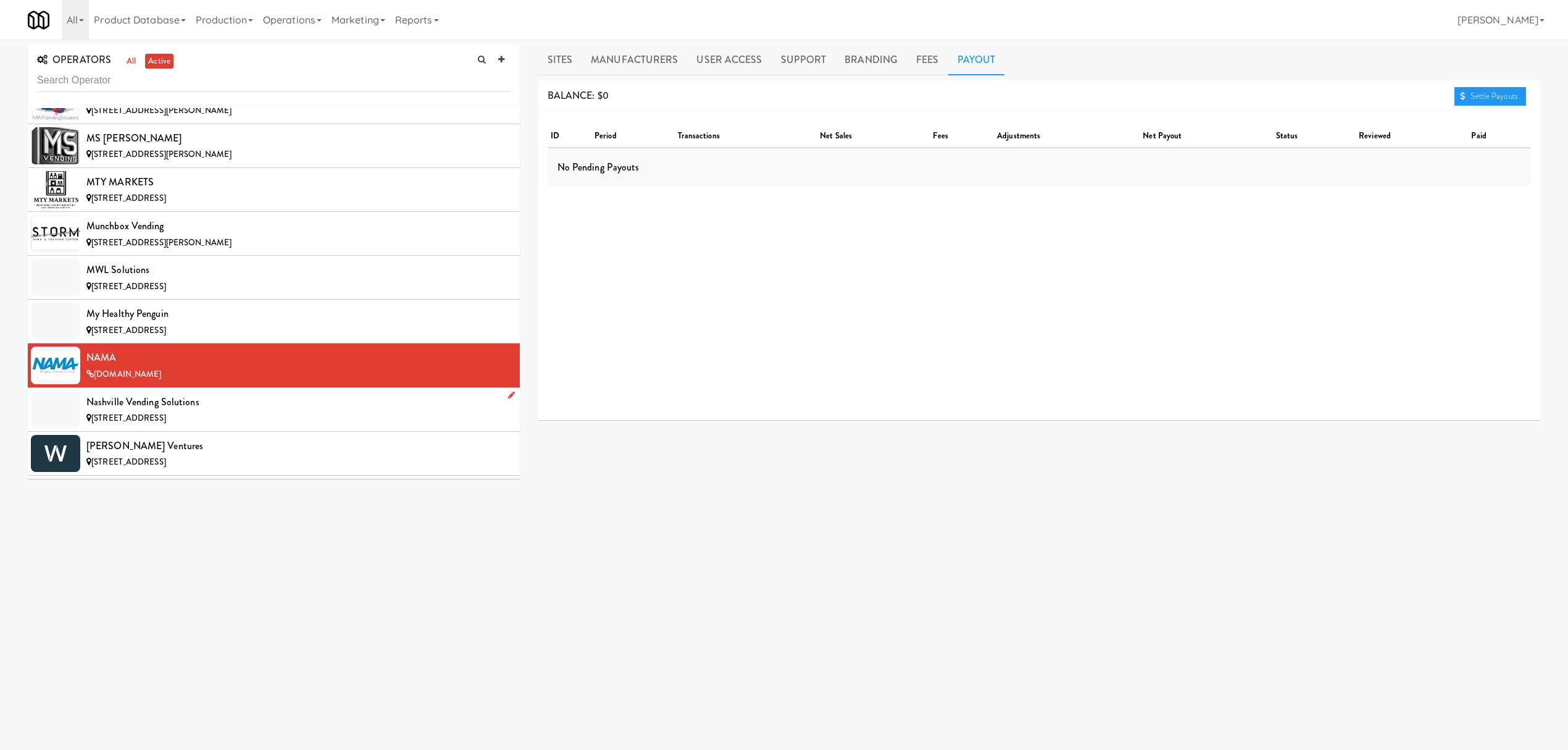
click at [232, 411] on div "Nashville Vending Solutions" at bounding box center [298, 402] width 424 height 18
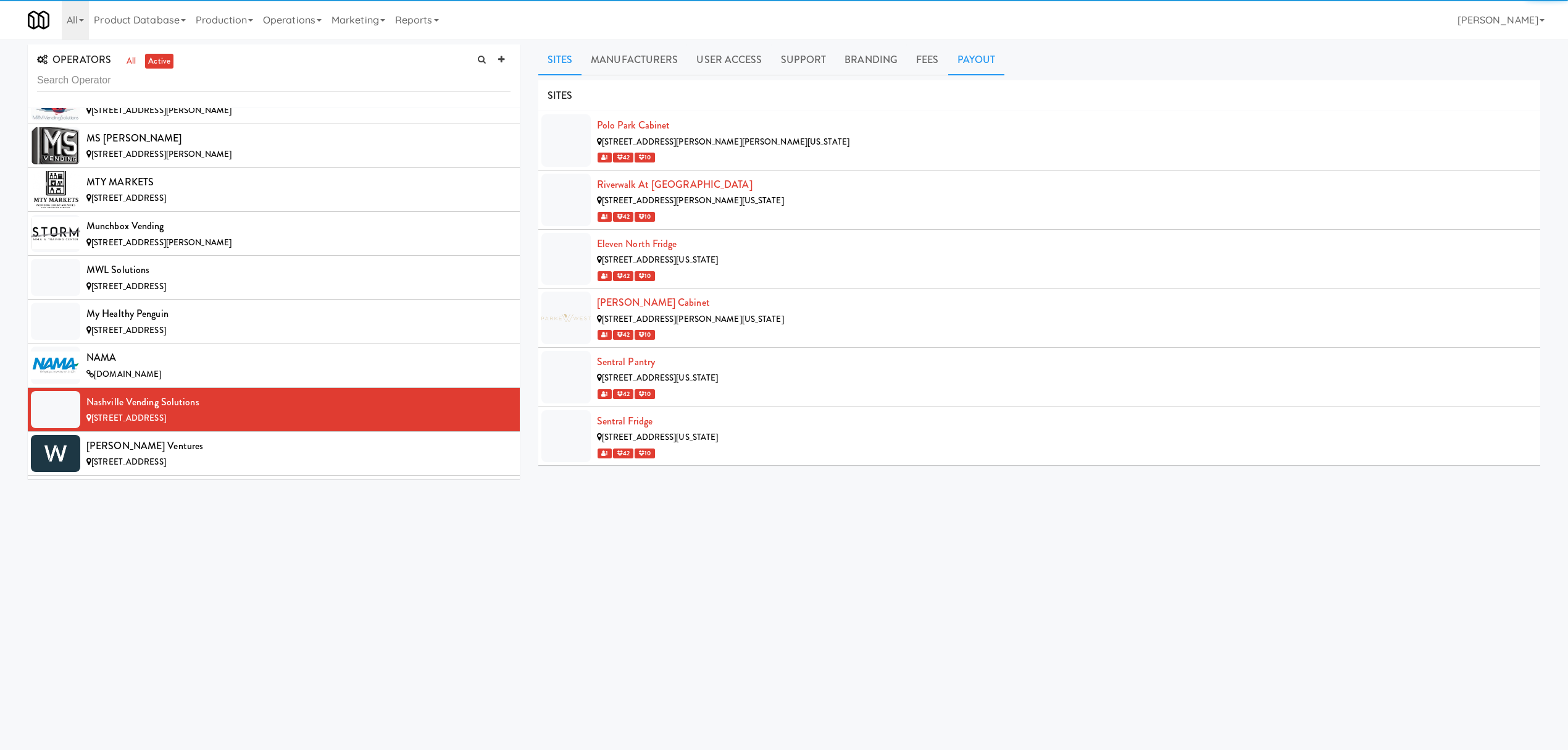
click at [970, 62] on link "Payout" at bounding box center [976, 59] width 57 height 31
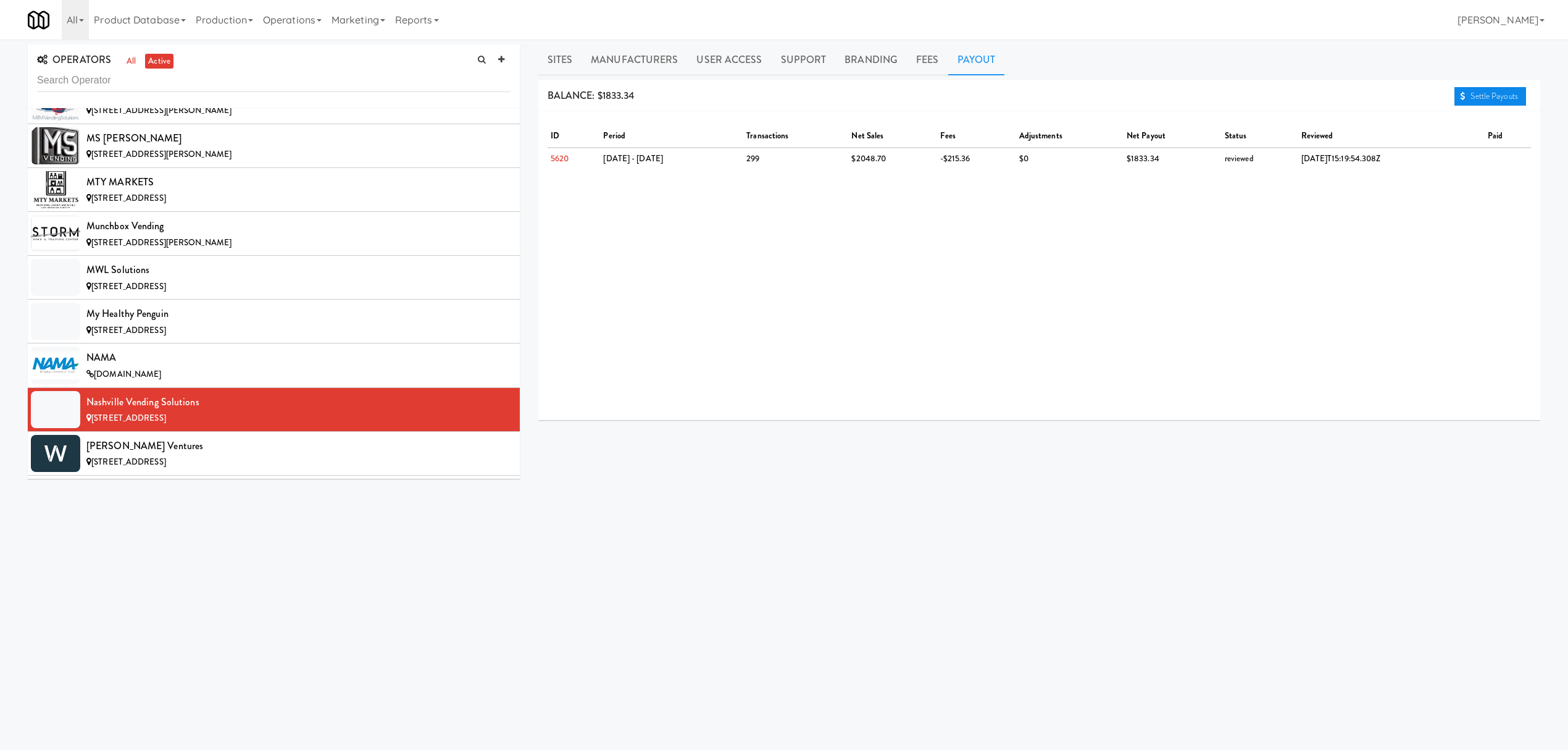
click at [1498, 97] on link "Settle Payouts" at bounding box center [1490, 96] width 71 height 18
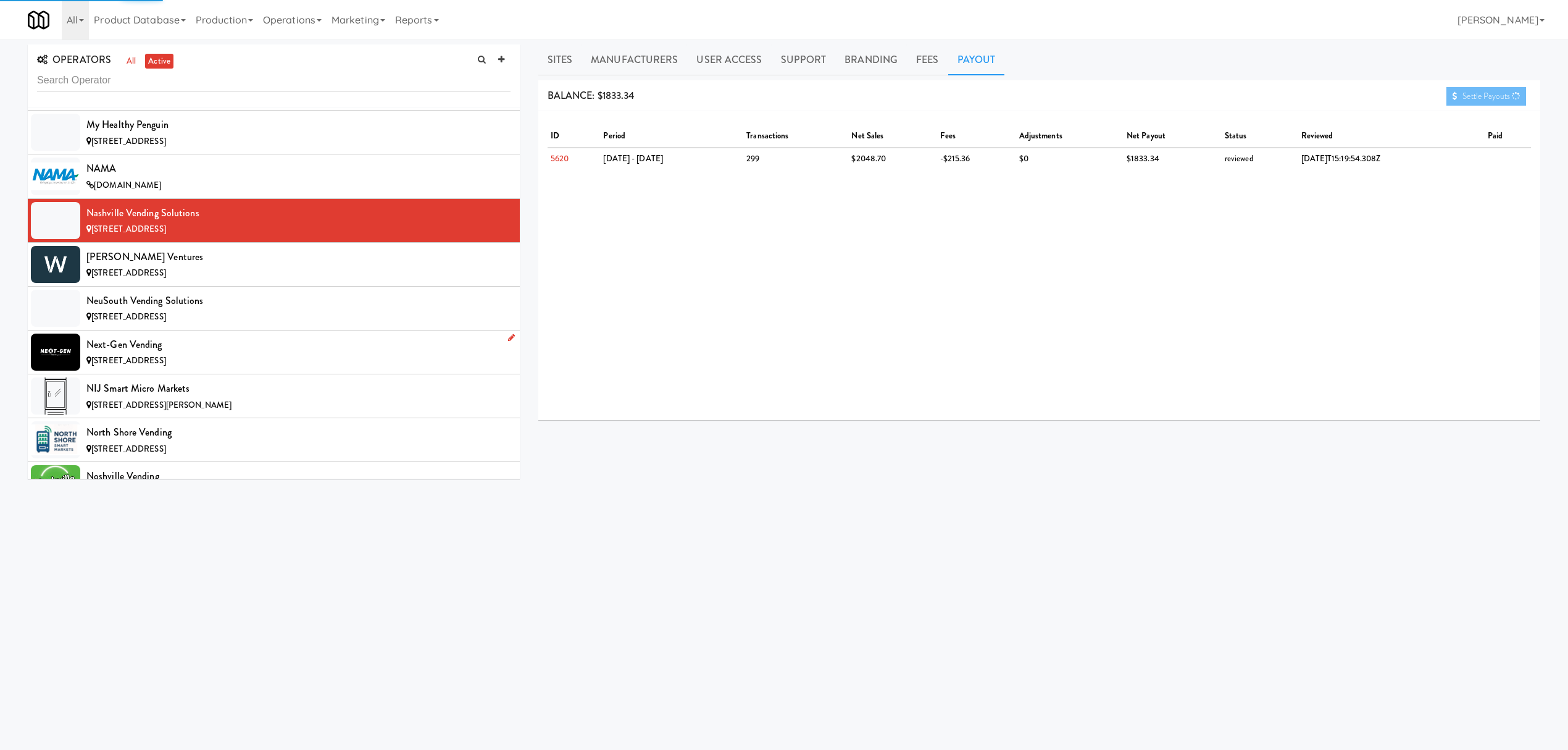
scroll to position [8565, 0]
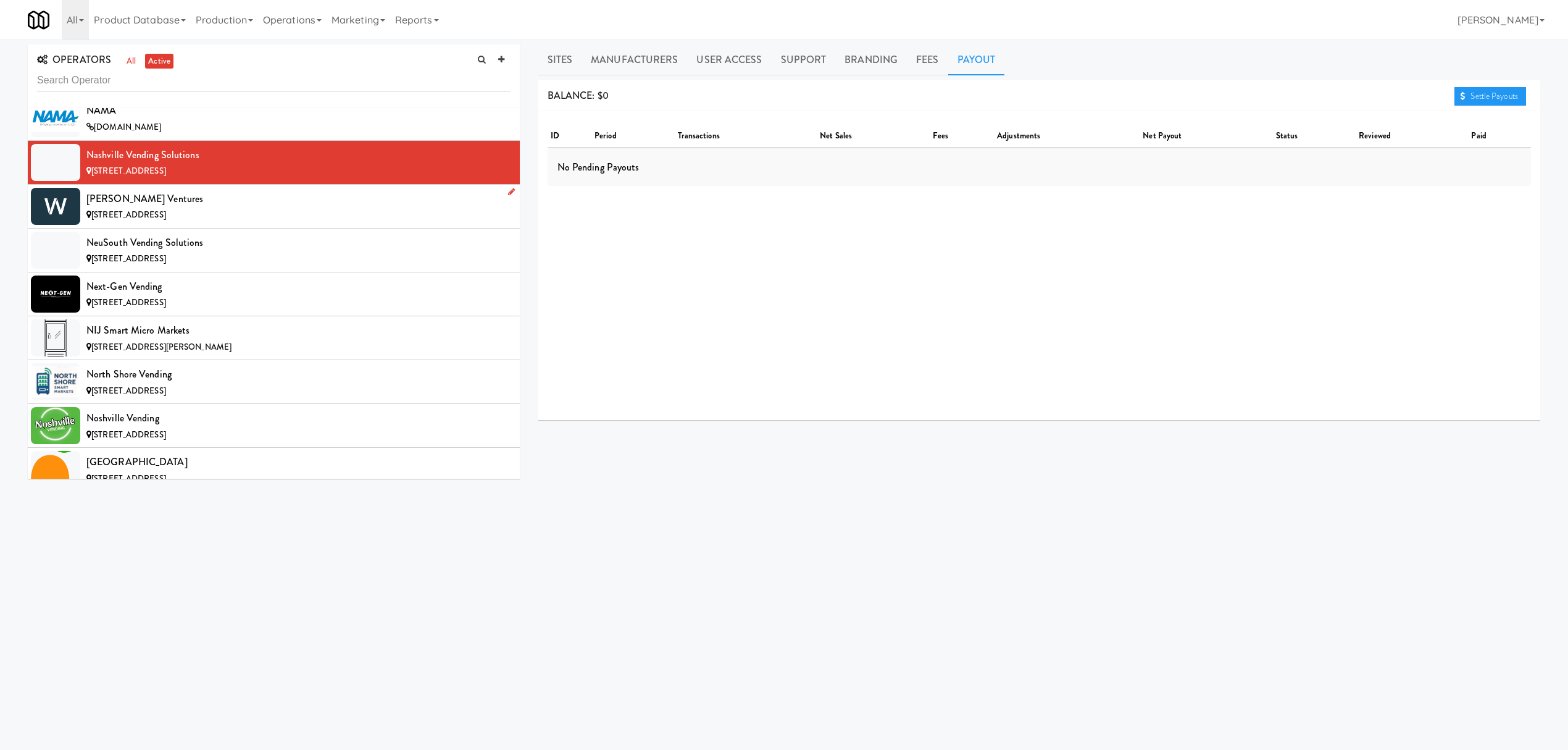
click at [136, 221] on span "[STREET_ADDRESS]" at bounding box center [129, 214] width 75 height 12
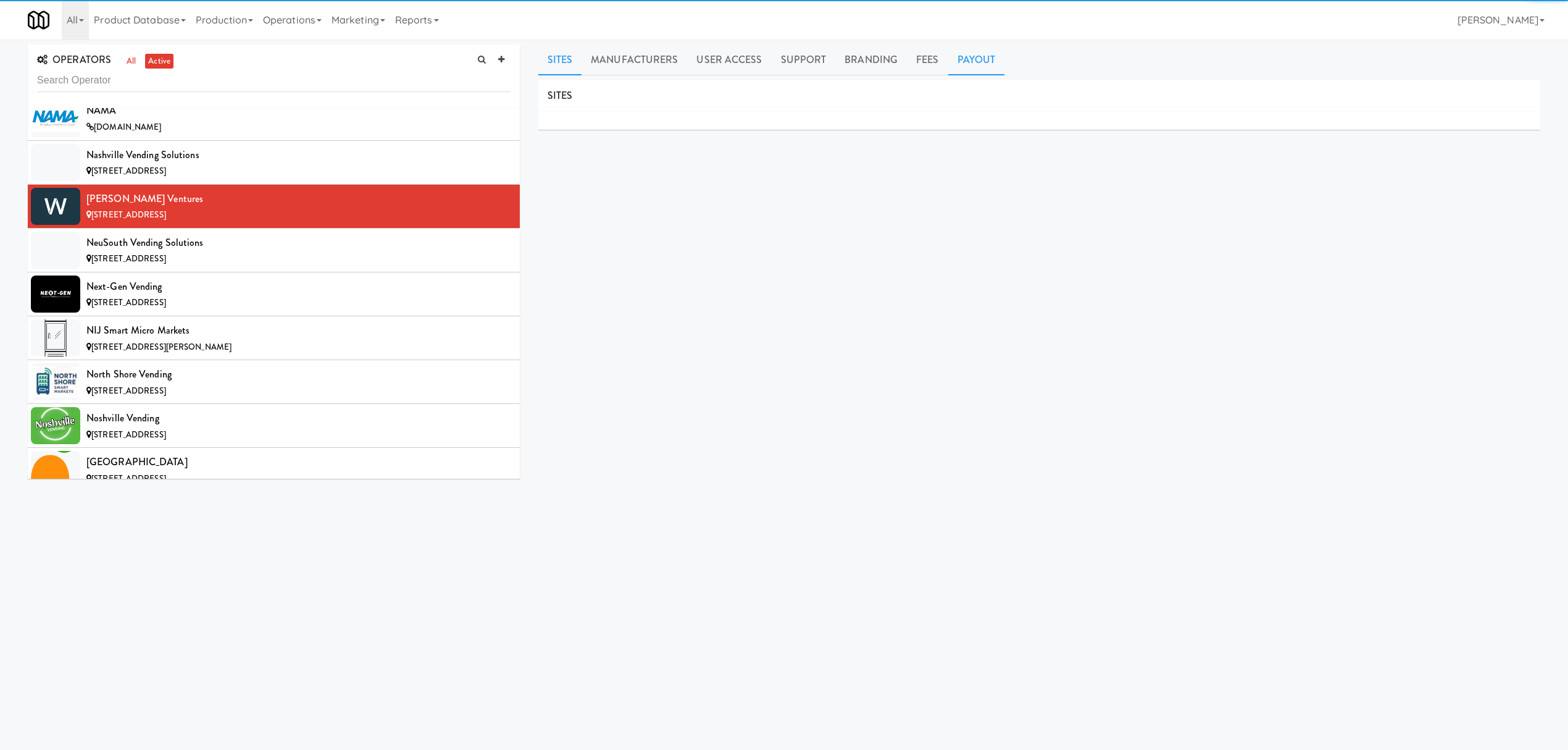
click at [961, 65] on link "Payout" at bounding box center [976, 59] width 57 height 31
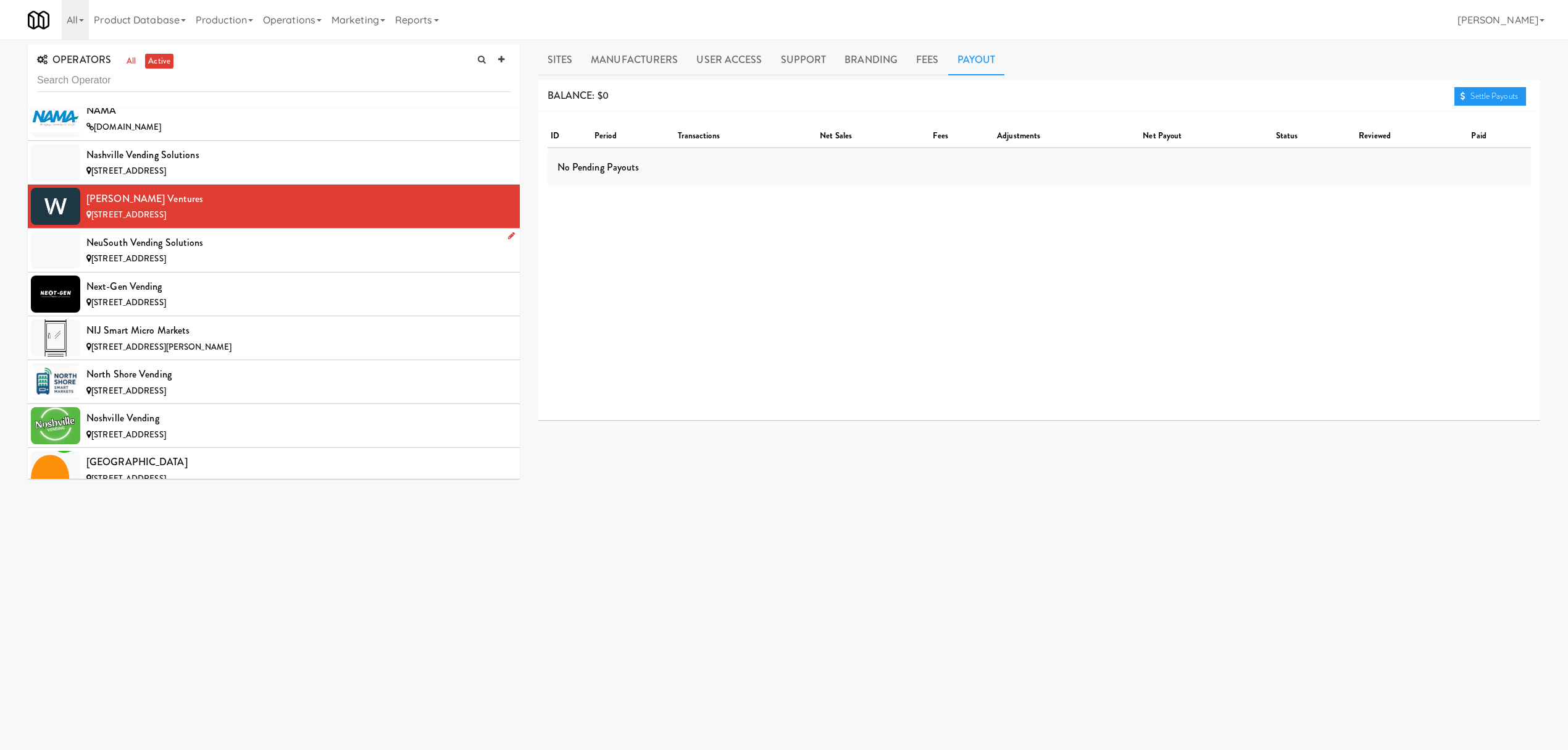
click at [255, 267] on div "[STREET_ADDRESS]" at bounding box center [298, 259] width 424 height 16
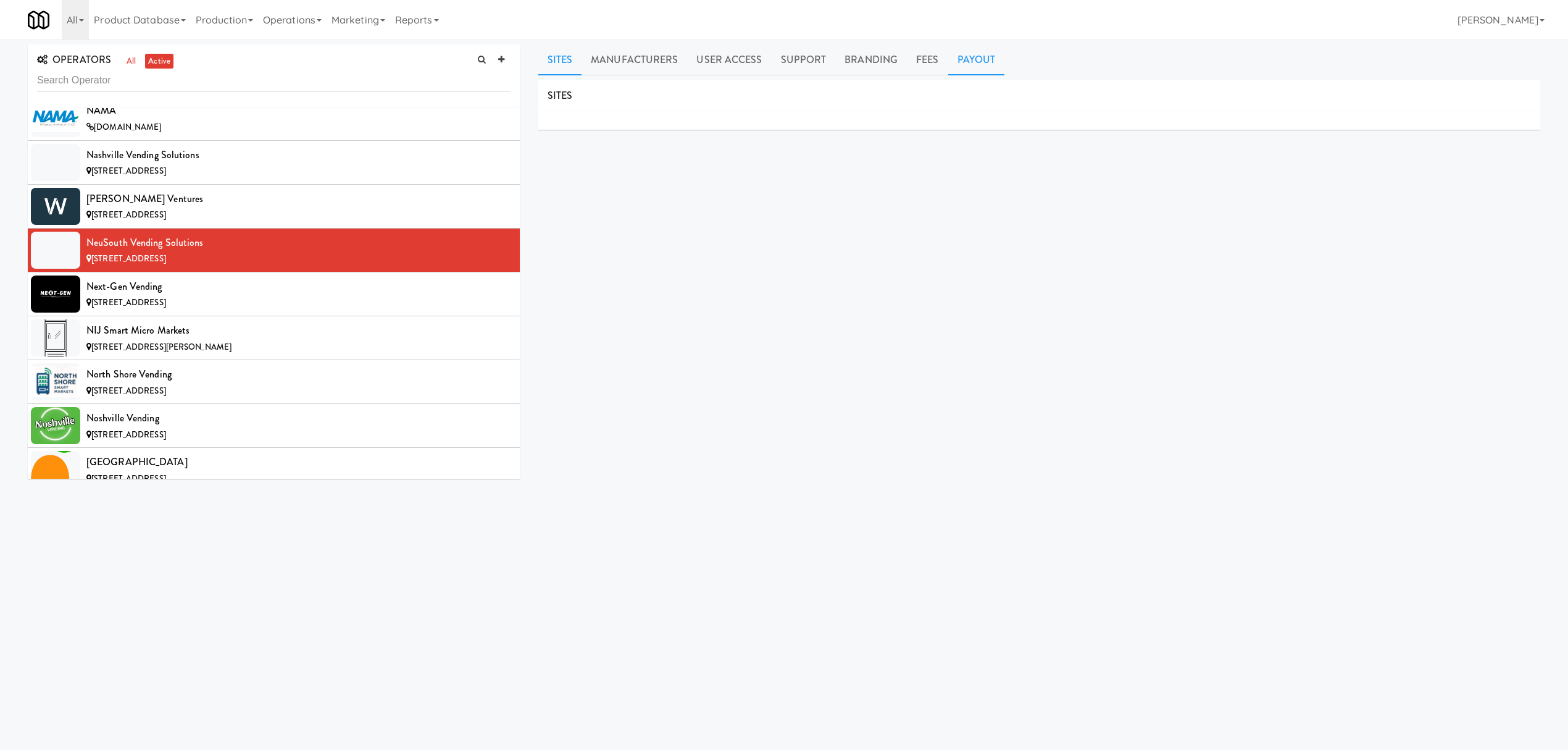
click at [950, 59] on link "Payout" at bounding box center [976, 59] width 57 height 31
click at [205, 296] on div "Next-Gen Vending" at bounding box center [298, 286] width 424 height 18
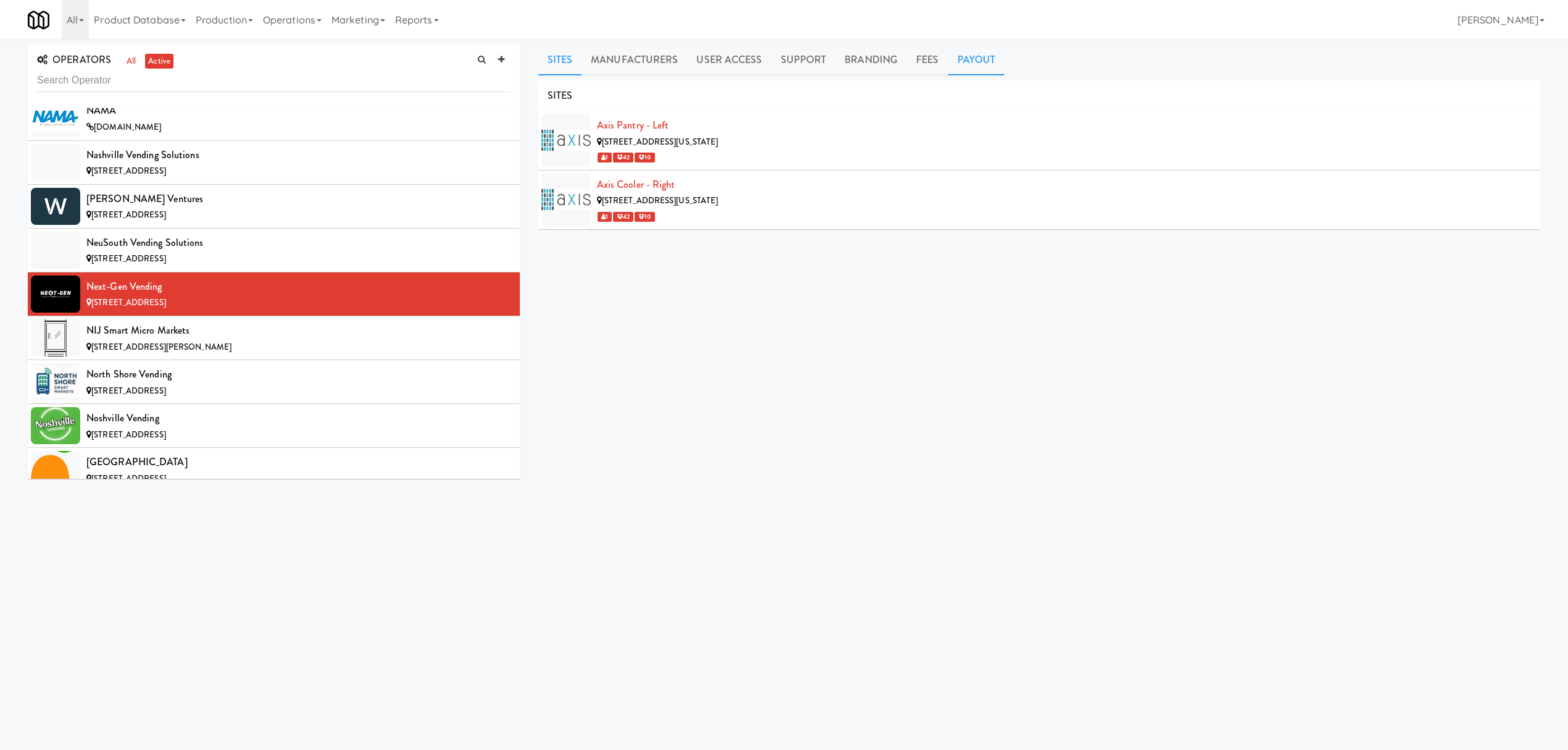
click at [961, 64] on link "Payout" at bounding box center [976, 59] width 57 height 31
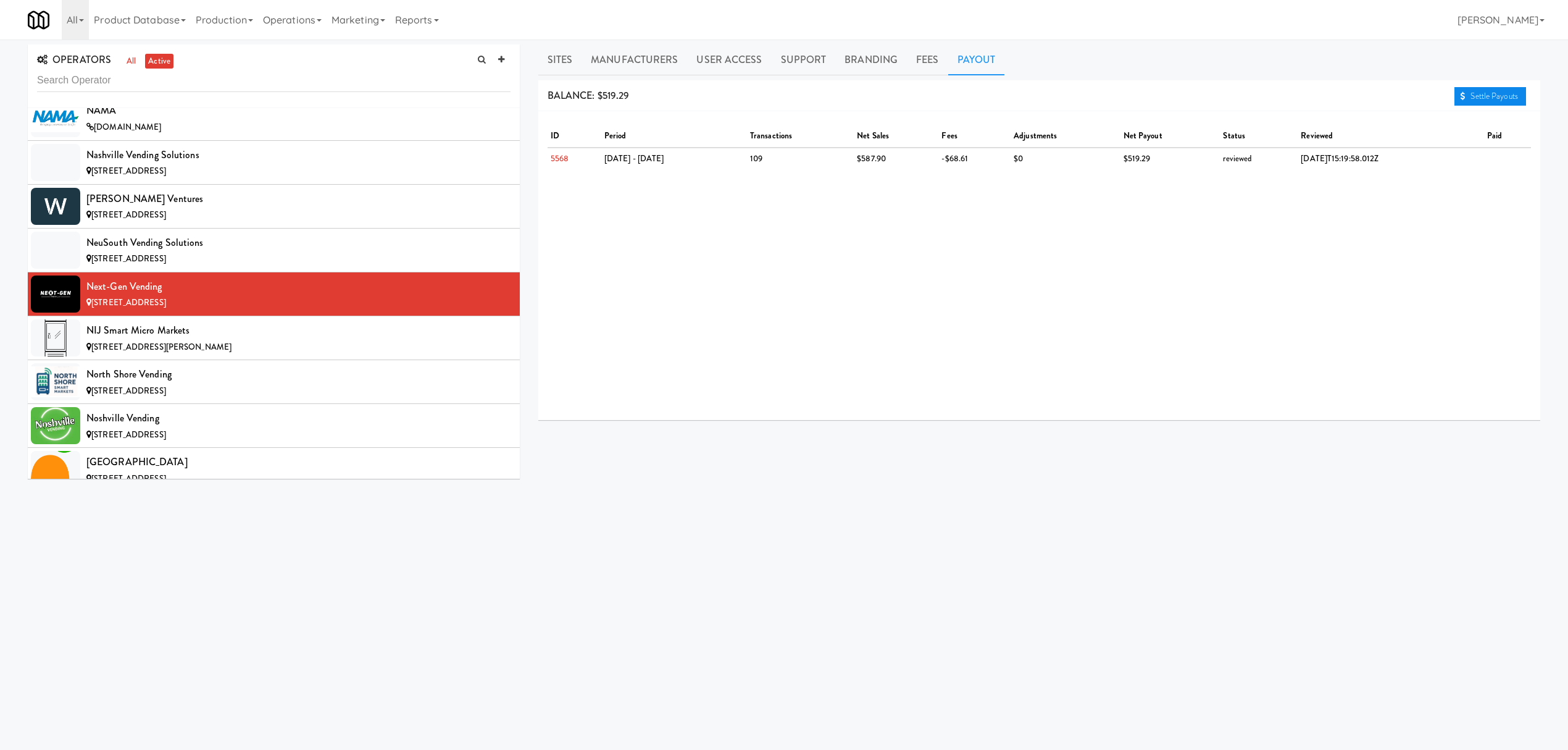
click at [1468, 91] on link "Settle Payouts" at bounding box center [1490, 96] width 71 height 18
click at [211, 340] on div "NIJ Smart Micro Markets" at bounding box center [298, 330] width 424 height 18
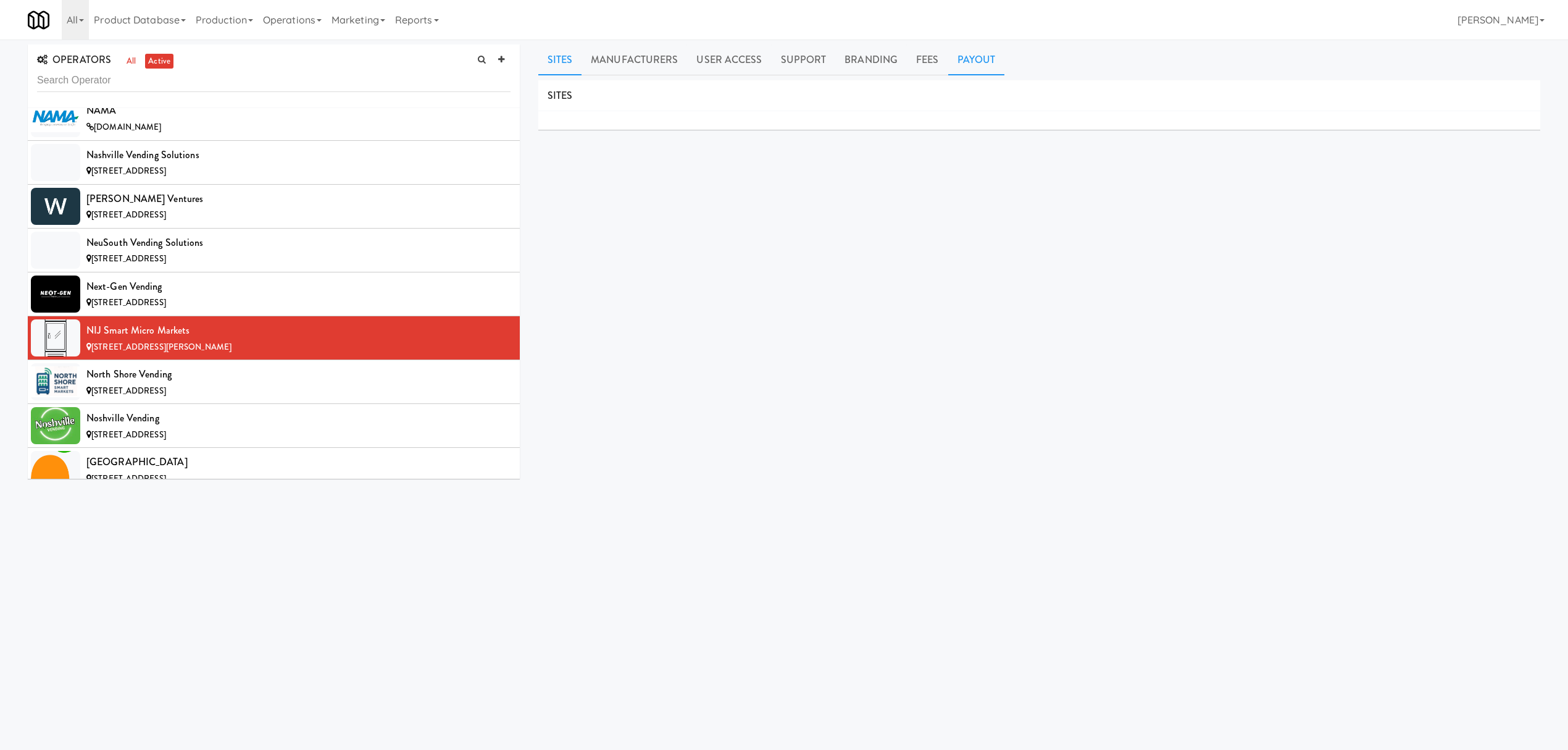
click at [979, 50] on link "Payout" at bounding box center [976, 59] width 57 height 31
click at [176, 399] on div "[STREET_ADDRESS]" at bounding box center [298, 391] width 424 height 16
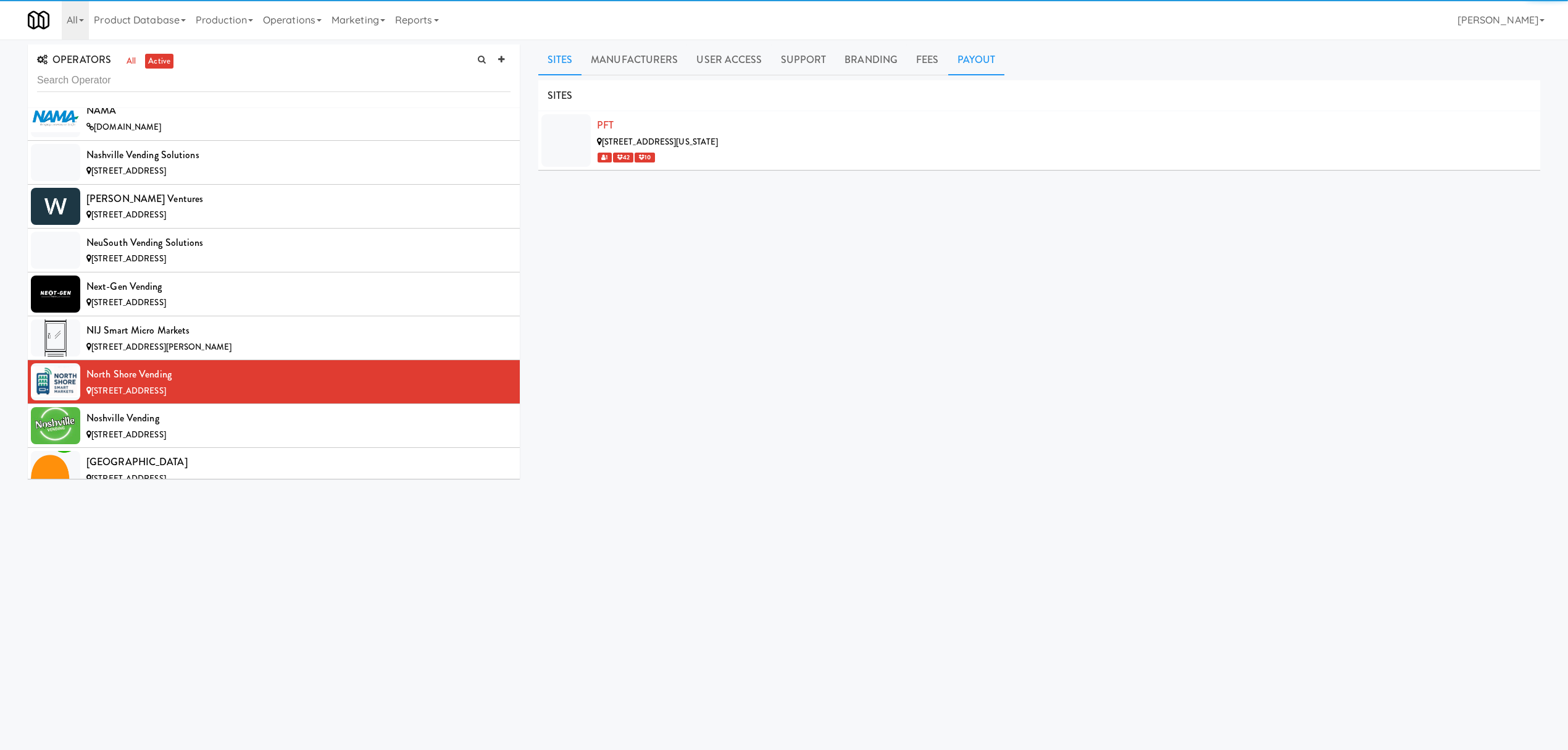
click at [959, 57] on link "Payout" at bounding box center [976, 59] width 57 height 31
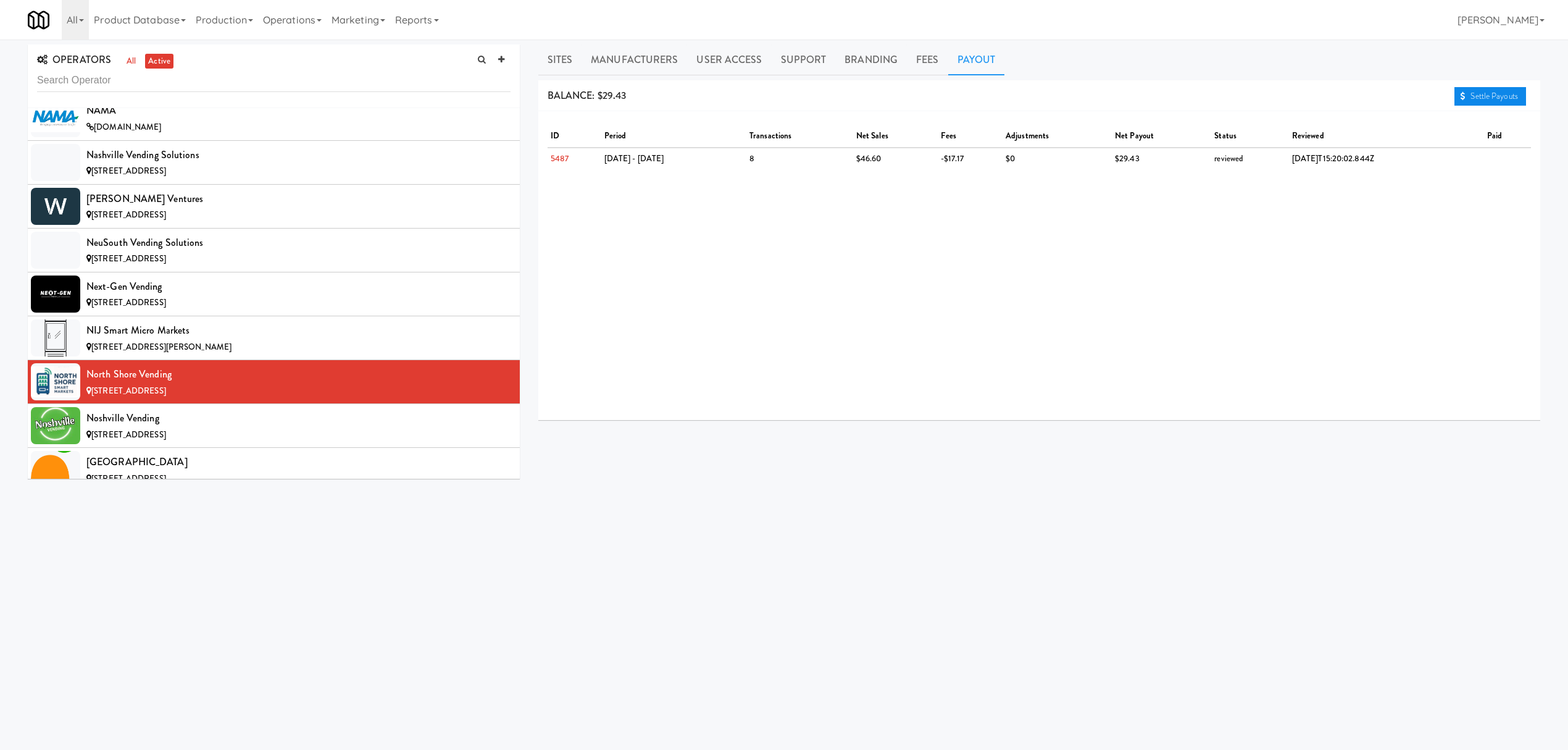
click at [1467, 94] on link "Settle Payouts" at bounding box center [1490, 96] width 71 height 18
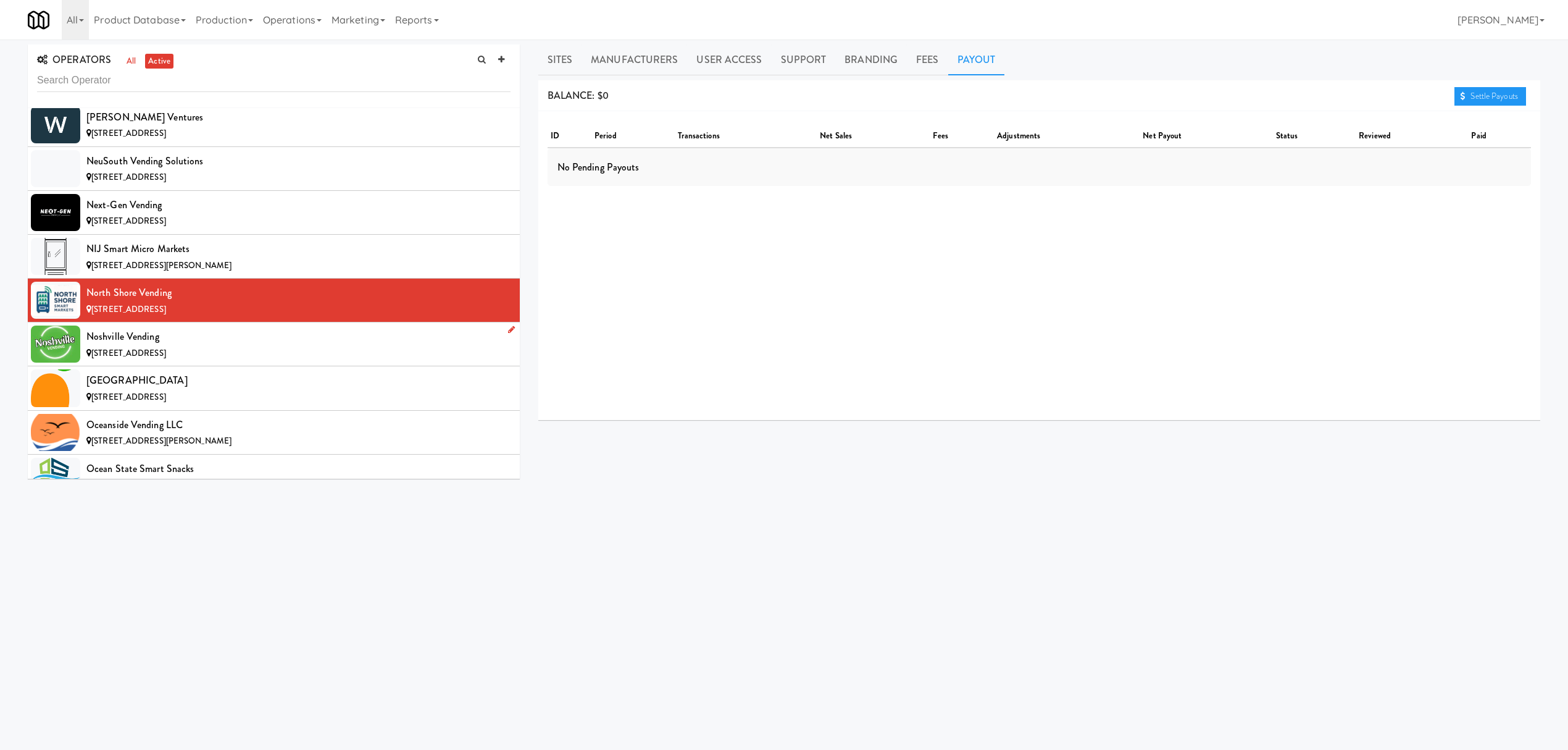
scroll to position [8647, 0]
click at [195, 345] on div "Noshville Vending" at bounding box center [298, 335] width 424 height 18
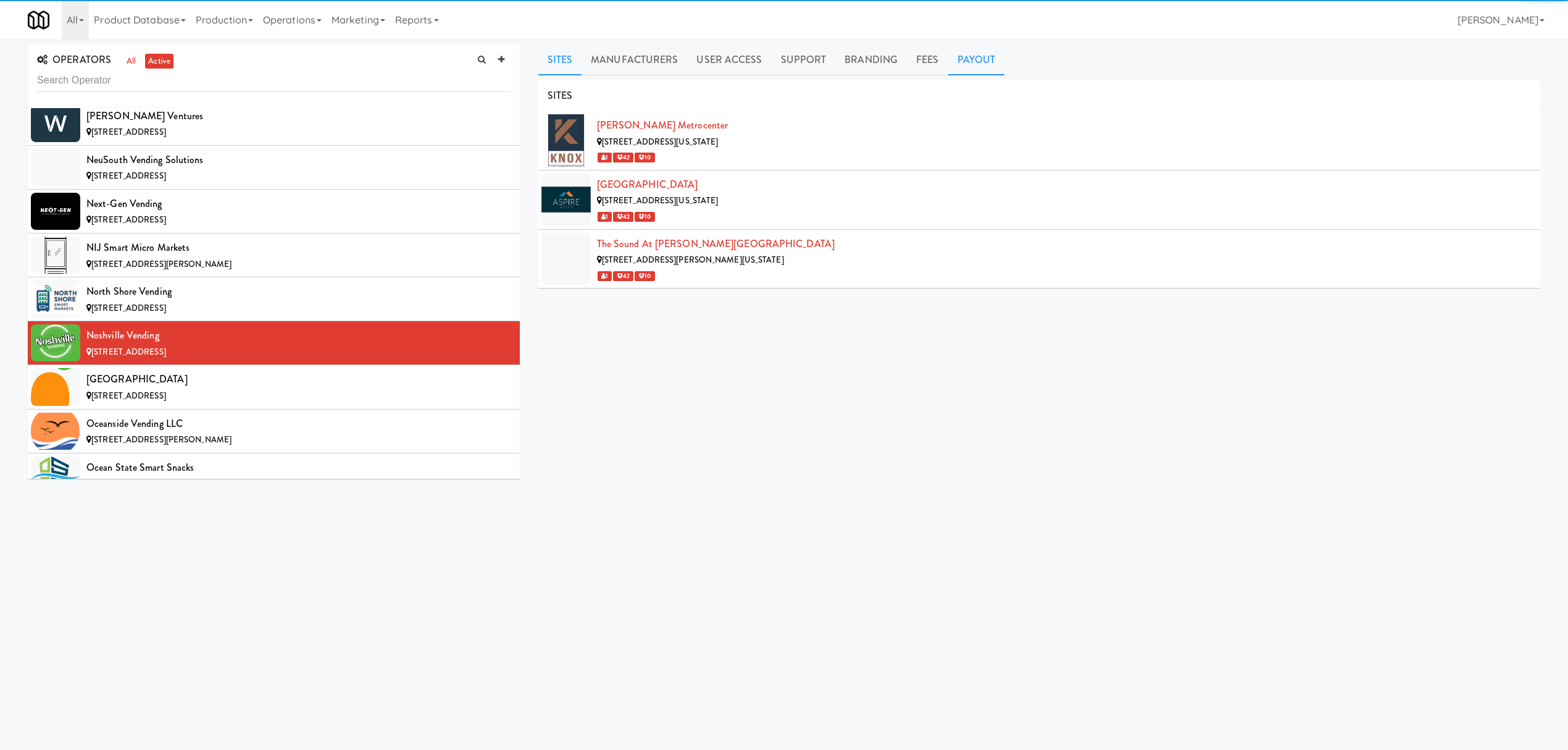
click at [979, 63] on link "Payout" at bounding box center [976, 59] width 57 height 31
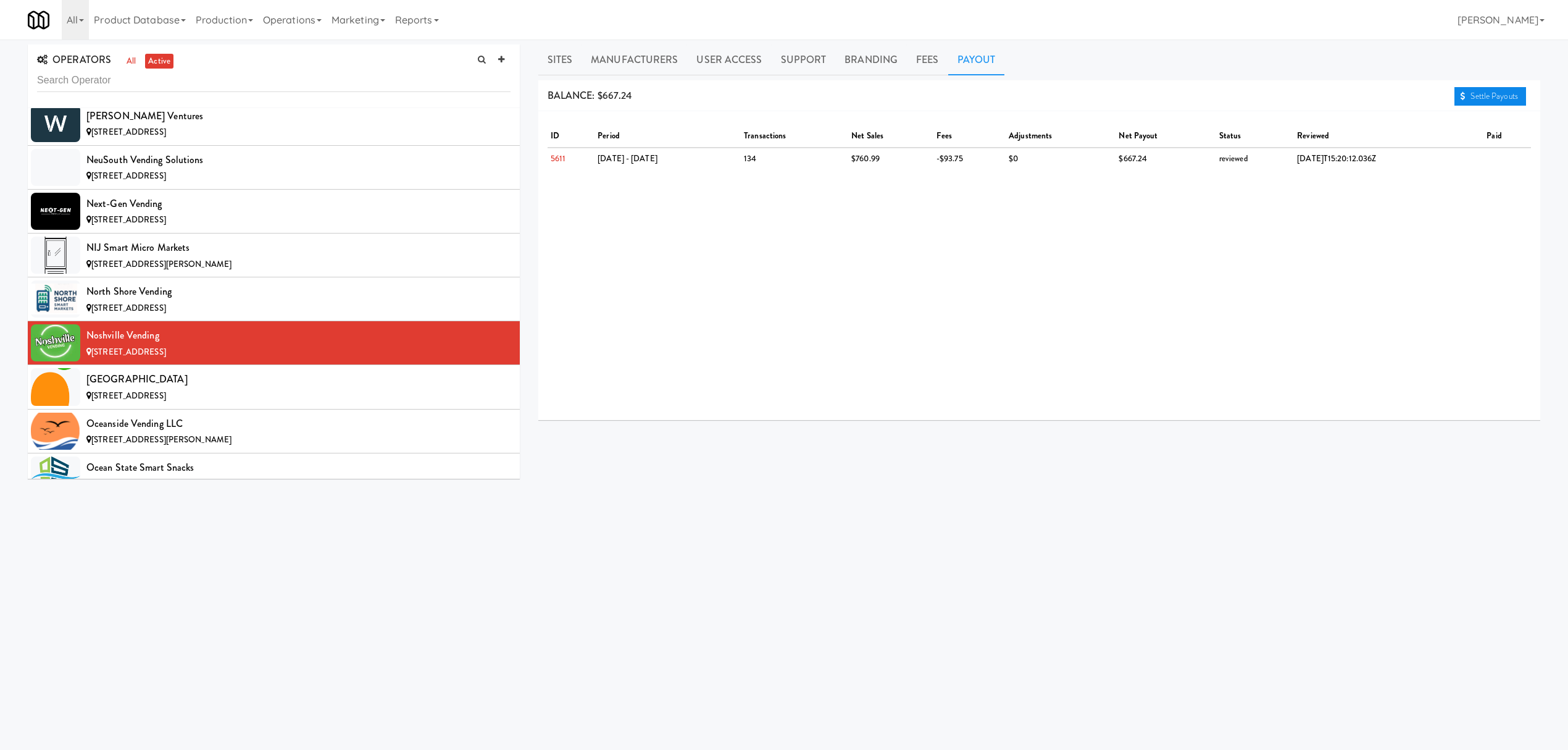
click at [1472, 90] on link "Settle Payouts" at bounding box center [1490, 96] width 71 height 18
click at [151, 388] on div "[GEOGRAPHIC_DATA]" at bounding box center [298, 379] width 424 height 18
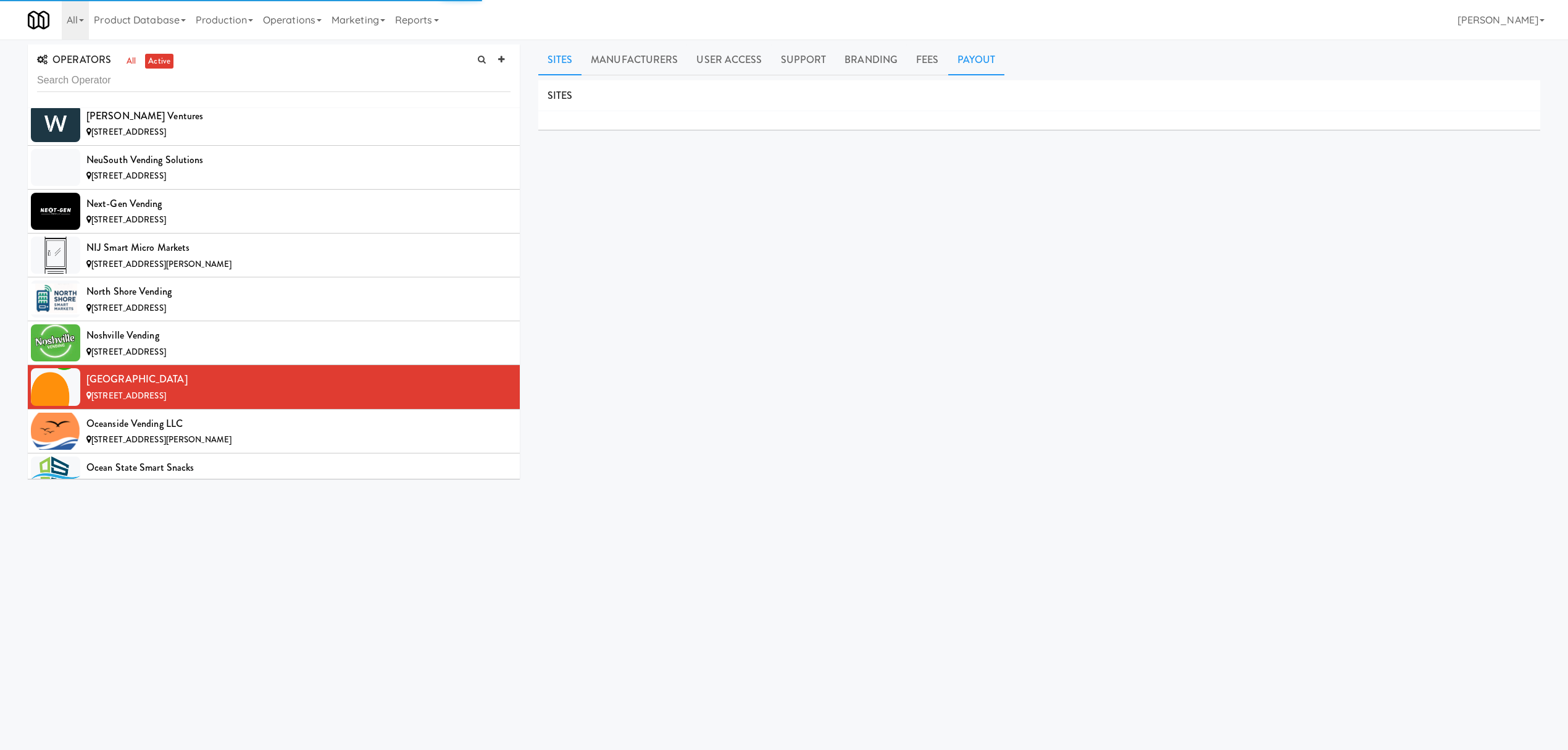
click at [976, 61] on link "Payout" at bounding box center [976, 59] width 57 height 31
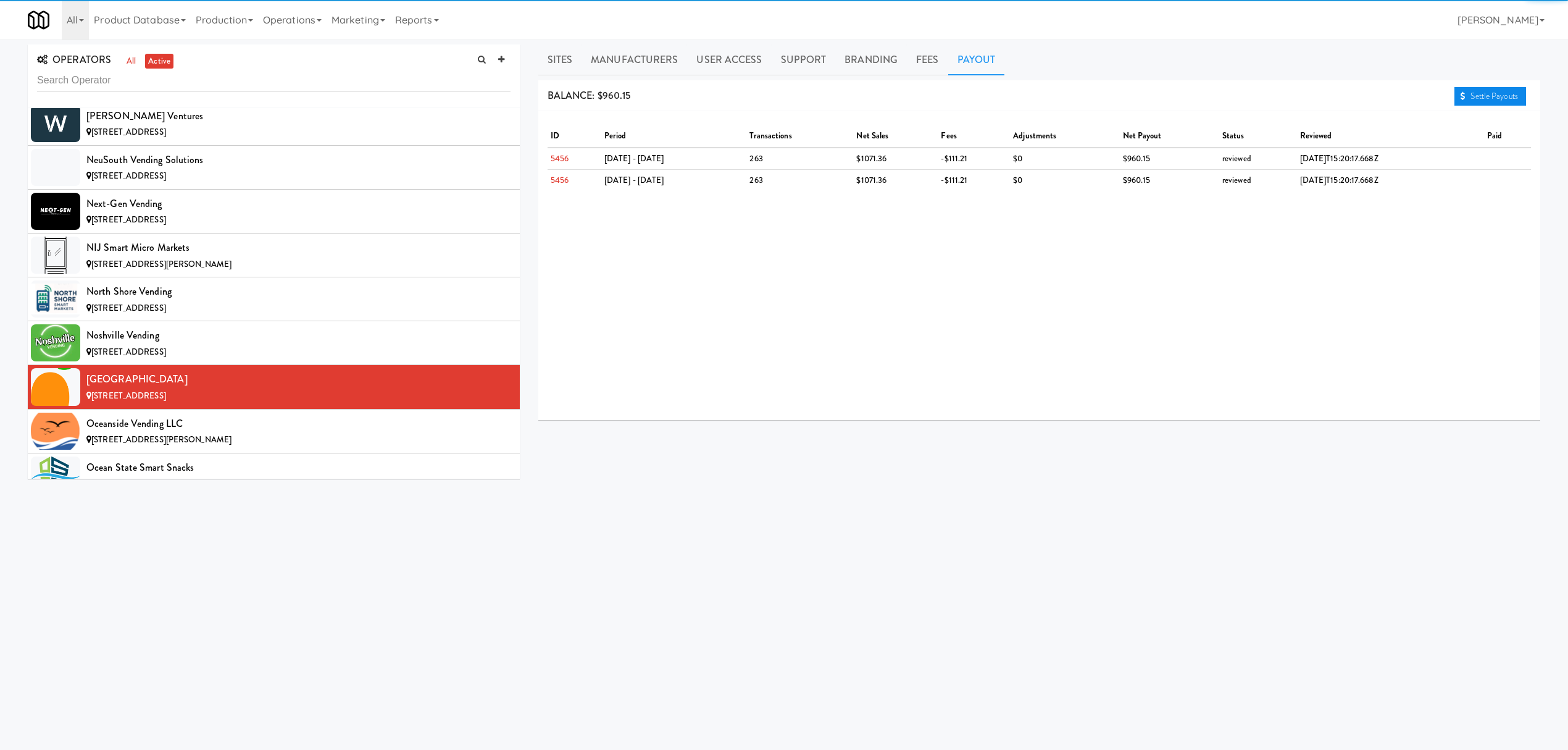
click at [1477, 95] on link "Settle Payouts" at bounding box center [1490, 96] width 71 height 18
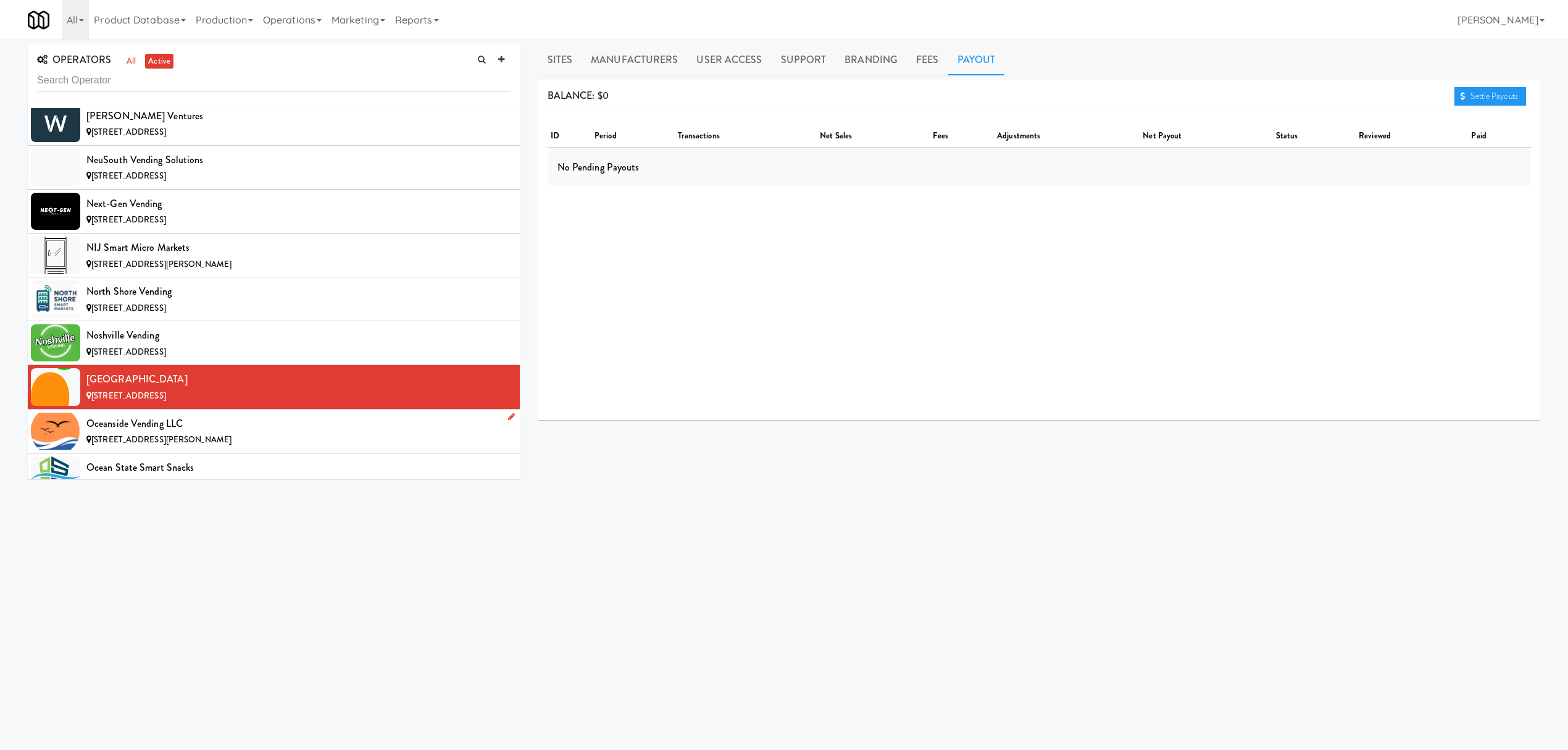
click at [227, 433] on div "Oceanside Vending LLC" at bounding box center [298, 423] width 424 height 18
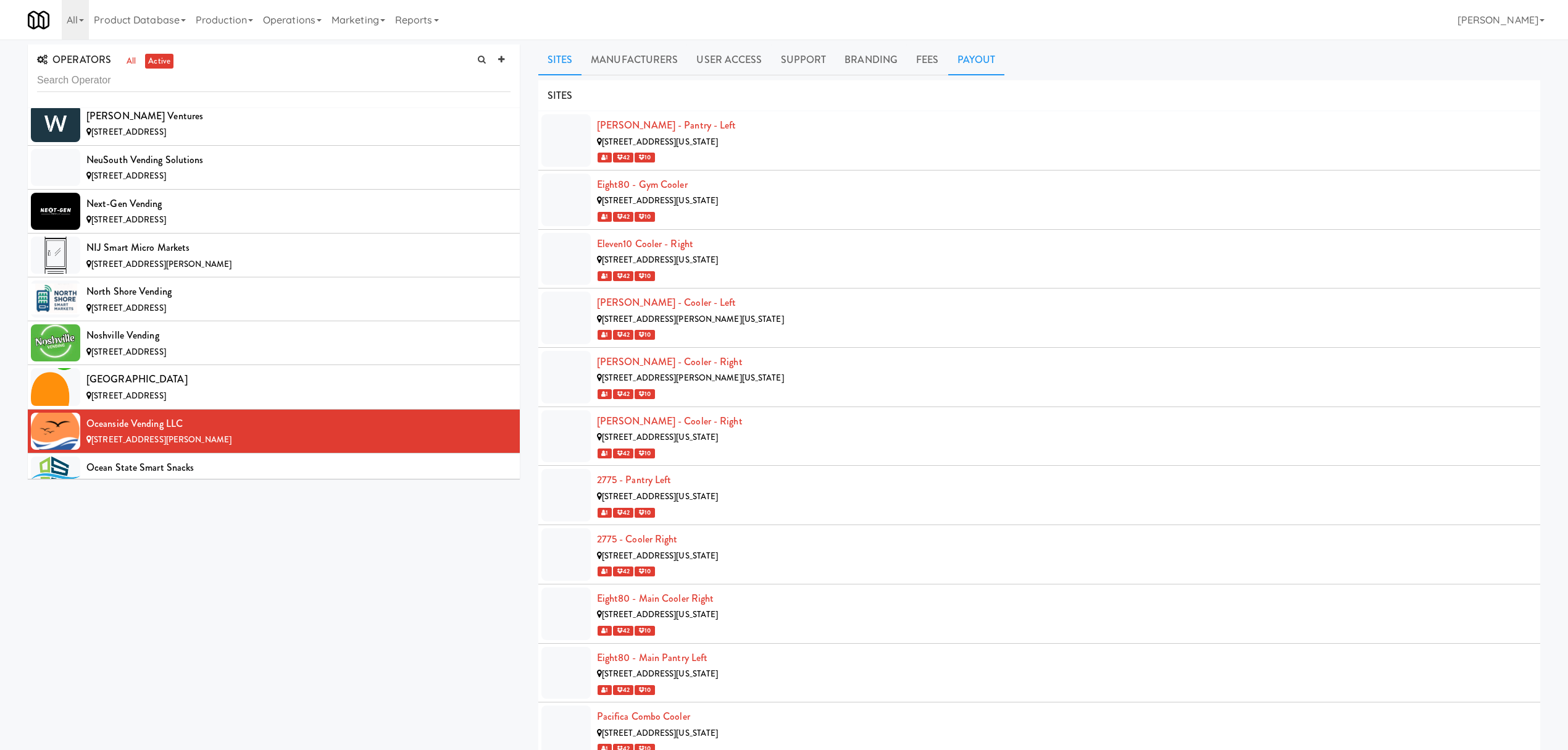
click at [963, 61] on link "Payout" at bounding box center [976, 59] width 57 height 31
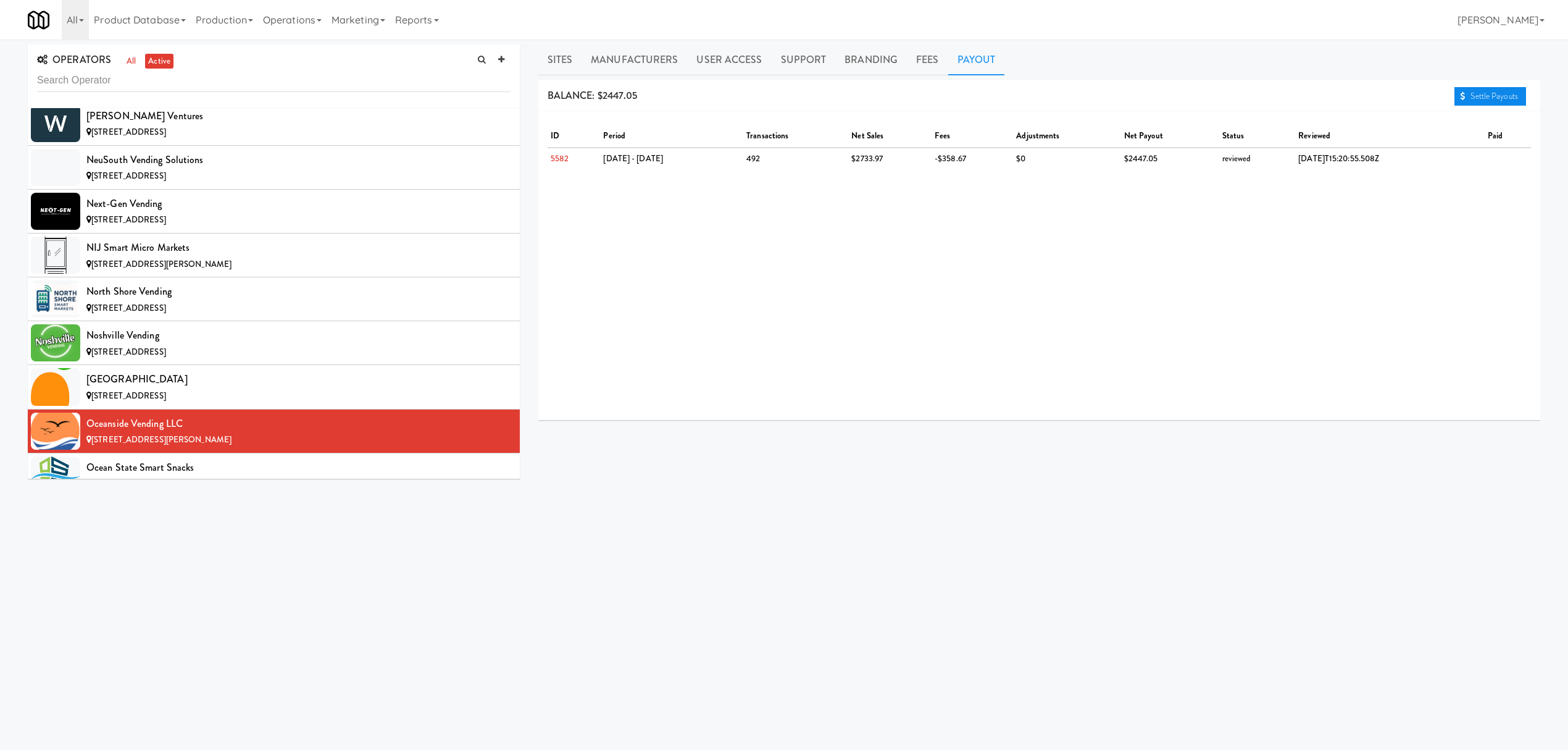
click at [1495, 95] on link "Settle Payouts" at bounding box center [1490, 96] width 71 height 18
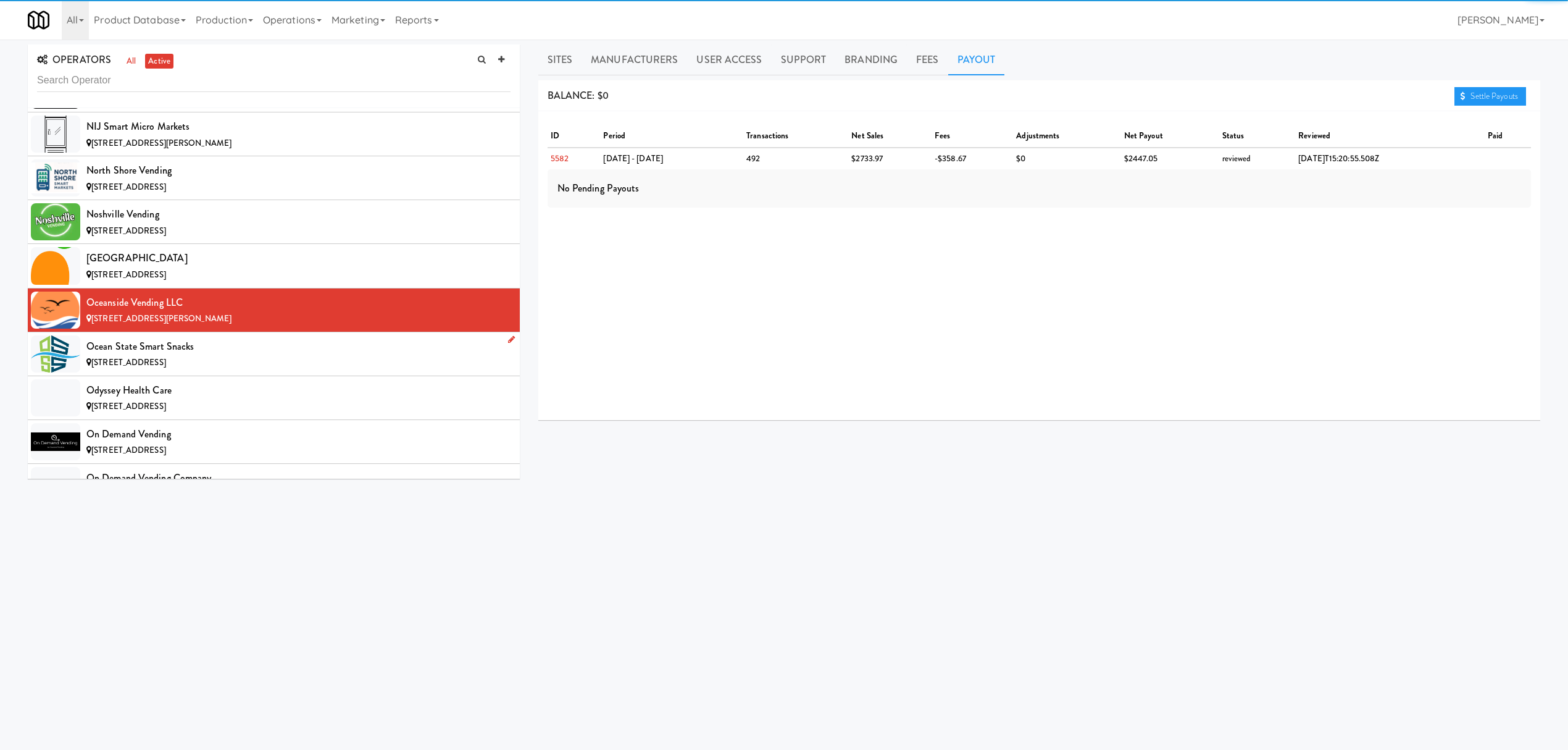
scroll to position [8812, 0]
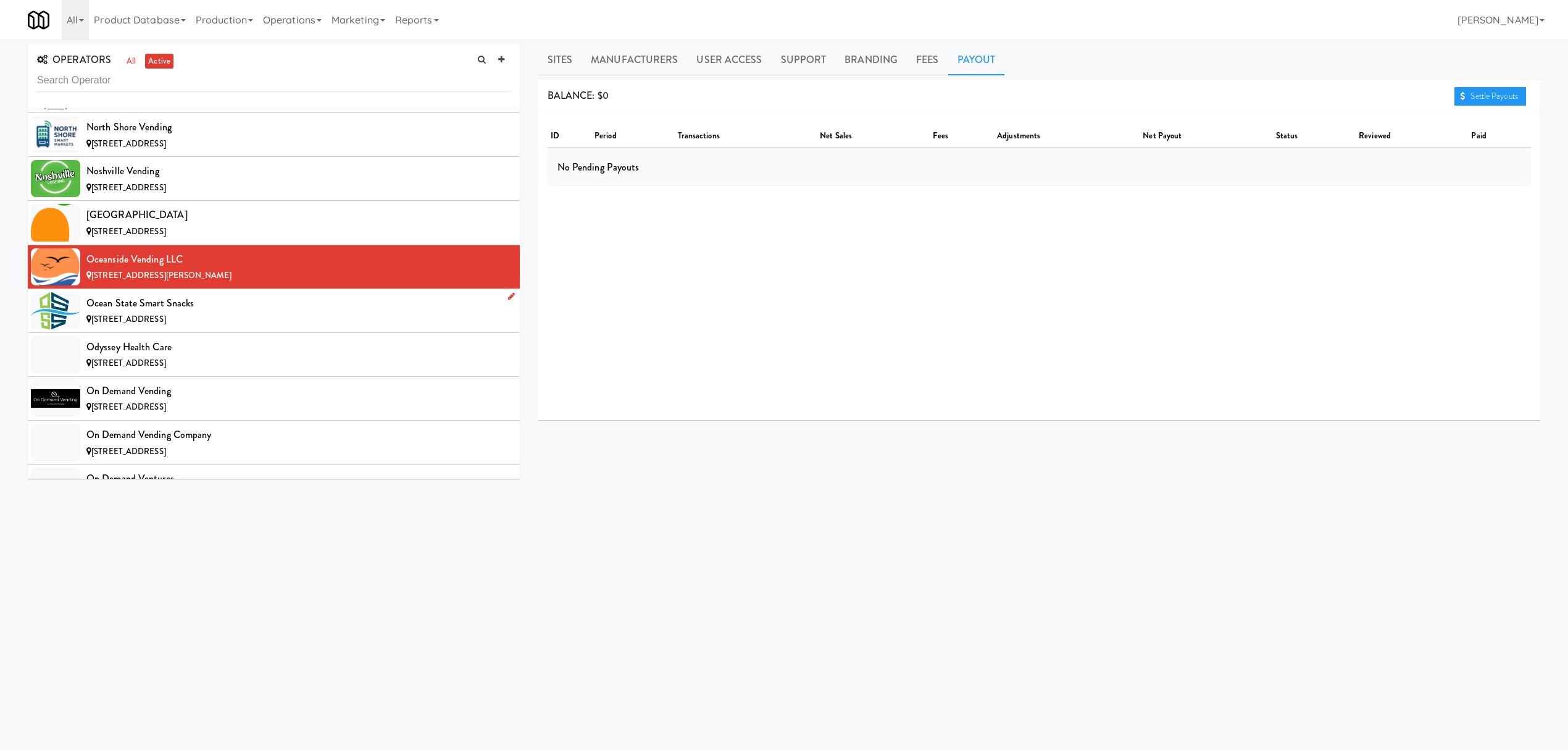
click at [208, 313] on div "Ocean State Smart Snacks" at bounding box center [298, 303] width 424 height 18
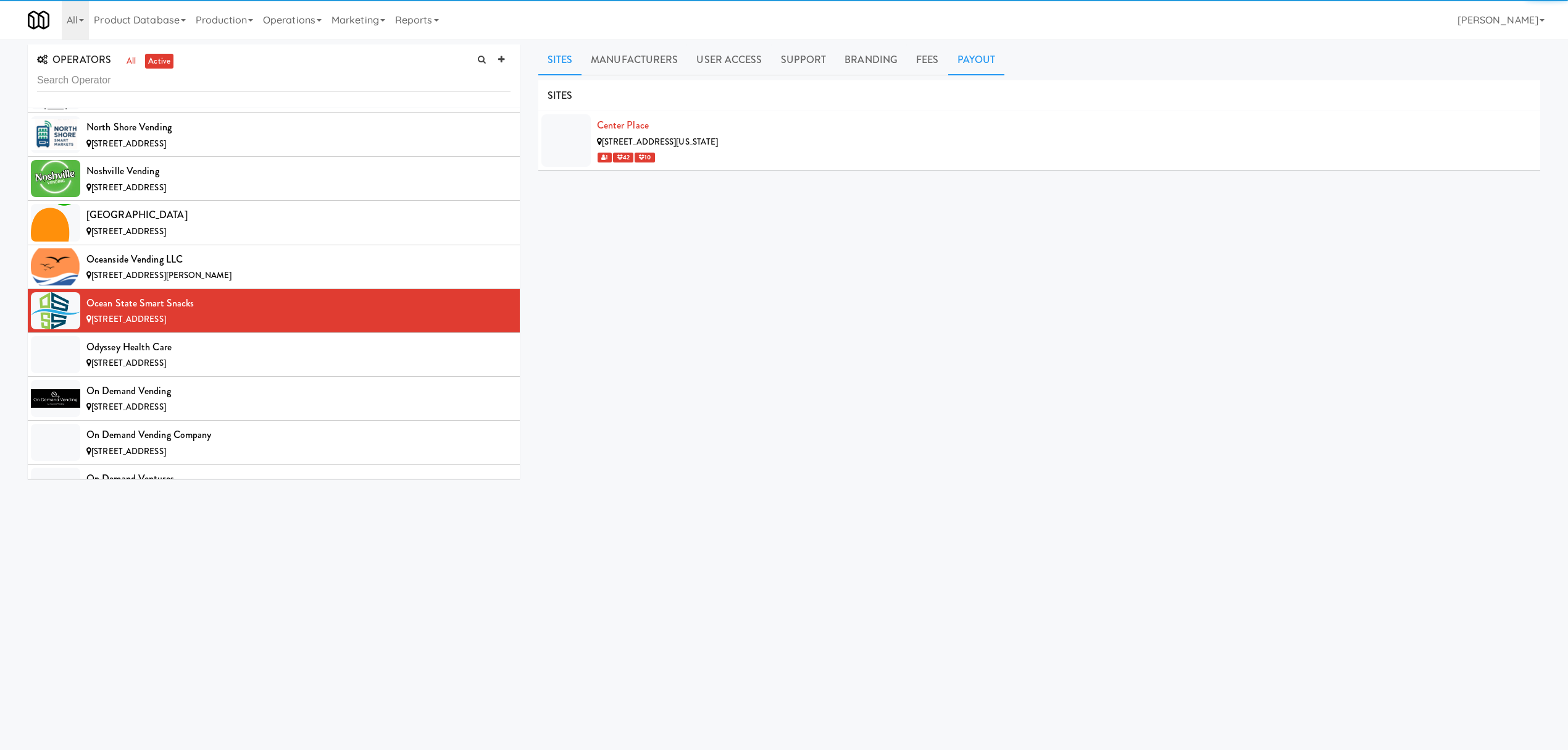
click at [976, 62] on link "Payout" at bounding box center [976, 59] width 57 height 31
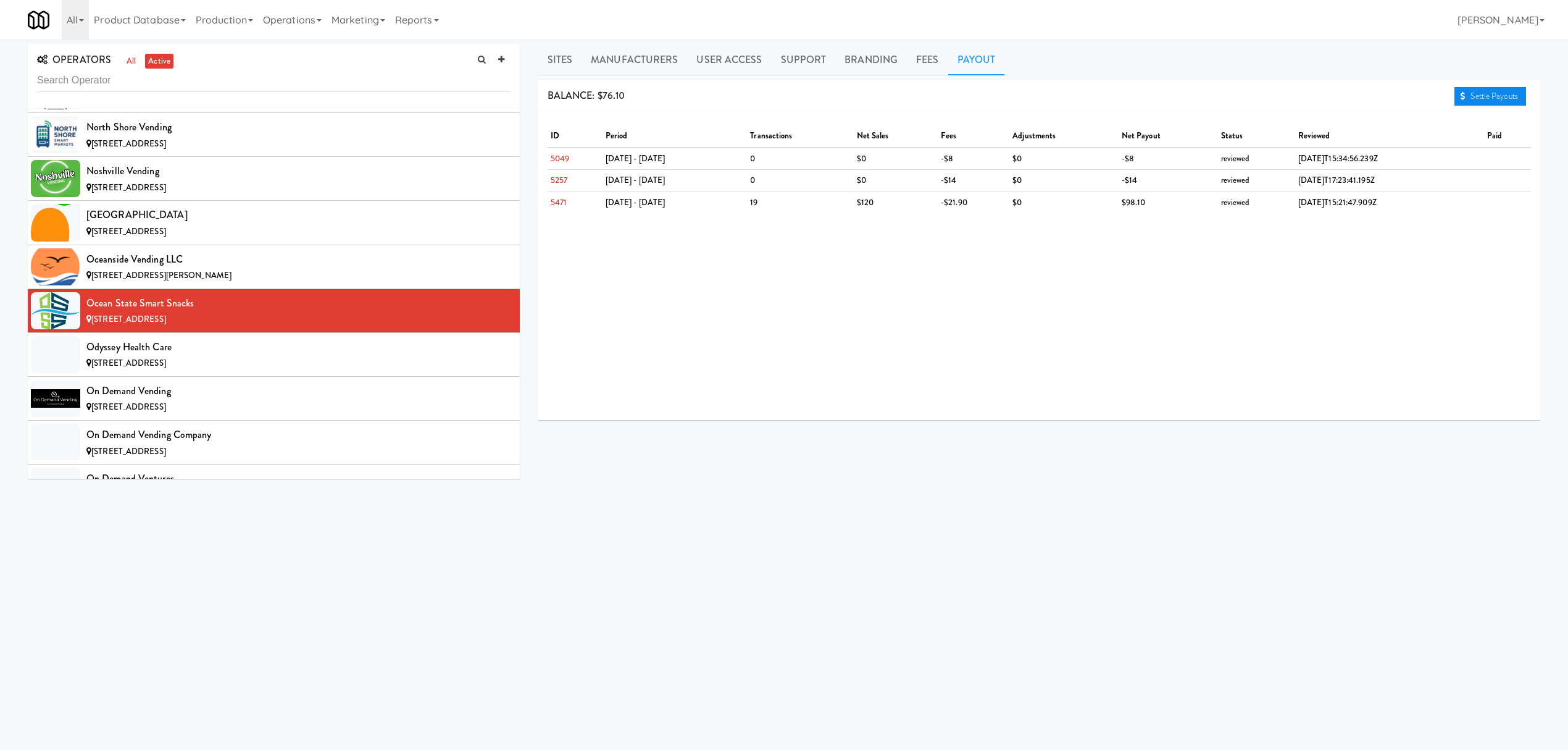
click at [1487, 101] on link "Settle Payouts" at bounding box center [1490, 96] width 71 height 18
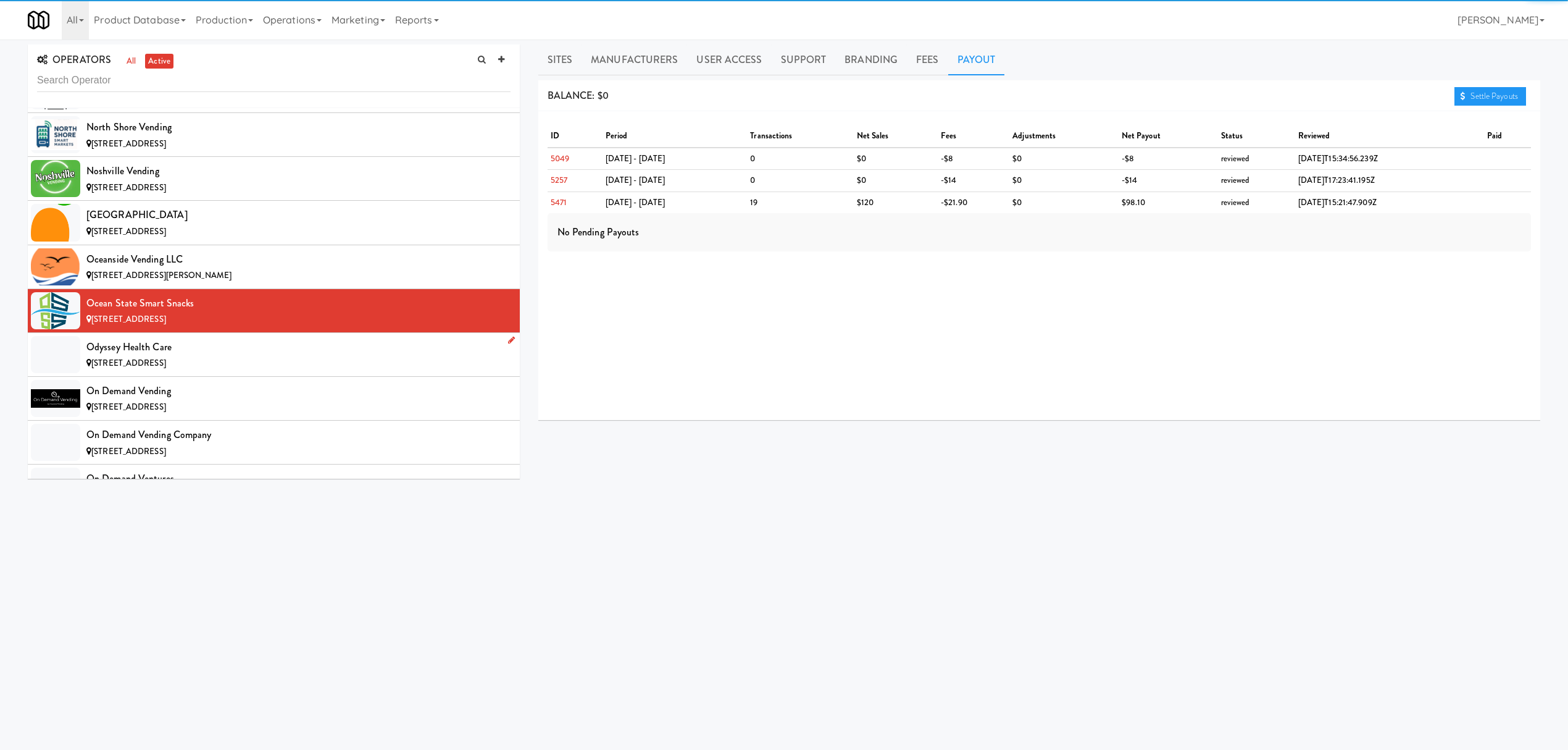
click at [259, 356] on div "Odyssey Health Care" at bounding box center [298, 347] width 424 height 18
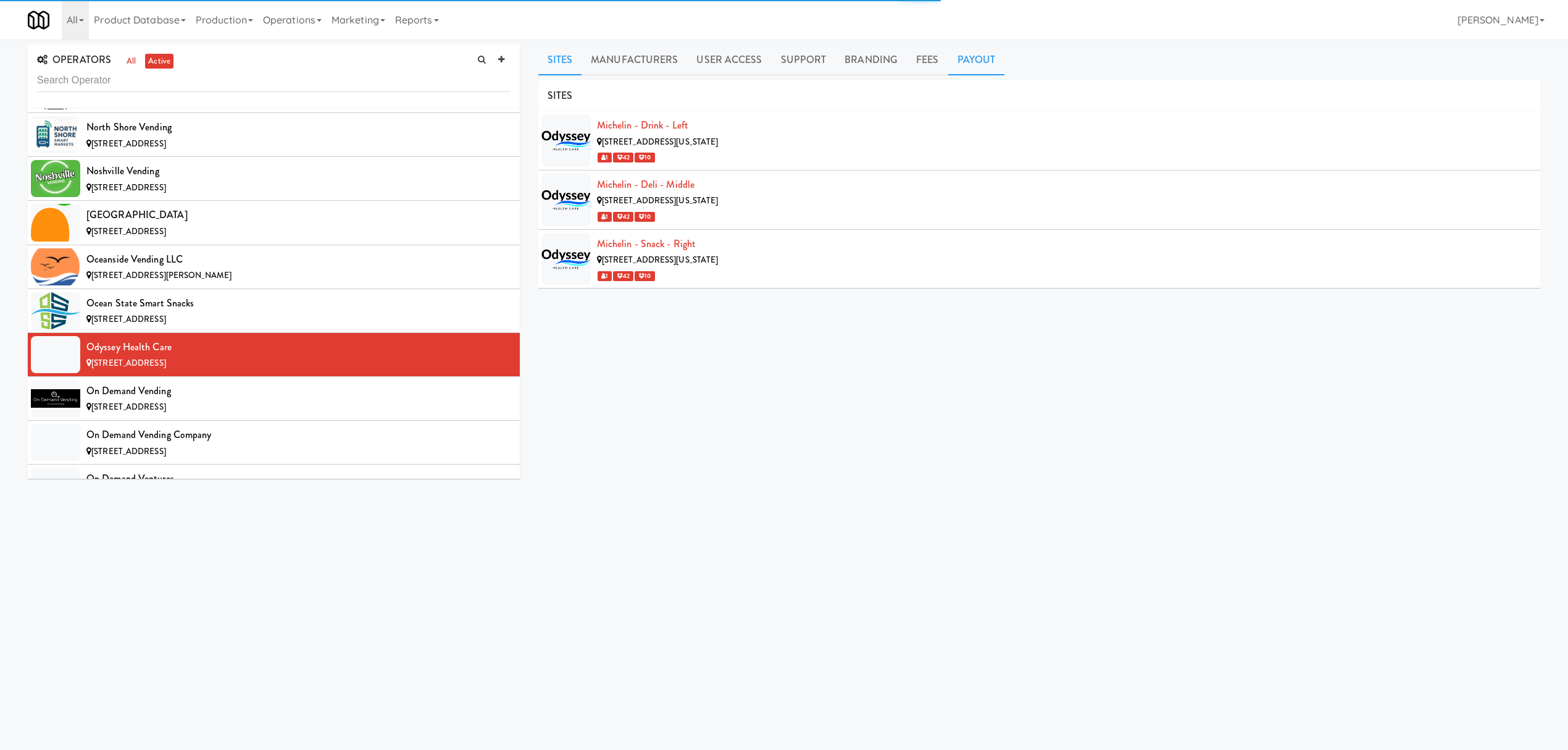
click at [972, 62] on link "Payout" at bounding box center [976, 59] width 57 height 31
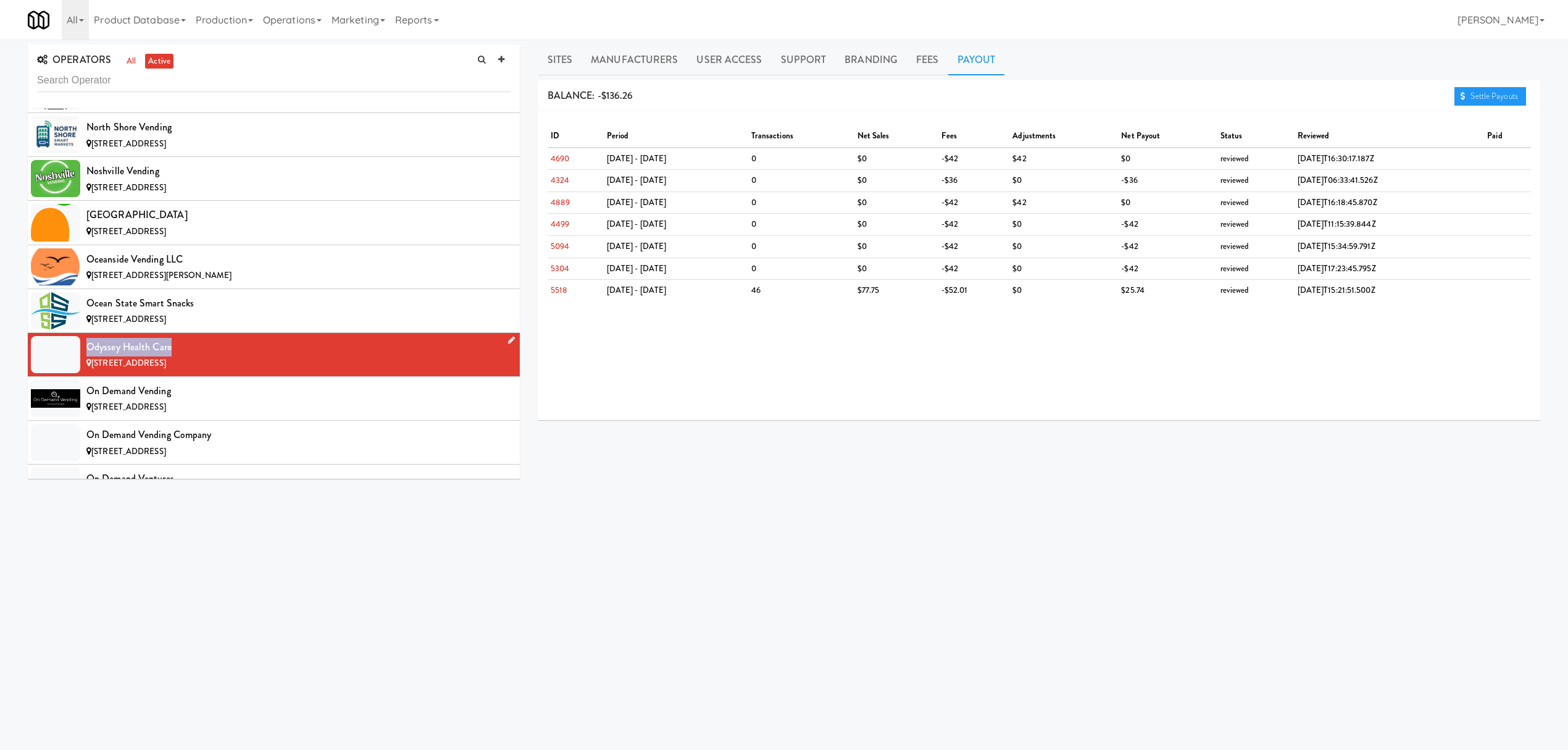
drag, startPoint x: 84, startPoint y: 383, endPoint x: 176, endPoint y: 381, distance: 92.0
click at [176, 377] on li "Odyssey Health Care [STREET_ADDRESS]" at bounding box center [274, 355] width 492 height 44
click at [557, 50] on link "Sites" at bounding box center [560, 59] width 44 height 31
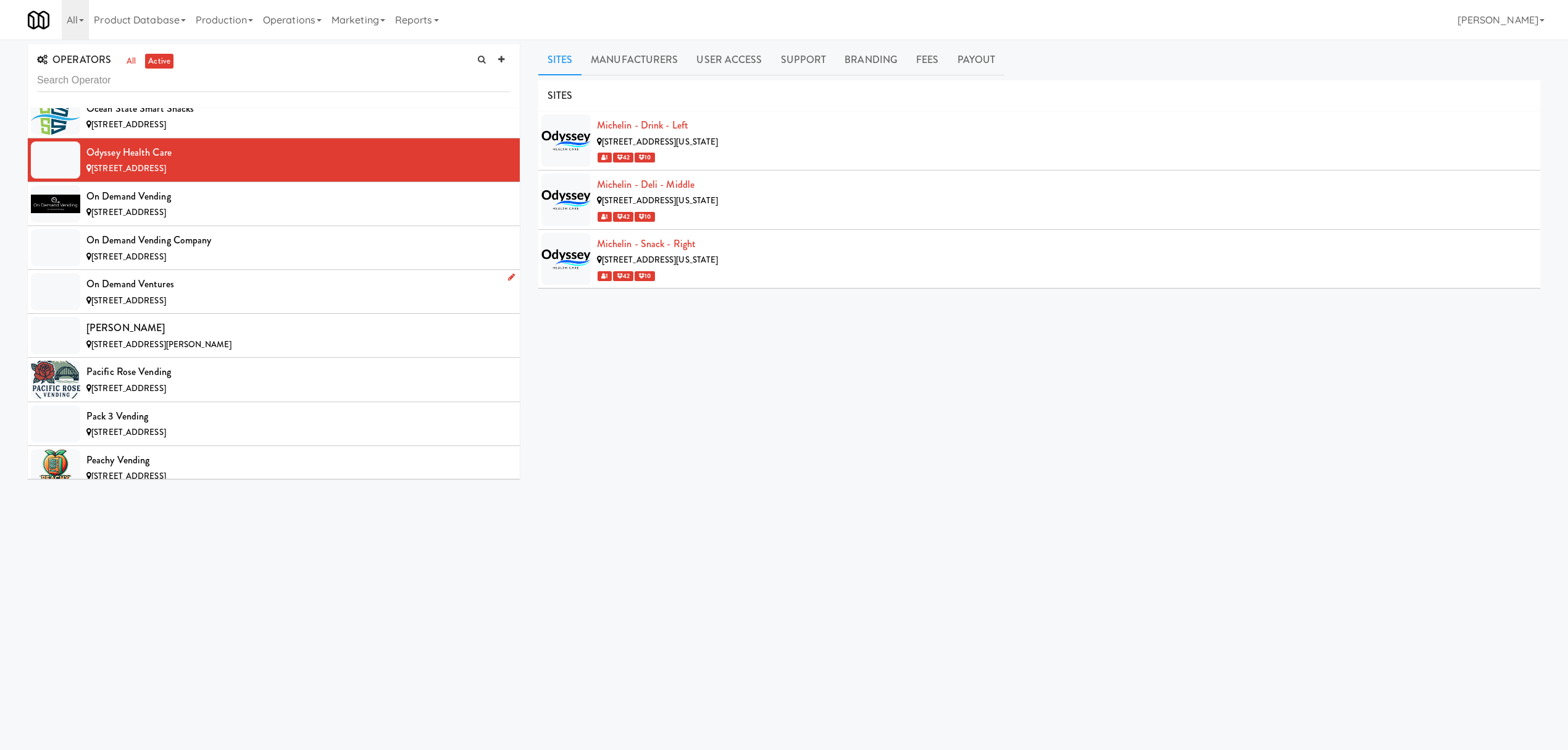
scroll to position [9059, 0]
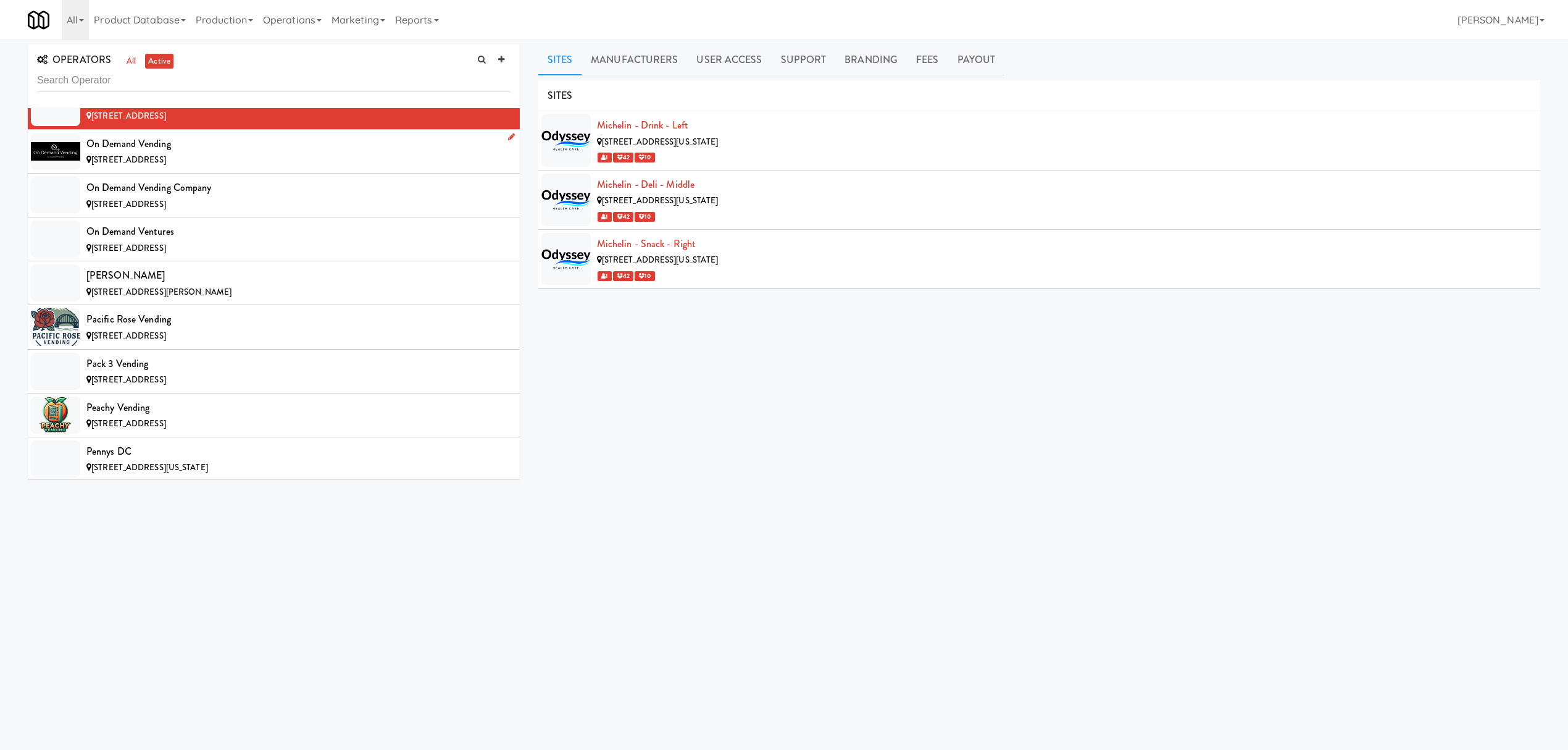
click at [166, 166] on span "[STREET_ADDRESS]" at bounding box center [129, 159] width 75 height 12
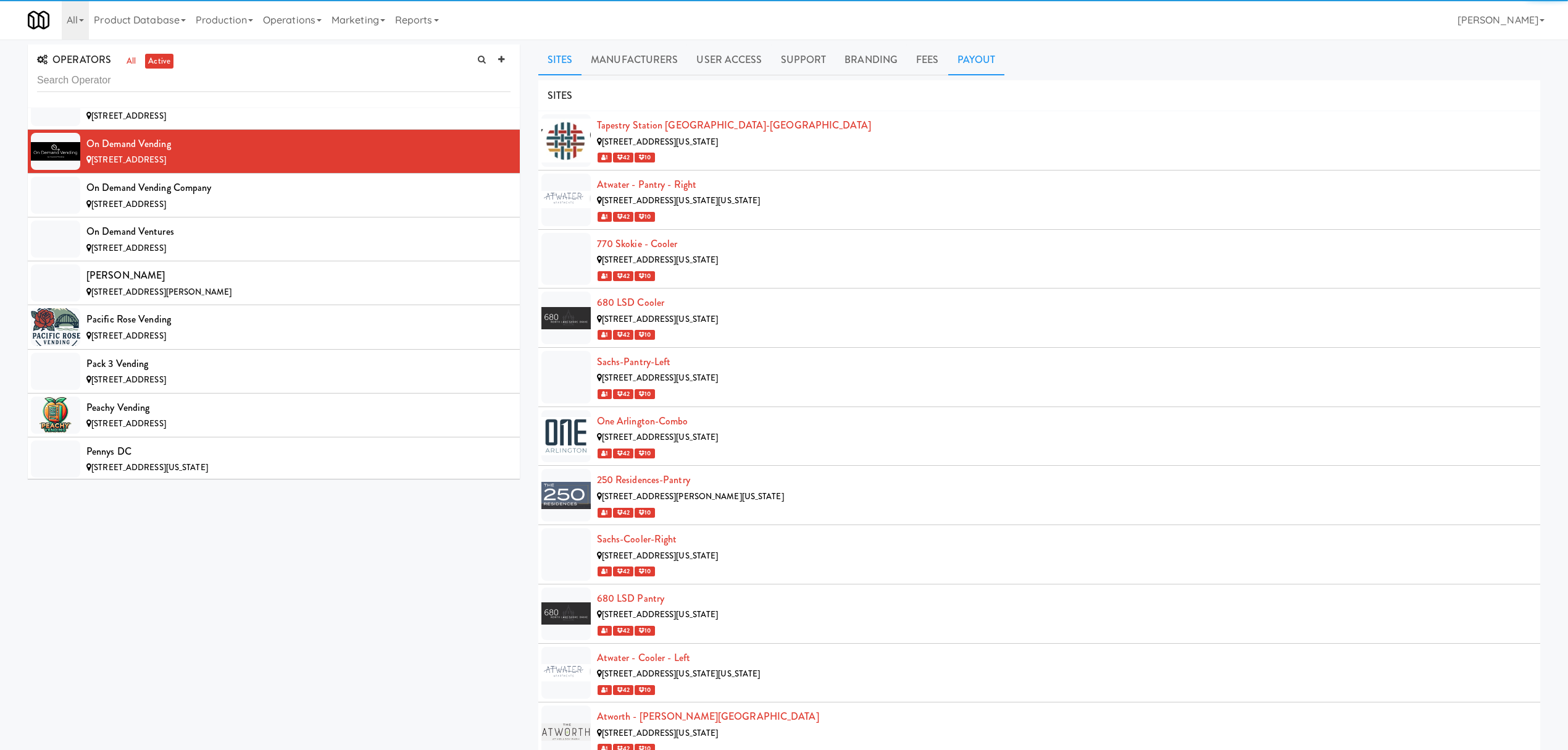
click at [973, 58] on link "Payout" at bounding box center [976, 59] width 57 height 31
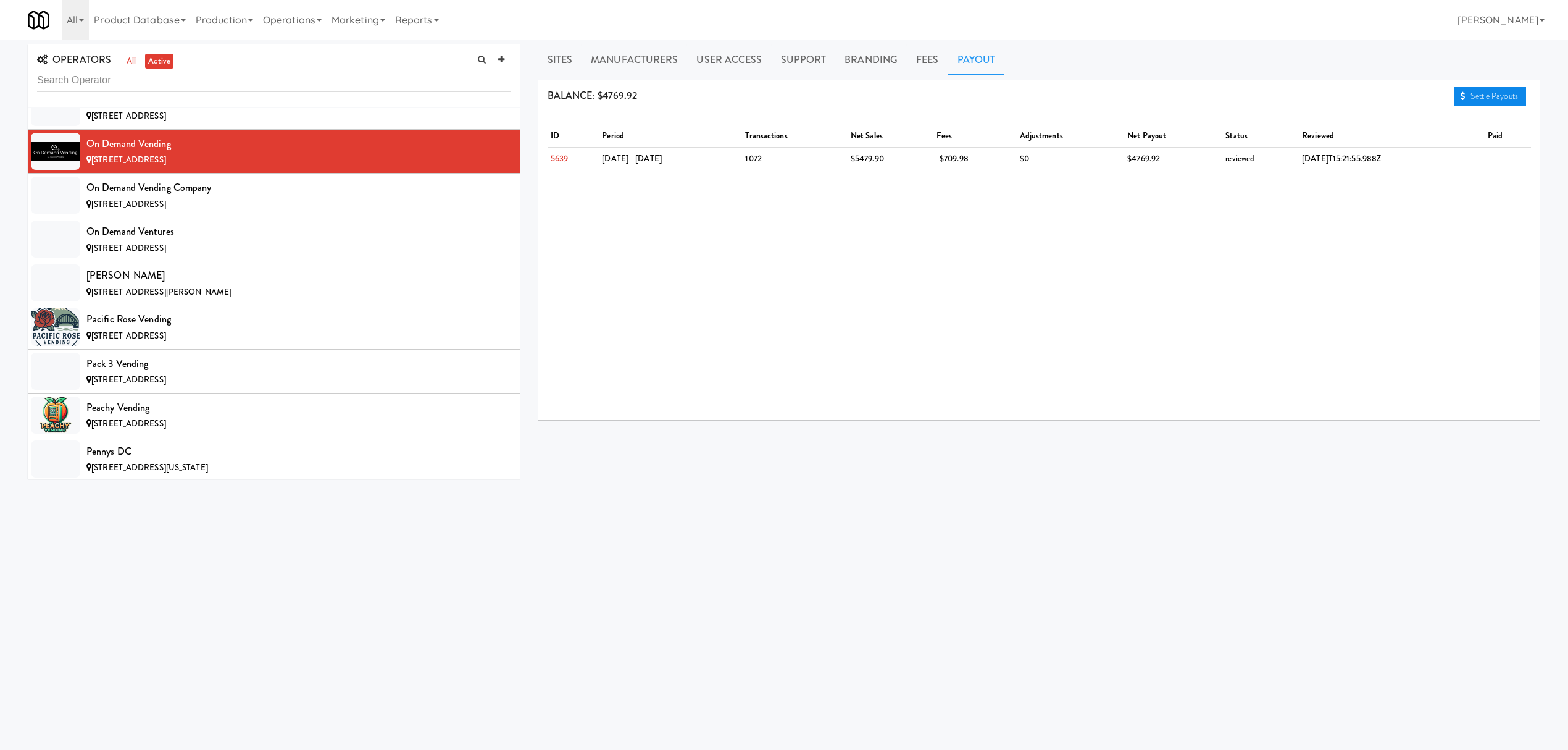
click at [1482, 95] on link "Settle Payouts" at bounding box center [1490, 96] width 71 height 18
click at [225, 197] on div "On Demand Vending Company" at bounding box center [298, 187] width 424 height 18
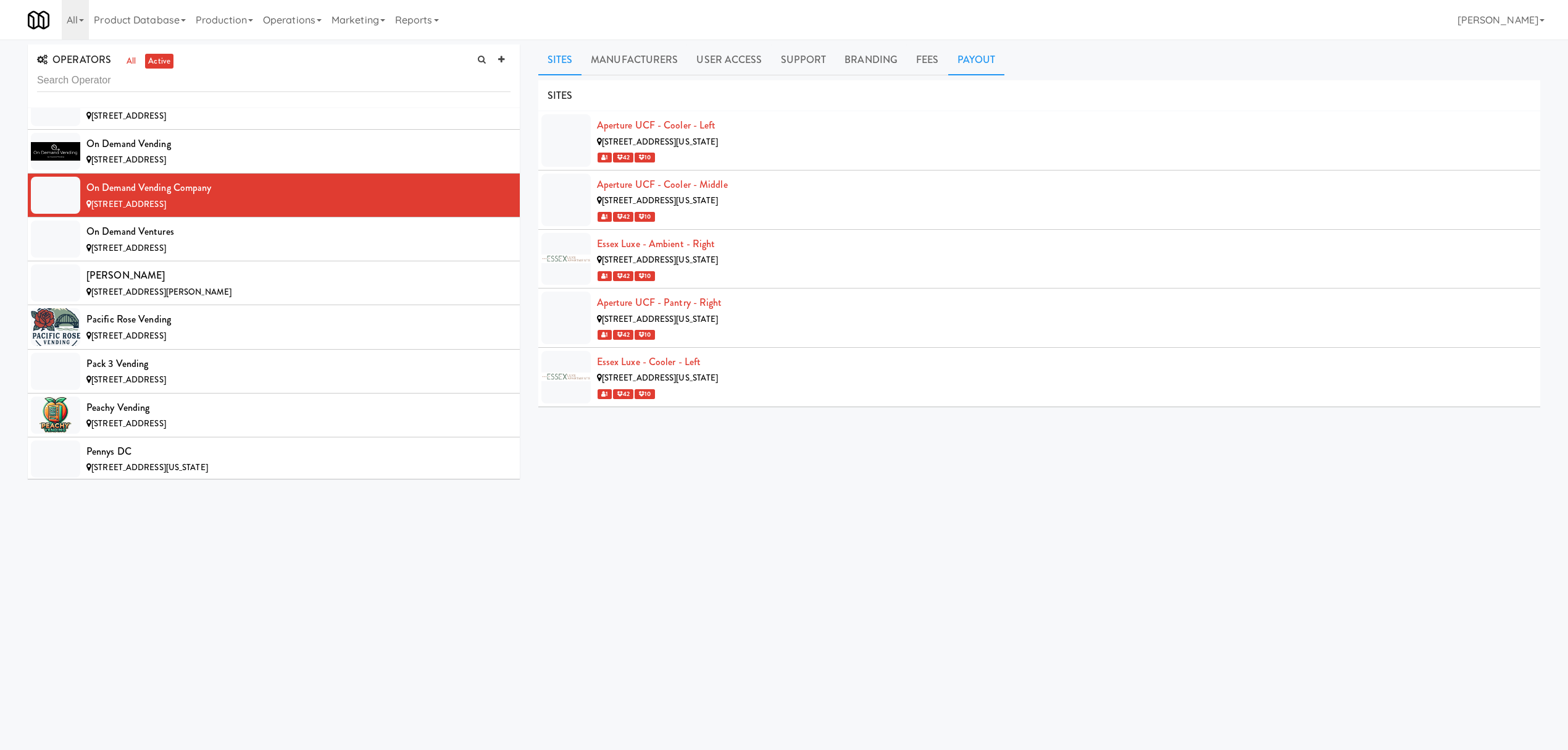
click at [978, 58] on link "Payout" at bounding box center [976, 59] width 57 height 31
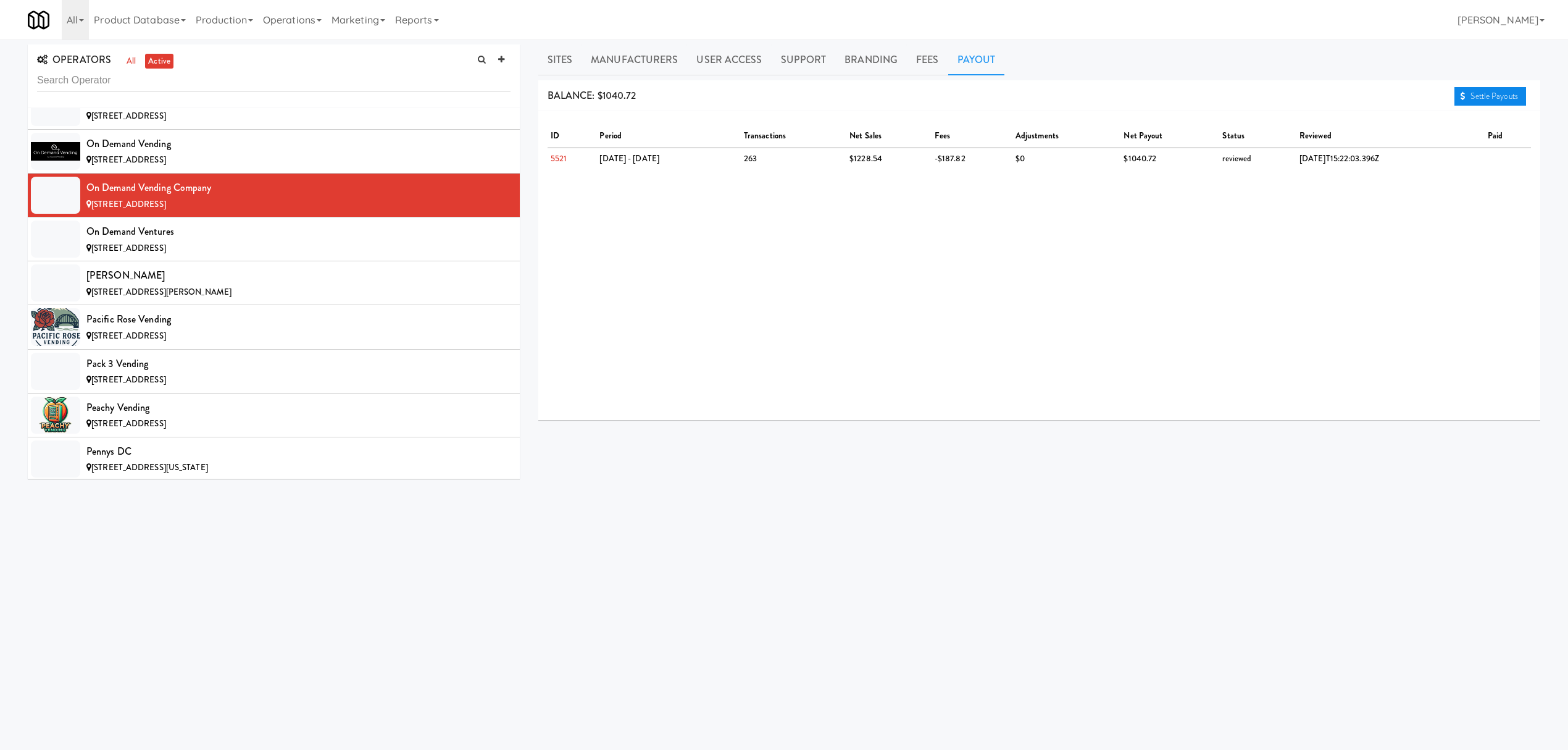
click at [1469, 95] on link "Settle Payouts" at bounding box center [1490, 96] width 71 height 18
click at [398, 241] on div "On Demand Ventures" at bounding box center [298, 231] width 424 height 18
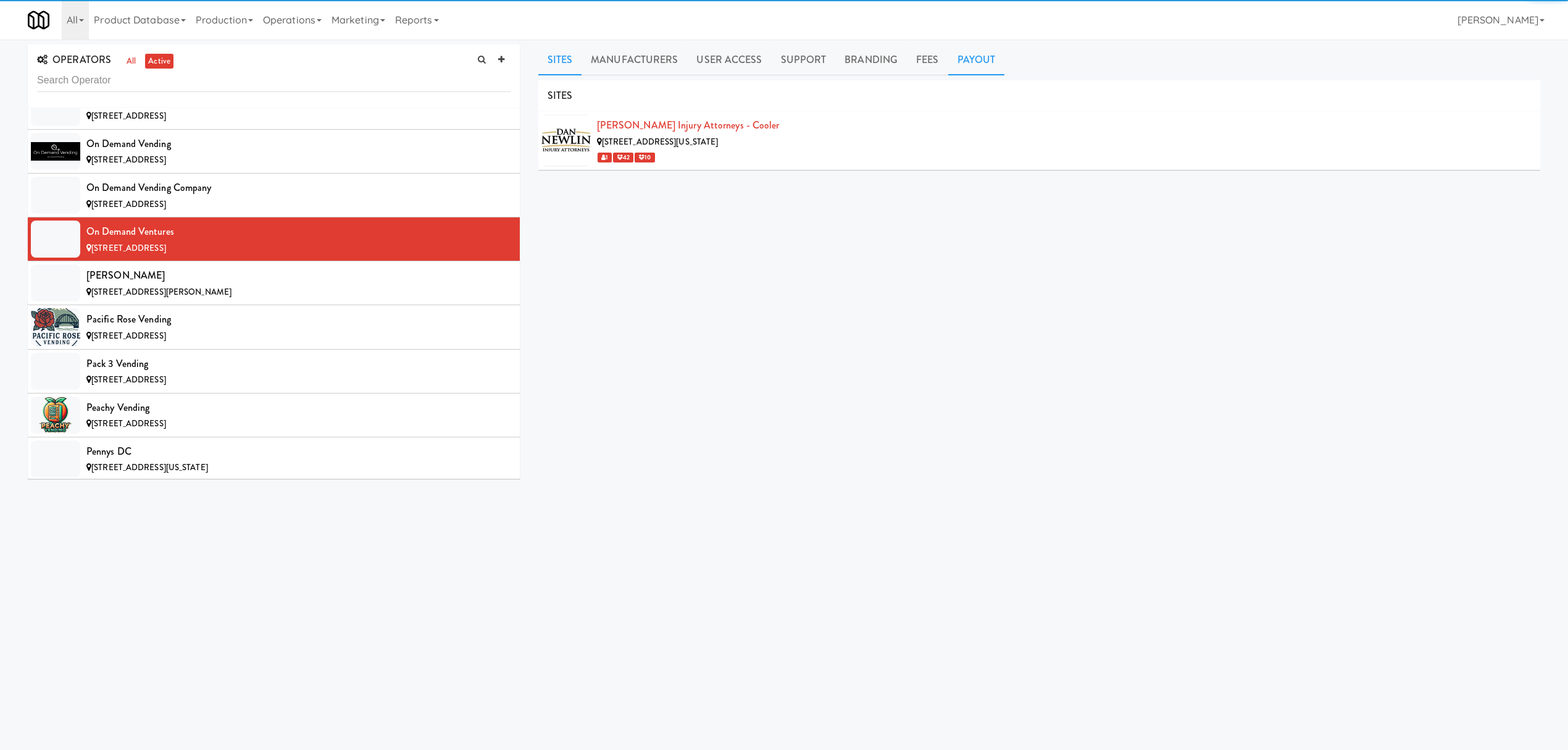
click at [983, 57] on link "Payout" at bounding box center [976, 59] width 57 height 31
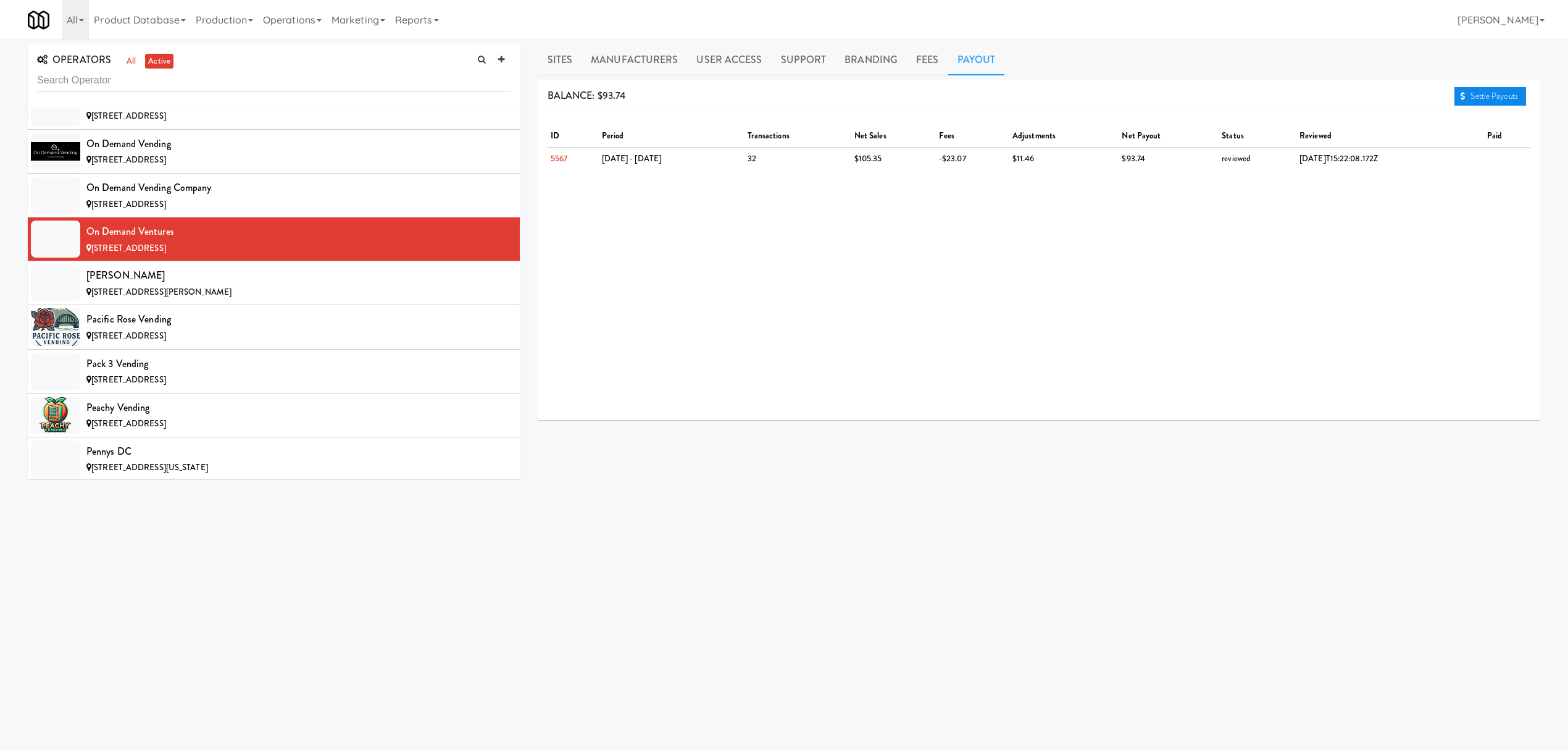
click at [1492, 99] on link "Settle Payouts" at bounding box center [1490, 96] width 71 height 18
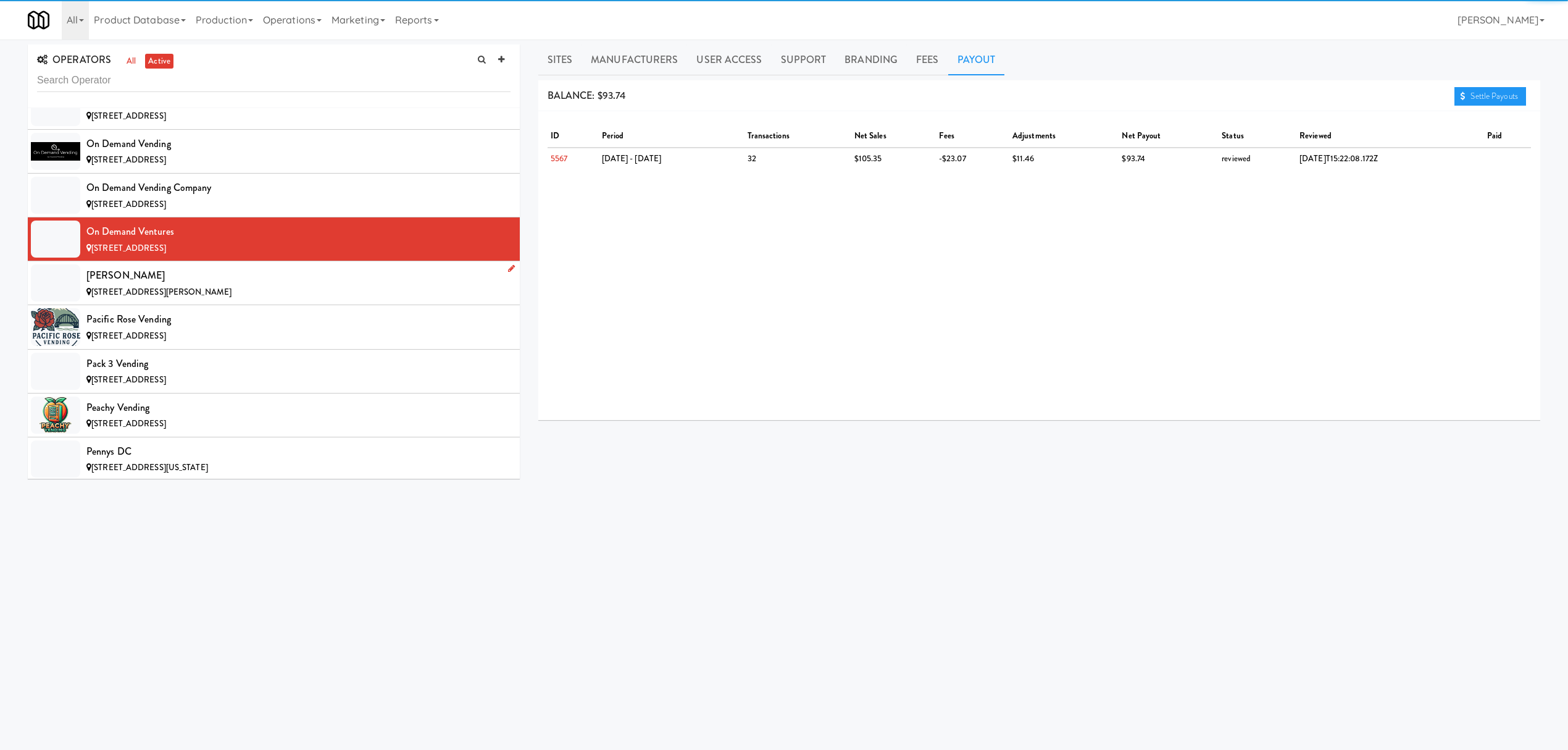
click at [268, 285] on div "[PERSON_NAME]" at bounding box center [298, 275] width 424 height 18
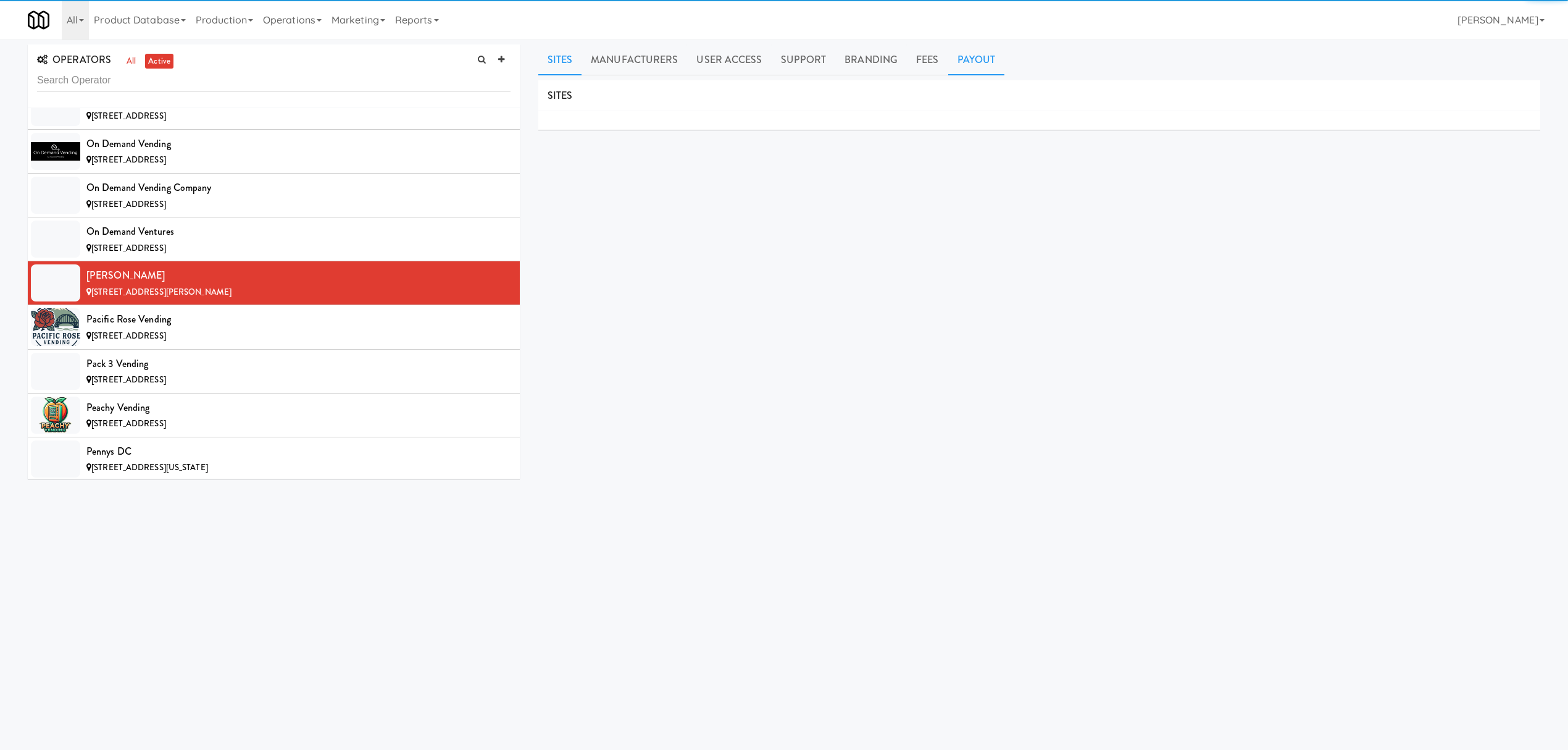
click at [958, 56] on link "Payout" at bounding box center [976, 59] width 57 height 31
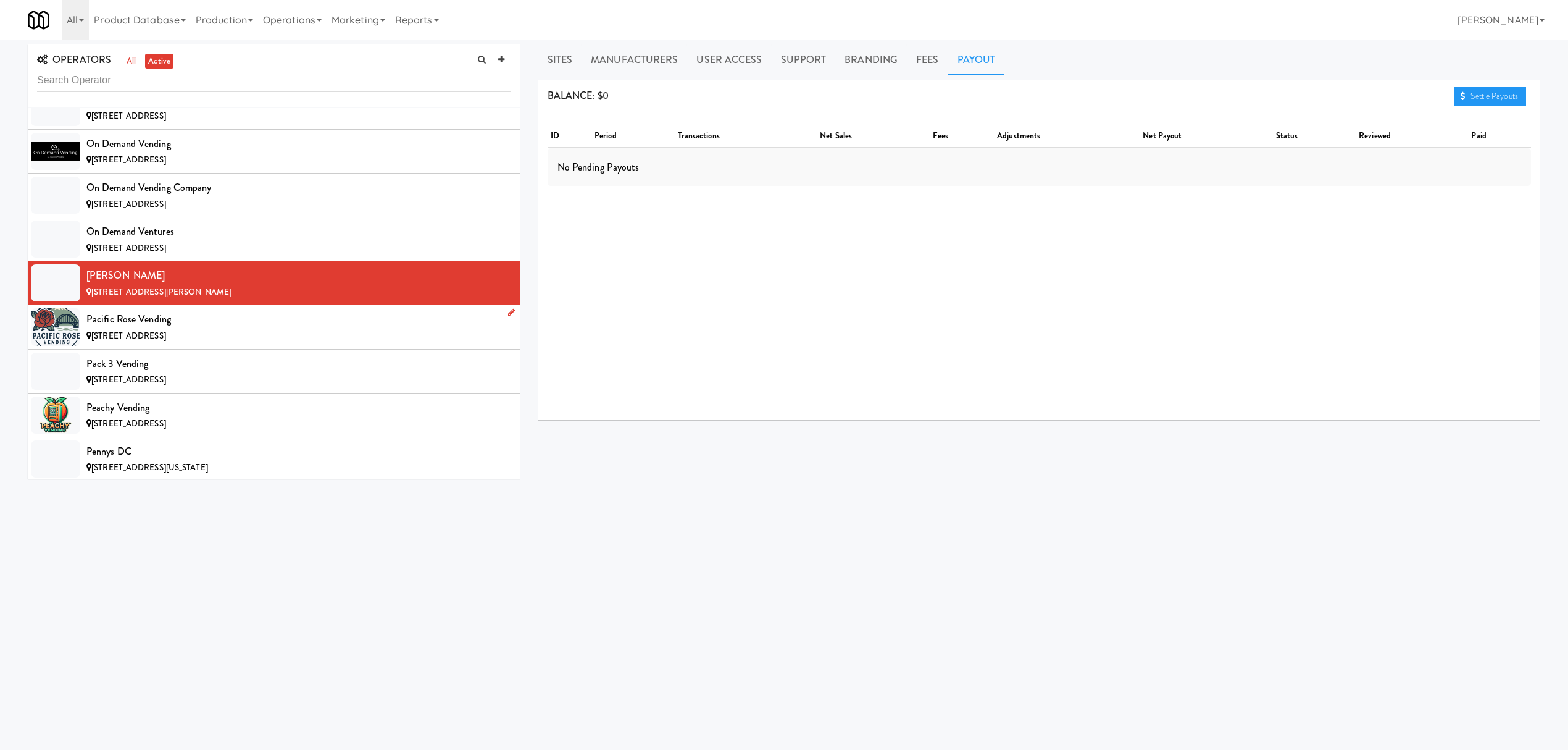
click at [206, 344] on div "[STREET_ADDRESS]" at bounding box center [298, 336] width 424 height 16
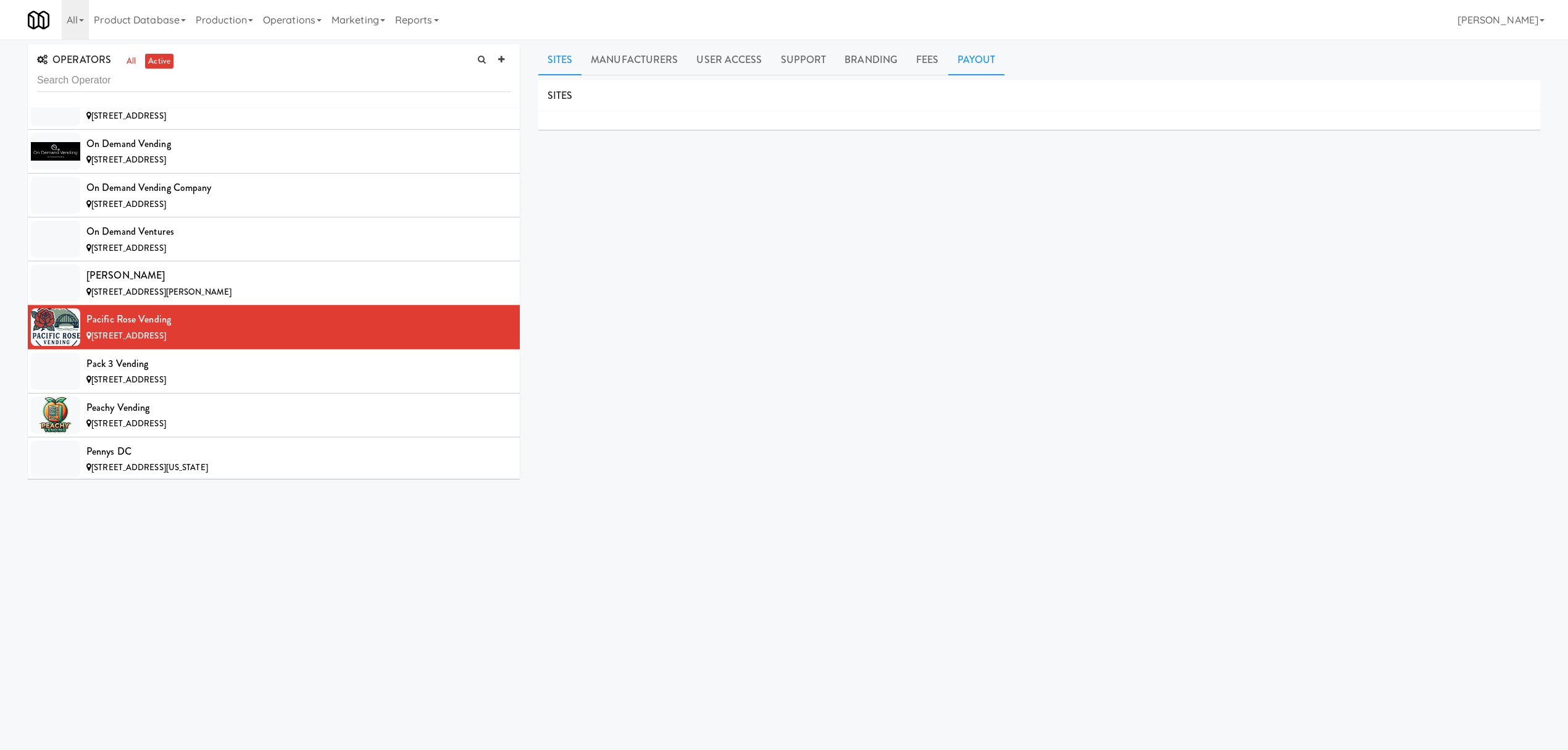
click at [966, 65] on link "Payout" at bounding box center [976, 59] width 57 height 31
click at [222, 373] on div "Pack 3 Vending" at bounding box center [298, 363] width 424 height 18
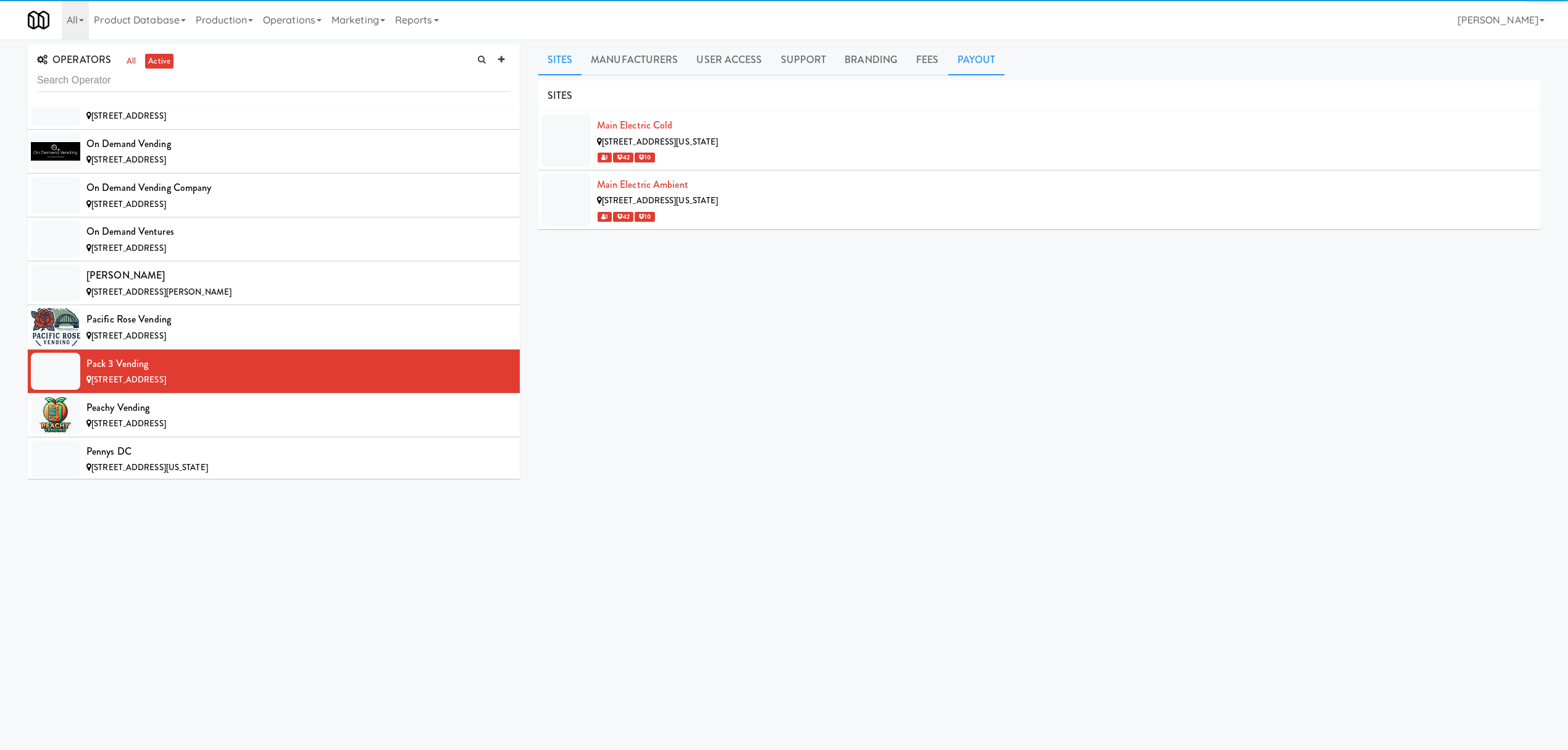
click at [986, 63] on link "Payout" at bounding box center [976, 59] width 57 height 31
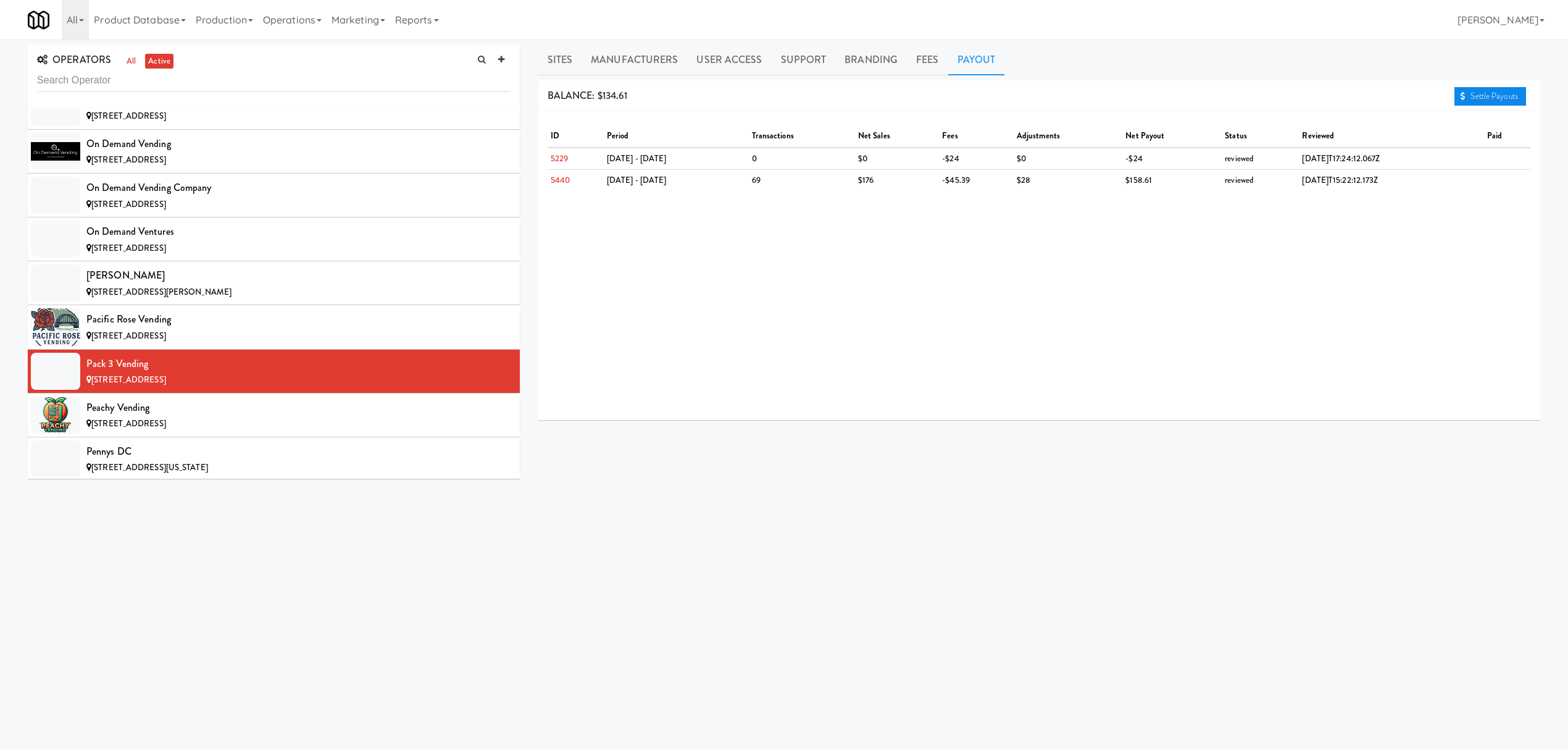
click at [1472, 89] on link "Settle Payouts" at bounding box center [1490, 96] width 71 height 18
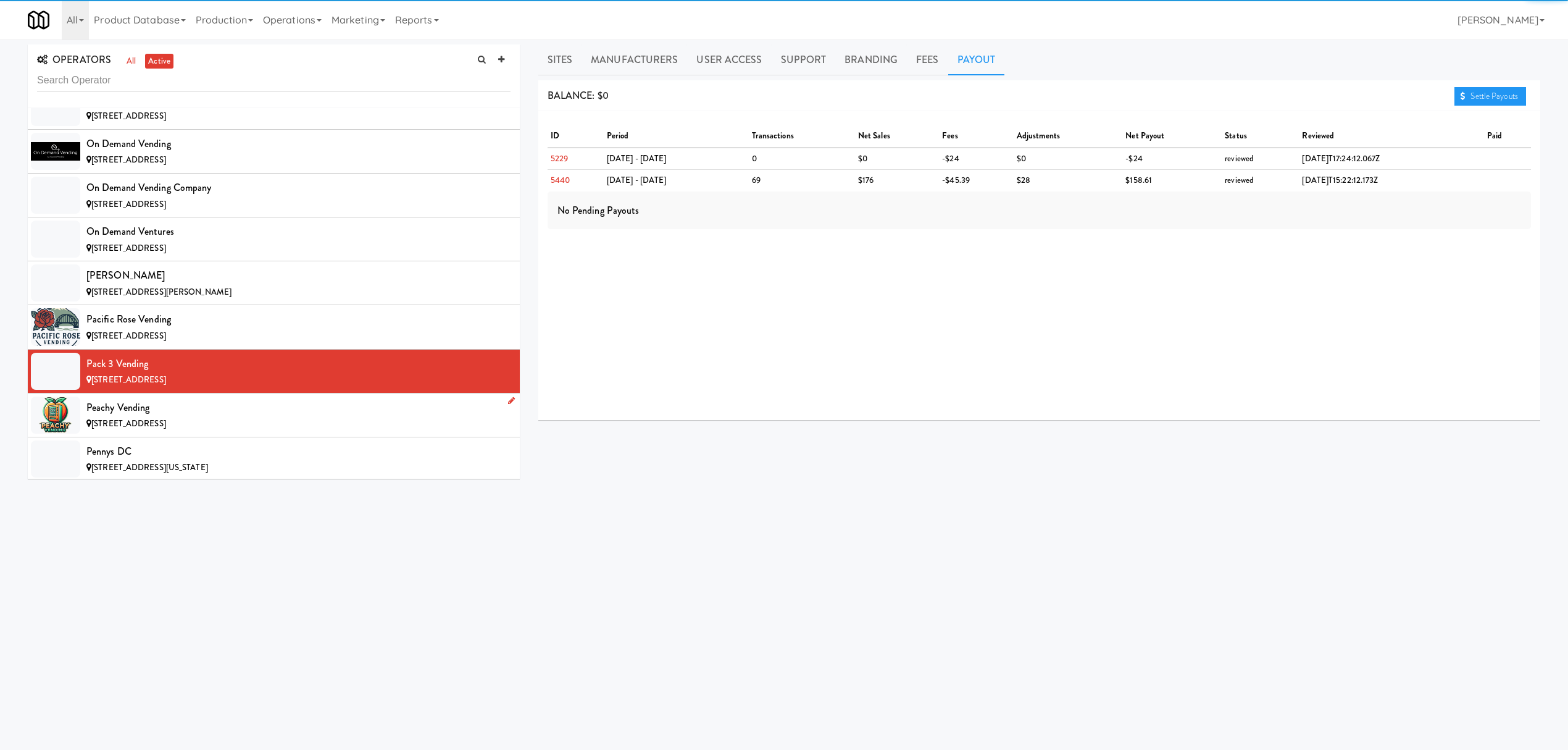
click at [203, 432] on div "[STREET_ADDRESS]" at bounding box center [298, 424] width 424 height 16
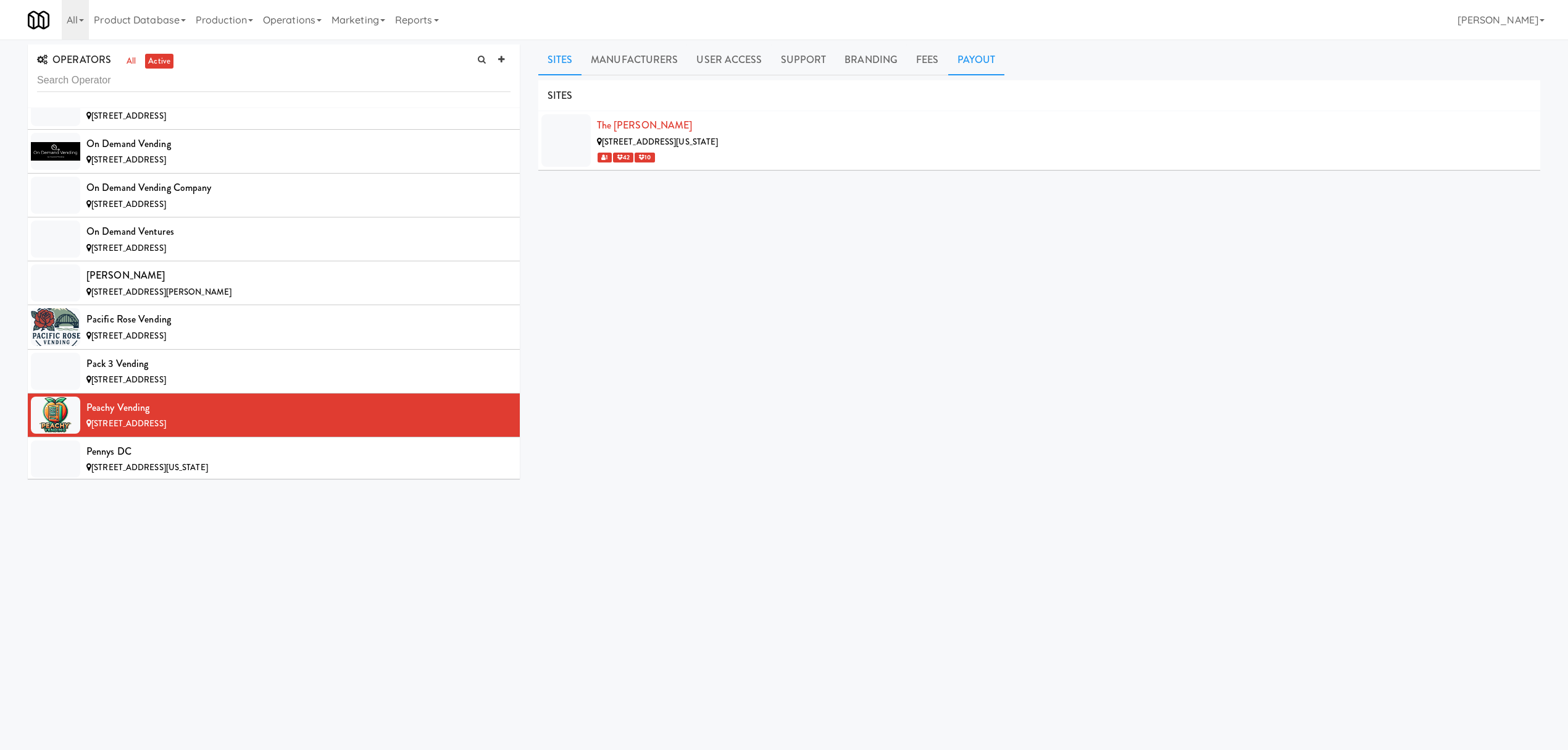
click at [991, 59] on link "Payout" at bounding box center [976, 59] width 57 height 31
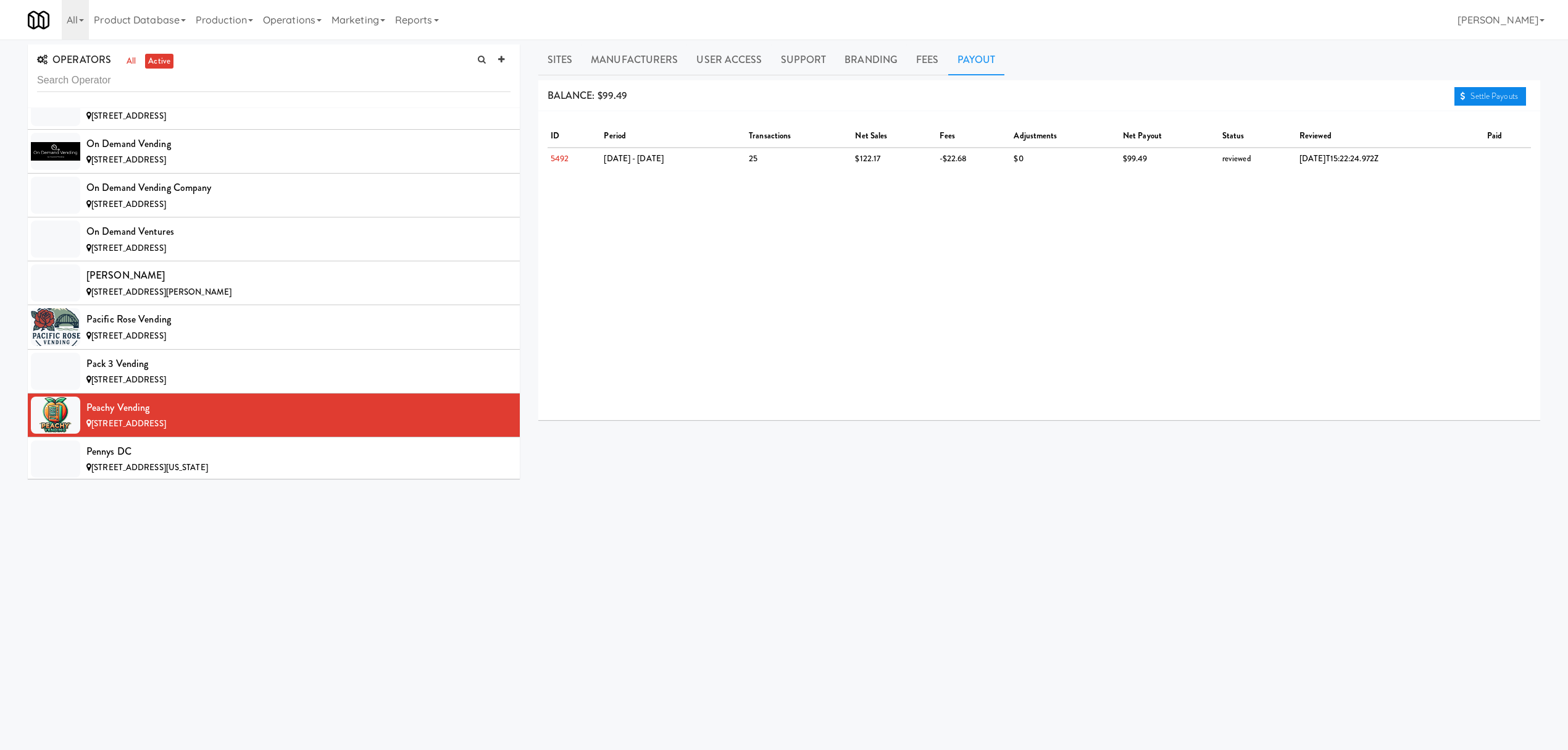
click at [1495, 97] on link "Settle Payouts" at bounding box center [1490, 96] width 71 height 18
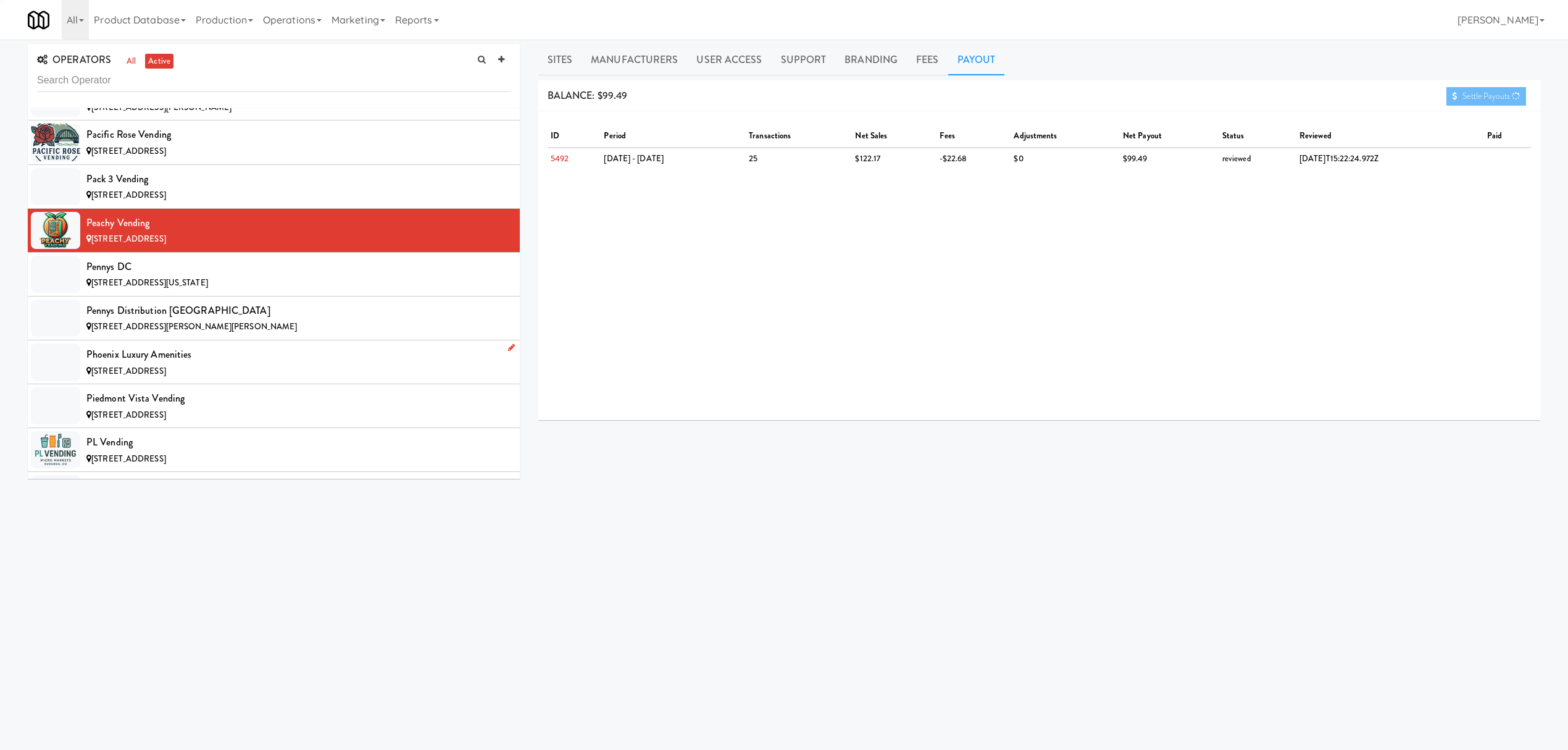
scroll to position [9306, 0]
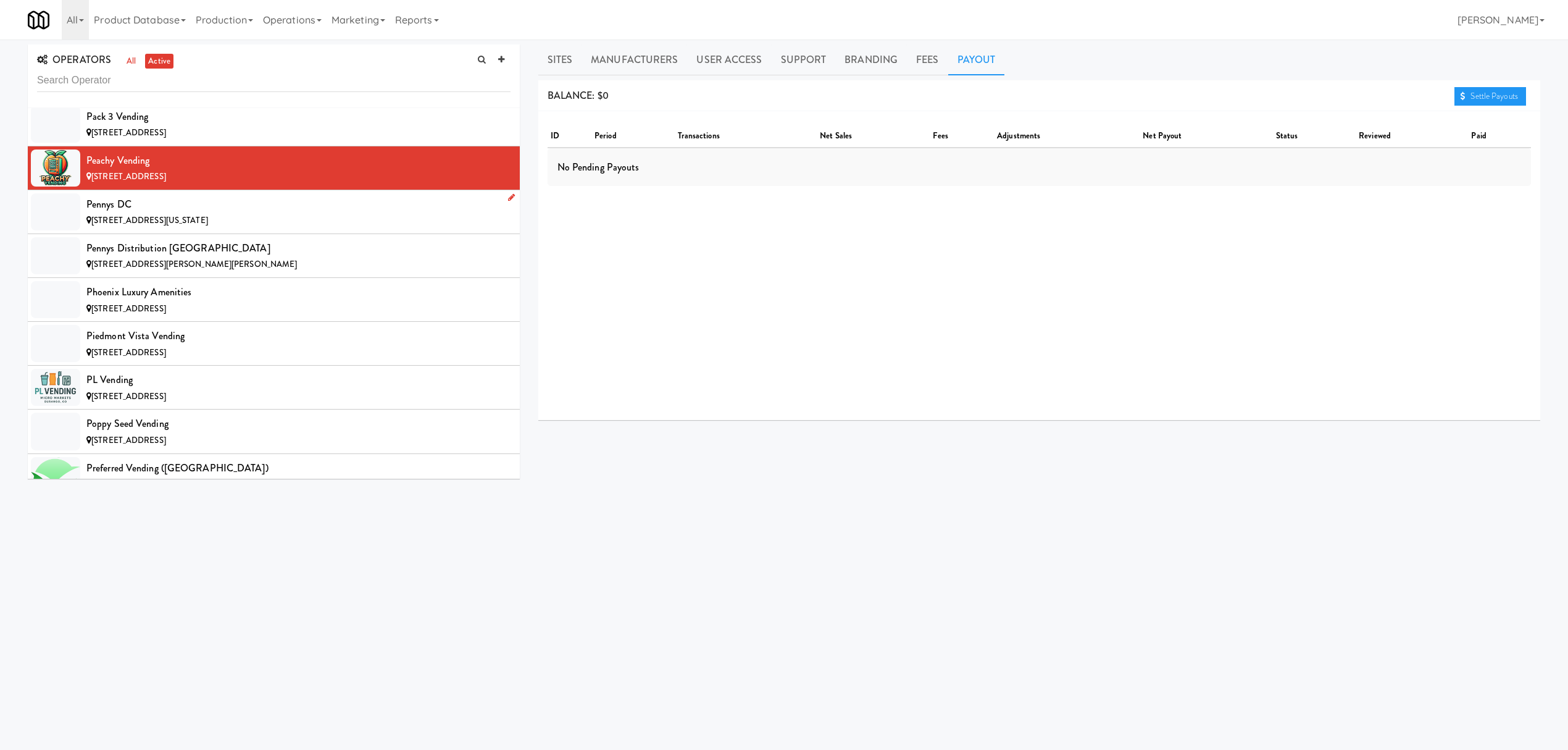
click at [184, 214] on div "Pennys DC" at bounding box center [298, 204] width 424 height 18
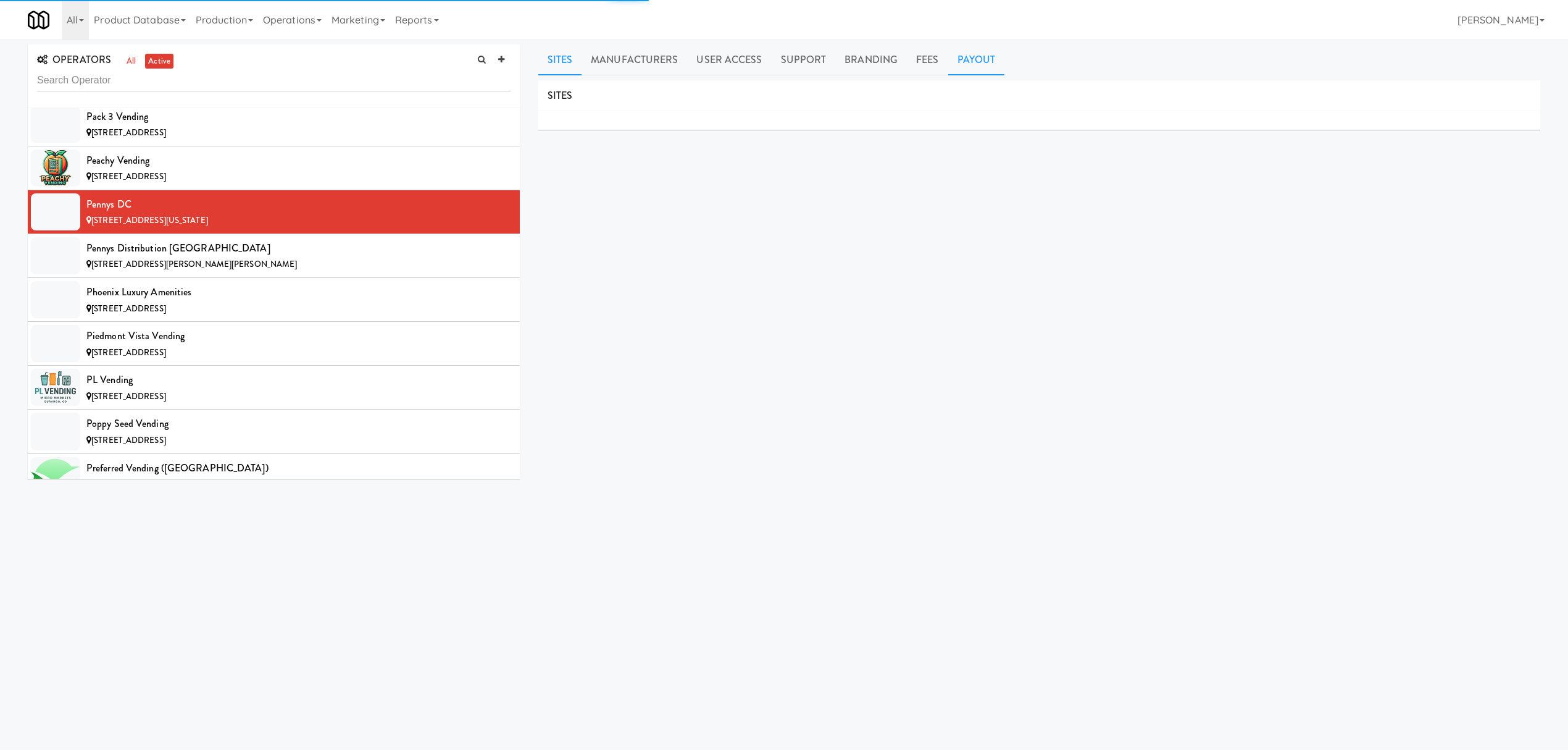
click at [976, 60] on link "Payout" at bounding box center [976, 59] width 57 height 31
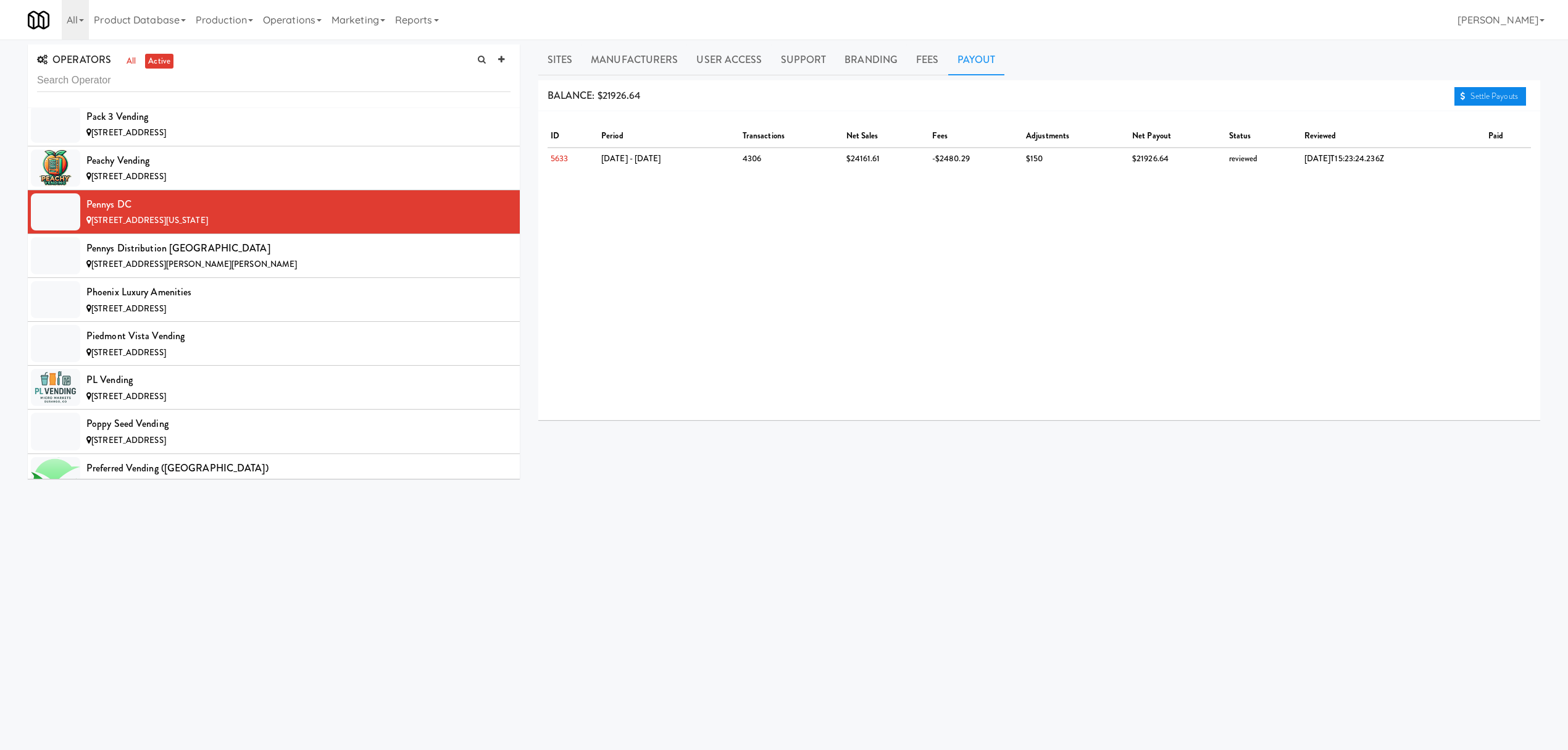
click at [1489, 99] on link "Settle Payouts" at bounding box center [1490, 96] width 71 height 18
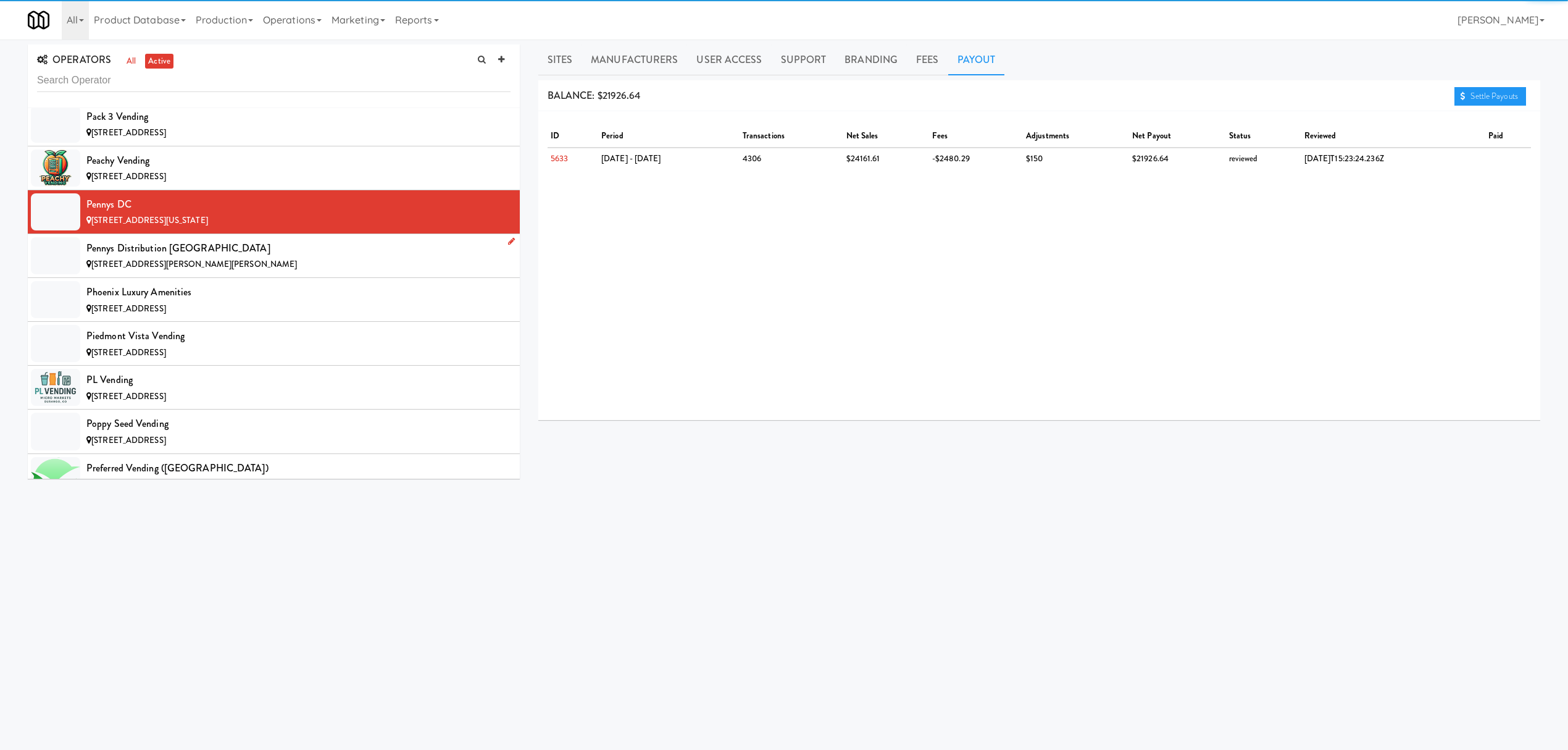
click at [208, 257] on div "Pennys Distribution [GEOGRAPHIC_DATA]" at bounding box center [298, 248] width 424 height 18
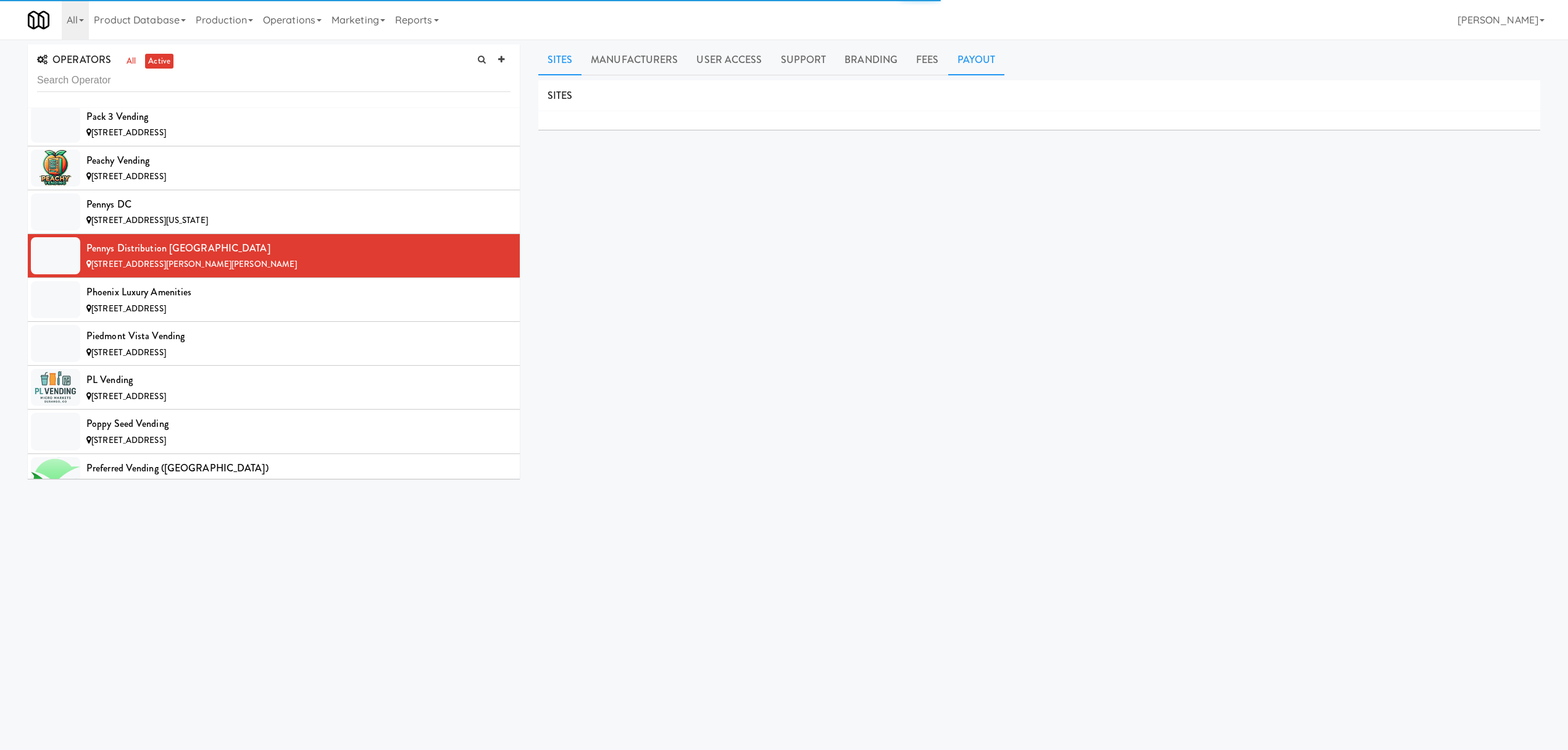
click at [968, 57] on link "Payout" at bounding box center [976, 59] width 57 height 31
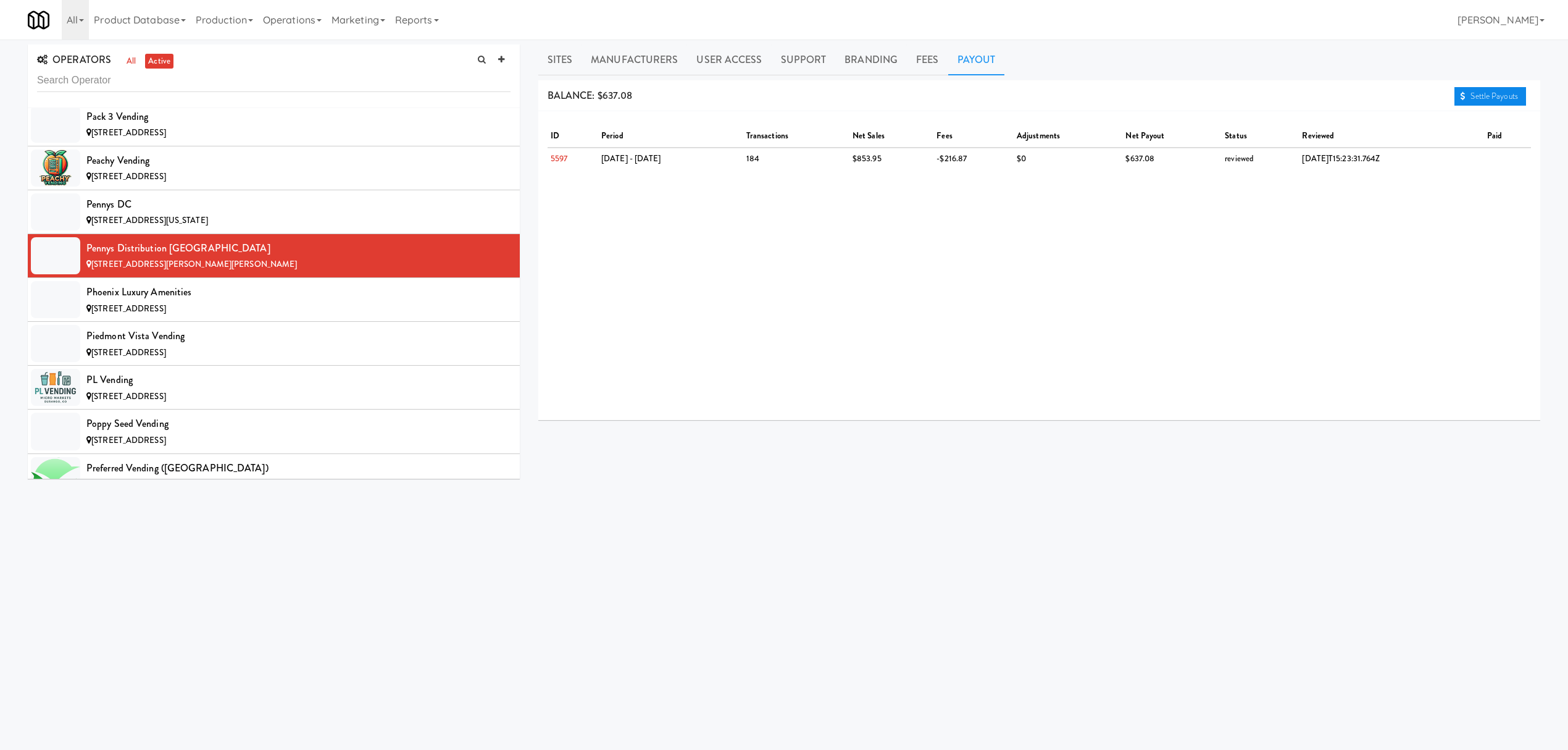
click at [1488, 97] on link "Settle Payouts" at bounding box center [1490, 96] width 71 height 18
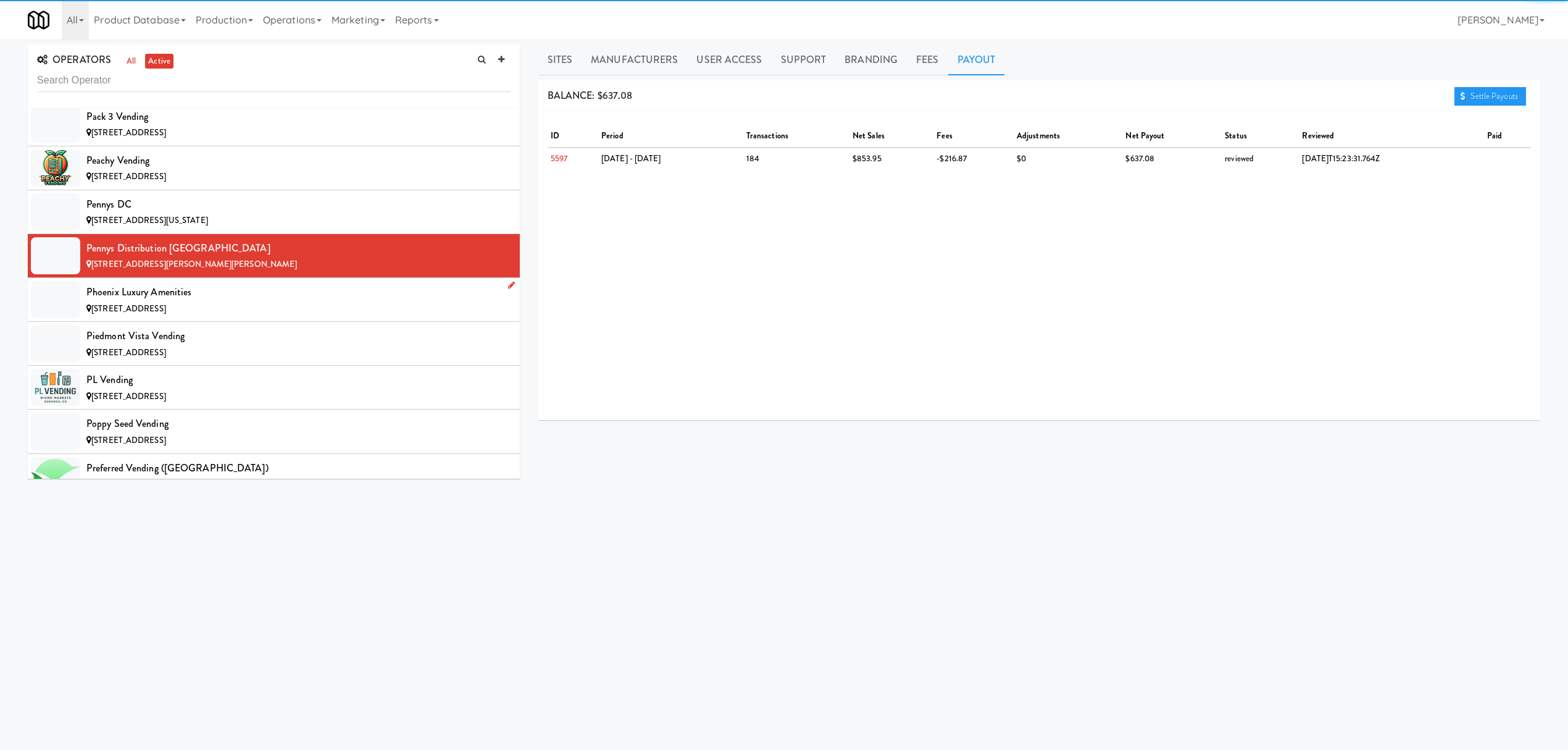
click at [305, 301] on div "Phoenix Luxury Amenities" at bounding box center [298, 292] width 424 height 18
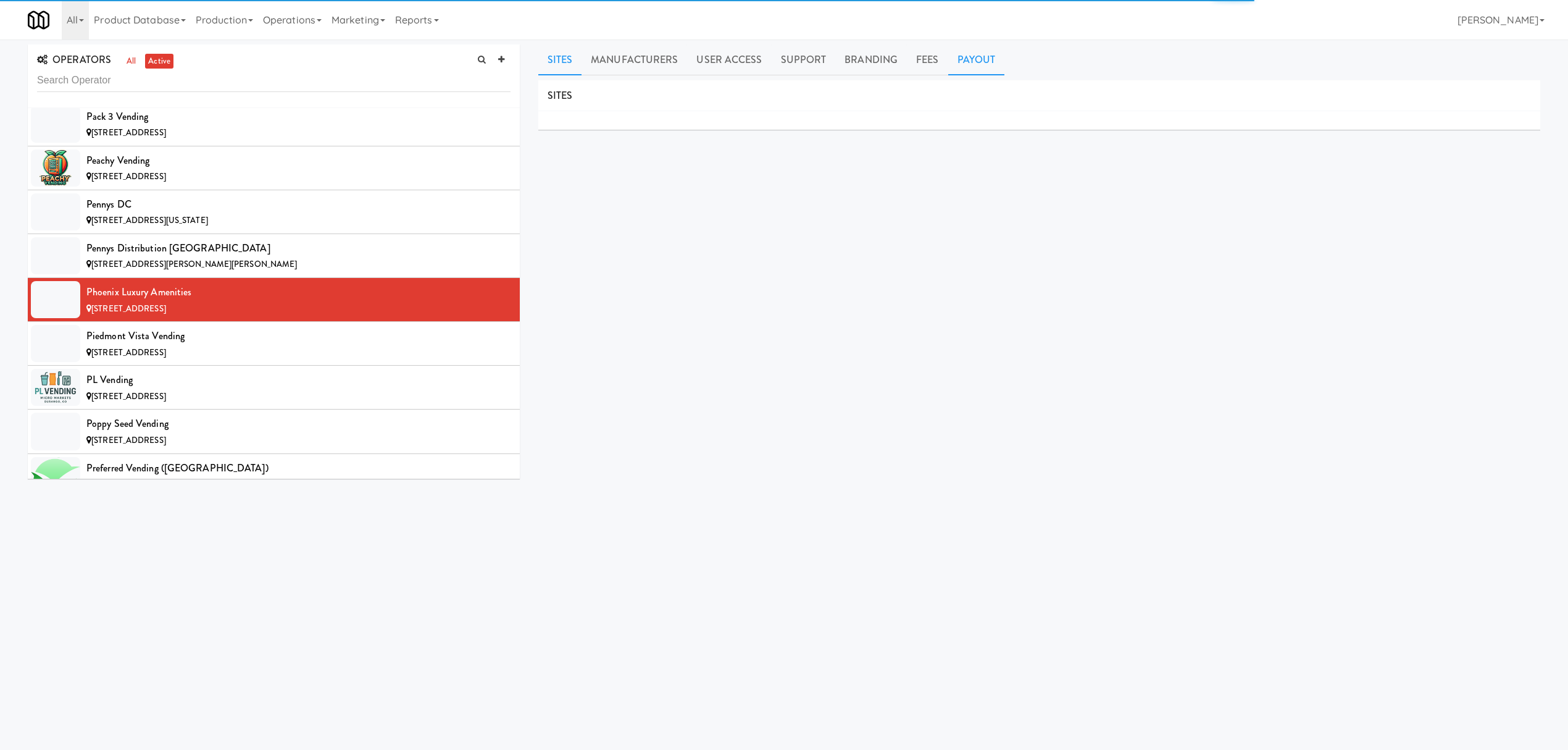
click at [967, 65] on link "Payout" at bounding box center [976, 59] width 57 height 31
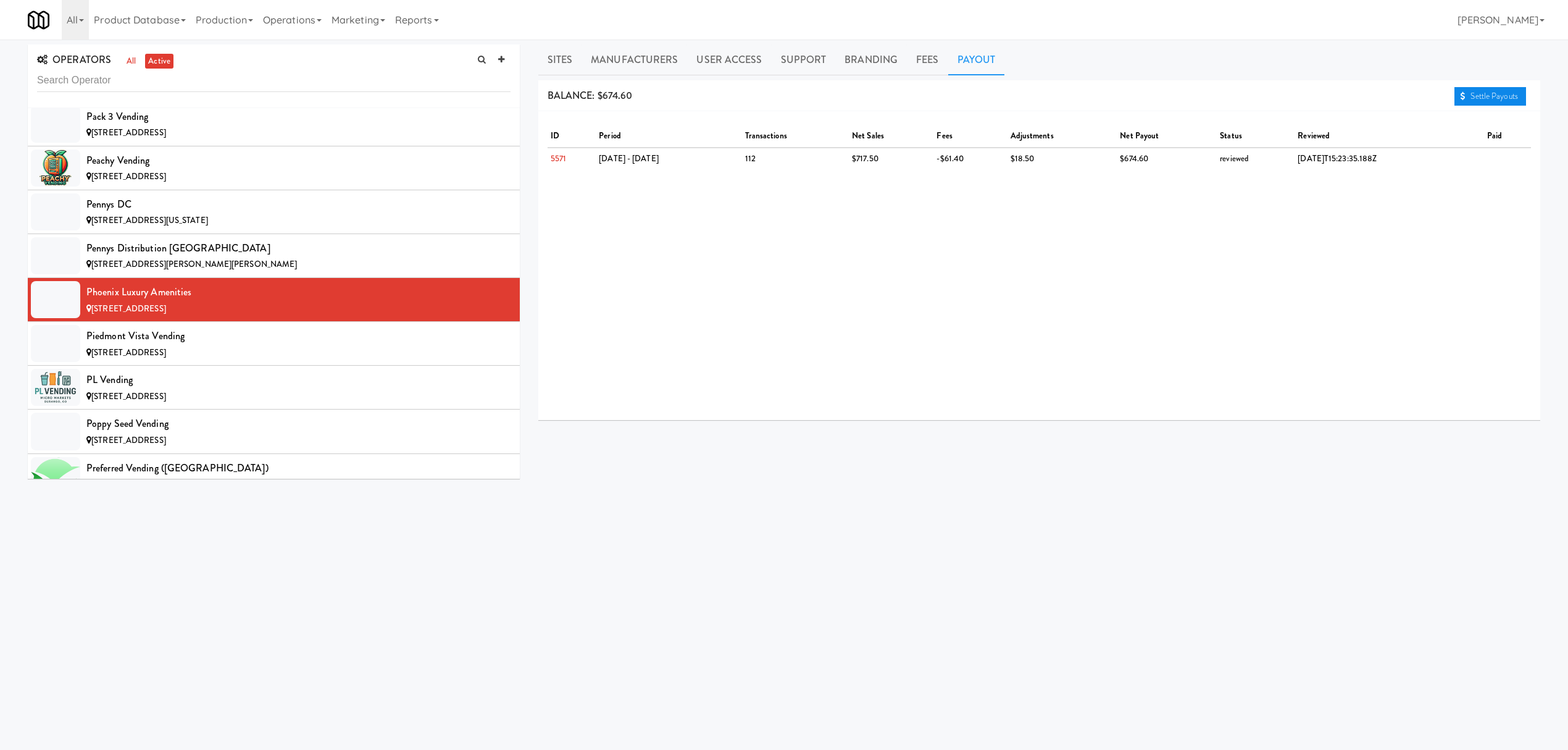
click at [1466, 99] on link "Settle Payouts" at bounding box center [1490, 96] width 71 height 18
click at [230, 345] on div "Piedmont Vista Vending" at bounding box center [298, 336] width 424 height 18
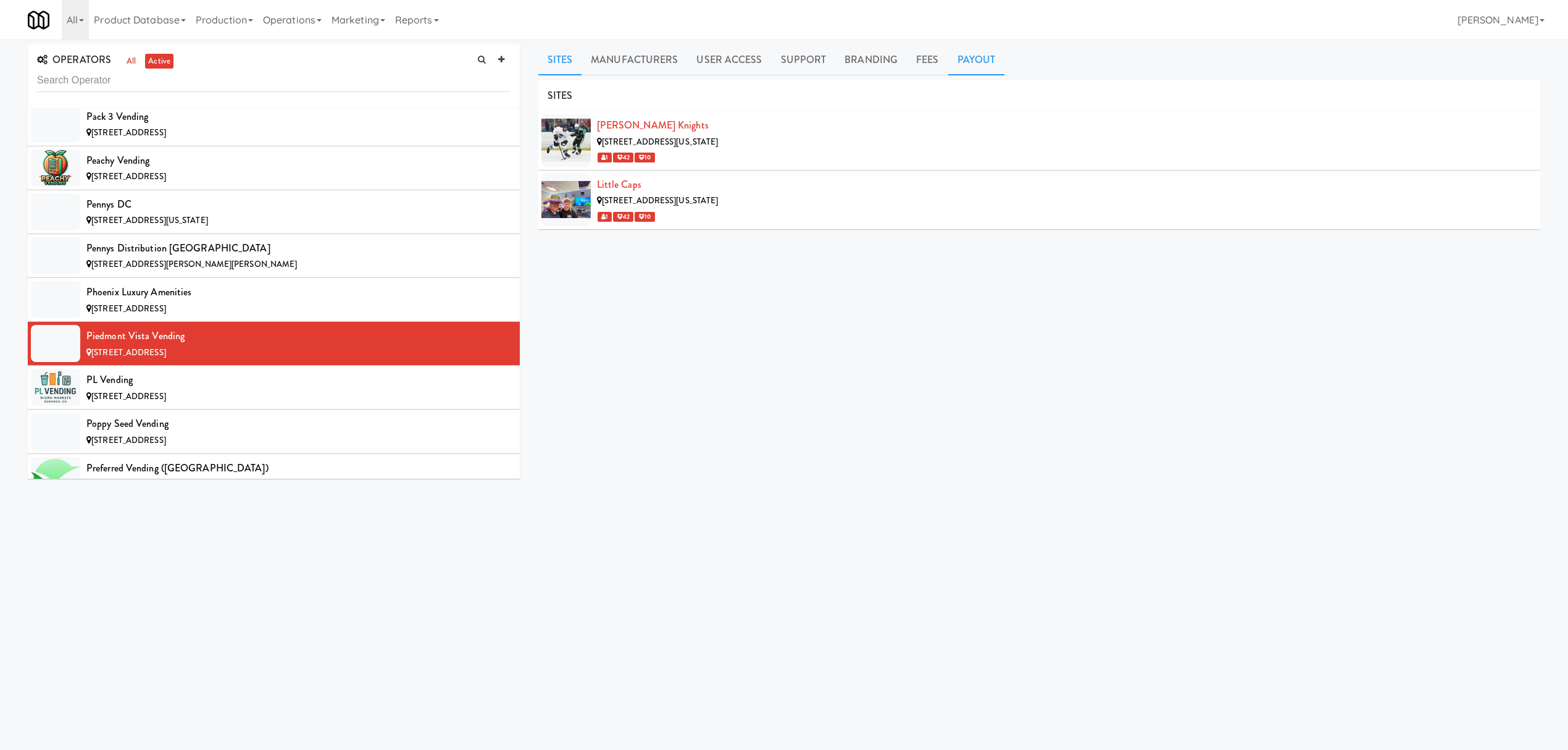
click at [973, 64] on link "Payout" at bounding box center [976, 59] width 57 height 31
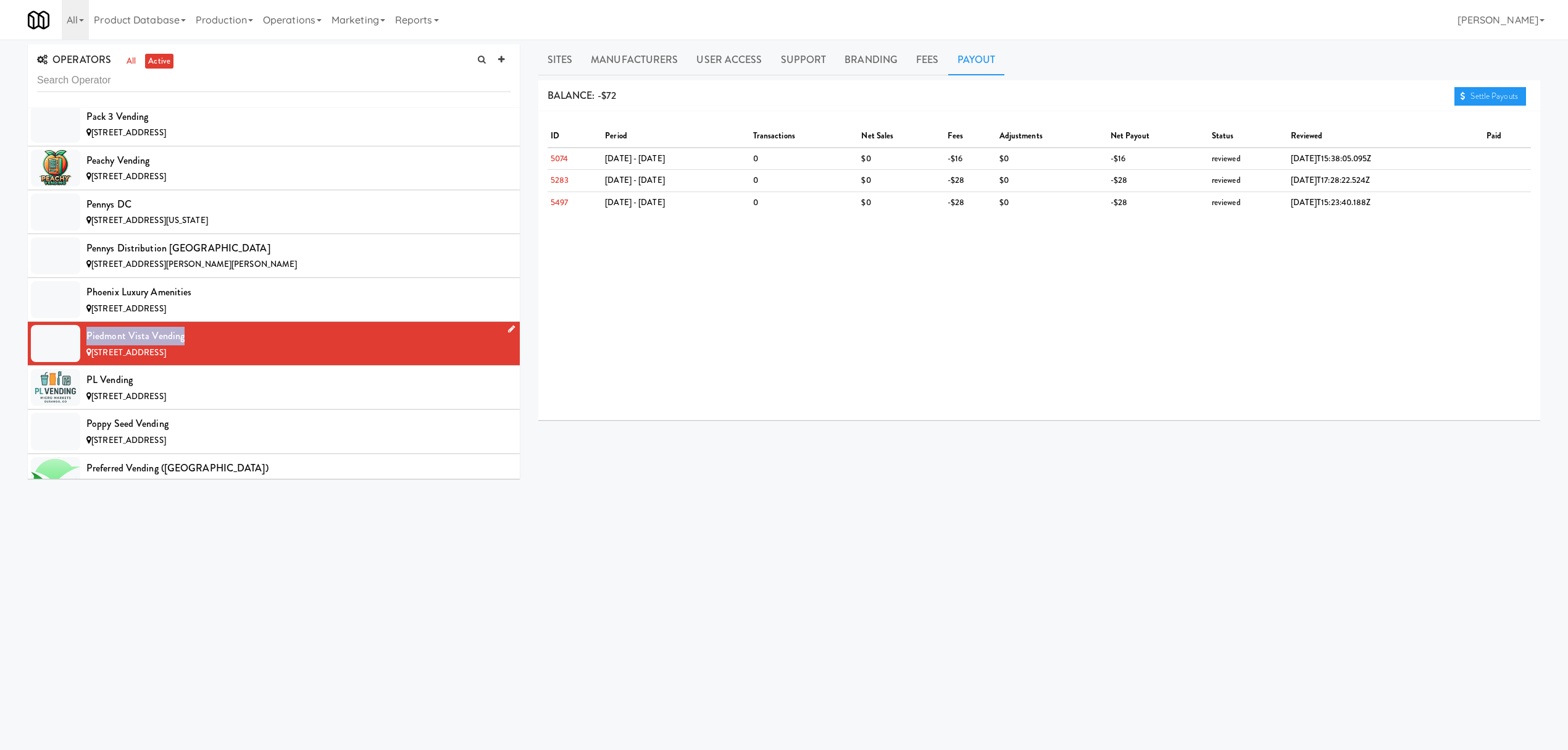
drag, startPoint x: 88, startPoint y: 381, endPoint x: 199, endPoint y: 379, distance: 111.0
click at [199, 345] on div "Piedmont Vista Vending" at bounding box center [298, 336] width 424 height 18
click at [568, 65] on link "Sites" at bounding box center [560, 59] width 44 height 31
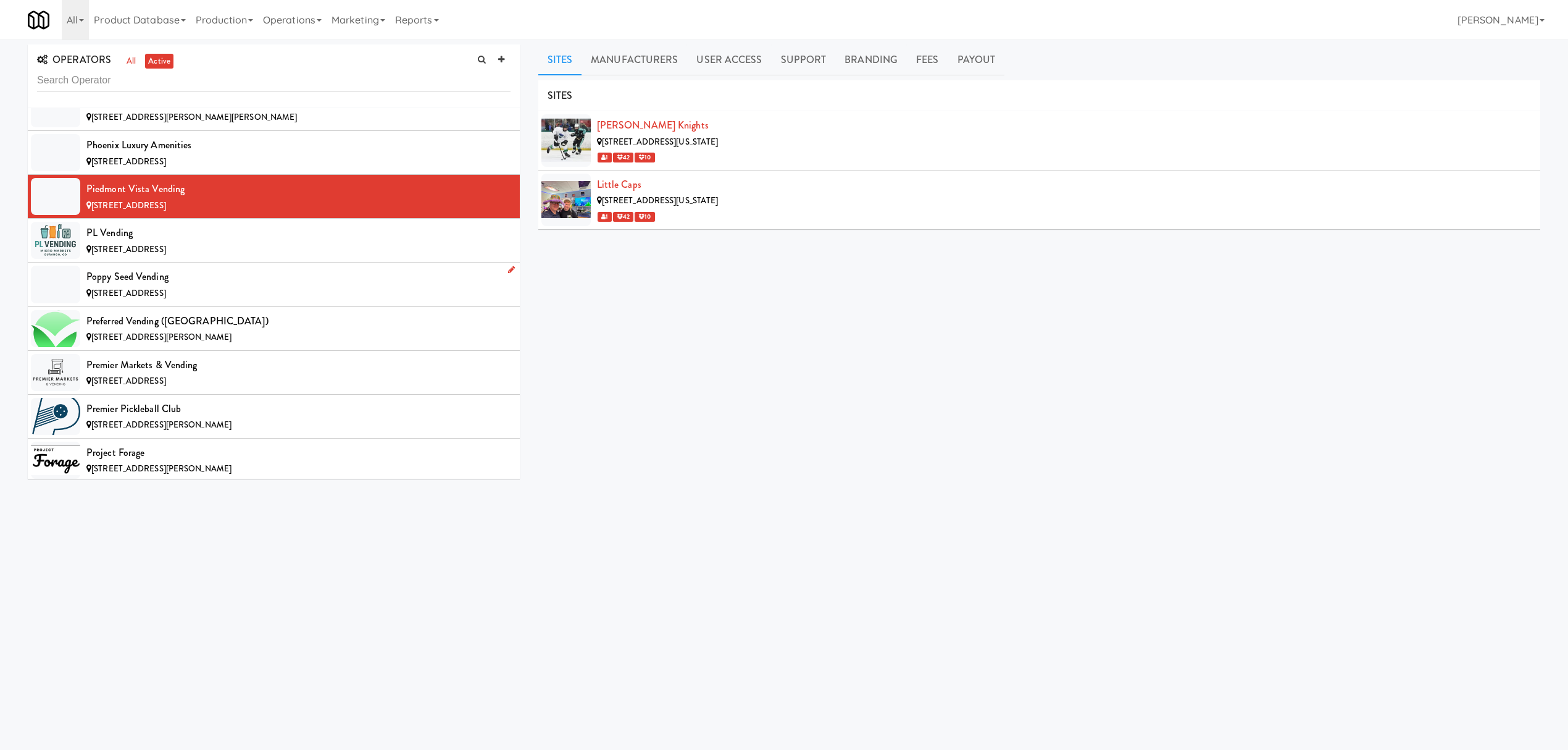
scroll to position [9471, 0]
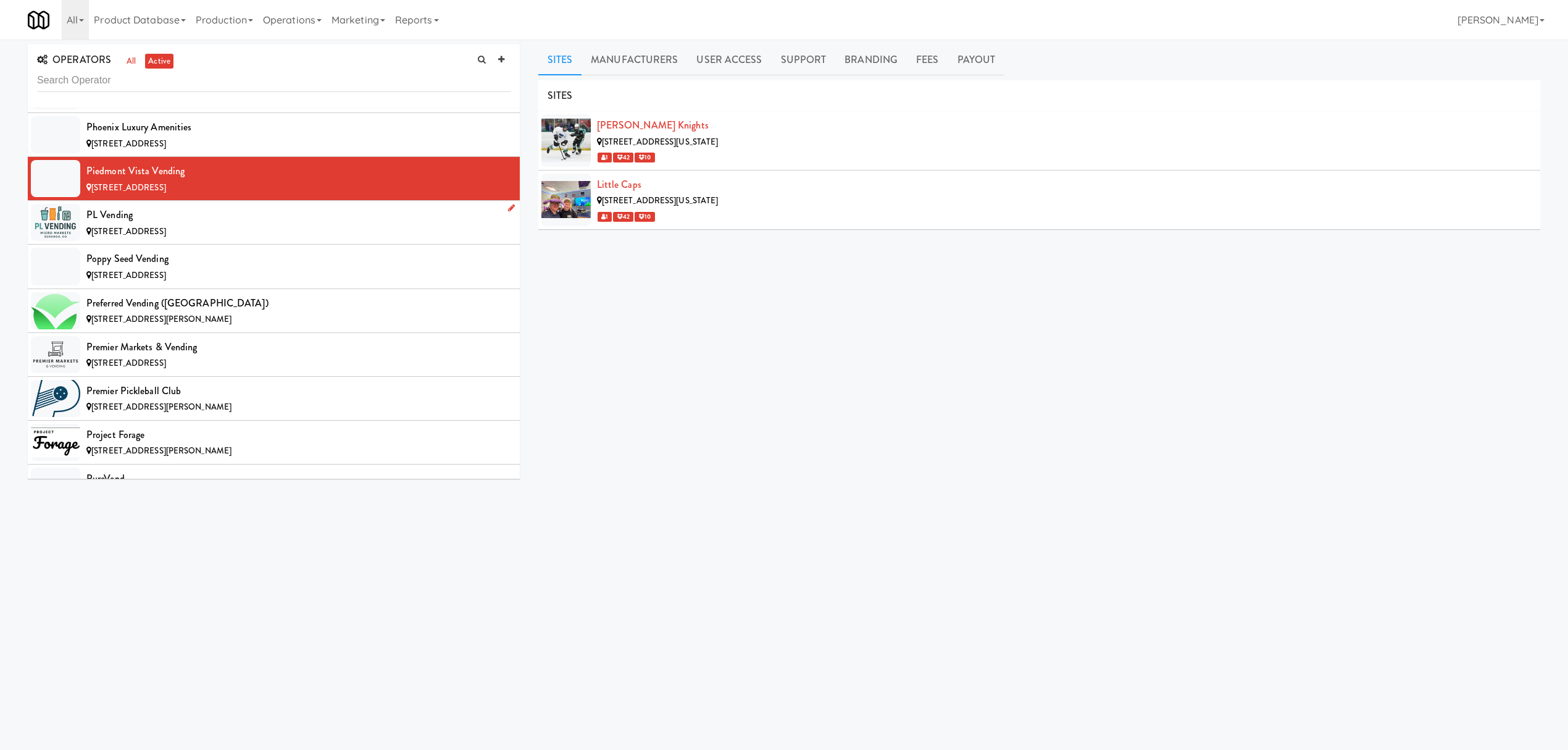
click at [193, 224] on div "PL Vending" at bounding box center [298, 215] width 424 height 18
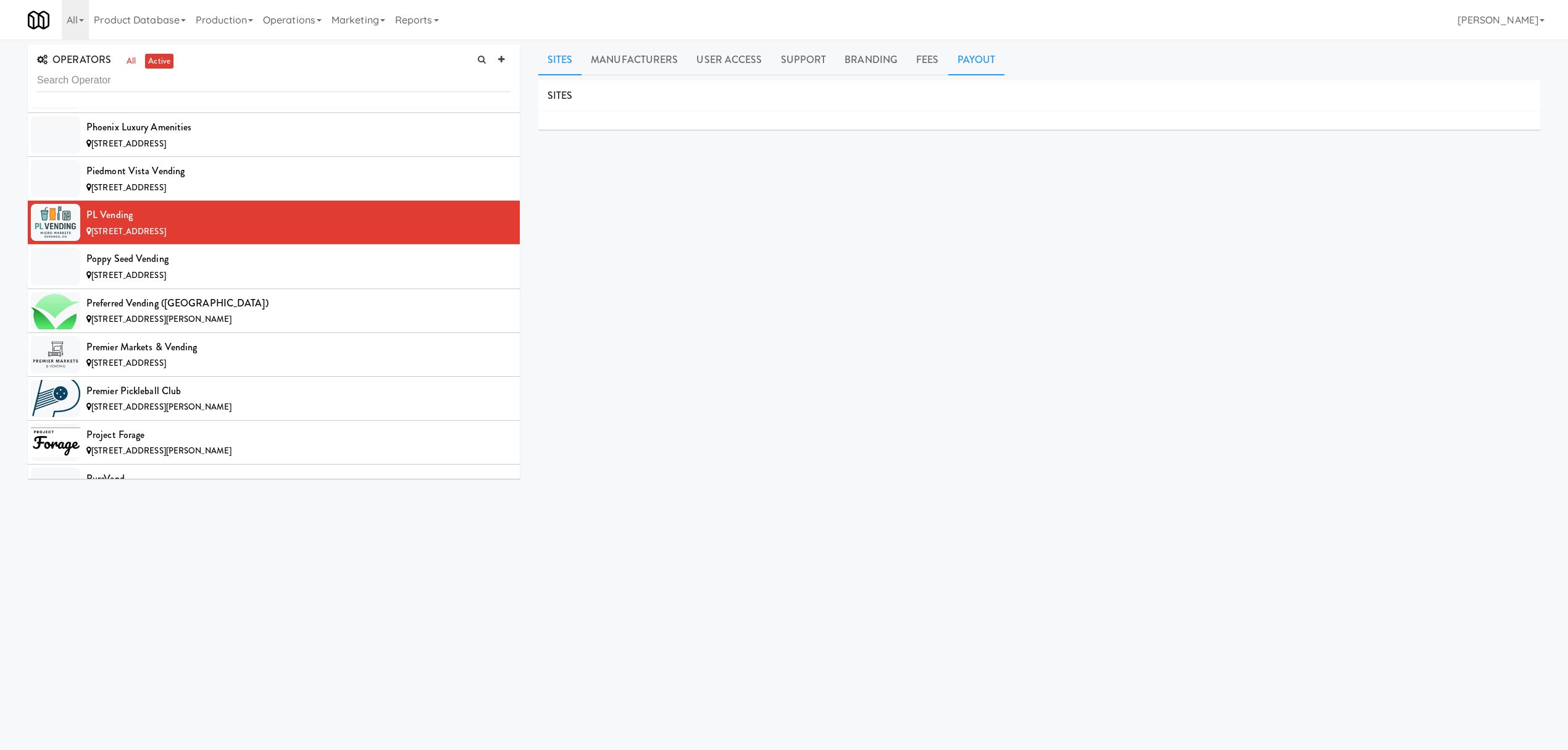
click at [950, 56] on link "Payout" at bounding box center [976, 59] width 57 height 31
click at [201, 268] on div "Poppy Seed Vending" at bounding box center [298, 258] width 424 height 18
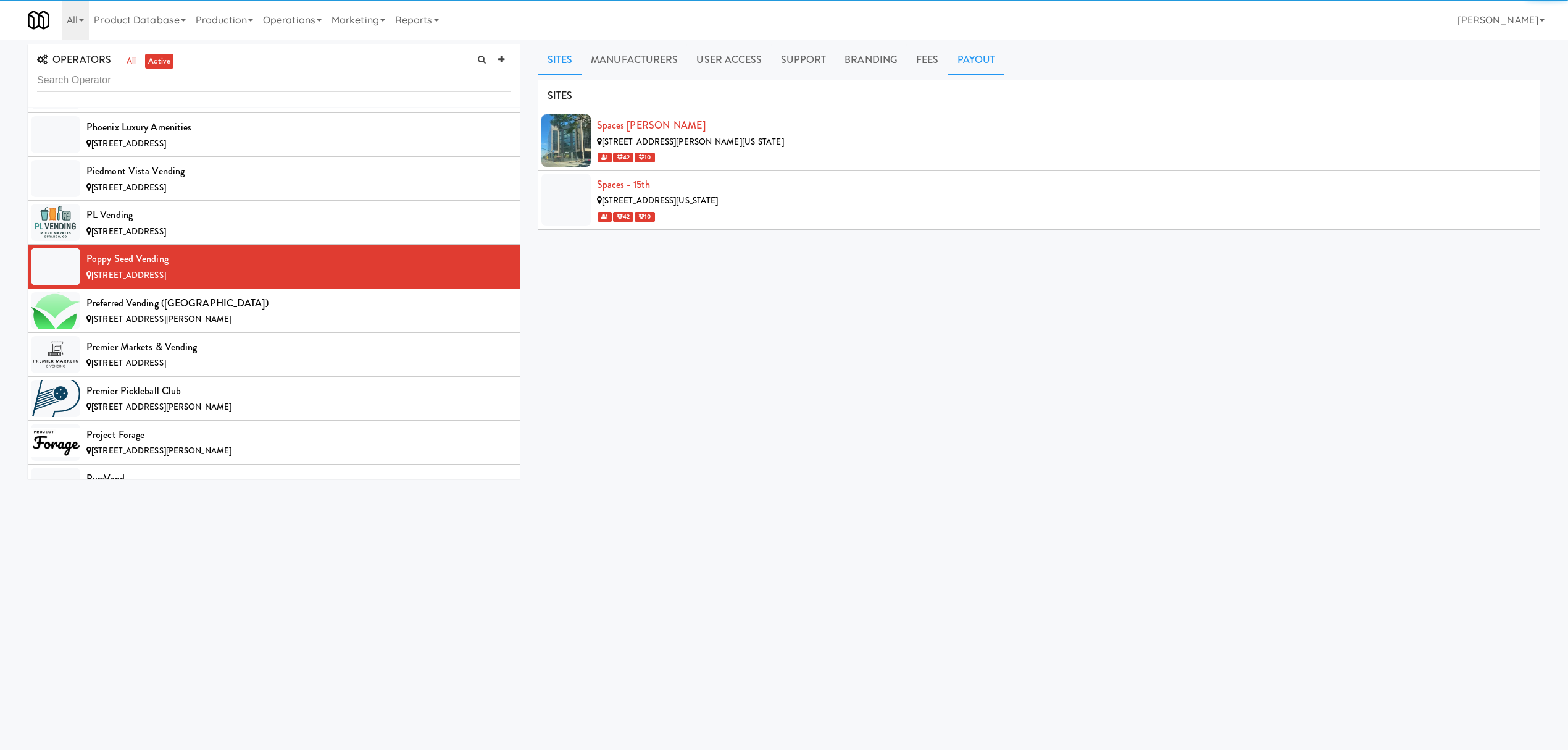
click at [981, 57] on link "Payout" at bounding box center [976, 59] width 57 height 31
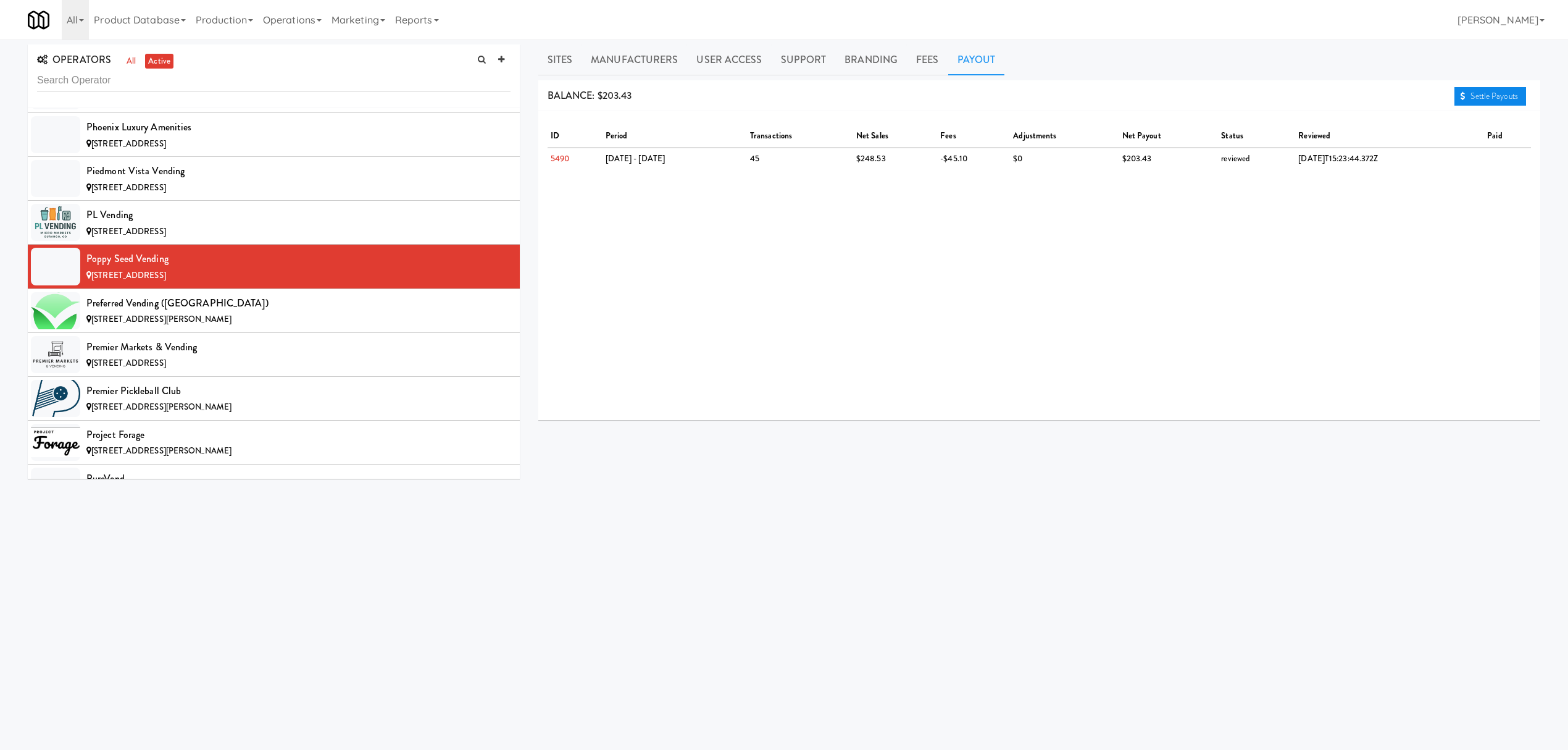
click at [1478, 95] on link "Settle Payouts" at bounding box center [1490, 96] width 71 height 18
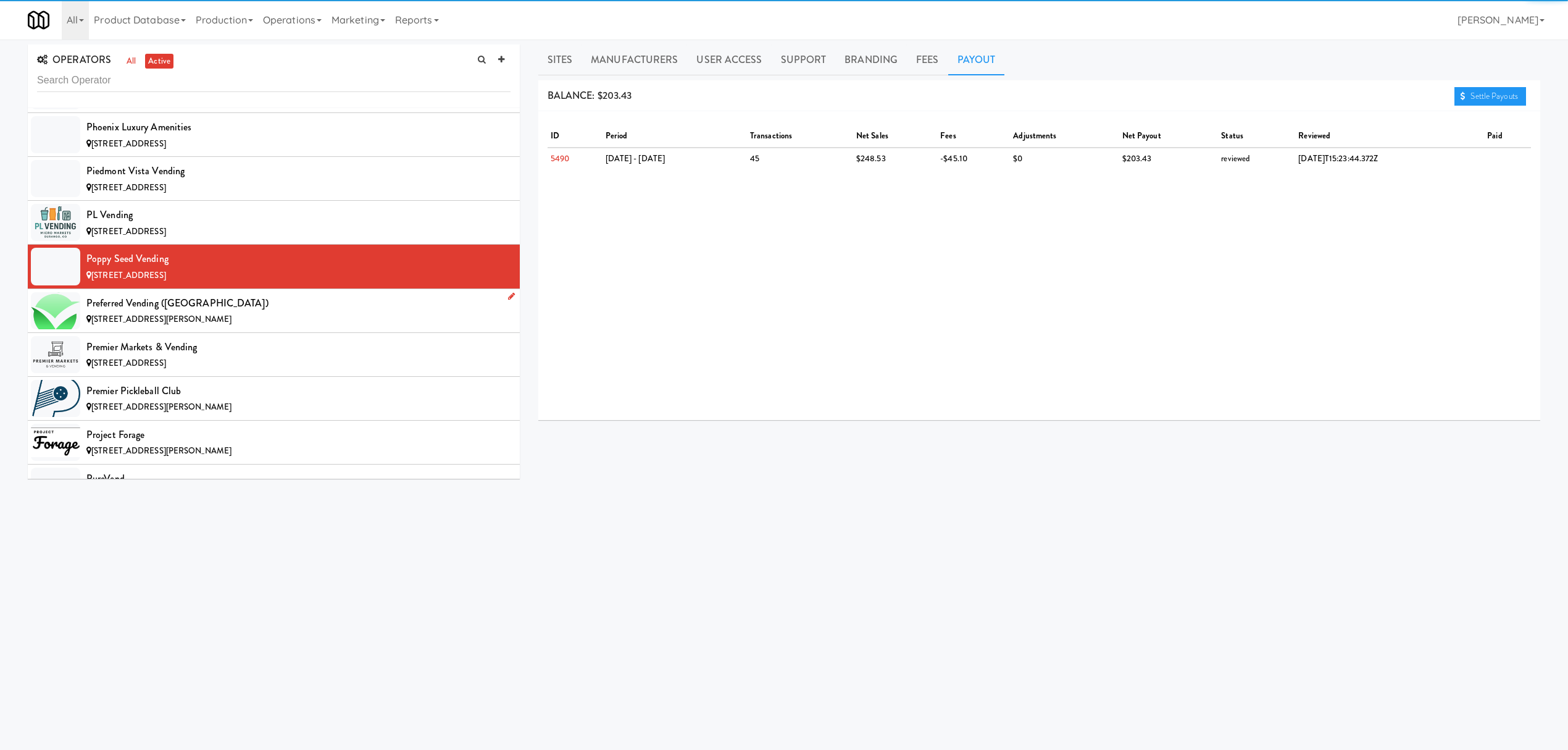
click at [164, 313] on div "Preferred Vending ([GEOGRAPHIC_DATA])" at bounding box center [298, 303] width 424 height 18
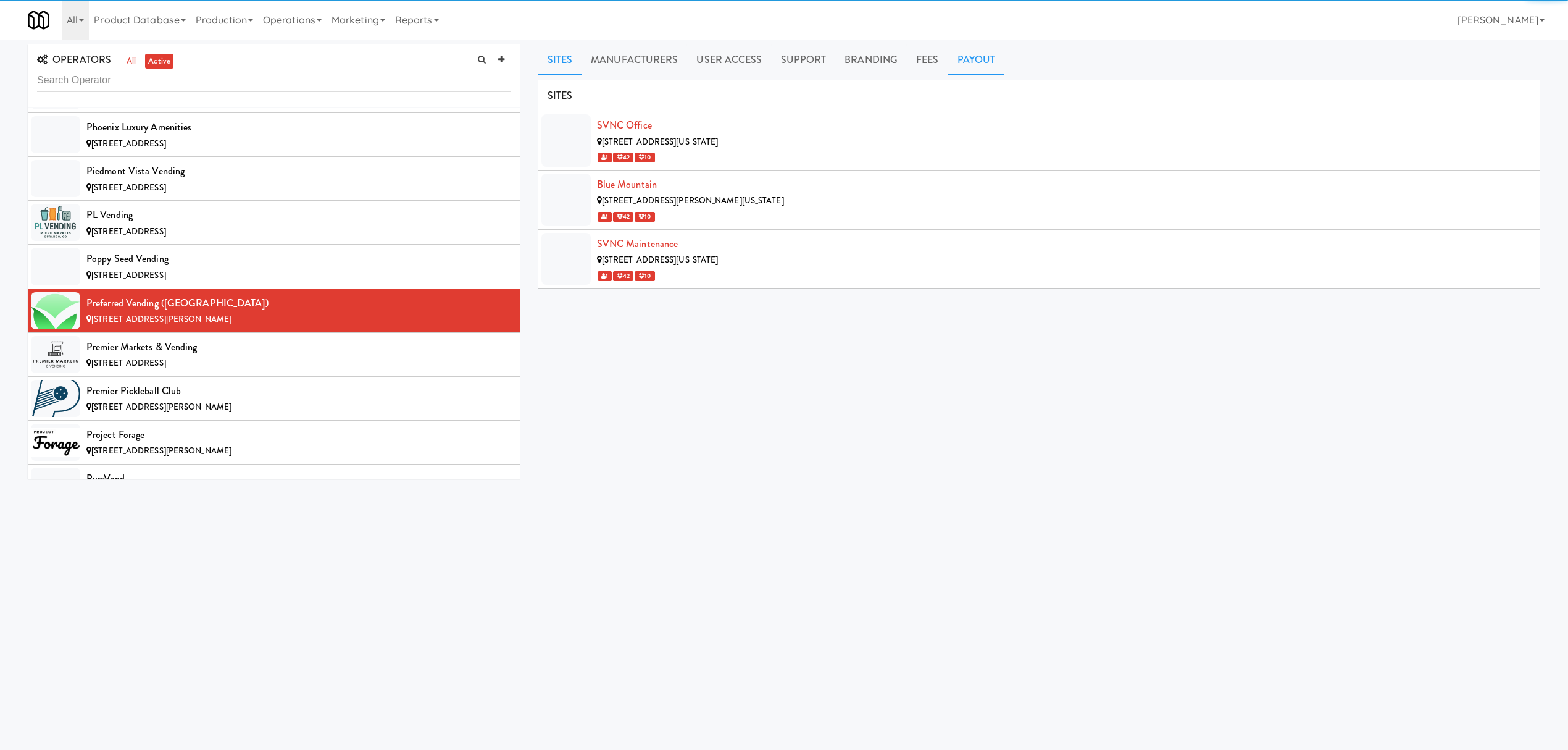
click at [974, 53] on link "Payout" at bounding box center [976, 59] width 57 height 31
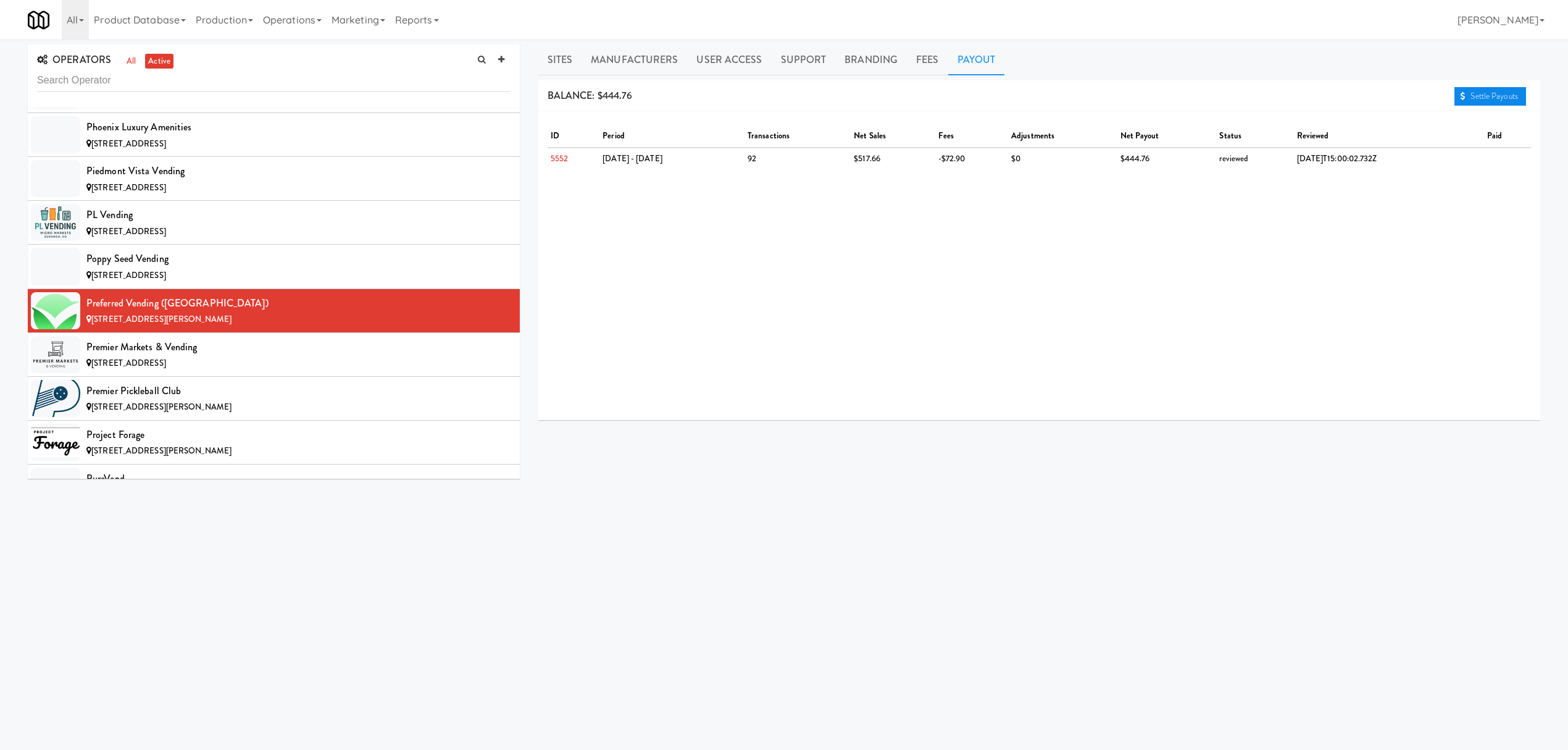
click at [1490, 95] on link "Settle Payouts" at bounding box center [1490, 96] width 71 height 18
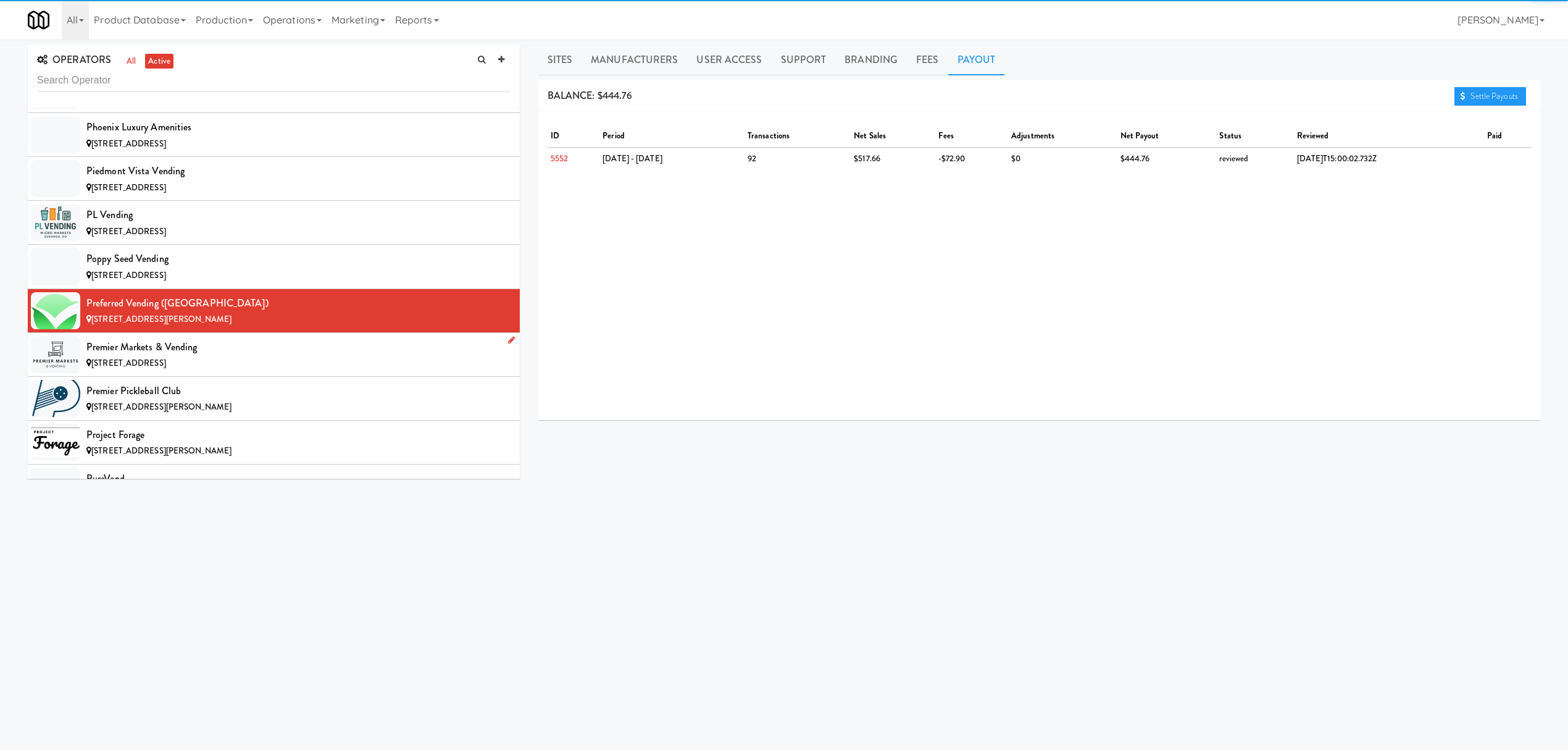
click at [216, 356] on div "Premier Markets & Vending" at bounding box center [298, 347] width 424 height 18
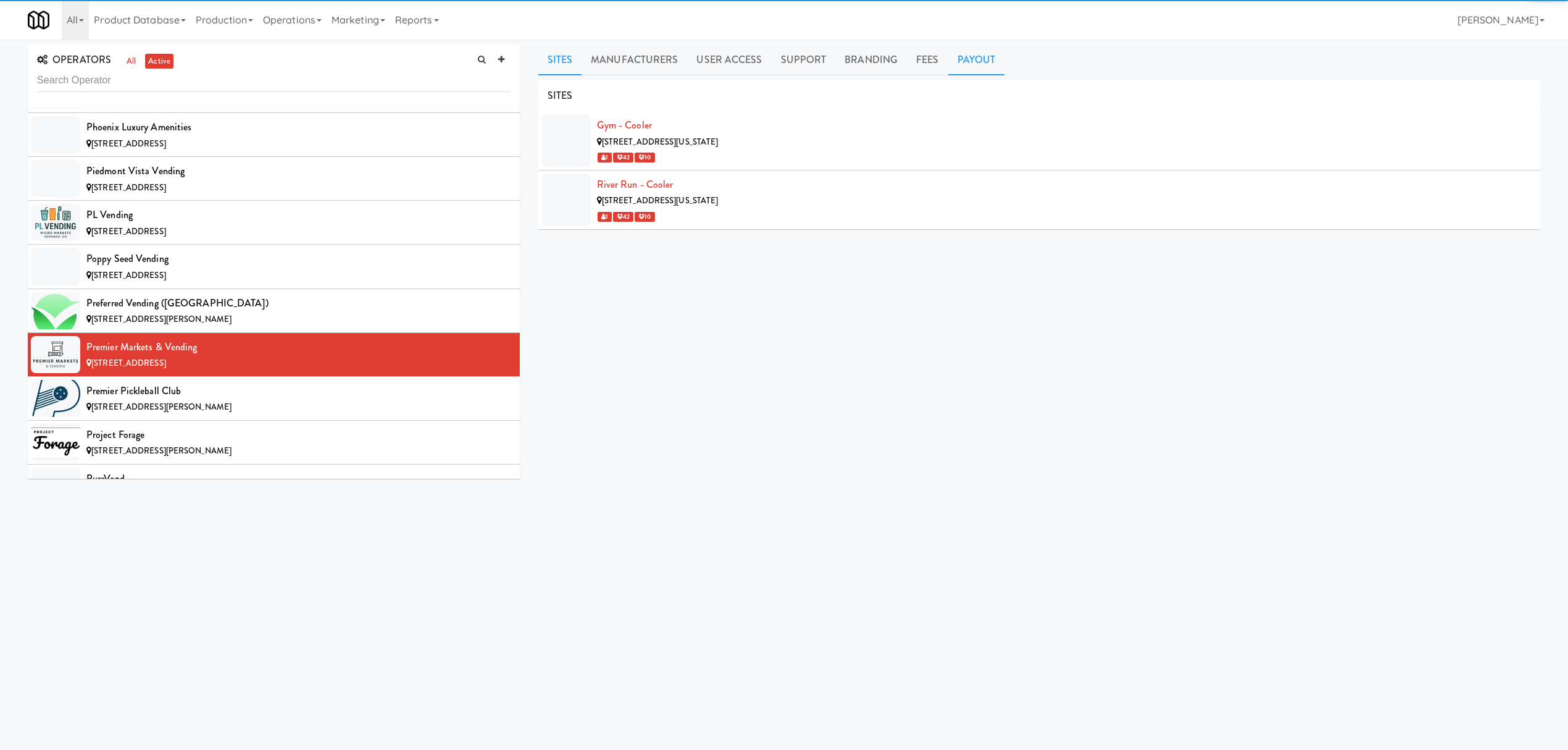
click at [973, 57] on link "Payout" at bounding box center [976, 59] width 57 height 31
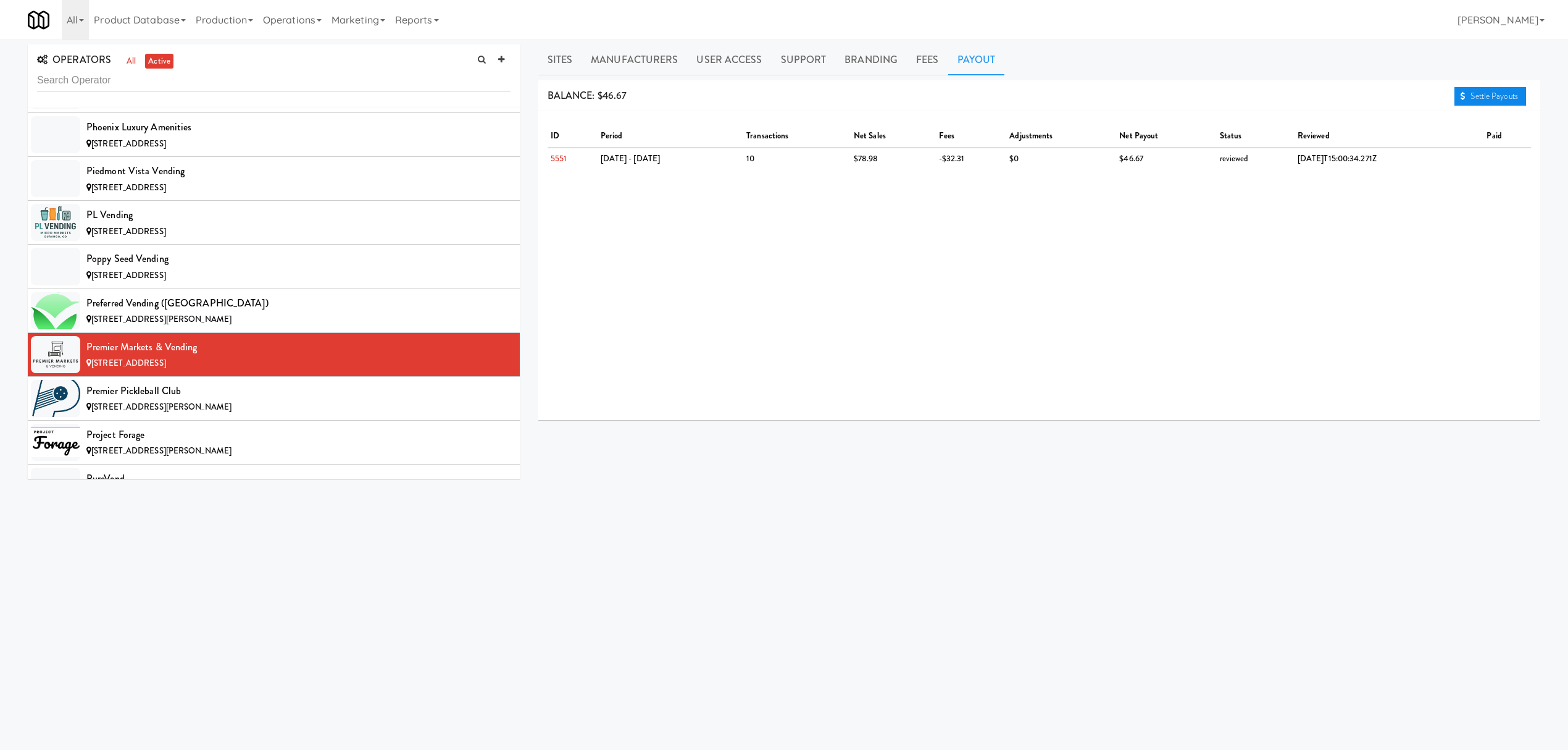
click at [1472, 97] on link "Settle Payouts" at bounding box center [1490, 96] width 71 height 18
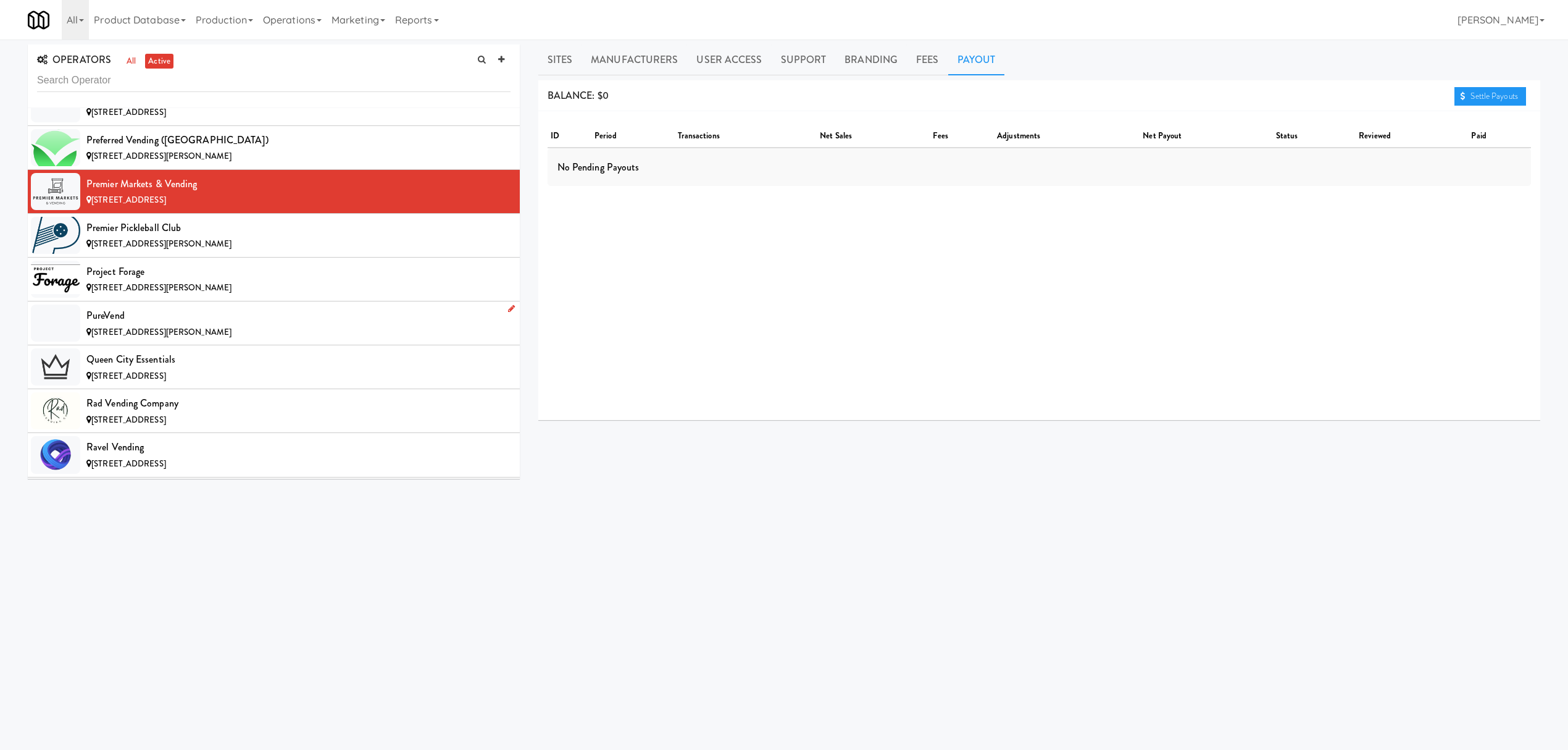
scroll to position [9636, 0]
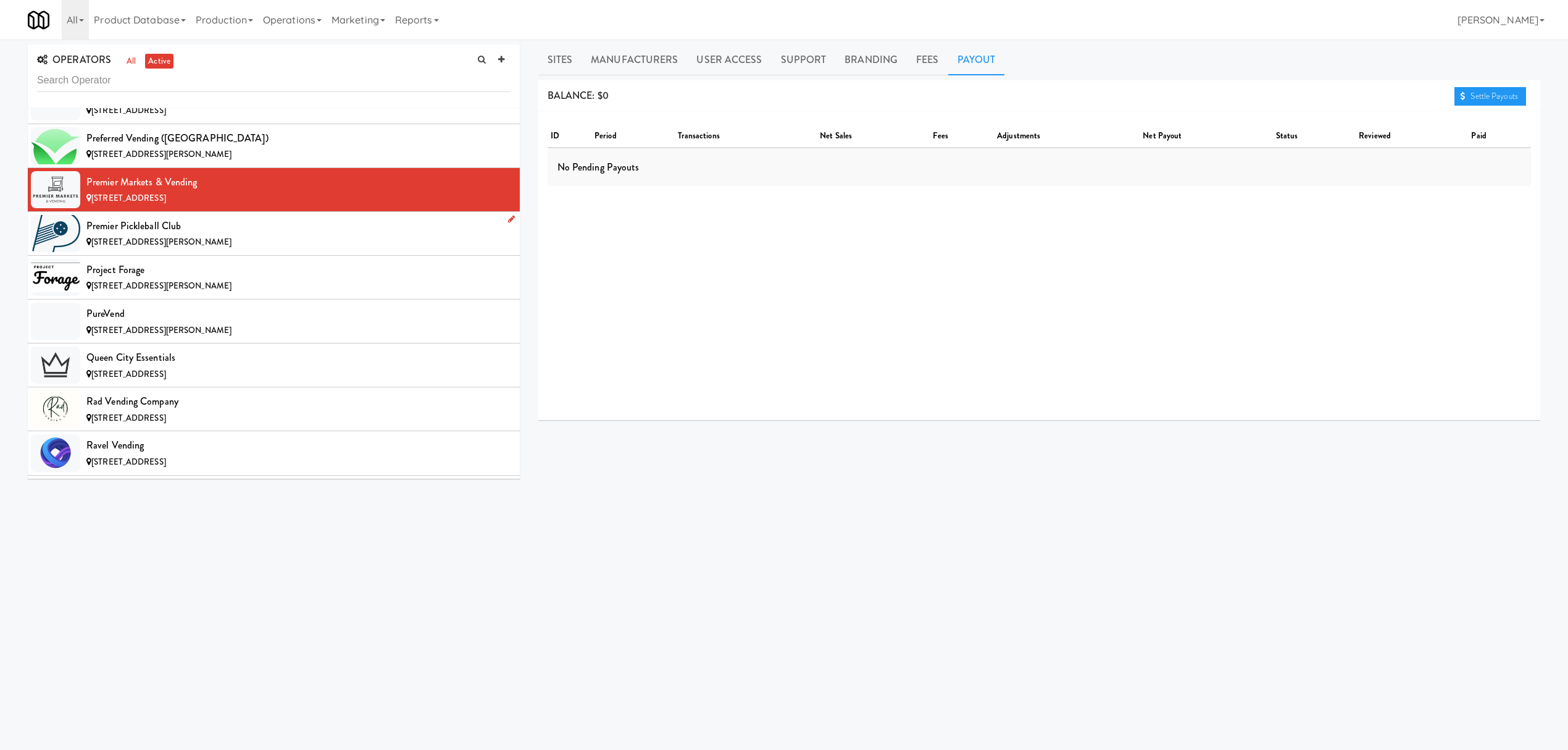
click at [208, 235] on div "Premier Pickleball Club" at bounding box center [298, 225] width 424 height 18
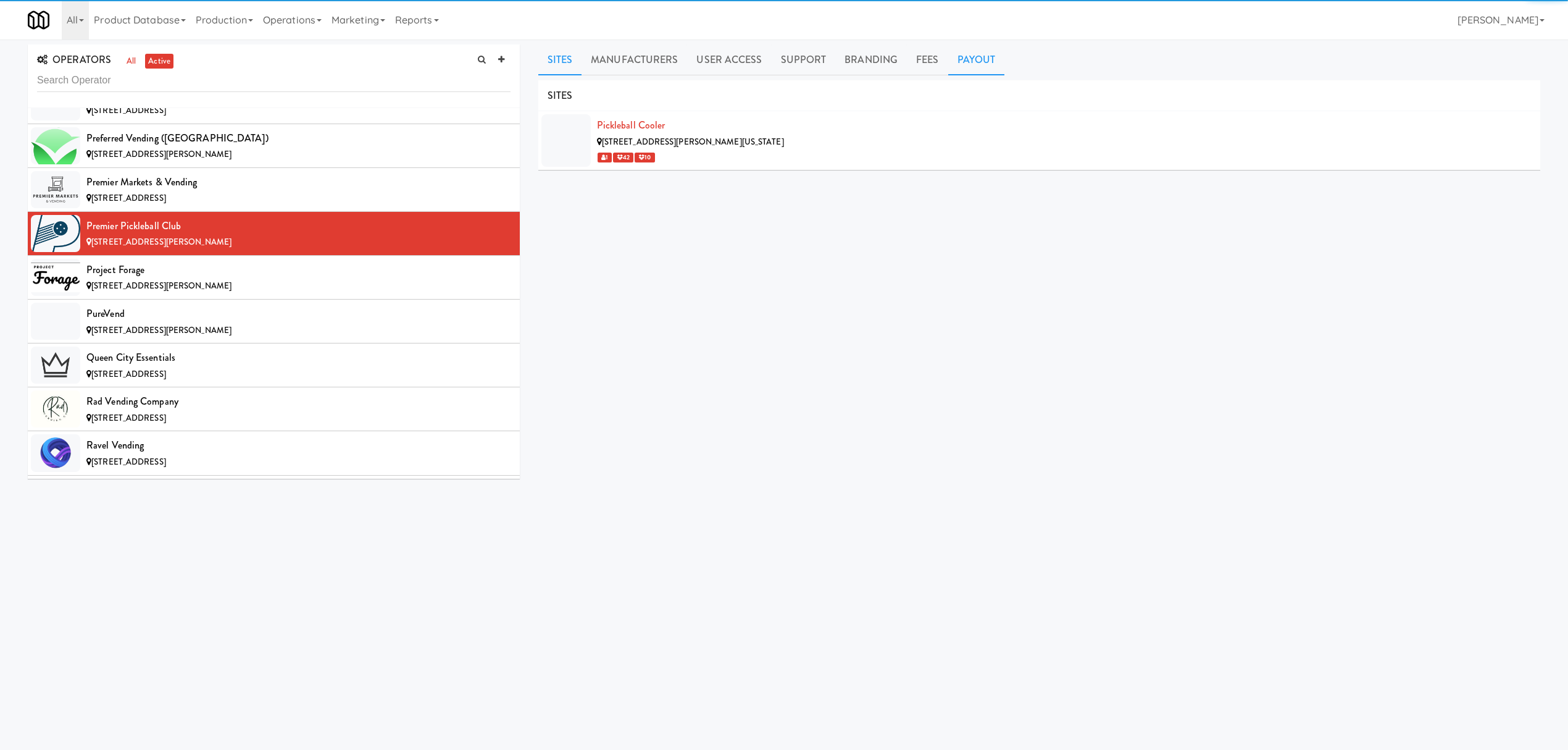
click at [971, 63] on link "Payout" at bounding box center [976, 59] width 57 height 31
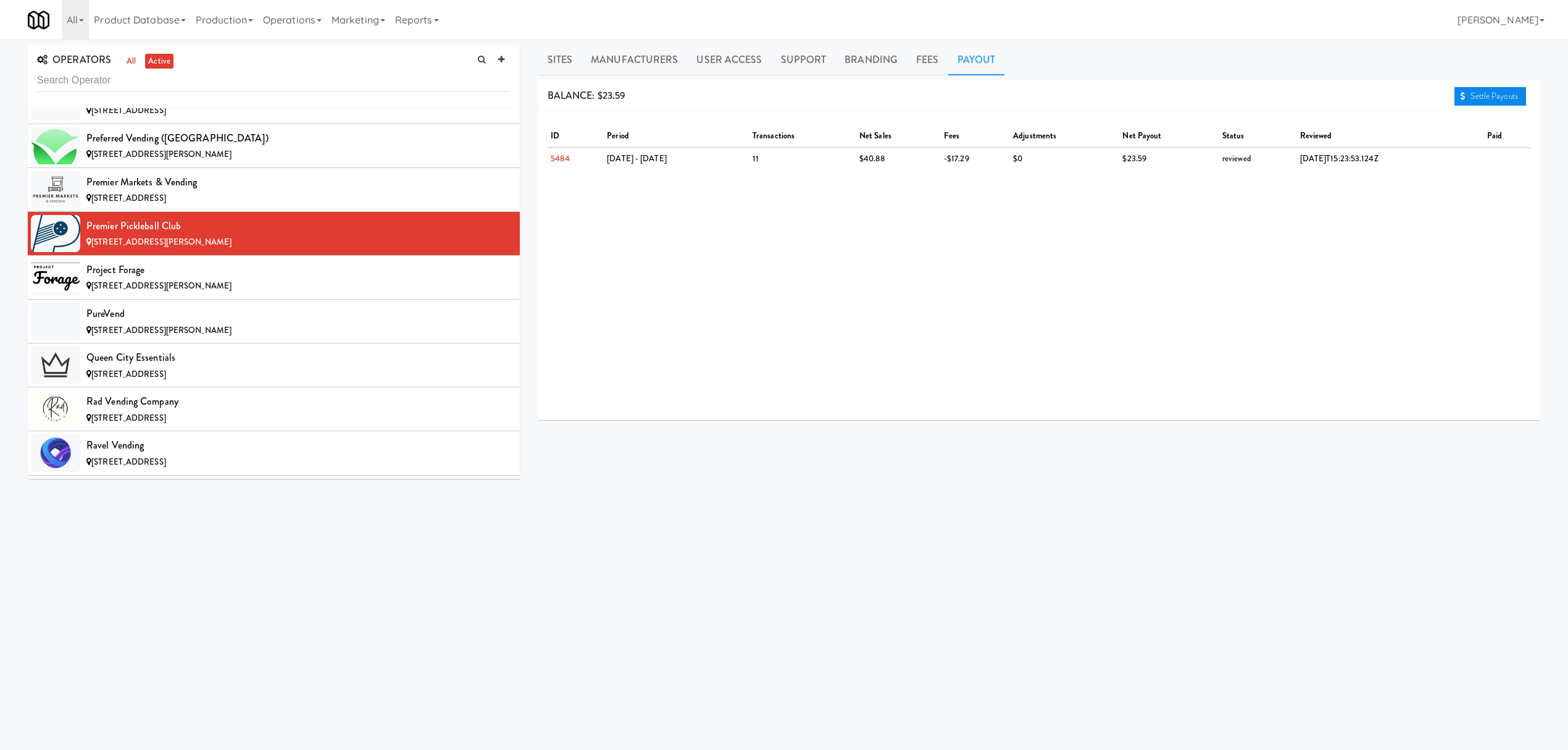
click at [1475, 93] on link "Settle Payouts" at bounding box center [1490, 96] width 71 height 18
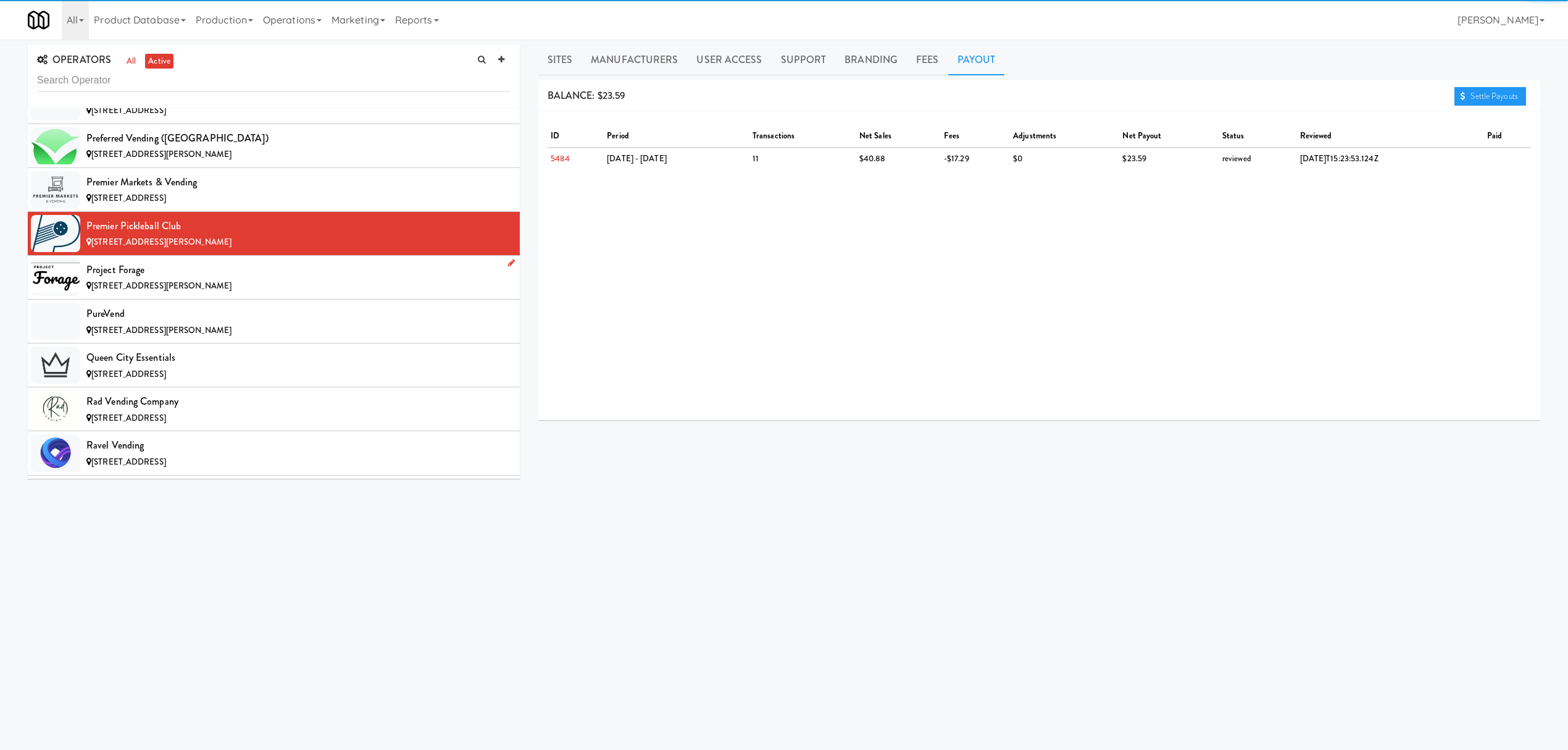
click at [198, 279] on div "Project Forage" at bounding box center [298, 270] width 424 height 18
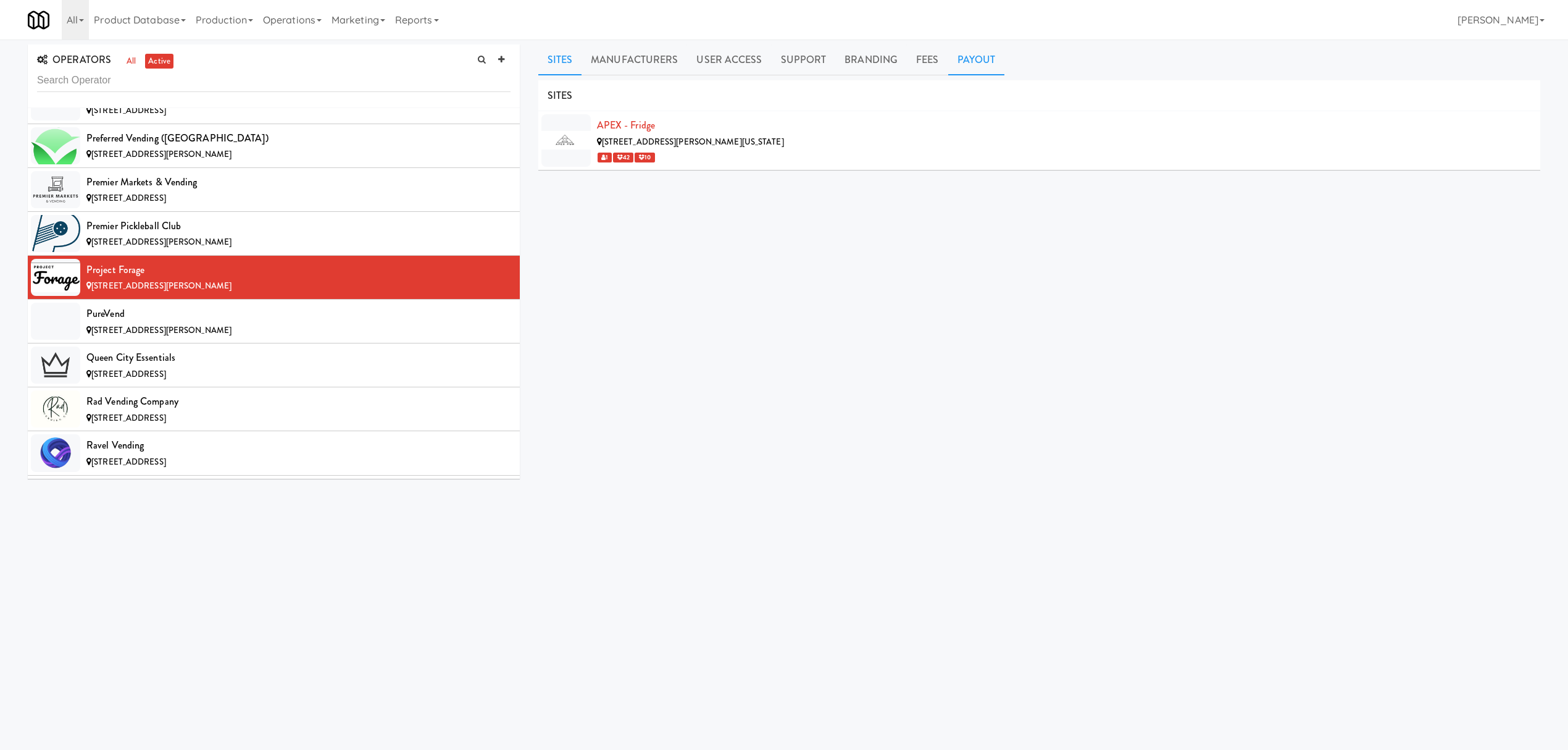
click at [974, 59] on link "Payout" at bounding box center [976, 59] width 57 height 31
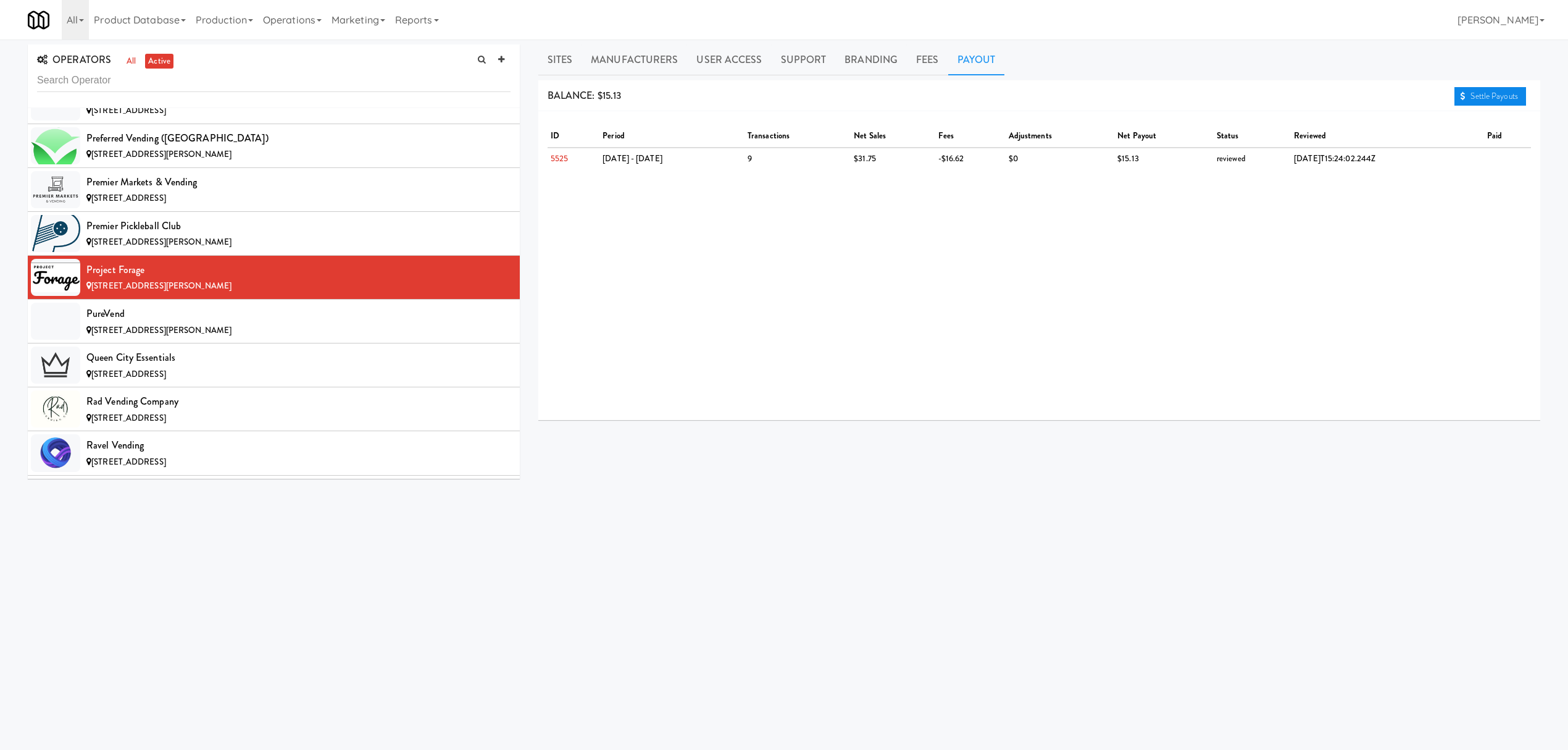
click at [1494, 95] on link "Settle Payouts" at bounding box center [1490, 96] width 71 height 18
click at [244, 323] on div "PureVend" at bounding box center [298, 313] width 424 height 18
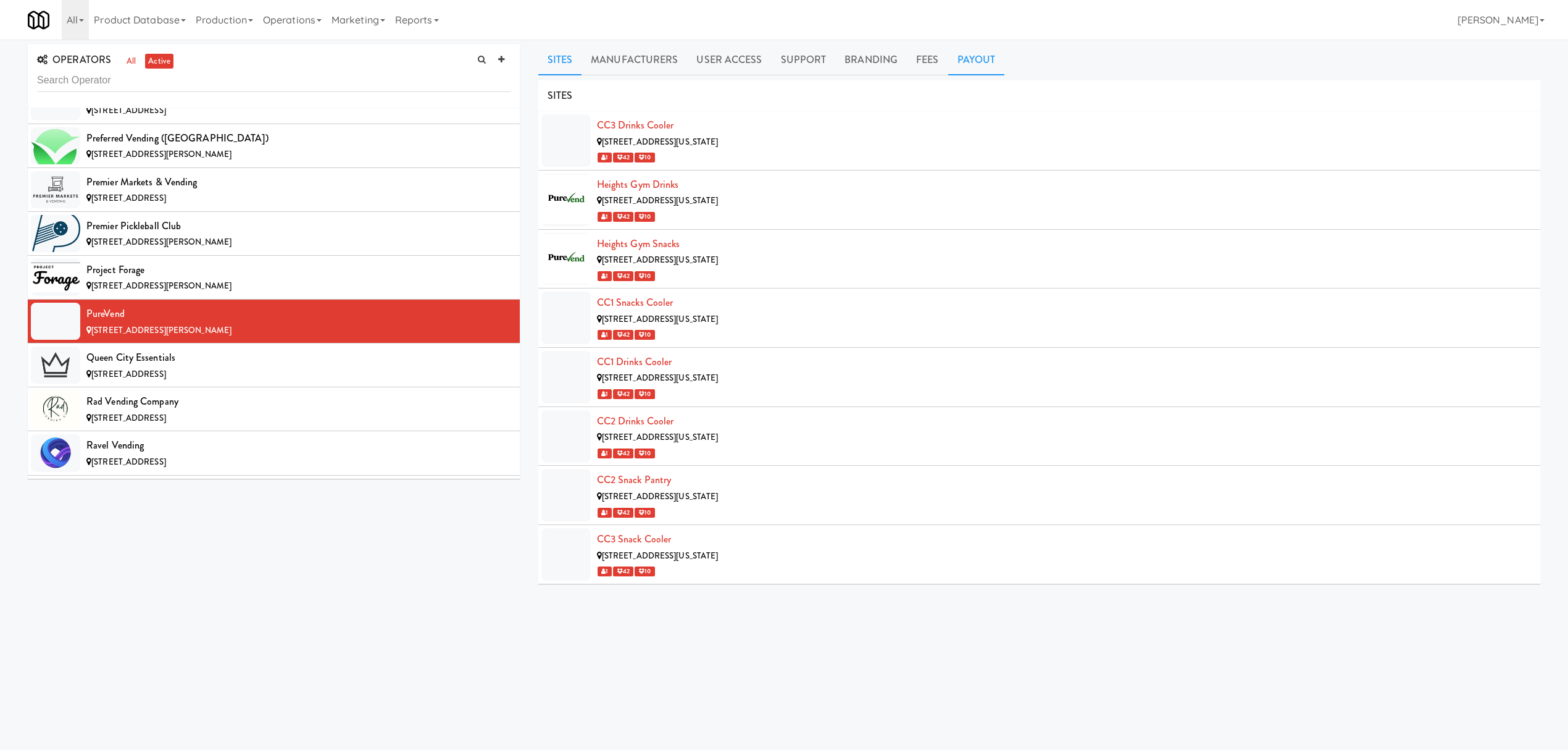
click at [964, 55] on link "Payout" at bounding box center [976, 59] width 57 height 31
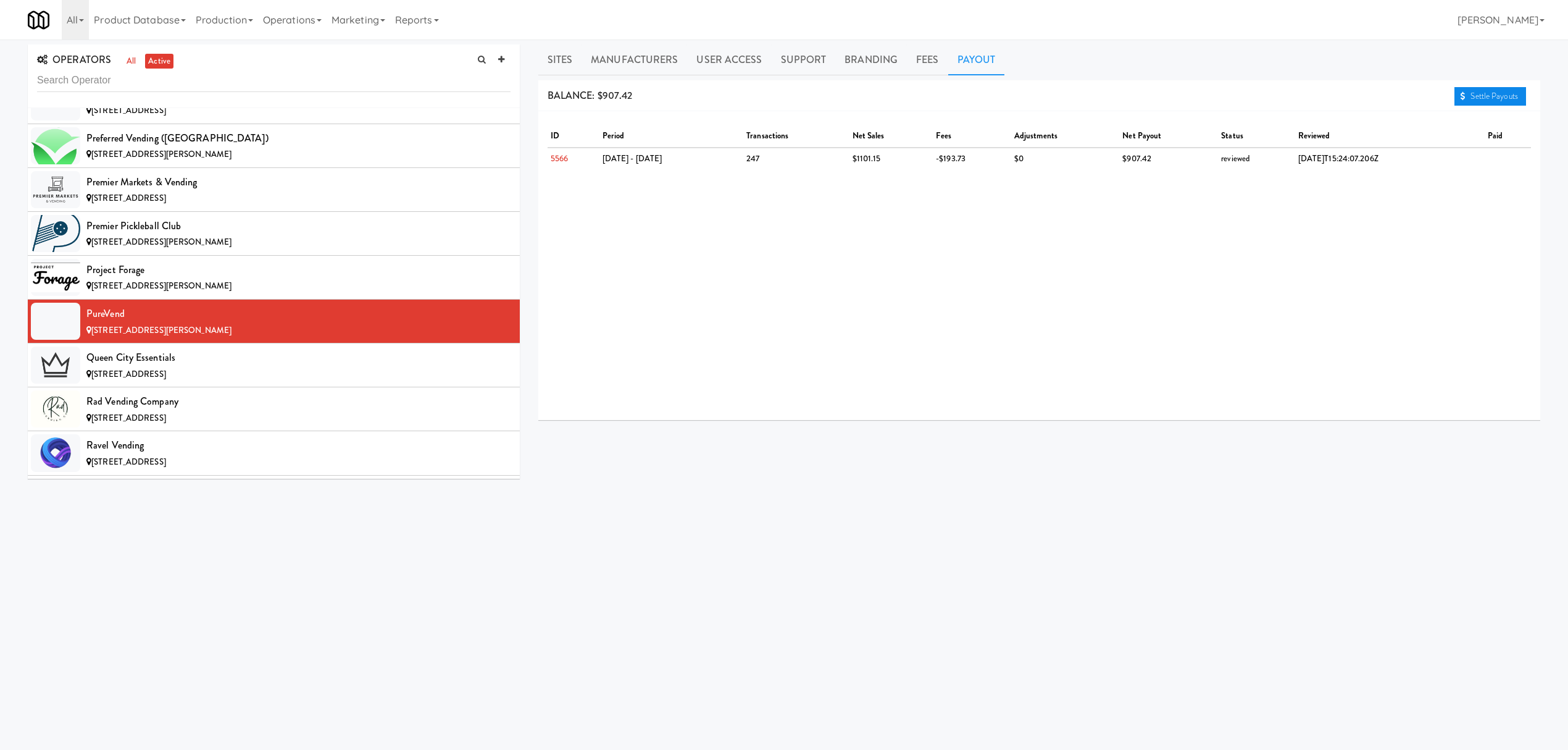
click at [1477, 94] on link "Settle Payouts" at bounding box center [1490, 96] width 71 height 18
click at [140, 367] on div "Queen City Essentials" at bounding box center [298, 357] width 424 height 18
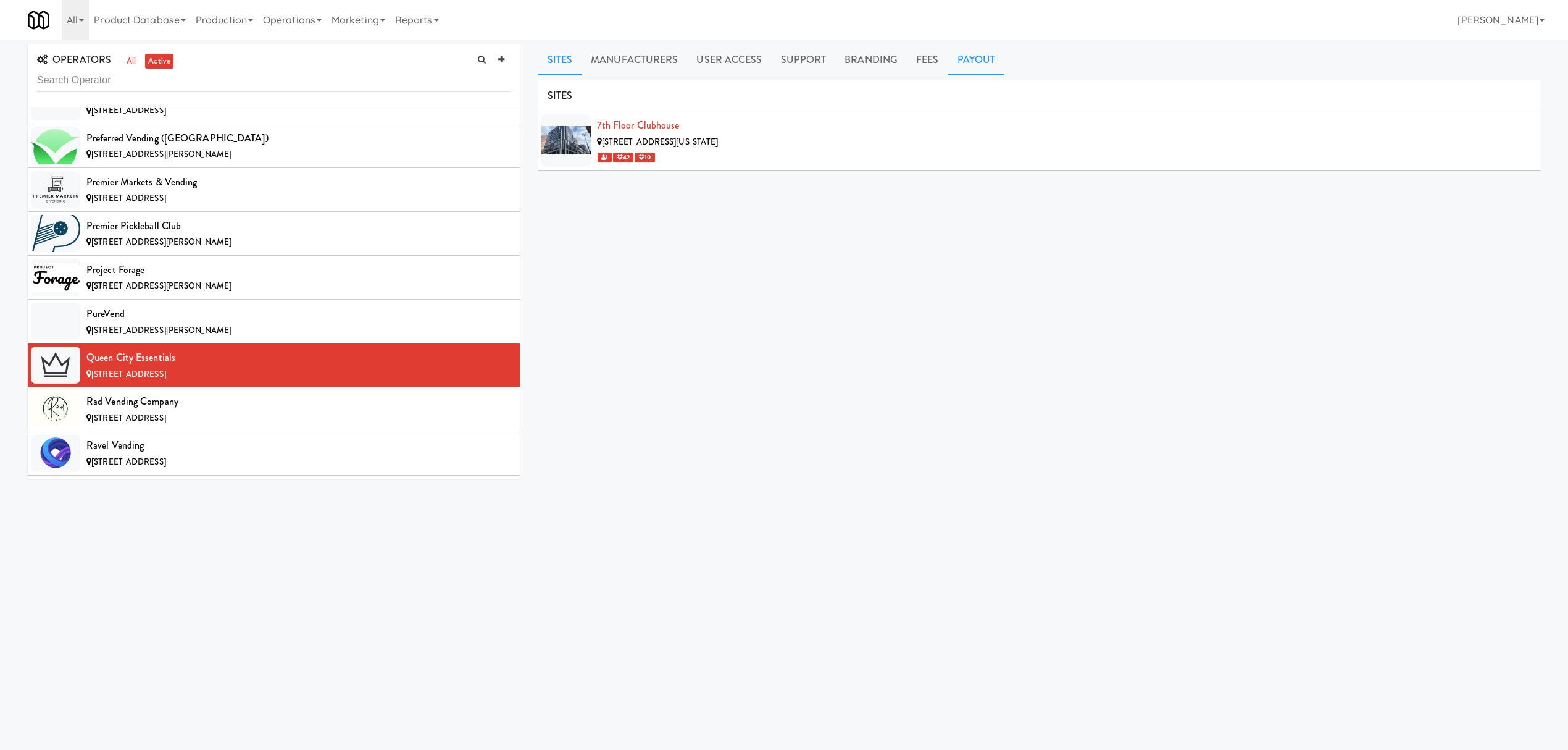
click at [961, 59] on link "Payout" at bounding box center [976, 59] width 57 height 31
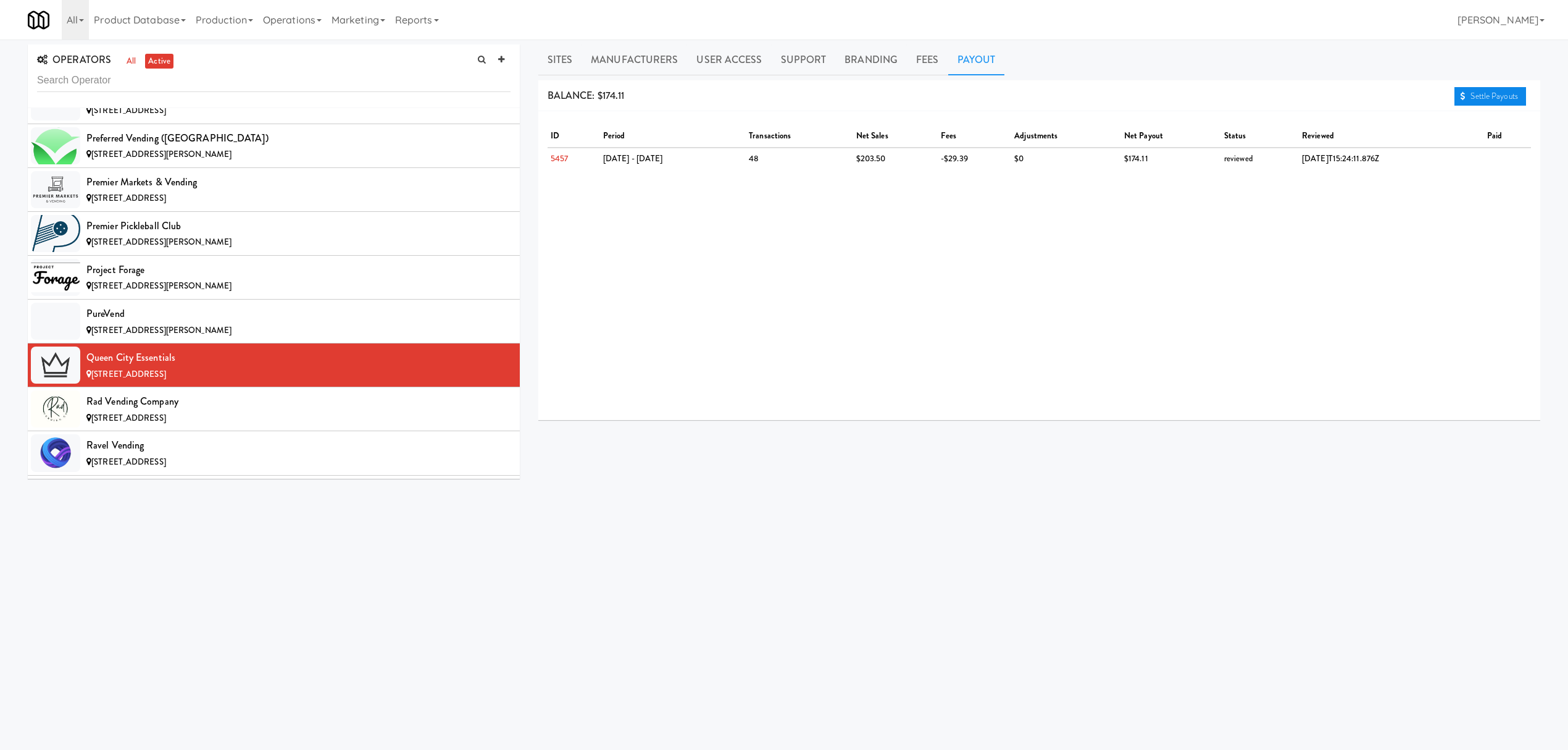
click at [1475, 97] on link "Settle Payouts" at bounding box center [1490, 96] width 71 height 18
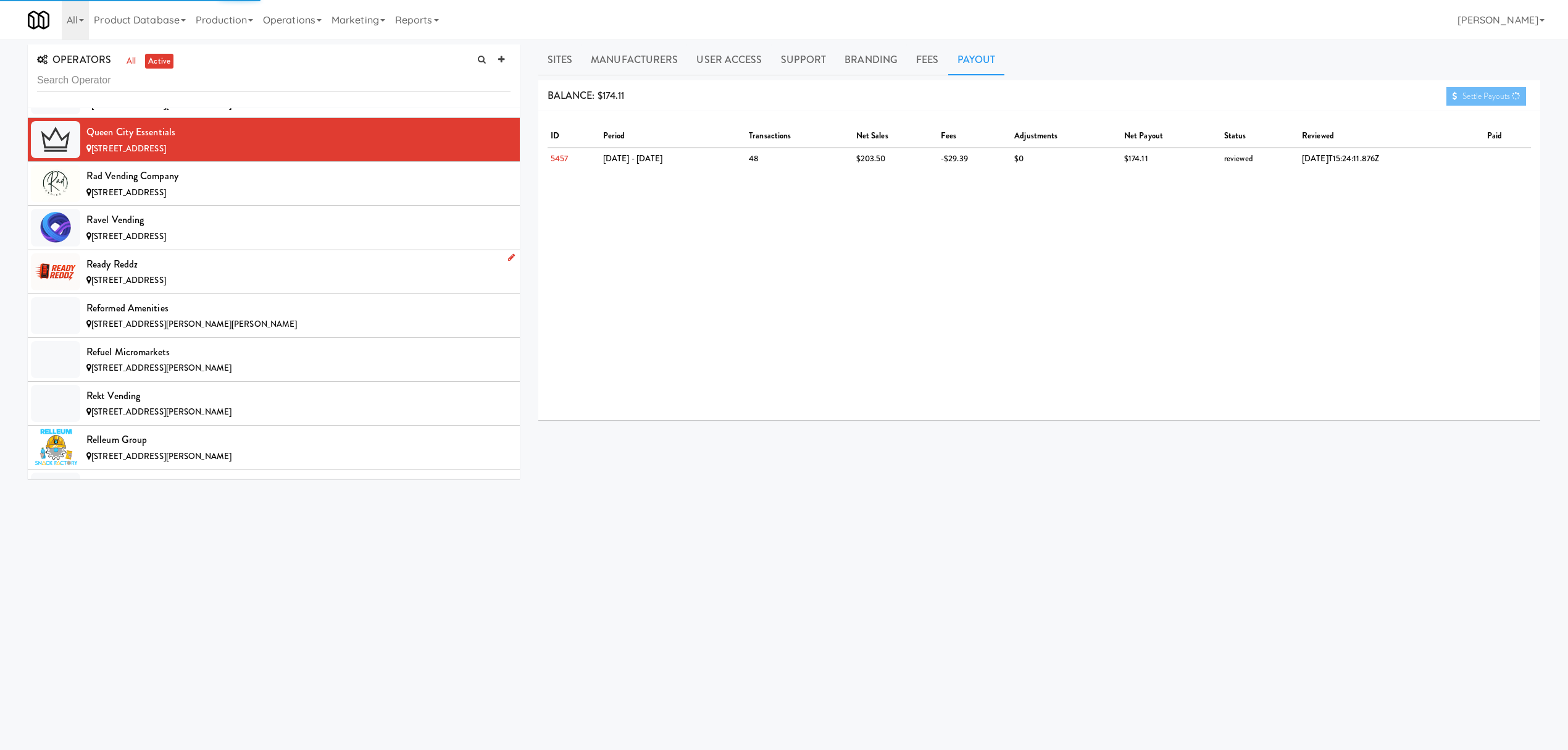
scroll to position [9883, 0]
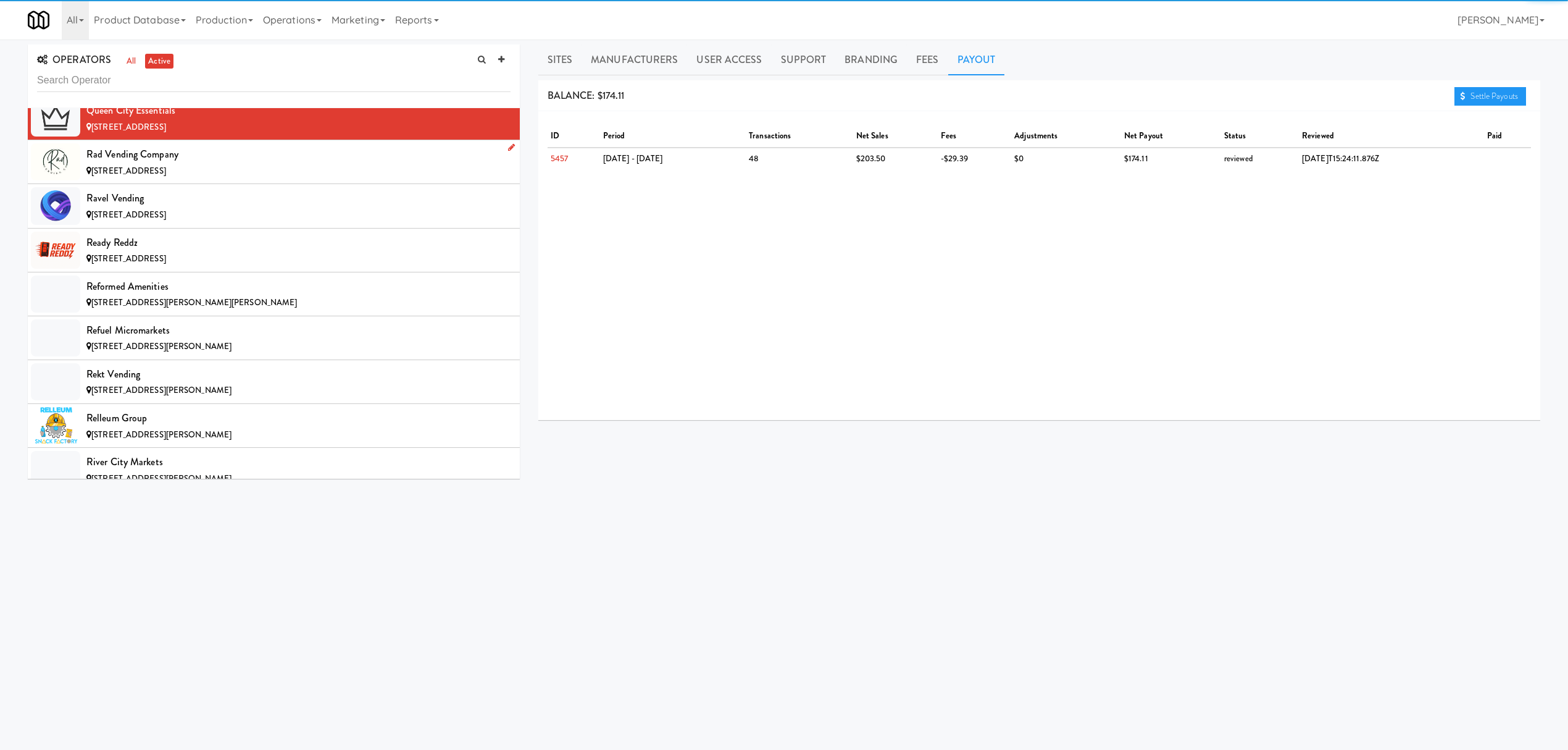
click at [169, 163] on div "Rad Vending Company" at bounding box center [298, 154] width 424 height 18
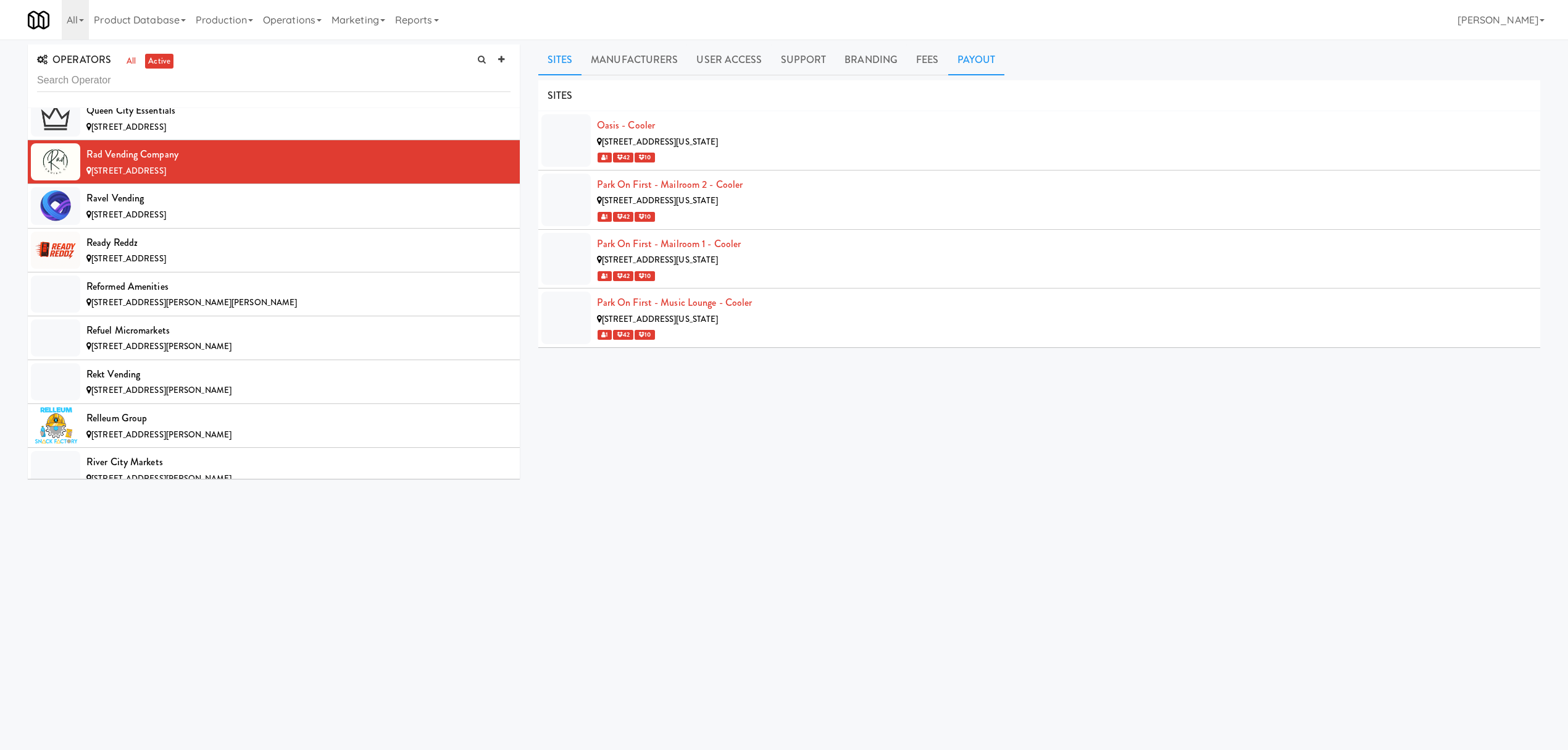
click at [976, 62] on link "Payout" at bounding box center [976, 59] width 57 height 31
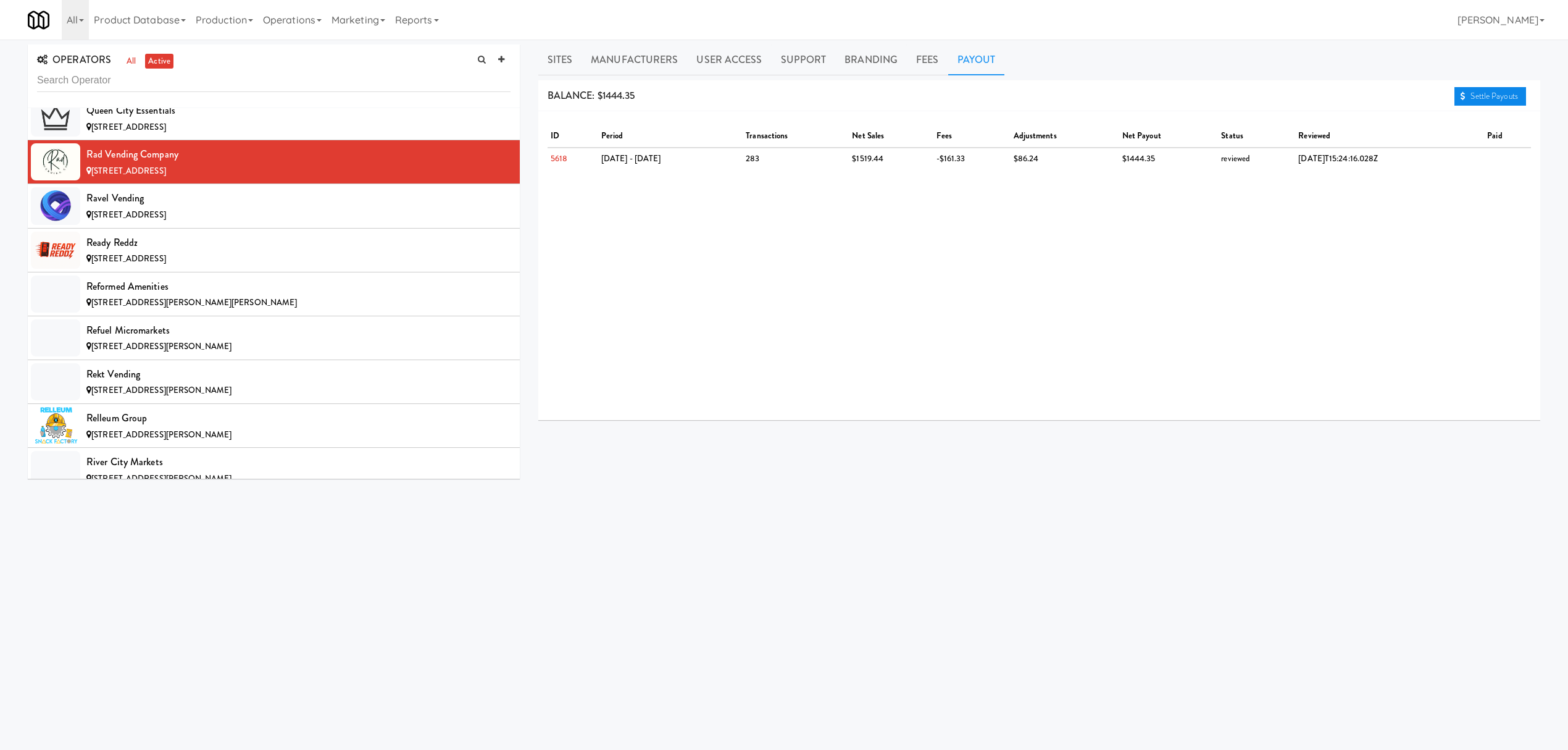
click at [1475, 100] on link "Settle Payouts" at bounding box center [1490, 96] width 71 height 18
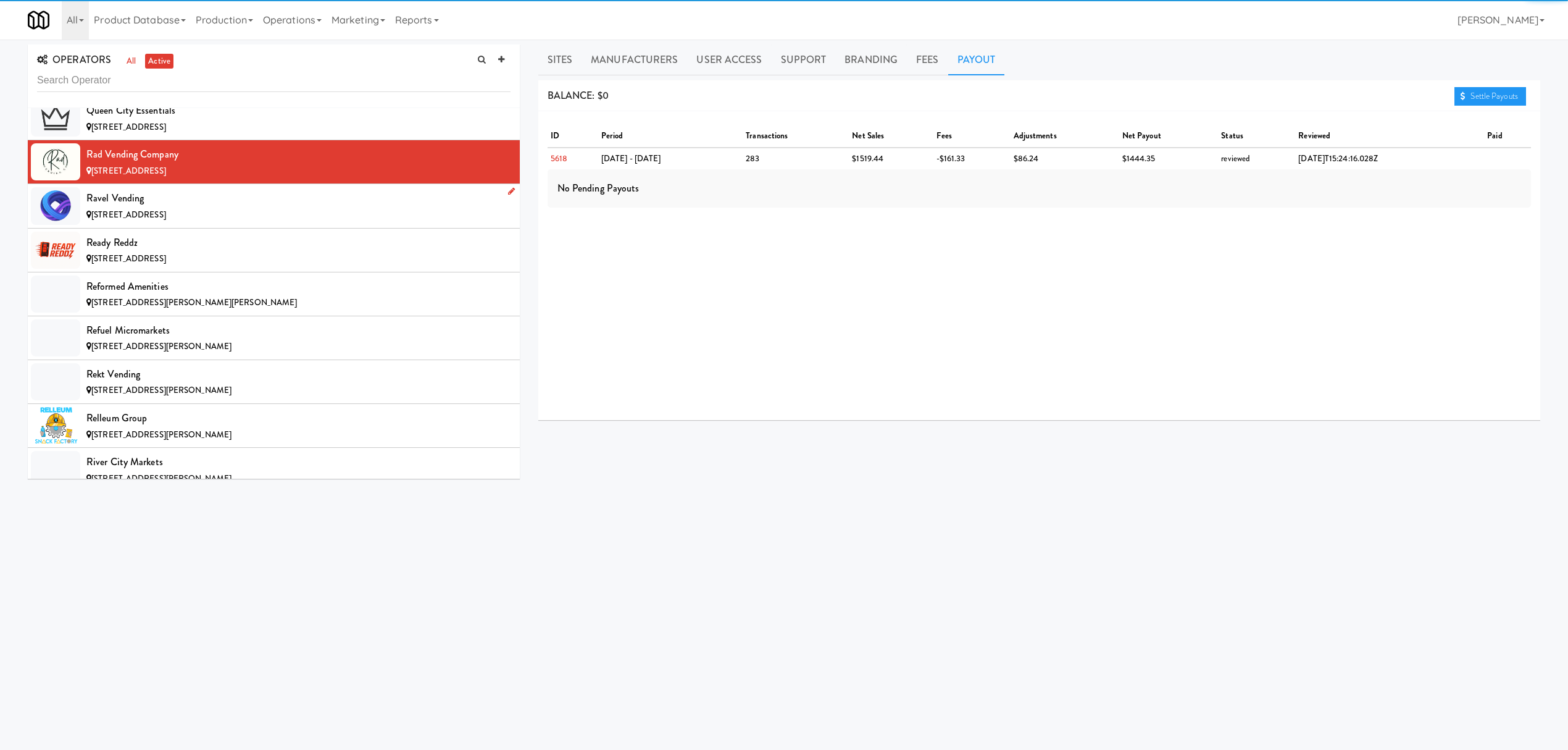
click at [163, 223] on div "[STREET_ADDRESS]" at bounding box center [298, 215] width 424 height 16
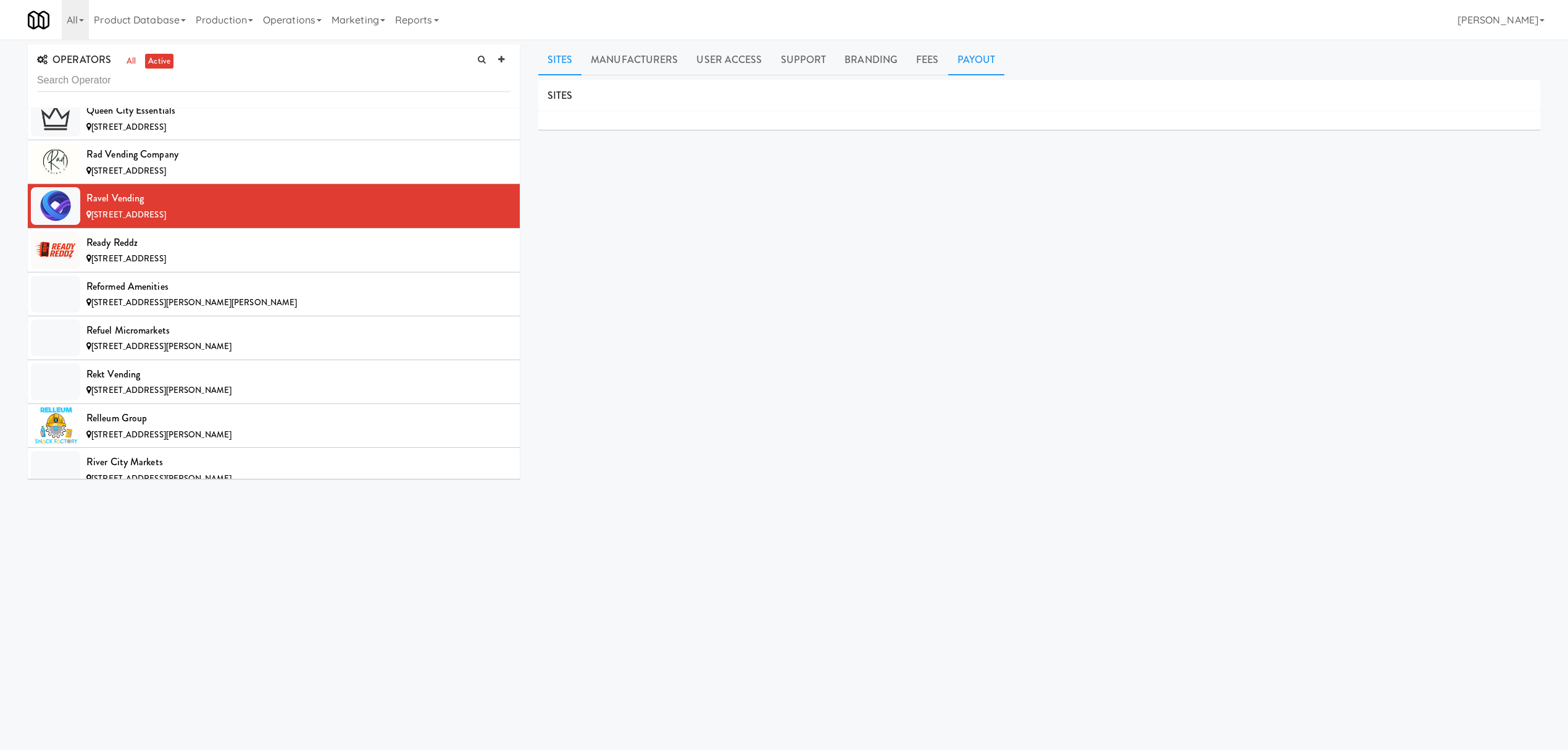
click at [962, 58] on link "Payout" at bounding box center [976, 59] width 57 height 31
click at [249, 252] on div "Ready Reddz" at bounding box center [298, 243] width 424 height 18
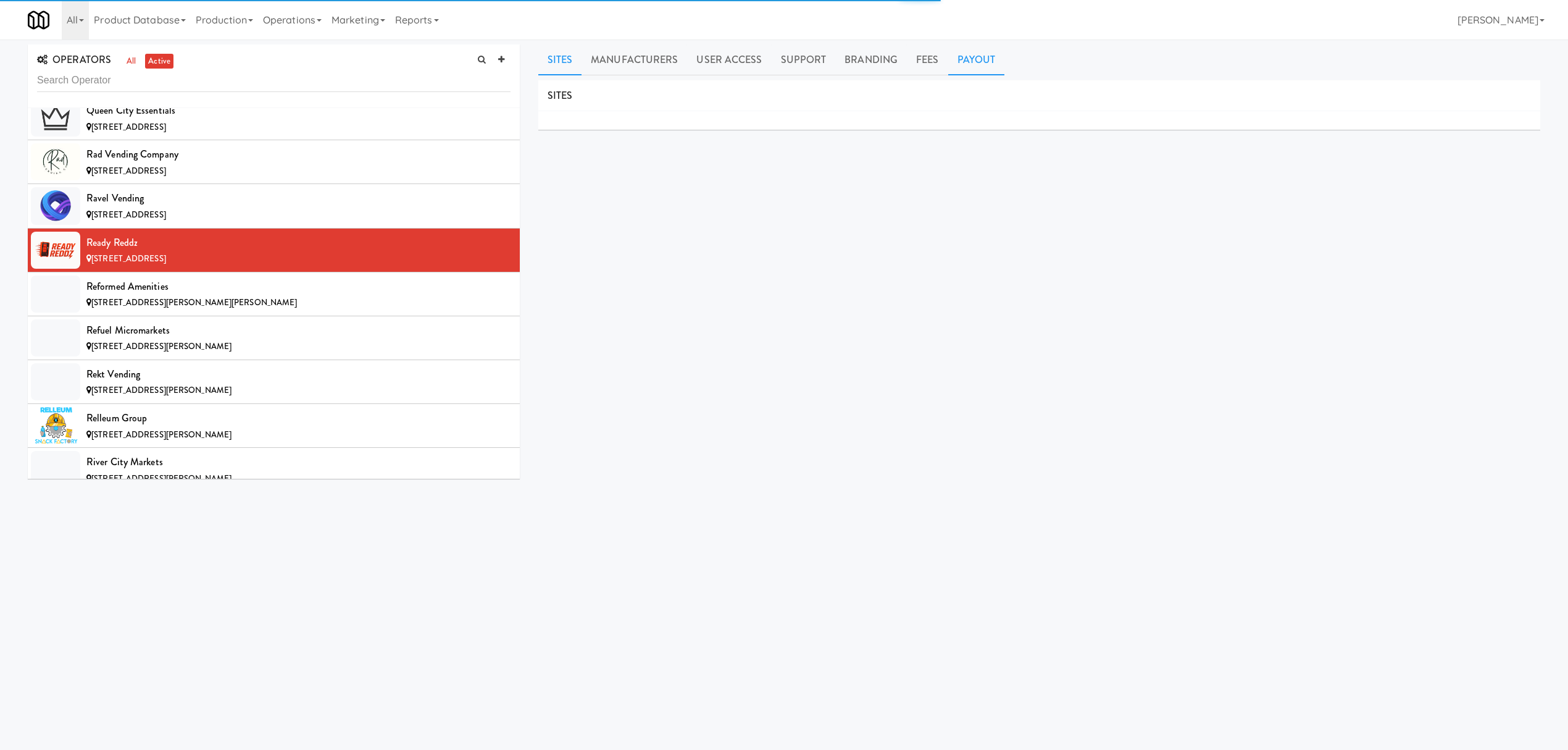
click at [986, 65] on link "Payout" at bounding box center [976, 59] width 57 height 31
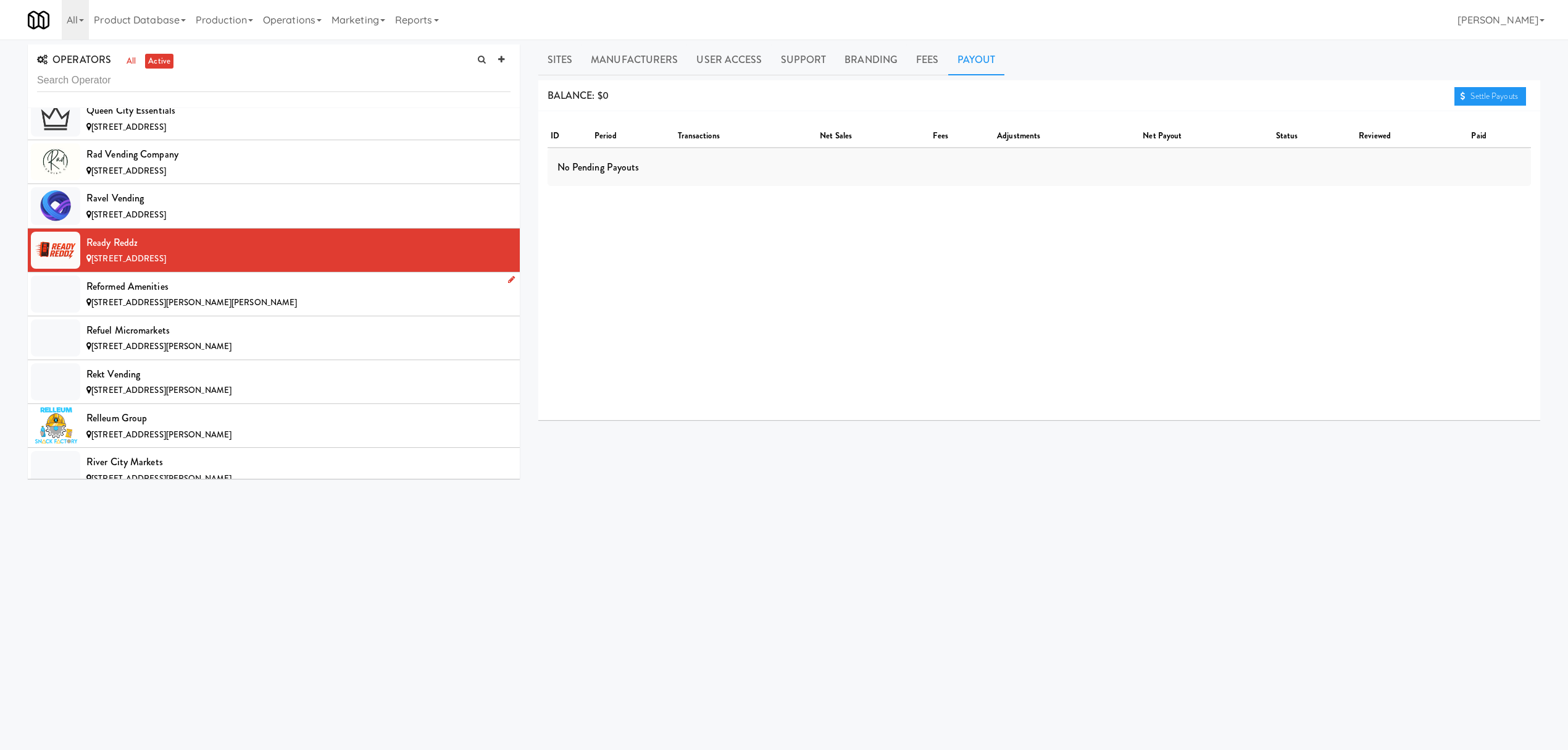
click at [220, 296] on div "Reformed Amenities" at bounding box center [298, 286] width 424 height 18
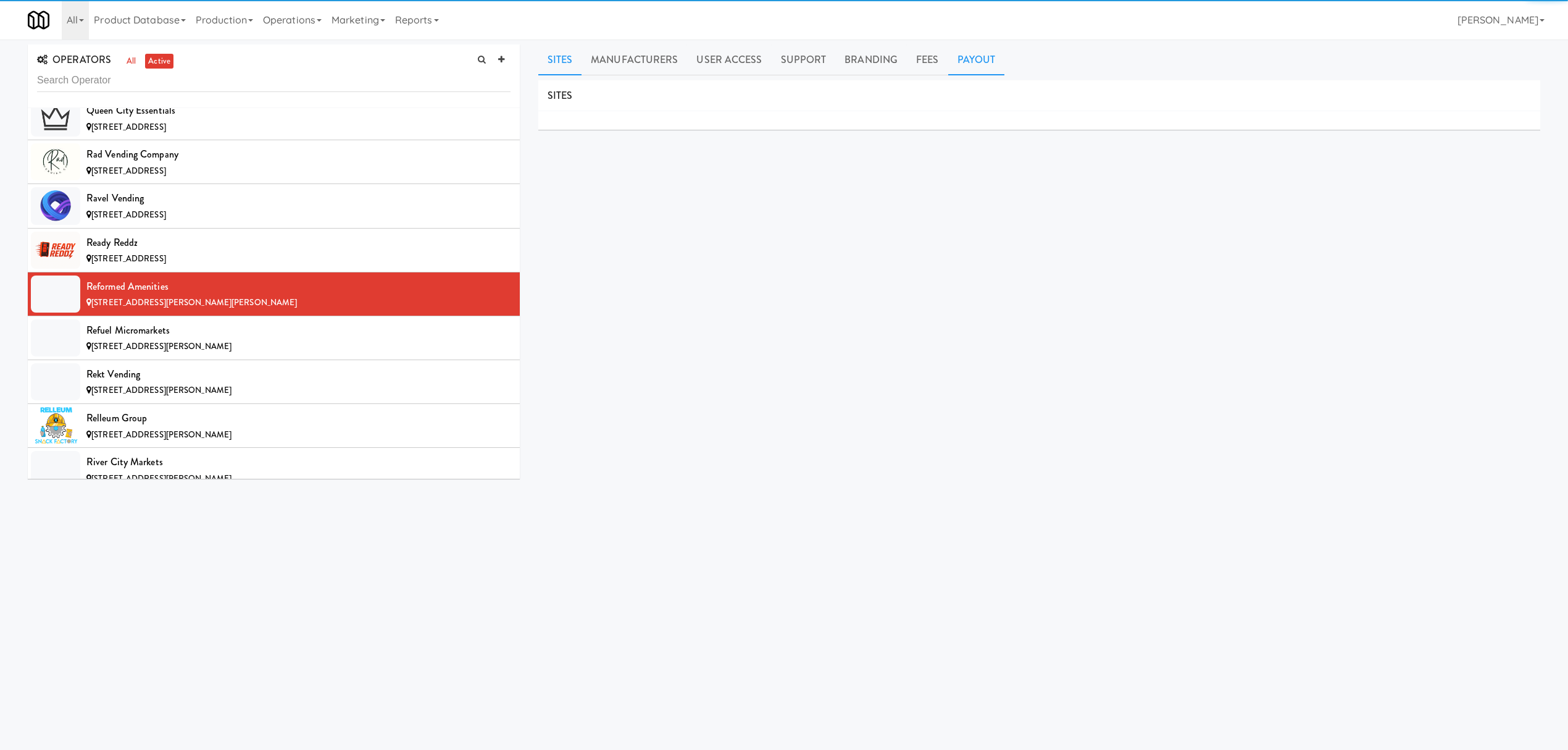
click at [969, 59] on link "Payout" at bounding box center [976, 59] width 57 height 31
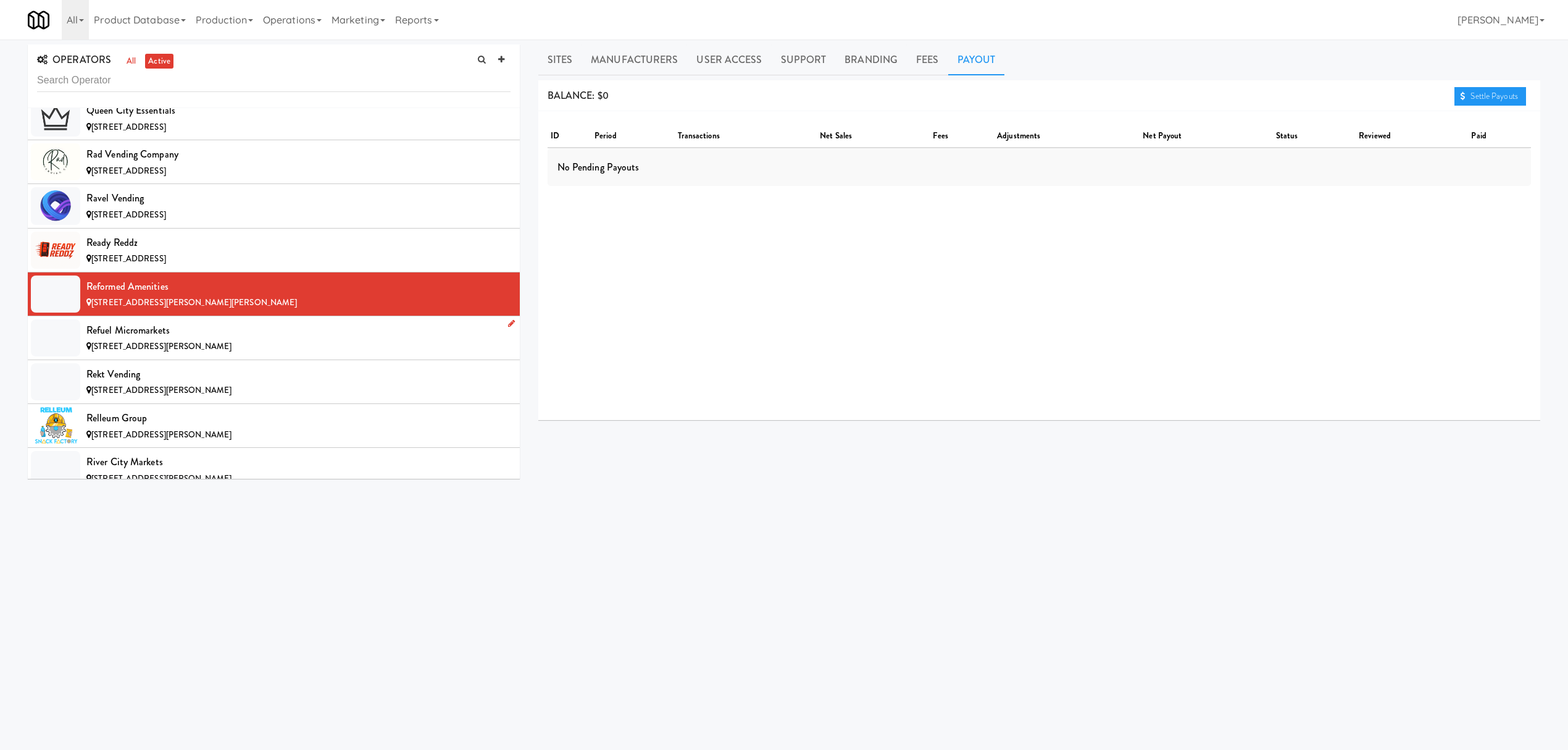
click at [249, 340] on div "Refuel Micromarkets" at bounding box center [298, 330] width 424 height 18
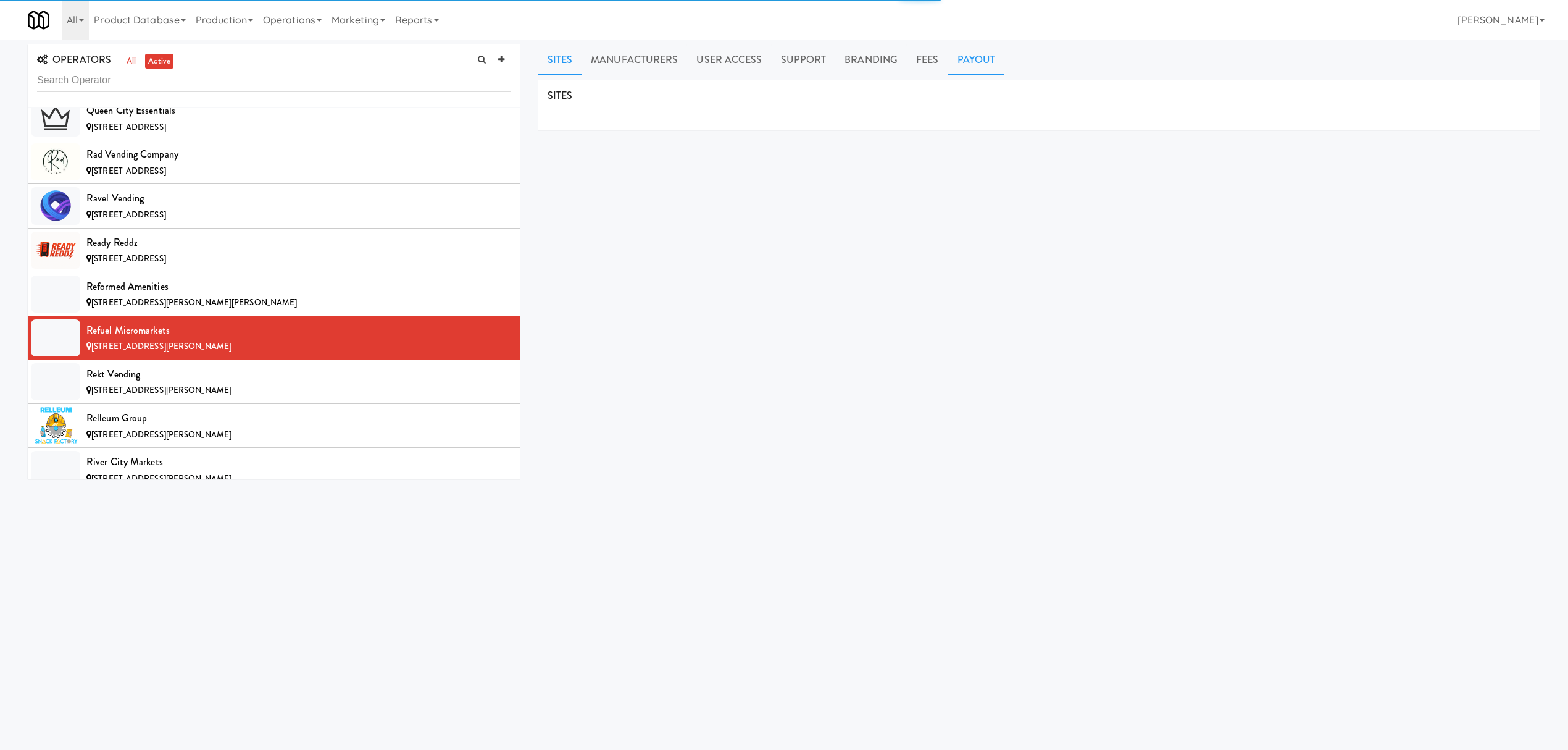
click at [964, 59] on link "Payout" at bounding box center [976, 59] width 57 height 31
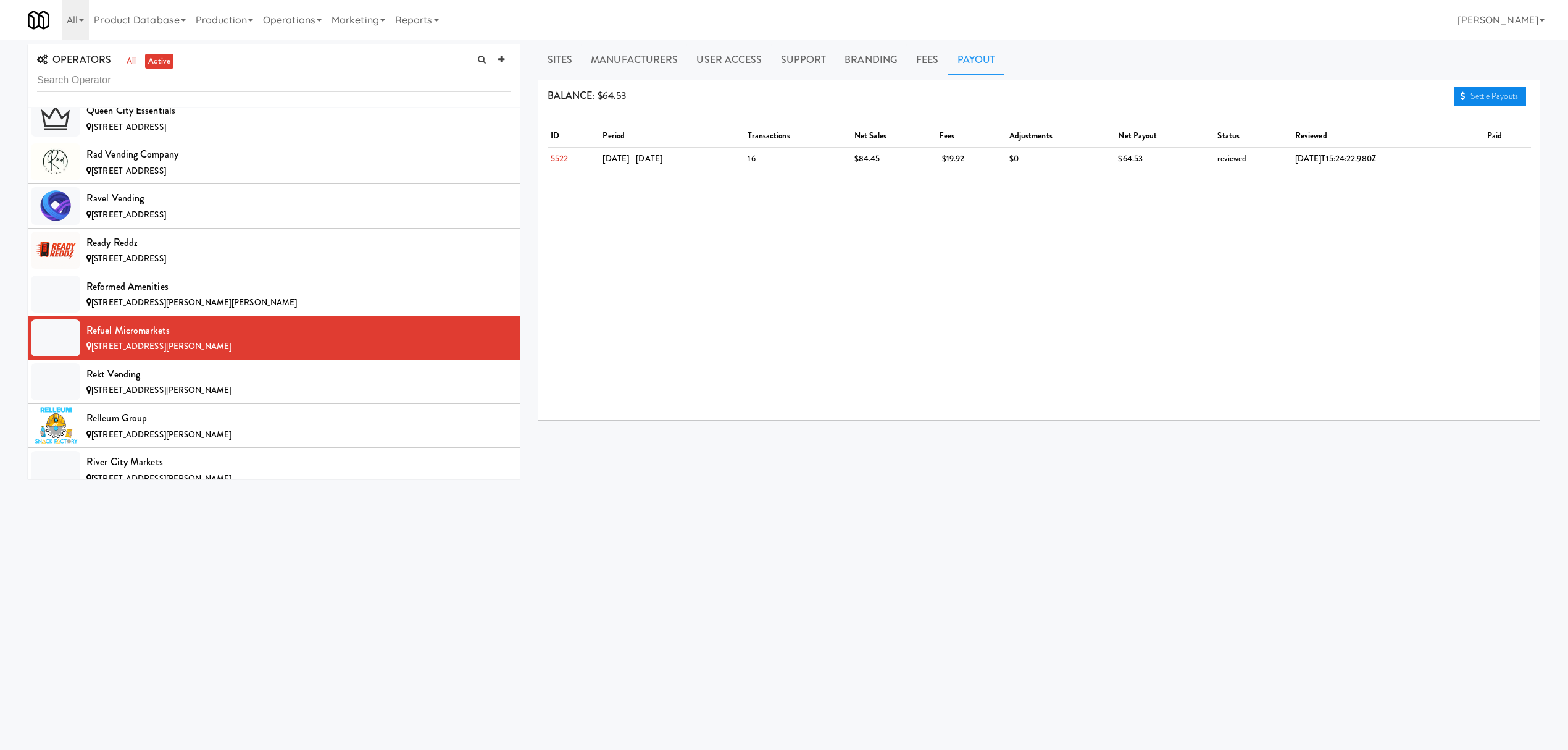
click at [1505, 95] on link "Settle Payouts" at bounding box center [1490, 96] width 71 height 18
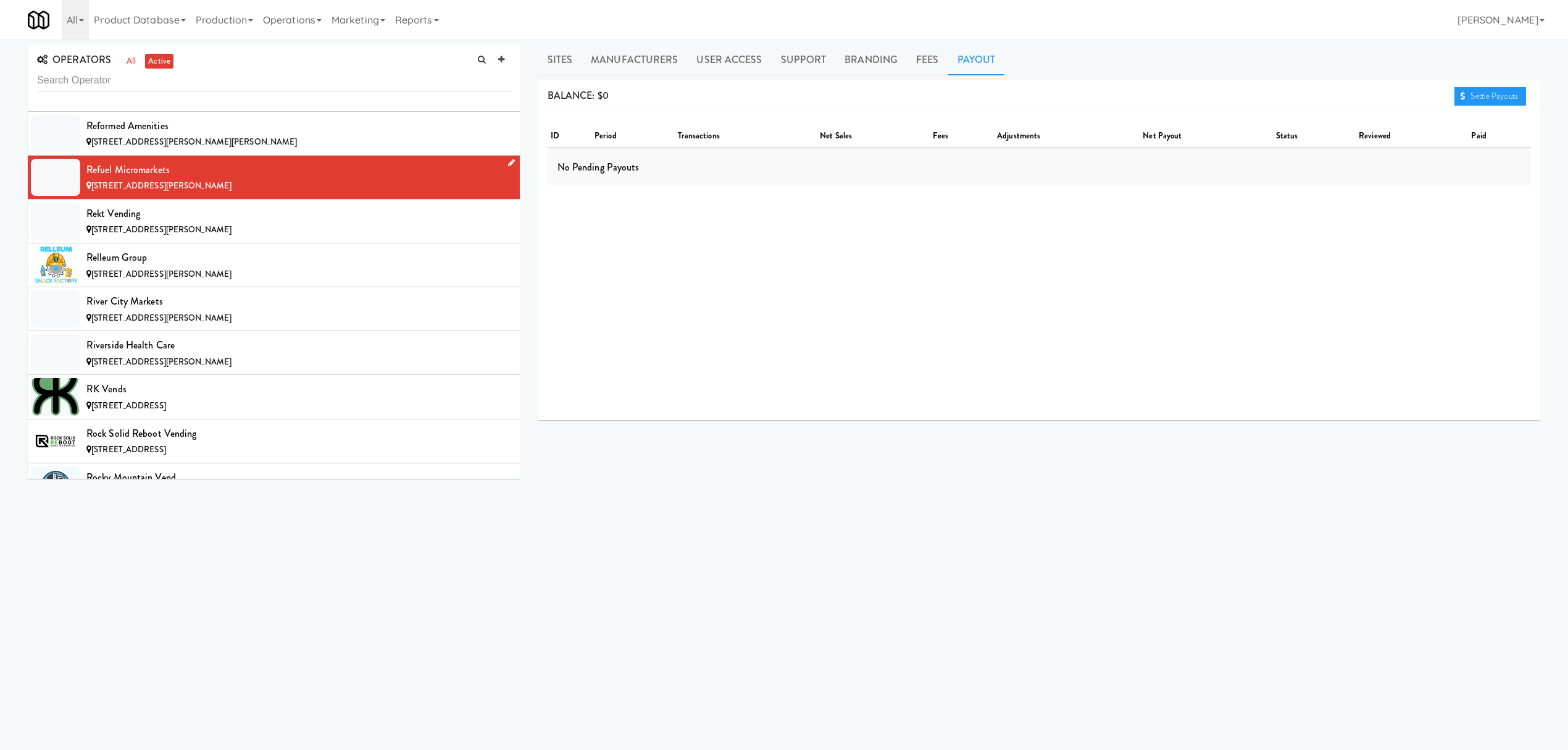
scroll to position [10047, 0]
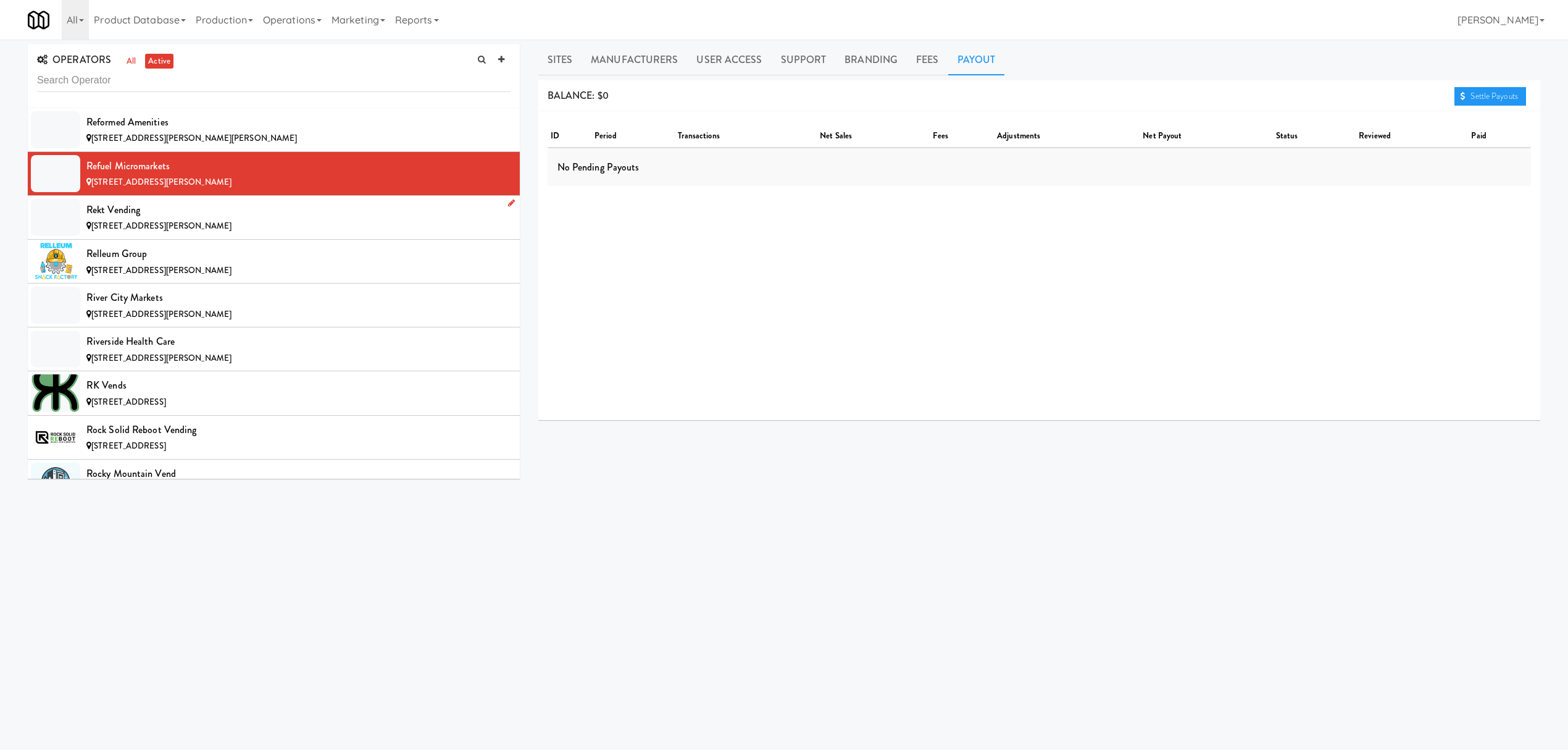
click at [225, 219] on div "Rekt Vending" at bounding box center [298, 210] width 424 height 18
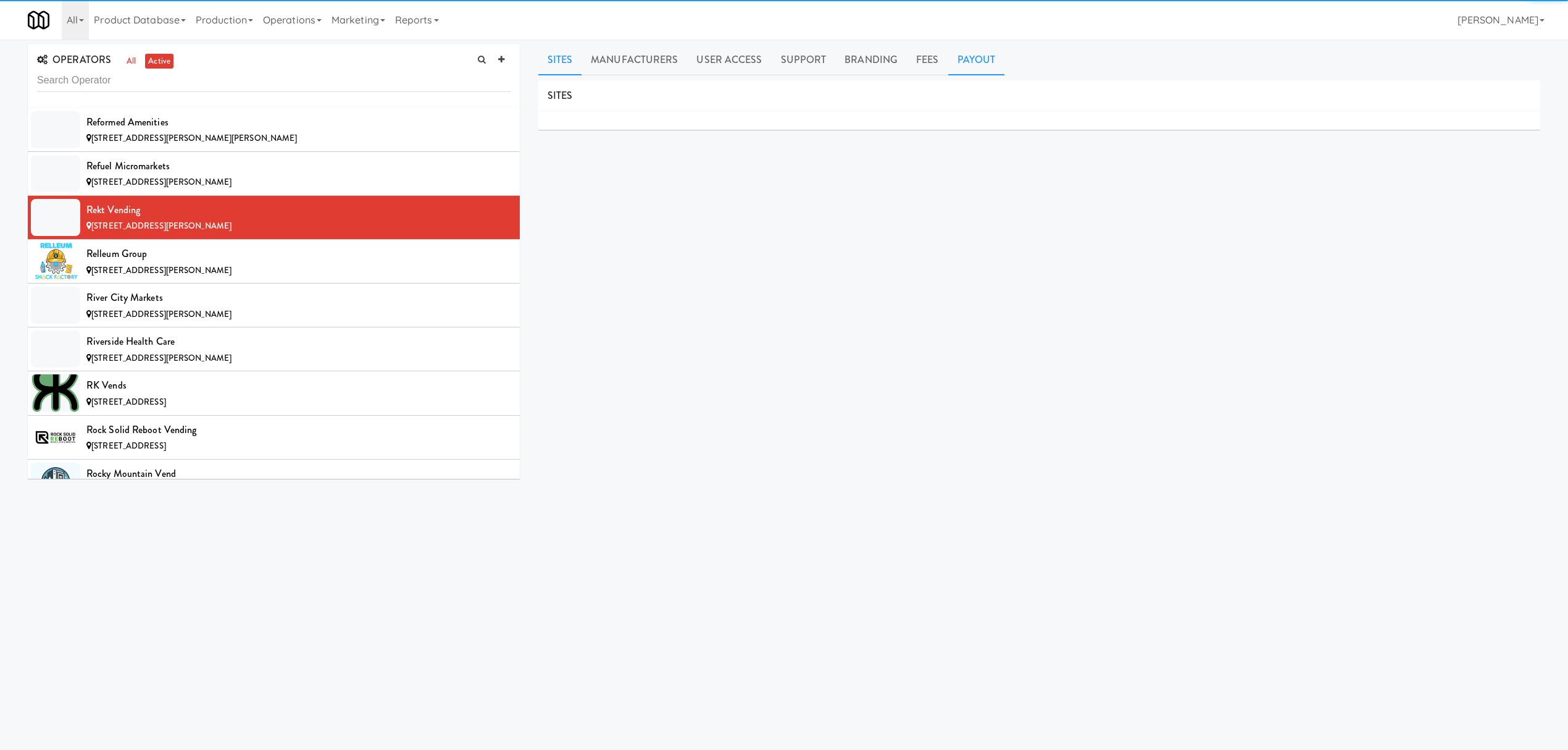
click at [978, 63] on link "Payout" at bounding box center [976, 59] width 57 height 31
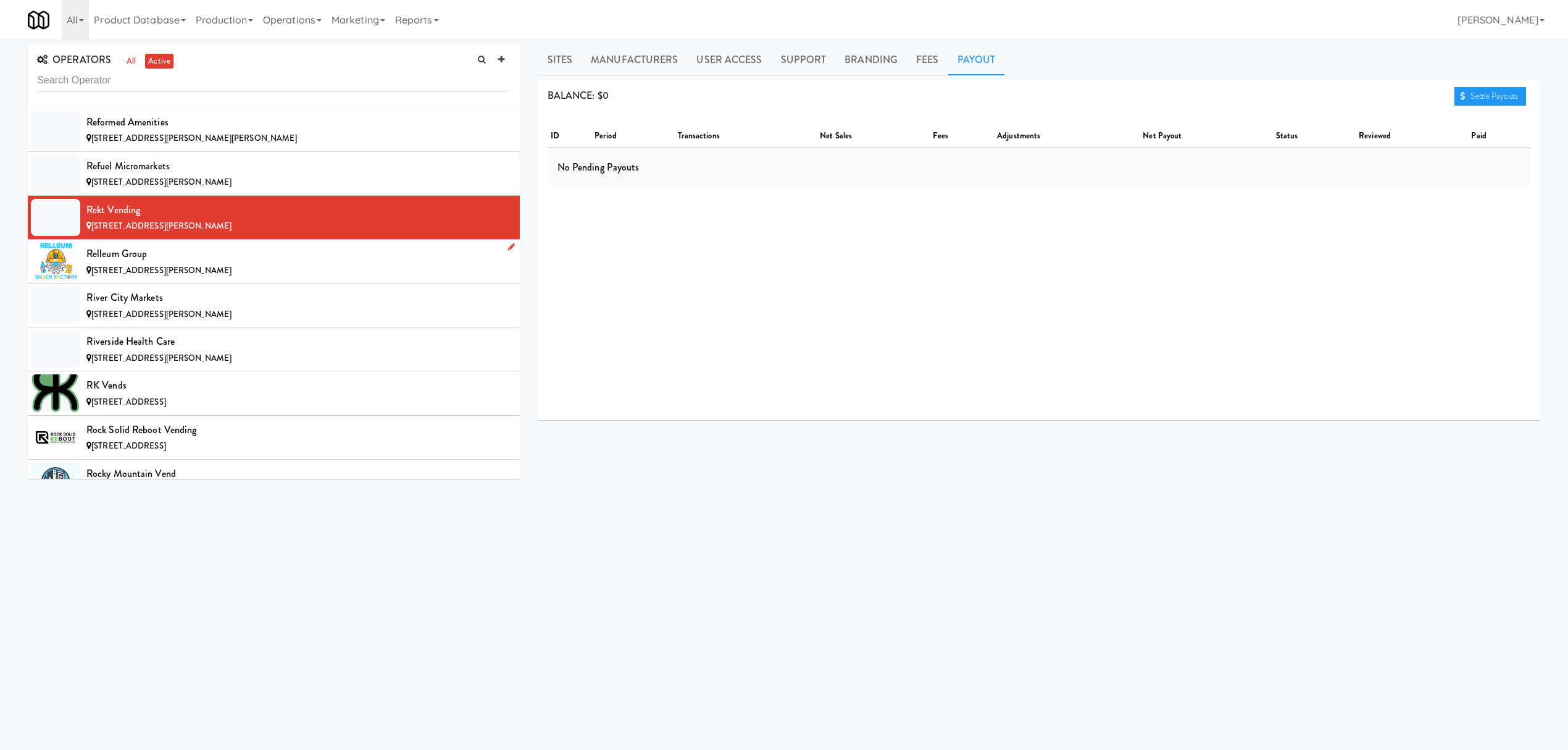
click at [280, 263] on div "Relleum Group" at bounding box center [298, 253] width 424 height 18
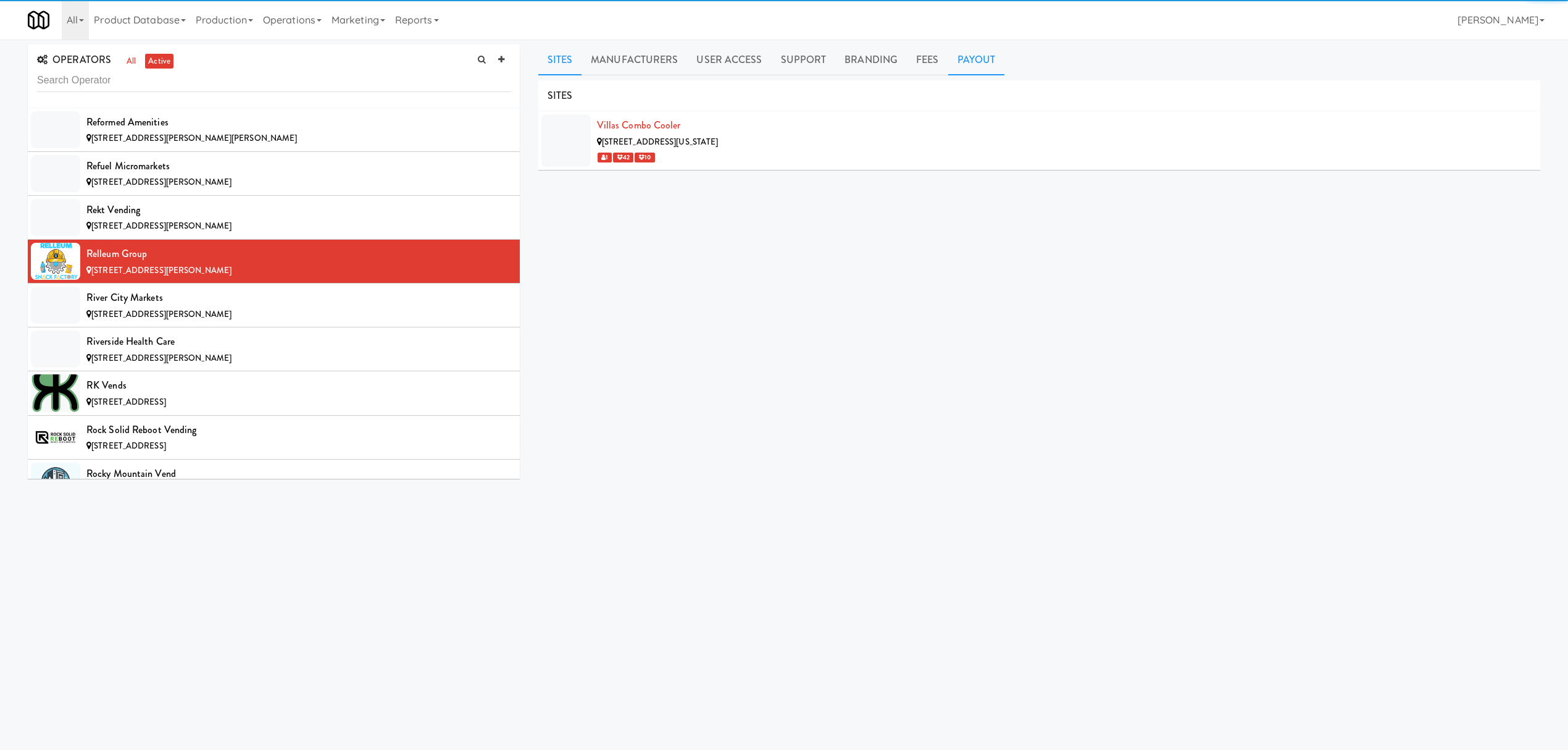
click at [961, 58] on link "Payout" at bounding box center [976, 59] width 57 height 31
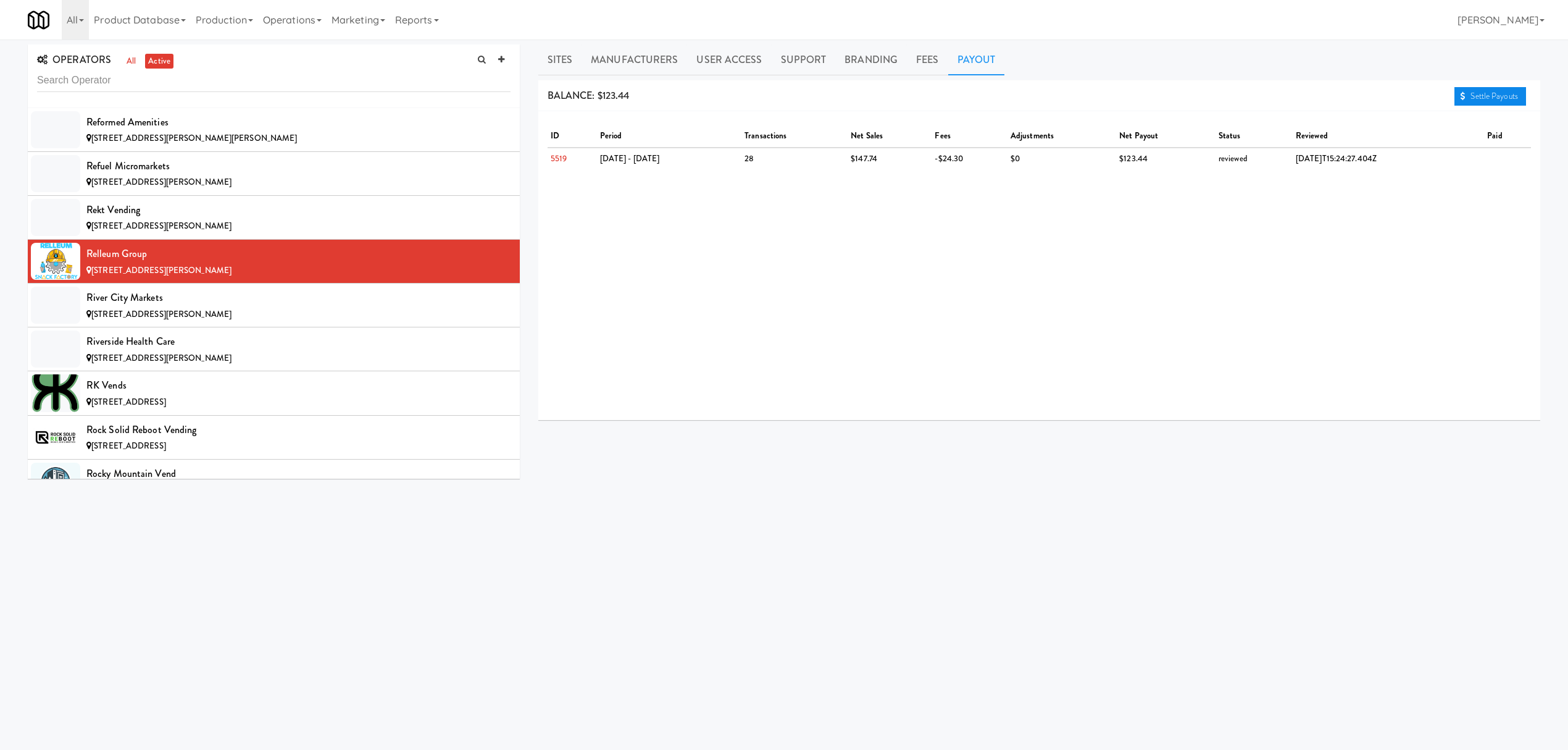
click at [1495, 95] on link "Settle Payouts" at bounding box center [1490, 96] width 71 height 18
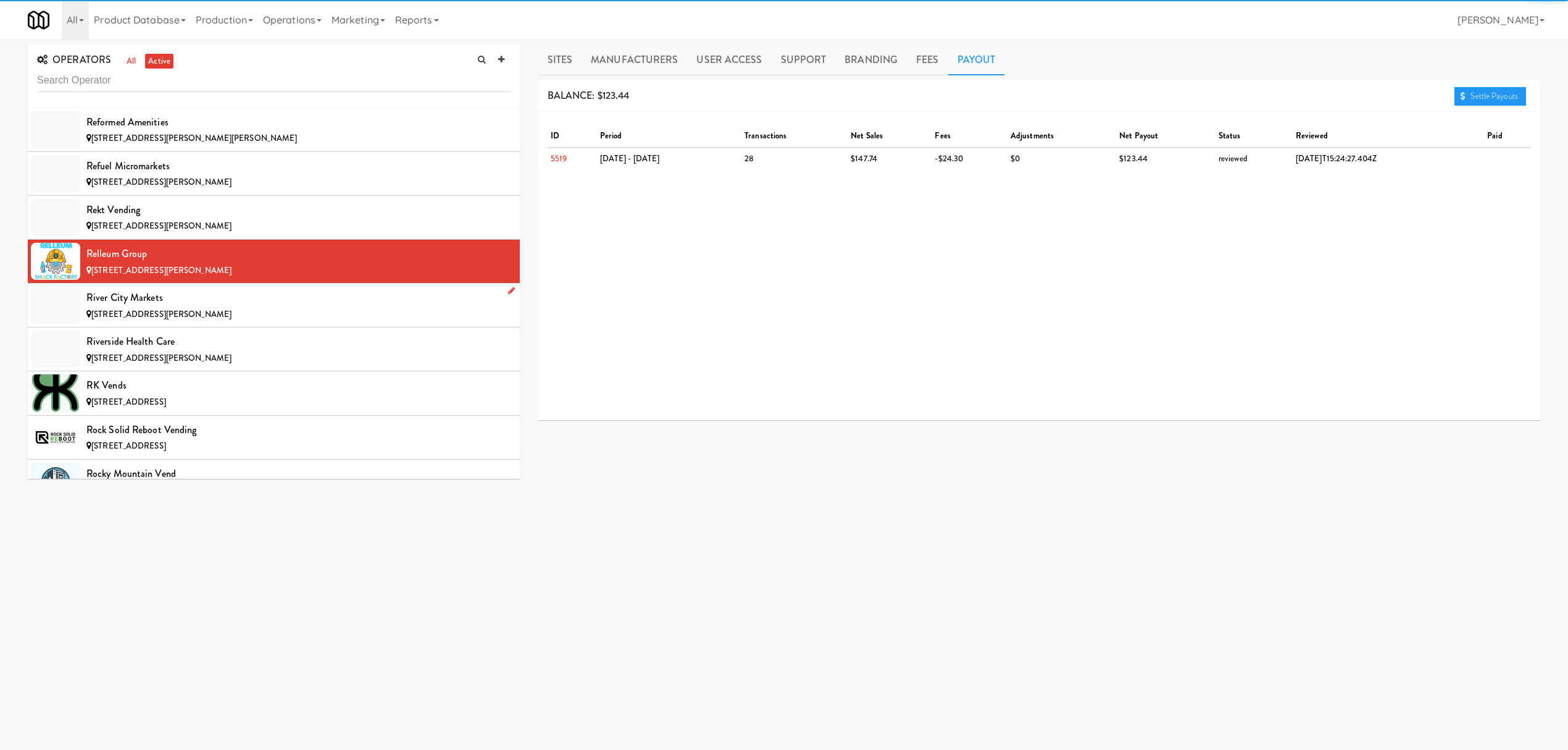
click at [233, 307] on div "River City Markets" at bounding box center [298, 297] width 424 height 18
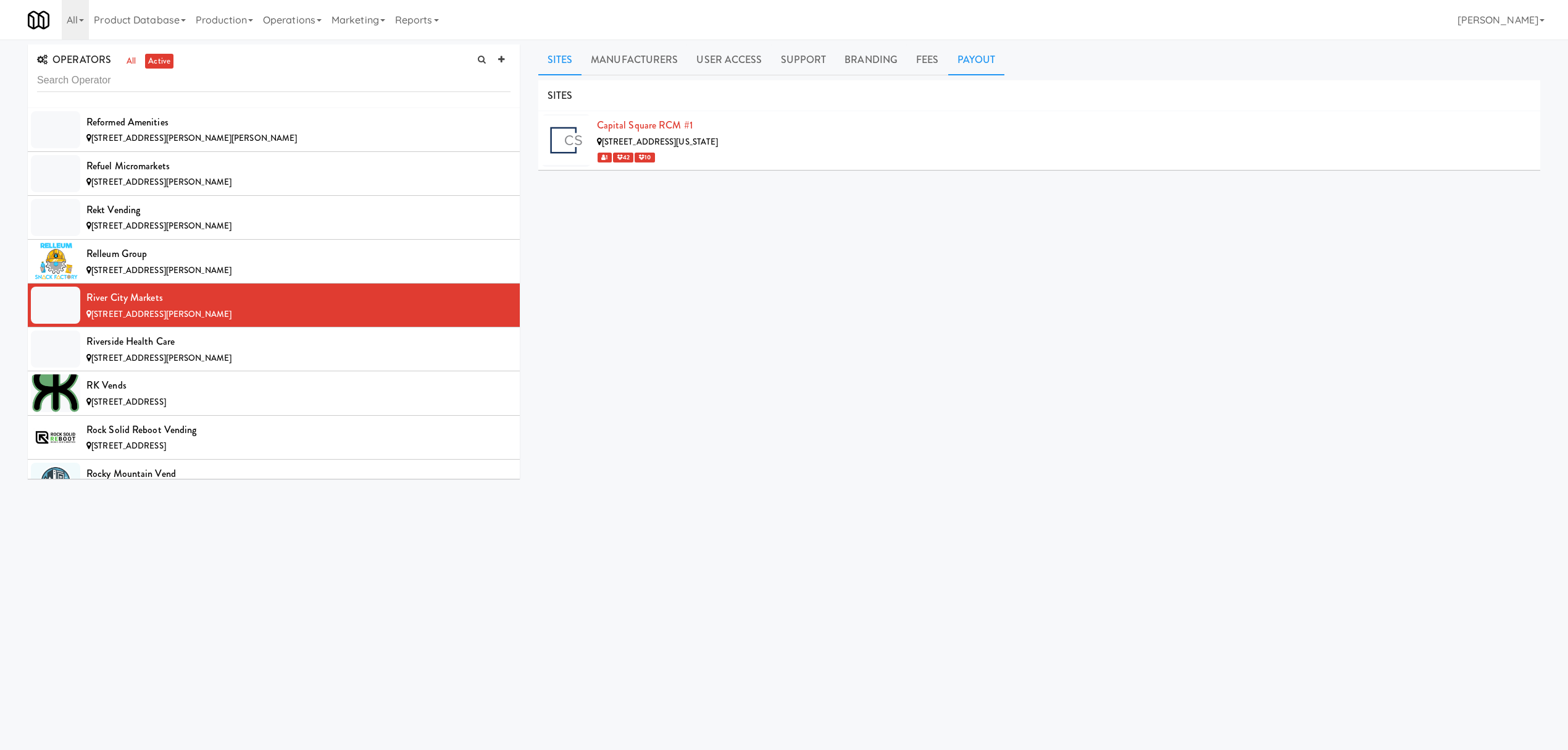
click at [966, 59] on link "Payout" at bounding box center [976, 59] width 57 height 31
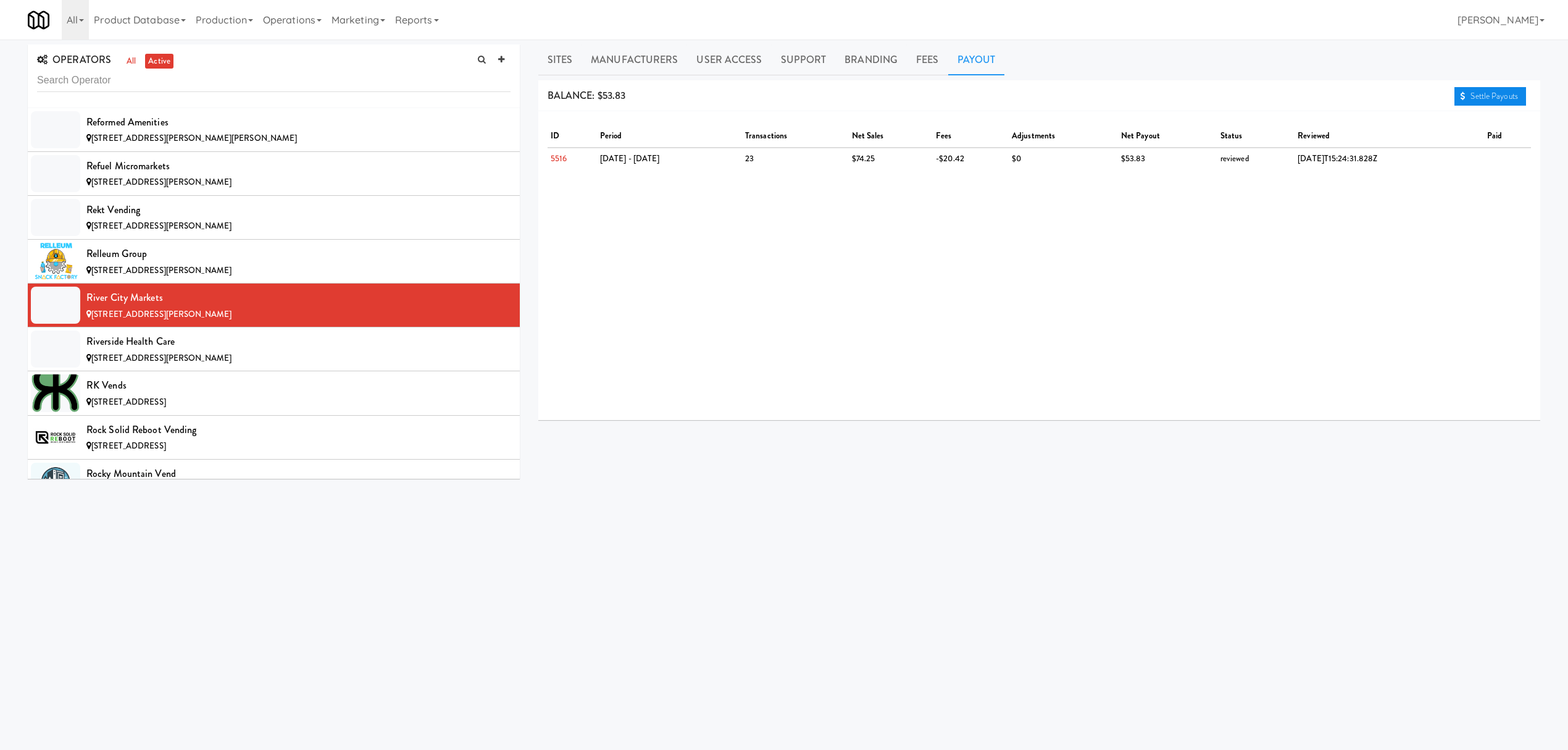
click at [1465, 96] on link "Settle Payouts" at bounding box center [1490, 96] width 71 height 18
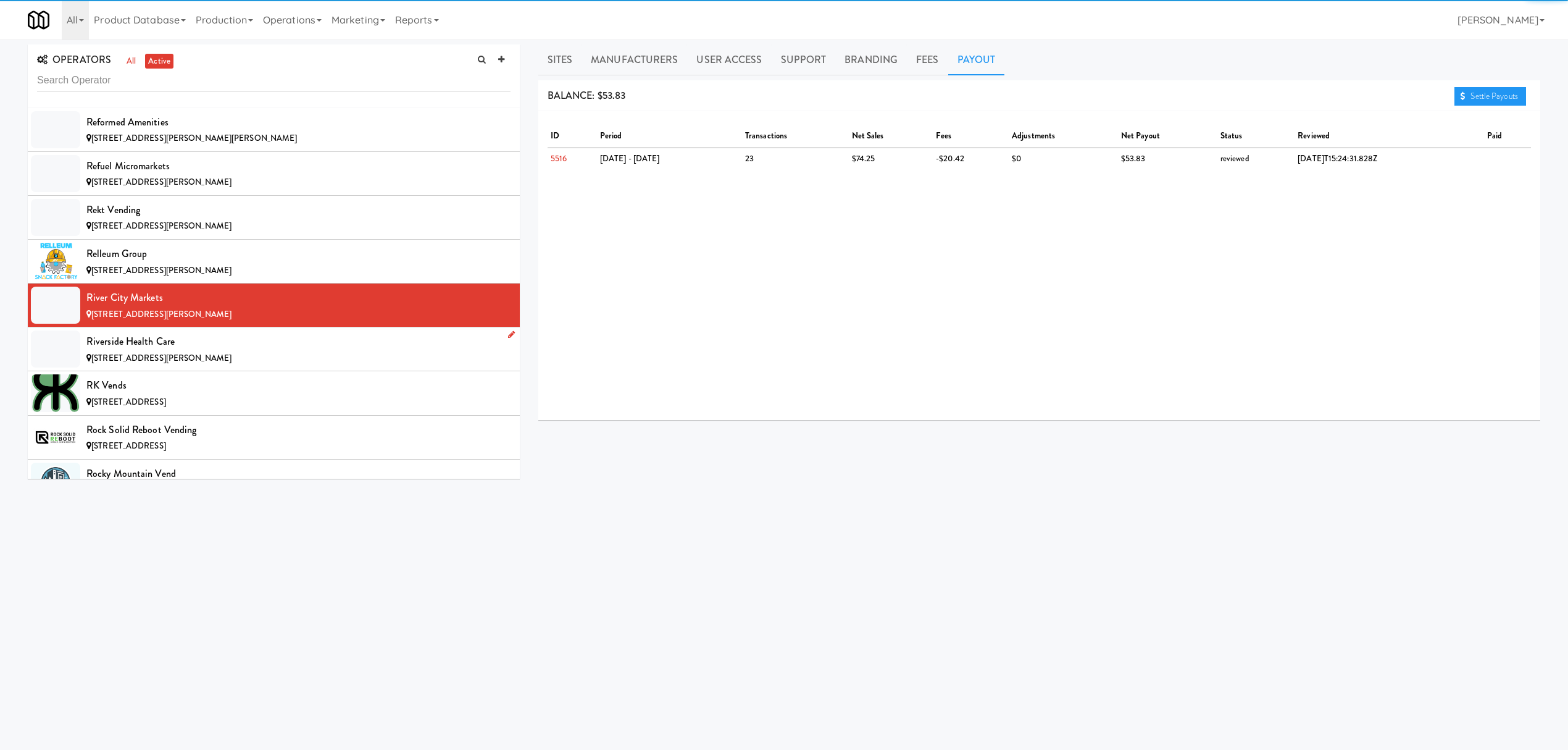
click at [190, 351] on div "Riverside Health Care" at bounding box center [298, 341] width 424 height 18
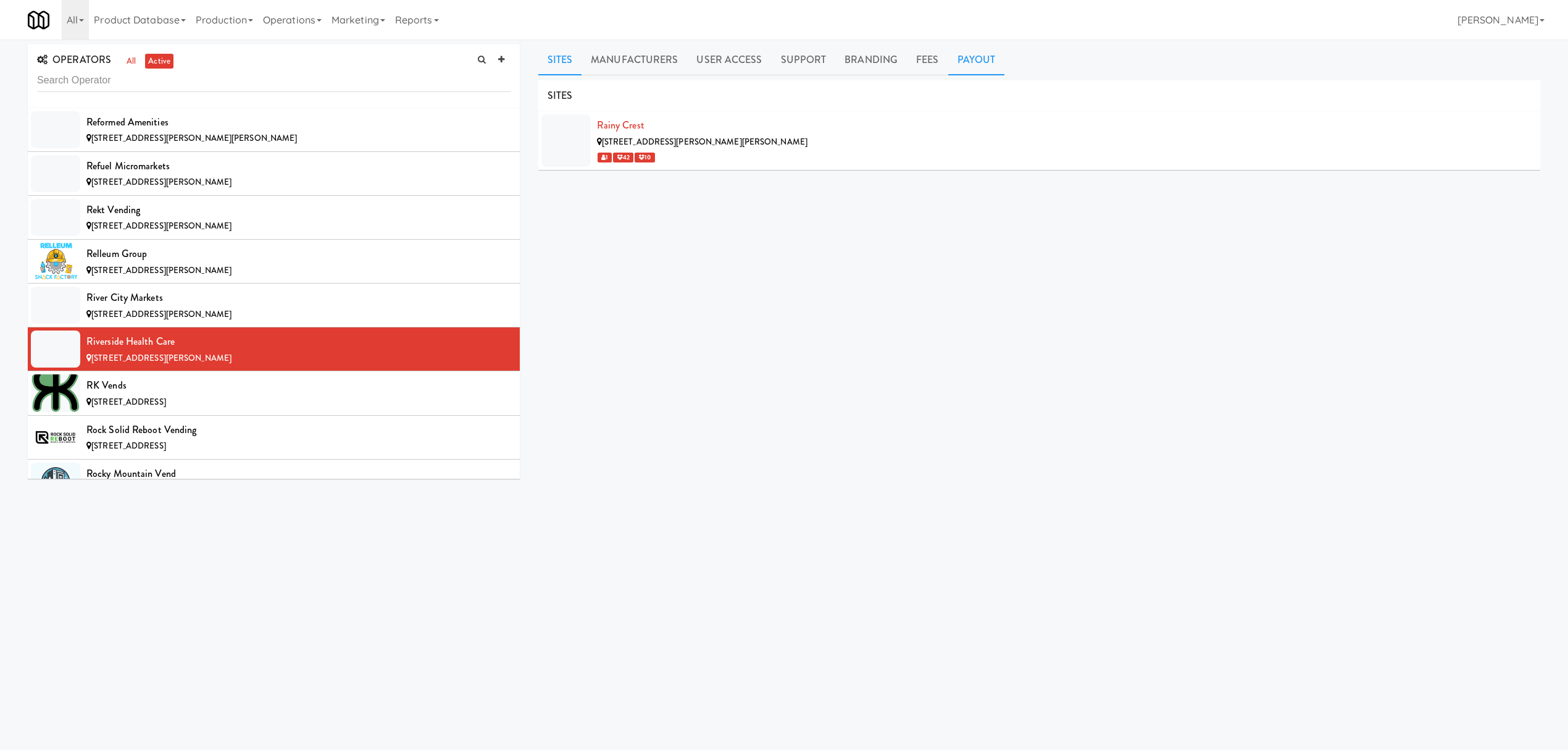
click at [963, 57] on link "Payout" at bounding box center [976, 59] width 57 height 31
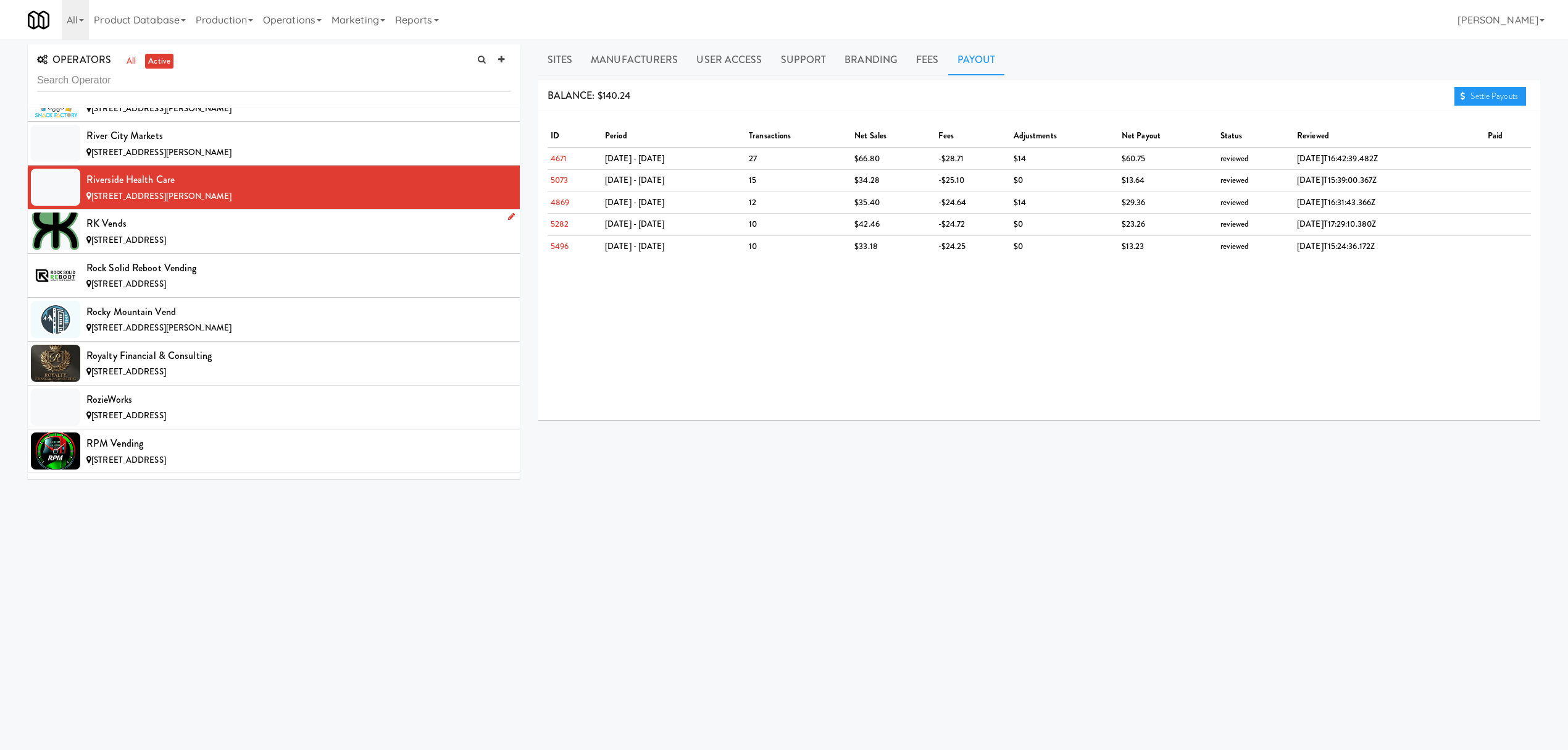
scroll to position [10212, 0]
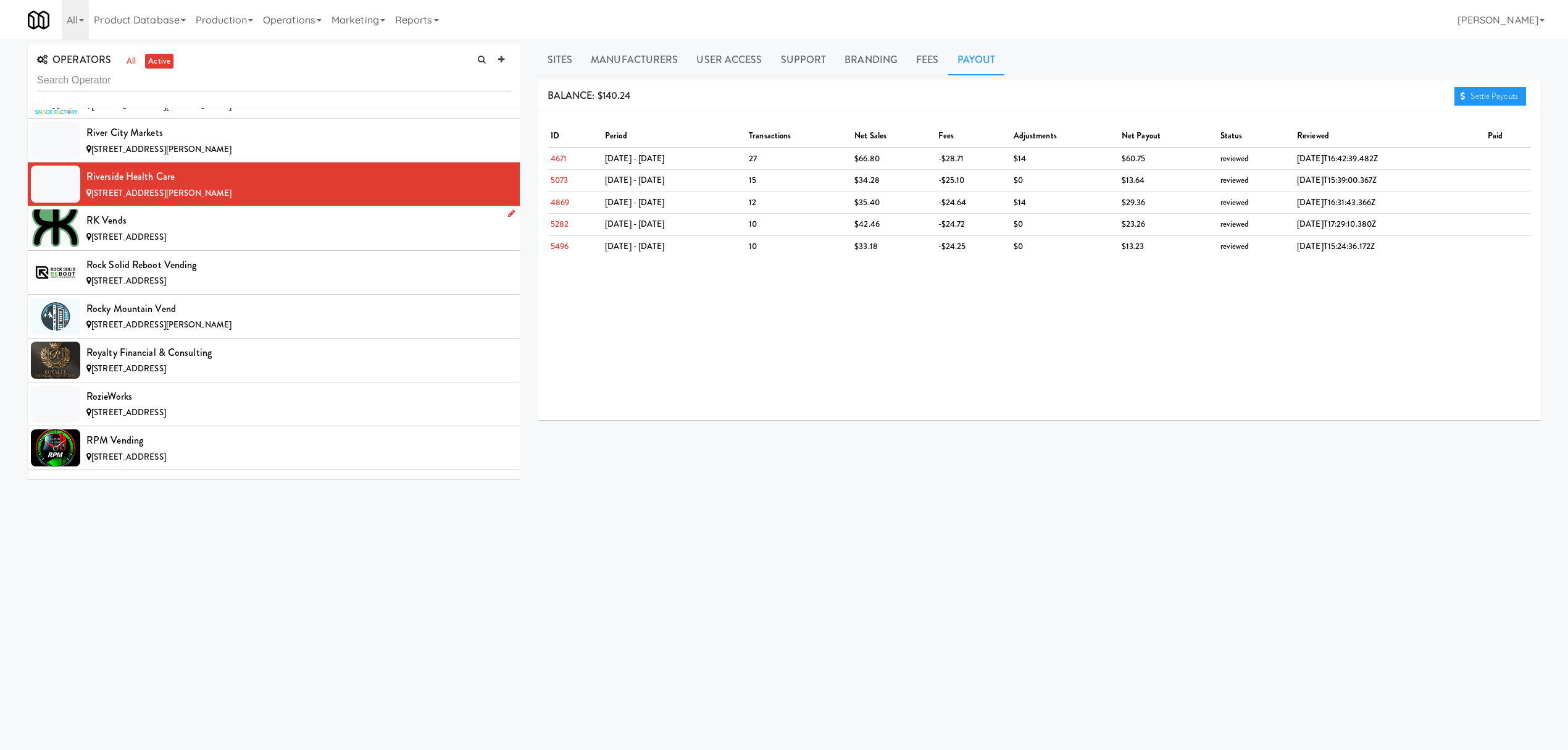
click at [249, 230] on div "RK Vends" at bounding box center [298, 220] width 424 height 18
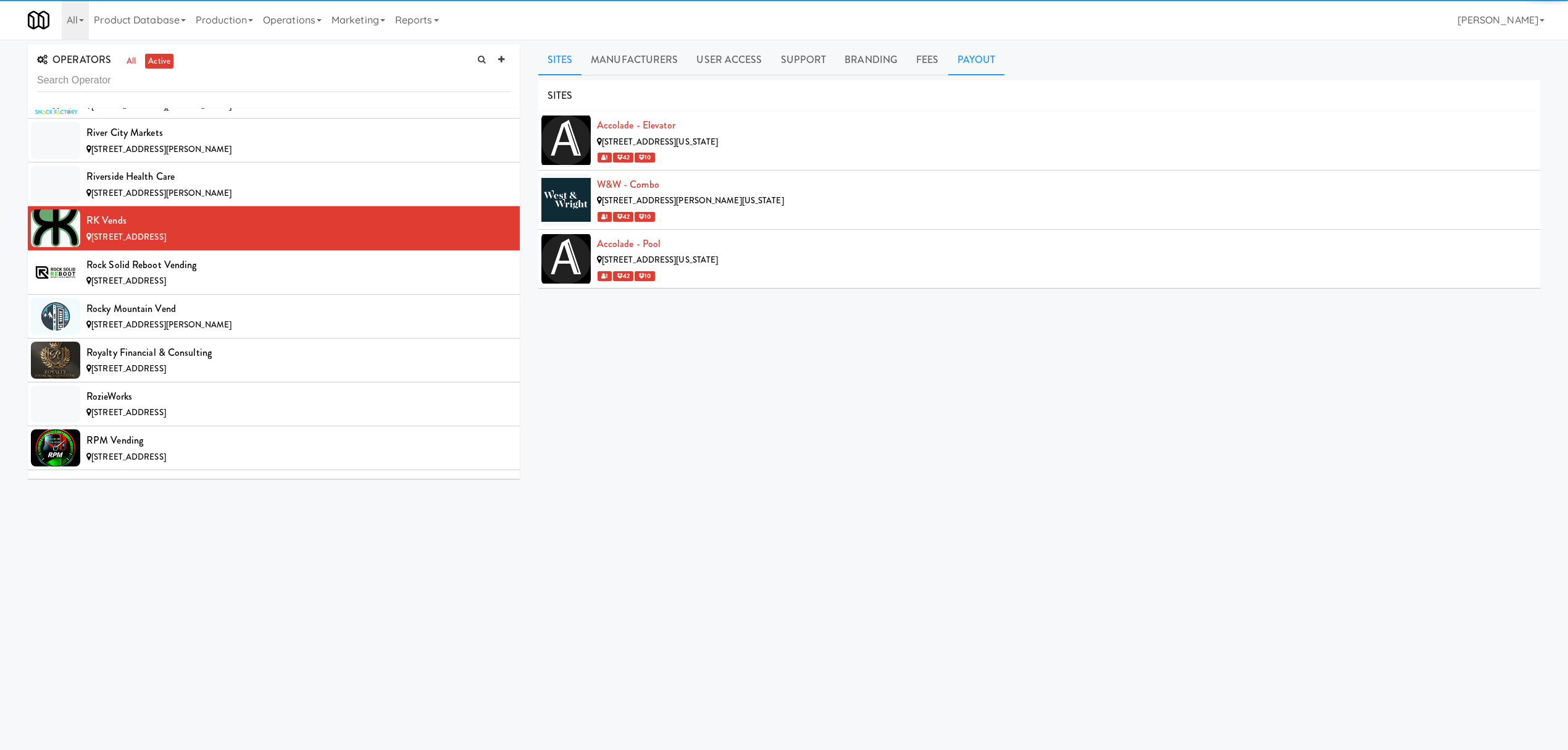
click at [981, 53] on link "Payout" at bounding box center [976, 59] width 57 height 31
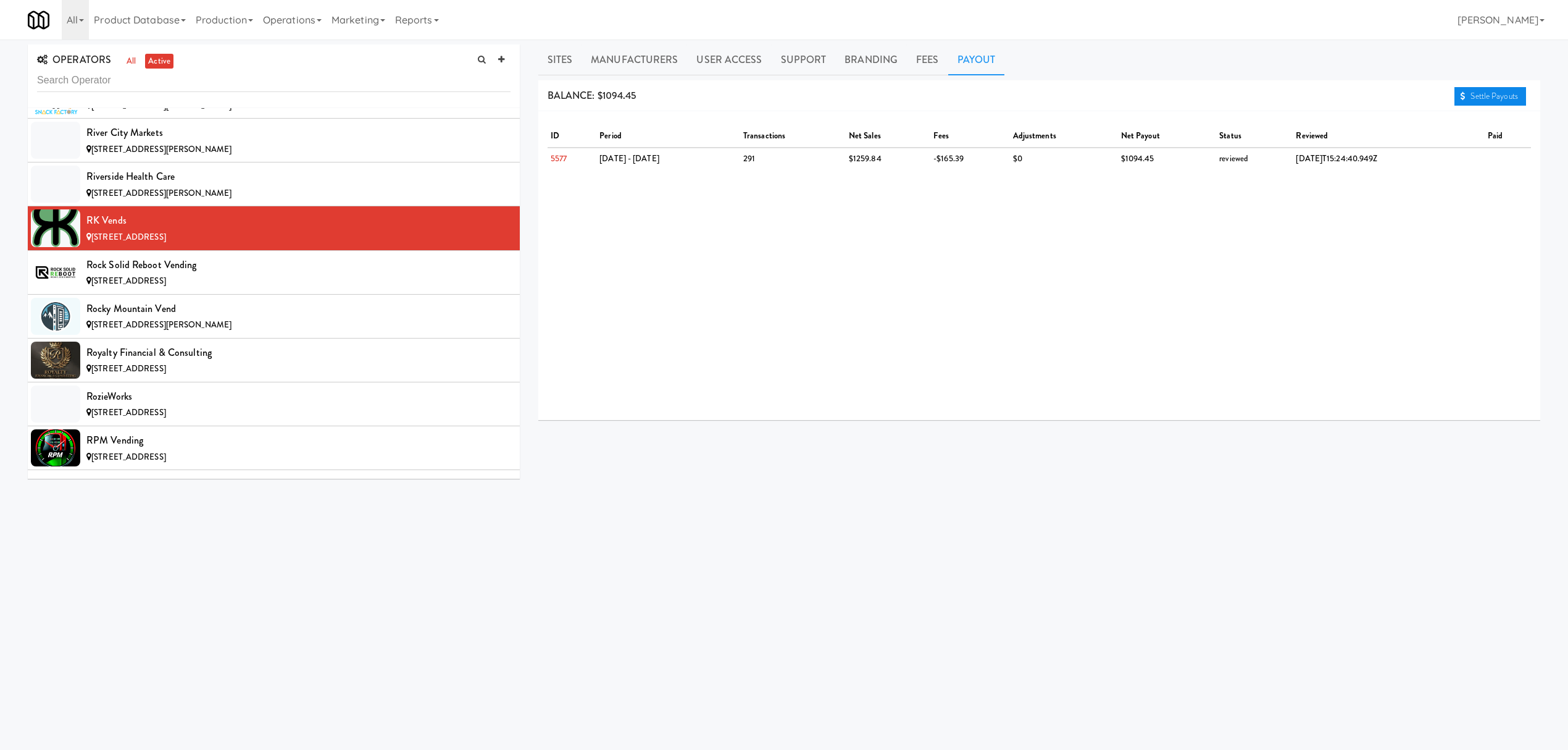
click at [1525, 97] on link "Settle Payouts" at bounding box center [1490, 96] width 71 height 18
click at [166, 287] on span "[STREET_ADDRESS]" at bounding box center [129, 281] width 75 height 12
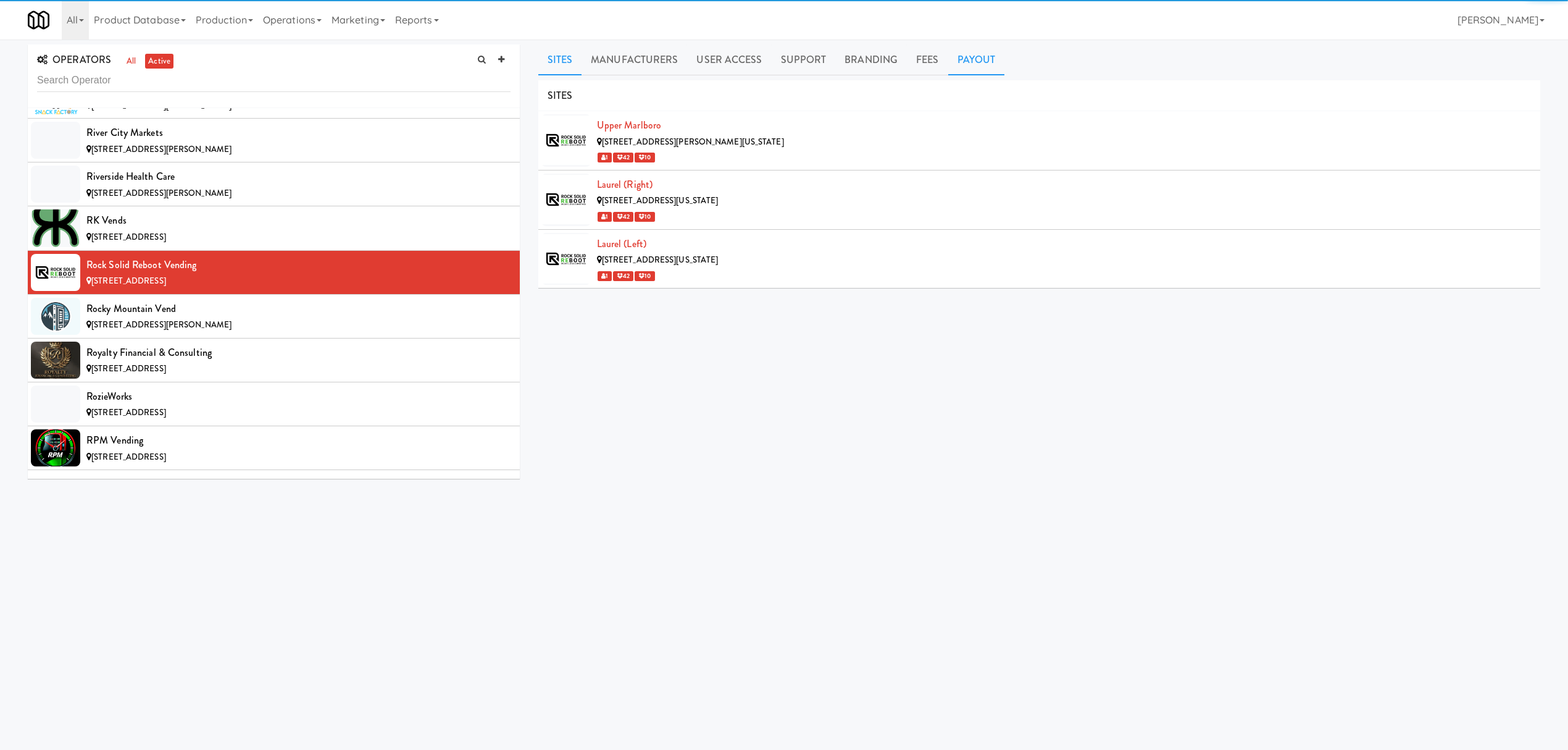
click at [963, 58] on link "Payout" at bounding box center [976, 59] width 57 height 31
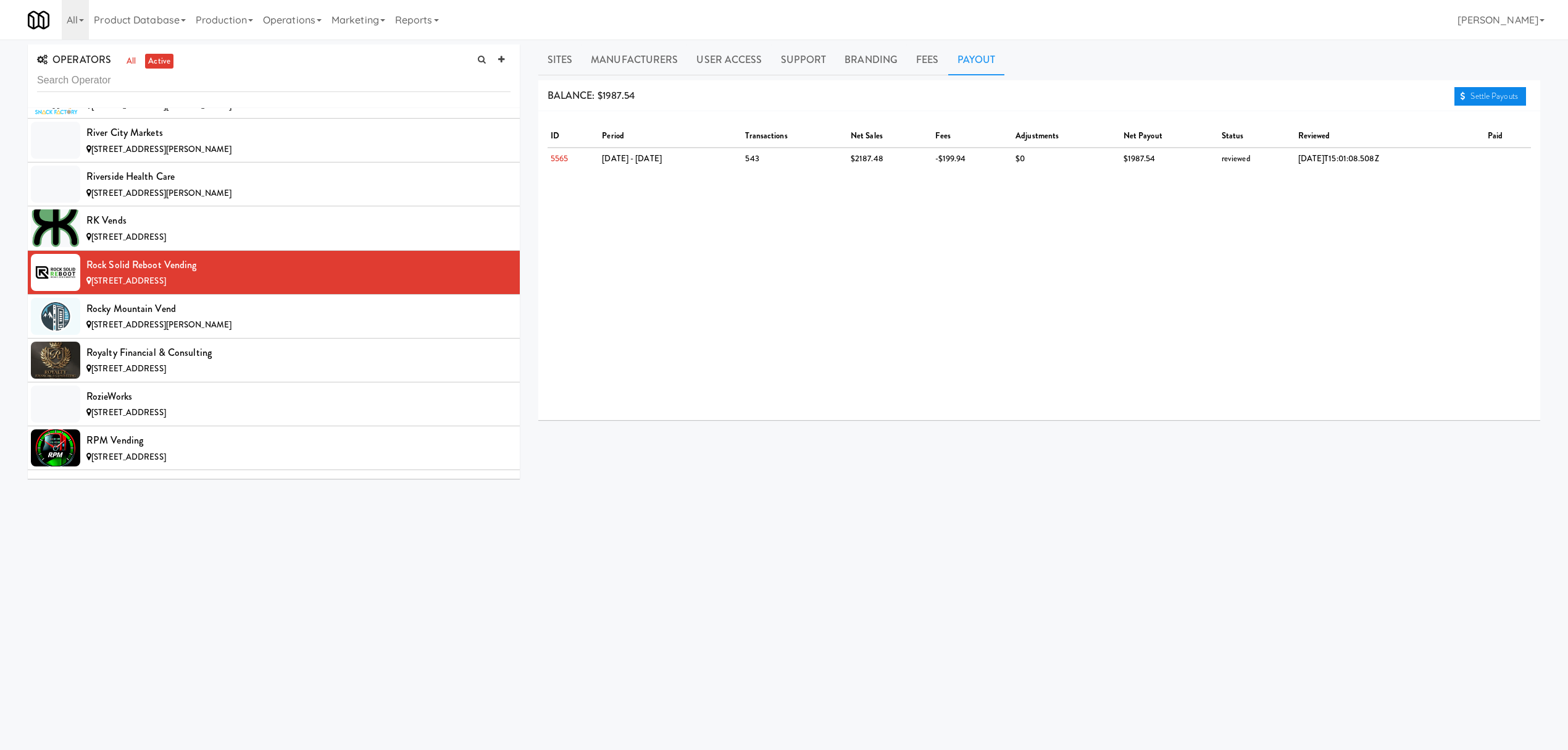
click at [1495, 99] on link "Settle Payouts" at bounding box center [1490, 96] width 71 height 18
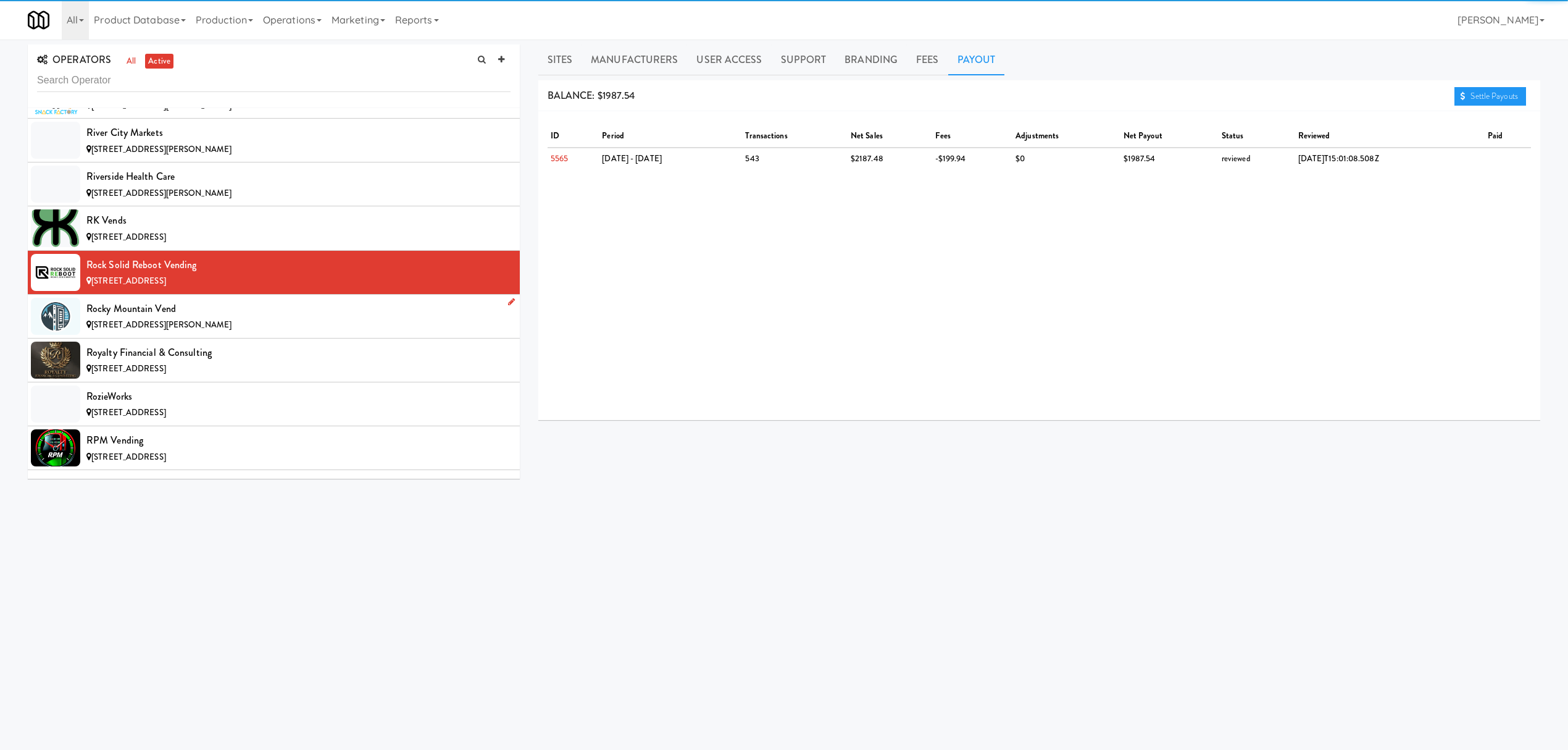
click at [195, 330] on span "[STREET_ADDRESS][PERSON_NAME]" at bounding box center [161, 324] width 140 height 12
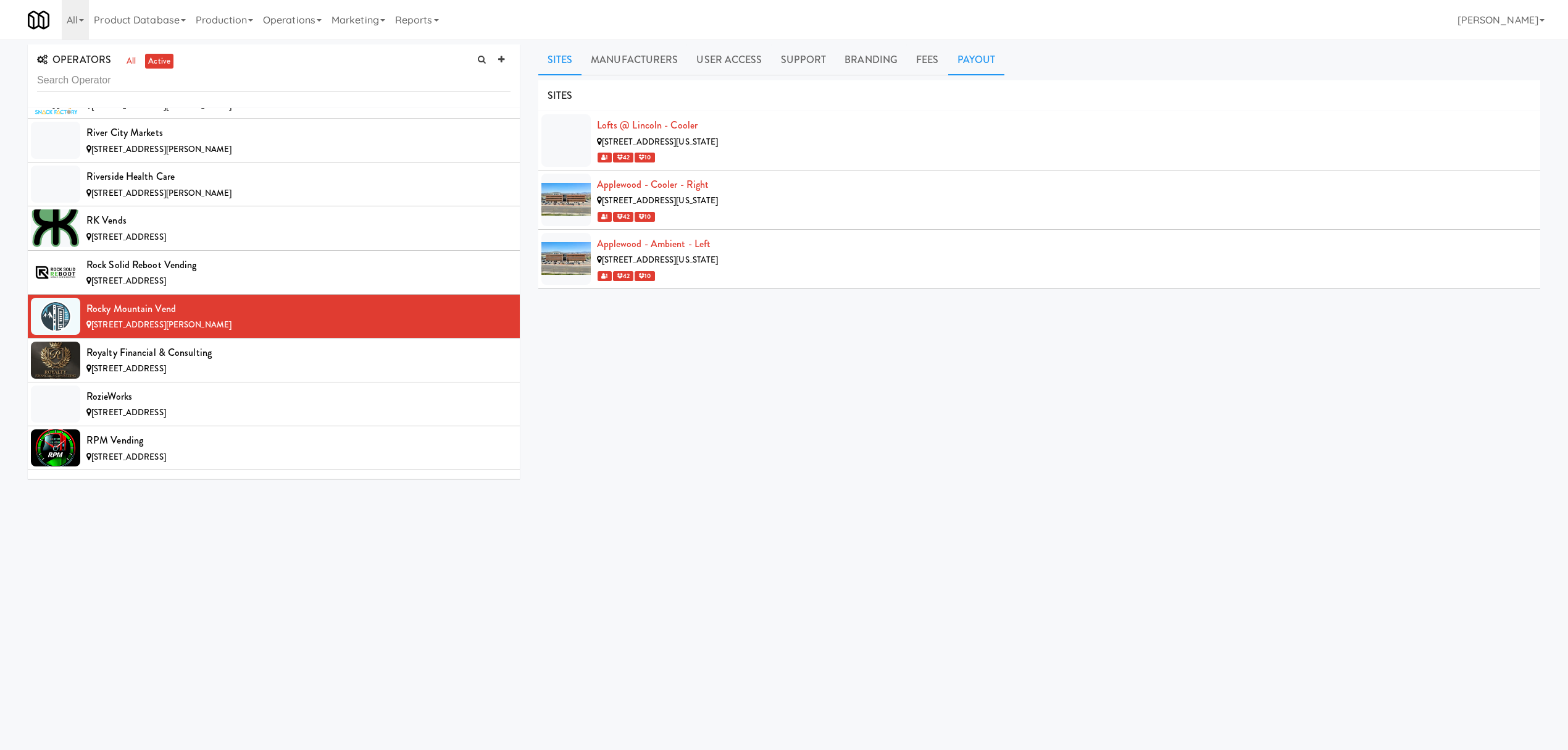
click at [973, 64] on link "Payout" at bounding box center [976, 59] width 57 height 31
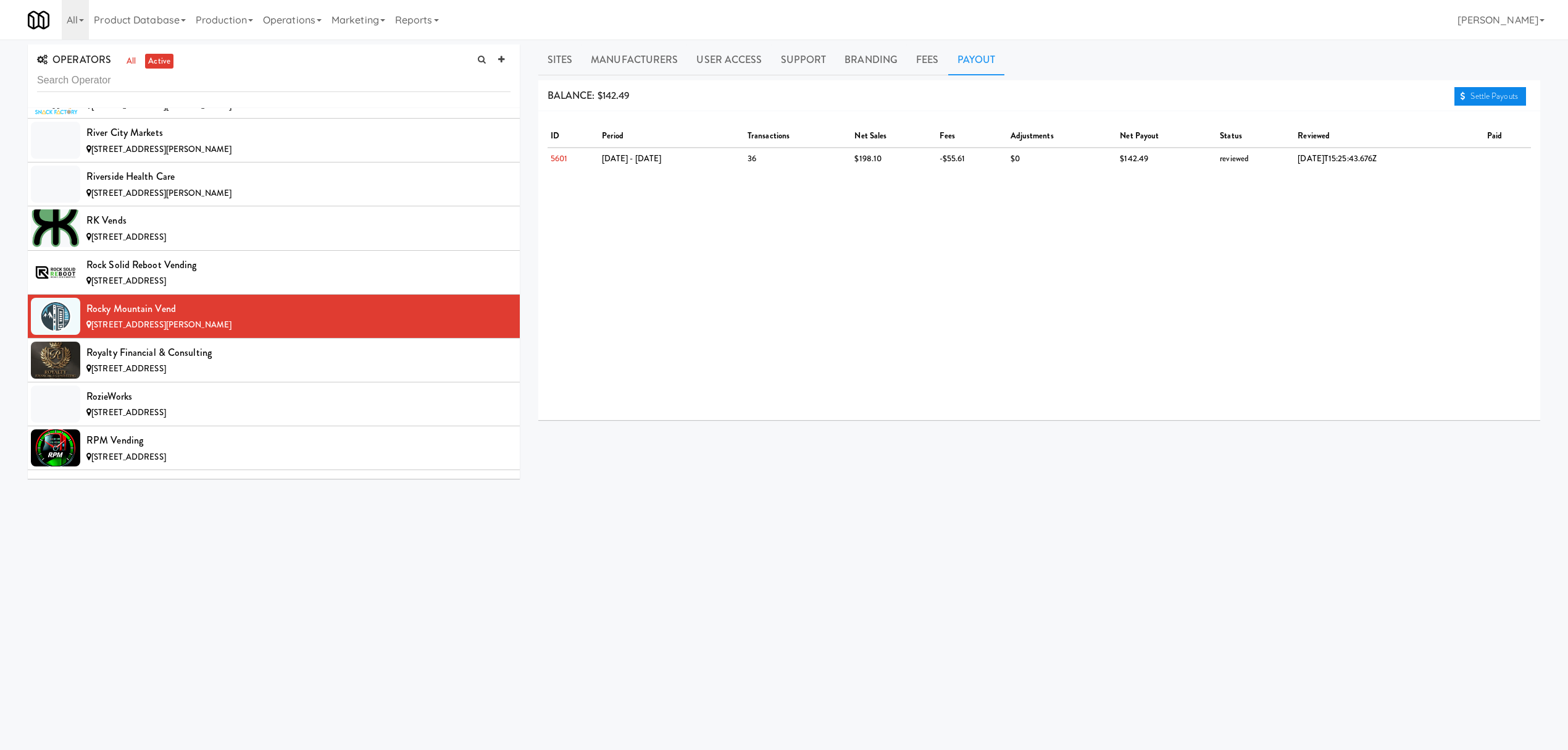
click at [1501, 95] on link "Settle Payouts" at bounding box center [1490, 96] width 71 height 18
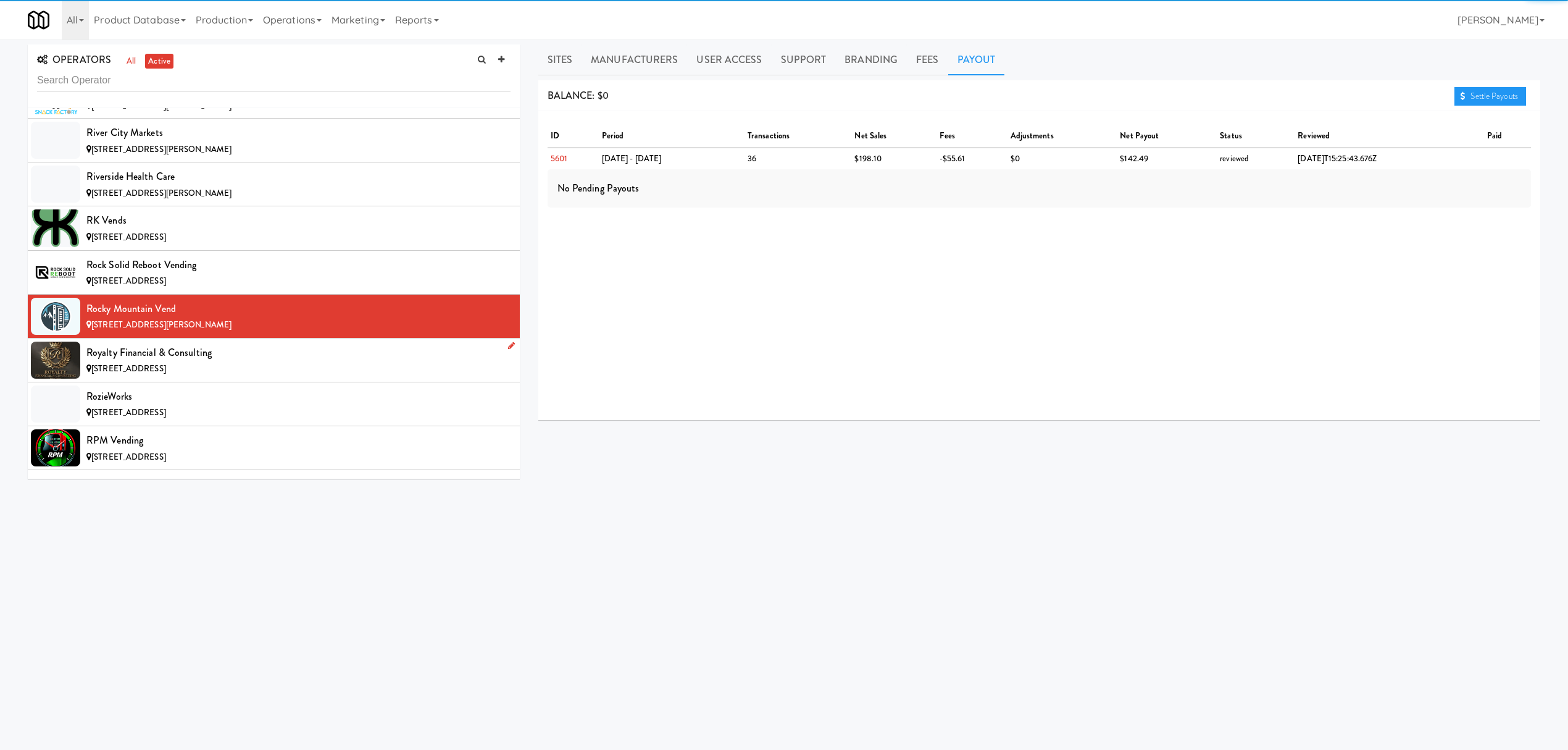
click at [298, 362] on div "Royalty Financial & Consulting" at bounding box center [298, 352] width 424 height 18
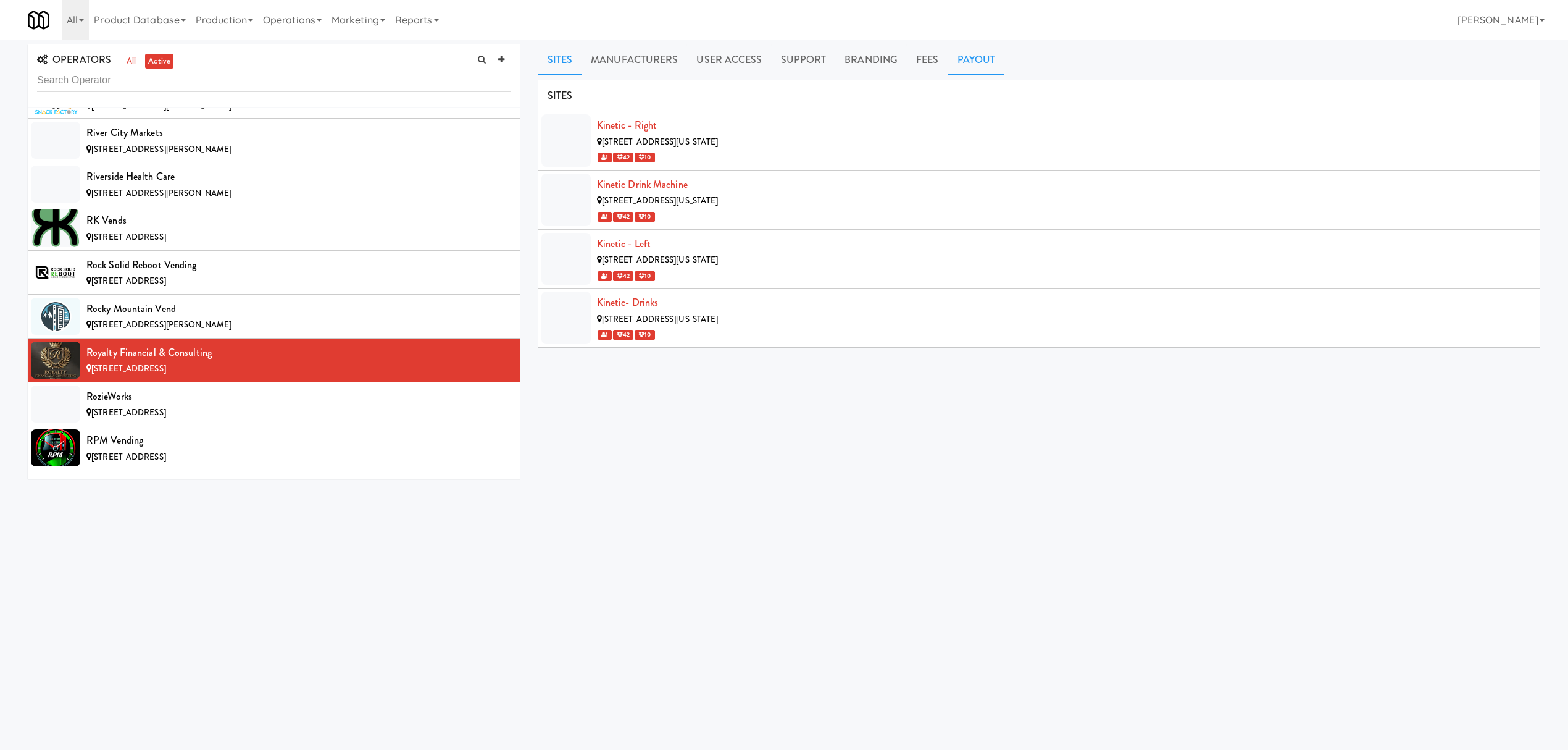
click at [981, 69] on link "Payout" at bounding box center [976, 59] width 57 height 31
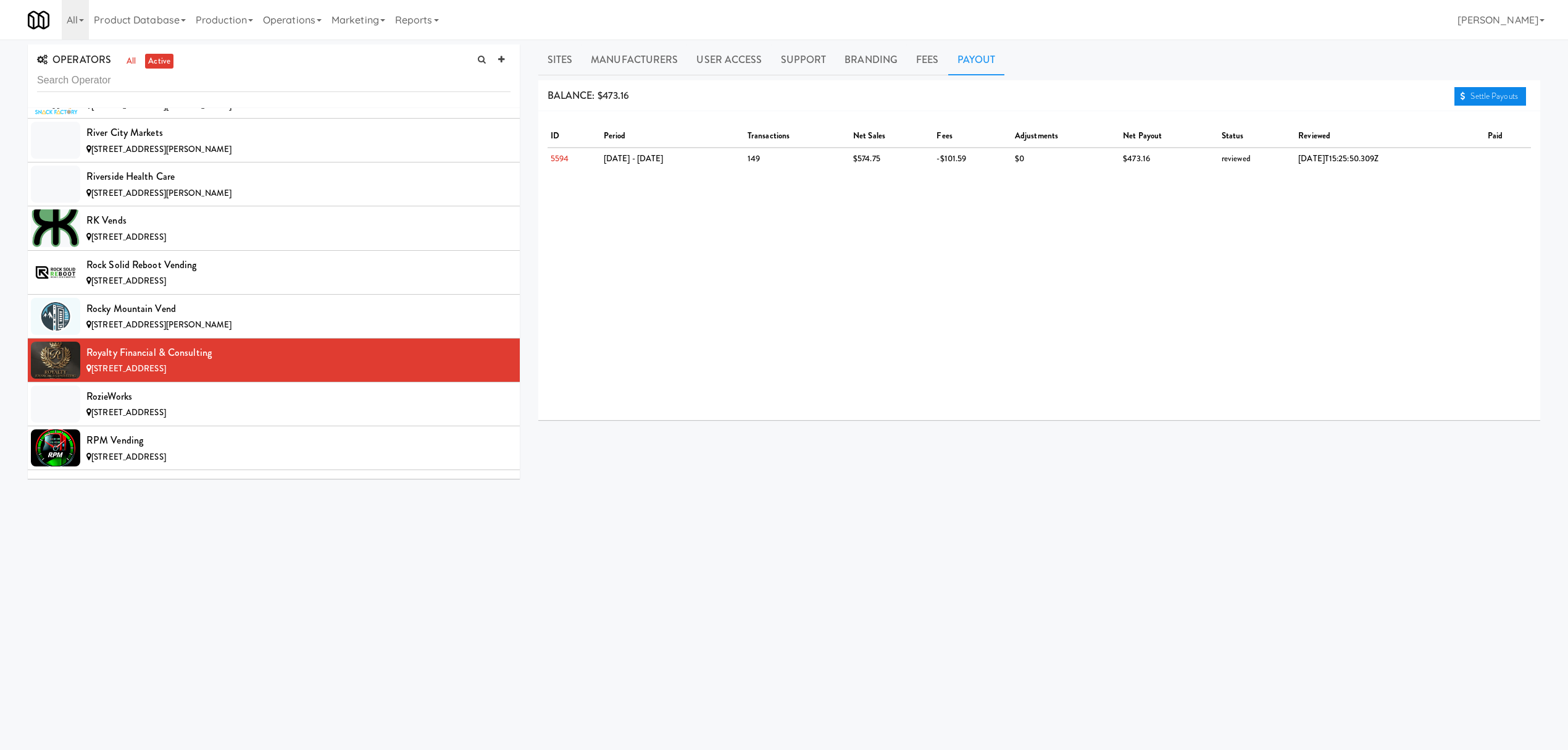
click at [1478, 94] on link "Settle Payouts" at bounding box center [1490, 96] width 71 height 18
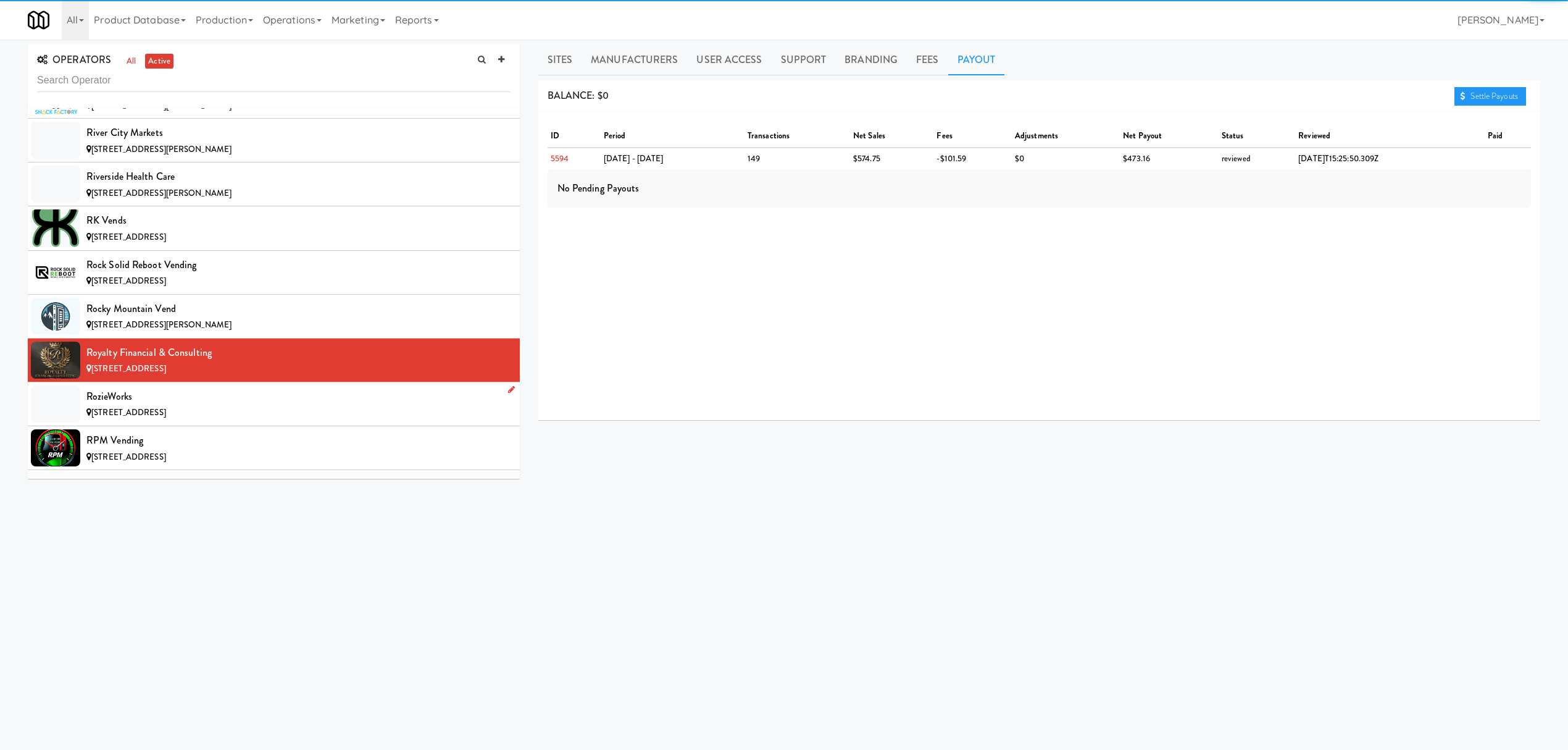
click at [208, 406] on div "RozieWorks" at bounding box center [298, 396] width 424 height 18
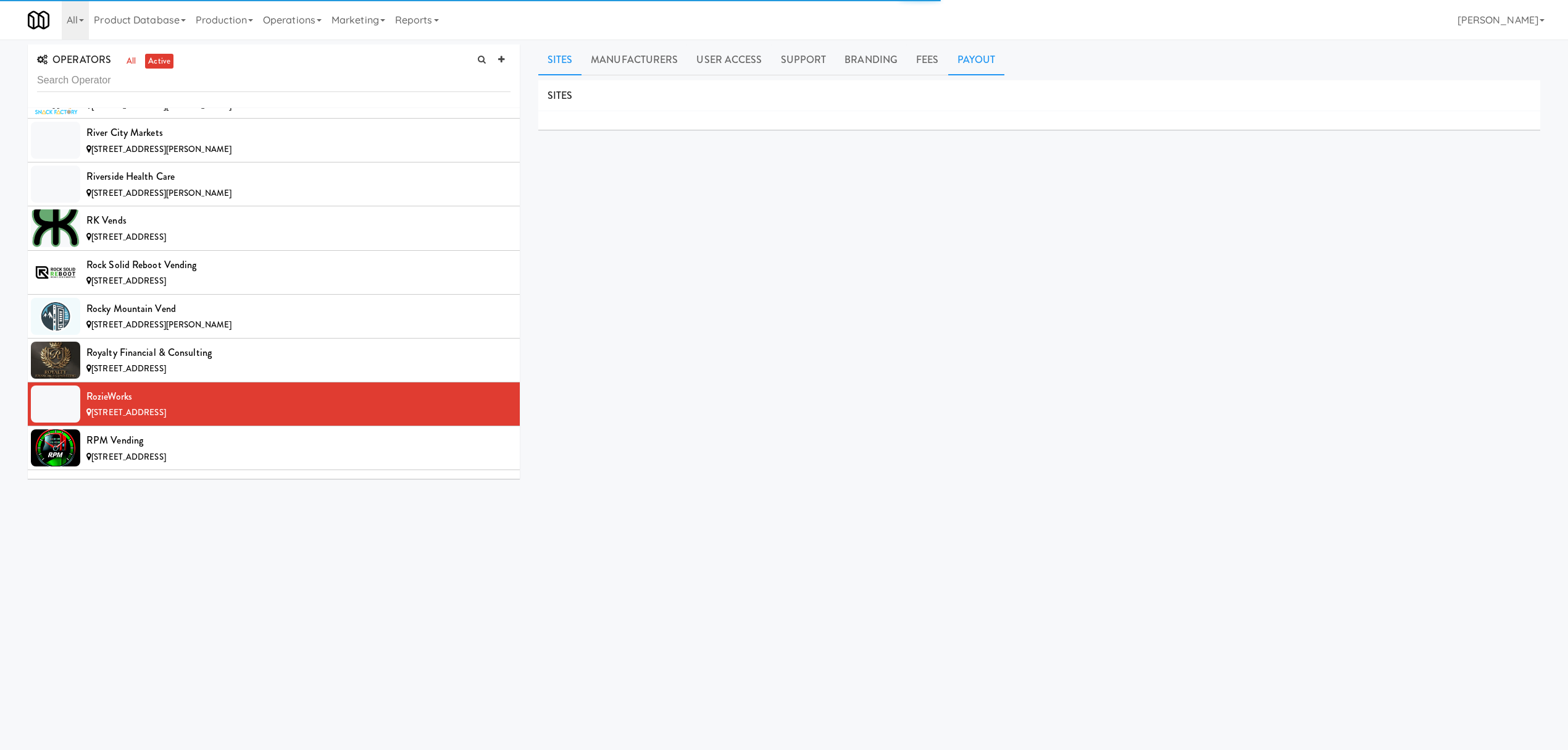
click at [978, 48] on link "Payout" at bounding box center [976, 59] width 57 height 31
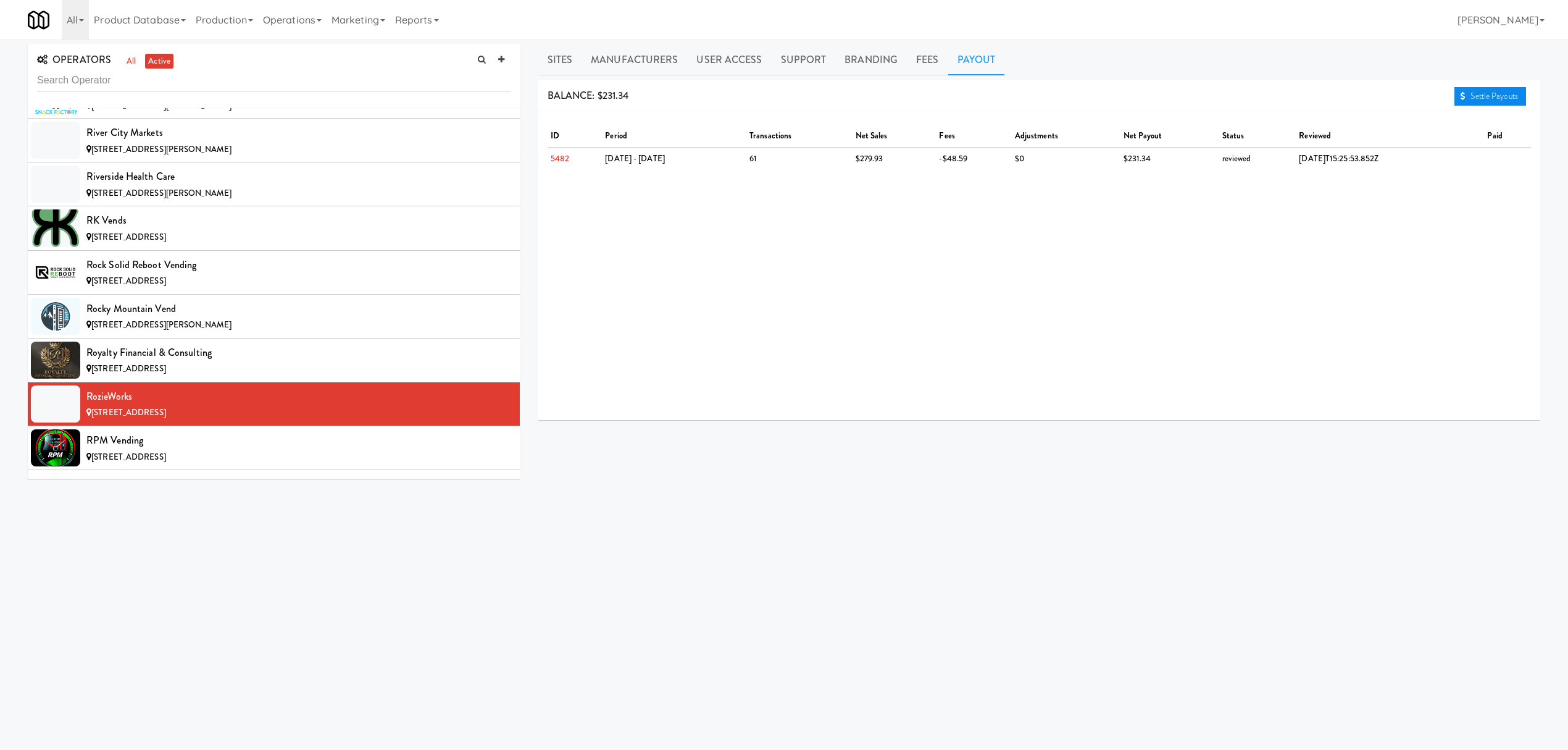
click at [1499, 99] on link "Settle Payouts" at bounding box center [1490, 96] width 71 height 18
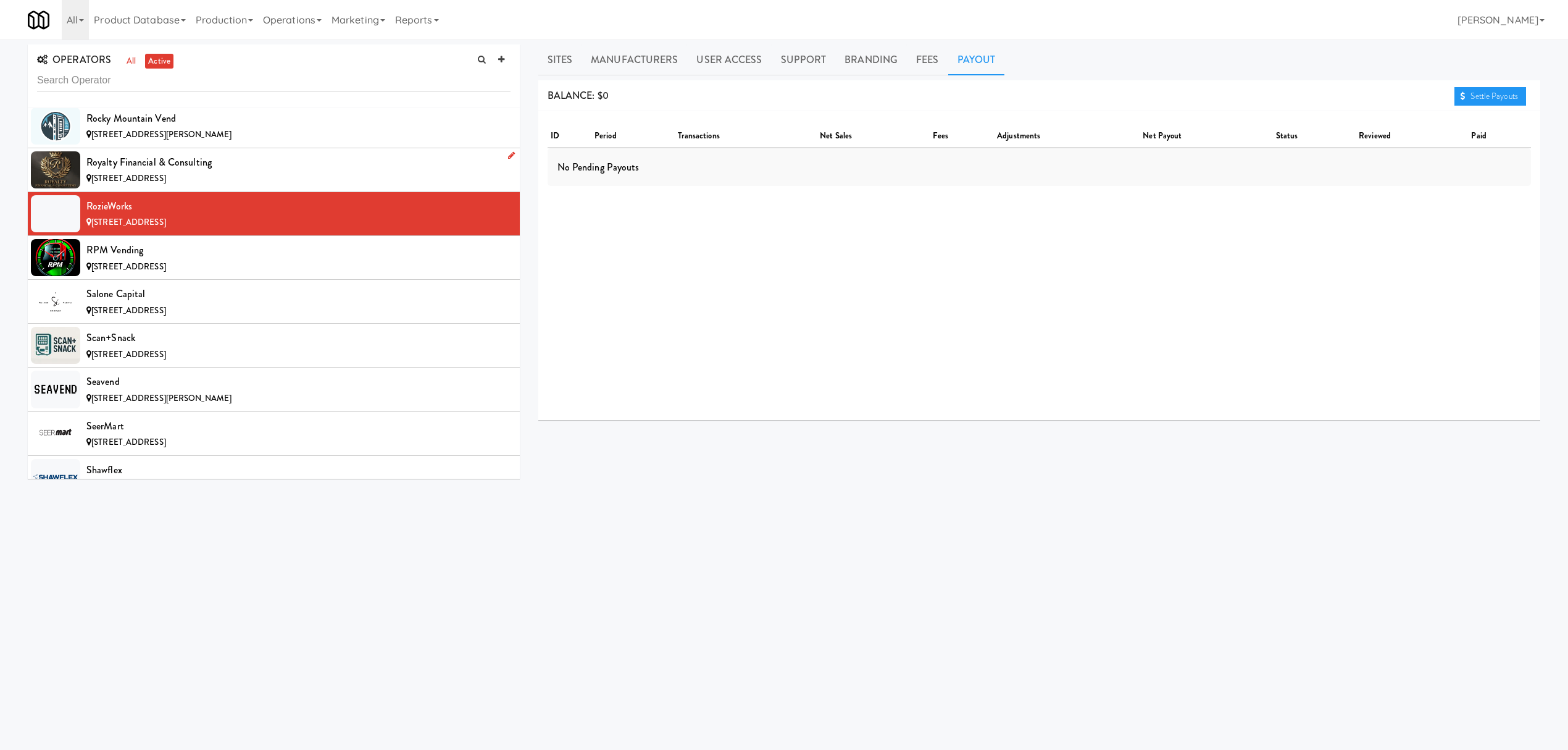
scroll to position [10459, 0]
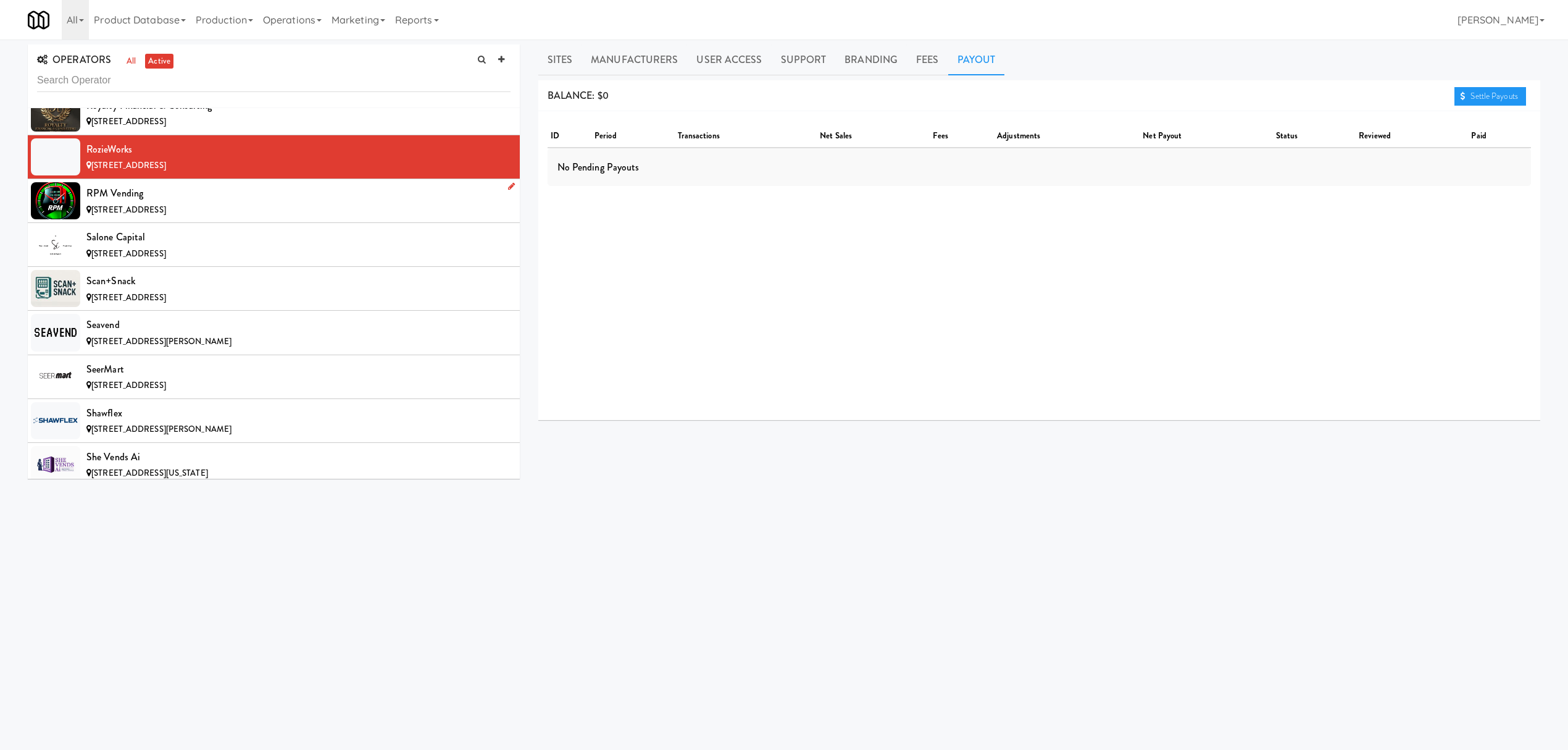
click at [236, 218] on div "[STREET_ADDRESS]" at bounding box center [298, 210] width 424 height 16
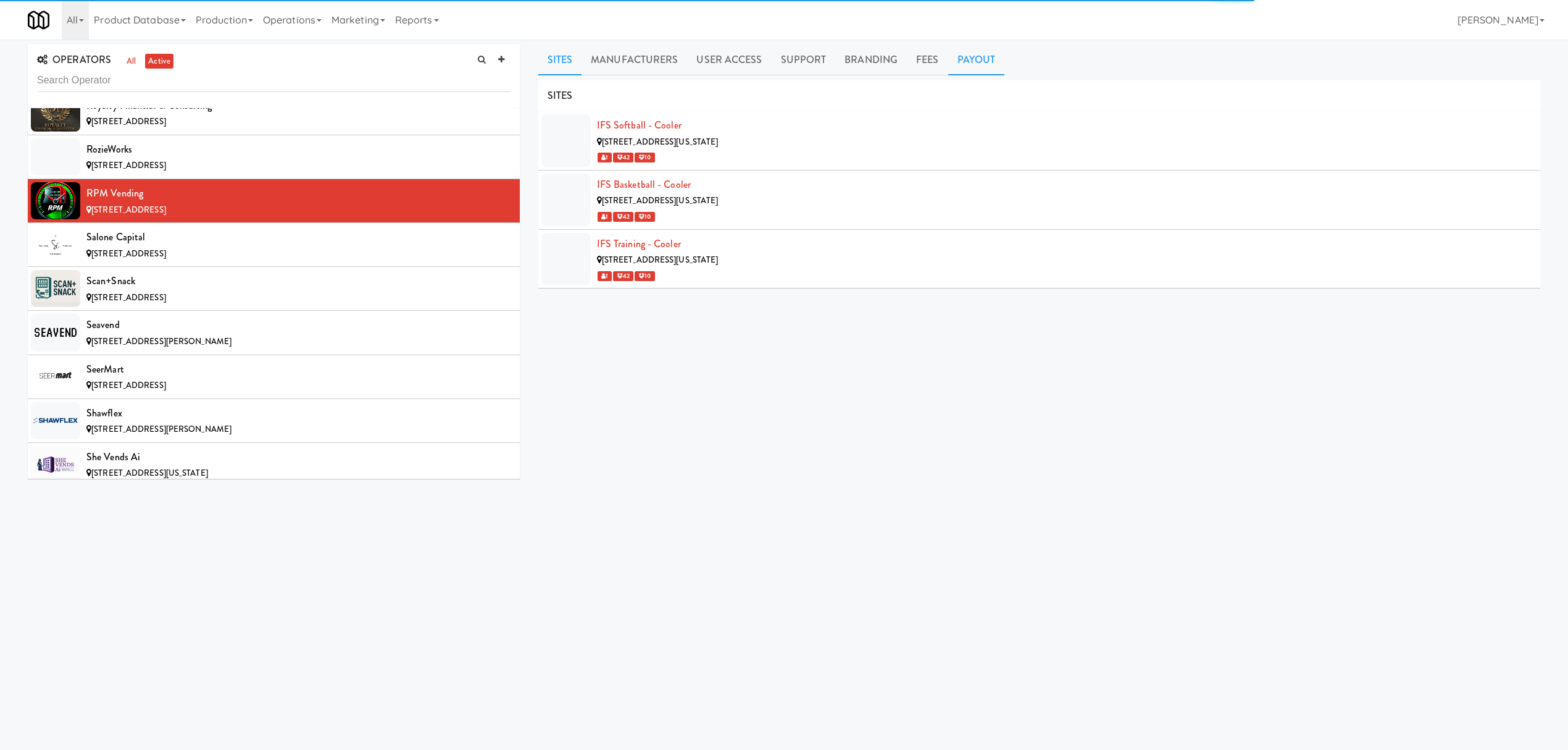
click at [982, 61] on link "Payout" at bounding box center [976, 59] width 57 height 31
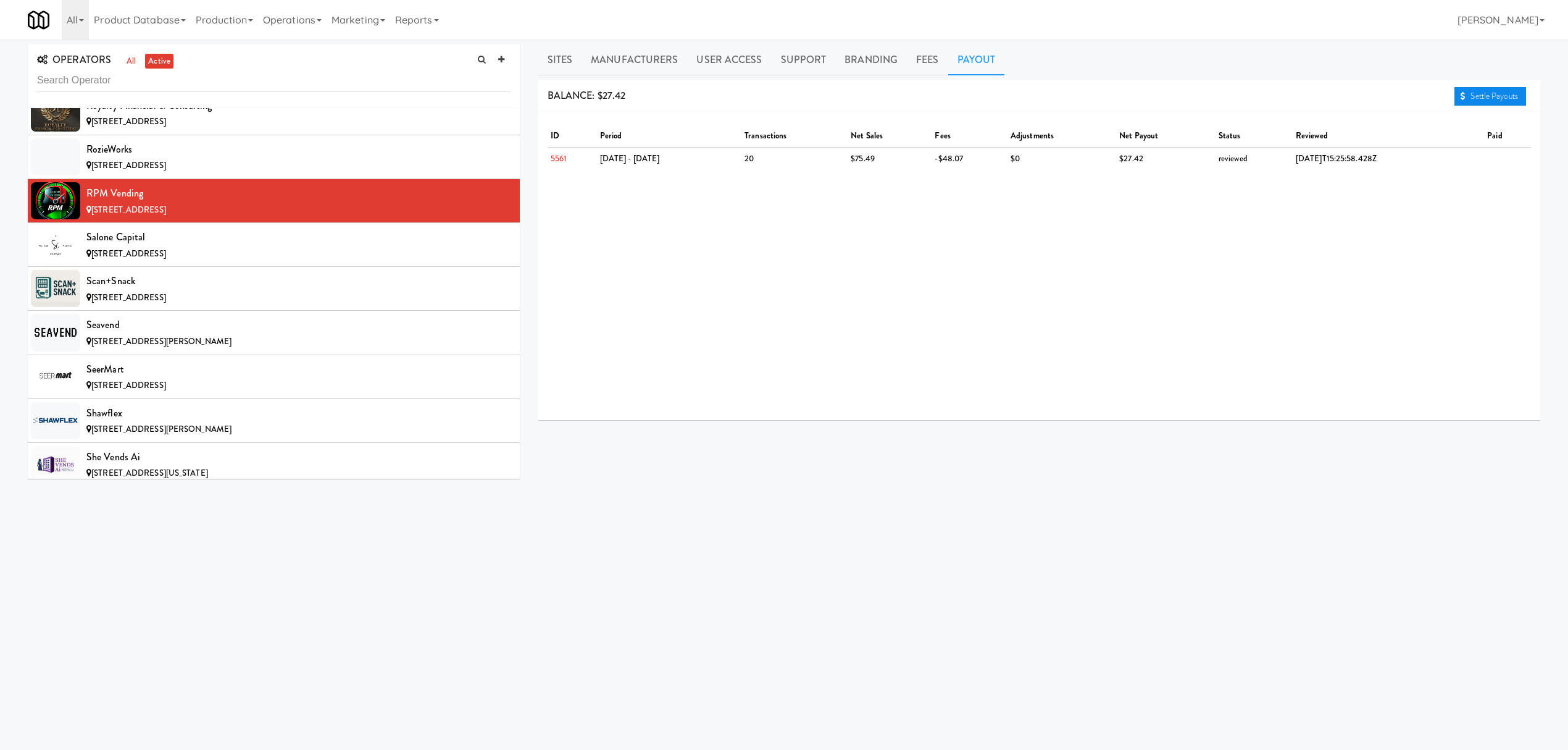
click at [1482, 101] on link "Settle Payouts" at bounding box center [1490, 96] width 71 height 18
click at [205, 247] on div "Salone Capital" at bounding box center [298, 237] width 424 height 18
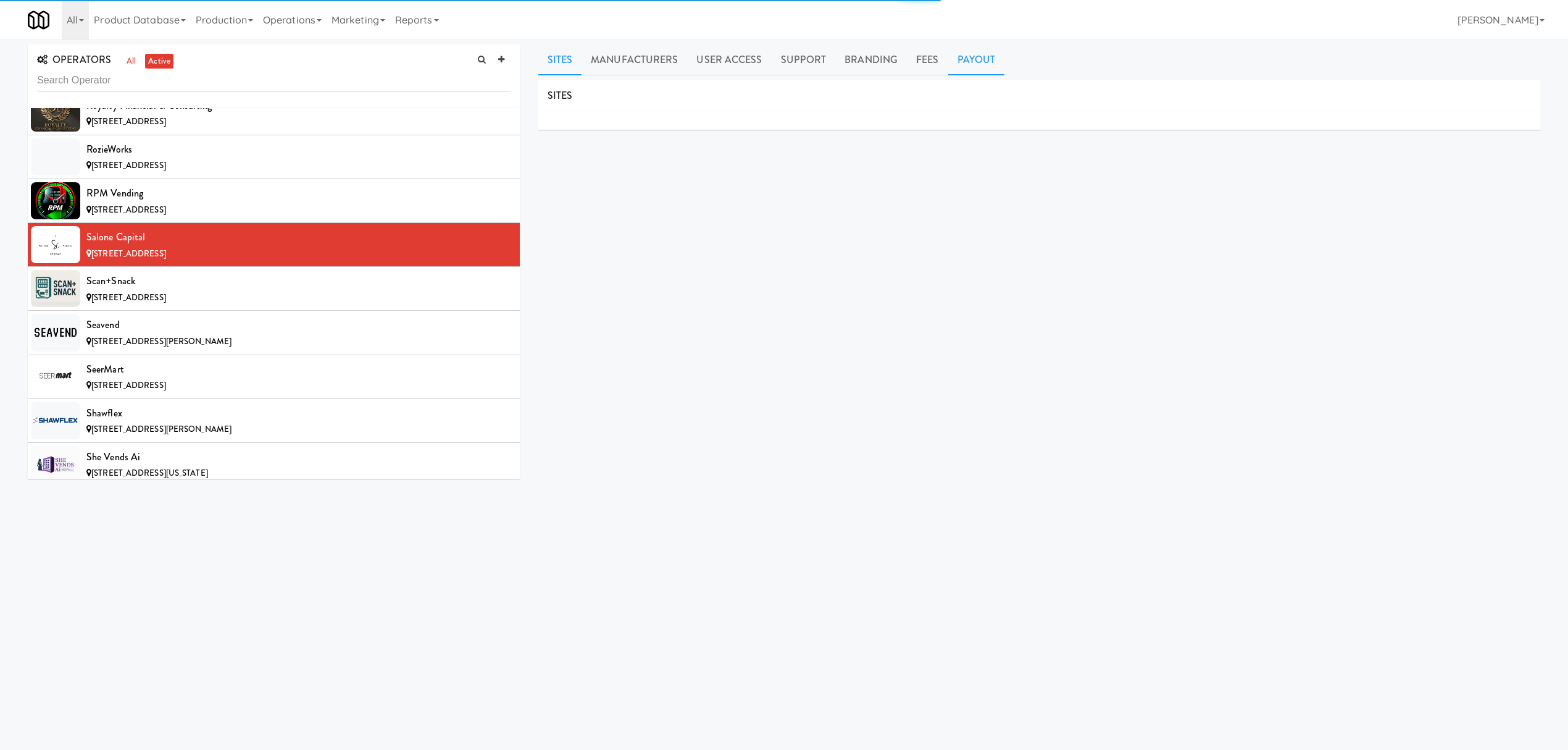
click at [987, 72] on link "Payout" at bounding box center [976, 59] width 57 height 31
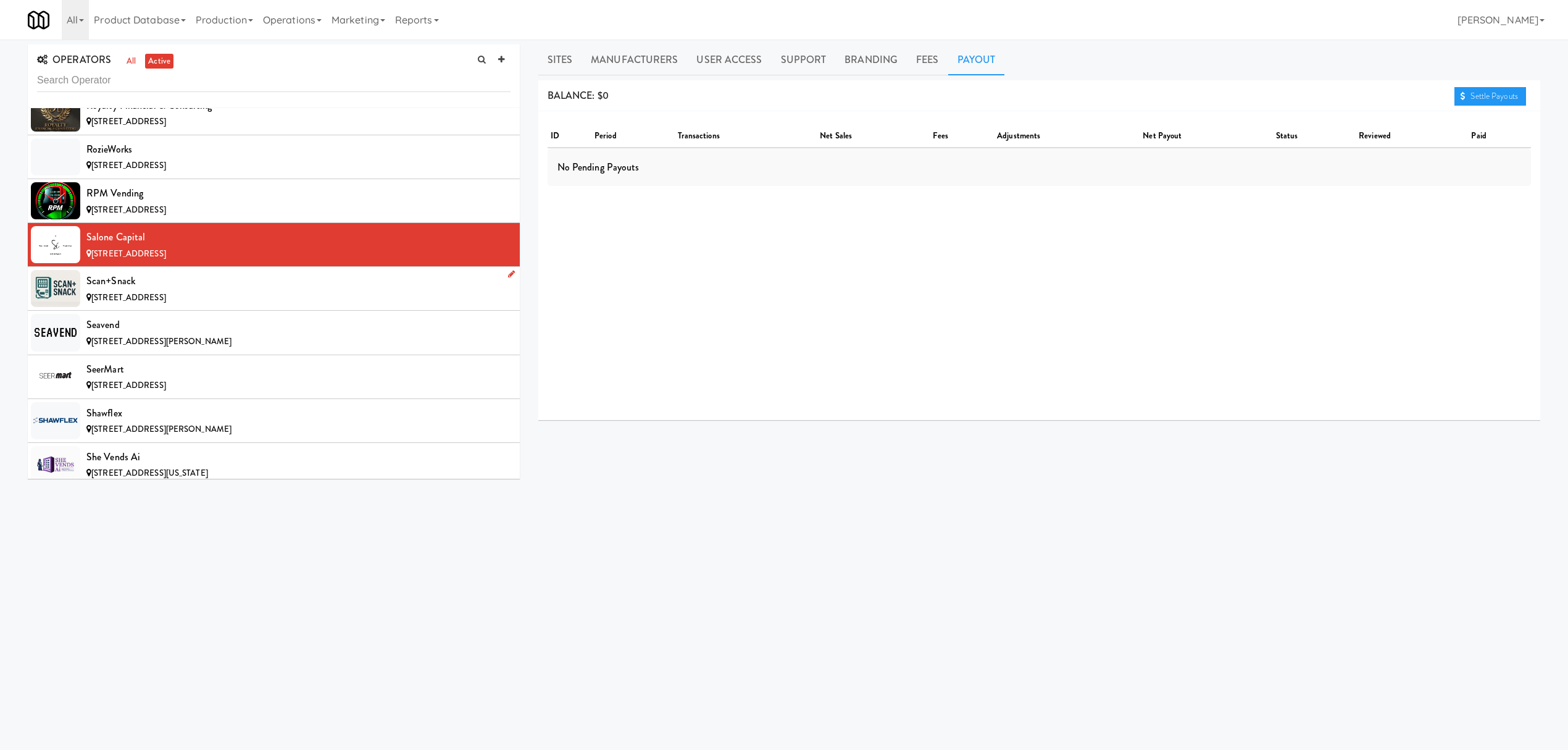
click at [140, 290] on div "Scan+Snack" at bounding box center [298, 281] width 424 height 18
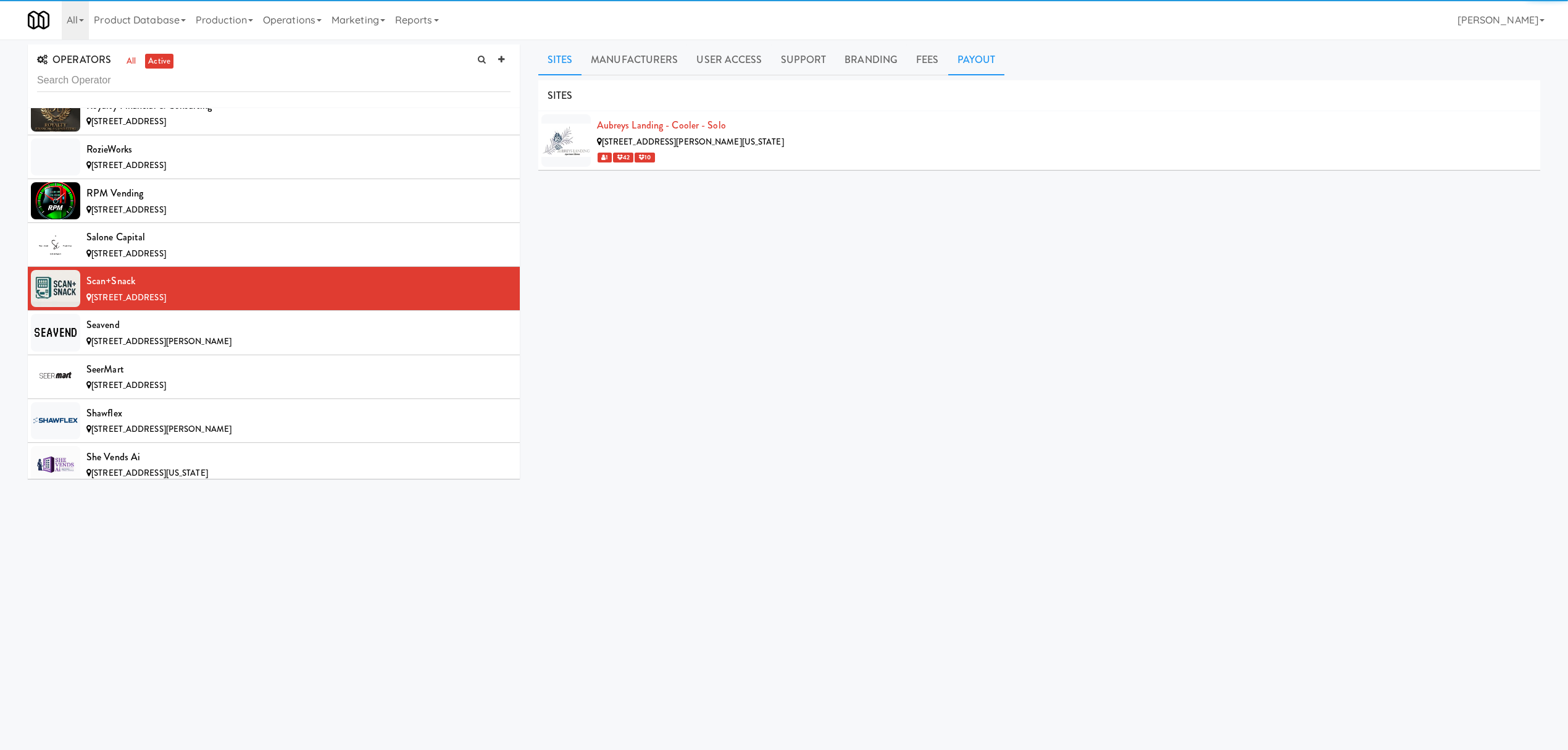
click at [961, 54] on link "Payout" at bounding box center [976, 59] width 57 height 31
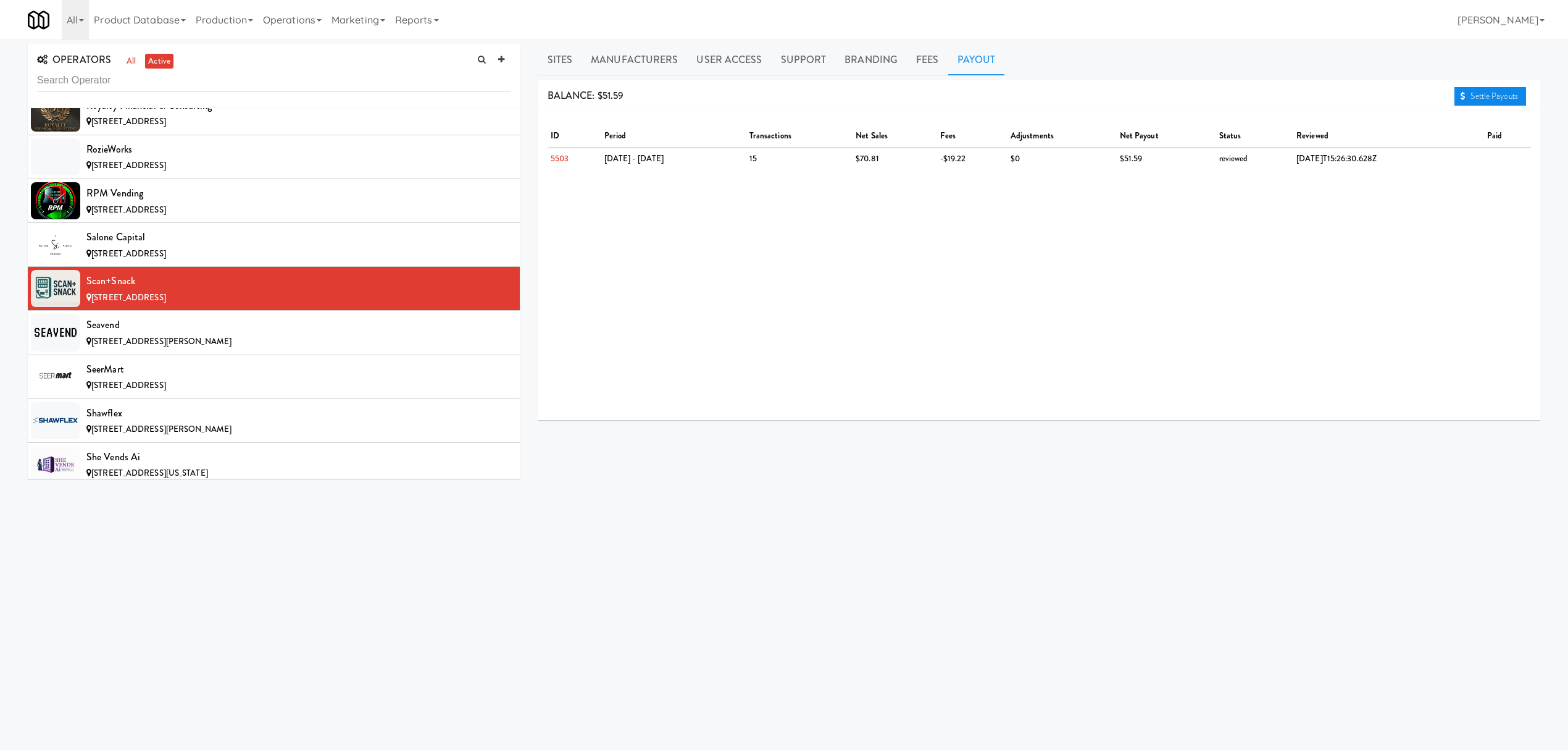
click at [1499, 87] on link "Settle Payouts" at bounding box center [1490, 96] width 71 height 18
click at [208, 334] on div "Seavend" at bounding box center [298, 324] width 424 height 18
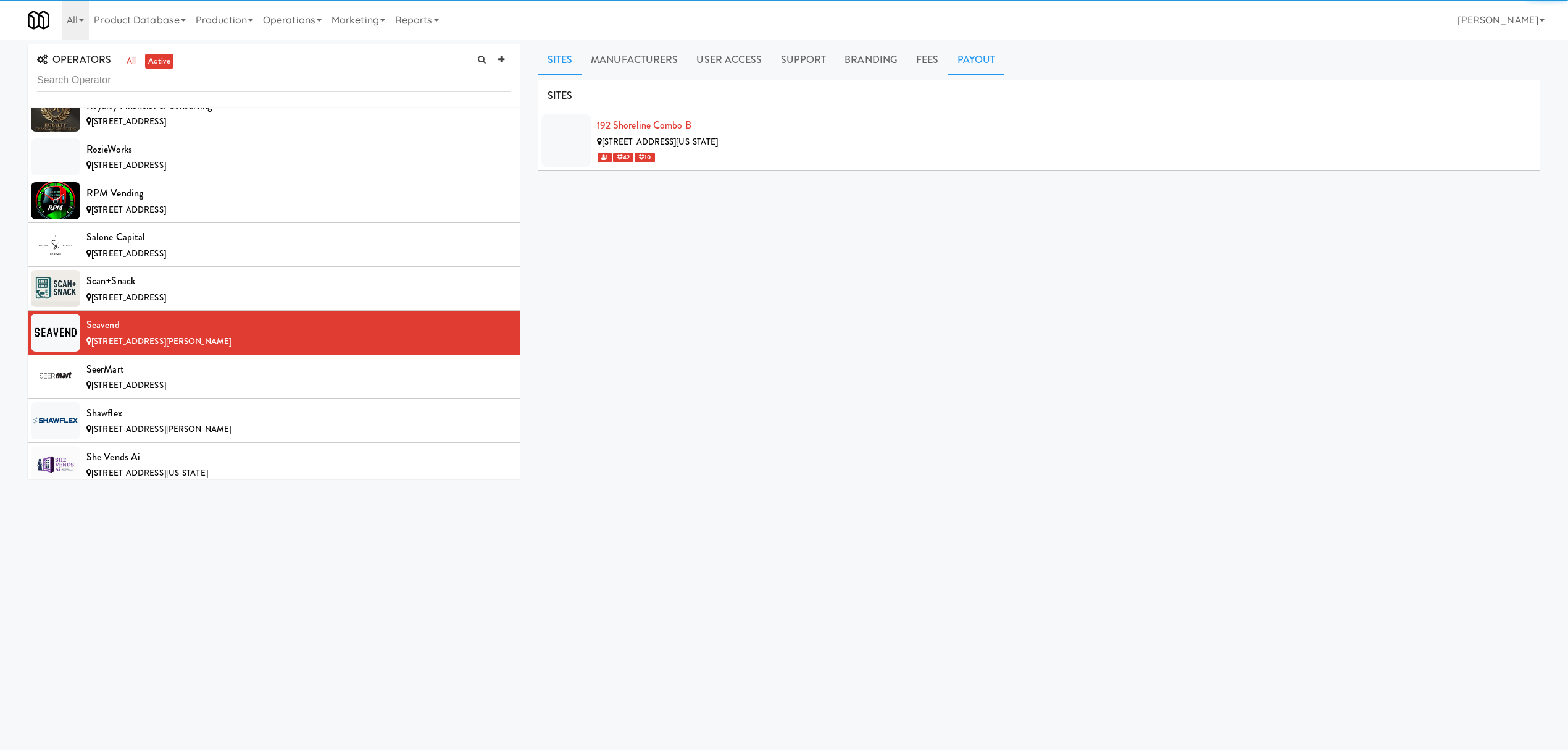
click at [974, 65] on link "Payout" at bounding box center [976, 59] width 57 height 31
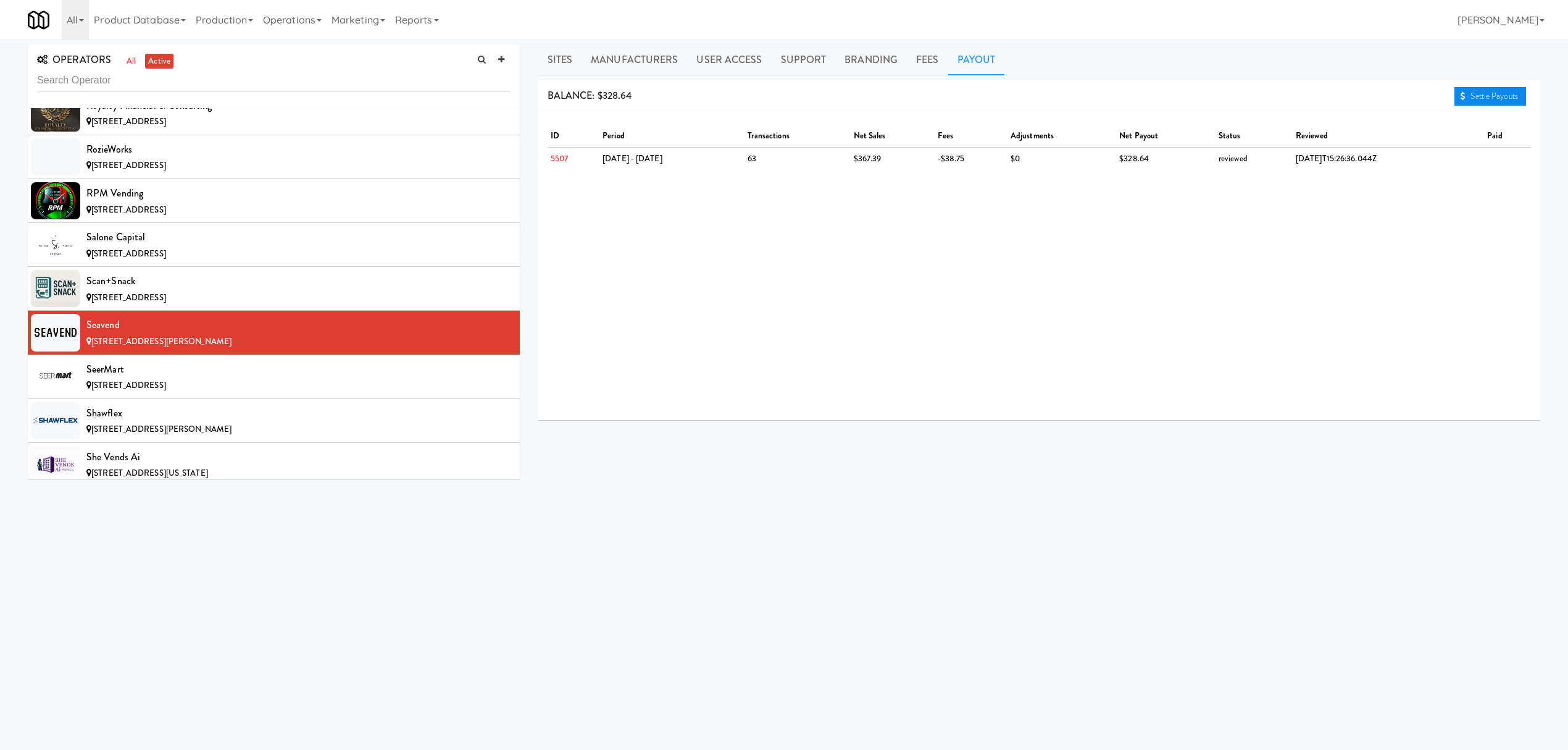
click at [1489, 101] on link "Settle Payouts" at bounding box center [1490, 96] width 71 height 18
click at [242, 394] on div "[STREET_ADDRESS]" at bounding box center [298, 386] width 424 height 16
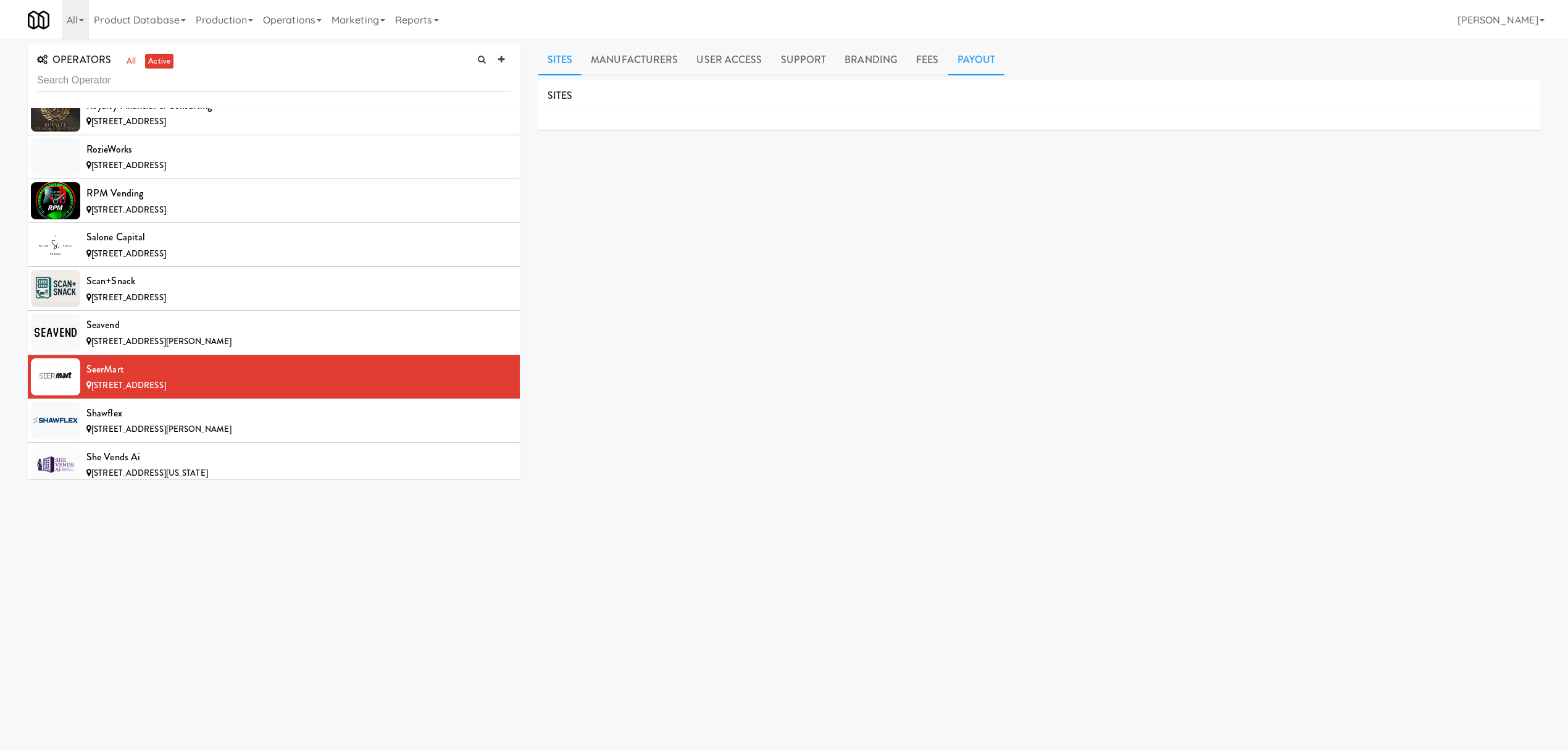
click at [962, 62] on link "Payout" at bounding box center [976, 59] width 57 height 31
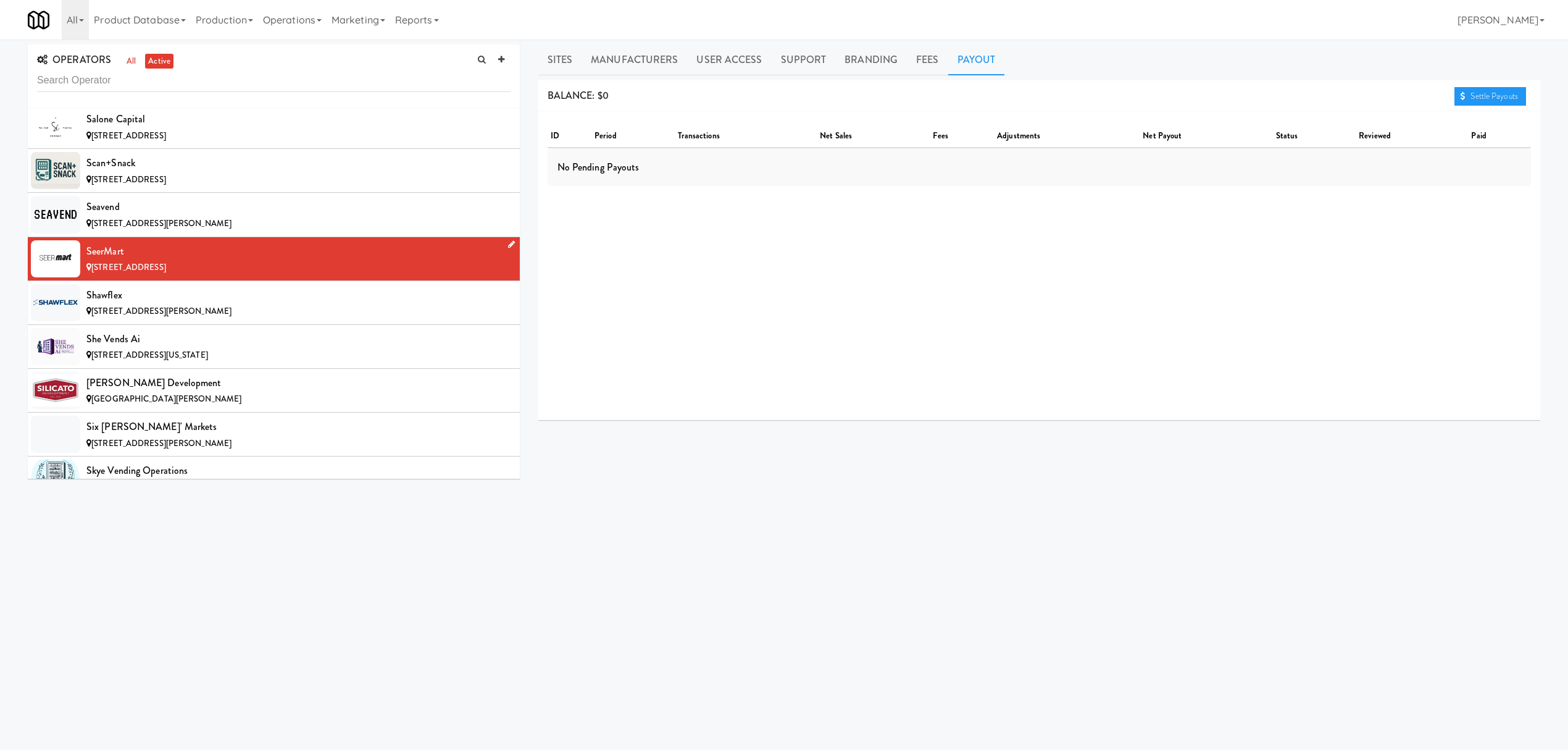
scroll to position [10624, 0]
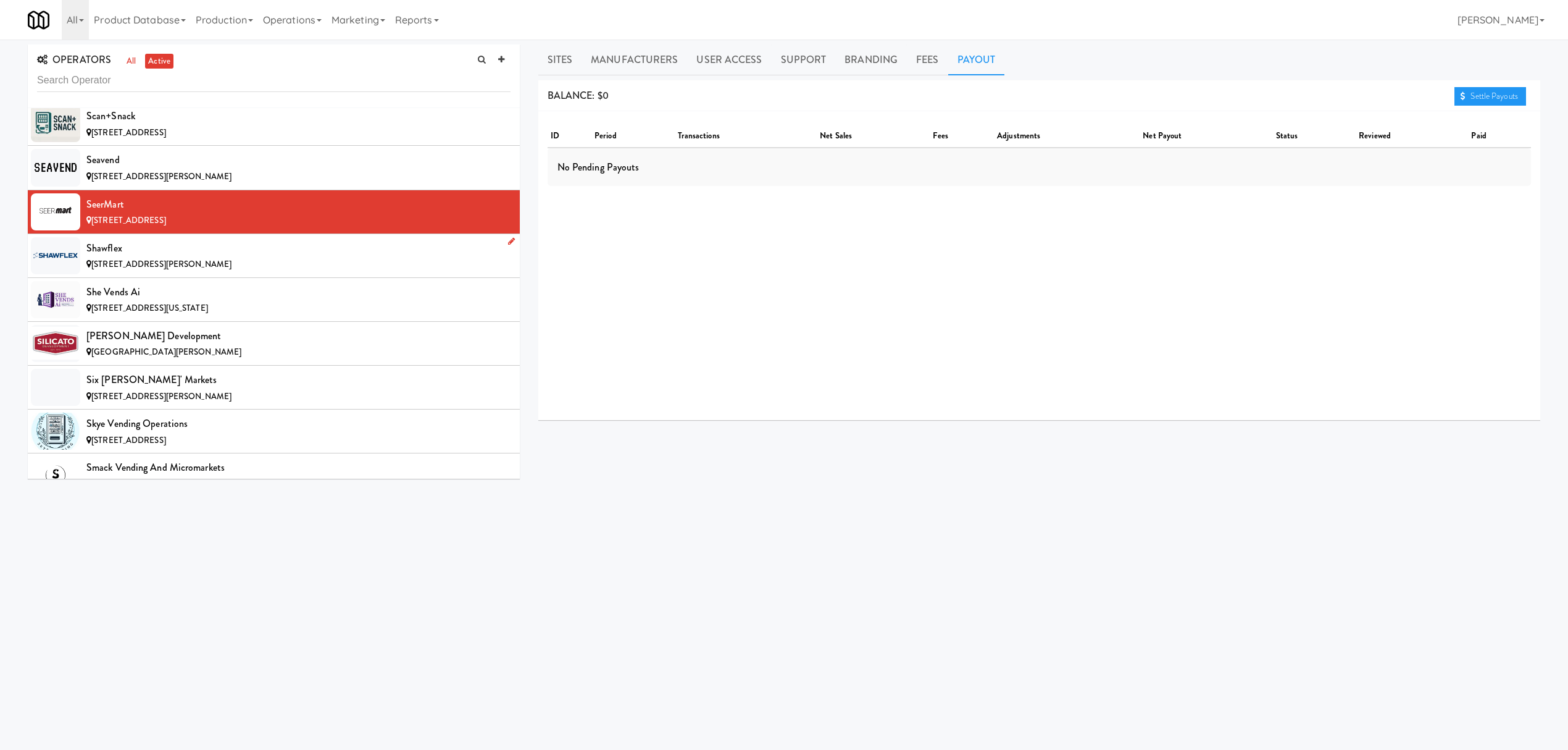
click at [216, 272] on div "[STREET_ADDRESS][PERSON_NAME]" at bounding box center [298, 264] width 424 height 16
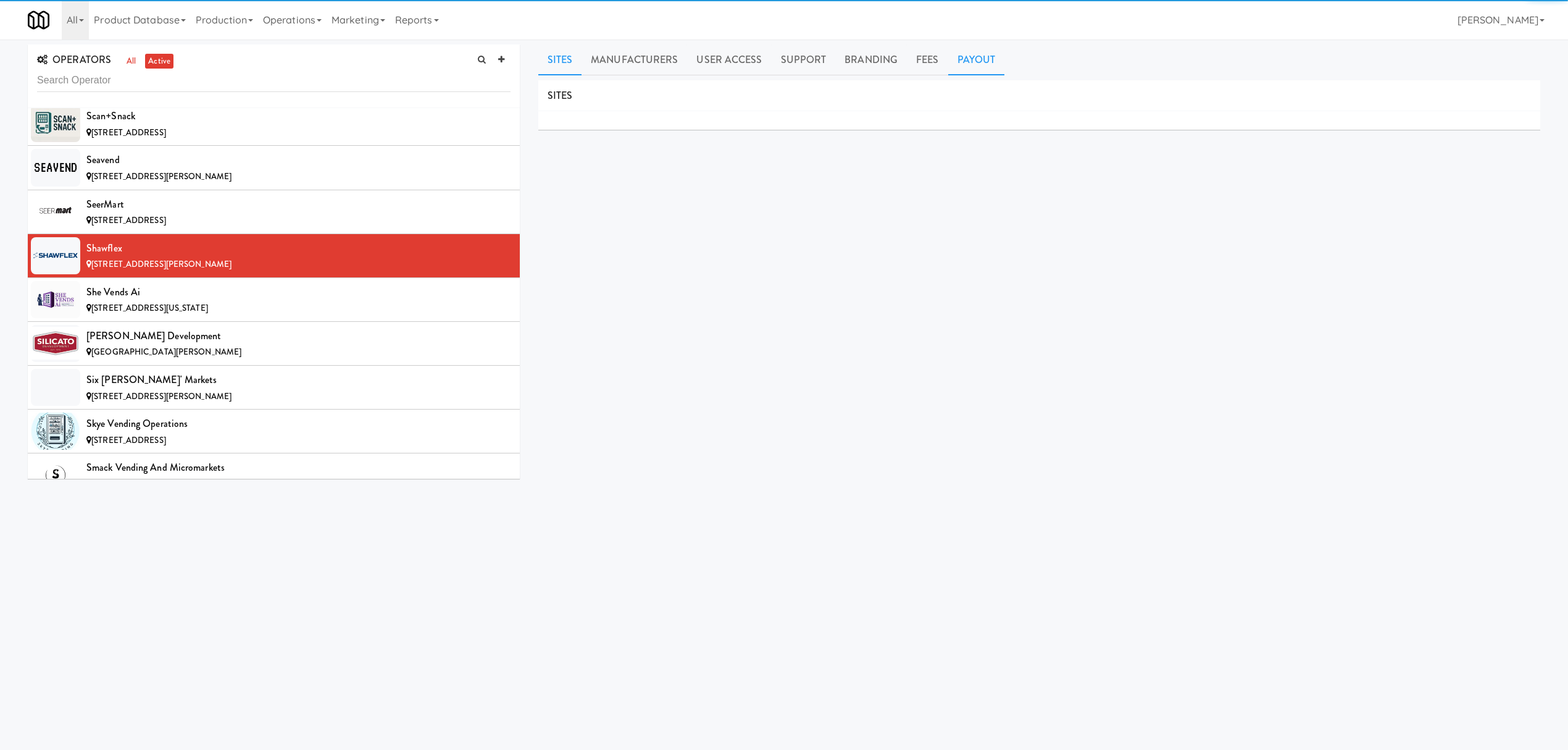
click at [978, 65] on link "Payout" at bounding box center [976, 59] width 57 height 31
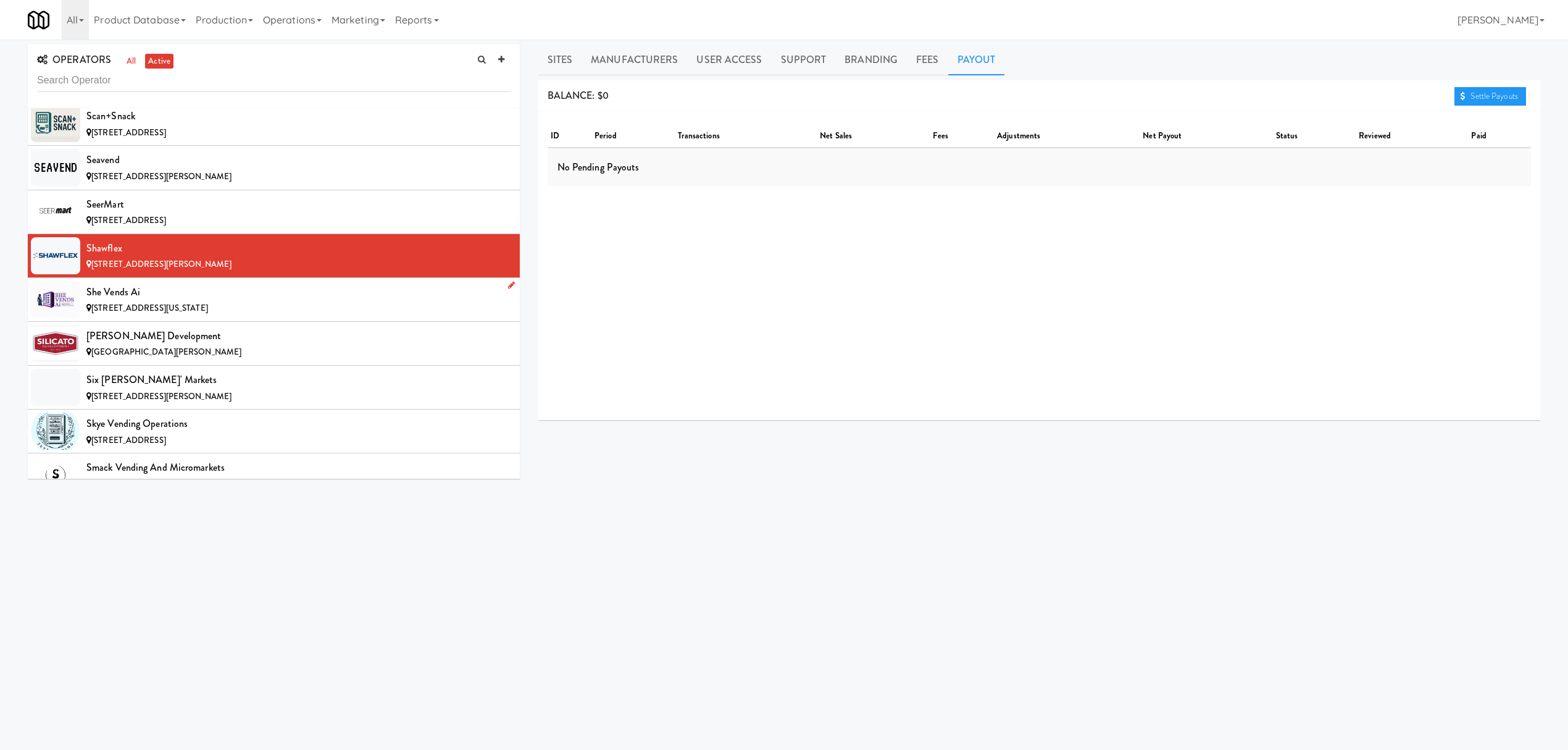
click at [281, 301] on div "She Vends Ai" at bounding box center [298, 292] width 424 height 18
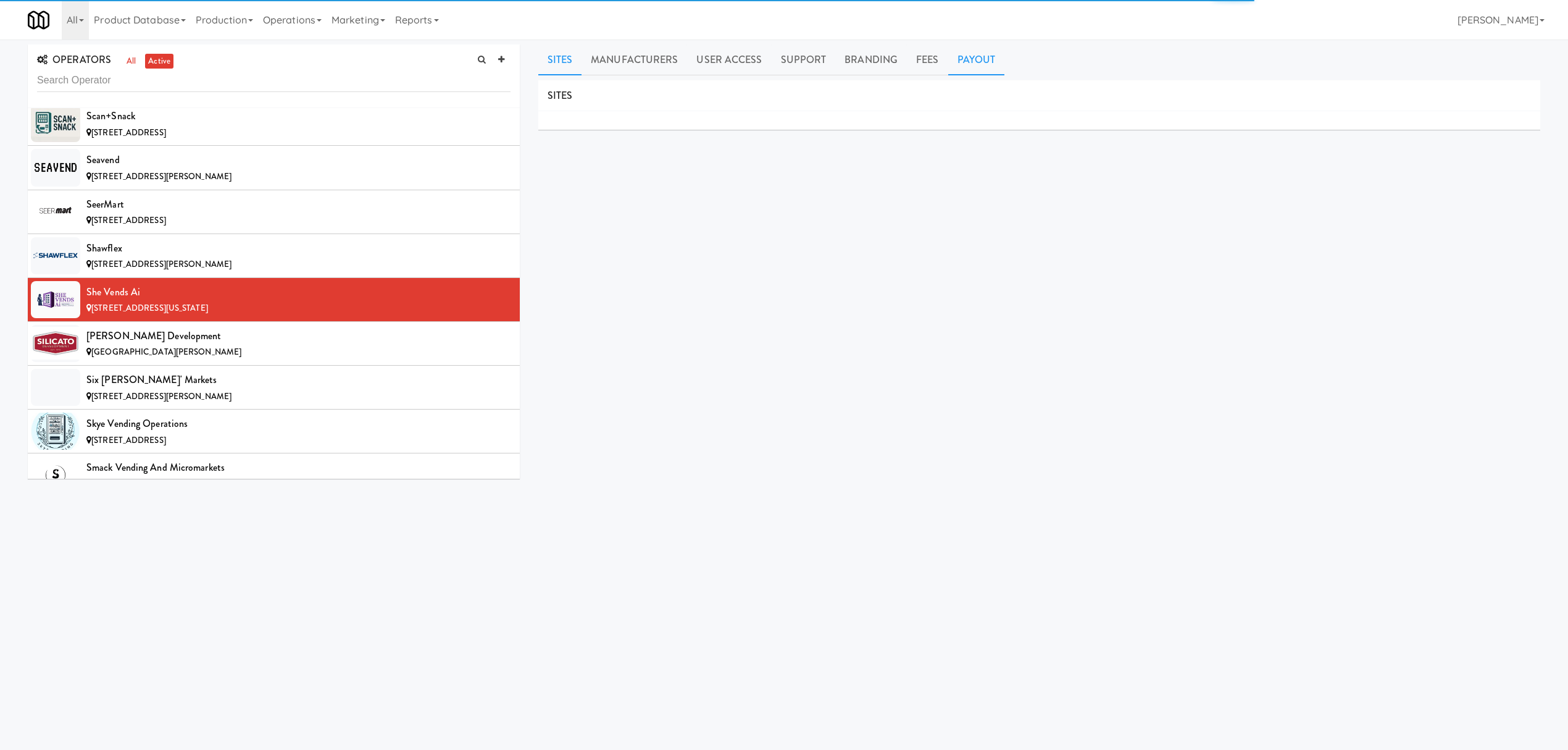
click at [979, 57] on link "Payout" at bounding box center [976, 59] width 57 height 31
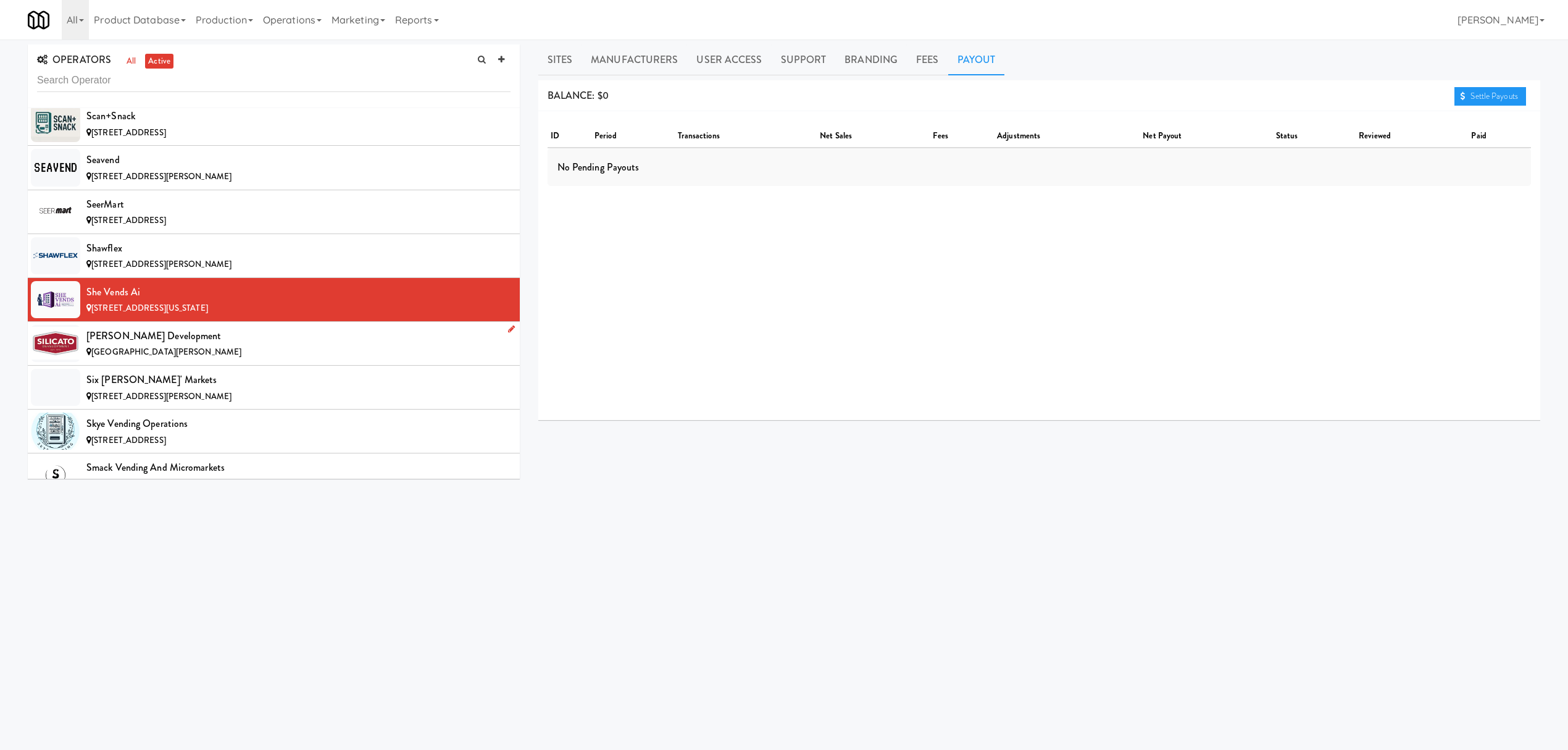
click at [354, 345] on div "[PERSON_NAME] Development" at bounding box center [298, 336] width 424 height 18
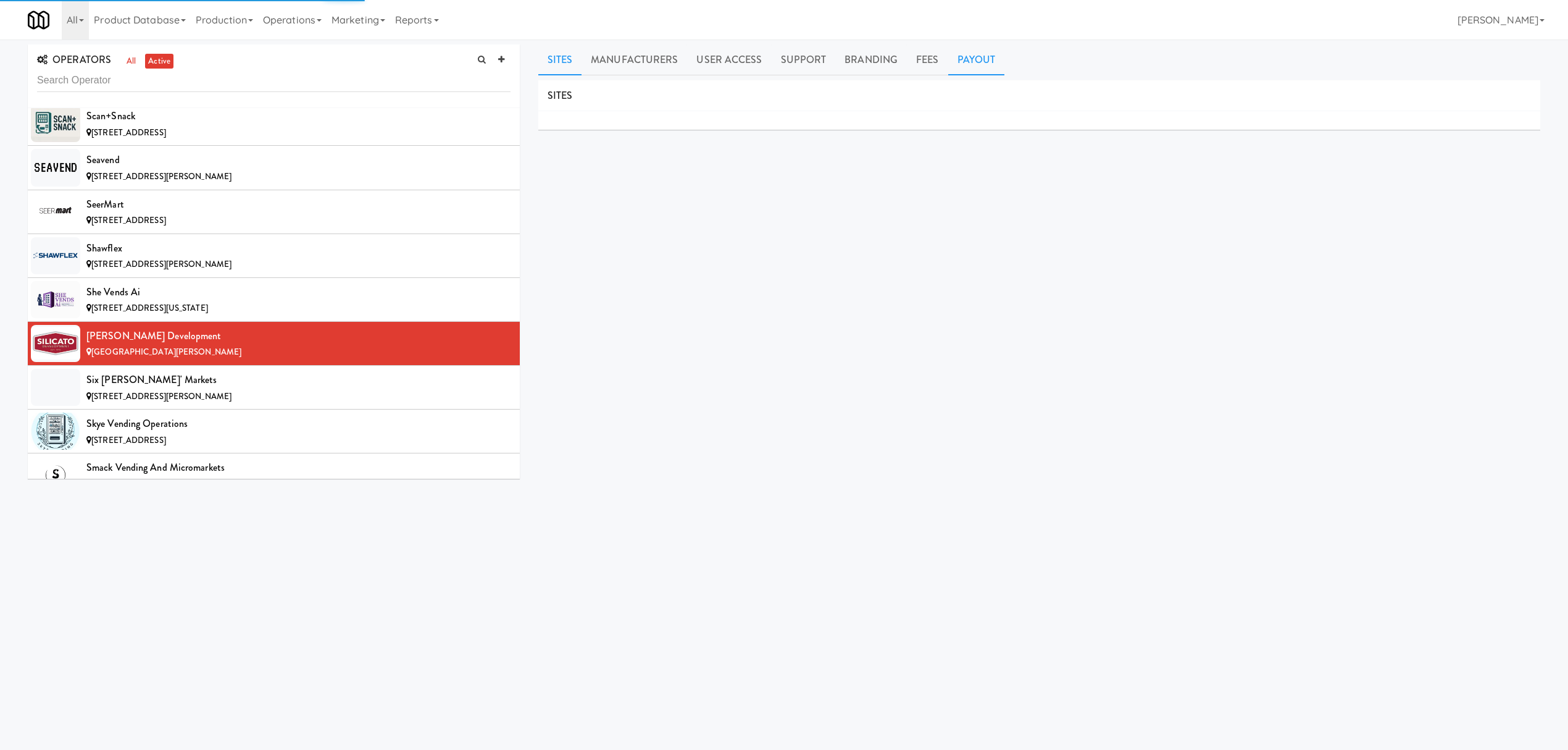
click at [963, 53] on link "Payout" at bounding box center [976, 59] width 57 height 31
click at [310, 389] on div "Six [PERSON_NAME]' Markets" at bounding box center [298, 379] width 424 height 18
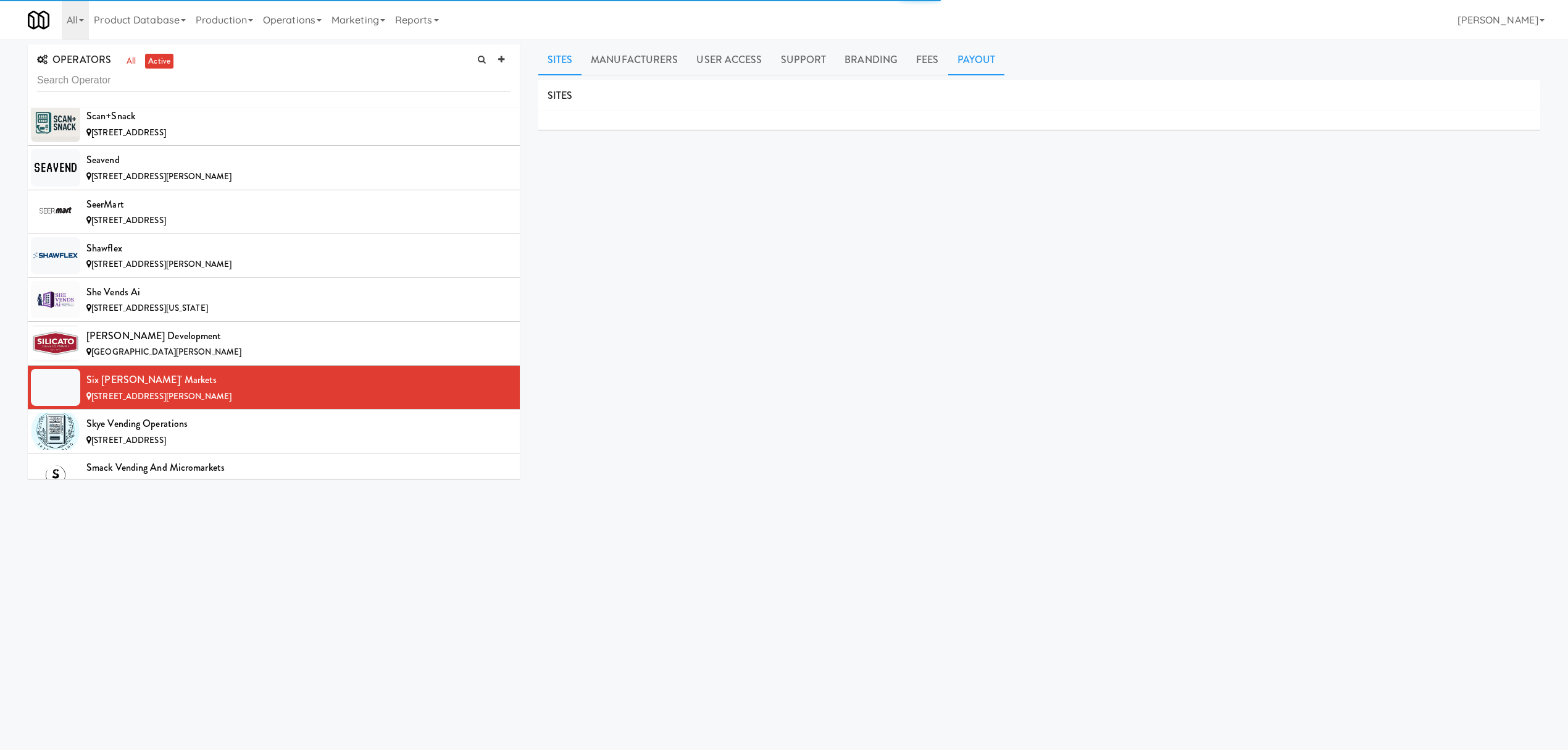
click at [968, 44] on link "Payout" at bounding box center [976, 59] width 57 height 31
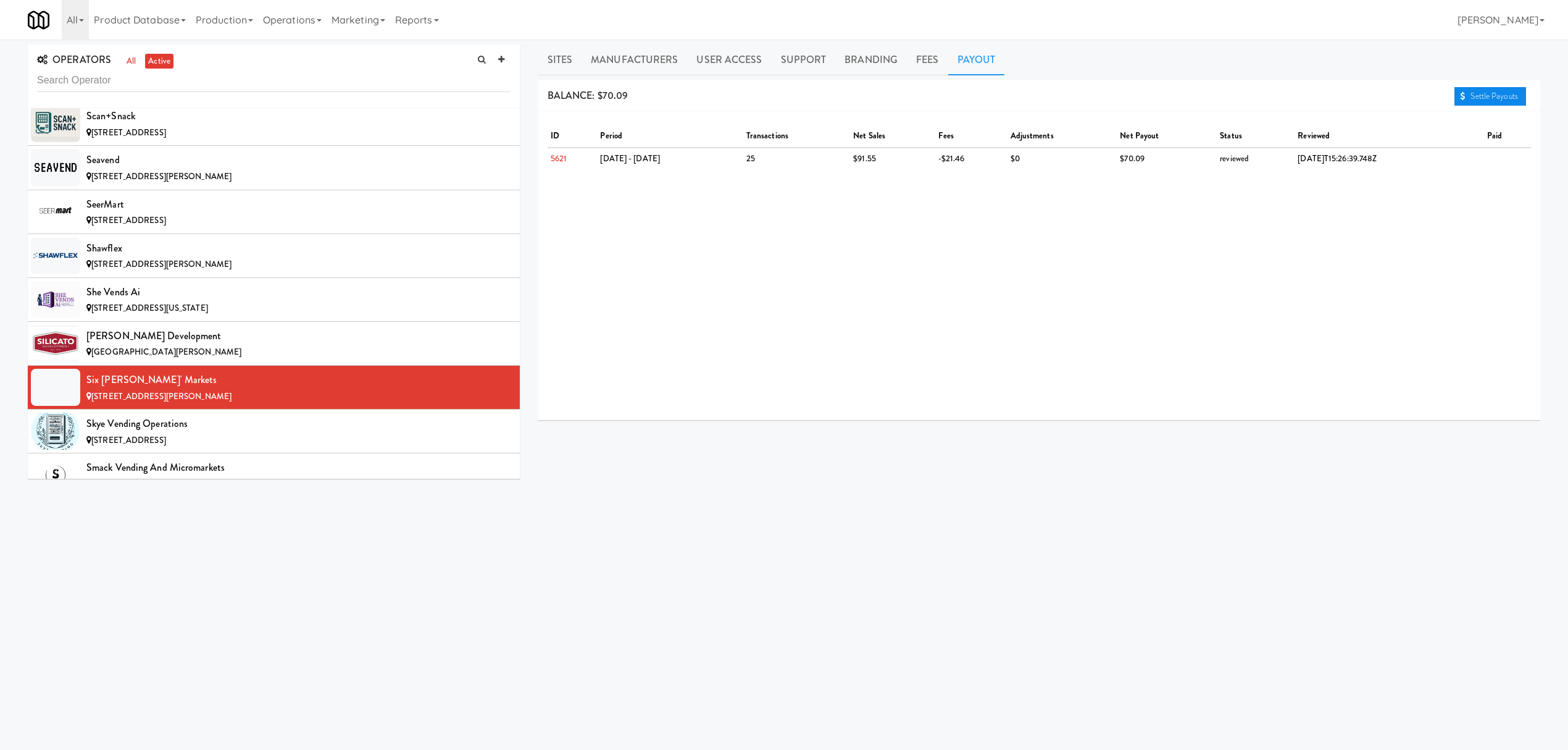
click at [1504, 97] on link "Settle Payouts" at bounding box center [1490, 96] width 71 height 18
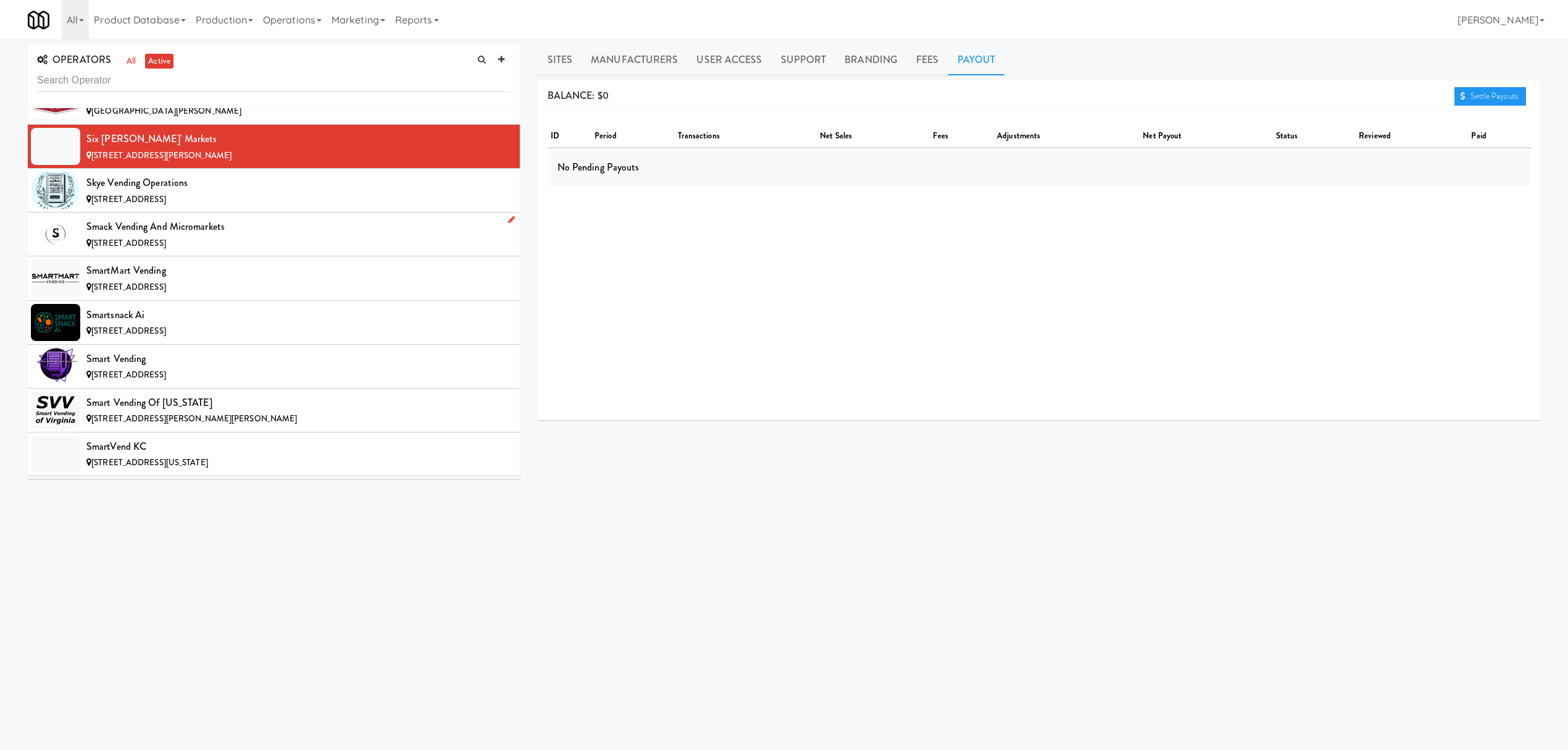
scroll to position [10871, 0]
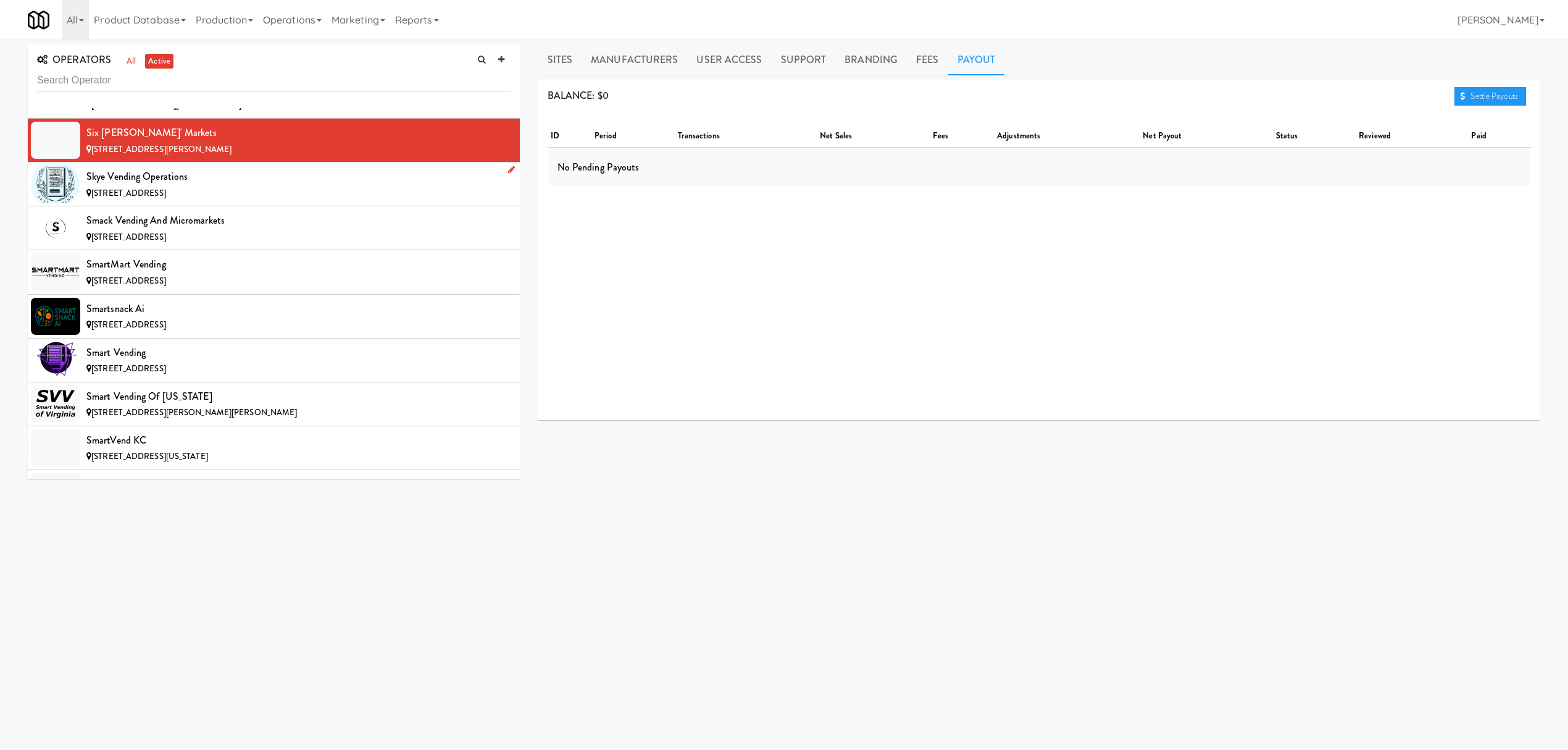
click at [243, 186] on div "Skye Vending Operations" at bounding box center [298, 176] width 424 height 18
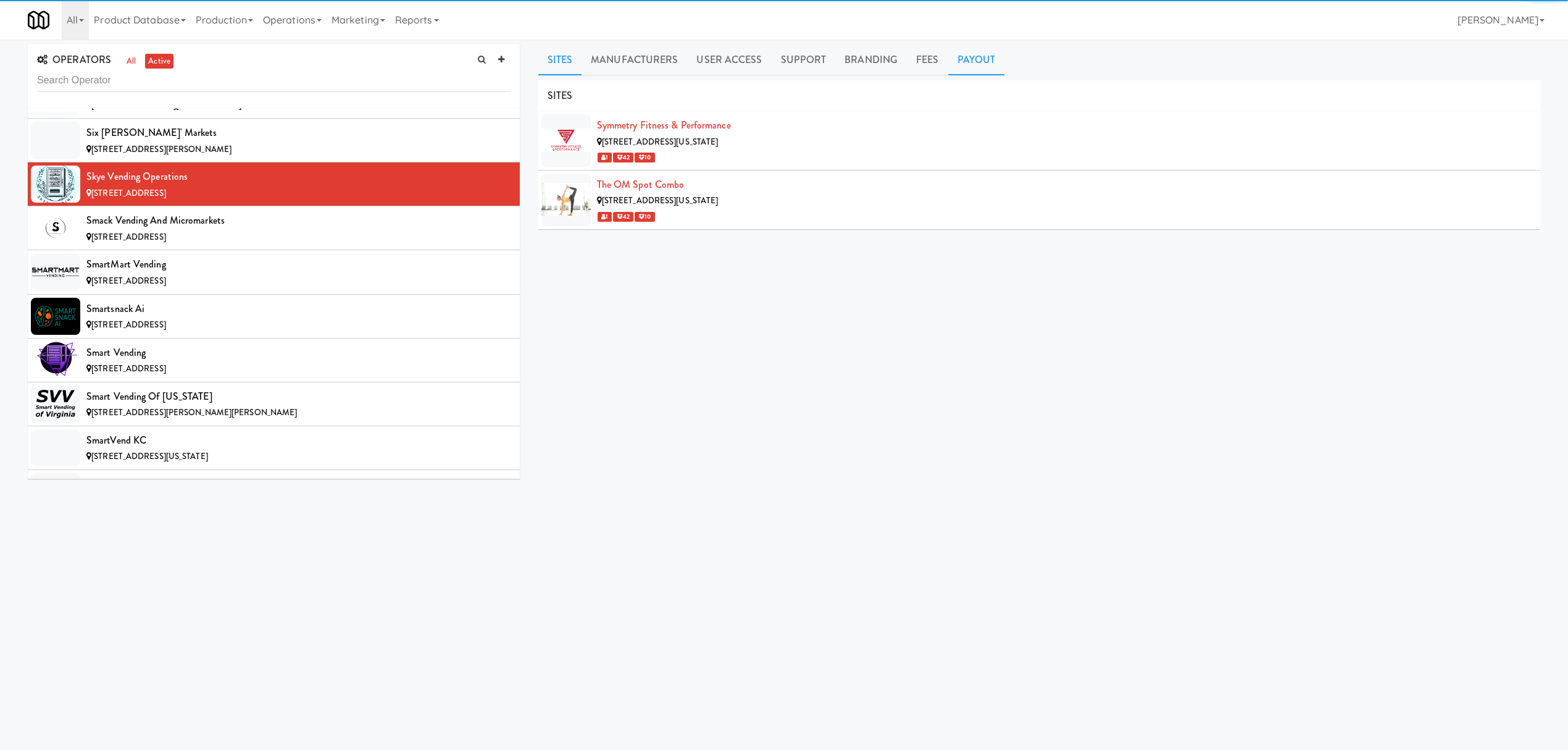
click at [978, 61] on link "Payout" at bounding box center [976, 59] width 57 height 31
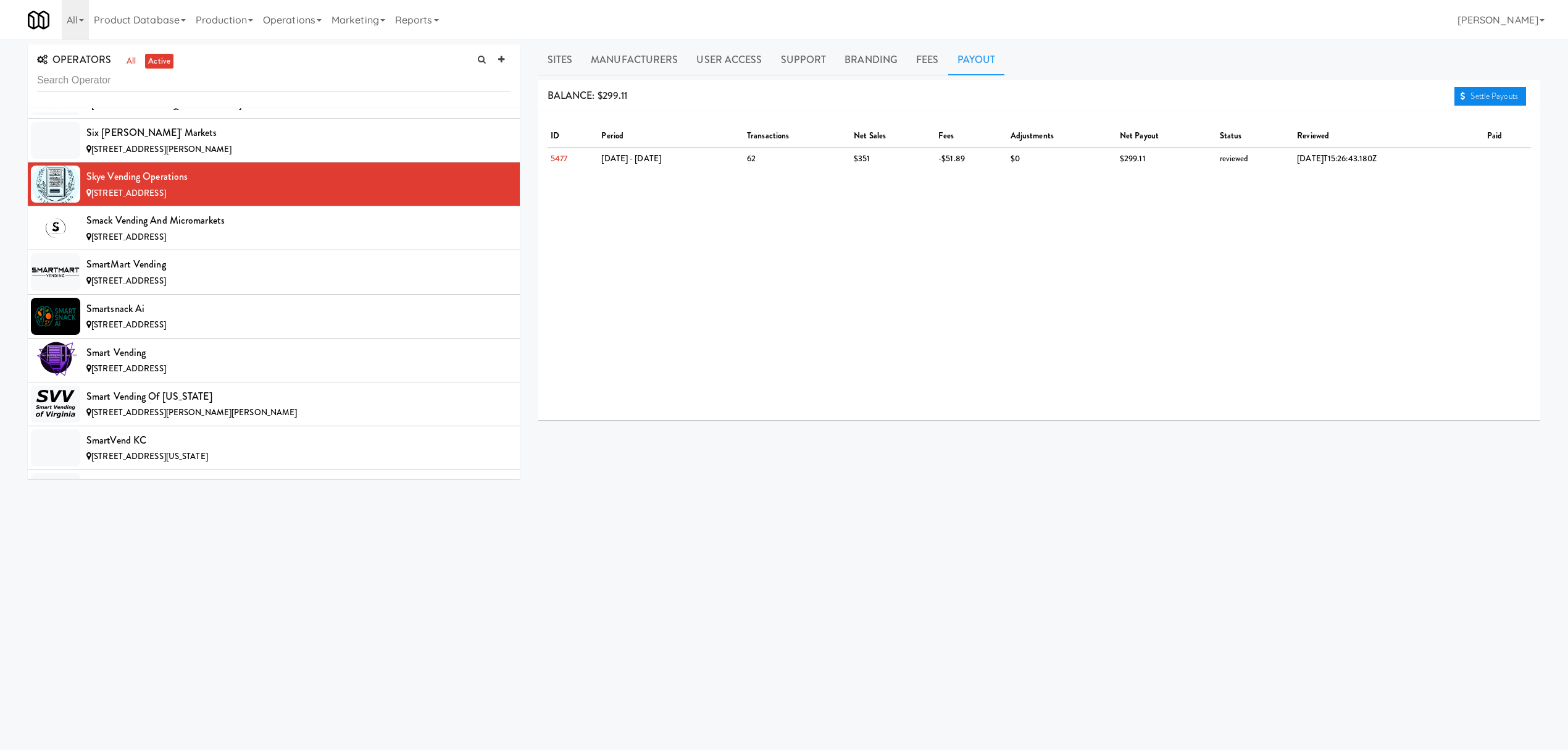
click at [1506, 97] on link "Settle Payouts" at bounding box center [1490, 96] width 71 height 18
click at [297, 245] on div "[STREET_ADDRESS]" at bounding box center [298, 237] width 424 height 16
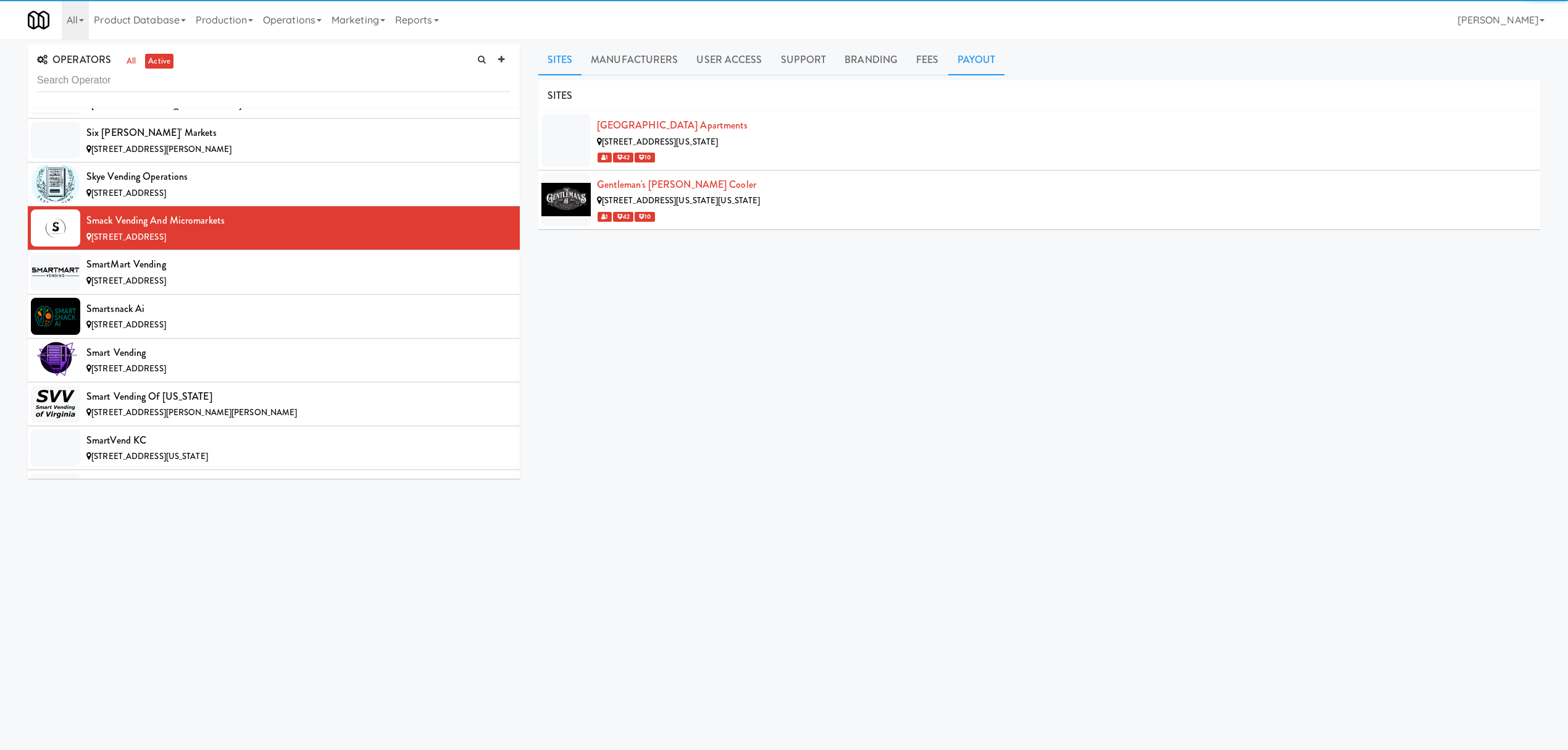
click at [948, 58] on link "Payout" at bounding box center [976, 59] width 57 height 31
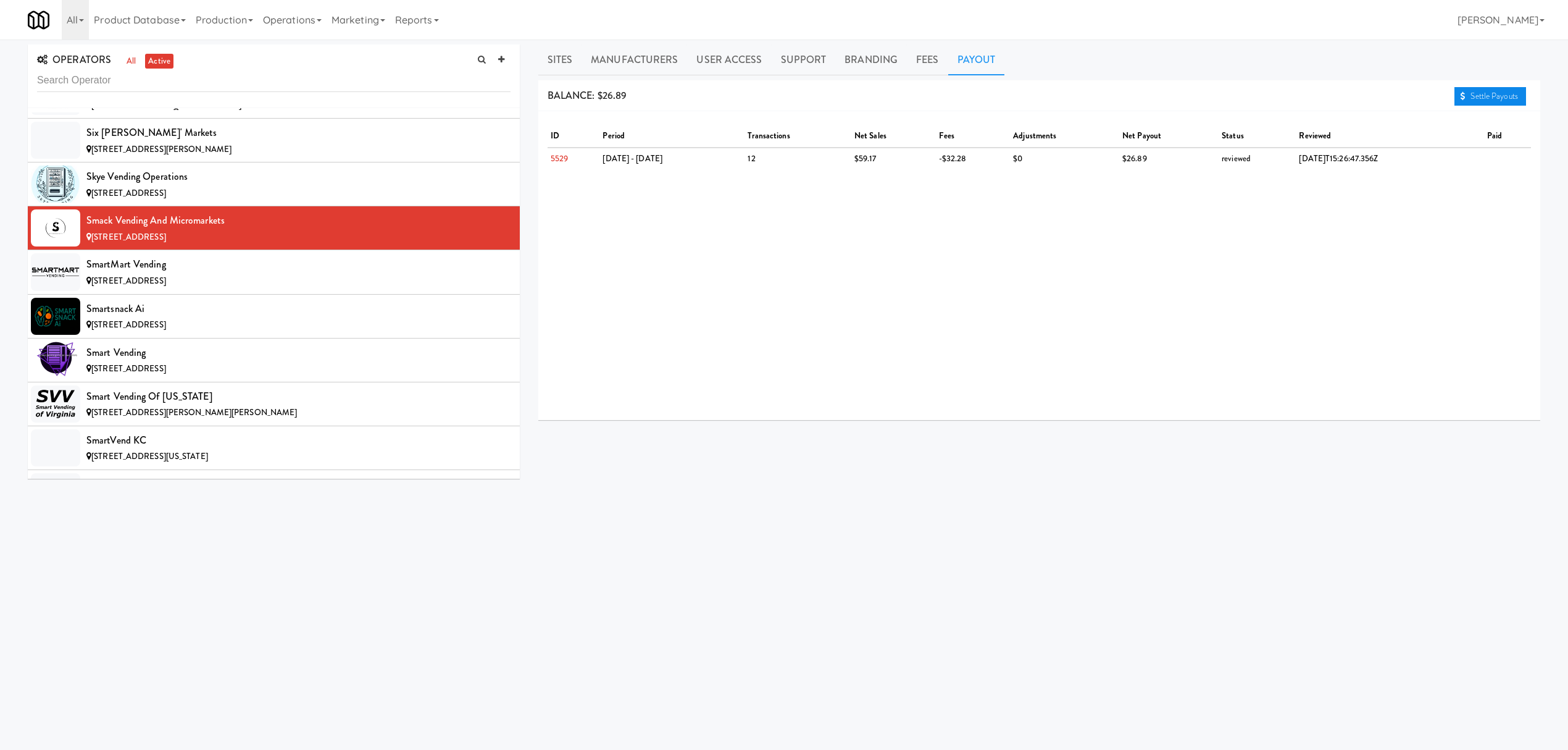
click at [1468, 96] on link "Settle Payouts" at bounding box center [1490, 96] width 71 height 18
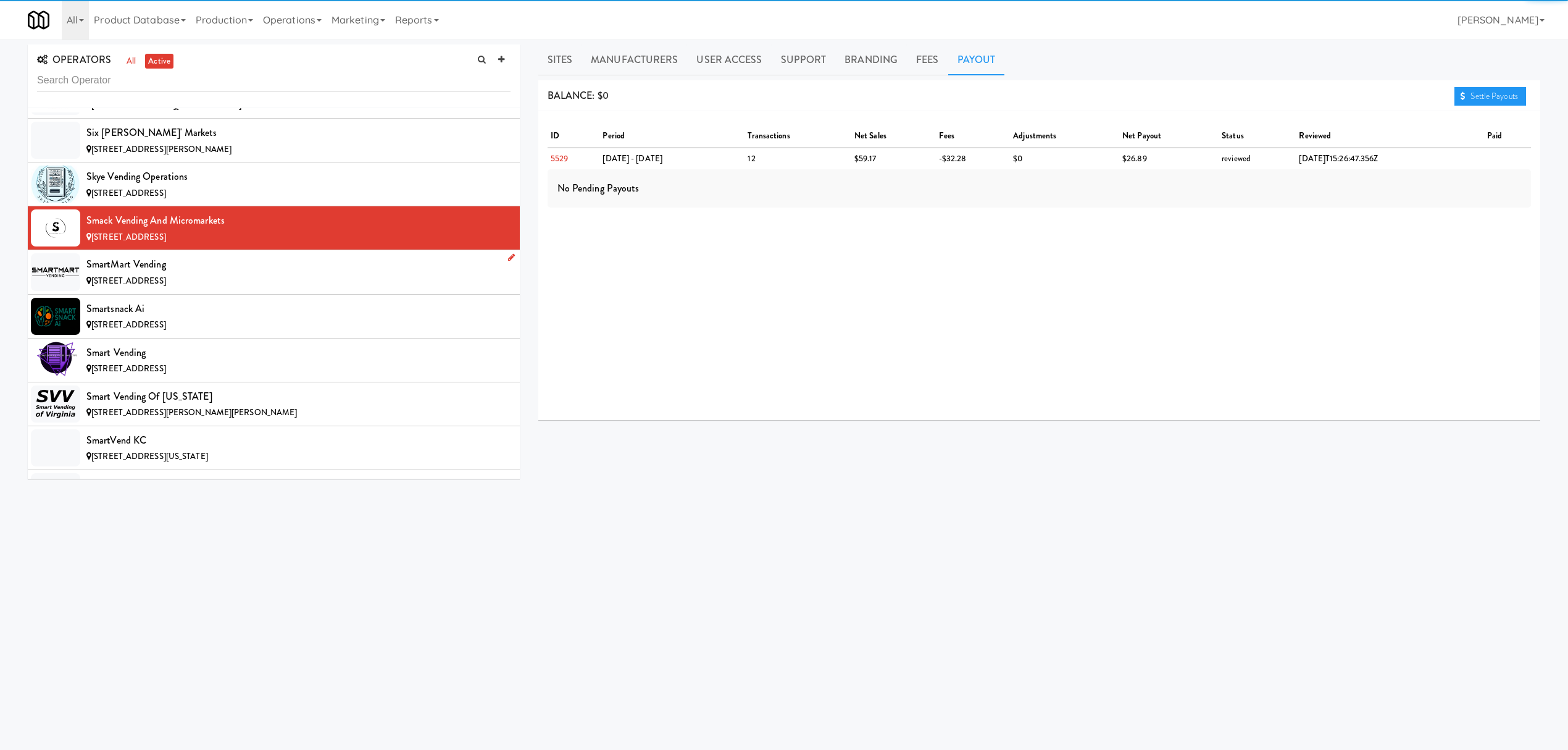
click at [182, 274] on div "SmartMart Vending" at bounding box center [298, 264] width 424 height 18
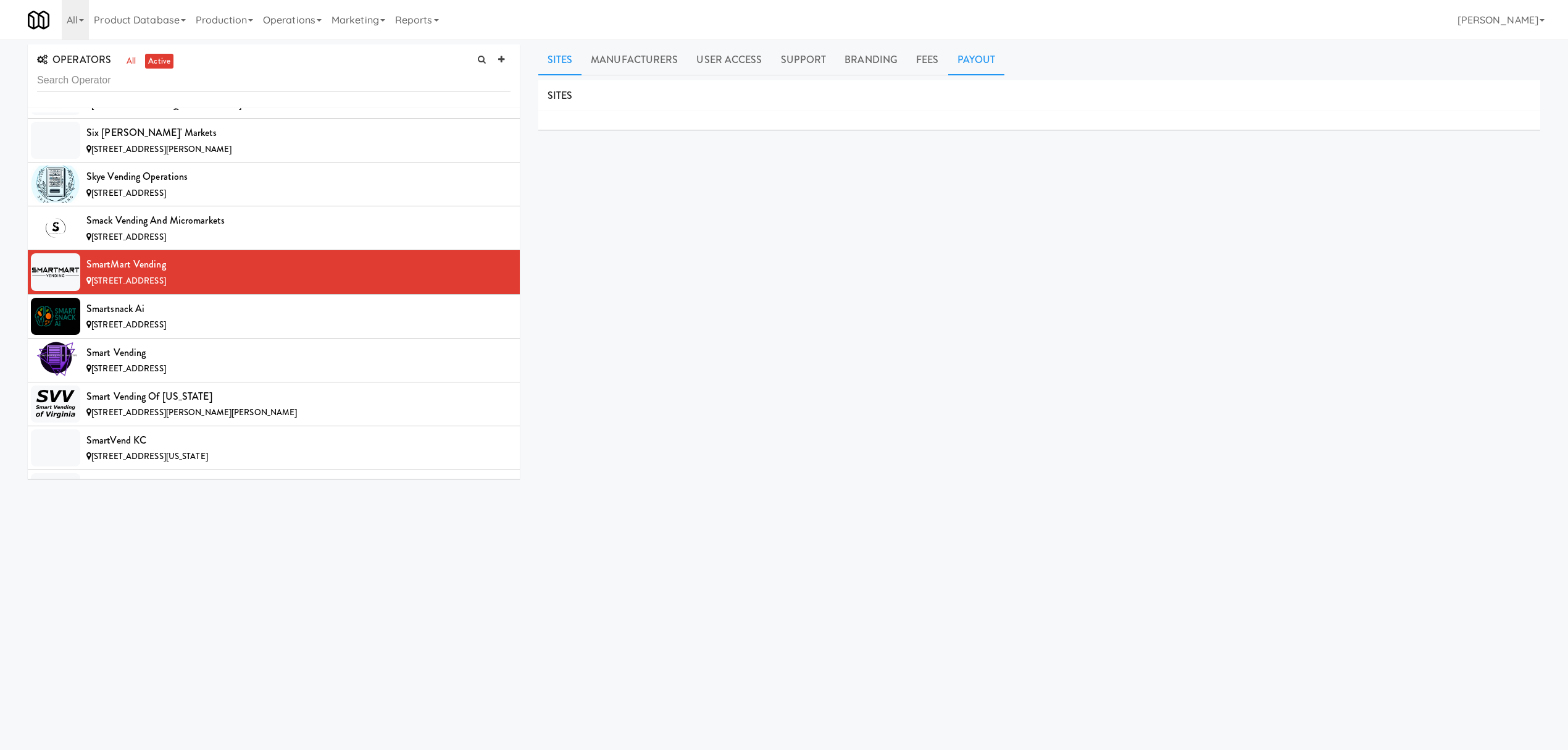
click at [967, 63] on link "Payout" at bounding box center [976, 59] width 57 height 31
click at [257, 333] on div "[STREET_ADDRESS]" at bounding box center [298, 325] width 424 height 16
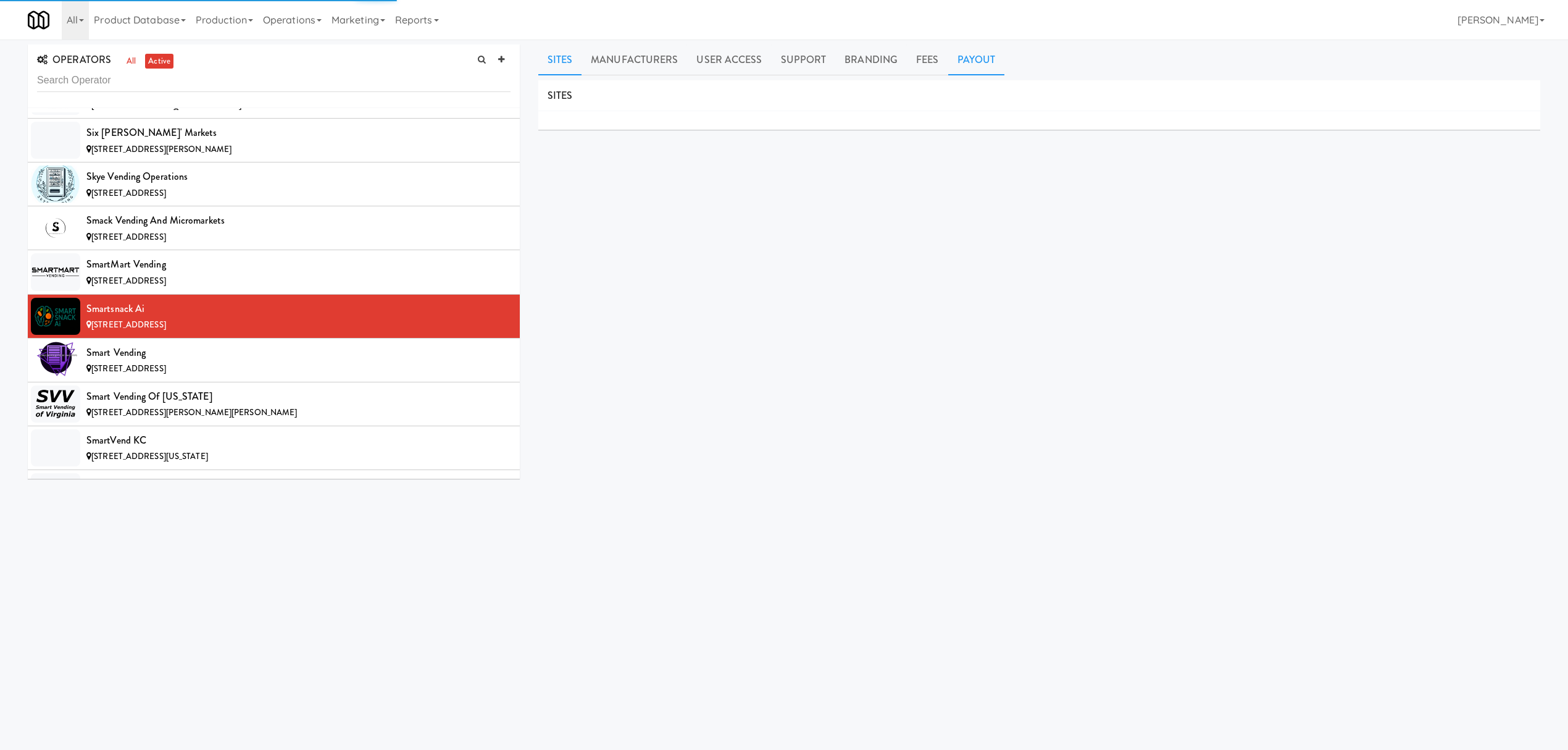
click at [968, 56] on link "Payout" at bounding box center [976, 59] width 57 height 31
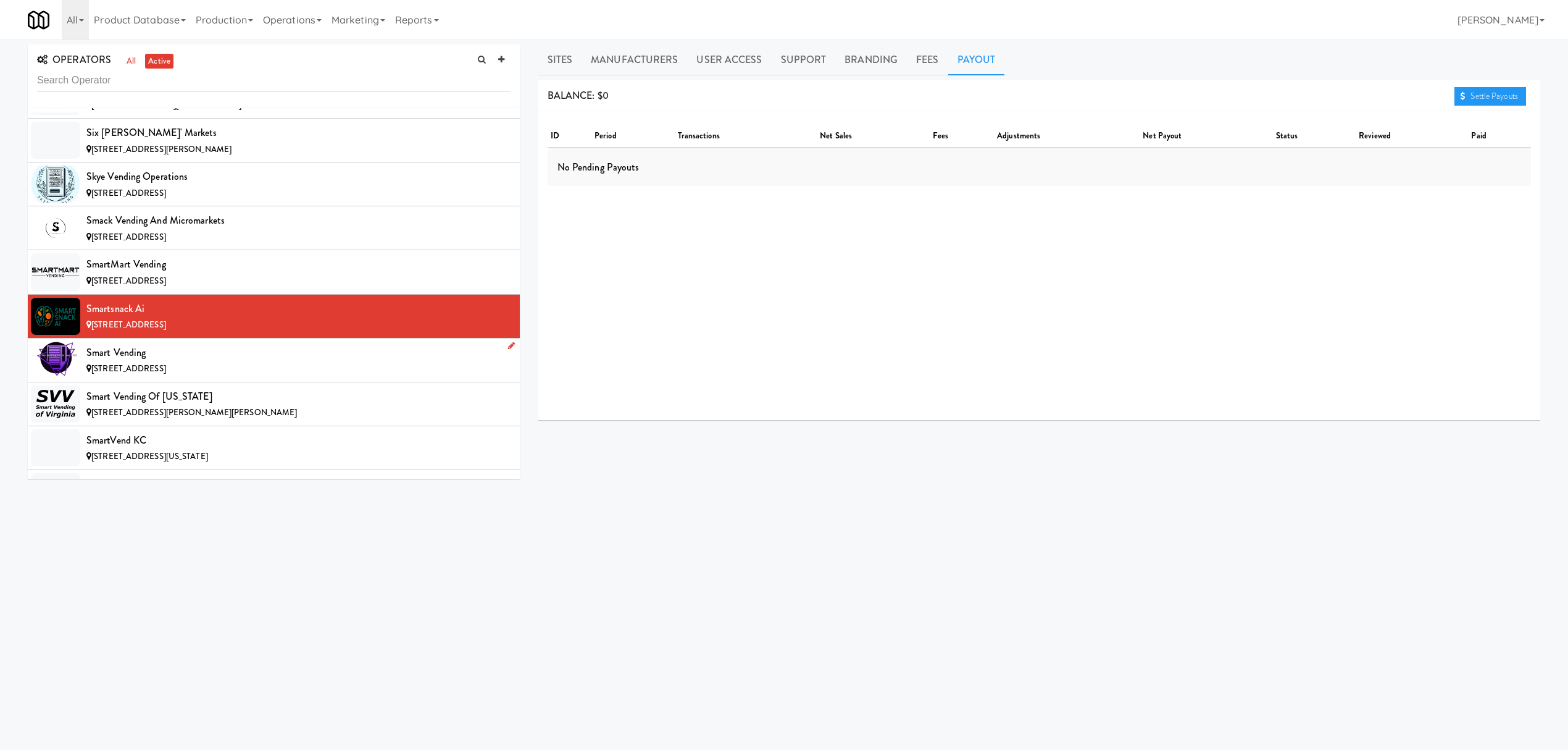
click at [228, 362] on div "Smart Vending" at bounding box center [298, 352] width 424 height 18
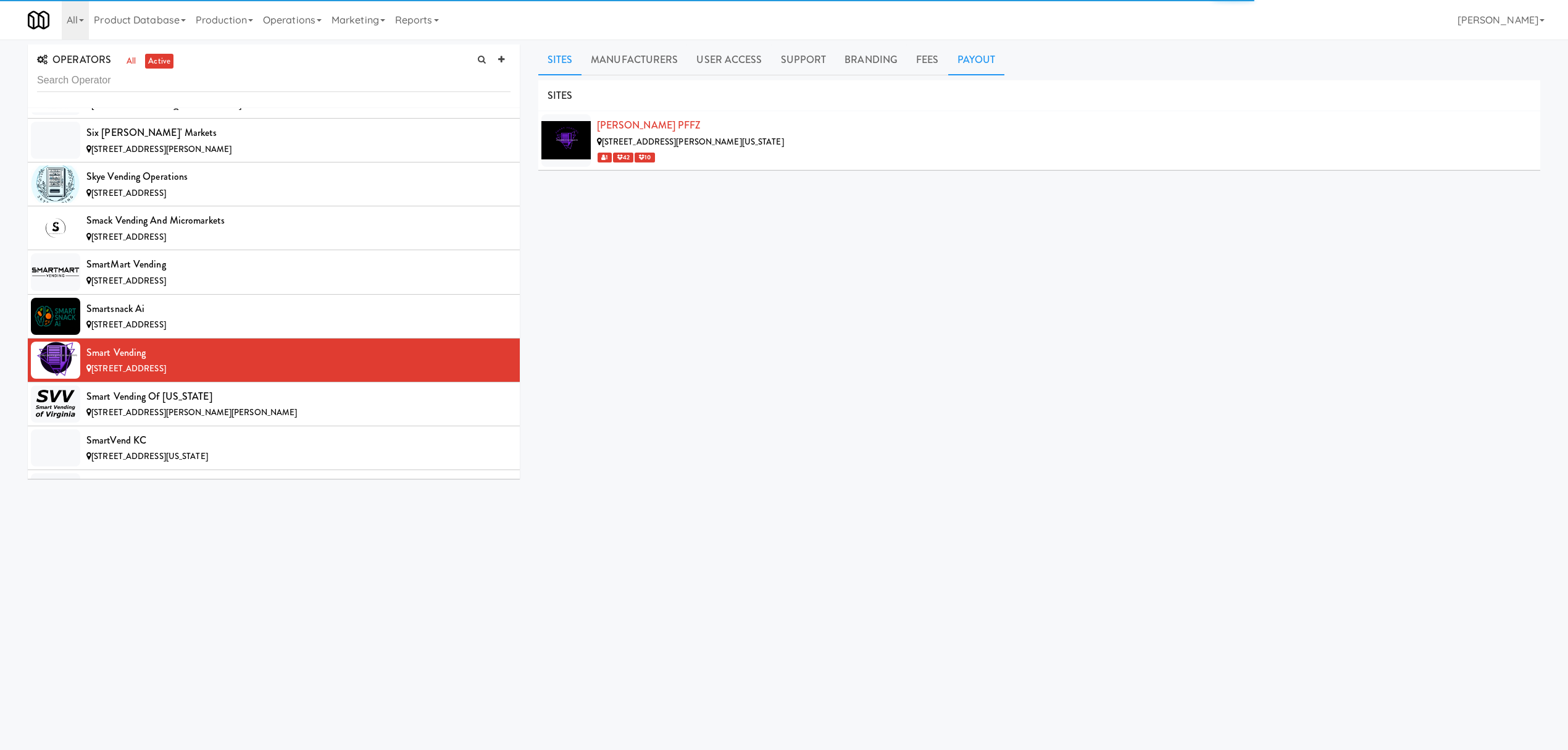
click at [952, 56] on link "Payout" at bounding box center [976, 59] width 57 height 31
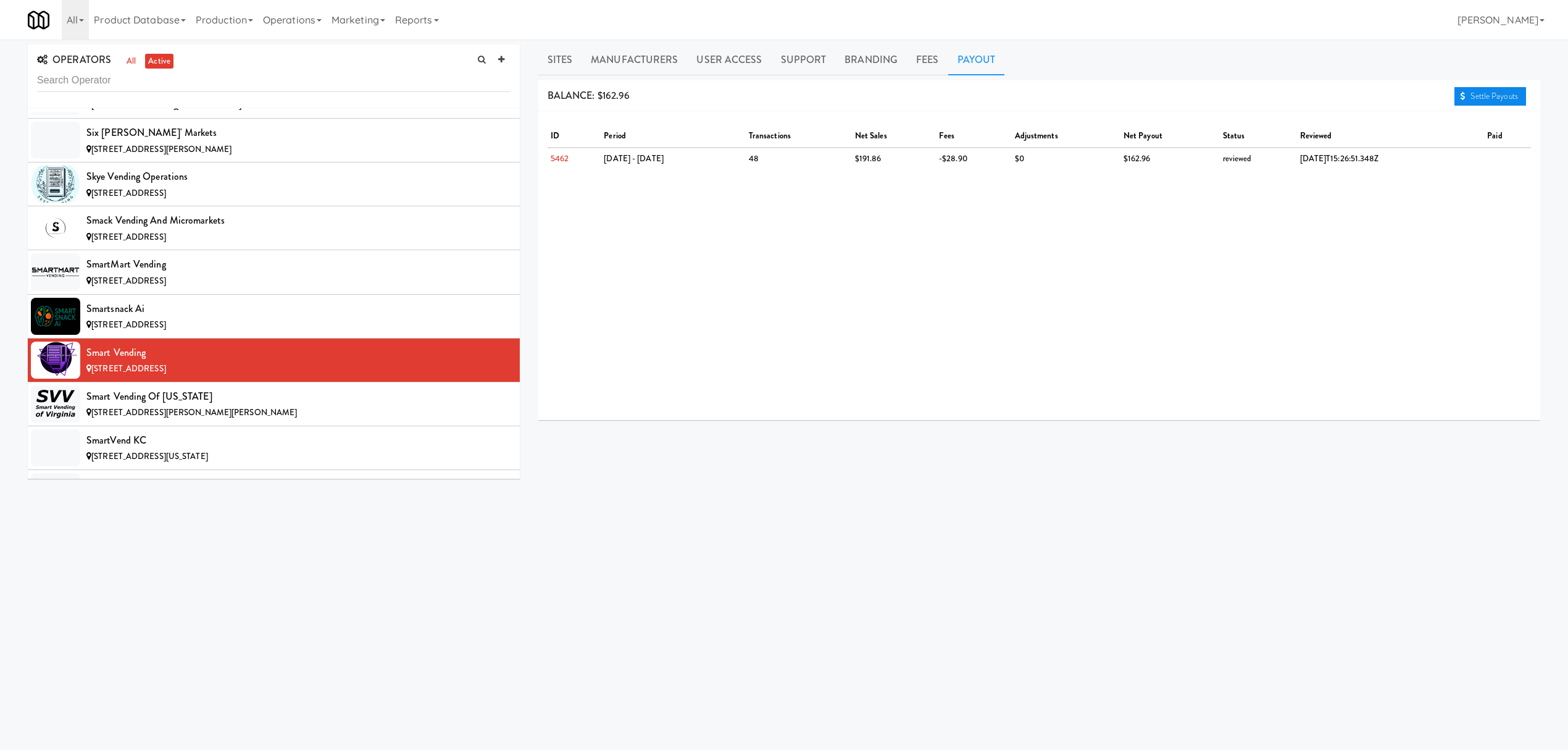
click at [1497, 102] on link "Settle Payouts" at bounding box center [1490, 96] width 71 height 18
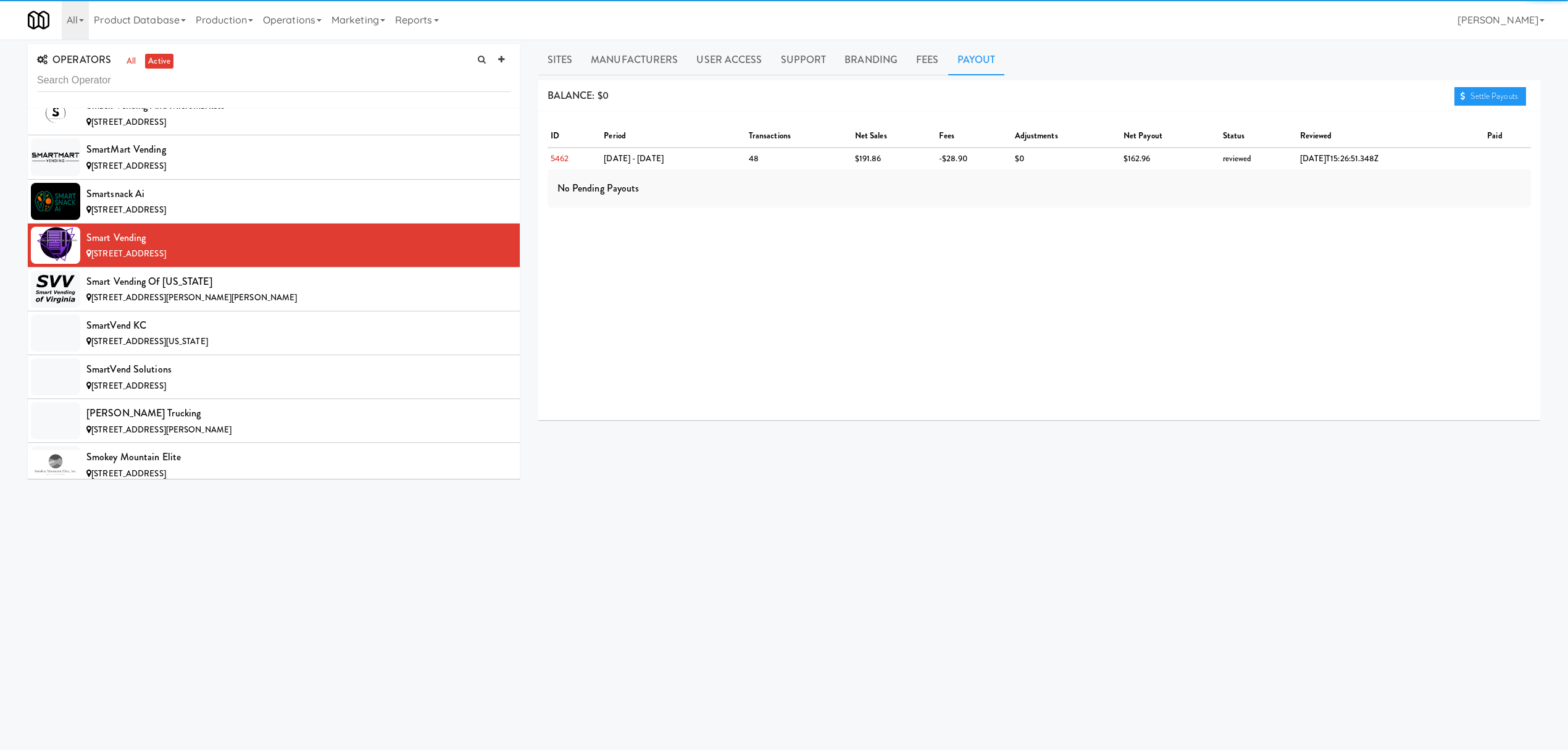
scroll to position [11118, 0]
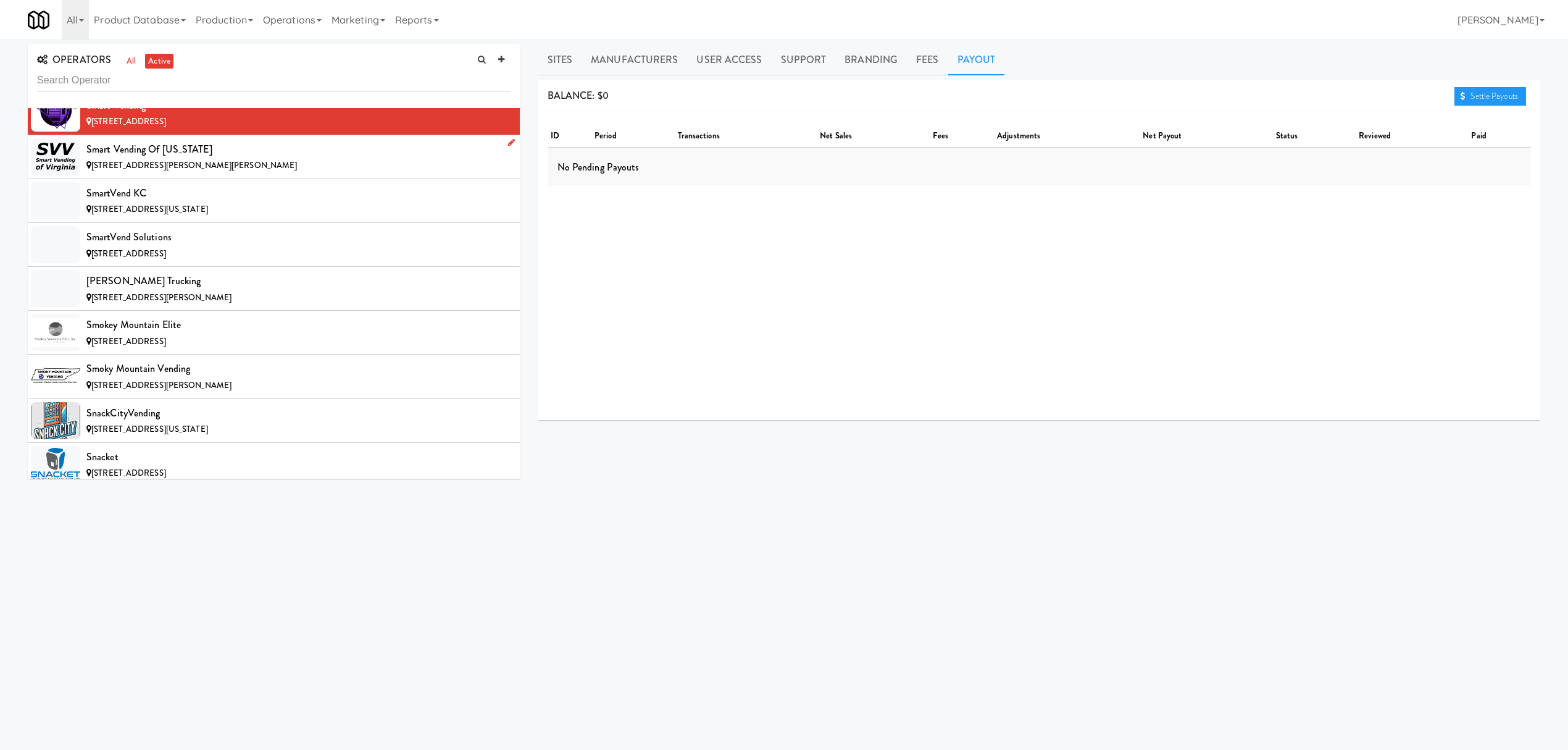
click at [222, 174] on div "[STREET_ADDRESS][PERSON_NAME][PERSON_NAME]" at bounding box center [298, 166] width 424 height 16
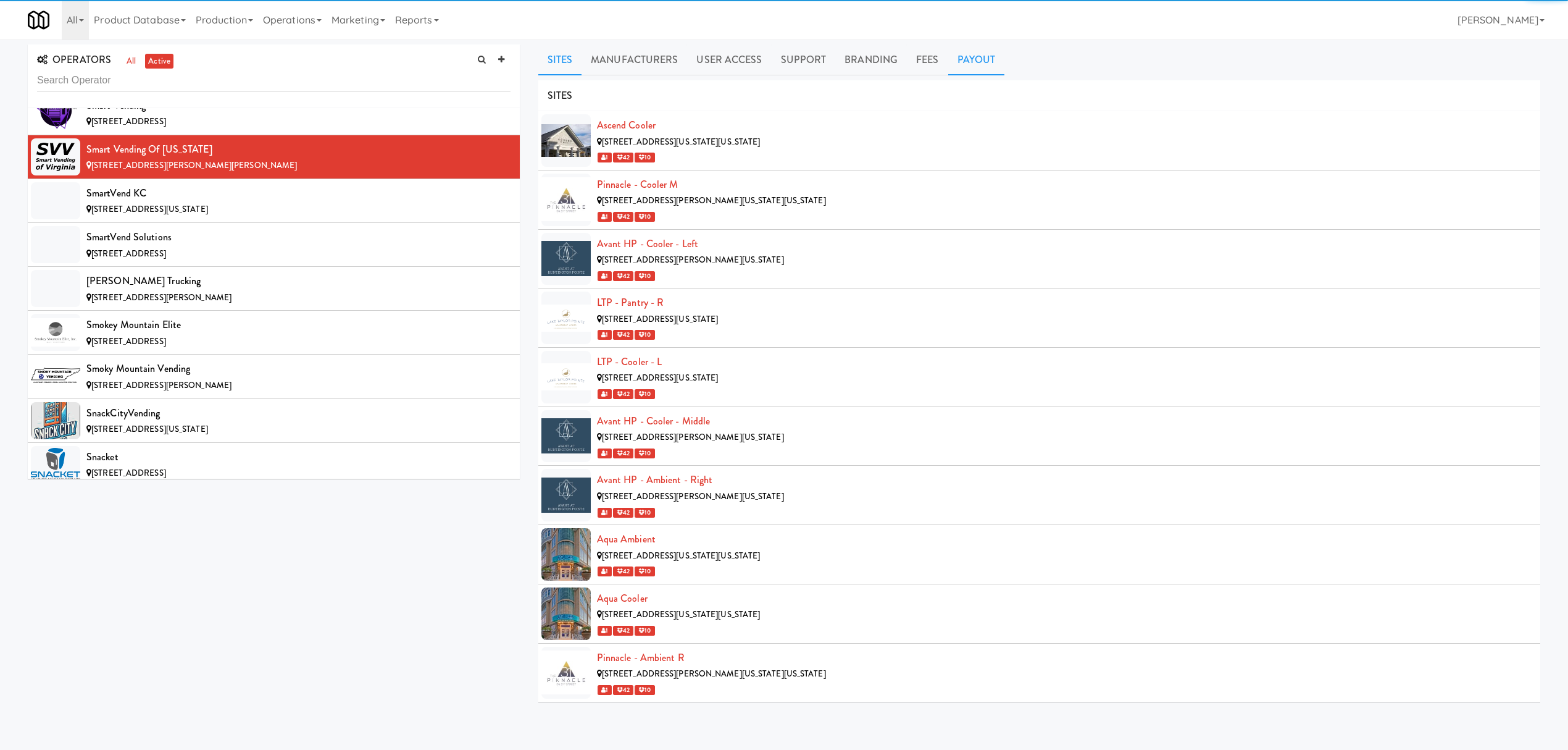
click at [961, 61] on link "Payout" at bounding box center [976, 59] width 57 height 31
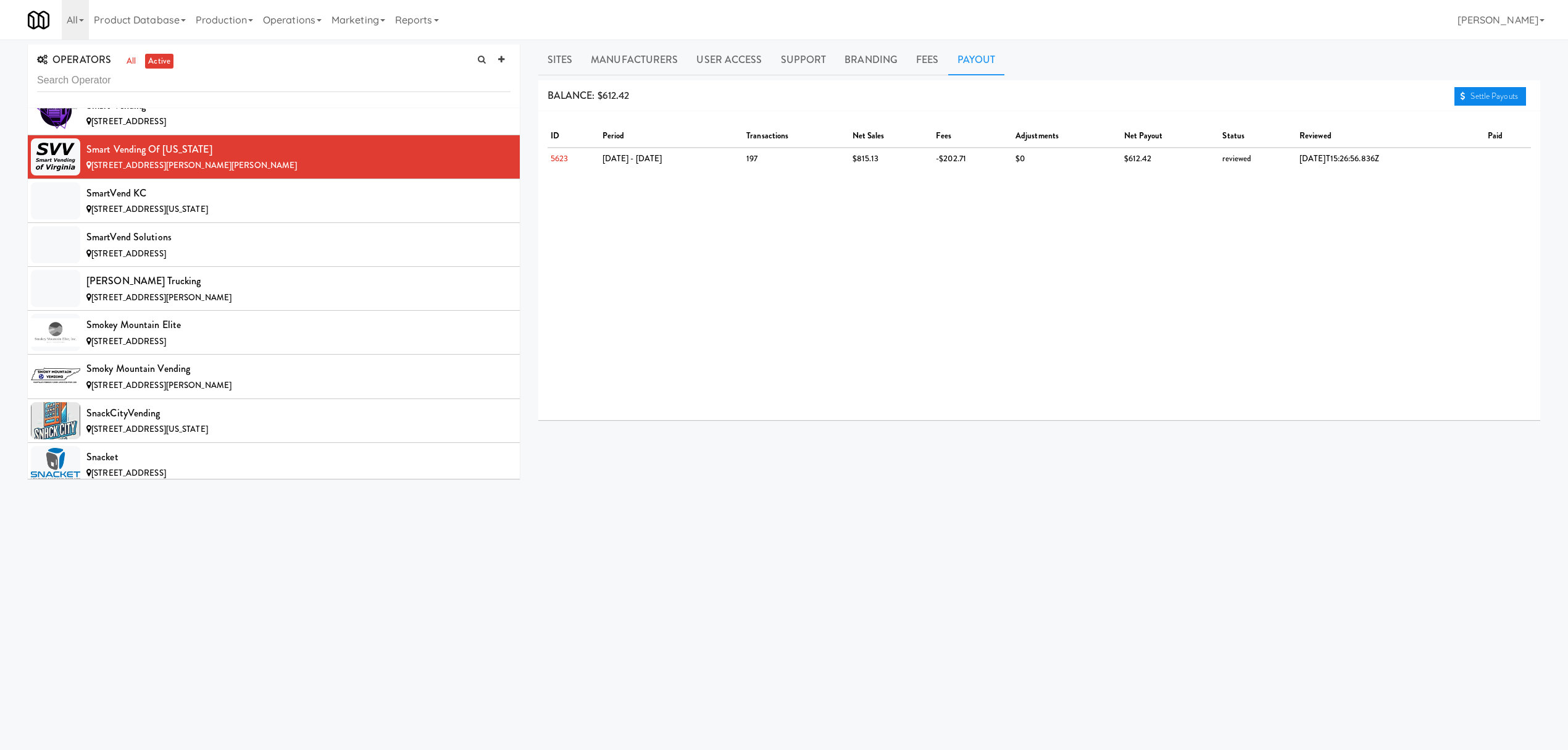
click at [1505, 95] on link "Settle Payouts" at bounding box center [1490, 96] width 71 height 18
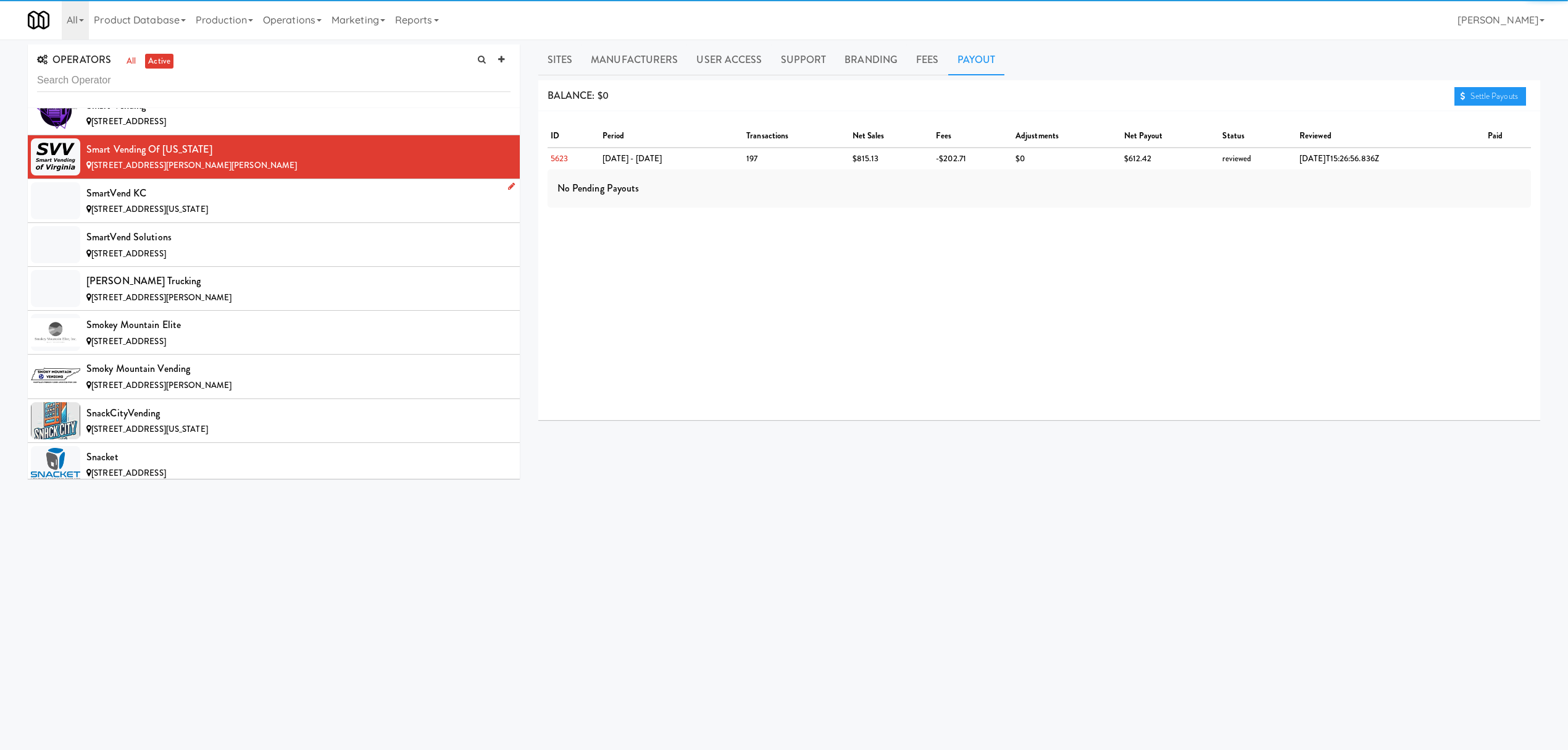
click at [174, 202] on div "SmartVend KC" at bounding box center [298, 193] width 424 height 18
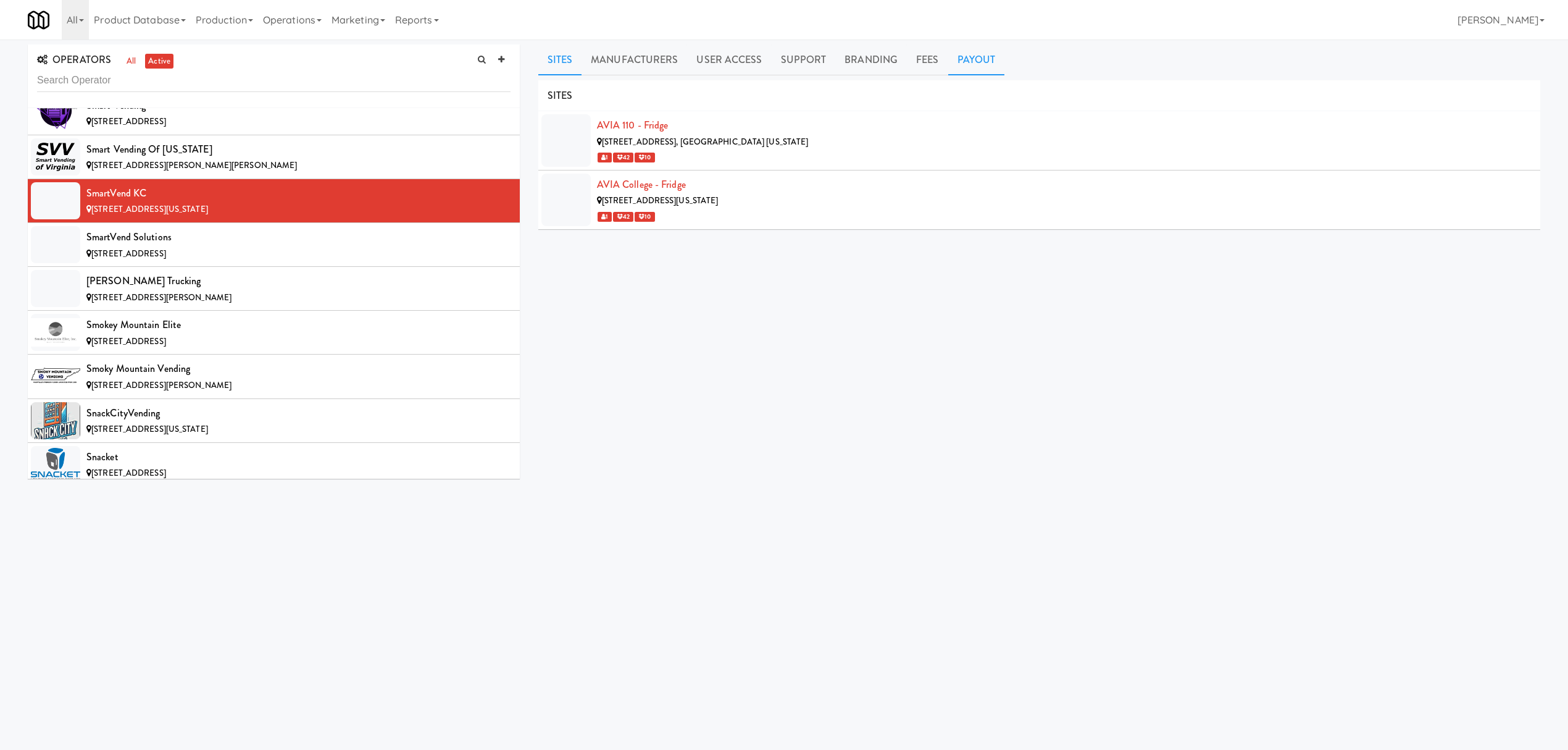
click at [973, 45] on link "Payout" at bounding box center [976, 59] width 57 height 31
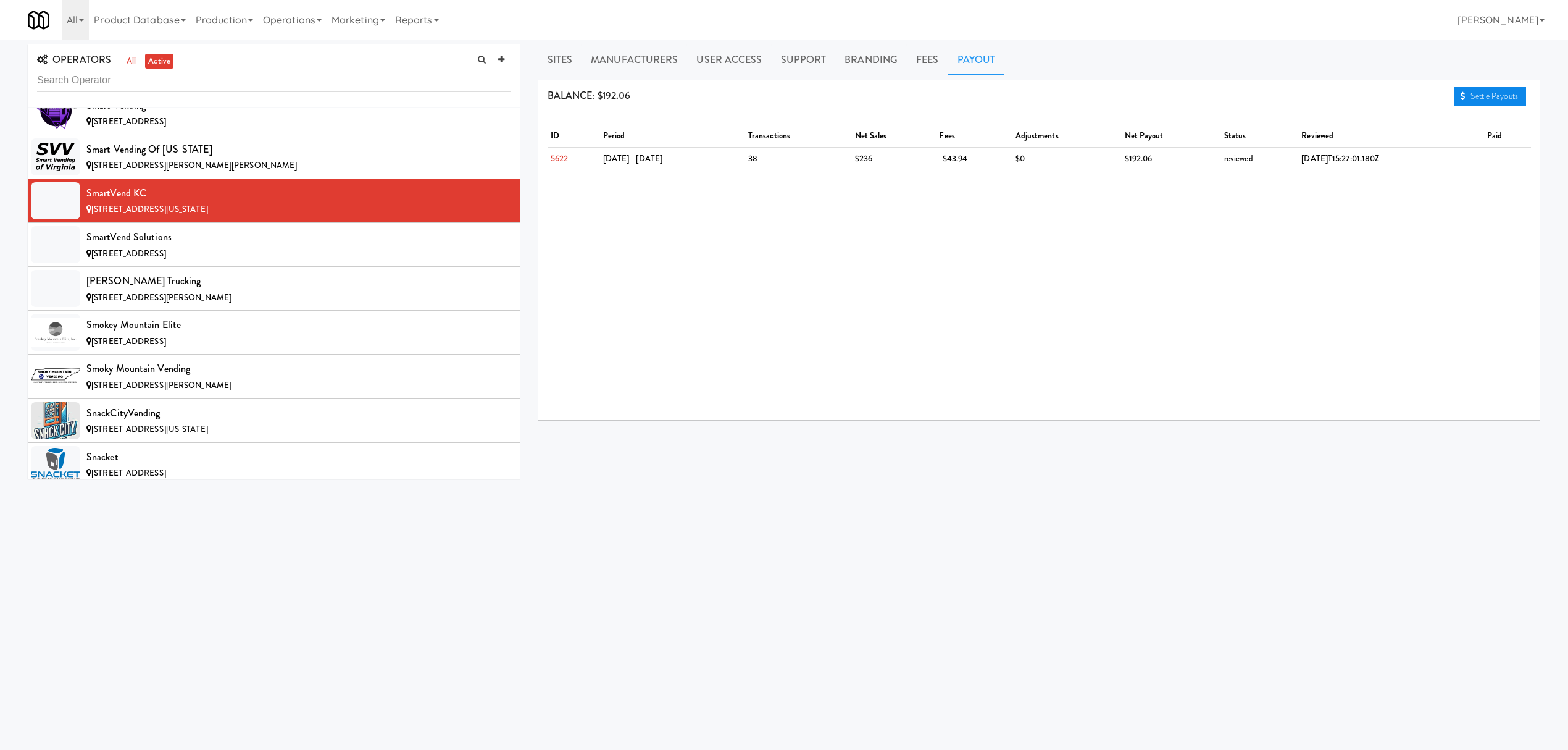
click at [1492, 90] on link "Settle Payouts" at bounding box center [1490, 96] width 71 height 18
click at [295, 247] on div "SmartVend Solutions" at bounding box center [298, 237] width 424 height 18
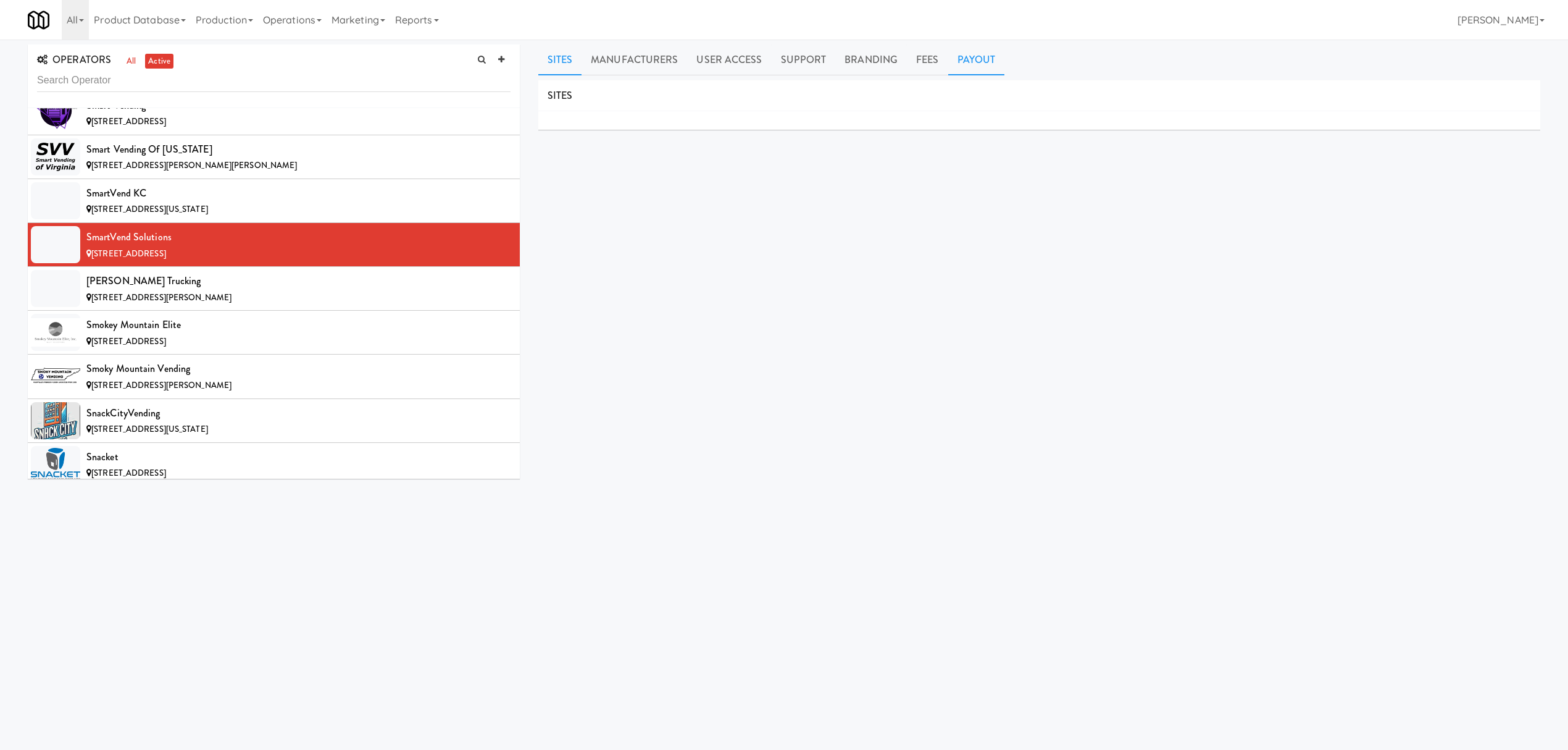
click at [959, 57] on link "Payout" at bounding box center [976, 59] width 57 height 31
click at [229, 290] on div "[PERSON_NAME] Trucking" at bounding box center [298, 281] width 424 height 18
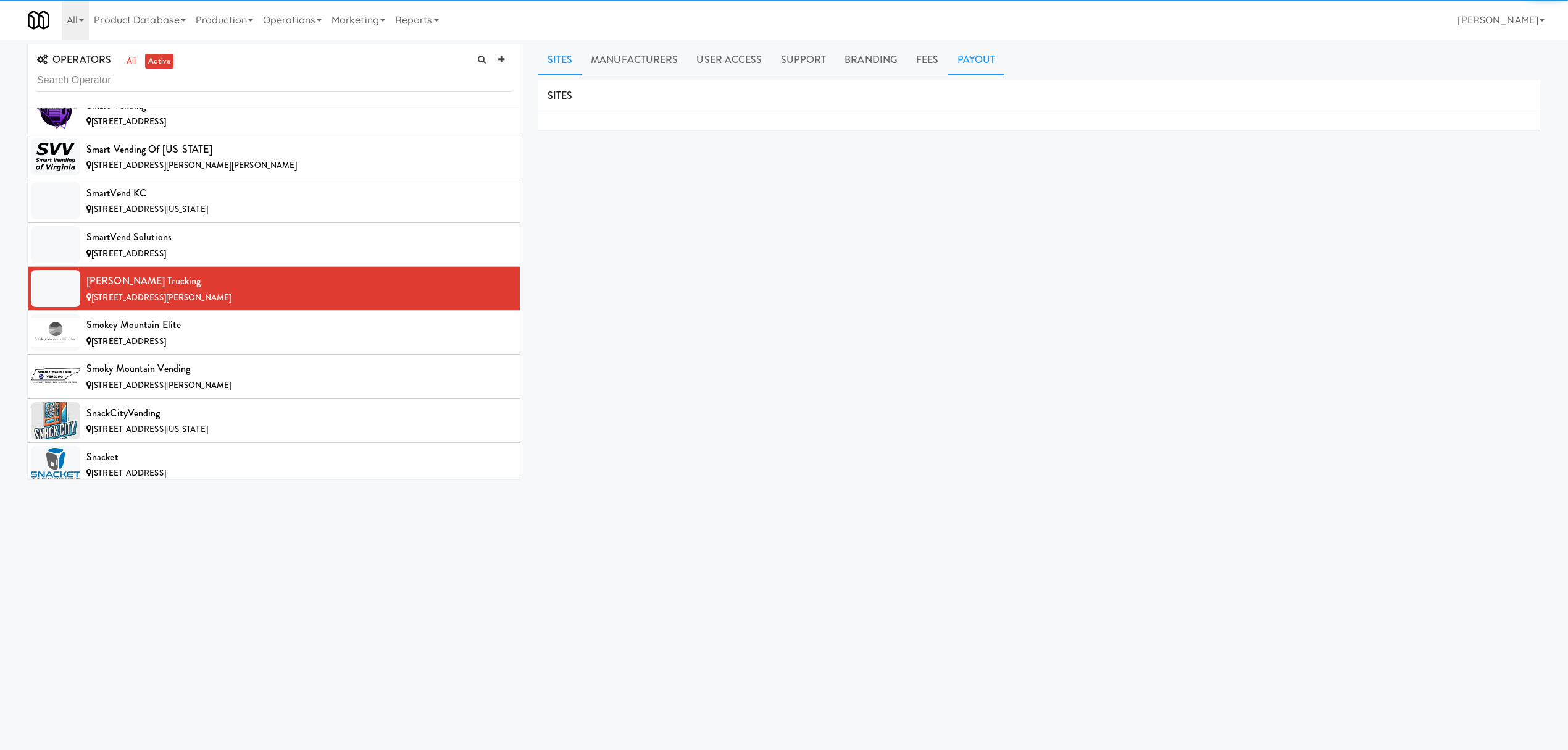
click at [955, 61] on link "Payout" at bounding box center [976, 59] width 57 height 31
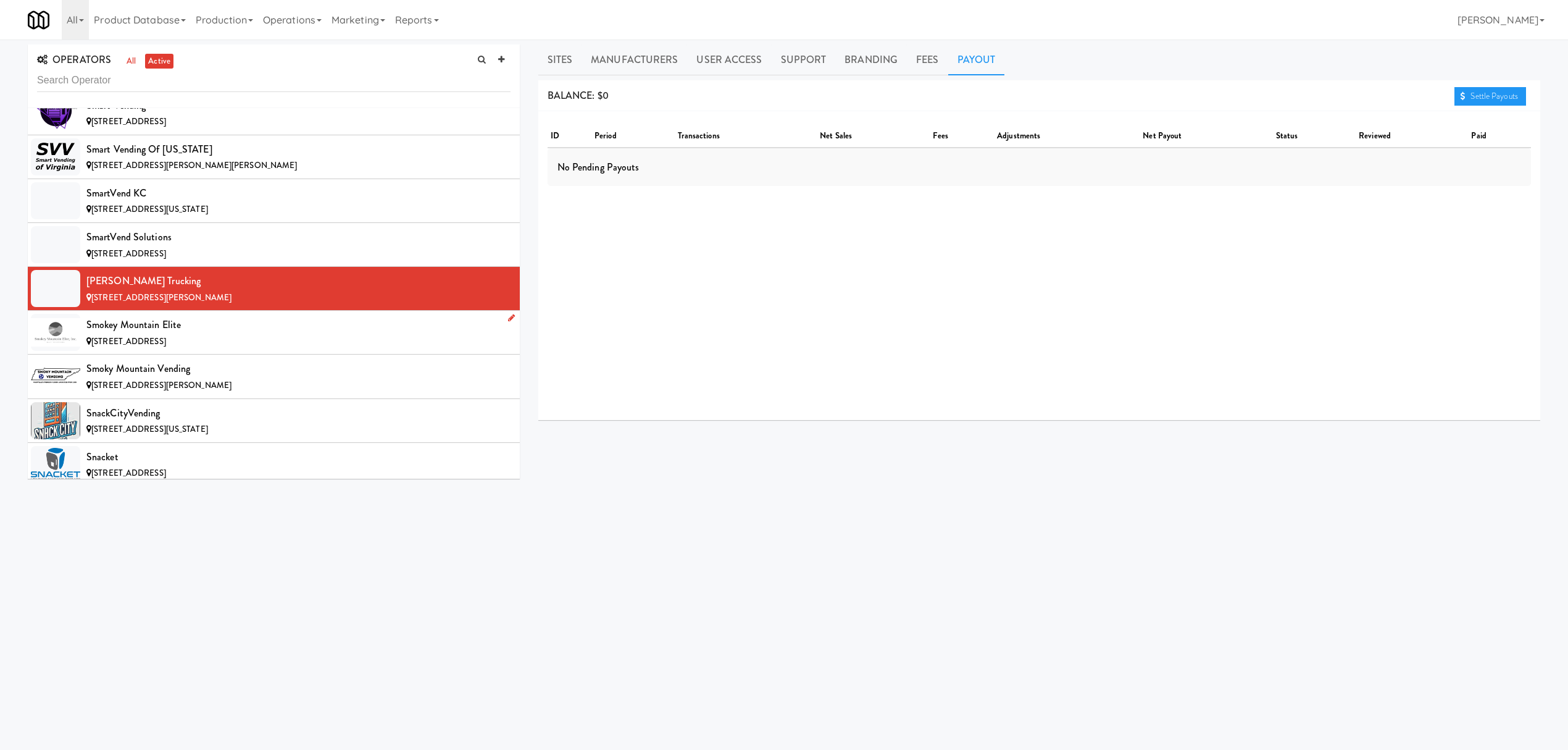
click at [238, 349] on div "[STREET_ADDRESS]" at bounding box center [298, 342] width 424 height 16
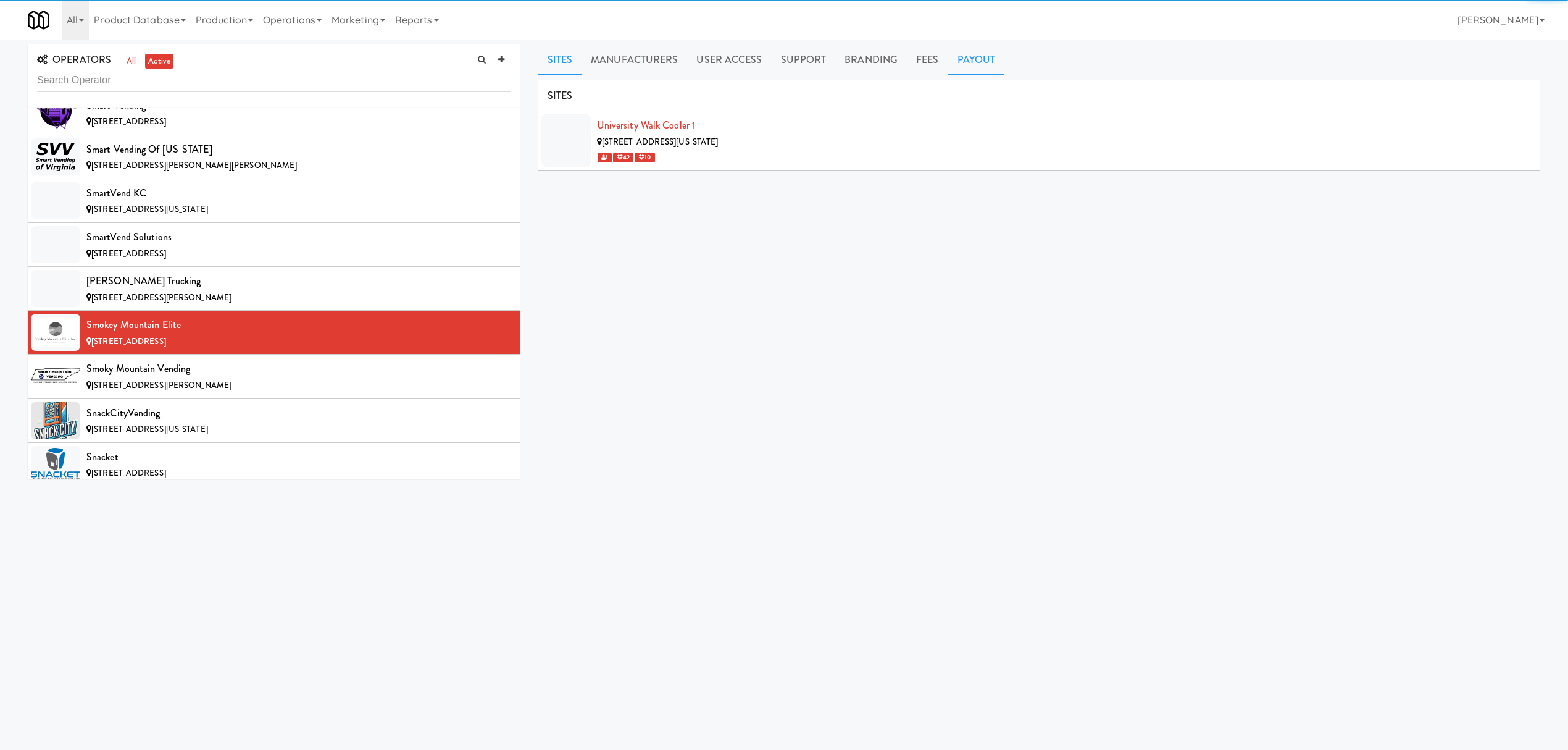
click at [968, 55] on link "Payout" at bounding box center [976, 59] width 57 height 31
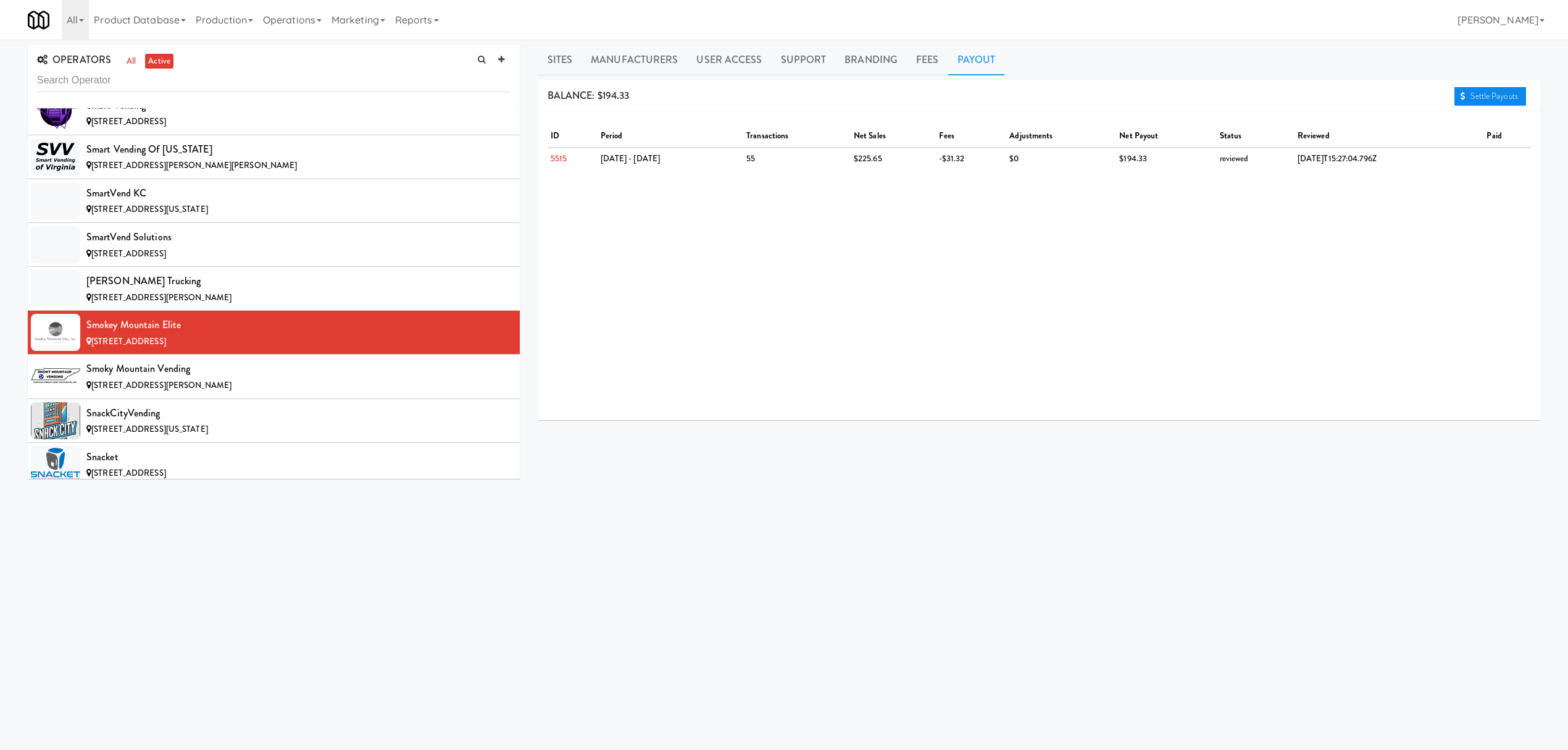
click at [1467, 94] on link "Settle Payouts" at bounding box center [1490, 96] width 71 height 18
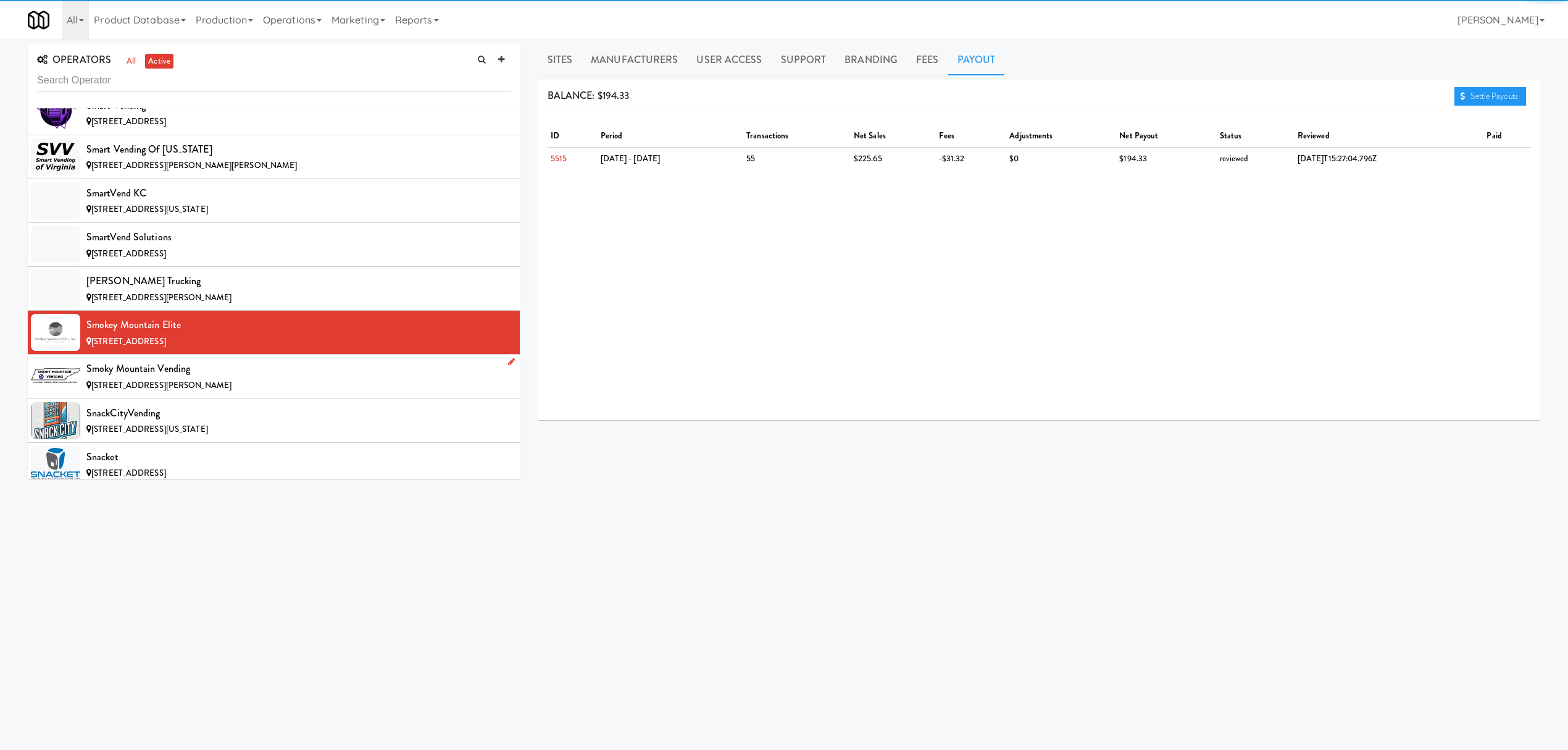
click at [246, 394] on div "[STREET_ADDRESS][PERSON_NAME]" at bounding box center [298, 386] width 424 height 16
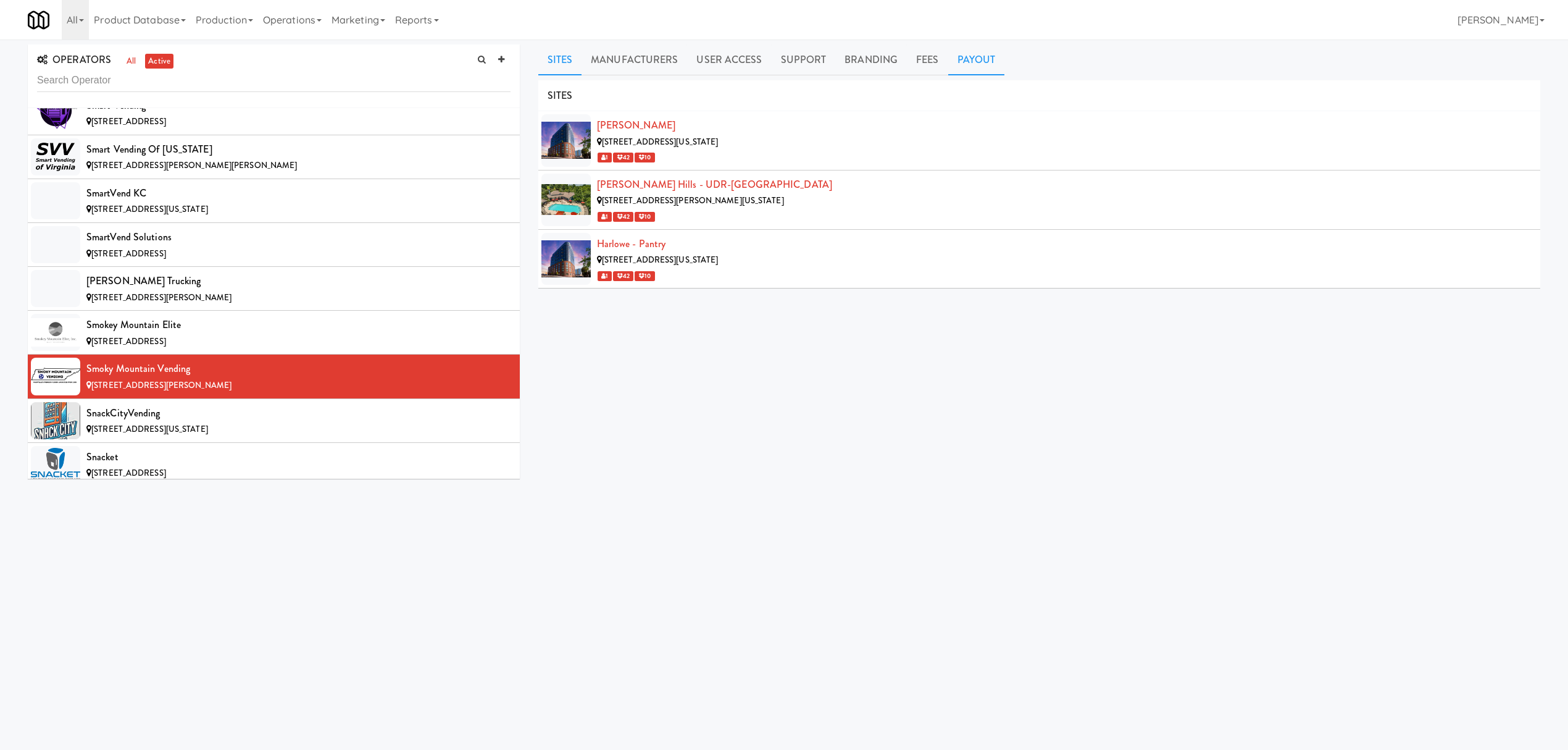
click at [978, 61] on link "Payout" at bounding box center [976, 59] width 57 height 31
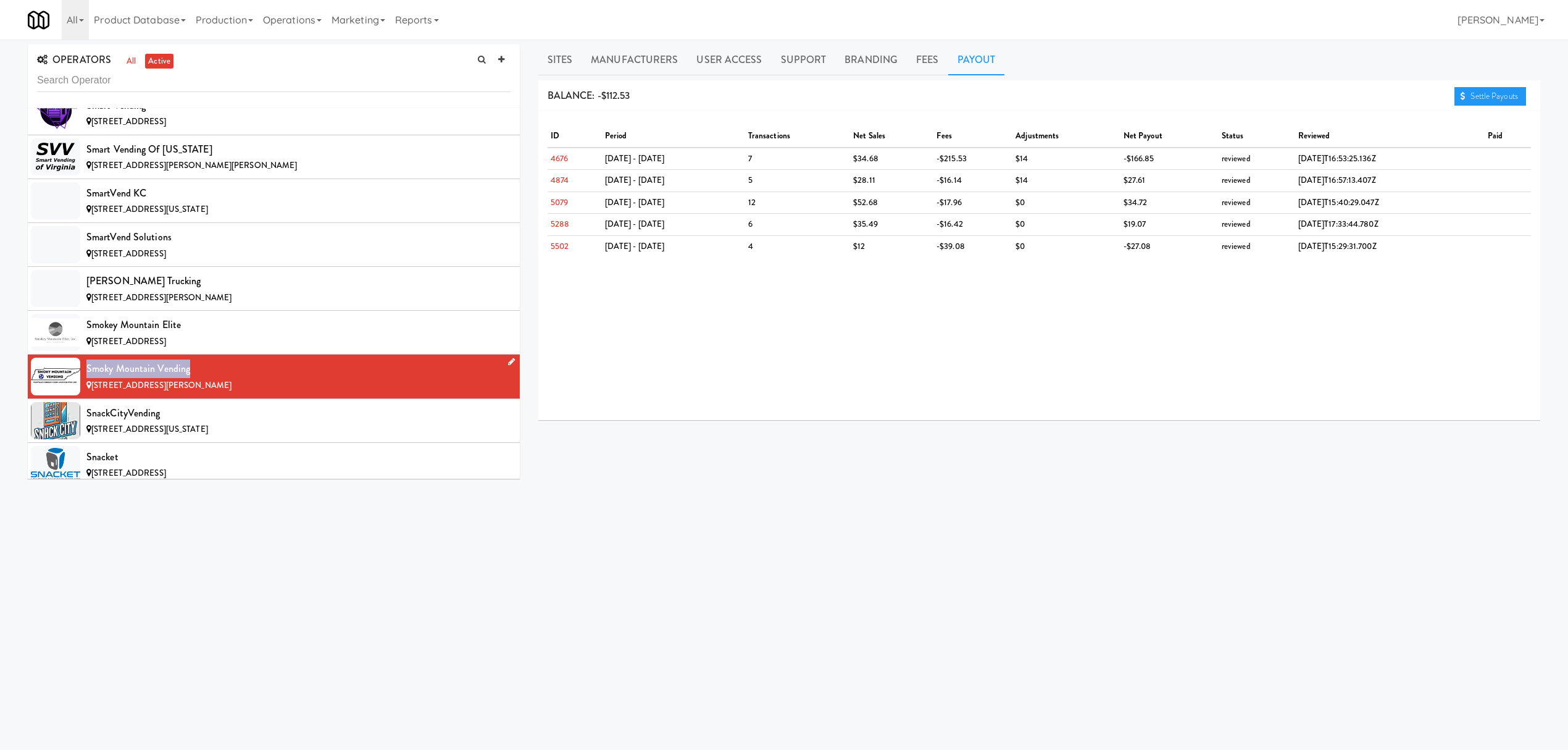
drag, startPoint x: 88, startPoint y: 425, endPoint x: 188, endPoint y: 420, distance: 100.1
click at [188, 378] on div "Smoky Mountain Vending" at bounding box center [298, 369] width 424 height 18
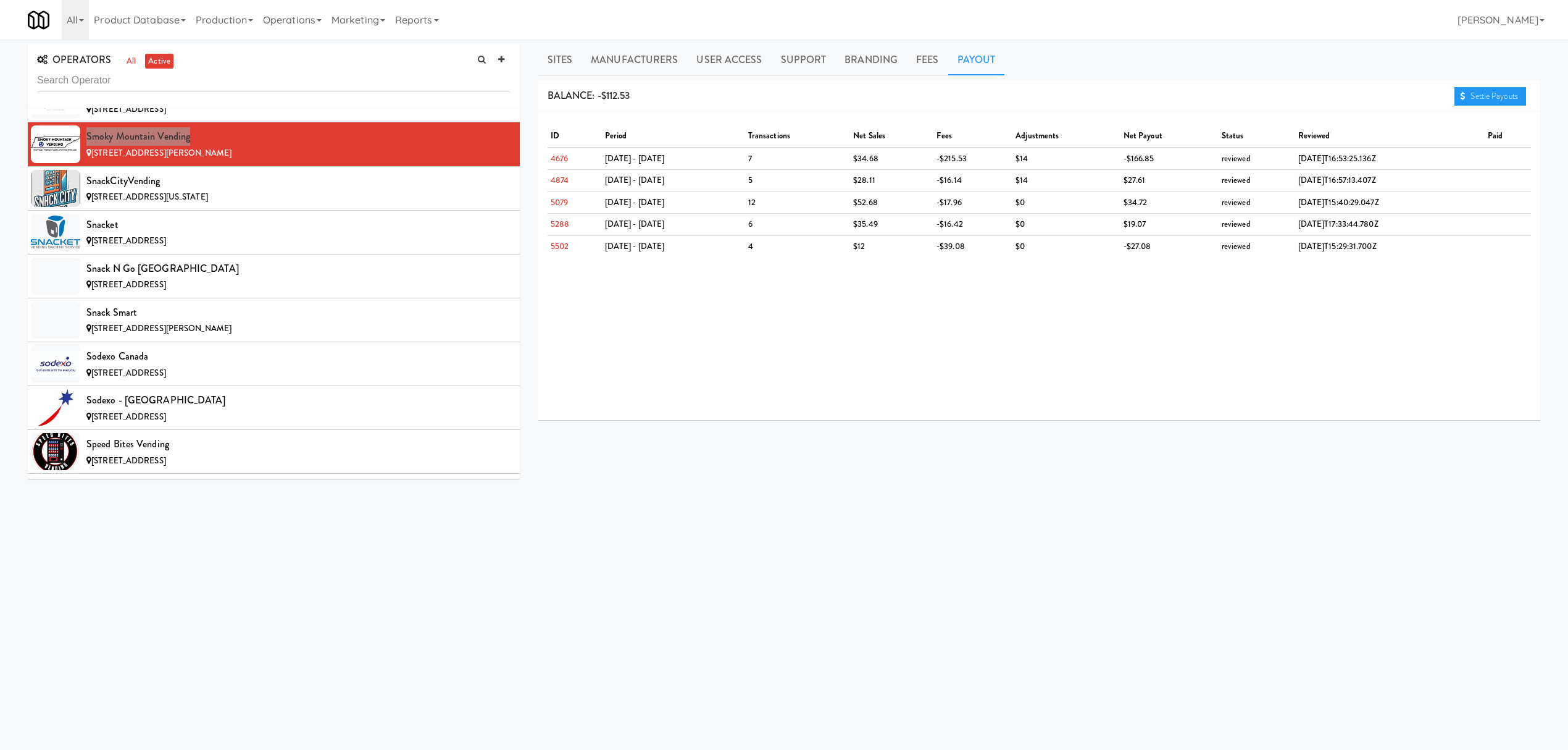
scroll to position [11448, 0]
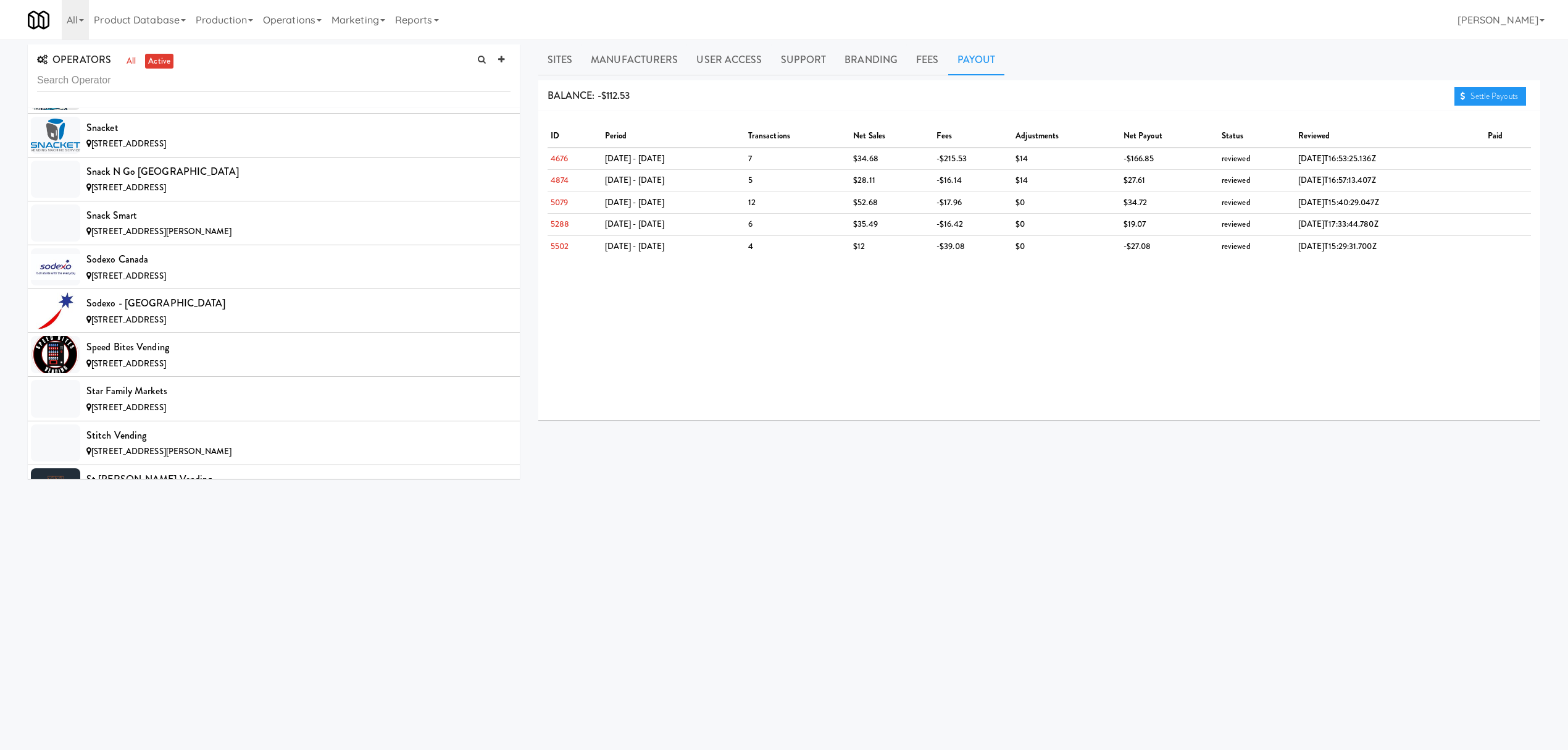
click at [208, 106] on span "[STREET_ADDRESS][US_STATE]" at bounding box center [149, 99] width 116 height 12
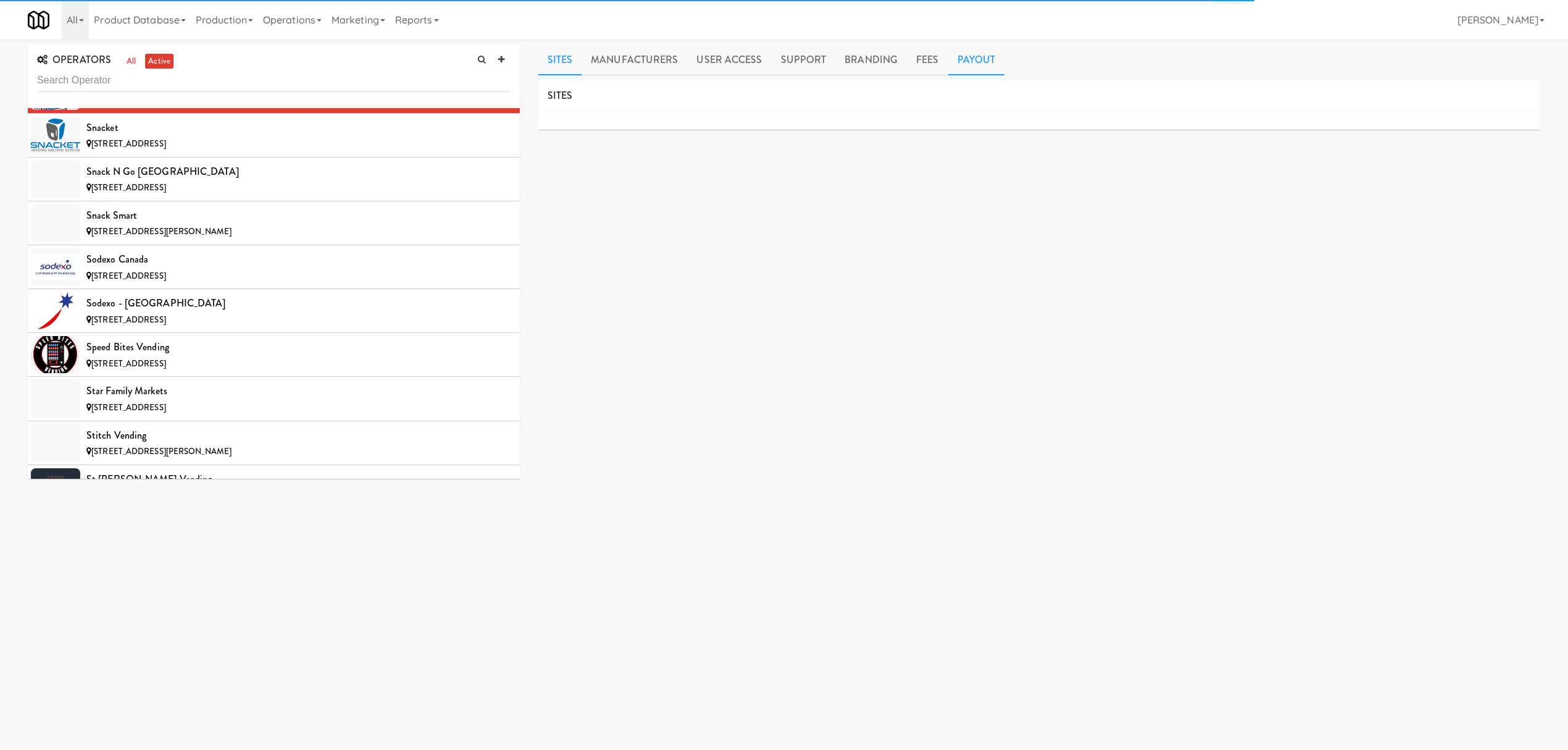
click at [980, 53] on link "Payout" at bounding box center [976, 59] width 57 height 31
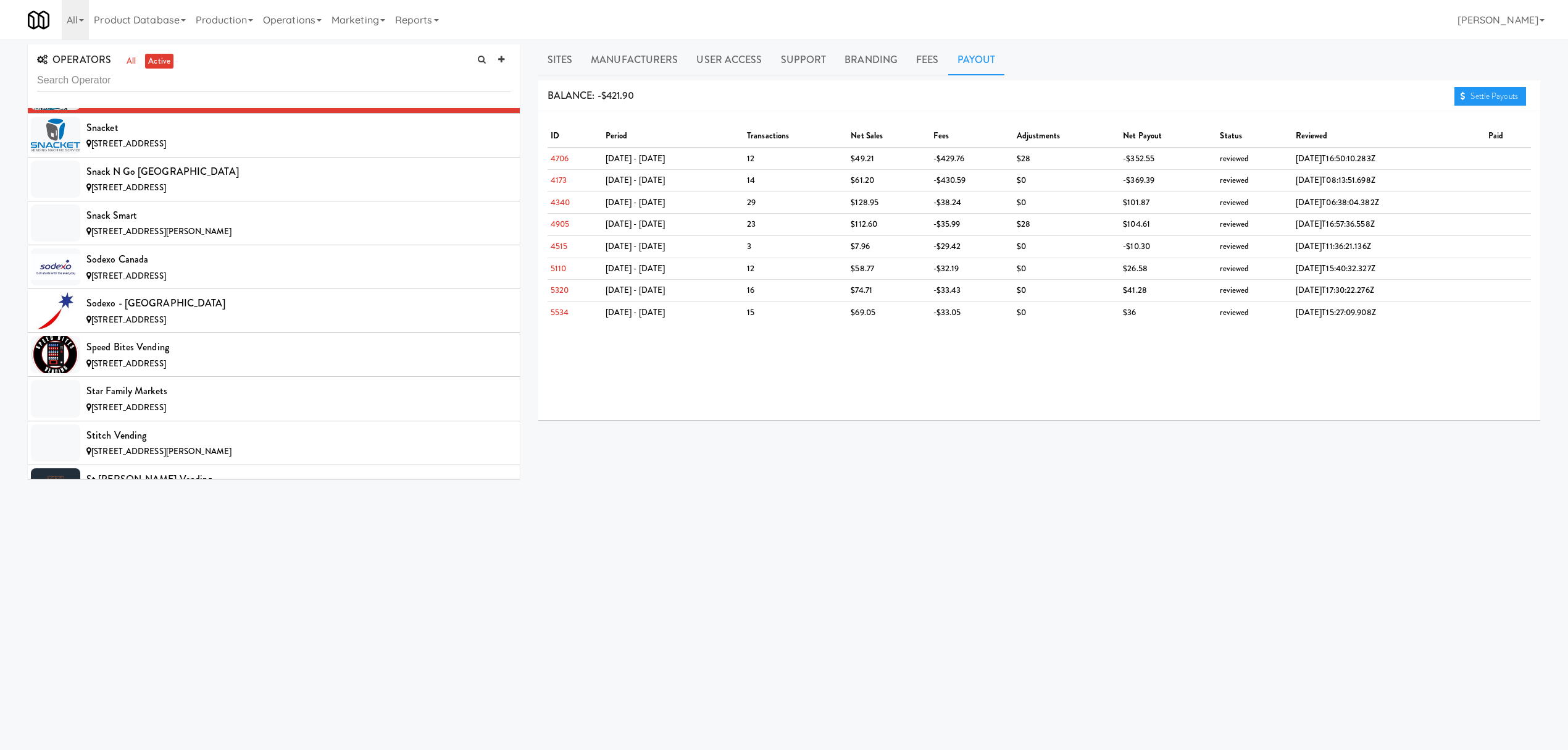
drag, startPoint x: 88, startPoint y: 136, endPoint x: 159, endPoint y: 136, distance: 71.0
click at [159, 93] on div "SnackCityVending" at bounding box center [298, 84] width 424 height 18
click at [576, 63] on link "Sites" at bounding box center [560, 59] width 44 height 31
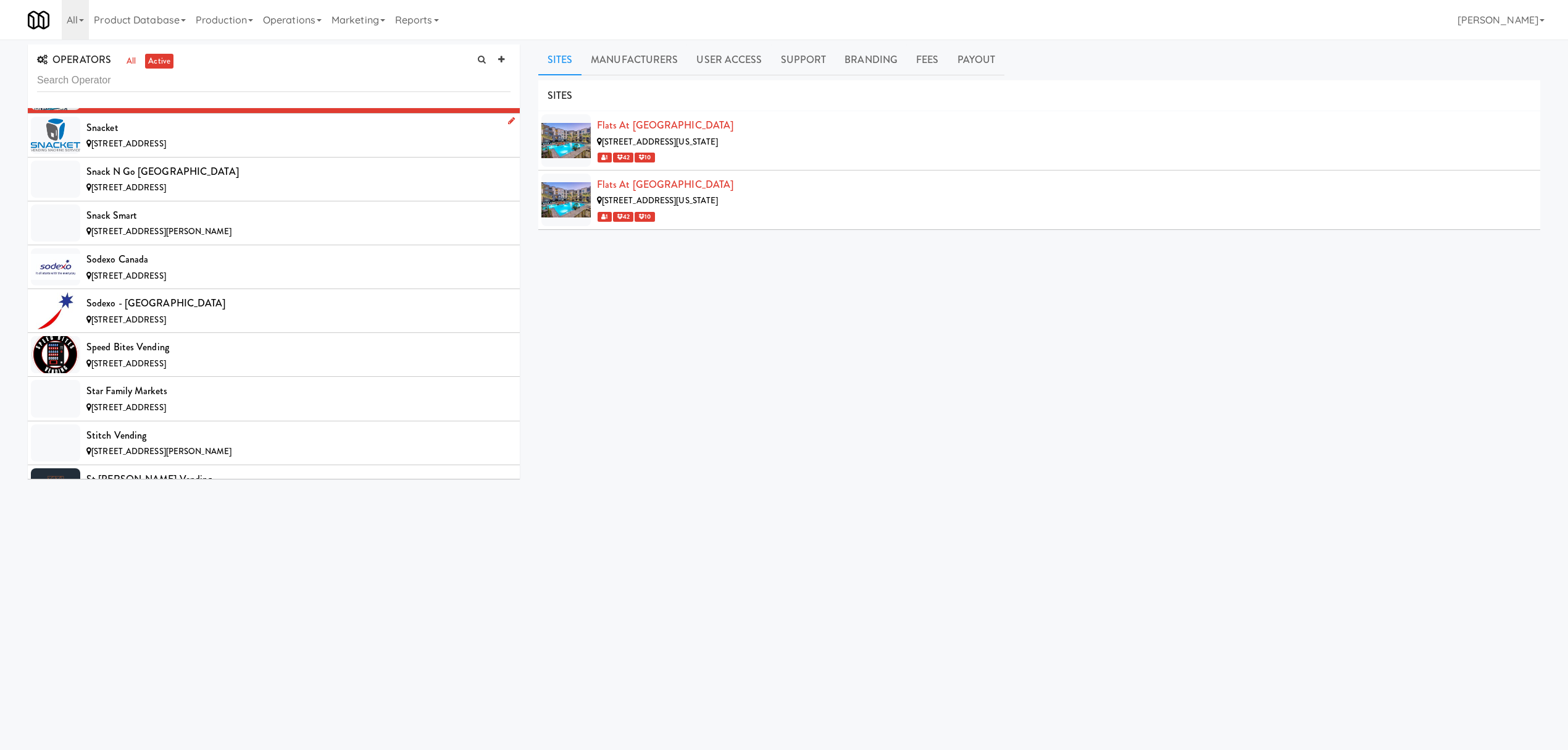
click at [249, 137] on div "Snacket" at bounding box center [298, 127] width 424 height 18
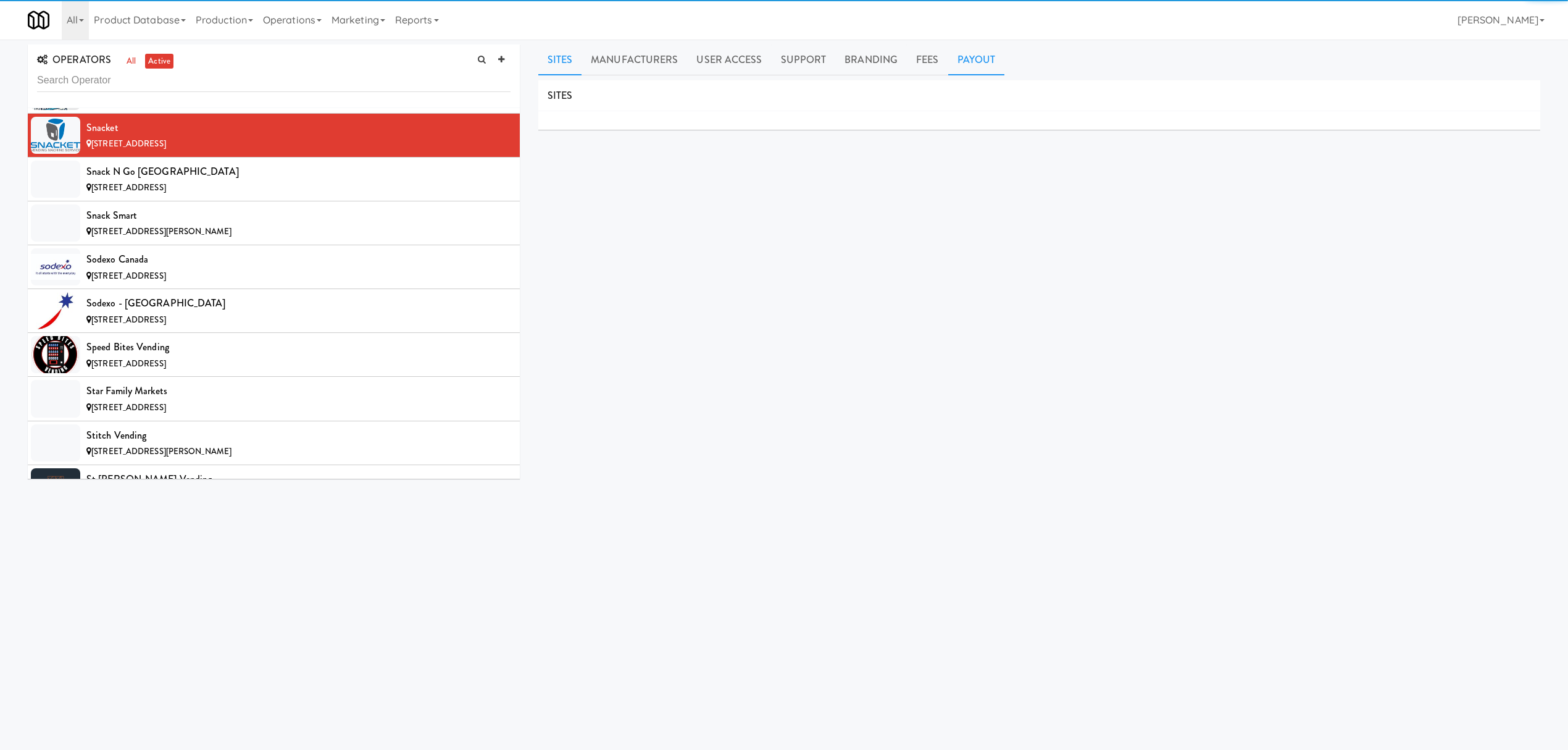
click at [978, 67] on link "Payout" at bounding box center [976, 59] width 57 height 31
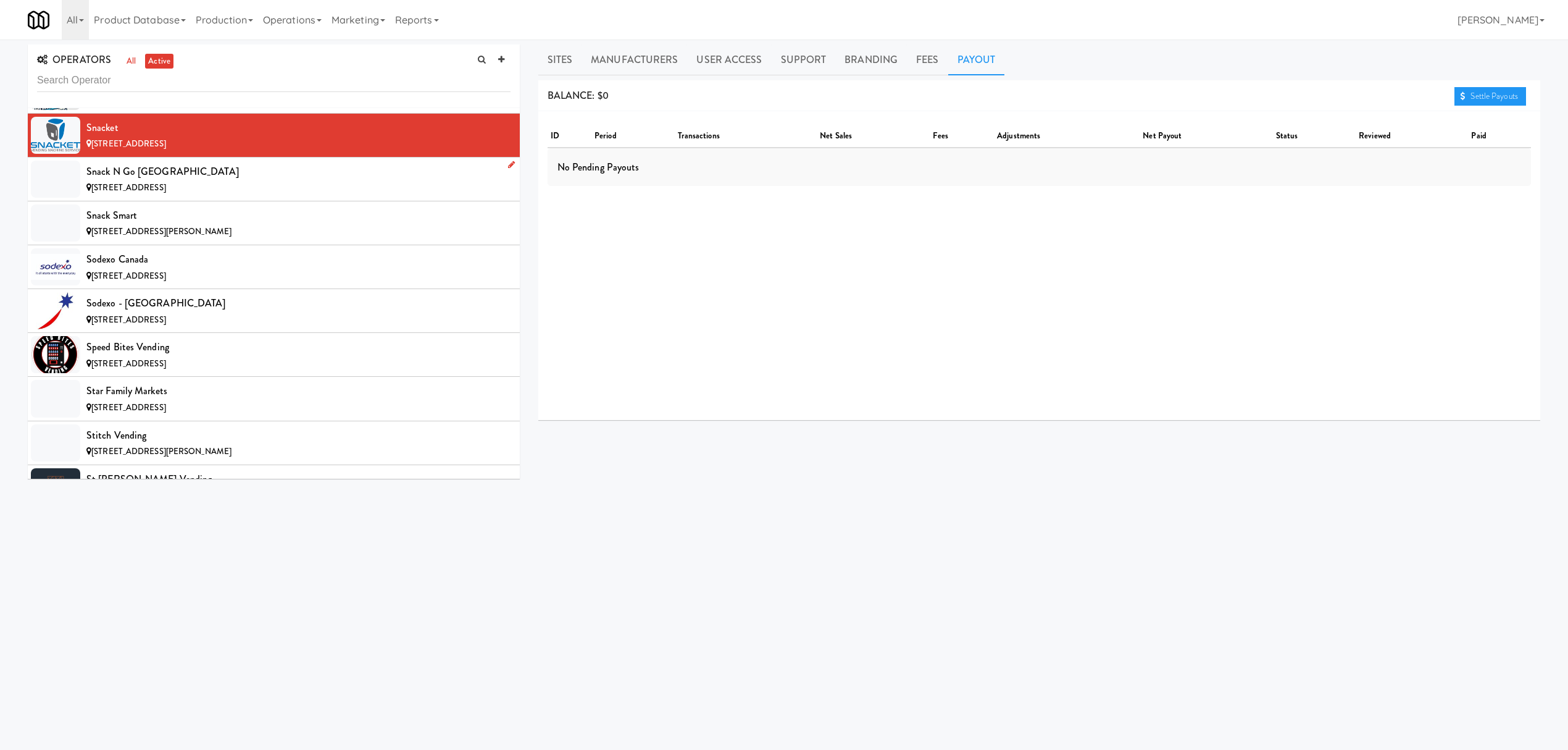
click at [221, 181] on div "Snack n Go [GEOGRAPHIC_DATA]" at bounding box center [298, 171] width 424 height 18
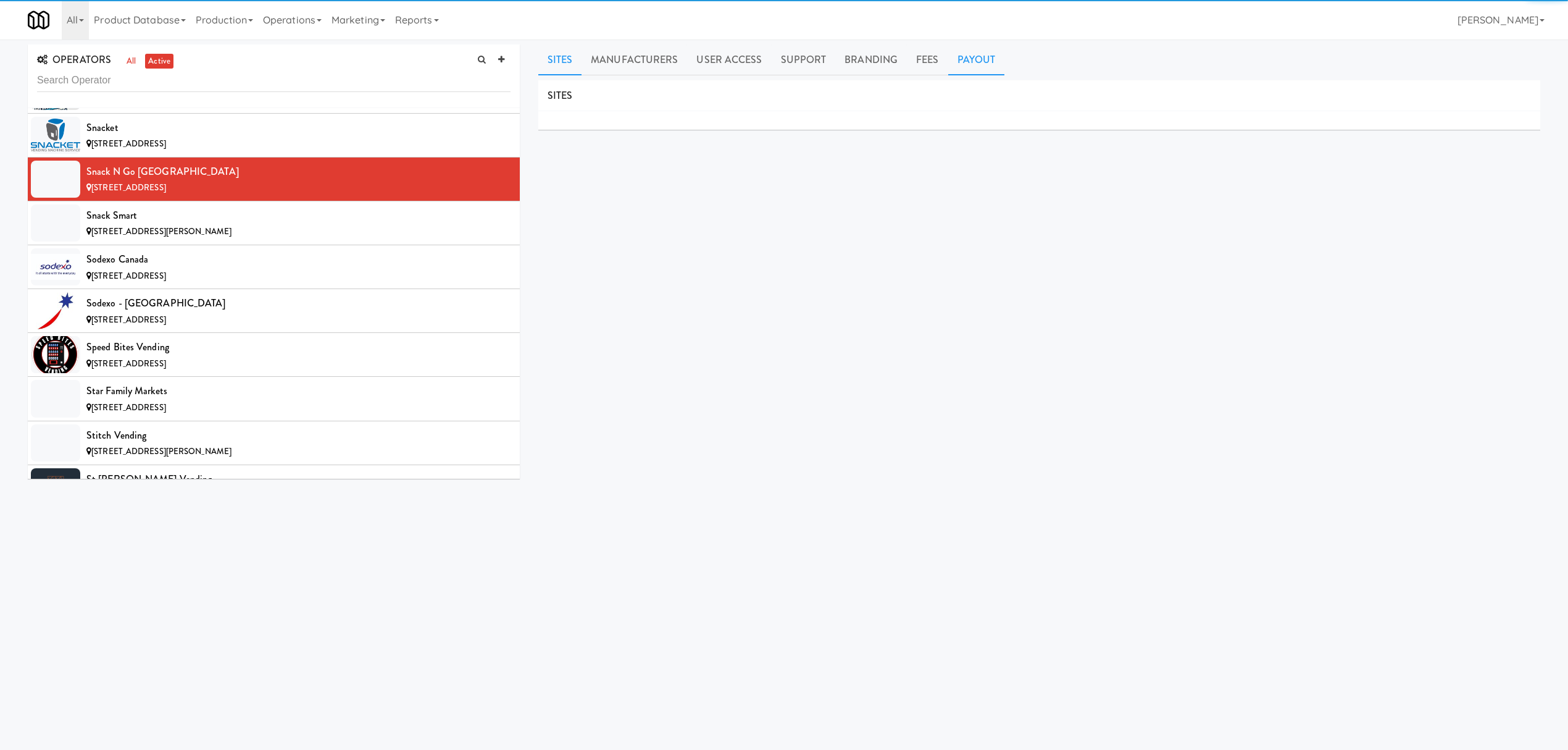
click at [981, 69] on link "Payout" at bounding box center [976, 59] width 57 height 31
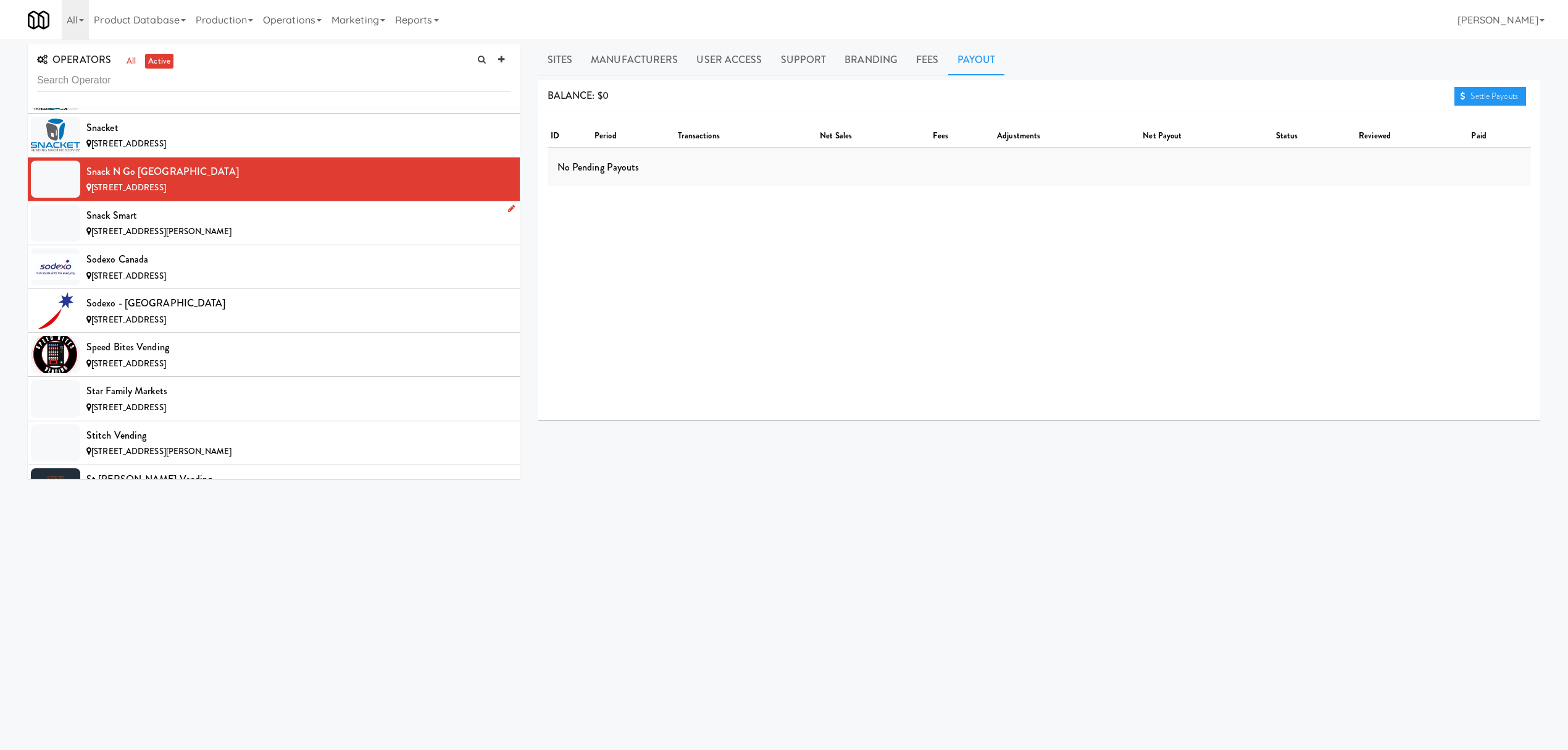
click at [319, 225] on div "Snack Smart" at bounding box center [298, 215] width 424 height 18
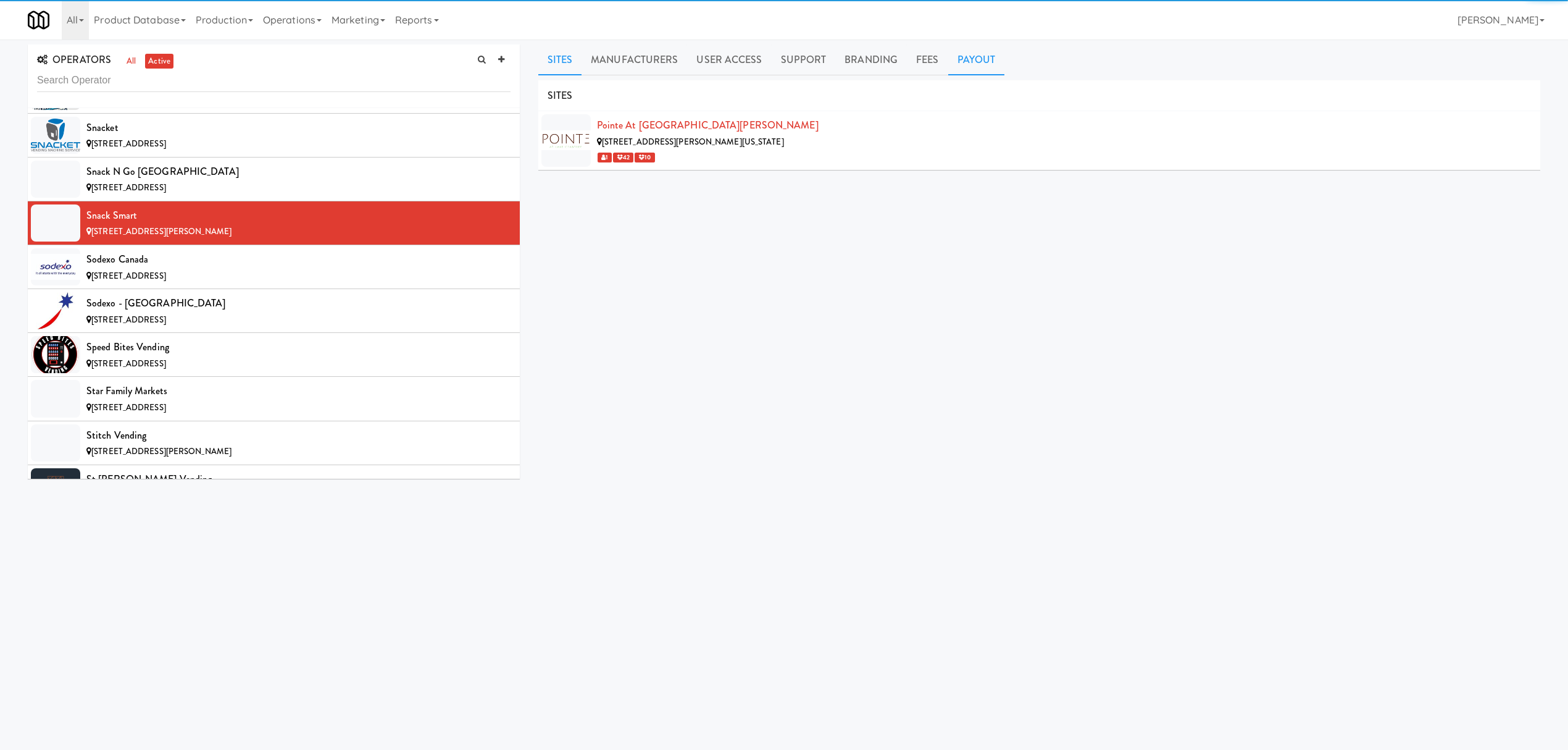
click at [987, 53] on link "Payout" at bounding box center [976, 59] width 57 height 31
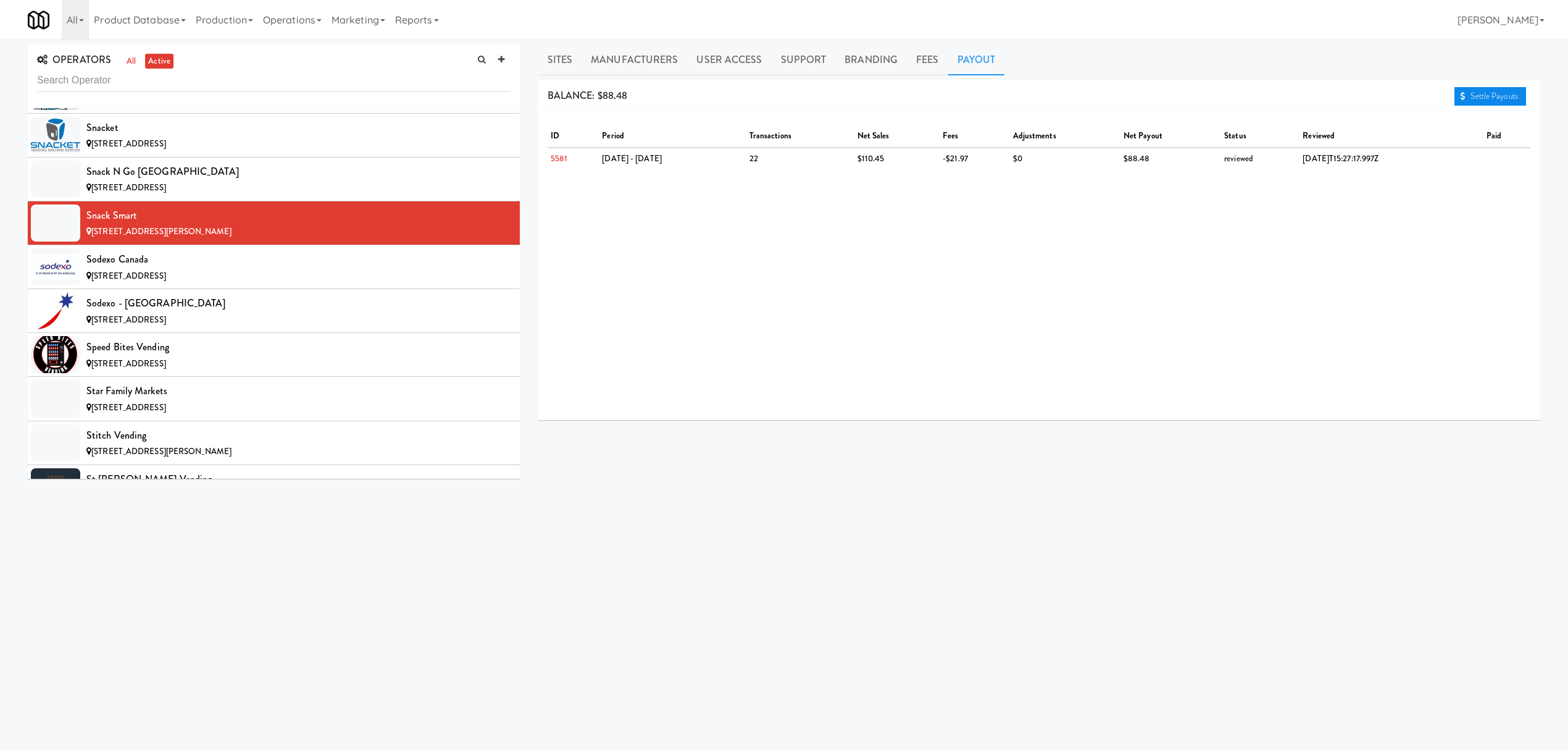
click at [1486, 99] on link "Settle Payouts" at bounding box center [1490, 96] width 71 height 18
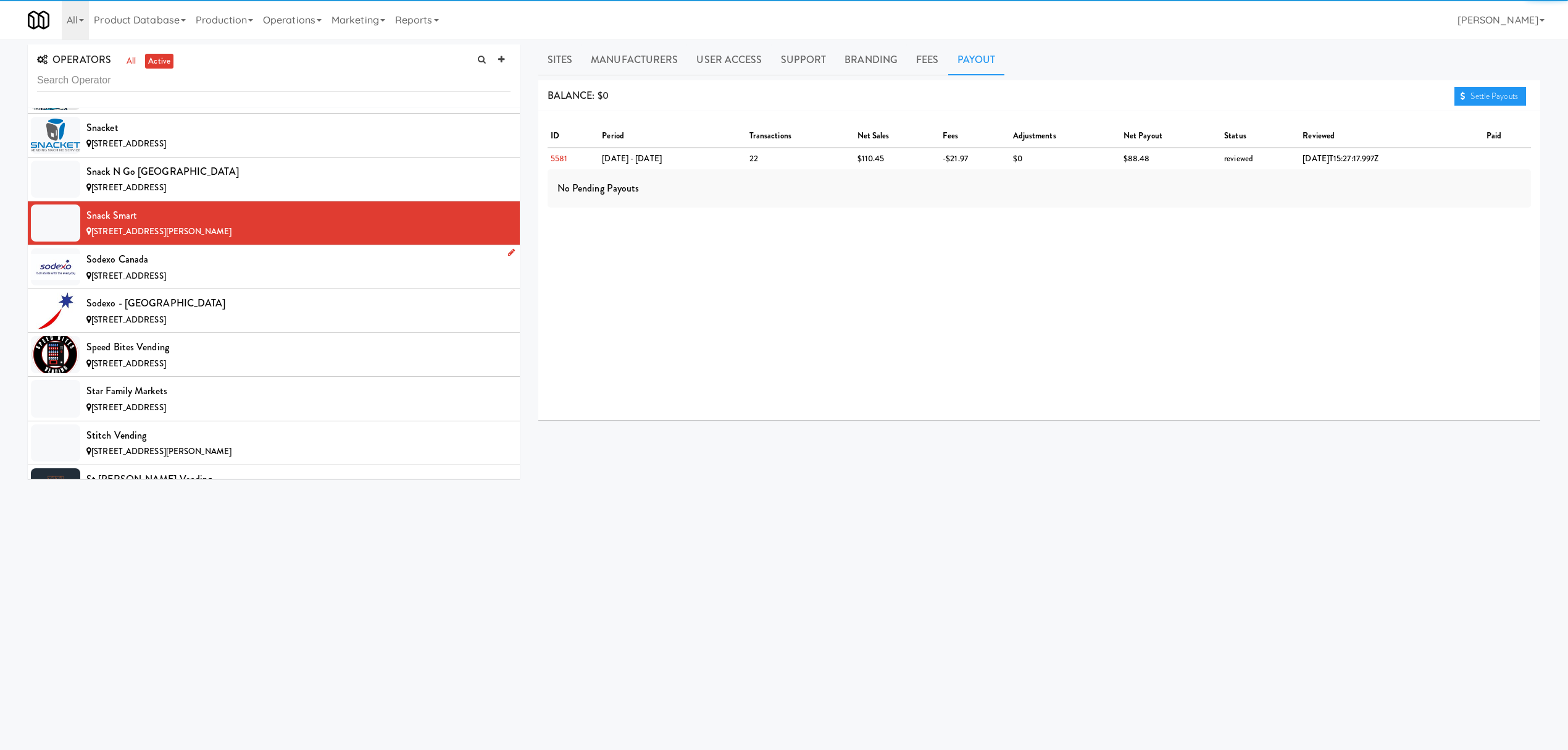
click at [174, 268] on div "Sodexo Canada" at bounding box center [298, 259] width 424 height 18
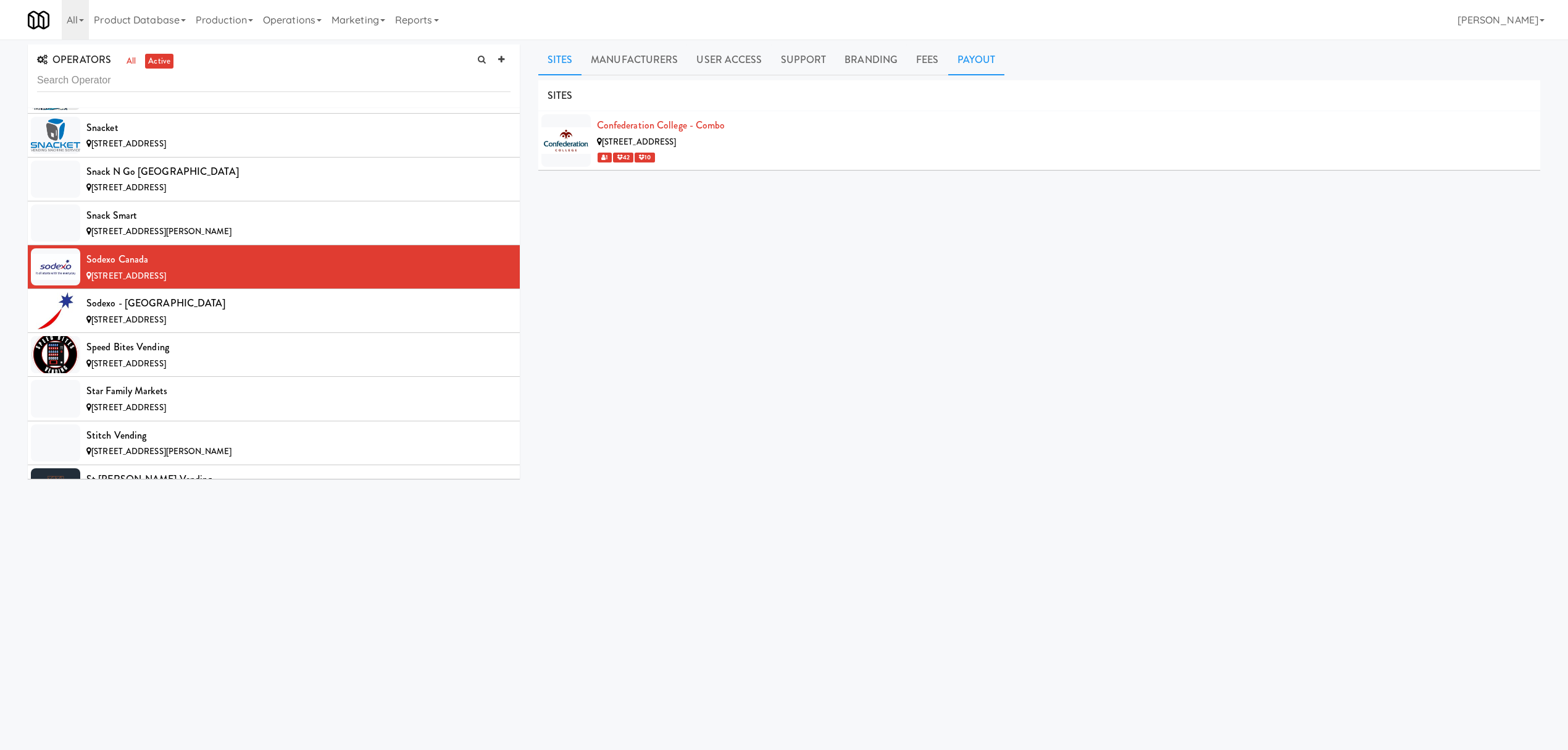
click at [995, 55] on link "Payout" at bounding box center [976, 59] width 57 height 31
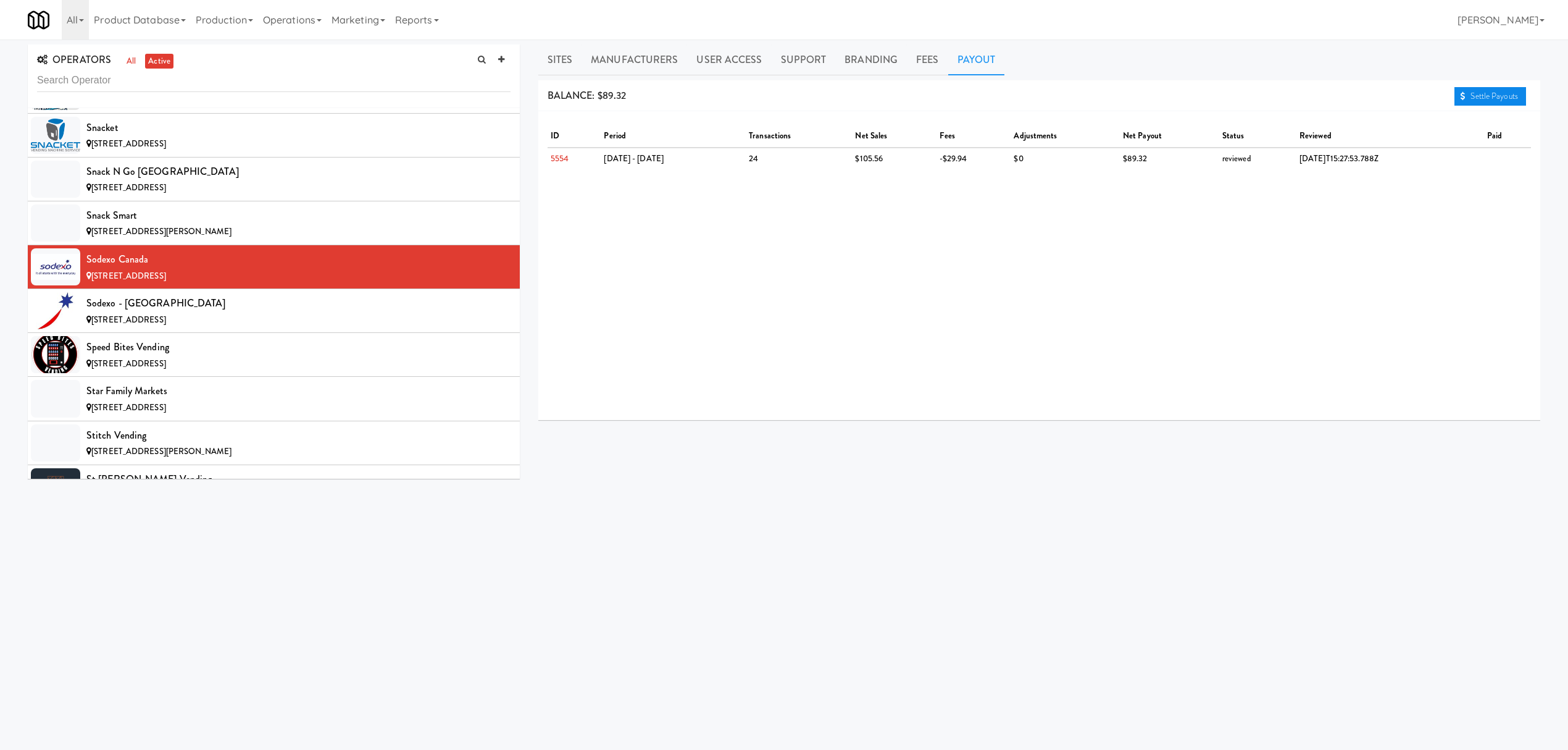
click at [1499, 100] on link "Settle Payouts" at bounding box center [1490, 96] width 71 height 18
click at [255, 313] on div "Sodexo - [GEOGRAPHIC_DATA]" at bounding box center [298, 303] width 424 height 18
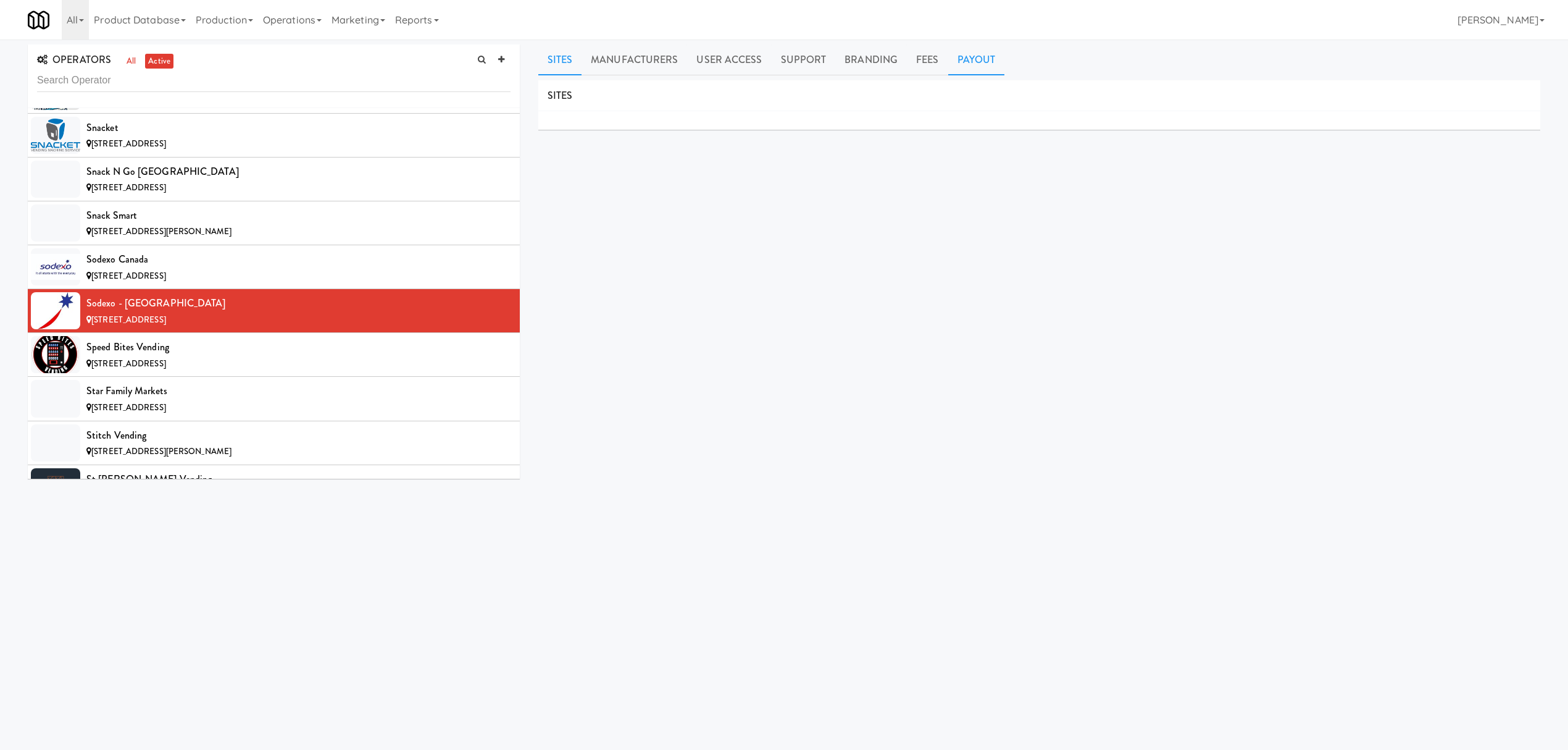
click at [973, 63] on link "Payout" at bounding box center [976, 59] width 57 height 31
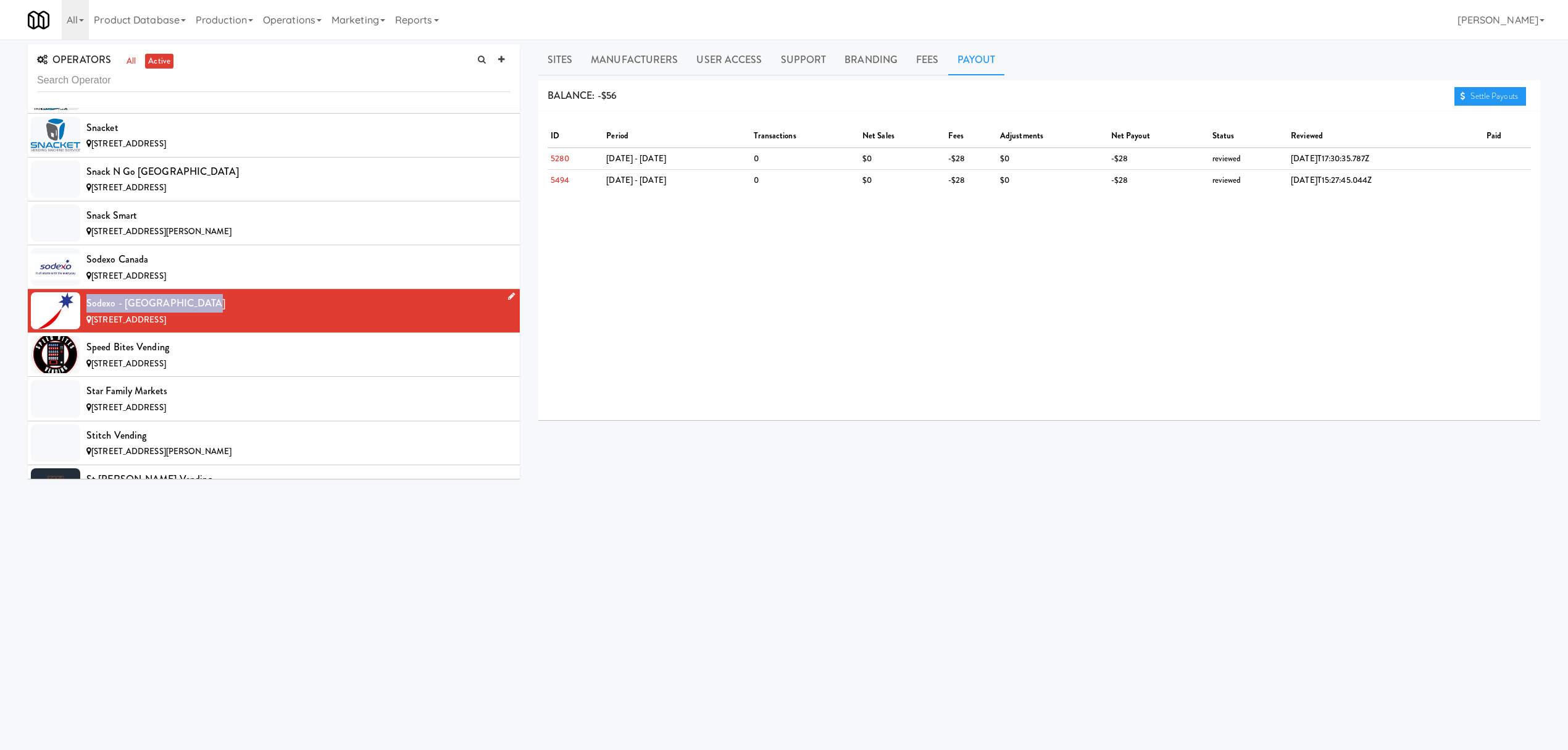
drag, startPoint x: 86, startPoint y: 358, endPoint x: 201, endPoint y: 366, distance: 115.3
click at [201, 313] on div "Sodexo - [GEOGRAPHIC_DATA]" at bounding box center [298, 303] width 424 height 18
click at [213, 372] on div "[STREET_ADDRESS]" at bounding box center [298, 364] width 424 height 16
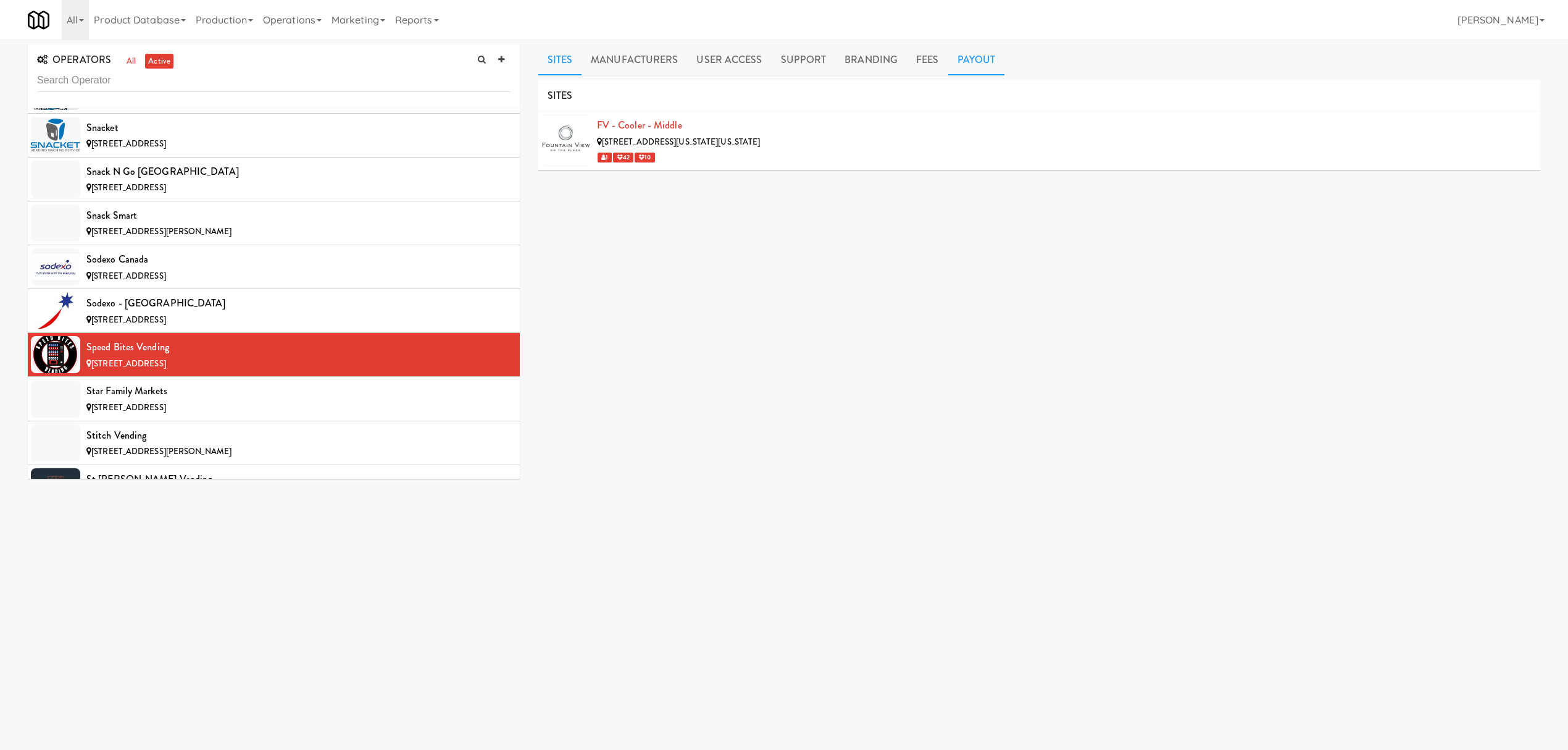
click at [988, 59] on link "Payout" at bounding box center [976, 59] width 57 height 31
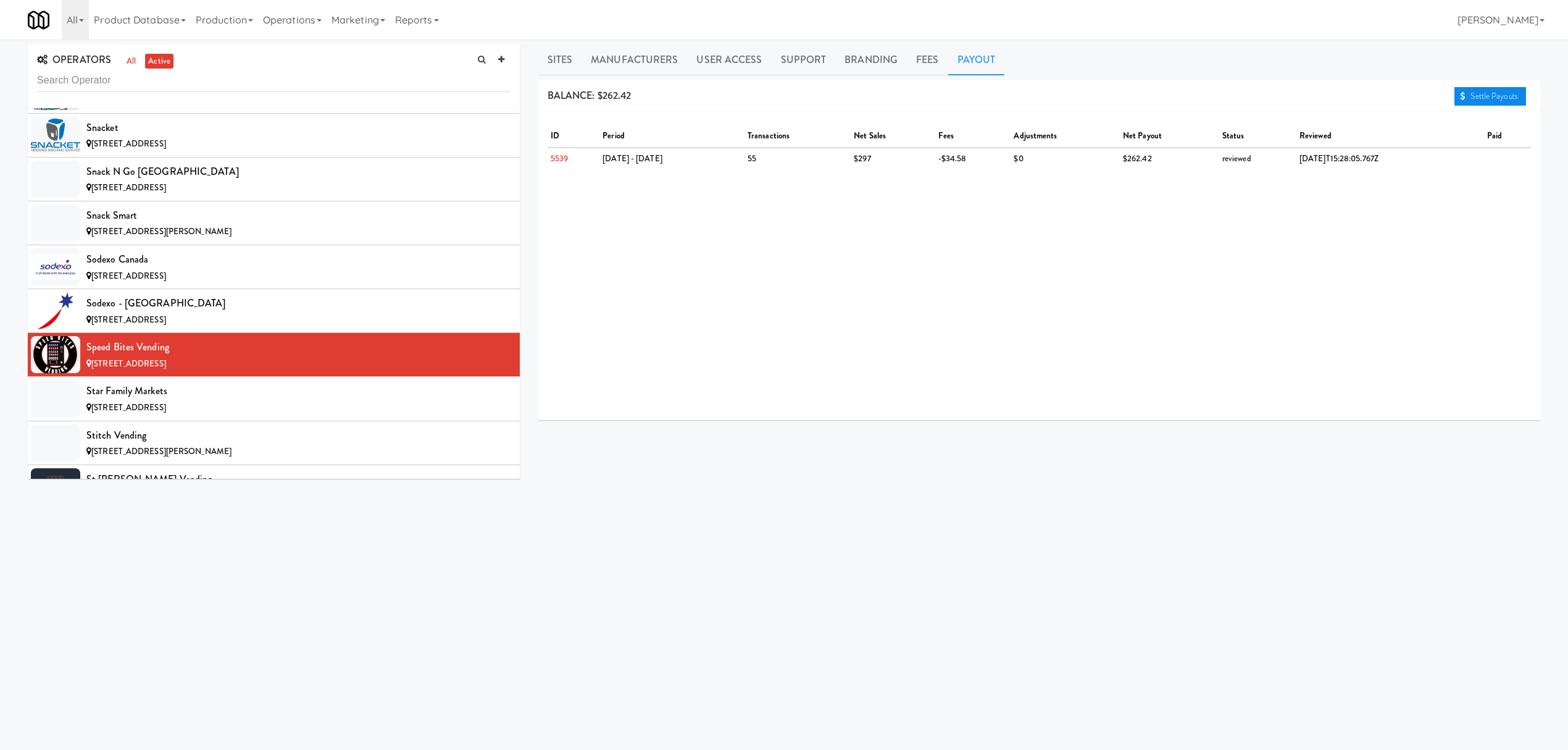
click at [1479, 103] on link "Settle Payouts" at bounding box center [1490, 96] width 71 height 18
click at [246, 416] on div "[STREET_ADDRESS]" at bounding box center [298, 408] width 424 height 16
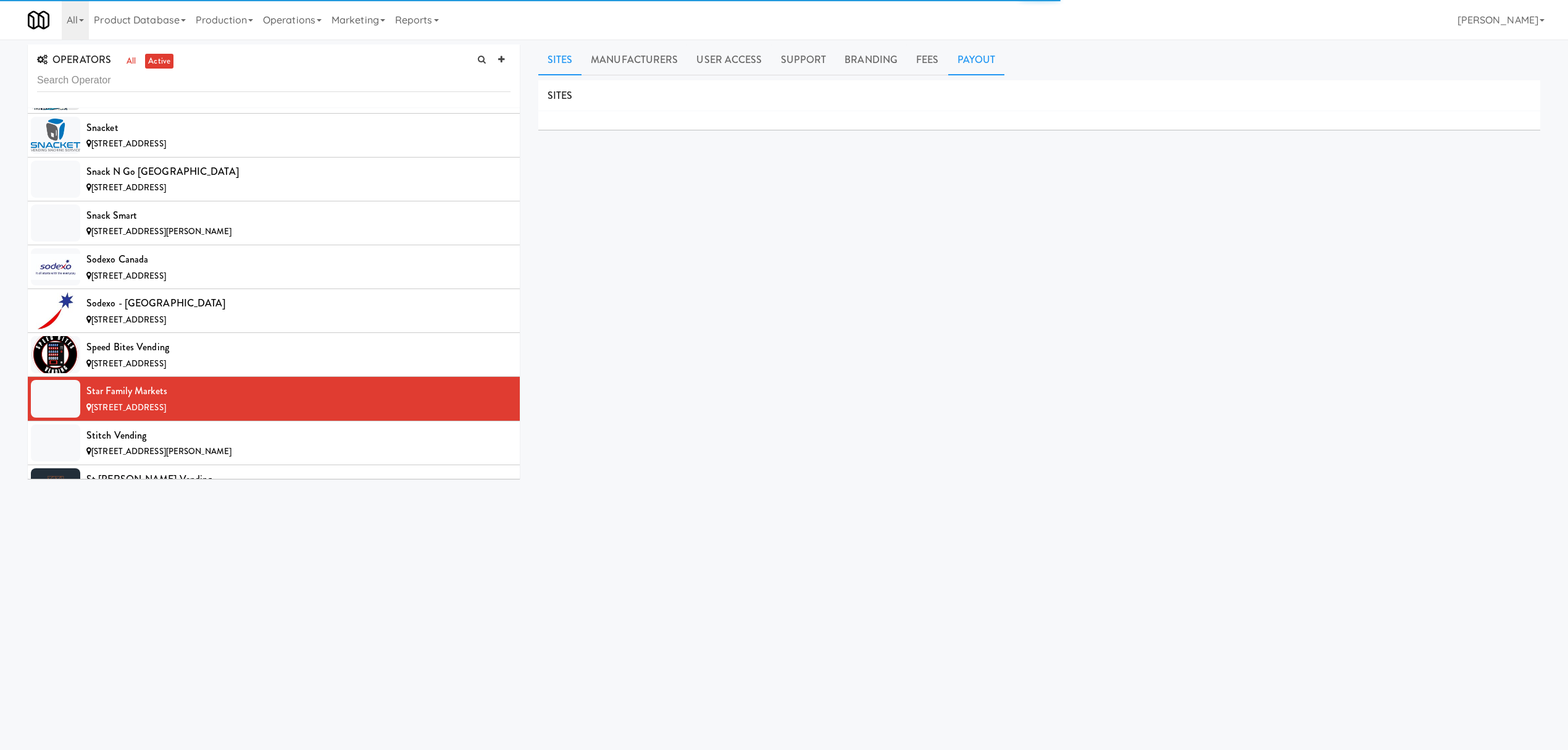
click at [967, 56] on link "Payout" at bounding box center [976, 59] width 57 height 31
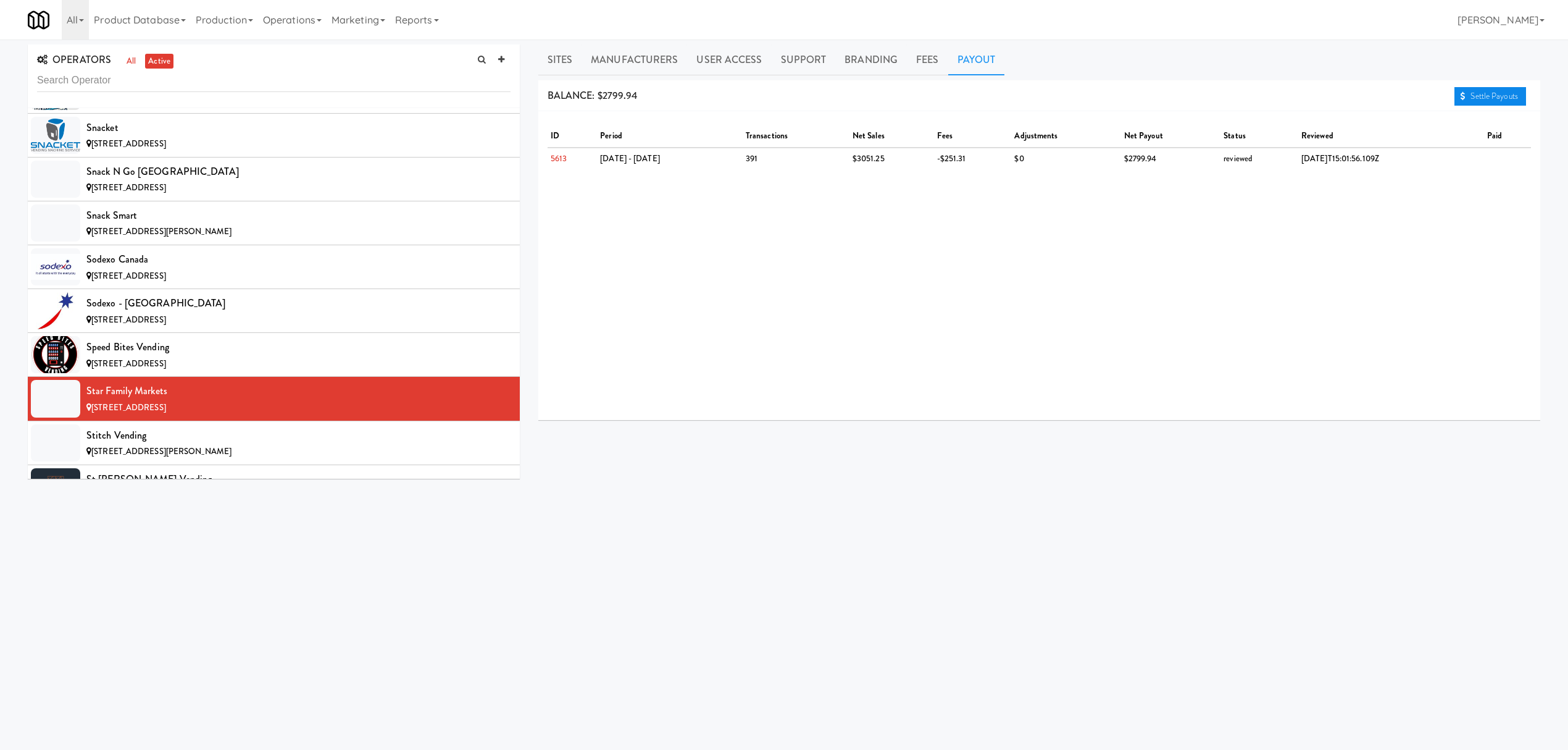
click at [1479, 97] on link "Settle Payouts" at bounding box center [1490, 96] width 71 height 18
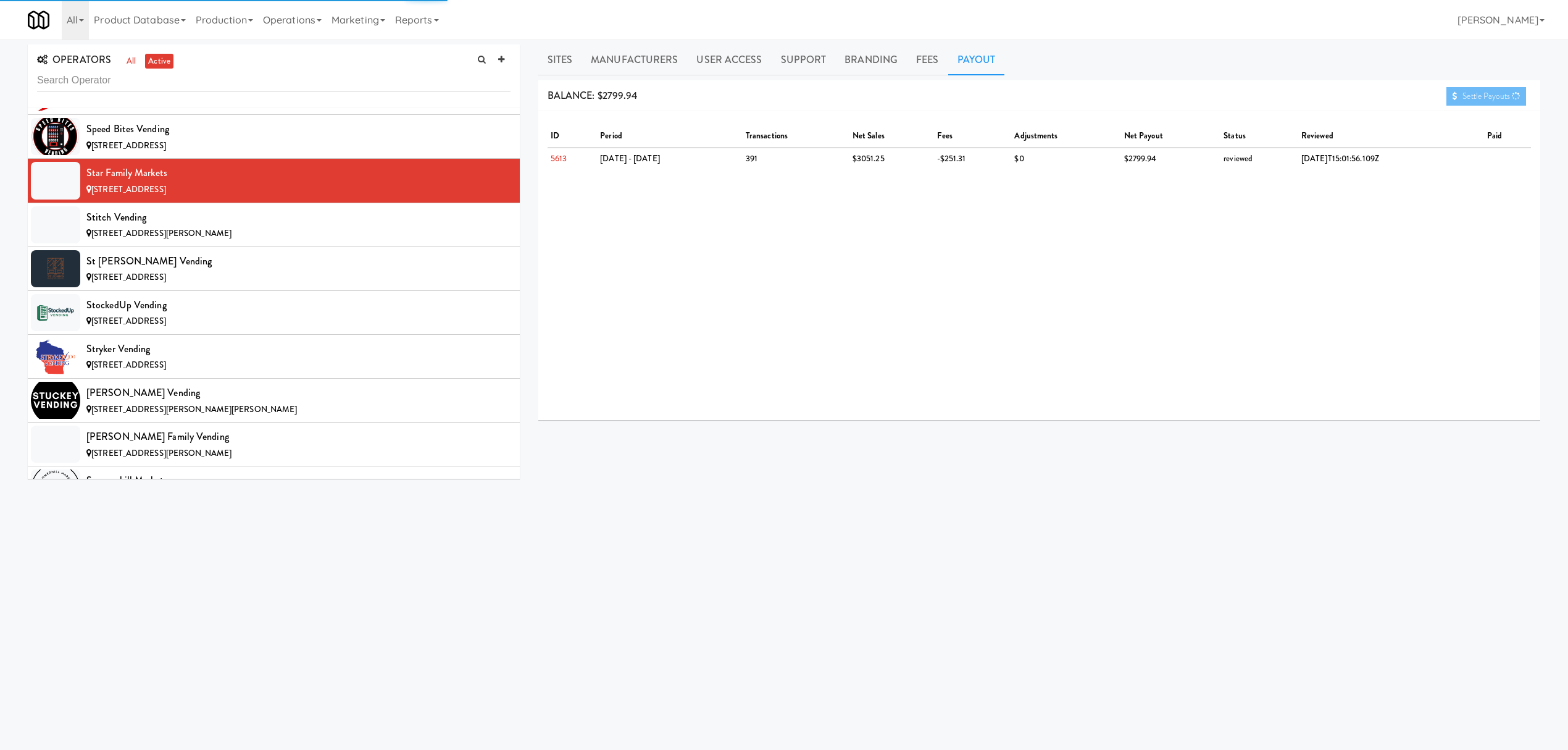
scroll to position [11777, 0]
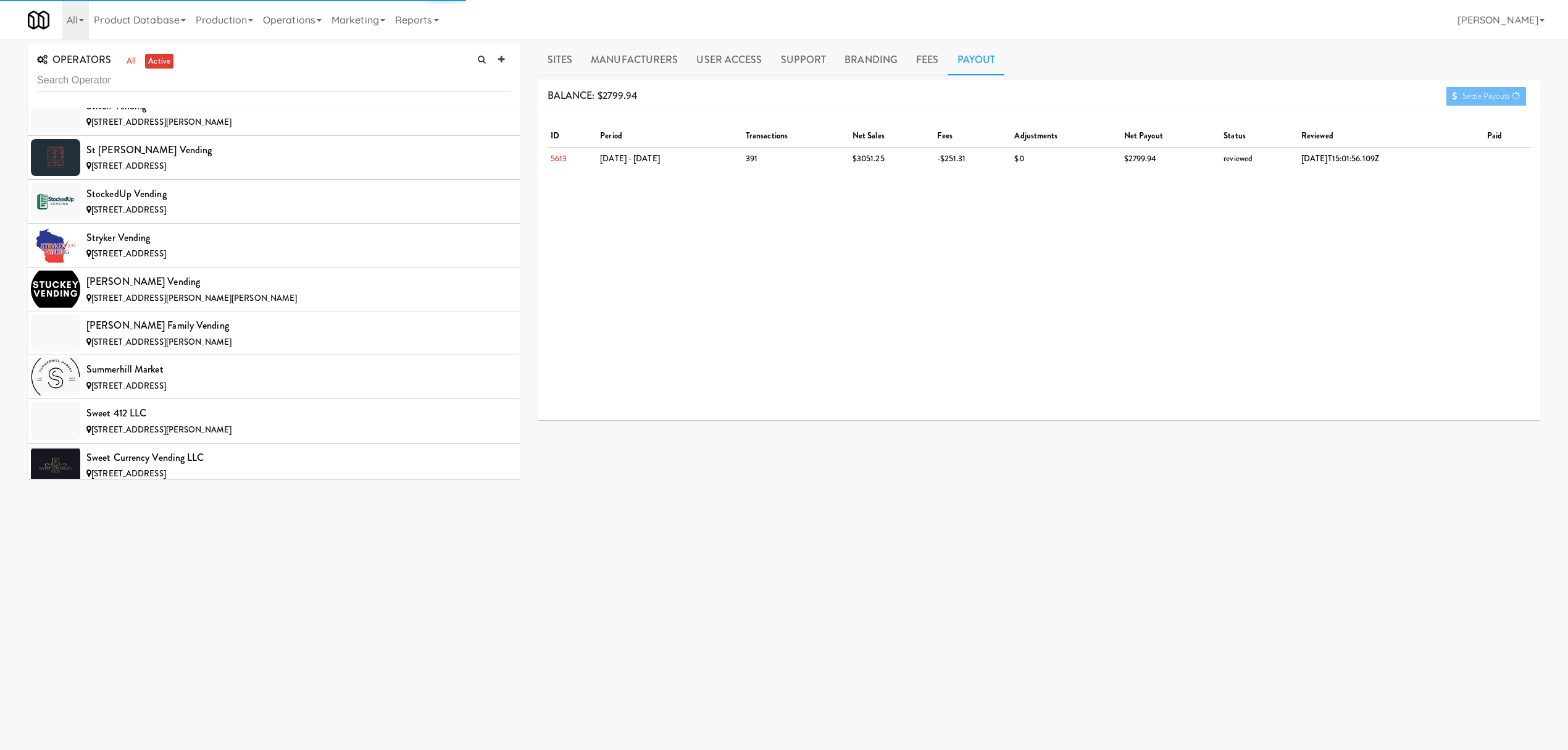
click at [252, 116] on div "Stitch Vending" at bounding box center [298, 106] width 424 height 18
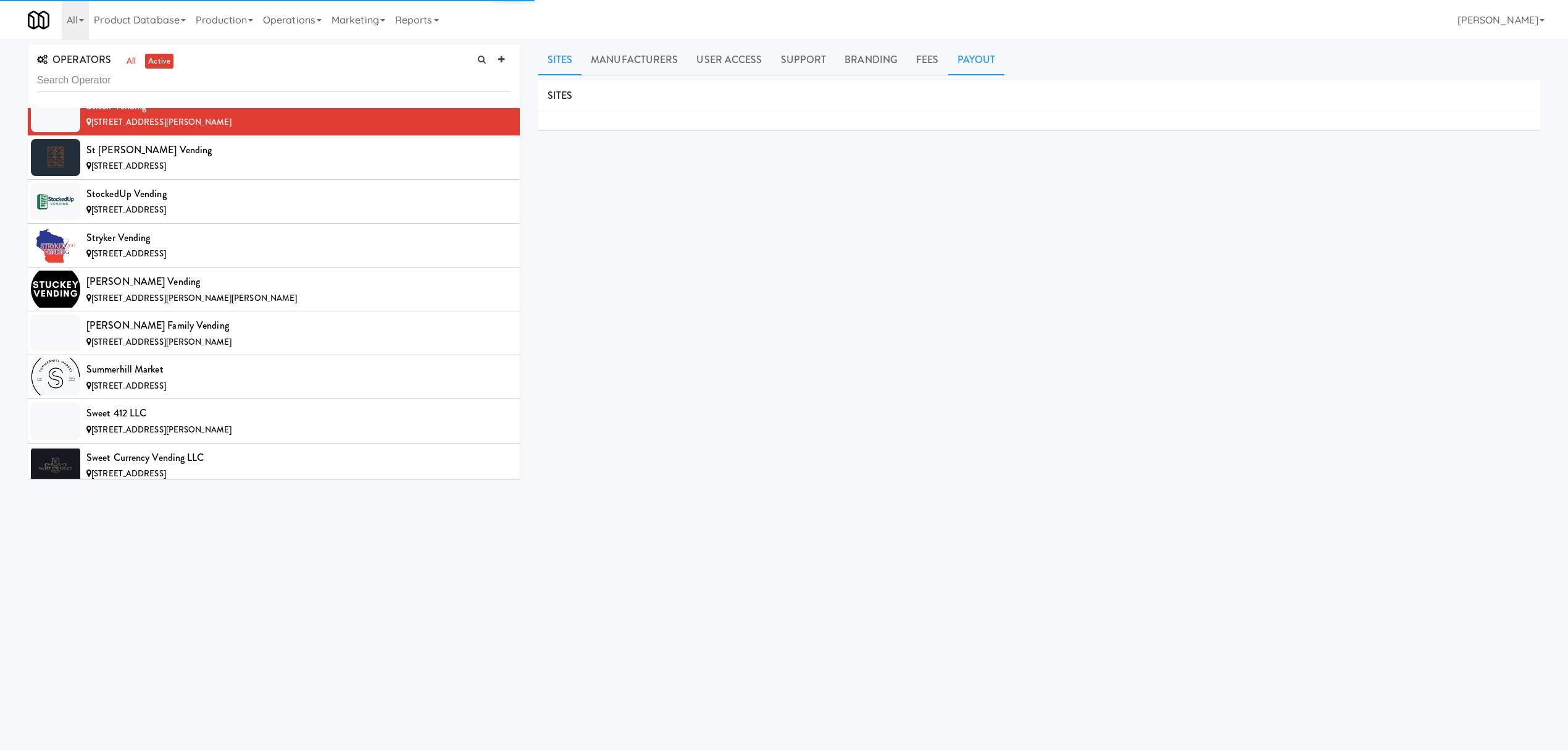
click at [968, 56] on link "Payout" at bounding box center [976, 59] width 57 height 31
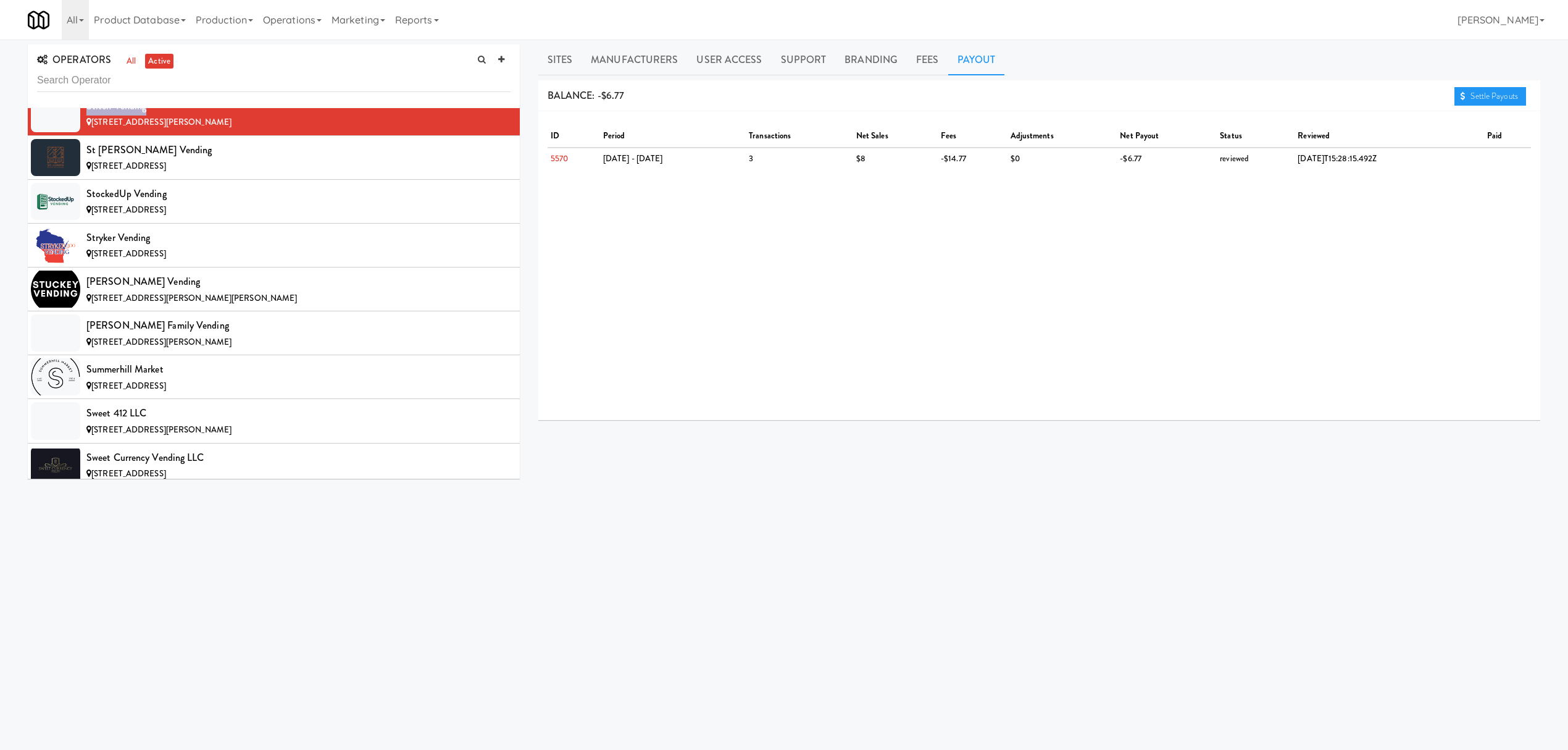
drag, startPoint x: 84, startPoint y: 161, endPoint x: 149, endPoint y: 159, distance: 65.0
click at [149, 136] on li "Stitch Vending [STREET_ADDRESS][PERSON_NAME]" at bounding box center [274, 114] width 492 height 44
click at [306, 180] on li "St [PERSON_NAME] Vending [STREET_ADDRESS]" at bounding box center [274, 157] width 492 height 44
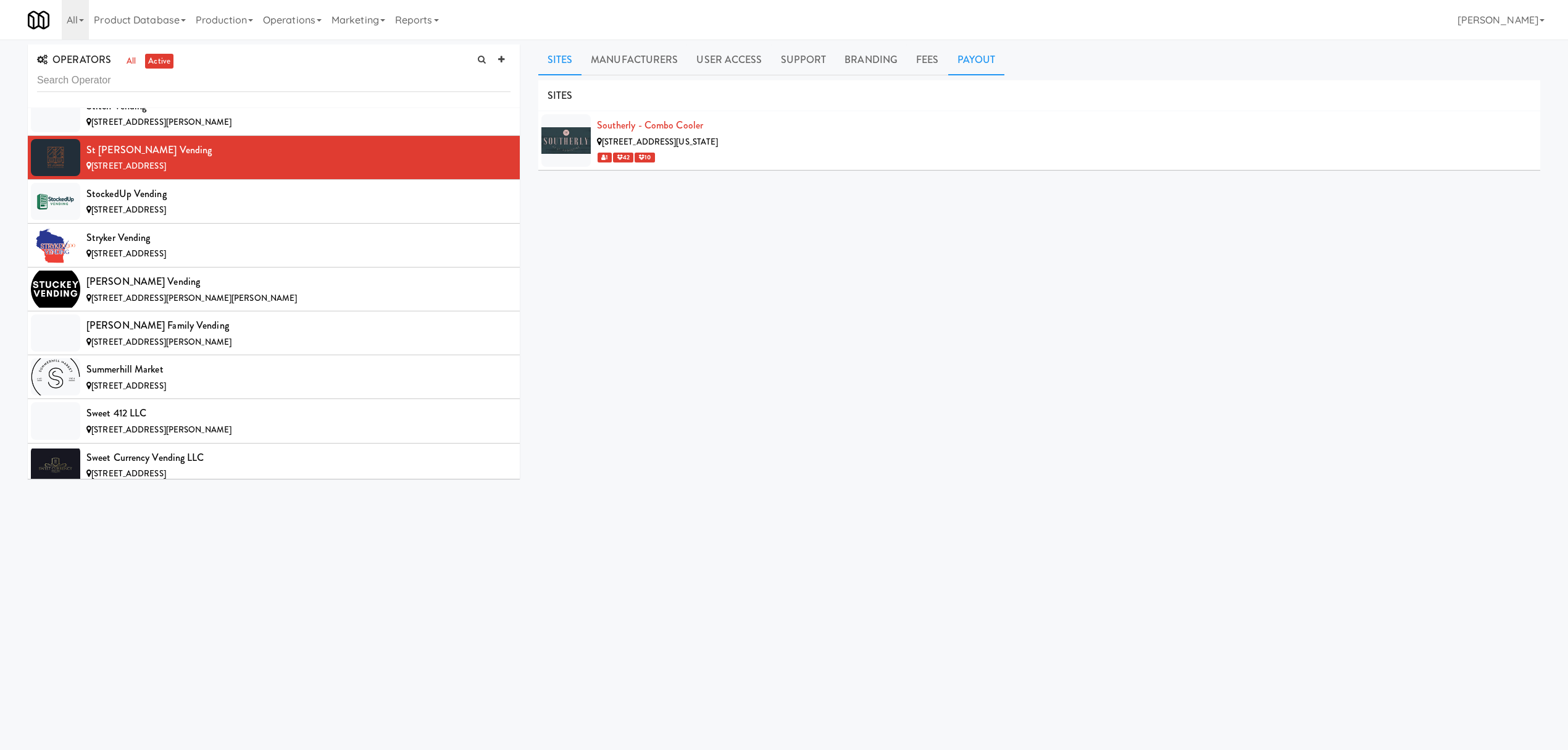
click at [973, 59] on link "Payout" at bounding box center [976, 59] width 57 height 31
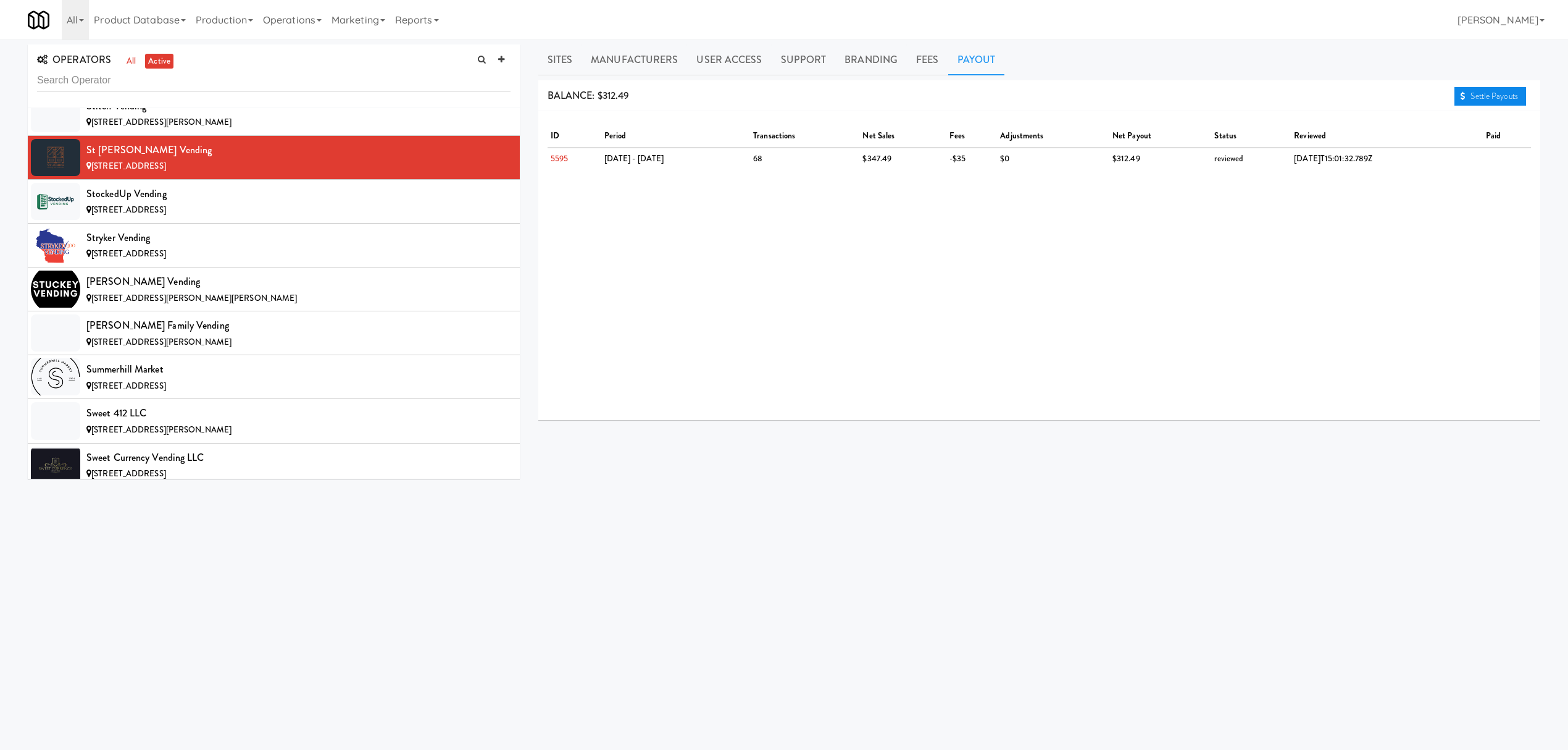
click at [1475, 97] on link "Settle Payouts" at bounding box center [1490, 96] width 71 height 18
click at [149, 203] on div "StockedUp Vending" at bounding box center [298, 193] width 424 height 18
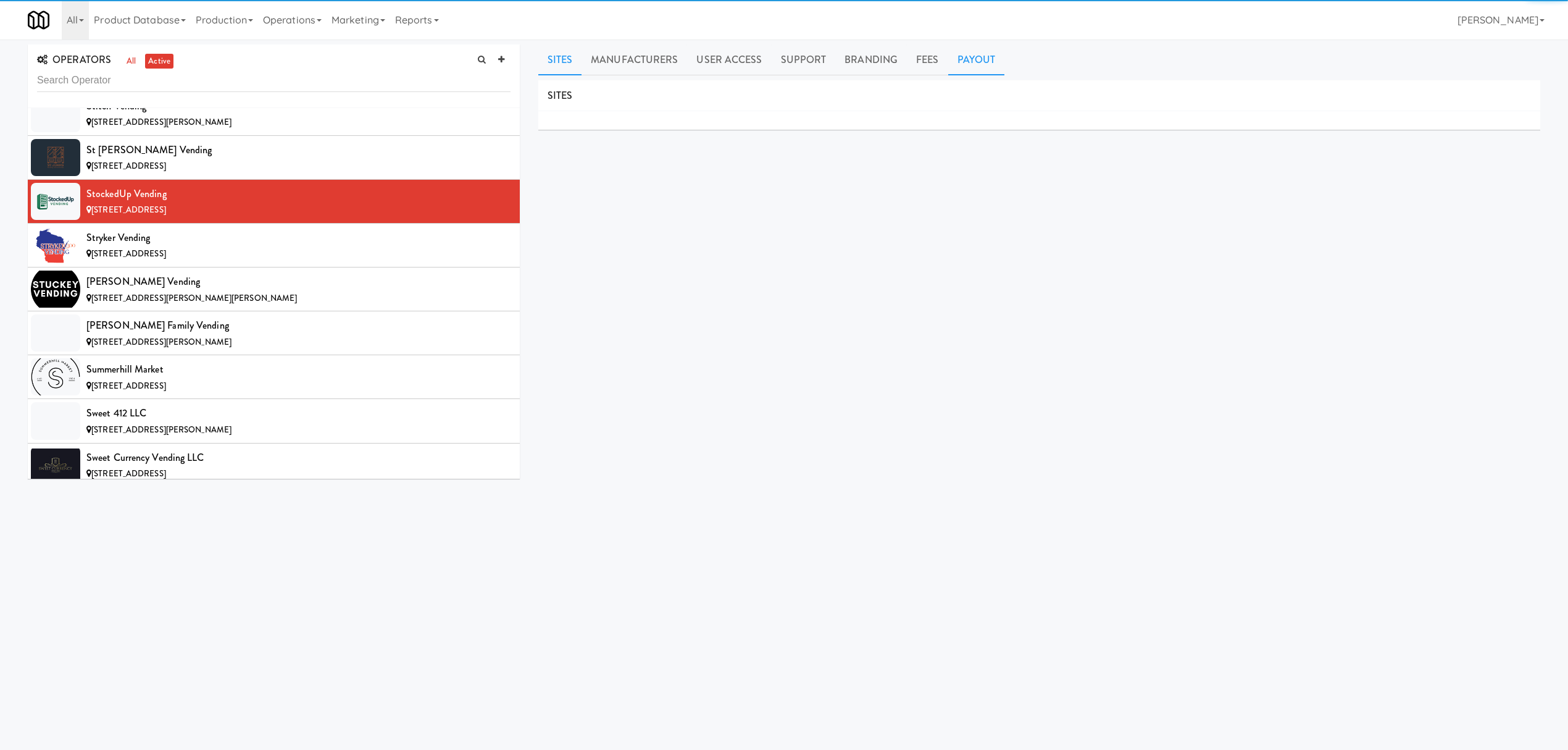
click at [964, 57] on link "Payout" at bounding box center [976, 59] width 57 height 31
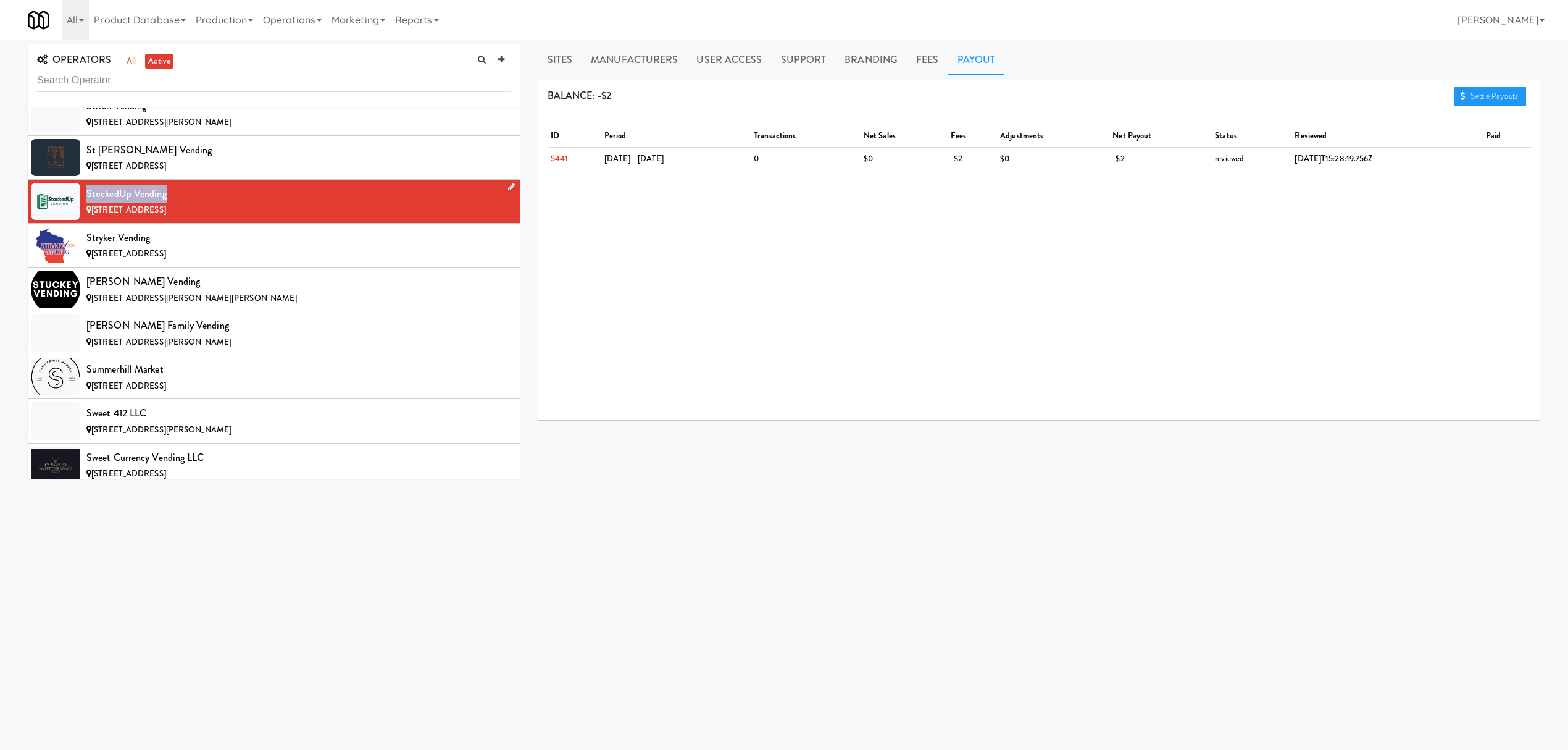
drag, startPoint x: 82, startPoint y: 249, endPoint x: 169, endPoint y: 255, distance: 87.2
click at [169, 223] on li "StockedUp Vending [STREET_ADDRESS]" at bounding box center [274, 202] width 492 height 44
click at [232, 262] on div "[STREET_ADDRESS]" at bounding box center [298, 254] width 424 height 16
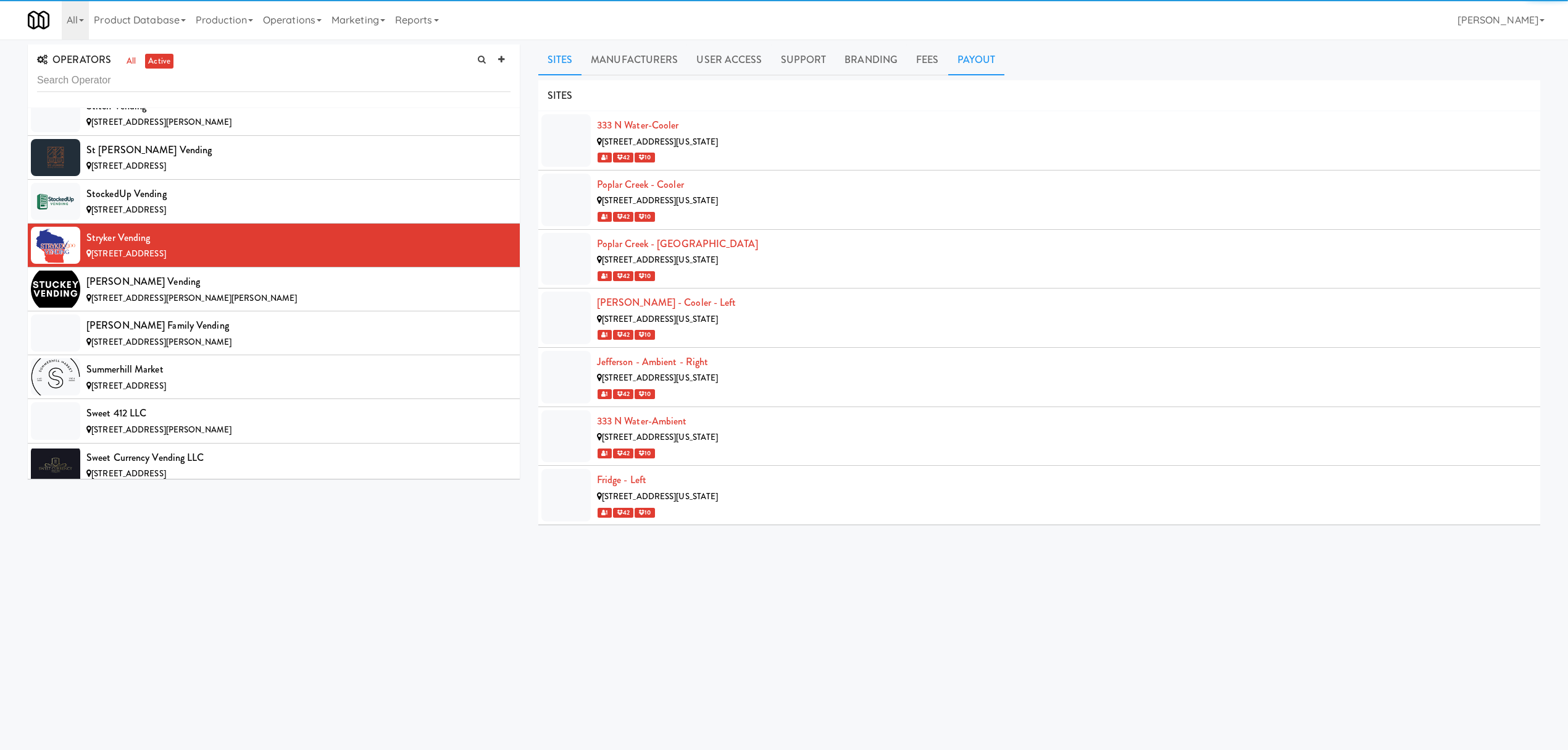
click at [958, 58] on link "Payout" at bounding box center [976, 59] width 57 height 31
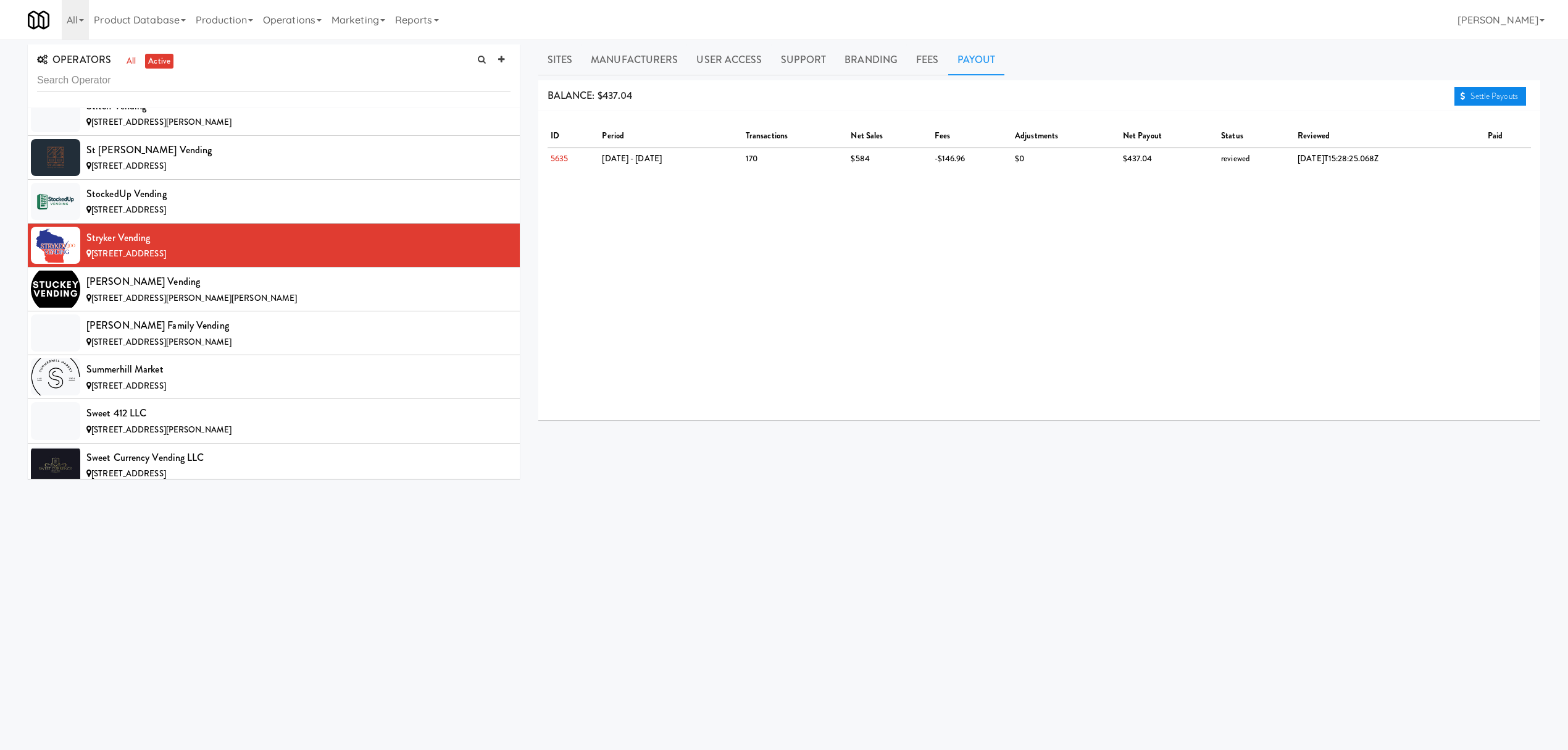
click at [1480, 100] on link "Settle Payouts" at bounding box center [1490, 96] width 71 height 18
click at [238, 291] on div "[PERSON_NAME] Vending" at bounding box center [298, 281] width 424 height 18
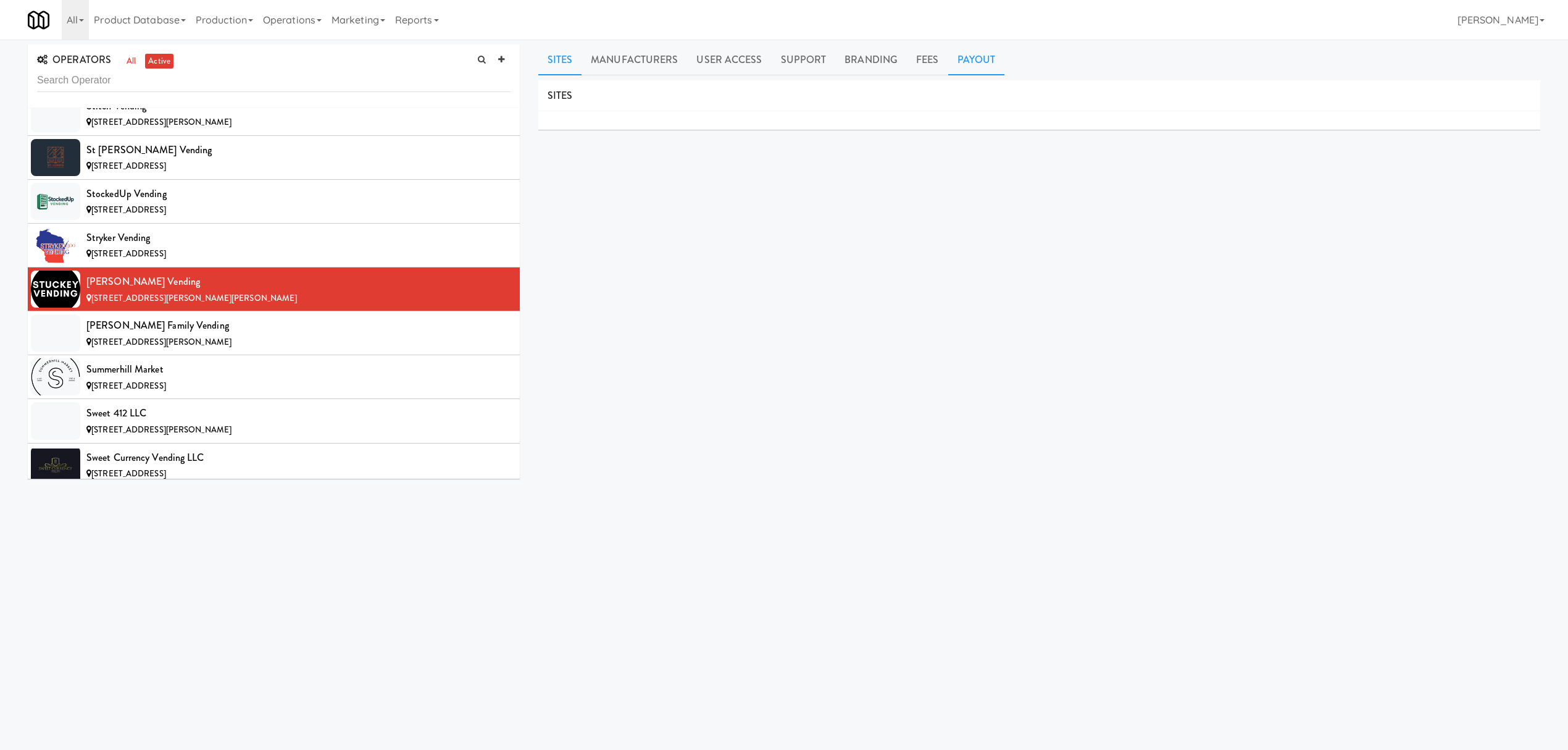
click at [970, 64] on link "Payout" at bounding box center [976, 59] width 57 height 31
click at [1470, 93] on link "Settle Payouts" at bounding box center [1490, 96] width 71 height 18
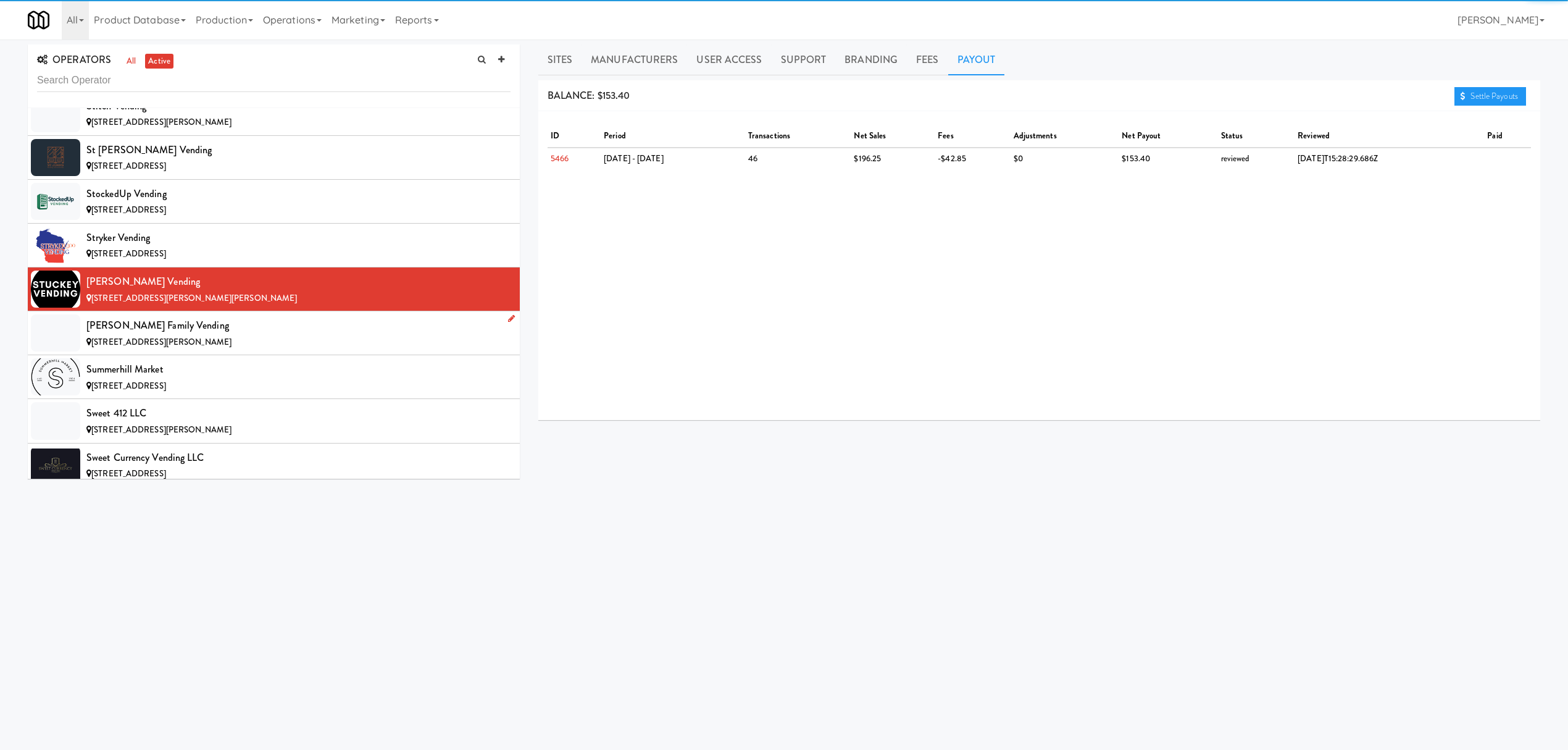
click at [238, 334] on div "[PERSON_NAME] Family Vending" at bounding box center [298, 325] width 424 height 18
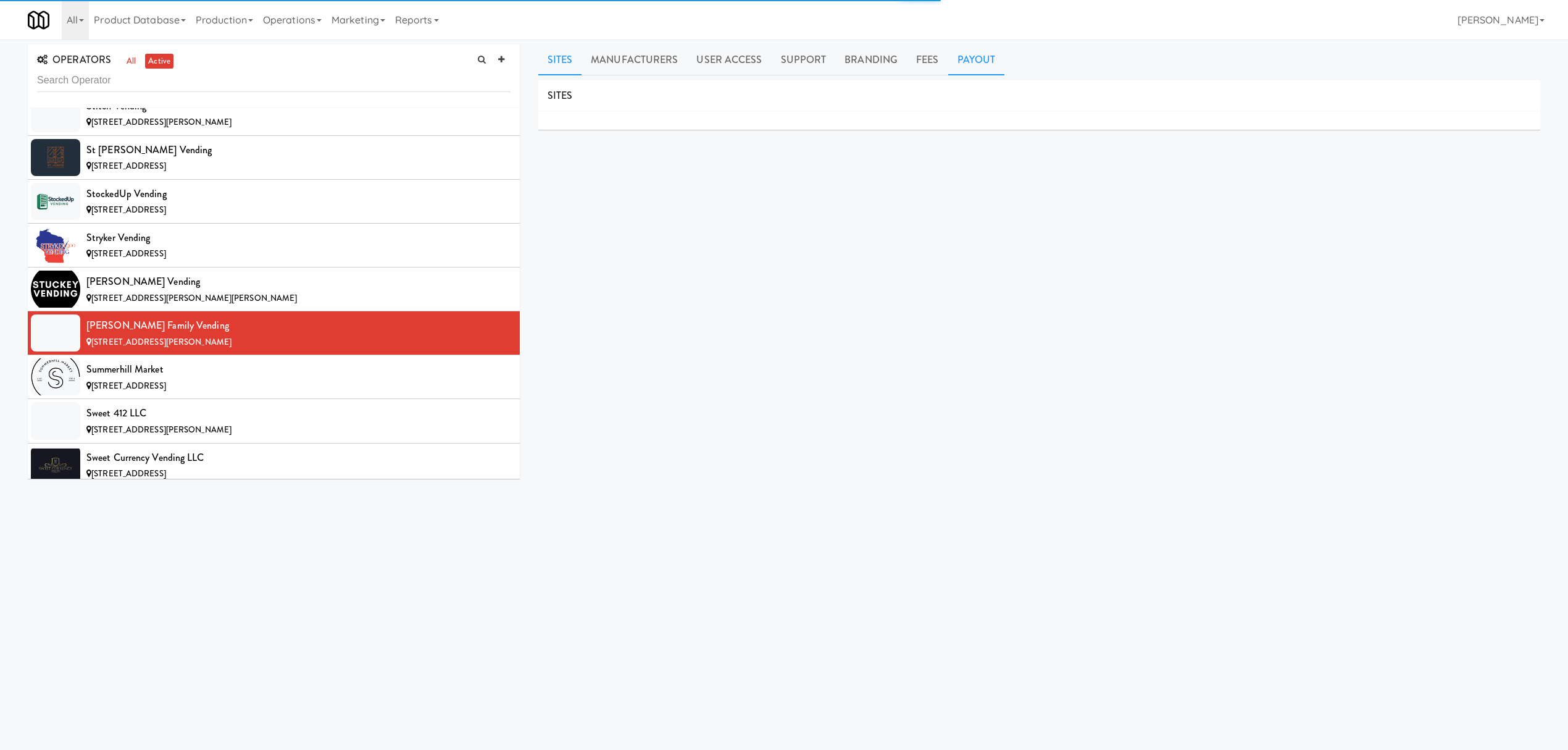
click at [982, 65] on link "Payout" at bounding box center [976, 59] width 57 height 31
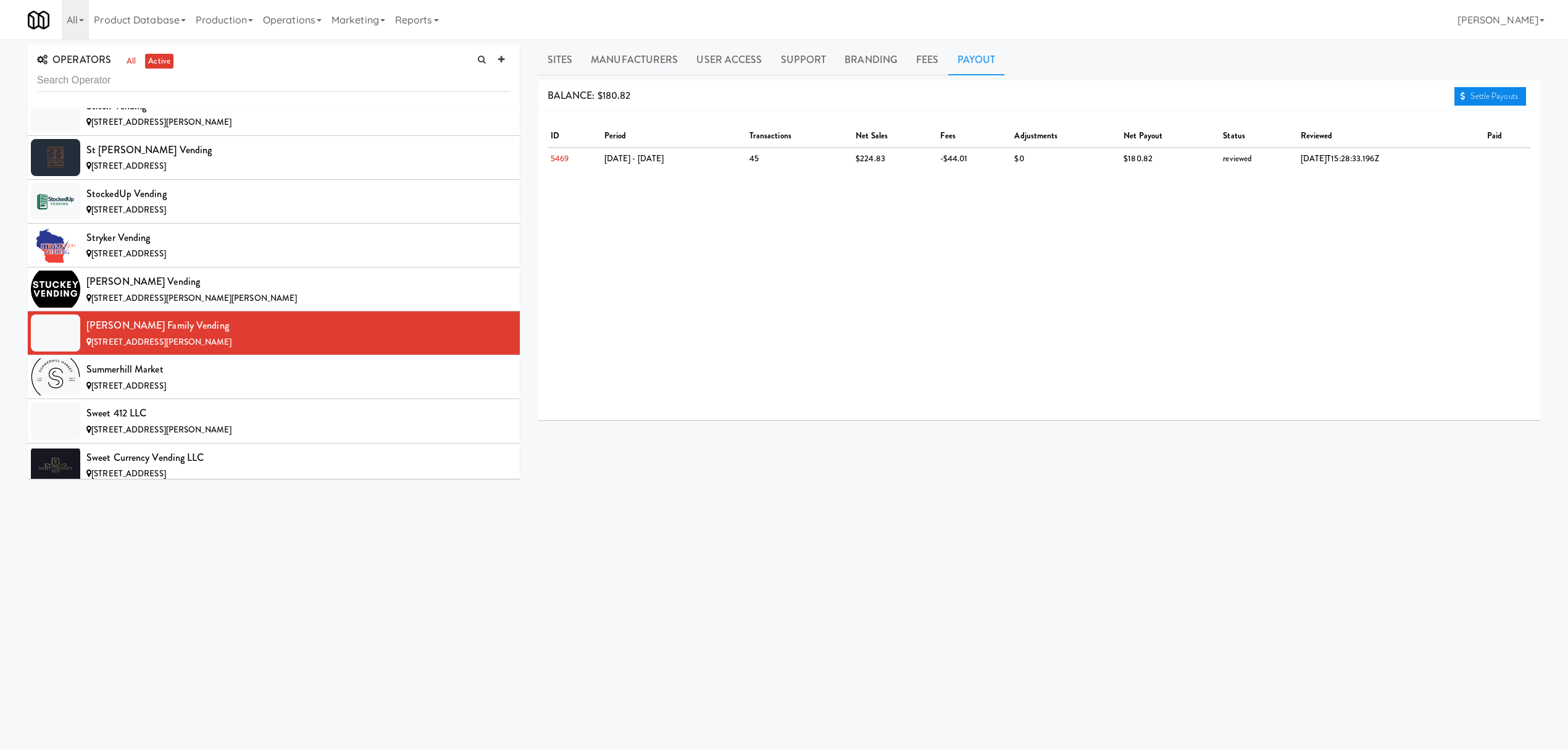
click at [1480, 97] on link "Settle Payouts" at bounding box center [1490, 96] width 71 height 18
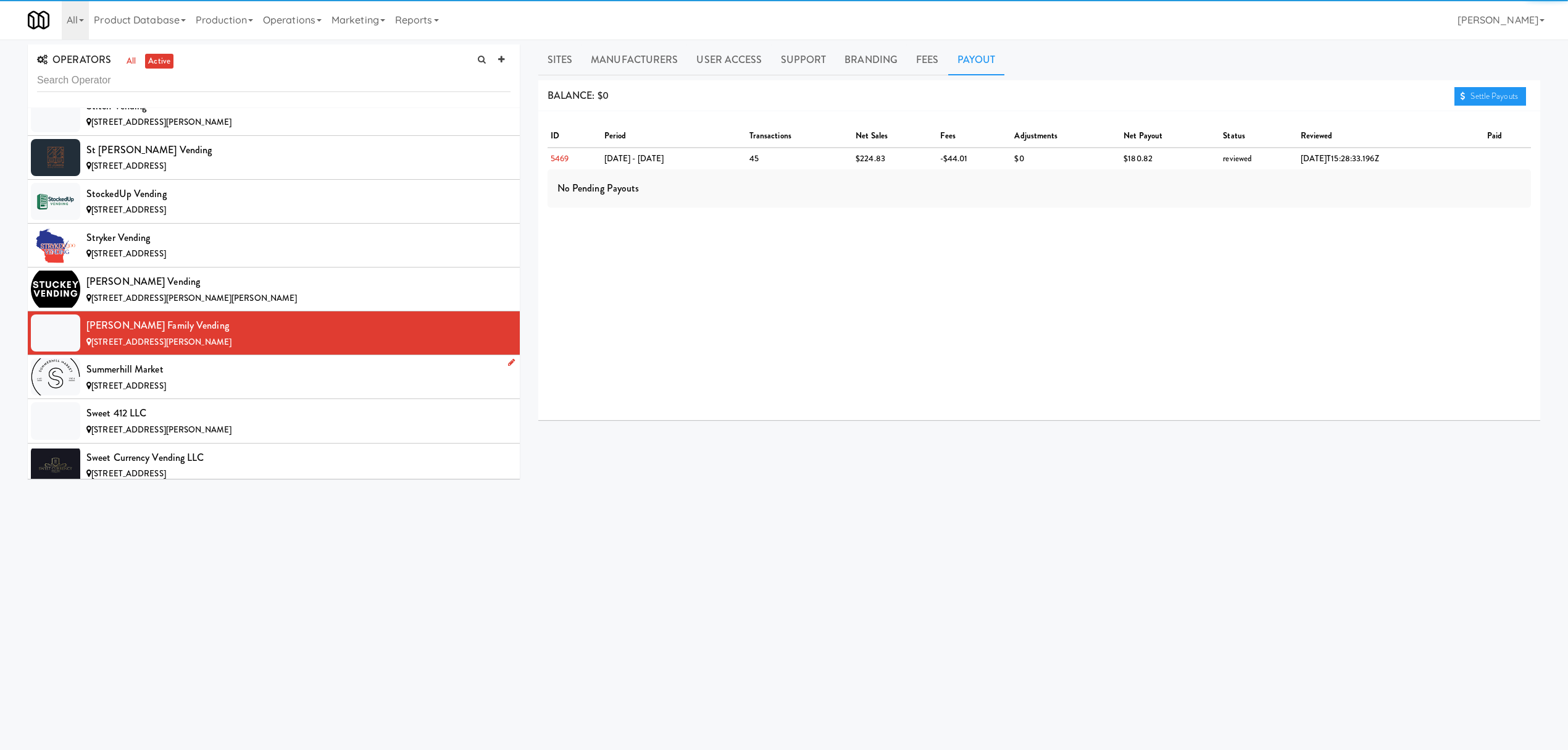
click at [170, 379] on div "Summerhill Market" at bounding box center [298, 369] width 424 height 18
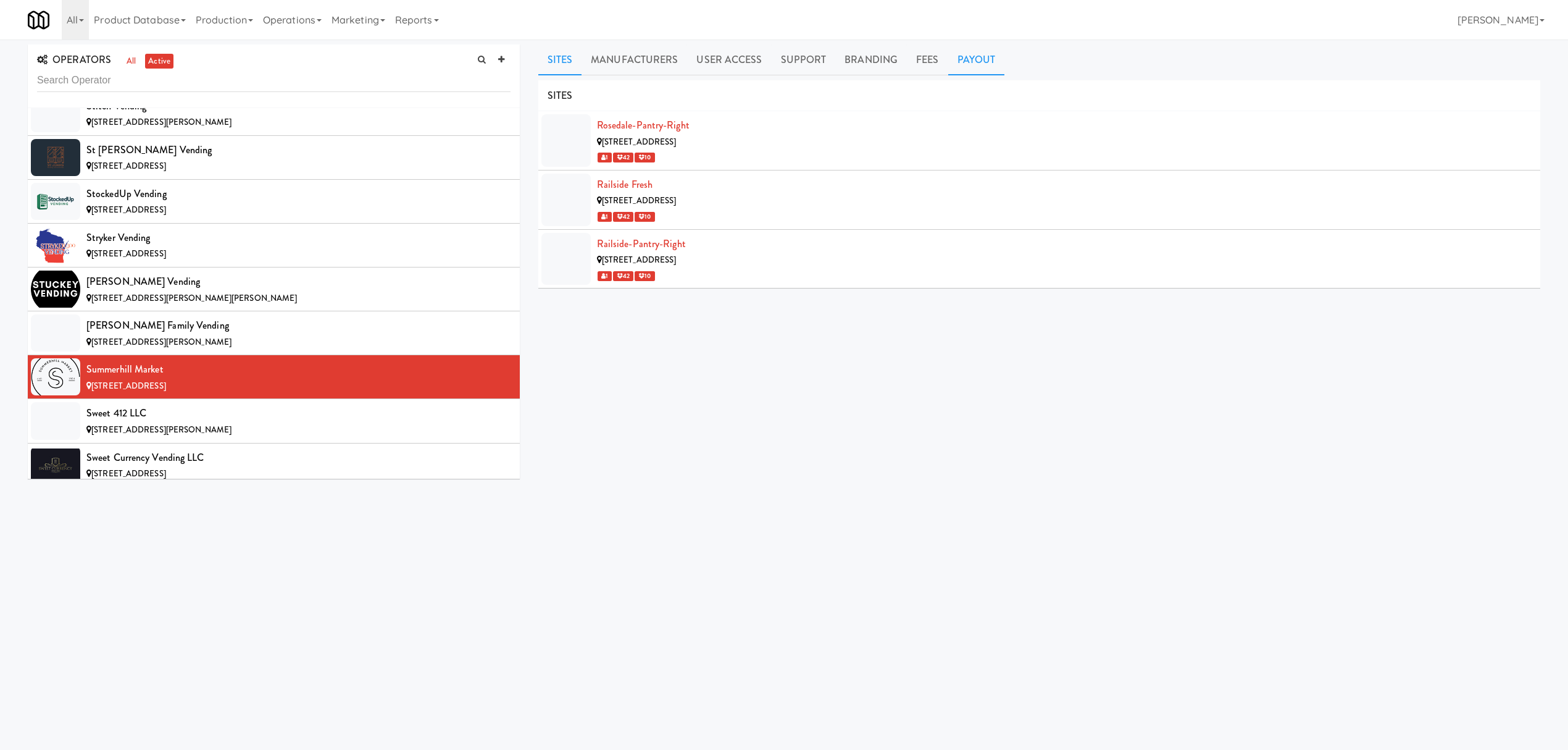
click at [998, 56] on link "Payout" at bounding box center [976, 59] width 57 height 31
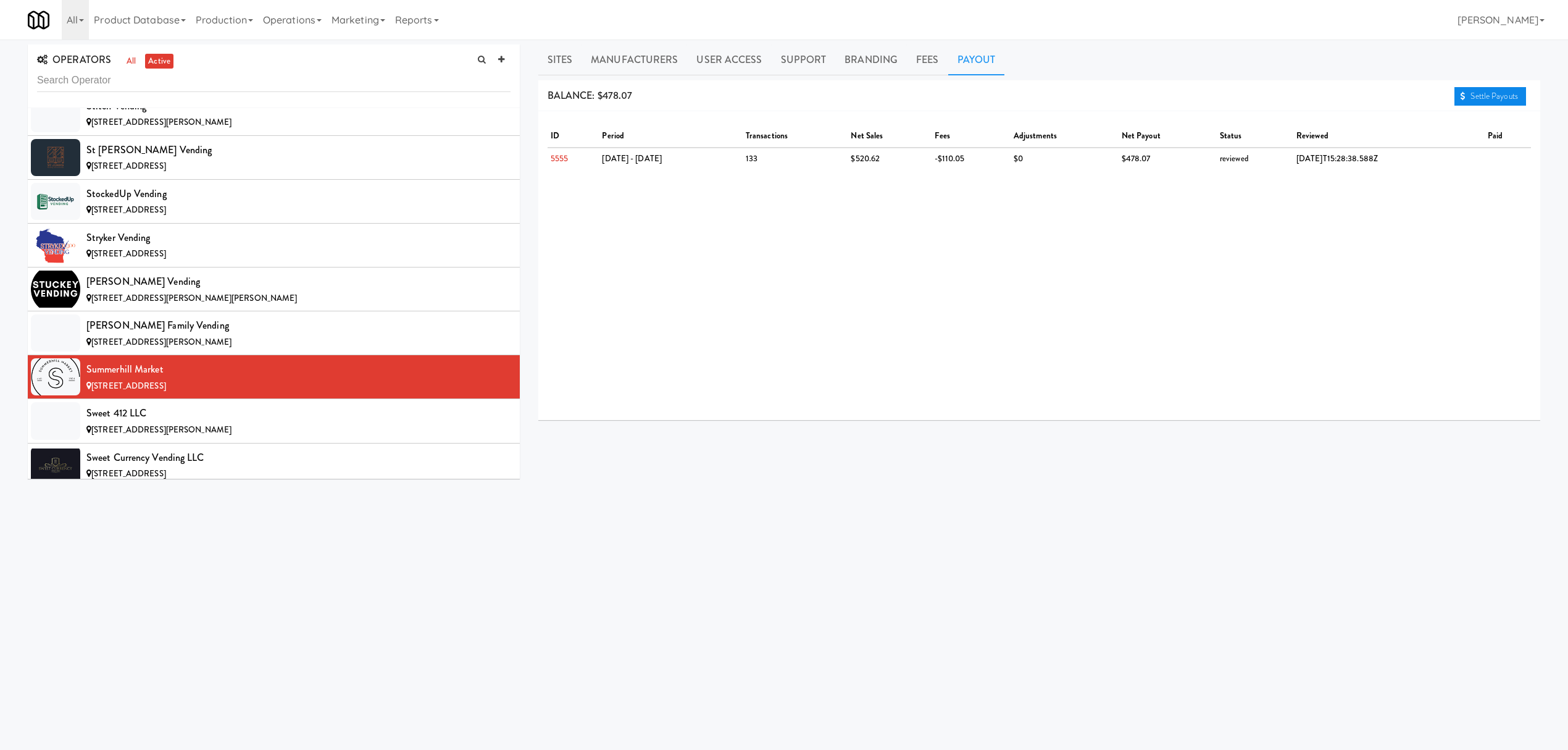
click at [1493, 96] on link "Settle Payouts" at bounding box center [1490, 96] width 71 height 18
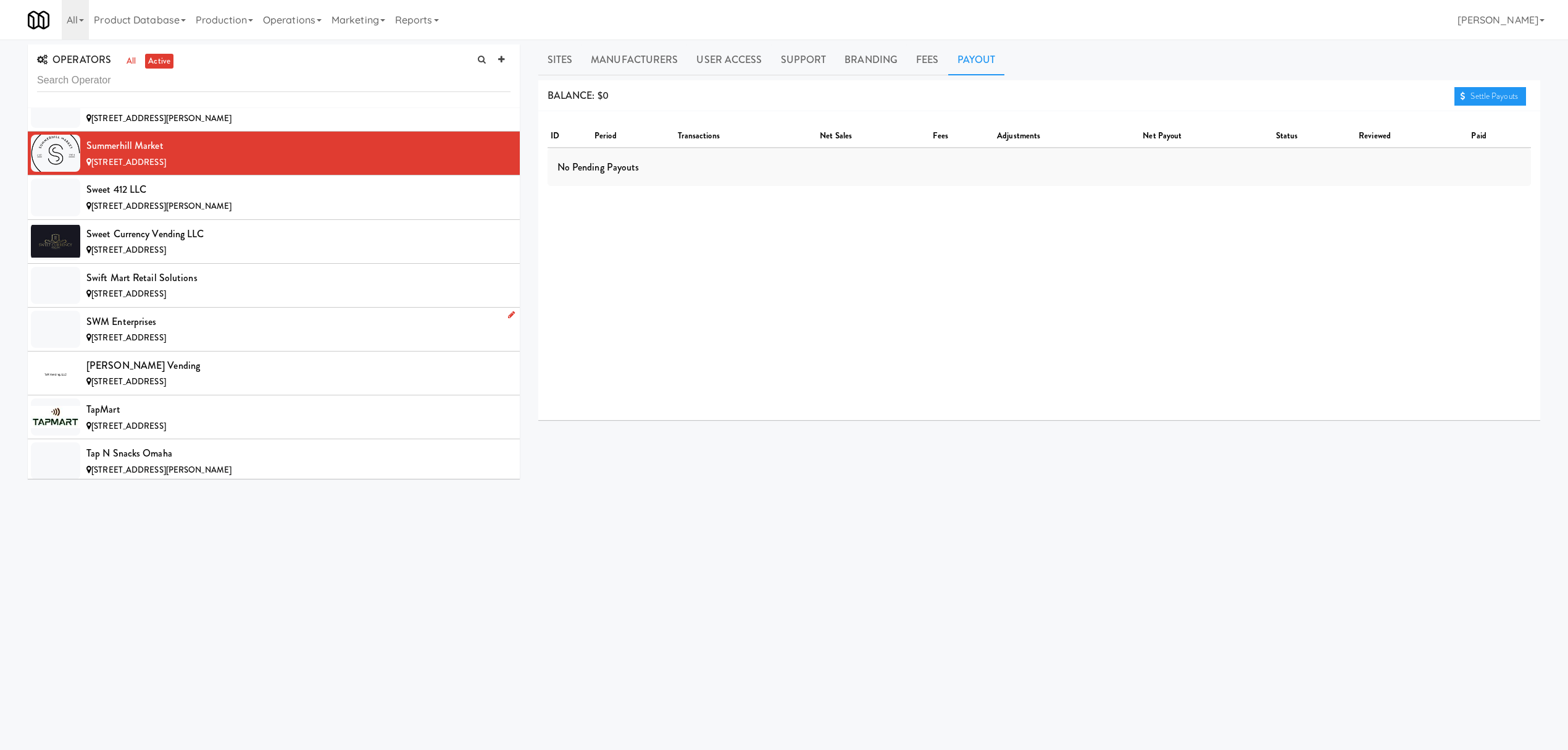
scroll to position [12024, 0]
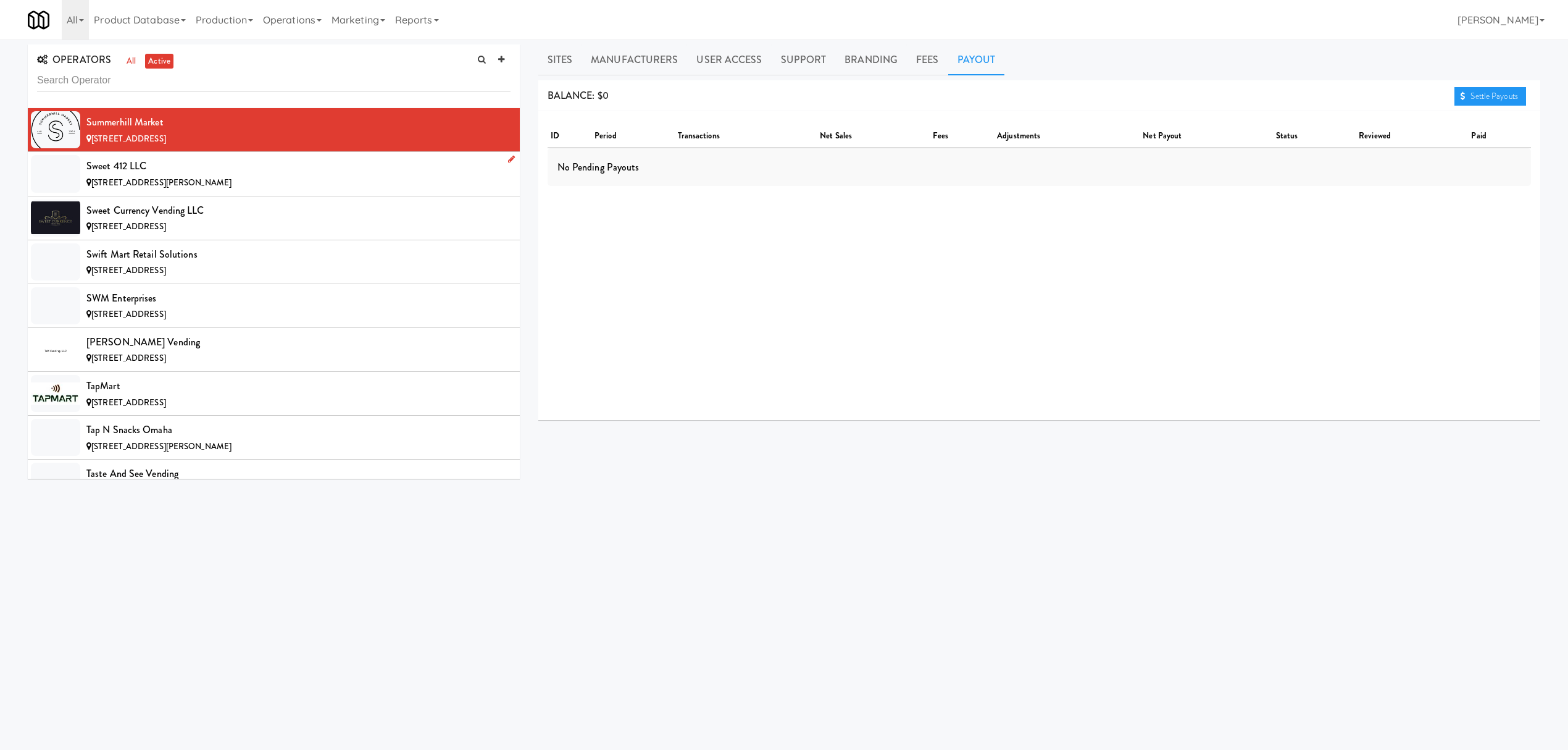
click at [203, 191] on div "[STREET_ADDRESS][PERSON_NAME]" at bounding box center [298, 183] width 424 height 16
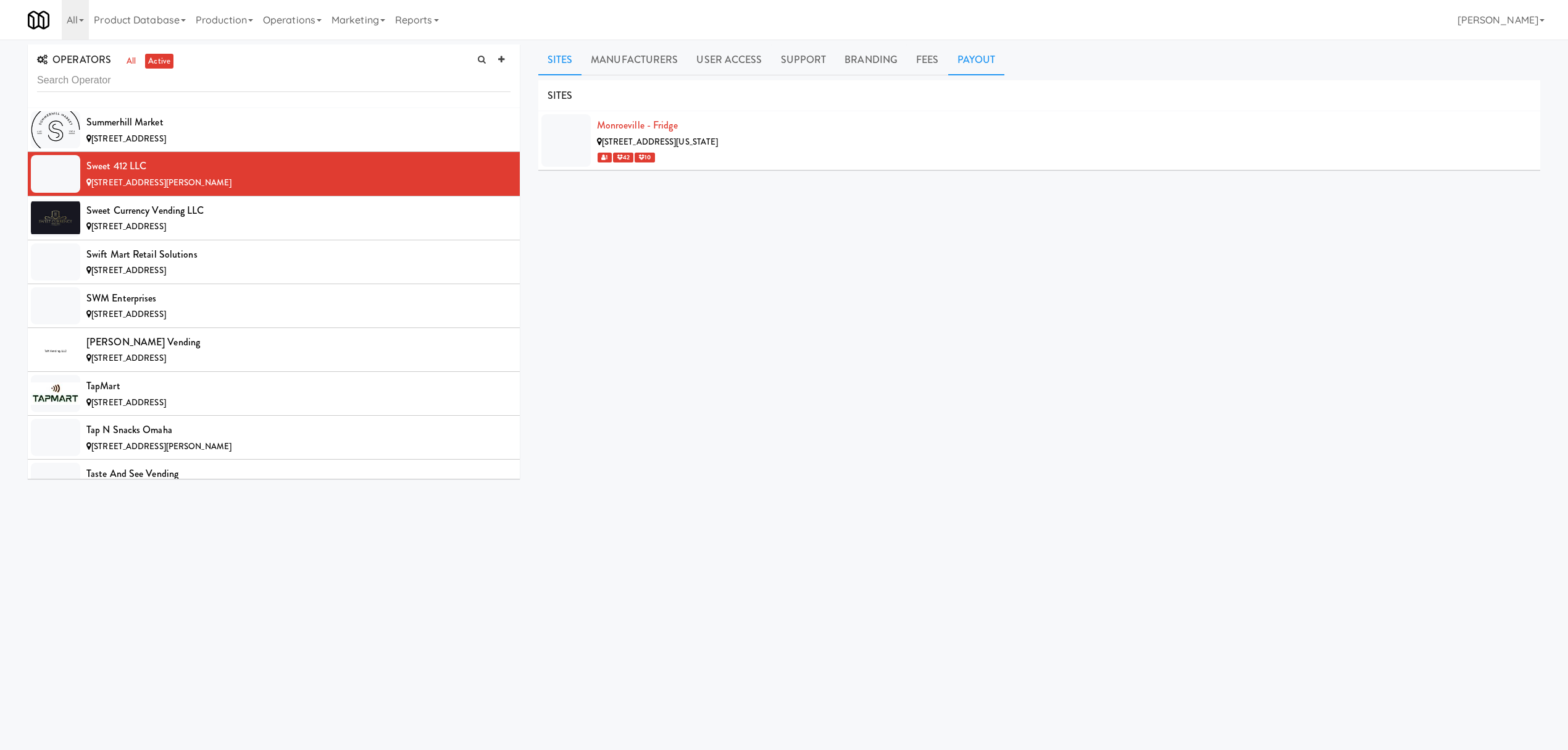
click at [963, 65] on link "Payout" at bounding box center [976, 59] width 57 height 31
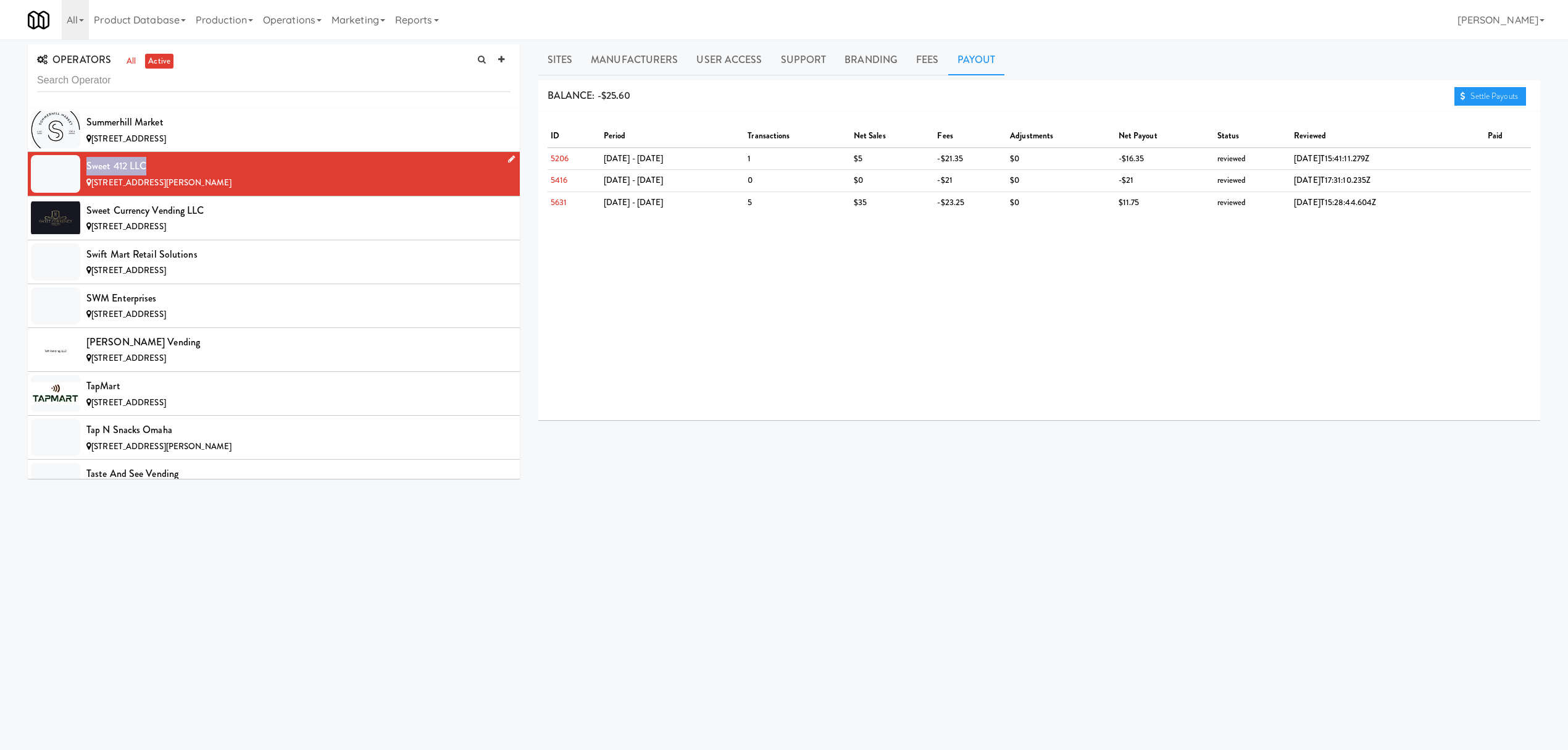
drag, startPoint x: 82, startPoint y: 220, endPoint x: 186, endPoint y: 230, distance: 104.5
click at [186, 196] on li "Sweet 412 LLC [STREET_ADDRESS][PERSON_NAME]" at bounding box center [274, 174] width 492 height 44
click at [138, 220] on div "Sweet Currency Vending LLC" at bounding box center [298, 210] width 424 height 18
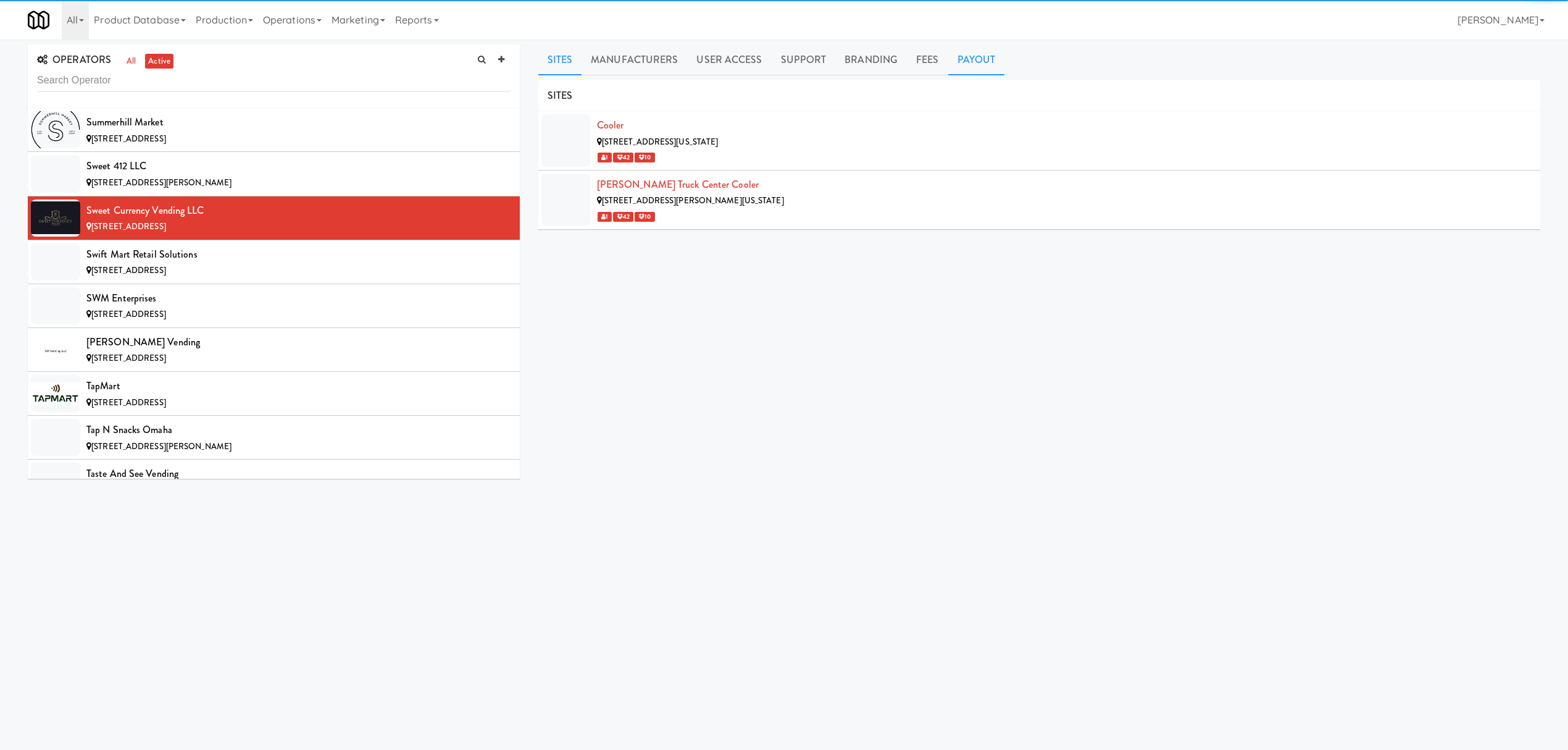
click at [957, 61] on link "Payout" at bounding box center [976, 59] width 57 height 31
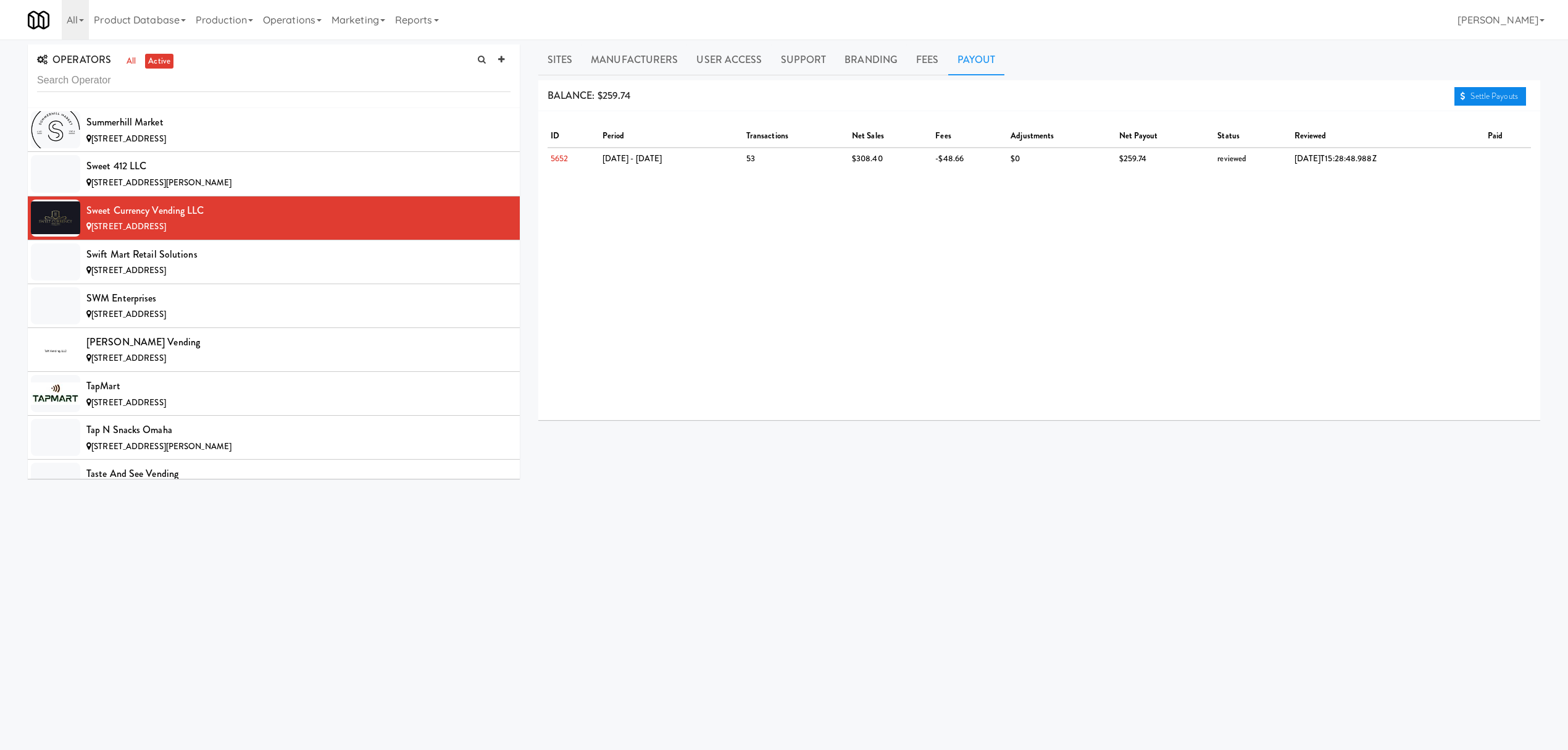
click at [1505, 100] on link "Settle Payouts" at bounding box center [1490, 96] width 71 height 18
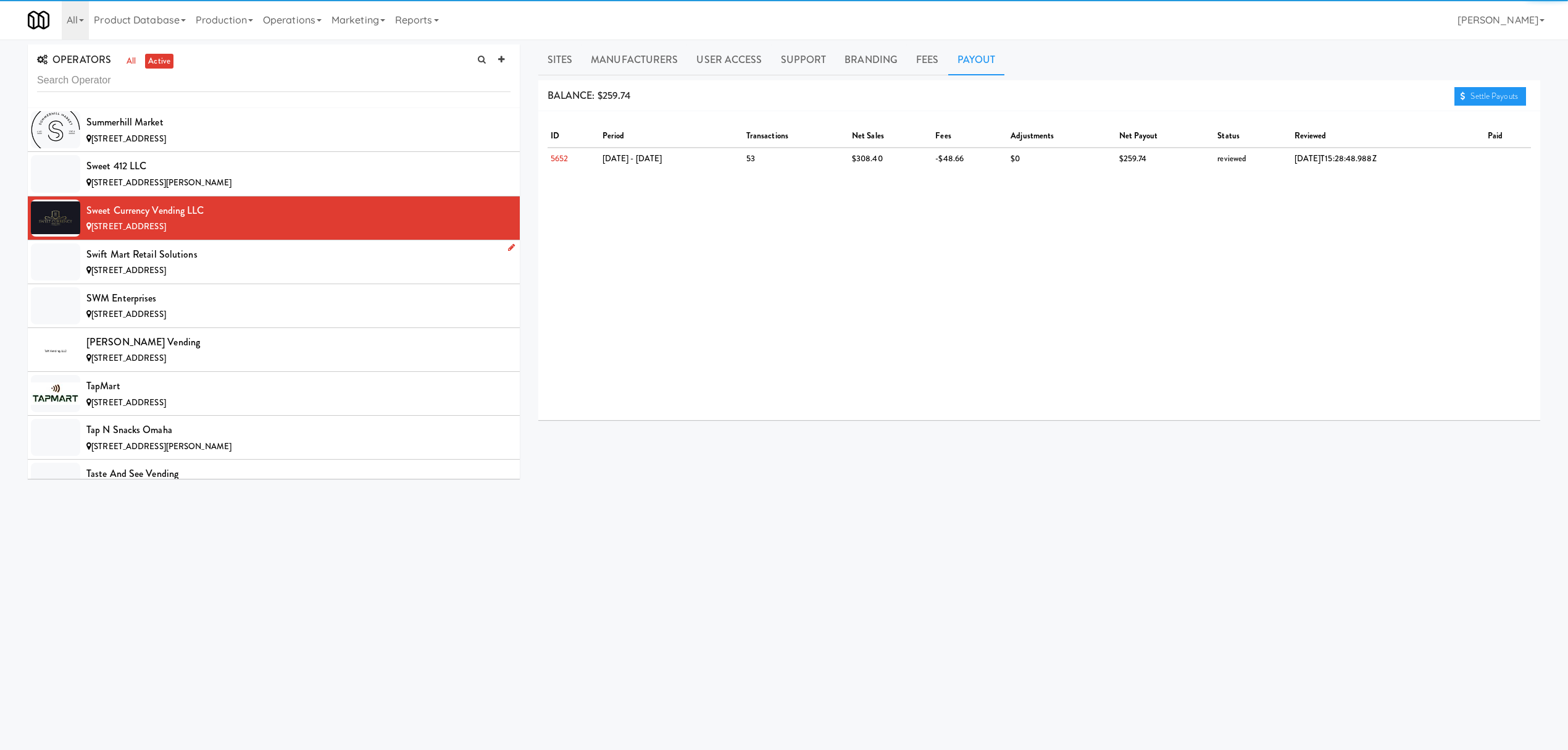
click at [253, 264] on div "Swift Mart Retail Solutions" at bounding box center [298, 254] width 424 height 18
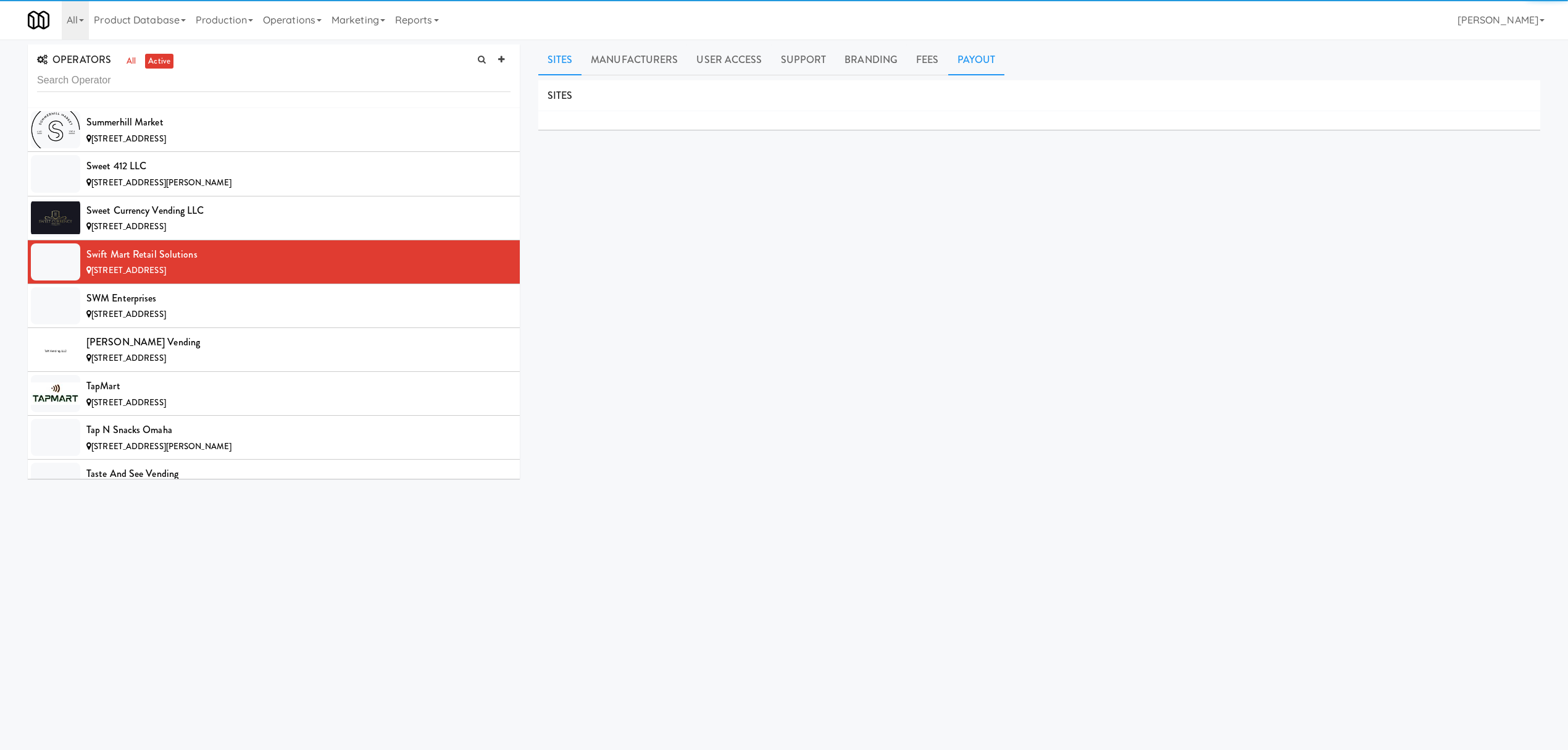
click at [965, 55] on link "Payout" at bounding box center [976, 59] width 57 height 31
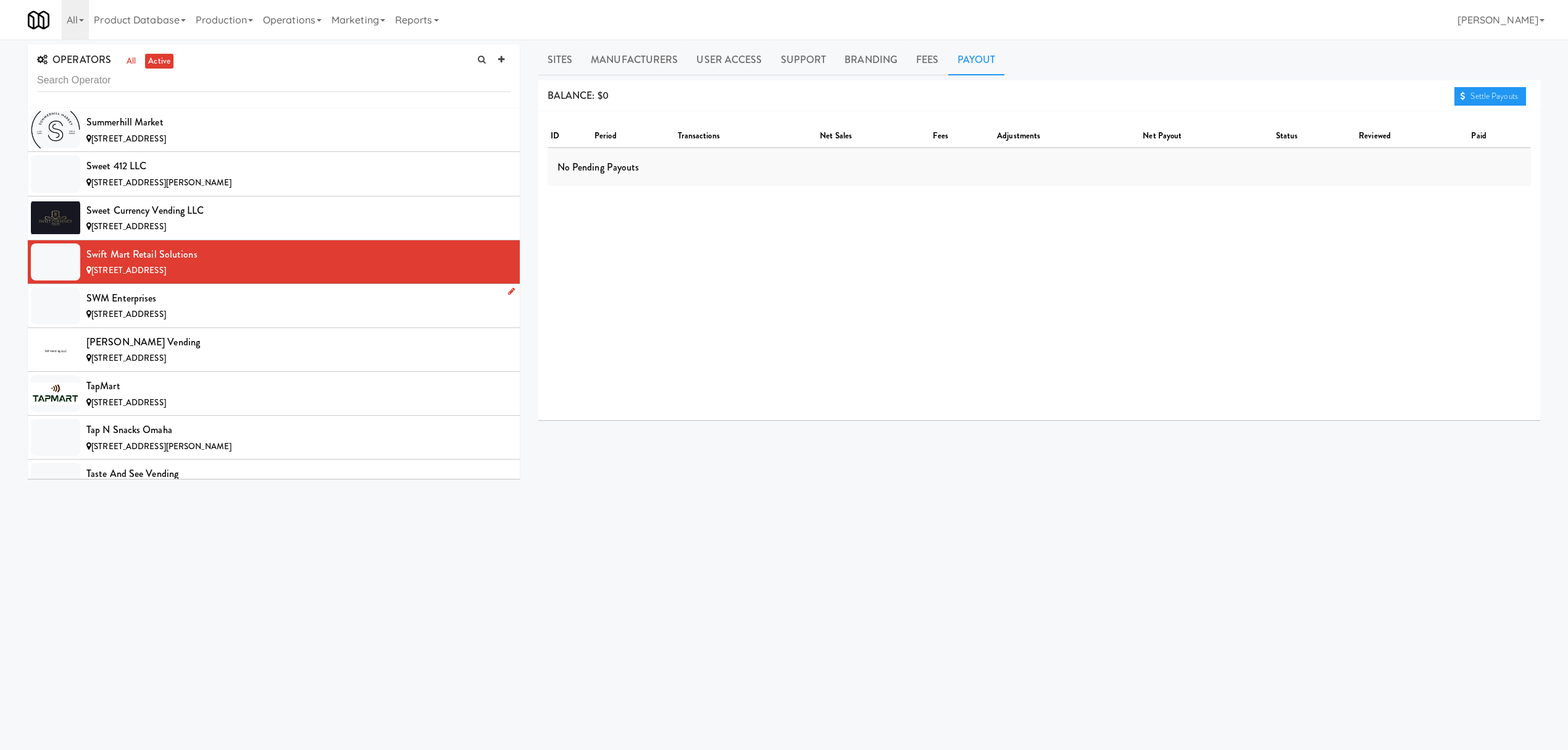
click at [272, 308] on div "SWM Enterprises" at bounding box center [298, 298] width 424 height 18
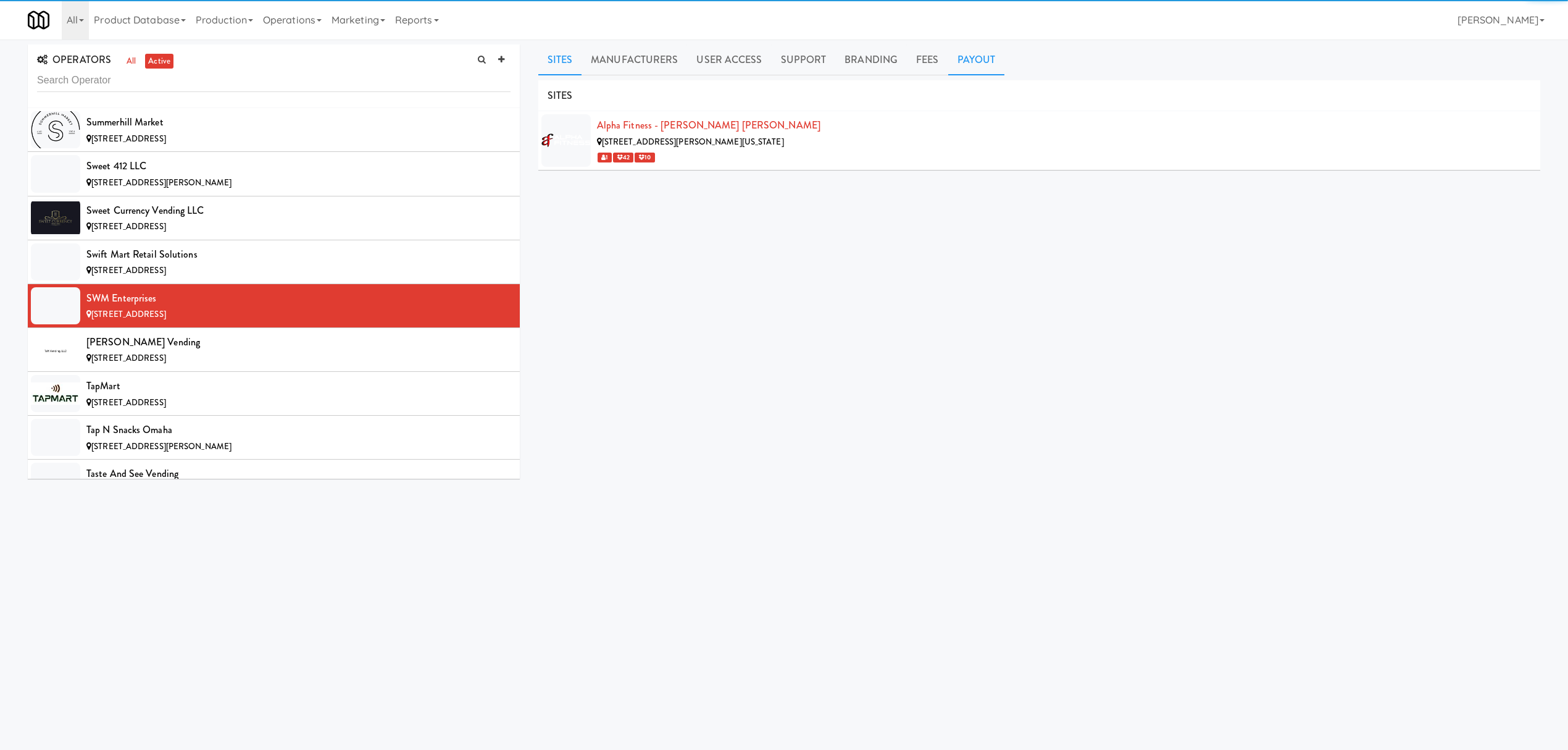
click at [979, 62] on link "Payout" at bounding box center [976, 59] width 57 height 31
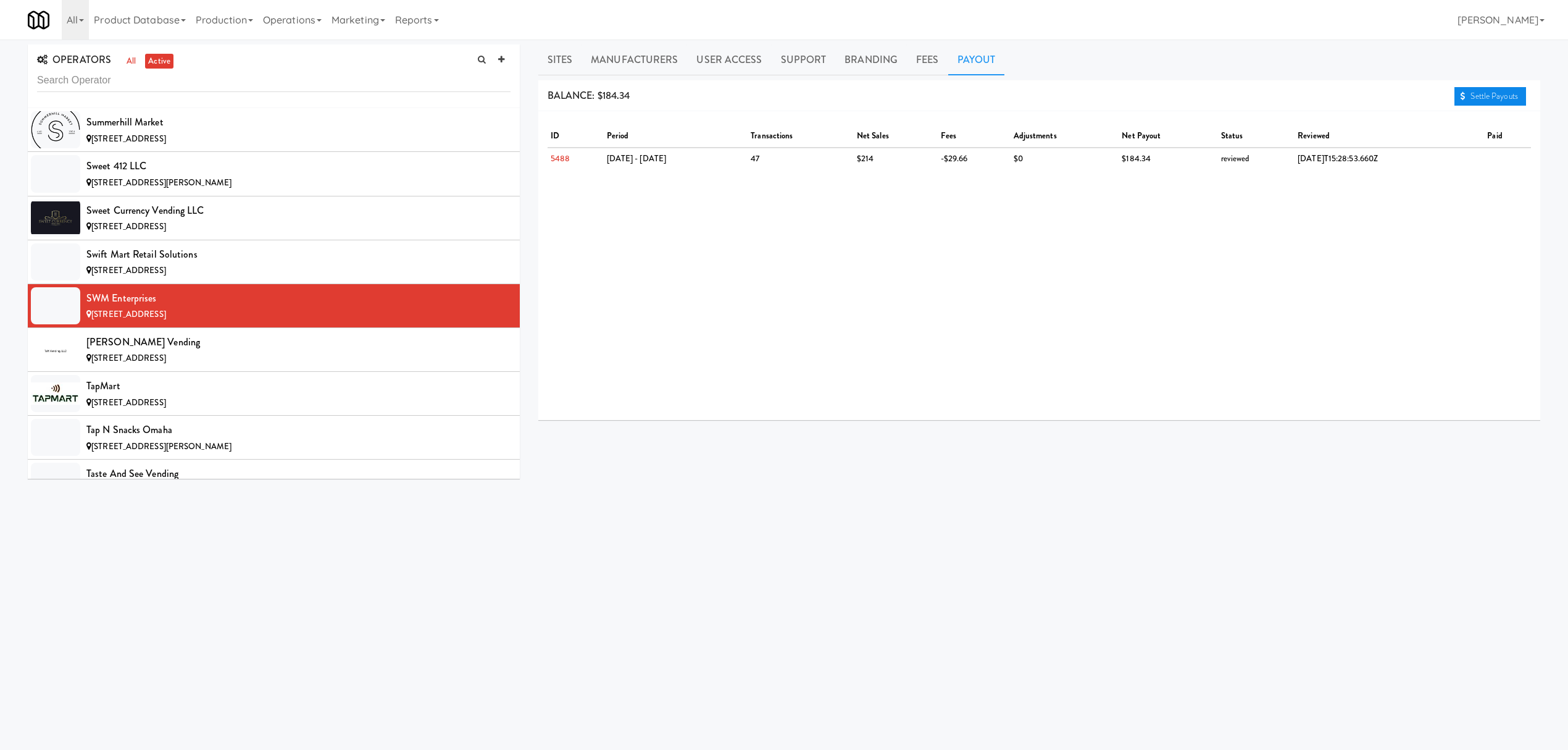
click at [1499, 92] on link "Settle Payouts" at bounding box center [1490, 96] width 71 height 18
click at [146, 351] on div "[PERSON_NAME] Vending" at bounding box center [298, 342] width 424 height 18
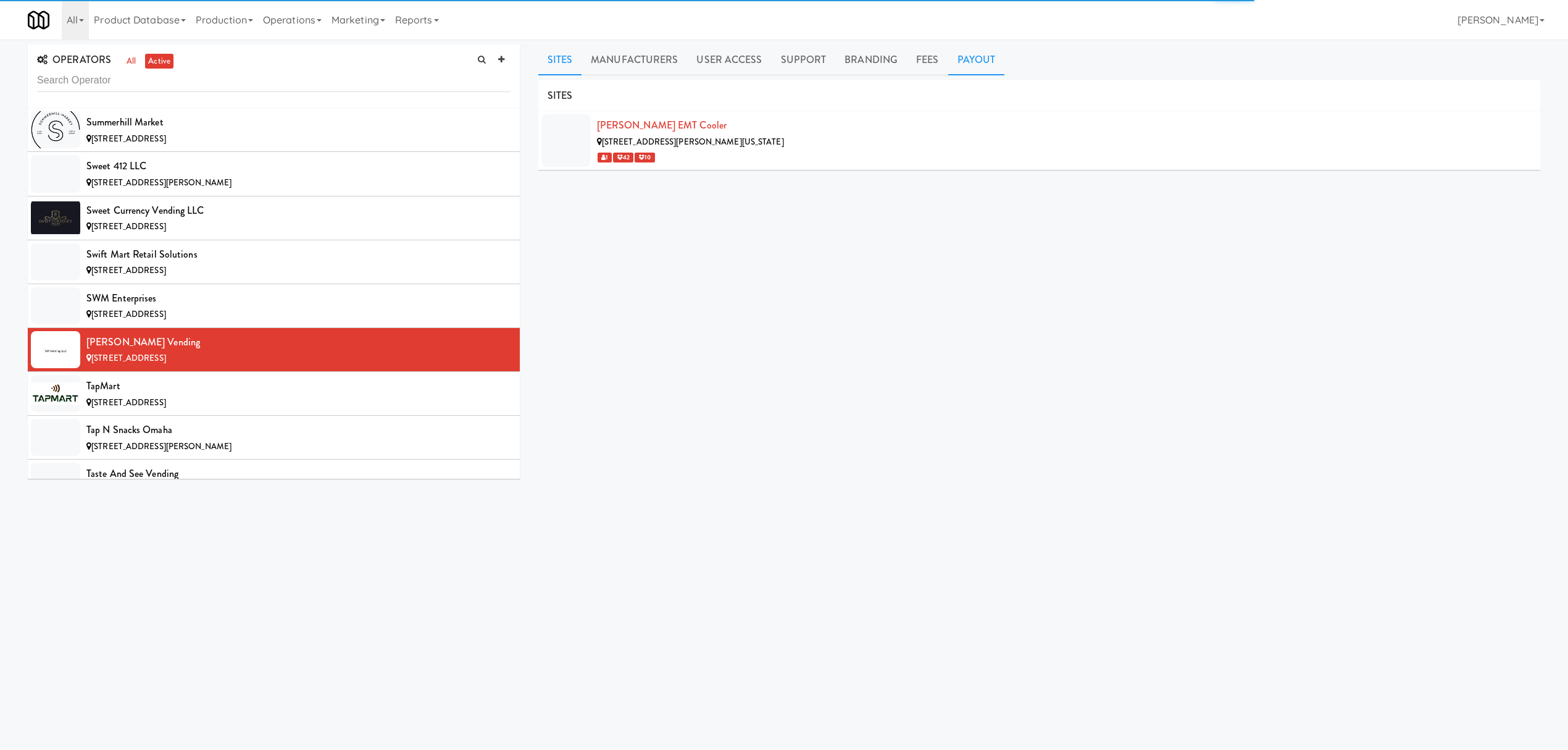
click at [971, 54] on link "Payout" at bounding box center [976, 59] width 57 height 31
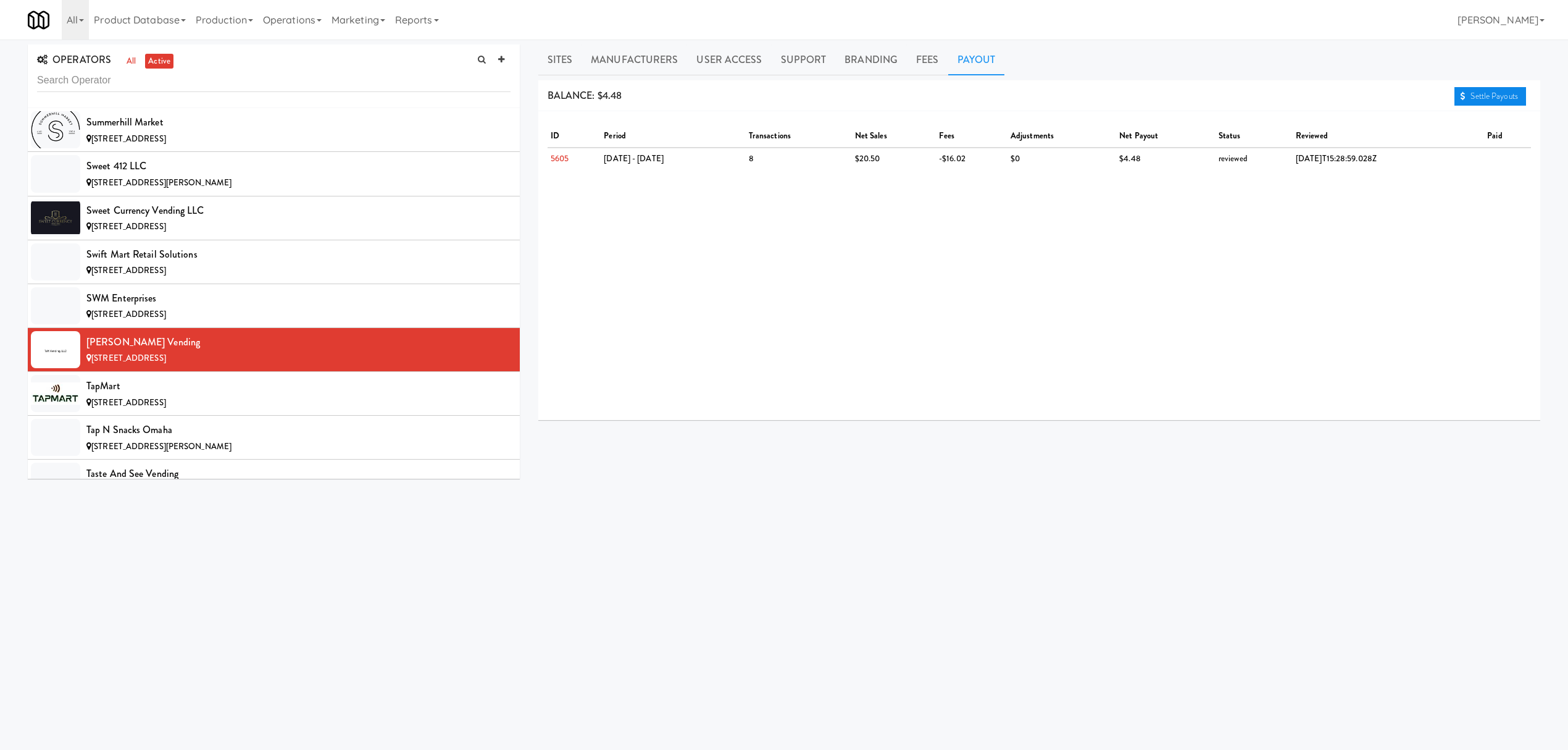
click at [1487, 90] on link "Settle Payouts" at bounding box center [1490, 96] width 71 height 18
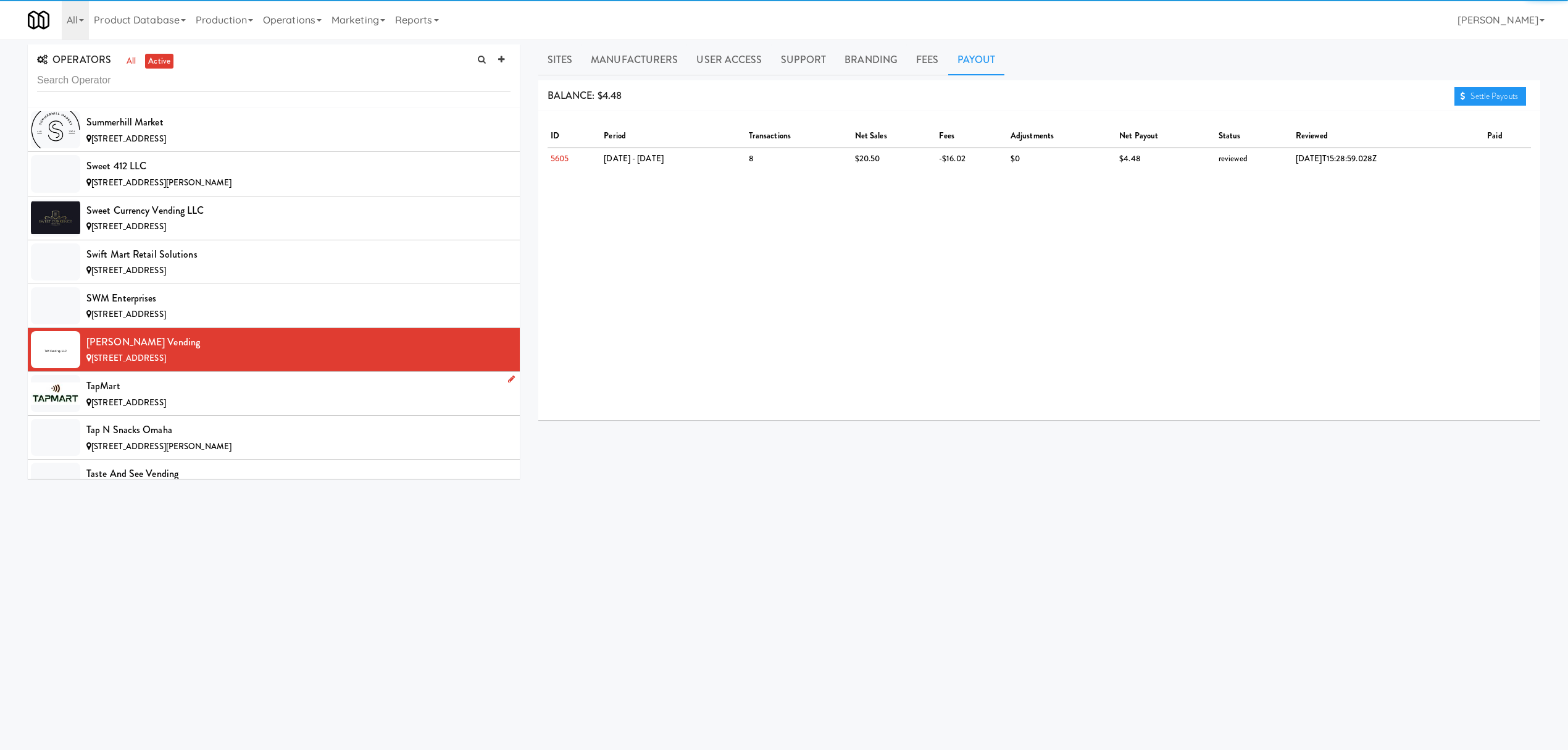
click at [241, 395] on div "TapMart" at bounding box center [298, 386] width 424 height 18
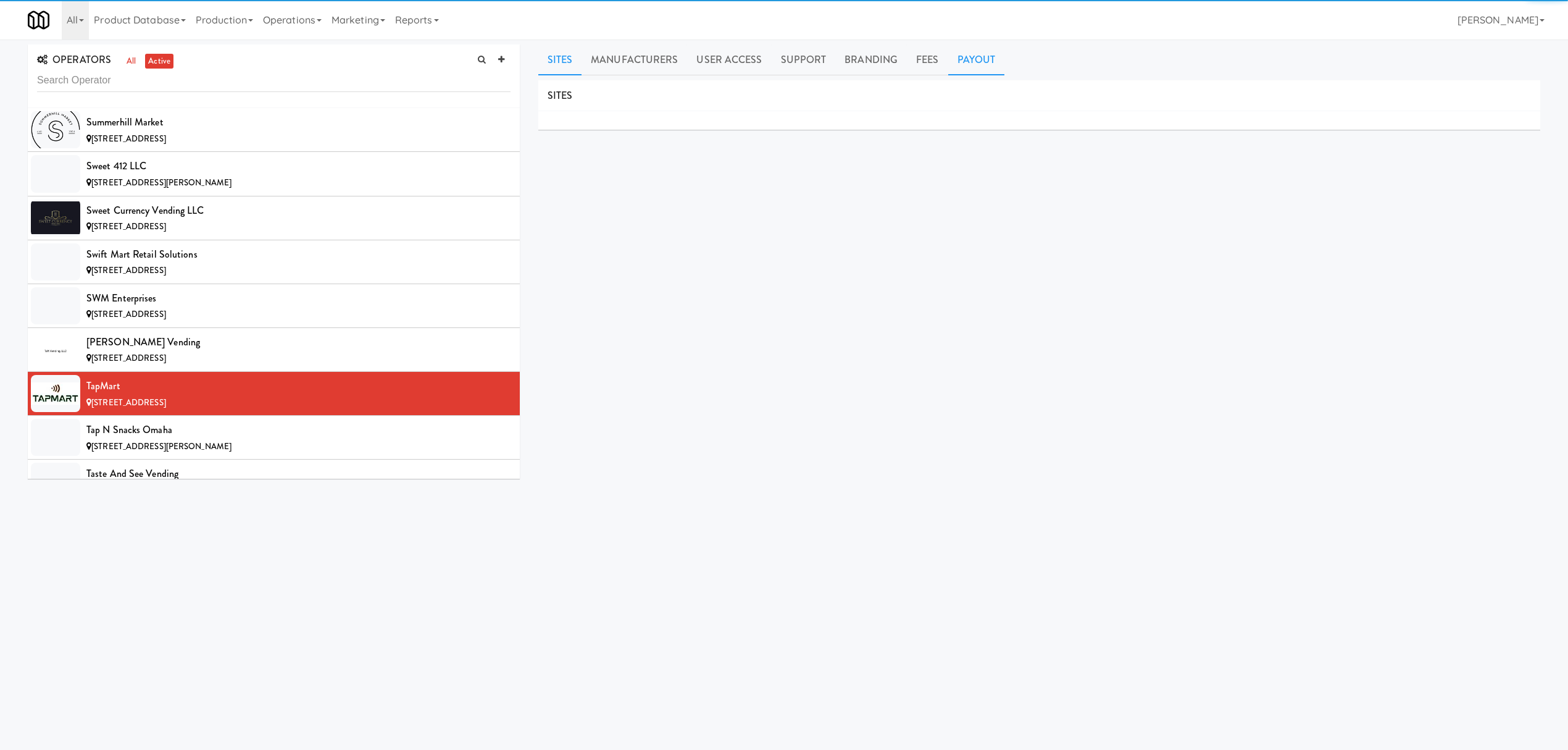
click at [976, 58] on link "Payout" at bounding box center [976, 59] width 57 height 31
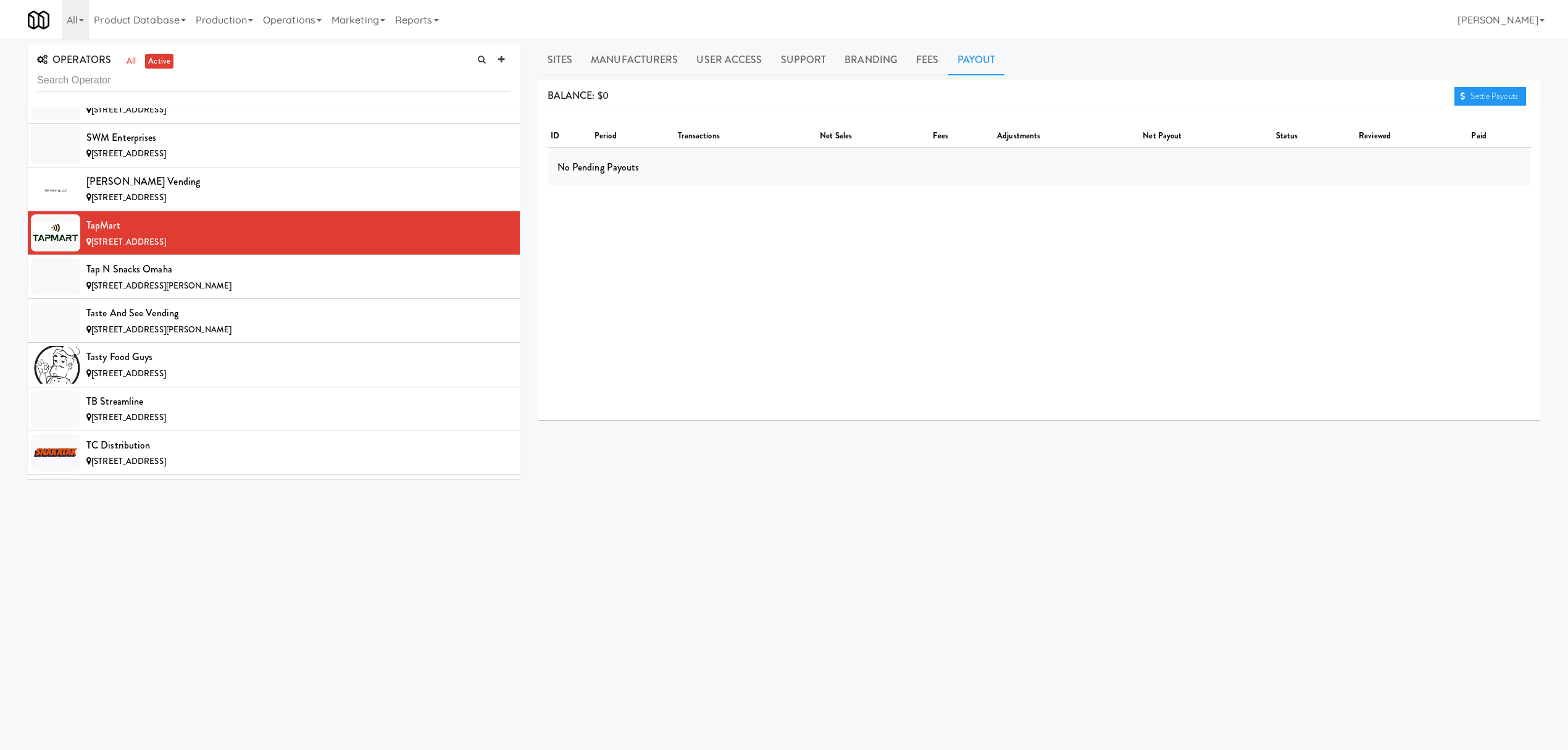
scroll to position [12270, 0]
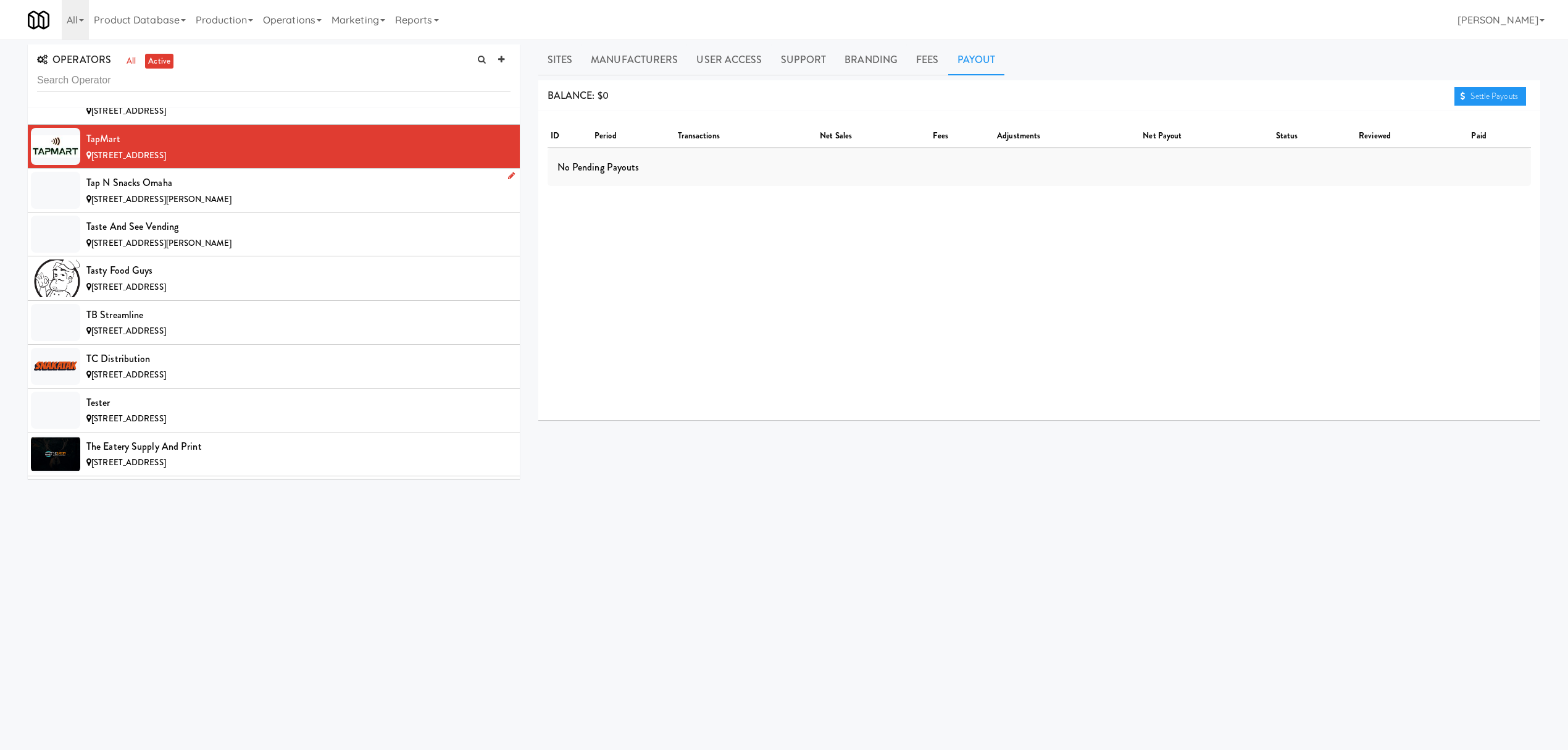
click at [196, 192] on div "Tap N Snacks Omaha" at bounding box center [298, 183] width 424 height 18
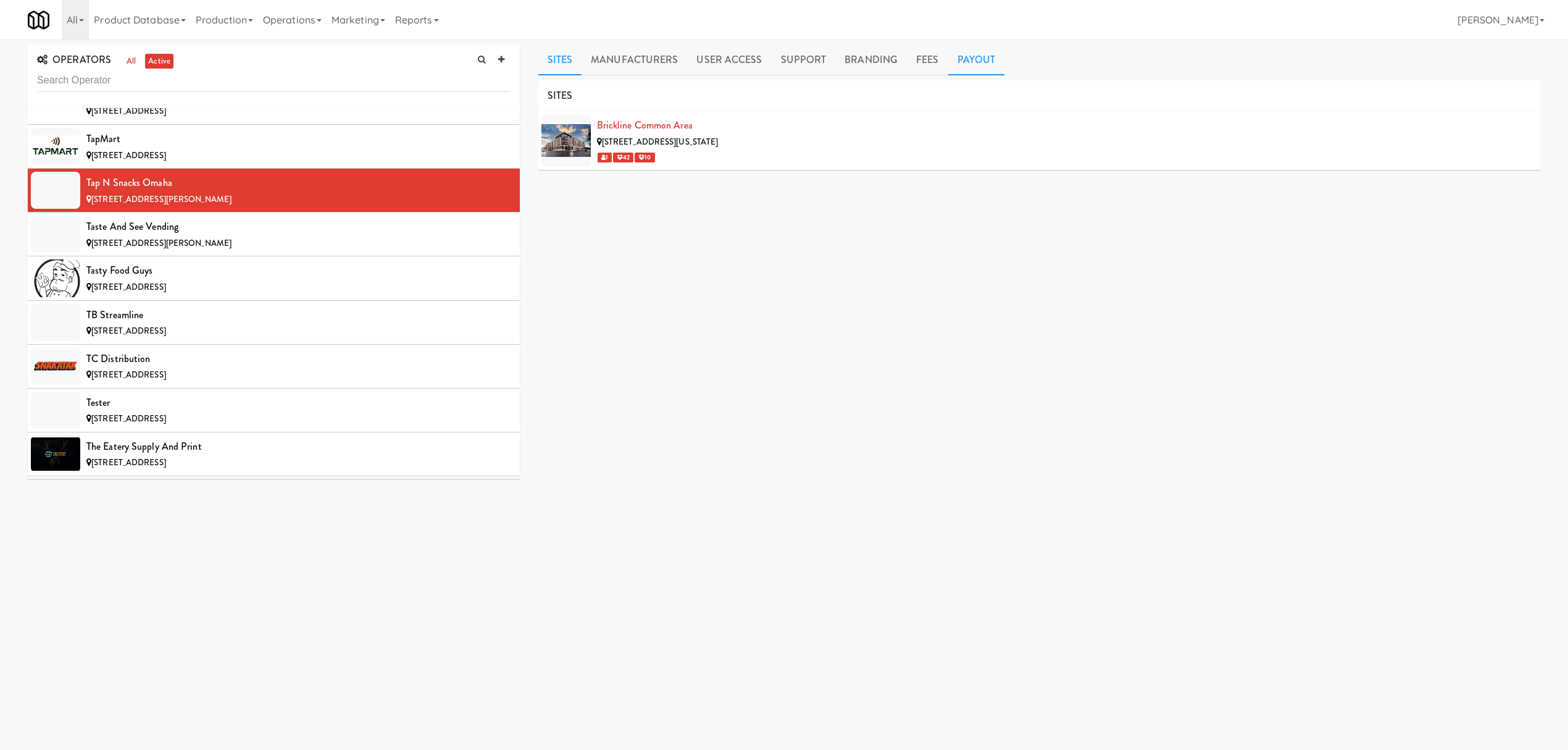
click at [985, 52] on link "Payout" at bounding box center [976, 59] width 57 height 31
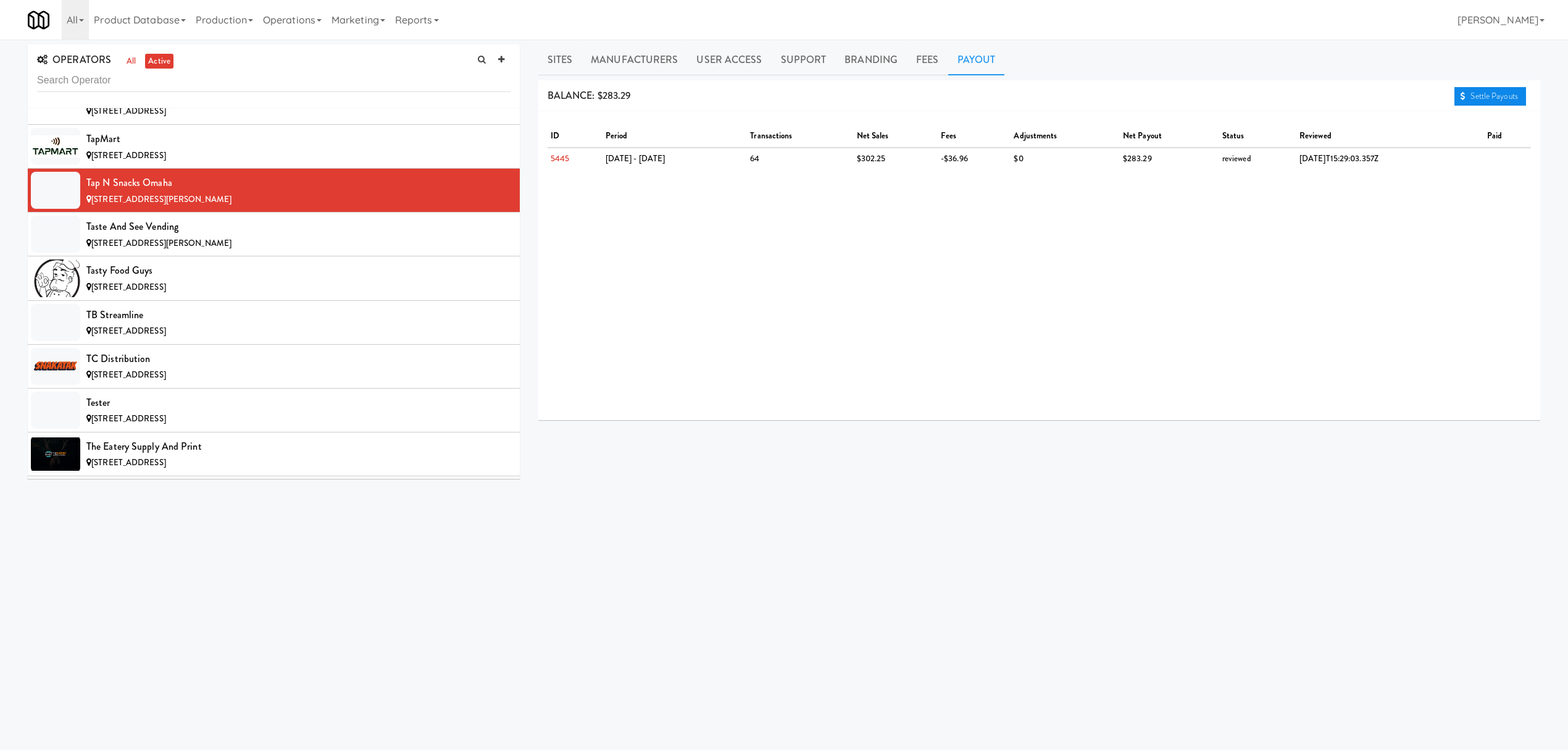
click at [1471, 95] on link "Settle Payouts" at bounding box center [1490, 96] width 71 height 18
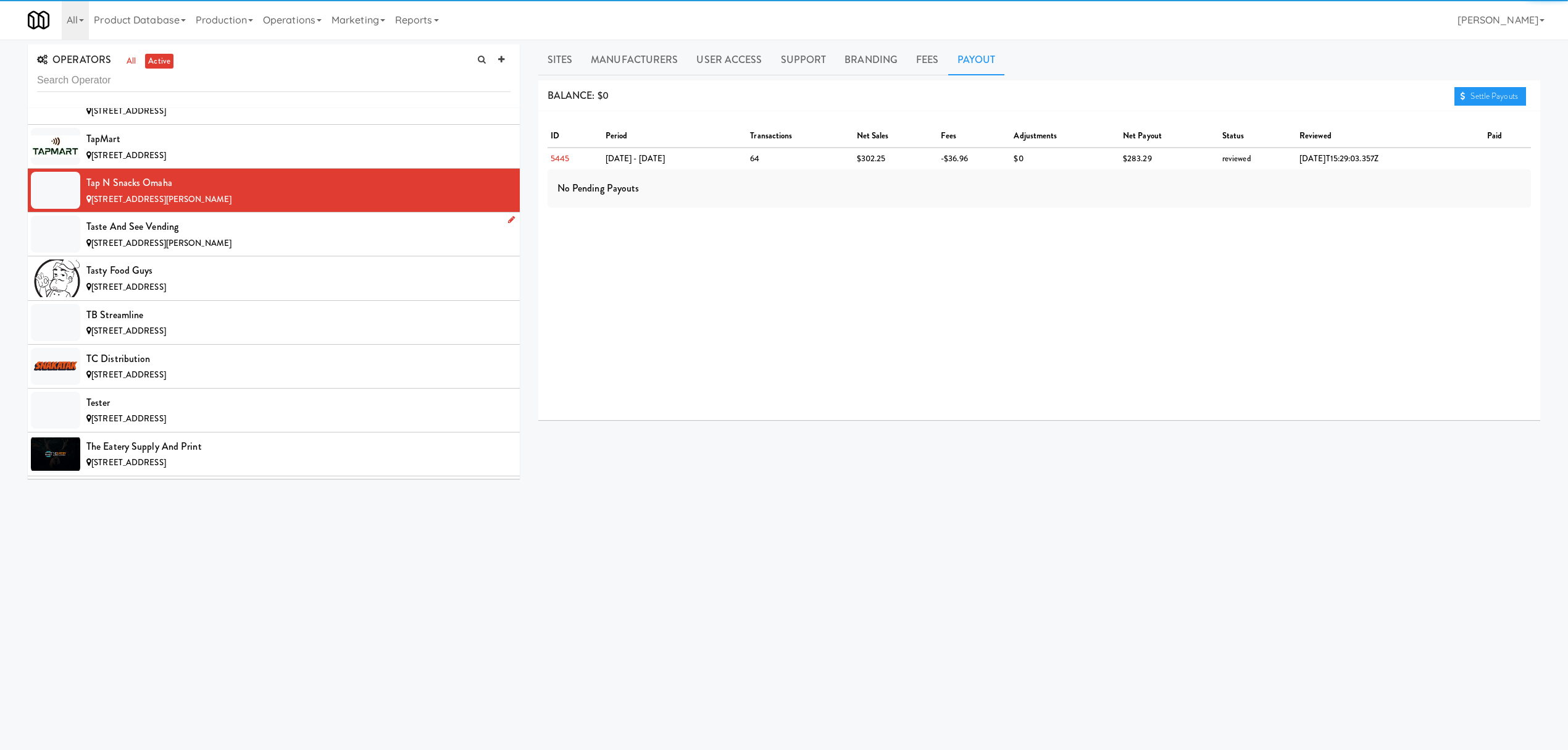
click at [293, 251] on div "[STREET_ADDRESS][PERSON_NAME]" at bounding box center [298, 243] width 424 height 16
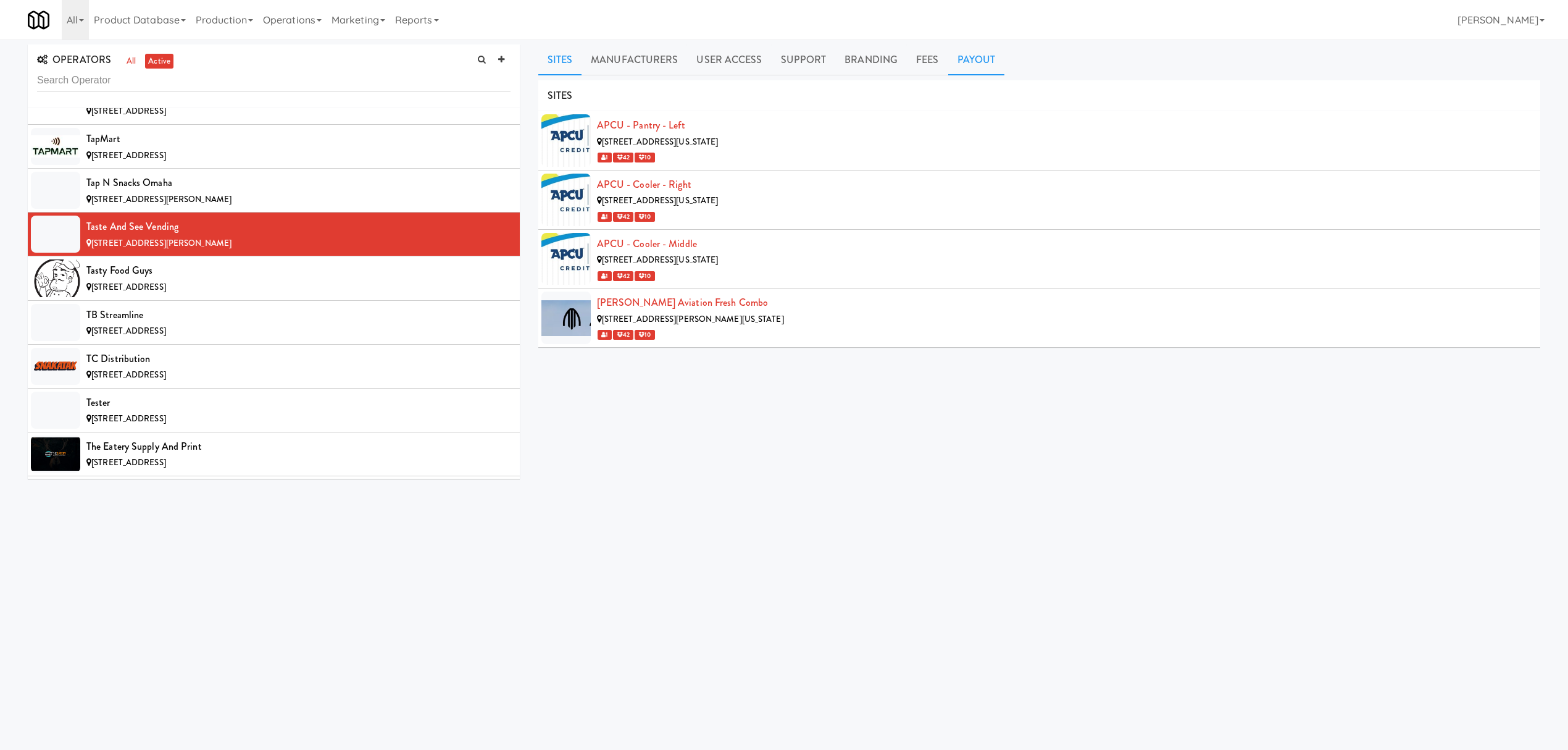
click at [976, 67] on link "Payout" at bounding box center [976, 59] width 57 height 31
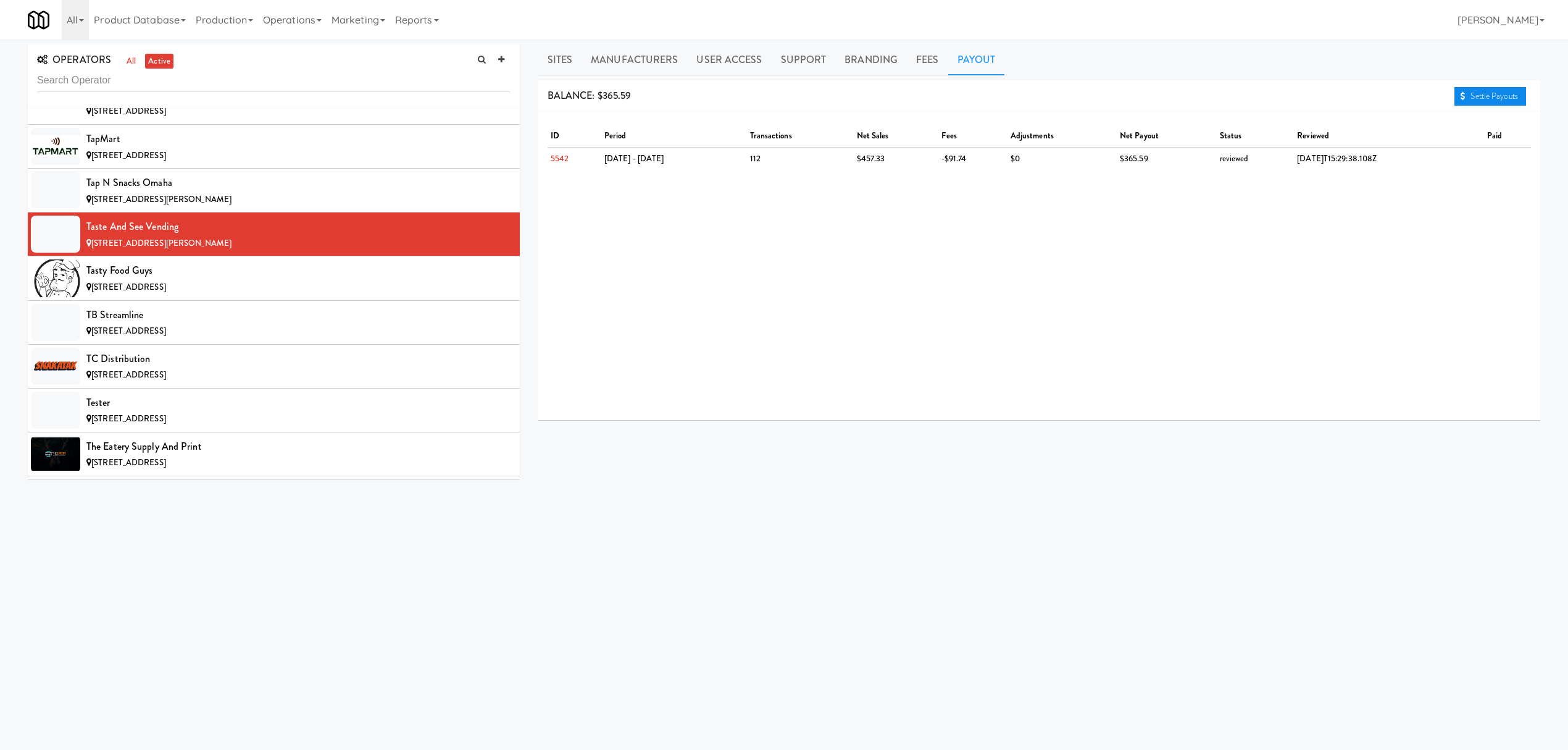
click at [1477, 89] on link "Settle Payouts" at bounding box center [1490, 96] width 71 height 18
click at [301, 280] on div "Tasty Food Guys" at bounding box center [298, 270] width 424 height 18
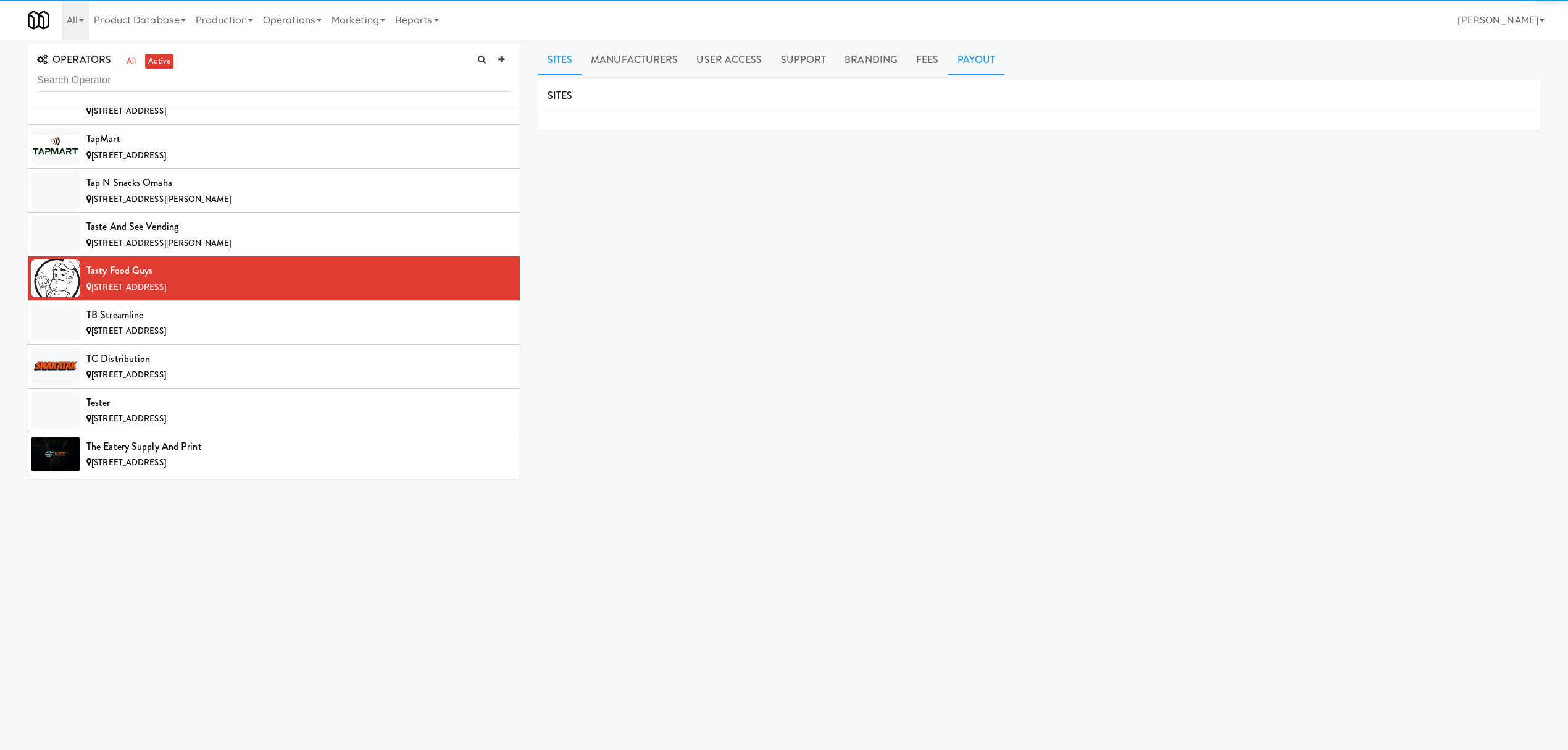
click at [970, 64] on link "Payout" at bounding box center [976, 59] width 57 height 31
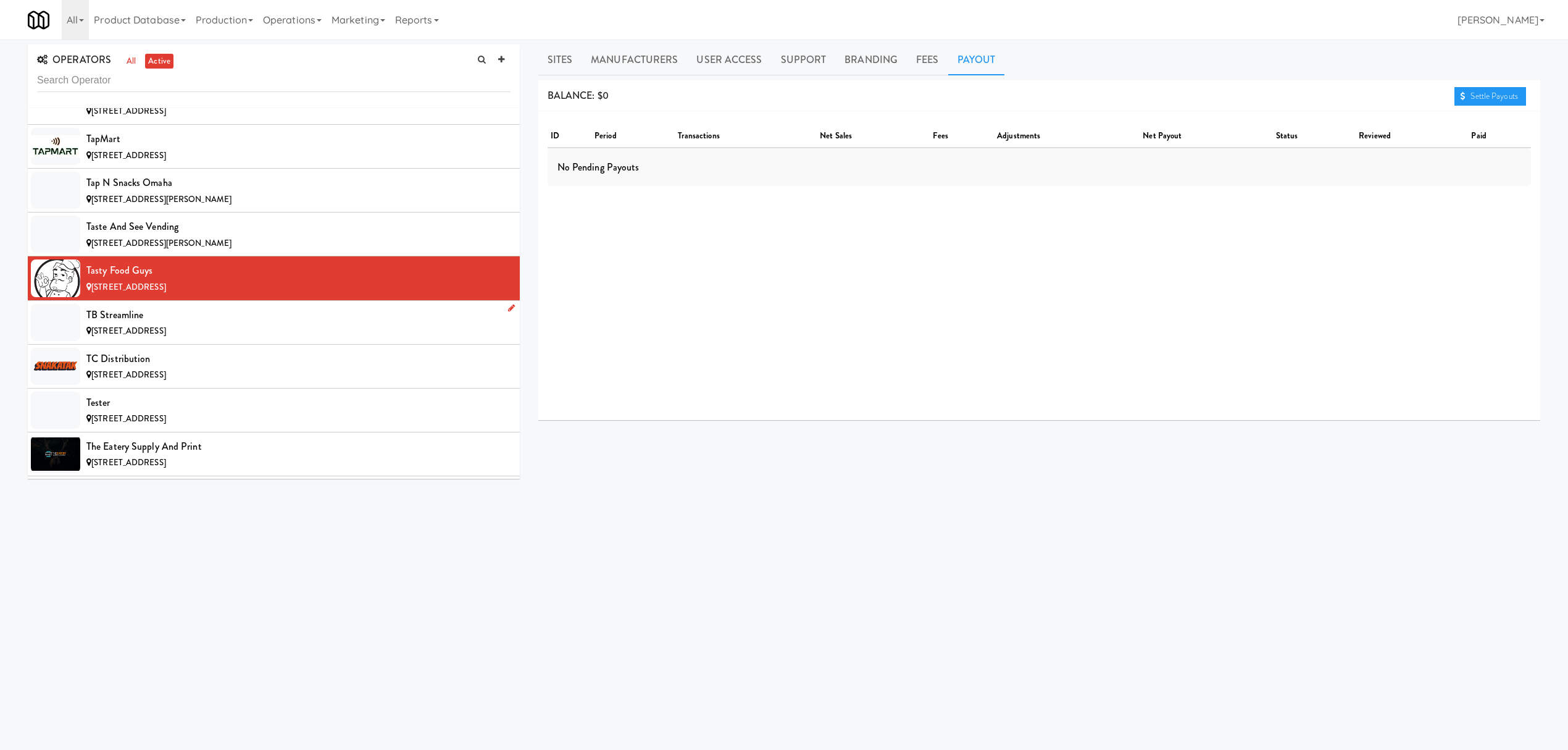
click at [220, 324] on div "TB Streamline" at bounding box center [298, 315] width 424 height 18
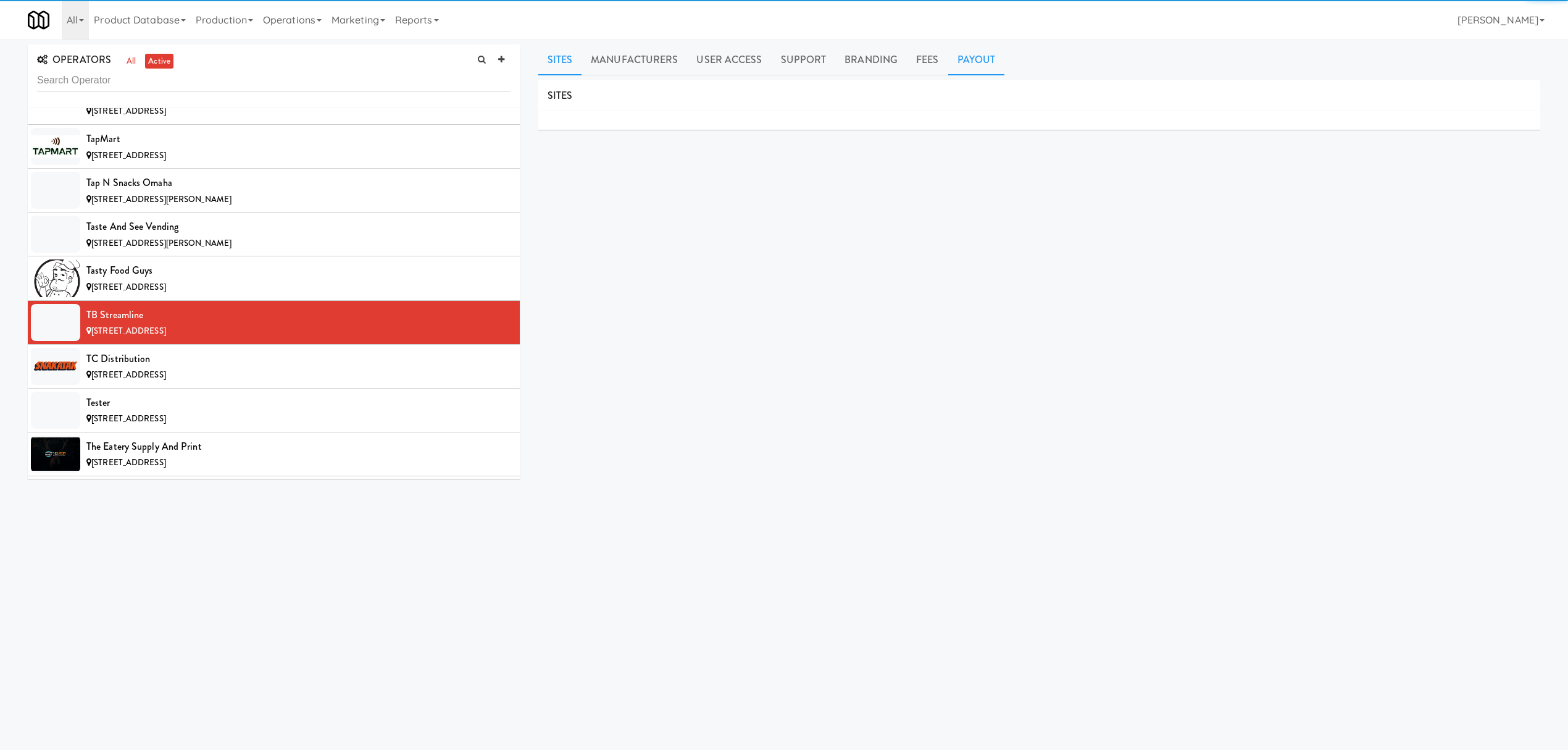
click at [970, 64] on link "Payout" at bounding box center [976, 59] width 57 height 31
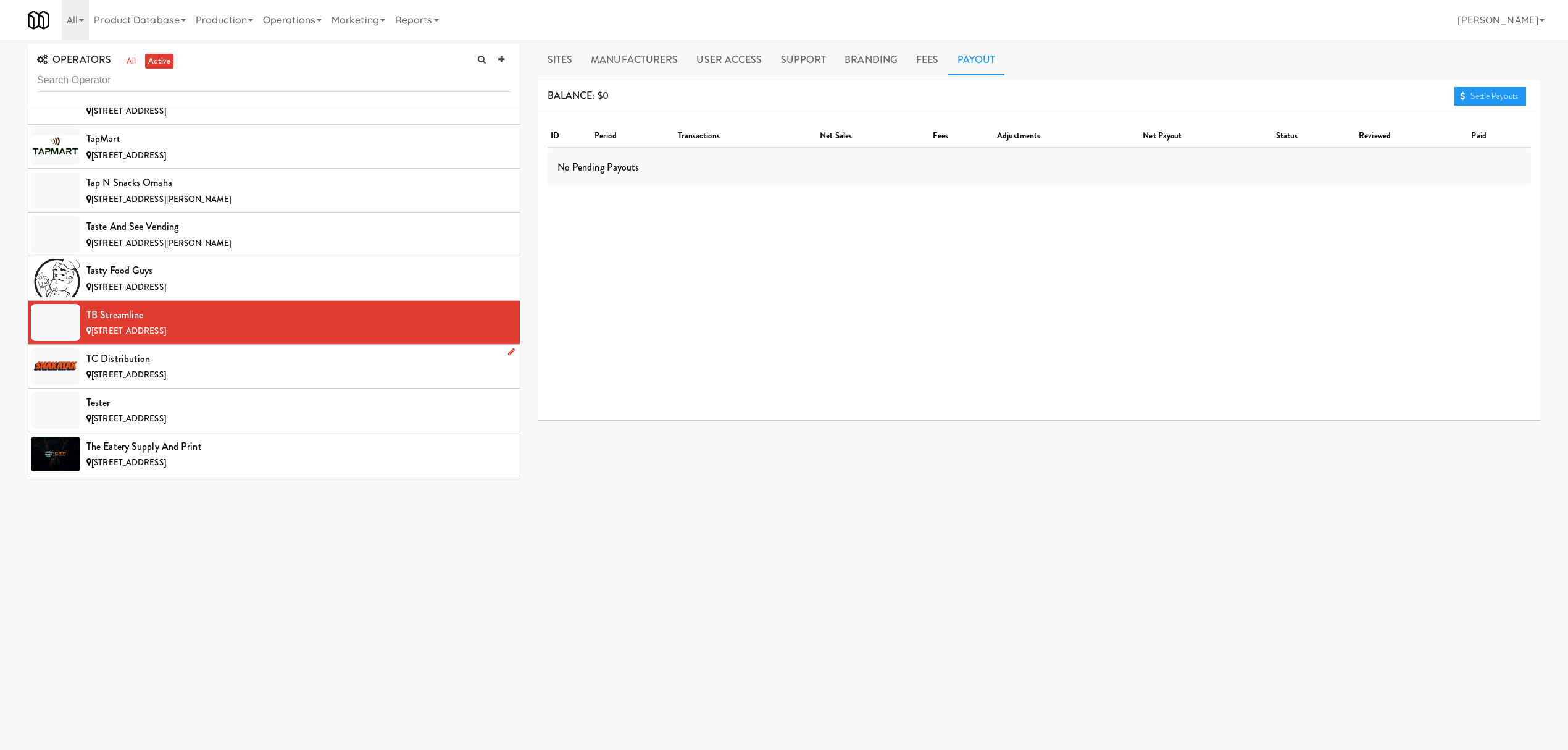
click at [221, 383] on div "[STREET_ADDRESS]" at bounding box center [298, 375] width 424 height 16
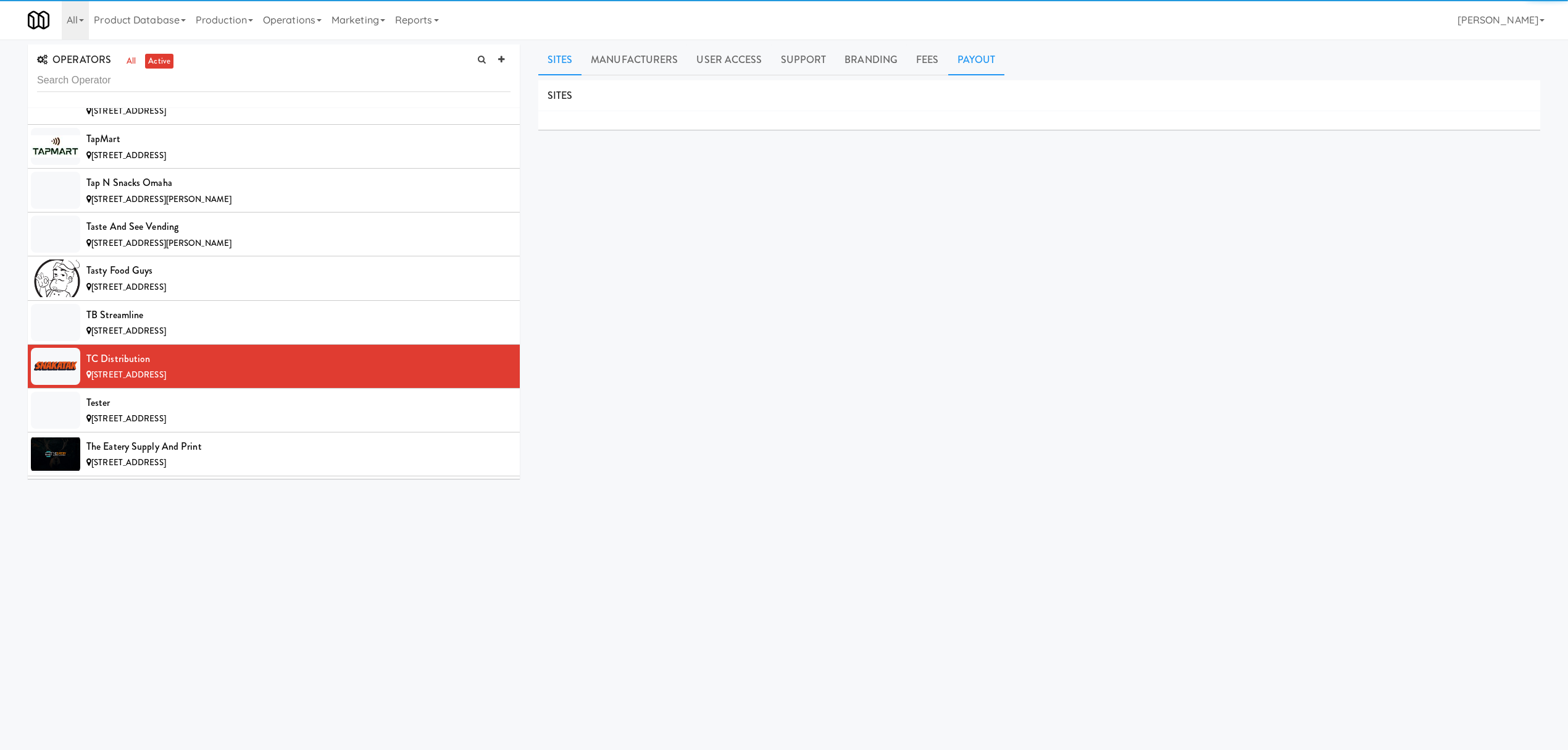
click at [953, 63] on link "Payout" at bounding box center [976, 59] width 57 height 31
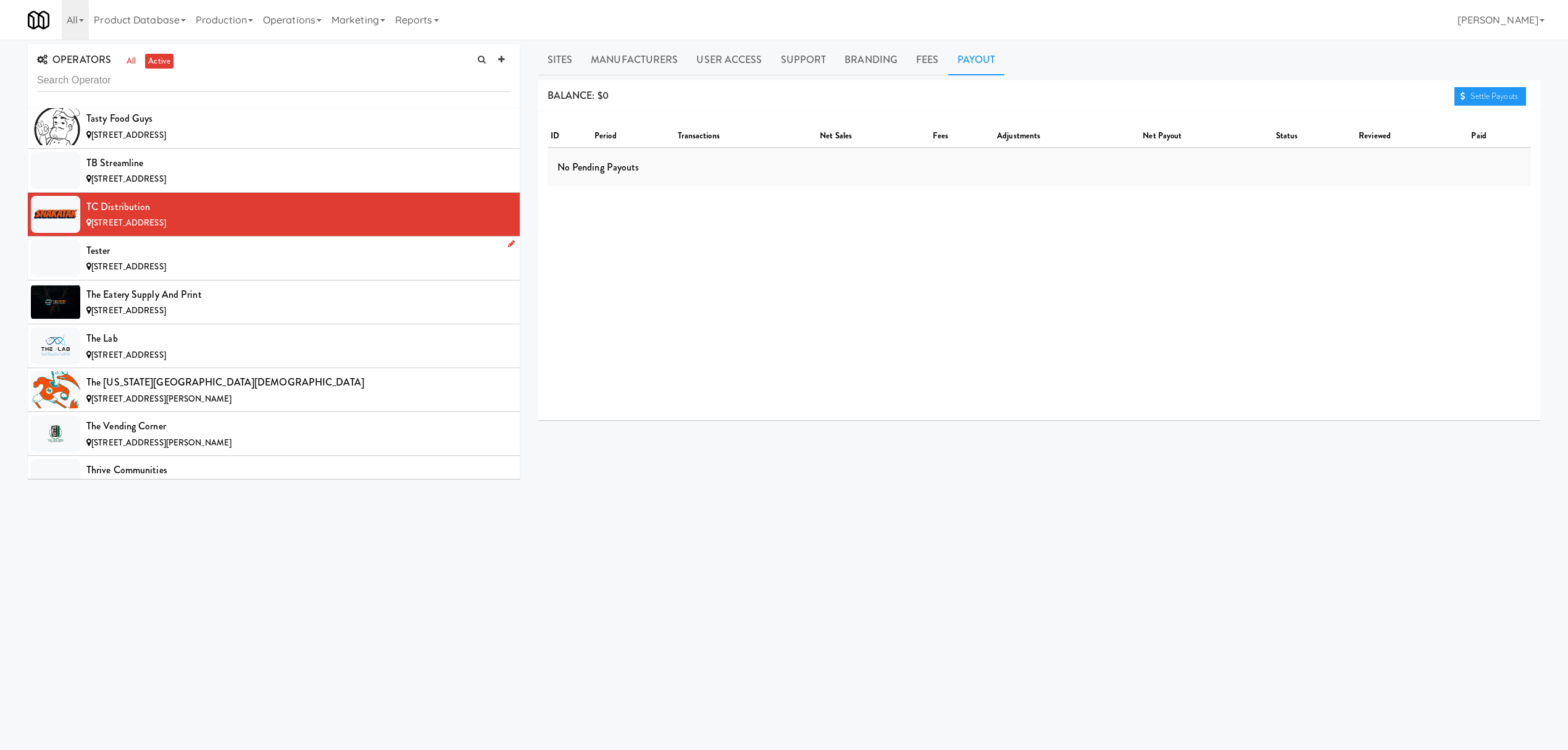
scroll to position [12435, 0]
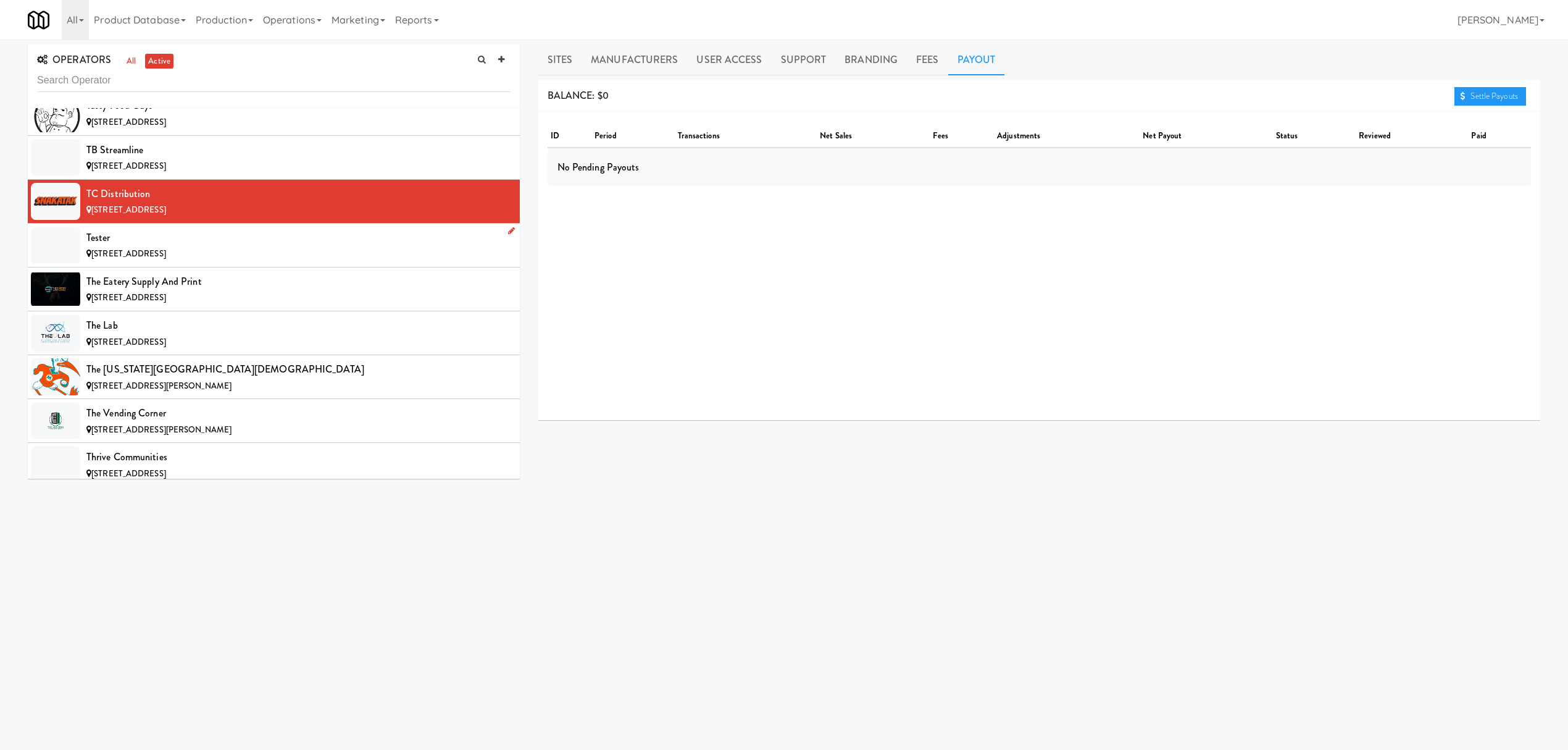
click at [208, 247] on div "Tester" at bounding box center [298, 237] width 424 height 18
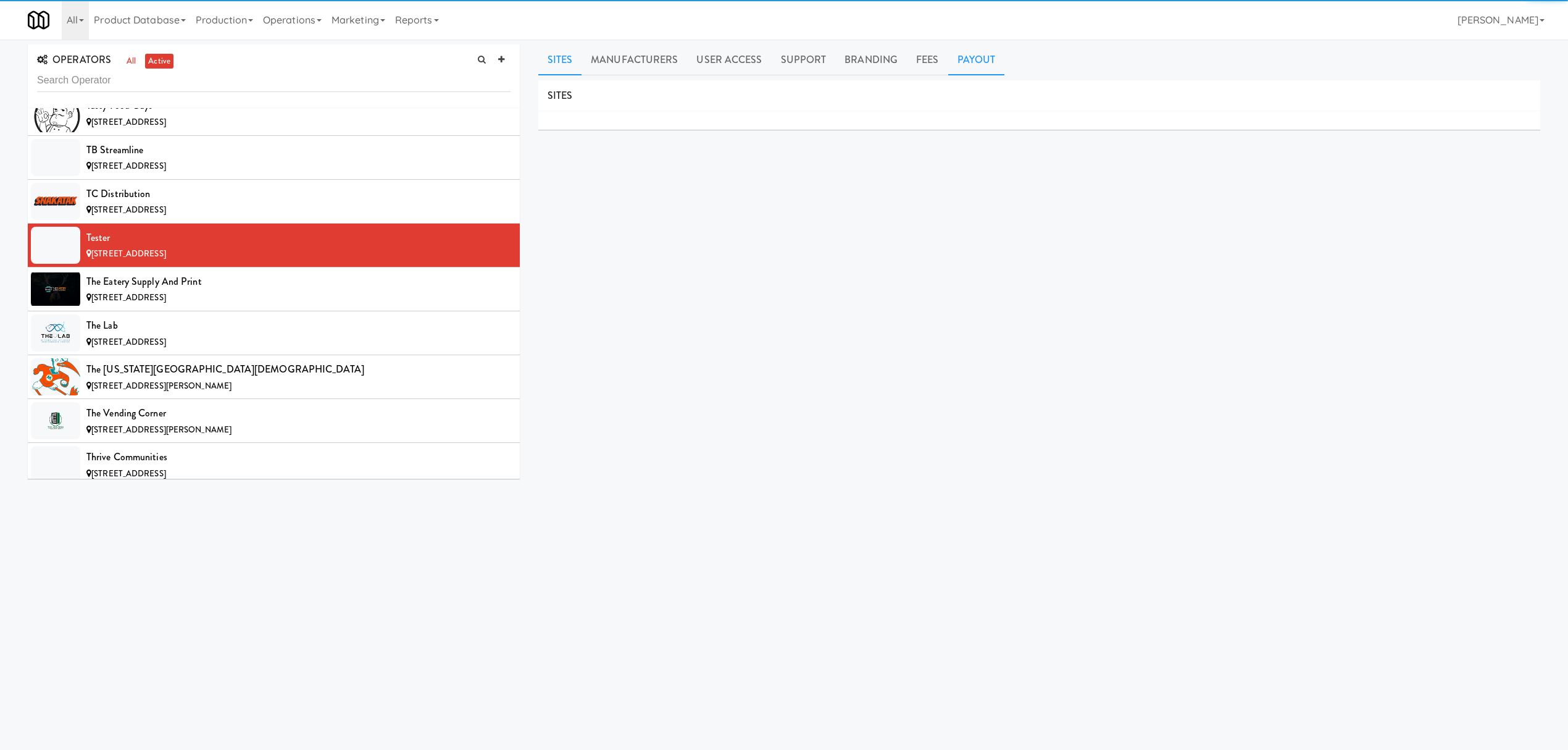
click at [950, 54] on link "Payout" at bounding box center [976, 59] width 57 height 31
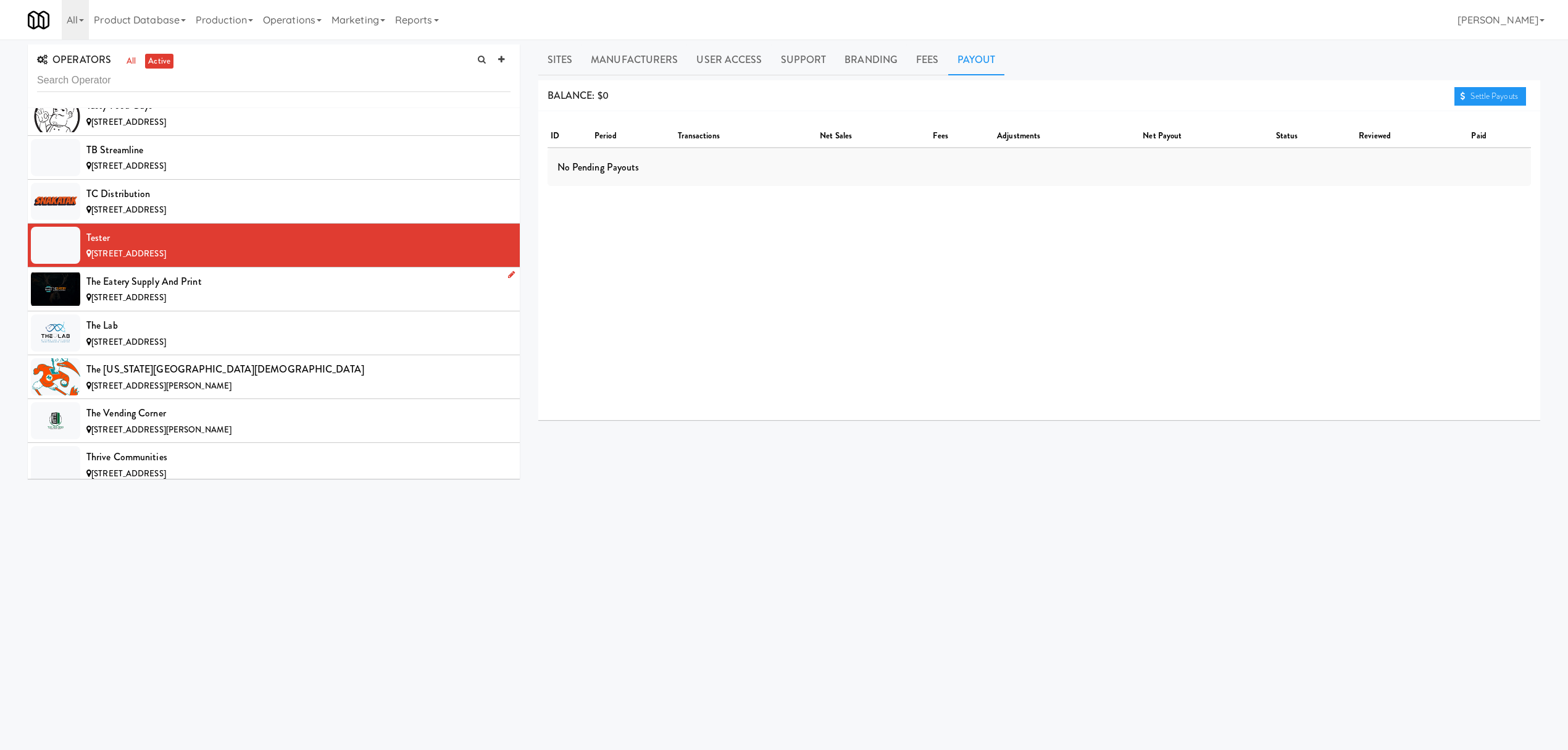
click at [199, 291] on div "The Eatery Supply and Print" at bounding box center [298, 281] width 424 height 18
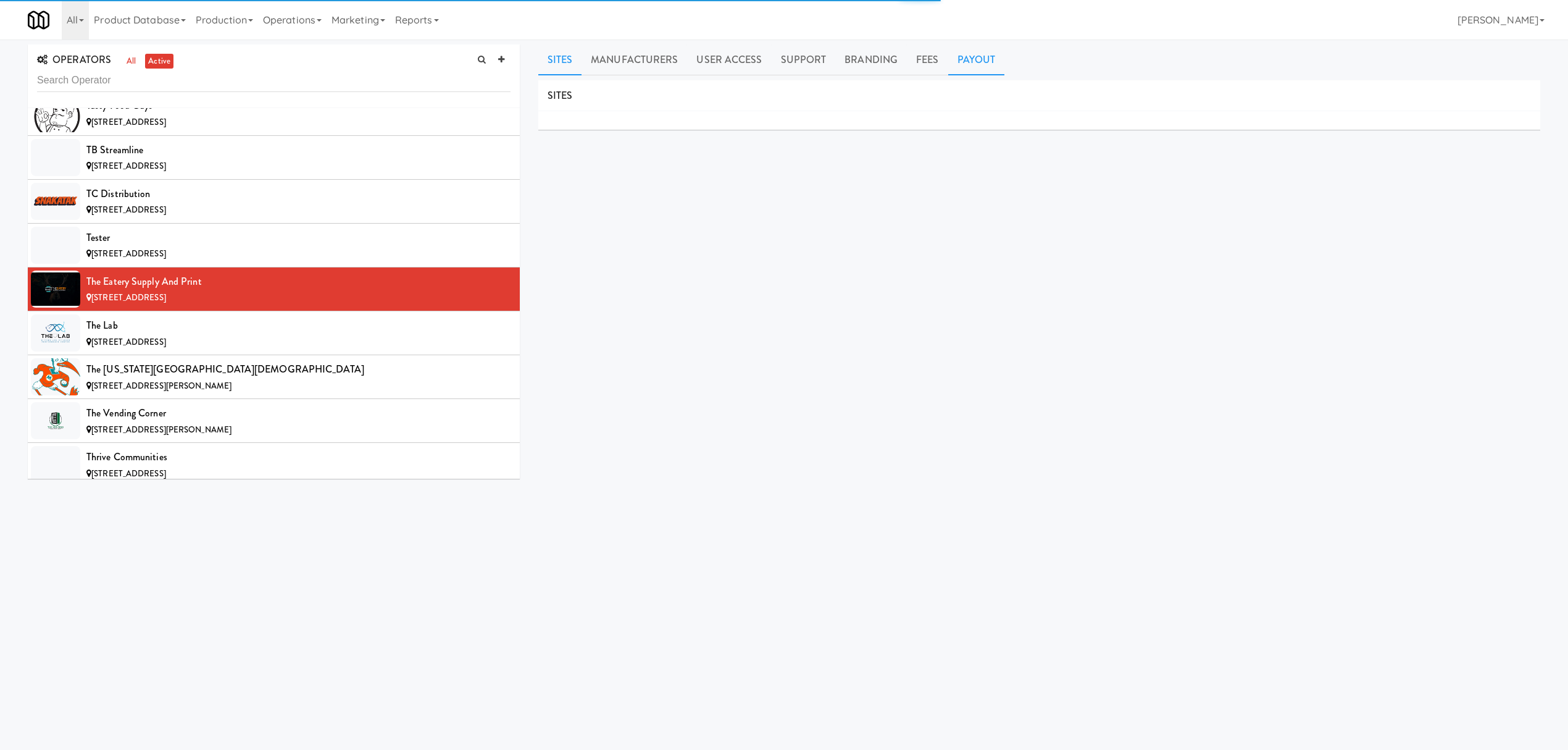
click at [956, 59] on link "Payout" at bounding box center [976, 59] width 57 height 31
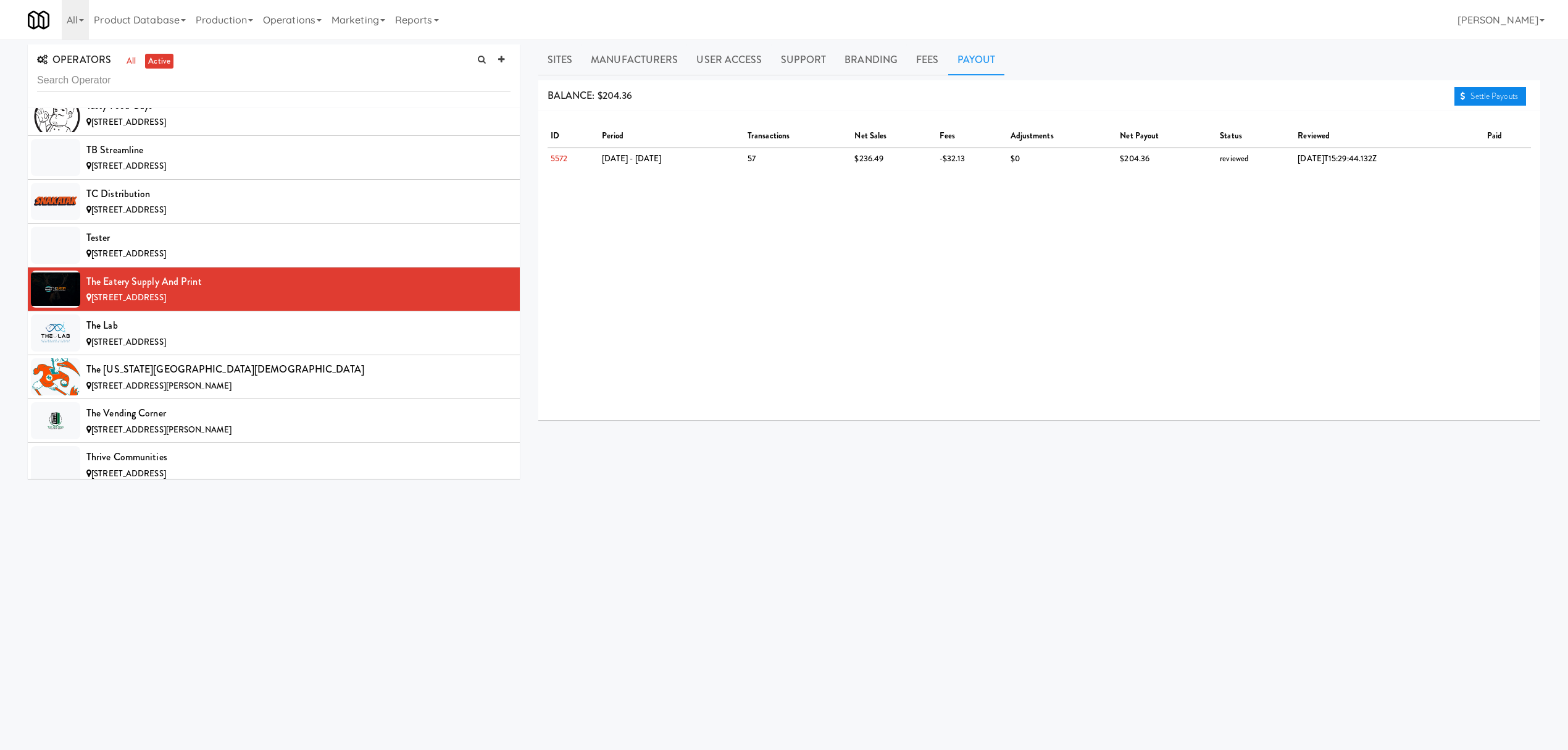
click at [1499, 100] on link "Settle Payouts" at bounding box center [1490, 96] width 71 height 18
click at [317, 334] on div "The Lab" at bounding box center [298, 325] width 424 height 18
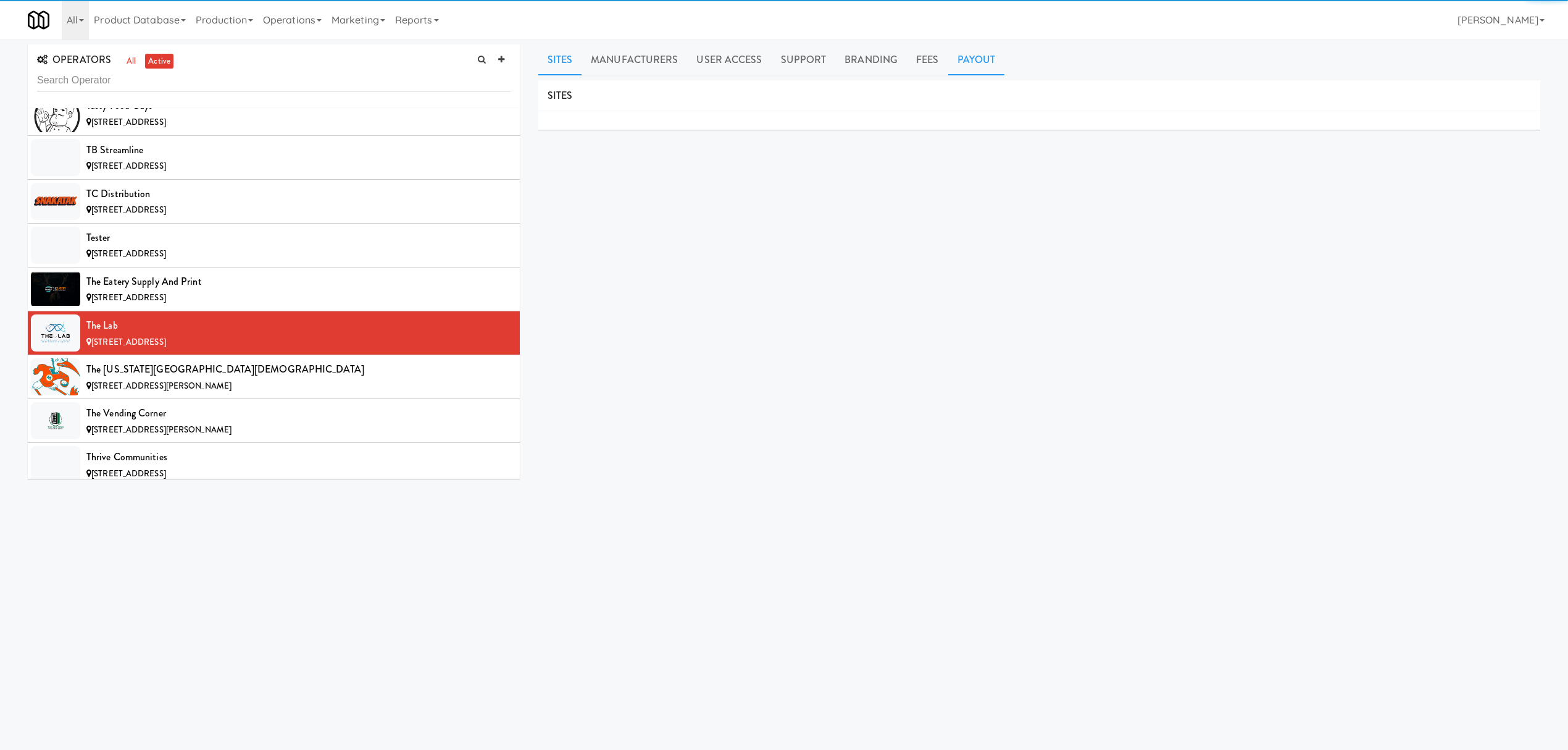
click at [967, 50] on link "Payout" at bounding box center [976, 59] width 57 height 31
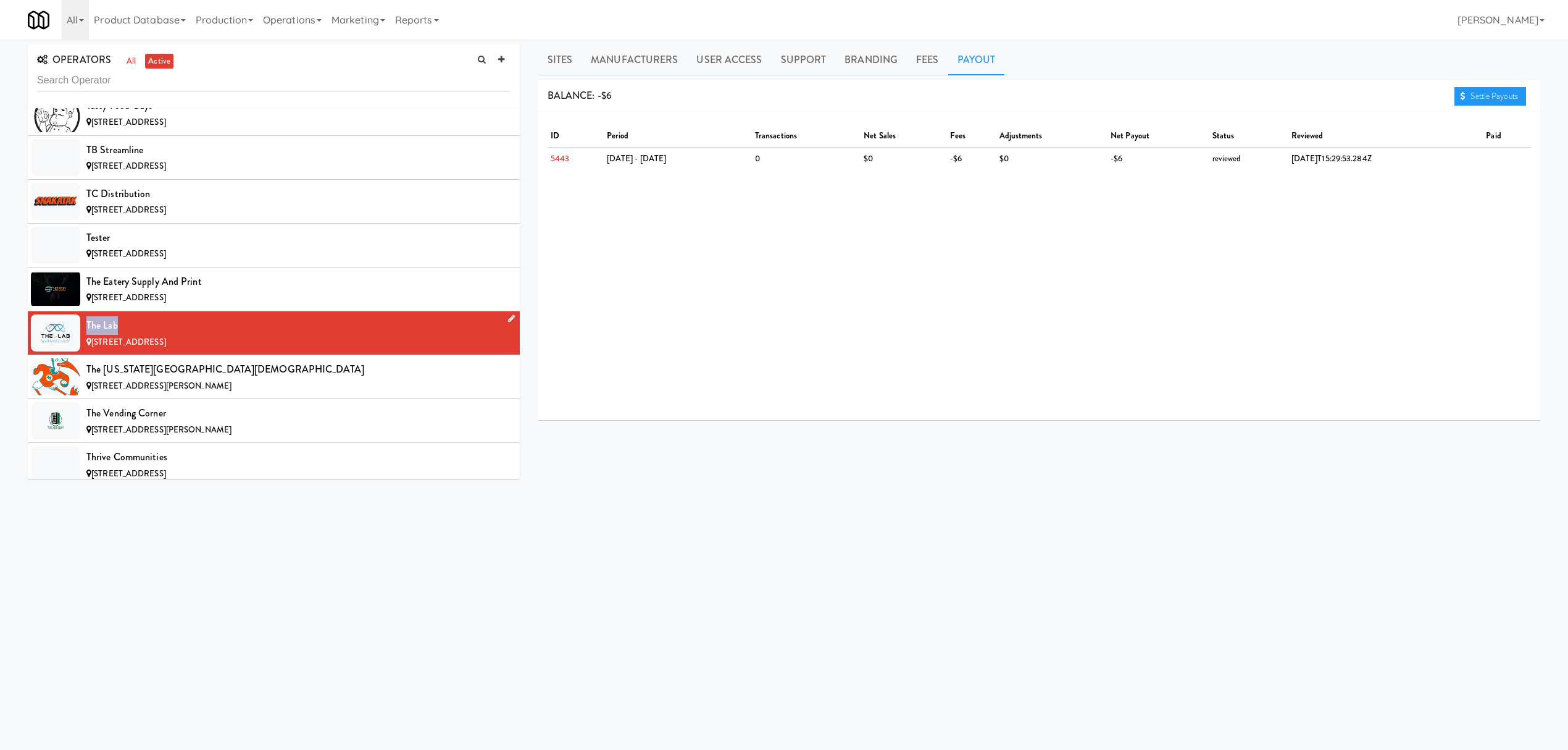
drag, startPoint x: 87, startPoint y: 384, endPoint x: 124, endPoint y: 386, distance: 37.1
click at [124, 334] on div "The Lab" at bounding box center [298, 325] width 424 height 18
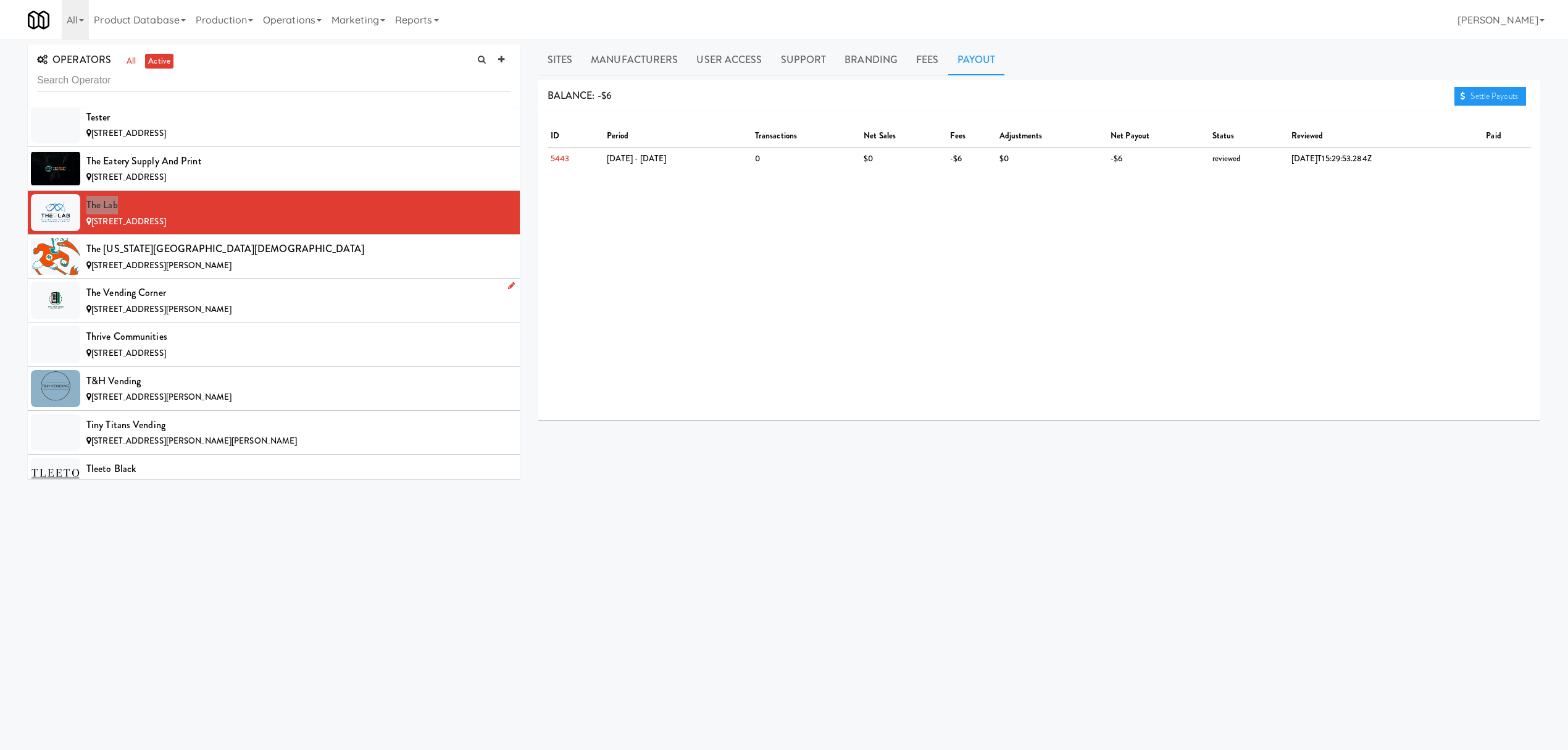
scroll to position [12601, 0]
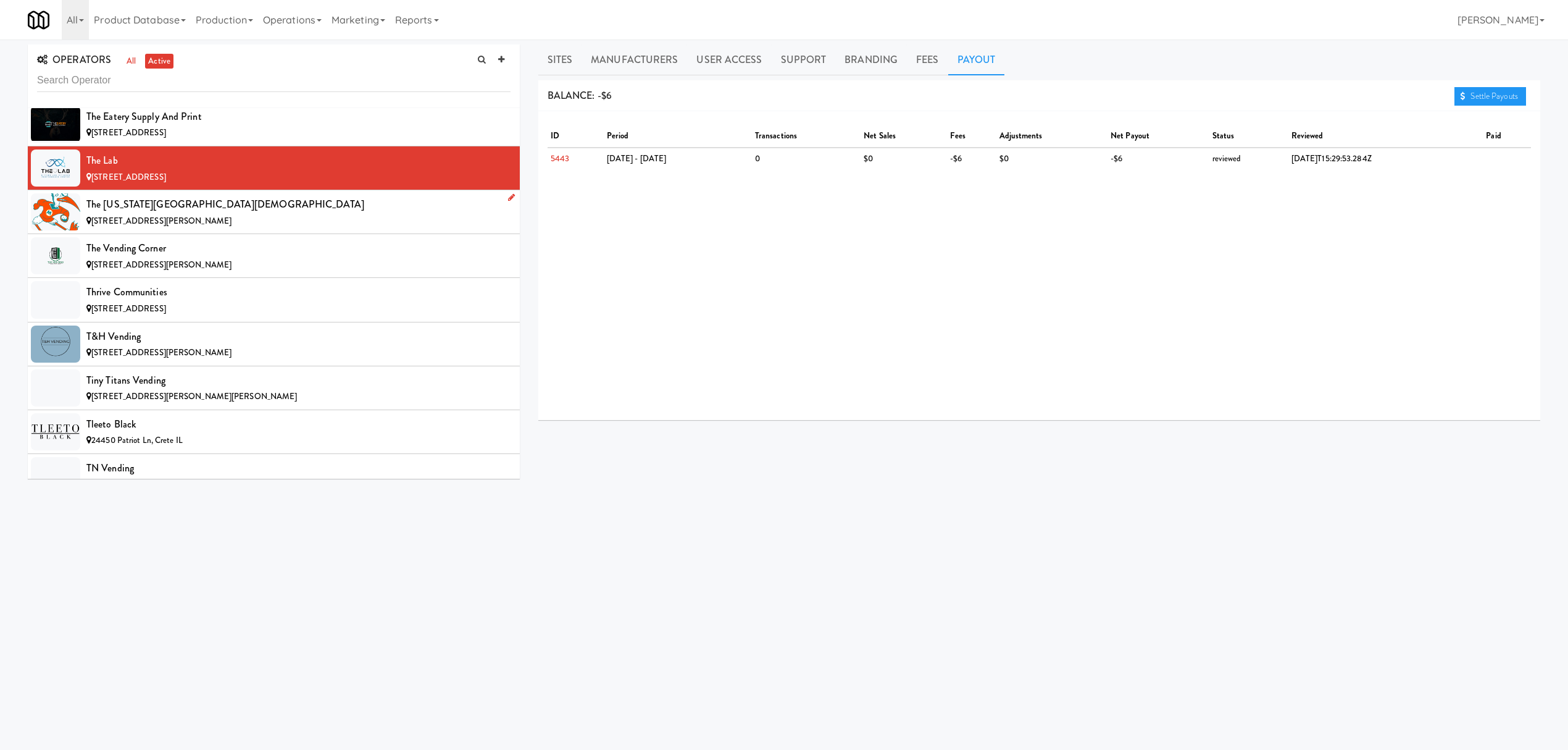
click at [212, 227] on span "[STREET_ADDRESS][PERSON_NAME]" at bounding box center [161, 221] width 140 height 12
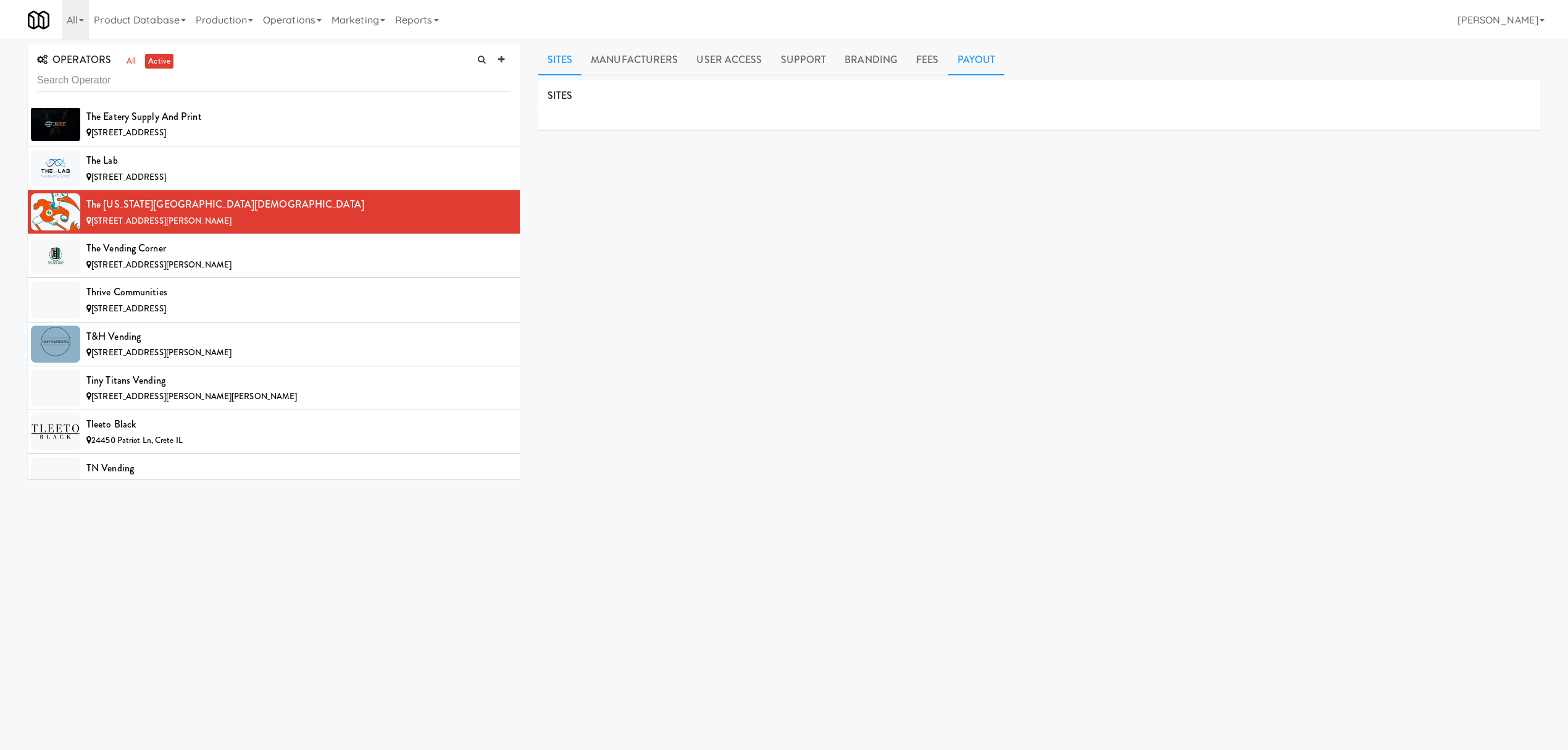
click at [990, 59] on link "Payout" at bounding box center [976, 59] width 57 height 31
click at [240, 257] on div "The Vending Corner" at bounding box center [298, 248] width 424 height 18
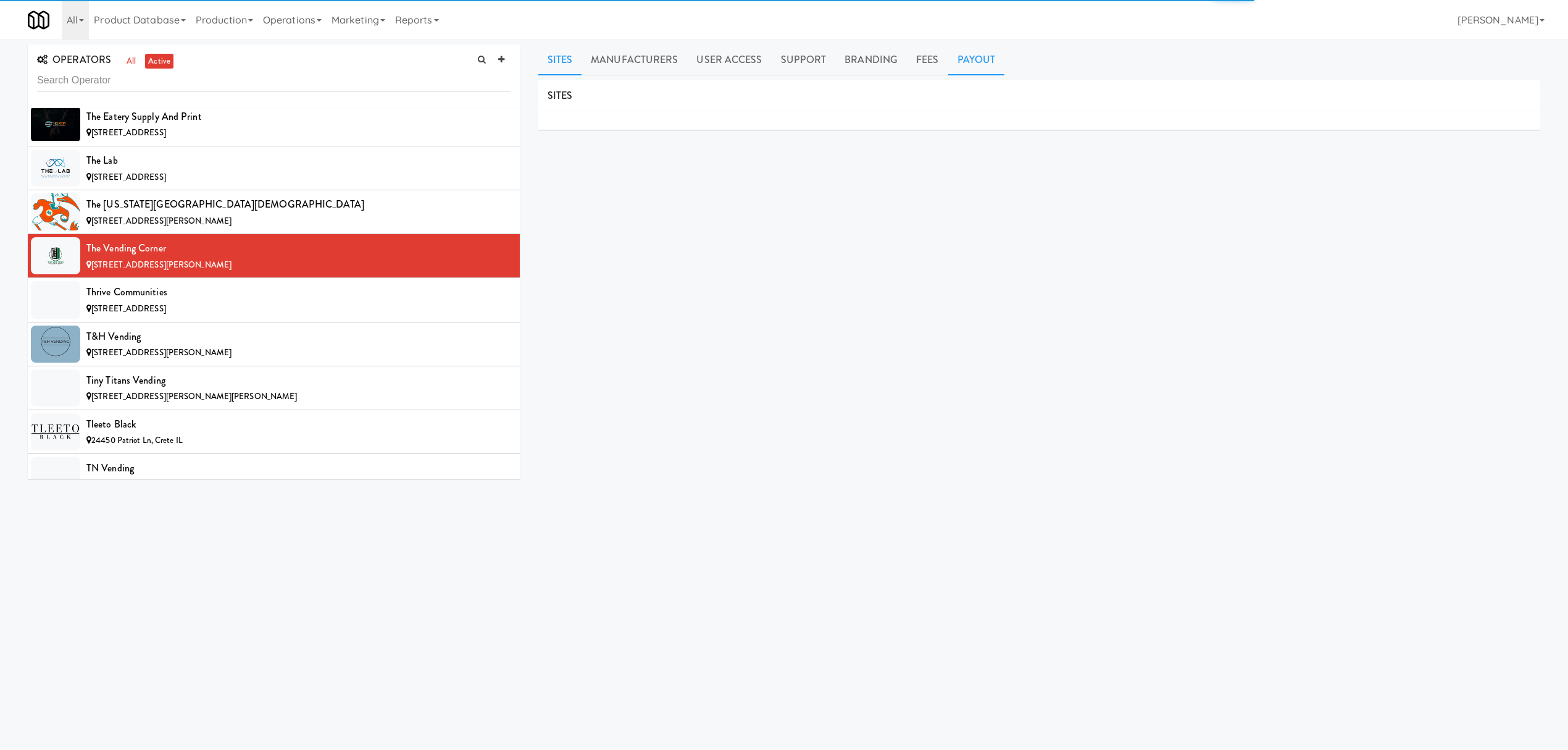
click at [957, 61] on link "Payout" at bounding box center [976, 59] width 57 height 31
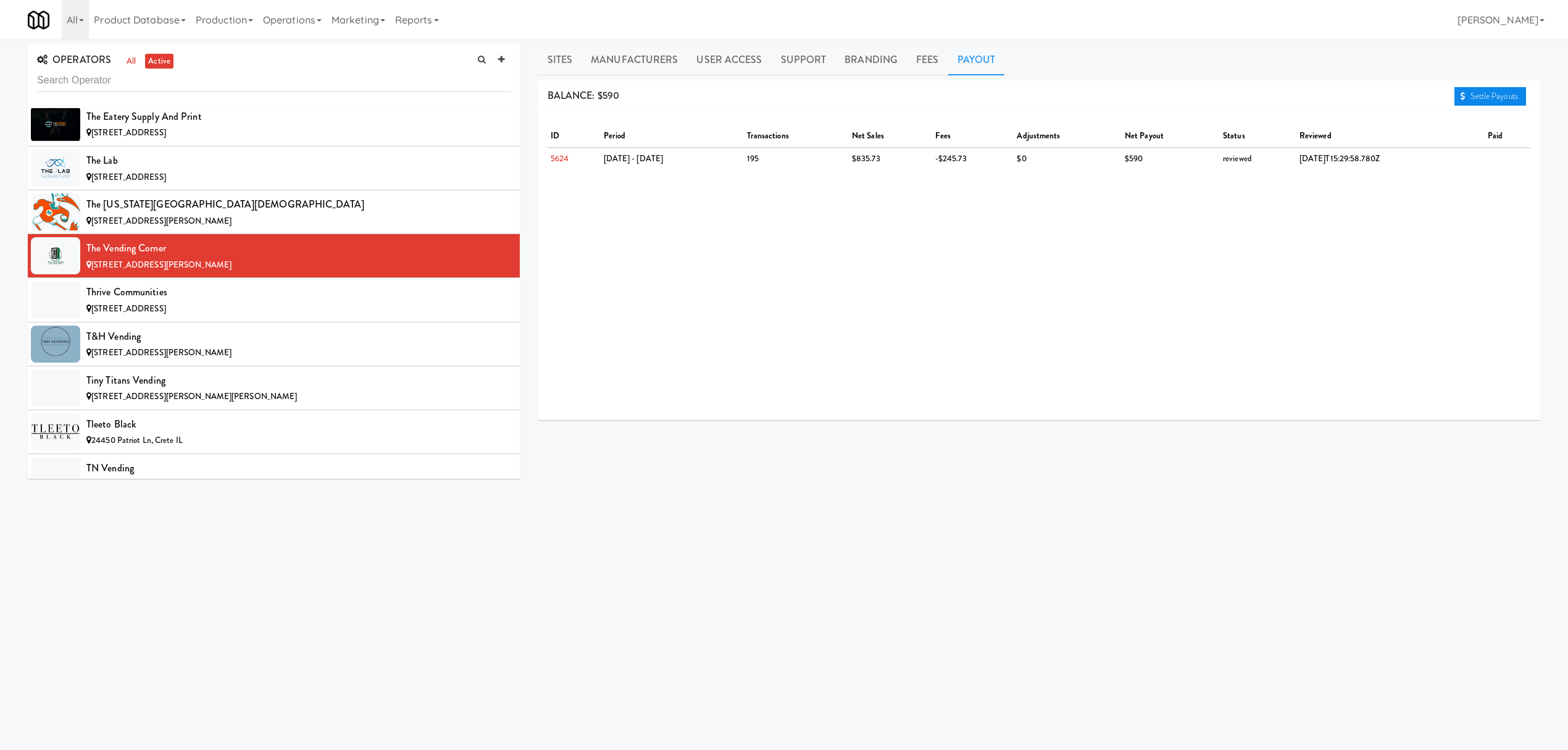
click at [1462, 93] on icon at bounding box center [1462, 96] width 5 height 8
click at [236, 317] on div "[STREET_ADDRESS]" at bounding box center [298, 309] width 424 height 16
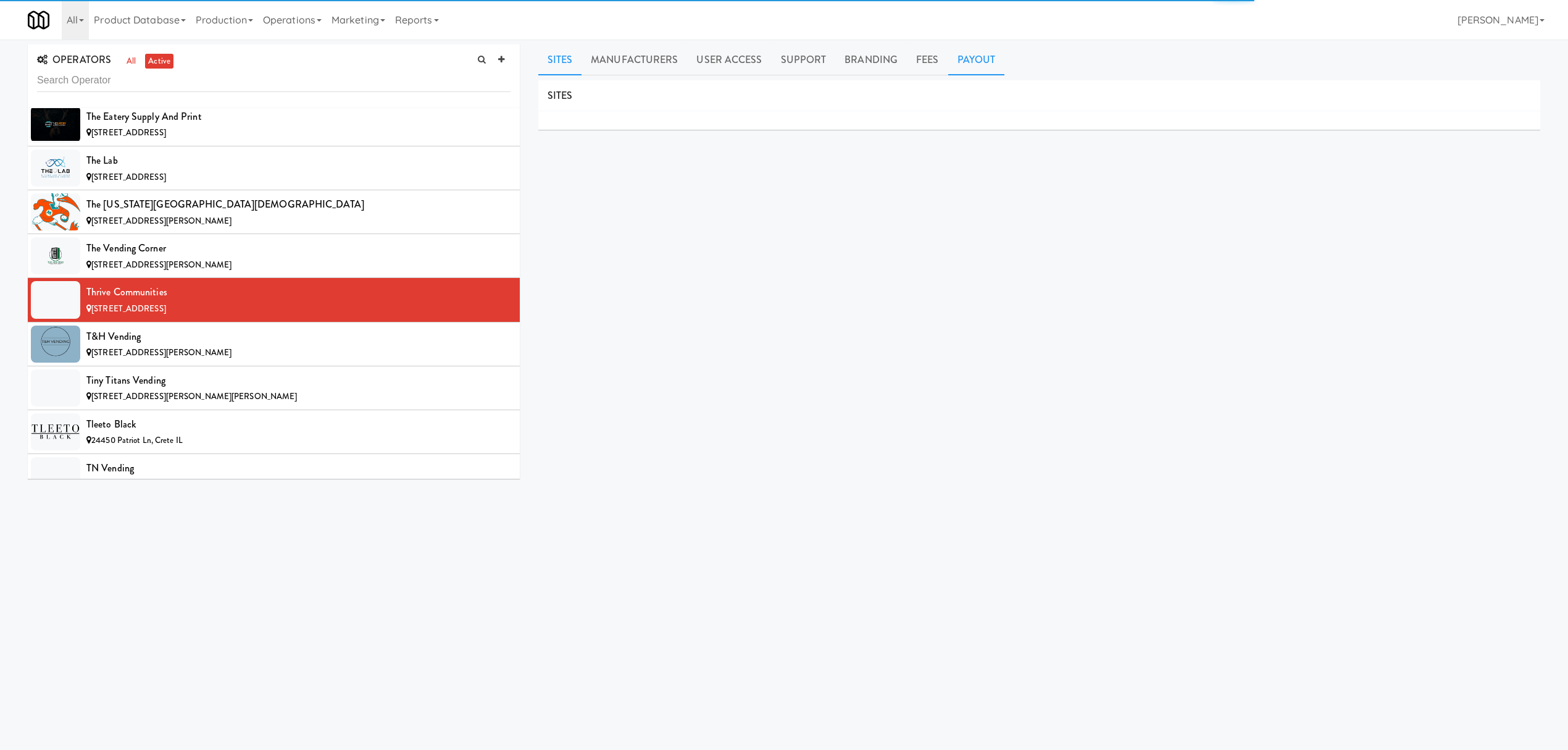
click at [980, 63] on link "Payout" at bounding box center [976, 59] width 57 height 31
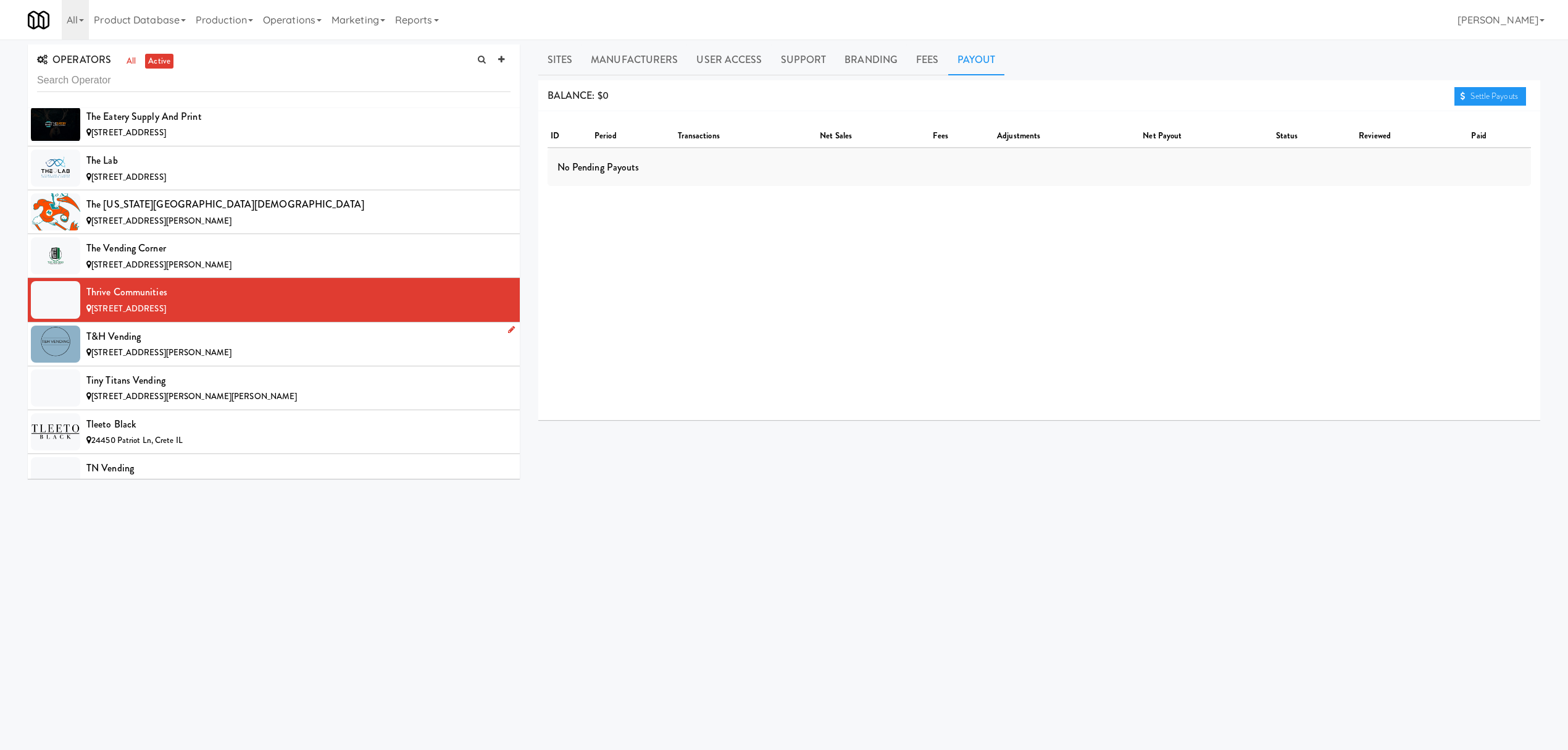
click at [287, 346] on div "T&H Vending" at bounding box center [298, 337] width 424 height 18
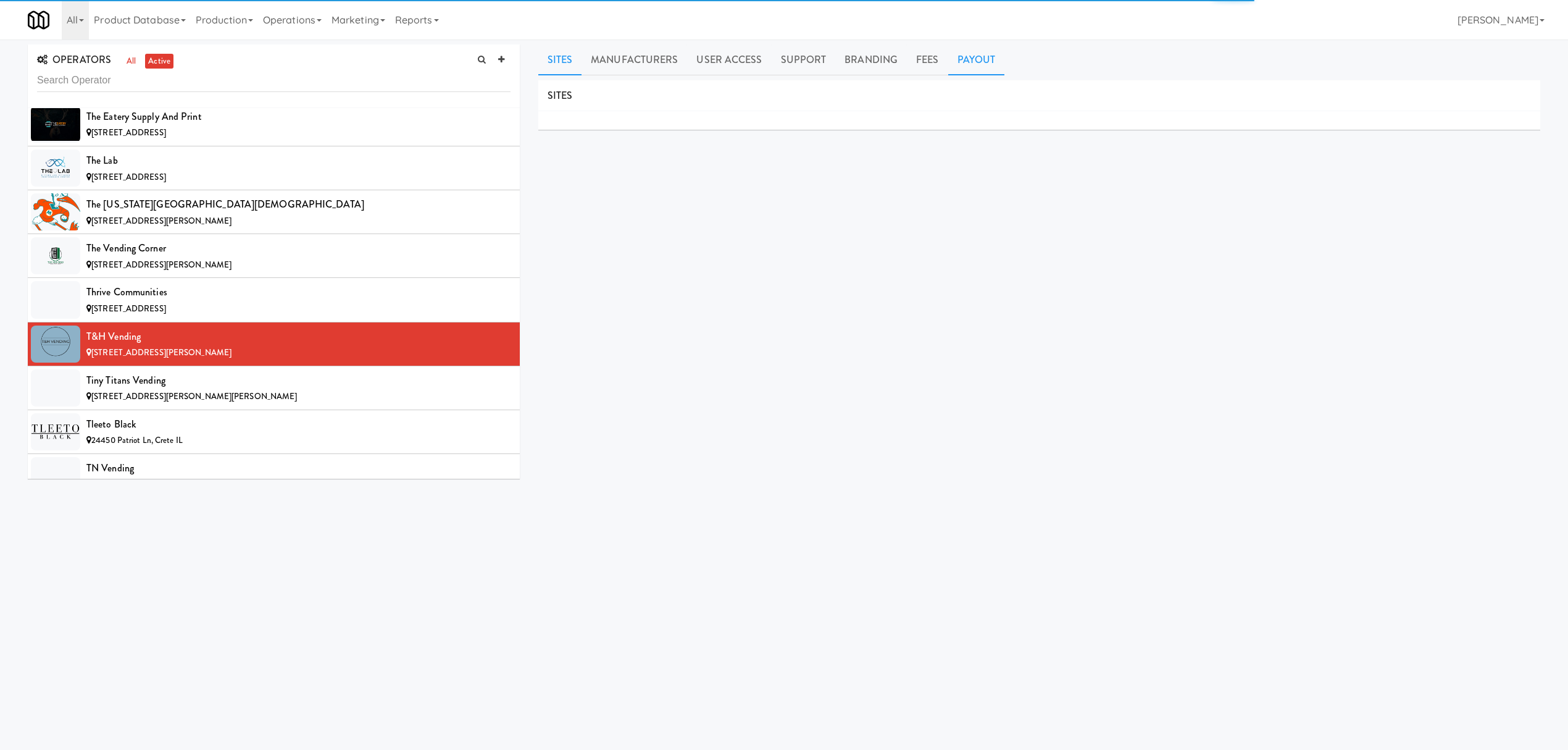
click at [968, 63] on link "Payout" at bounding box center [976, 59] width 57 height 31
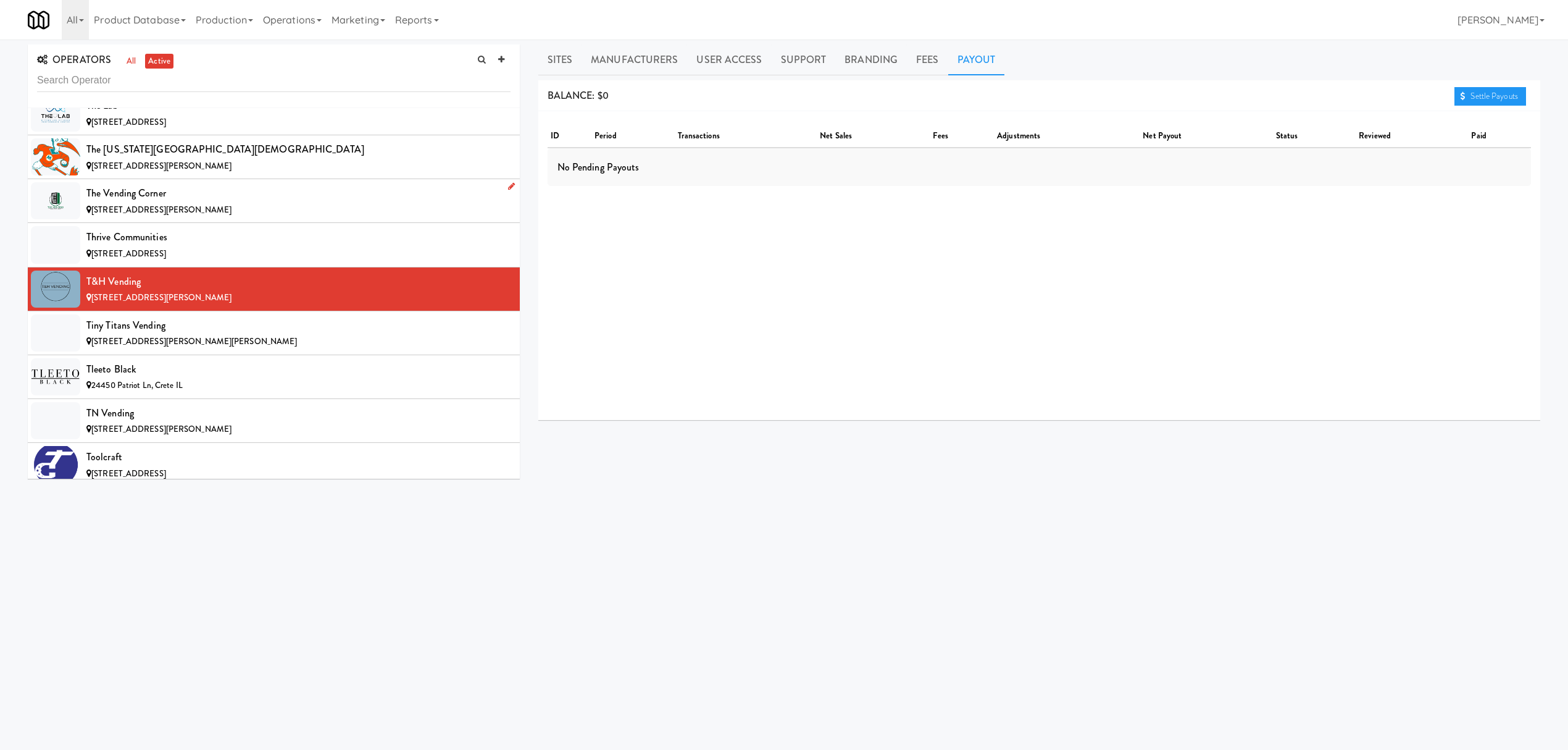
scroll to position [12683, 0]
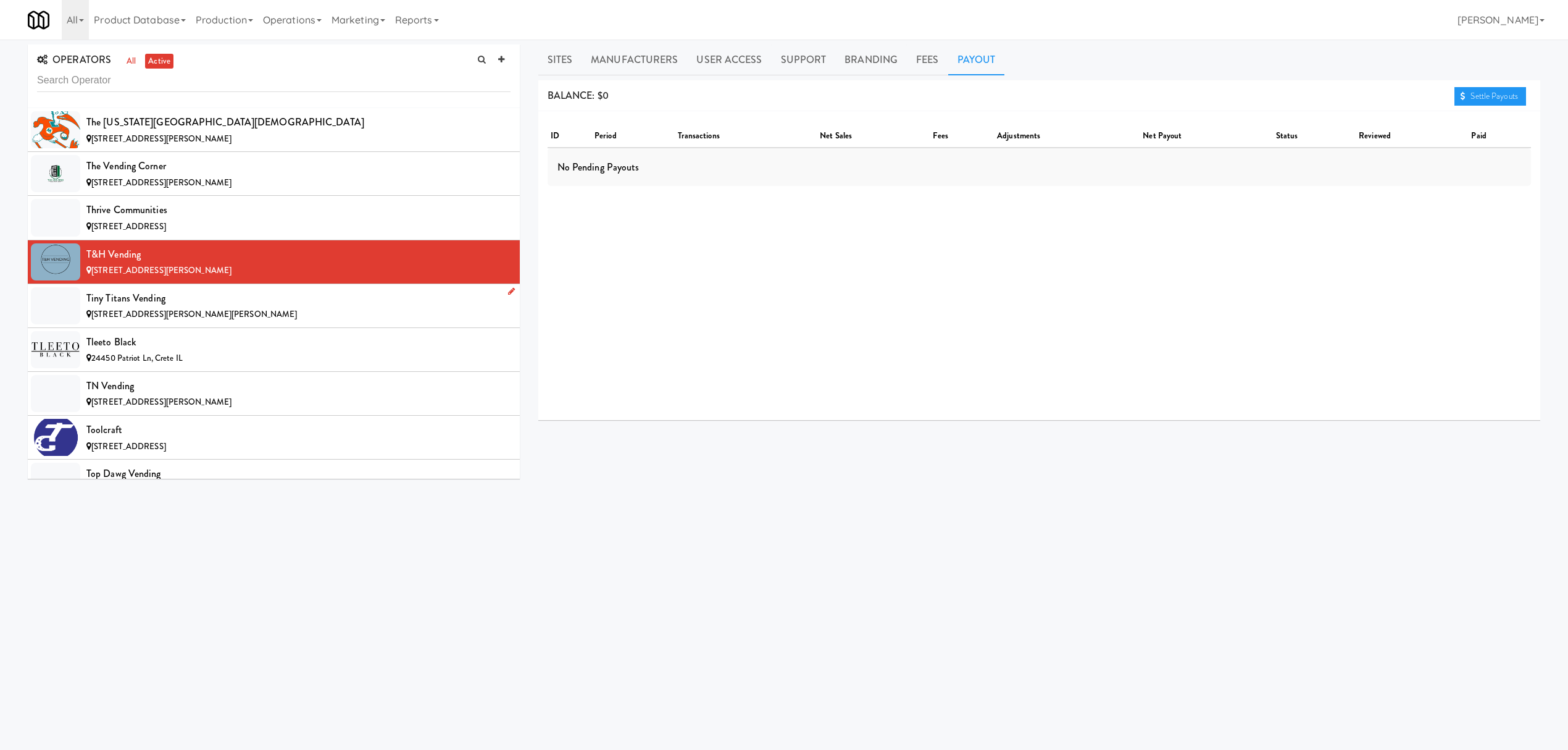
click at [176, 308] on div "Tiny Titans Vending" at bounding box center [298, 298] width 424 height 18
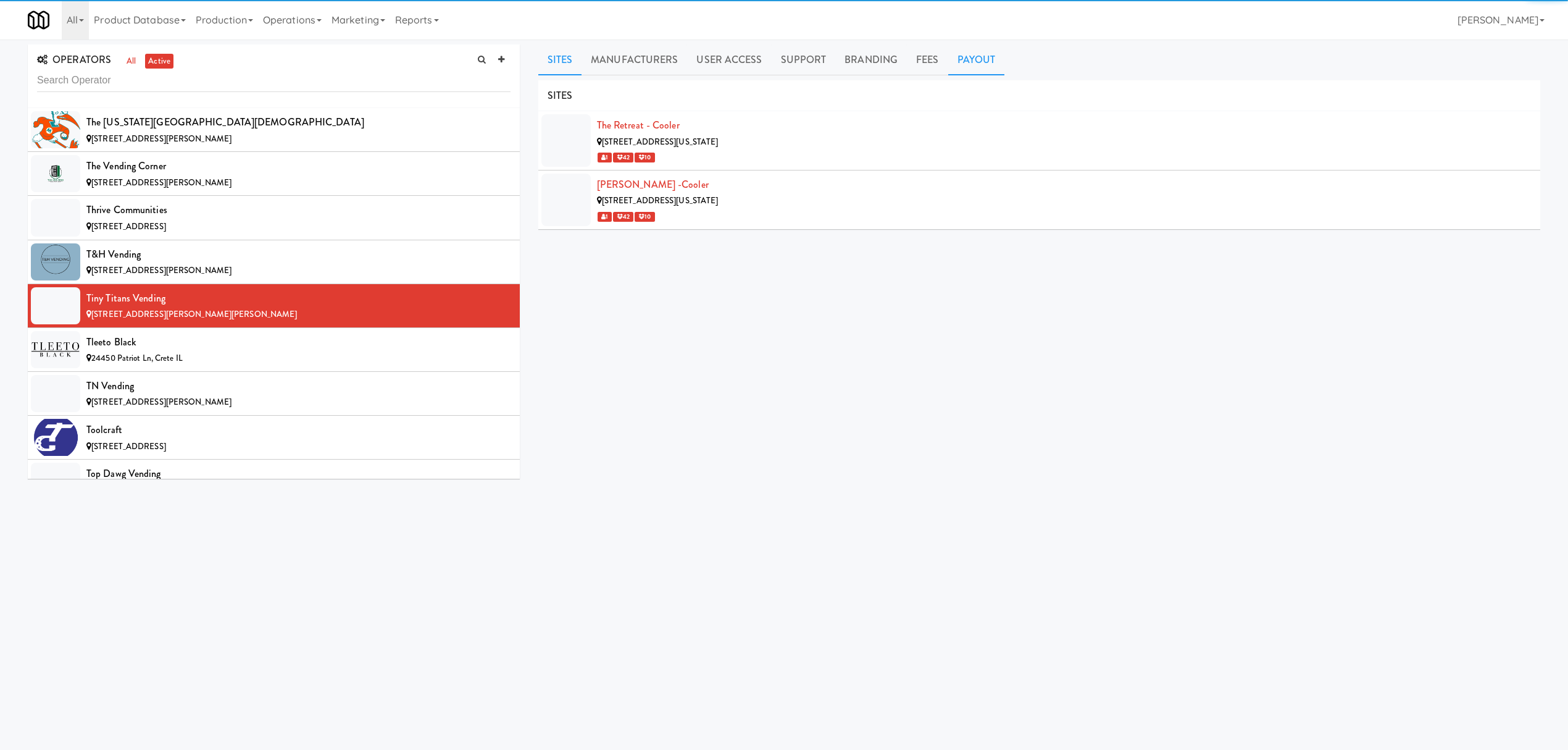
click at [966, 46] on link "Payout" at bounding box center [976, 59] width 57 height 31
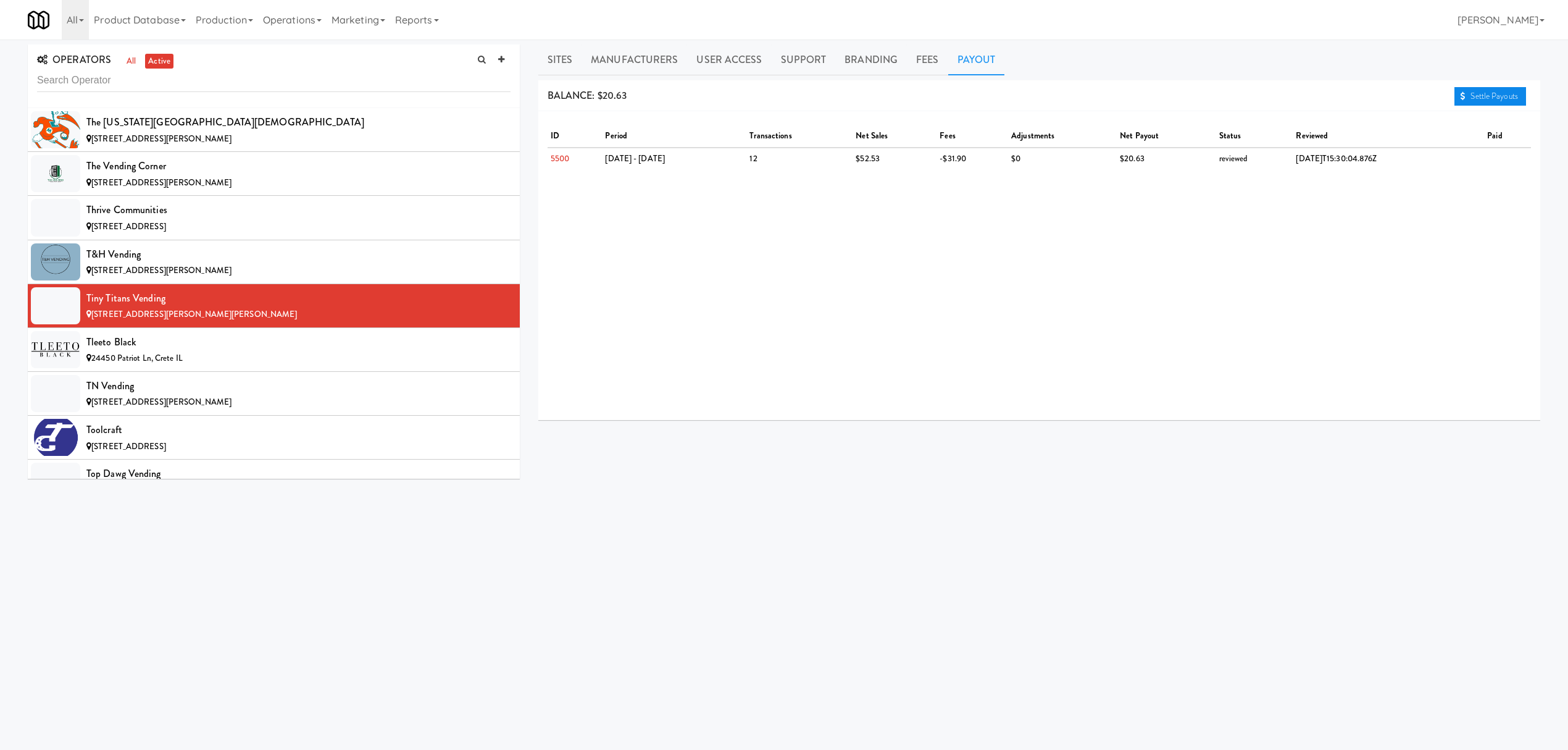
click at [1482, 93] on link "Settle Payouts" at bounding box center [1490, 96] width 71 height 18
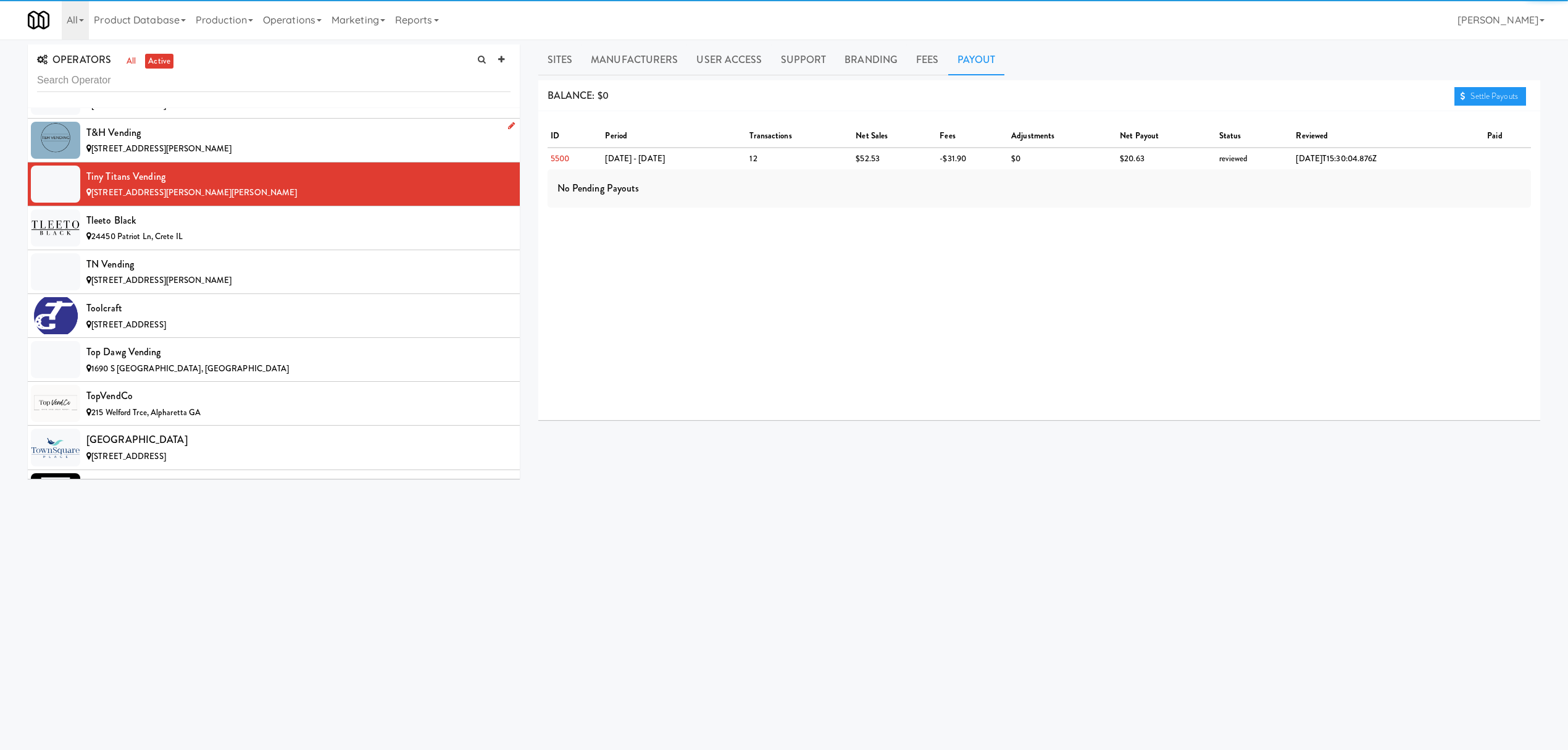
scroll to position [12847, 0]
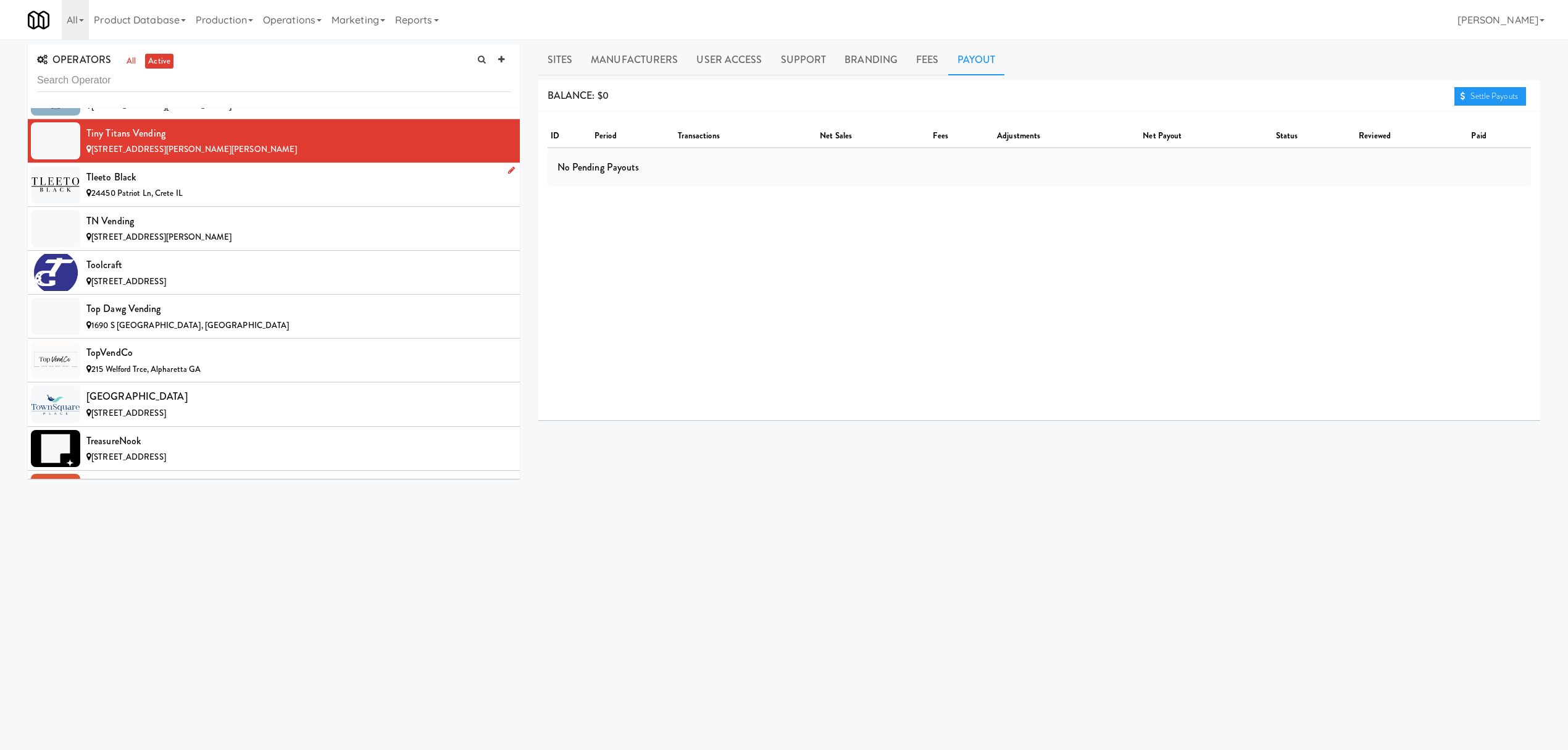
click at [151, 187] on div "Tleeto Black" at bounding box center [298, 177] width 424 height 18
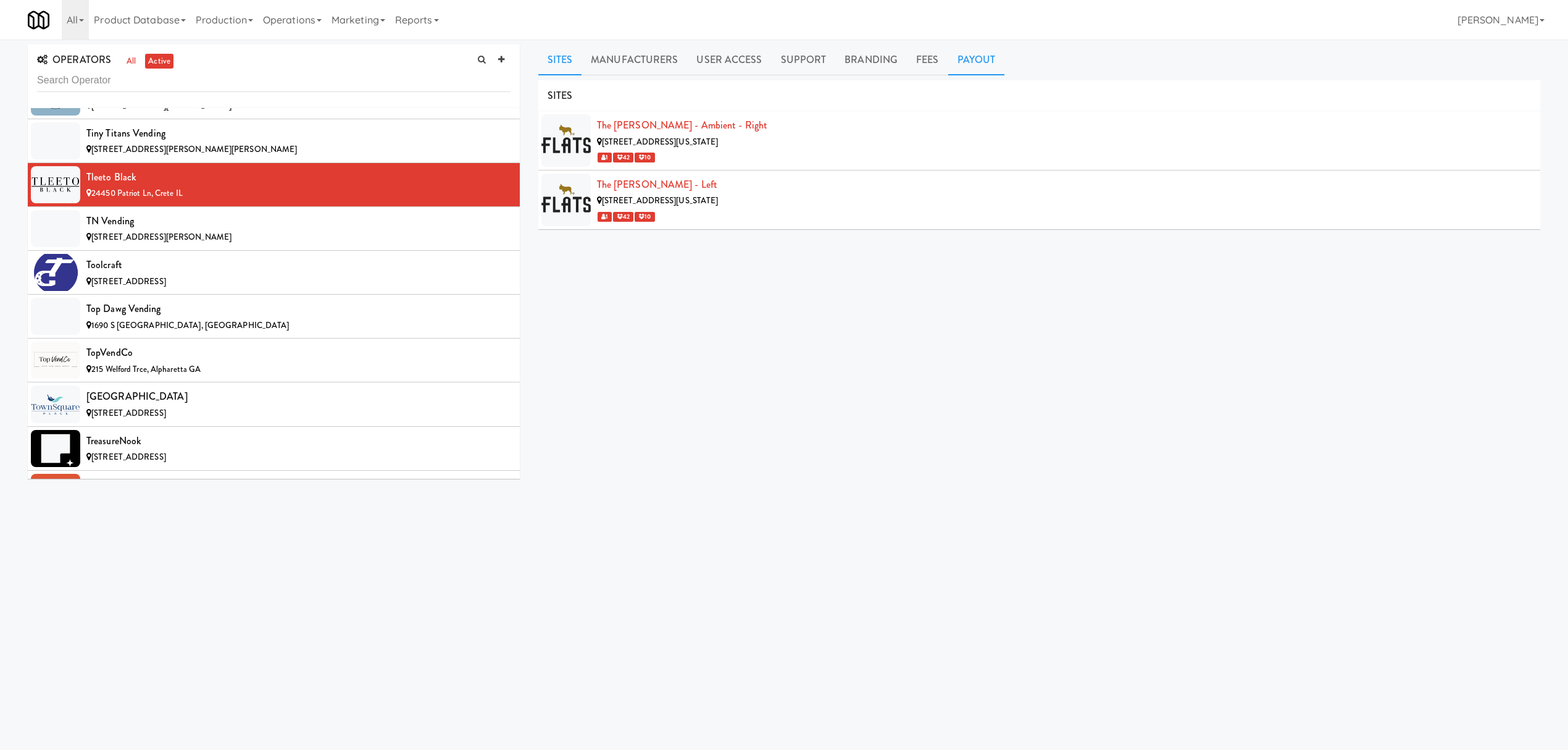
click at [978, 57] on link "Payout" at bounding box center [976, 59] width 57 height 31
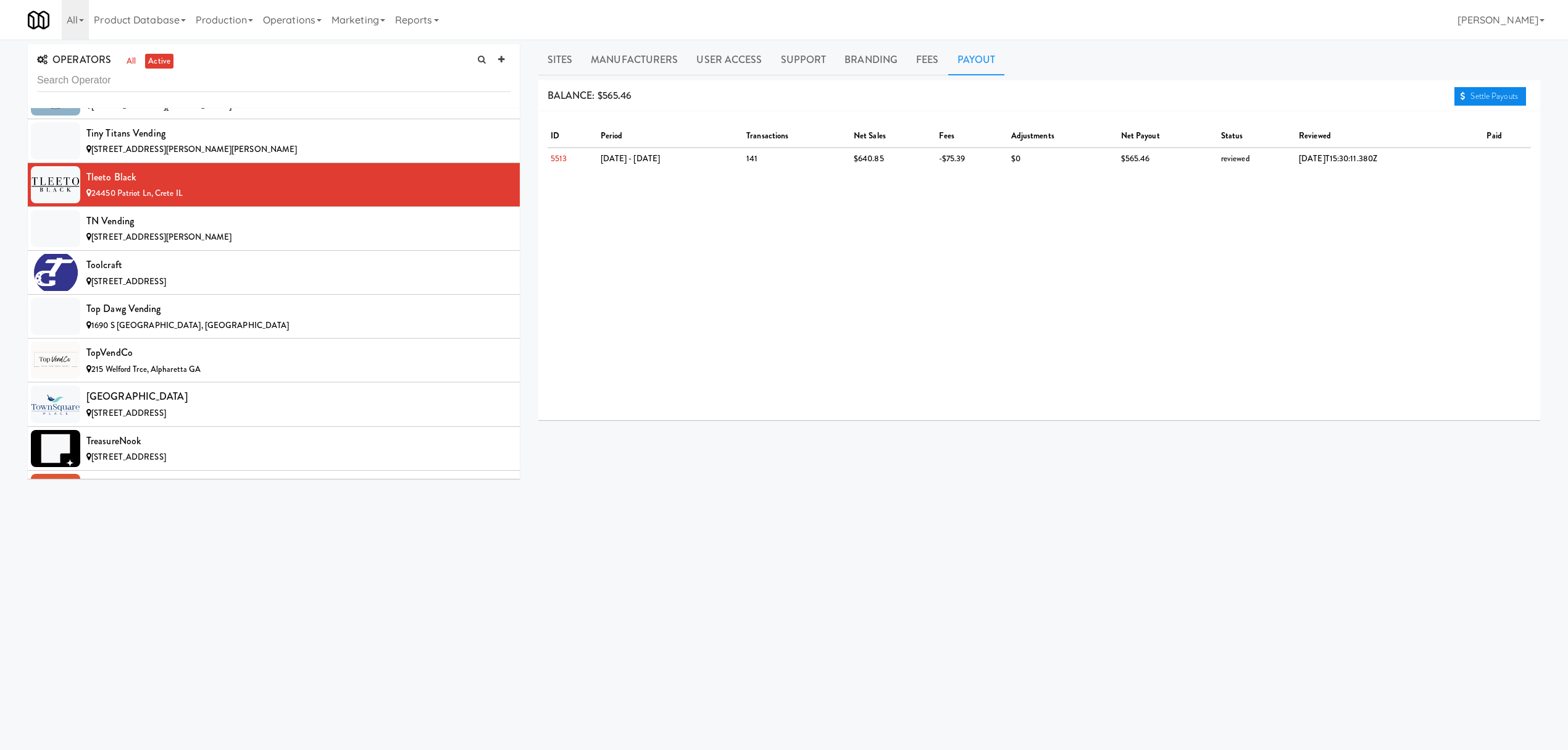
click at [1471, 99] on link "Settle Payouts" at bounding box center [1490, 96] width 71 height 18
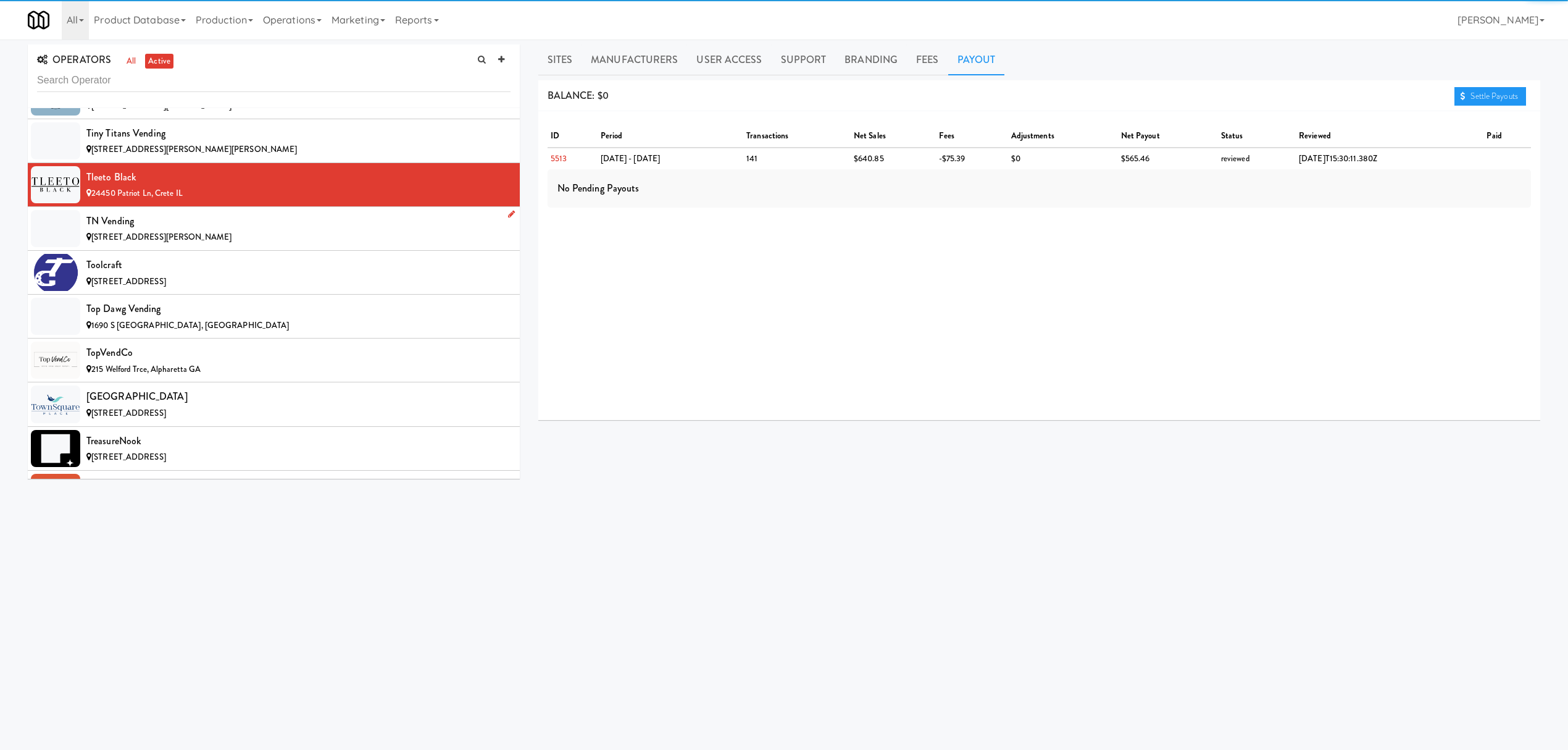
click at [255, 245] on div "[STREET_ADDRESS][PERSON_NAME]" at bounding box center [298, 237] width 424 height 16
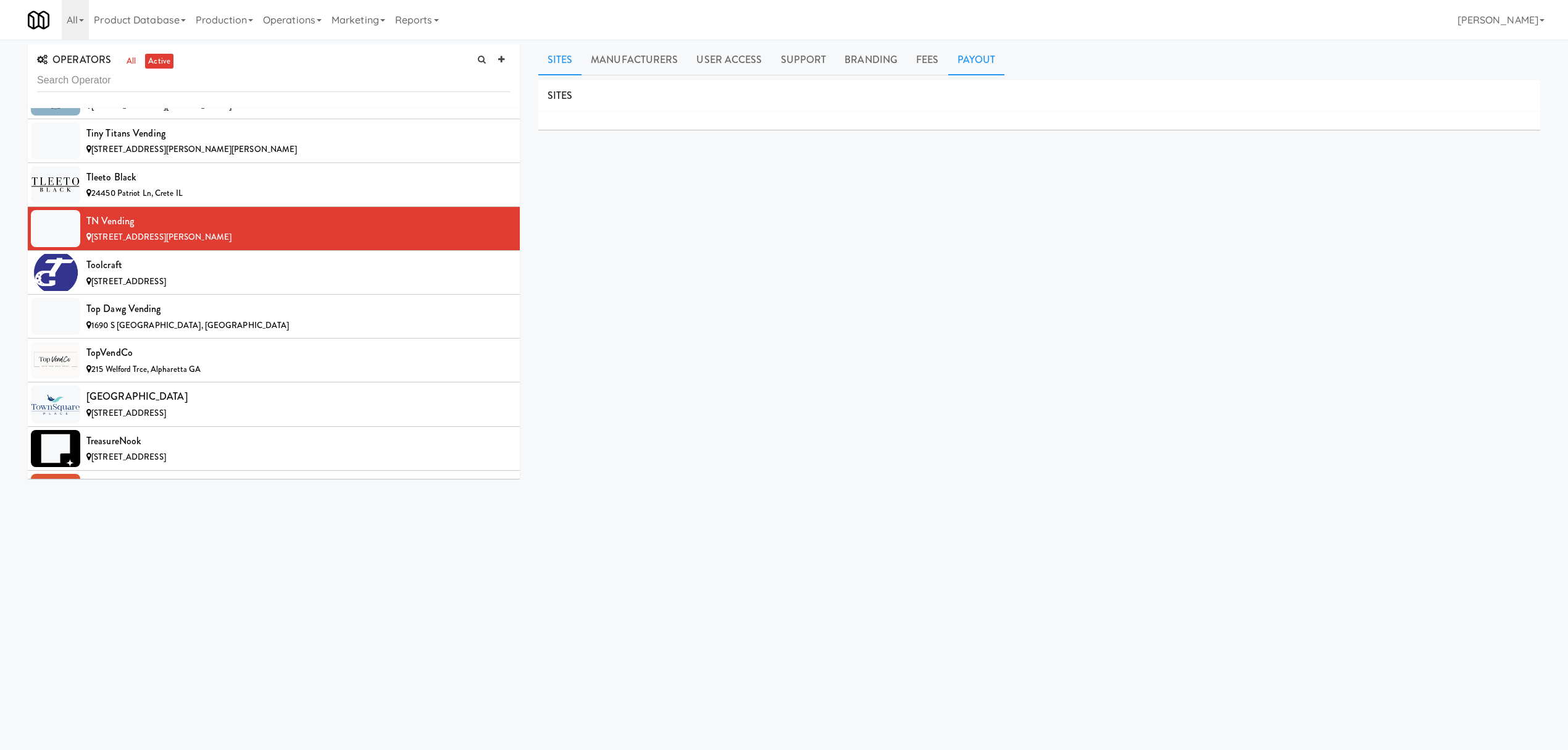
click at [969, 60] on link "Payout" at bounding box center [976, 59] width 57 height 31
click at [292, 275] on div "Toolcraft" at bounding box center [298, 264] width 424 height 18
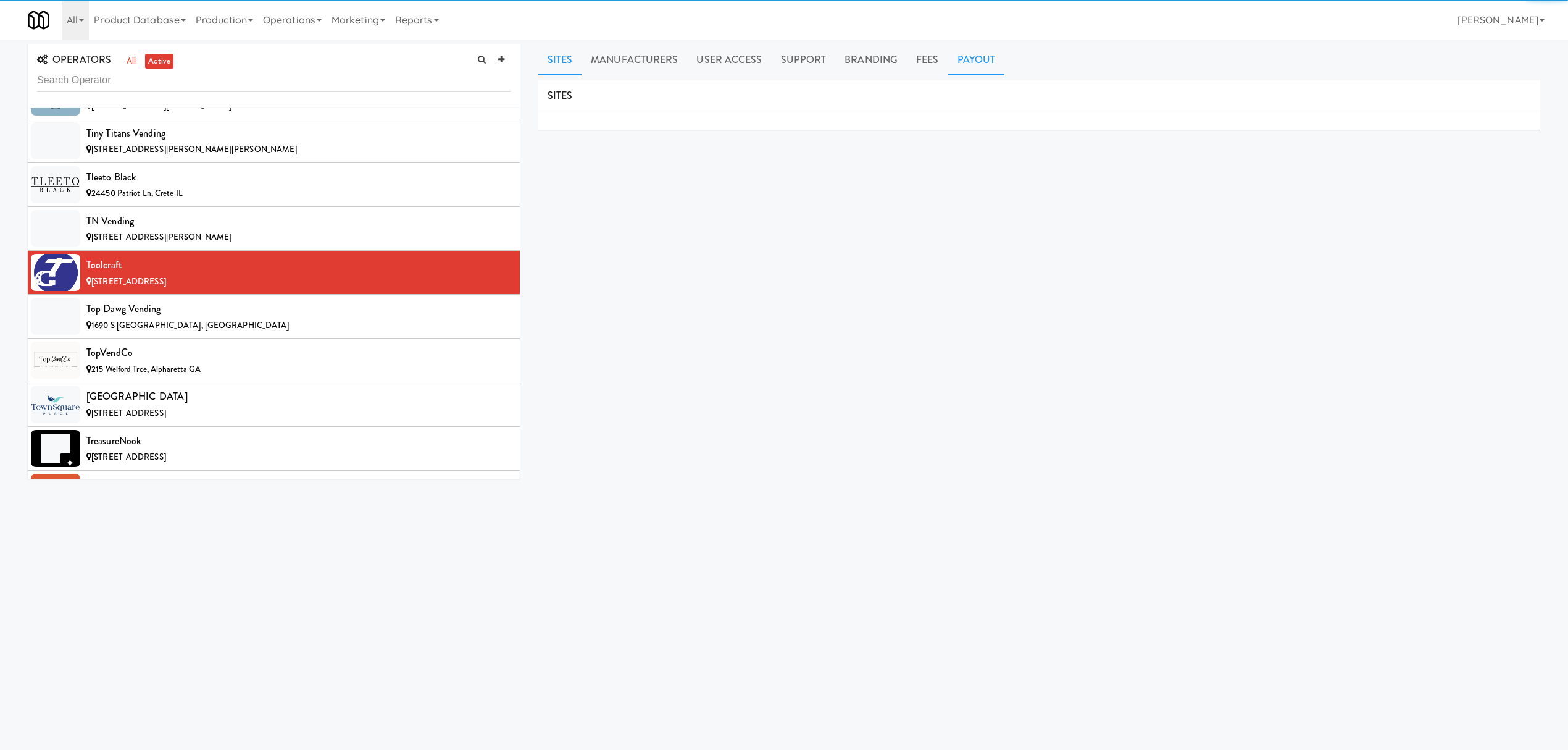
click at [982, 60] on link "Payout" at bounding box center [976, 59] width 57 height 31
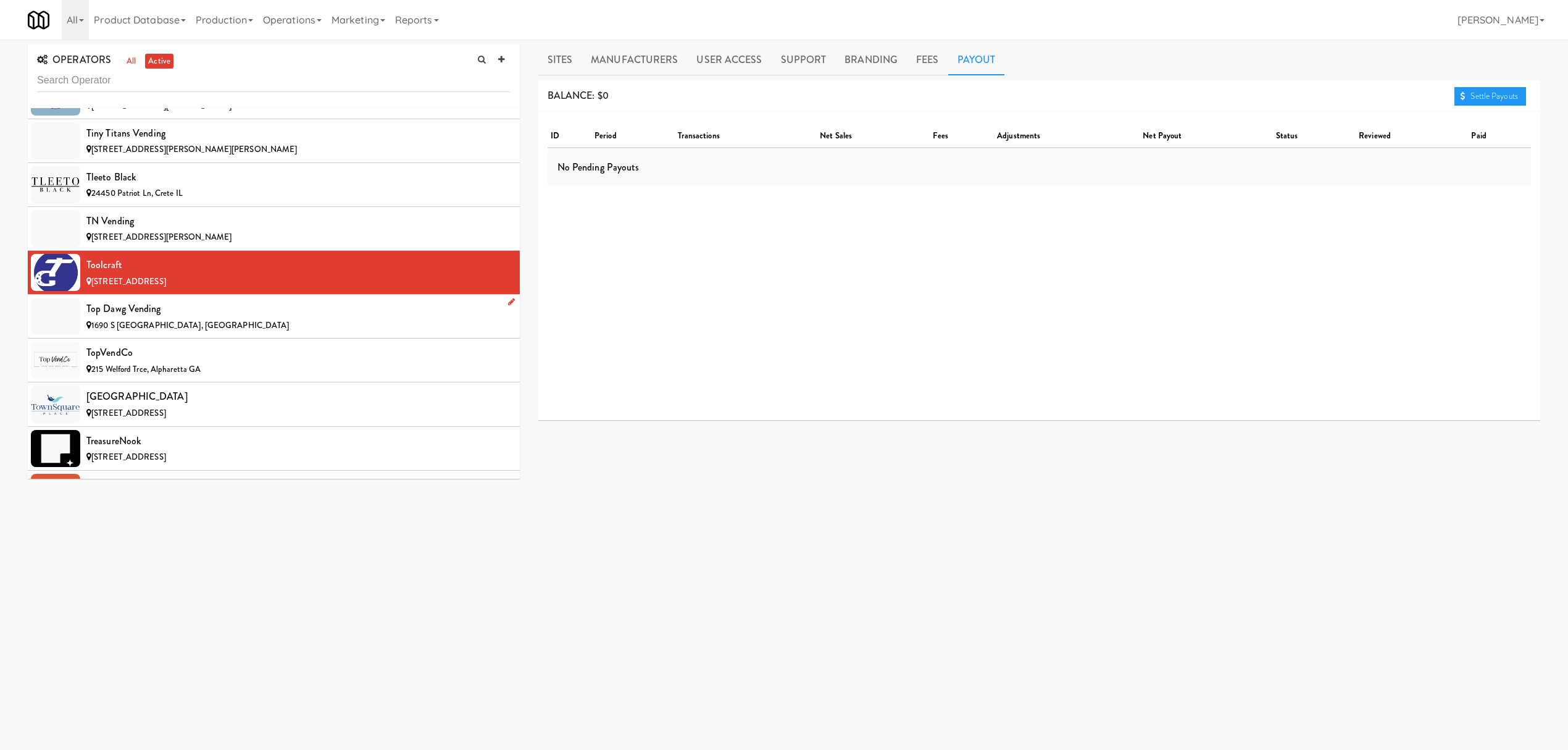
click at [148, 331] on span "1690 S [GEOGRAPHIC_DATA], [GEOGRAPHIC_DATA]" at bounding box center [190, 325] width 197 height 12
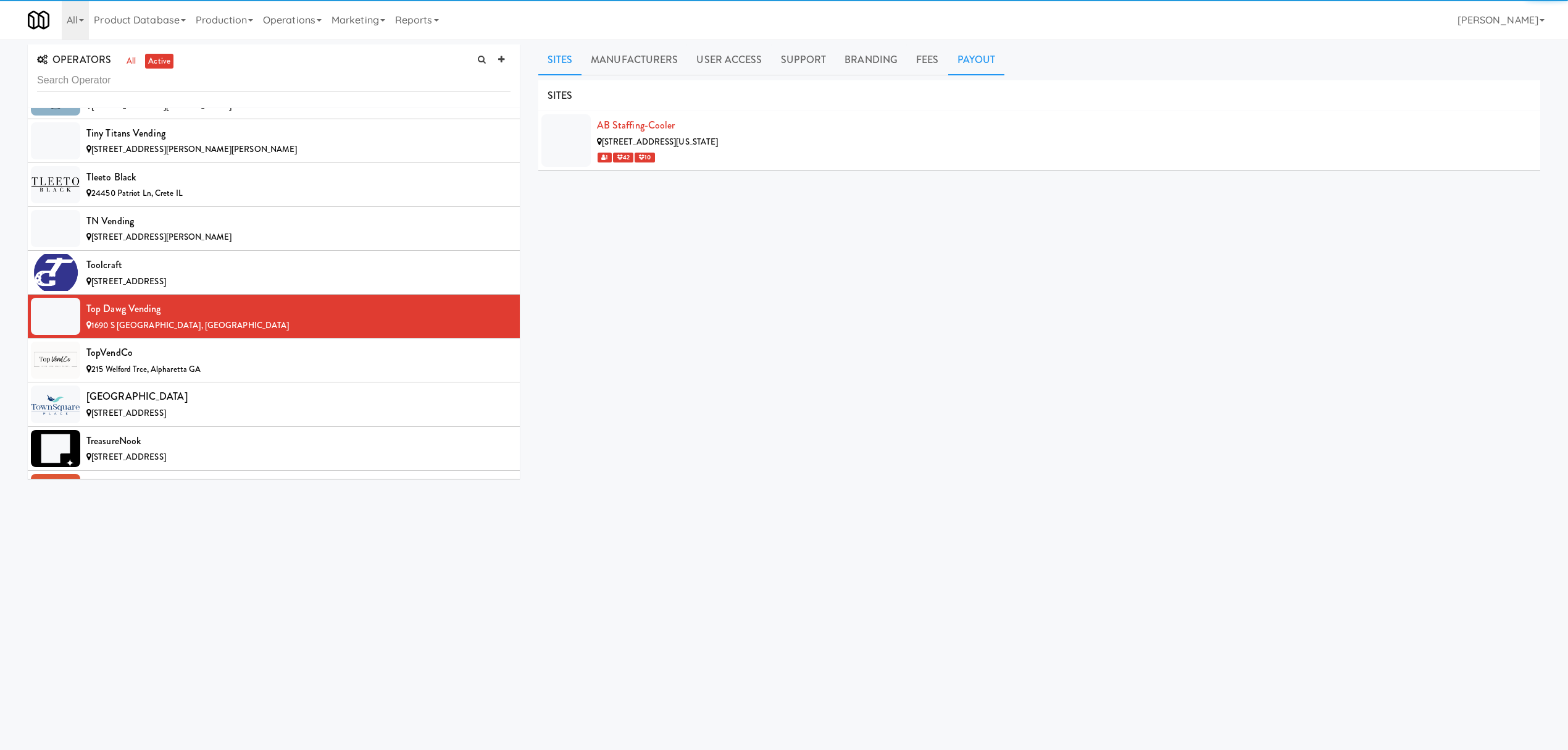
click at [959, 64] on link "Payout" at bounding box center [976, 59] width 57 height 31
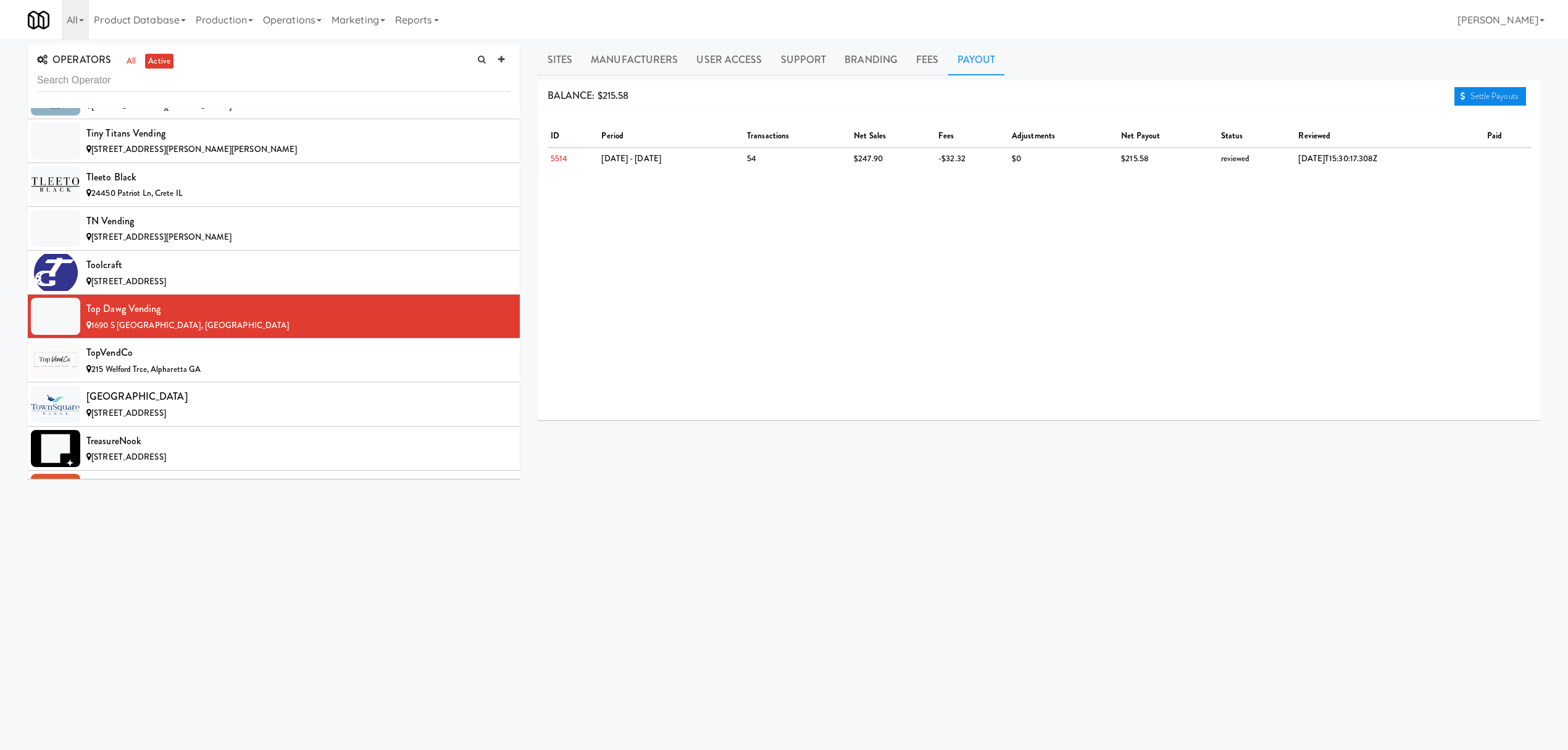
click at [1505, 99] on link "Settle Payouts" at bounding box center [1490, 96] width 71 height 18
click at [309, 377] on div "215 Welford Trce, Alpharetta GA" at bounding box center [298, 369] width 424 height 16
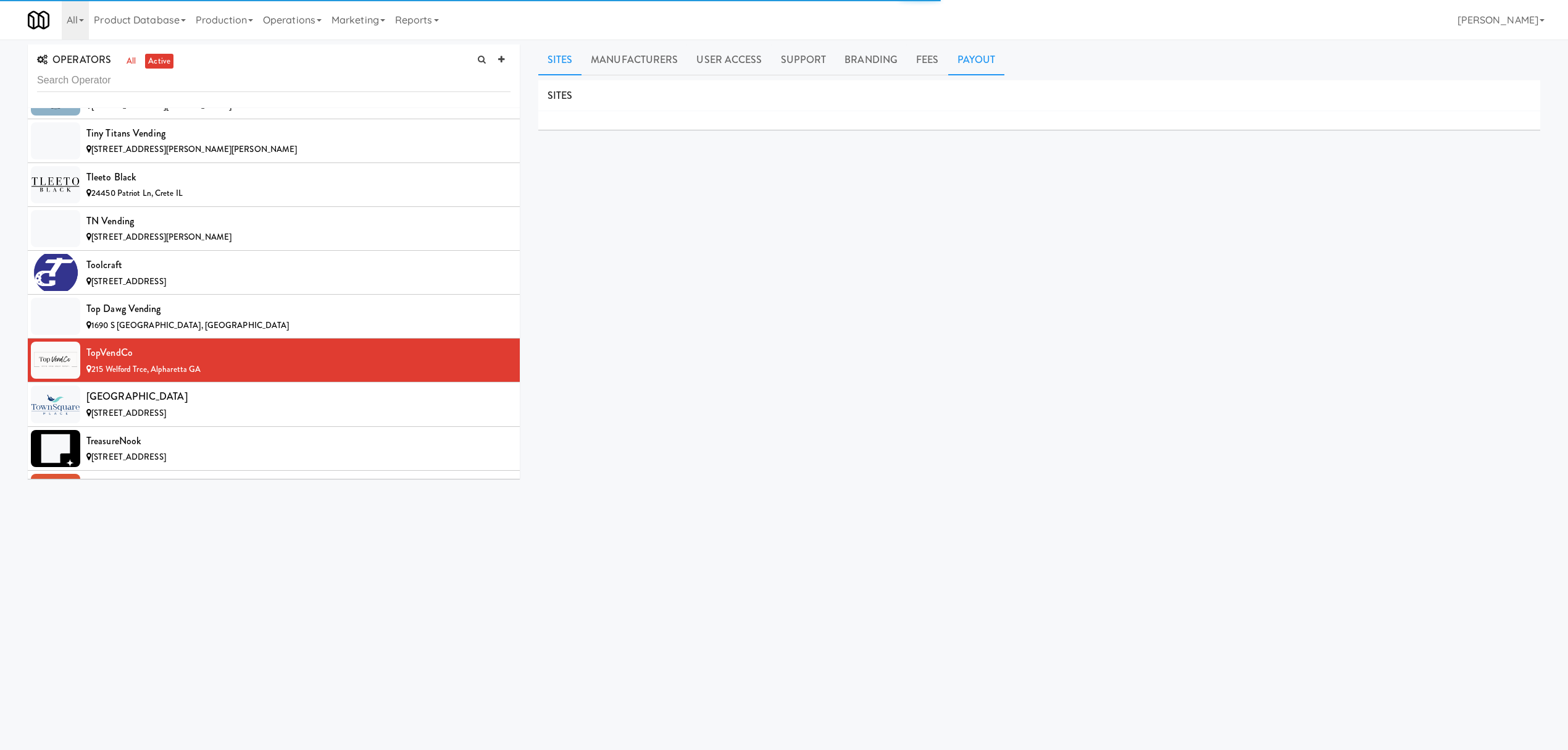
click at [973, 64] on link "Payout" at bounding box center [976, 59] width 57 height 31
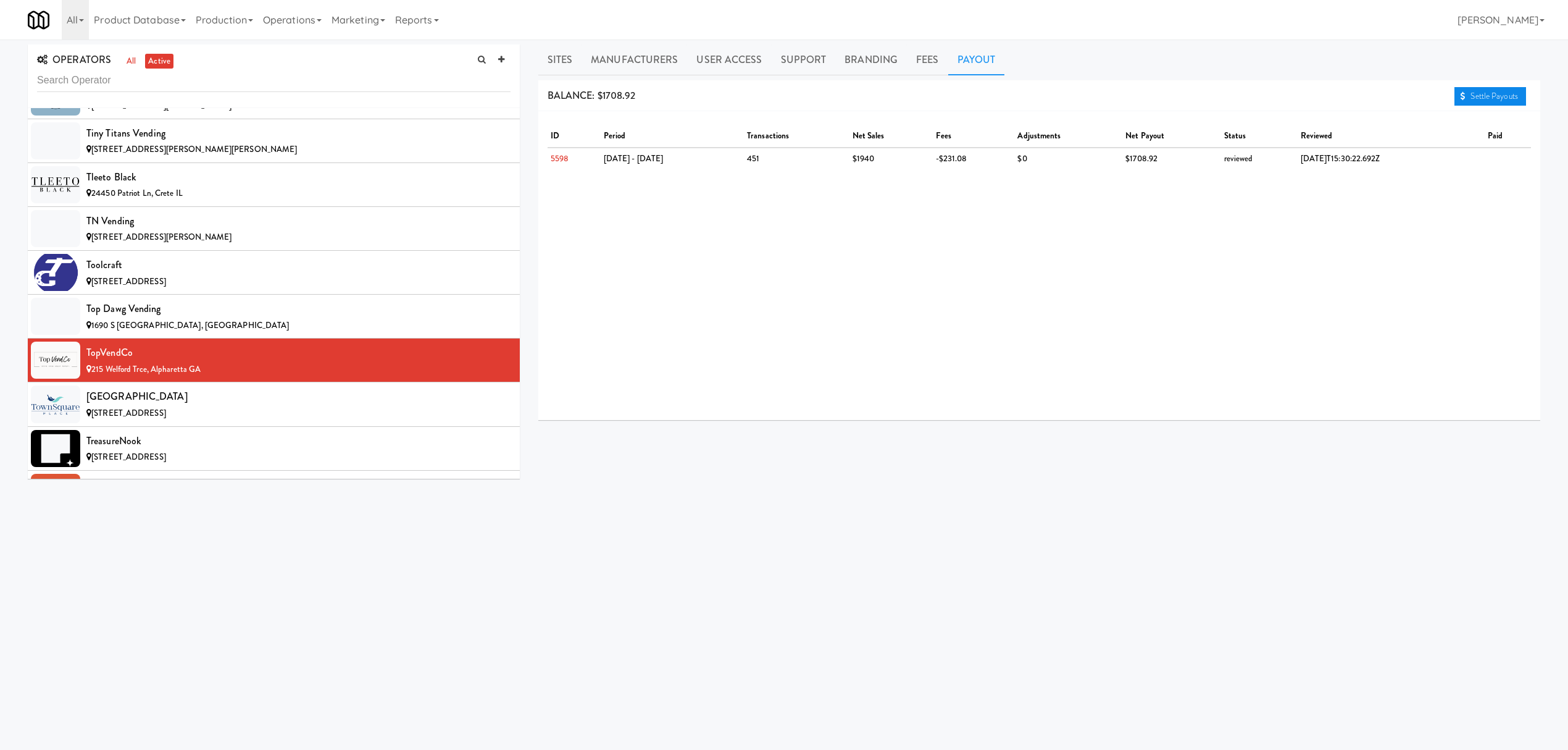
click at [1484, 93] on link "Settle Payouts" at bounding box center [1490, 96] width 71 height 18
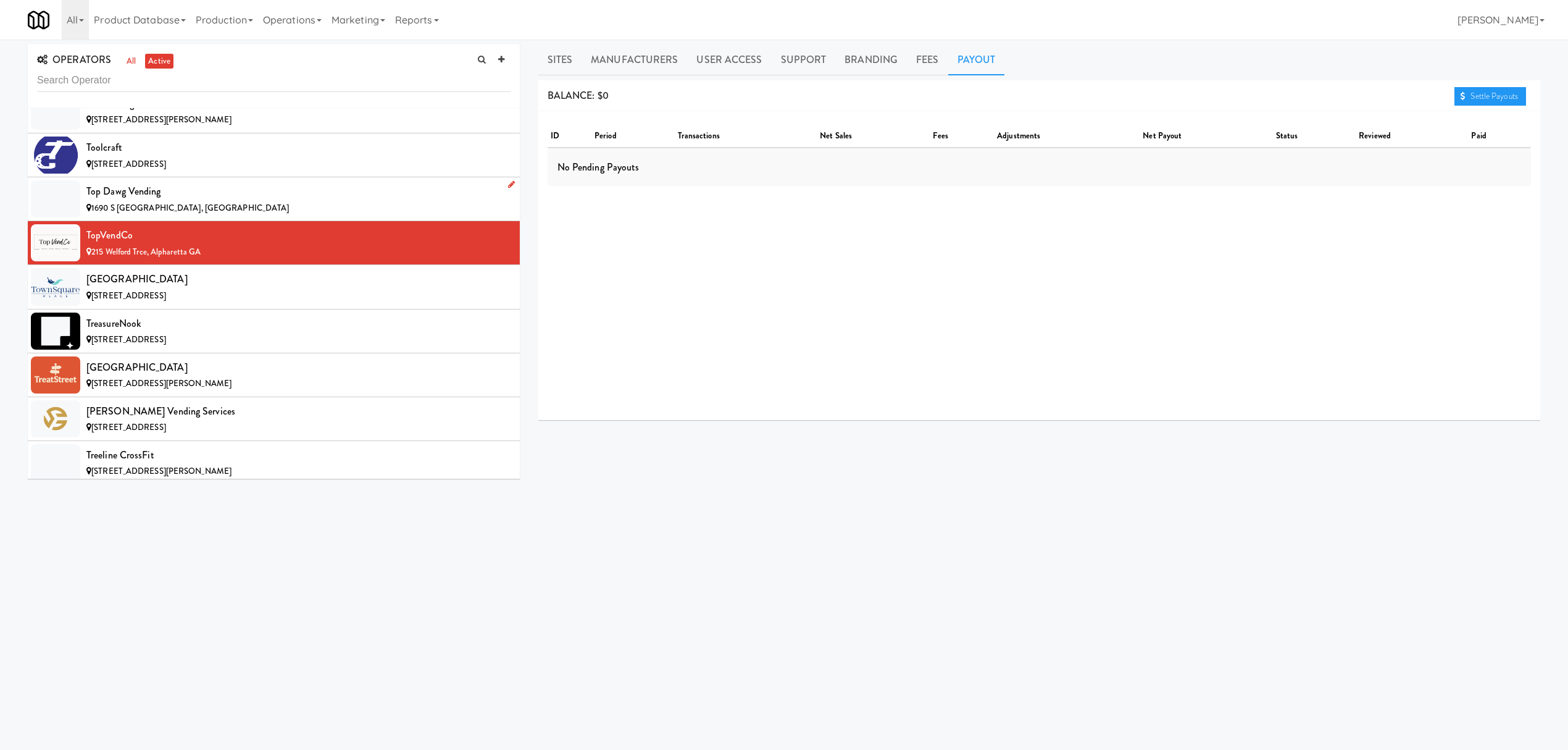
scroll to position [13012, 0]
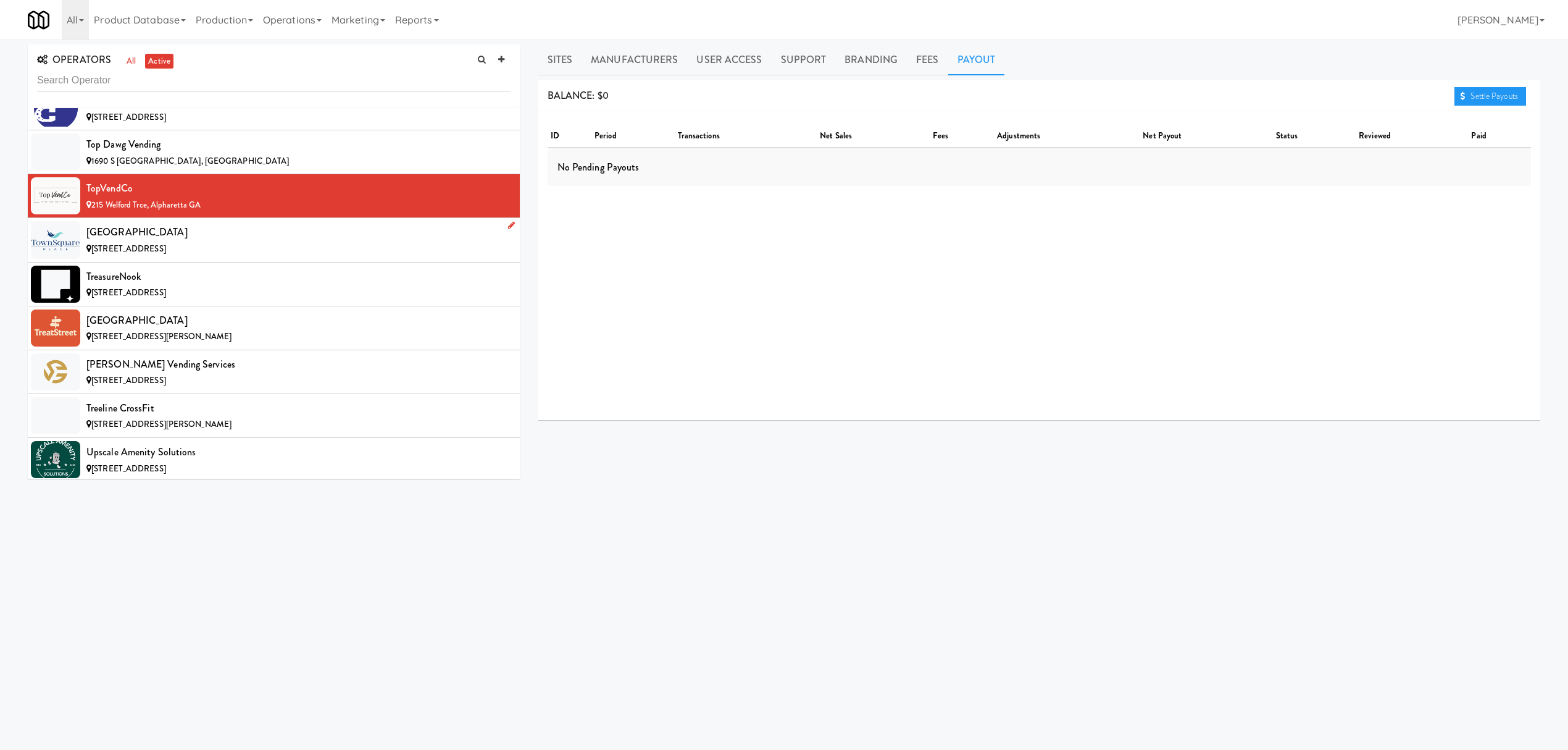
click at [238, 257] on div "[STREET_ADDRESS]" at bounding box center [298, 249] width 424 height 16
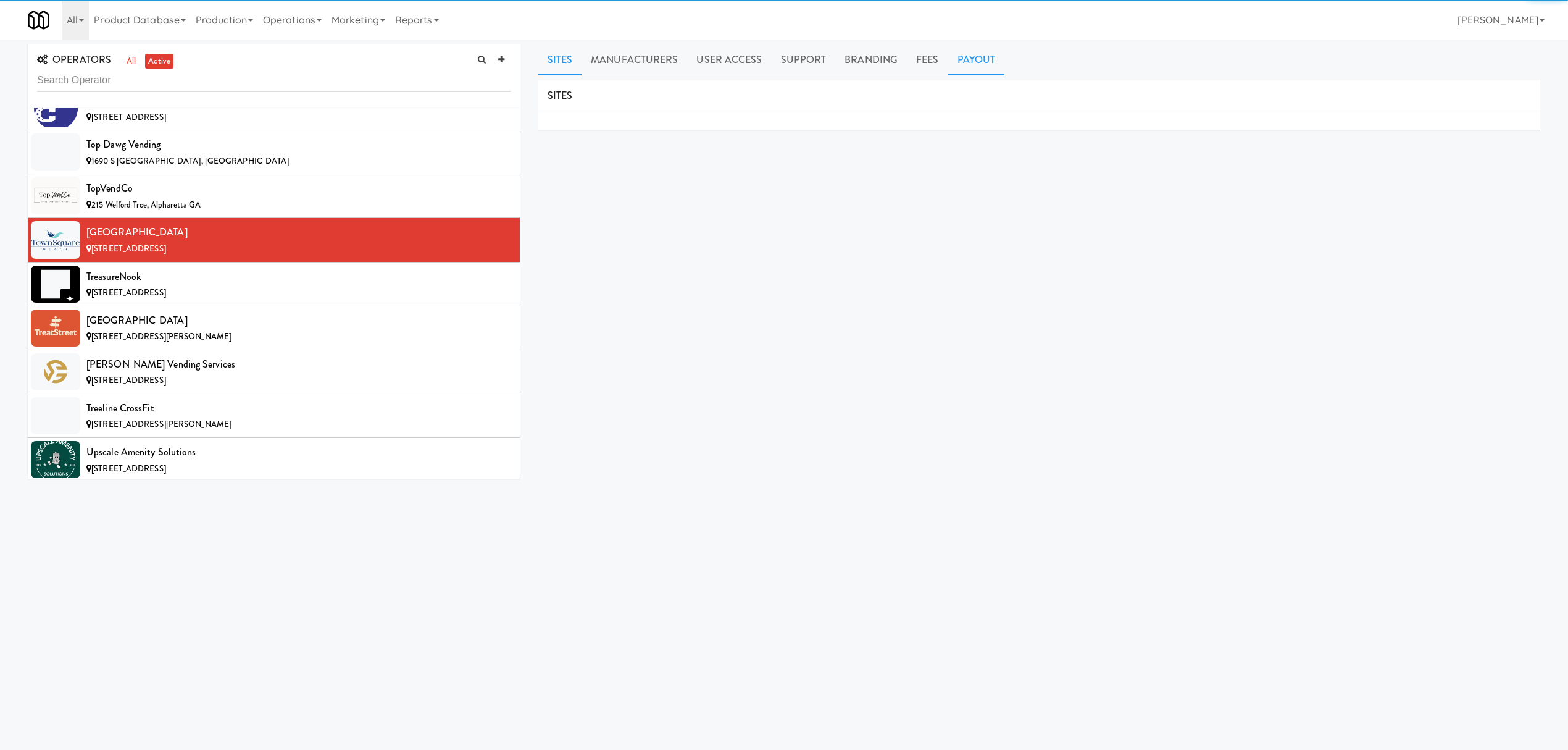
click at [963, 64] on link "Payout" at bounding box center [976, 59] width 57 height 31
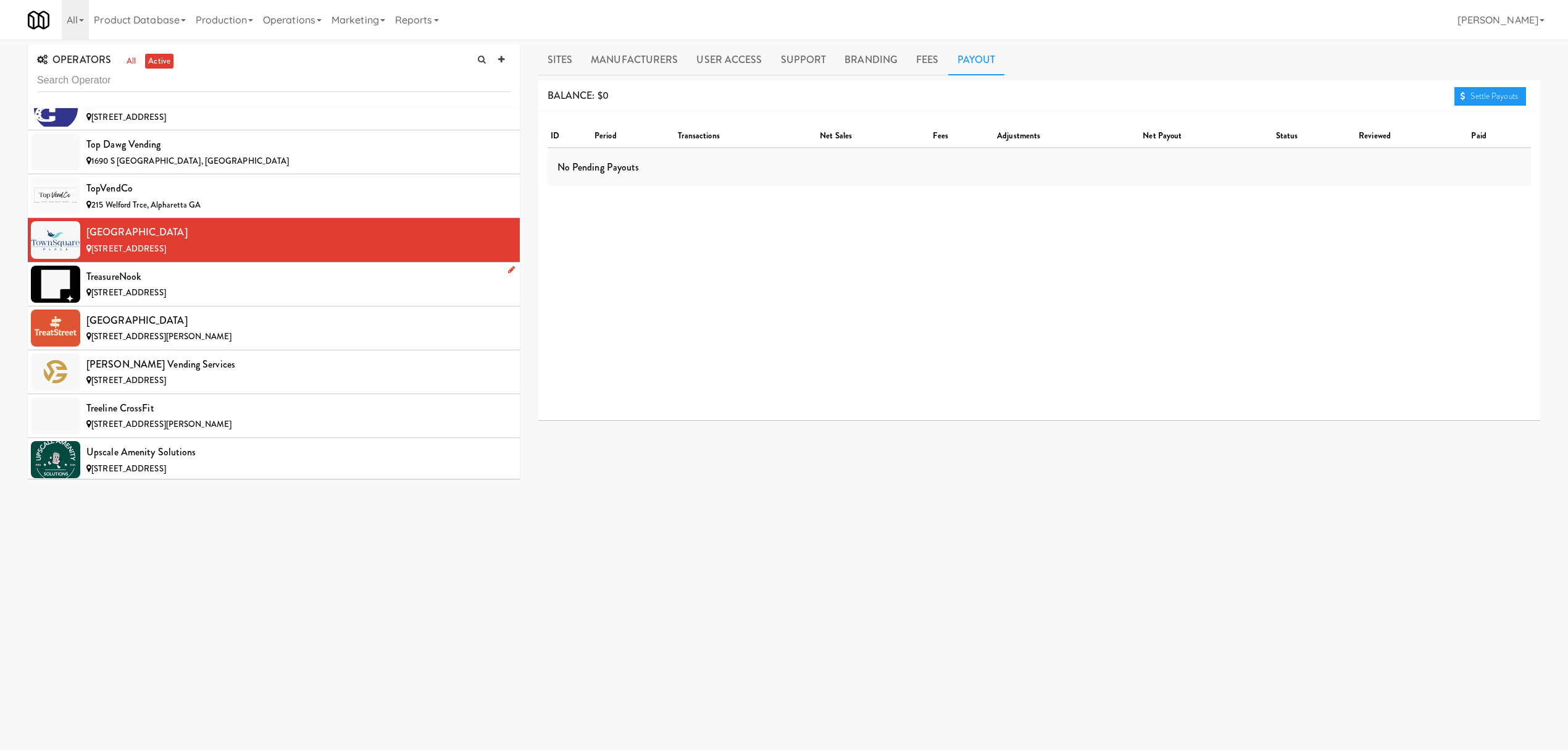
click at [234, 286] on div "TreasureNook" at bounding box center [298, 277] width 424 height 18
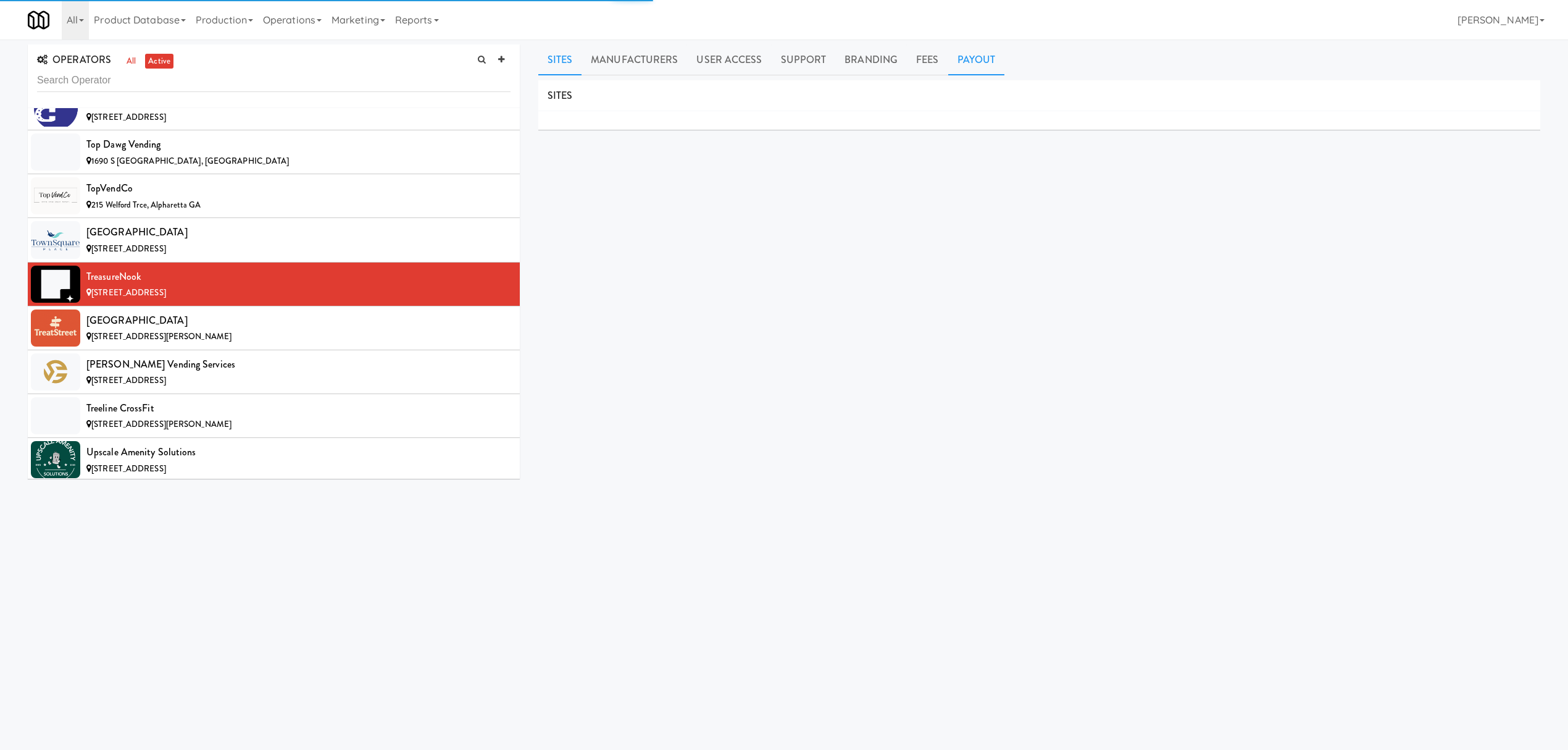
click at [953, 63] on link "Payout" at bounding box center [976, 59] width 57 height 31
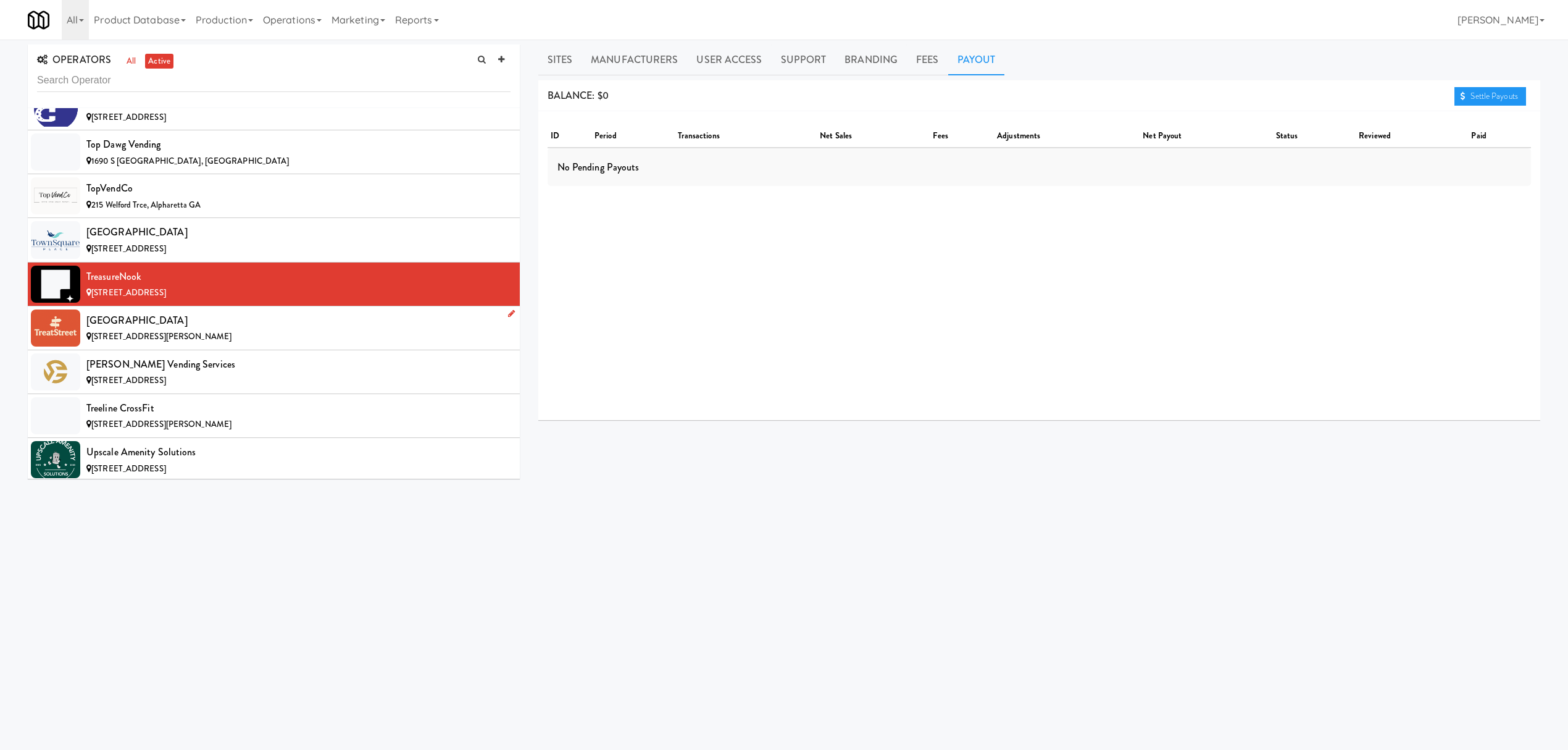
click at [185, 330] on div "[GEOGRAPHIC_DATA]" at bounding box center [298, 320] width 424 height 18
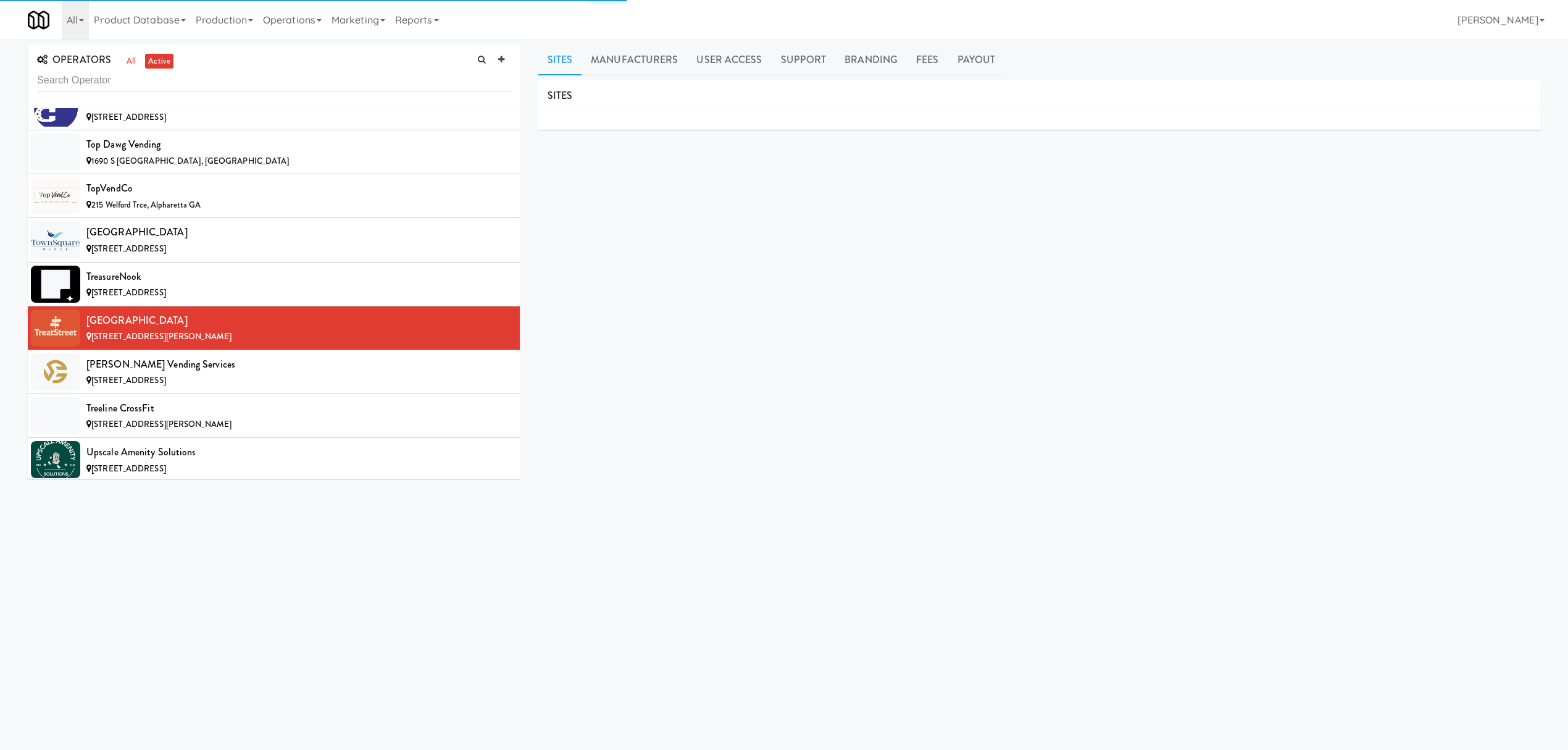
click at [954, 62] on link "Payout" at bounding box center [976, 59] width 57 height 31
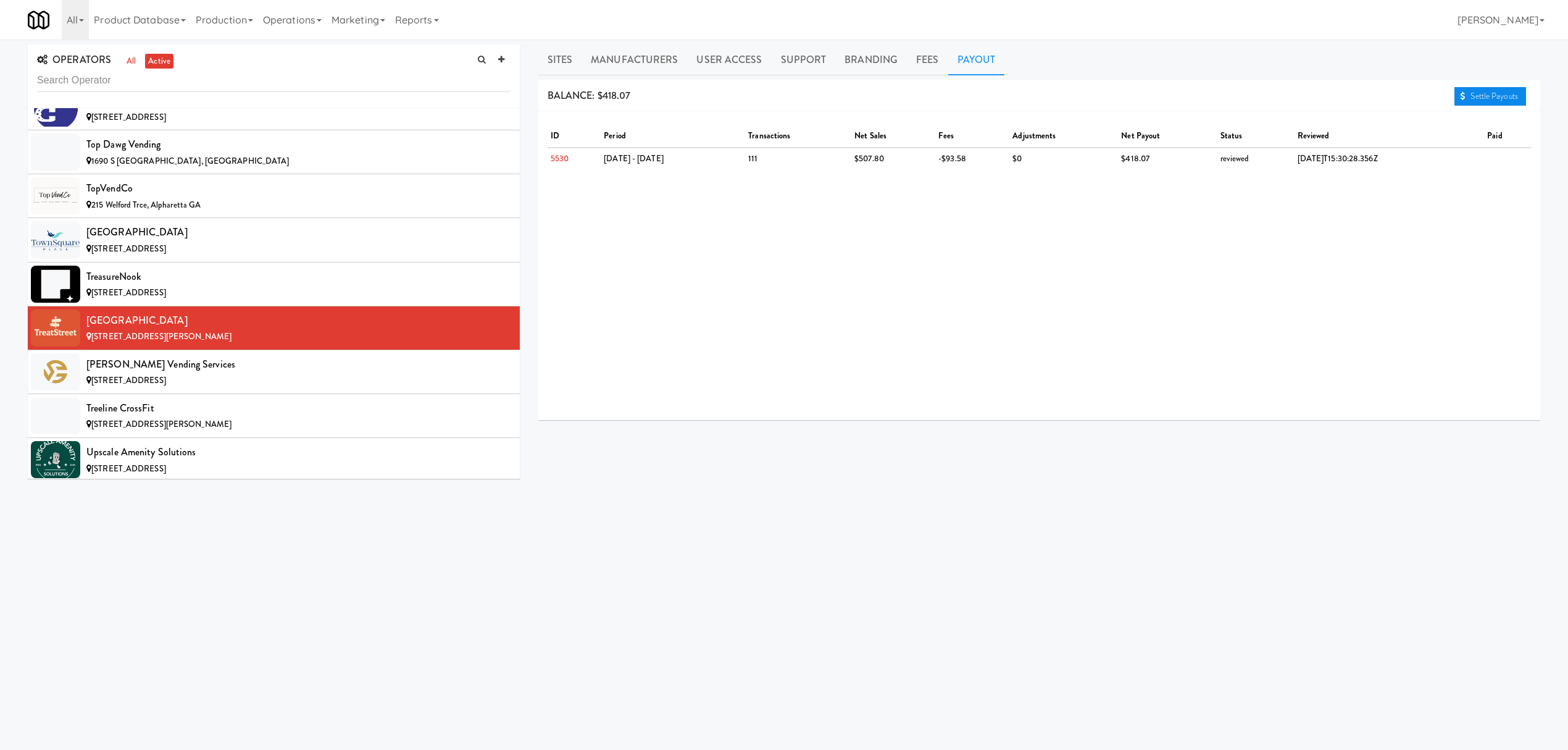
click at [1492, 95] on link "Settle Payouts" at bounding box center [1490, 96] width 71 height 18
click at [166, 386] on span "[STREET_ADDRESS]" at bounding box center [129, 379] width 75 height 12
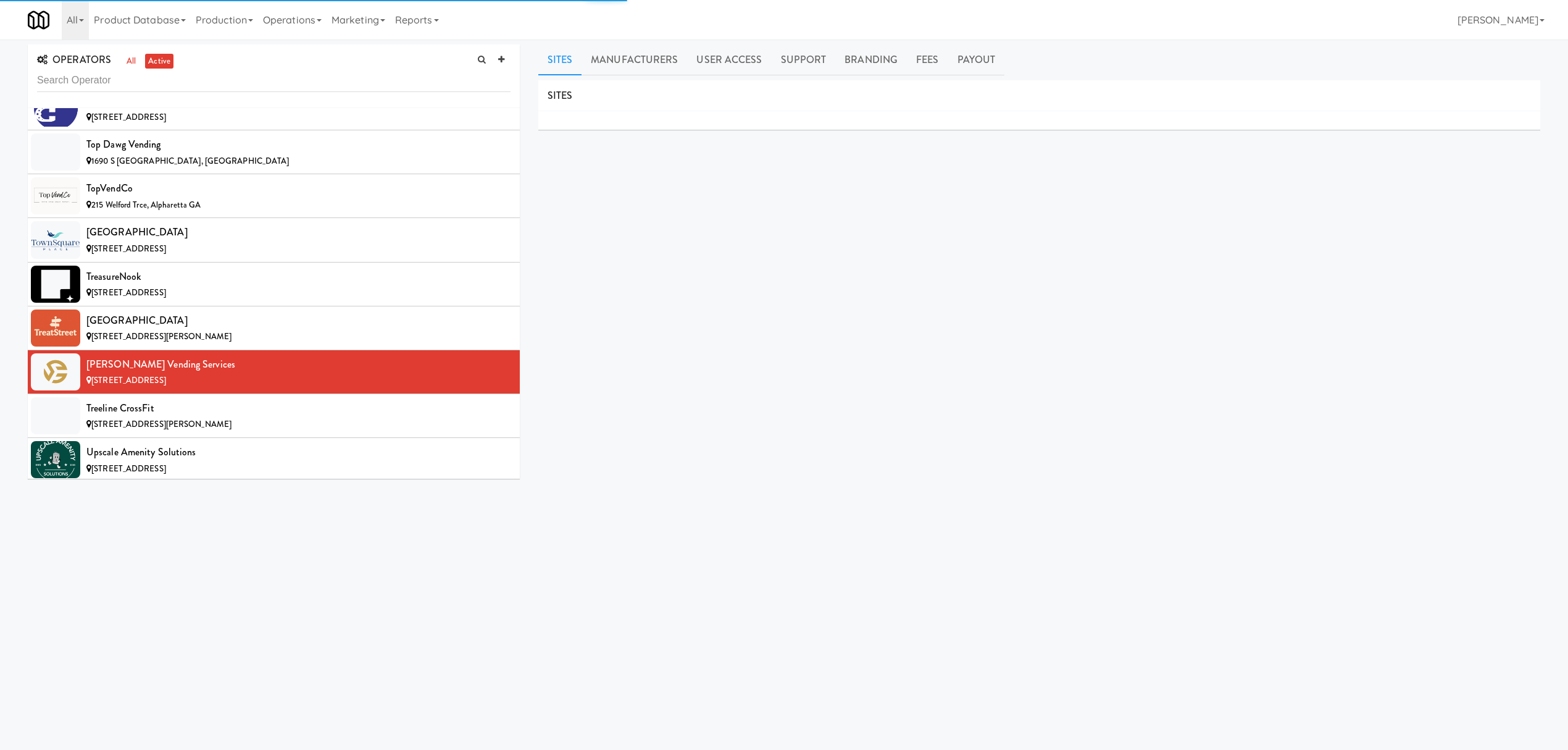
click at [984, 38] on div "All 325 Vending [URL][DOMAIN_NAME] 901 Smrt Mrkt [URL][DOMAIN_NAME] 9518002 [GE…" at bounding box center [784, 20] width 1513 height 40
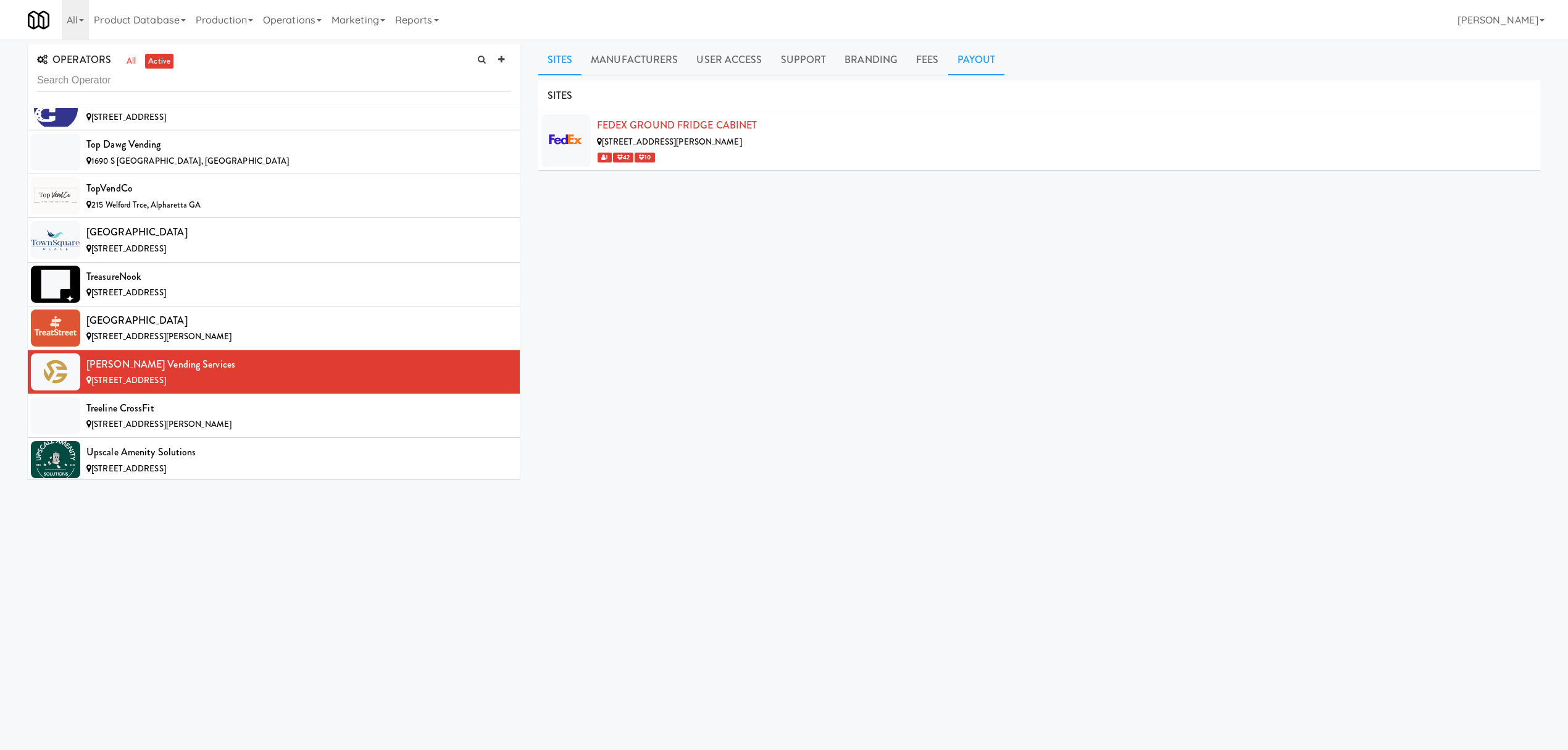
click at [973, 54] on link "Payout" at bounding box center [976, 59] width 57 height 31
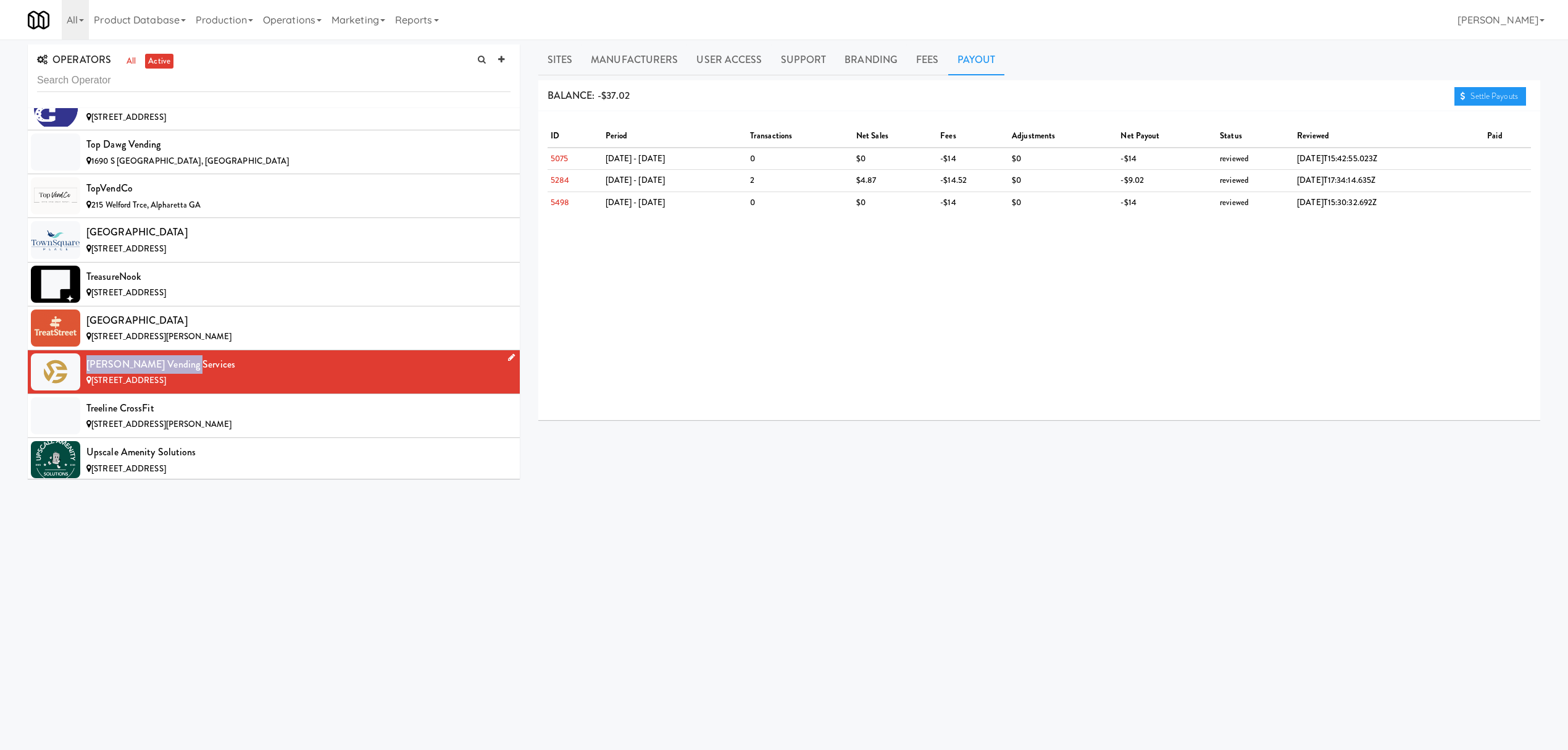
drag, startPoint x: 85, startPoint y: 424, endPoint x: 182, endPoint y: 430, distance: 97.2
click at [182, 394] on li "[PERSON_NAME] Vending Services [STREET_ADDRESS]" at bounding box center [274, 372] width 492 height 44
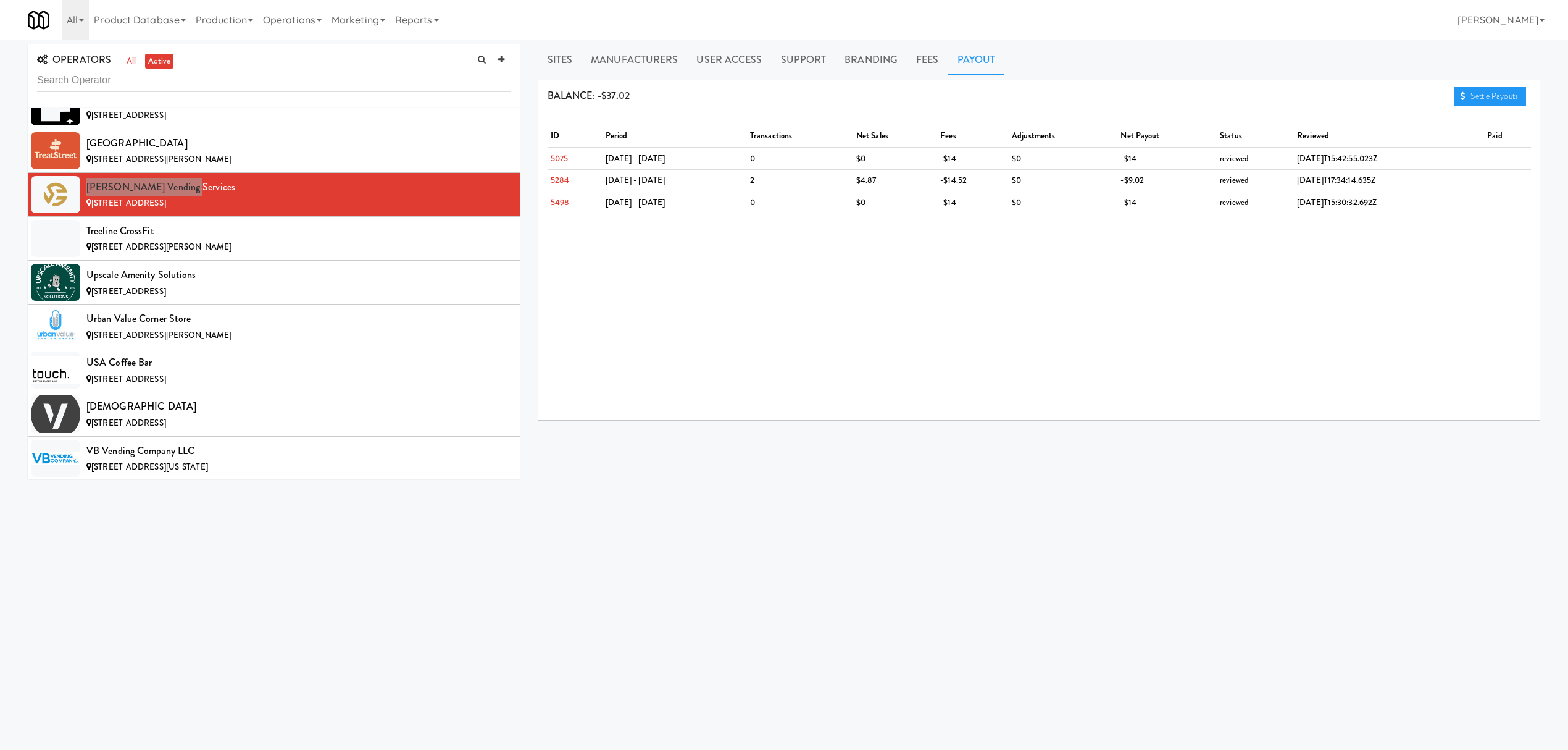
scroll to position [13342, 0]
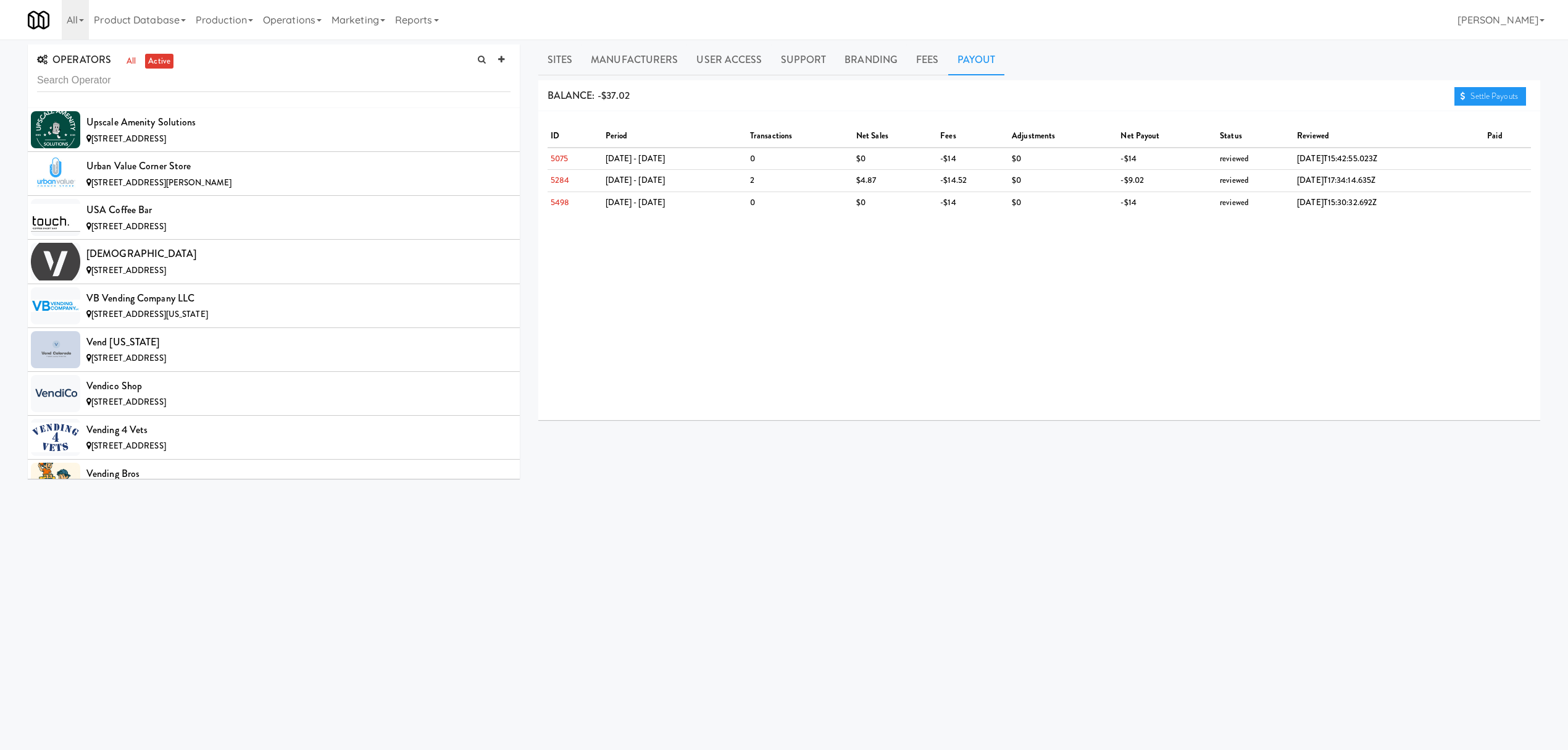
click at [266, 88] on div "Treeline CrossFit" at bounding box center [298, 78] width 424 height 18
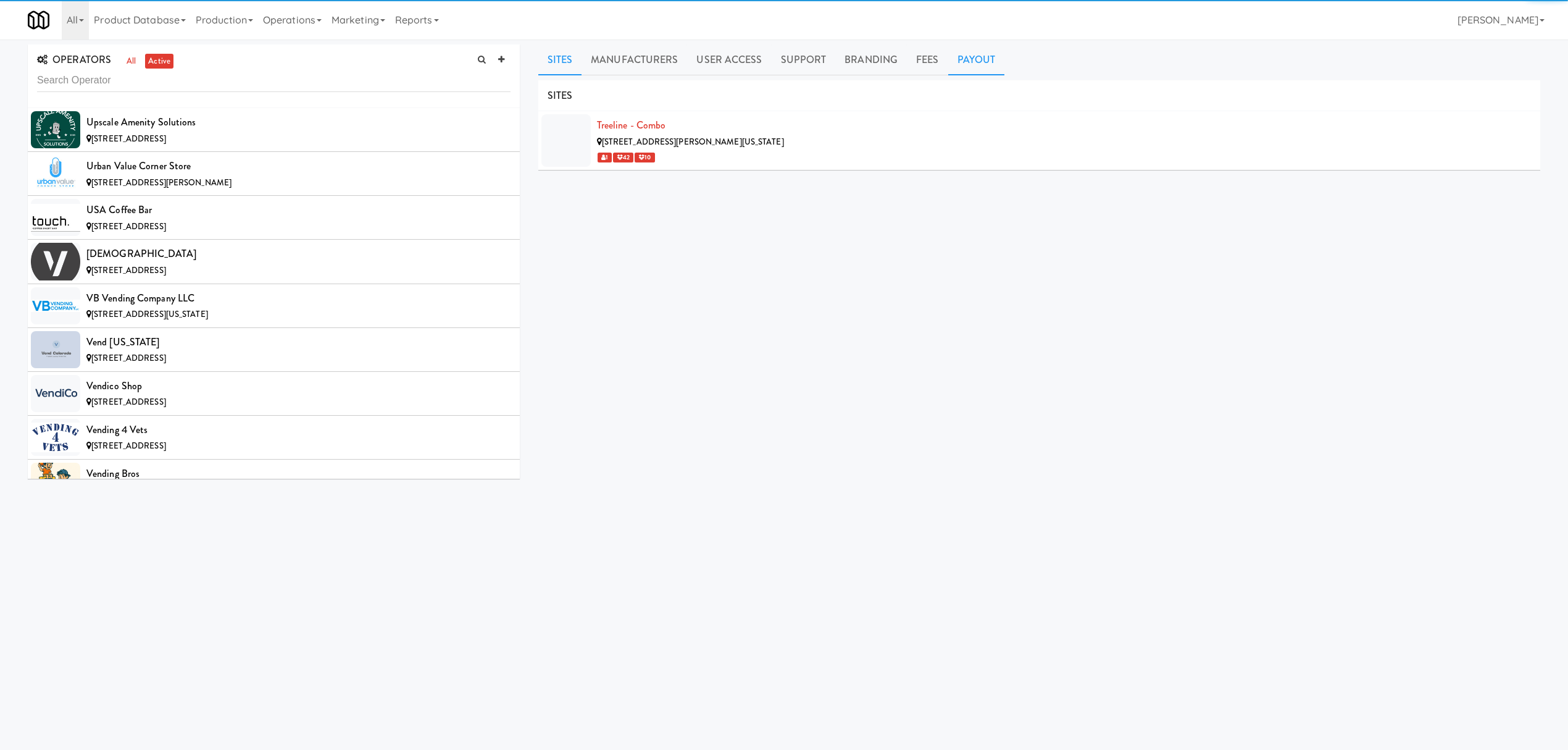
click at [976, 52] on link "Payout" at bounding box center [976, 59] width 57 height 31
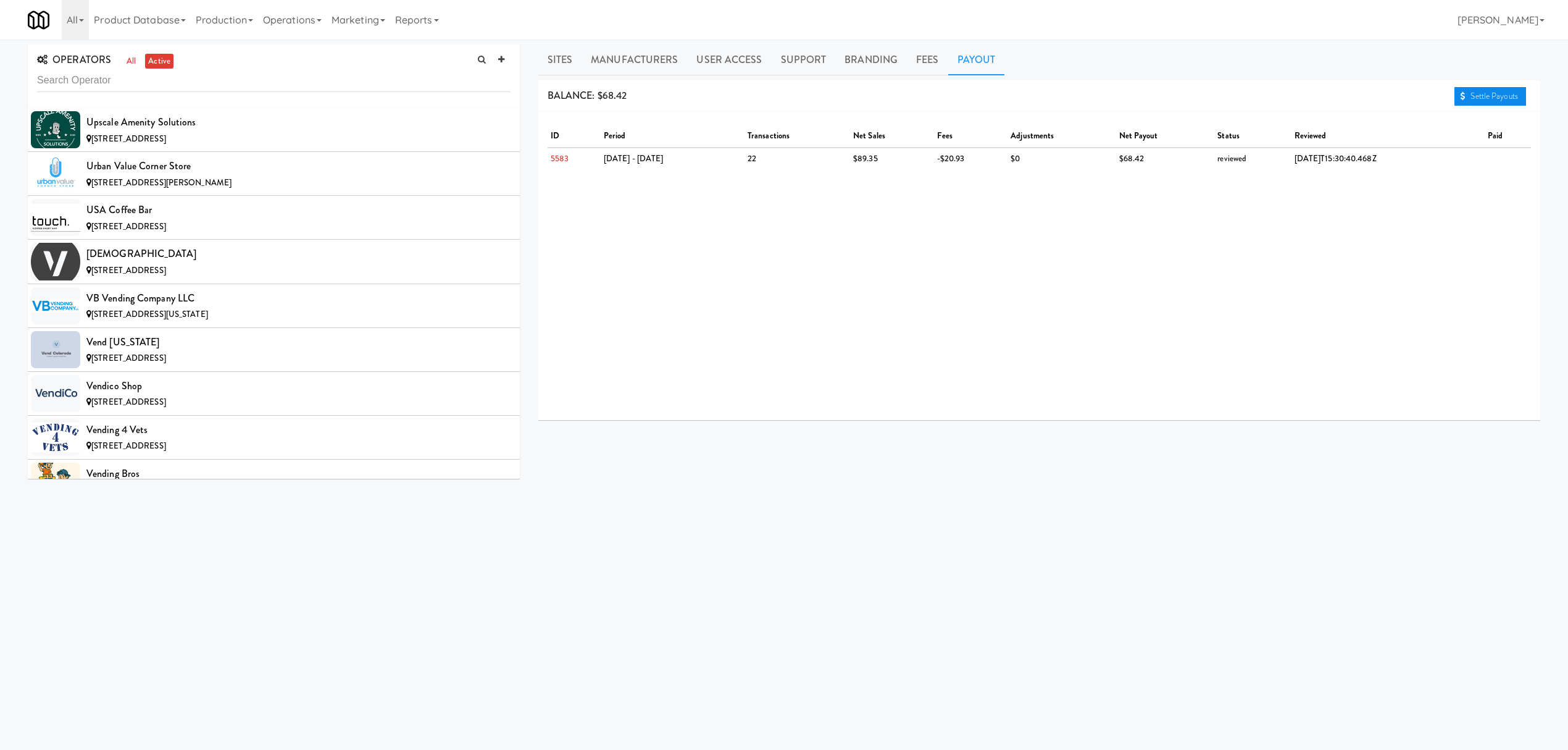
click at [1521, 88] on link "Settle Payouts" at bounding box center [1490, 96] width 71 height 18
click at [316, 131] on div "Upscale Amenity Solutions" at bounding box center [298, 122] width 424 height 18
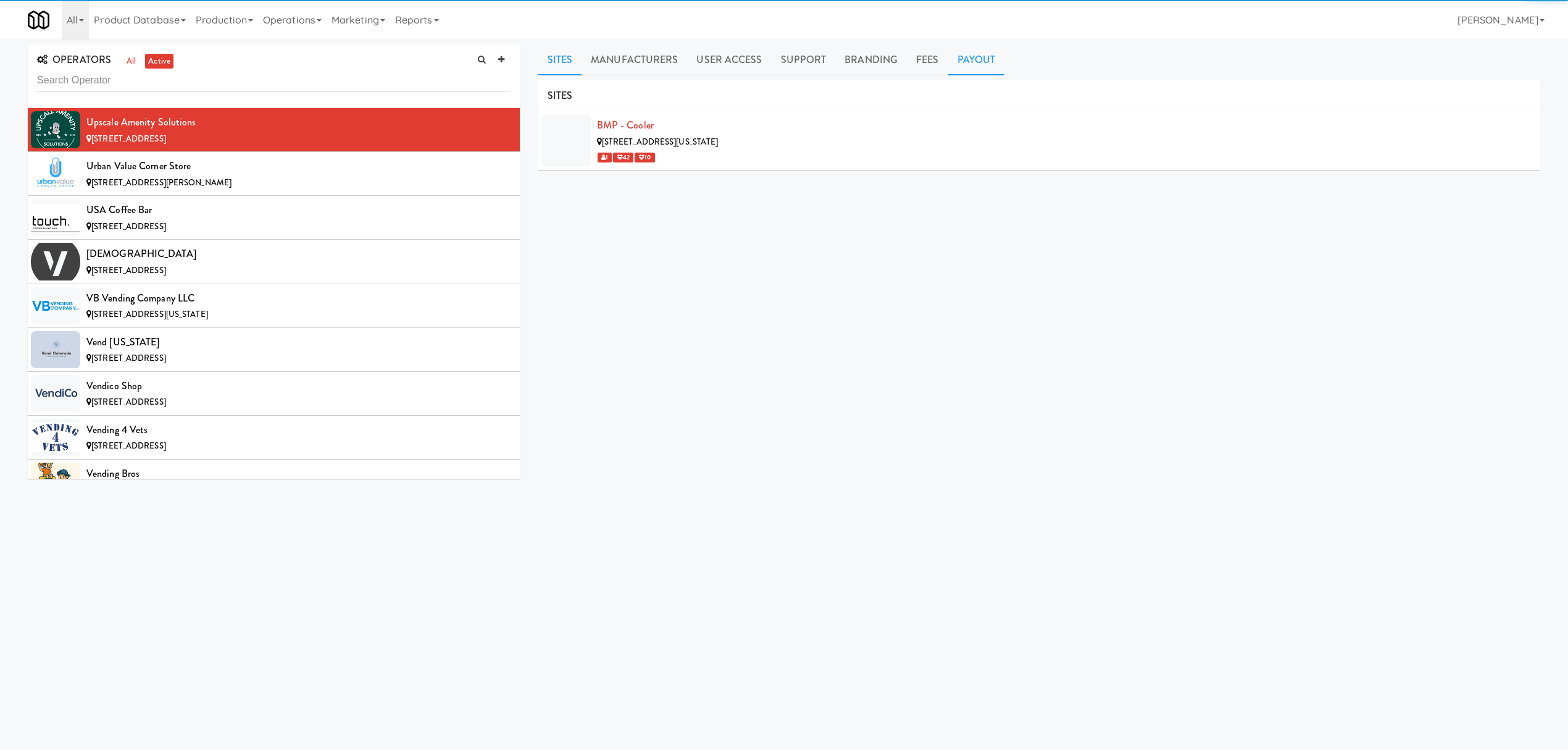
click at [981, 57] on link "Payout" at bounding box center [976, 59] width 57 height 31
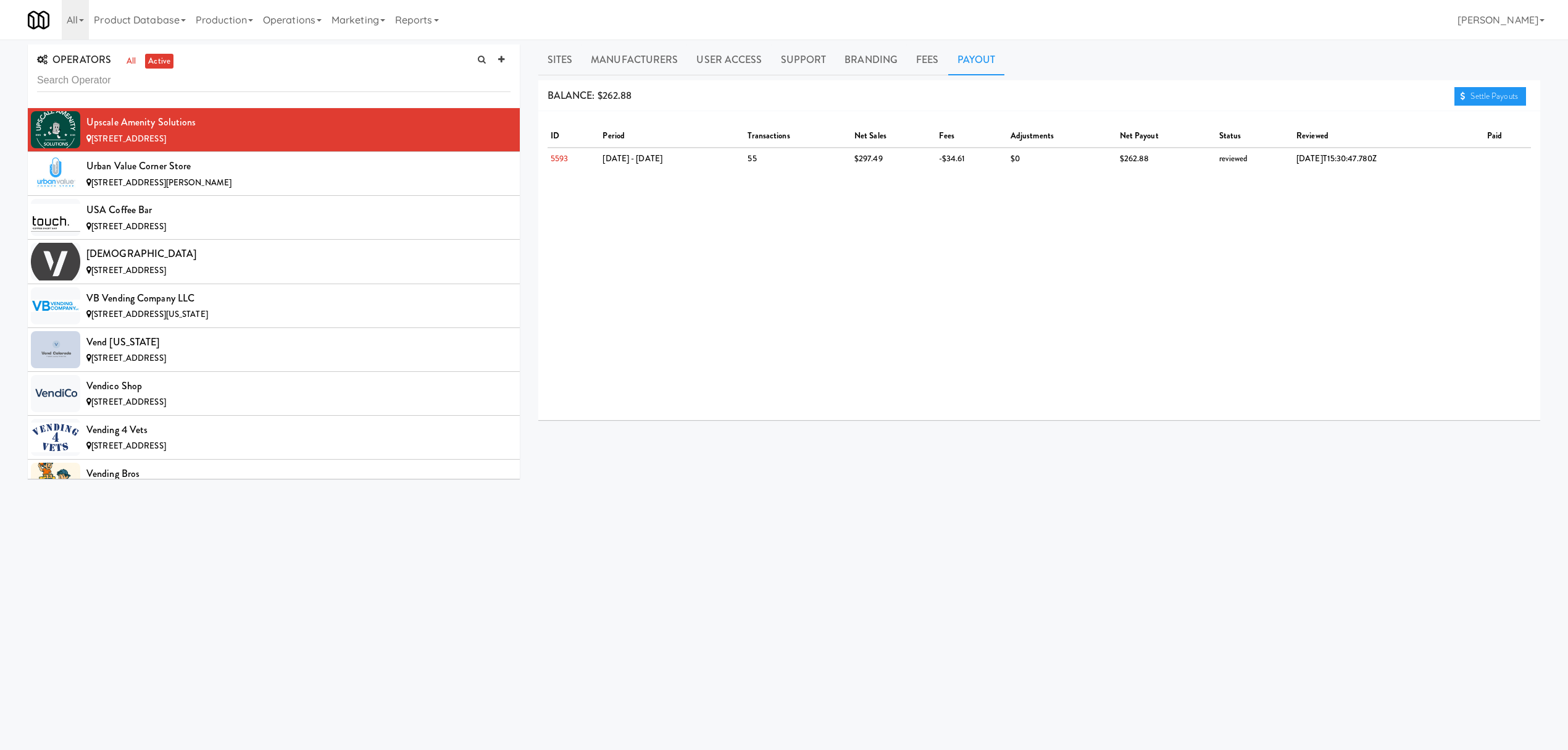
click at [1477, 75] on ul "Sites Manufacturers User Access Support Branding Fees Payout" at bounding box center [1040, 59] width 1002 height 31
click at [1482, 91] on link "Settle Payouts" at bounding box center [1490, 96] width 71 height 18
click at [163, 176] on div "Urban Value Corner Store" at bounding box center [298, 166] width 424 height 18
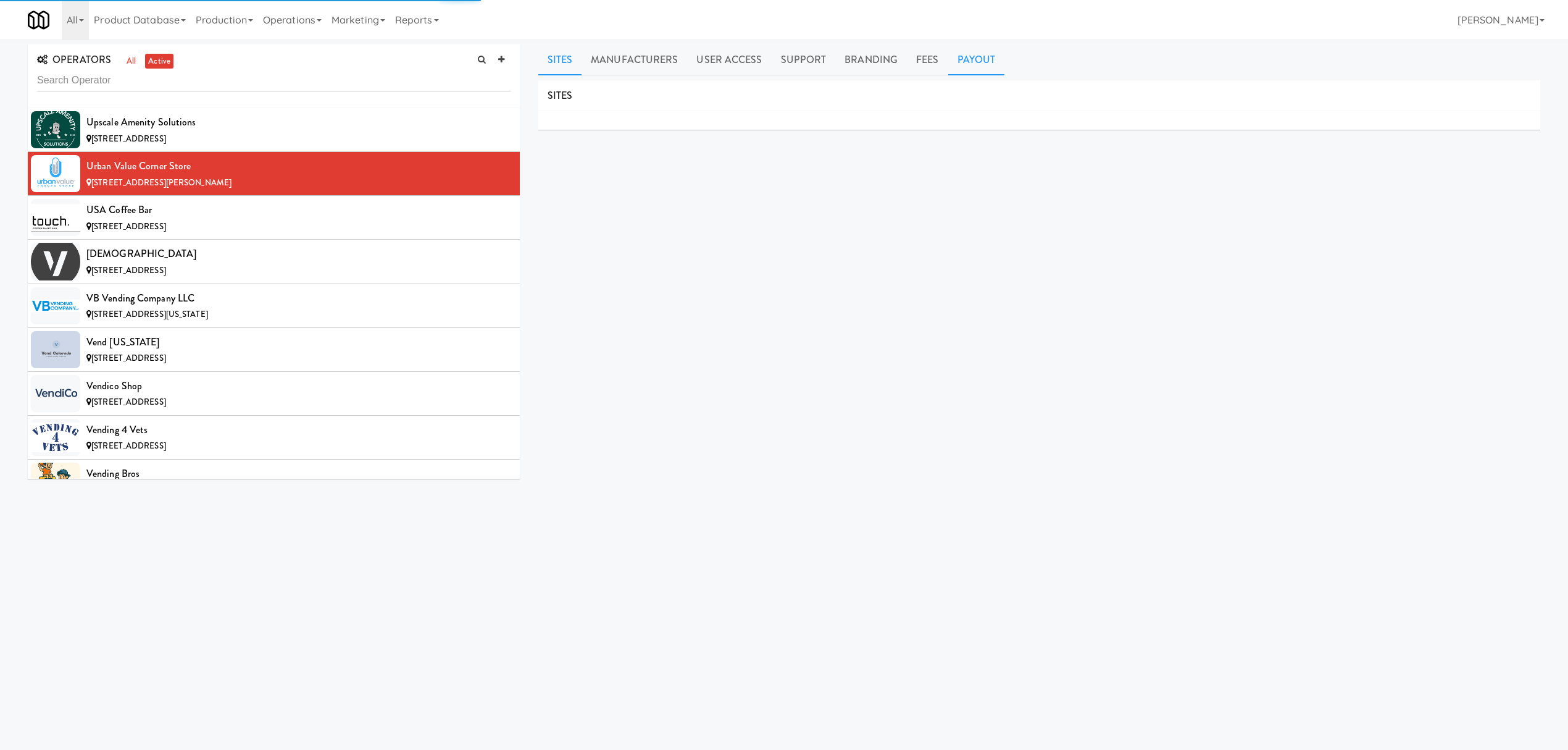
click at [976, 53] on link "Payout" at bounding box center [976, 59] width 57 height 31
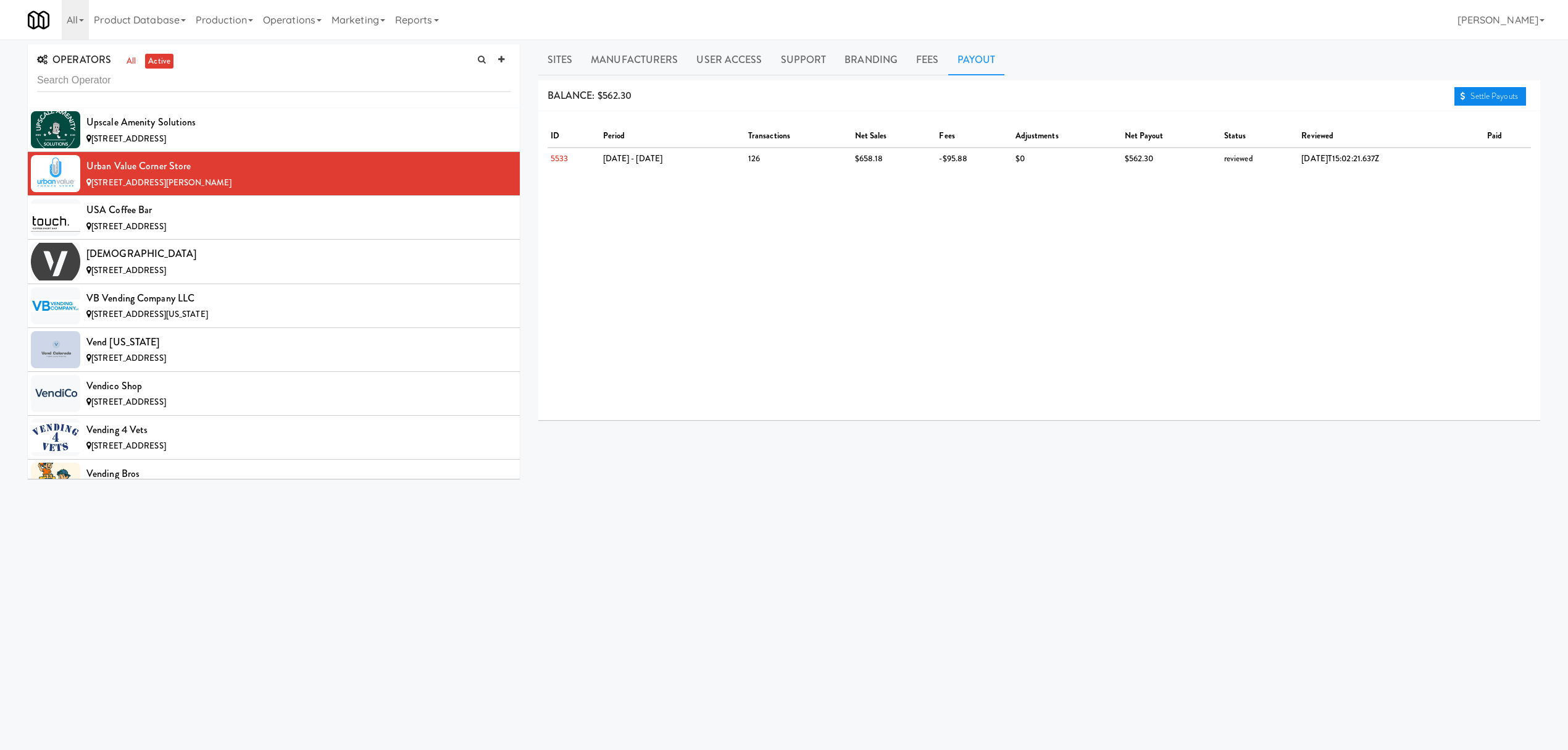
click at [1477, 99] on link "Settle Payouts" at bounding box center [1490, 96] width 71 height 18
click at [240, 235] on div "[STREET_ADDRESS]" at bounding box center [298, 227] width 424 height 16
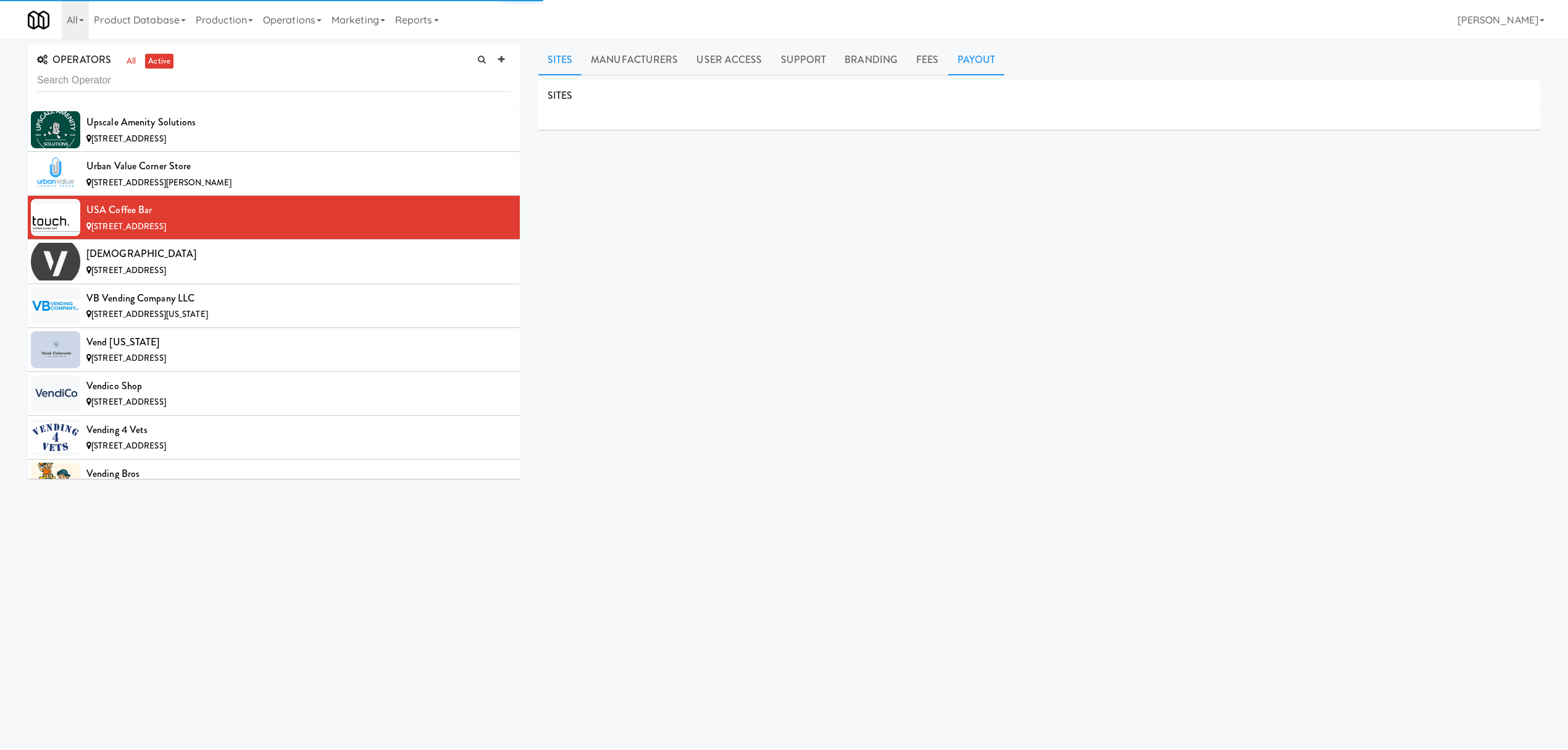
click at [974, 62] on link "Payout" at bounding box center [976, 59] width 57 height 31
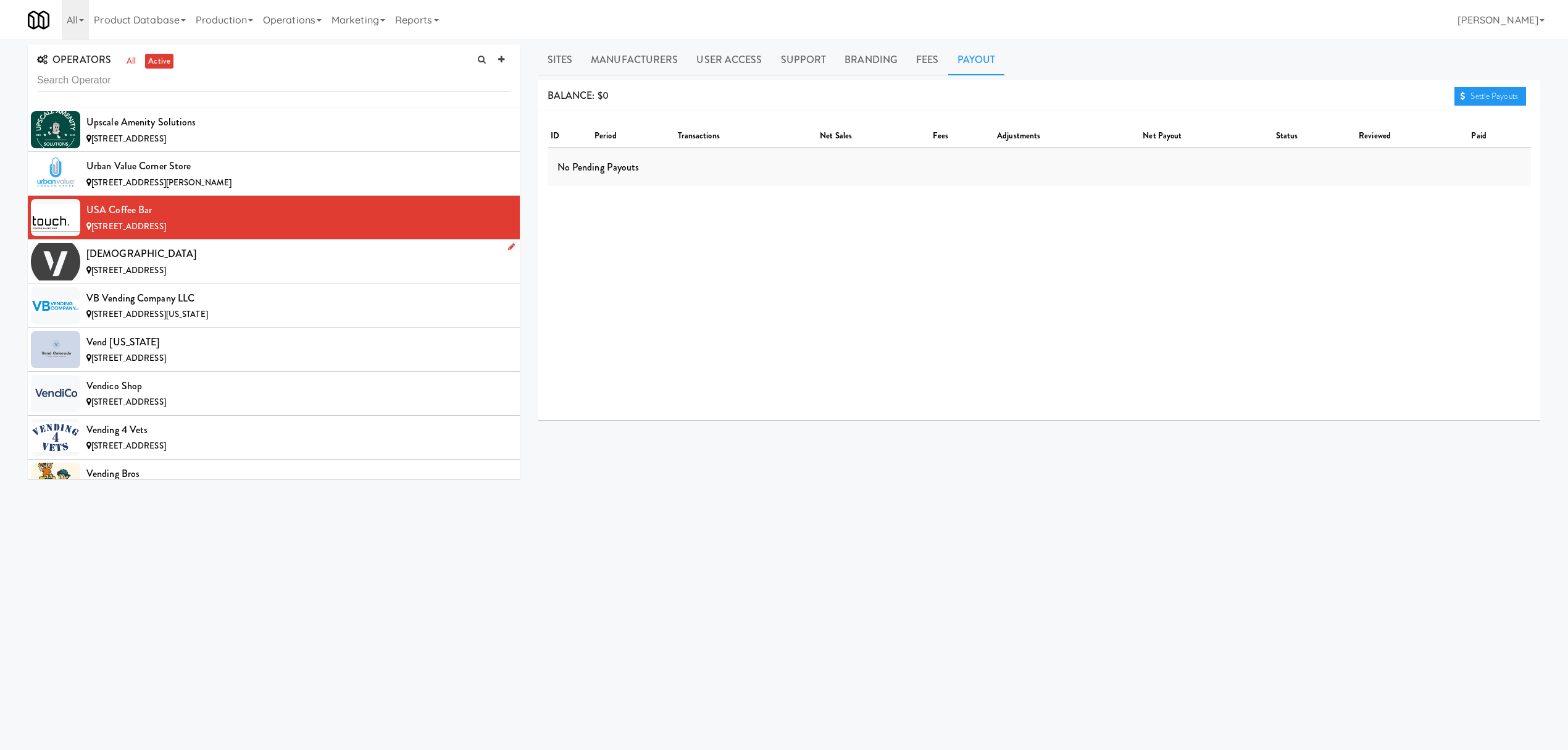
click at [257, 263] on div "[DEMOGRAPHIC_DATA]" at bounding box center [298, 253] width 424 height 18
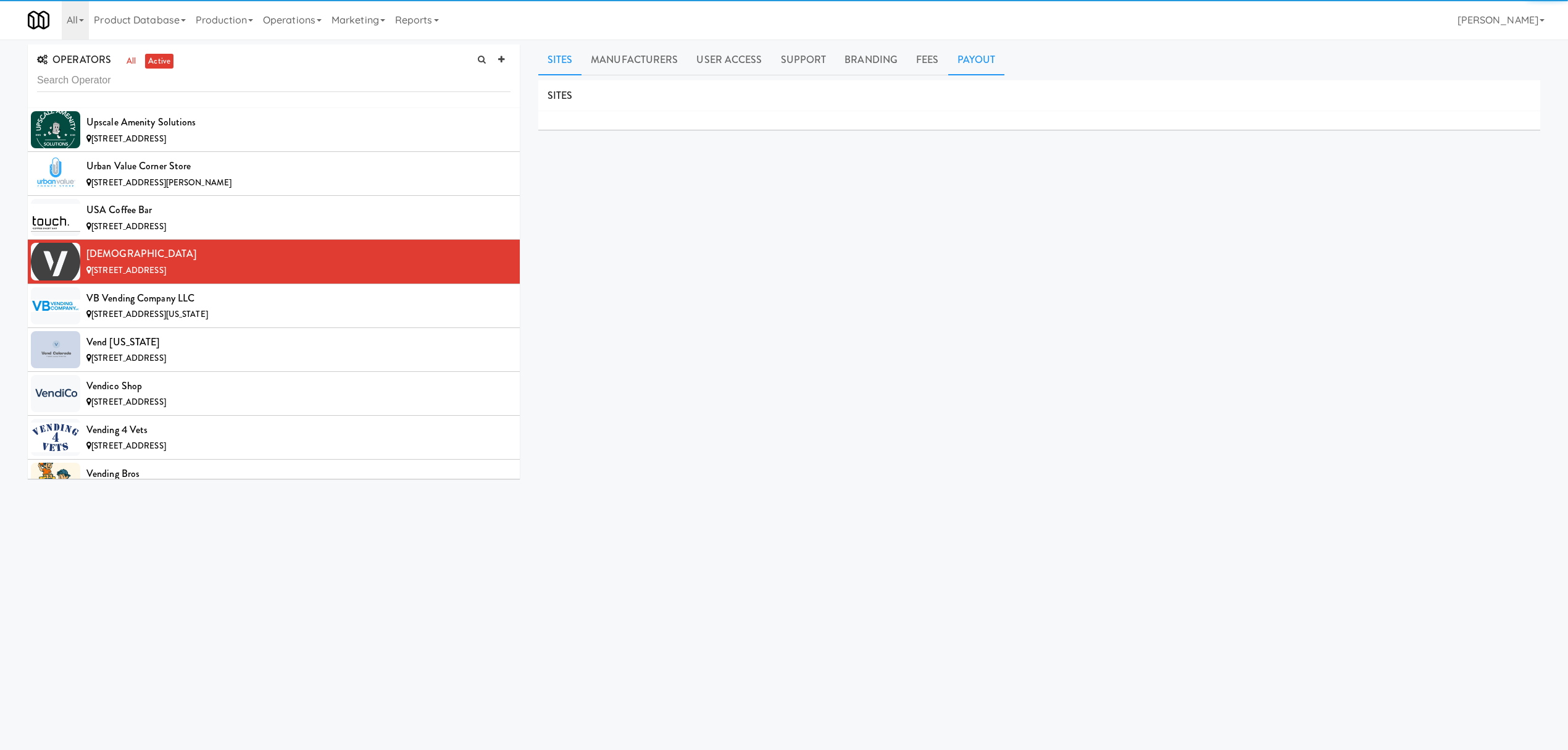
click at [989, 50] on link "Payout" at bounding box center [976, 59] width 57 height 31
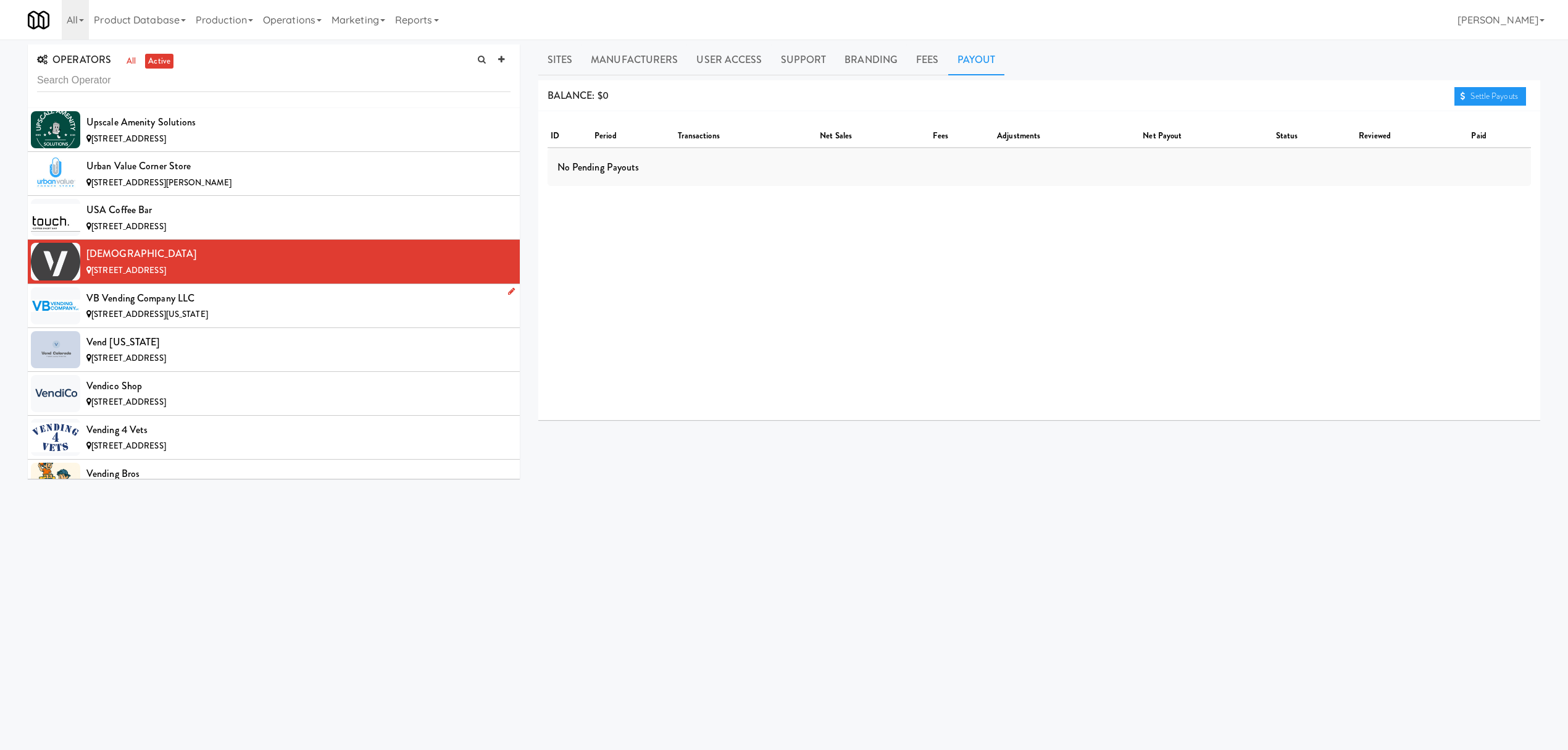
click at [159, 308] on div "VB Vending Company LLC" at bounding box center [298, 298] width 424 height 18
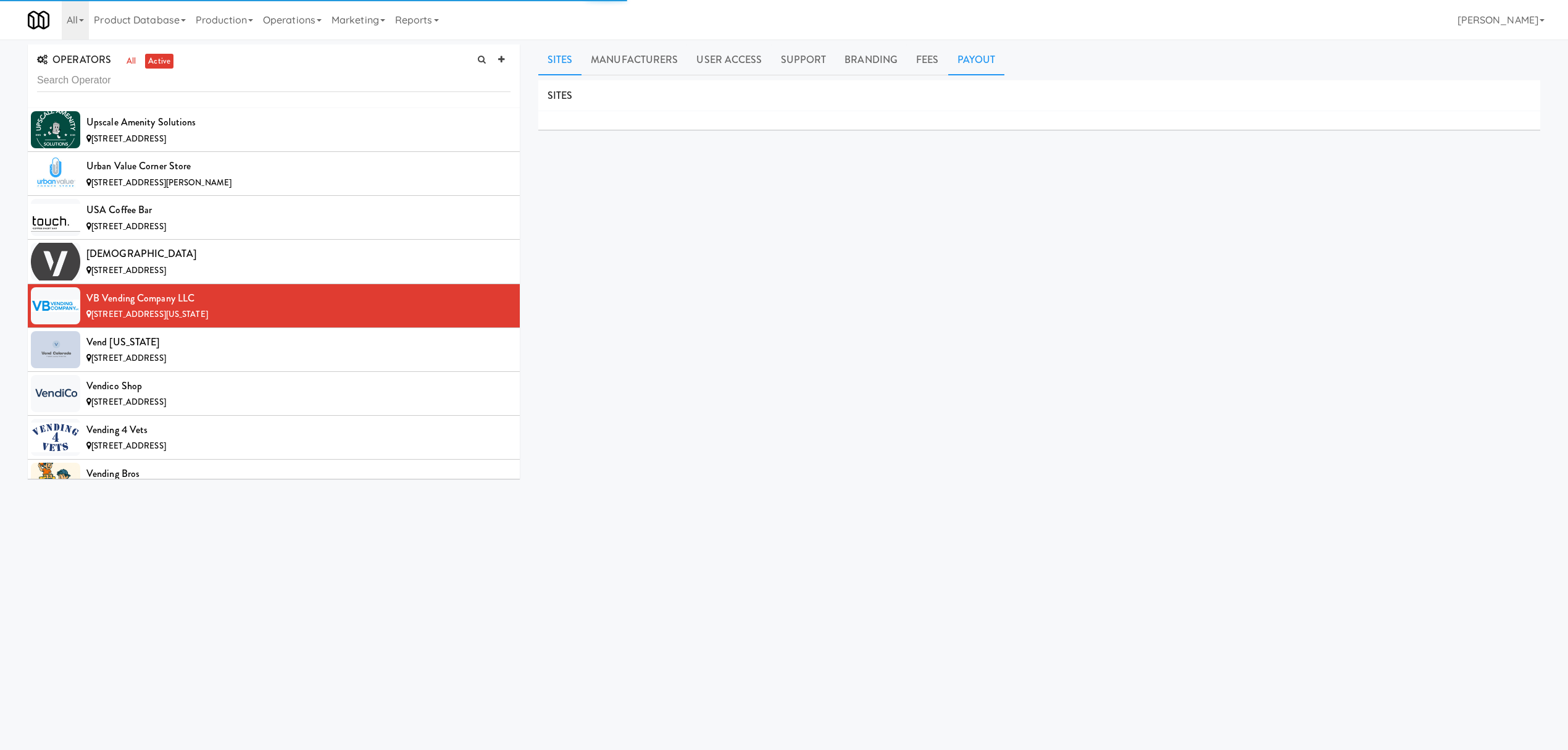
click at [997, 45] on link "Payout" at bounding box center [976, 59] width 57 height 31
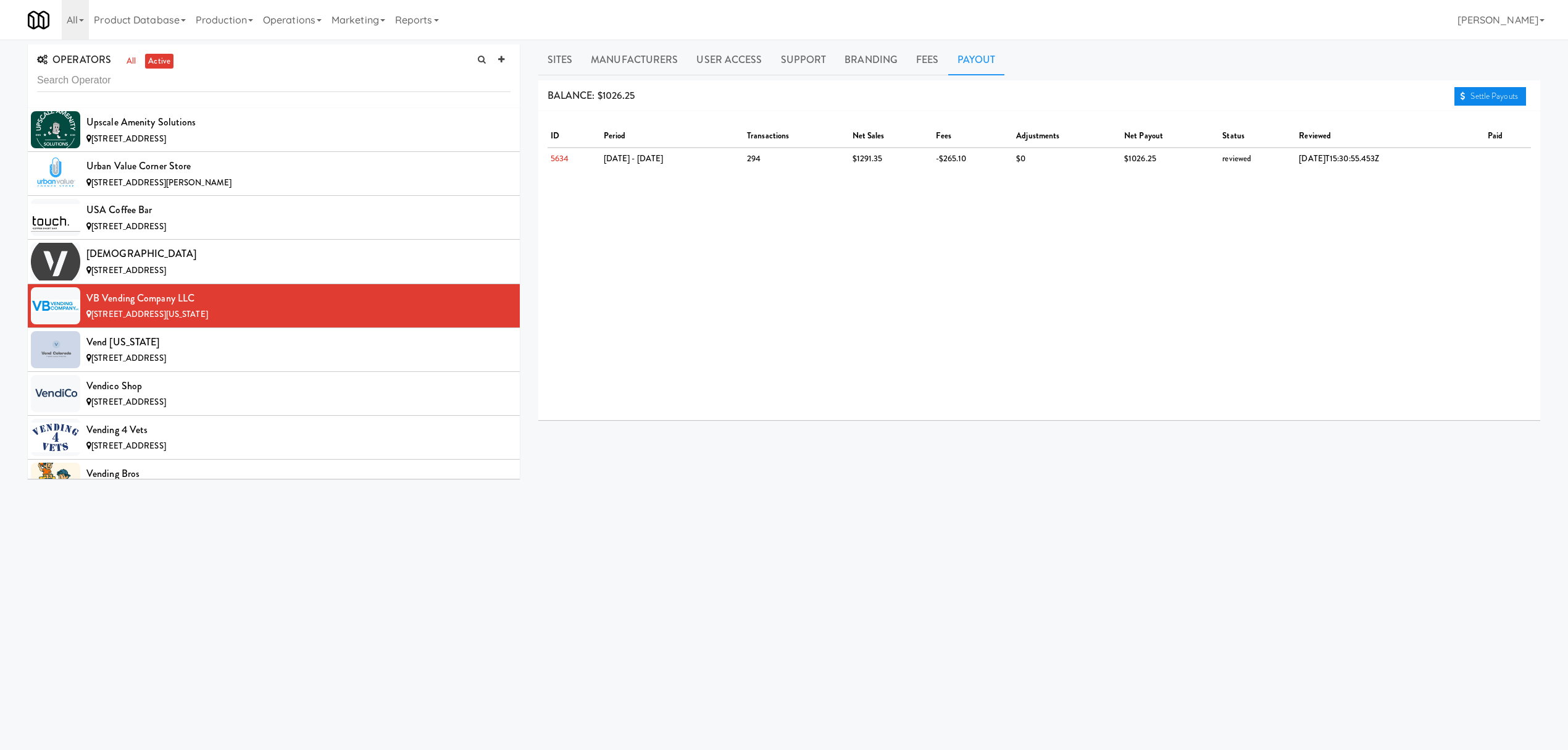
click at [1473, 103] on link "Settle Payouts" at bounding box center [1490, 96] width 71 height 18
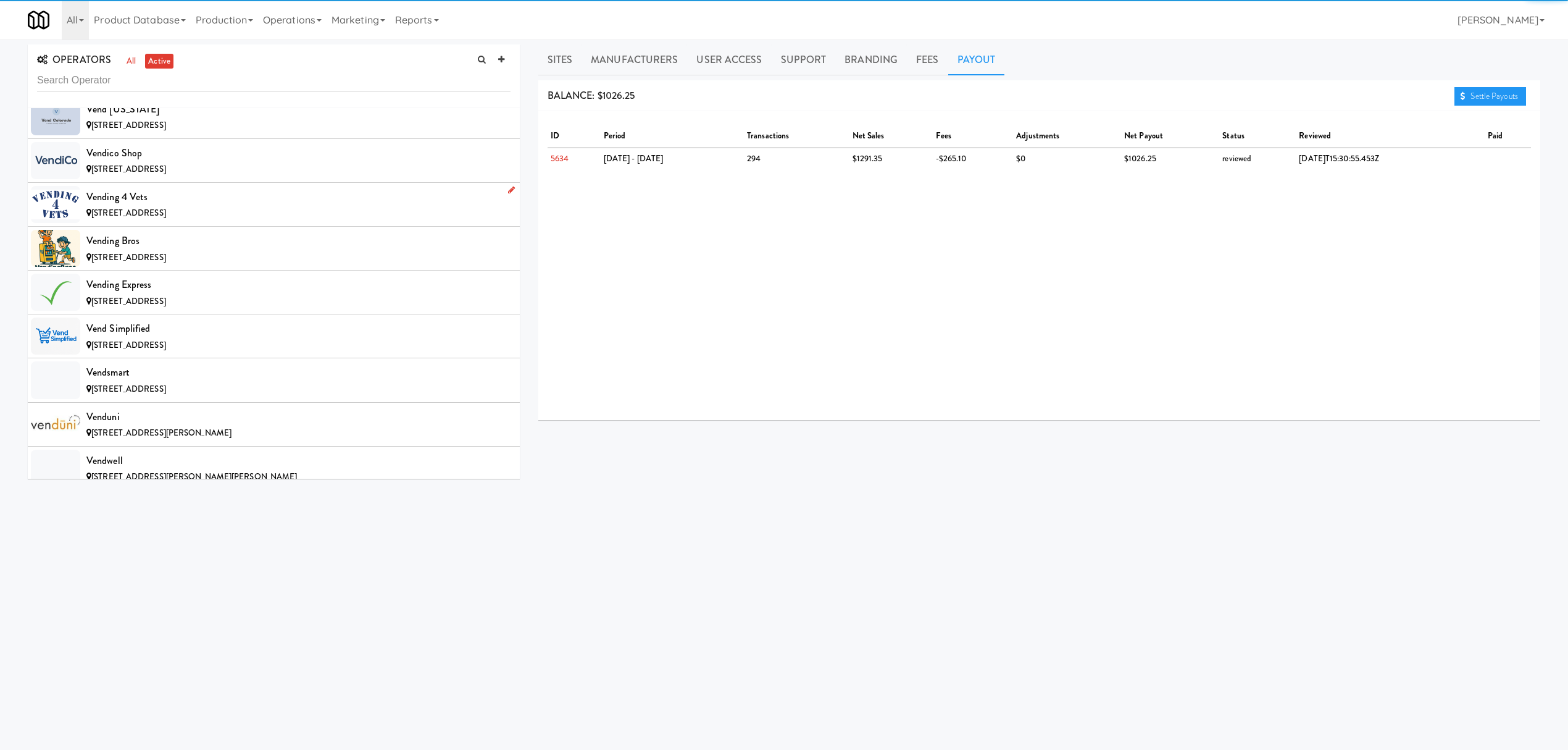
scroll to position [13589, 0]
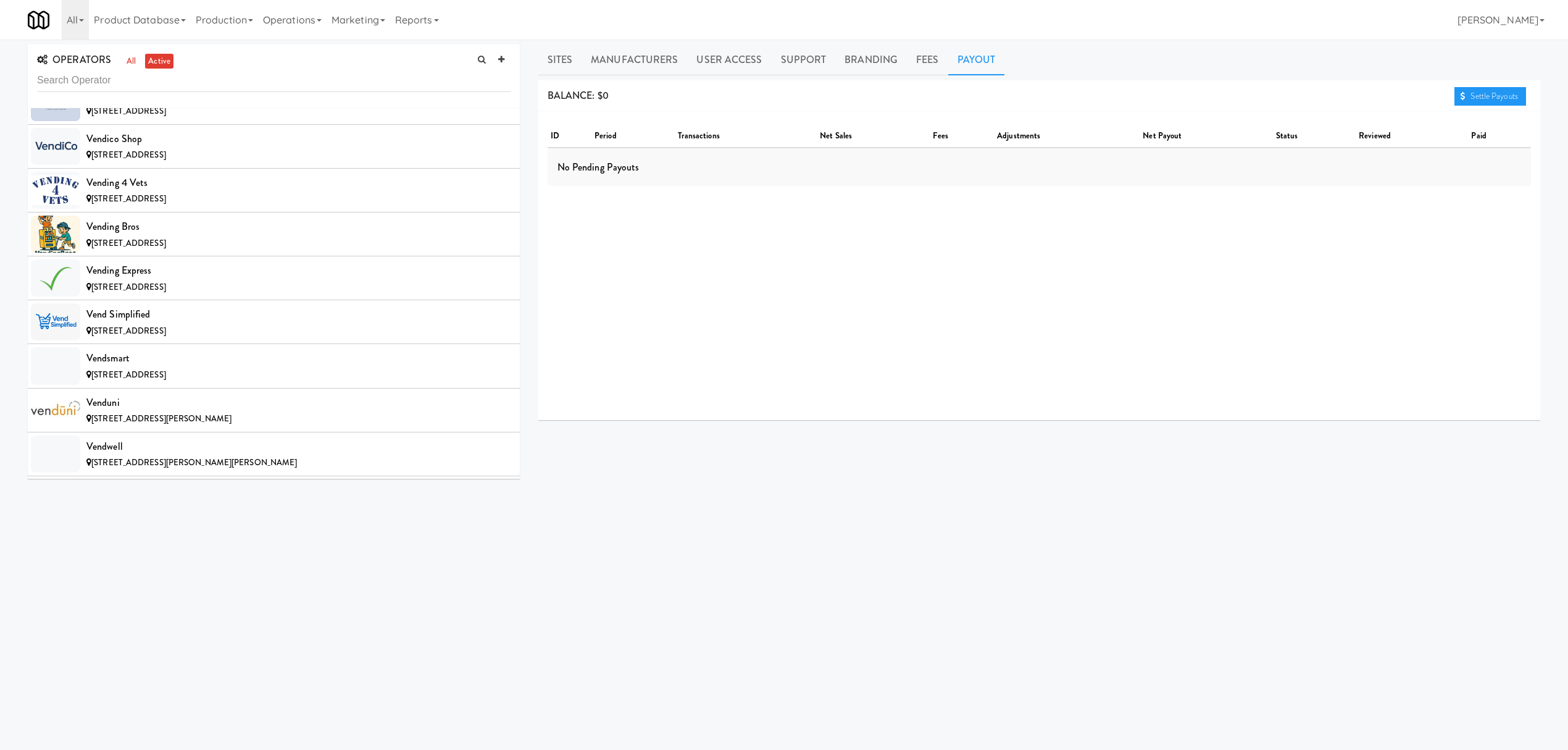
click at [195, 104] on div "Vend [US_STATE]" at bounding box center [298, 95] width 424 height 18
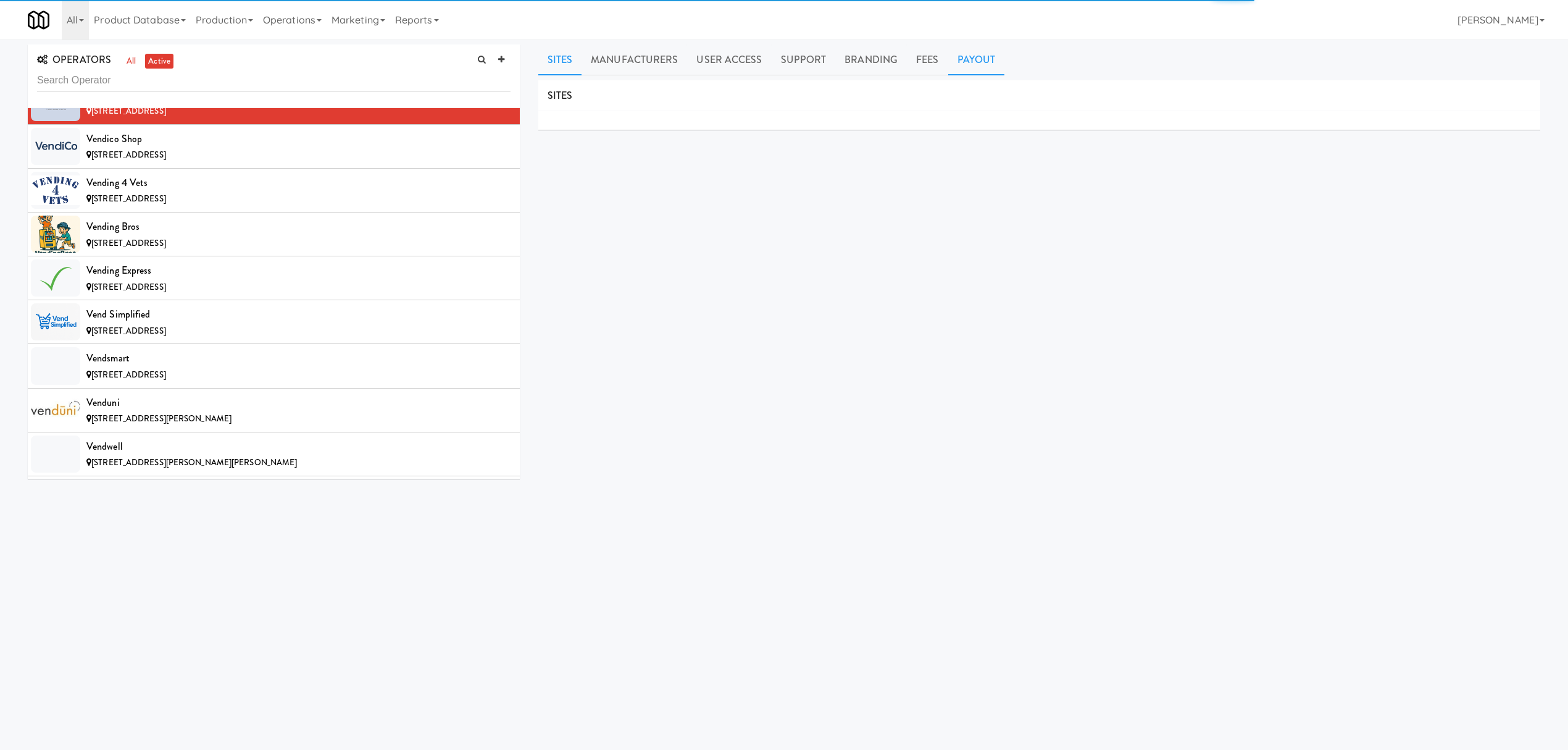
click at [967, 65] on link "Payout" at bounding box center [976, 59] width 57 height 31
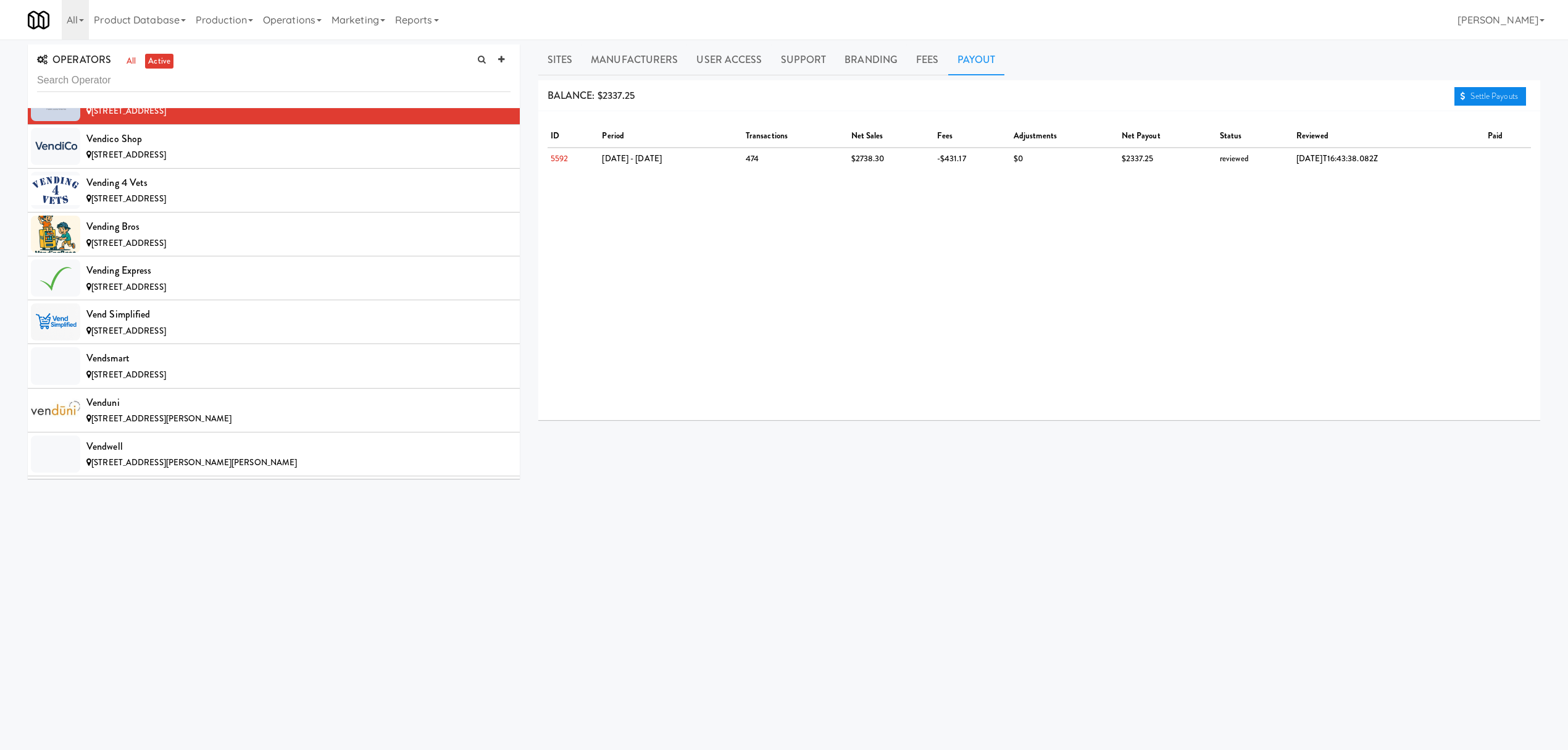
click at [1485, 99] on link "Settle Payouts" at bounding box center [1490, 96] width 71 height 18
click at [249, 163] on div "[STREET_ADDRESS]" at bounding box center [298, 155] width 424 height 16
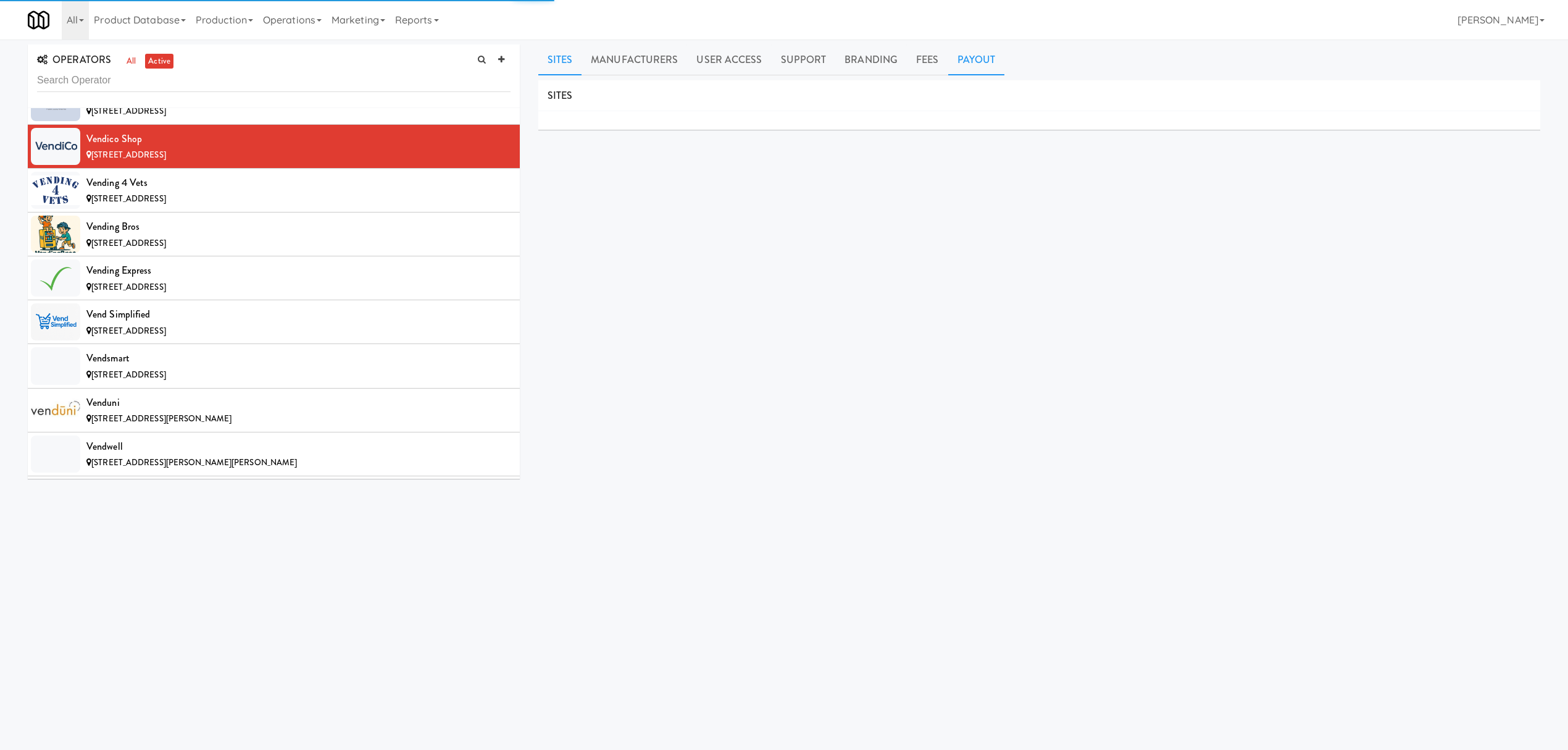
click at [971, 67] on link "Payout" at bounding box center [976, 59] width 57 height 31
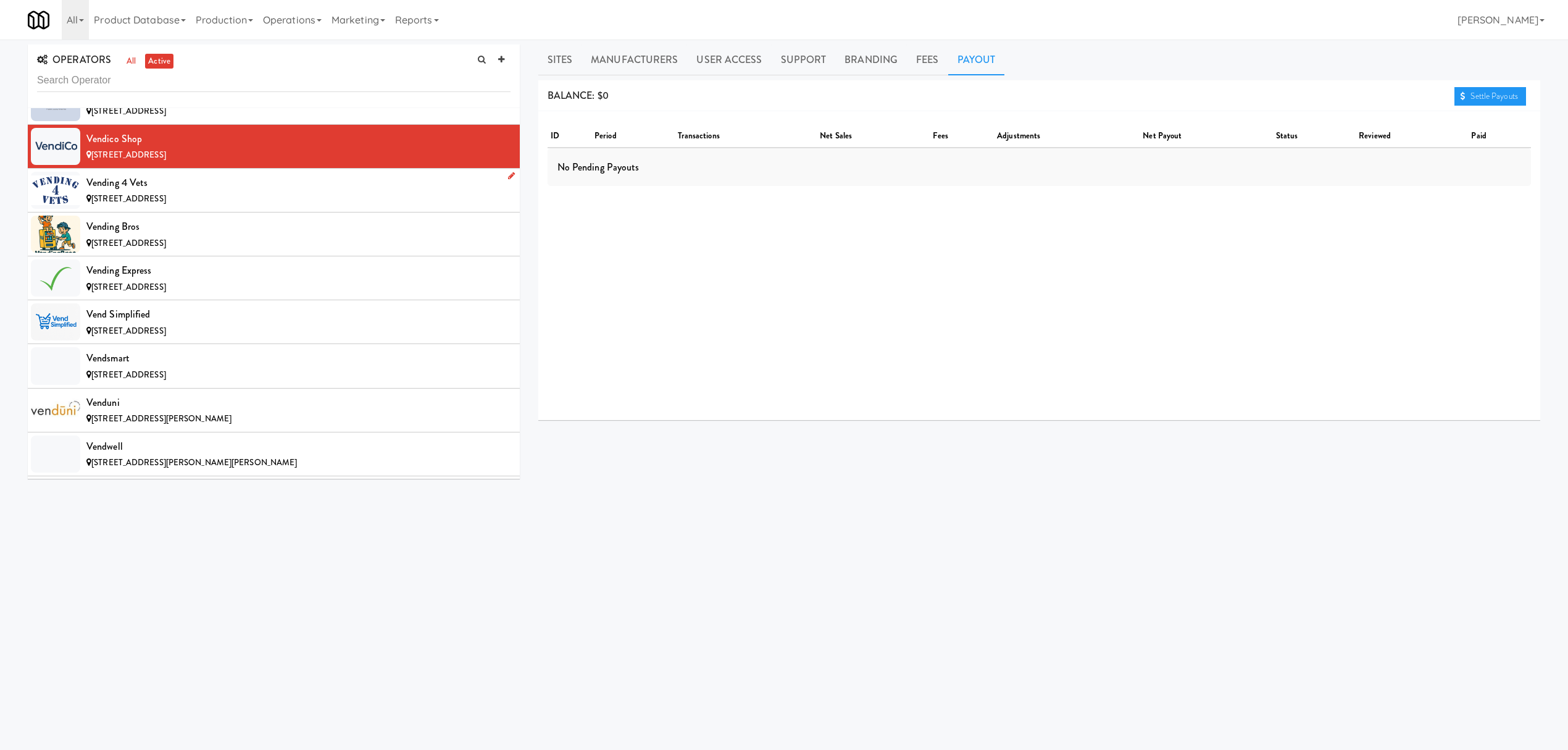
click at [295, 192] on div "Vending 4 Vets" at bounding box center [298, 183] width 424 height 18
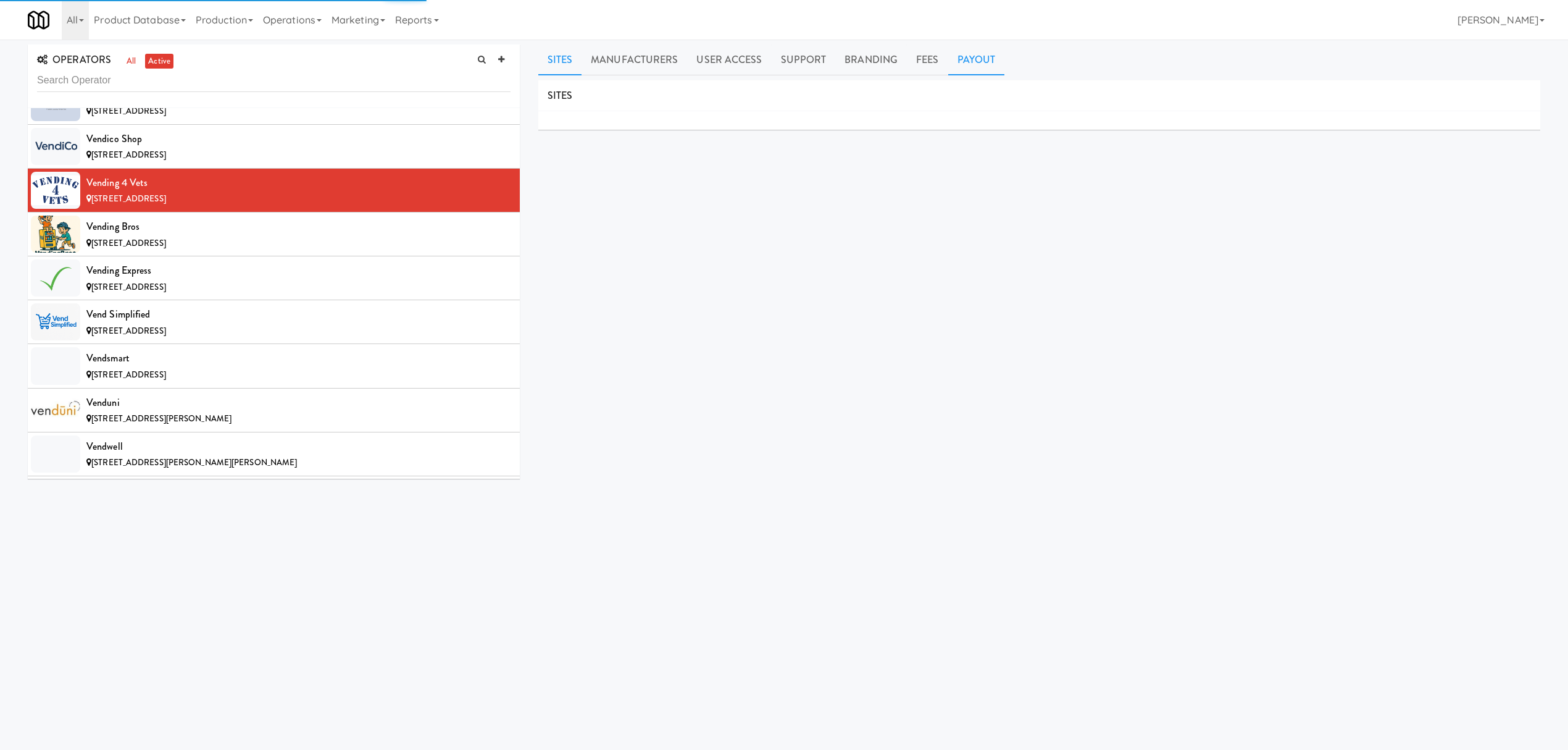
click at [990, 52] on link "Payout" at bounding box center [976, 59] width 57 height 31
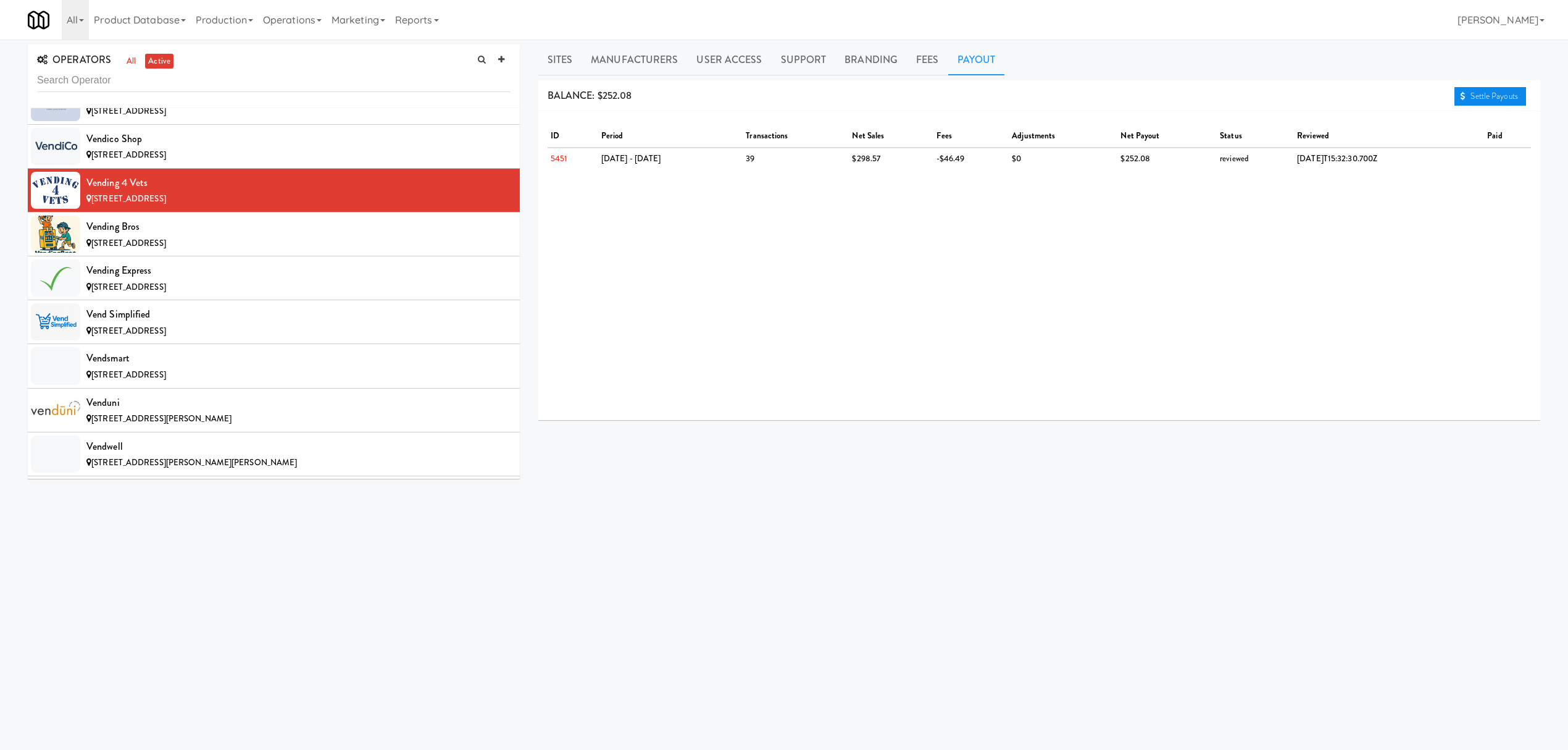
click at [1500, 90] on link "Settle Payouts" at bounding box center [1490, 96] width 71 height 18
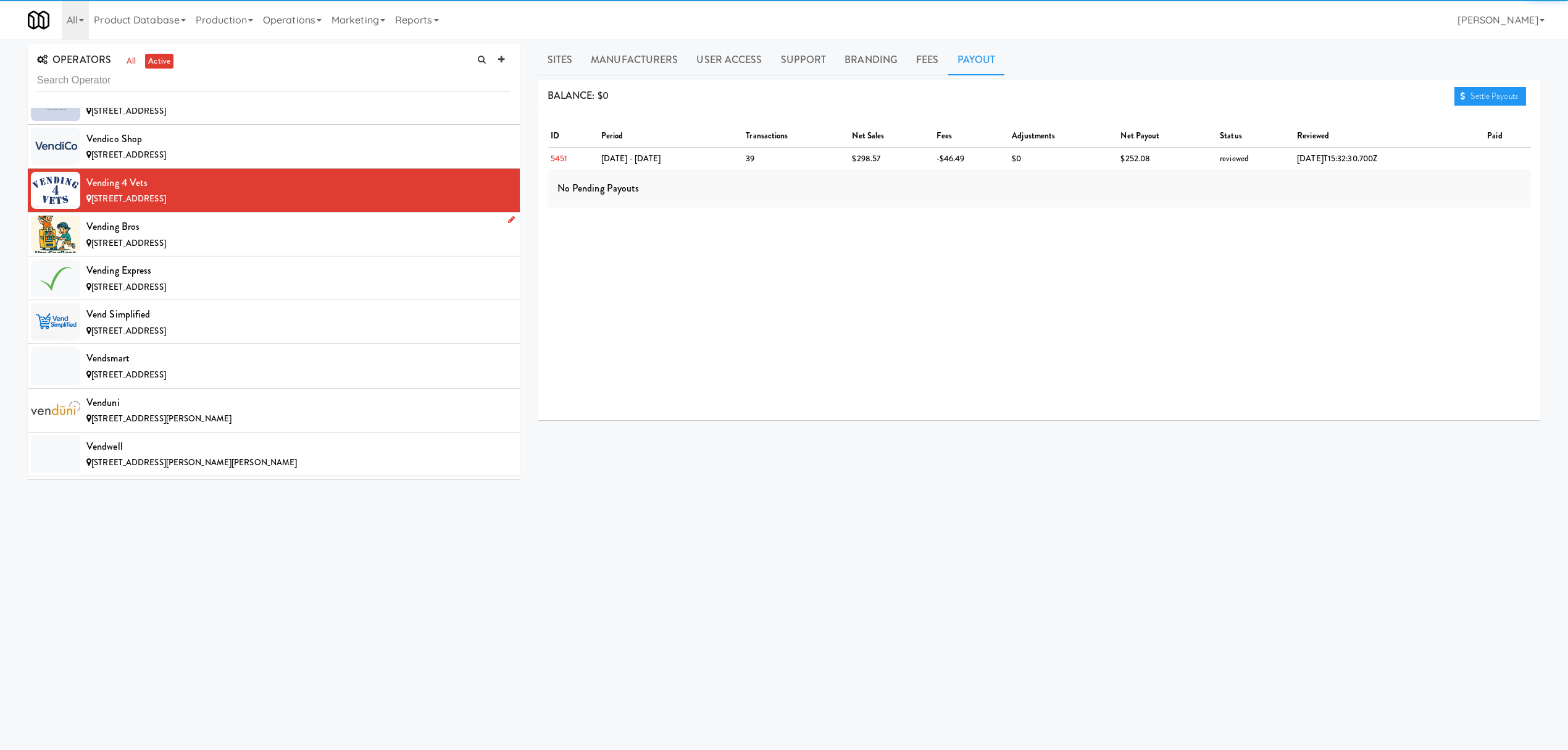
click at [196, 236] on div "Vending Bros" at bounding box center [298, 226] width 424 height 18
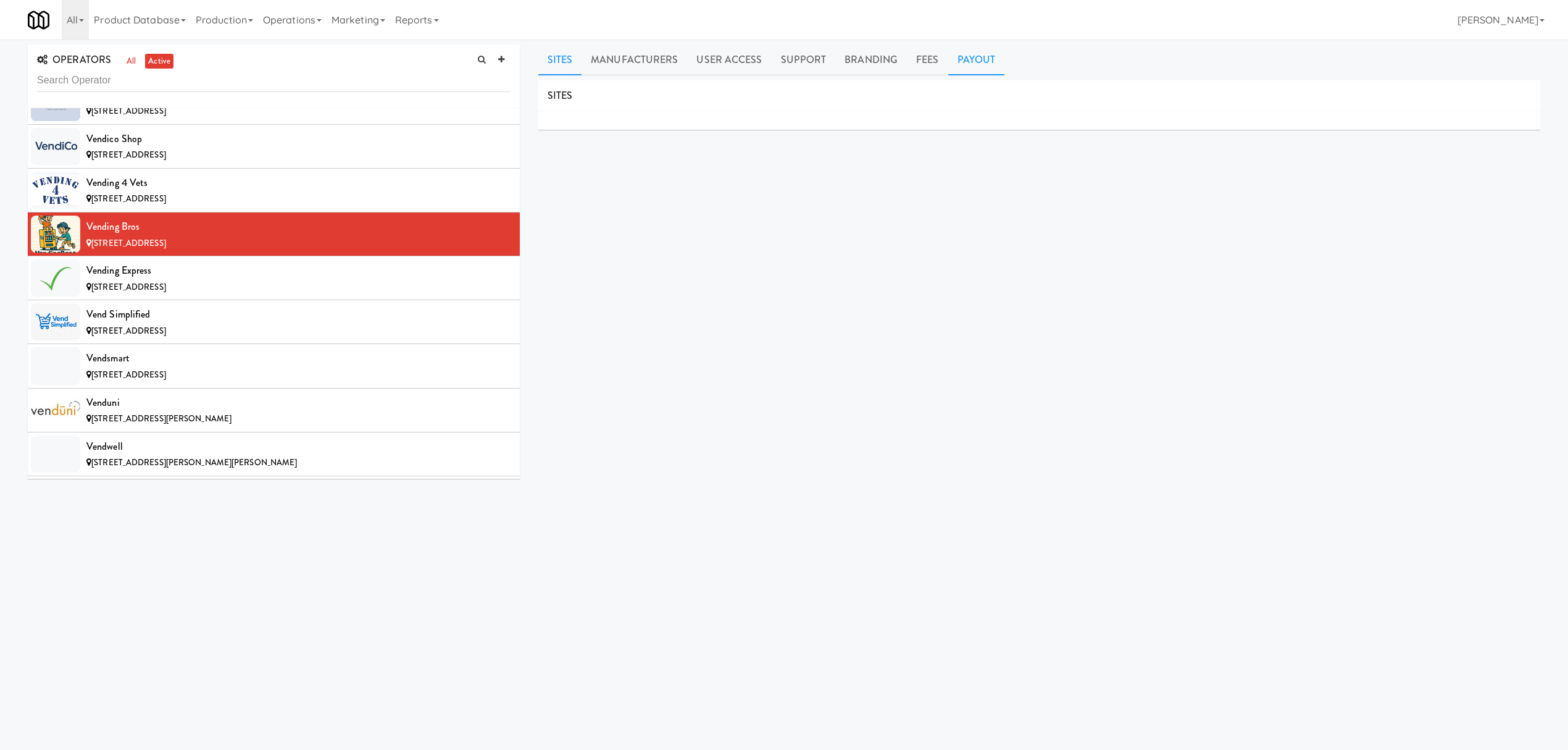
click at [989, 65] on link "Payout" at bounding box center [976, 59] width 57 height 31
click at [312, 256] on li "Vending Bros [STREET_ADDRESS]" at bounding box center [274, 234] width 492 height 44
click at [300, 280] on div "Vending Express" at bounding box center [298, 270] width 424 height 18
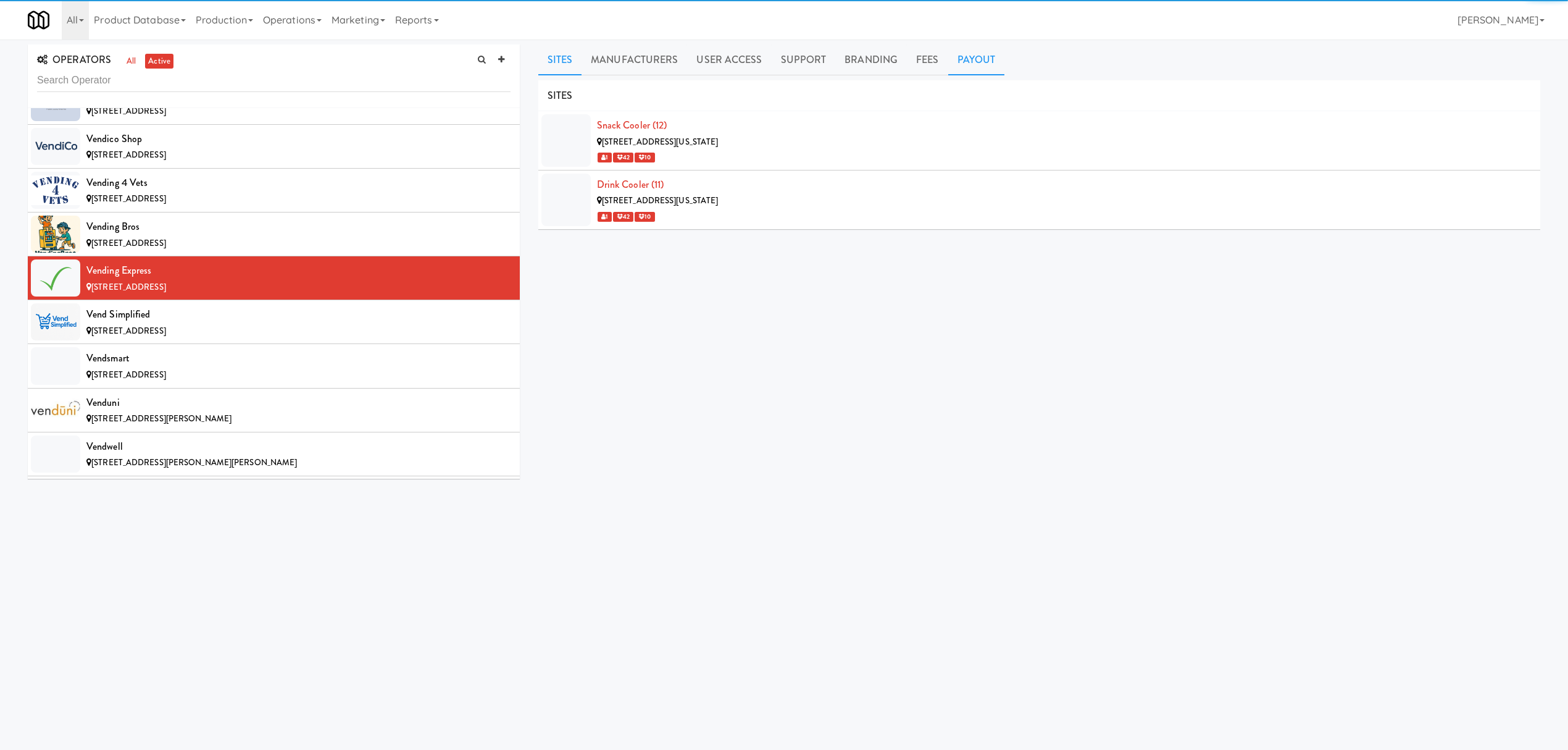
click at [961, 65] on link "Payout" at bounding box center [976, 59] width 57 height 31
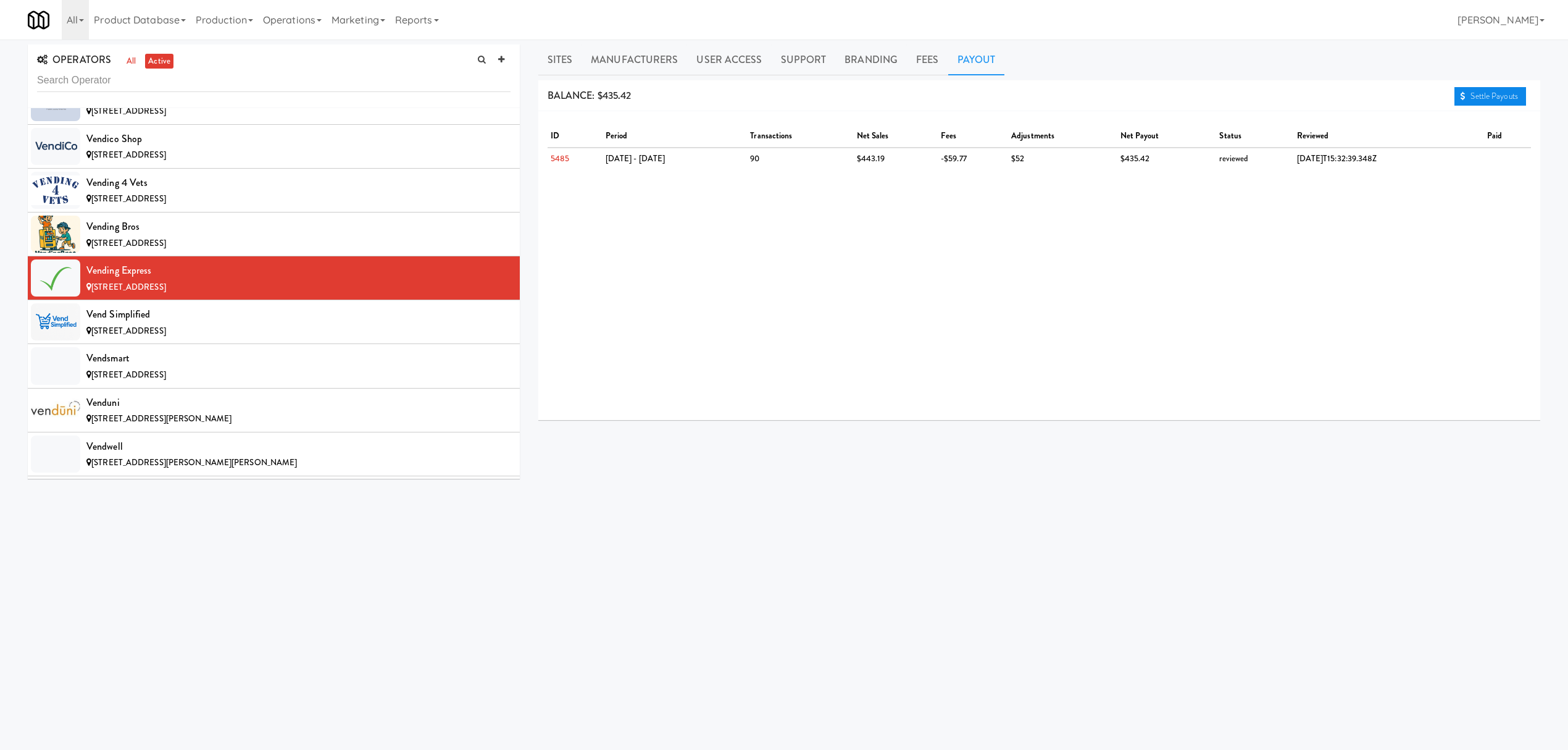
click at [1457, 100] on link "Settle Payouts" at bounding box center [1490, 96] width 71 height 18
click at [273, 324] on div "Vend Simplified" at bounding box center [298, 314] width 424 height 18
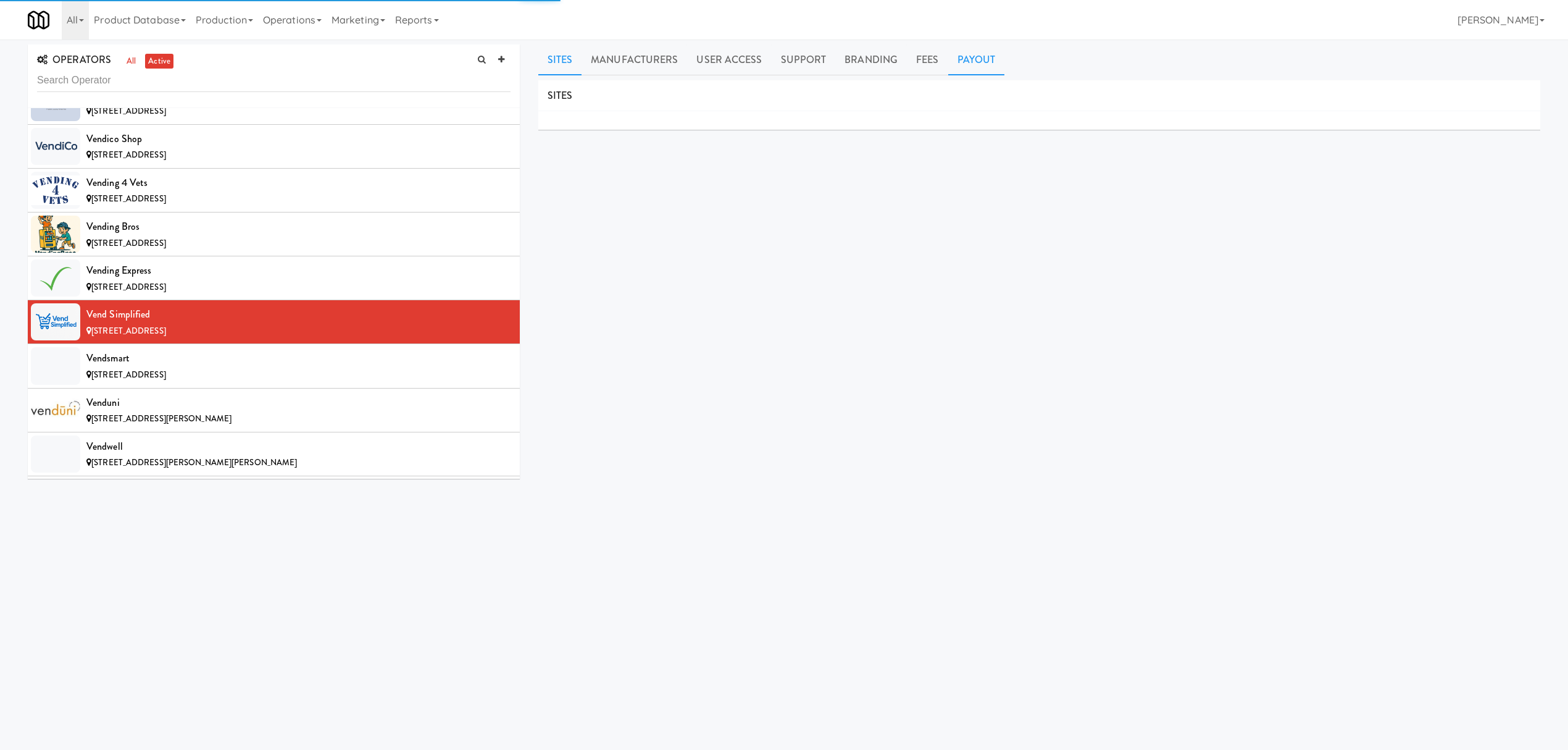
click at [966, 65] on link "Payout" at bounding box center [976, 59] width 57 height 31
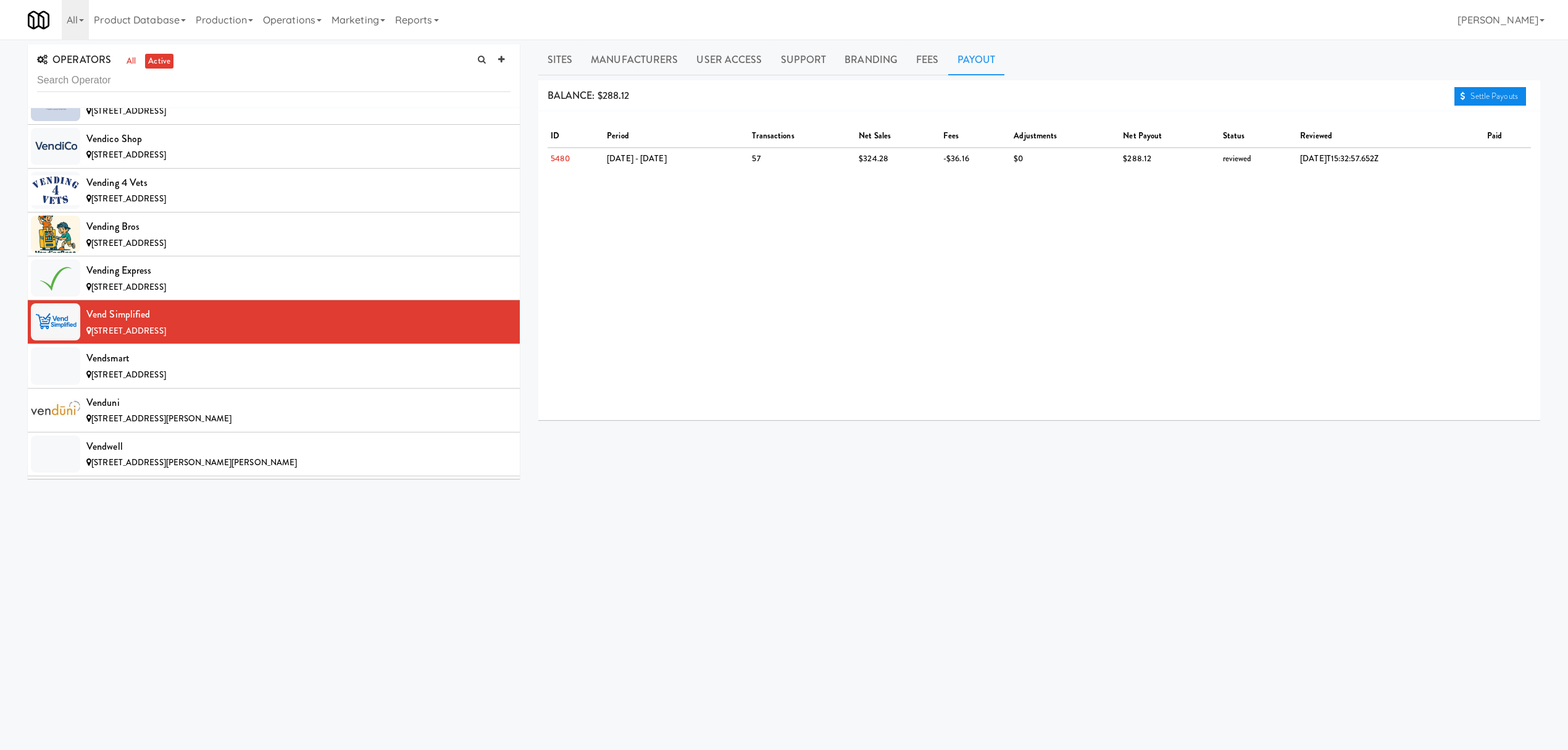
click at [1478, 104] on link "Settle Payouts" at bounding box center [1490, 96] width 71 height 18
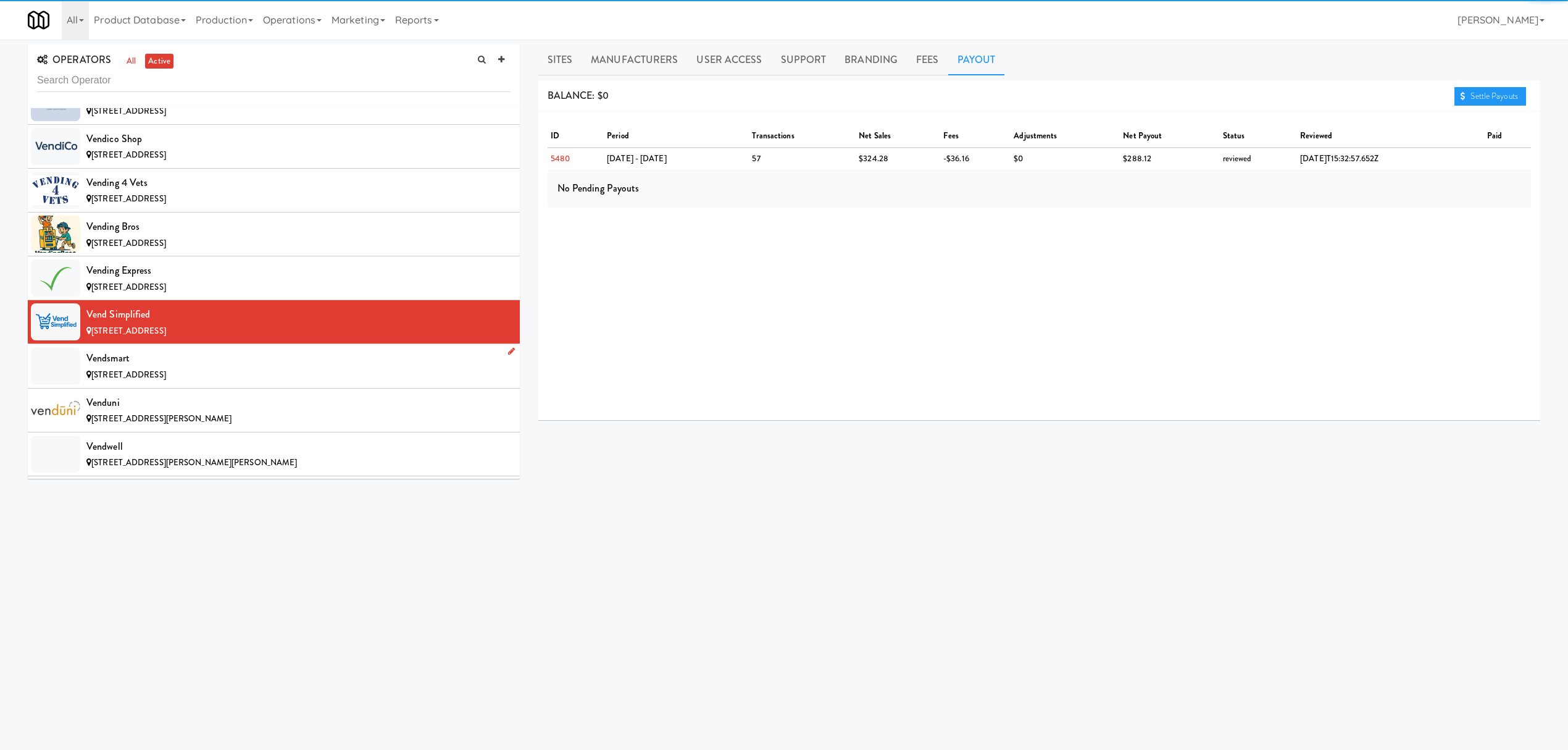
click at [261, 383] on div "[STREET_ADDRESS]" at bounding box center [298, 375] width 424 height 16
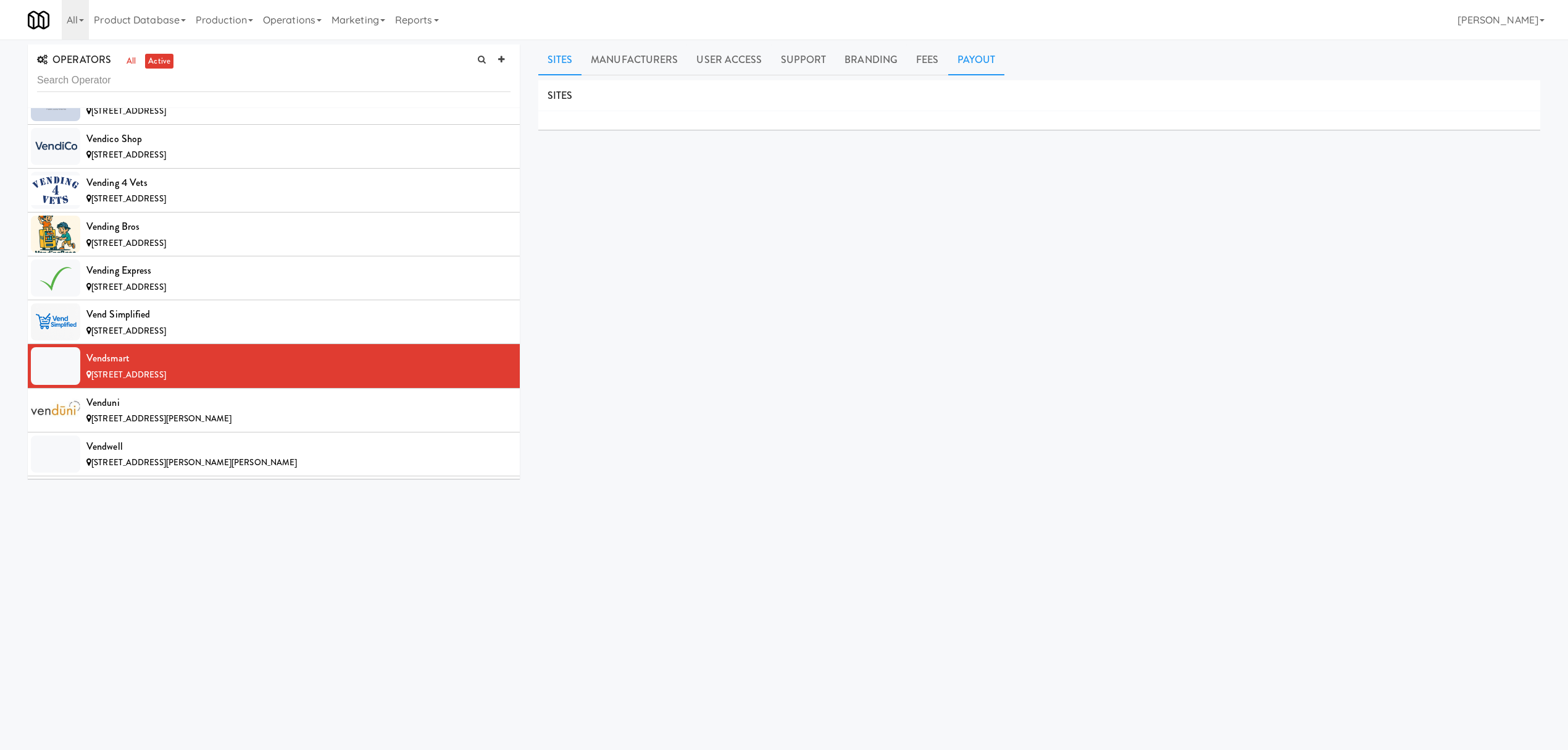
click at [983, 59] on link "Payout" at bounding box center [976, 59] width 57 height 31
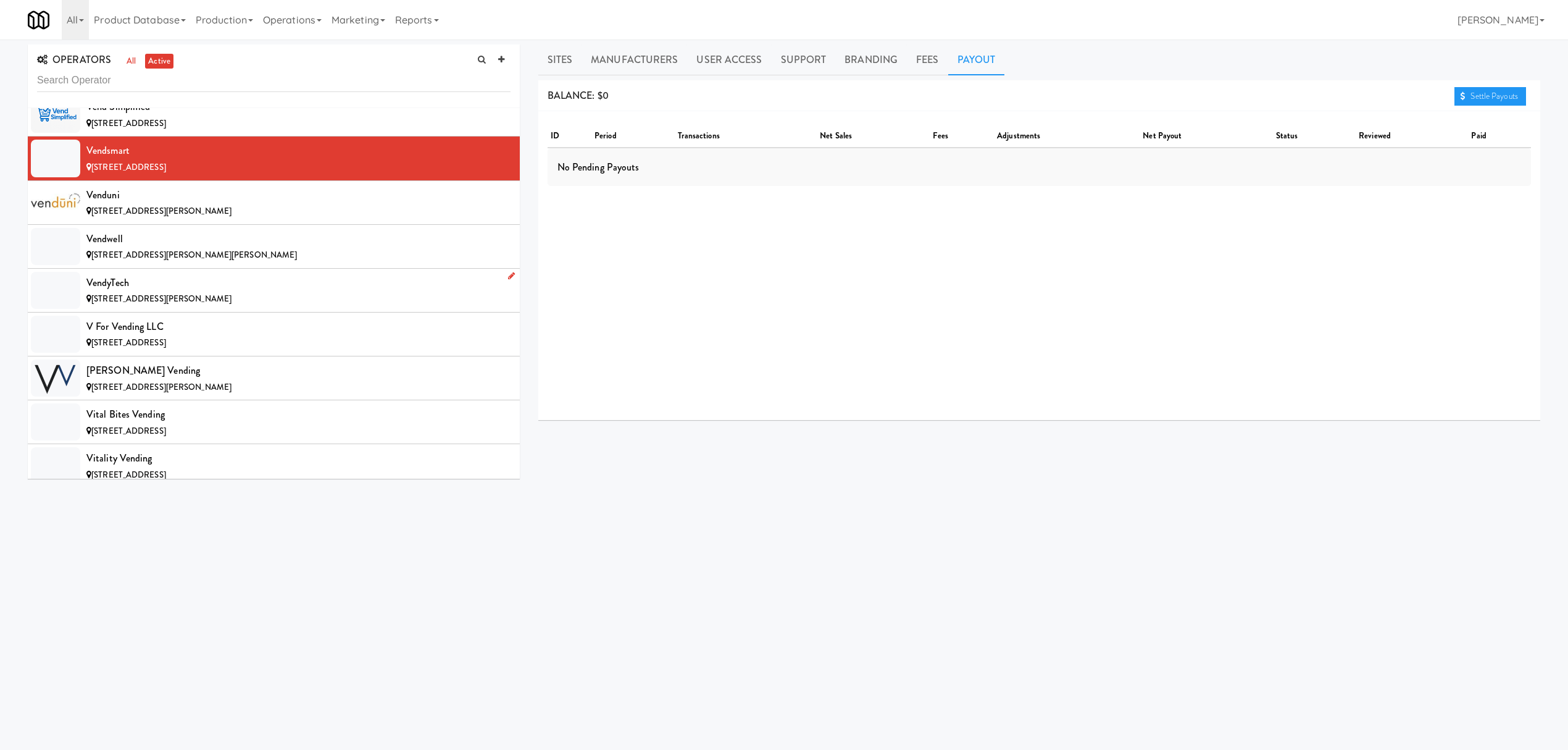
scroll to position [13836, 0]
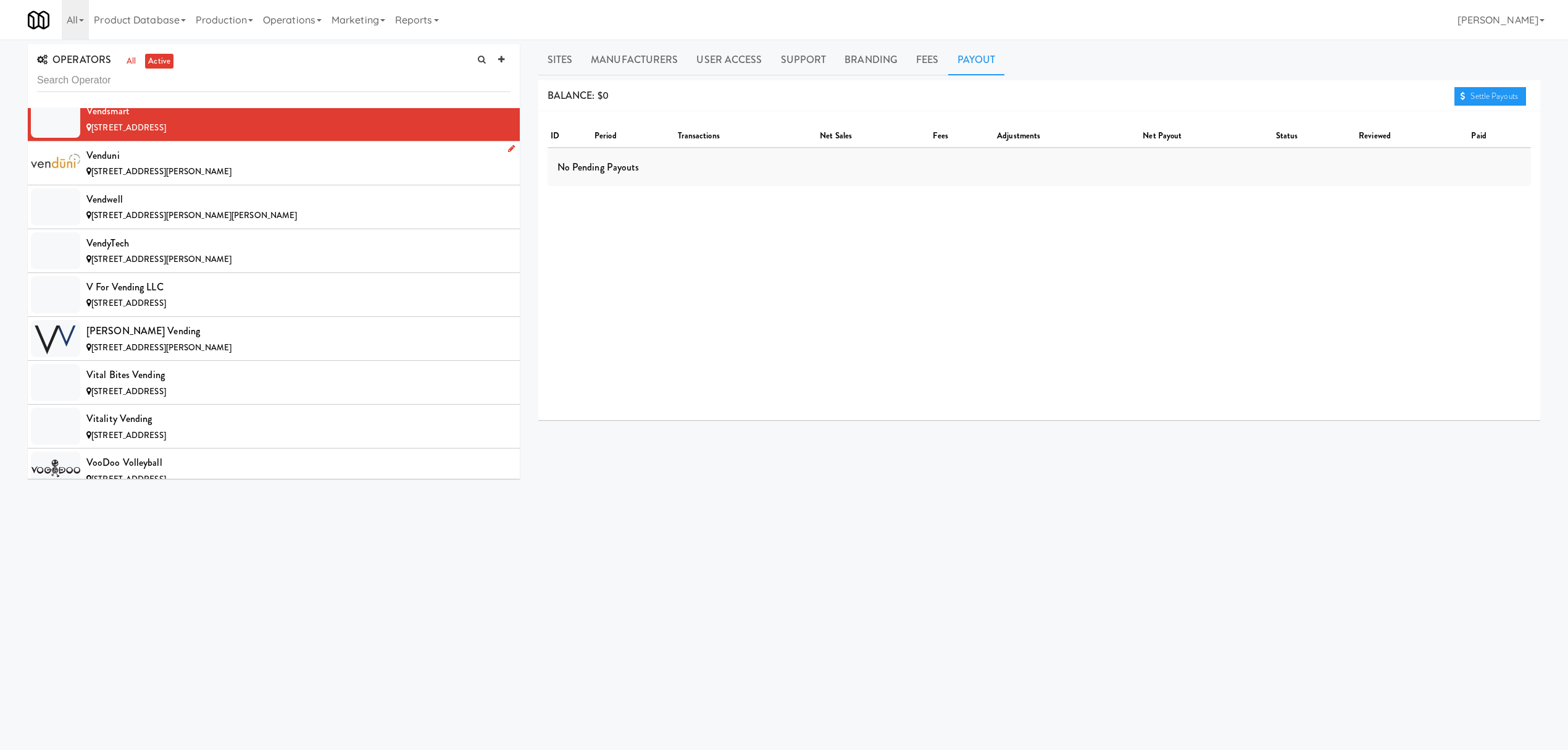
click at [116, 165] on div "Venduni" at bounding box center [298, 155] width 424 height 18
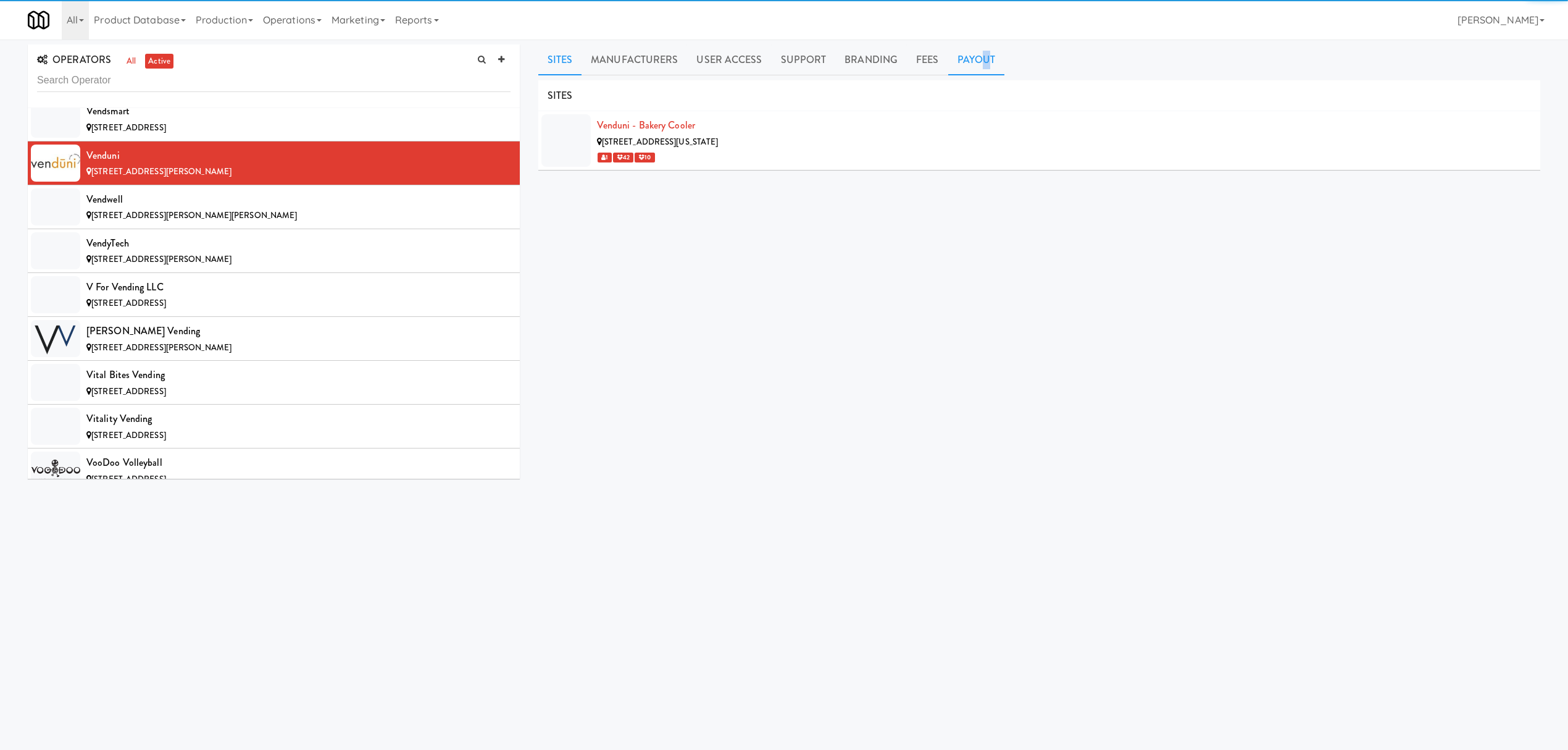
click at [980, 69] on link "Payout" at bounding box center [976, 59] width 57 height 31
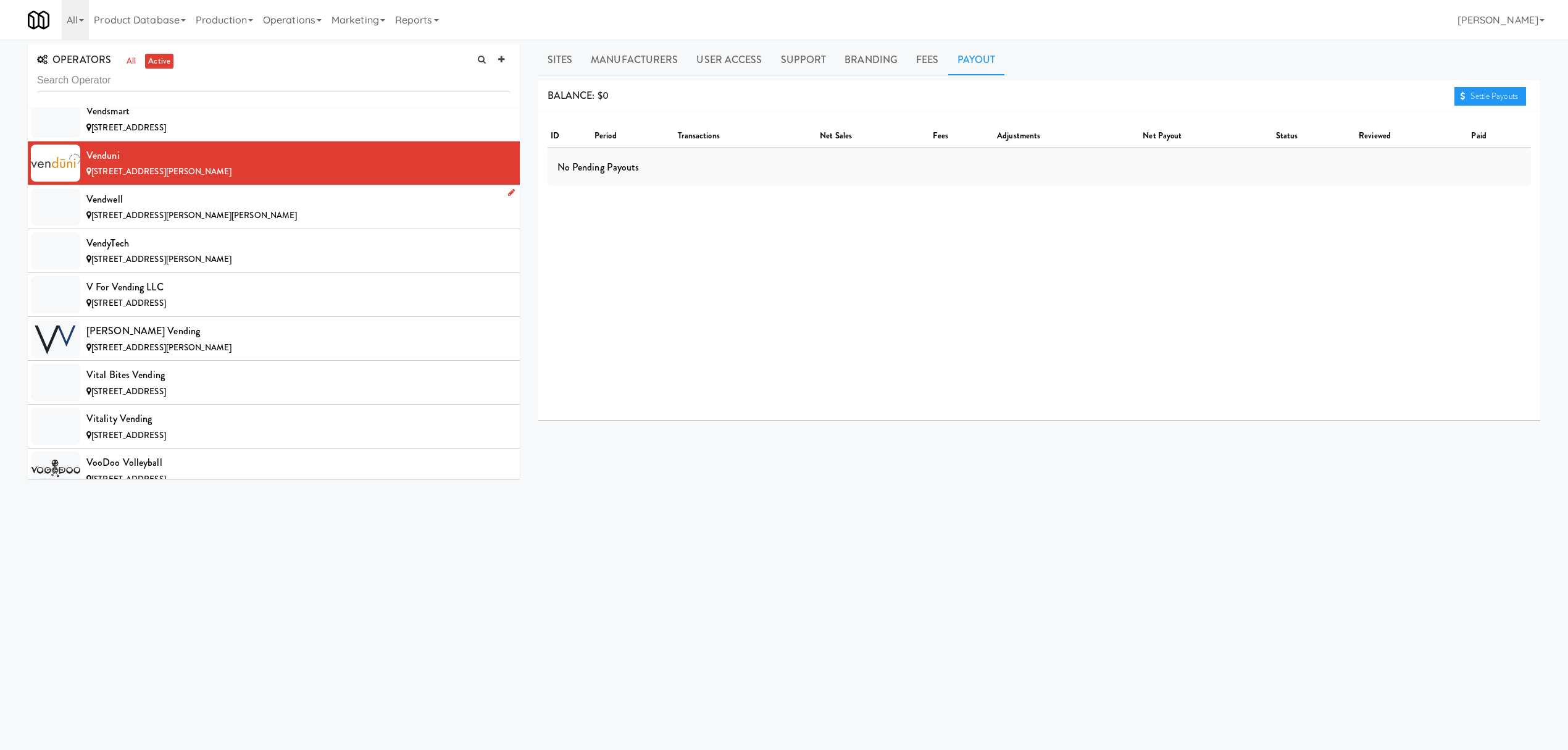
click at [225, 208] on div "Vendwell" at bounding box center [298, 199] width 424 height 18
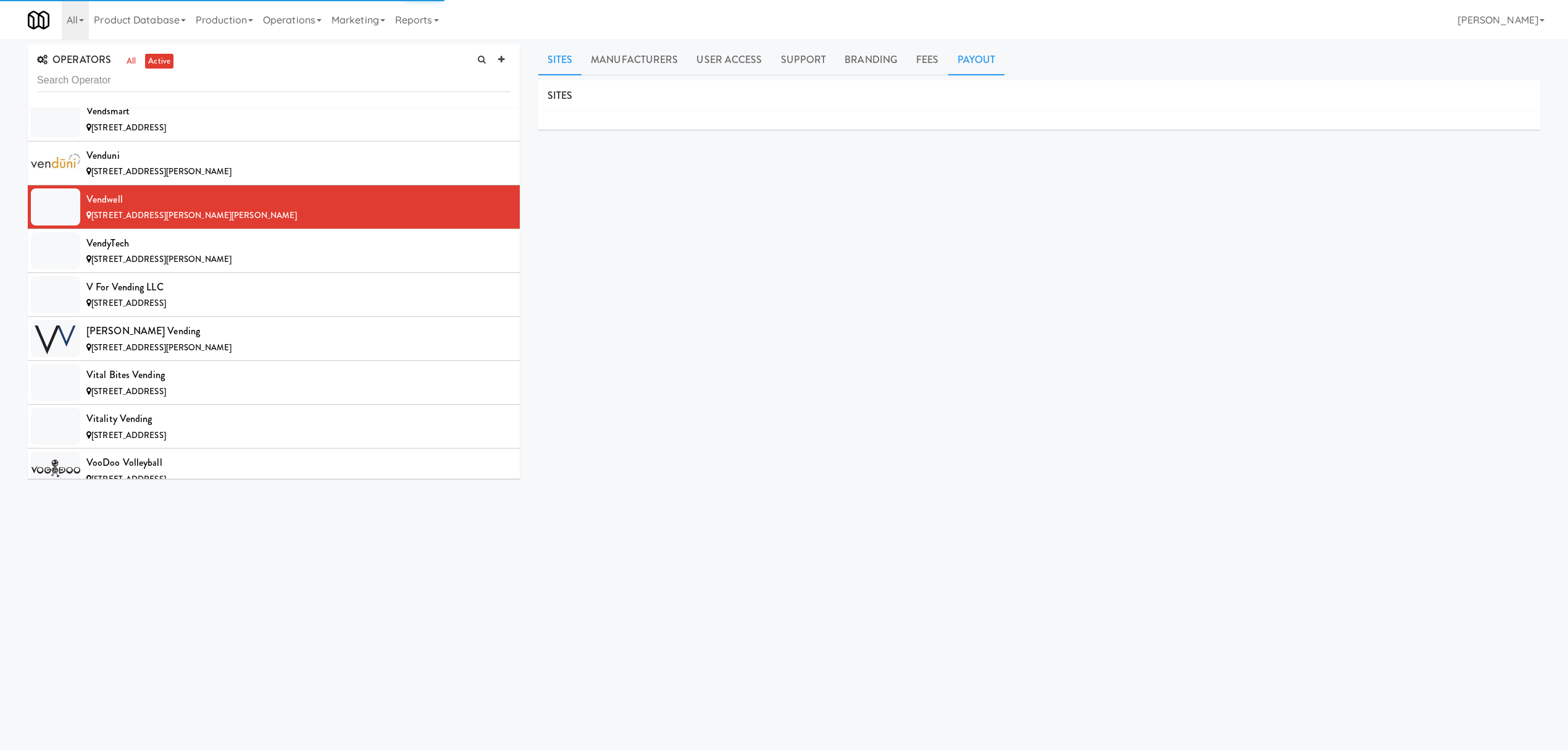
click at [983, 47] on link "Payout" at bounding box center [976, 59] width 57 height 31
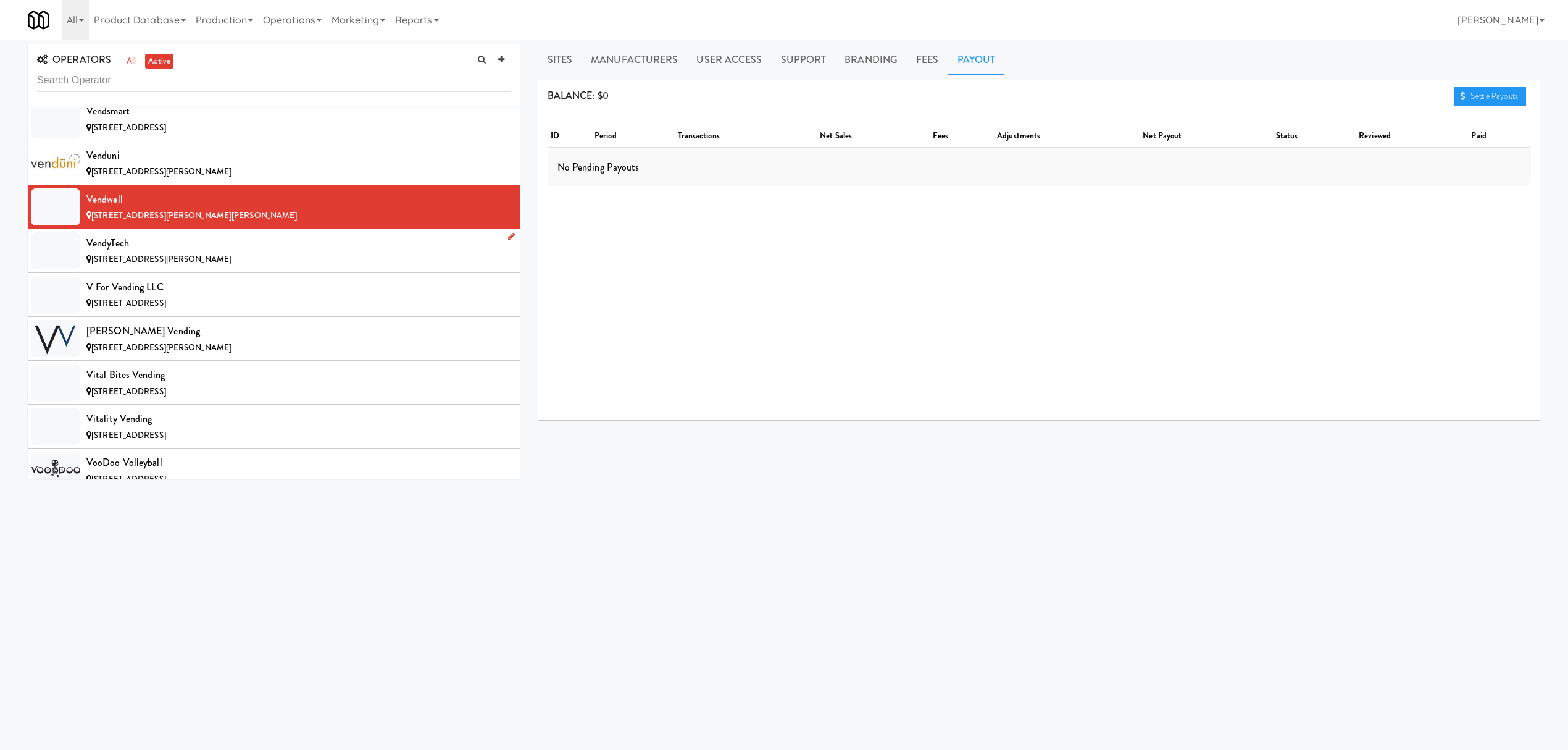
click at [238, 253] on div "VendyTech" at bounding box center [298, 243] width 424 height 18
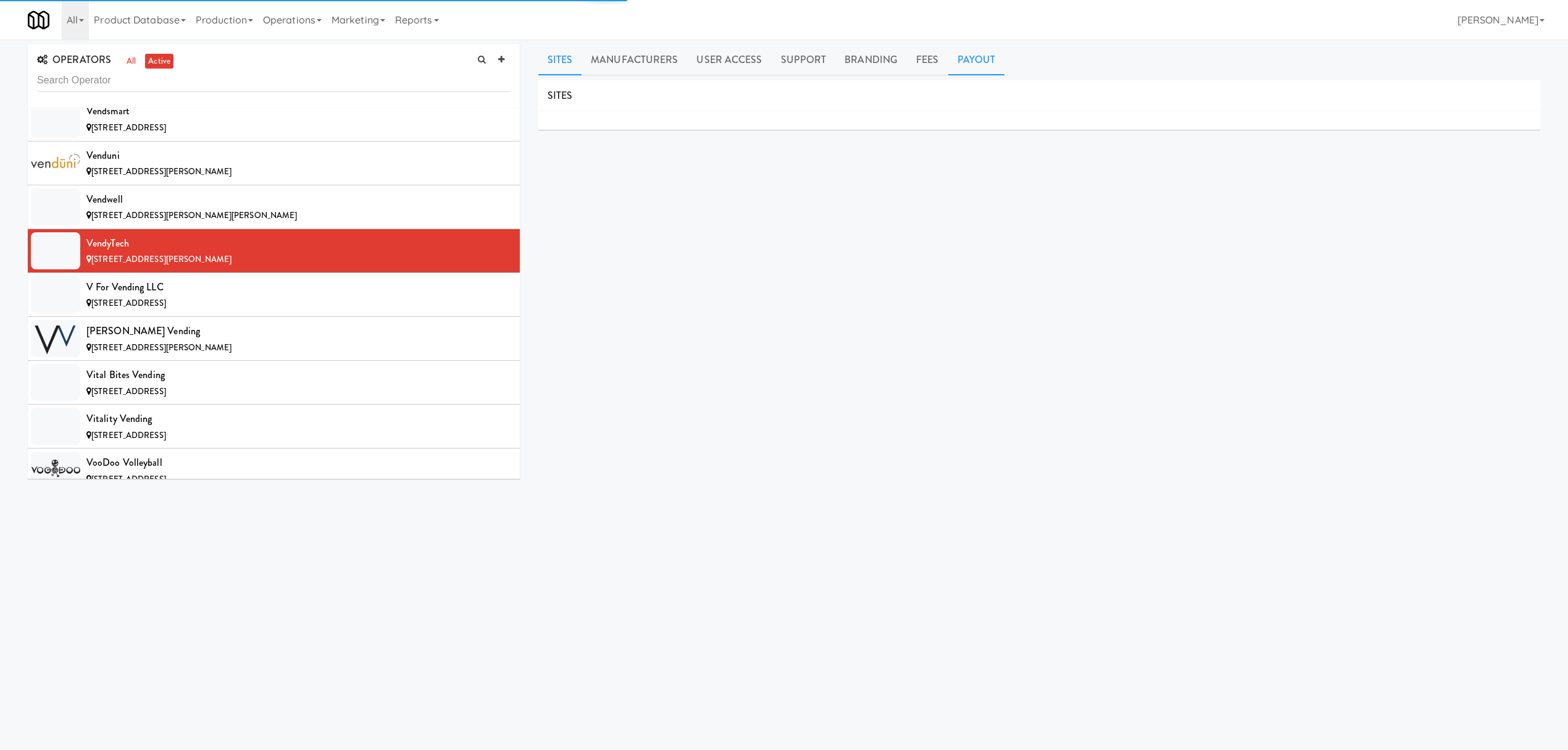
click at [972, 62] on link "Payout" at bounding box center [976, 59] width 57 height 31
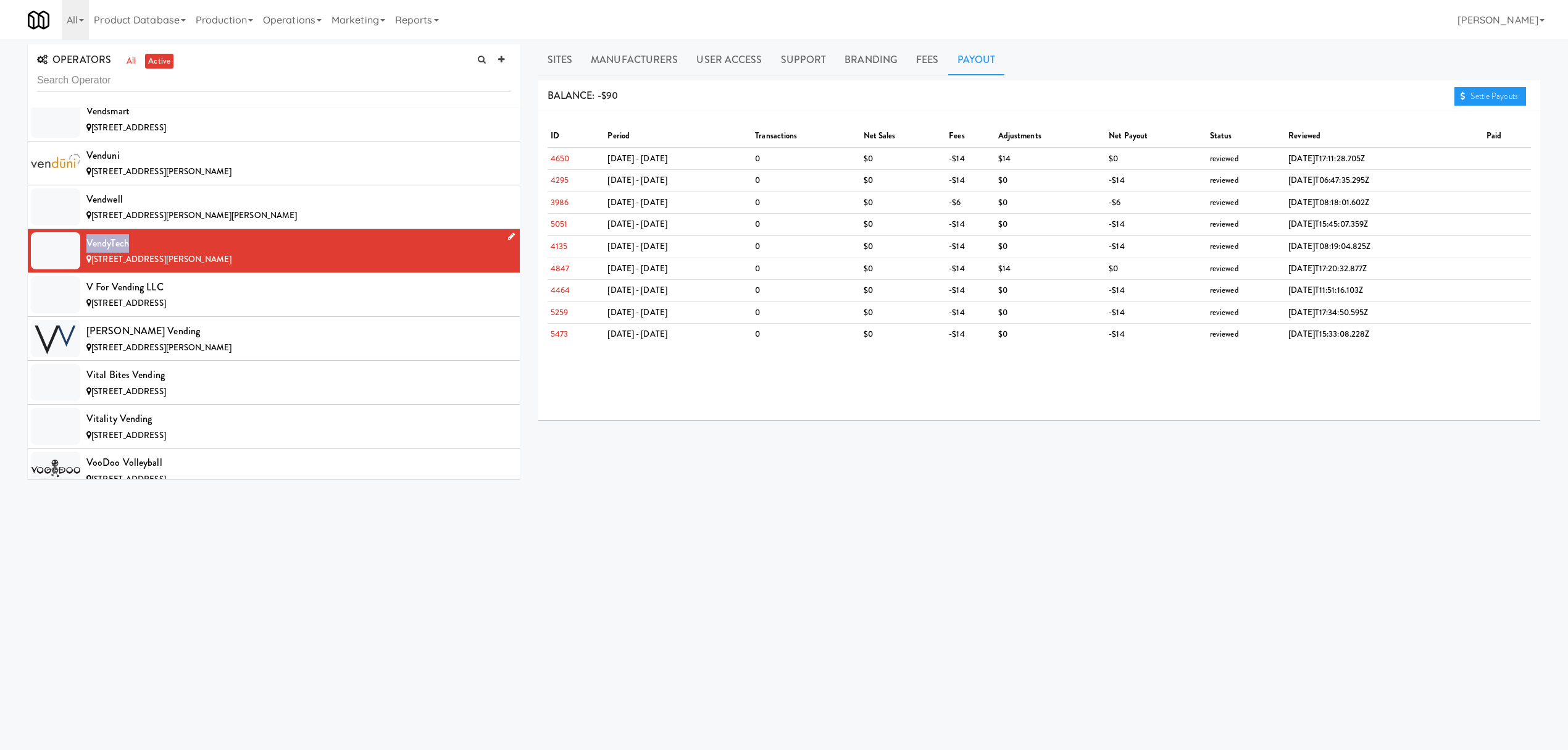
drag, startPoint x: 89, startPoint y: 307, endPoint x: 139, endPoint y: 307, distance: 50.0
click at [139, 253] on div "VendyTech" at bounding box center [298, 243] width 424 height 18
click at [166, 309] on span "[STREET_ADDRESS]" at bounding box center [129, 302] width 75 height 12
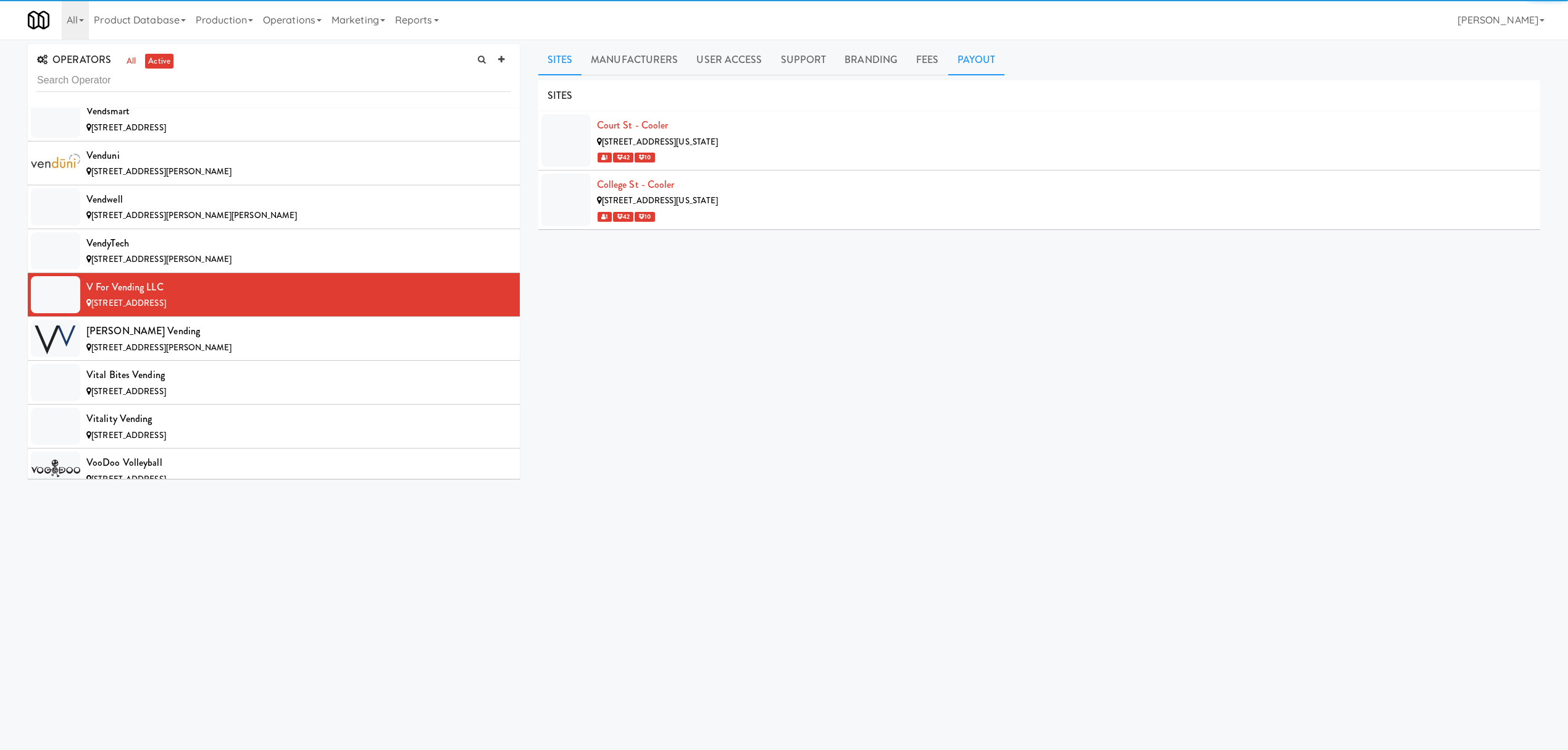
click at [964, 58] on link "Payout" at bounding box center [976, 59] width 57 height 31
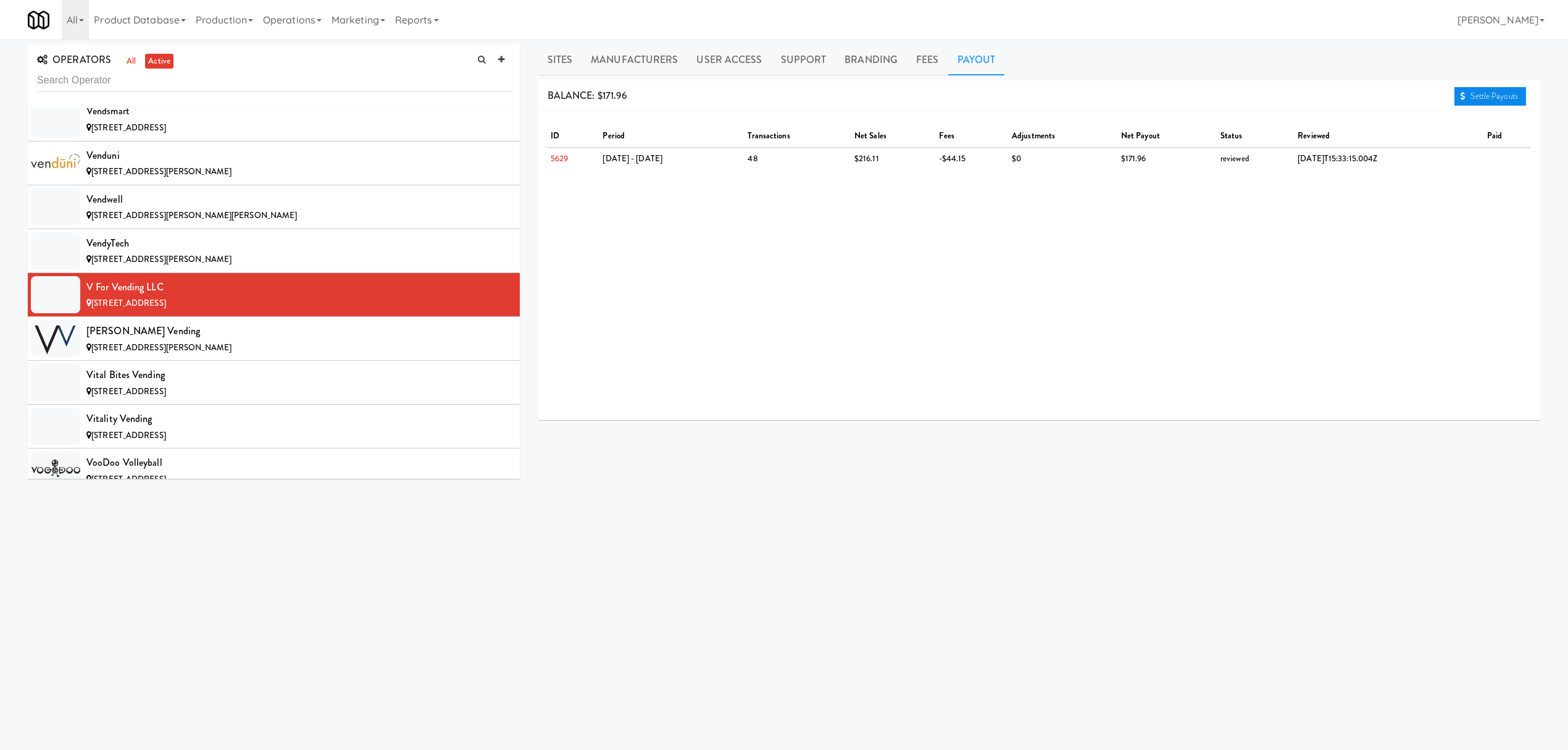
click at [1507, 95] on link "Settle Payouts" at bounding box center [1490, 96] width 71 height 18
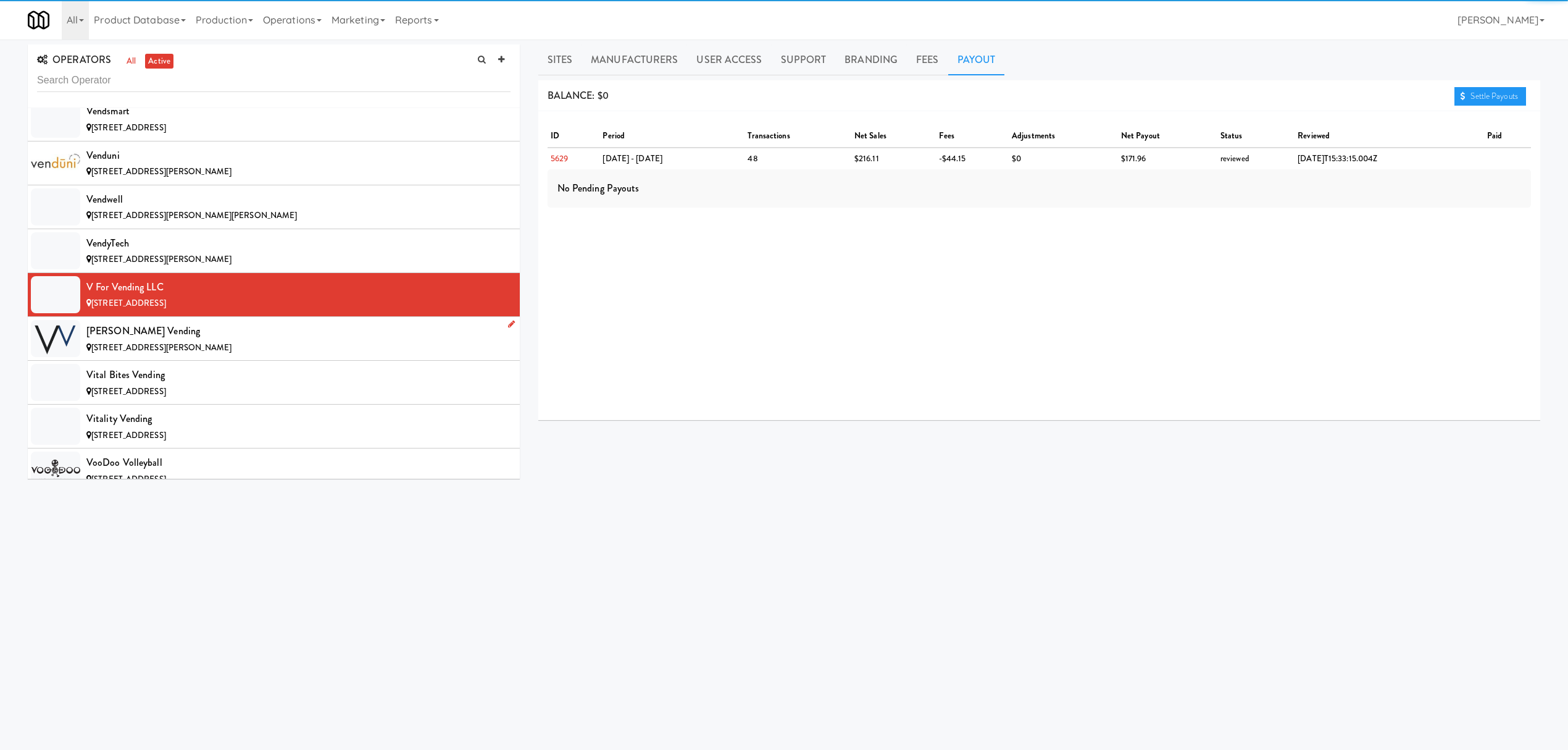
click at [205, 341] on div "[PERSON_NAME] Vending" at bounding box center [298, 330] width 424 height 18
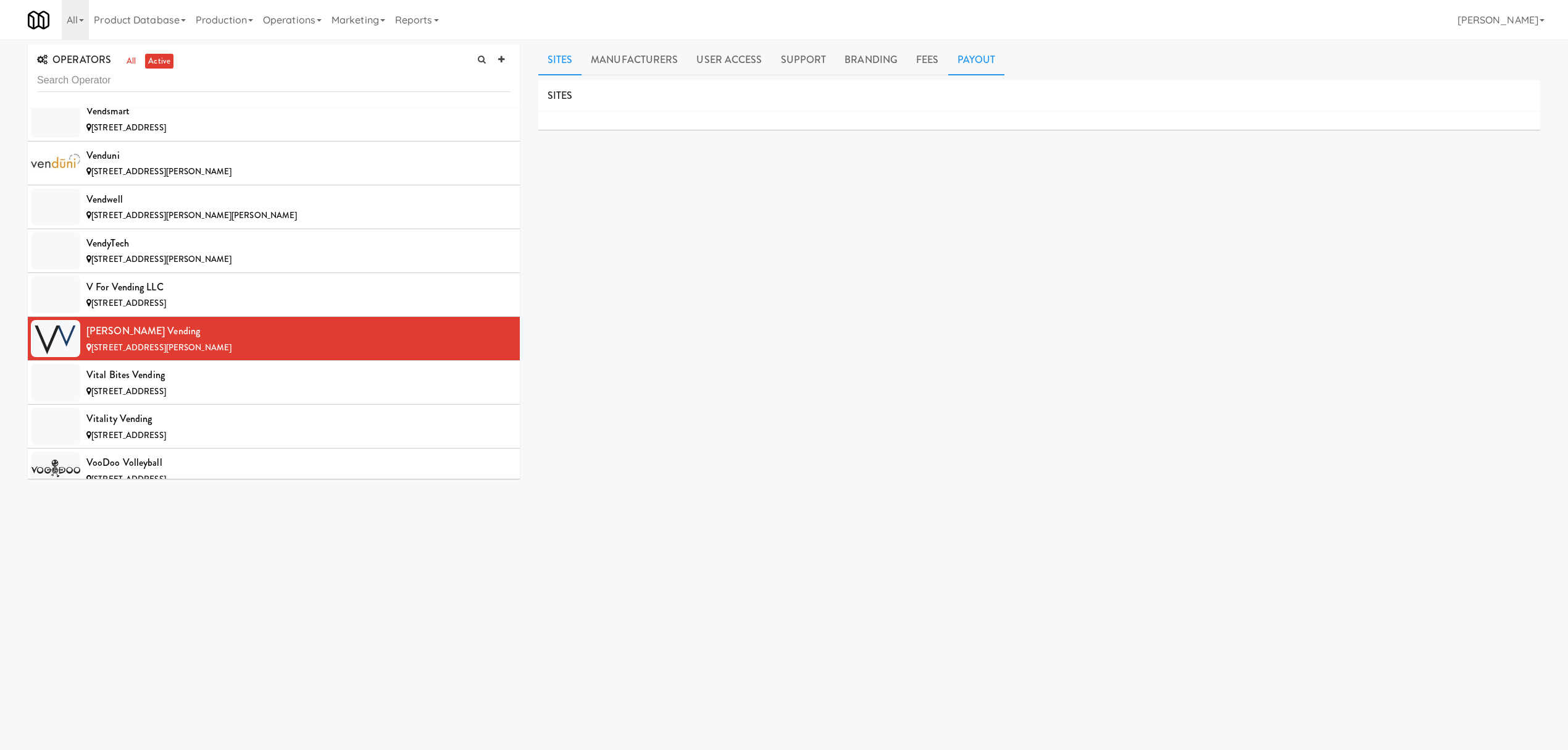
click at [968, 62] on link "Payout" at bounding box center [976, 59] width 57 height 31
click at [1460, 93] on icon at bounding box center [1462, 96] width 5 height 8
click at [169, 384] on div "Vital Bites Vending" at bounding box center [298, 375] width 424 height 18
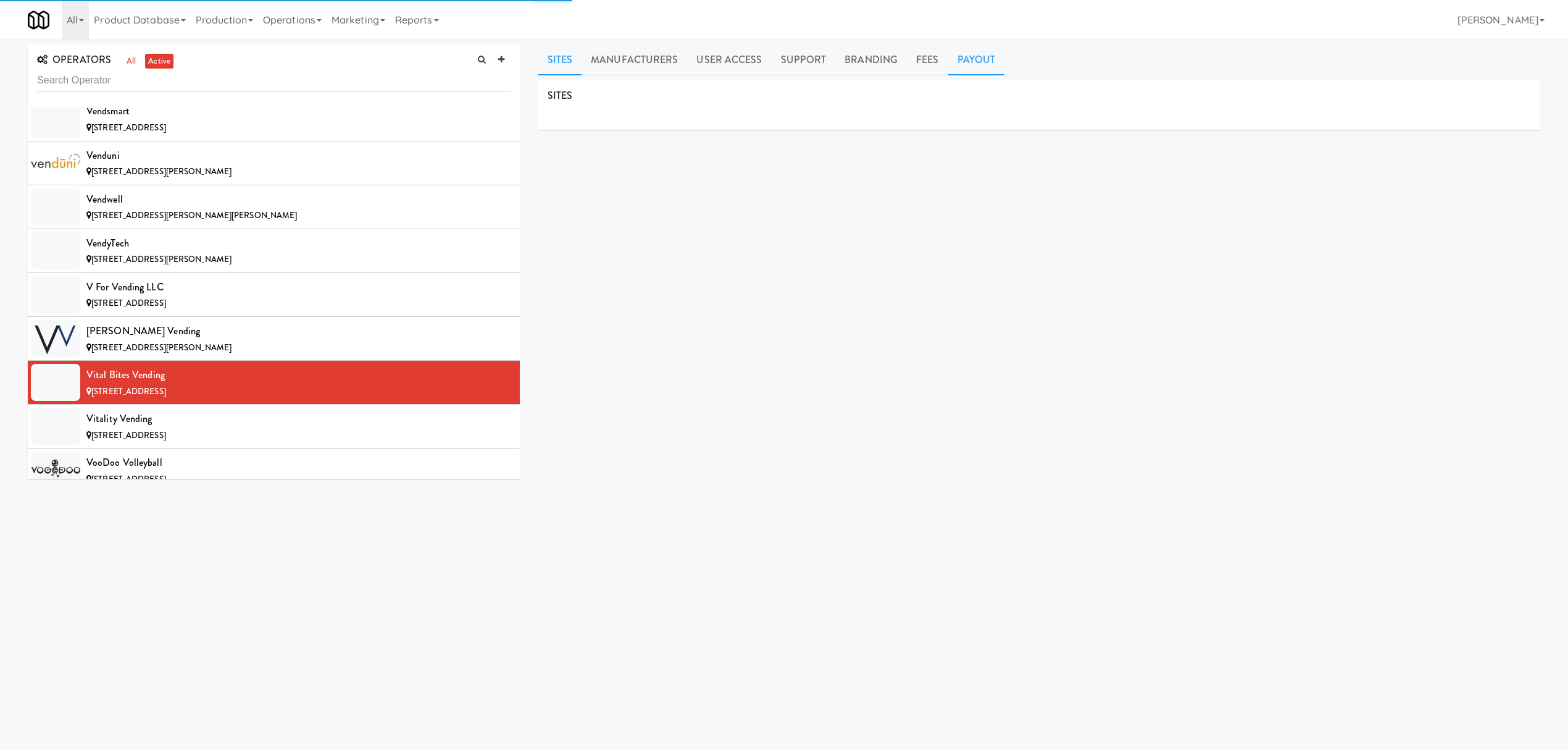
click at [968, 60] on link "Payout" at bounding box center [976, 59] width 57 height 31
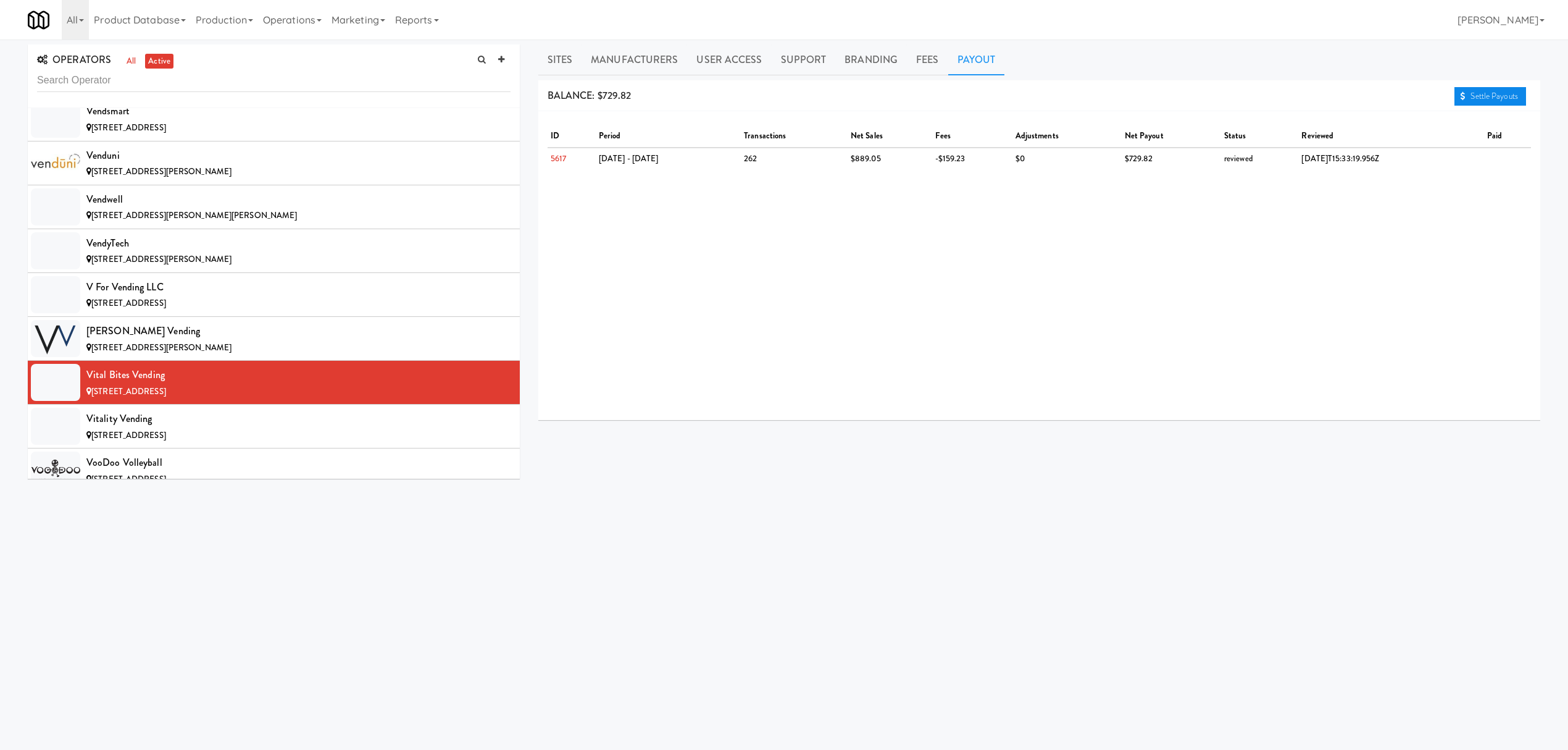
click at [1462, 99] on icon at bounding box center [1462, 96] width 5 height 8
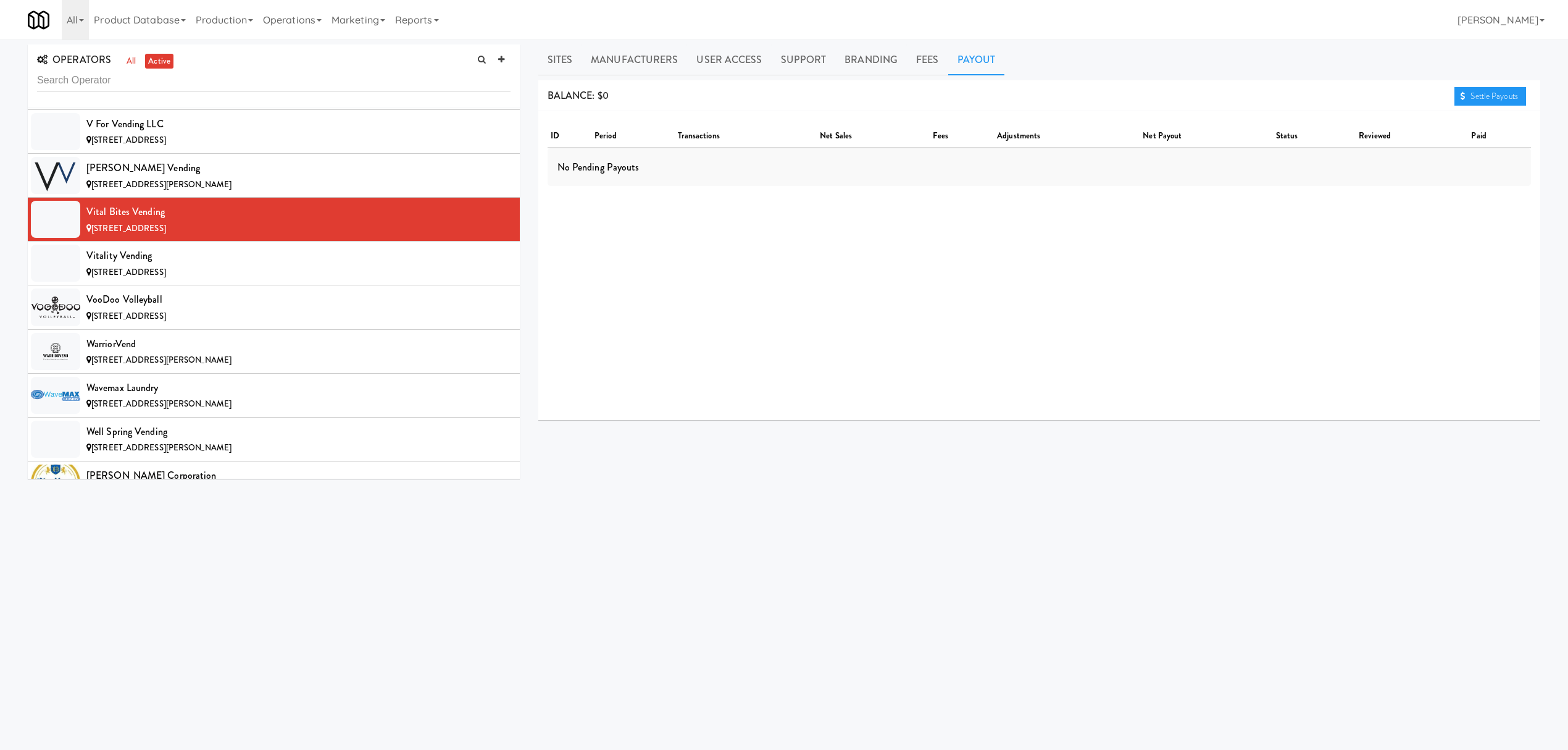
scroll to position [14000, 0]
click at [140, 284] on li "Vitality Vending [STREET_ADDRESS]" at bounding box center [274, 262] width 492 height 44
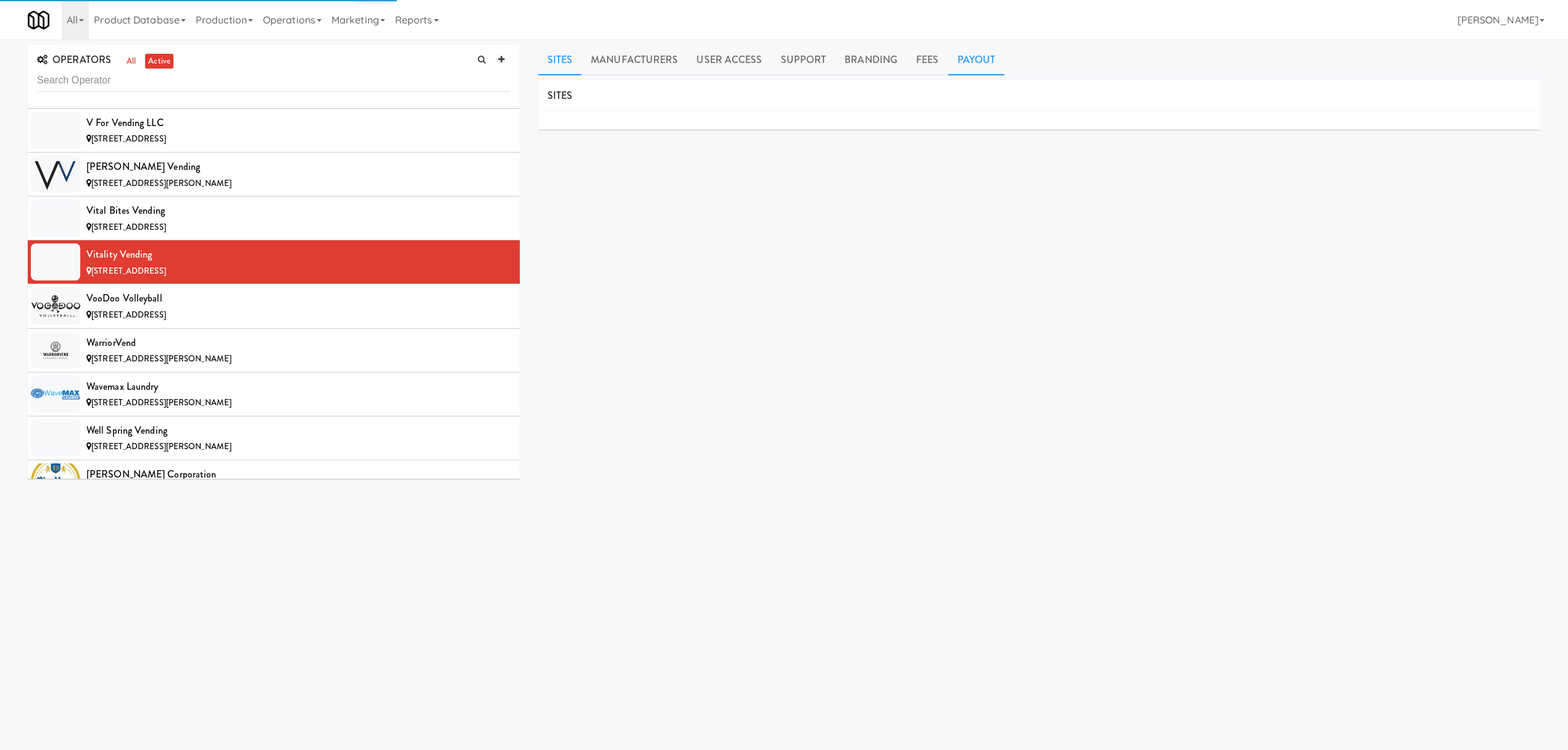
click at [969, 63] on link "Payout" at bounding box center [976, 59] width 57 height 31
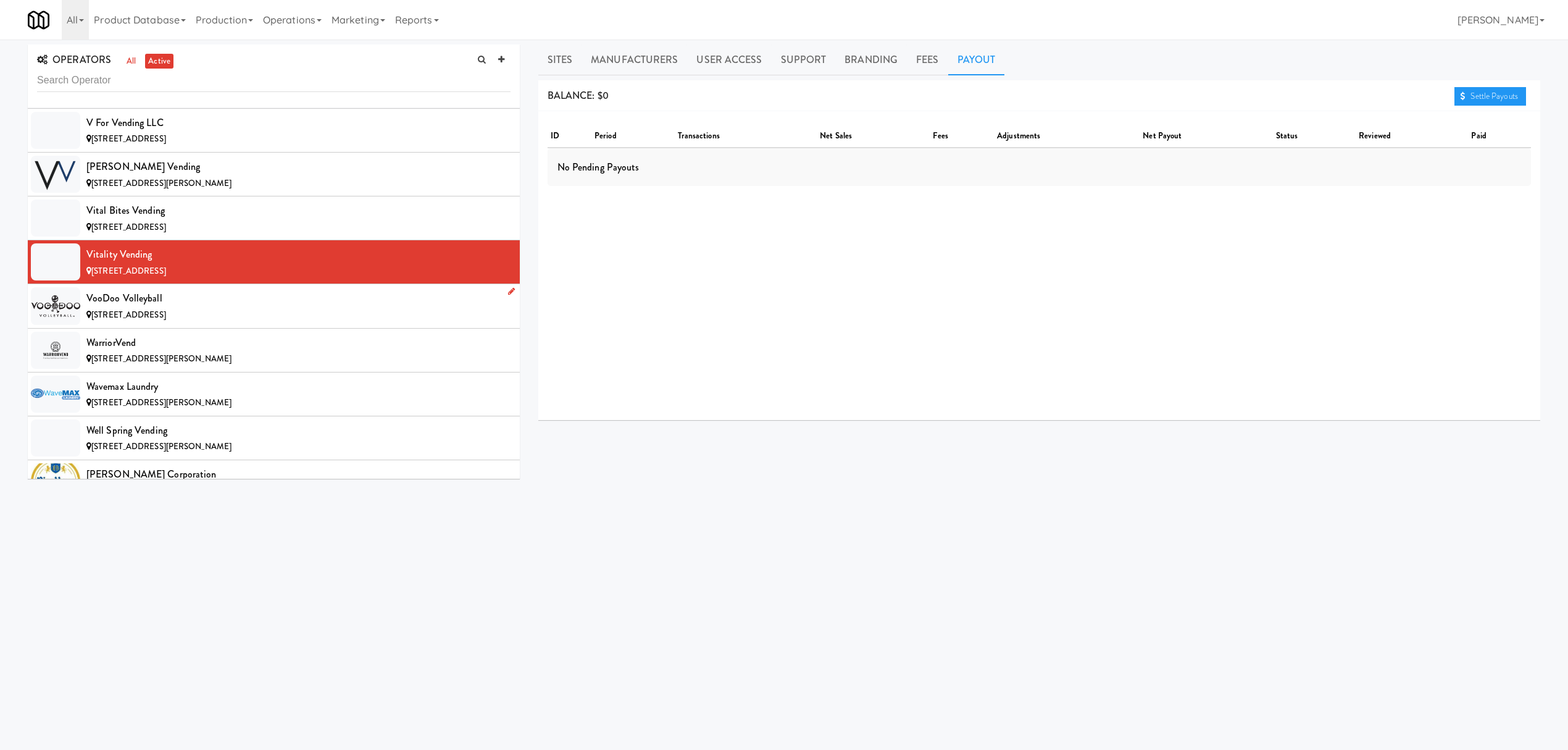
click at [189, 323] on div "[STREET_ADDRESS]" at bounding box center [298, 315] width 424 height 16
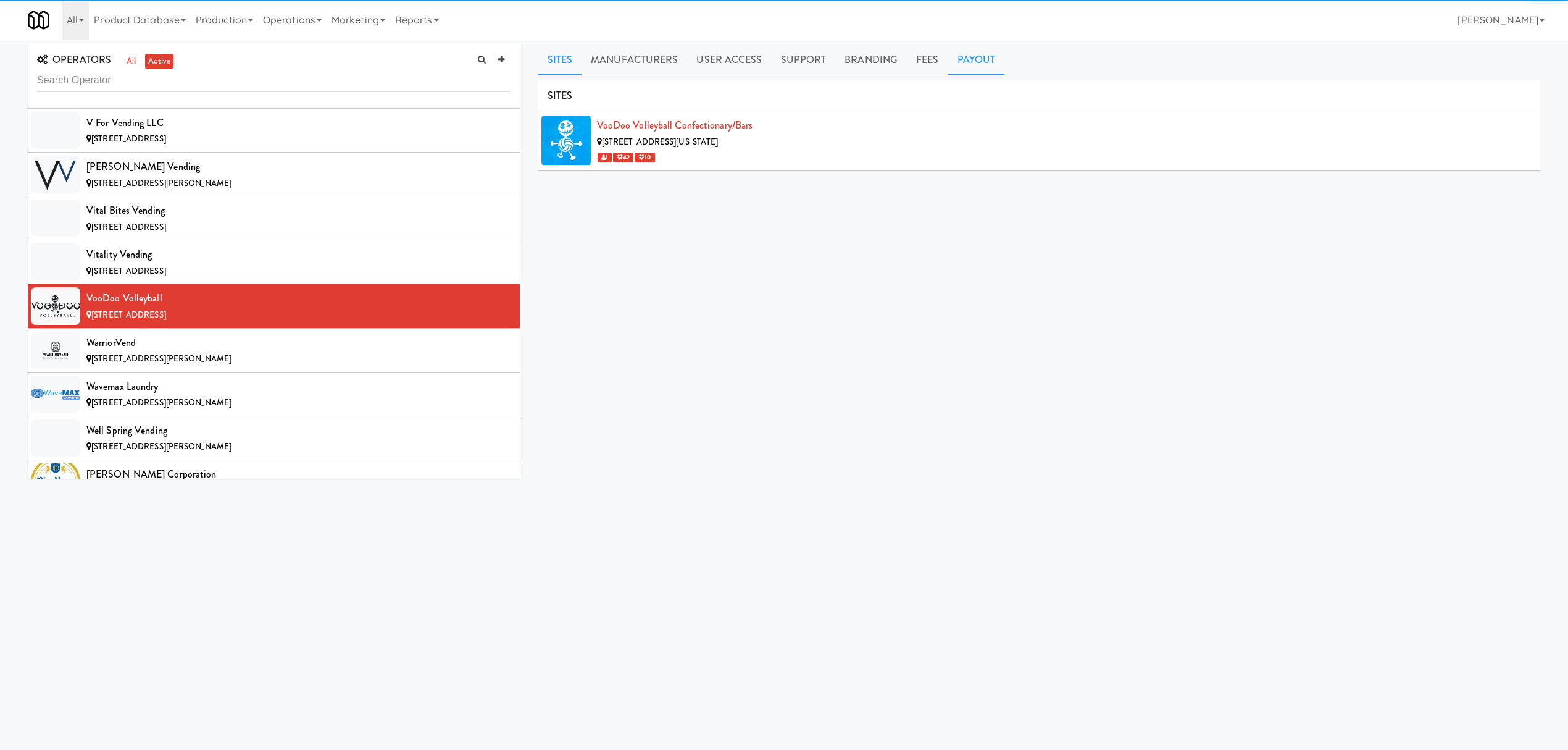
click at [961, 64] on link "Payout" at bounding box center [976, 59] width 57 height 31
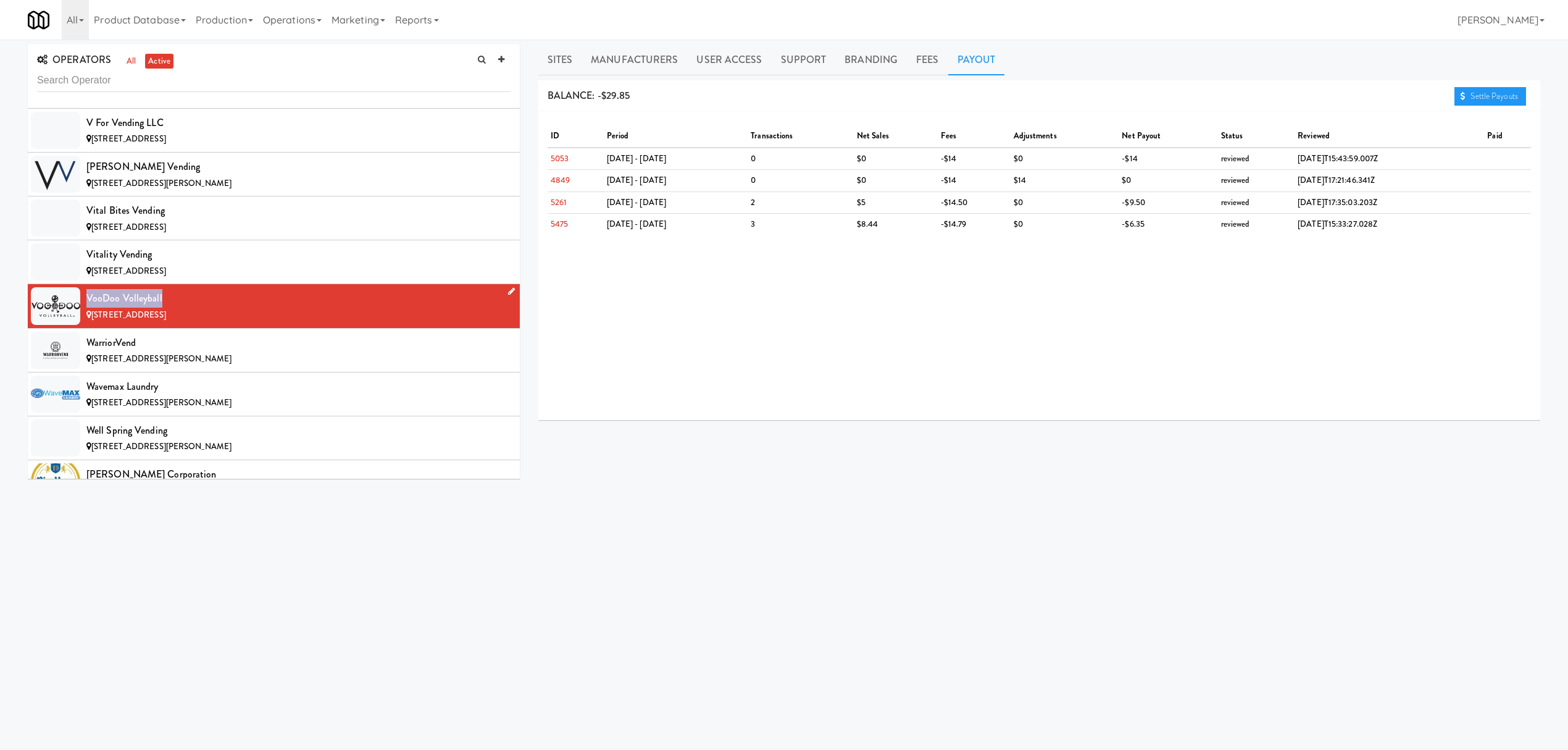
drag, startPoint x: 88, startPoint y: 364, endPoint x: 199, endPoint y: 364, distance: 111.0
click at [199, 308] on div "VooDoo Volleyball" at bounding box center [298, 298] width 424 height 18
click at [240, 352] on div "WarriorVend" at bounding box center [298, 343] width 424 height 18
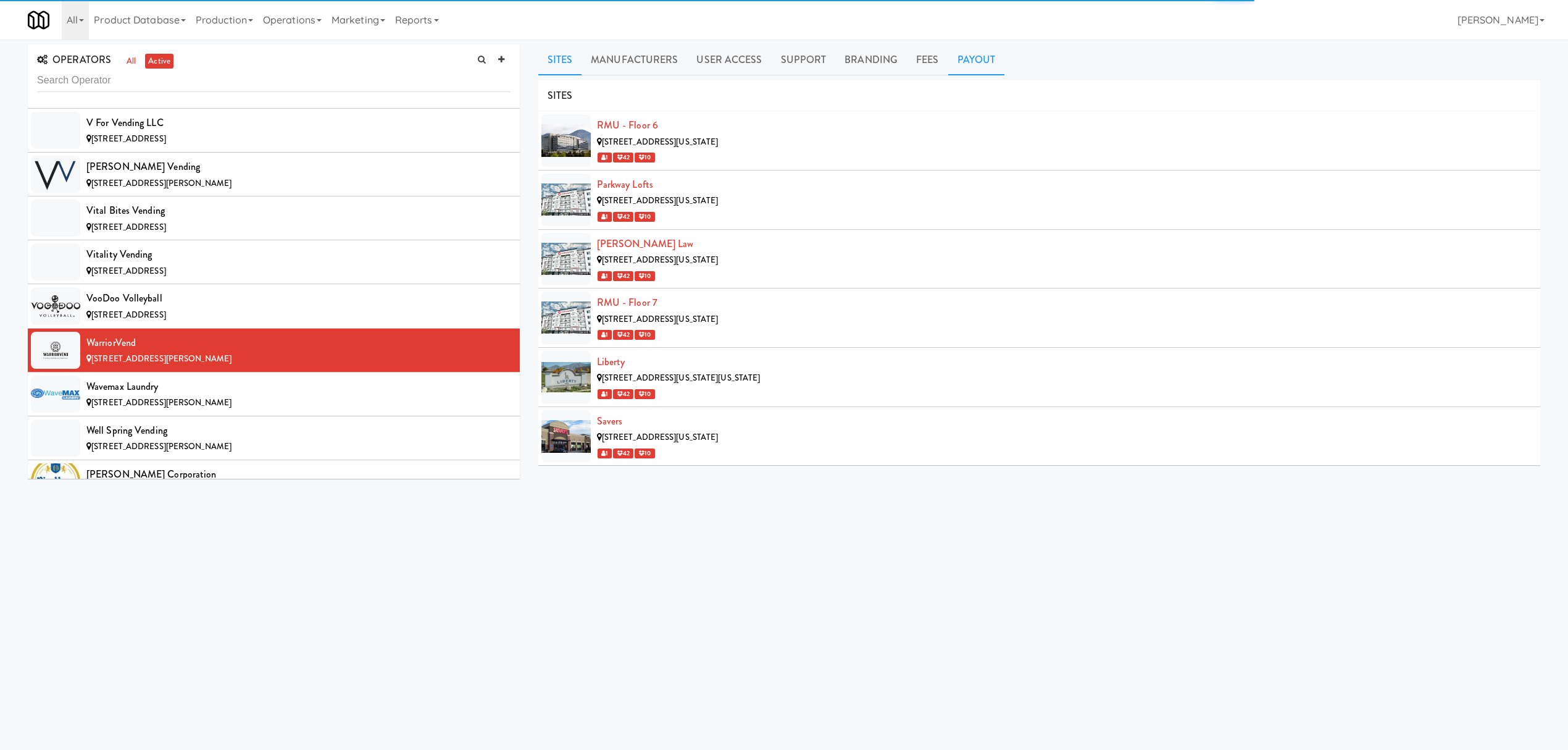
click at [981, 65] on link "Payout" at bounding box center [976, 59] width 57 height 31
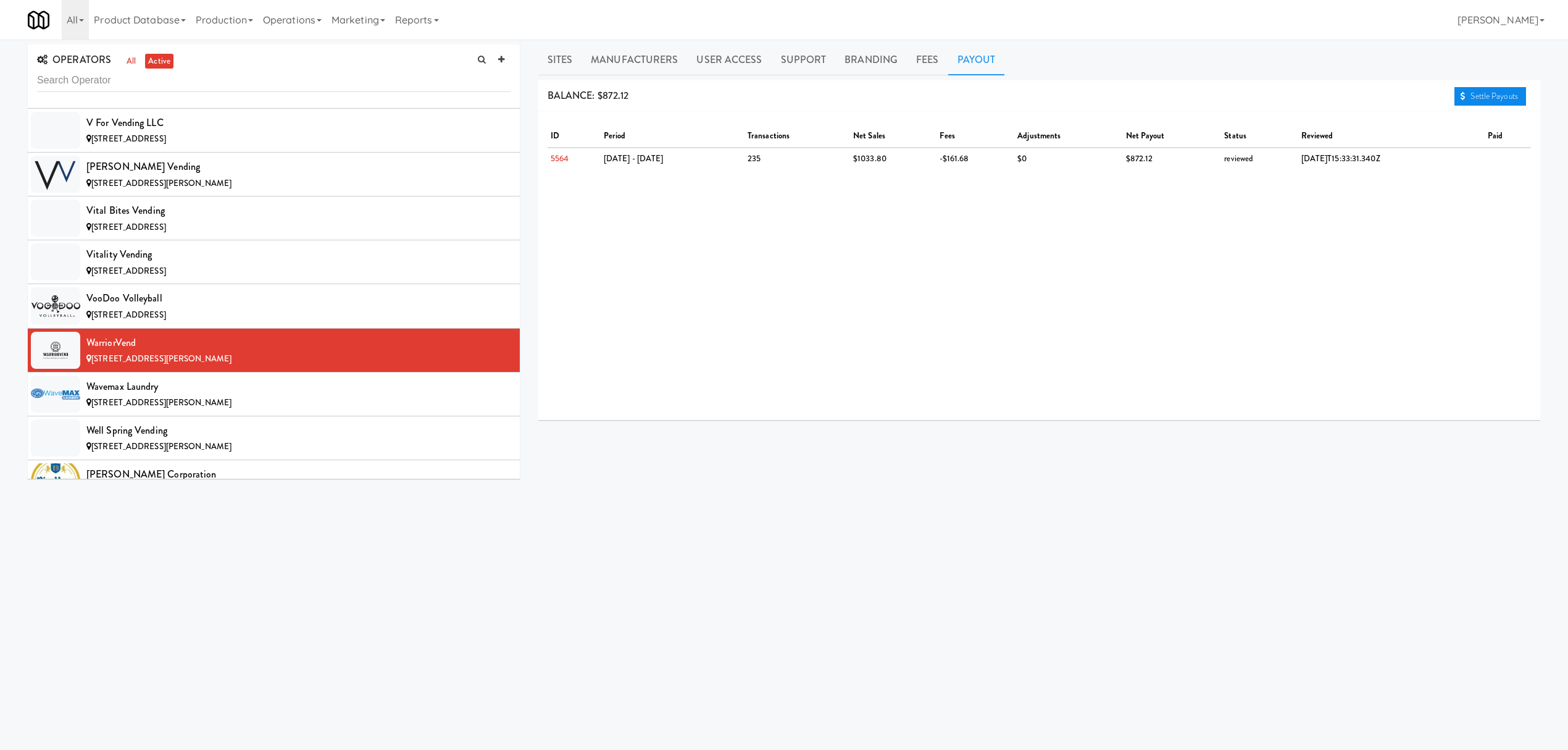
click at [1473, 101] on link "Settle Payouts" at bounding box center [1490, 96] width 71 height 18
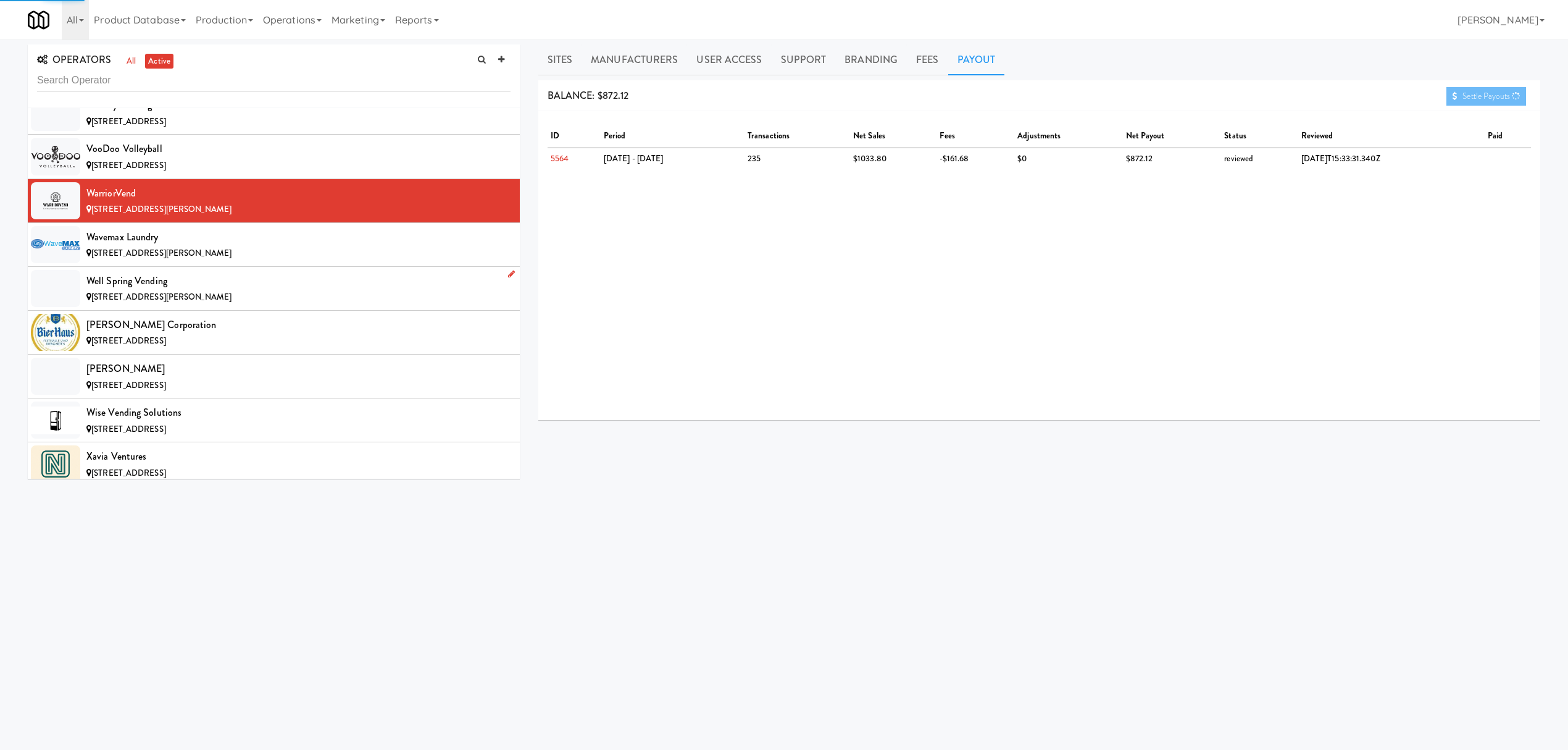
scroll to position [14165, 0]
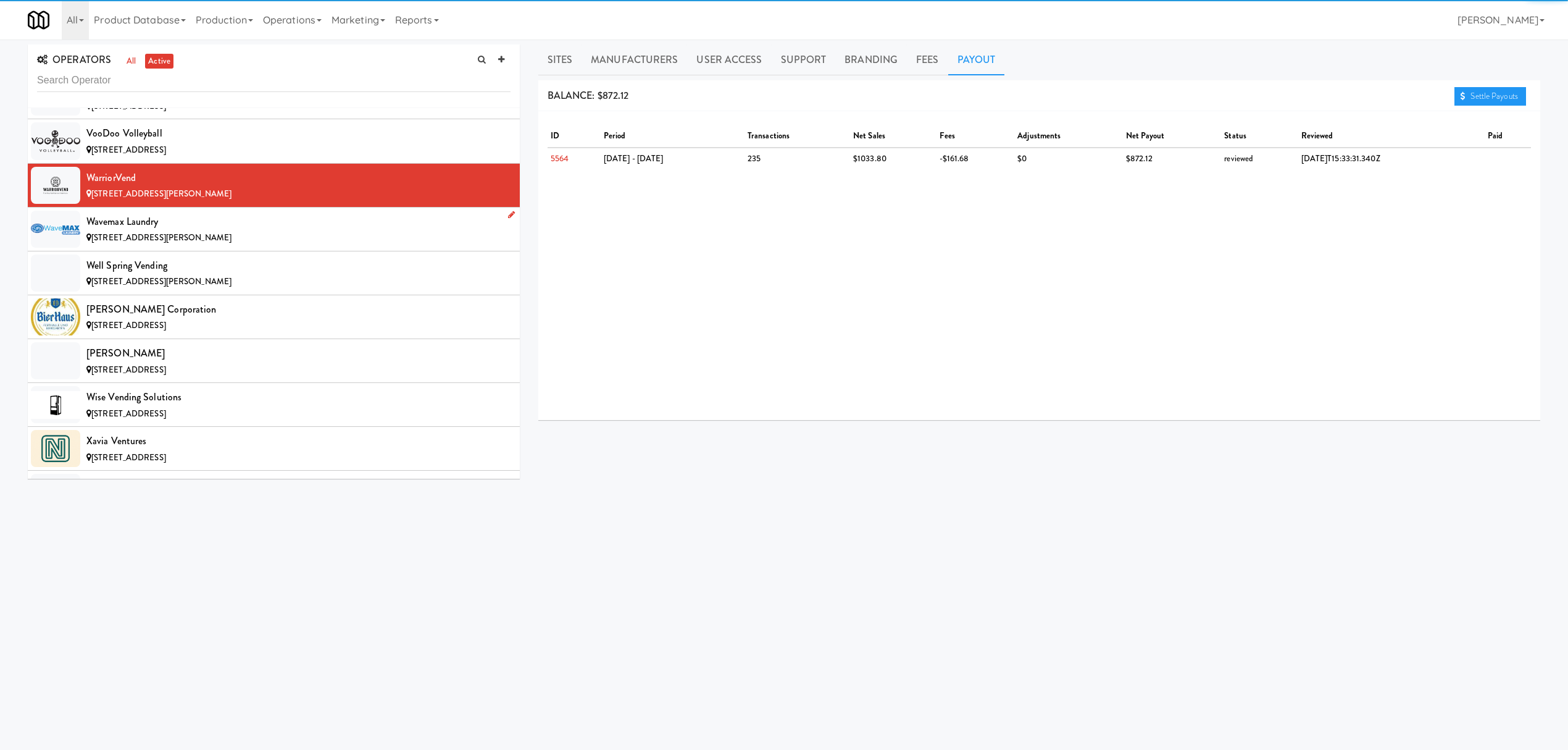
click at [158, 243] on span "[STREET_ADDRESS][PERSON_NAME]" at bounding box center [161, 237] width 140 height 12
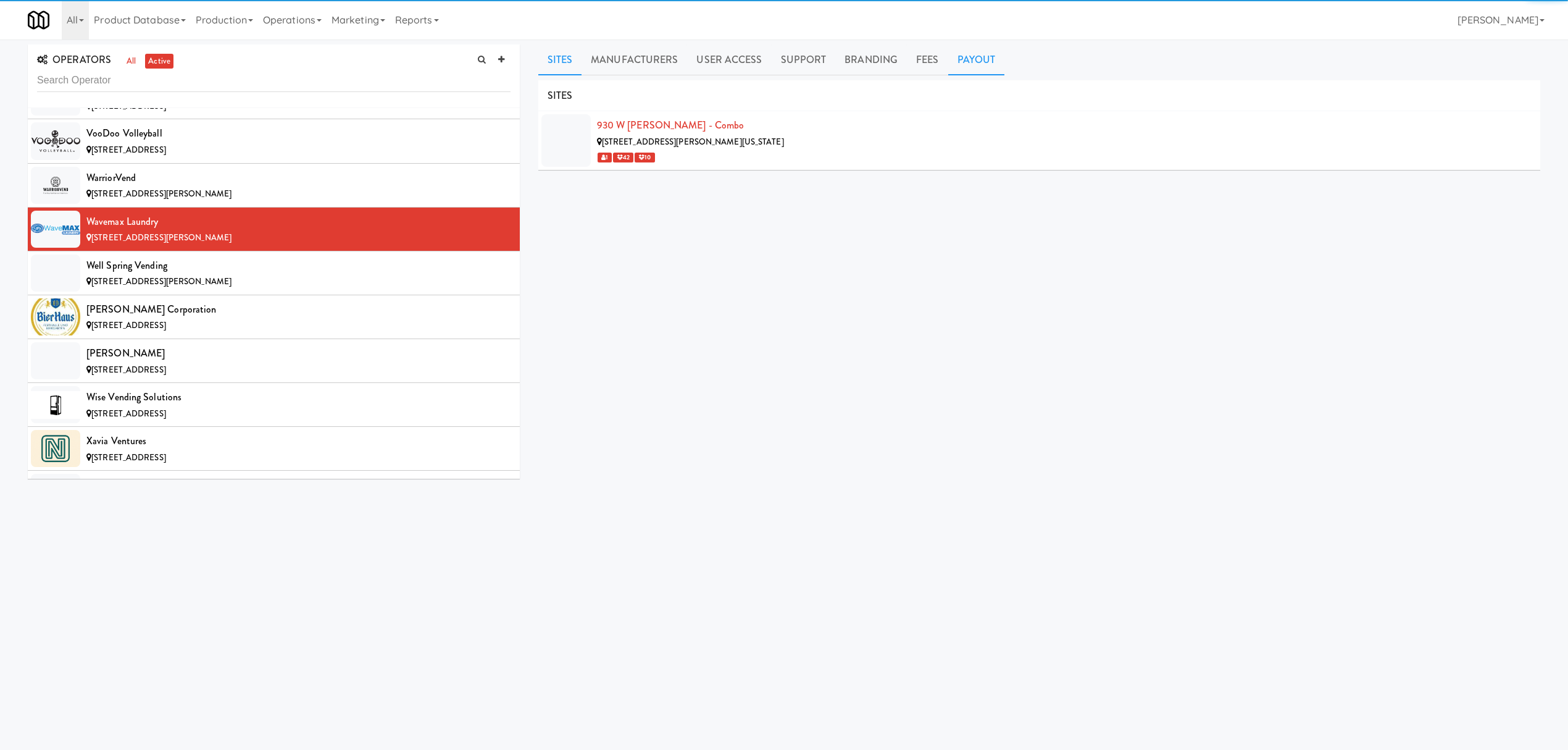
click at [974, 52] on link "Payout" at bounding box center [976, 59] width 57 height 31
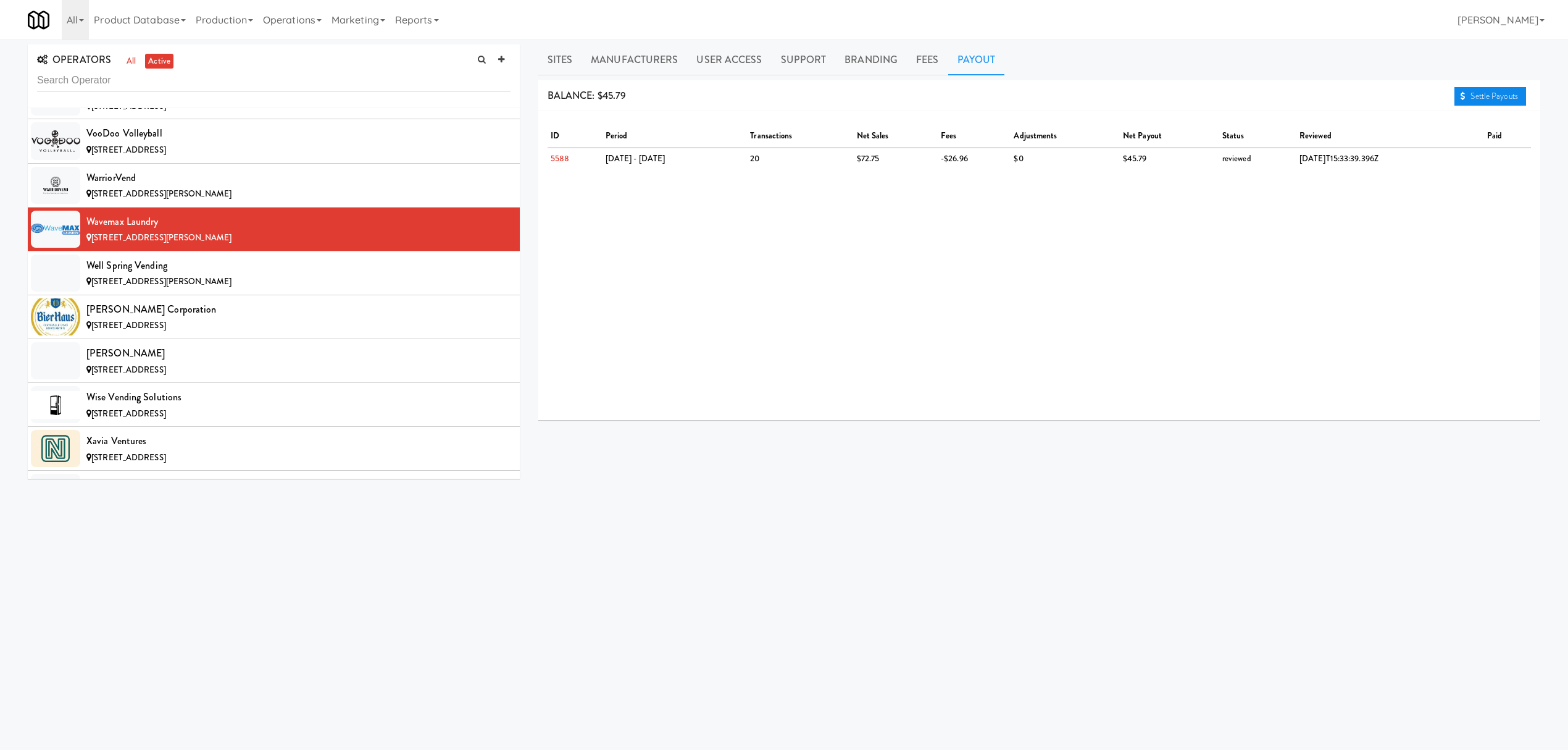
click at [1490, 100] on link "Settle Payouts" at bounding box center [1490, 96] width 71 height 18
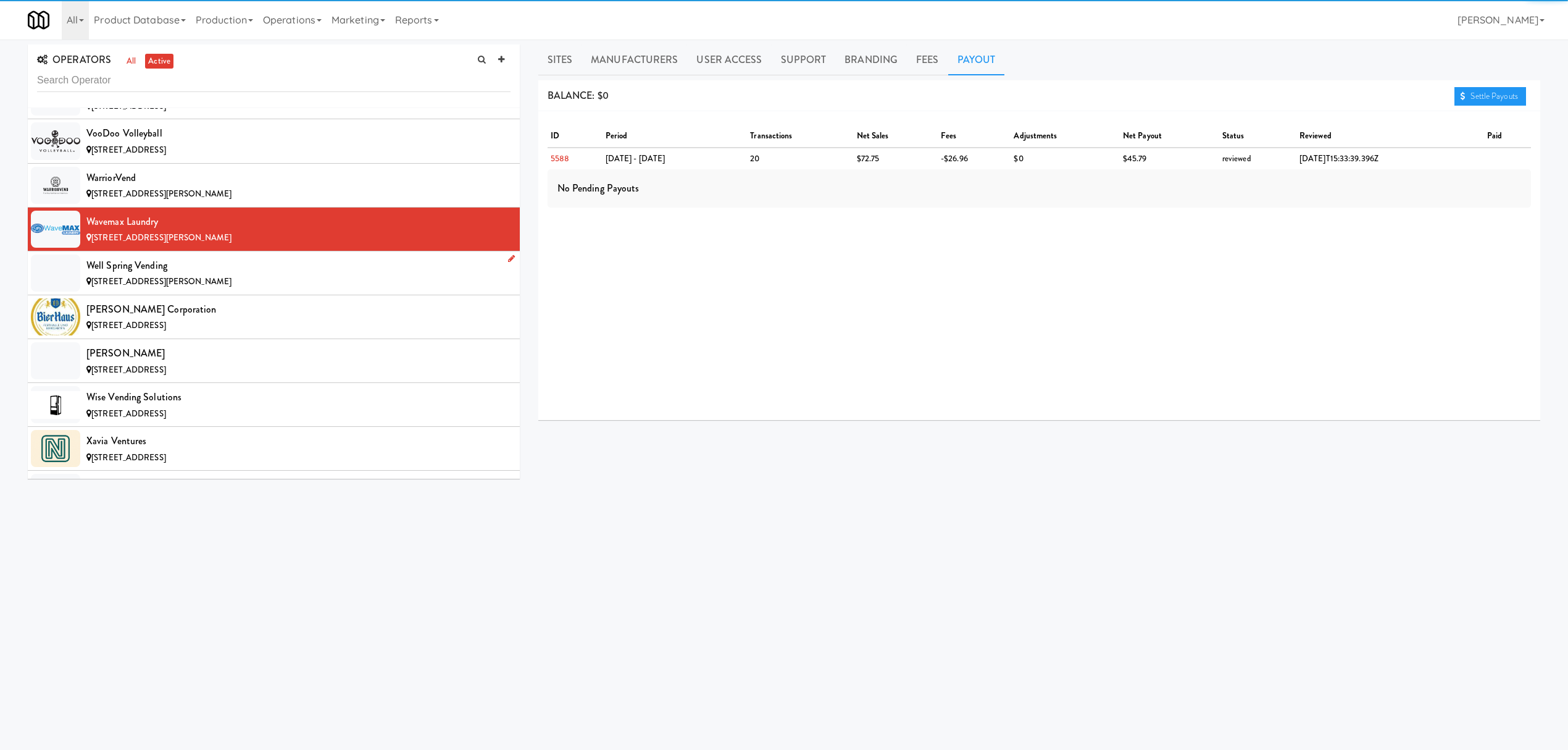
click at [221, 275] on div "Well Spring Vending" at bounding box center [298, 265] width 424 height 18
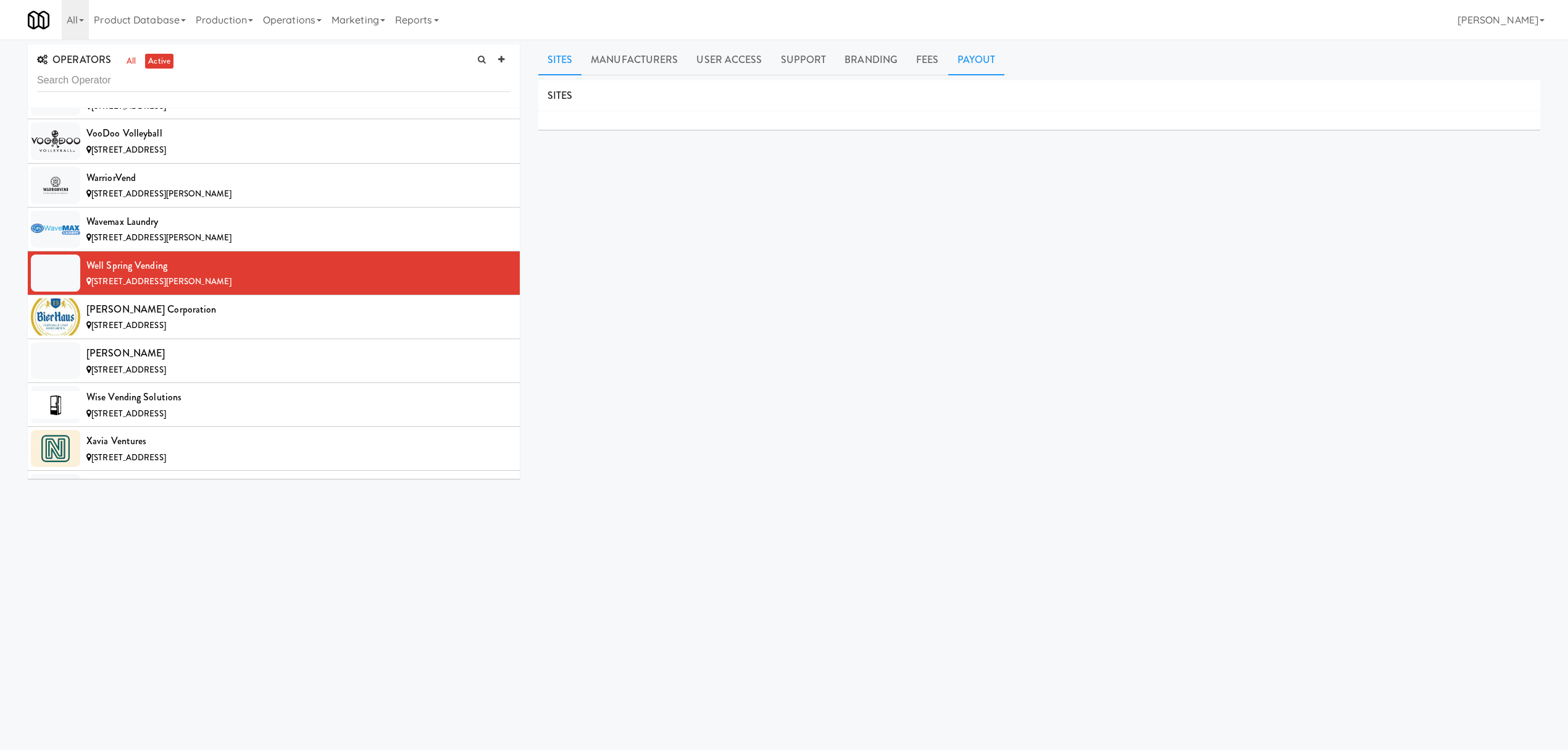
click at [983, 59] on link "Payout" at bounding box center [976, 59] width 57 height 31
click at [1475, 99] on link "Settle Payouts" at bounding box center [1490, 96] width 71 height 18
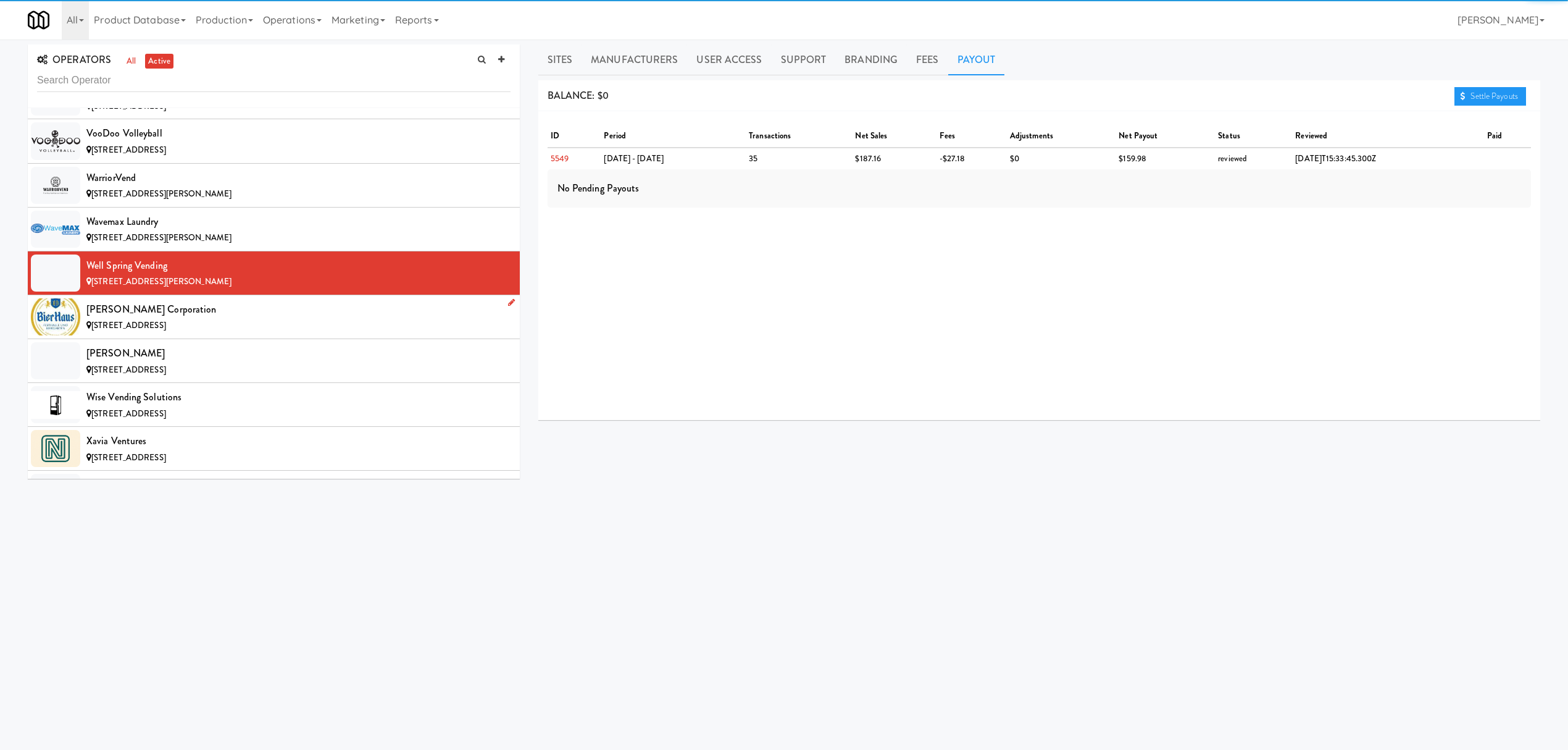
click at [253, 319] on div "[PERSON_NAME] Corporation" at bounding box center [298, 309] width 424 height 18
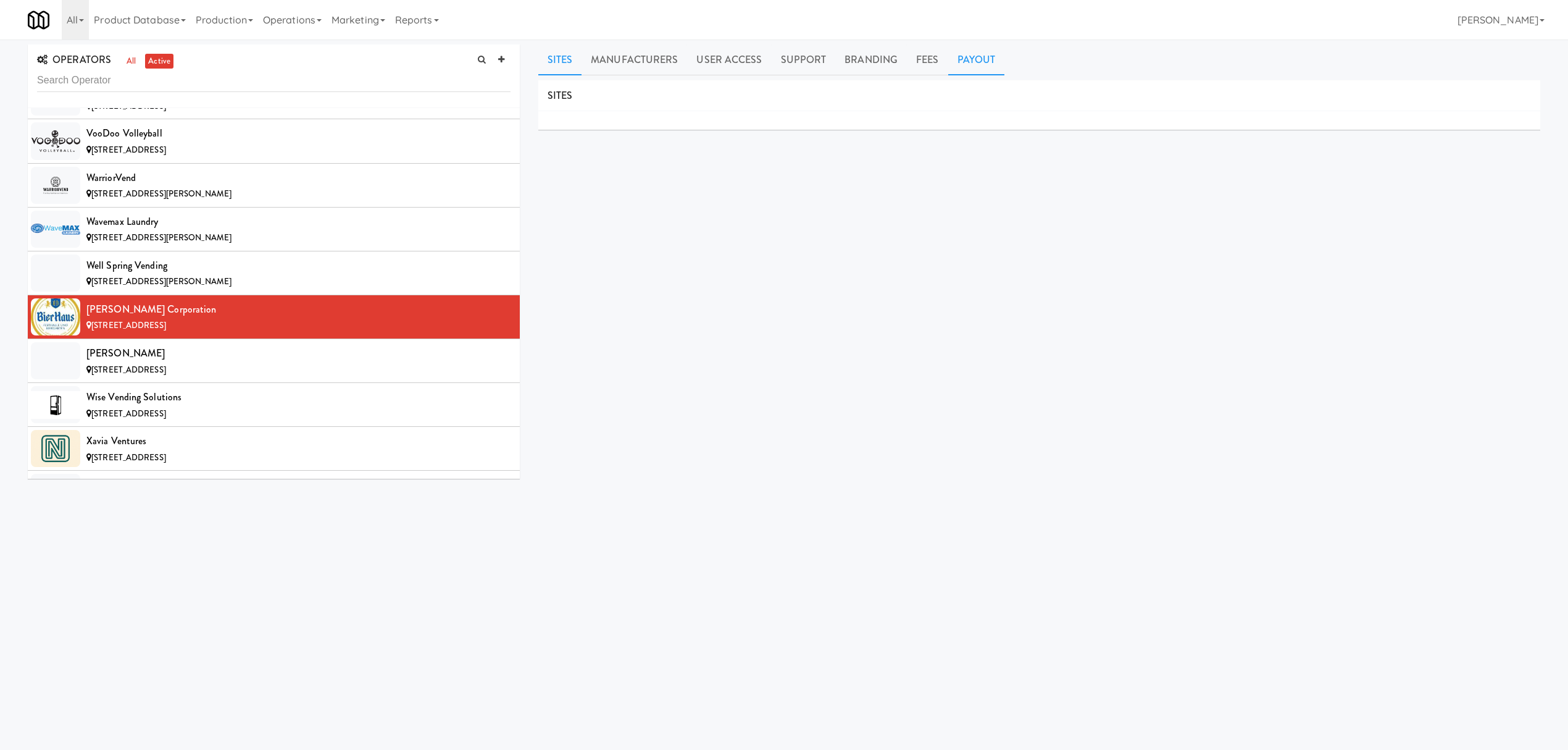
click at [957, 57] on link "Payout" at bounding box center [976, 59] width 57 height 31
click at [196, 362] on div "[PERSON_NAME]" at bounding box center [298, 353] width 424 height 18
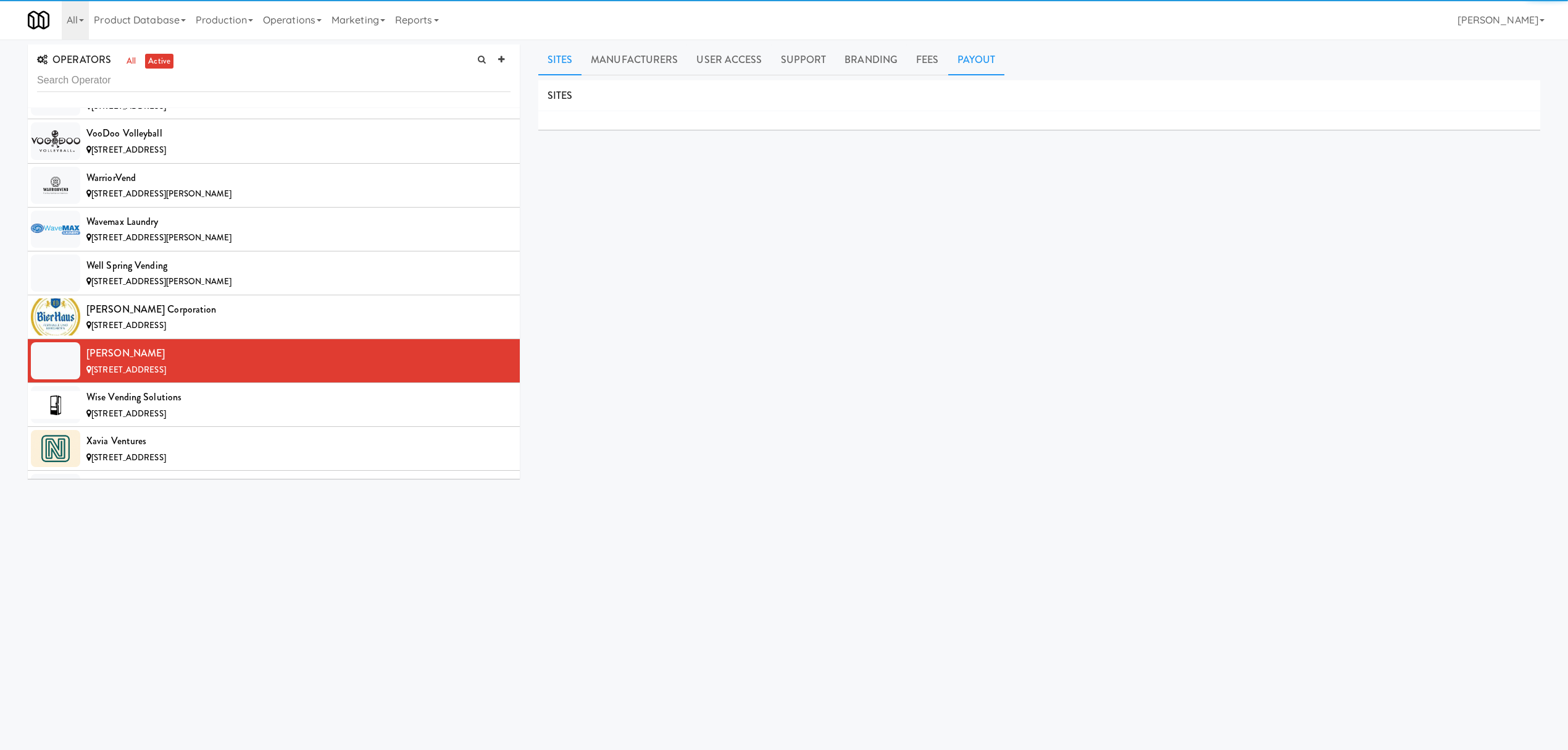
click at [959, 58] on link "Payout" at bounding box center [976, 59] width 57 height 31
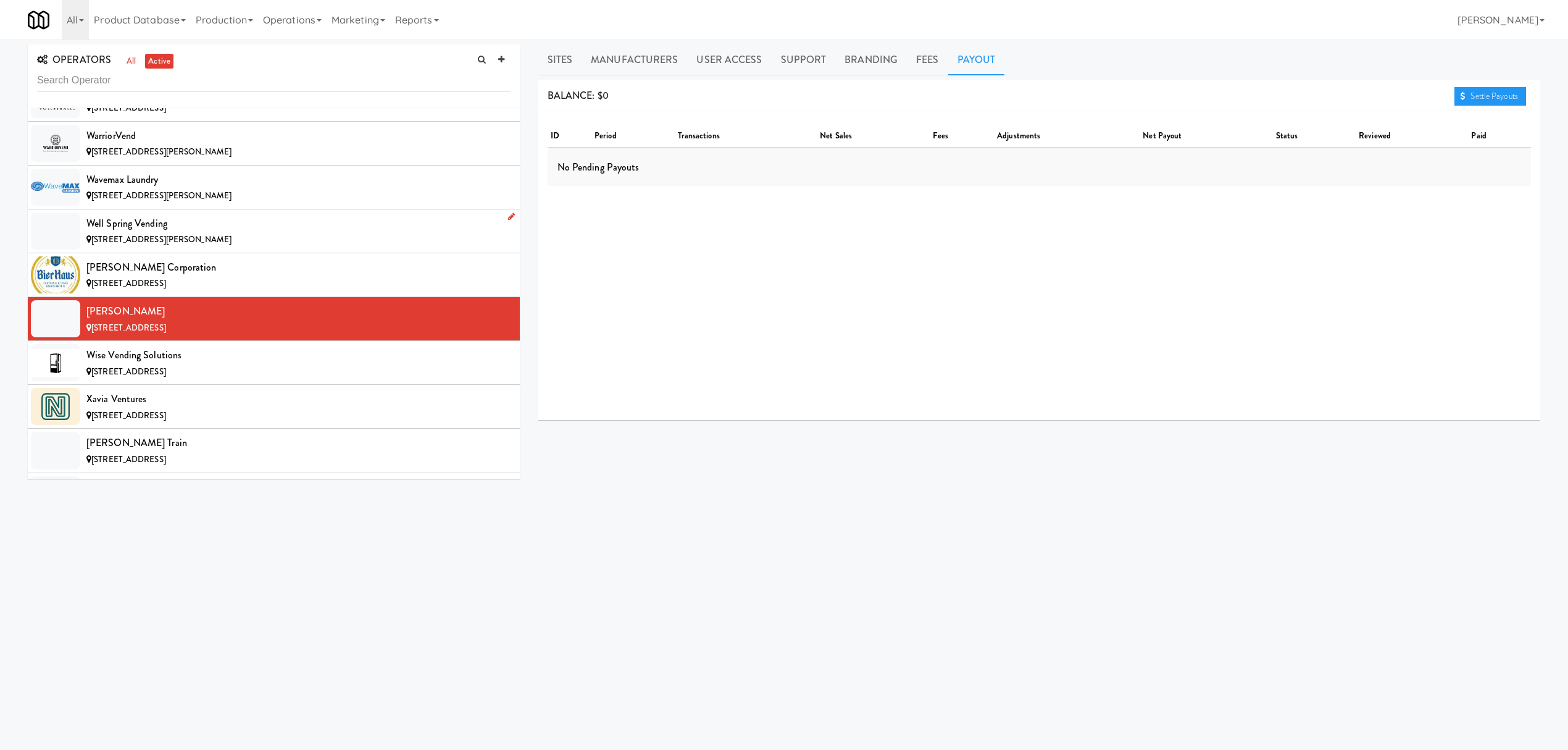
scroll to position [14247, 0]
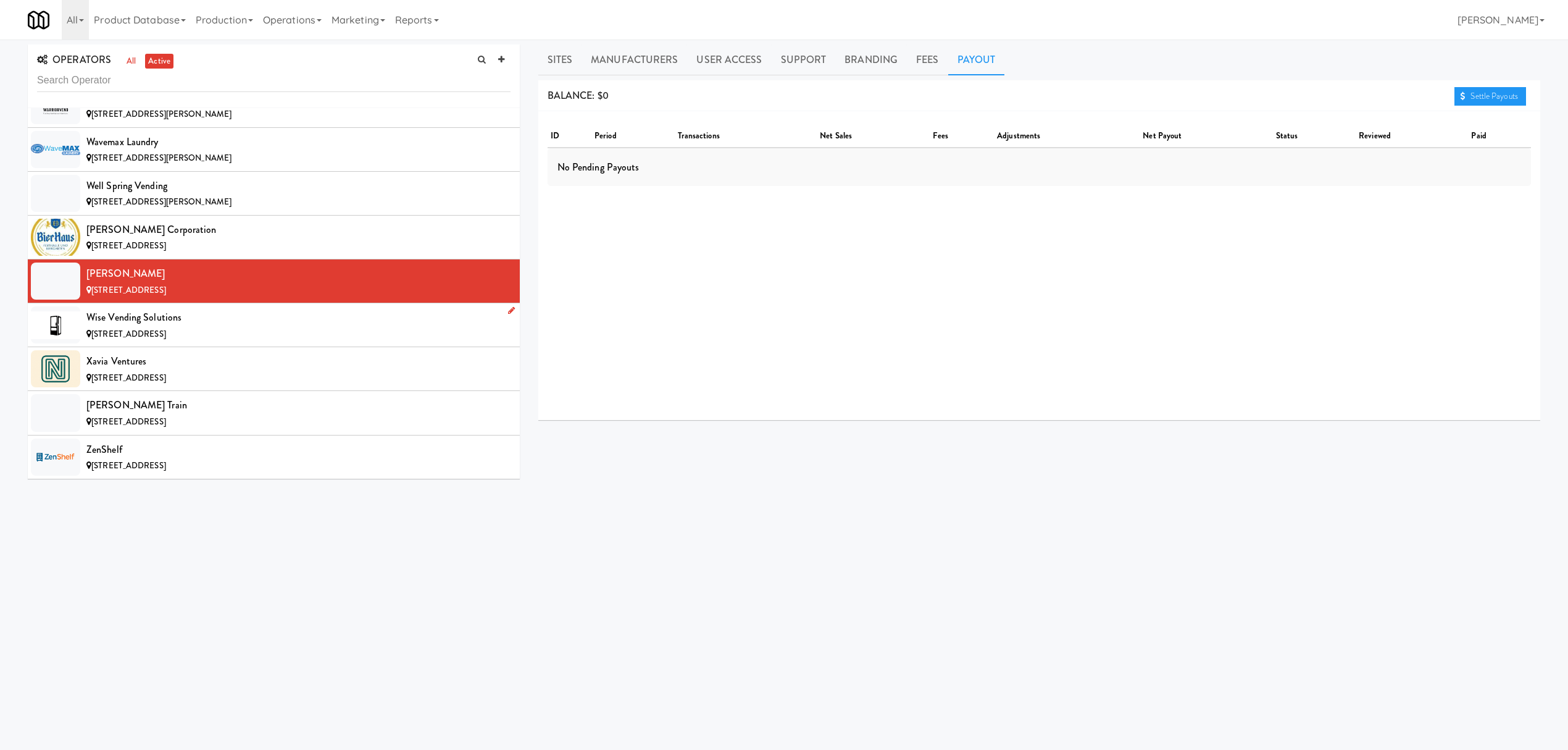
click at [124, 327] on div "Wise Vending Solutions" at bounding box center [298, 317] width 424 height 18
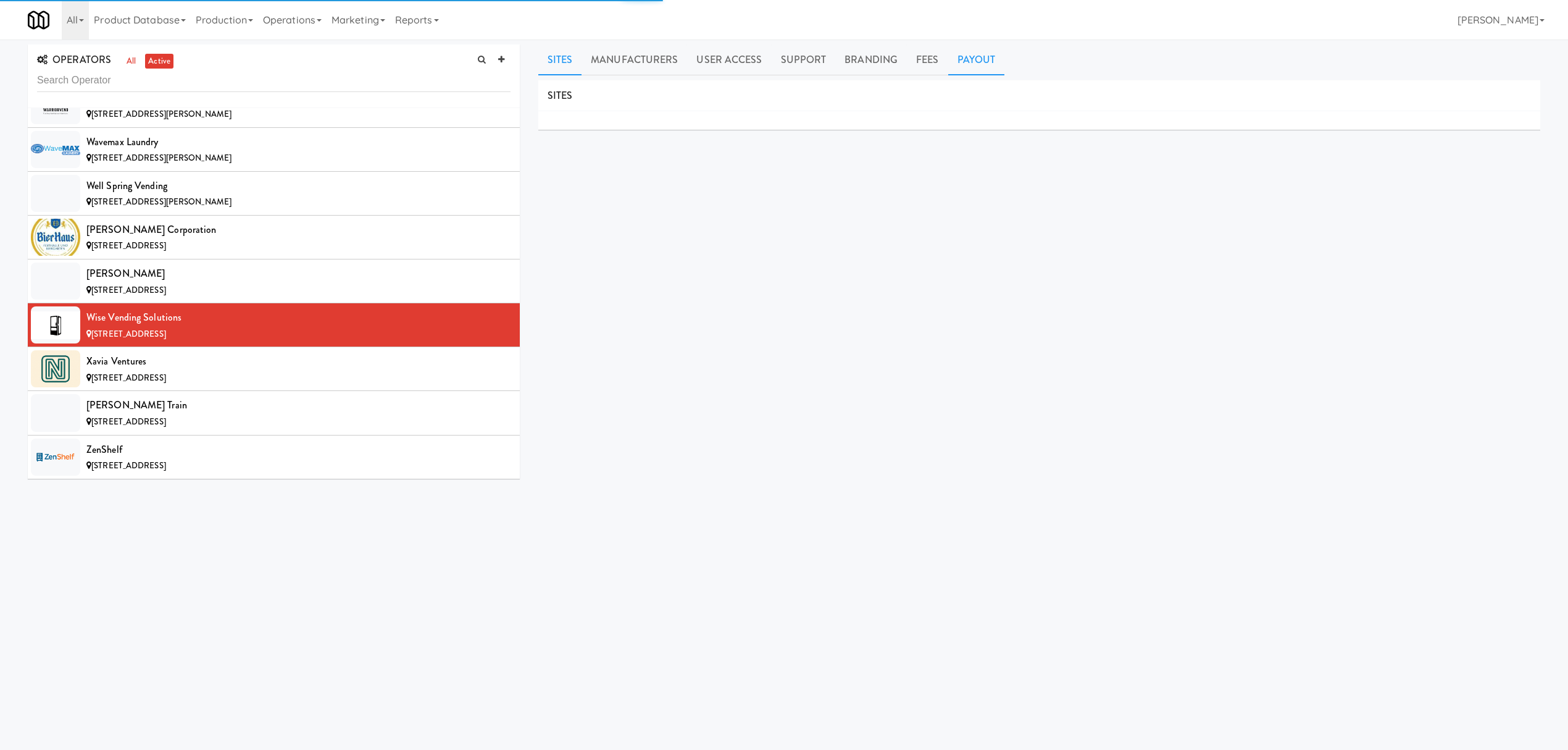
click at [974, 64] on link "Payout" at bounding box center [976, 59] width 57 height 31
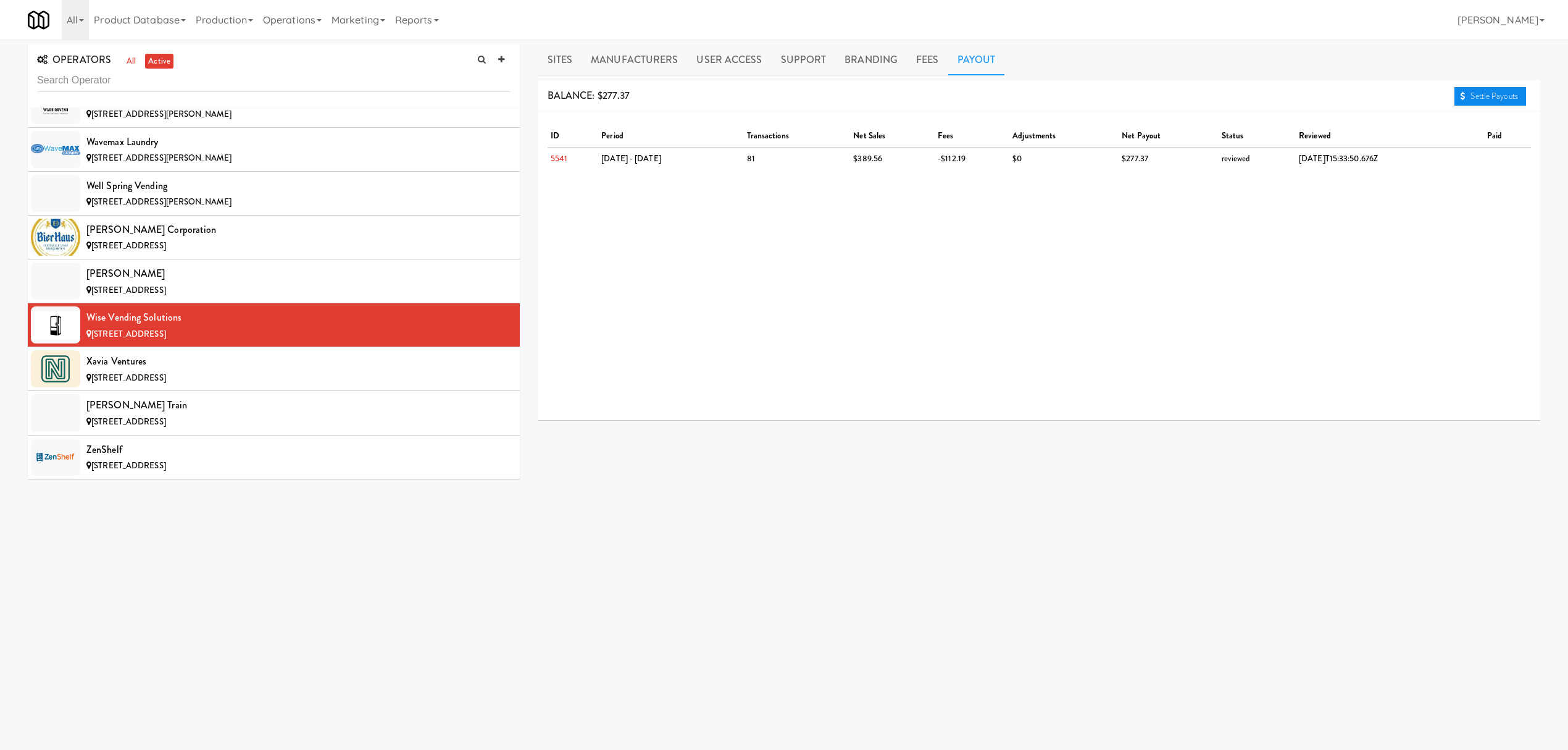
click at [1475, 99] on link "Settle Payouts" at bounding box center [1490, 96] width 71 height 18
click at [140, 384] on span "[STREET_ADDRESS]" at bounding box center [129, 377] width 75 height 12
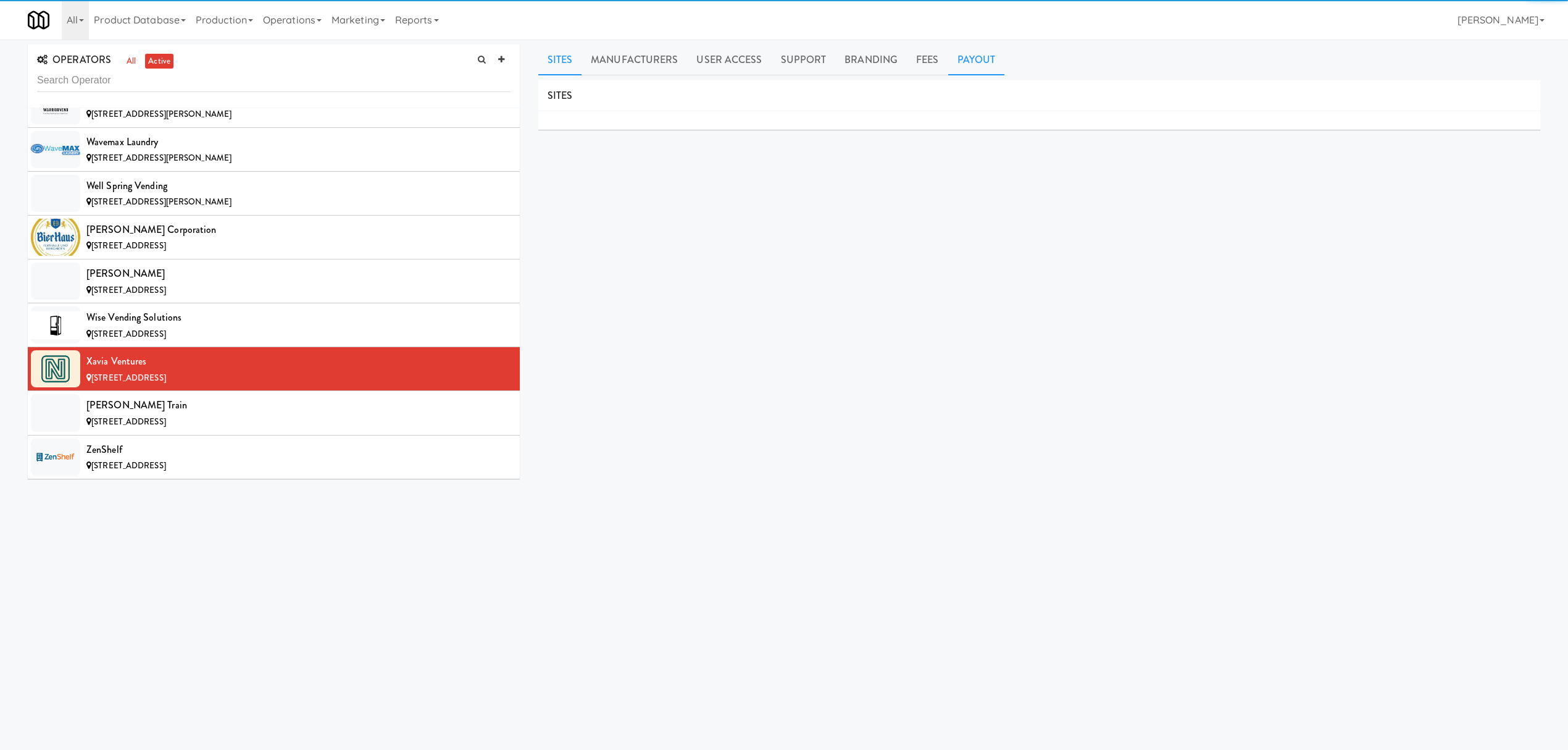
click at [976, 59] on link "Payout" at bounding box center [976, 59] width 57 height 31
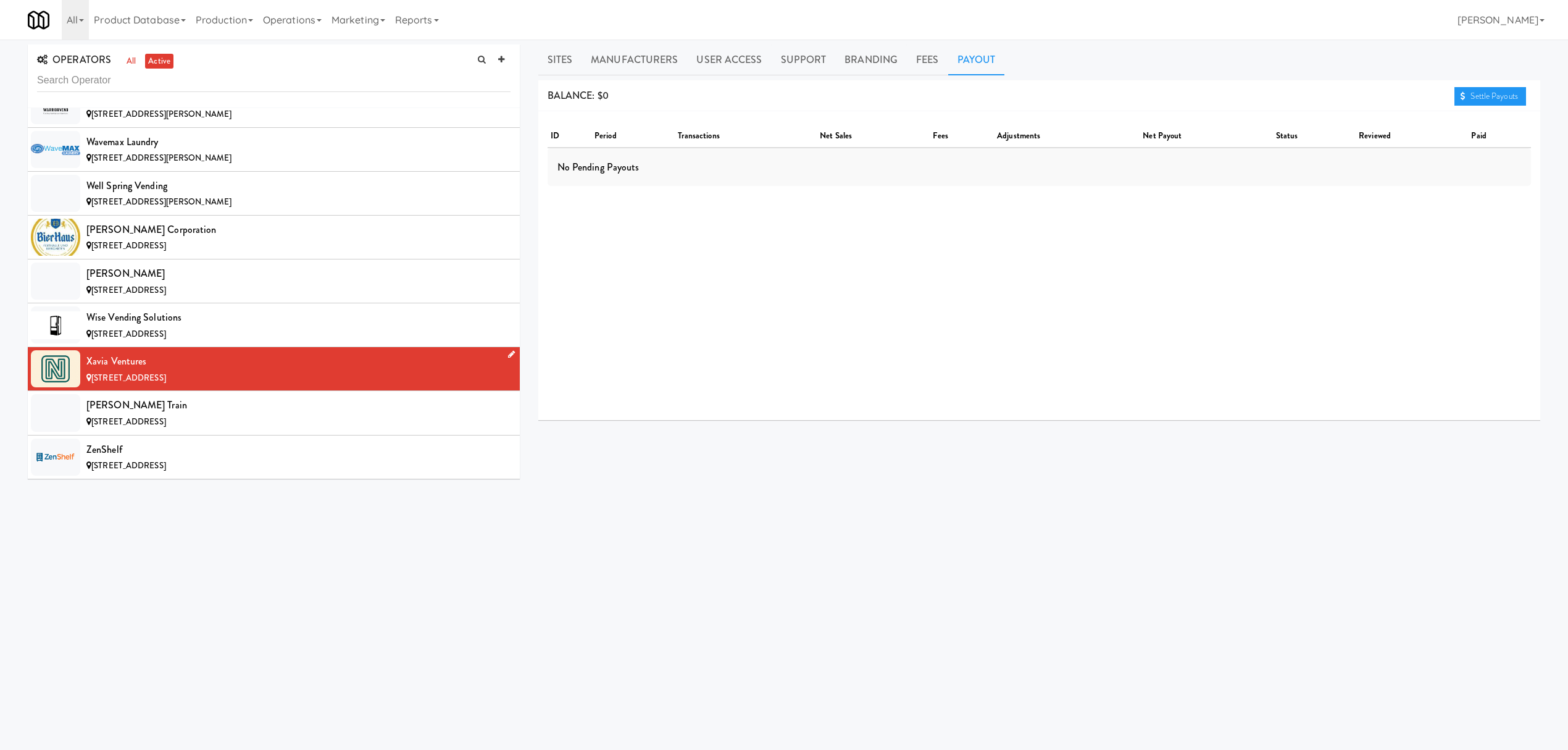
scroll to position [14313, 0]
click at [150, 414] on div "[STREET_ADDRESS]" at bounding box center [298, 422] width 424 height 16
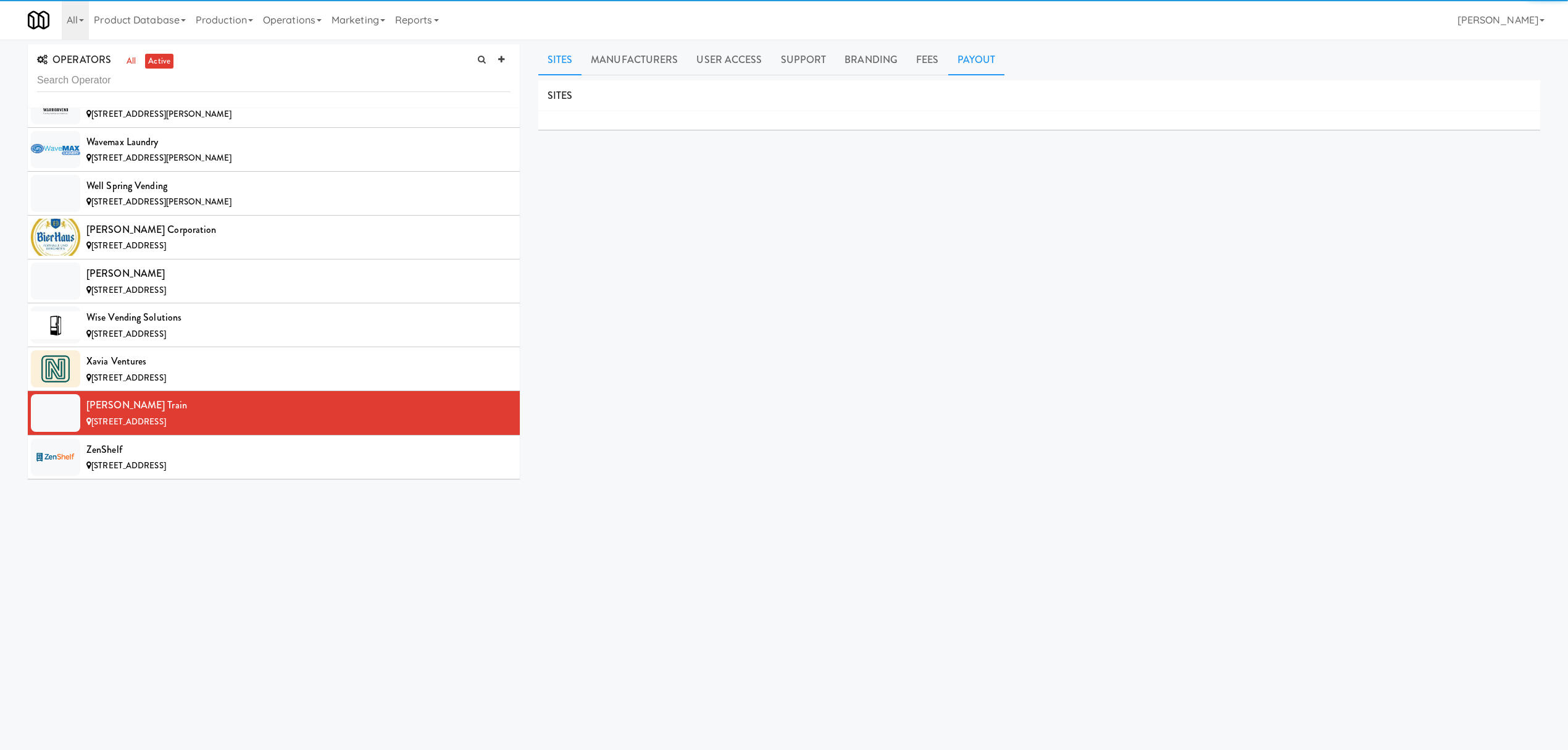
click at [978, 61] on link "Payout" at bounding box center [976, 59] width 57 height 31
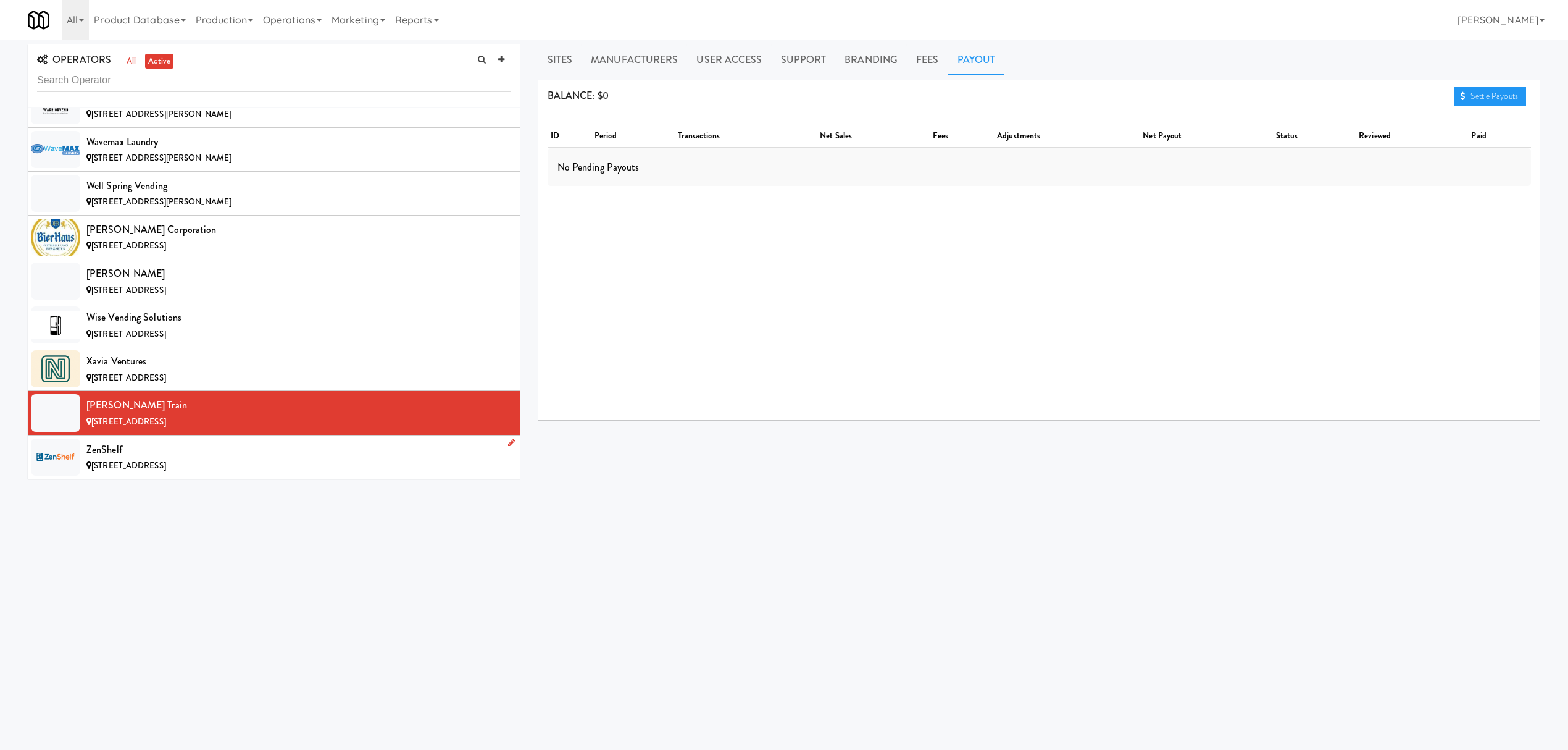
click at [210, 447] on div "ZenShelf" at bounding box center [298, 450] width 424 height 18
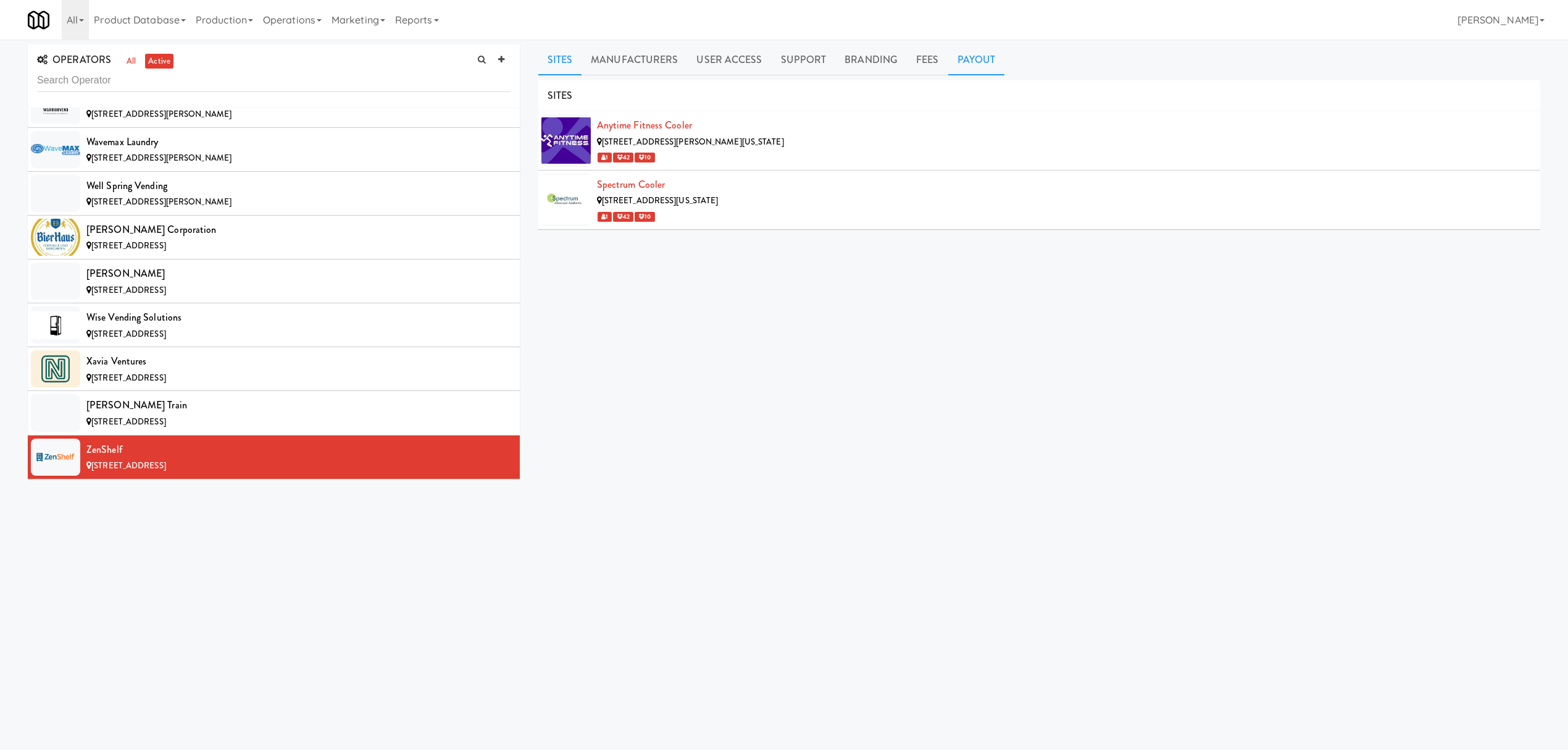
click at [976, 61] on link "Payout" at bounding box center [976, 59] width 57 height 31
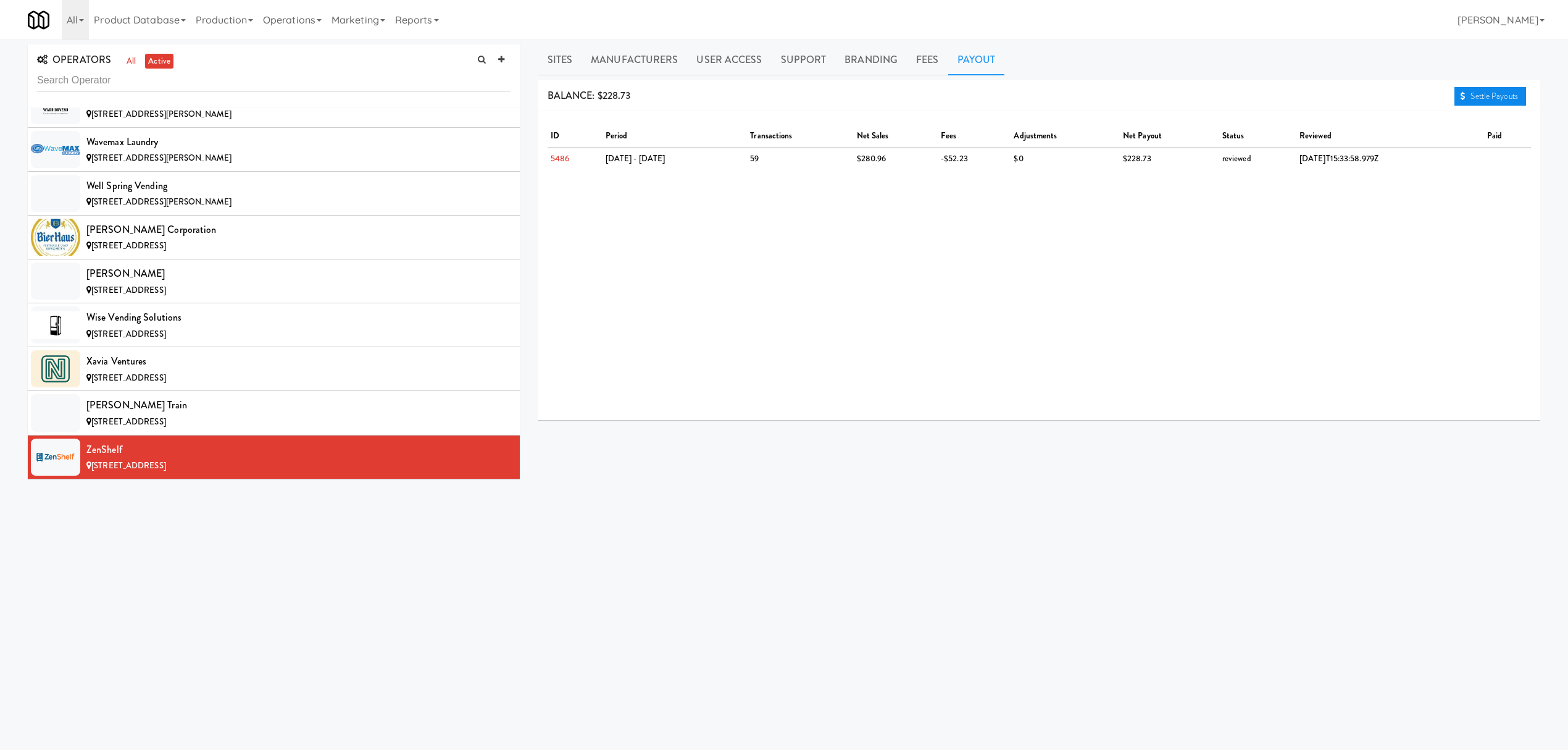
click at [1475, 95] on link "Settle Payouts" at bounding box center [1490, 96] width 71 height 18
click at [946, 302] on div "ID period transactions net sales fees adjustments net payout status reviewed pa…" at bounding box center [1040, 265] width 1002 height 309
